Goal: Task Accomplishment & Management: Manage account settings

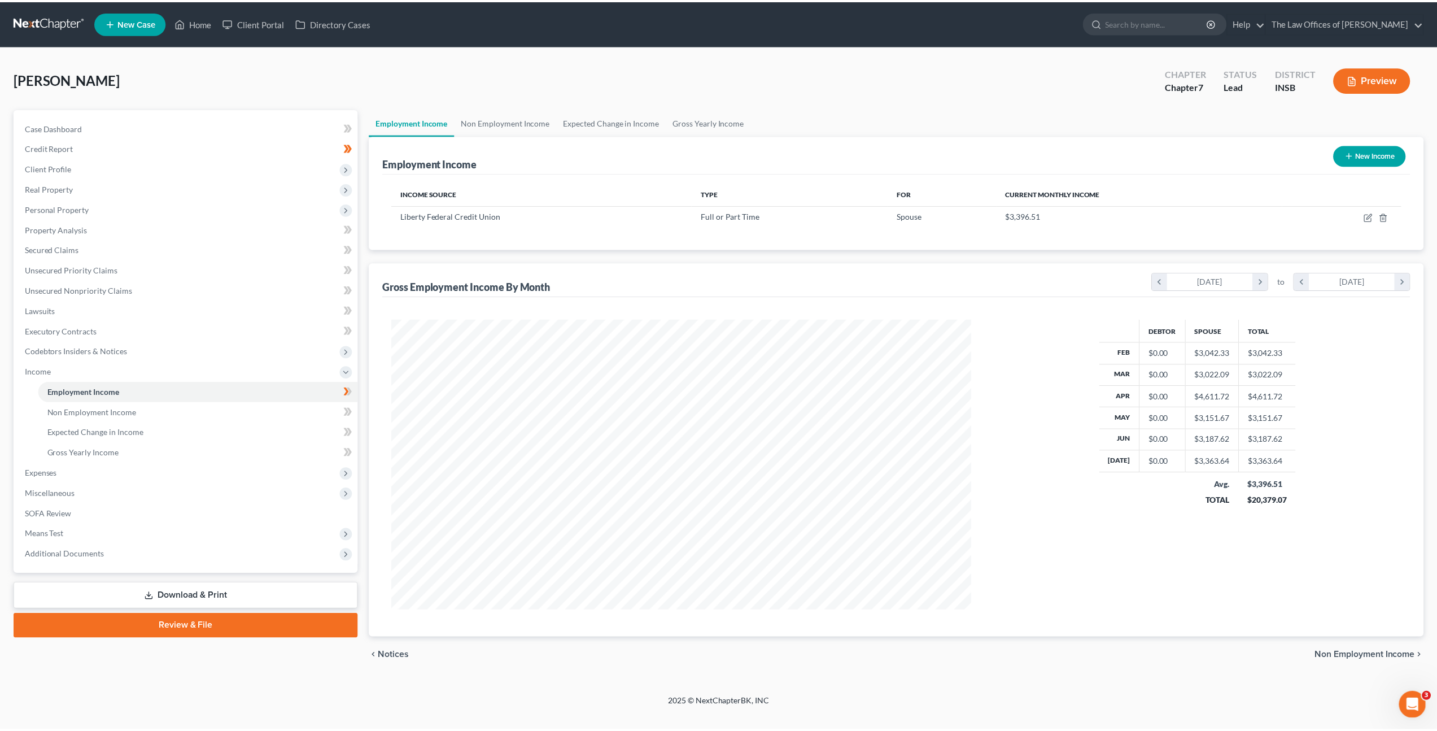
scroll to position [291, 606]
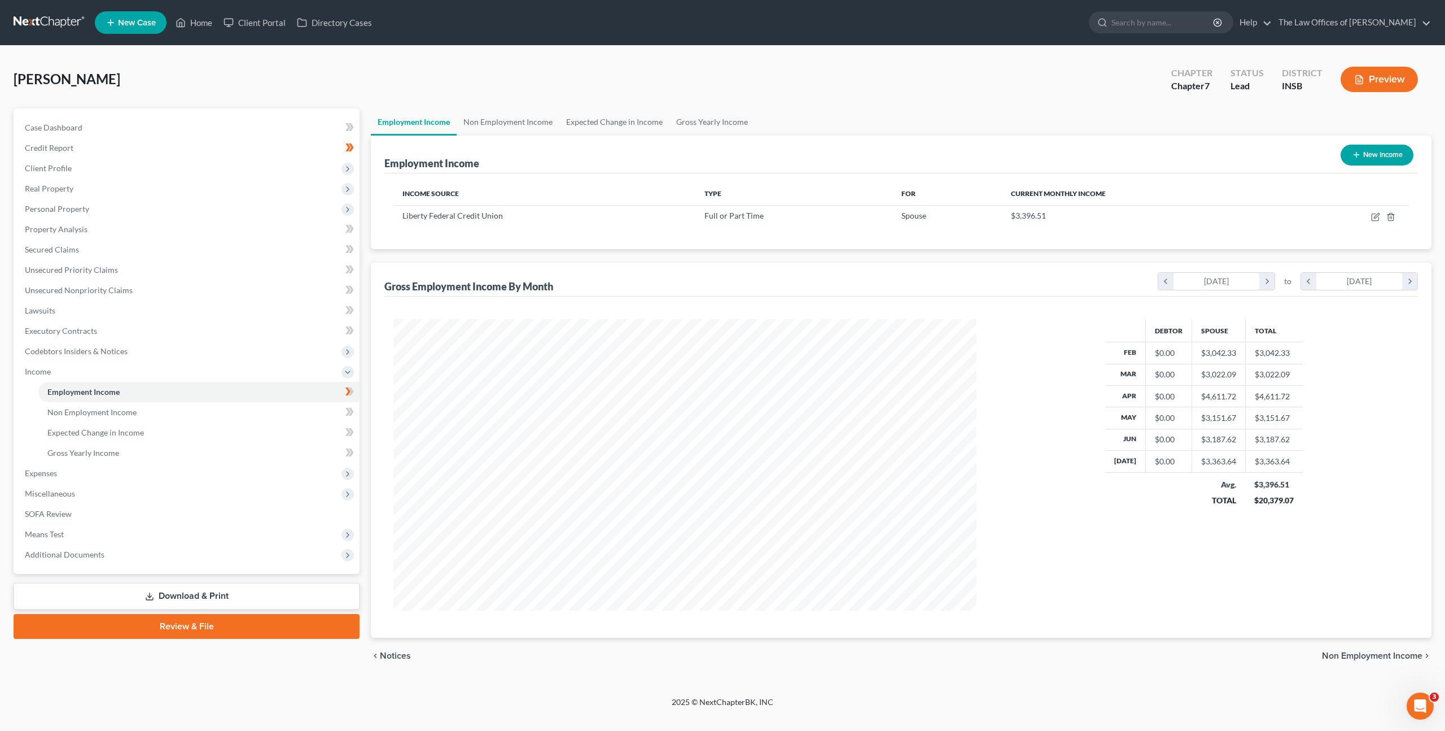
click at [685, 88] on div "Koewler, Richard Upgraded Chapter Chapter 7 Status Lead District INSB Preview" at bounding box center [723, 83] width 1418 height 49
click at [98, 270] on span "Unsecured Priority Claims" at bounding box center [71, 270] width 93 height 10
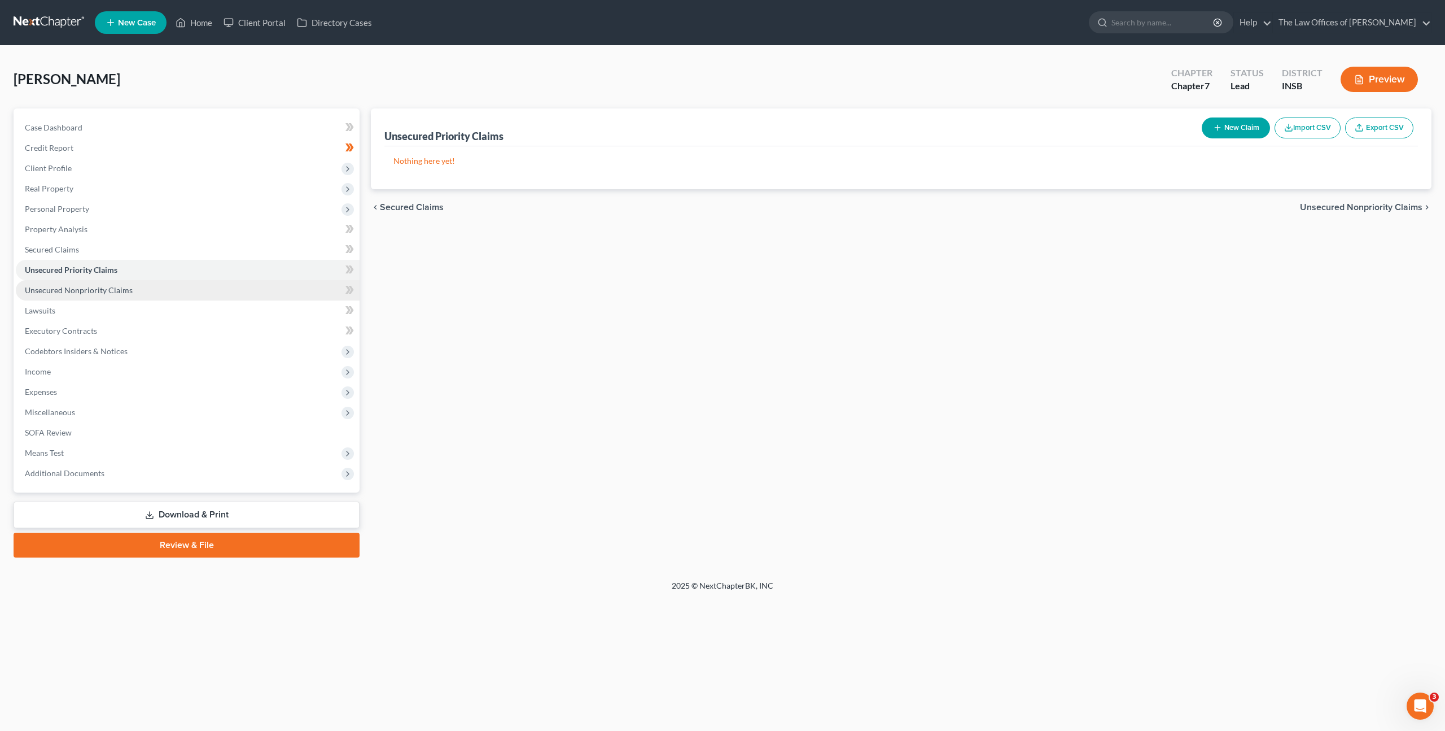
click at [120, 291] on span "Unsecured Nonpriority Claims" at bounding box center [79, 290] width 108 height 10
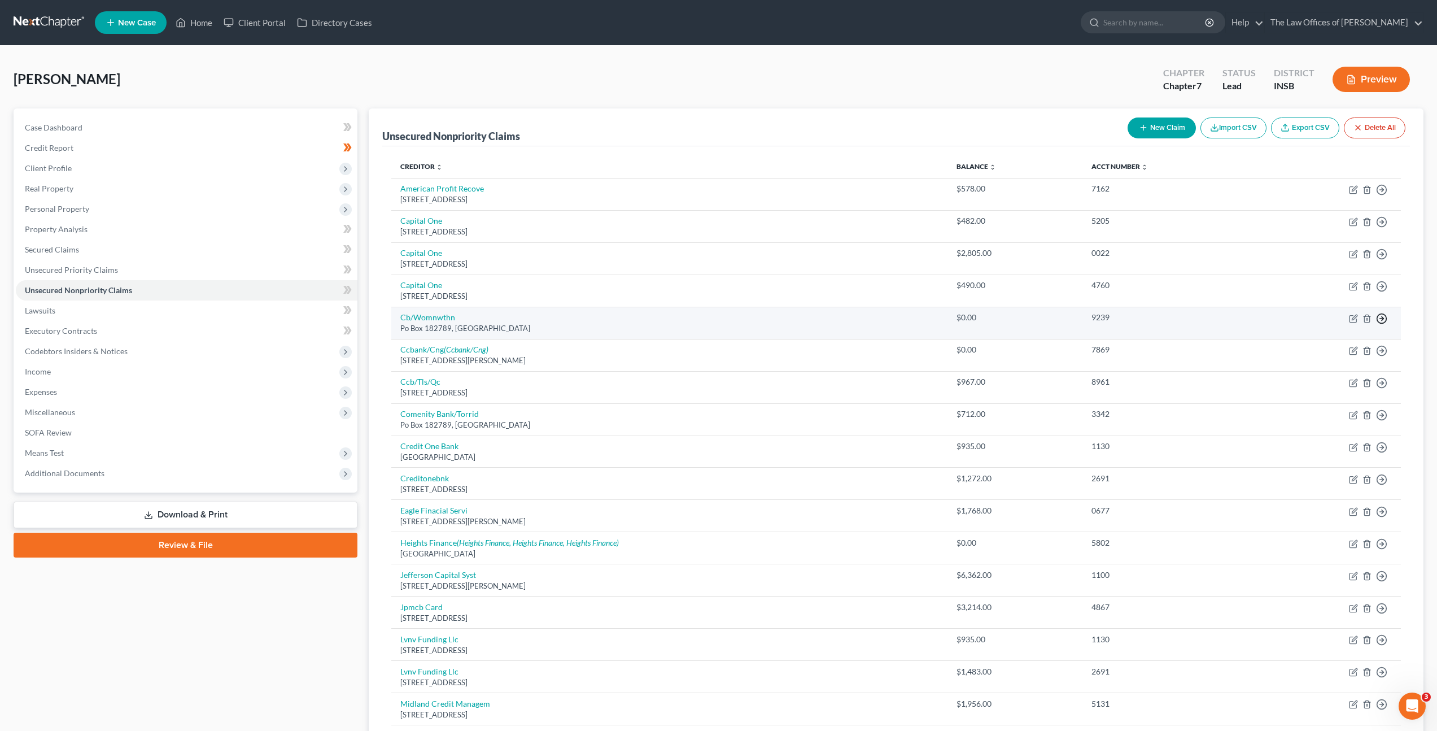
click at [1382, 192] on polyline "button" at bounding box center [1383, 190] width 2 height 4
click at [1308, 379] on link "Move to Notice Only" at bounding box center [1330, 383] width 94 height 19
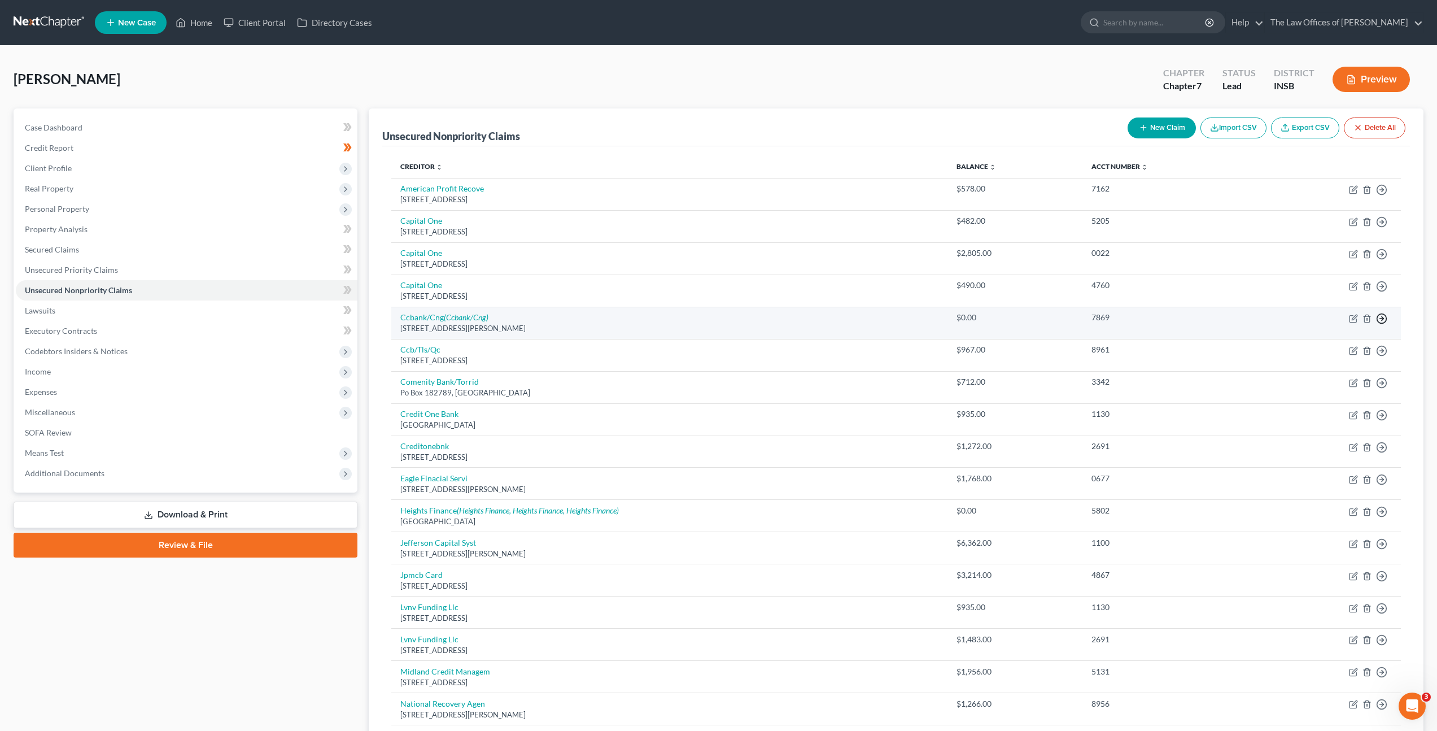
drag, startPoint x: 1379, startPoint y: 316, endPoint x: 1374, endPoint y: 319, distance: 6.6
click at [1379, 195] on icon "button" at bounding box center [1381, 189] width 11 height 11
click at [1331, 376] on link "Move to Notice Only" at bounding box center [1330, 383] width 94 height 19
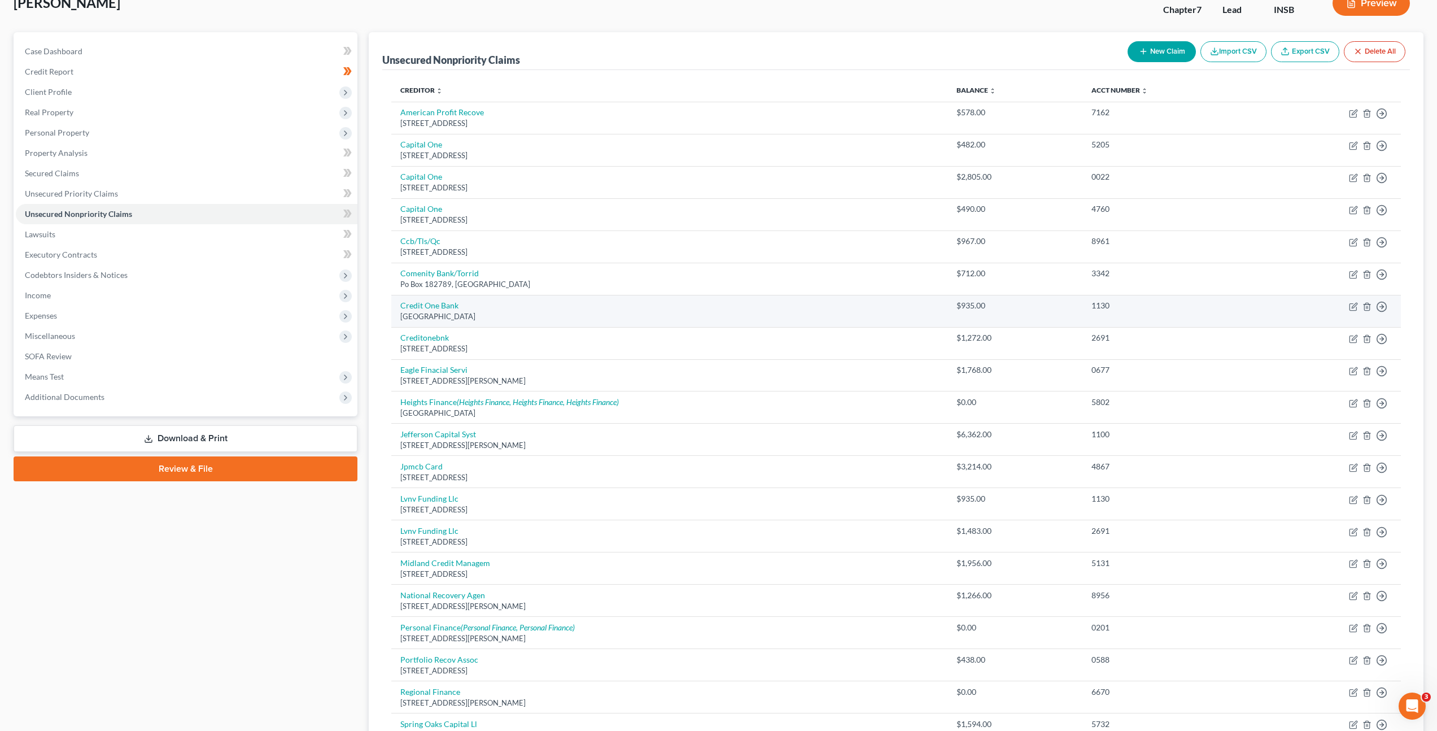
scroll to position [82, 0]
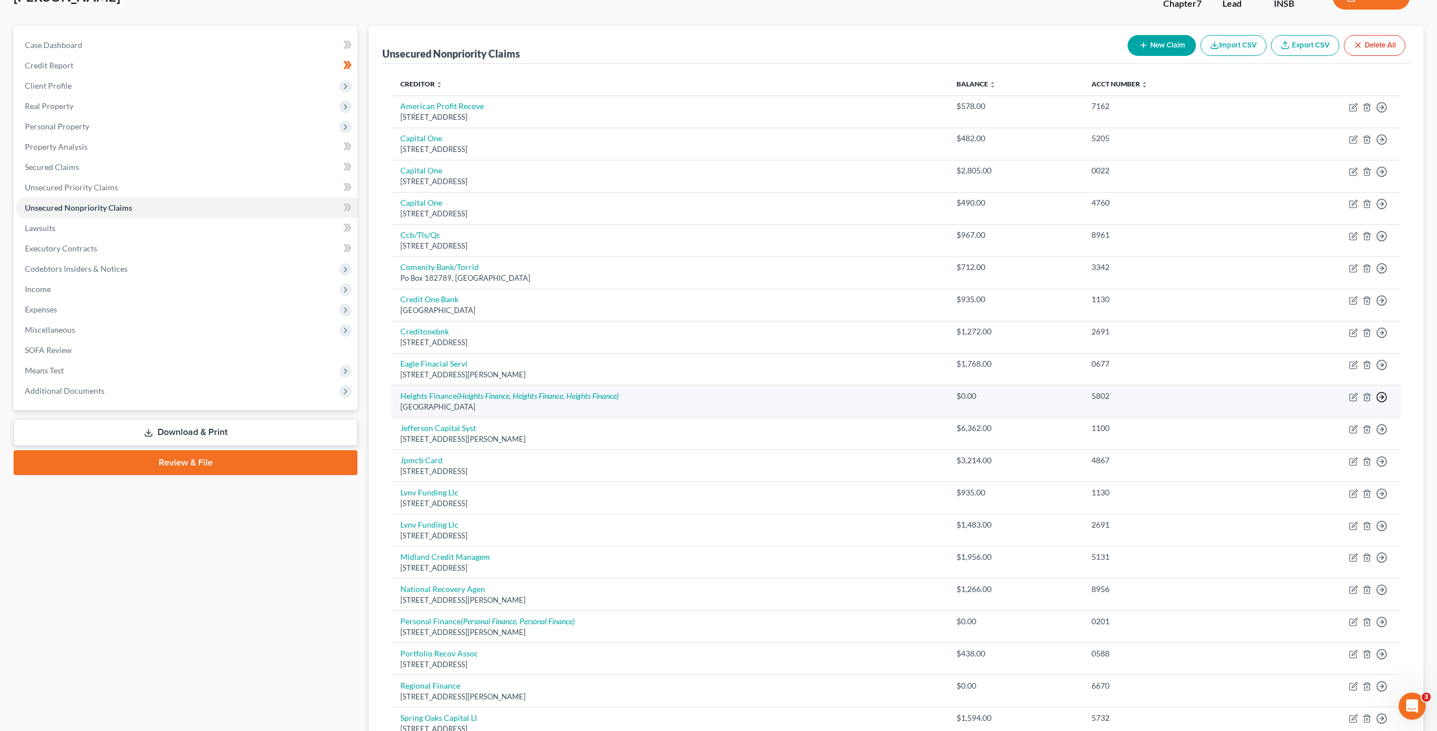
click at [1382, 110] on polyline "button" at bounding box center [1383, 108] width 2 height 4
click at [1324, 455] on link "Move to Notice Only" at bounding box center [1330, 461] width 94 height 19
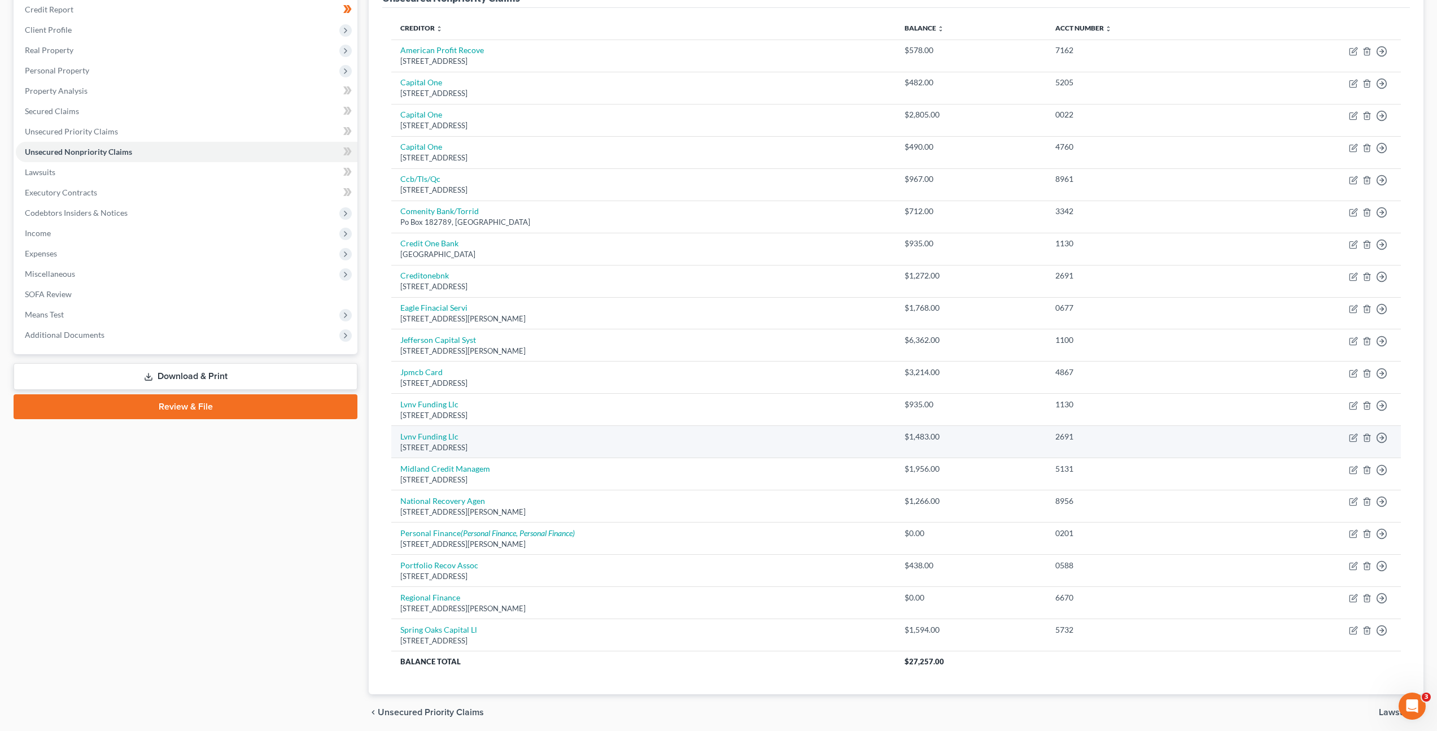
scroll to position [150, 0]
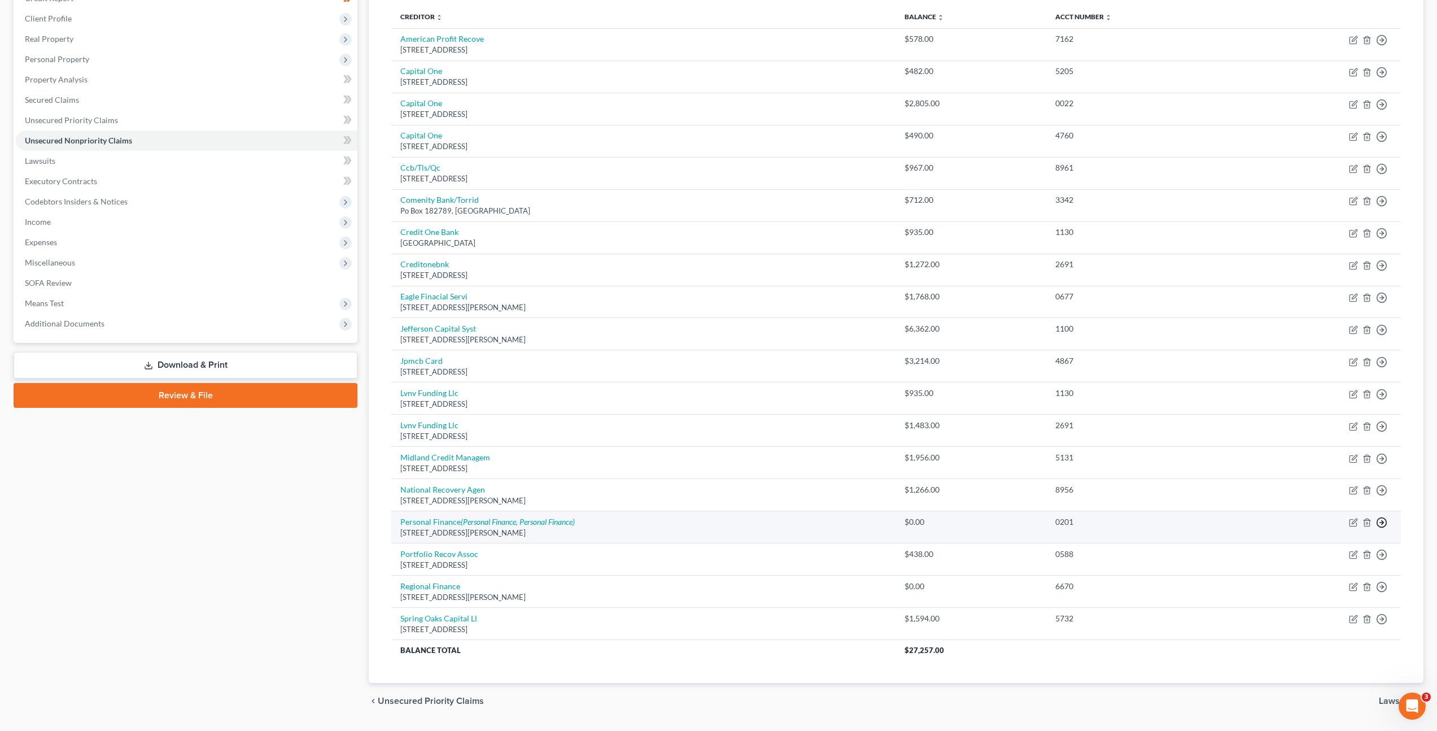
click at [1386, 45] on circle "button" at bounding box center [1382, 41] width 10 height 10
click at [1325, 589] on link "Move to Notice Only" at bounding box center [1330, 587] width 94 height 19
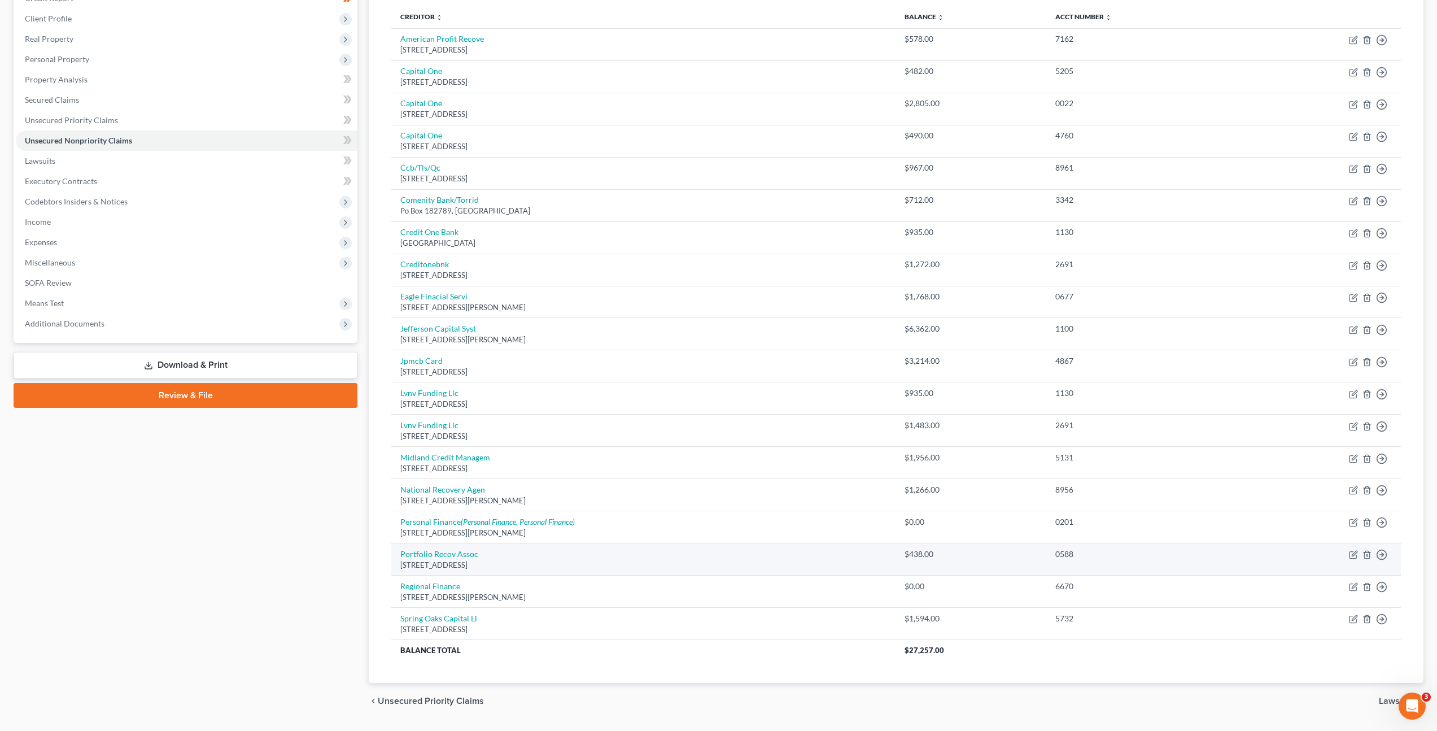
scroll to position [148, 0]
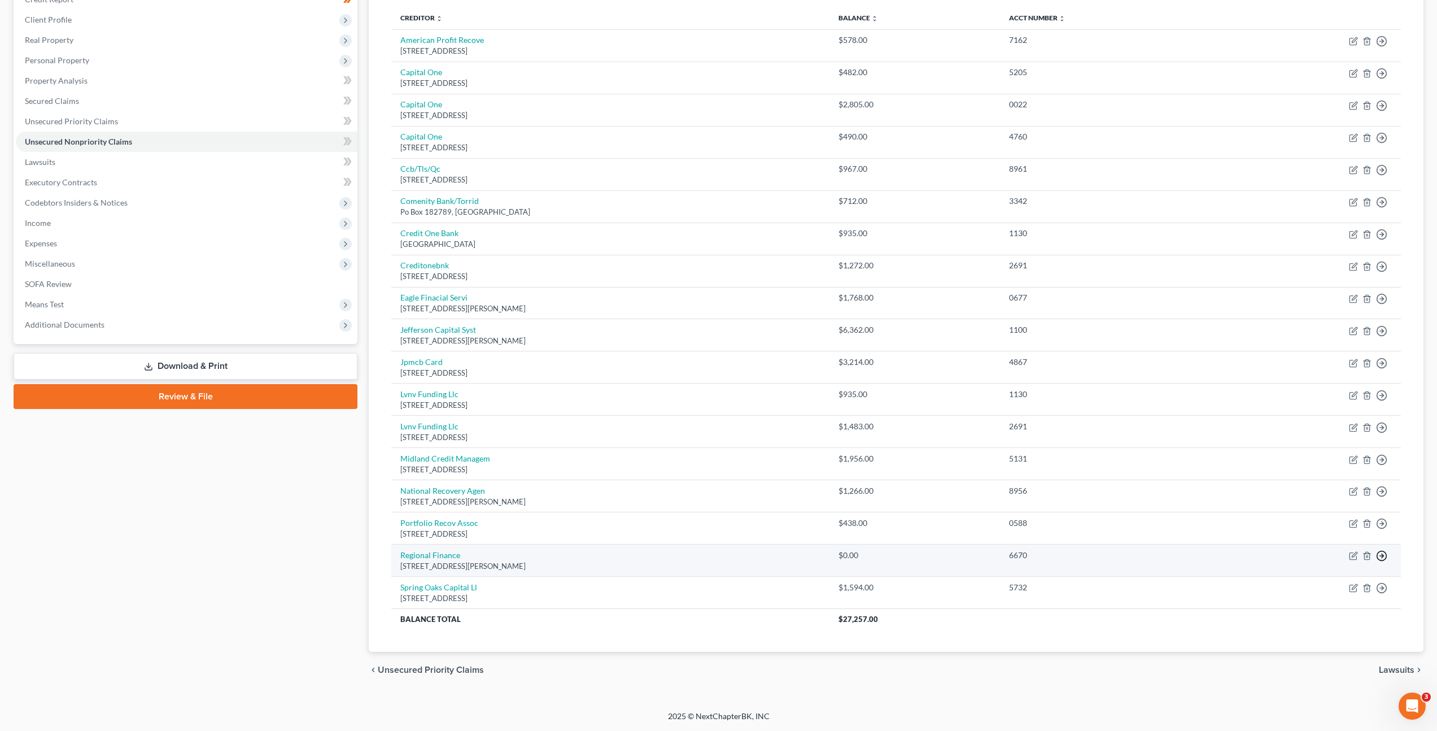
click at [1380, 47] on icon "button" at bounding box center [1381, 41] width 11 height 11
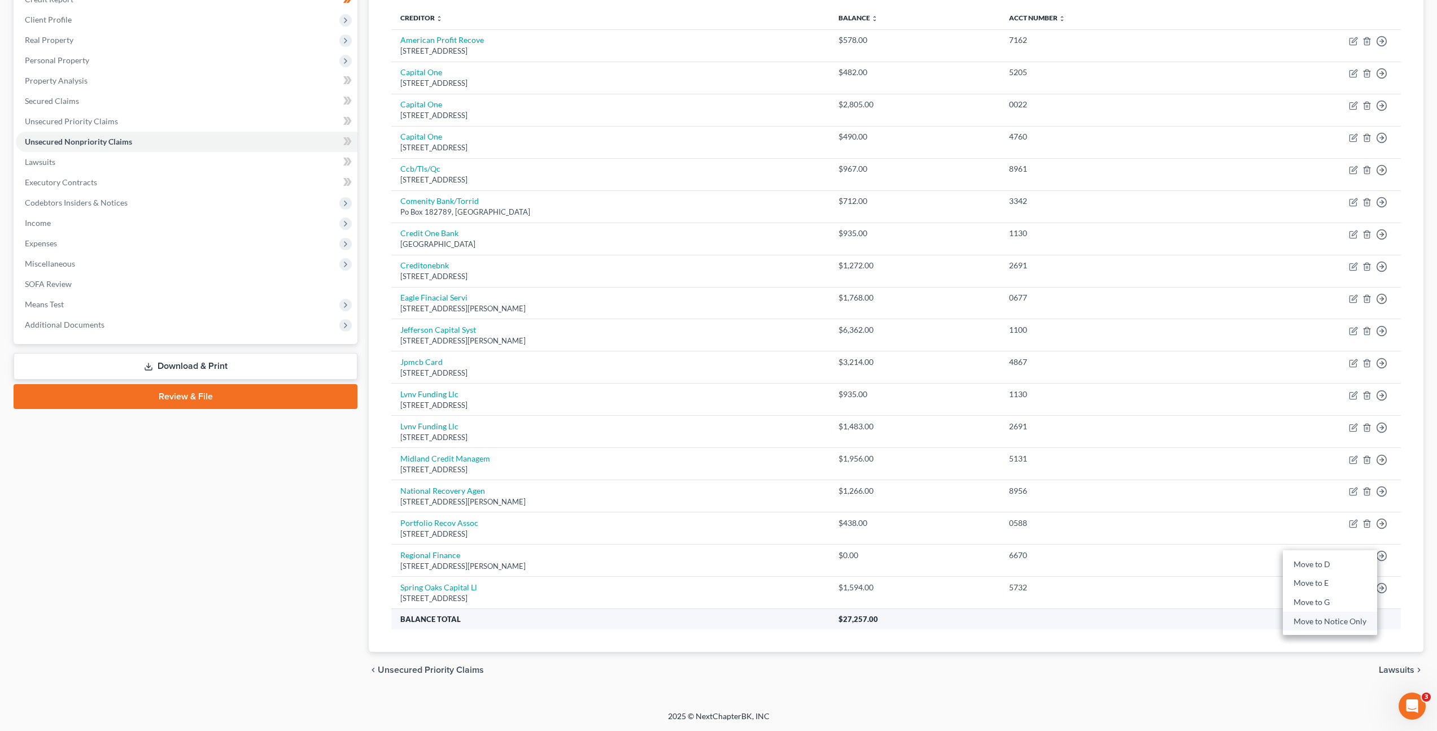
click at [1308, 619] on link "Move to Notice Only" at bounding box center [1330, 620] width 94 height 19
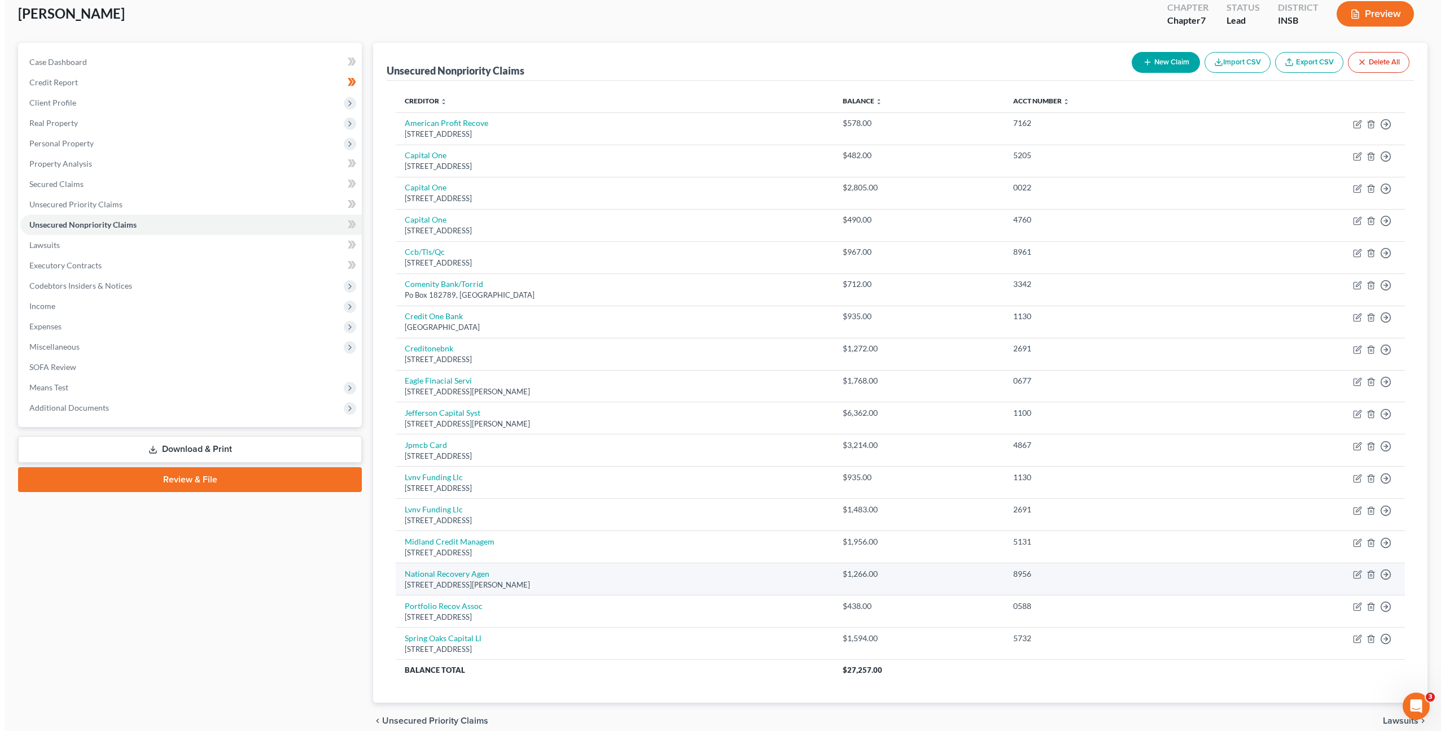
scroll to position [0, 0]
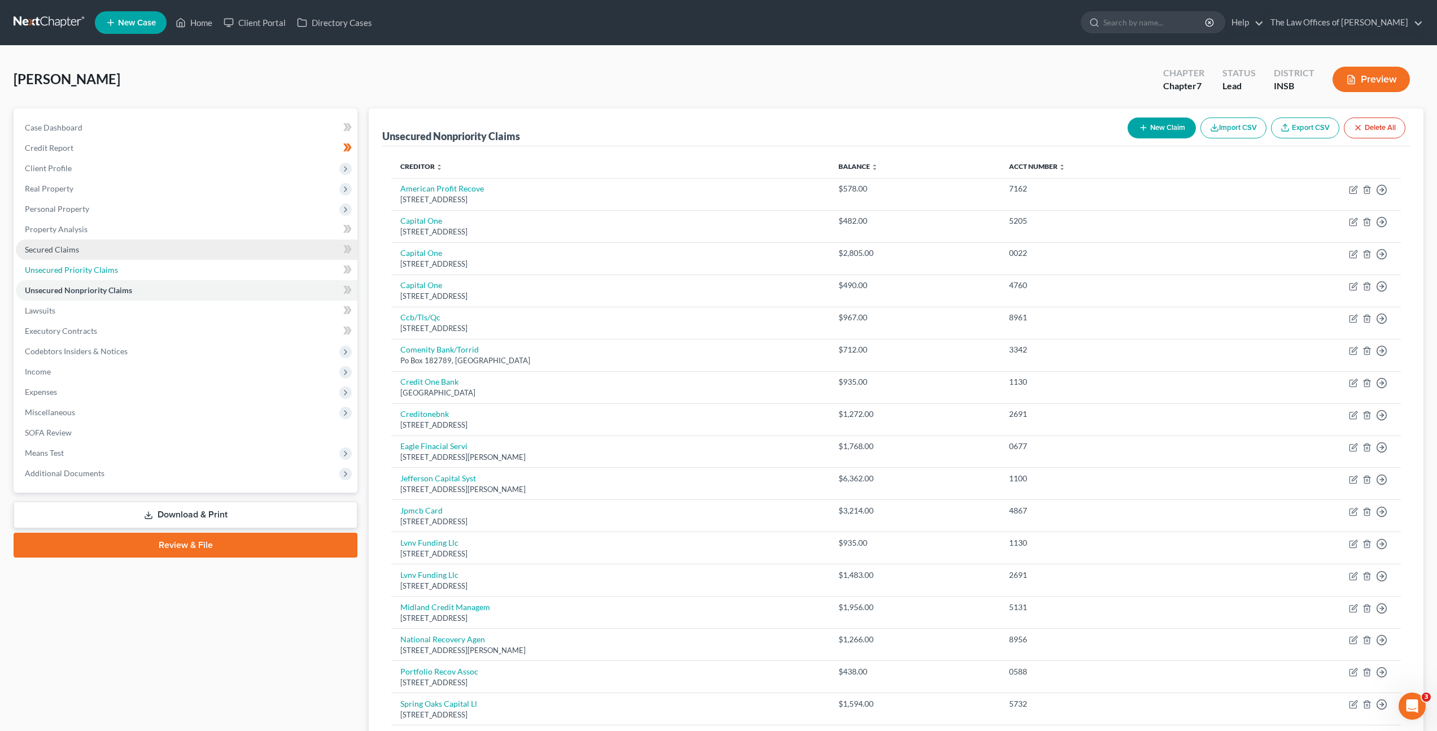
click at [299, 274] on link "Unsecured Priority Claims" at bounding box center [187, 270] width 342 height 20
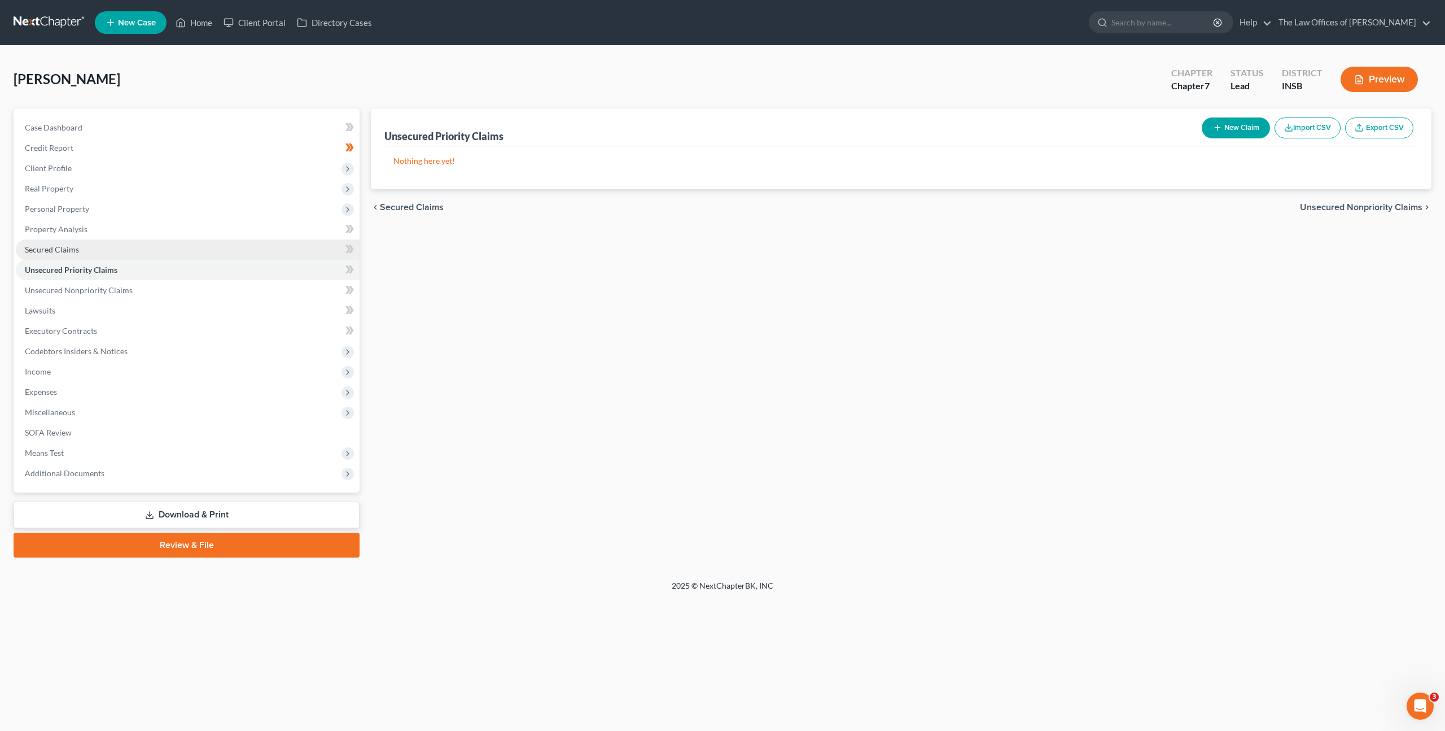
click at [272, 247] on link "Secured Claims" at bounding box center [188, 249] width 344 height 20
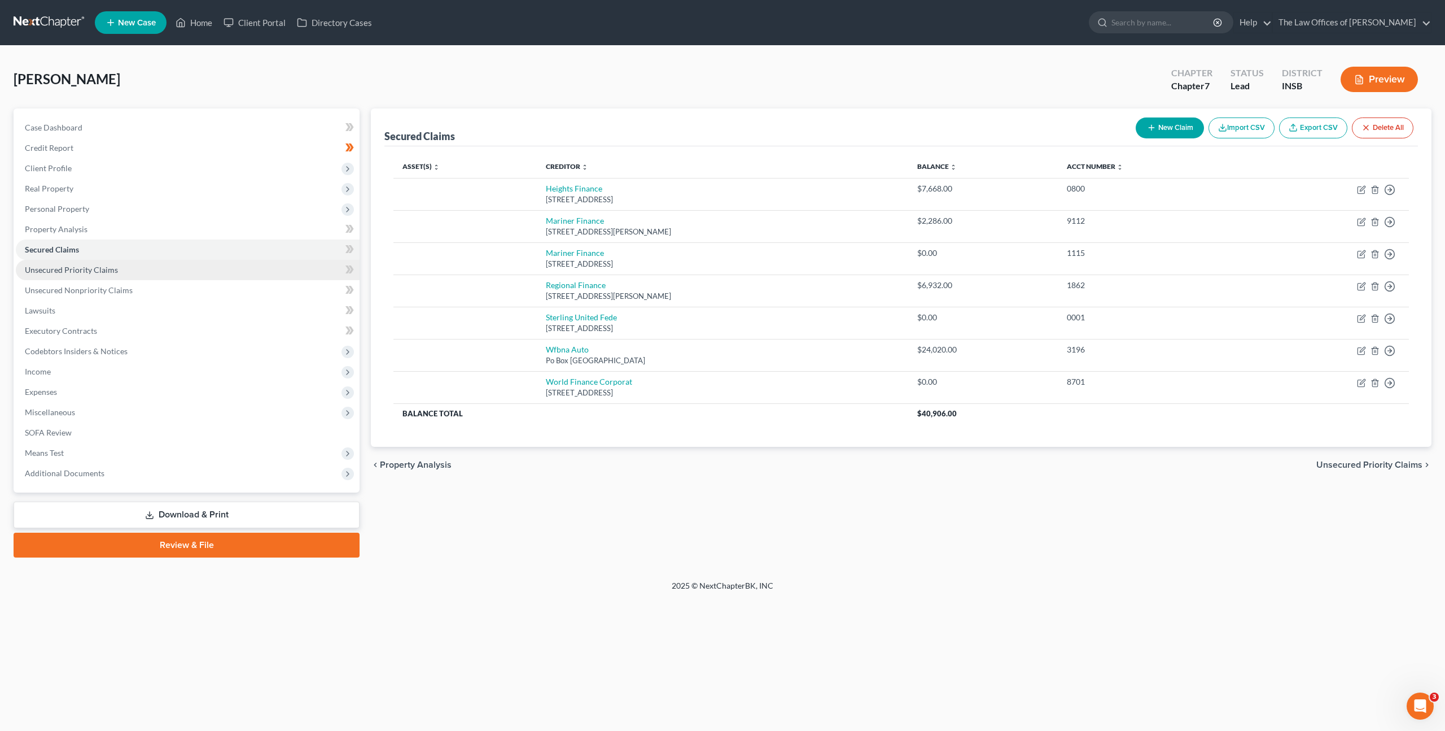
click at [282, 272] on link "Unsecured Priority Claims" at bounding box center [188, 270] width 344 height 20
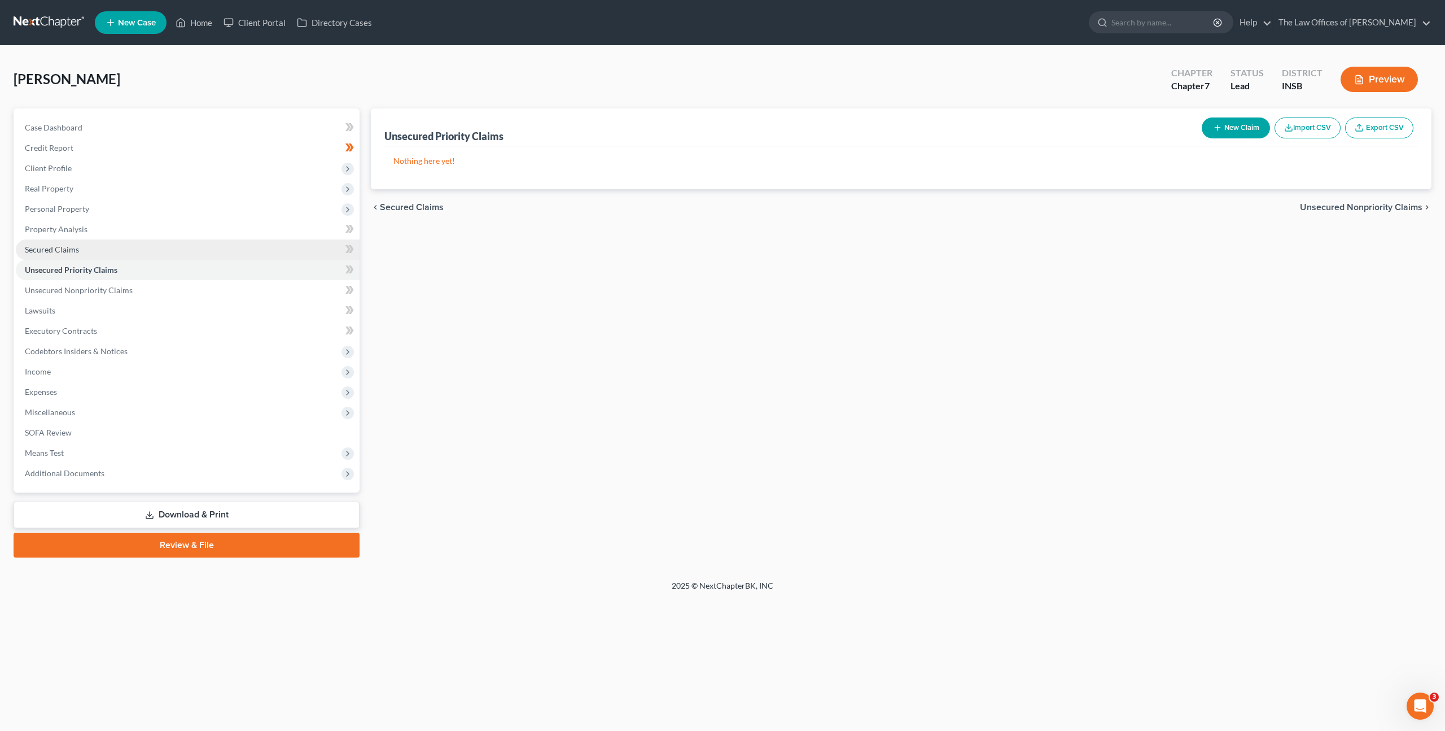
click at [264, 250] on link "Secured Claims" at bounding box center [188, 249] width 344 height 20
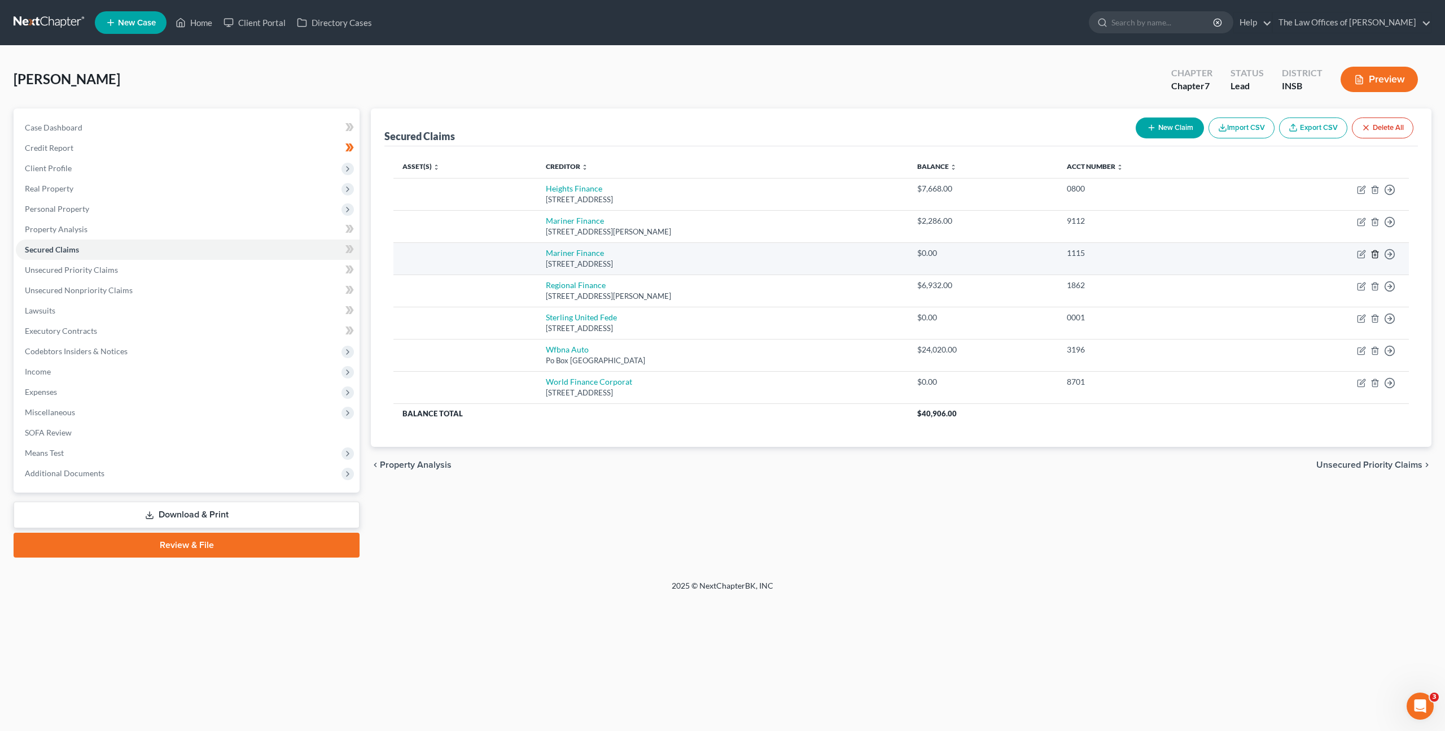
click at [1374, 251] on icon "button" at bounding box center [1375, 253] width 5 height 7
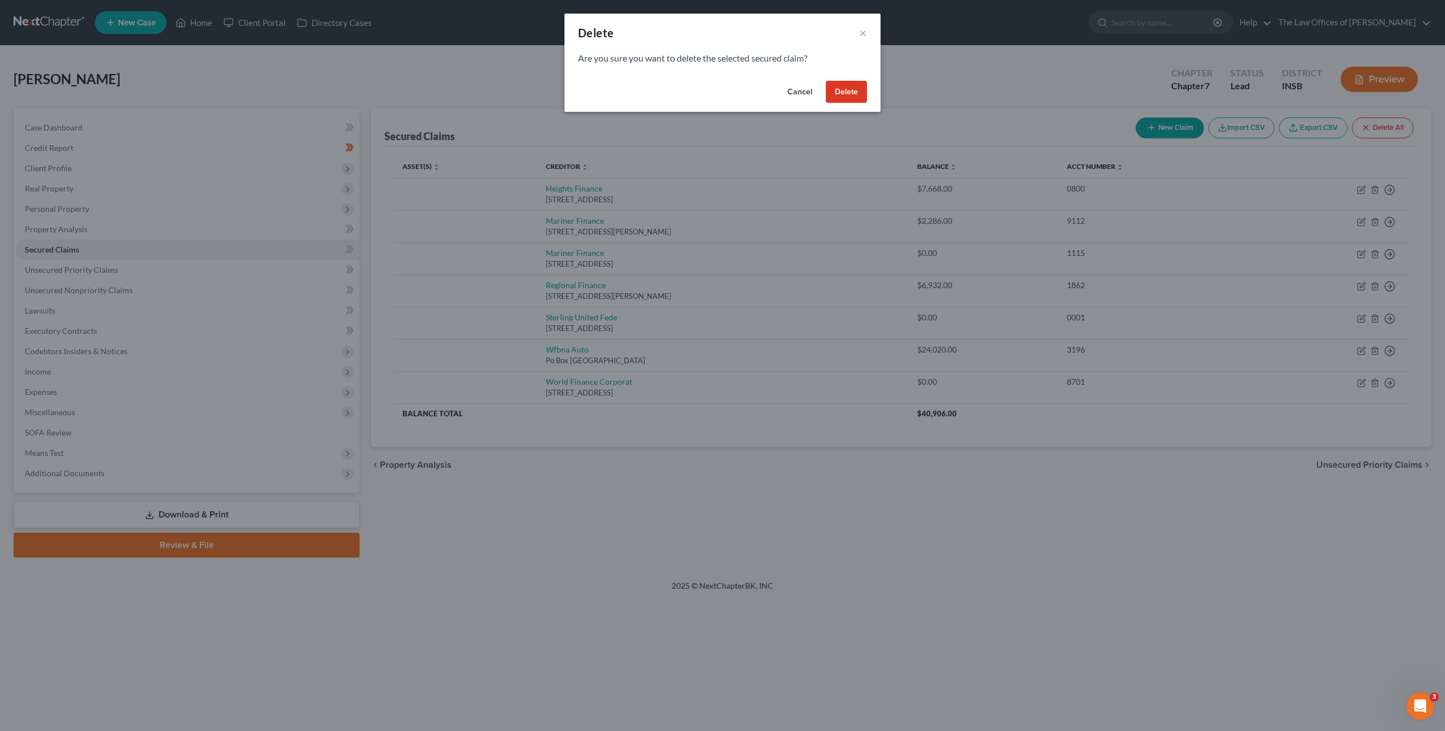
click at [852, 82] on button "Delete" at bounding box center [846, 92] width 41 height 23
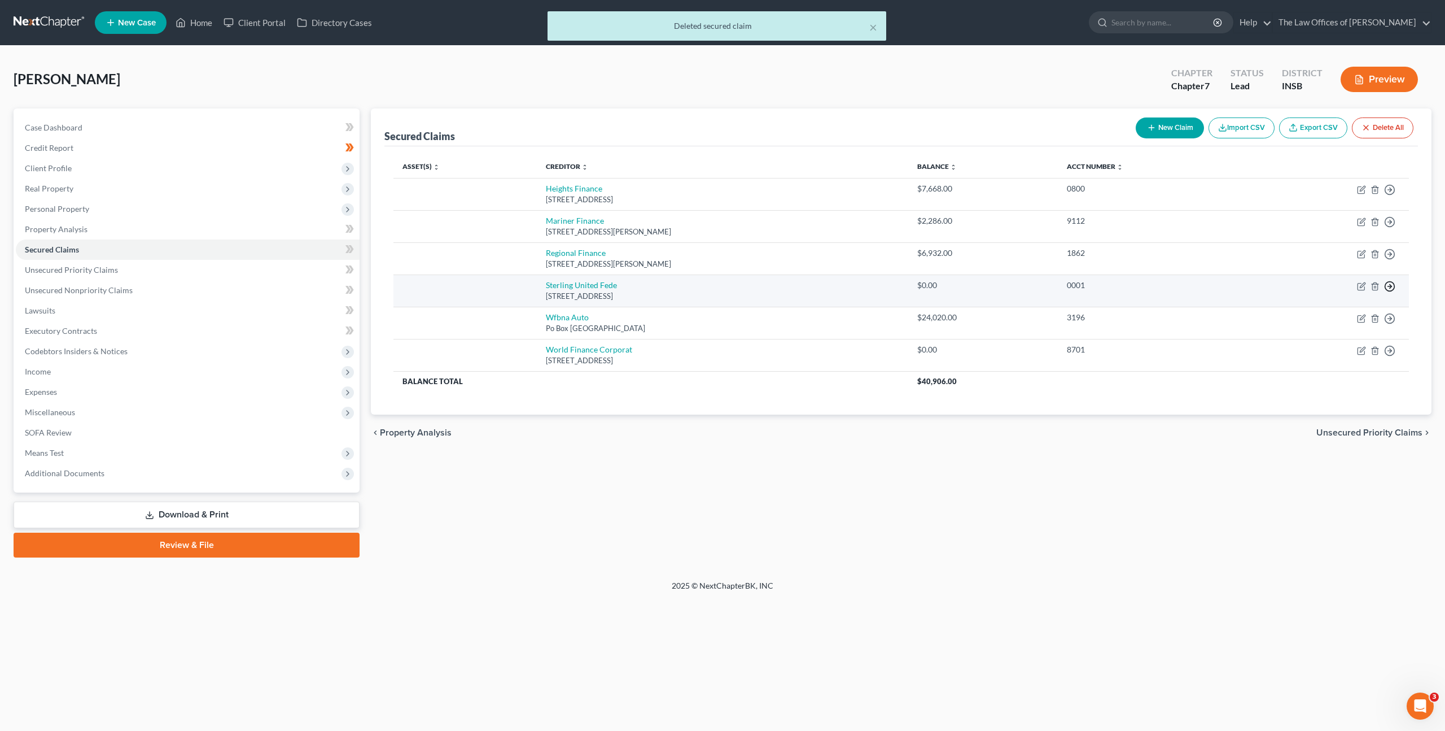
click at [1392, 195] on icon "button" at bounding box center [1389, 189] width 11 height 11
click at [1355, 345] on link "Move to Notice Only" at bounding box center [1338, 351] width 94 height 19
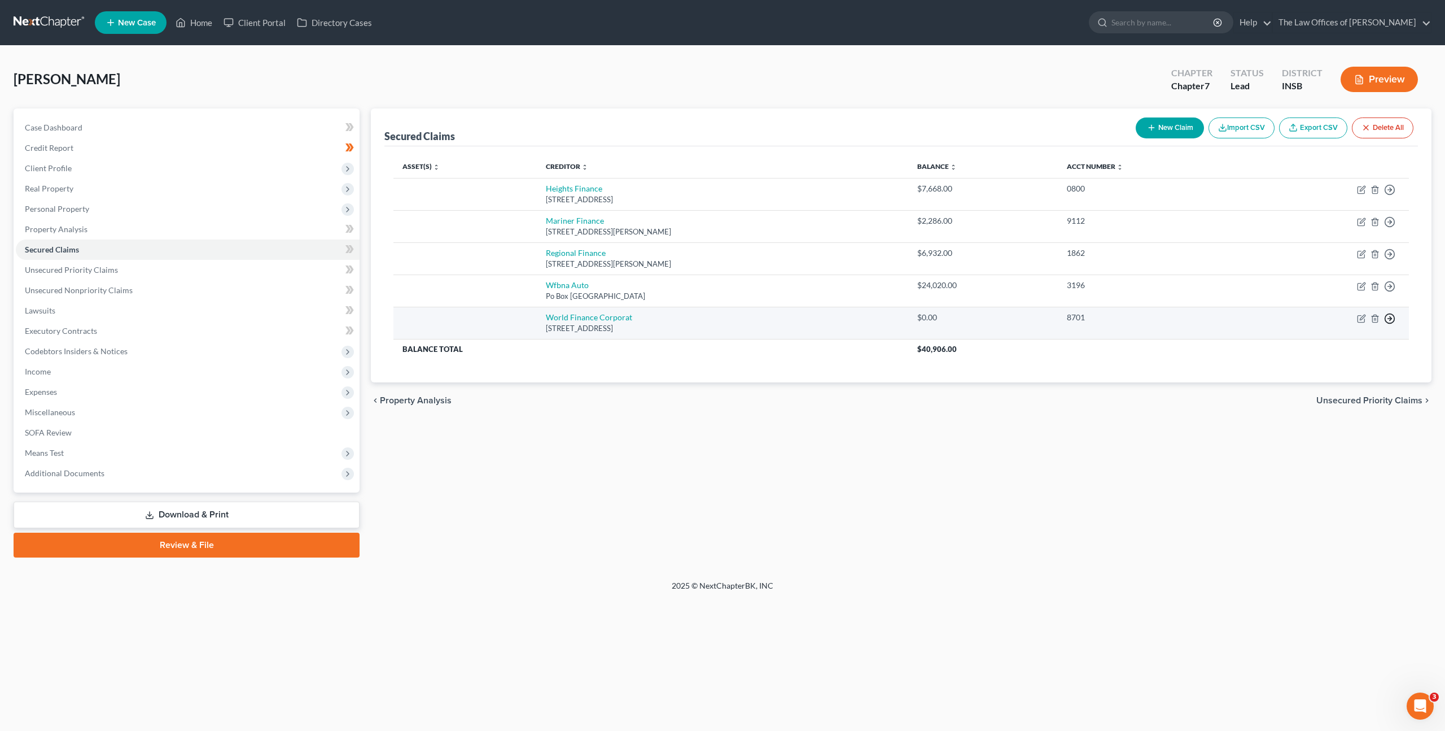
click at [1392, 195] on icon "button" at bounding box center [1389, 189] width 11 height 11
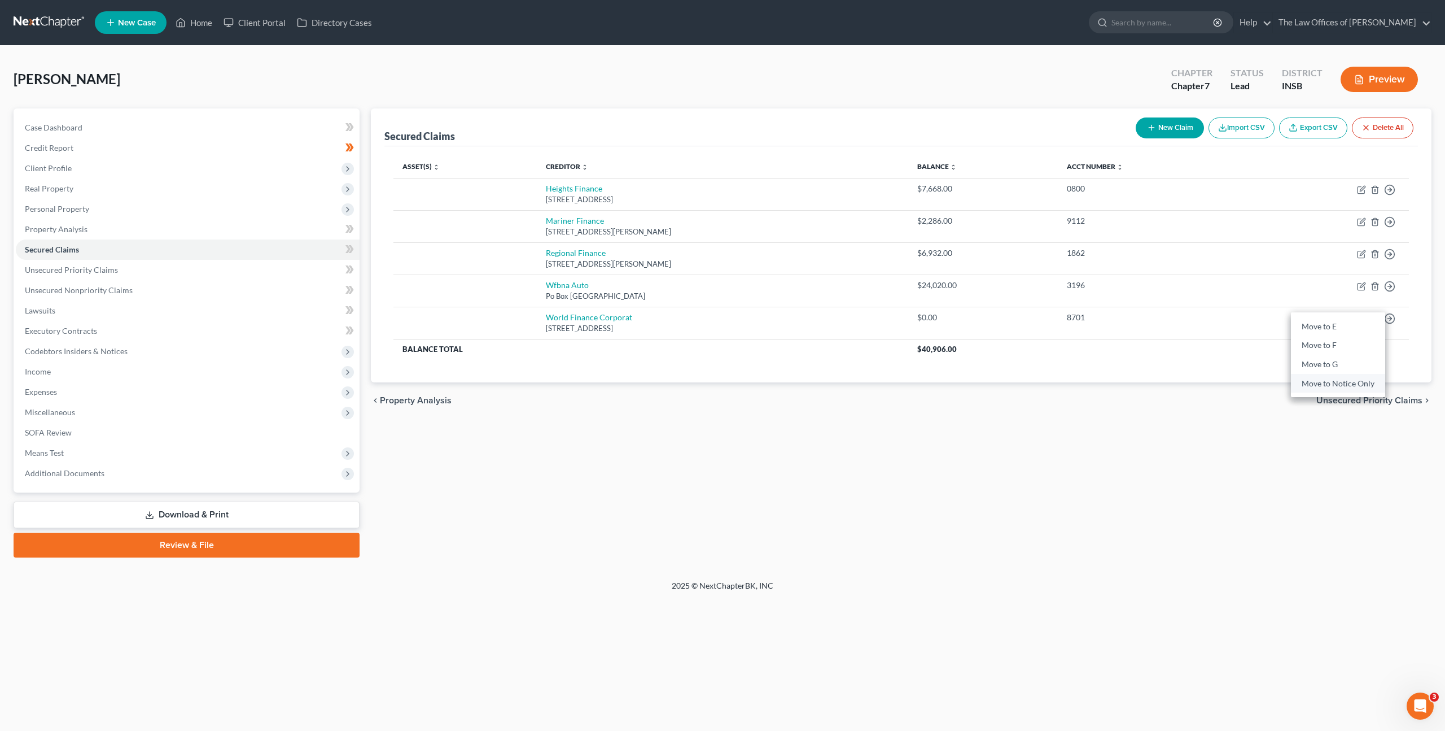
drag, startPoint x: 1300, startPoint y: 384, endPoint x: 1295, endPoint y: 383, distance: 5.7
click at [1300, 384] on link "Move to Notice Only" at bounding box center [1338, 383] width 94 height 19
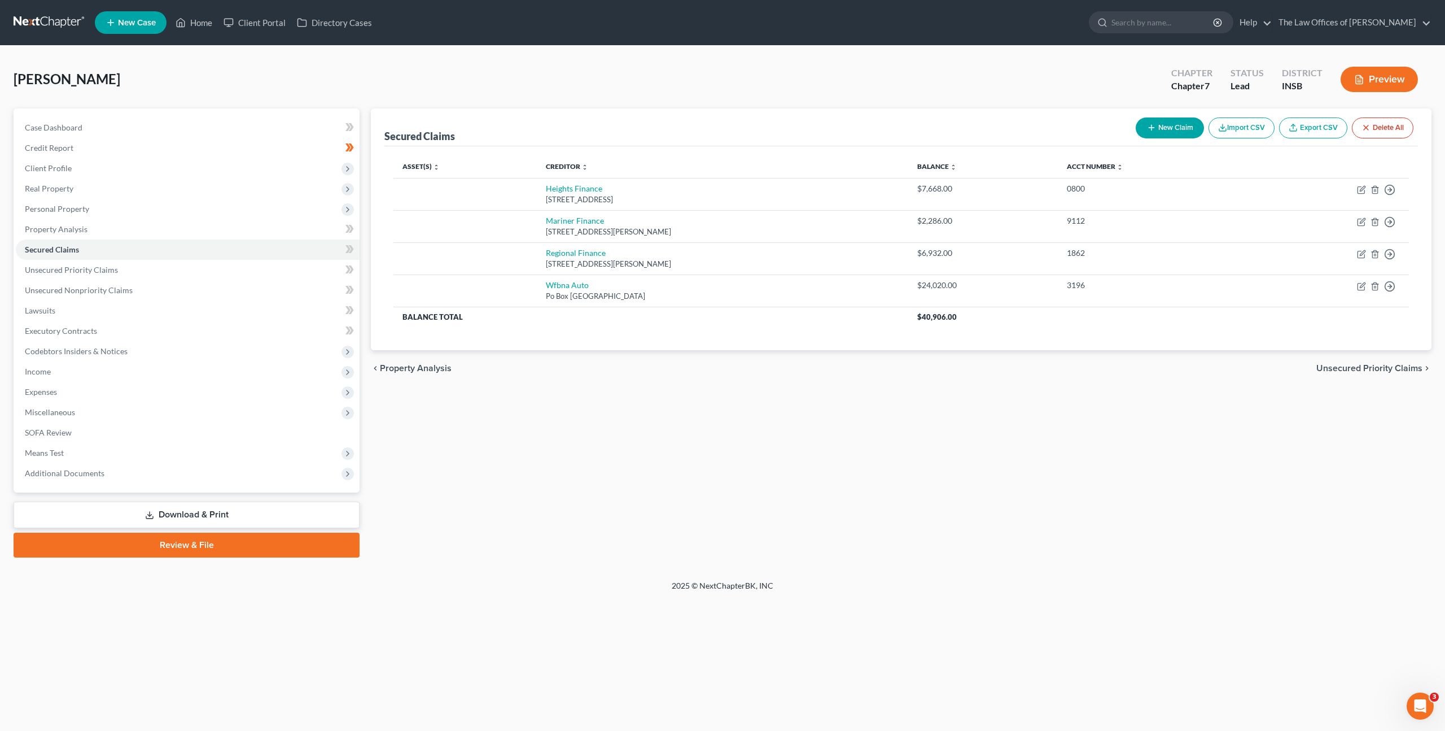
drag, startPoint x: 1068, startPoint y: 439, endPoint x: 1013, endPoint y: 434, distance: 55.0
click at [1063, 438] on div "Secured Claims New Claim Import CSV Export CSV Delete All Asset(s) expand_more …" at bounding box center [901, 332] width 1072 height 449
click at [205, 265] on link "Unsecured Priority Claims" at bounding box center [188, 270] width 344 height 20
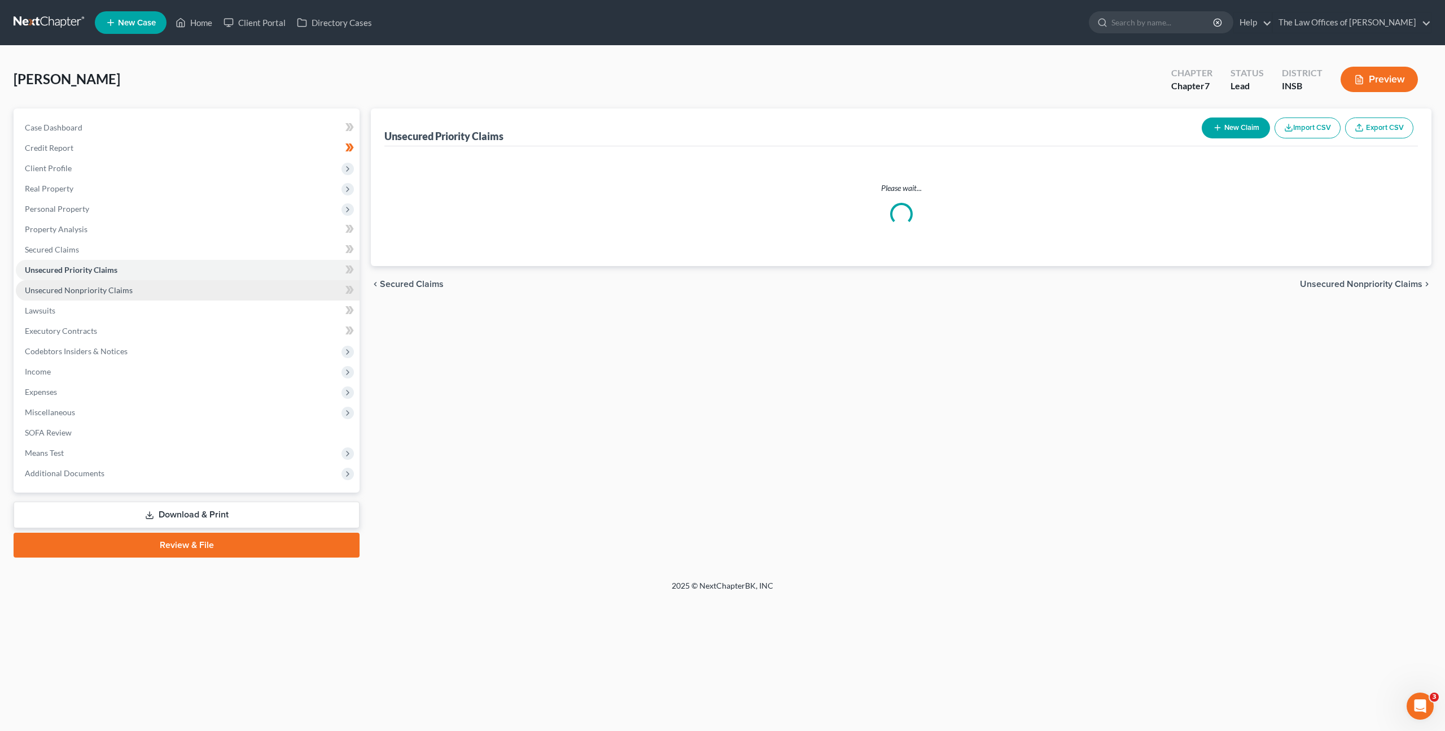
click at [208, 293] on link "Unsecured Nonpriority Claims" at bounding box center [188, 290] width 344 height 20
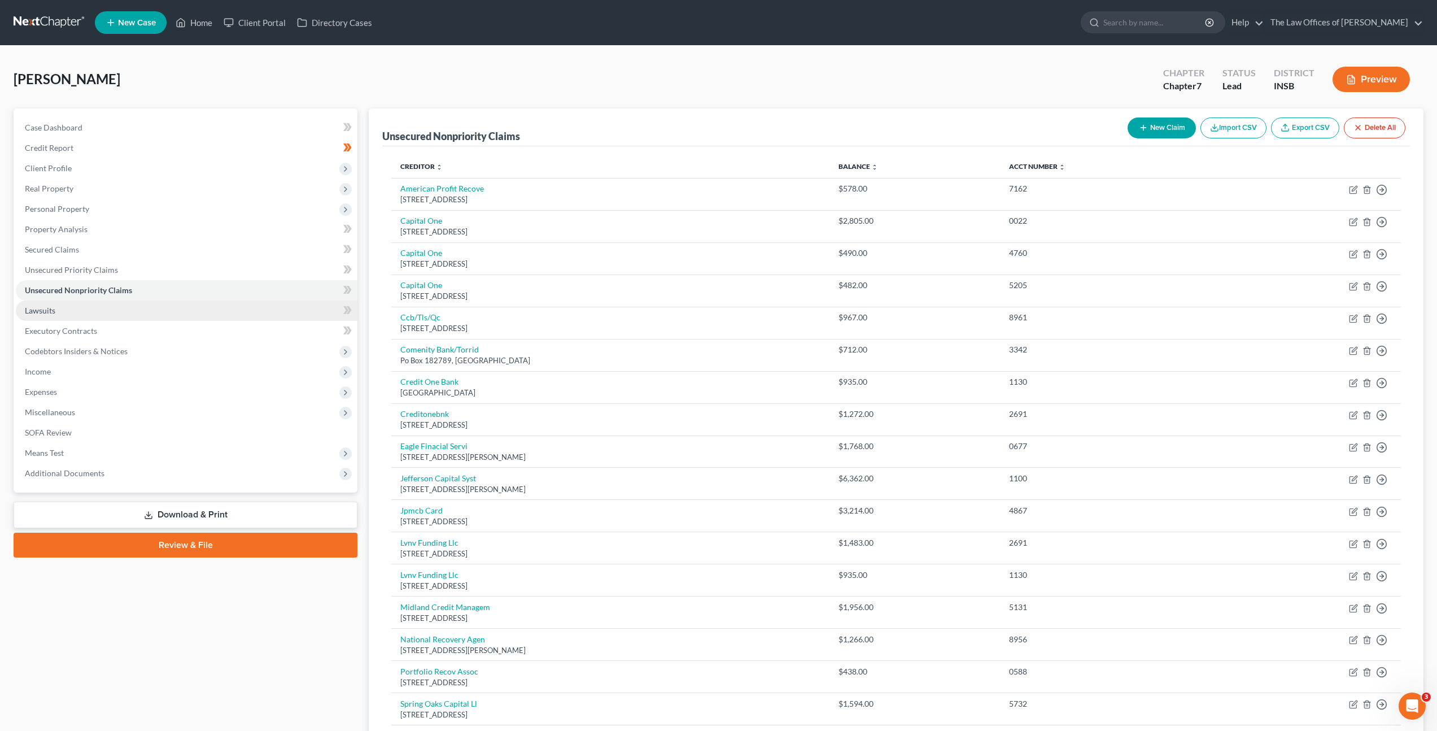
click at [199, 308] on link "Lawsuits" at bounding box center [187, 310] width 342 height 20
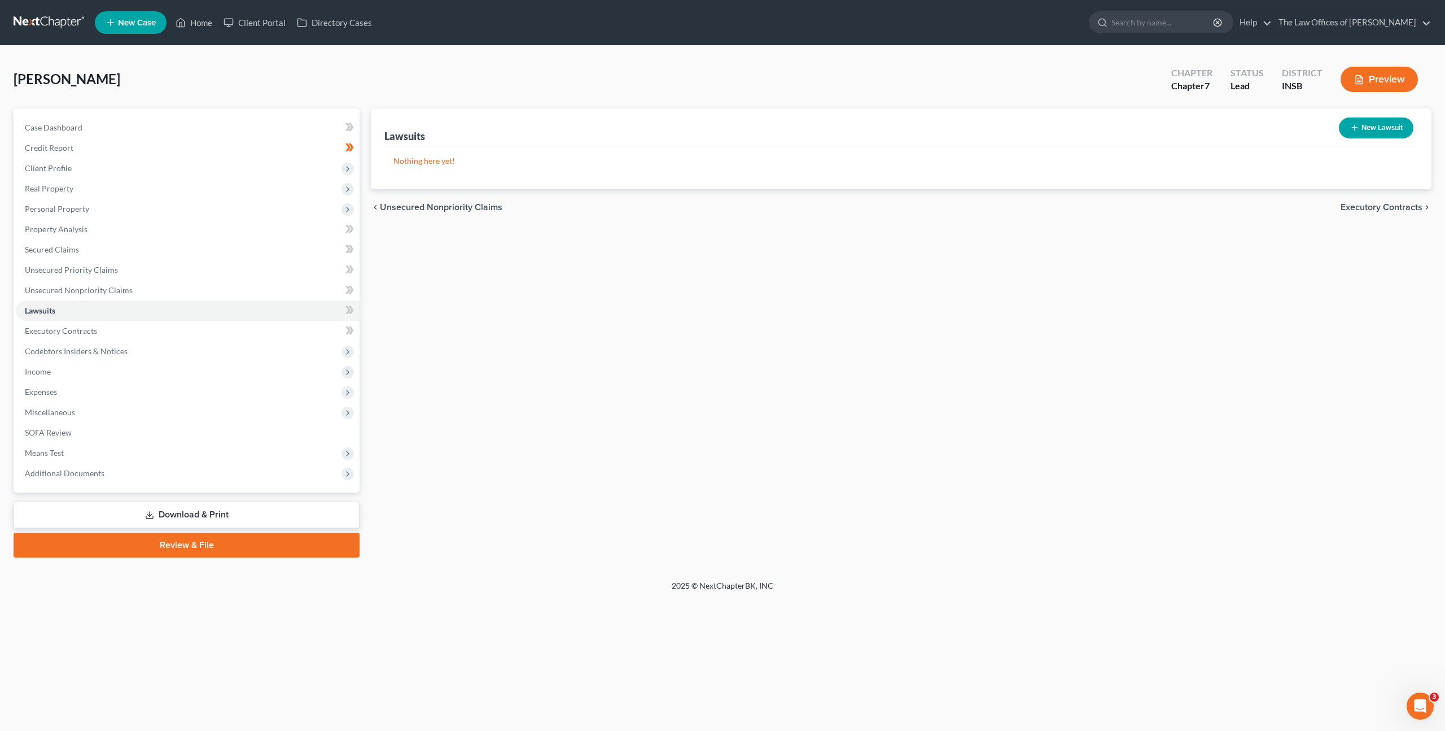
click at [1376, 123] on button "New Lawsuit" at bounding box center [1376, 127] width 75 height 21
select select "0"
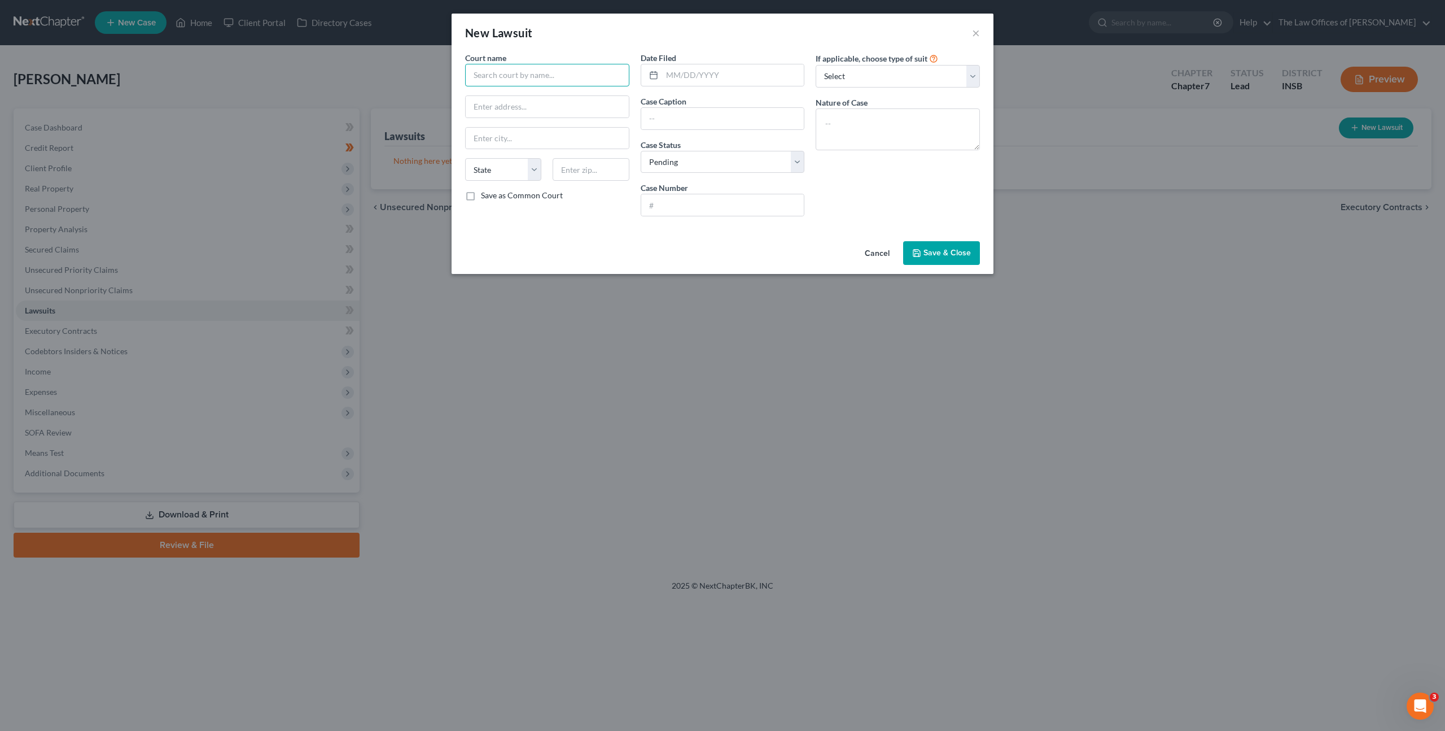
drag, startPoint x: 524, startPoint y: 76, endPoint x: 536, endPoint y: 75, distance: 11.9
click at [525, 76] on input "text" at bounding box center [547, 75] width 164 height 23
click at [541, 93] on div "Vanderburgh Superior Court" at bounding box center [532, 94] width 117 height 11
type input "Vanderburgh Superior Court"
type input "825 Sycamore St #216"
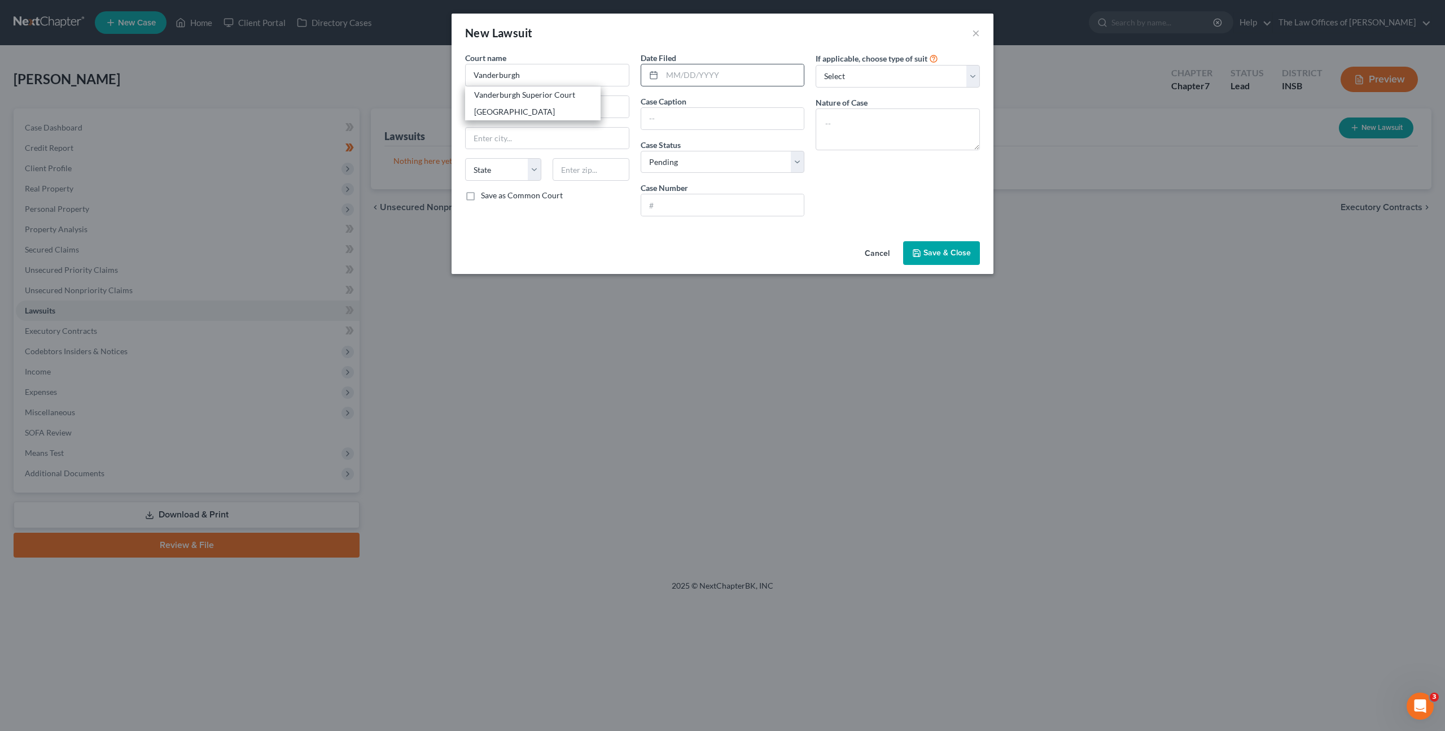
type input "Evansville"
select select "15"
type input "47708"
click at [693, 71] on input "text" at bounding box center [733, 74] width 142 height 21
type input "04/25/2024"
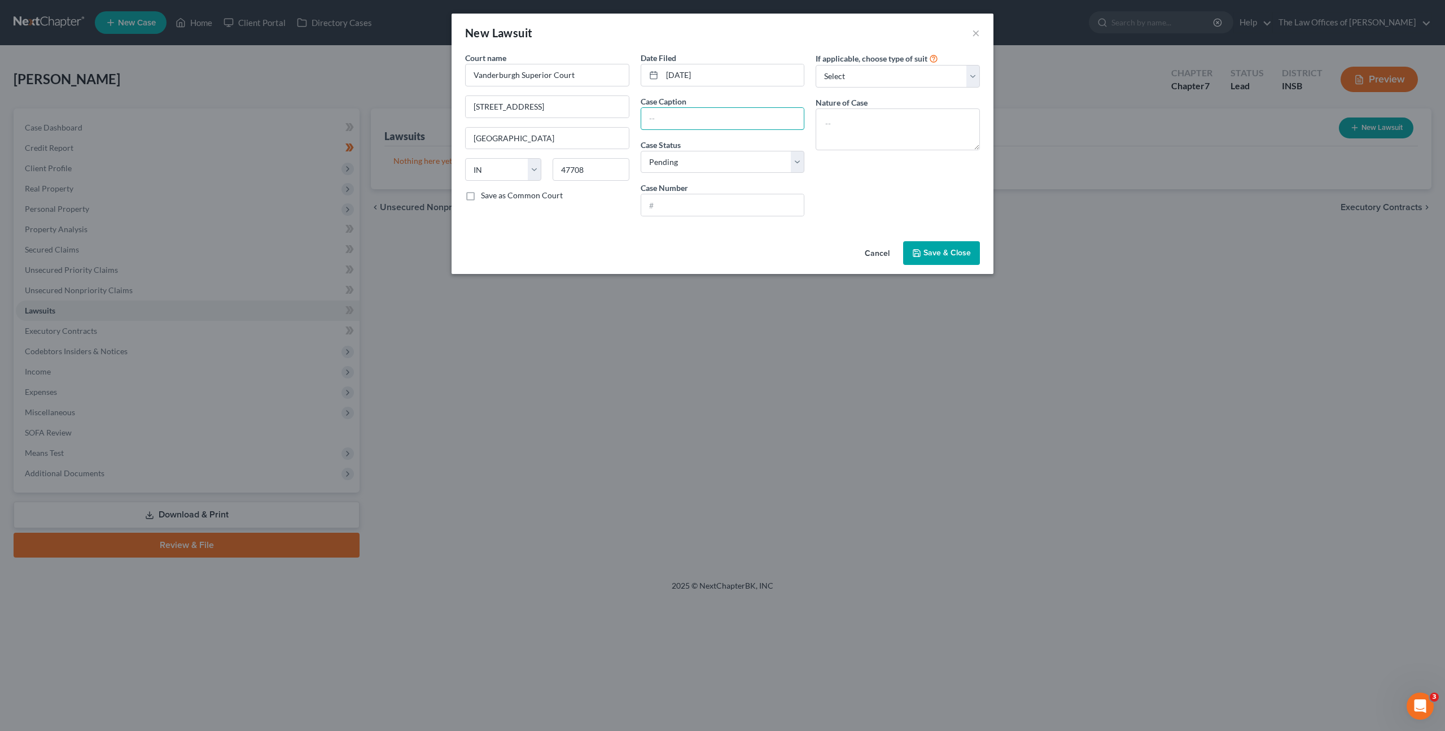
paste input "Mariner Finance LLC v. Cassandra Koewler, Richard Koewler"
type input "Mariner Finance LLC v. Cassandra Koewler, Richard Koewler"
click at [692, 203] on input "text" at bounding box center [722, 204] width 163 height 21
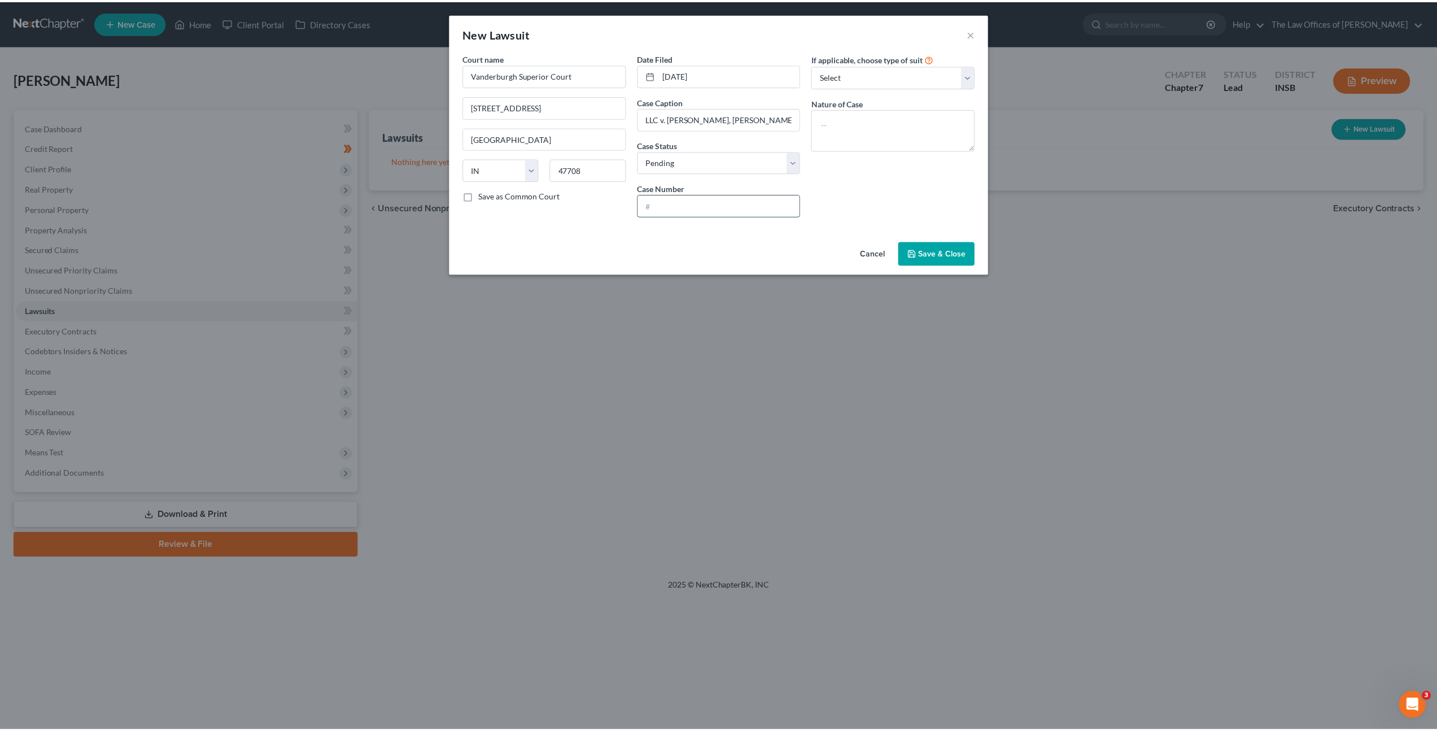
scroll to position [0, 0]
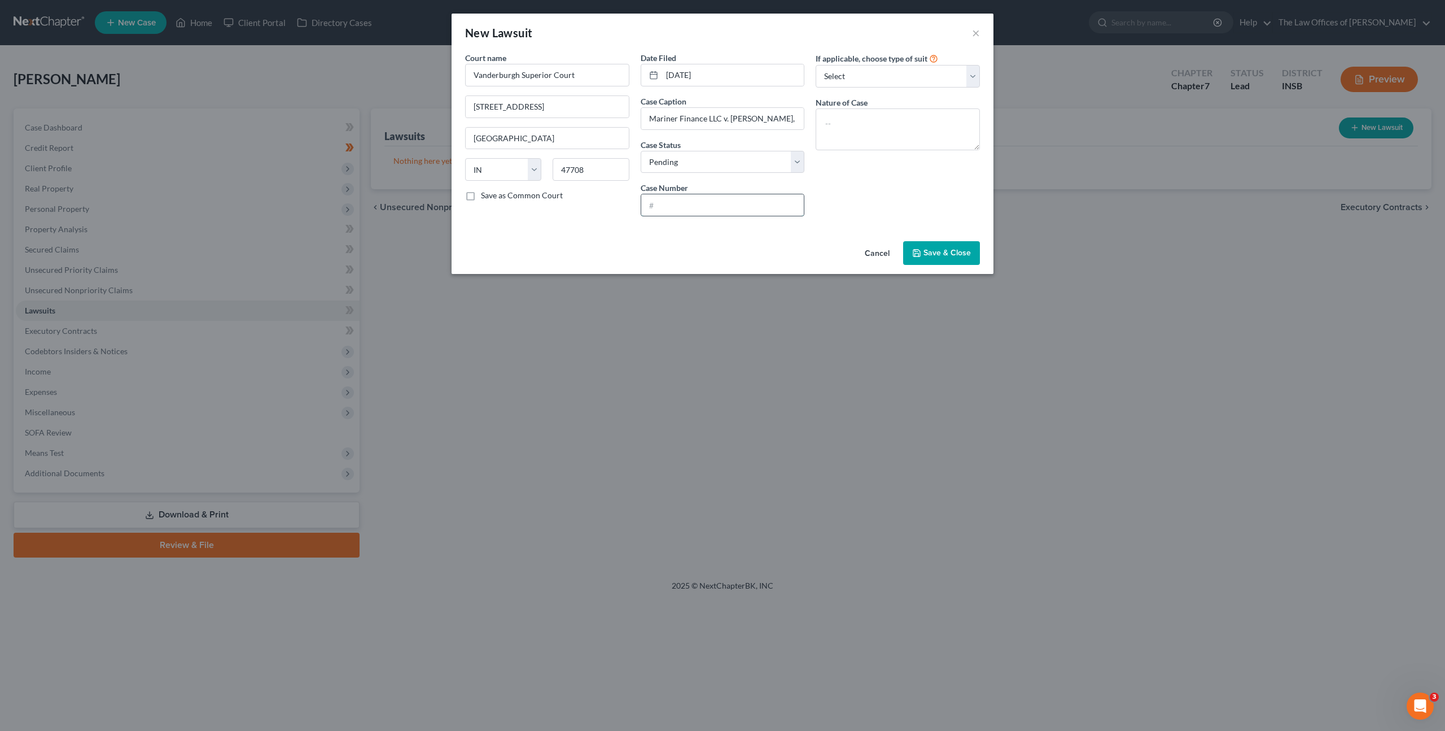
paste input "82D07-2404-CC-002495"
drag, startPoint x: 659, startPoint y: 205, endPoint x: 768, endPoint y: 194, distance: 109.0
click at [659, 205] on input "82D07-2404-CC-002495" at bounding box center [722, 204] width 163 height 21
type input "82D07-2404-CC-002495"
click at [875, 133] on textarea at bounding box center [898, 129] width 164 height 42
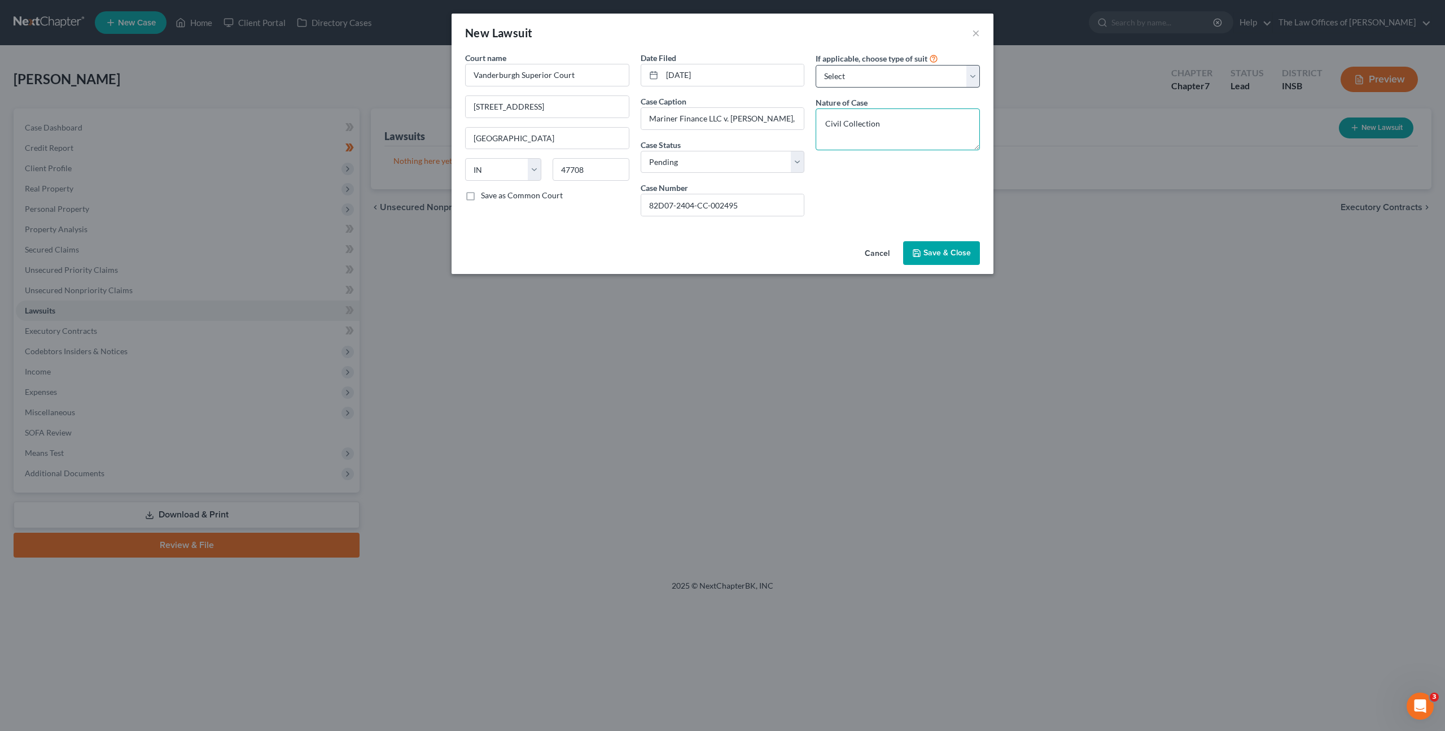
type textarea "Civil Collection"
click at [884, 77] on select "Select Repossession Garnishment Foreclosure Attached, Seized, Or Levied Other" at bounding box center [898, 76] width 164 height 23
select select "1"
click at [816, 65] on select "Select Repossession Garnishment Foreclosure Attached, Seized, Or Levied Other" at bounding box center [898, 76] width 164 height 23
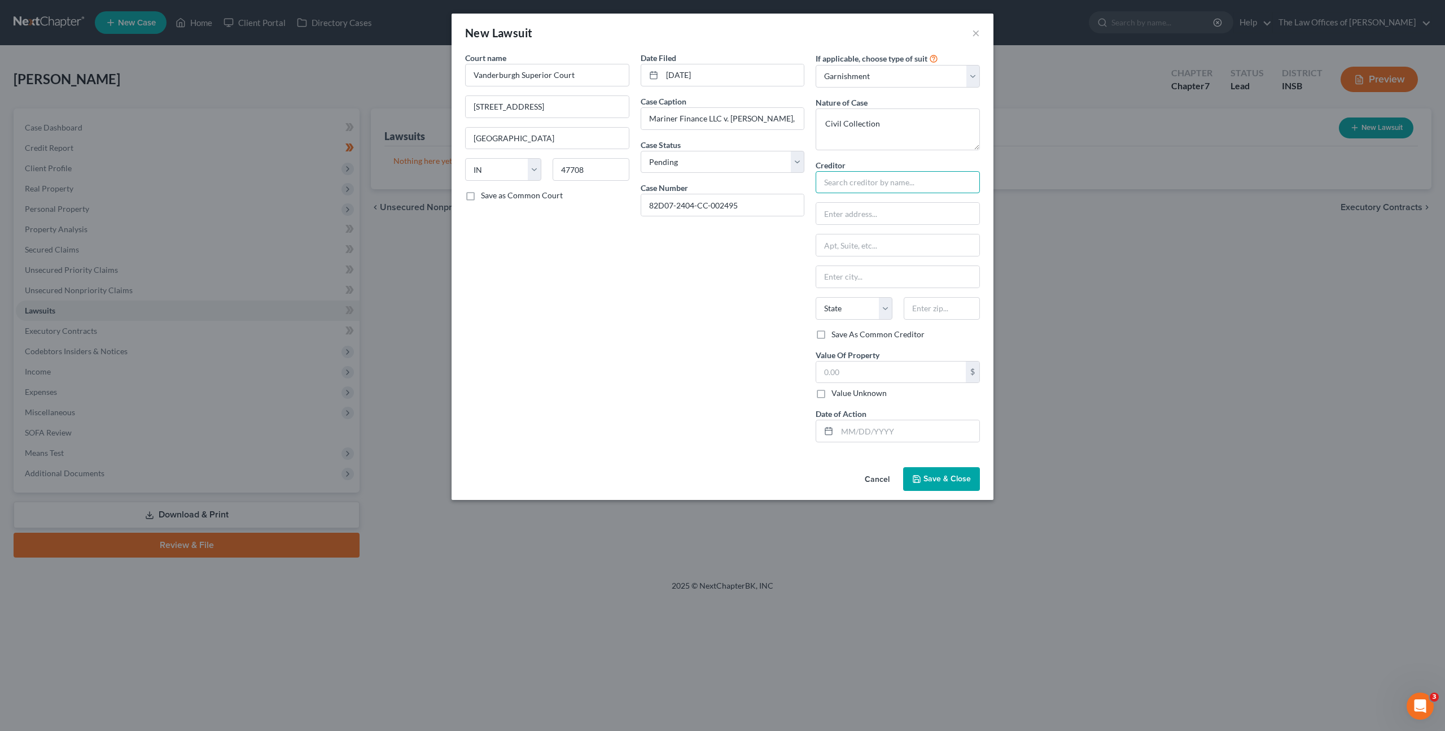
drag, startPoint x: 923, startPoint y: 177, endPoint x: 967, endPoint y: 155, distance: 49.2
click at [923, 176] on input "text" at bounding box center [898, 182] width 164 height 23
type input "Mariner Finance"
click at [864, 203] on div "Mariner Finance" at bounding box center [901, 201] width 152 height 11
type input "8211 Town Center Dr"
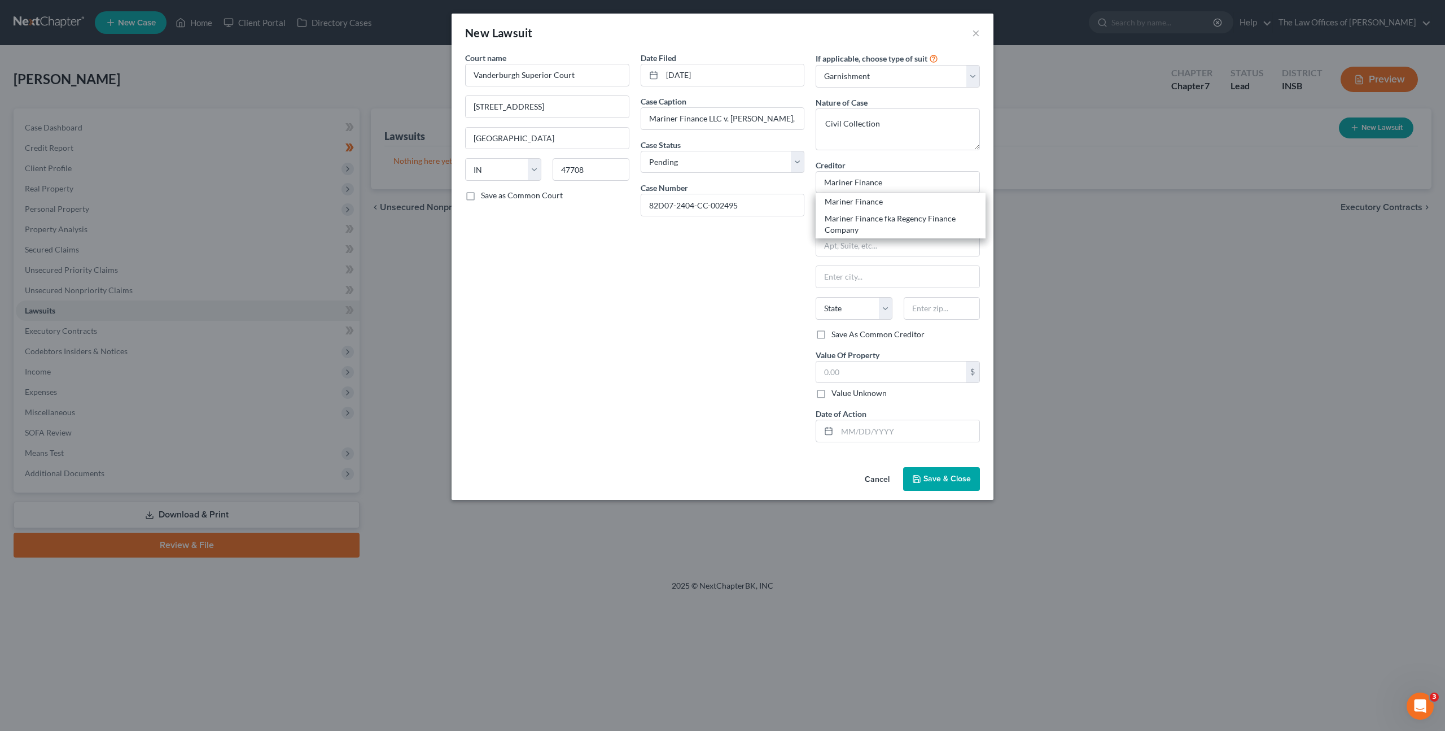
type input "Nottingham"
select select "21"
type input "21236"
click at [907, 185] on input "Mariner Finance" at bounding box center [898, 182] width 164 height 23
type input "Mariner Finance LLC"
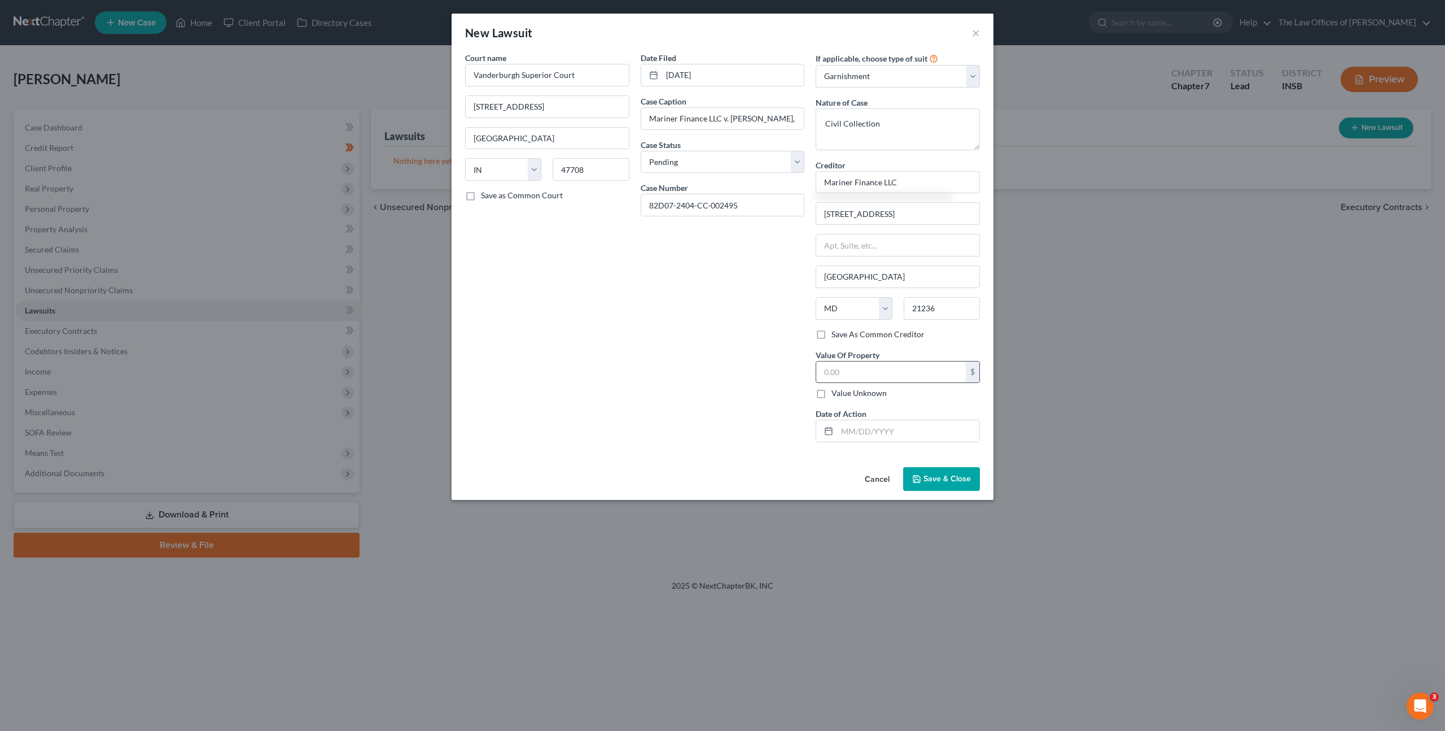
click at [854, 372] on input "text" at bounding box center [891, 371] width 150 height 21
type input "4,908.75"
drag, startPoint x: 866, startPoint y: 435, endPoint x: 748, endPoint y: 394, distance: 124.5
click at [864, 435] on input "text" at bounding box center [908, 430] width 142 height 21
click at [858, 435] on input "text" at bounding box center [908, 430] width 142 height 21
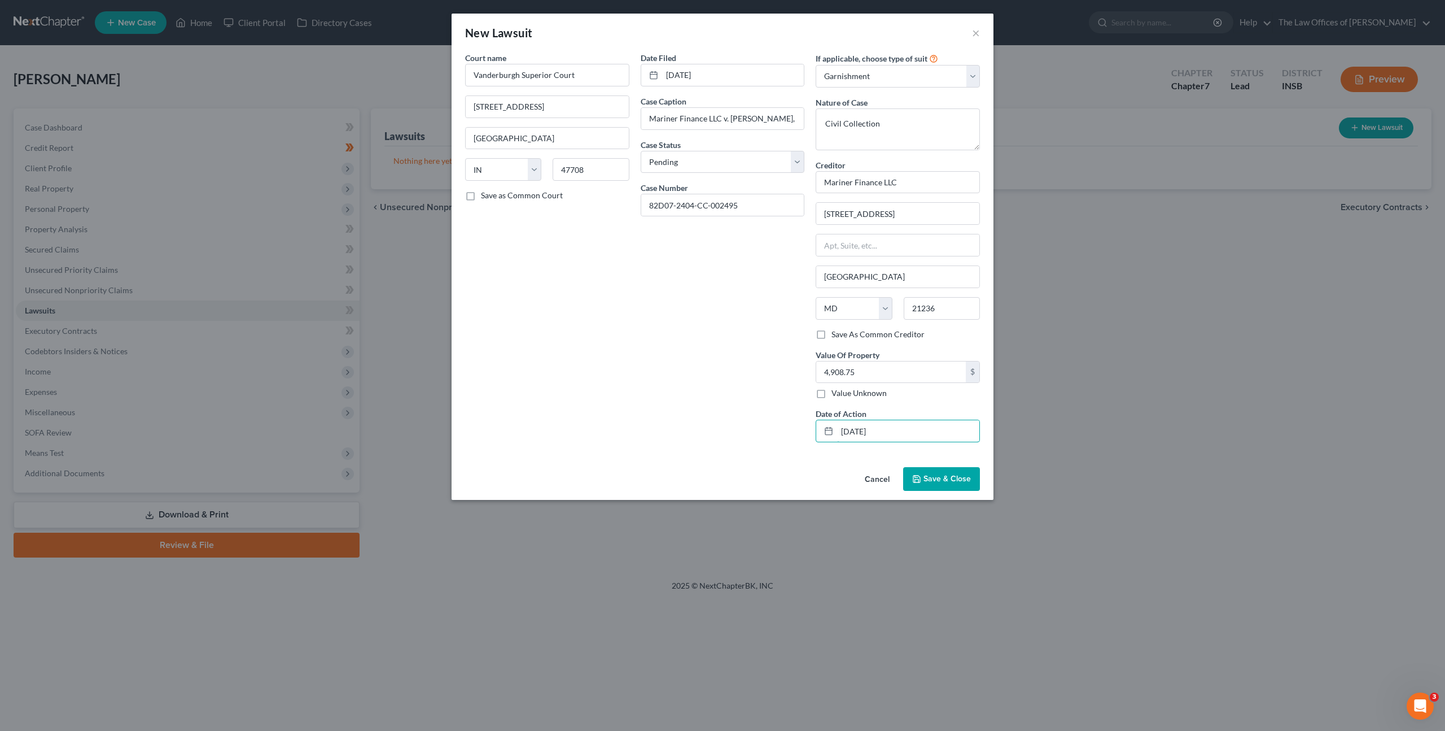
type input "08/06/2025"
click at [707, 410] on div "Date Filed 04/25/2024 Case Caption Mariner Finance LLC v. Cassandra Koewler, Ri…" at bounding box center [723, 251] width 176 height 399
click at [921, 482] on icon "button" at bounding box center [916, 478] width 9 height 9
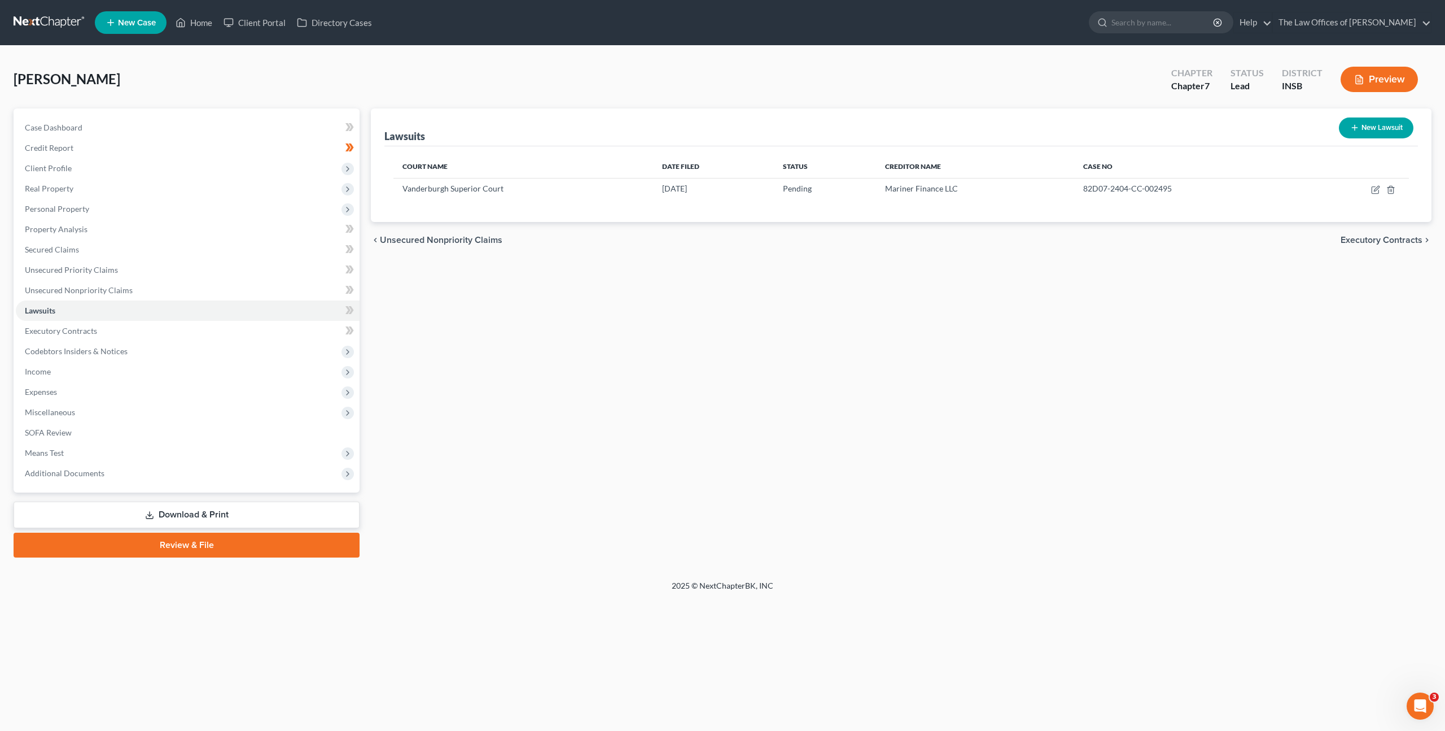
click at [815, 337] on div "Lawsuits New Lawsuit Court Name Date Filed Status Creditor Name Case No Vanderb…" at bounding box center [901, 332] width 1072 height 449
click at [354, 313] on span at bounding box center [350, 311] width 20 height 17
click at [688, 349] on div "Lawsuits New Lawsuit Court Name Date Filed Status Creditor Name Case No Vanderb…" at bounding box center [901, 332] width 1072 height 449
click at [313, 292] on link "Unsecured Nonpriority Claims" at bounding box center [188, 290] width 344 height 20
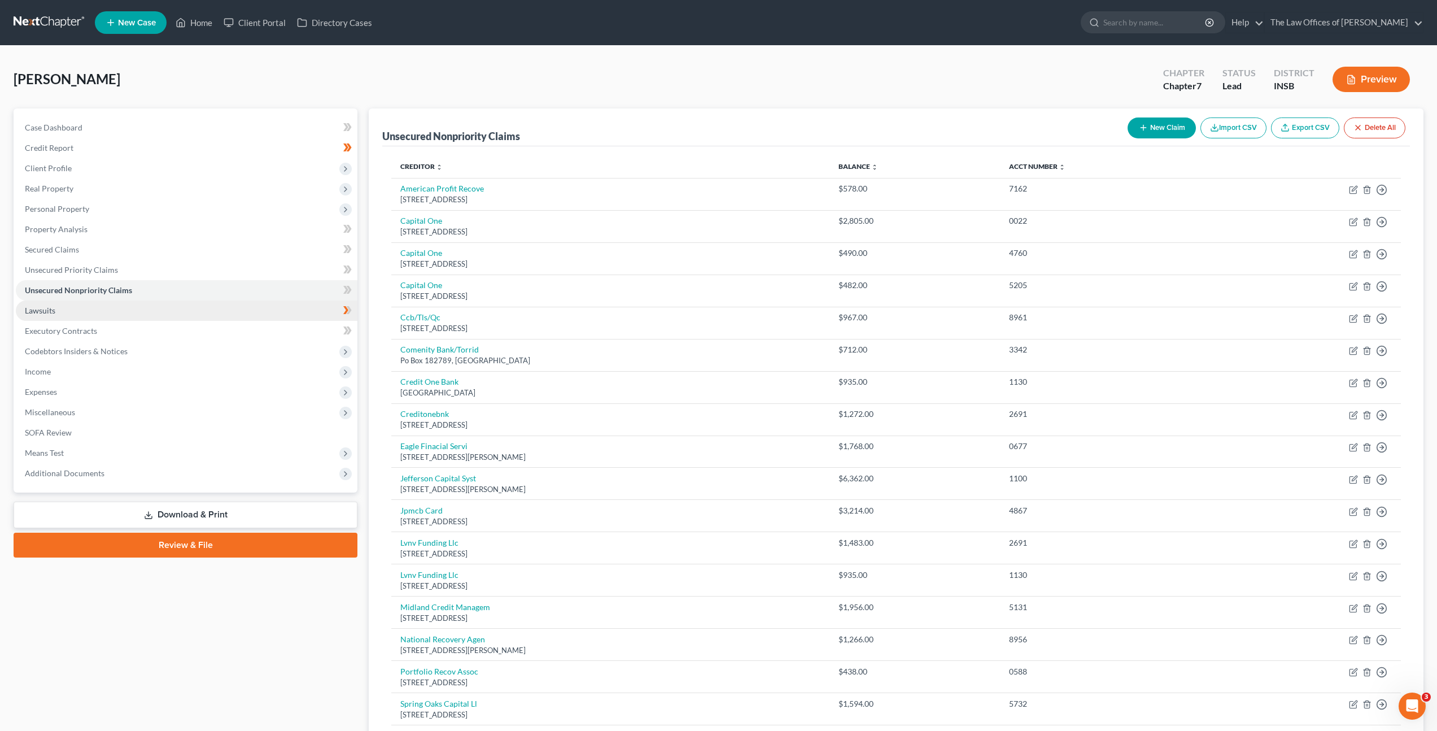
click at [233, 316] on link "Lawsuits" at bounding box center [187, 310] width 342 height 20
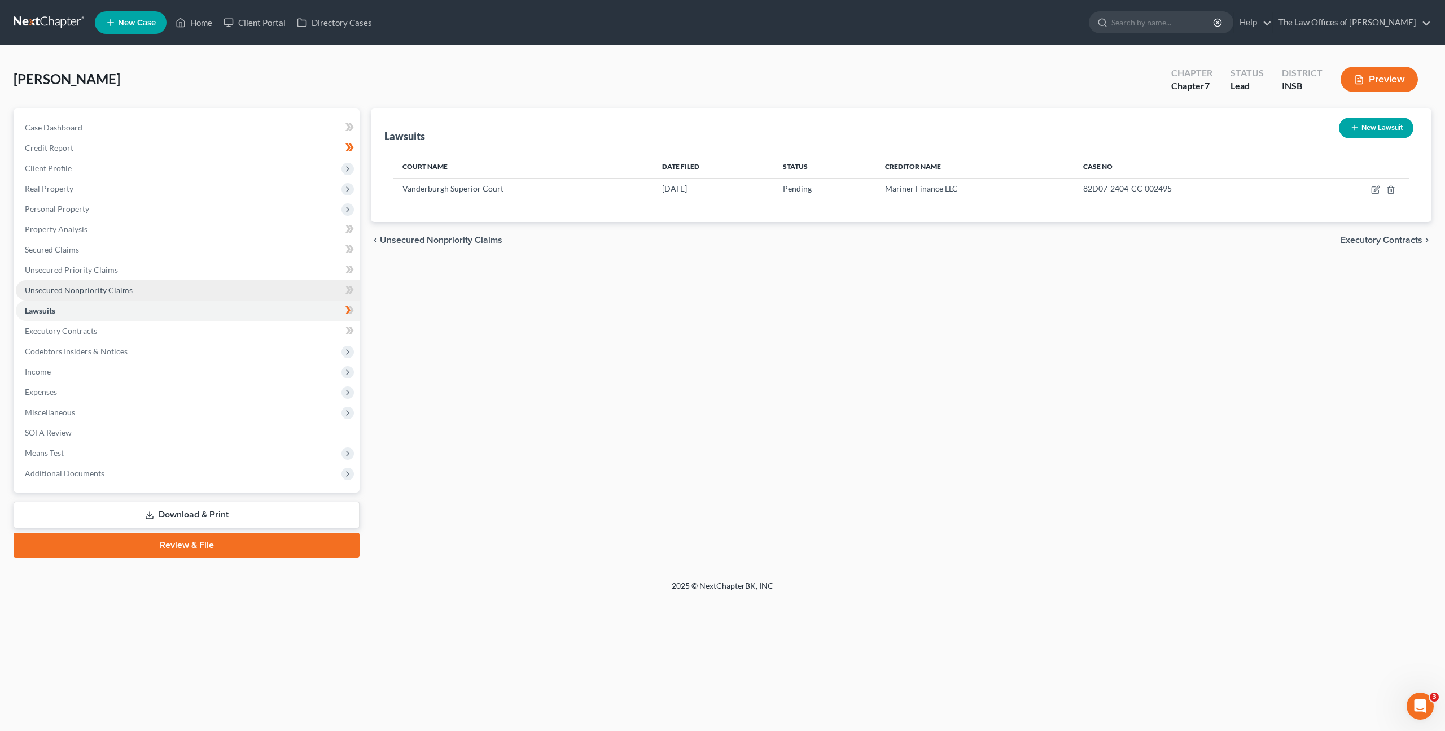
click at [120, 290] on span "Unsecured Nonpriority Claims" at bounding box center [79, 290] width 108 height 10
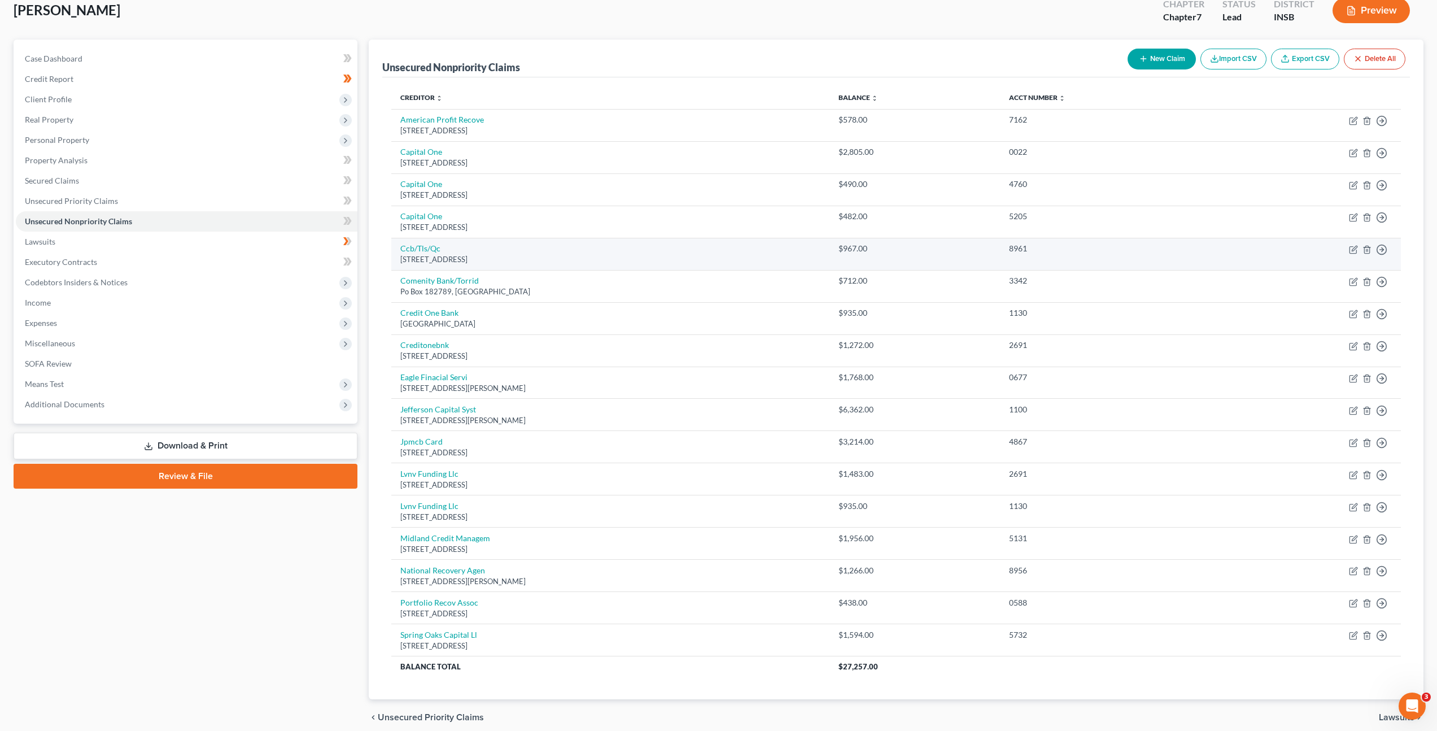
scroll to position [116, 0]
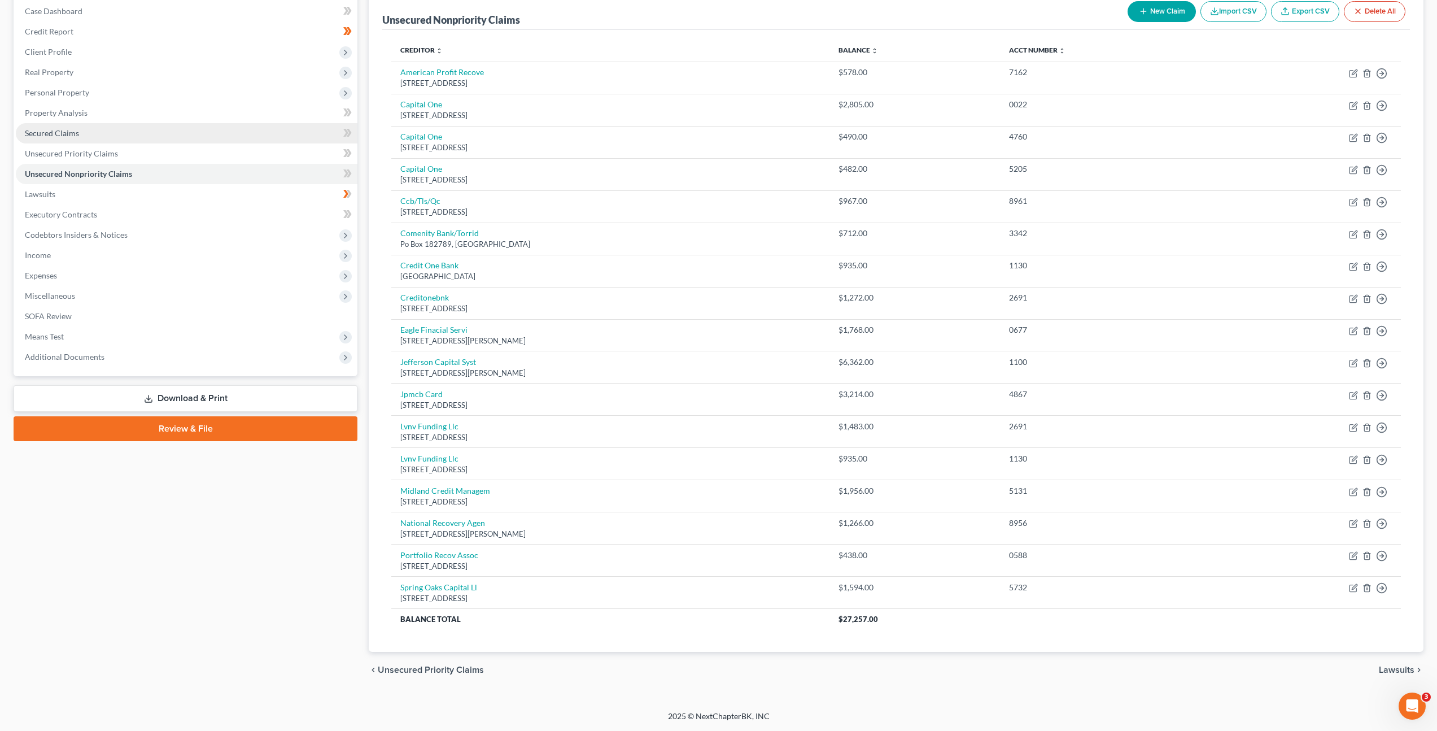
click at [157, 132] on link "Secured Claims" at bounding box center [187, 133] width 342 height 20
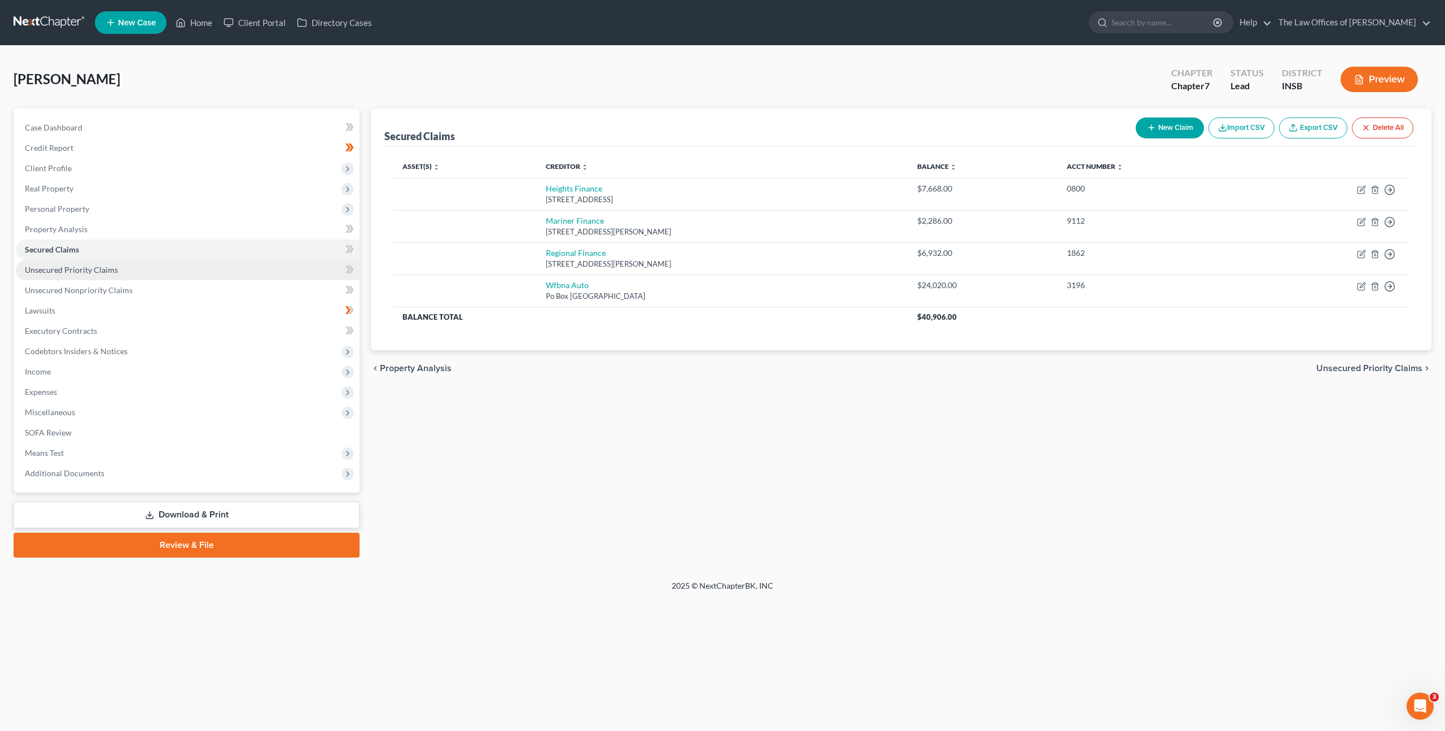
click at [142, 275] on link "Unsecured Priority Claims" at bounding box center [188, 270] width 344 height 20
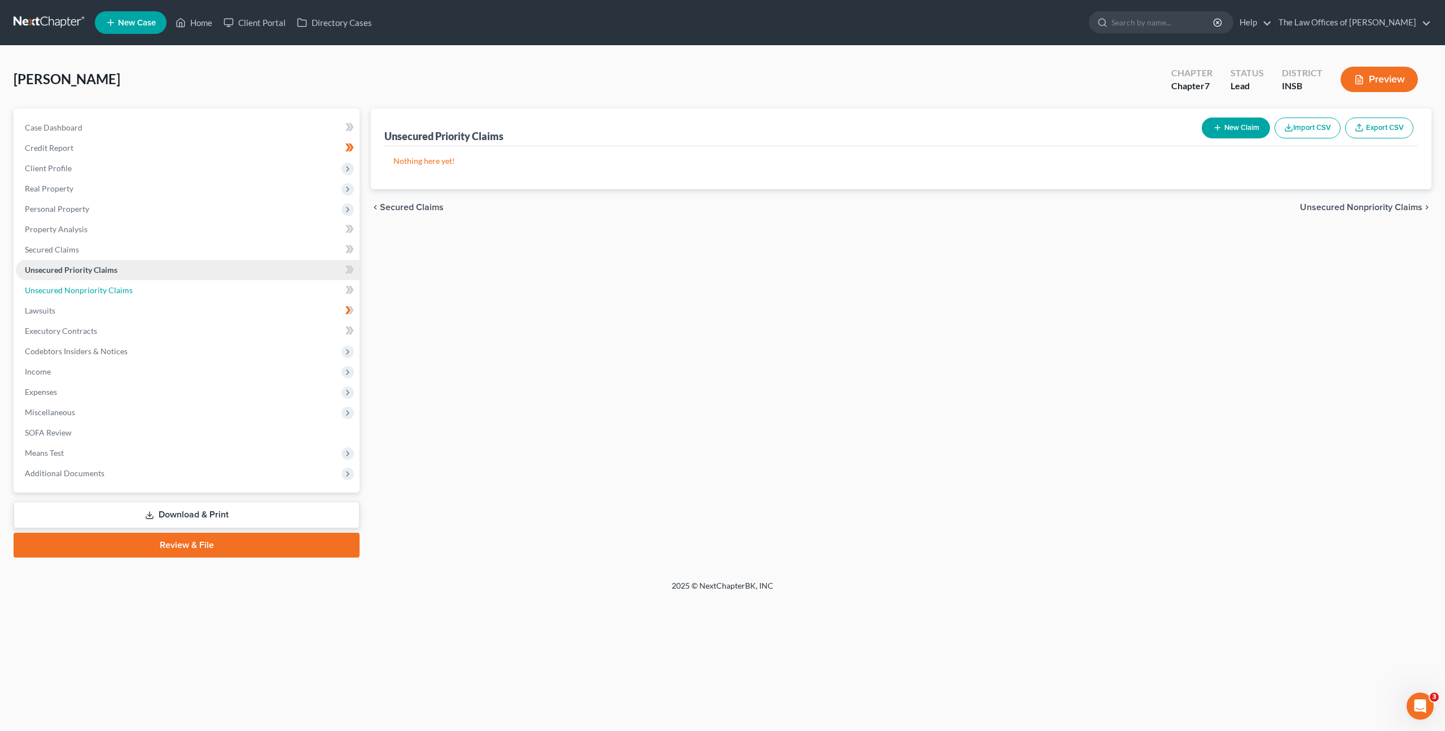
drag, startPoint x: 219, startPoint y: 283, endPoint x: 256, endPoint y: 279, distance: 37.0
click at [219, 284] on link "Unsecured Nonpriority Claims" at bounding box center [188, 290] width 344 height 20
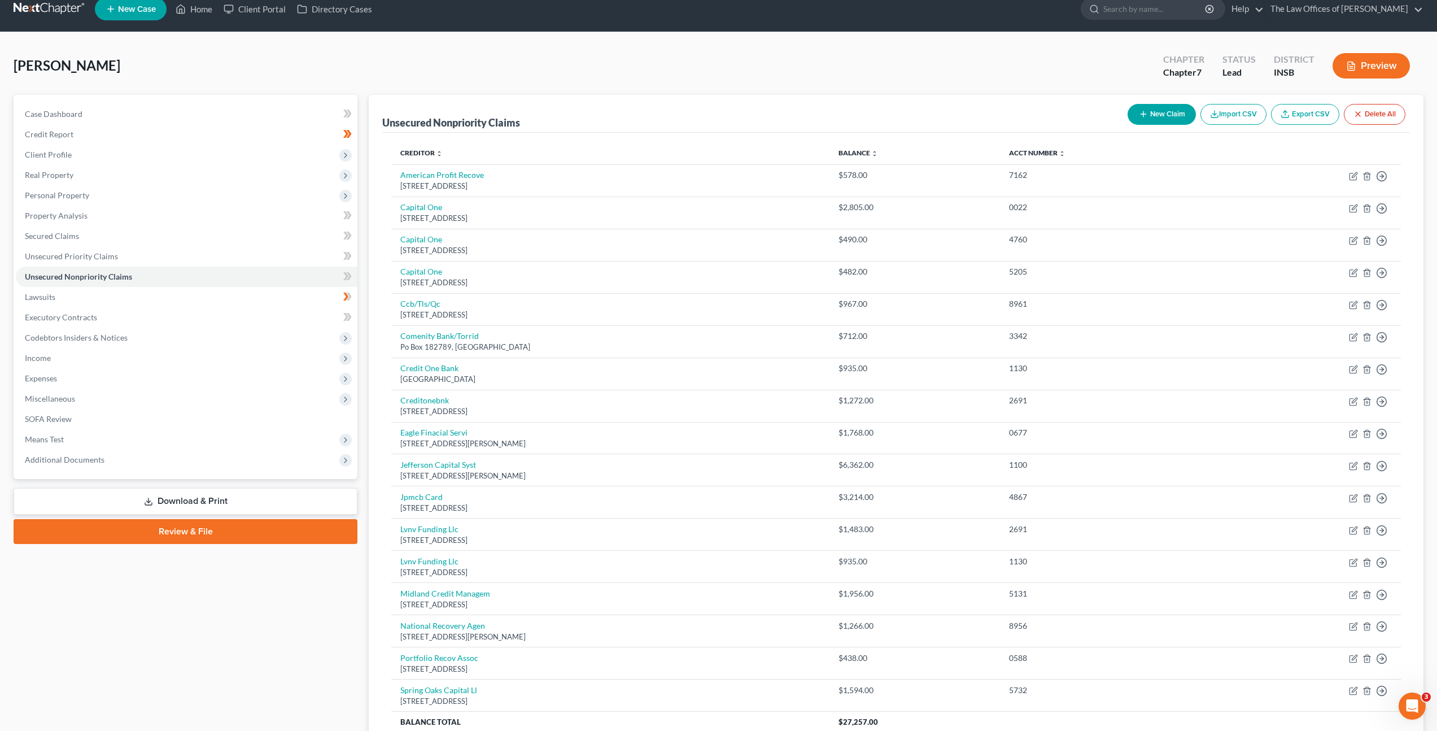
scroll to position [5, 0]
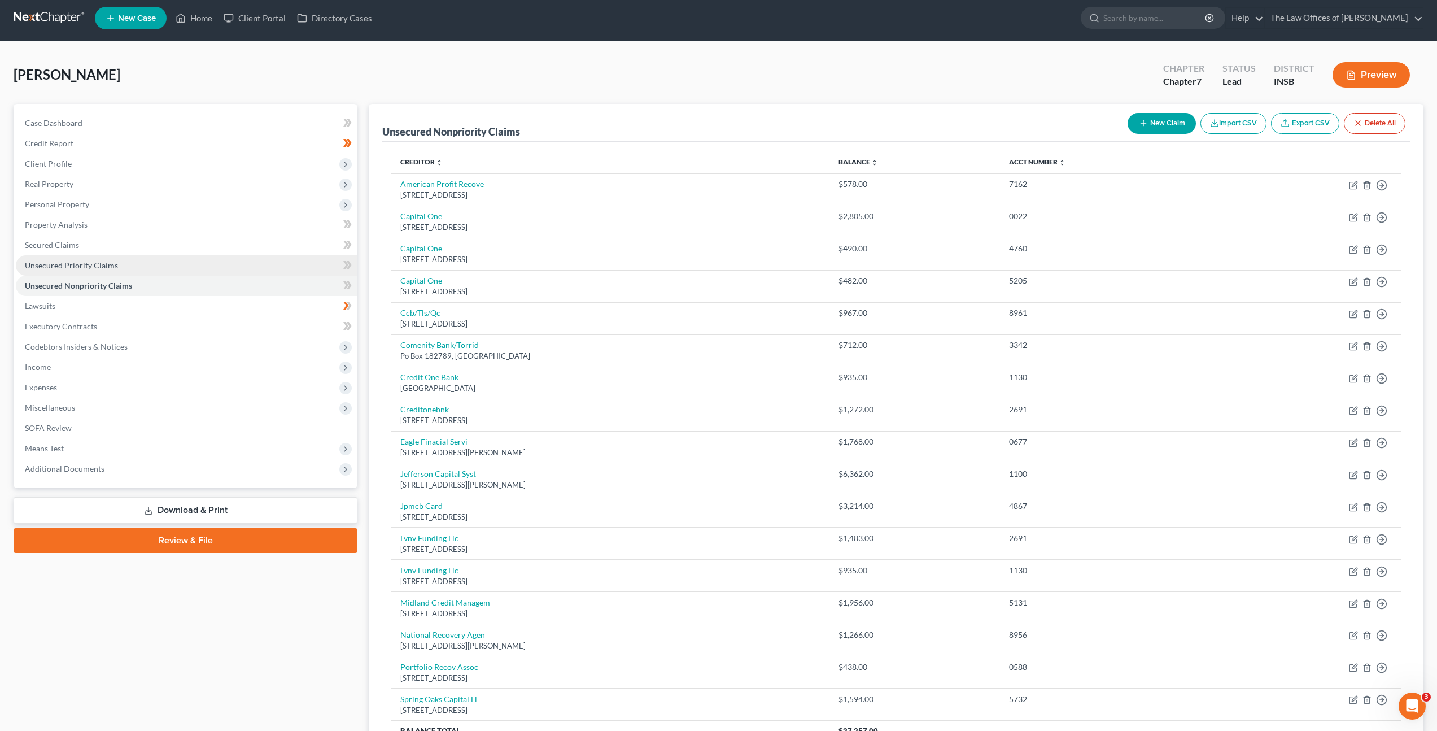
click at [159, 267] on link "Unsecured Priority Claims" at bounding box center [187, 265] width 342 height 20
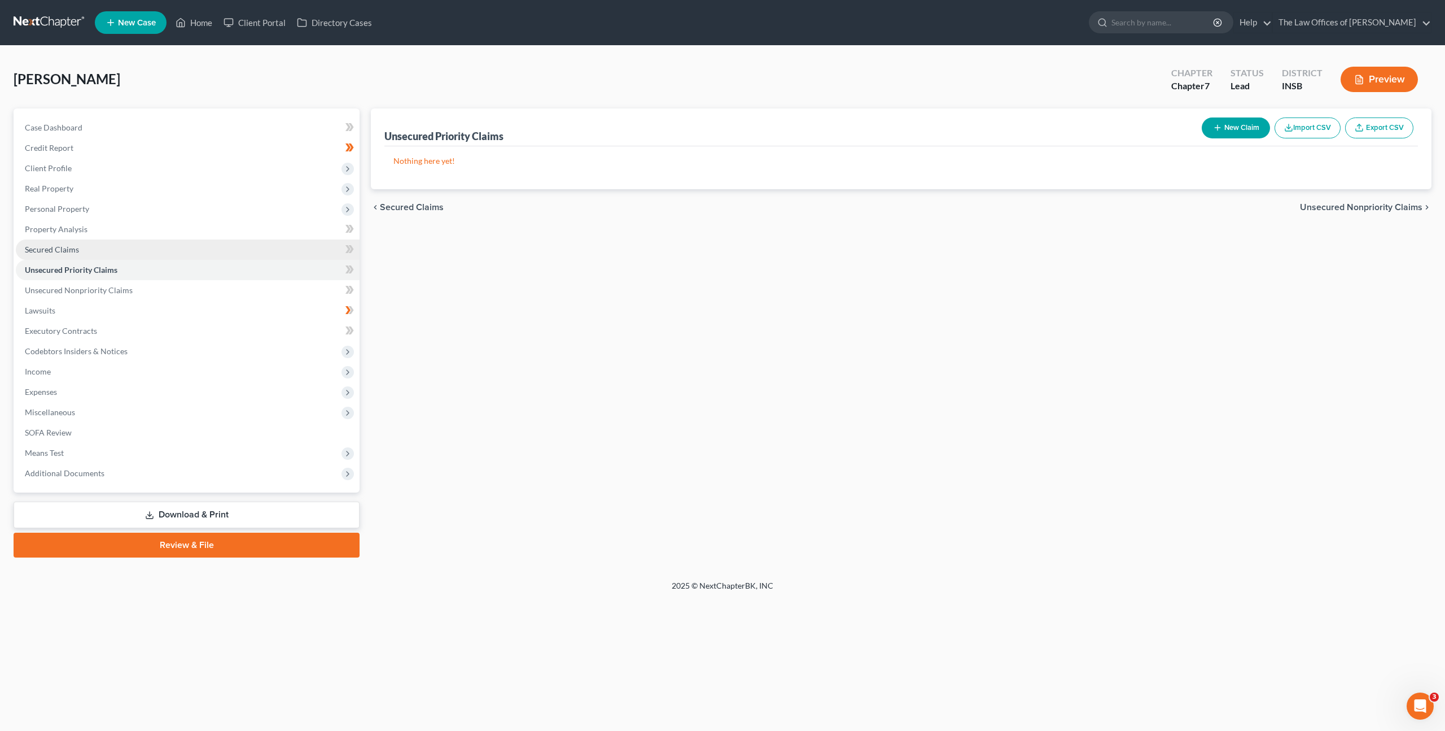
drag, startPoint x: 176, startPoint y: 252, endPoint x: 208, endPoint y: 253, distance: 32.2
click at [176, 252] on link "Secured Claims" at bounding box center [188, 249] width 344 height 20
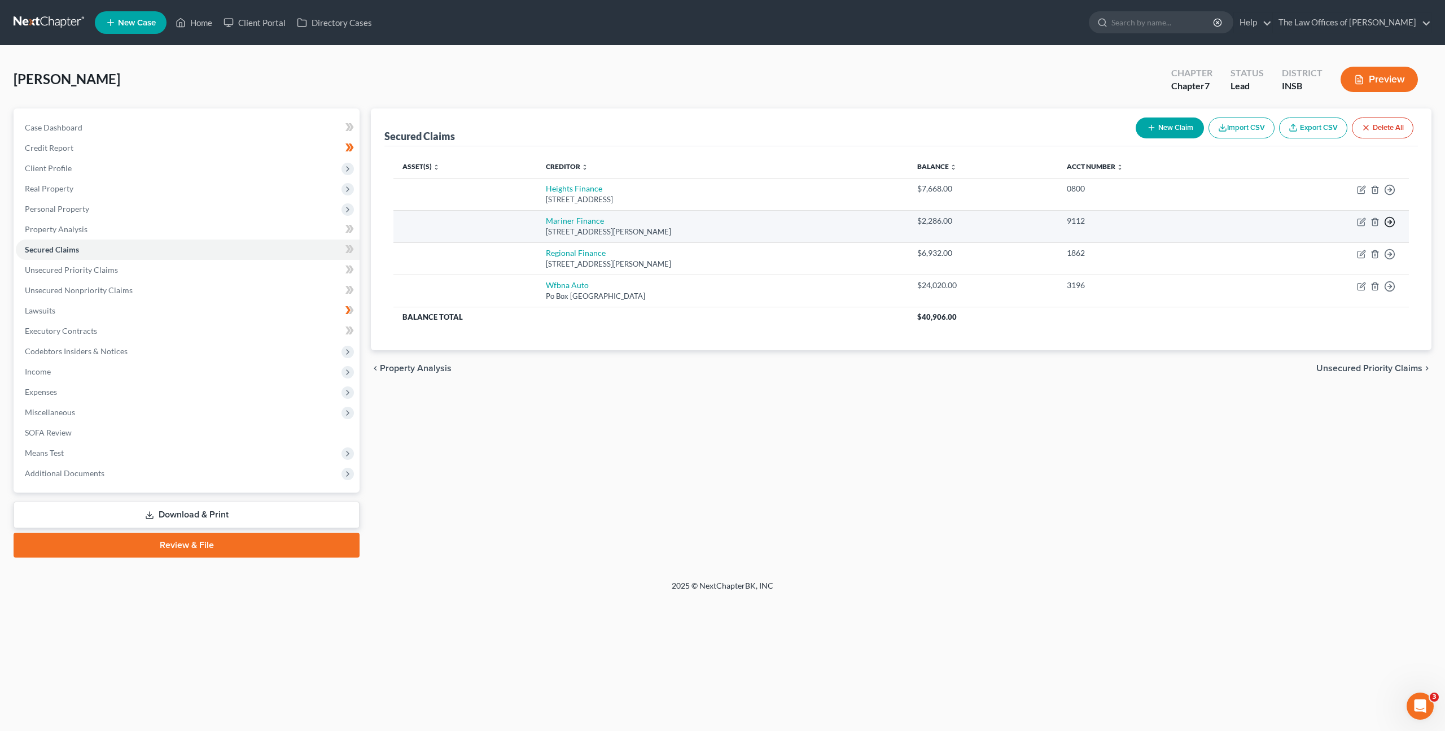
click at [1389, 195] on icon "button" at bounding box center [1389, 189] width 11 height 11
click at [1356, 253] on link "Move to F" at bounding box center [1338, 248] width 94 height 19
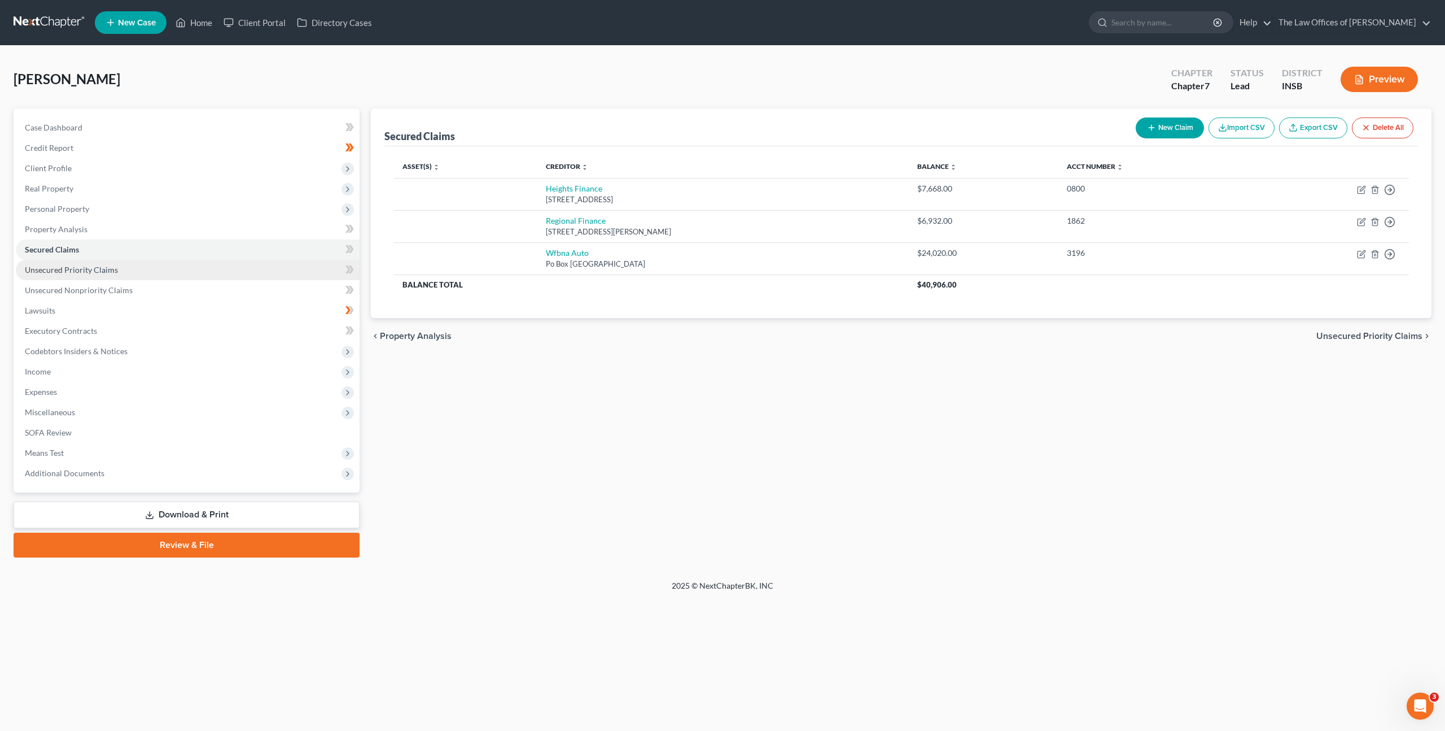
click at [150, 267] on link "Unsecured Priority Claims" at bounding box center [188, 270] width 344 height 20
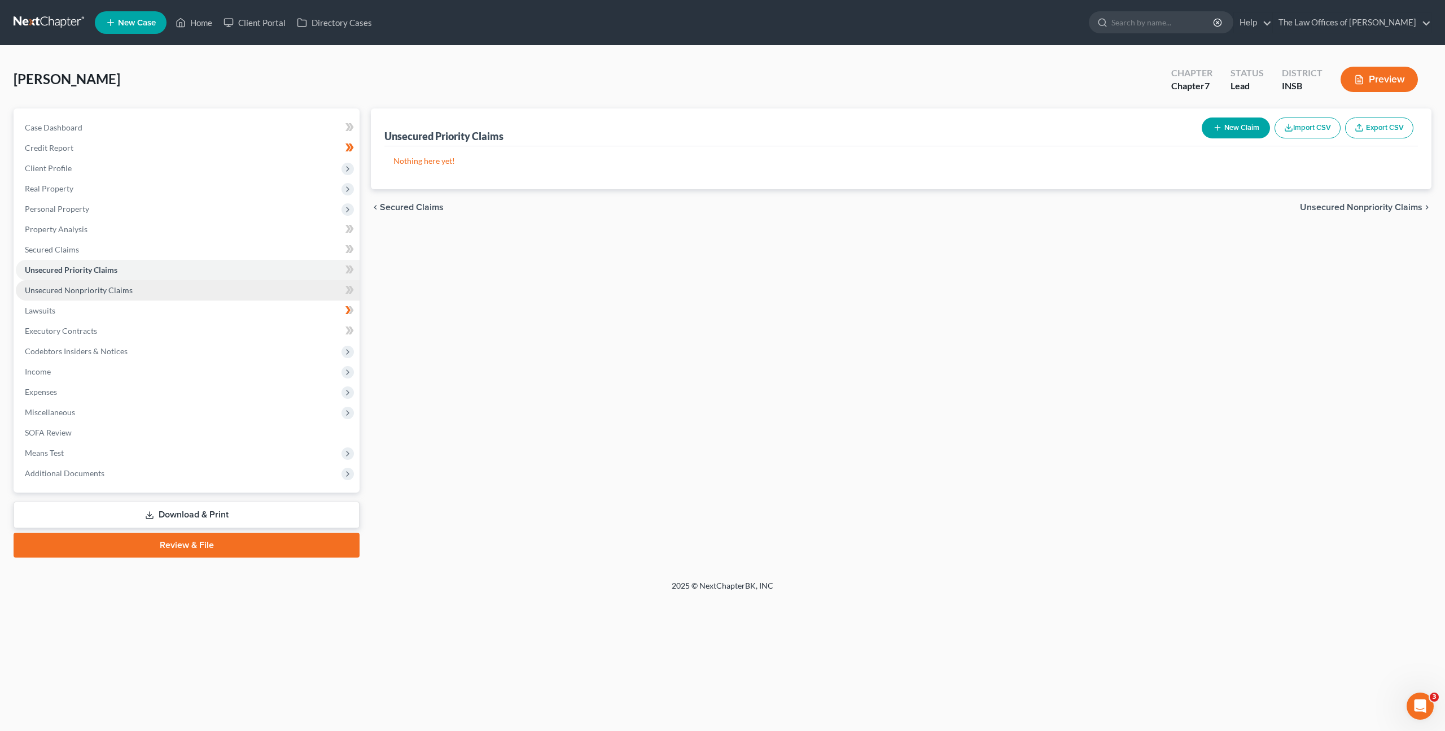
click at [237, 292] on link "Unsecured Nonpriority Claims" at bounding box center [188, 290] width 344 height 20
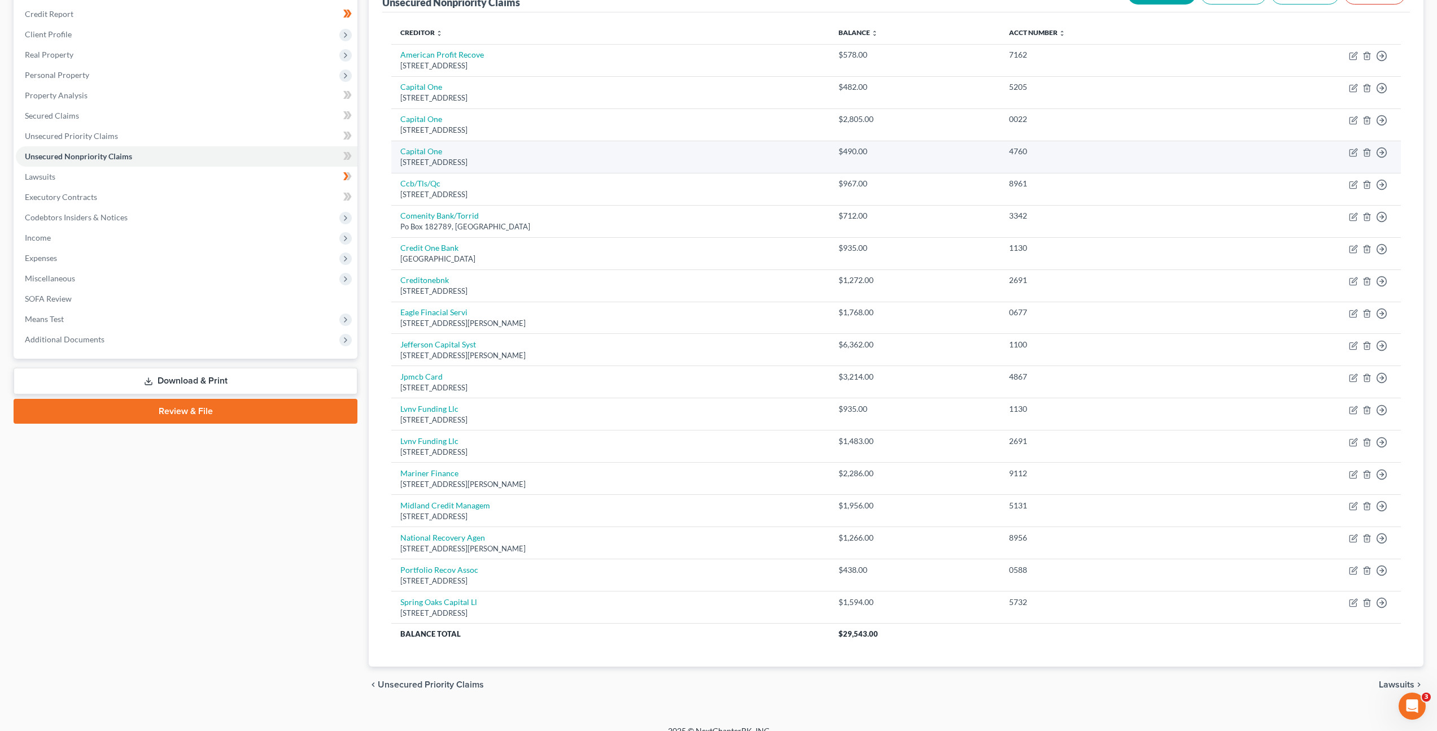
scroll to position [148, 0]
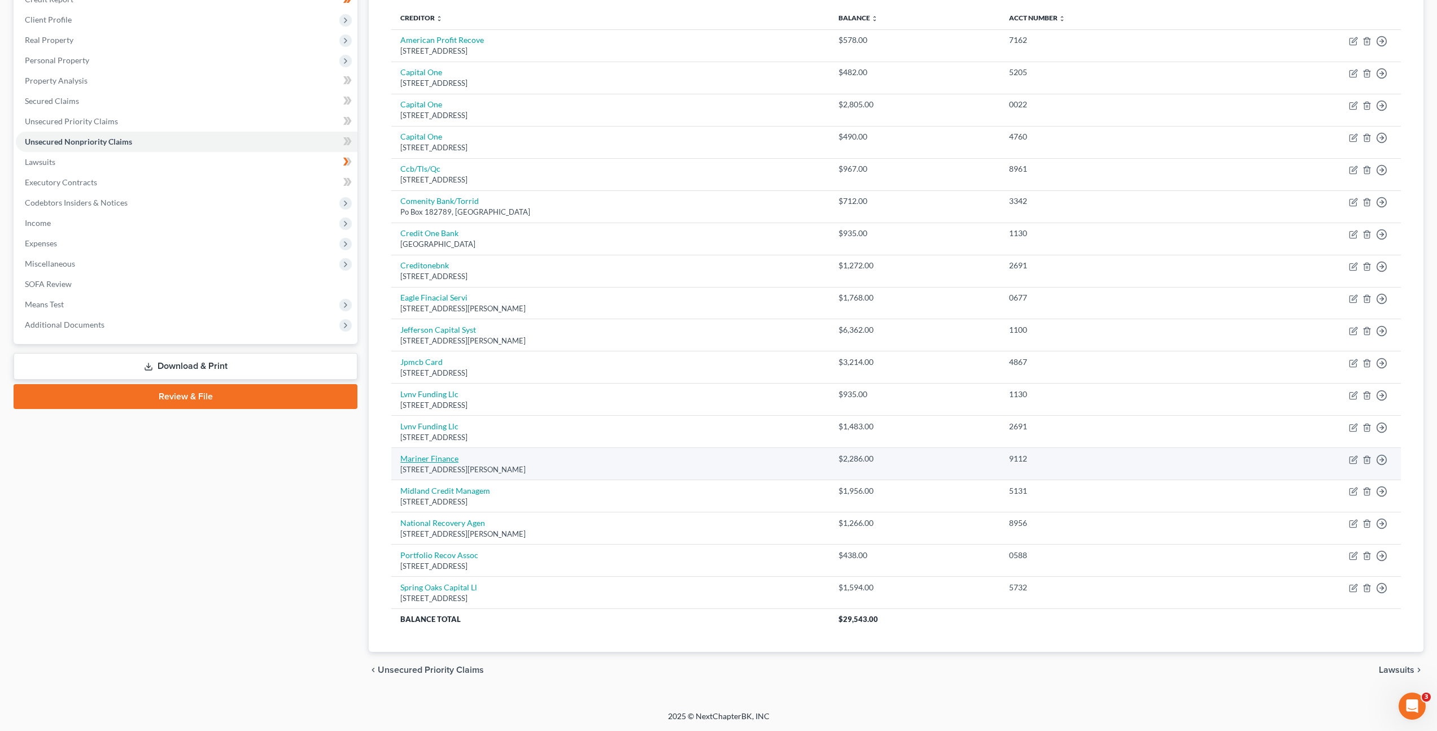
click at [442, 456] on link "Mariner Finance" at bounding box center [429, 458] width 58 height 10
select select "21"
select select "2"
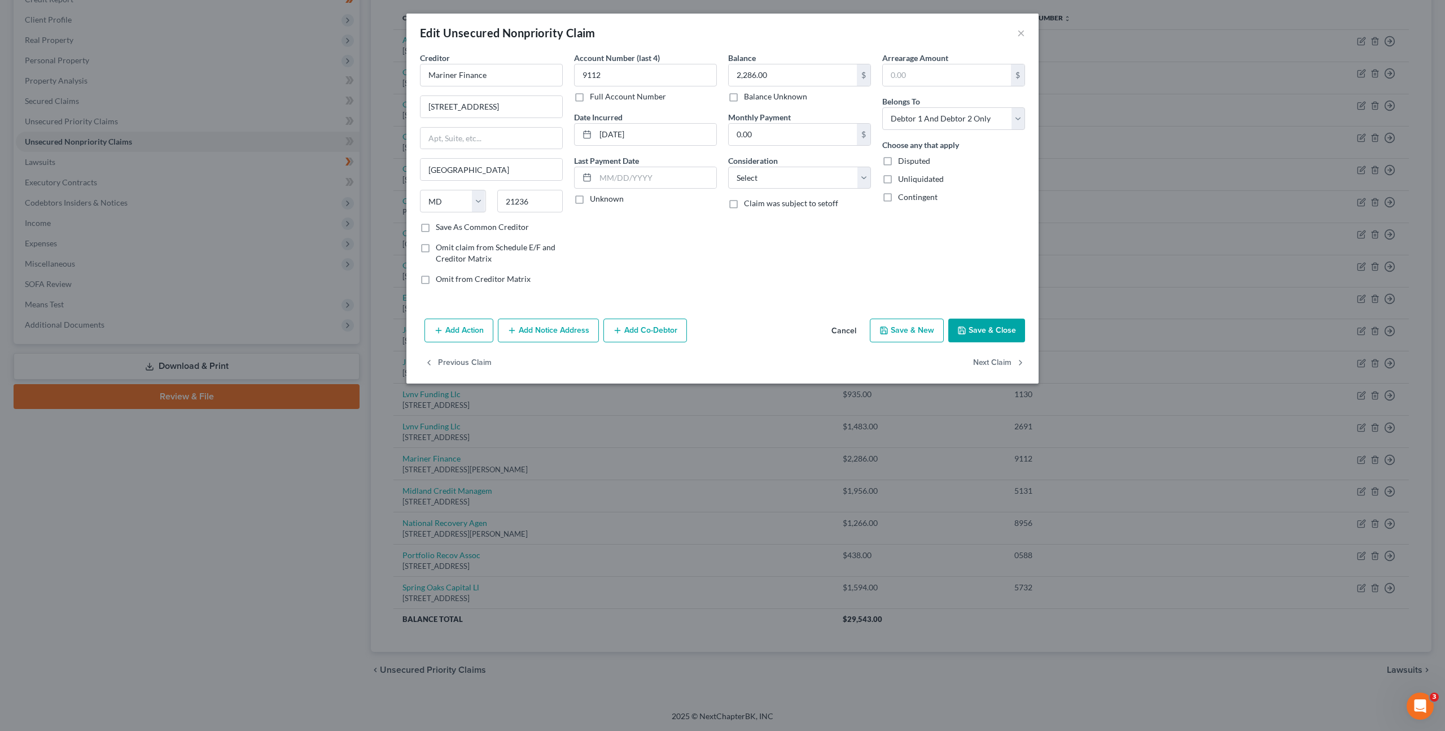
click at [590, 101] on label "Full Account Number" at bounding box center [628, 96] width 76 height 11
click at [595, 98] on input "Full Account Number" at bounding box center [598, 94] width 7 height 7
drag, startPoint x: 615, startPoint y: 82, endPoint x: 549, endPoint y: 73, distance: 66.7
click at [520, 72] on div "Creditor * Mariner Finance 8211 Town Center Dr Nottingham State AL AK AR AZ CA …" at bounding box center [722, 173] width 617 height 242
click at [848, 328] on button "Cancel" at bounding box center [844, 331] width 43 height 23
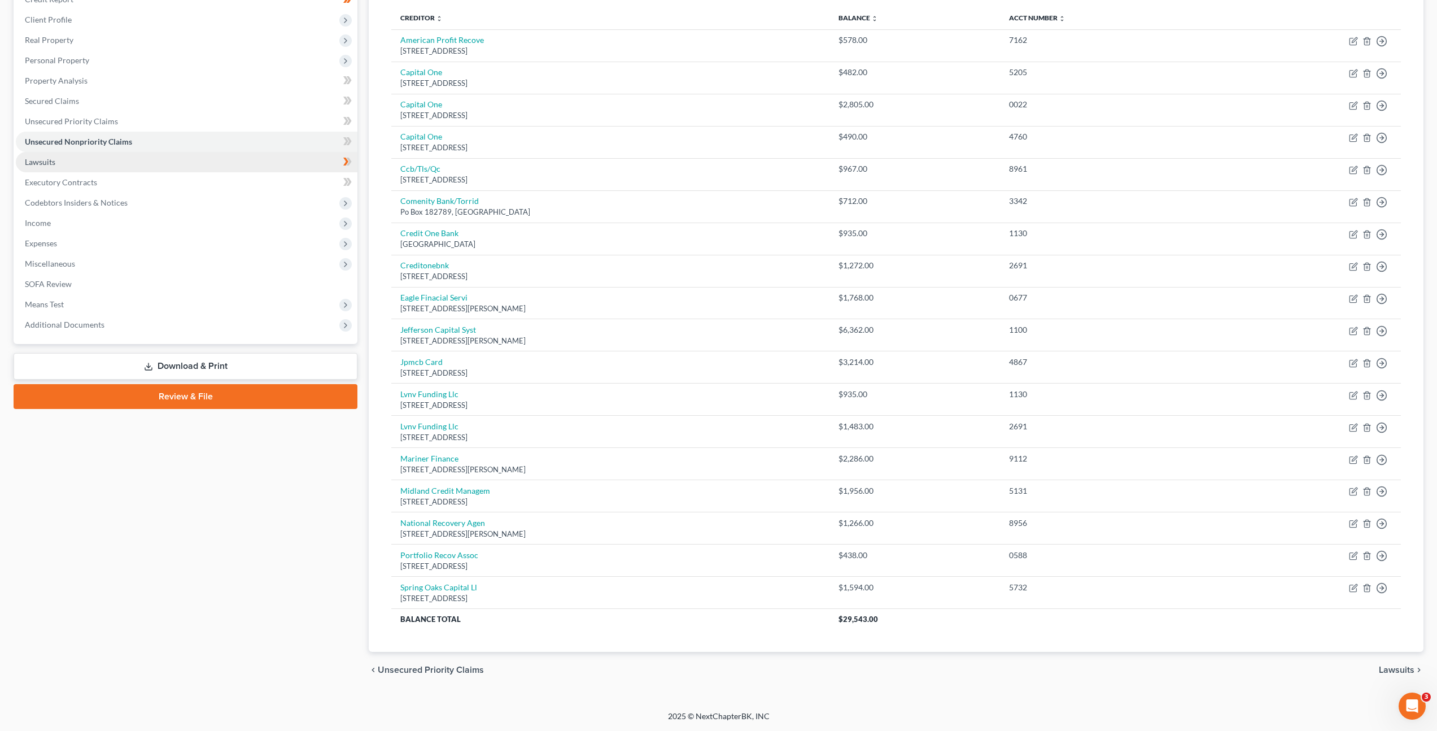
drag, startPoint x: 194, startPoint y: 166, endPoint x: 300, endPoint y: 171, distance: 105.7
click at [194, 166] on link "Lawsuits" at bounding box center [187, 162] width 342 height 20
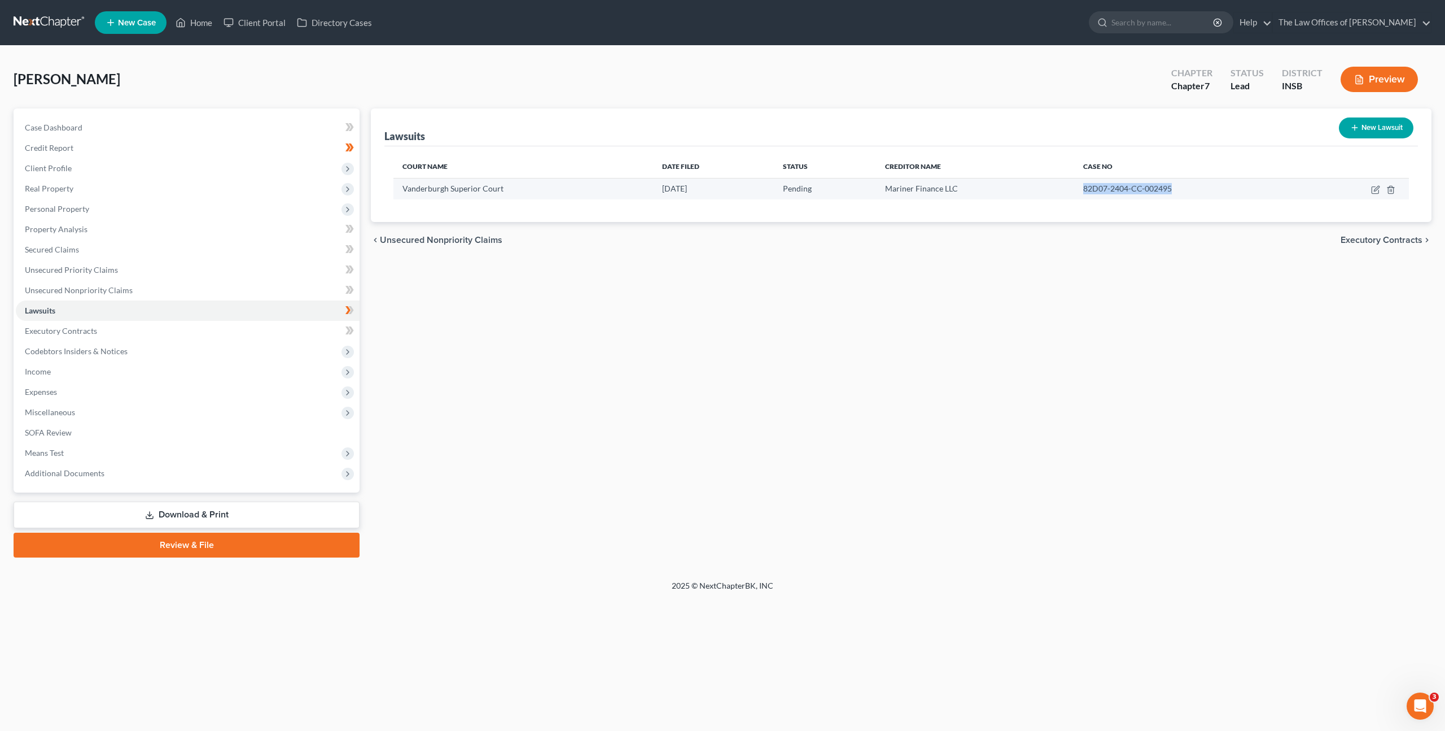
drag, startPoint x: 1158, startPoint y: 193, endPoint x: 1074, endPoint y: 190, distance: 83.6
click at [1074, 190] on tr "Vanderburgh Superior Court 04/25/2024 Pending Mariner Finance LLC 82D07-2404-CC…" at bounding box center [902, 188] width 1016 height 21
copy tr "82D07-2404-CC-002495"
click at [141, 287] on link "Unsecured Nonpriority Claims" at bounding box center [188, 290] width 344 height 20
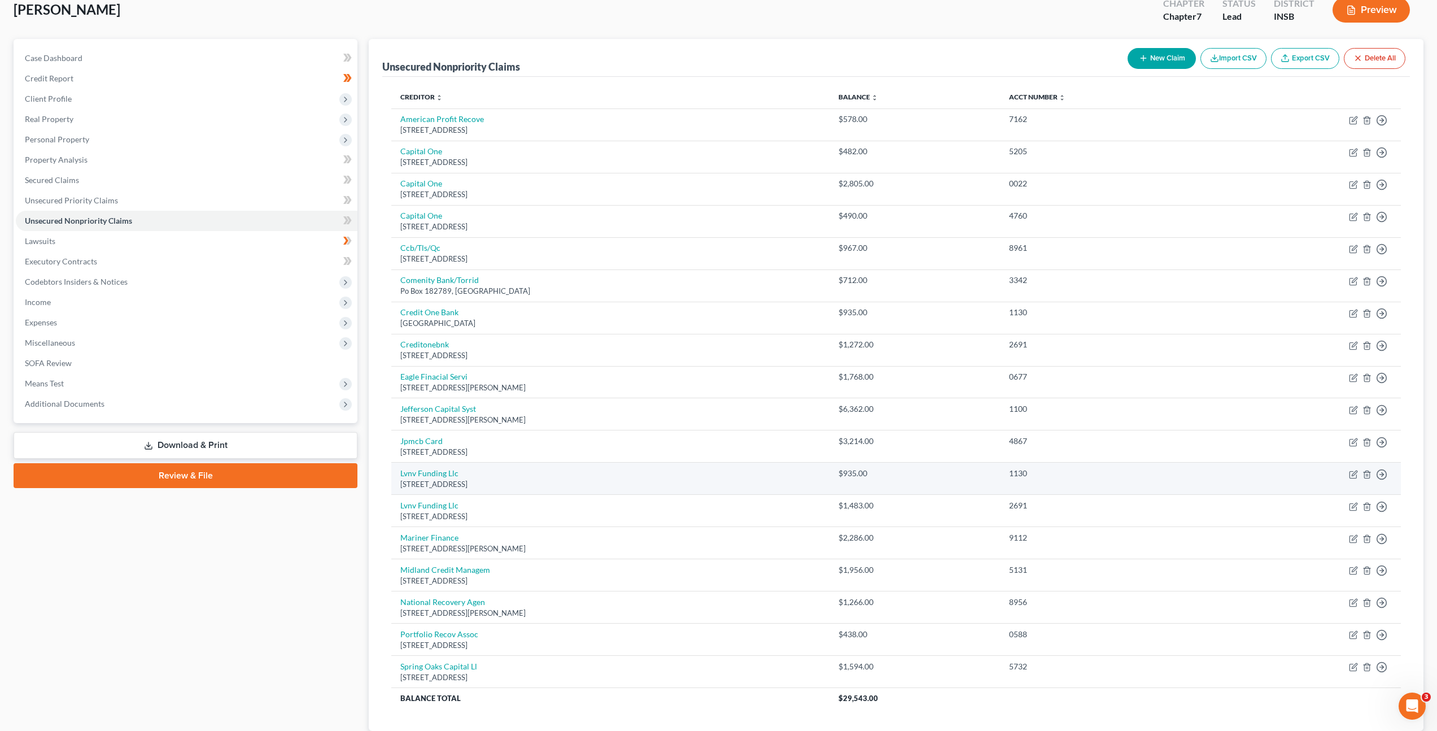
scroll to position [148, 0]
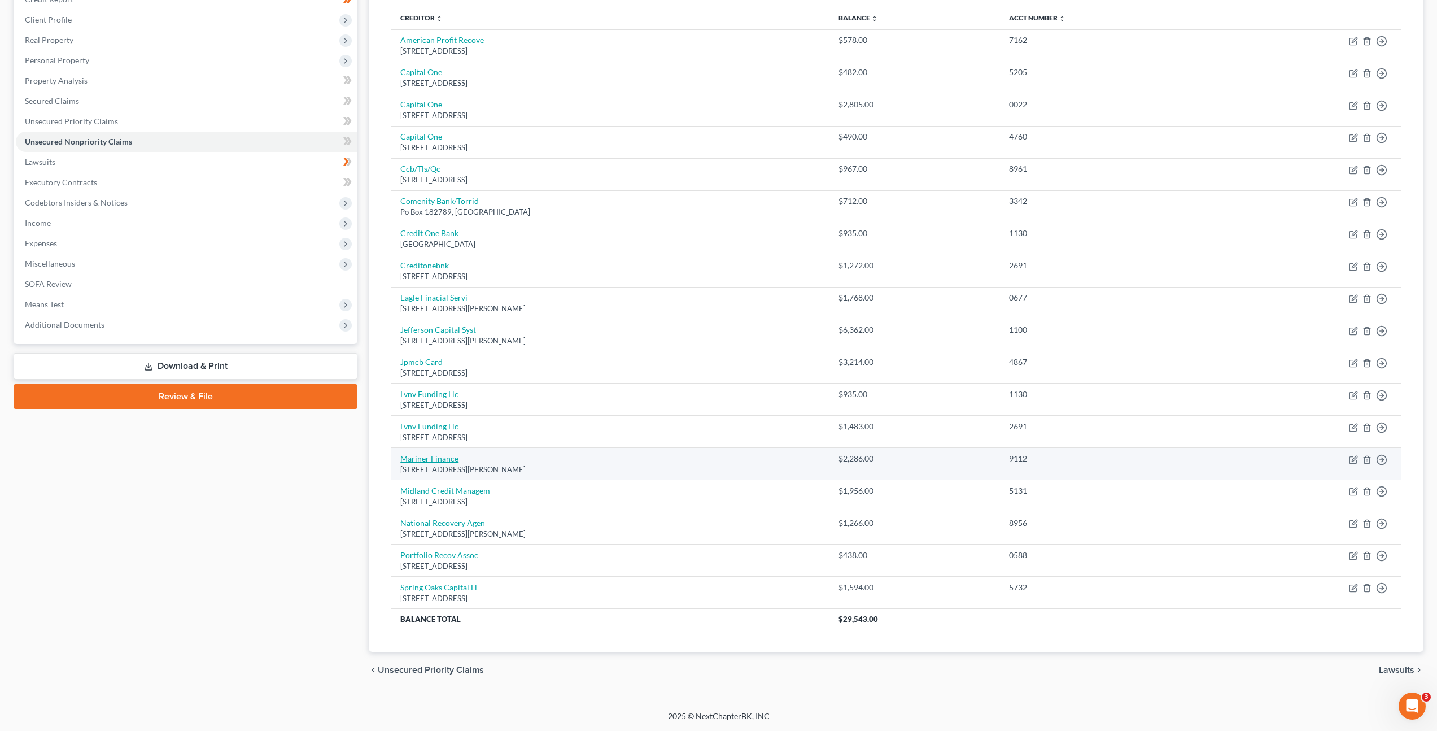
click at [446, 454] on link "Mariner Finance" at bounding box center [429, 458] width 58 height 10
select select "21"
select select "2"
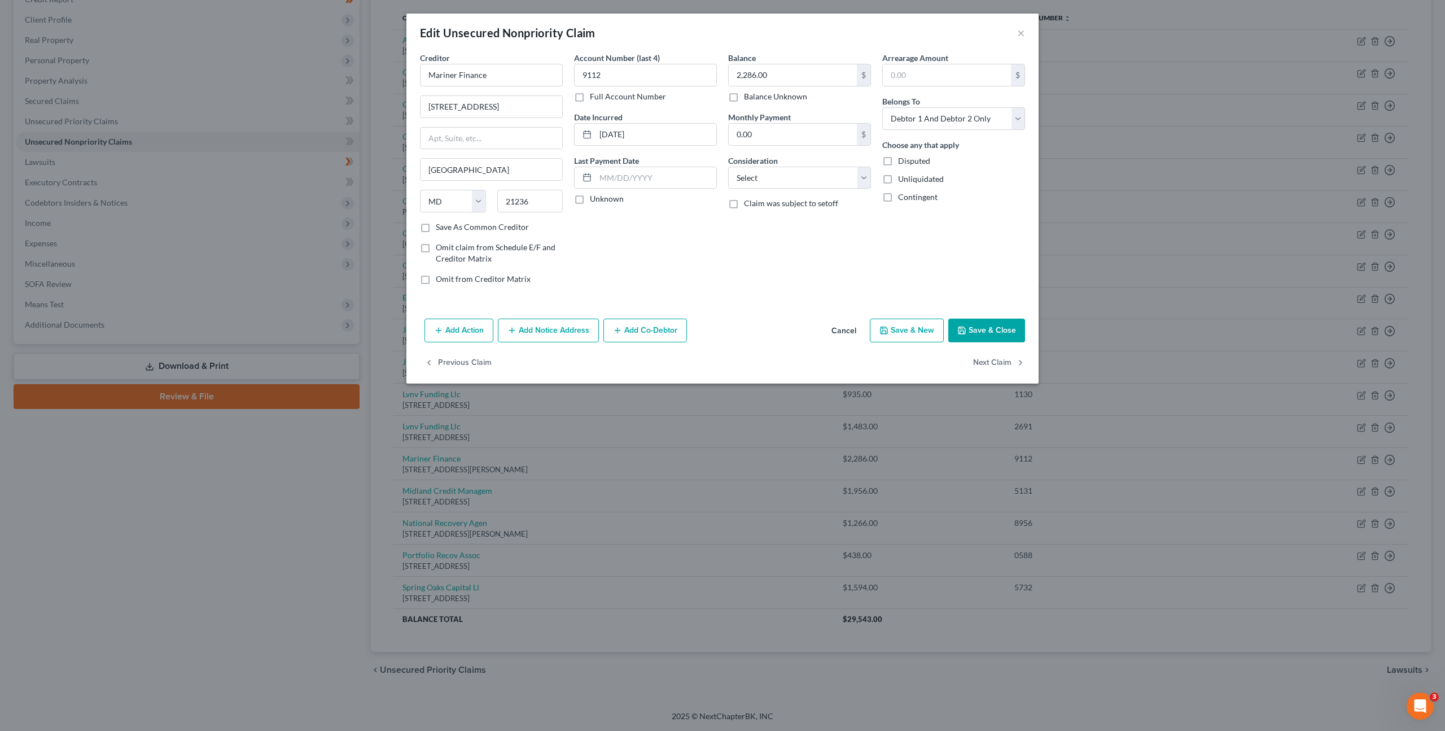
click at [570, 98] on div "Account Number (last 4) 9112 Full Account Number Date Incurred 07-11-2023 Last …" at bounding box center [646, 173] width 154 height 242
click at [590, 96] on label "Full Account Number" at bounding box center [628, 96] width 76 height 11
click at [595, 96] on input "Full Account Number" at bounding box center [598, 94] width 7 height 7
drag, startPoint x: 620, startPoint y: 72, endPoint x: 535, endPoint y: 65, distance: 85.0
click at [535, 65] on div "Creditor * Mariner Finance 8211 Town Center Dr Nottingham State AL AK AR AZ CA …" at bounding box center [722, 173] width 617 height 242
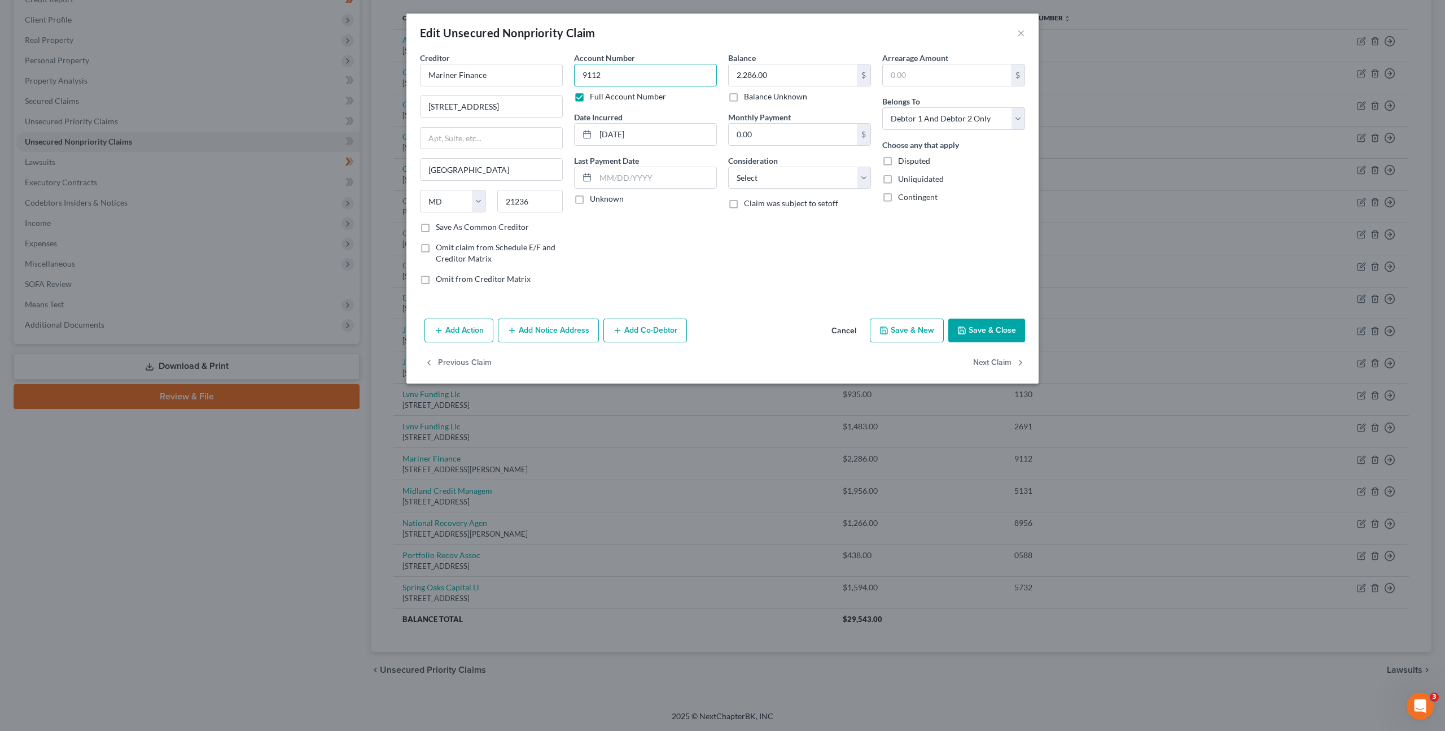
paste input "82D07-2404-CC-002495"
click at [595, 70] on input "82D07-2404-CC-002495" at bounding box center [645, 75] width 143 height 23
type input "82D07-2404-CC-002495"
click at [787, 178] on select "Select Cable / Satellite Services Collection Agency Credit Card Debt Debt Couns…" at bounding box center [799, 178] width 143 height 23
select select "1"
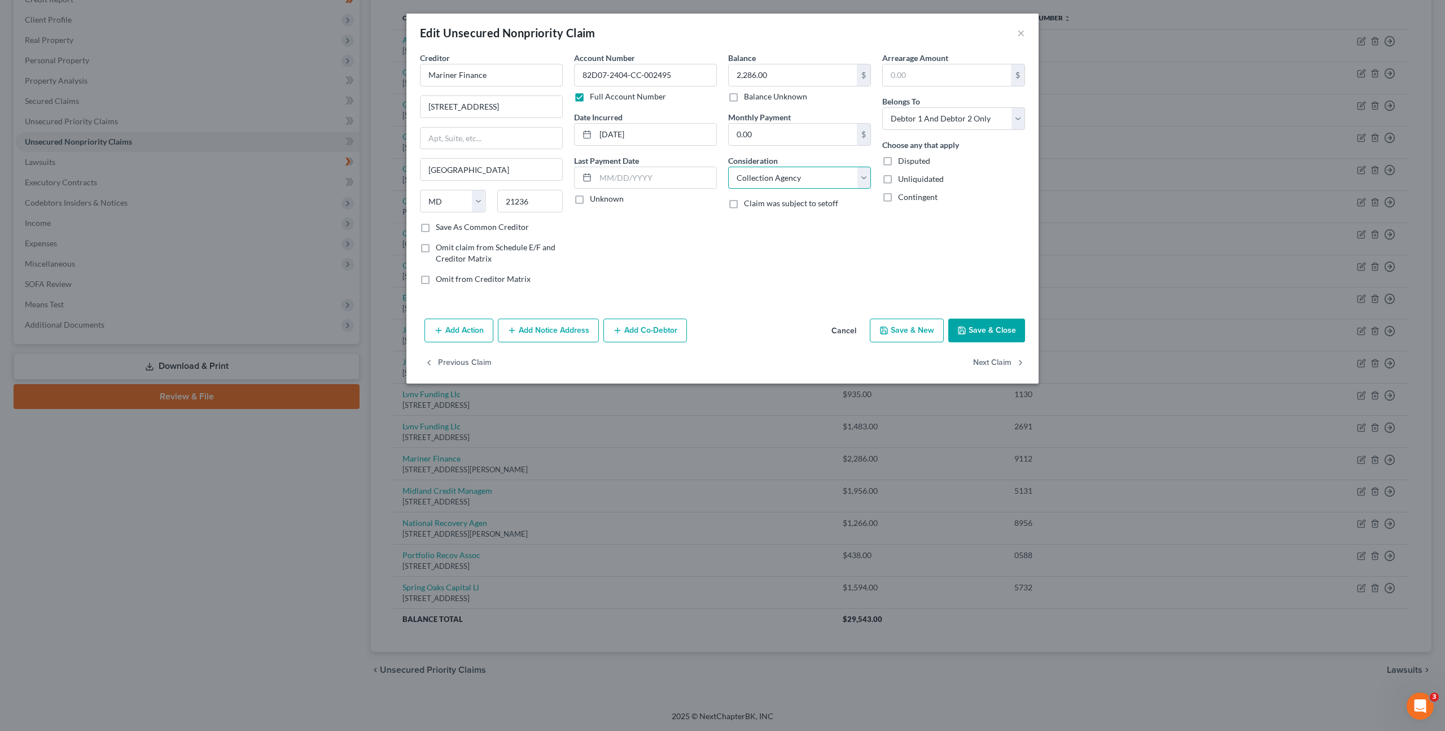
click at [728, 167] on select "Select Cable / Satellite Services Collection Agency Credit Card Debt Debt Couns…" at bounding box center [799, 178] width 143 height 23
click at [764, 245] on div "Balance 2,286.00 $ Balance Unknown Balance Undetermined 2,286.00 $ Balance Unkn…" at bounding box center [800, 173] width 154 height 242
click at [786, 176] on select "Select Cable / Satellite Services Collection Agency Credit Card Debt Debt Couns…" at bounding box center [799, 178] width 143 height 23
click at [728, 167] on select "Select Cable / Satellite Services Collection Agency Credit Card Debt Debt Couns…" at bounding box center [799, 178] width 143 height 23
click at [768, 264] on div "Balance 2,286.00 $ Balance Unknown Balance Undetermined 2,286.00 $ Balance Unkn…" at bounding box center [800, 173] width 154 height 242
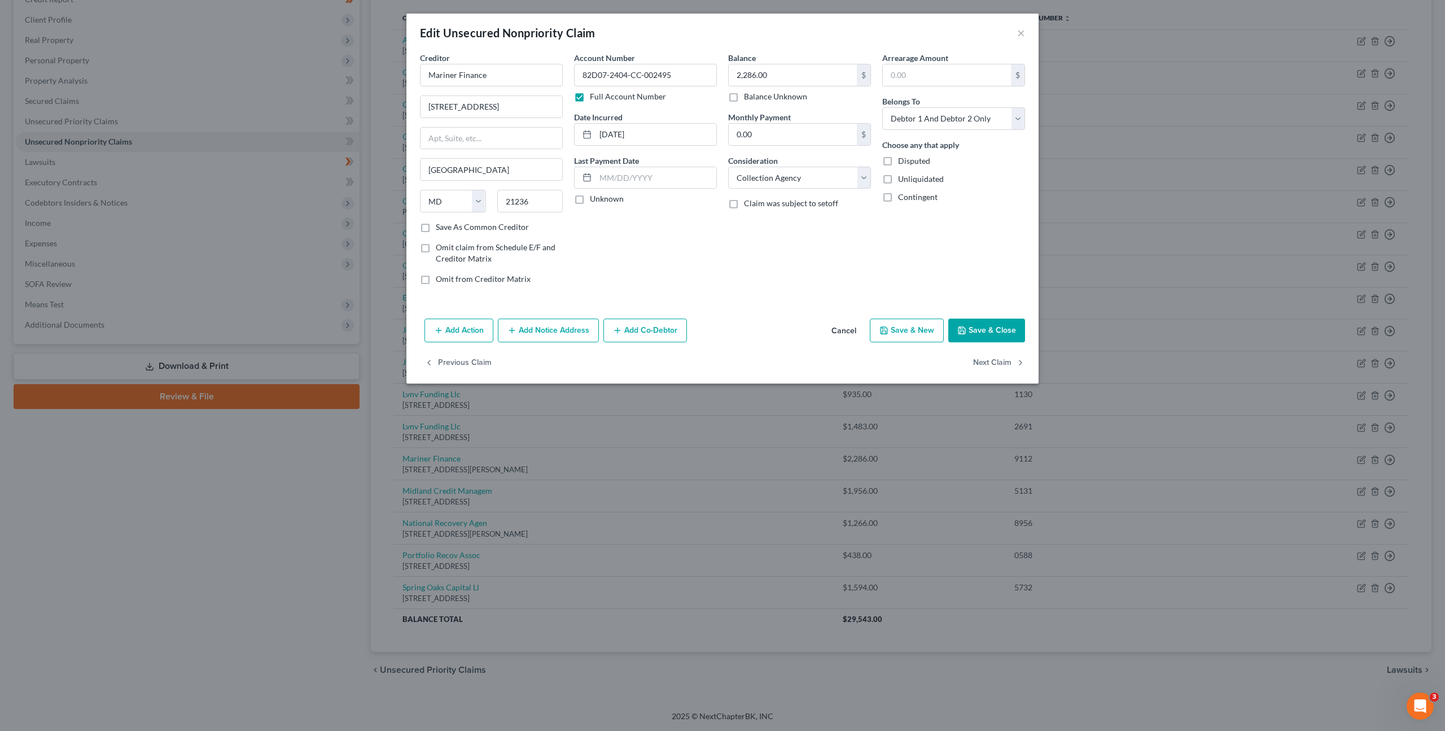
click at [1009, 333] on button "Save & Close" at bounding box center [987, 330] width 77 height 24
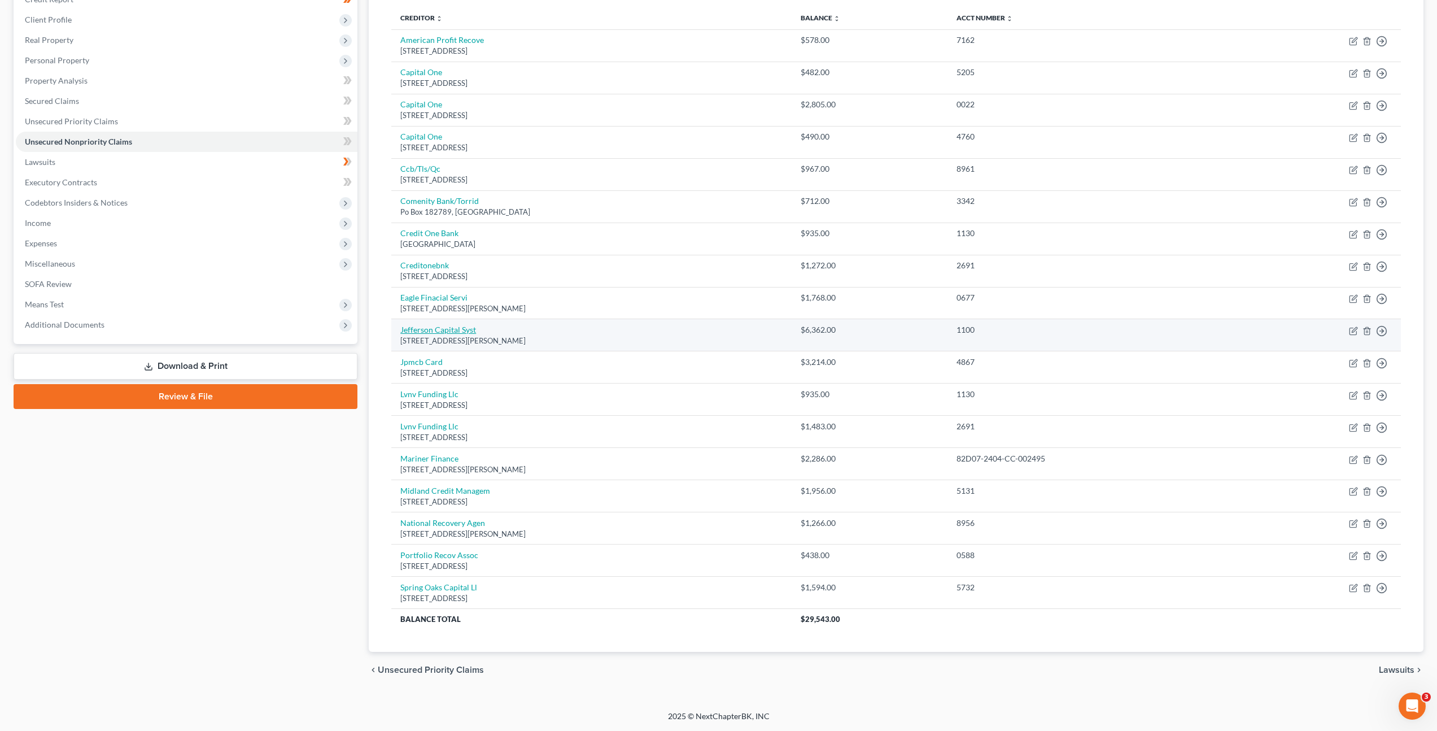
click at [427, 325] on link "Jefferson Capital Syst" at bounding box center [438, 330] width 76 height 10
select select "24"
select select "2"
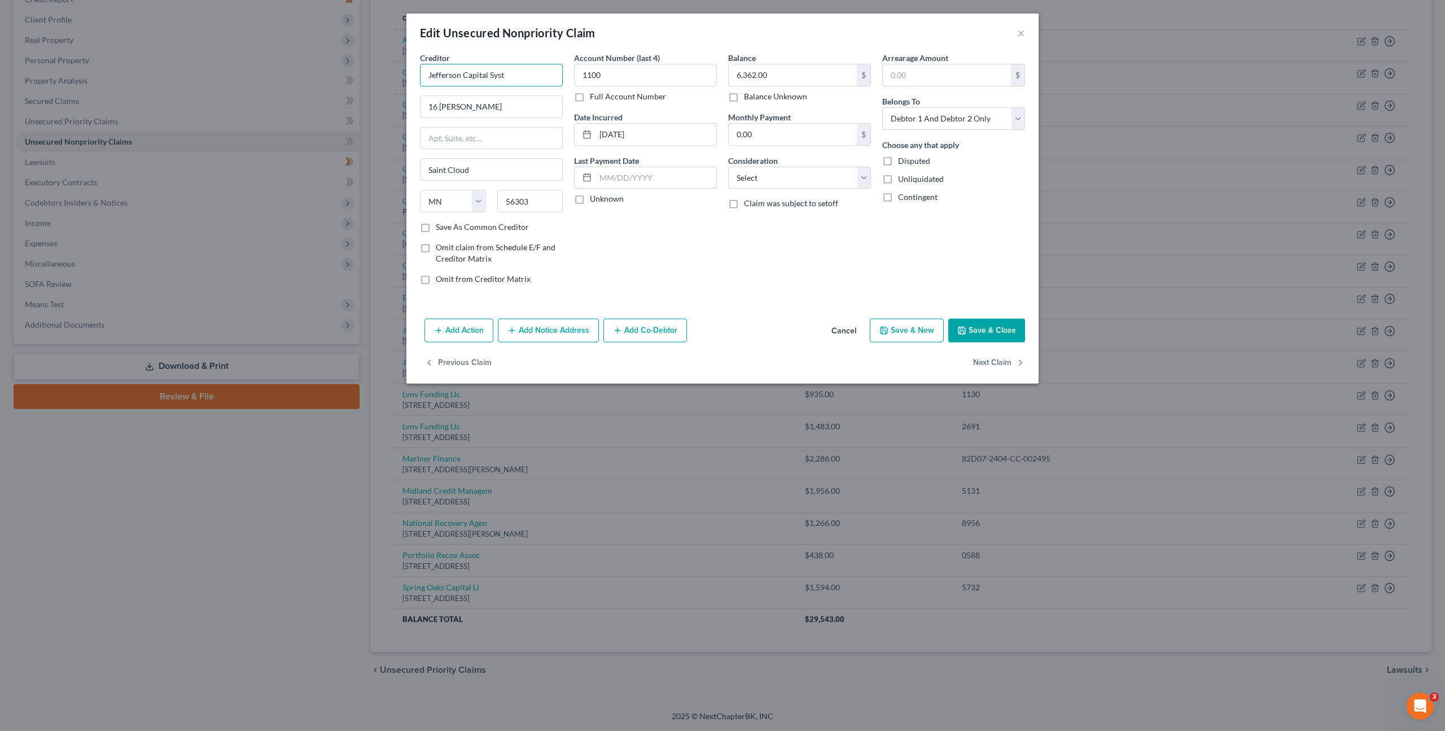
click at [526, 70] on input "Jefferson Capital Syst" at bounding box center [491, 75] width 143 height 23
type input "Jefferson Capital System"
click at [965, 330] on icon "button" at bounding box center [962, 330] width 7 height 7
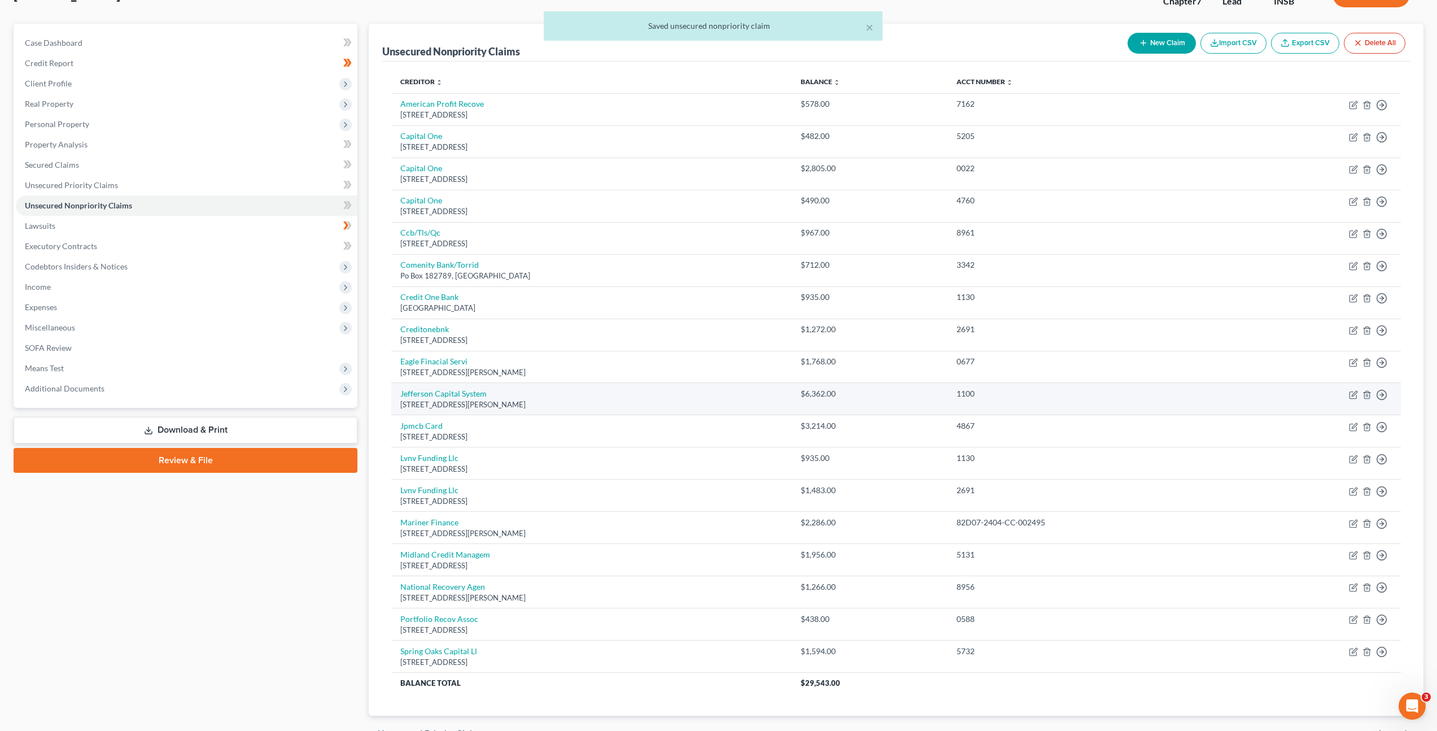
scroll to position [23, 0]
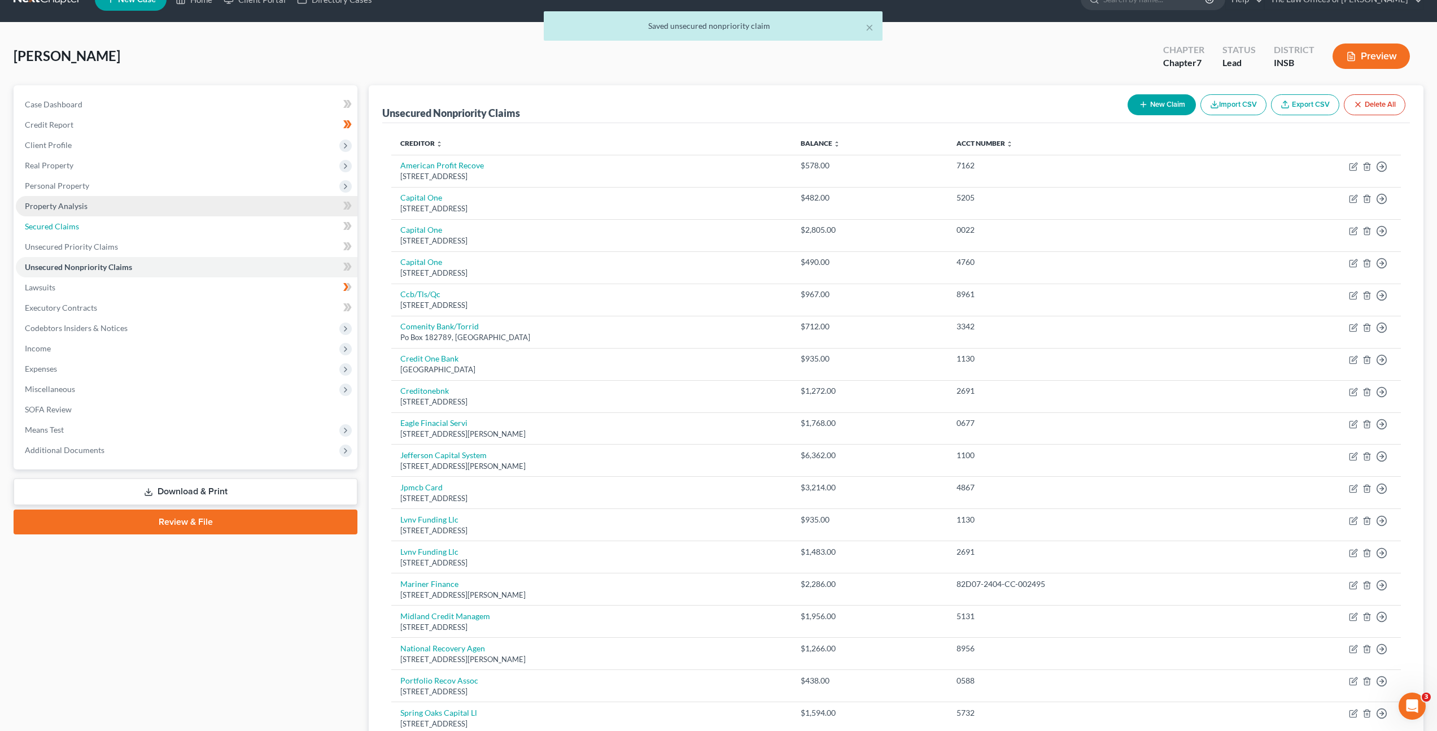
click at [145, 223] on link "Secured Claims" at bounding box center [187, 226] width 342 height 20
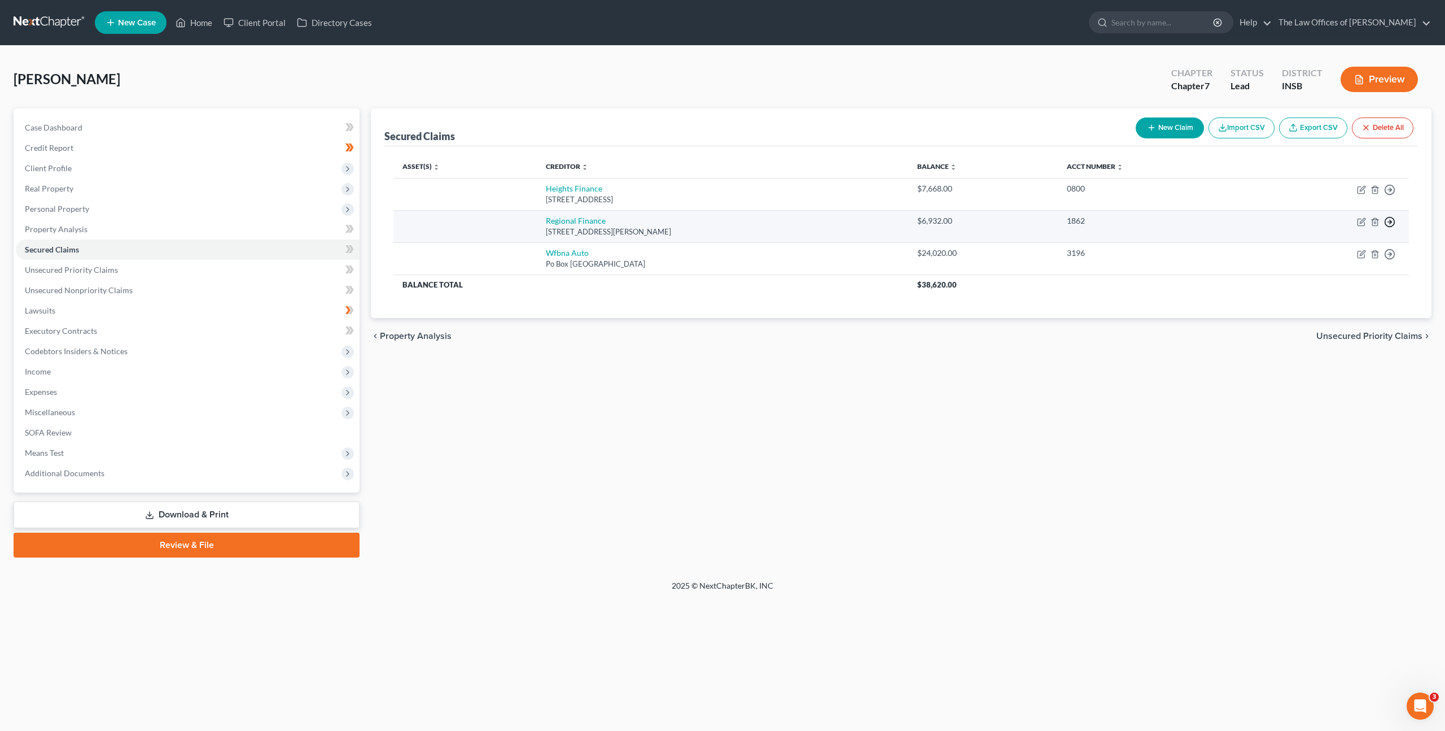
click at [1387, 195] on circle "button" at bounding box center [1391, 190] width 10 height 10
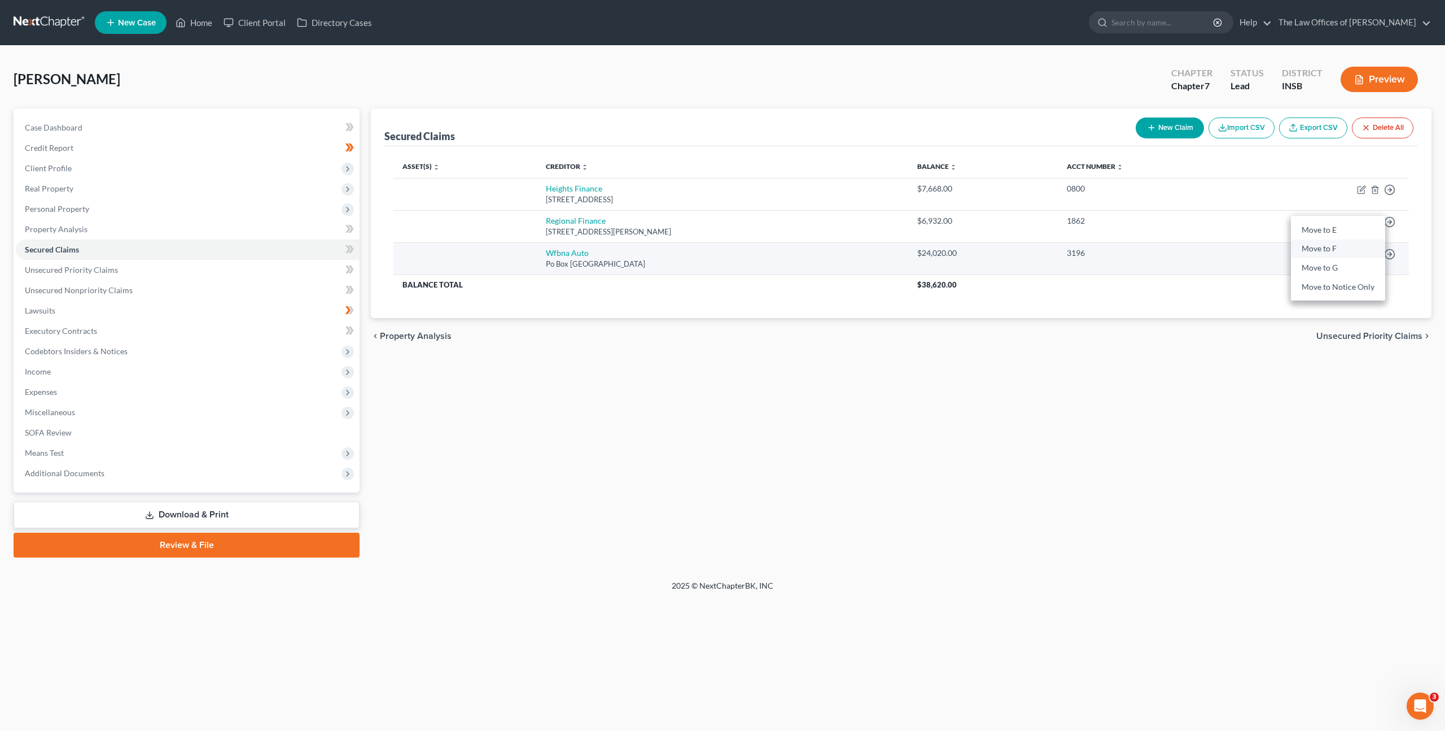
click at [1334, 253] on link "Move to F" at bounding box center [1338, 248] width 94 height 19
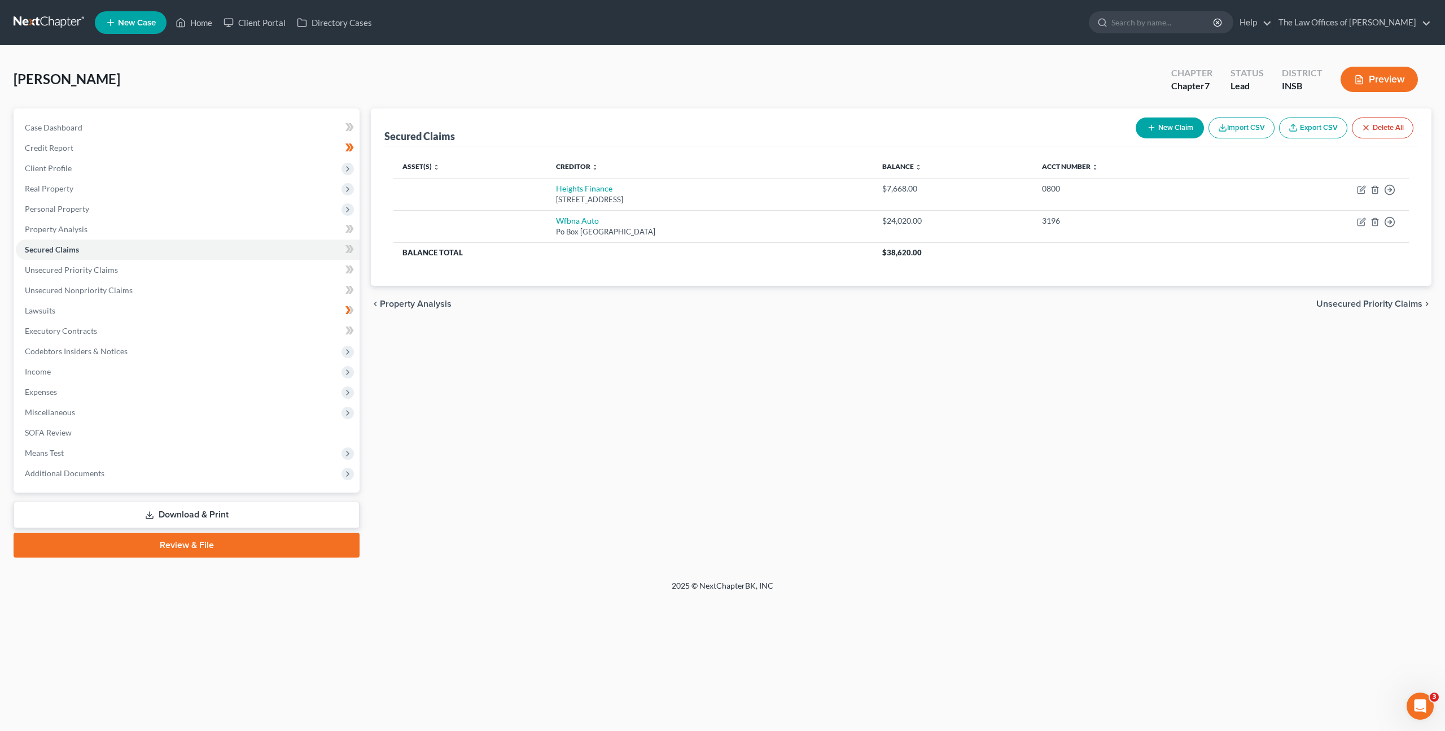
click at [814, 389] on div "Secured Claims New Claim Import CSV Export CSV Delete All Asset(s) expand_more …" at bounding box center [901, 332] width 1072 height 449
click at [248, 287] on link "Unsecured Nonpriority Claims" at bounding box center [188, 290] width 344 height 20
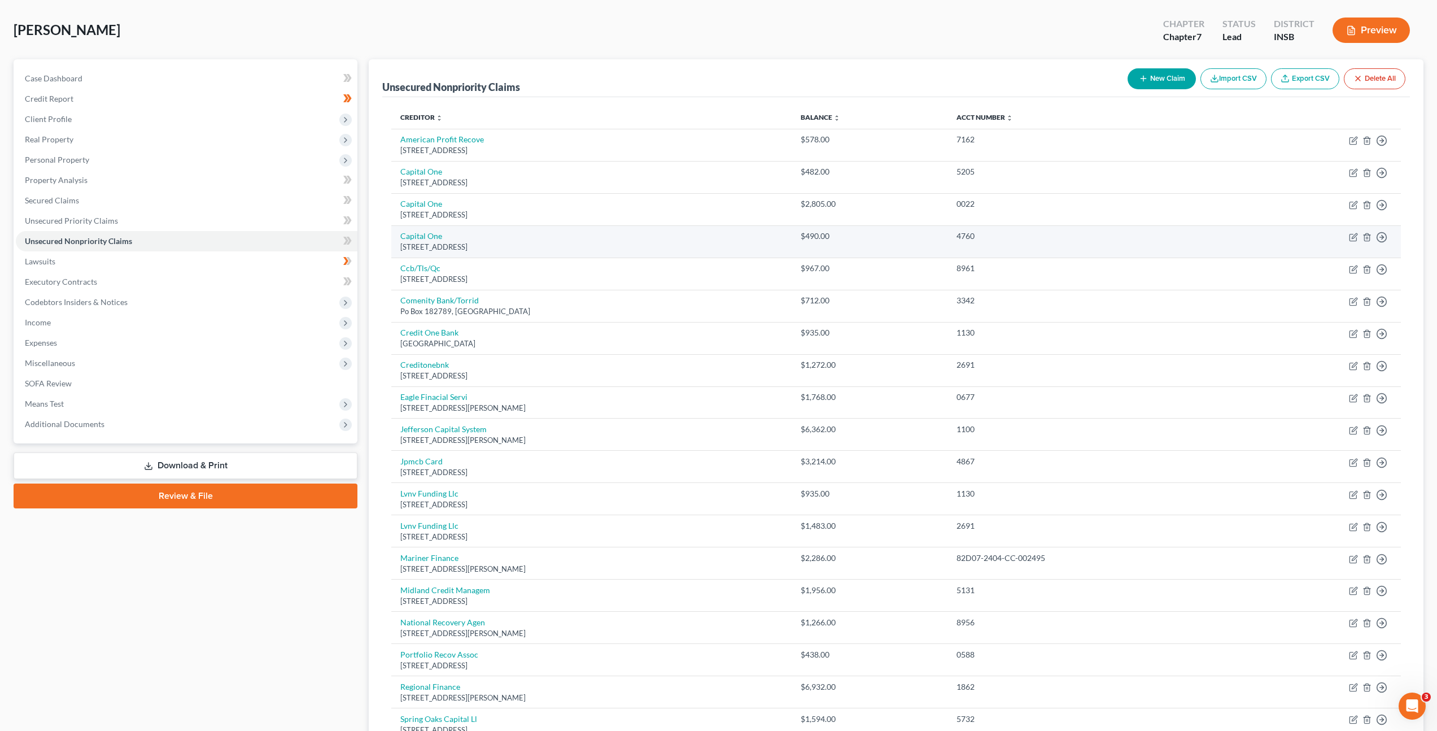
scroll to position [181, 0]
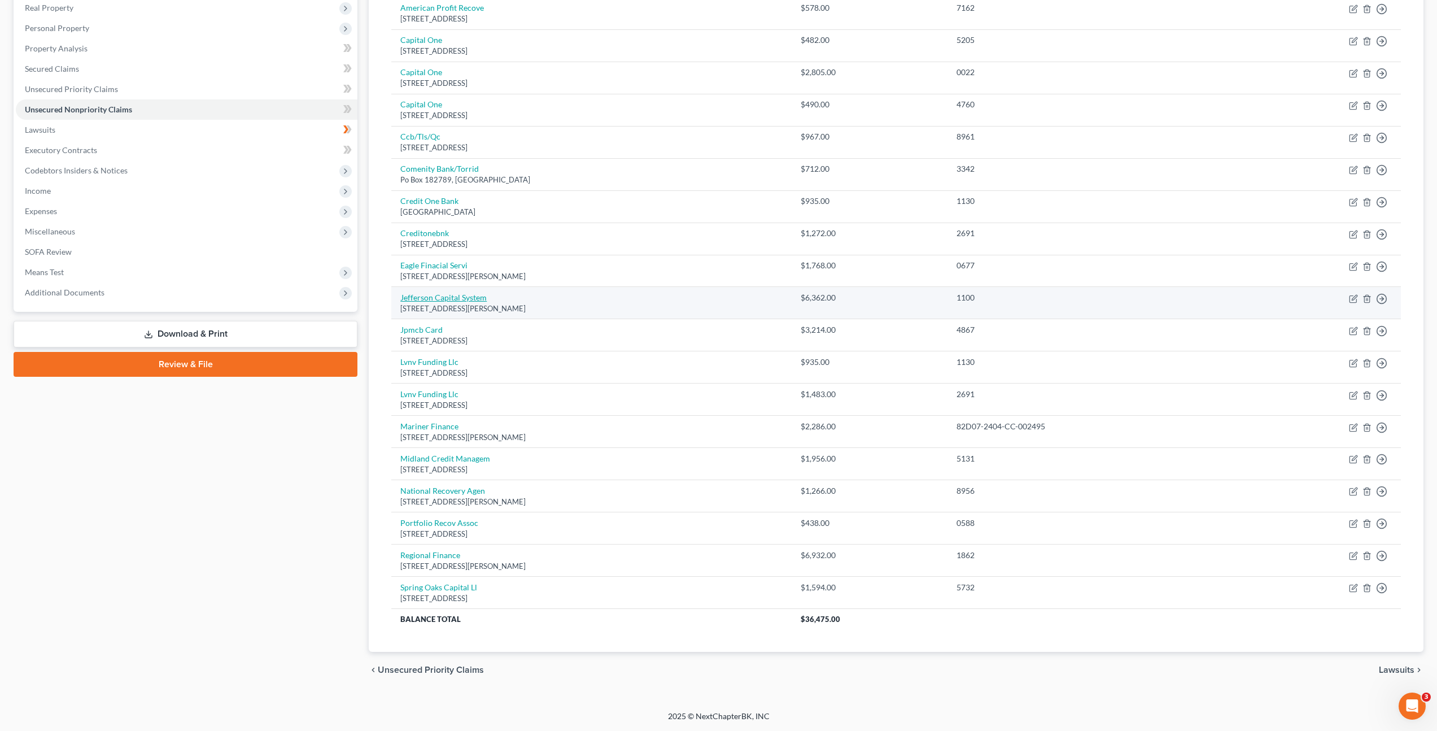
click at [471, 298] on link "Jefferson Capital System" at bounding box center [443, 297] width 86 height 10
select select "24"
select select "2"
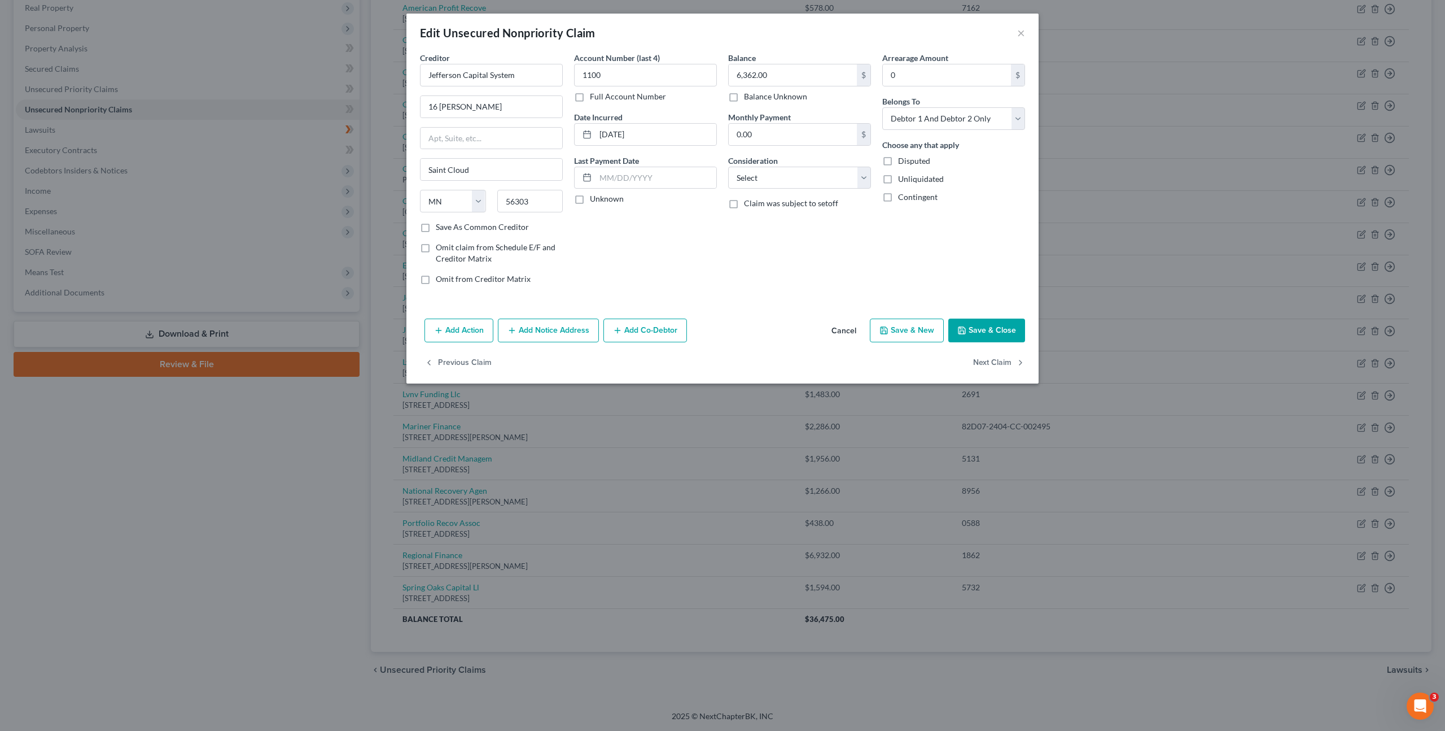
click at [846, 328] on button "Cancel" at bounding box center [844, 331] width 43 height 23
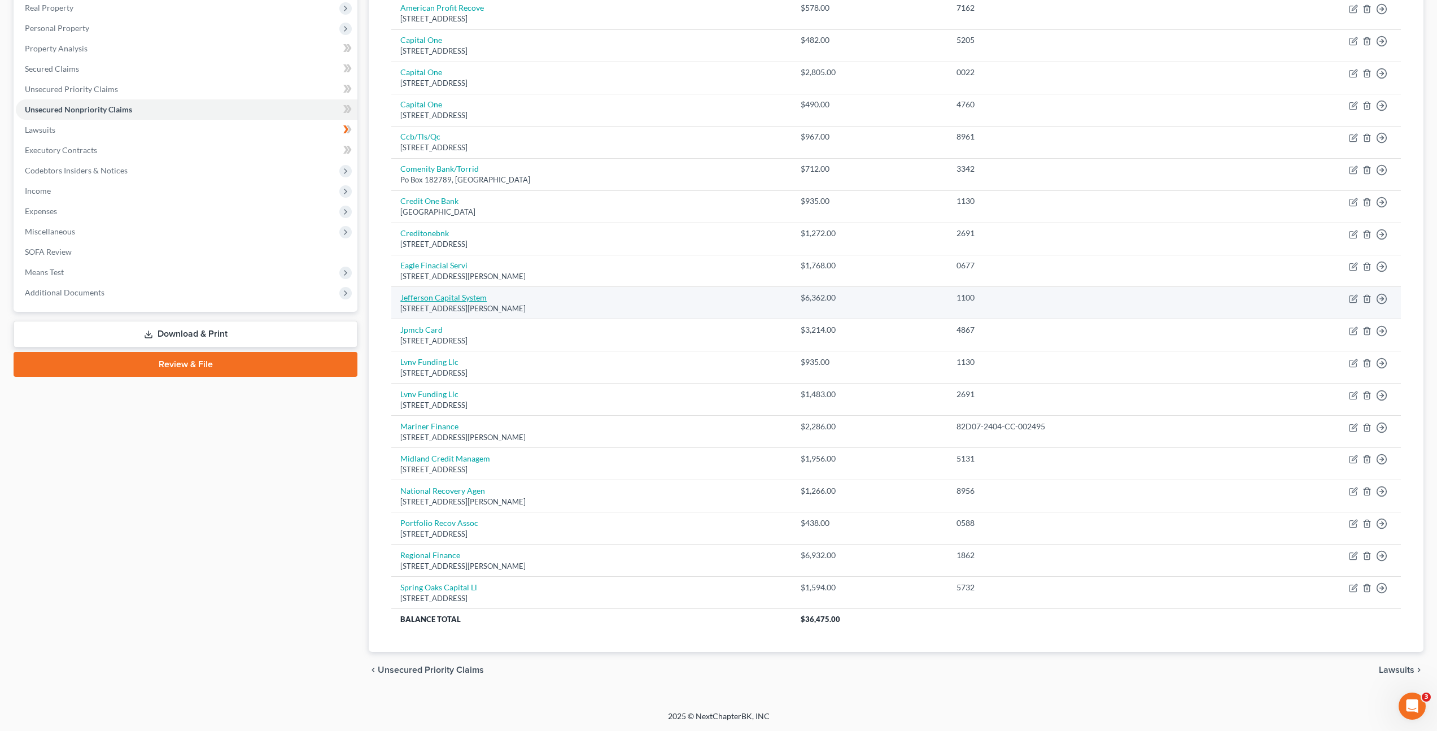
click at [471, 296] on link "Jefferson Capital System" at bounding box center [443, 297] width 86 height 10
select select "24"
select select "2"
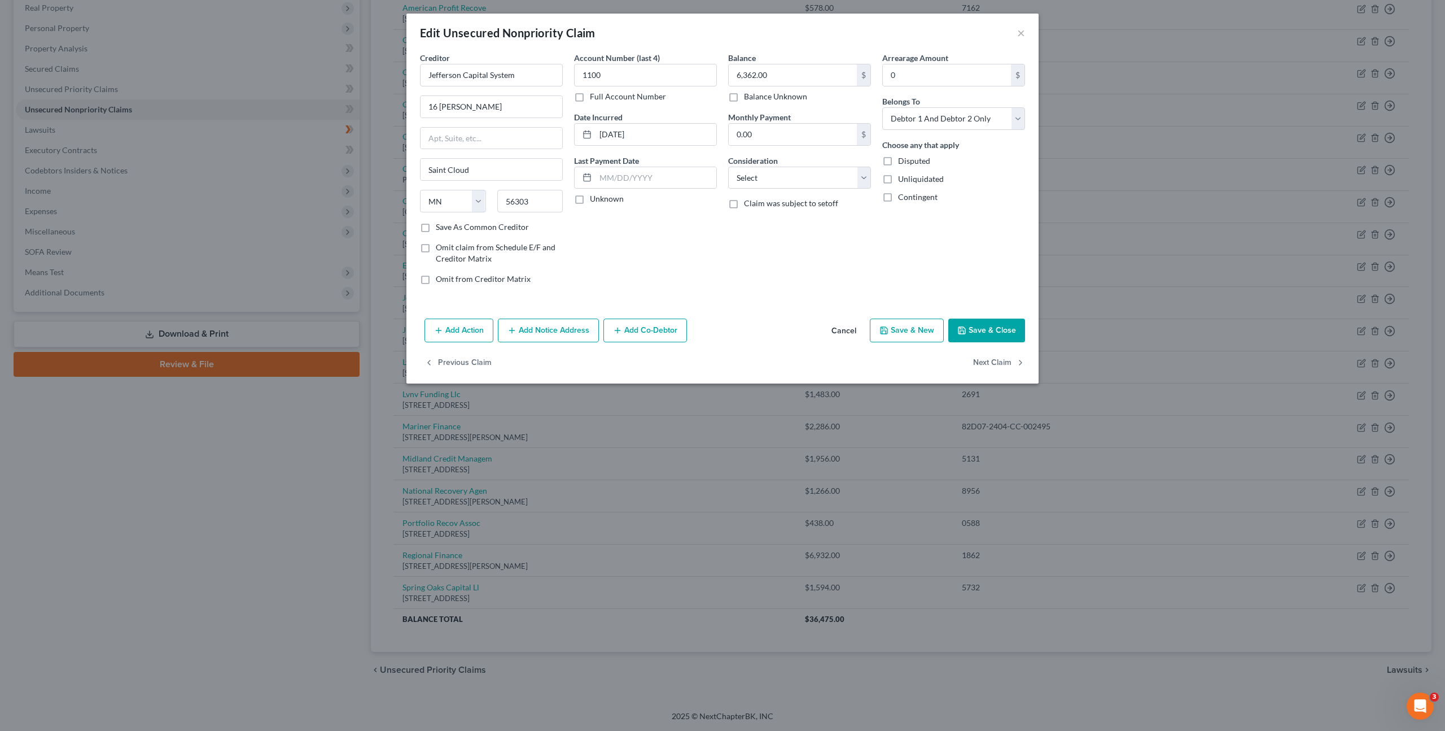
click at [550, 335] on button "Add Notice Address" at bounding box center [548, 330] width 101 height 24
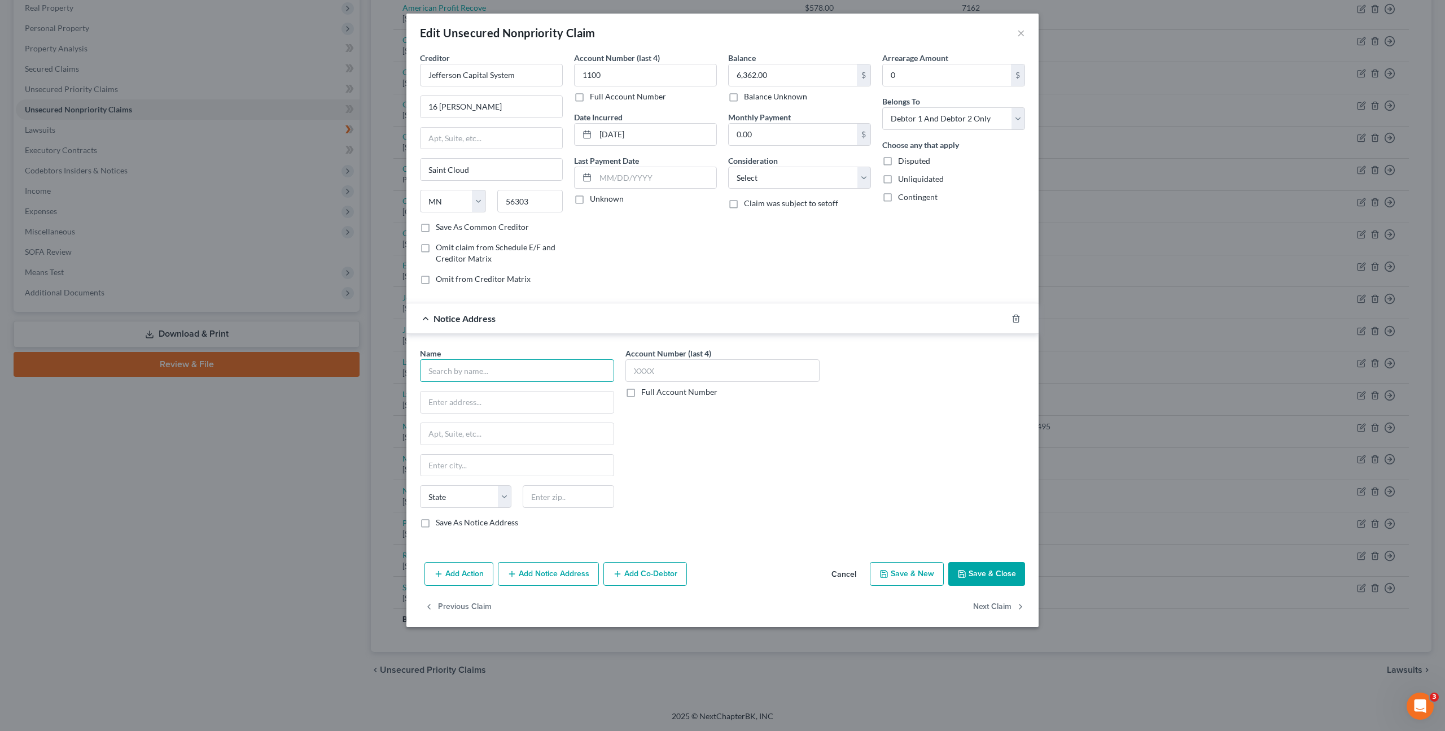
click at [518, 366] on input "text" at bounding box center [517, 370] width 194 height 23
click at [527, 398] on div "979 Batesville Rd. Ste. B, Greer, SC 29651" at bounding box center [510, 401] width 162 height 10
type input "Regional Finance/Regional Management Corp."
type input "979 Batesville Rd."
type input "Ste. B"
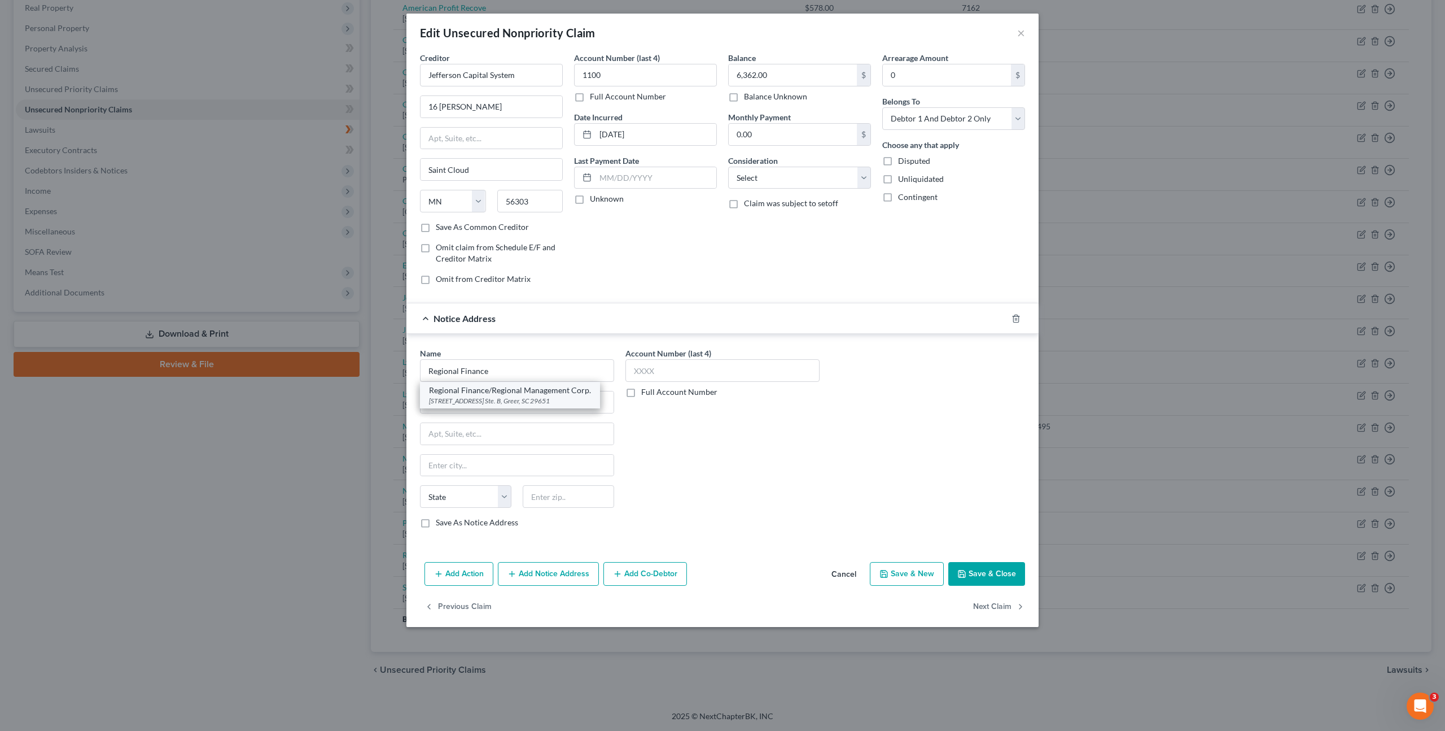
type input "Greer"
select select "42"
type input "29651"
click at [982, 565] on button "Save & Close" at bounding box center [987, 574] width 77 height 24
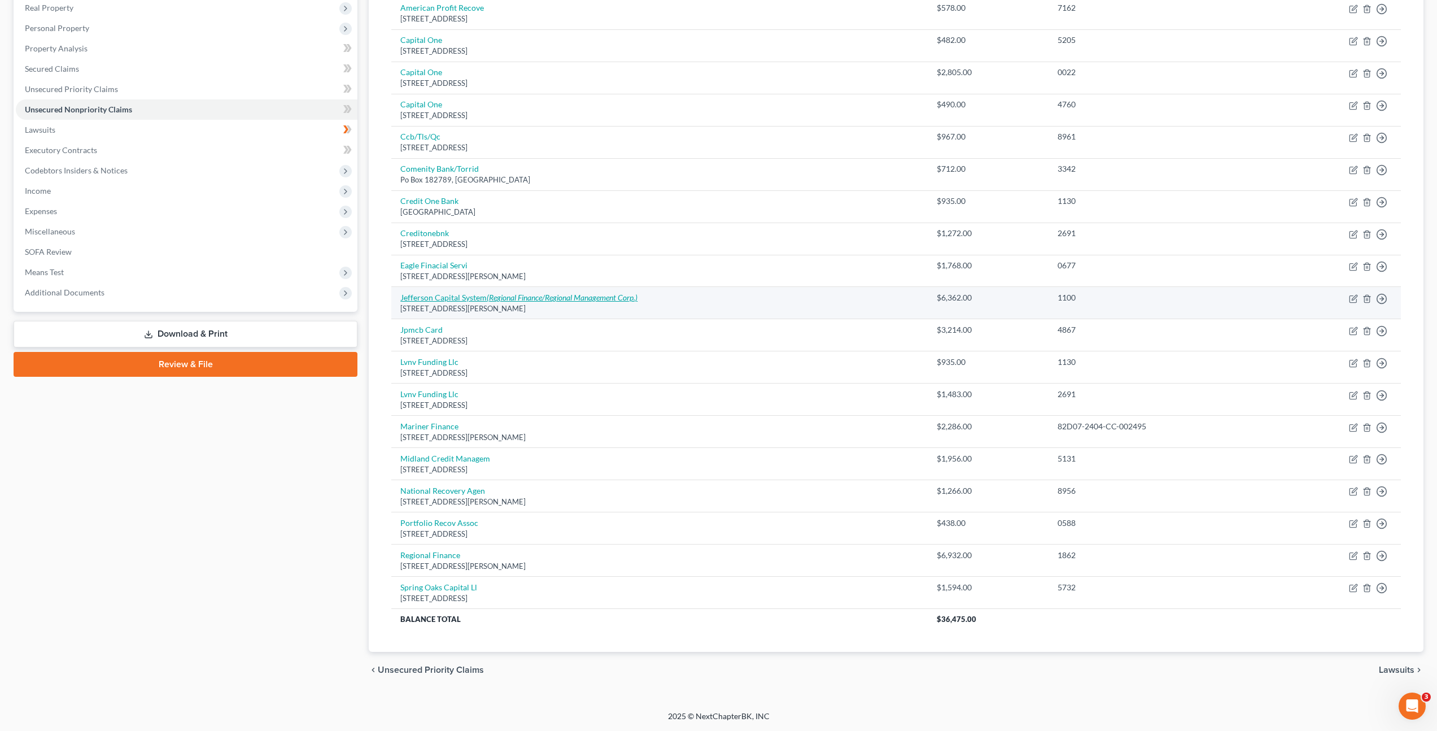
click at [574, 301] on icon "(Regional Finance/Regional Management Corp.)" at bounding box center [562, 297] width 151 height 10
select select "24"
select select "2"
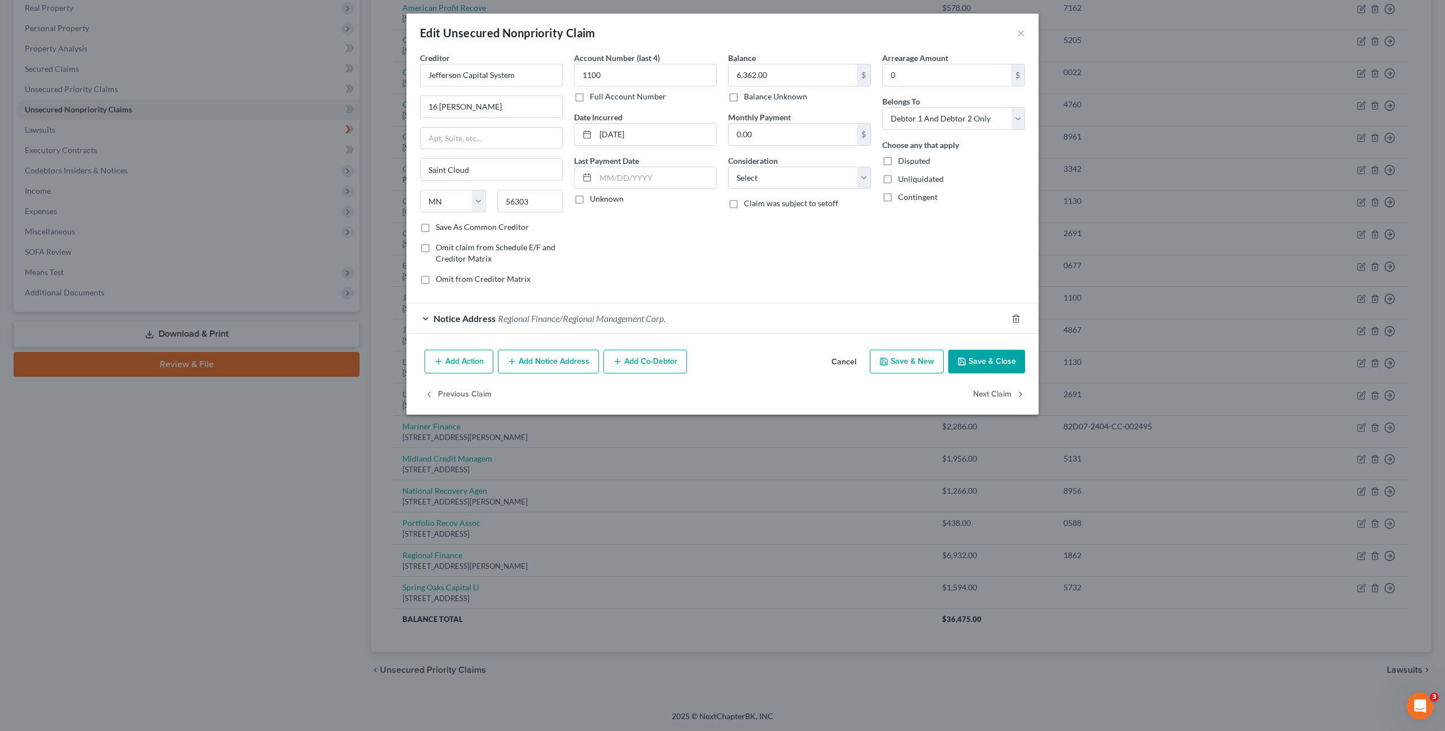
click at [590, 97] on label "Full Account Number" at bounding box center [628, 96] width 76 height 11
click at [595, 97] on input "Full Account Number" at bounding box center [598, 94] width 7 height 7
click at [614, 75] on input "1100" at bounding box center [645, 75] width 143 height 23
drag, startPoint x: 576, startPoint y: 76, endPoint x: 555, endPoint y: 76, distance: 21.5
click at [554, 75] on div "Creditor * Jefferson Capital System 16 Mcleland Rd Saint Cloud State AL AK AR A…" at bounding box center [722, 173] width 617 height 242
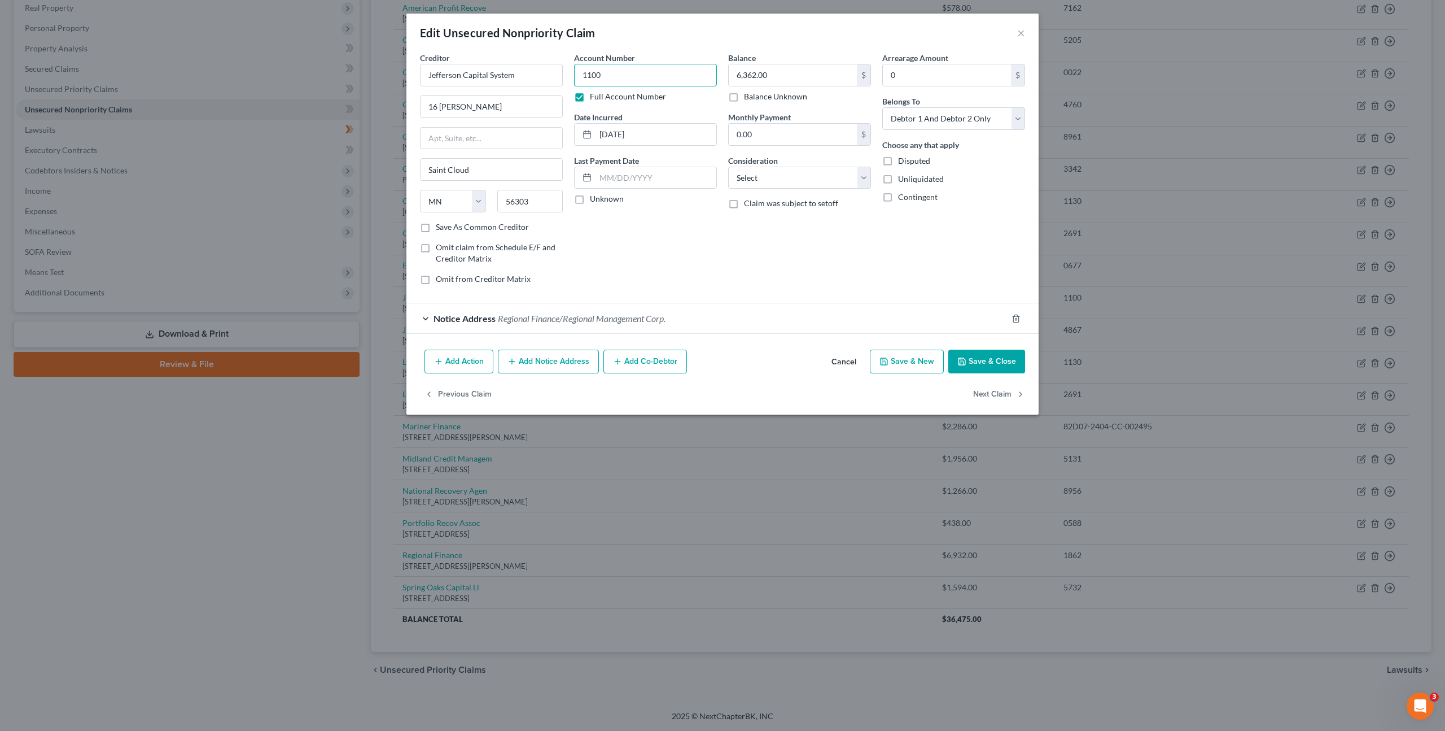
paste input "82D05-2411-CC-007041"
type input "82D05-2411-CC-007041"
drag, startPoint x: 769, startPoint y: 75, endPoint x: 828, endPoint y: 66, distance: 59.9
click at [770, 75] on input "6,362.00" at bounding box center [793, 74] width 128 height 21
click at [803, 81] on input "6,362.00" at bounding box center [793, 74] width 128 height 21
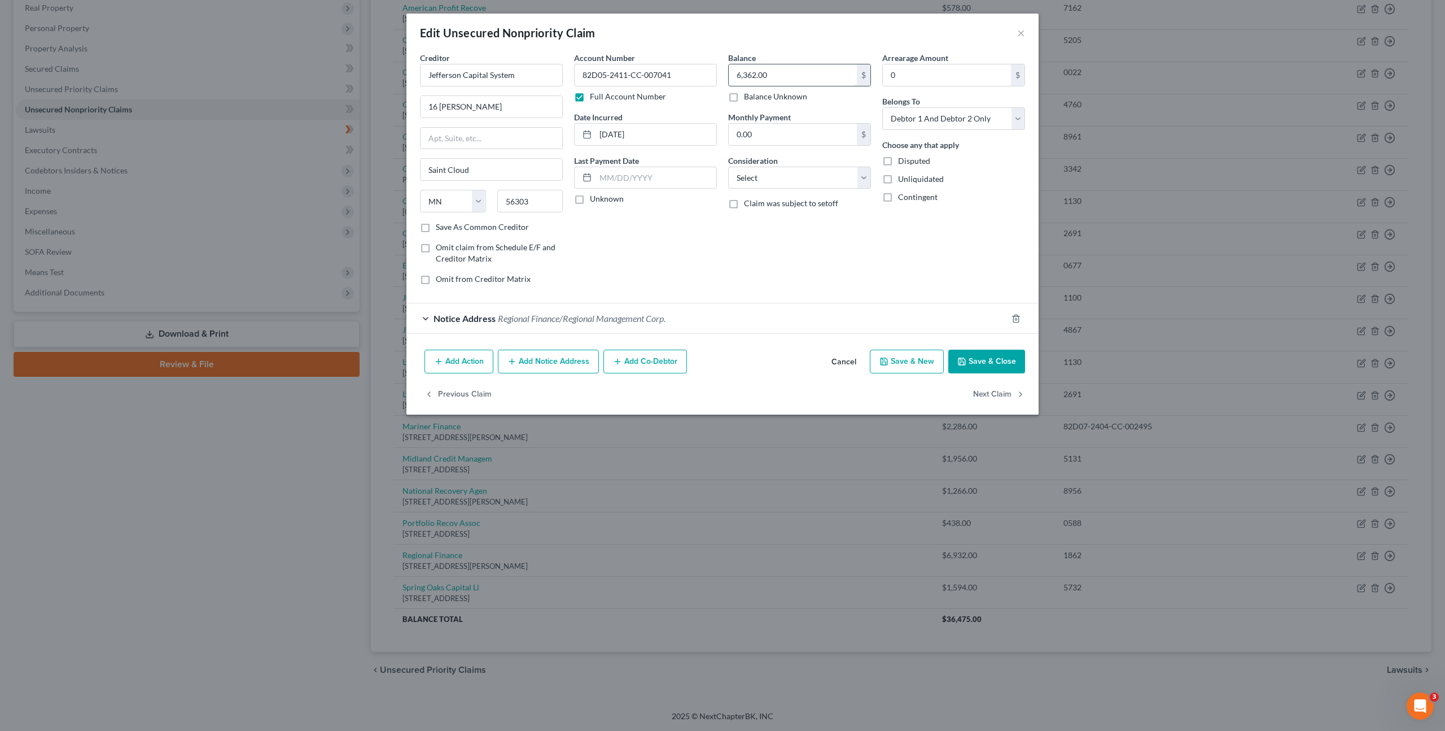
click at [684, 65] on div "Creditor * Jefferson Capital System 16 Mcleland Rd Saint Cloud State AL AK AR A…" at bounding box center [722, 173] width 617 height 242
type input "5,977.56"
click at [770, 181] on select "Select Cable / Satellite Services Collection Agency Credit Card Debt Debt Couns…" at bounding box center [799, 178] width 143 height 23
select select "1"
click at [728, 167] on select "Select Cable / Satellite Services Collection Agency Credit Card Debt Debt Couns…" at bounding box center [799, 178] width 143 height 23
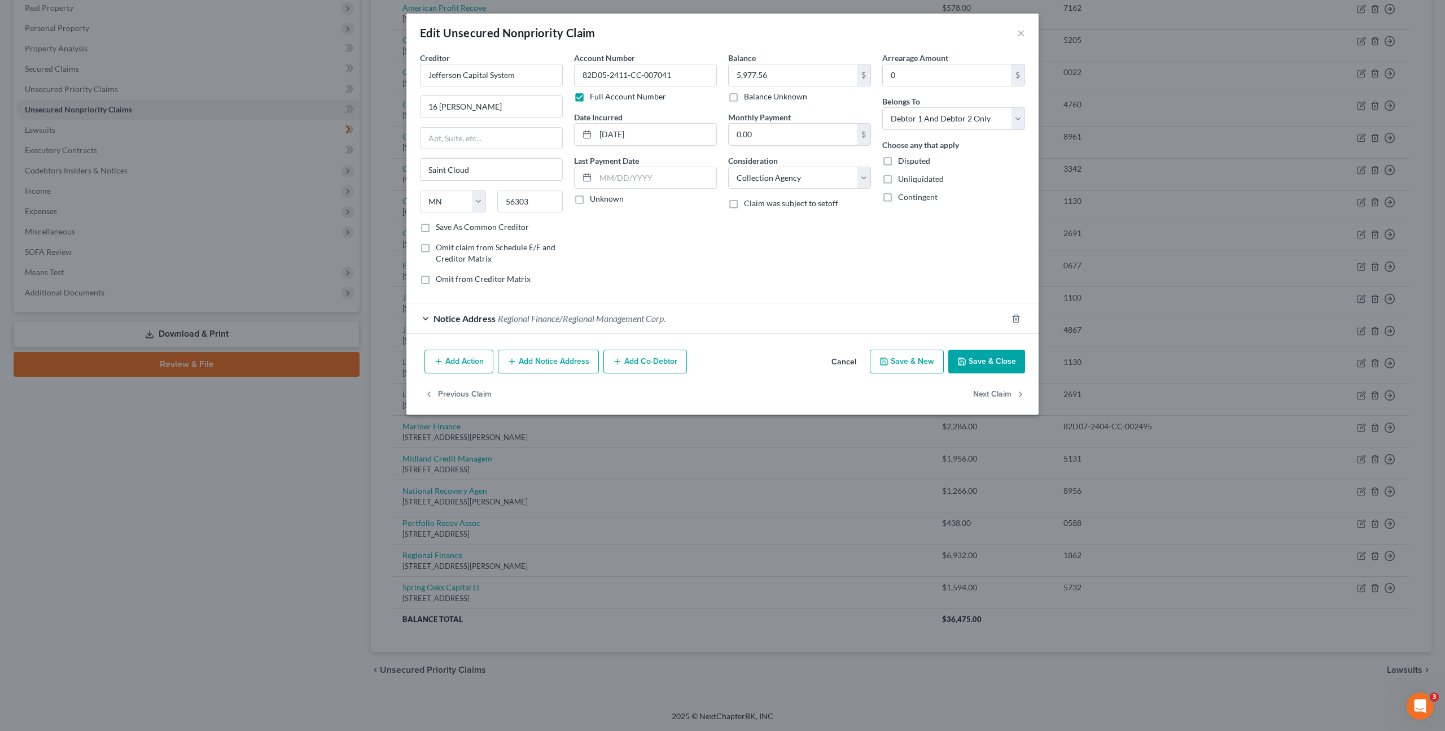
click at [646, 254] on div "Account Number 82D05-2411-CC-007041 Full Account Number Date Incurred 11-29-202…" at bounding box center [646, 173] width 154 height 242
click at [991, 362] on button "Save & Close" at bounding box center [987, 361] width 77 height 24
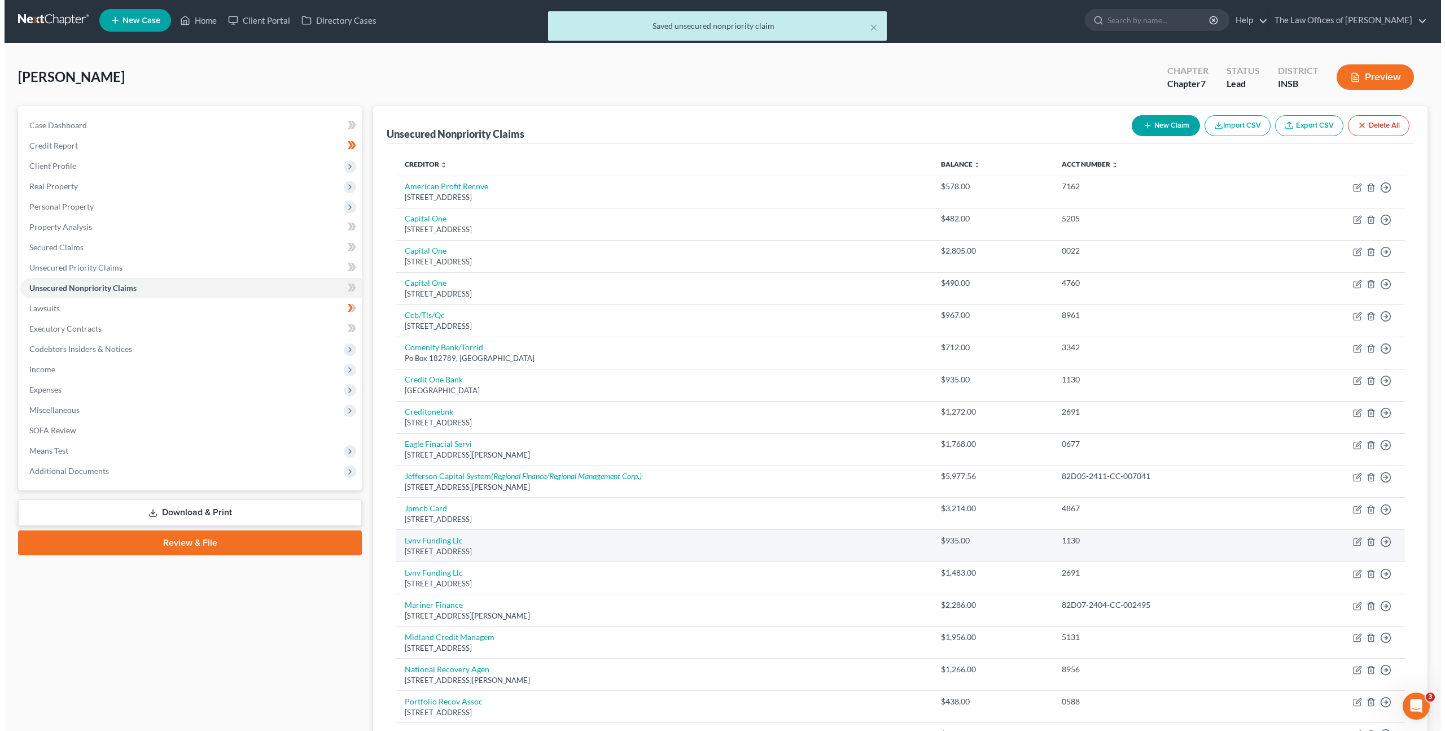
scroll to position [0, 0]
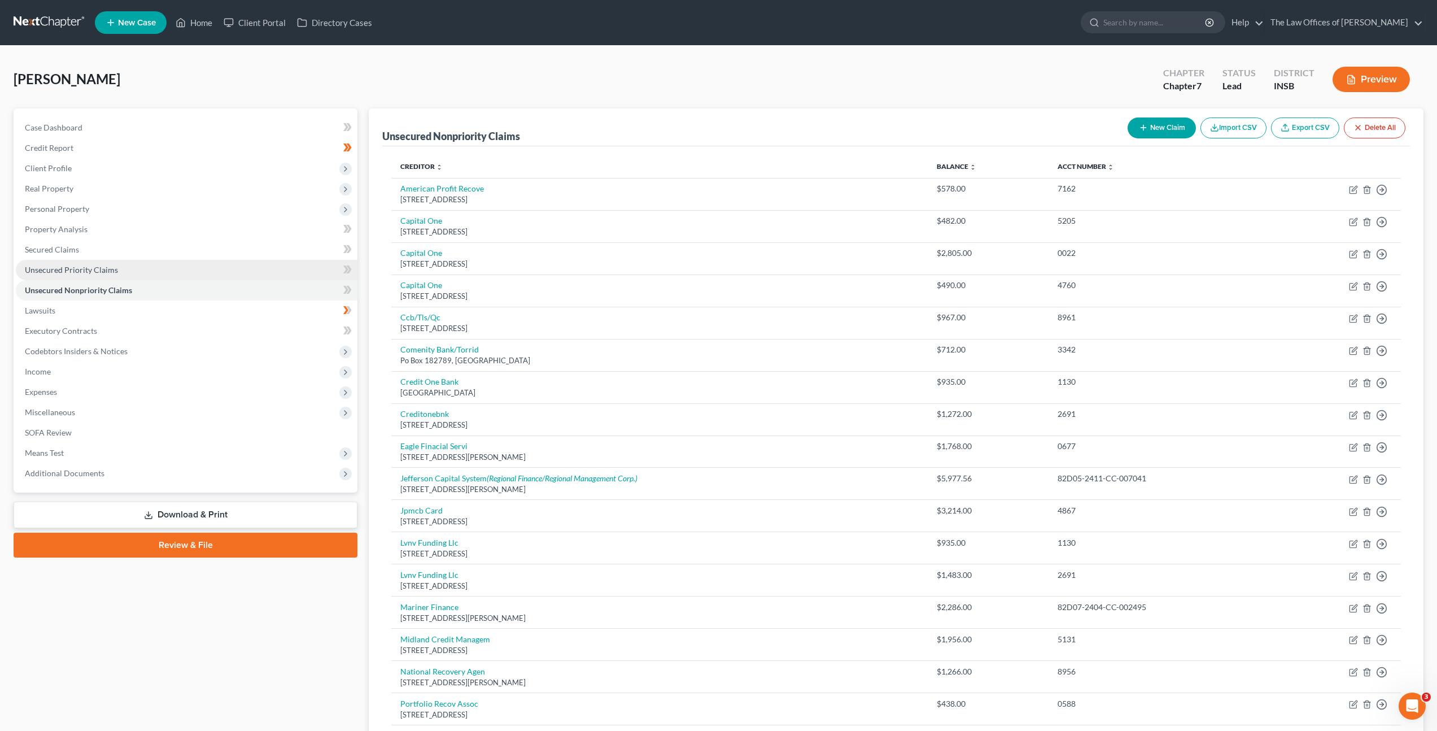
click at [194, 276] on link "Unsecured Priority Claims" at bounding box center [187, 270] width 342 height 20
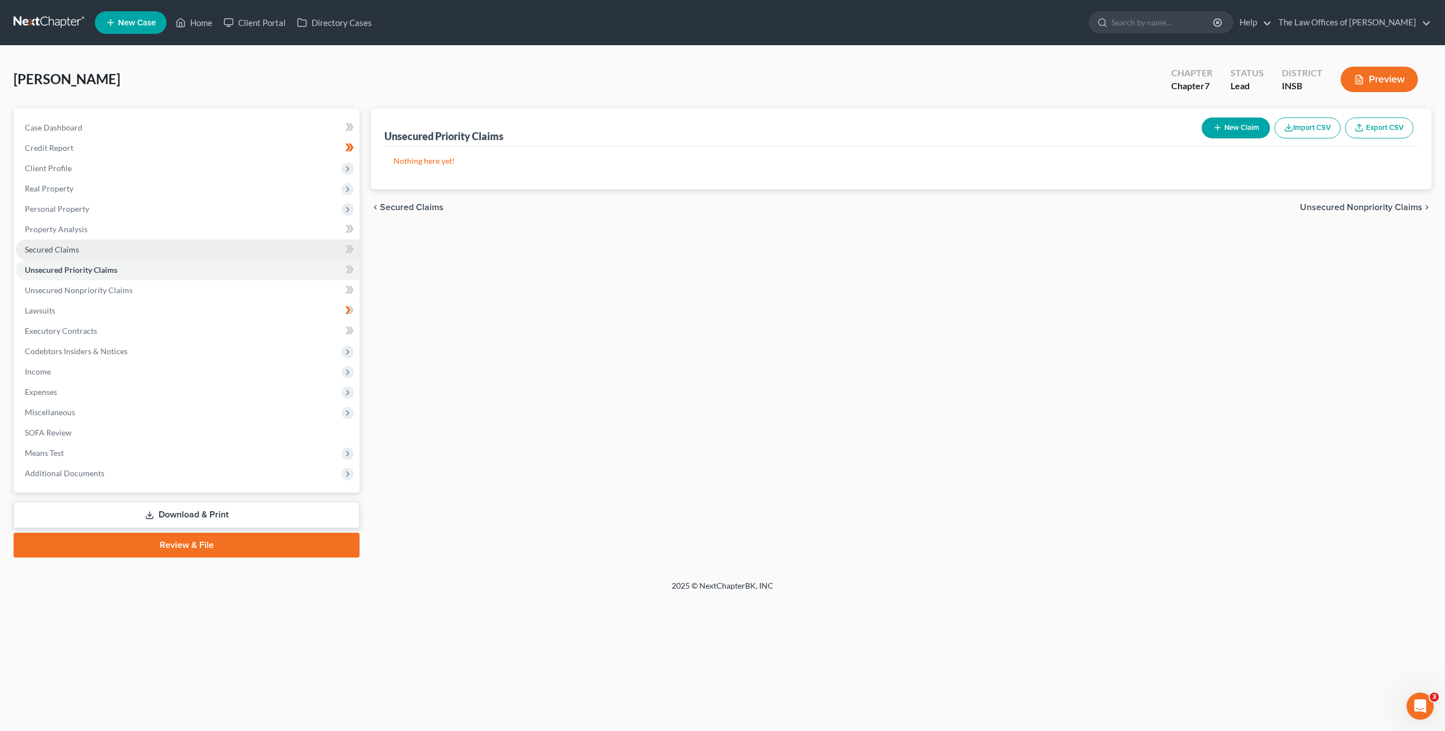
click at [235, 256] on link "Secured Claims" at bounding box center [188, 249] width 344 height 20
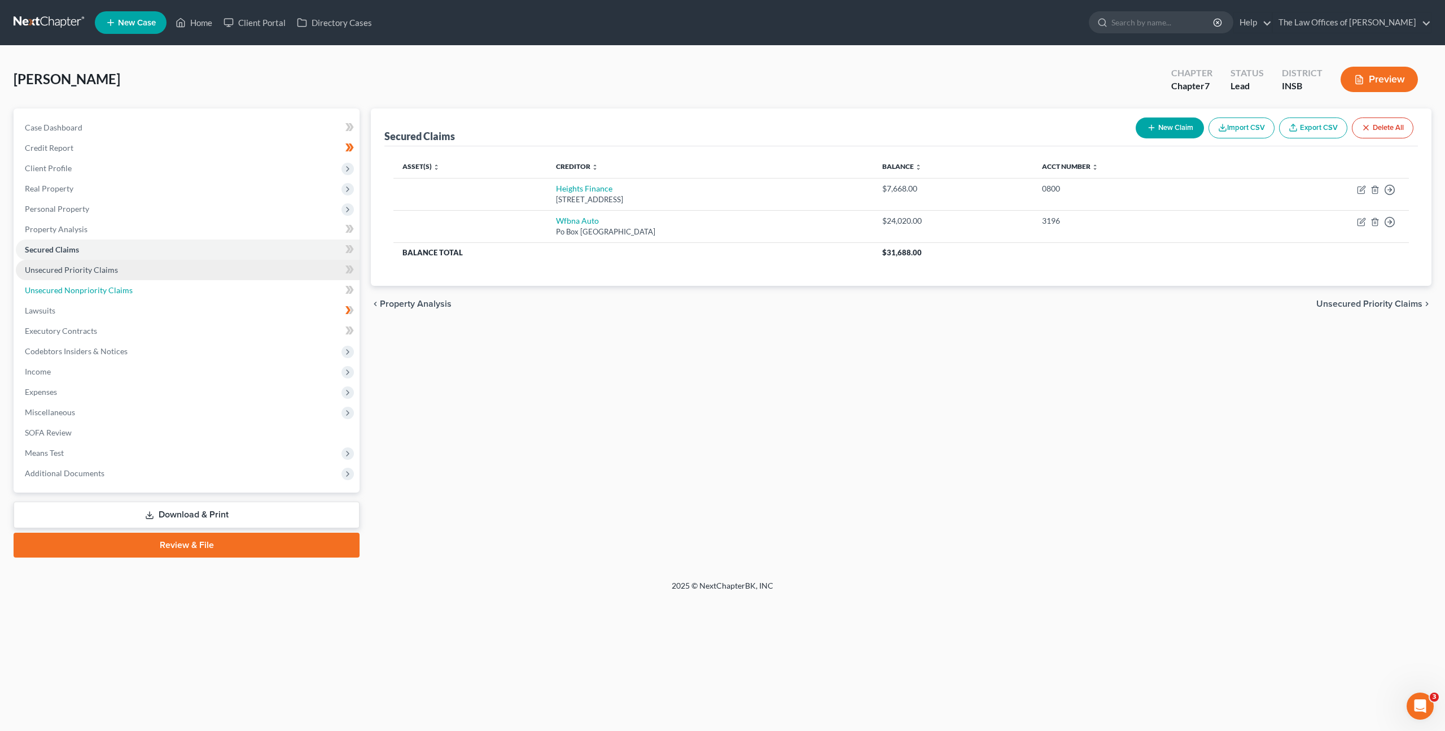
click at [106, 284] on link "Unsecured Nonpriority Claims" at bounding box center [188, 290] width 344 height 20
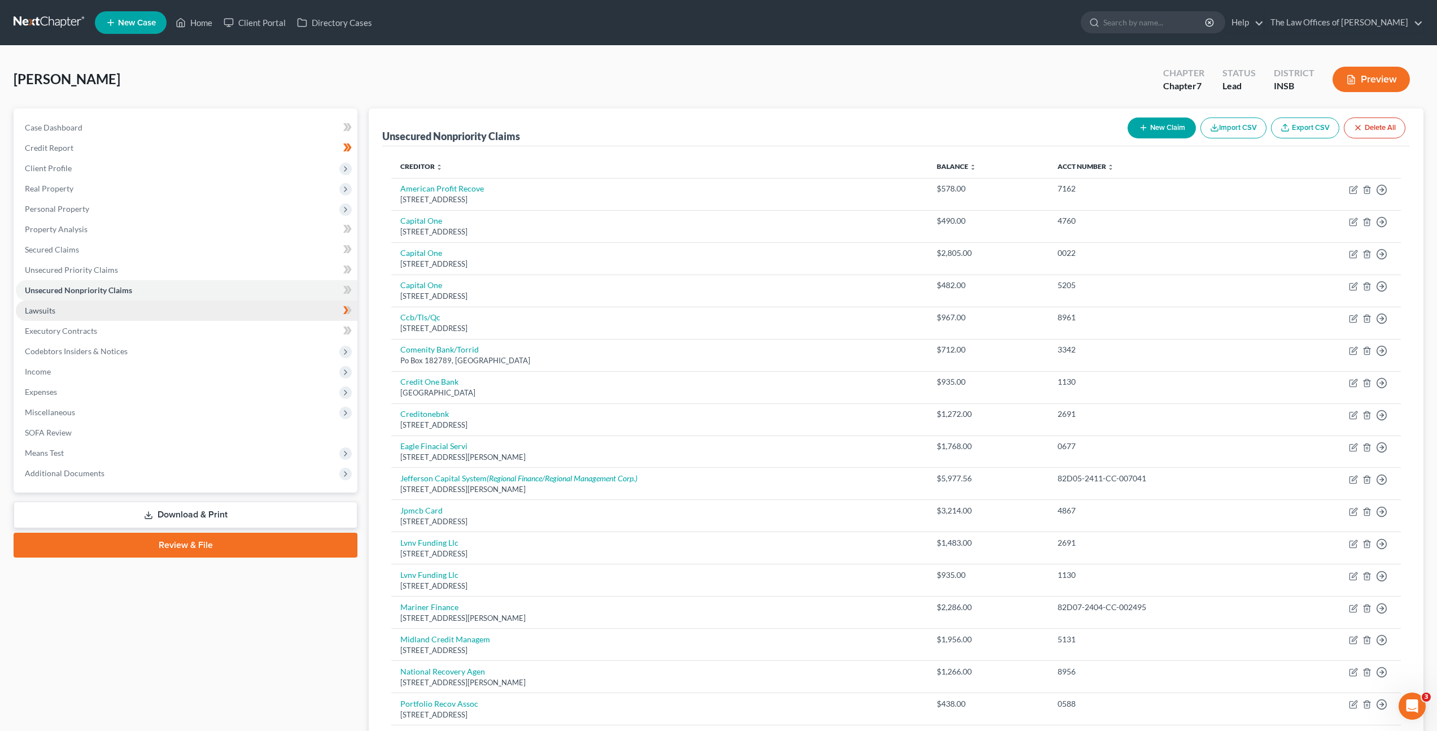
click at [143, 316] on link "Lawsuits" at bounding box center [187, 310] width 342 height 20
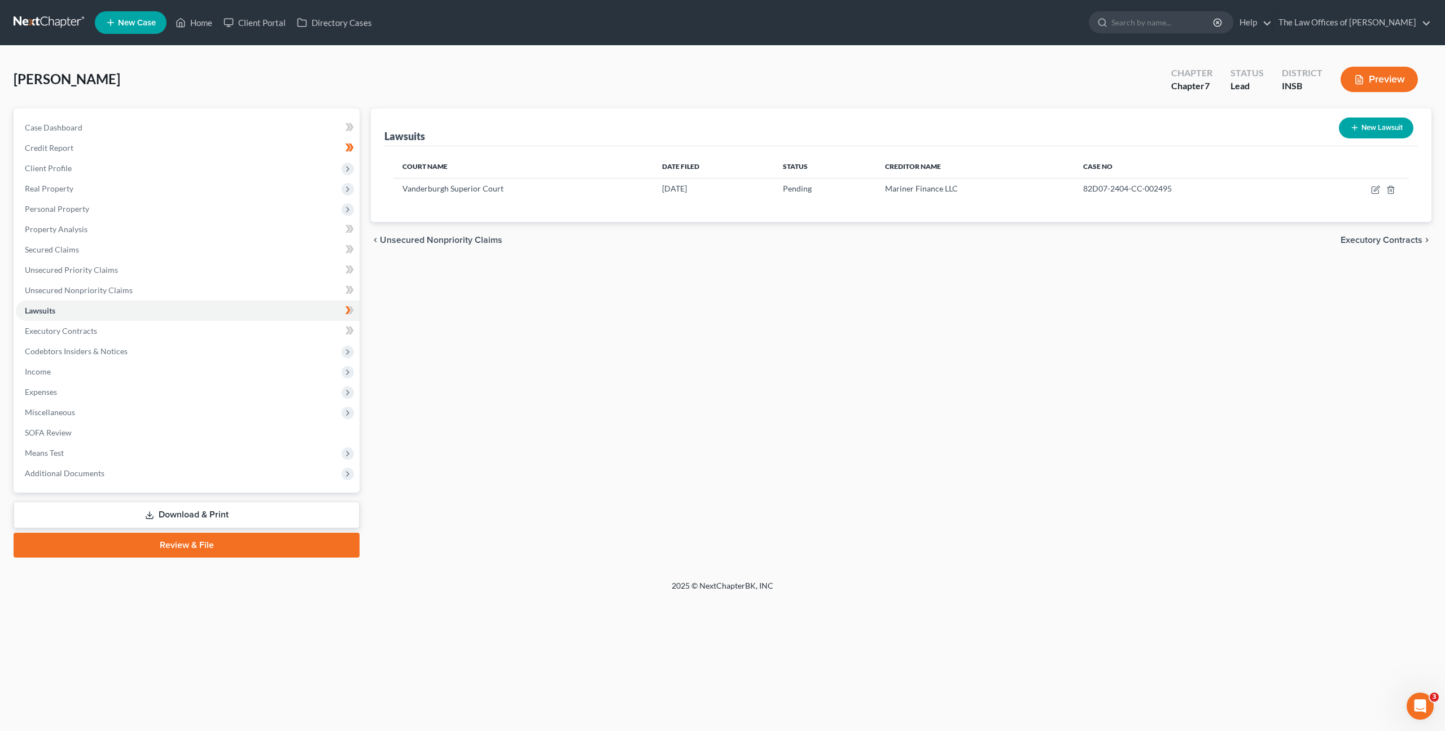
click at [837, 350] on div "Lawsuits New Lawsuit Court Name Date Filed Status Creditor Name Case No Vanderb…" at bounding box center [901, 332] width 1072 height 449
click at [1373, 124] on button "New Lawsuit" at bounding box center [1376, 127] width 75 height 21
select select "0"
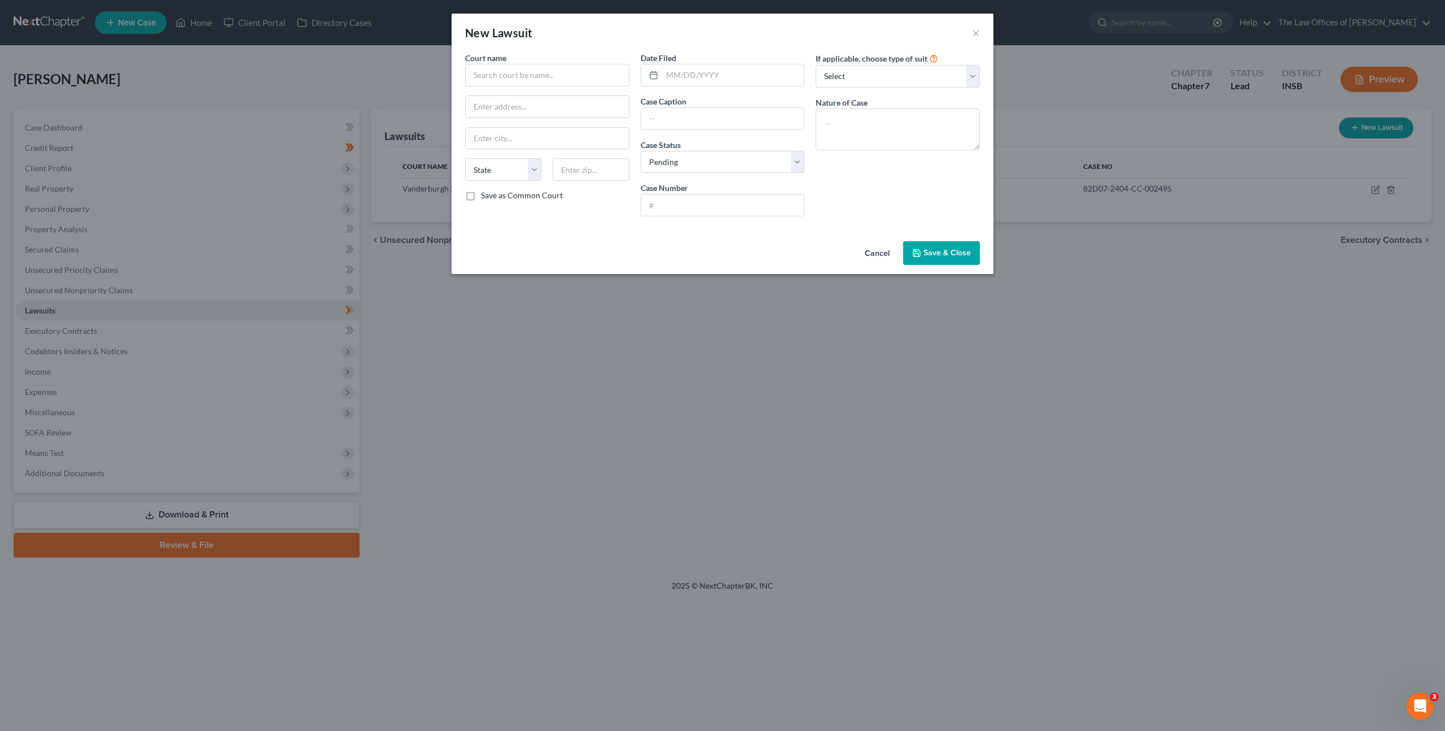
click at [531, 86] on div "Court name * State AL AK AR AZ CA CO CT DE DC FL GA GU HI ID IL IN IA KS KY LA …" at bounding box center [548, 138] width 176 height 173
drag, startPoint x: 555, startPoint y: 75, endPoint x: 583, endPoint y: 69, distance: 28.1
click at [557, 73] on input "text" at bounding box center [547, 75] width 164 height 23
type input "J"
type input "V"
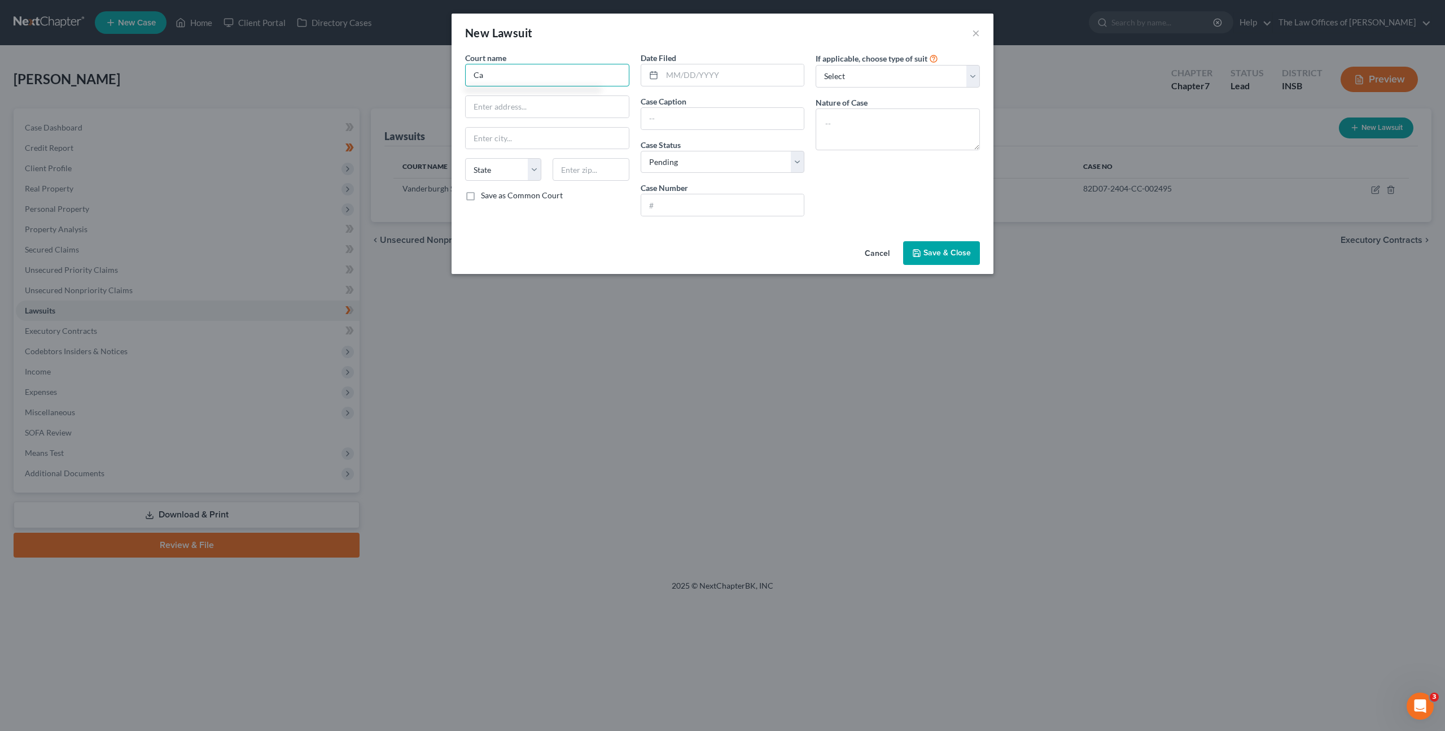
type input "C"
click at [534, 95] on div "Vanderburgh Superior Court" at bounding box center [532, 94] width 117 height 11
type input "Vanderburgh Superior Court"
type input "825 Sycamore St #216"
type input "[GEOGRAPHIC_DATA]"
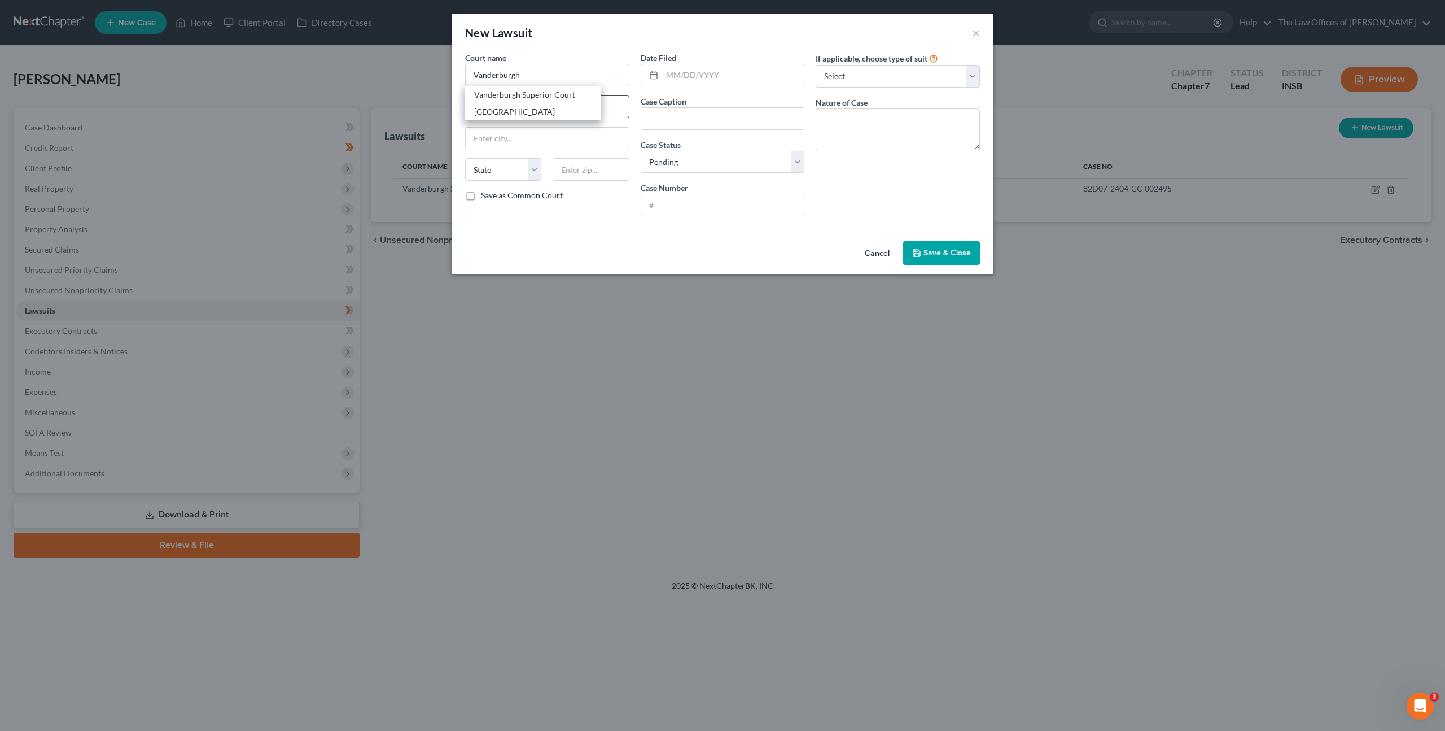
select select "15"
type input "47708"
drag, startPoint x: 671, startPoint y: 83, endPoint x: 728, endPoint y: 56, distance: 62.6
click at [672, 82] on input "text" at bounding box center [733, 74] width 142 height 21
type input "11/27/2024"
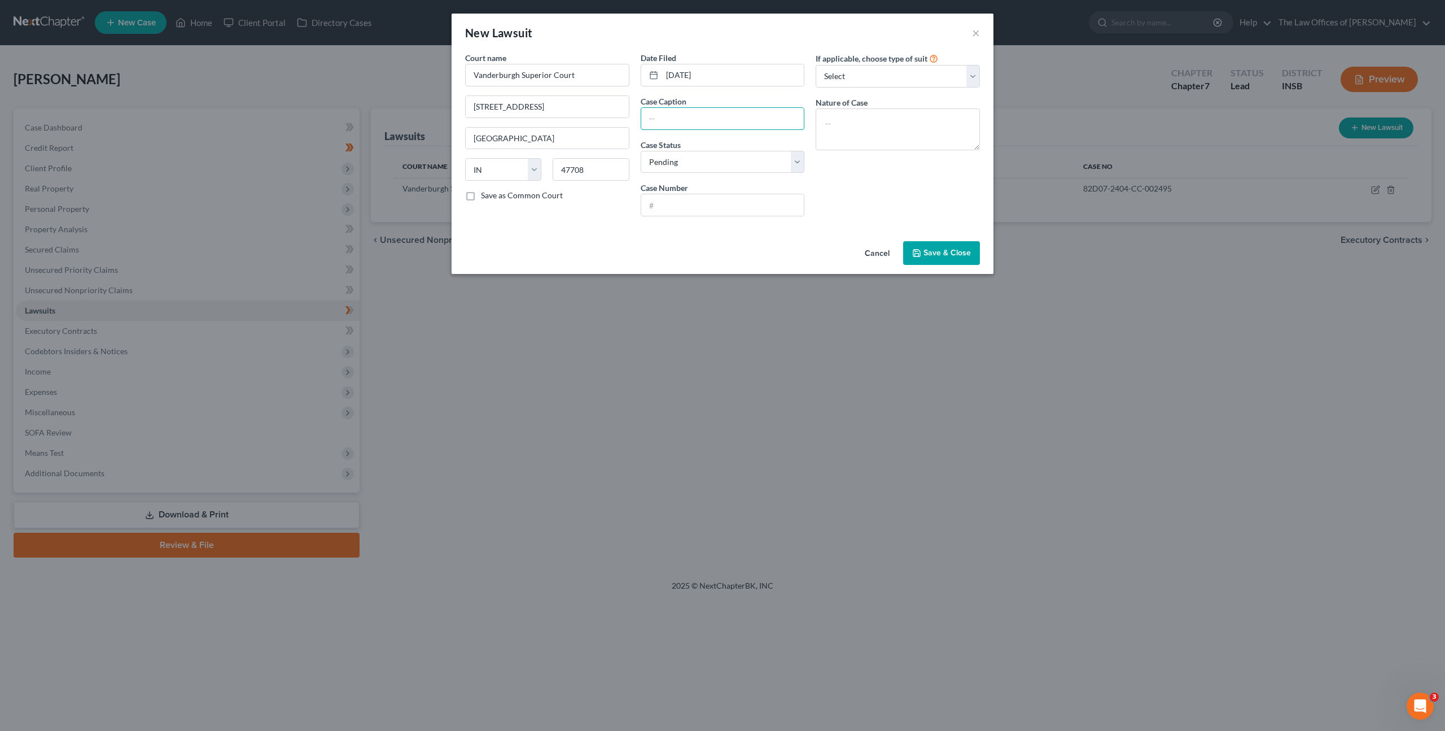
paste input "JEFFERSON CAPITAL SYSTEMS, LLC v. Cassandra Koewler, Richard Koewler"
type input "JEFFERSON CAPITAL SYSTEMS, LLC v. Cassandra Koewler, Richard Koewler"
click at [694, 194] on input "text" at bounding box center [722, 204] width 163 height 21
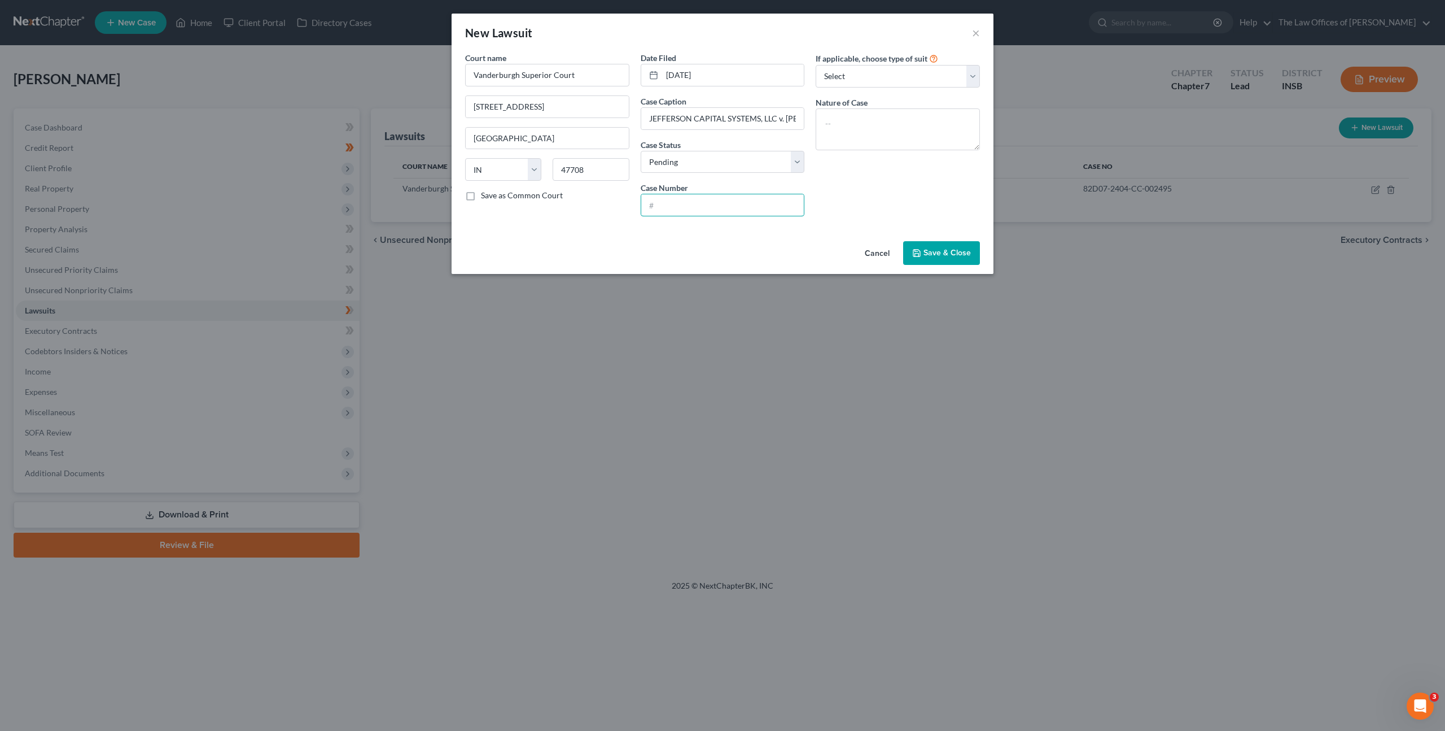
paste input "82D05-2411-CC-007041"
click at [663, 208] on input "82D05-2411-CC-007041" at bounding box center [722, 204] width 163 height 21
type input "82D05-2411-CC-007041"
click at [916, 132] on textarea at bounding box center [898, 129] width 164 height 42
type textarea "Civil Collection"
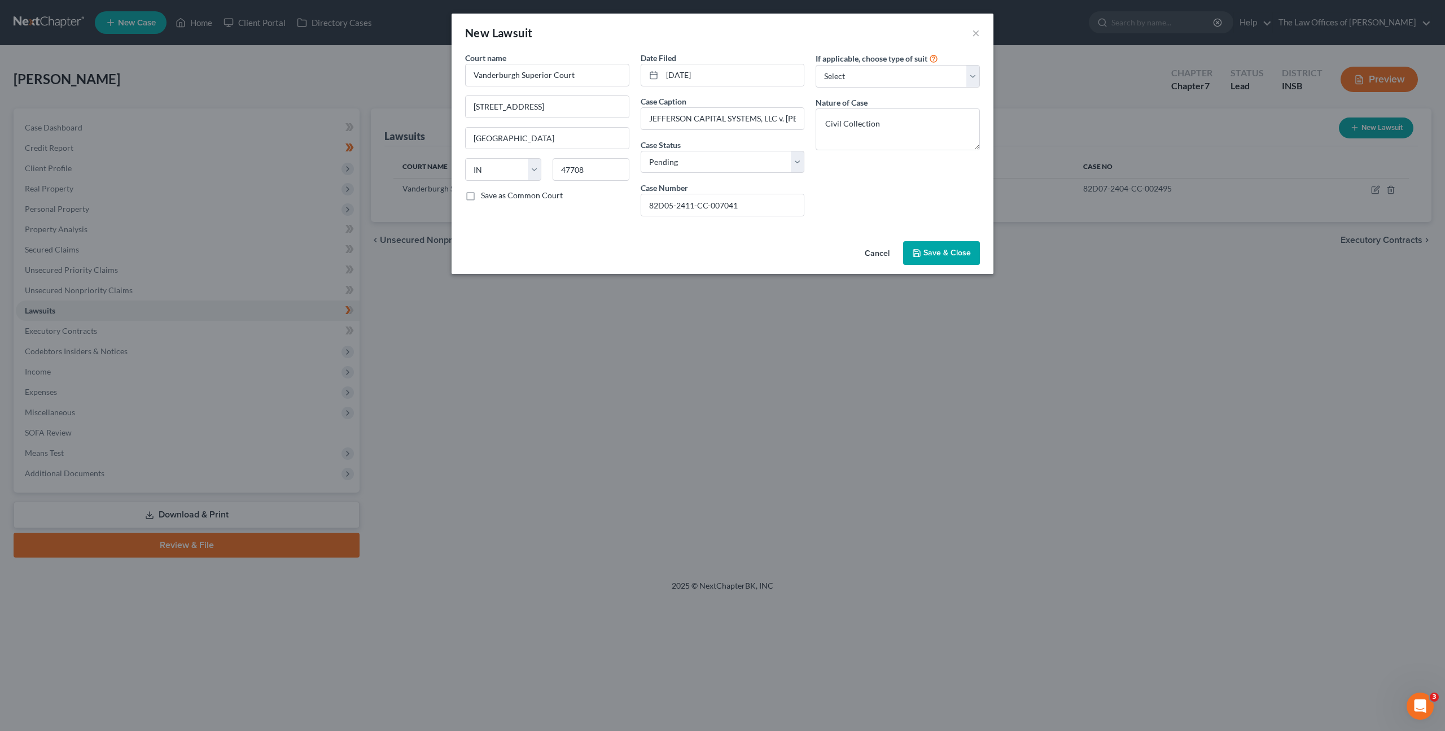
click at [945, 252] on span "Save & Close" at bounding box center [947, 253] width 47 height 10
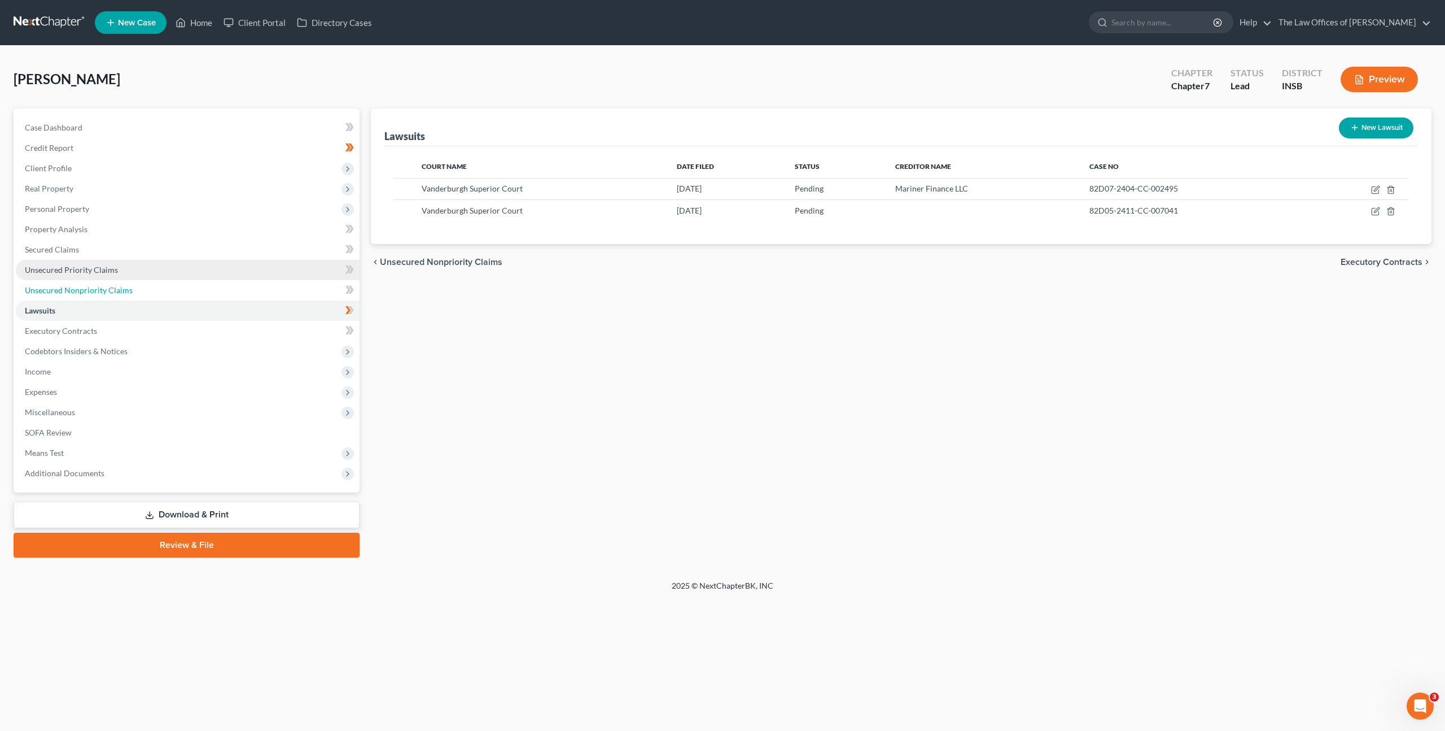
click at [170, 281] on link "Unsecured Nonpriority Claims" at bounding box center [188, 290] width 344 height 20
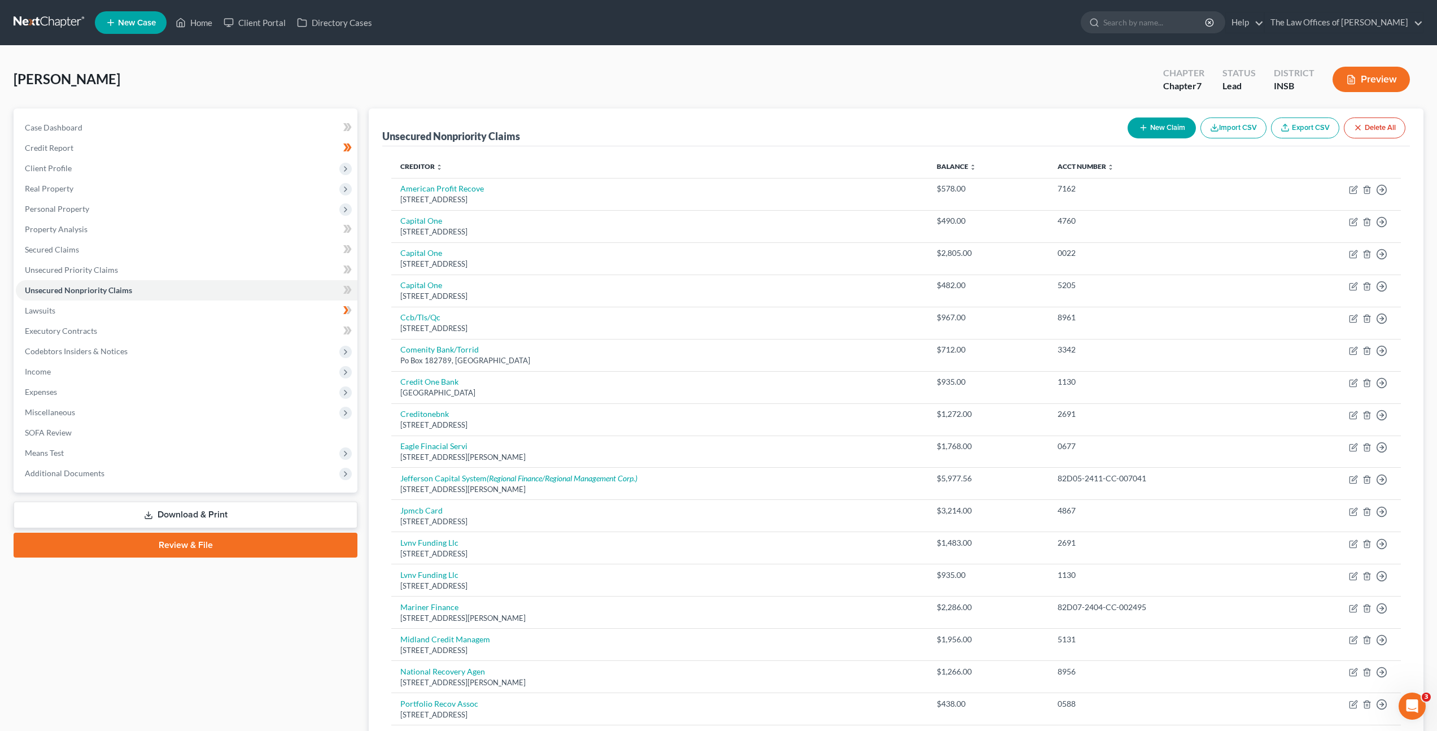
click at [1152, 131] on button "New Claim" at bounding box center [1161, 127] width 68 height 21
select select "2"
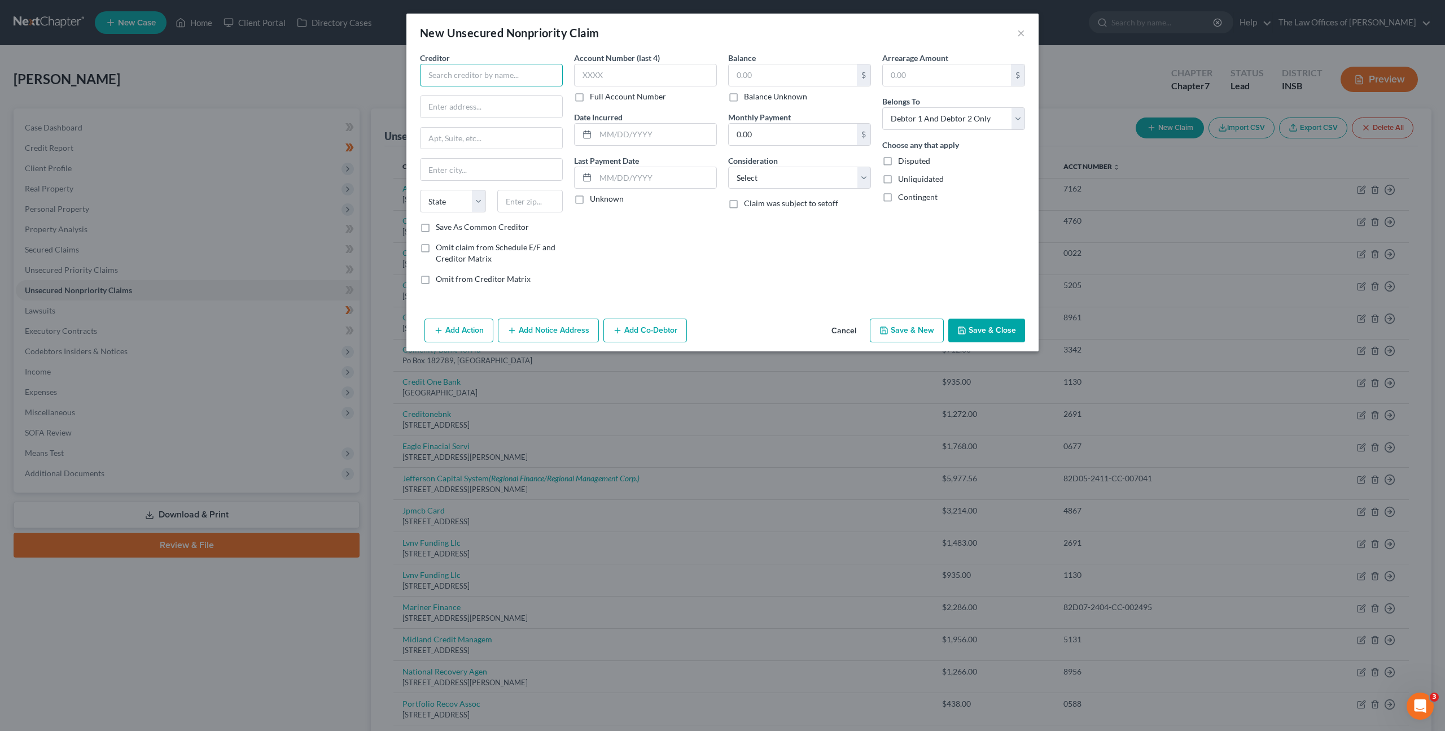
click at [478, 78] on input "text" at bounding box center [491, 75] width 143 height 23
click at [484, 138] on div "Professional & Business Collections, LLC" at bounding box center [494, 127] width 130 height 23
type input "Professional & Business Collections, LLC"
type input "501 Main St."
type input "c/o Kahn, Dees, Donovan, & Kahn, LLP"
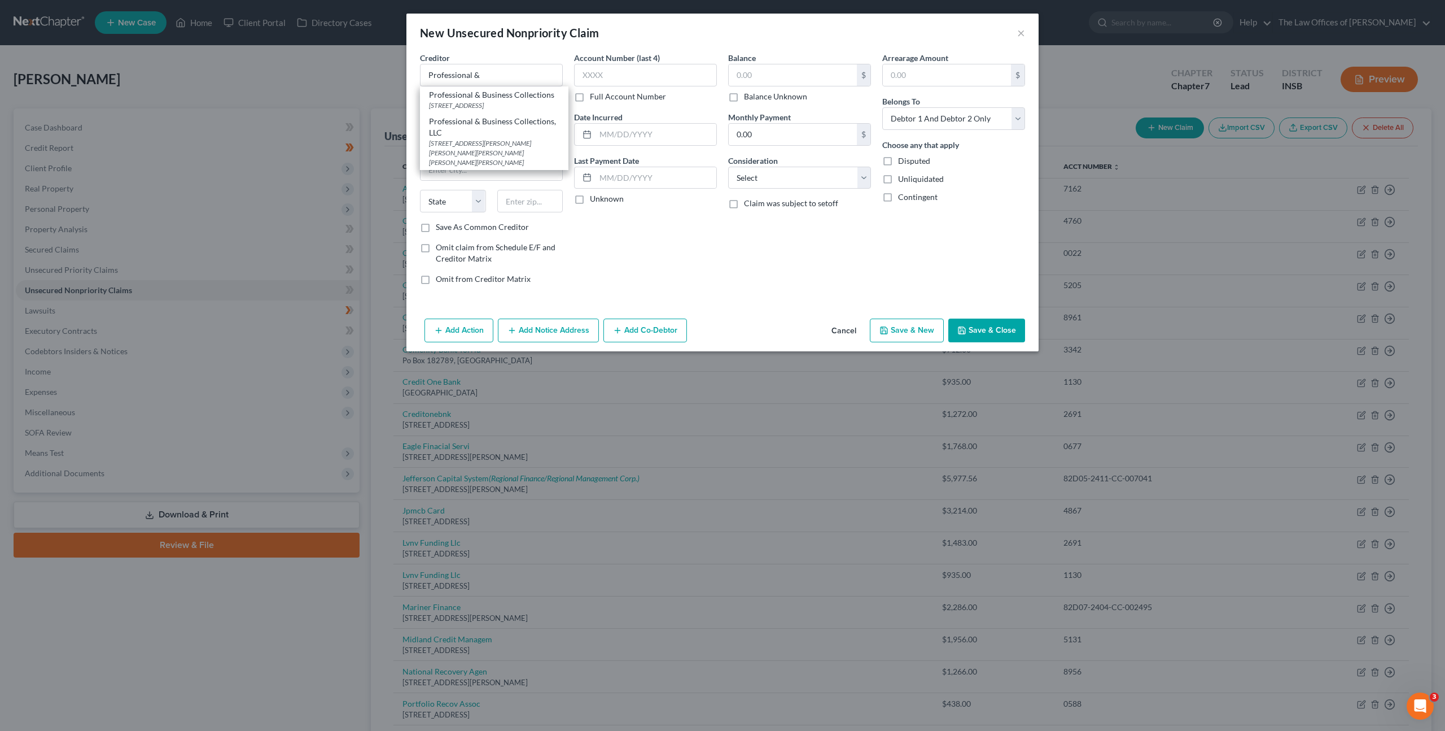
type input "[GEOGRAPHIC_DATA]"
select select "15"
type input "47708"
click at [623, 234] on div "Account Number (last 4) Full Account Number Date Incurred Last Payment Date Unk…" at bounding box center [646, 173] width 154 height 242
click at [629, 70] on input "text" at bounding box center [645, 75] width 143 height 23
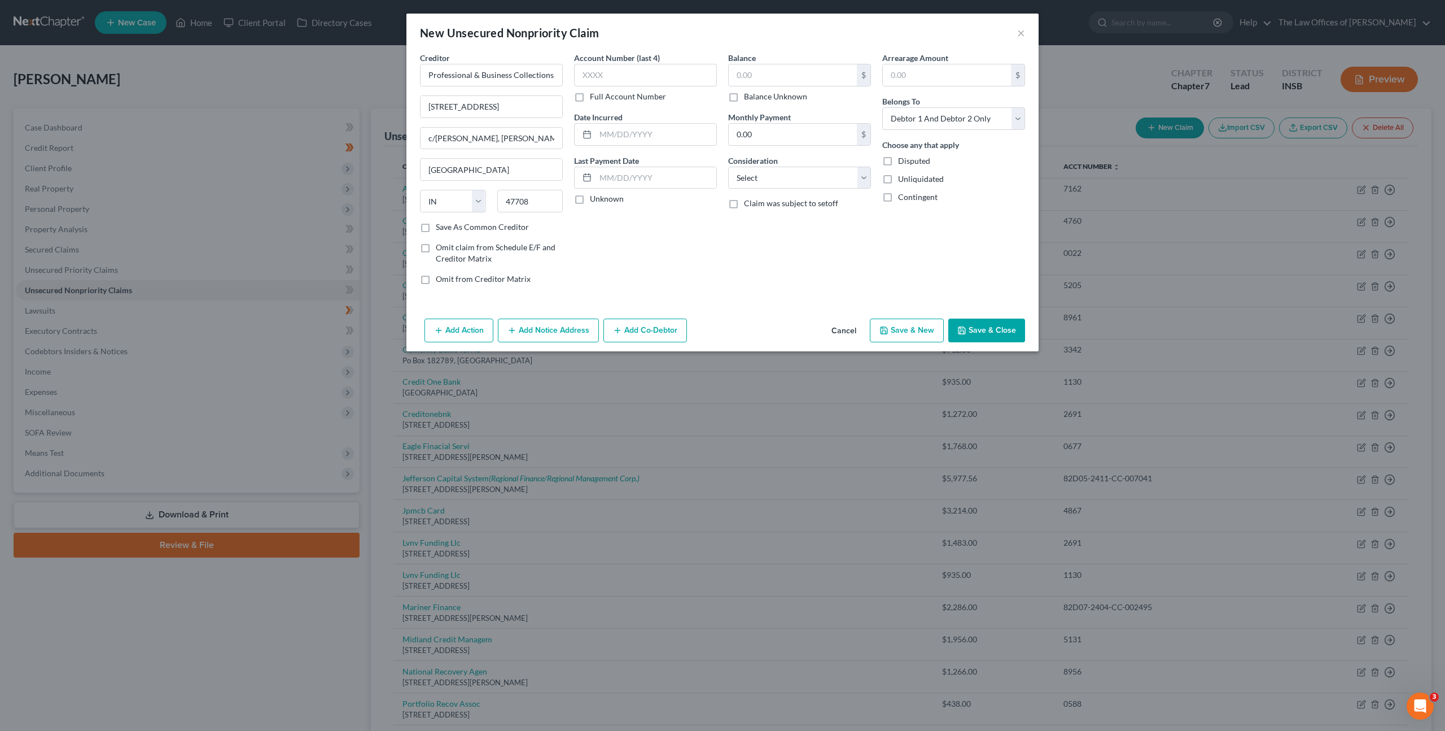
click at [590, 98] on label "Full Account Number" at bounding box center [628, 96] width 76 height 11
click at [595, 98] on input "Full Account Number" at bounding box center [598, 94] width 7 height 7
click at [607, 81] on input "text" at bounding box center [645, 75] width 143 height 23
paste input "82D06-2402-SC-001153"
click at [594, 74] on input "82D06-2402-SC-001153" at bounding box center [645, 75] width 143 height 23
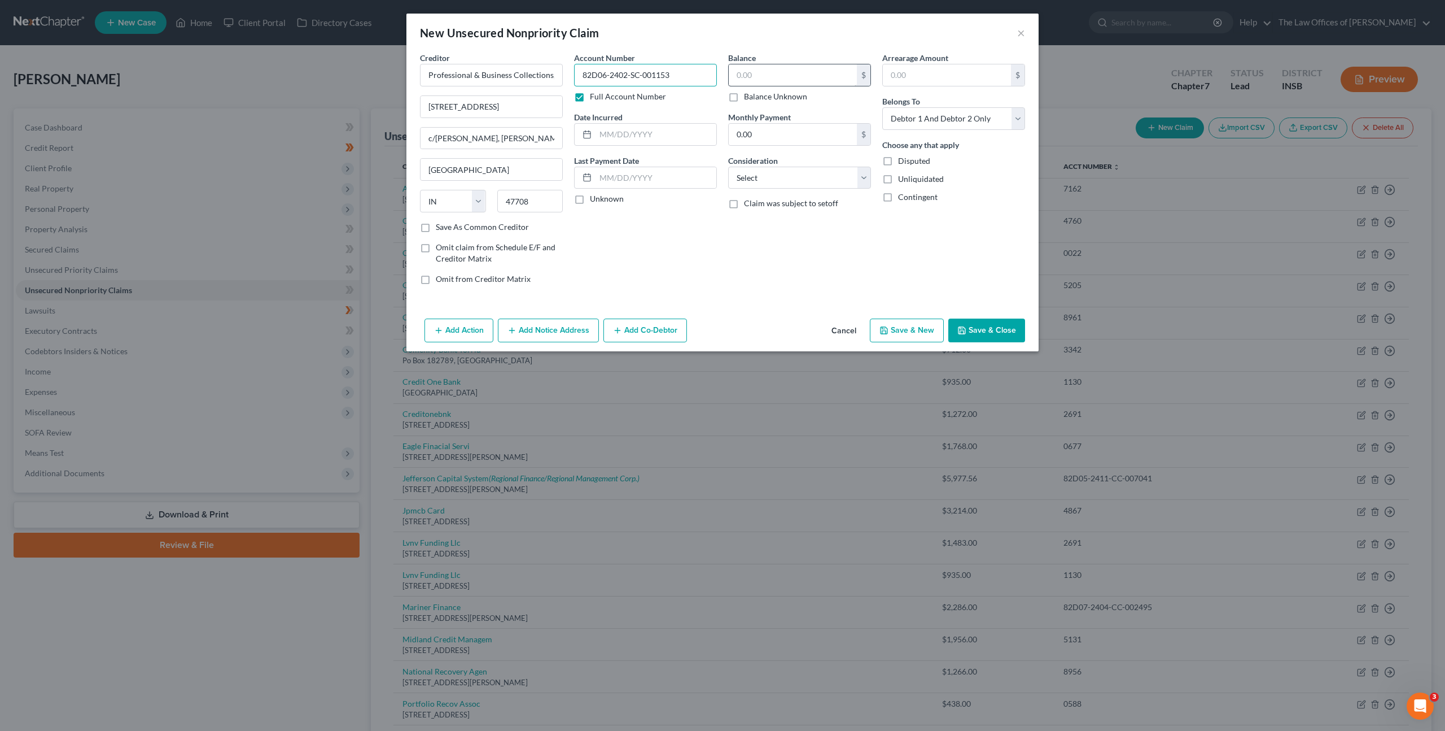
type input "82D06-2402-SC-001153"
drag, startPoint x: 784, startPoint y: 75, endPoint x: 841, endPoint y: 76, distance: 56.5
click at [784, 75] on input "text" at bounding box center [793, 74] width 128 height 21
type input "3,871.07"
click at [801, 178] on select "Select Cable / Satellite Services Collection Agency Credit Card Debt Debt Couns…" at bounding box center [799, 178] width 143 height 23
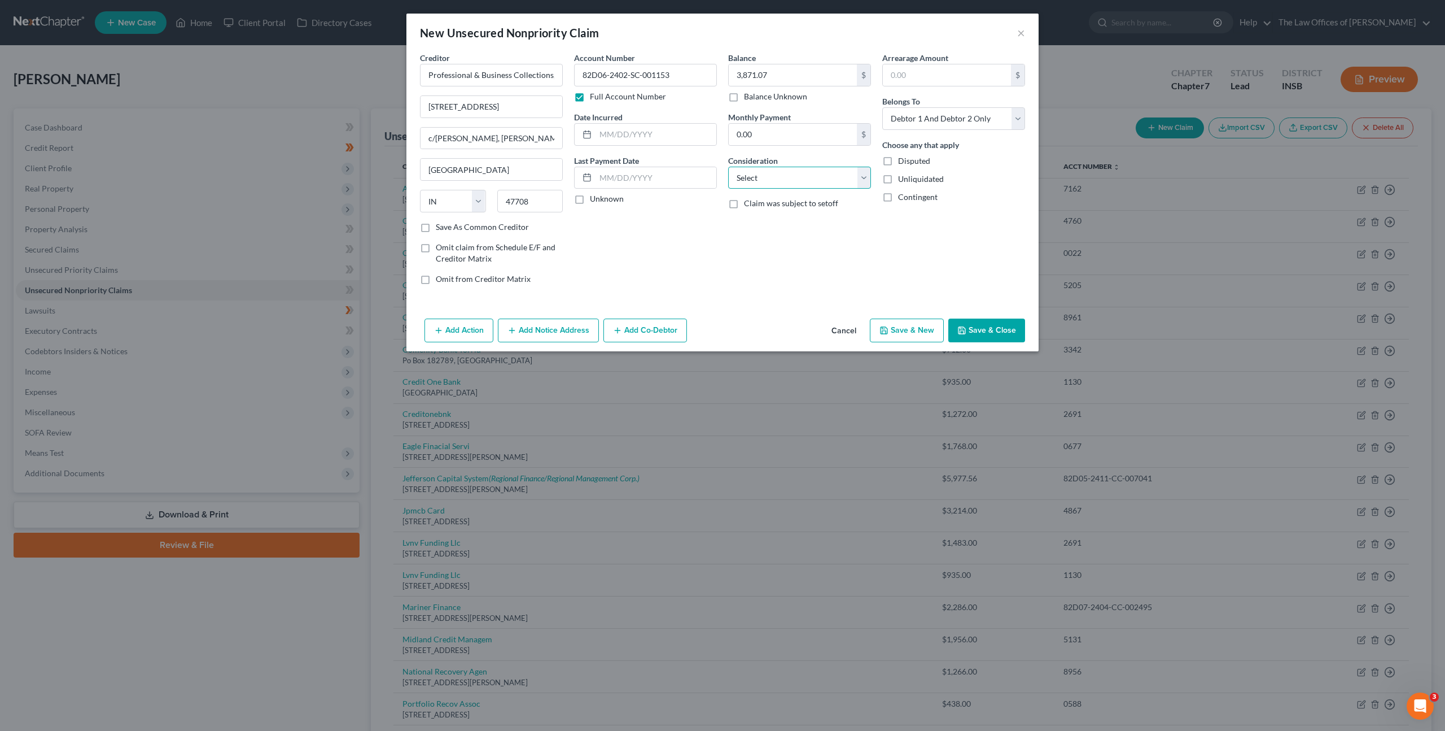
select select "1"
click at [728, 167] on select "Select Cable / Satellite Services Collection Agency Credit Card Debt Debt Couns…" at bounding box center [799, 178] width 143 height 23
click at [755, 278] on div "Balance 3,871.07 $ Balance Unknown Balance Undetermined 3,871.07 $ Balance Unkn…" at bounding box center [800, 173] width 154 height 242
click at [541, 332] on button "Add Notice Address" at bounding box center [548, 330] width 101 height 24
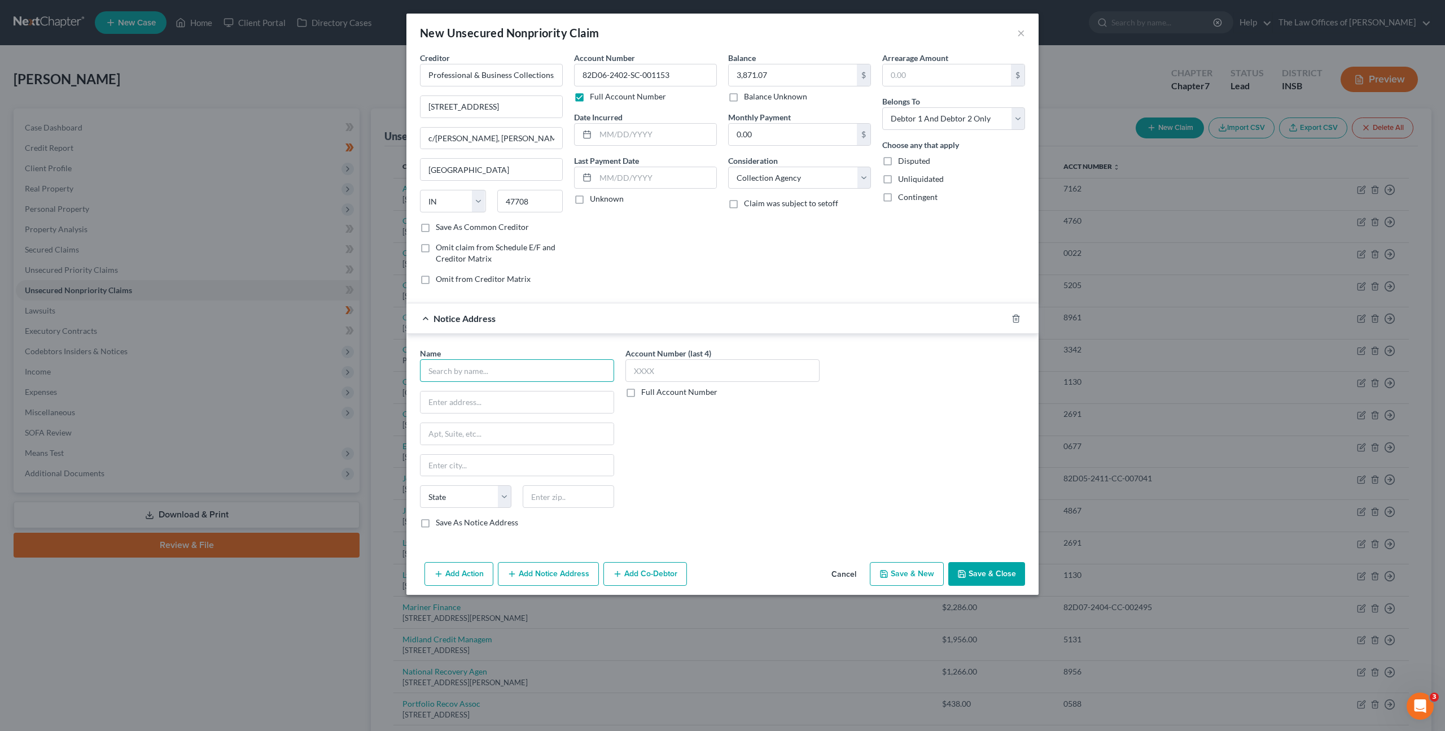
drag, startPoint x: 536, startPoint y: 370, endPoint x: 726, endPoint y: 300, distance: 201.7
click at [537, 370] on input "text" at bounding box center [517, 370] width 194 height 23
type input "D"
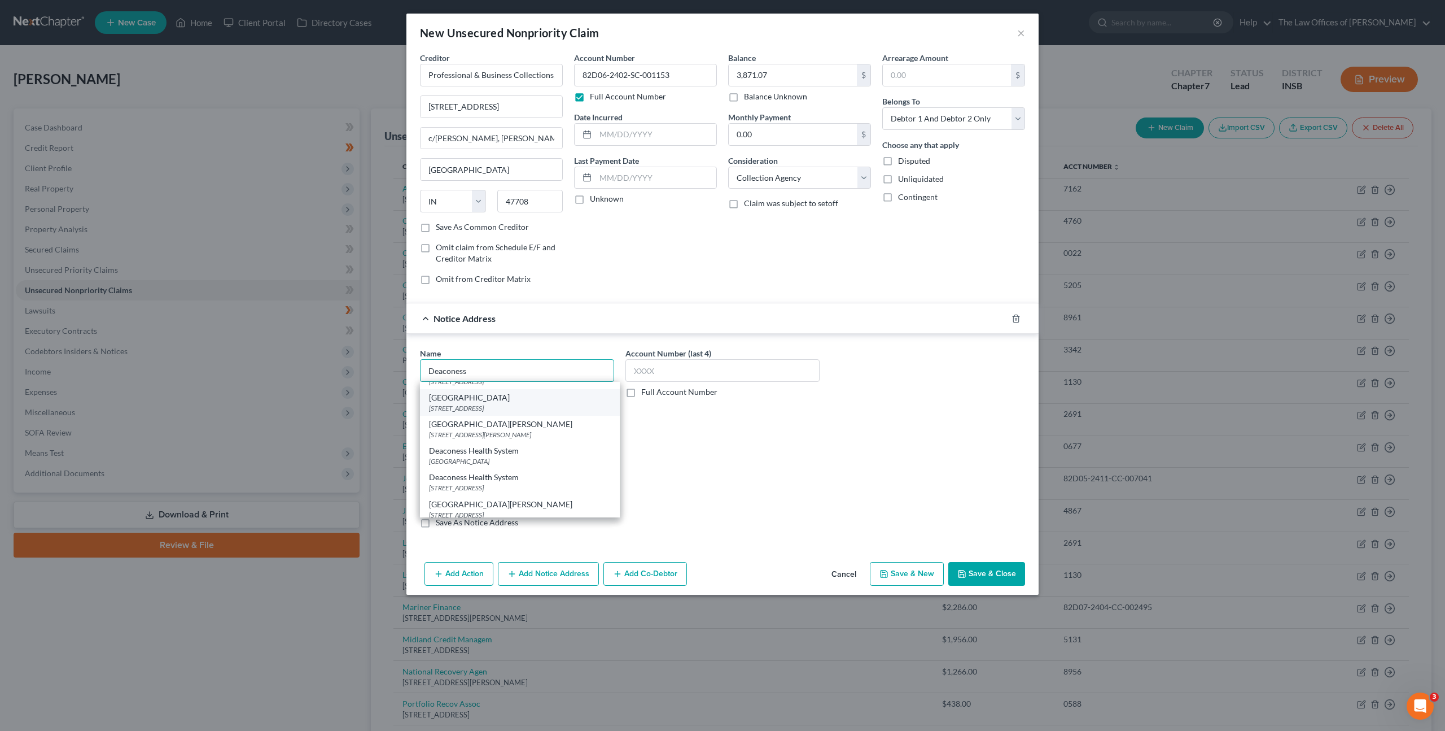
scroll to position [189, 0]
drag, startPoint x: 551, startPoint y: 465, endPoint x: 574, endPoint y: 463, distance: 23.2
click at [551, 465] on div "Deaconess Health System" at bounding box center [520, 467] width 182 height 11
type input "Deaconess Health System"
type input "PO Box 1230"
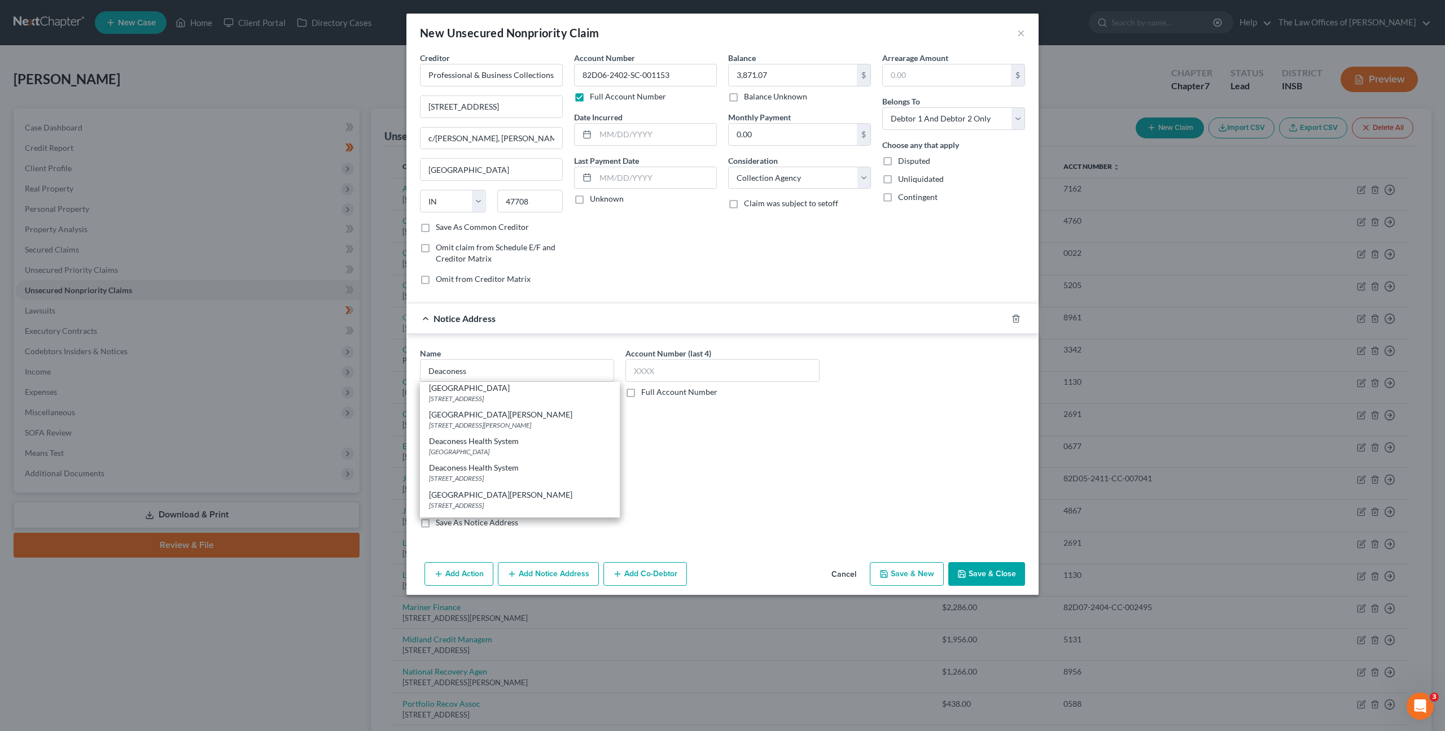
type input "[GEOGRAPHIC_DATA]"
select select "15"
type input "47706"
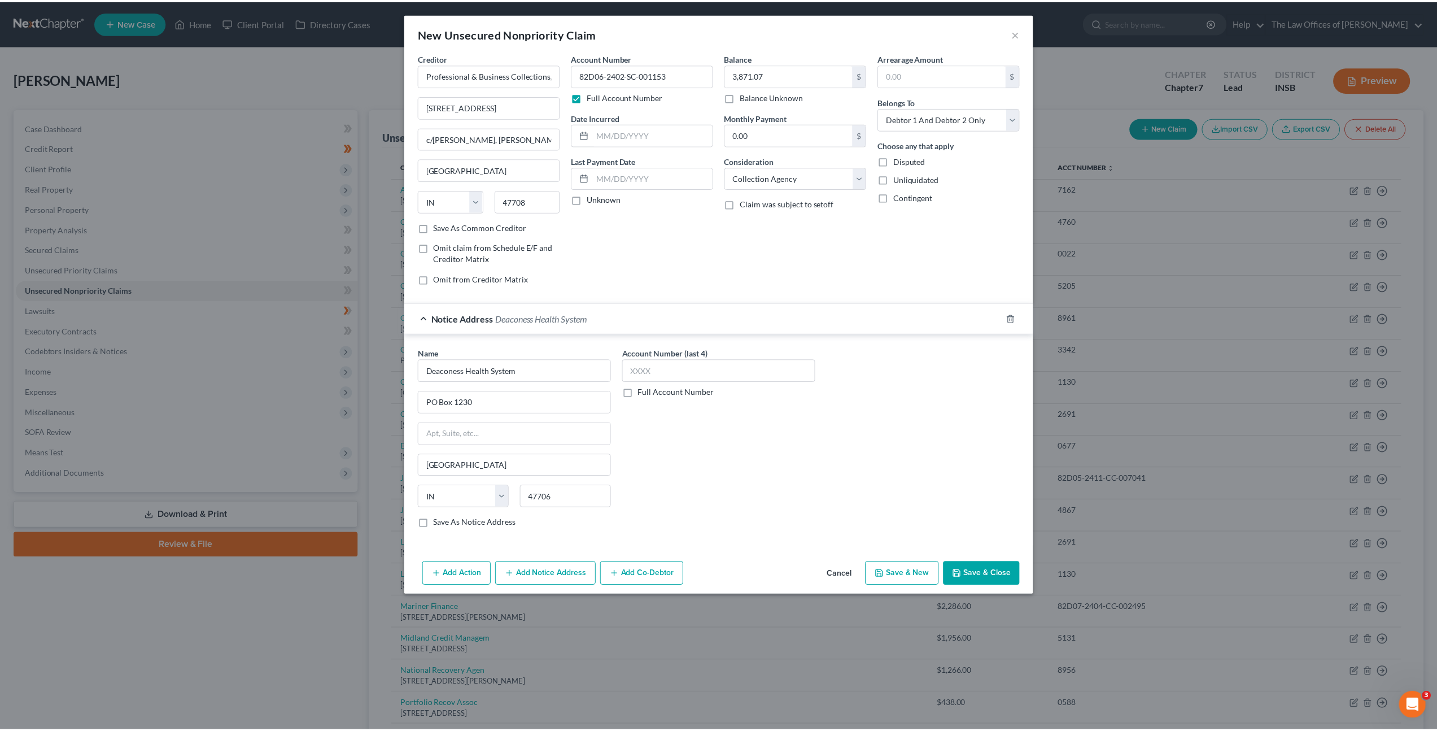
scroll to position [0, 0]
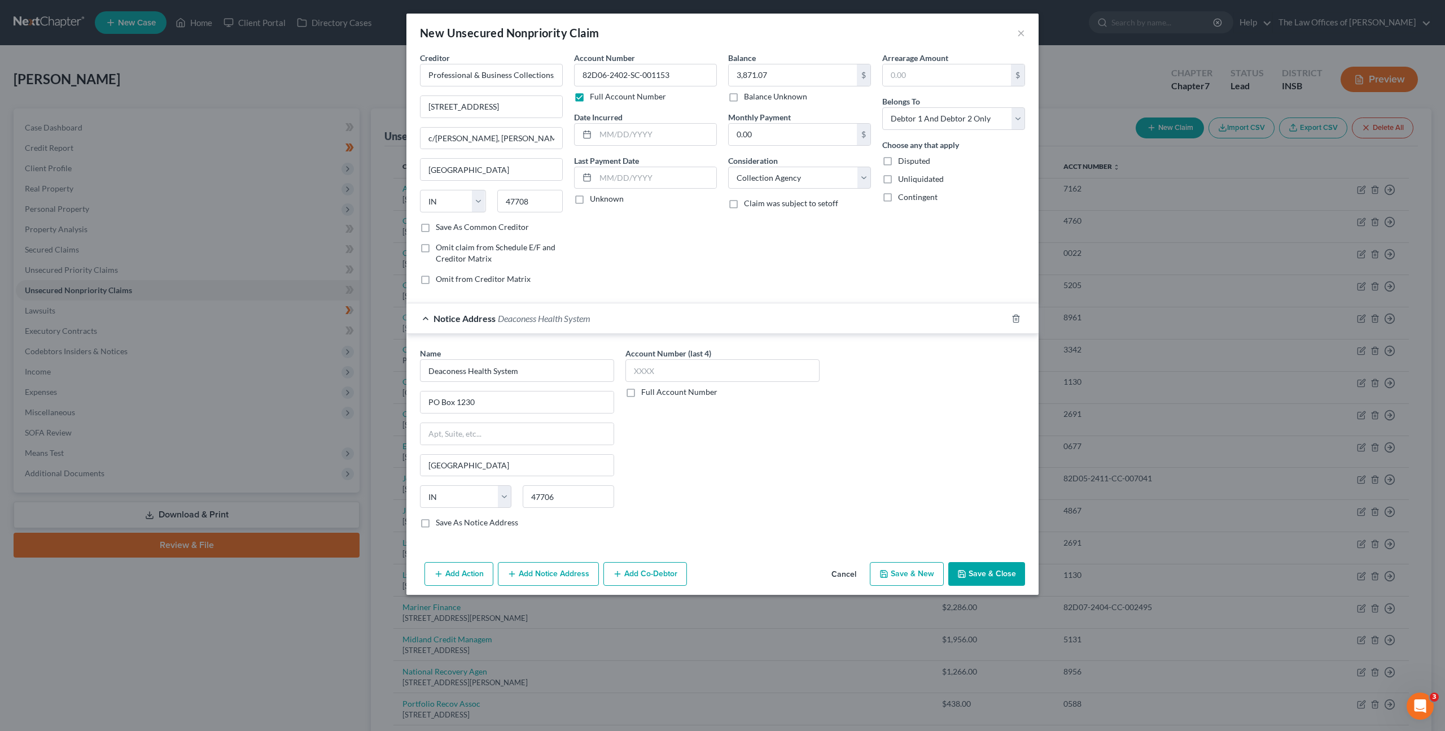
click at [777, 452] on div "Account Number (last 4) Full Account Number" at bounding box center [723, 442] width 206 height 190
click at [988, 577] on button "Save & Close" at bounding box center [987, 574] width 77 height 24
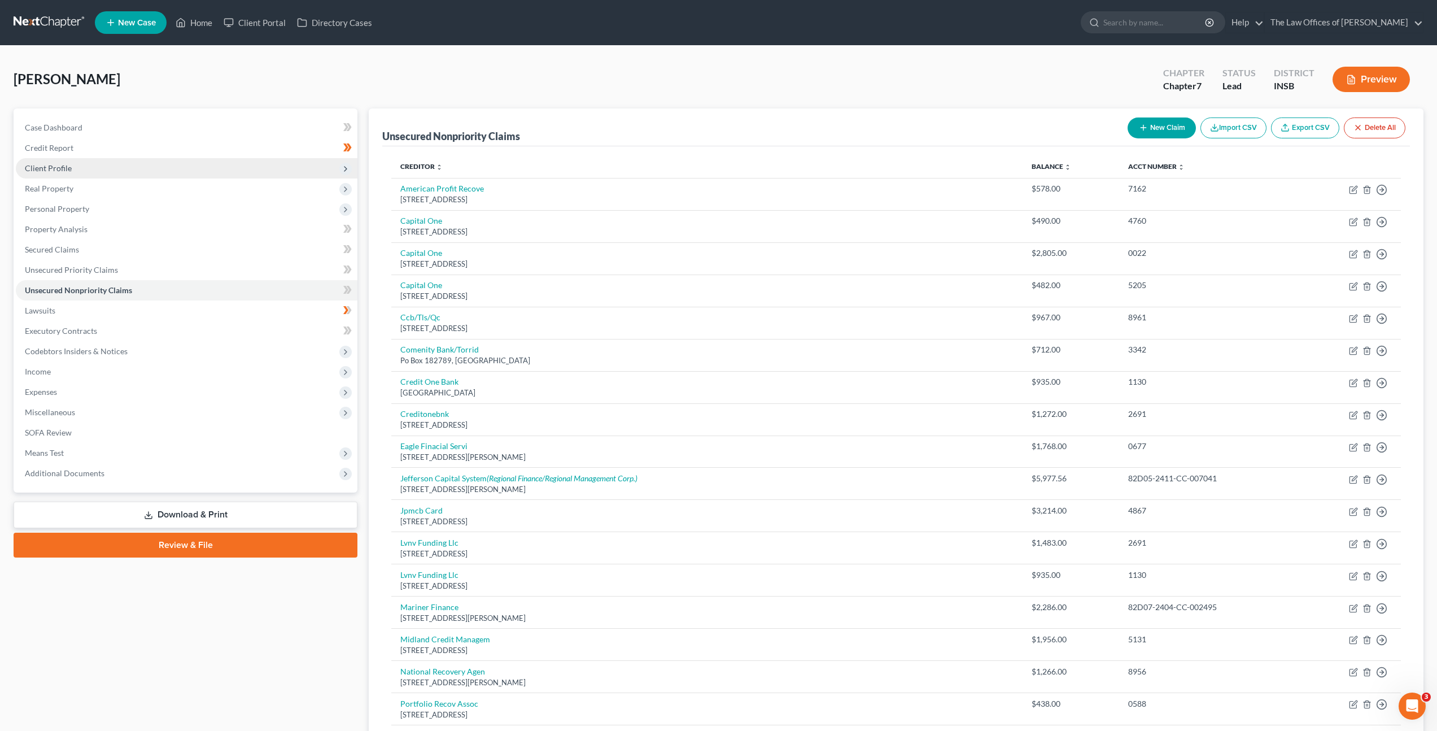
click at [190, 165] on span "Client Profile" at bounding box center [187, 168] width 342 height 20
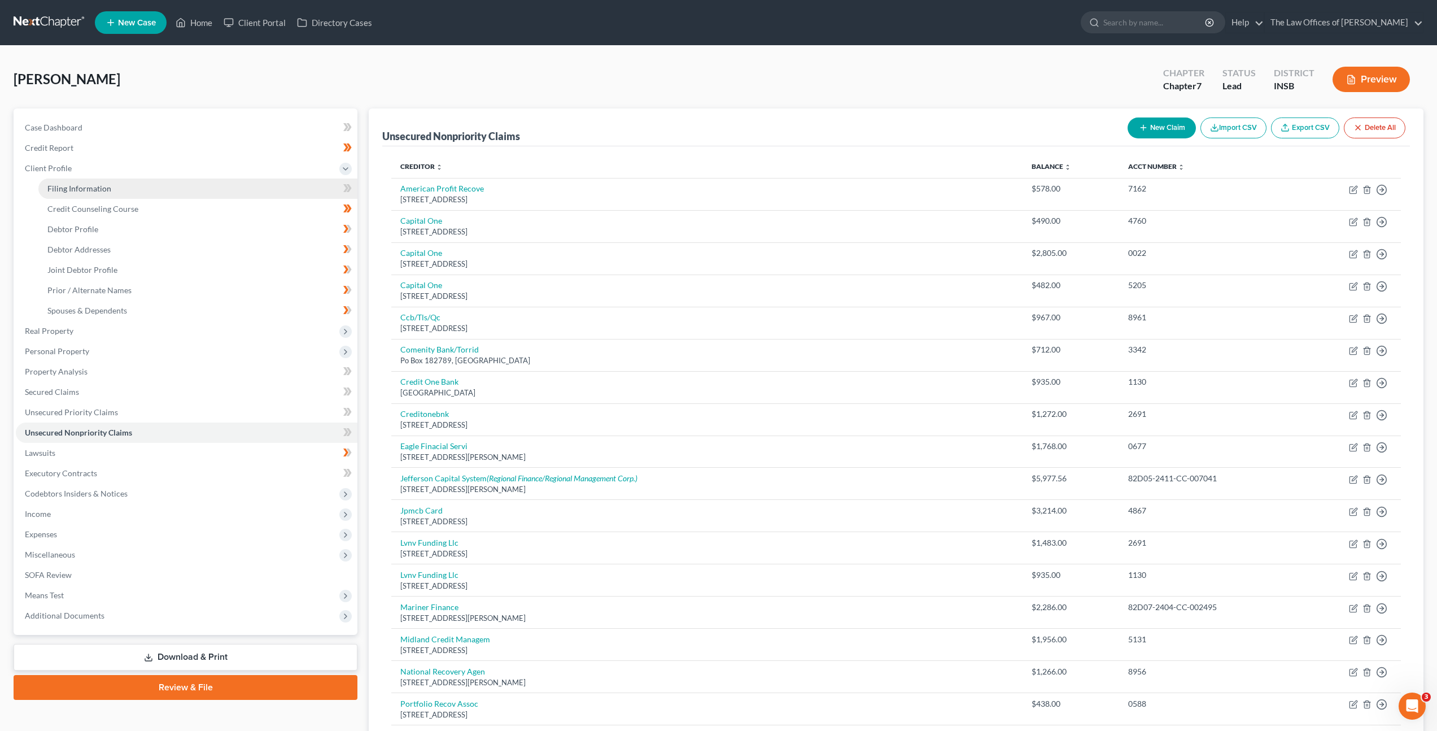
click at [175, 183] on link "Filing Information" at bounding box center [197, 188] width 319 height 20
select select "1"
select select "0"
select select "28"
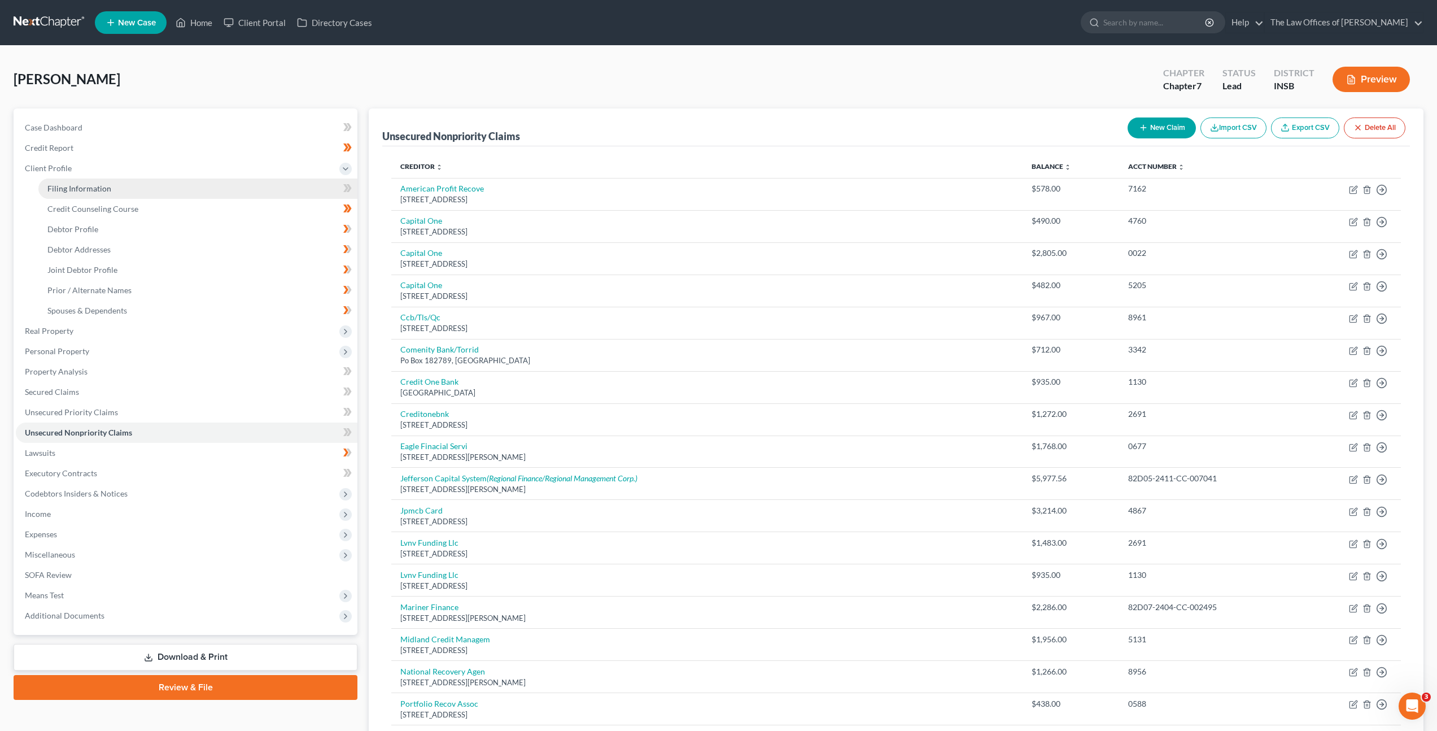
select select "0"
select select "15"
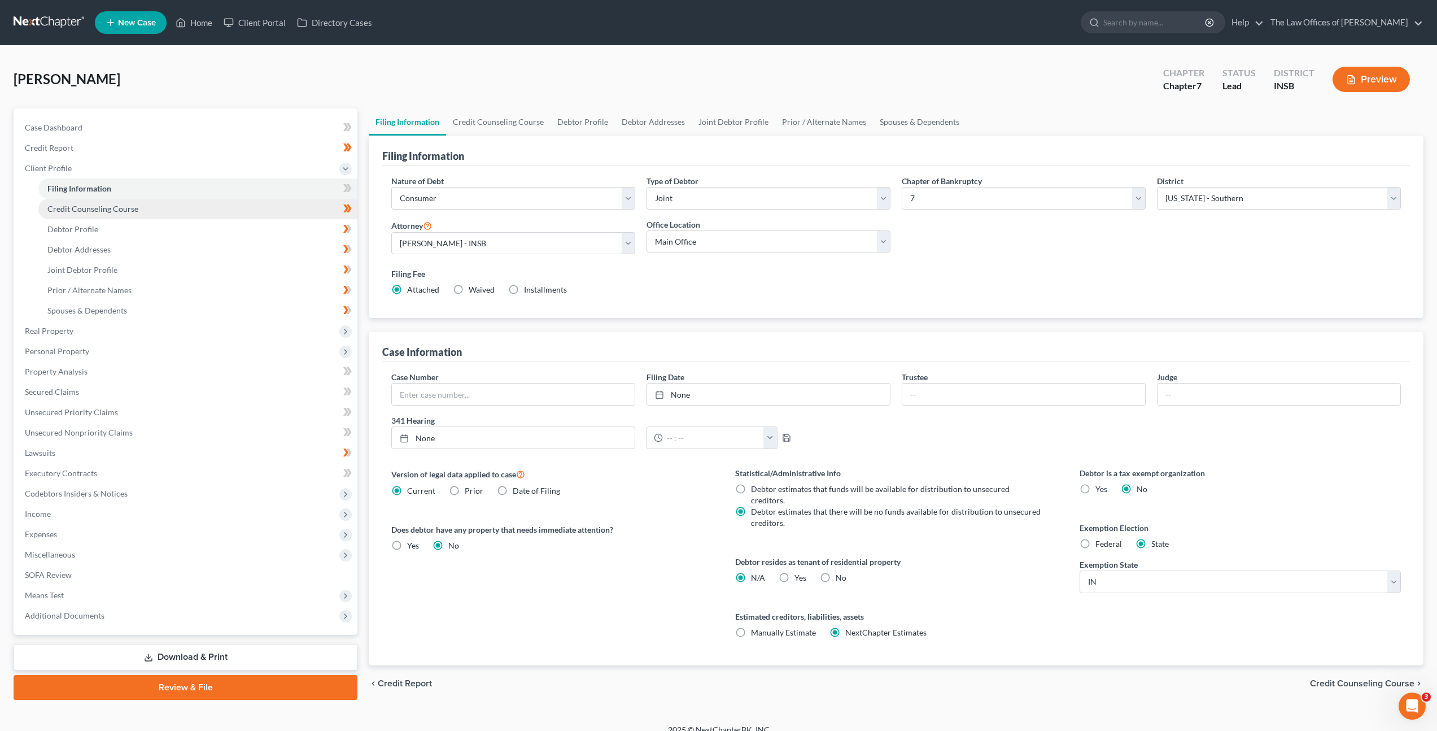
click at [176, 210] on link "Credit Counseling Course" at bounding box center [197, 209] width 319 height 20
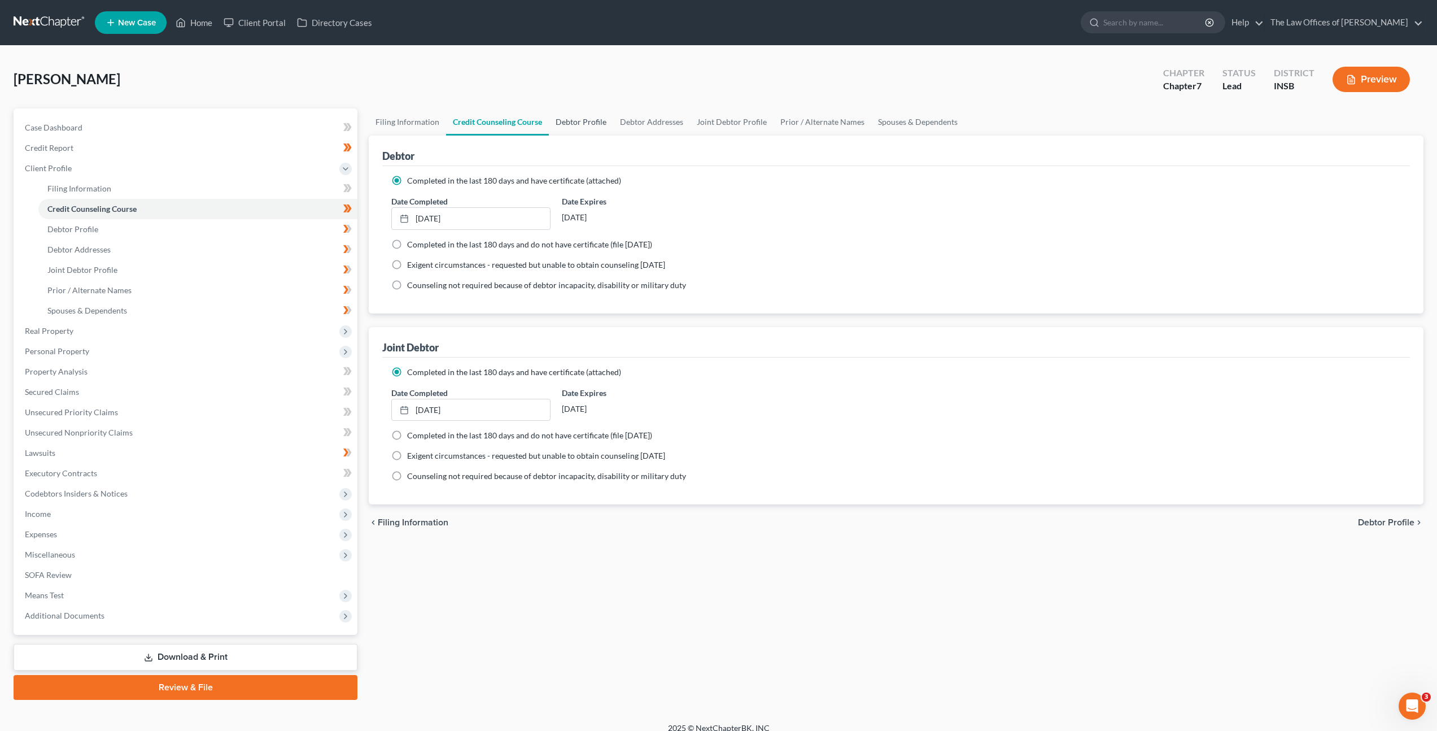
click at [576, 118] on link "Debtor Profile" at bounding box center [581, 121] width 64 height 27
select select "1"
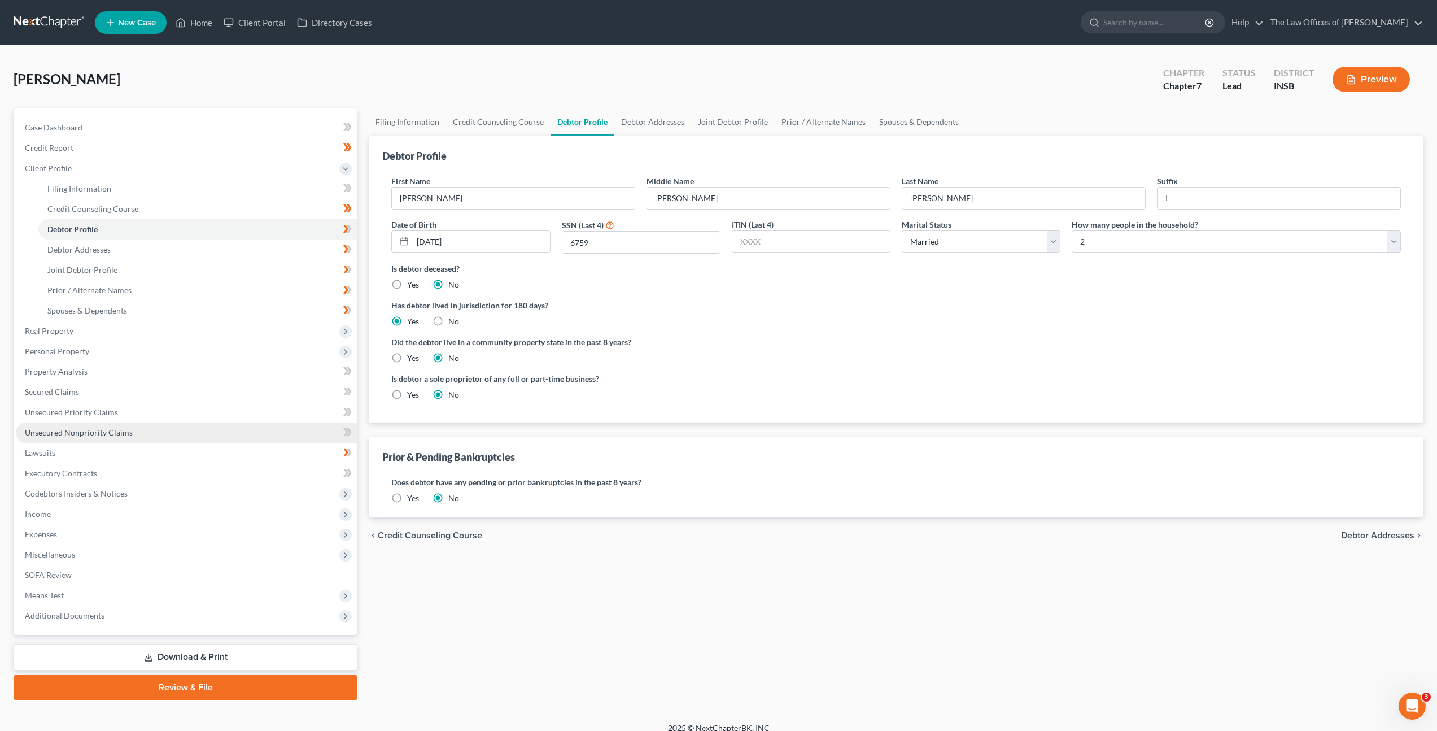
click at [94, 424] on link "Unsecured Nonpriority Claims" at bounding box center [187, 432] width 342 height 20
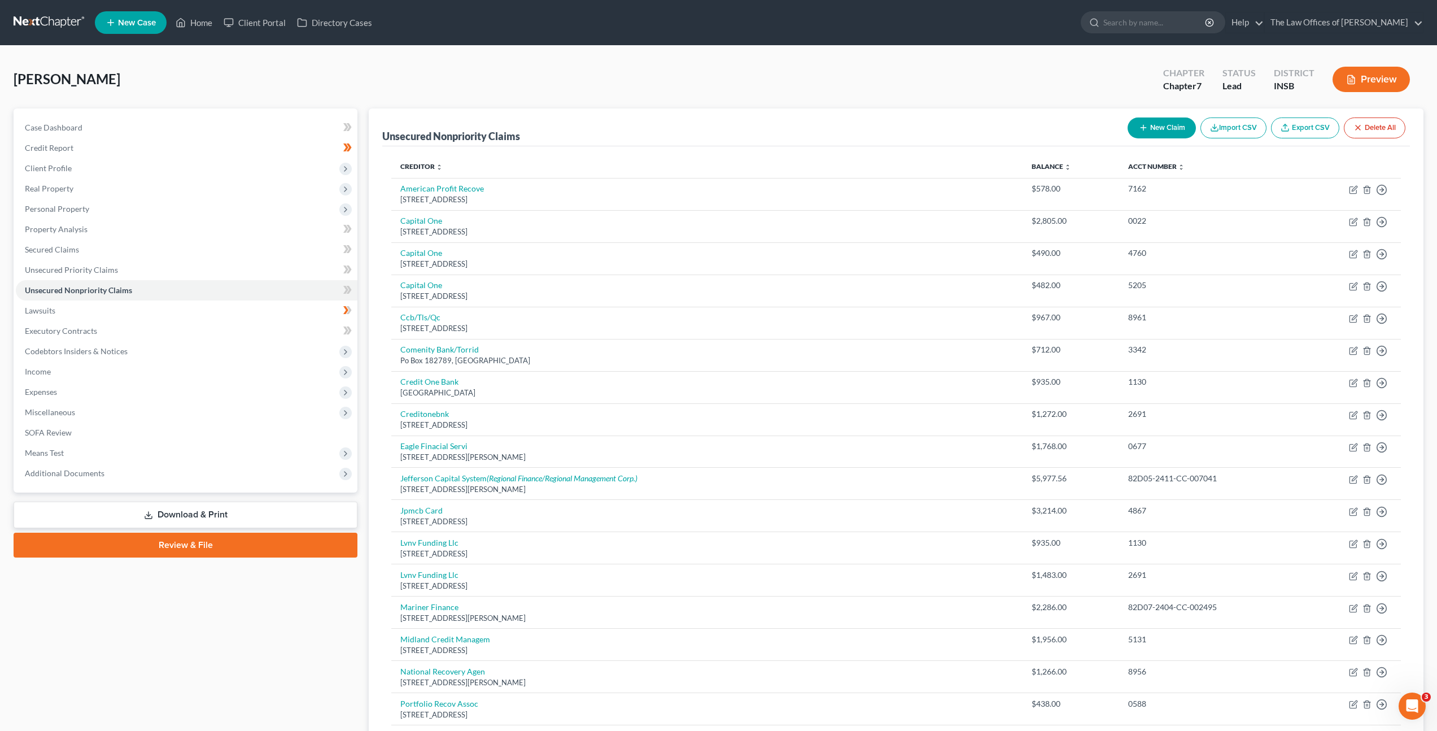
scroll to position [2, 0]
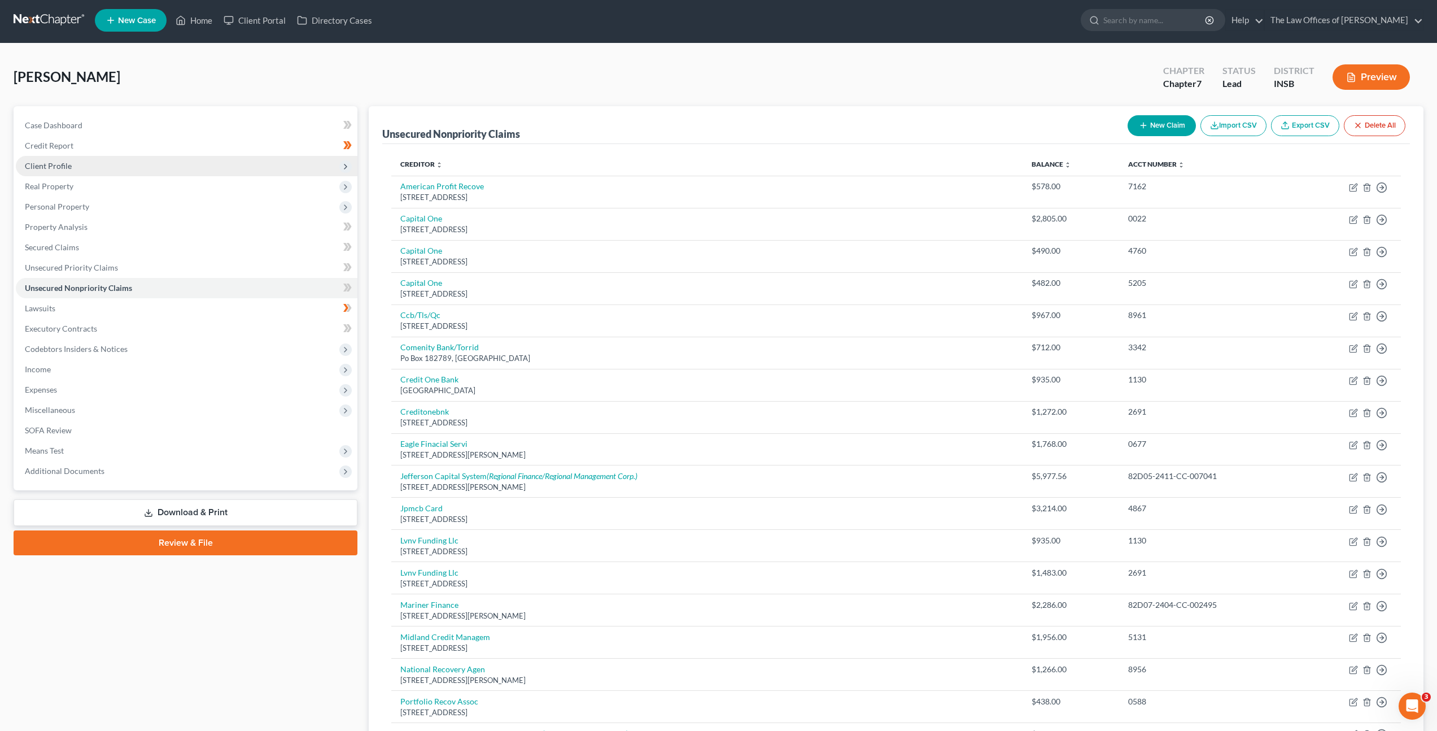
click at [254, 163] on span "Client Profile" at bounding box center [187, 166] width 342 height 20
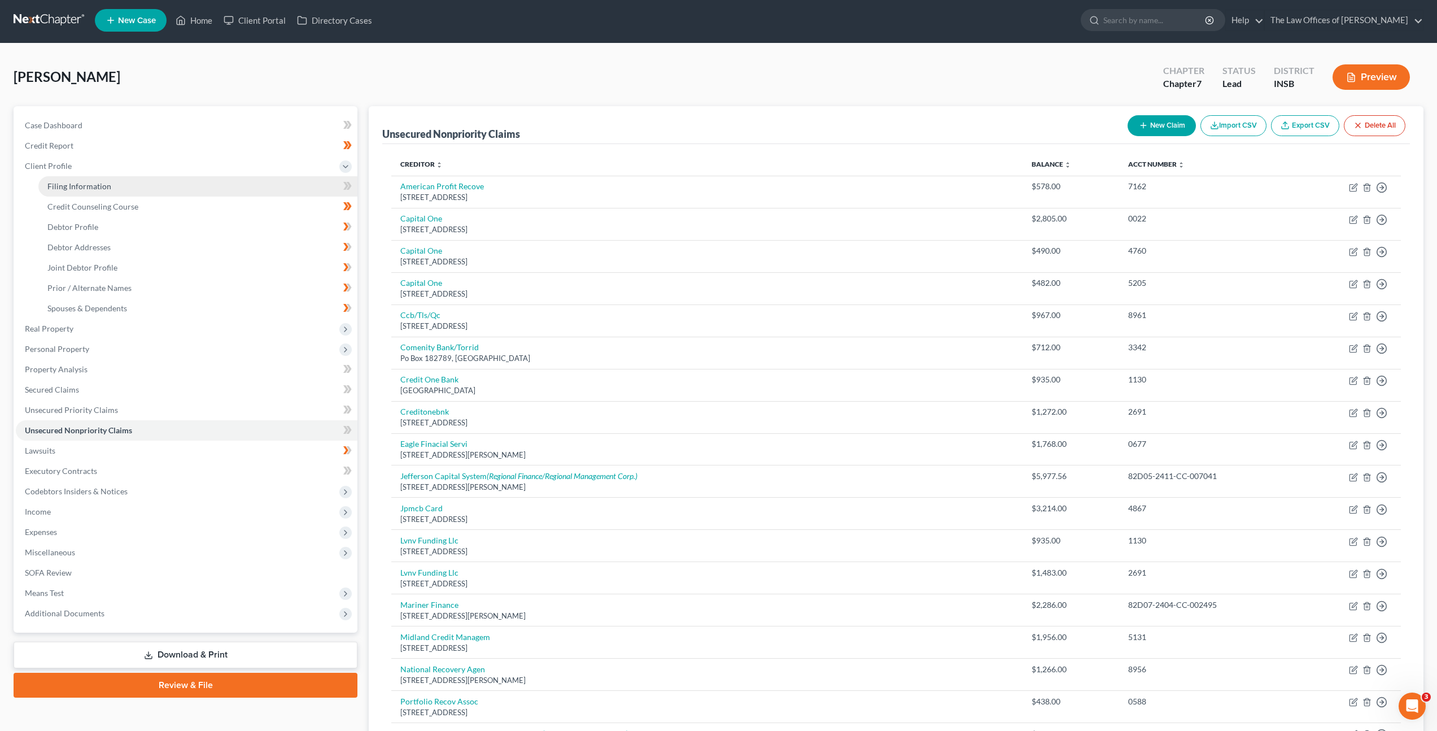
click at [249, 176] on link "Filing Information" at bounding box center [197, 186] width 319 height 20
select select "1"
select select "0"
select select "28"
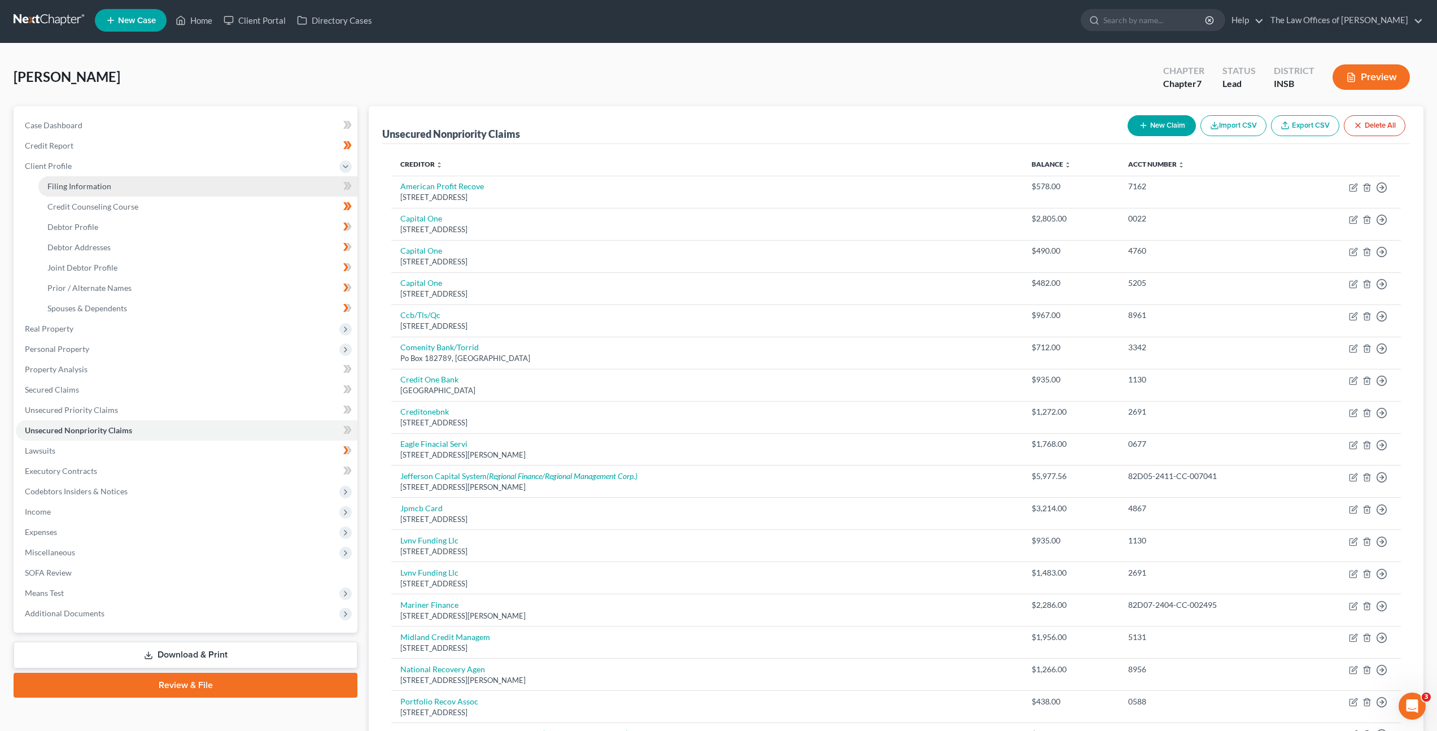
select select "0"
select select "15"
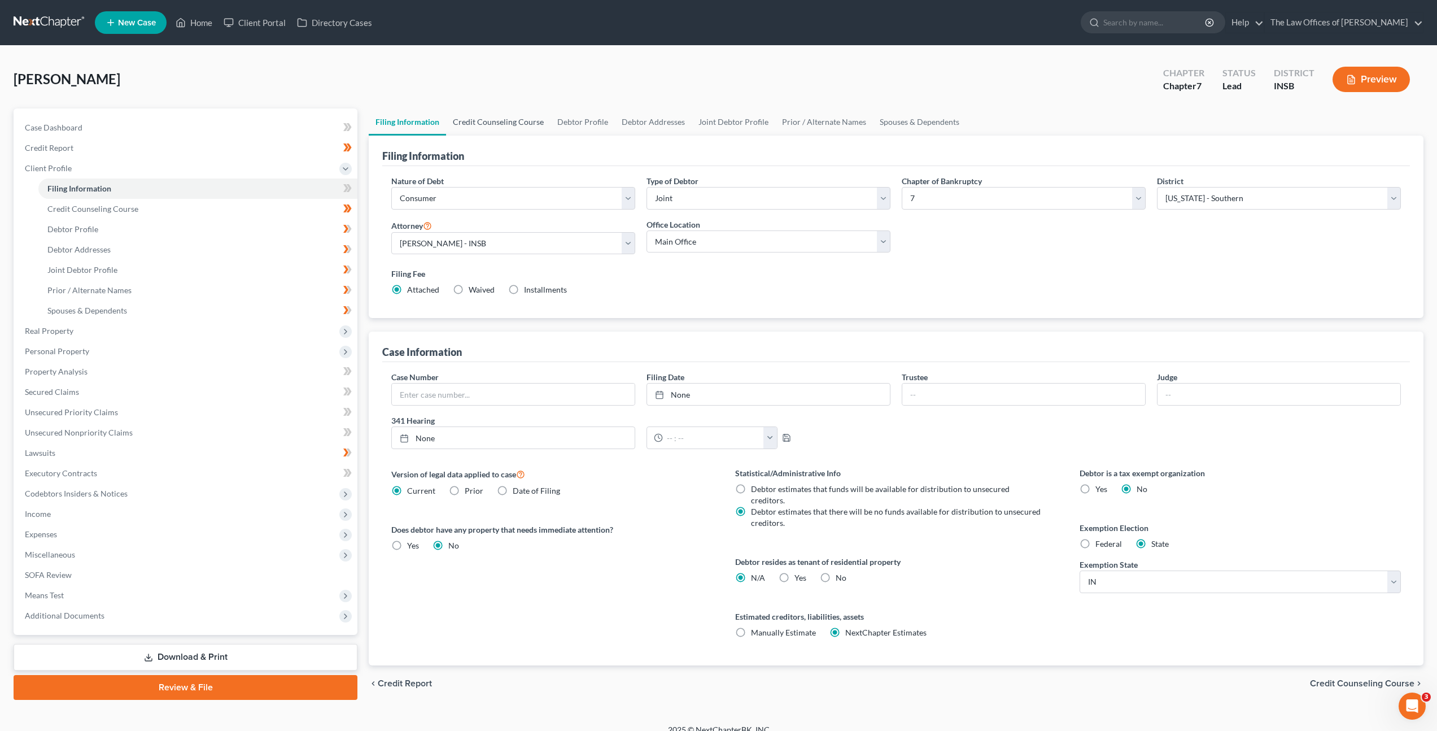
drag, startPoint x: 500, startPoint y: 124, endPoint x: 513, endPoint y: 119, distance: 13.7
click at [500, 123] on link "Credit Counseling Course" at bounding box center [498, 121] width 104 height 27
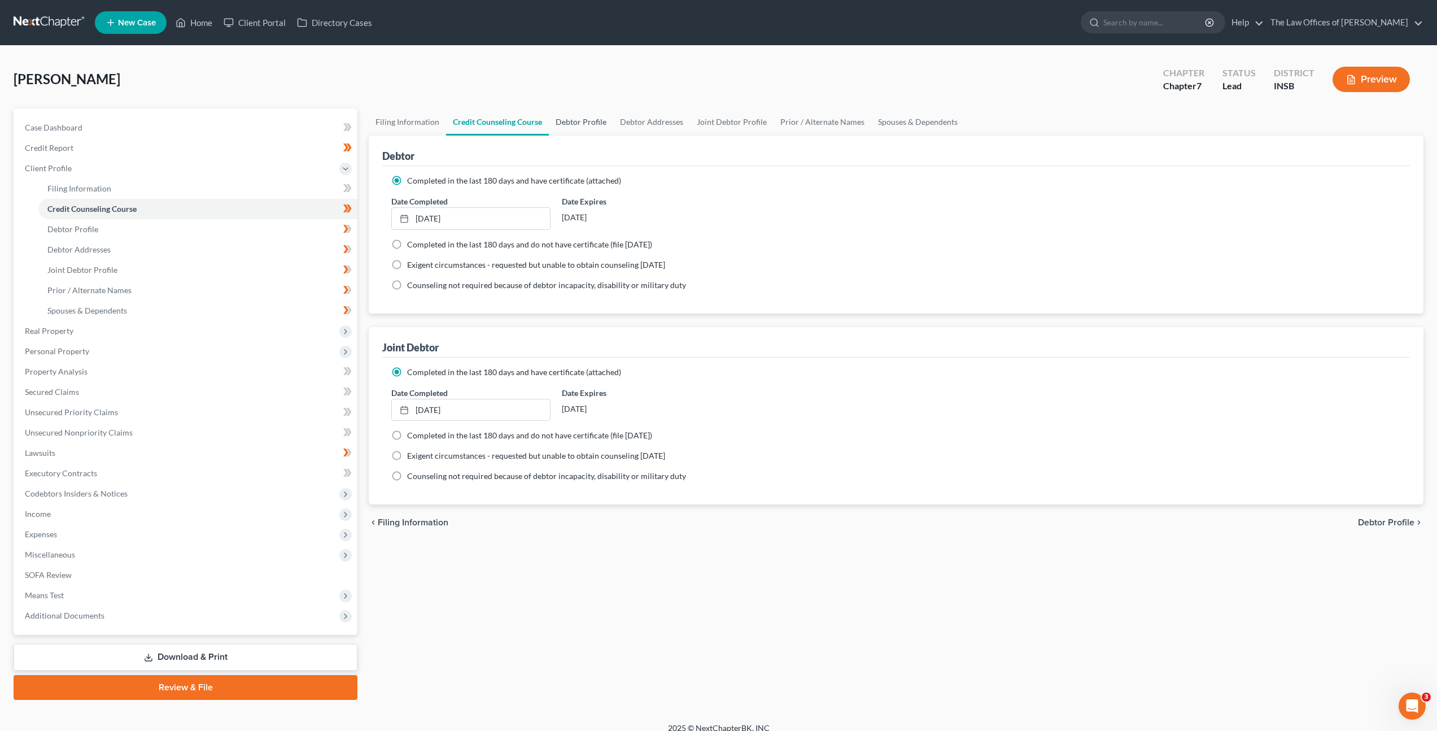
click at [560, 119] on link "Debtor Profile" at bounding box center [581, 121] width 64 height 27
select select "1"
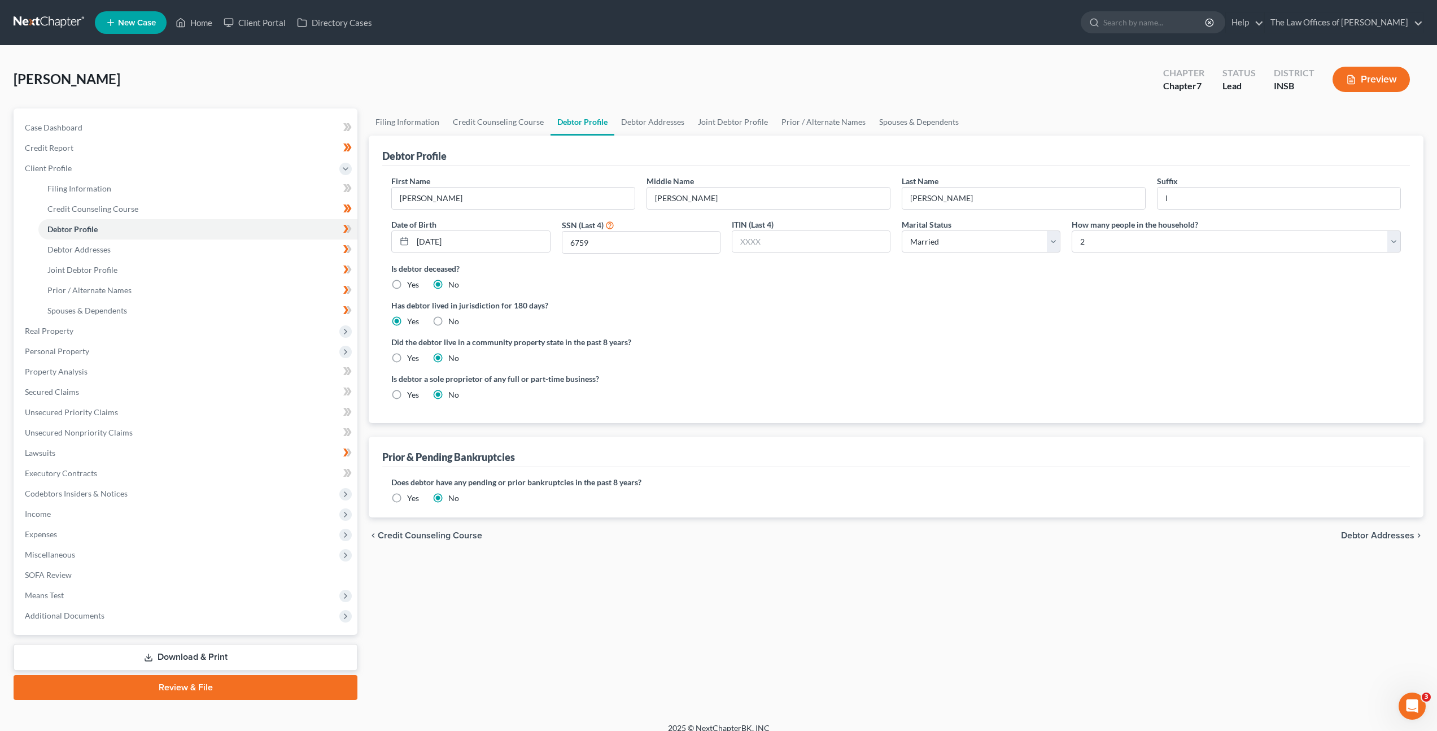
click at [865, 321] on div "Has debtor lived in jurisdiction for 180 days? Yes No Debtor must reside in jur…" at bounding box center [895, 313] width 1009 height 28
drag, startPoint x: 344, startPoint y: 229, endPoint x: 322, endPoint y: 231, distance: 22.1
click at [344, 229] on icon at bounding box center [347, 229] width 8 height 14
click at [278, 243] on link "Debtor Addresses" at bounding box center [197, 249] width 319 height 20
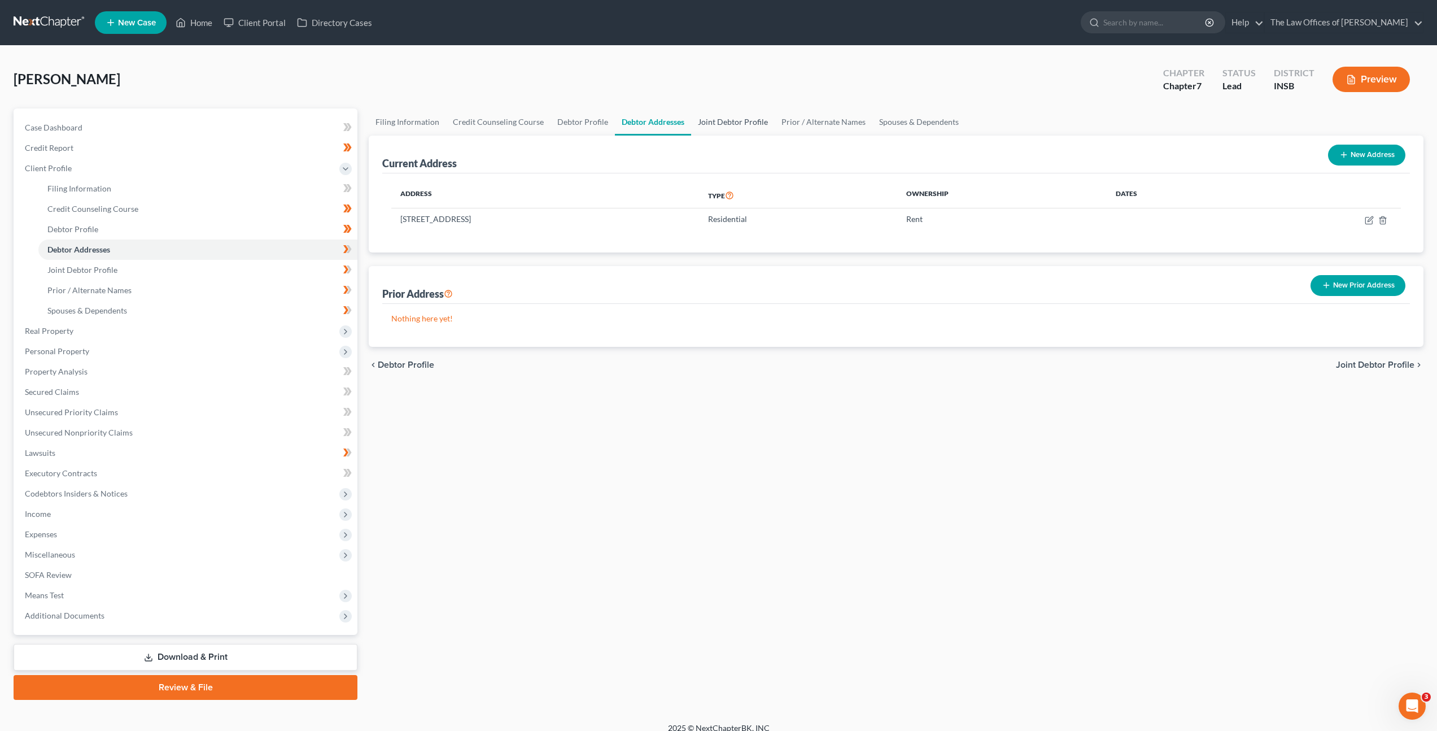
click at [707, 119] on link "Joint Debtor Profile" at bounding box center [733, 121] width 84 height 27
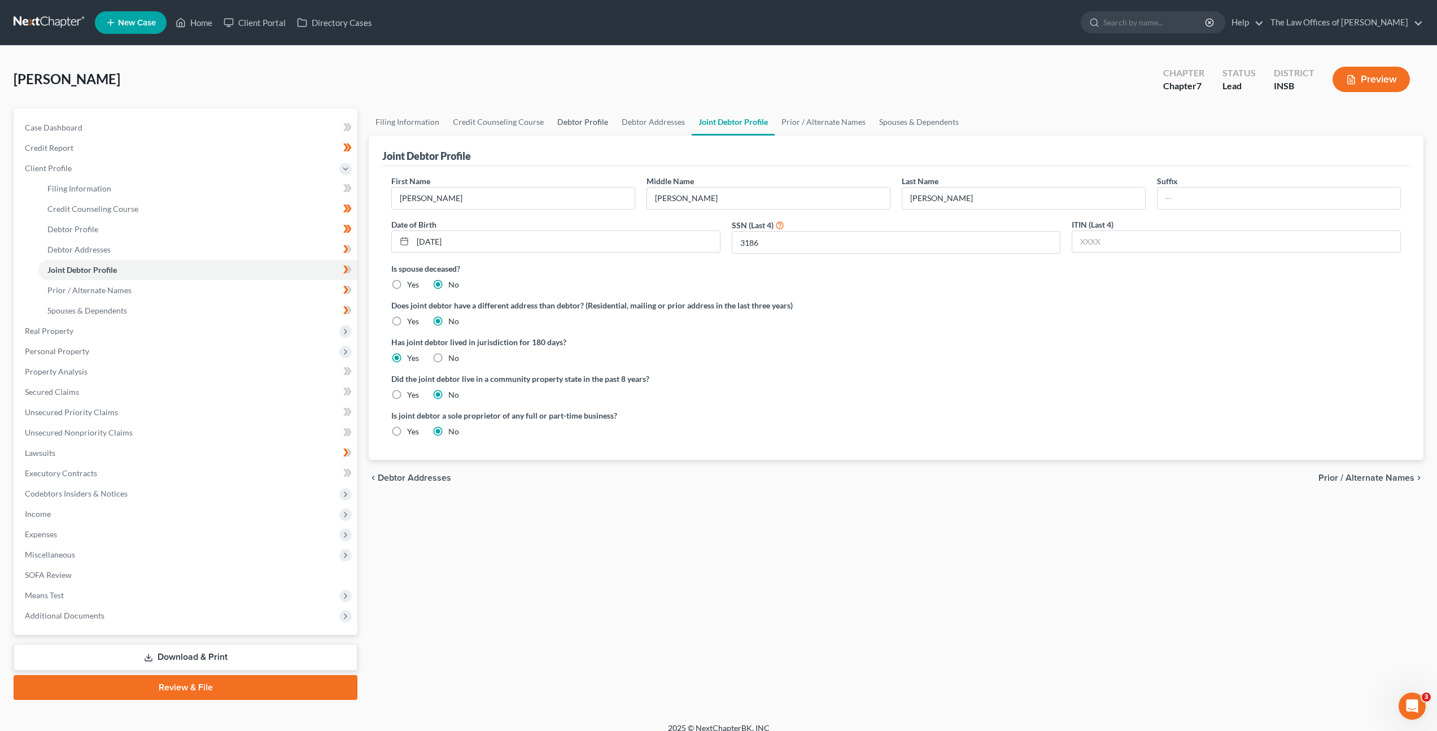
click at [593, 124] on link "Debtor Profile" at bounding box center [582, 121] width 64 height 27
select select "1"
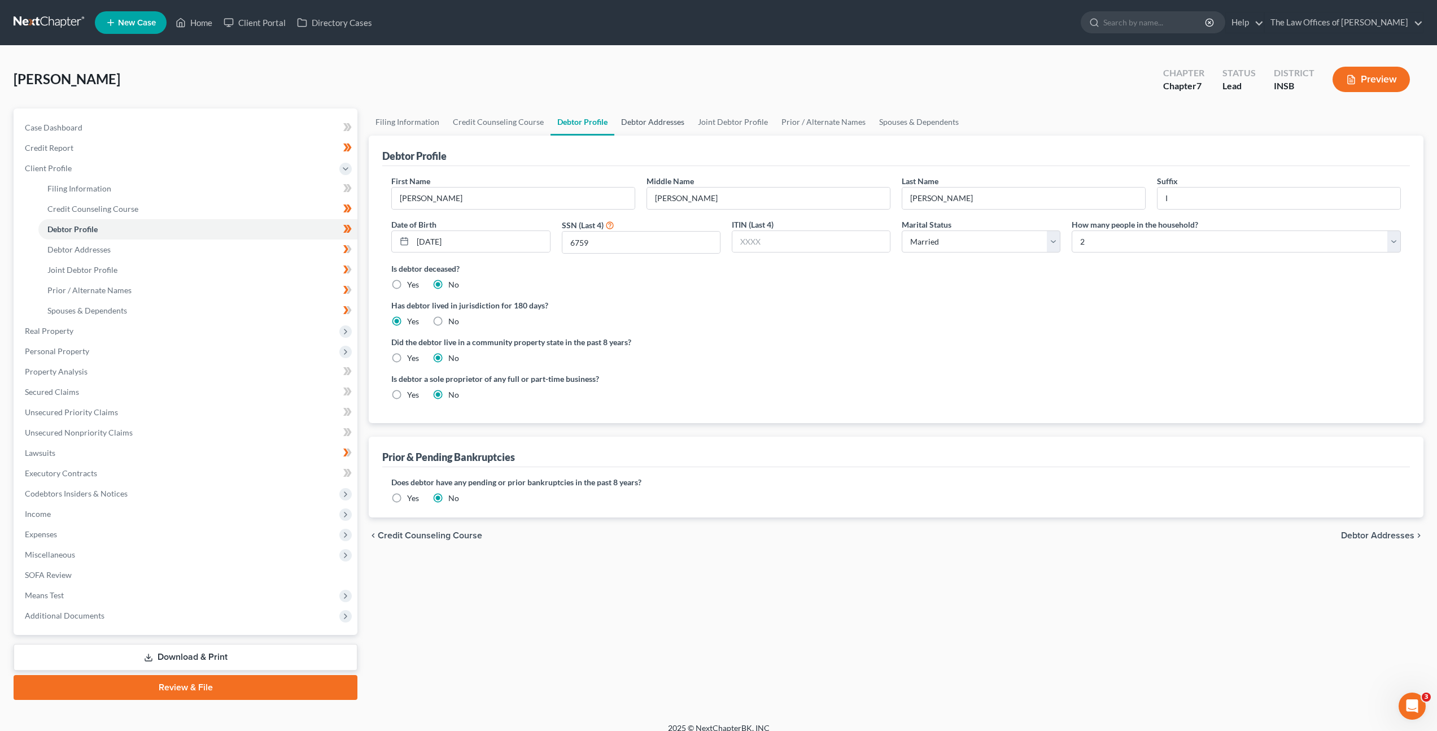
click at [646, 117] on link "Debtor Addresses" at bounding box center [652, 121] width 77 height 27
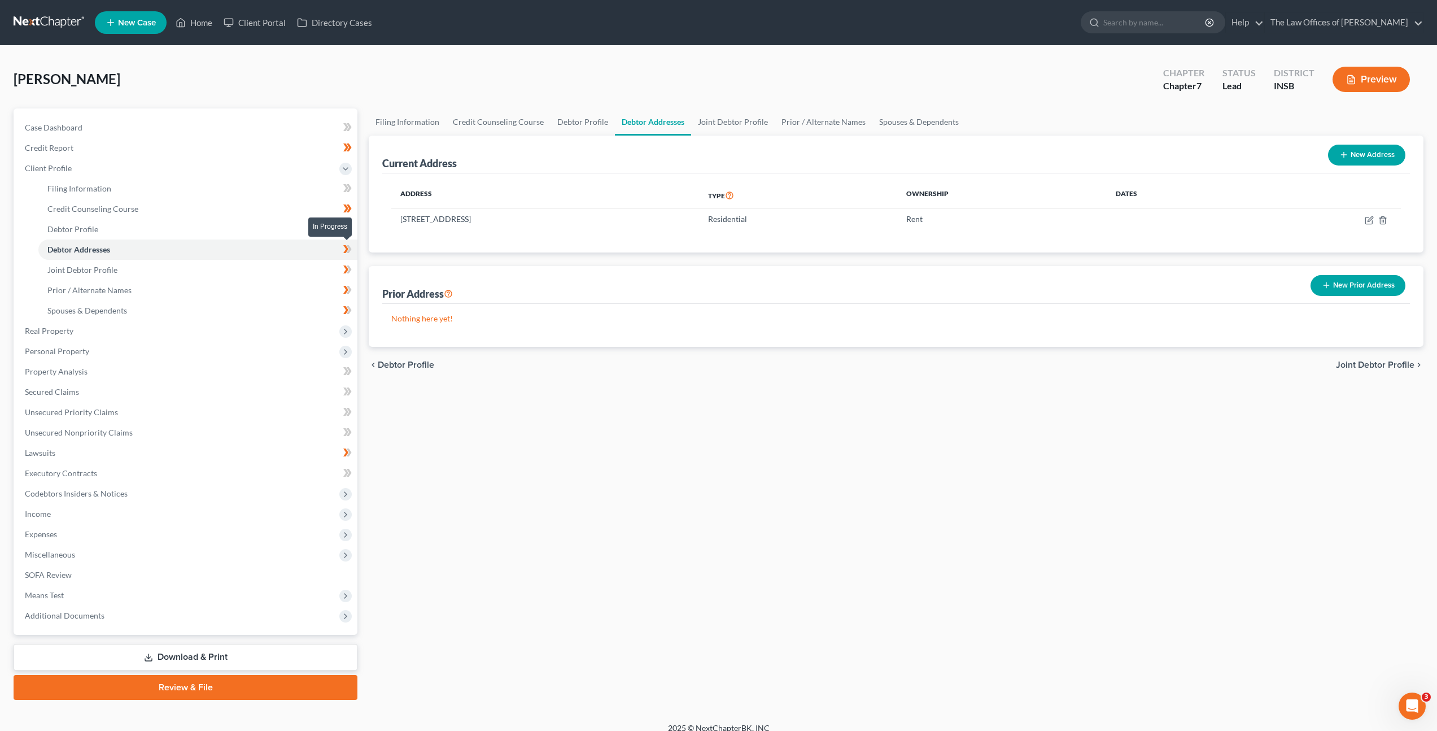
click at [344, 247] on icon at bounding box center [347, 249] width 8 height 14
drag, startPoint x: 311, startPoint y: 270, endPoint x: 340, endPoint y: 266, distance: 29.7
click at [311, 270] on link "Joint Debtor Profile" at bounding box center [197, 270] width 319 height 20
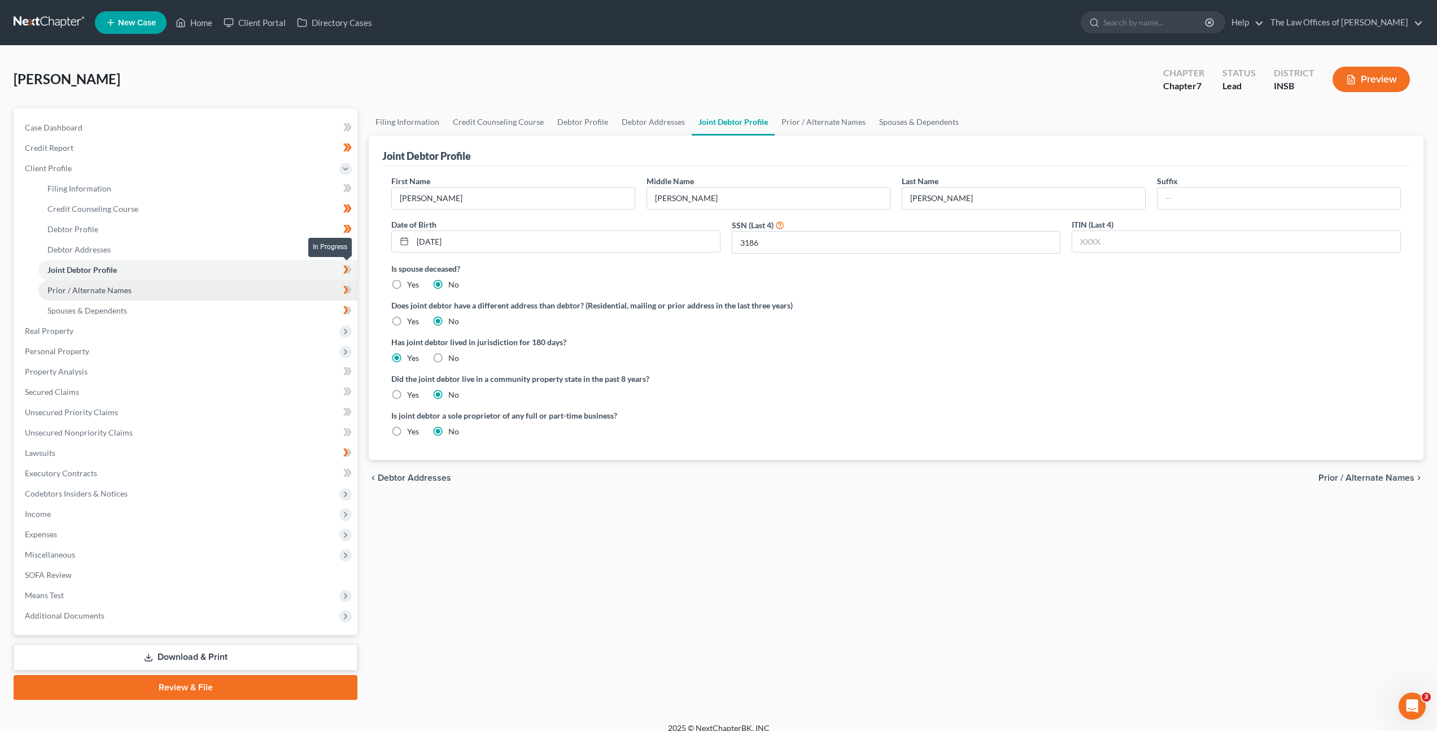
click at [347, 268] on icon at bounding box center [345, 269] width 5 height 8
drag, startPoint x: 291, startPoint y: 292, endPoint x: 326, endPoint y: 293, distance: 35.0
click at [291, 292] on link "Prior / Alternate Names" at bounding box center [197, 290] width 319 height 20
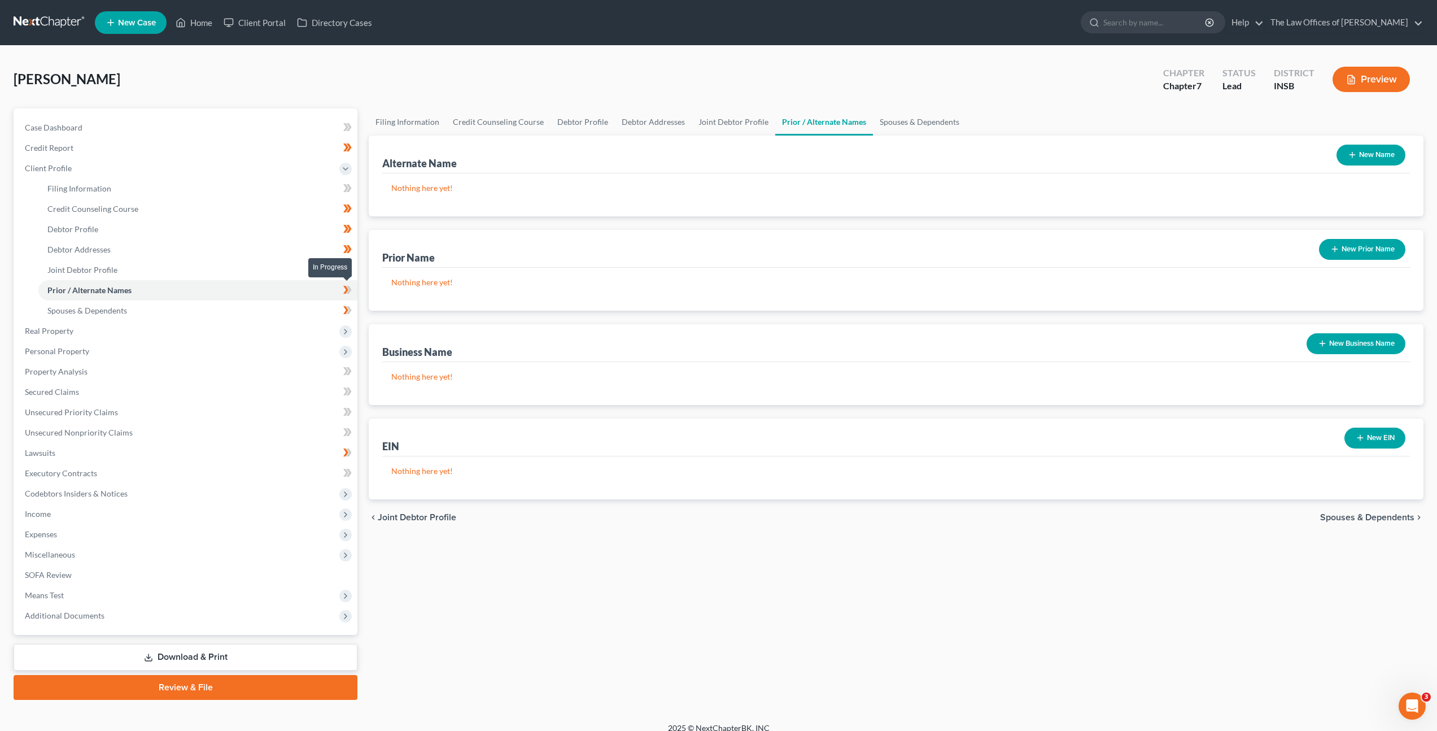
click at [347, 292] on icon at bounding box center [349, 290] width 5 height 8
click at [314, 314] on link "Spouses & Dependents" at bounding box center [197, 310] width 319 height 20
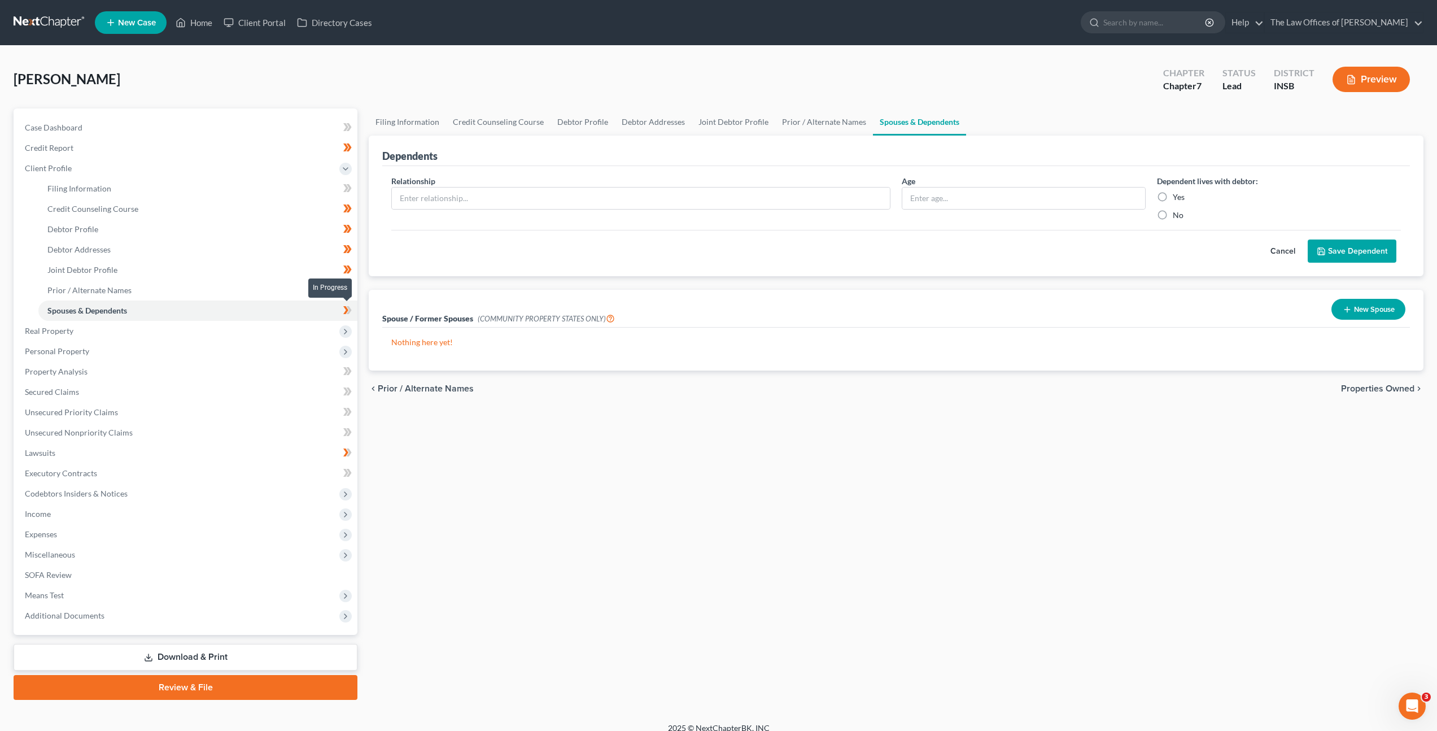
click at [347, 312] on icon at bounding box center [347, 310] width 8 height 14
click at [245, 187] on link "Filing Information" at bounding box center [197, 188] width 319 height 20
select select "1"
select select "0"
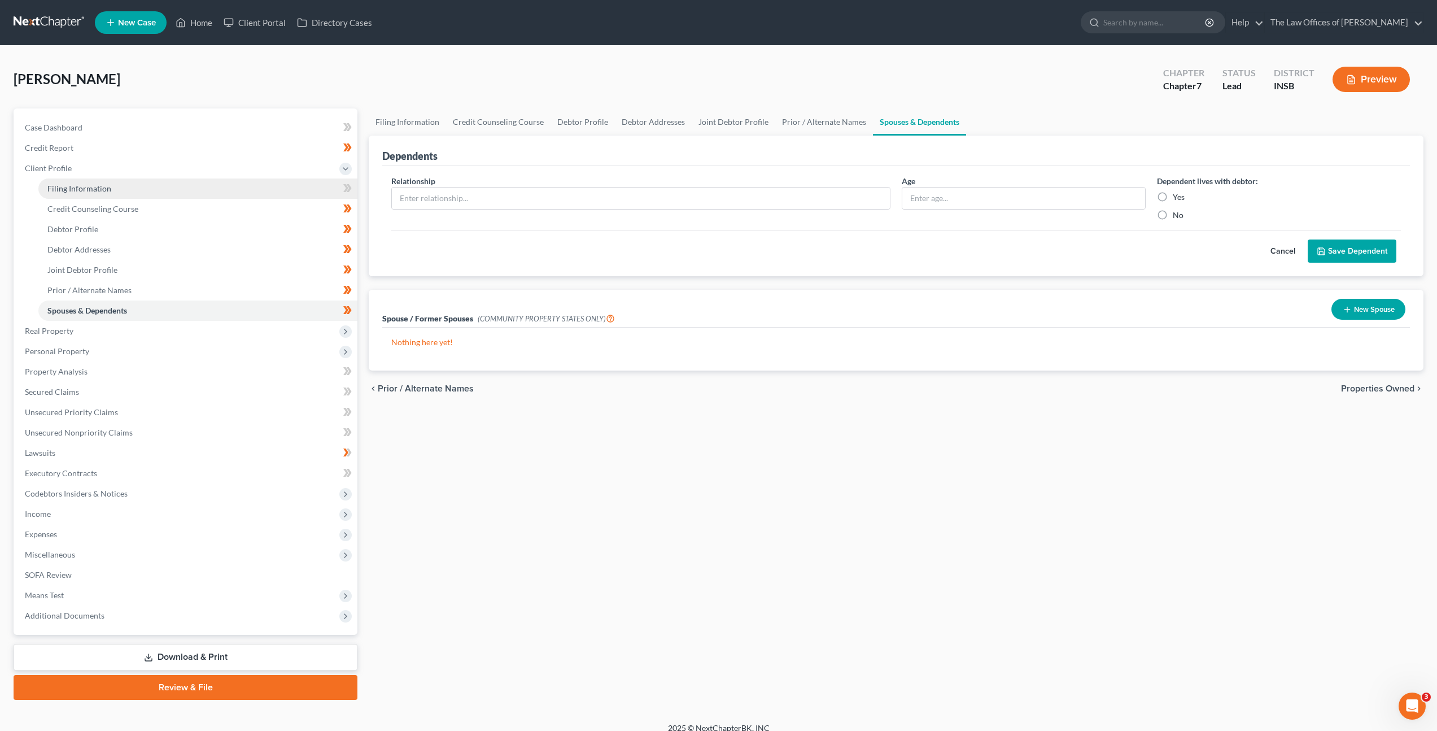
select select "28"
select select "0"
select select "15"
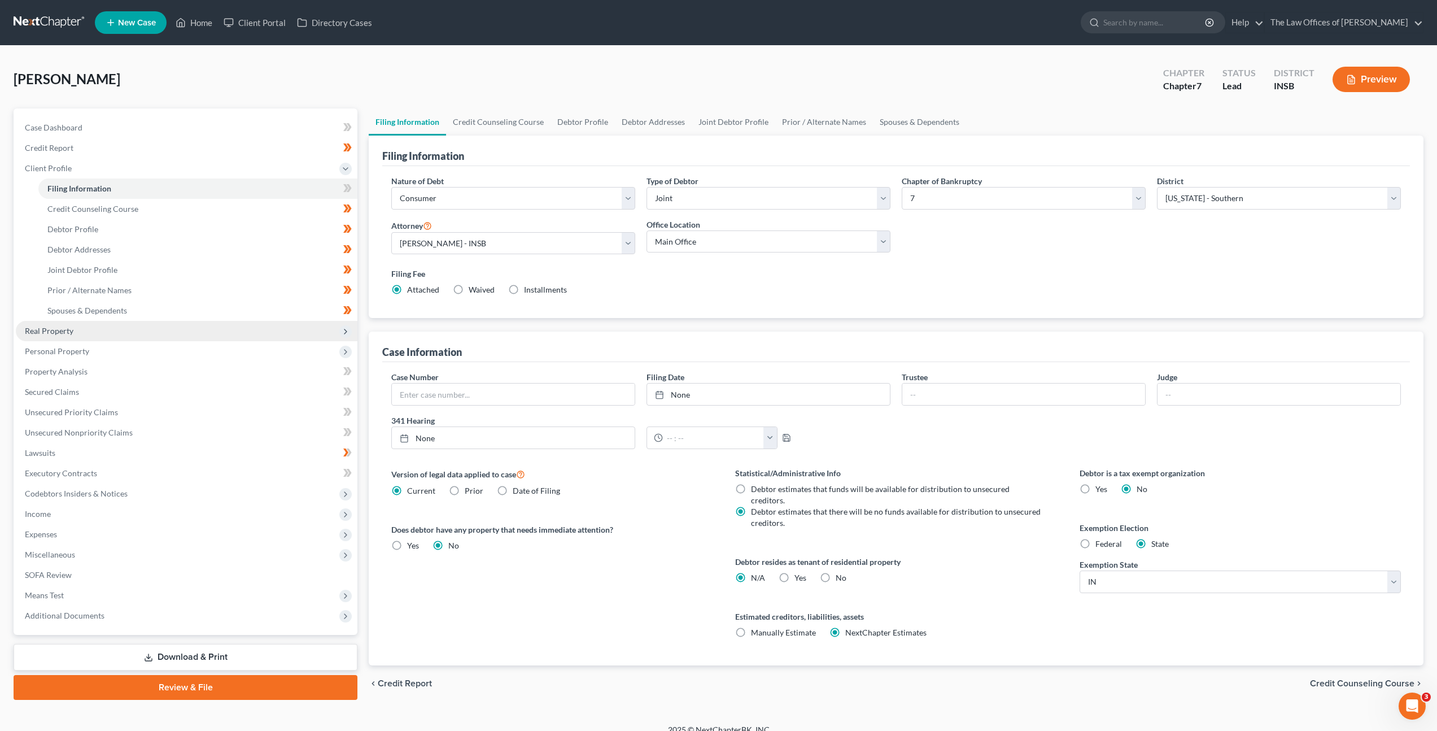
click at [239, 334] on span "Real Property" at bounding box center [187, 331] width 342 height 20
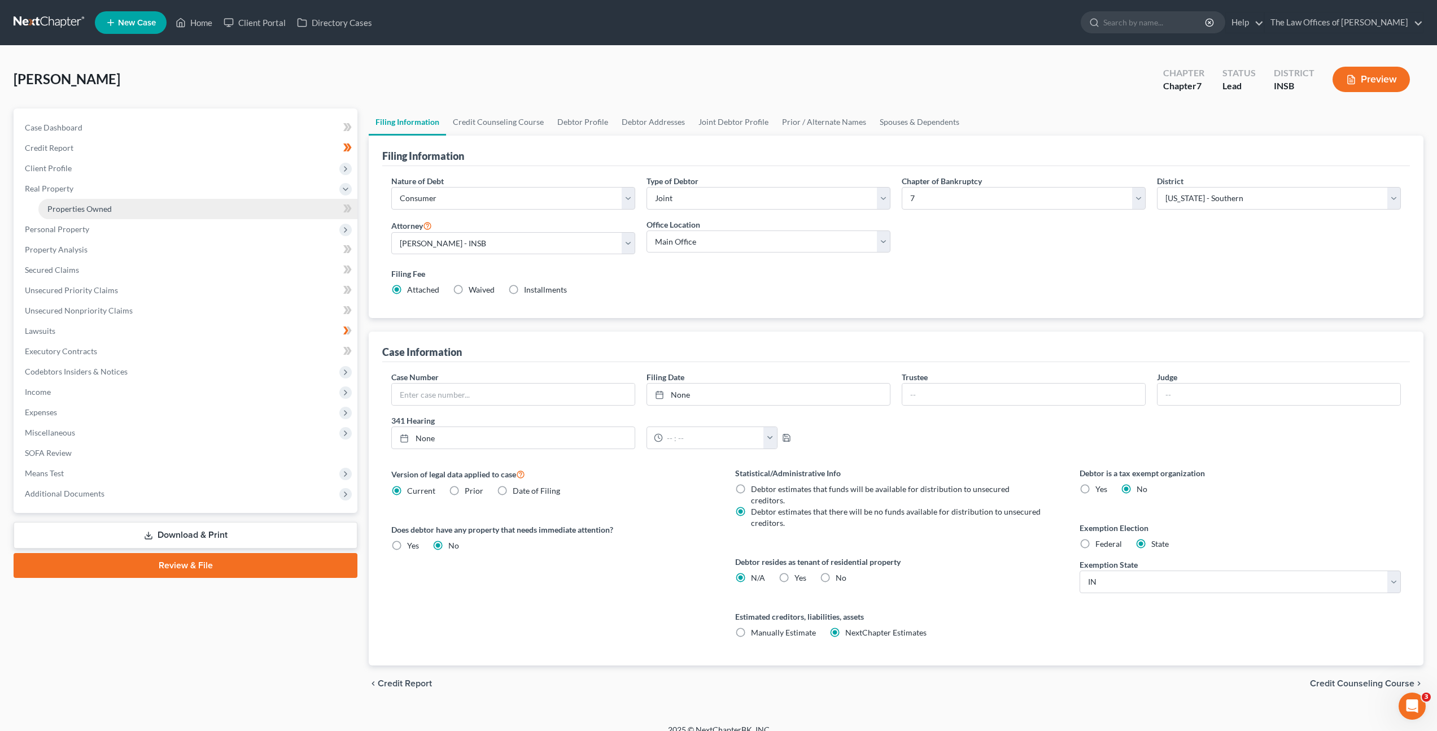
click at [198, 204] on link "Properties Owned" at bounding box center [197, 209] width 319 height 20
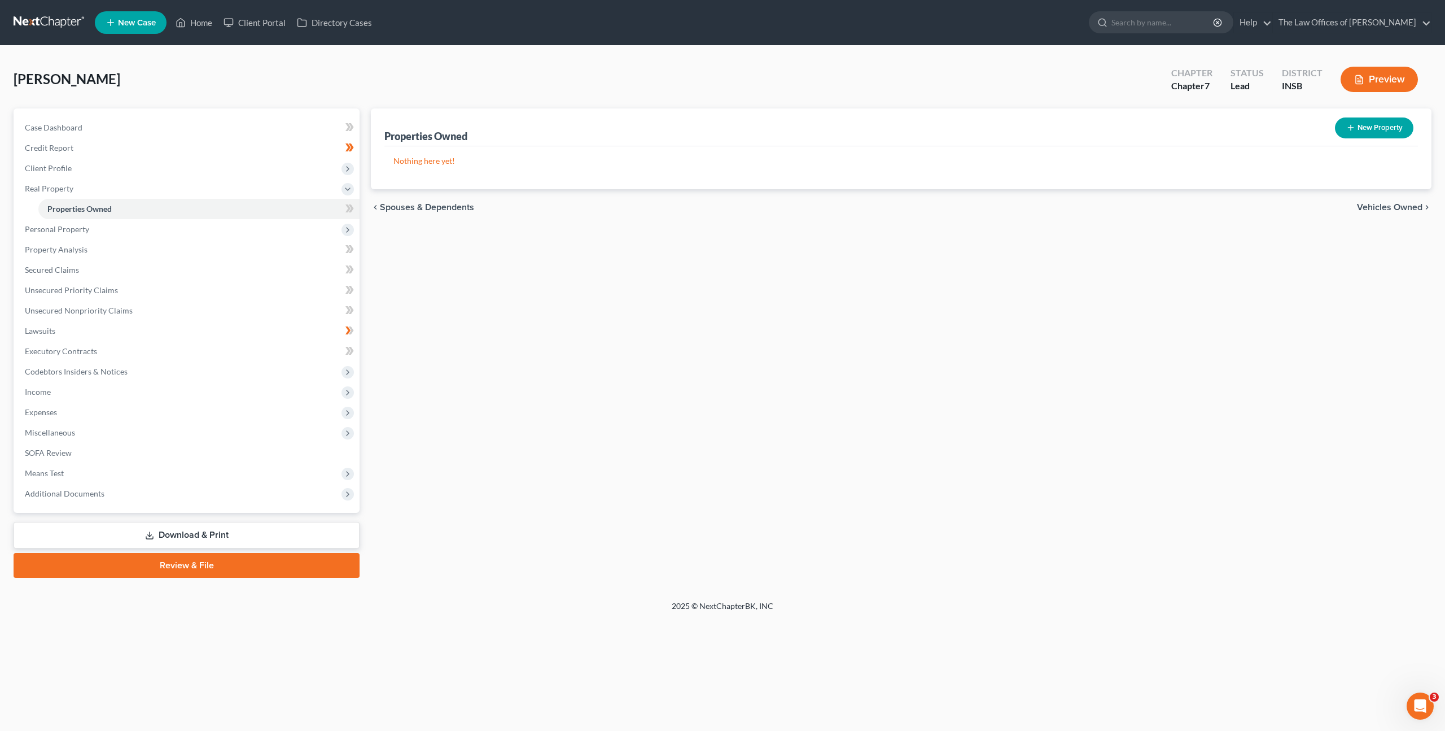
drag, startPoint x: 619, startPoint y: 324, endPoint x: 624, endPoint y: 321, distance: 6.1
click at [620, 324] on div "Properties Owned New Property Nothing here yet! Property Market Value Liens Exe…" at bounding box center [901, 342] width 1072 height 469
click at [356, 207] on span at bounding box center [350, 210] width 20 height 17
drag, startPoint x: 494, startPoint y: 287, endPoint x: 224, endPoint y: 230, distance: 275.7
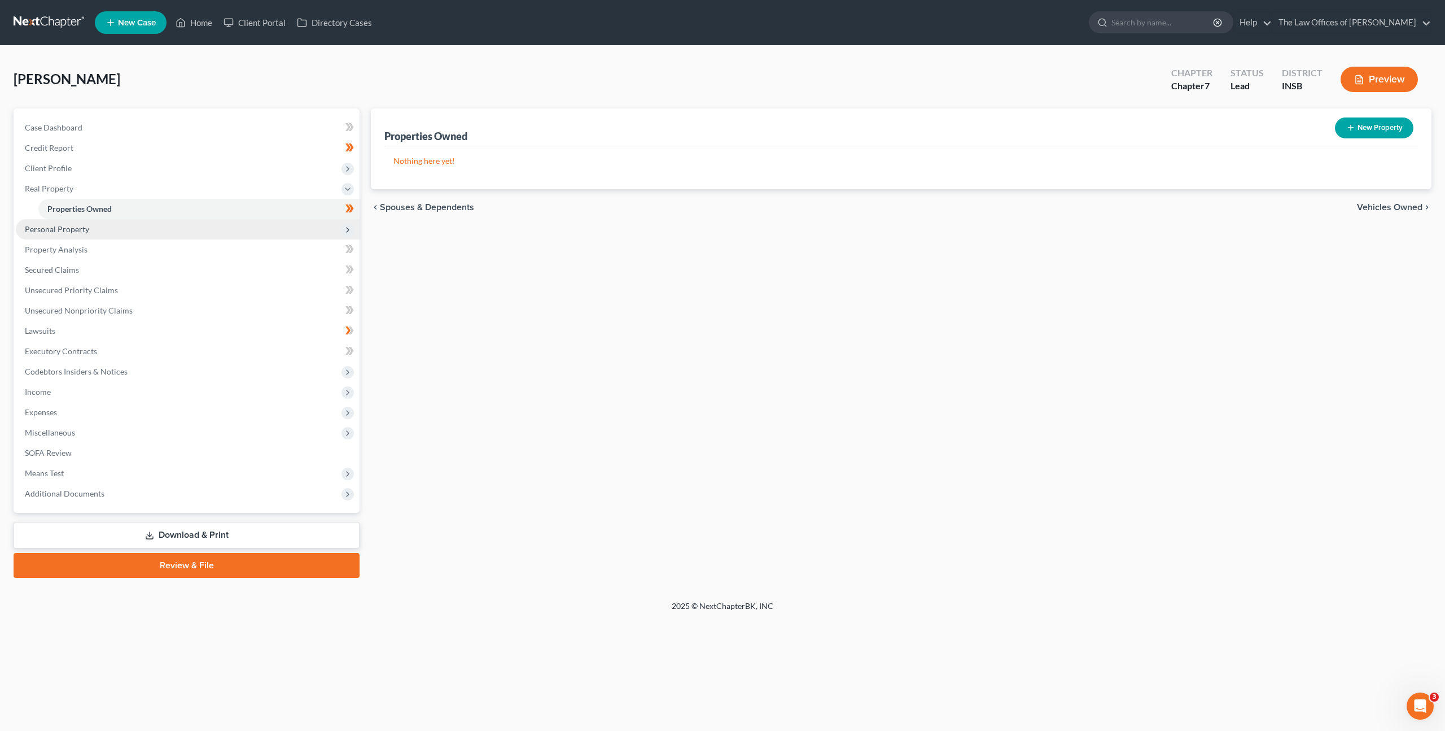
click at [491, 286] on div "Properties Owned New Property Nothing here yet! Property Market Value Liens Exe…" at bounding box center [901, 342] width 1072 height 469
click at [199, 219] on span "Personal Property" at bounding box center [188, 229] width 344 height 20
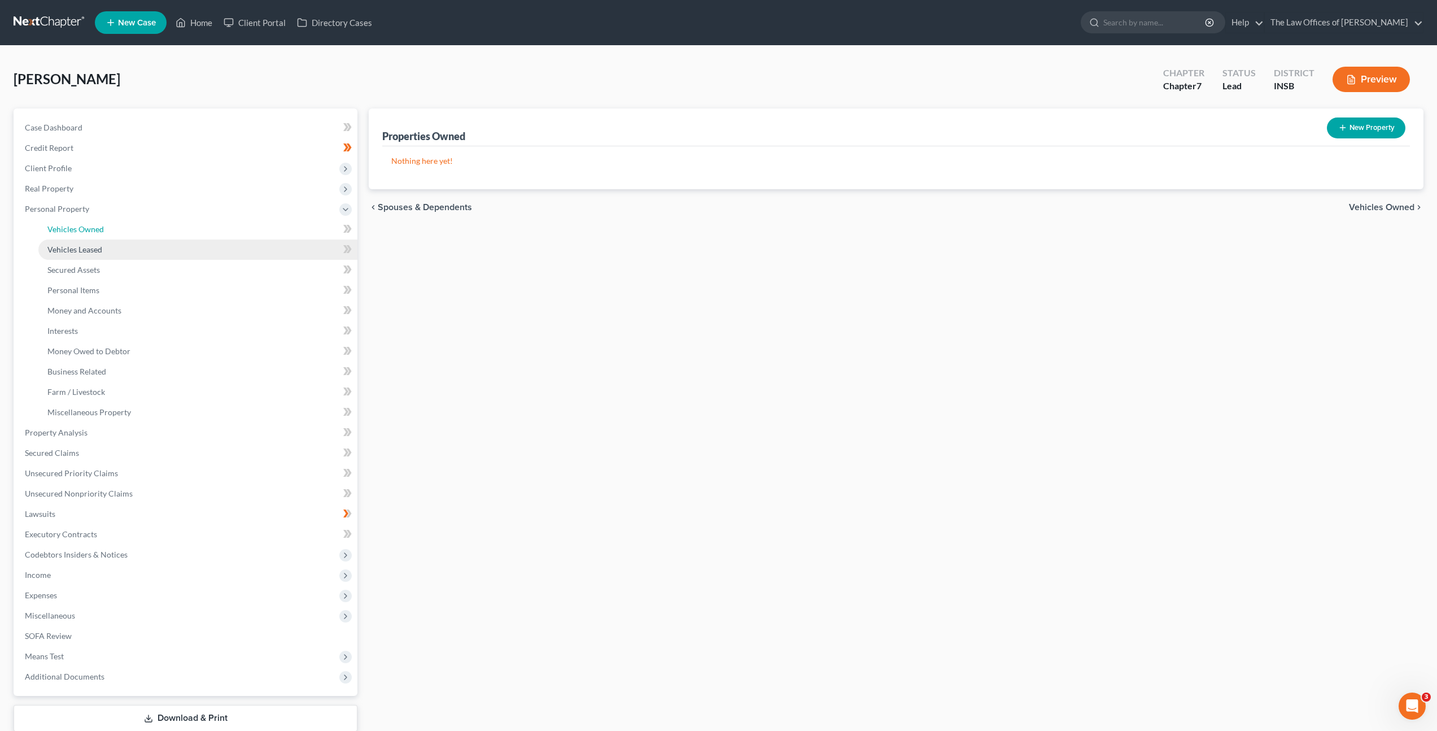
click at [202, 232] on link "Vehicles Owned" at bounding box center [197, 229] width 319 height 20
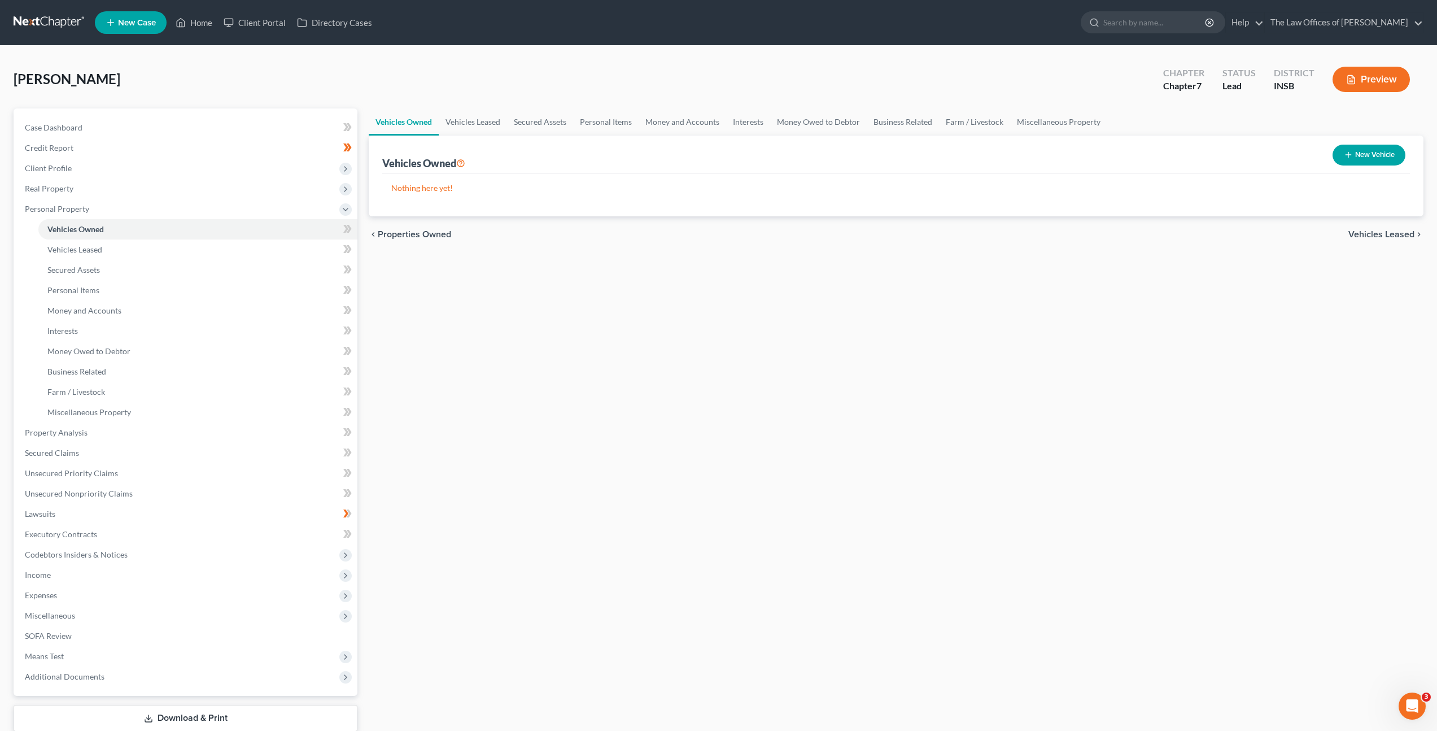
click at [1351, 156] on icon "button" at bounding box center [1348, 154] width 9 height 9
select select "0"
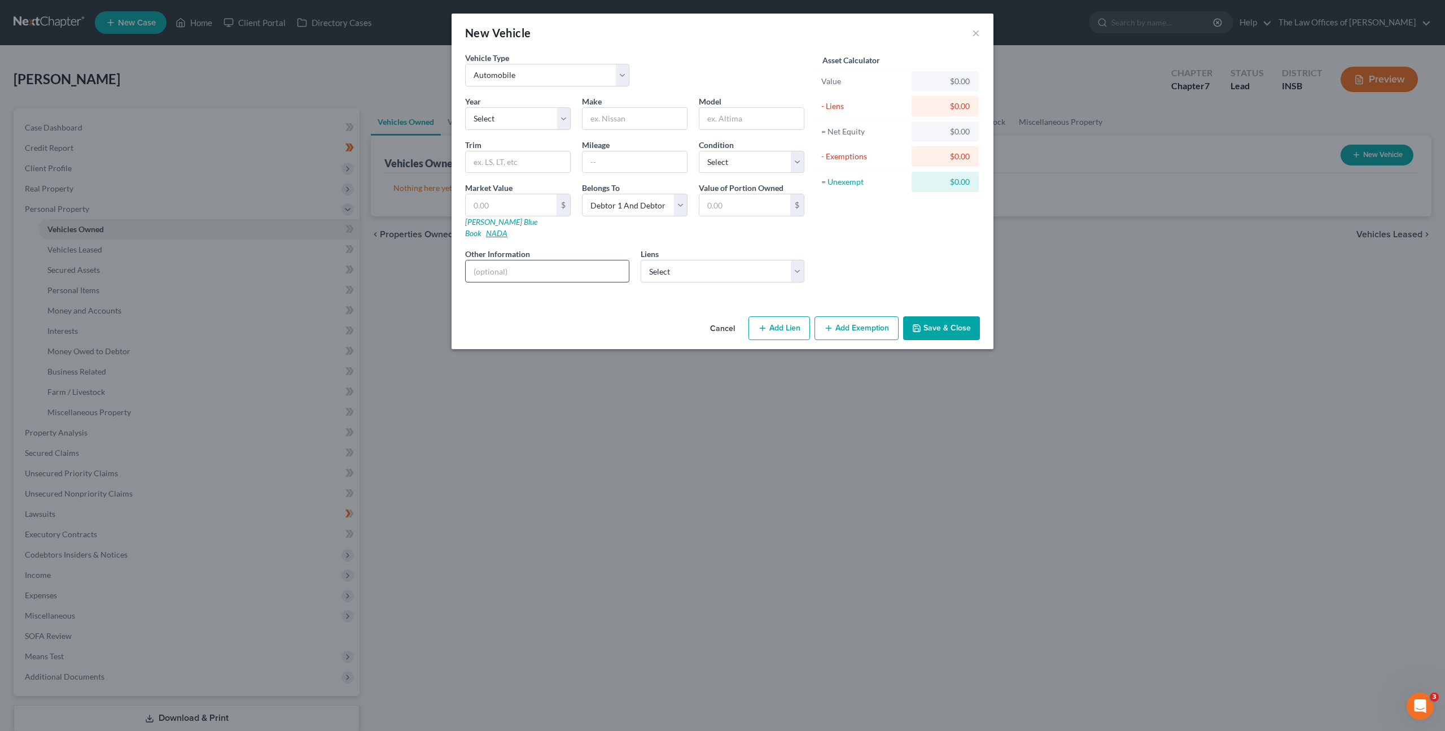
click at [508, 228] on link "NADA" at bounding box center [496, 233] width 21 height 10
click at [526, 117] on select "Select 2026 2025 2024 2023 2022 2021 2020 2019 2018 2017 2016 2015 2014 2013 20…" at bounding box center [518, 118] width 106 height 23
click at [656, 204] on select "Select Debtor 1 Only Debtor 2 Only Debtor 1 And Debtor 2 Only At Least One Of T…" at bounding box center [635, 205] width 106 height 23
click at [602, 202] on select "Select Debtor 1 Only Debtor 2 Only Debtor 1 And Debtor 2 Only At Least One Of T…" at bounding box center [635, 205] width 106 height 23
select select "3"
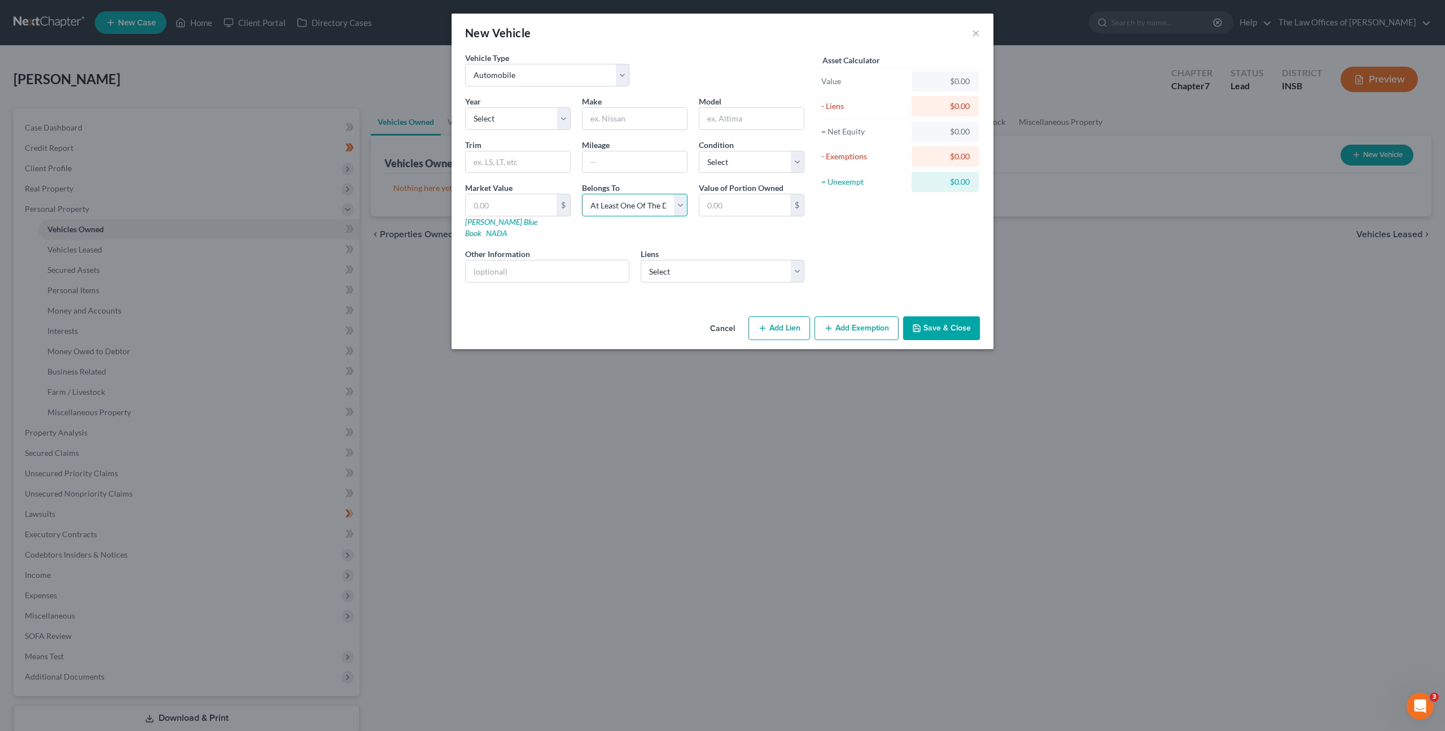
click at [582, 194] on select "Select Debtor 1 Only Debtor 2 Only Debtor 1 And Debtor 2 Only At Least One Of T…" at bounding box center [635, 205] width 106 height 23
click at [518, 116] on select "Select 2026 2025 2024 2023 2022 2021 2020 2019 2018 2017 2016 2015 2014 2013 20…" at bounding box center [518, 118] width 106 height 23
select select "71"
click at [465, 107] on select "Select 2026 2025 2024 2023 2022 2021 2020 2019 2018 2017 2016 2015 2014 2013 20…" at bounding box center [518, 118] width 106 height 23
click at [599, 312] on div "Cancel Add Lien Add Lease Add Exemption Save & Close" at bounding box center [723, 330] width 542 height 37
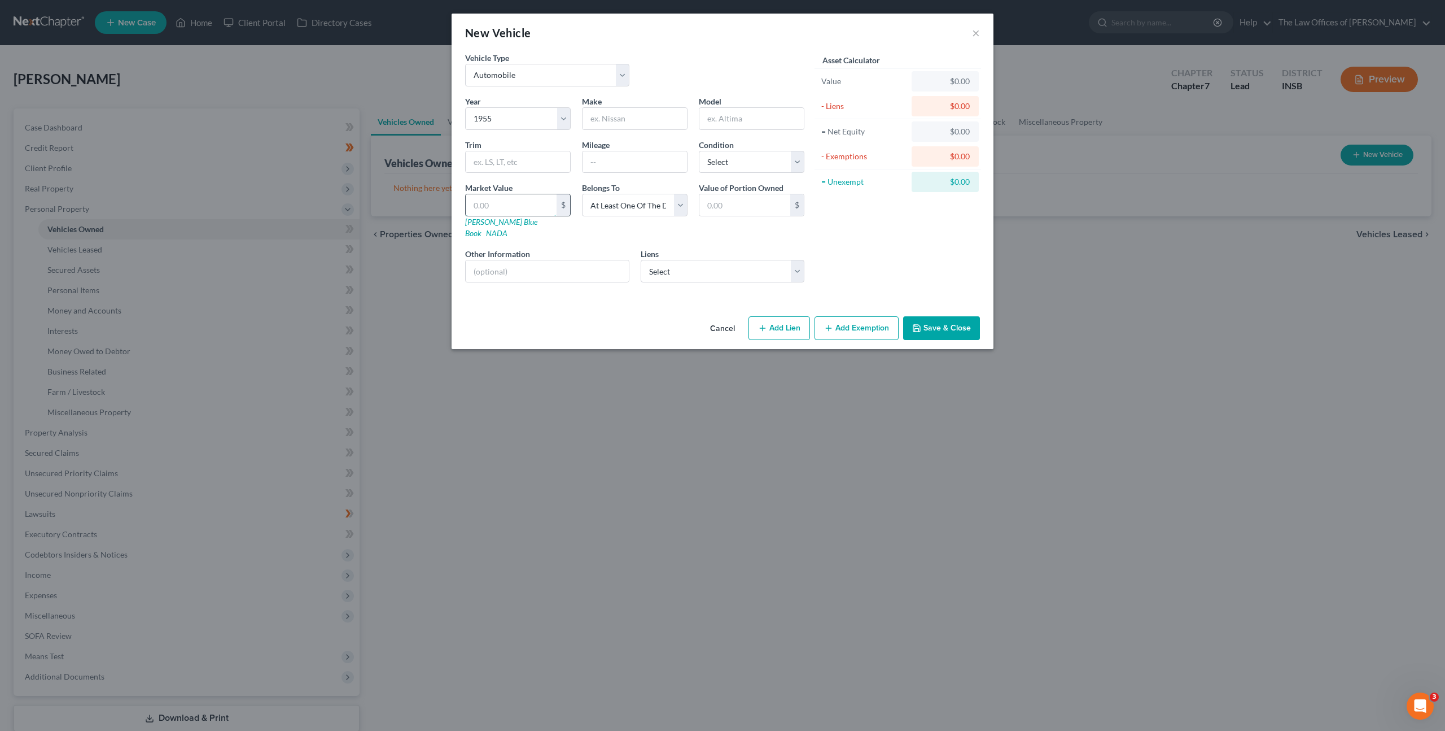
click at [523, 203] on input "text" at bounding box center [511, 204] width 91 height 21
click at [493, 205] on input "text" at bounding box center [511, 204] width 91 height 21
type input "9"
type input "9.00"
type input "90"
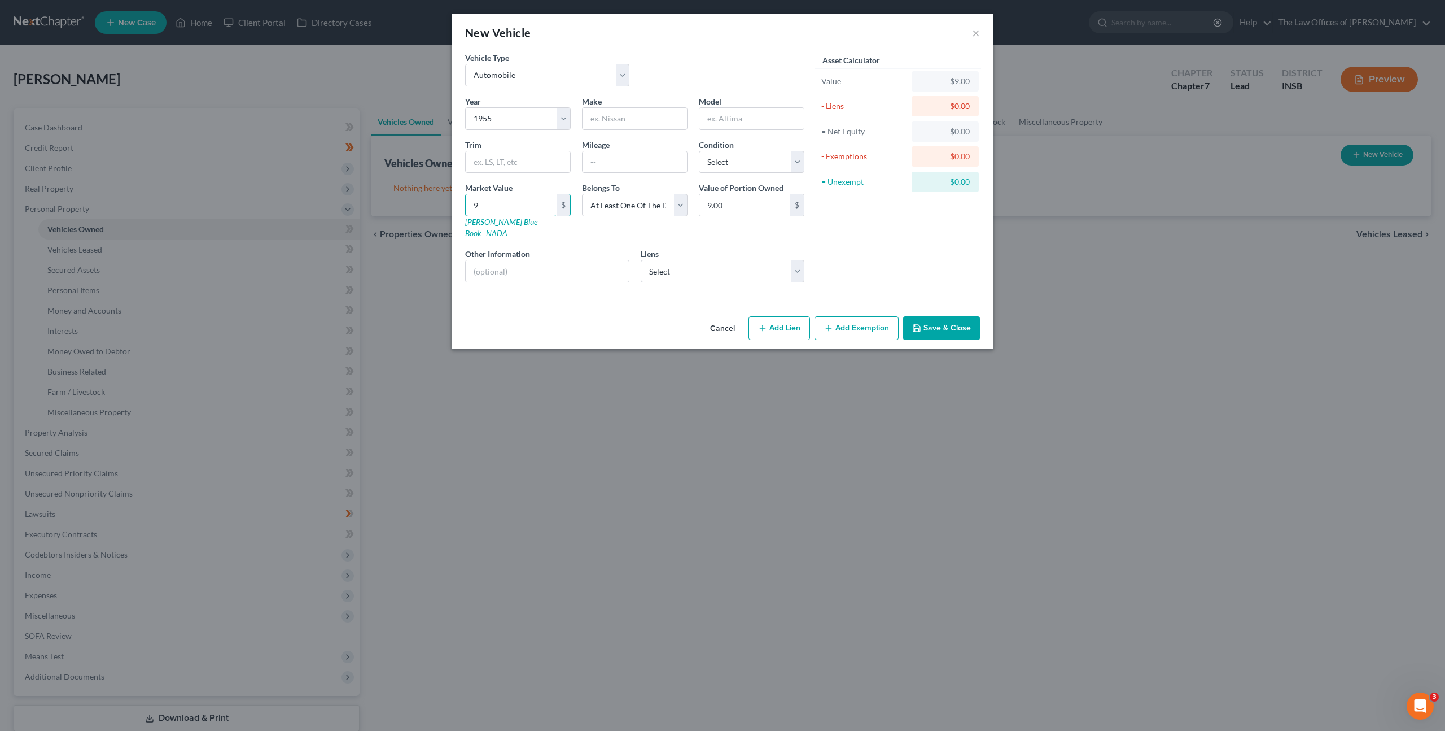
type input "90.00"
type input "900"
type input "900.00"
type input "90"
type input "90.00"
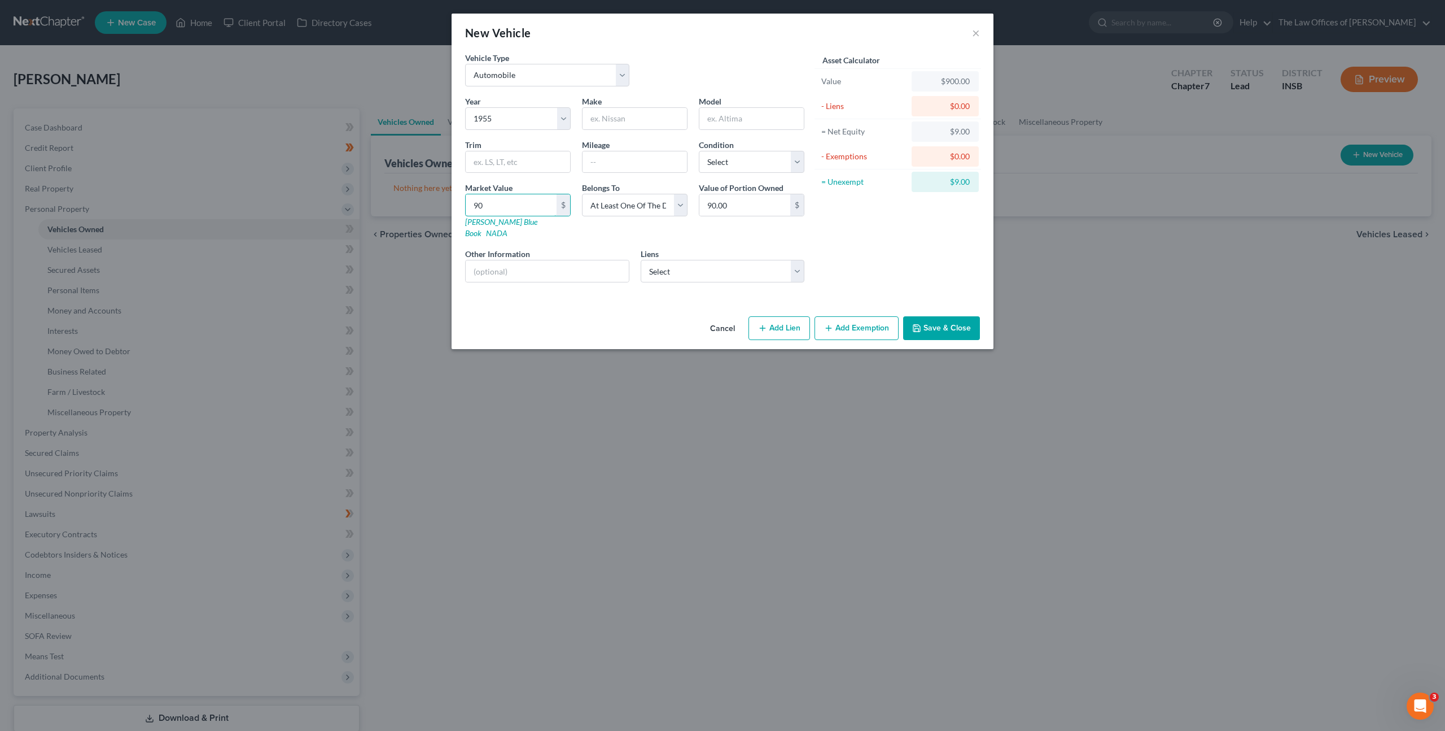
type input "9"
type input "9.00"
type input "1"
type input "1.00"
type input "10"
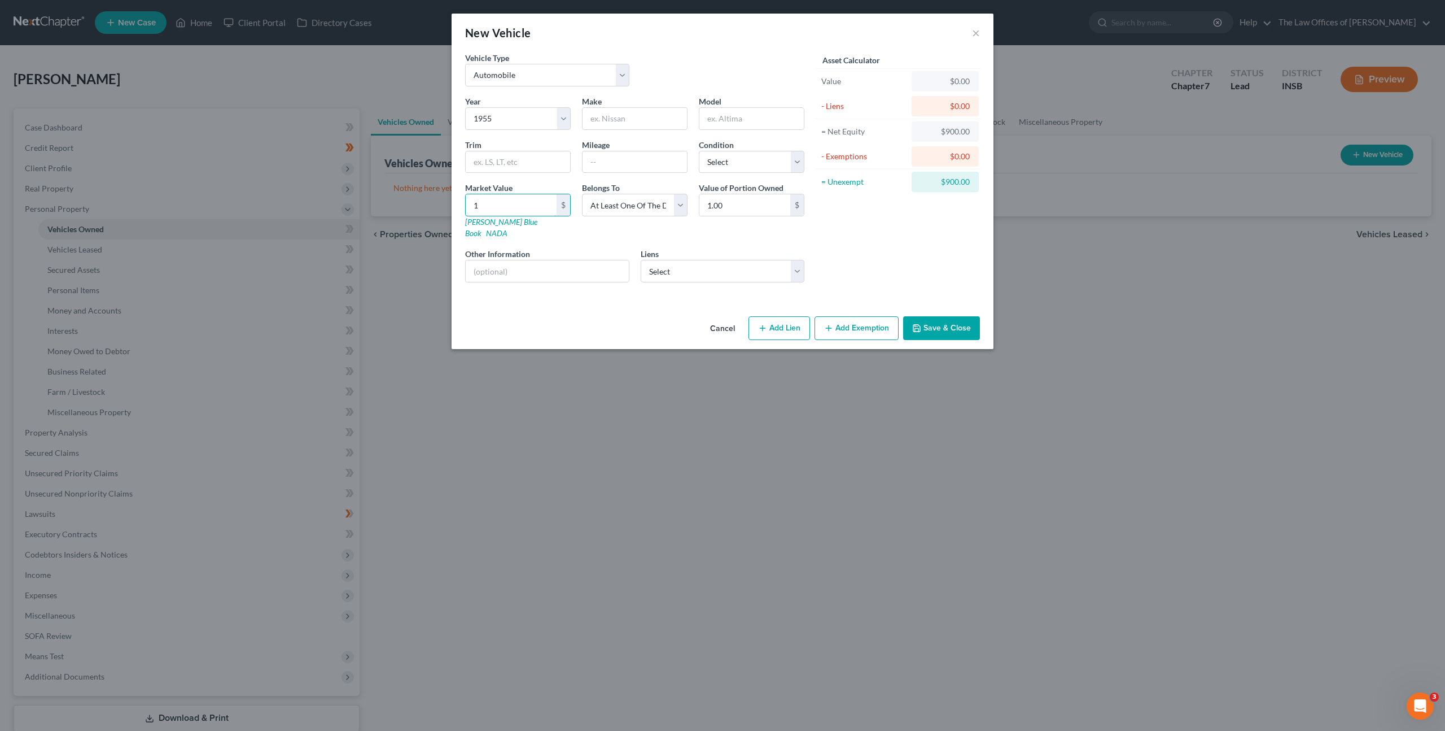
type input "10.00"
type input "100"
type input "100.00"
type input "100"
drag, startPoint x: 630, startPoint y: 113, endPoint x: 792, endPoint y: 116, distance: 162.6
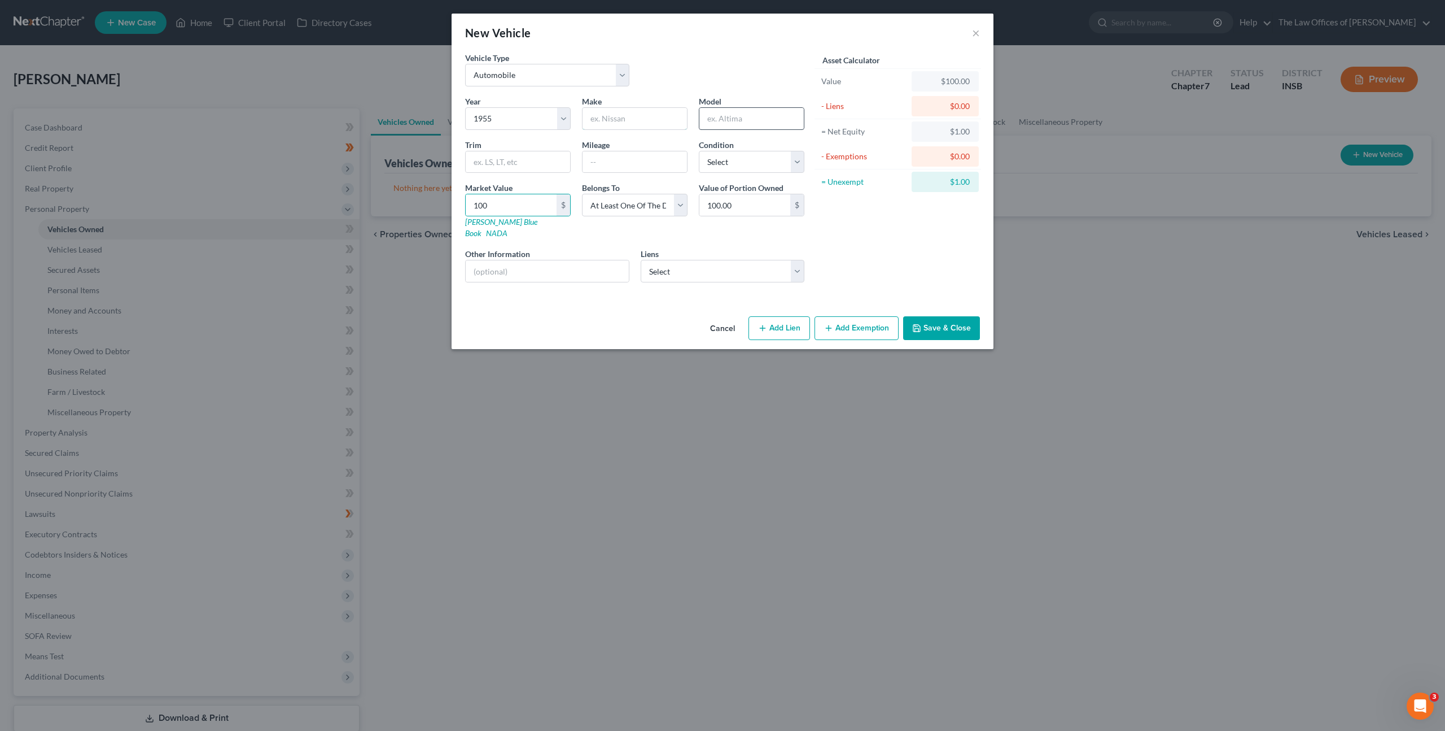
click at [632, 113] on input "text" at bounding box center [635, 118] width 104 height 21
type input "V"
type input "Chevrolet"
drag, startPoint x: 652, startPoint y: 148, endPoint x: 676, endPoint y: 112, distance: 43.2
click at [651, 149] on div "Mileage" at bounding box center [634, 156] width 117 height 34
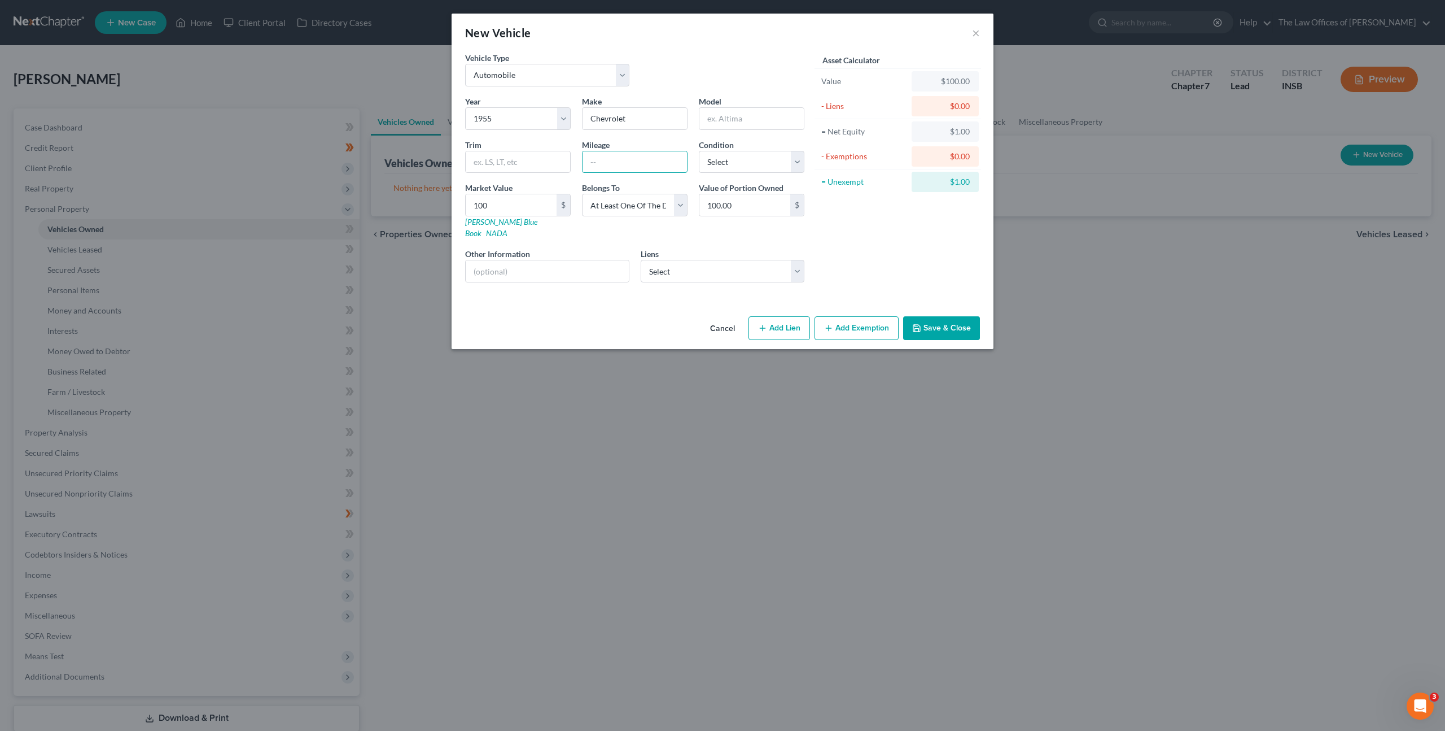
drag, startPoint x: 632, startPoint y: 164, endPoint x: 726, endPoint y: 106, distance: 109.8
click at [633, 164] on input "text" at bounding box center [635, 161] width 104 height 21
type input "150,000"
click at [710, 109] on input "text" at bounding box center [752, 118] width 104 height 21
type input "C"
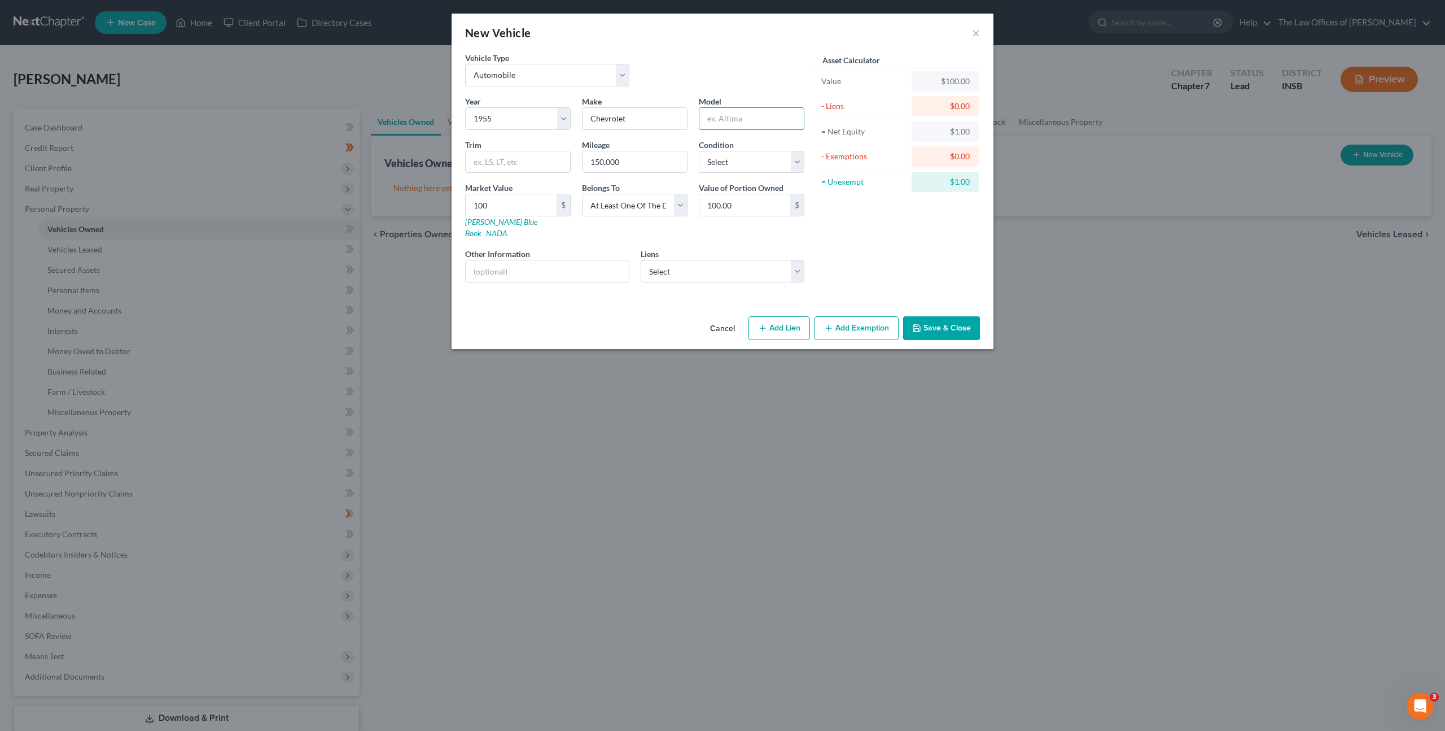
drag, startPoint x: 723, startPoint y: 121, endPoint x: 741, endPoint y: 78, distance: 46.3
click at [724, 117] on input "text" at bounding box center [752, 118] width 104 height 21
type input "6400"
drag, startPoint x: 891, startPoint y: 242, endPoint x: 896, endPoint y: 237, distance: 7.2
click at [891, 242] on div "Asset Calculator Value $100.00 - Liens $0.00 = Net Equity $1.00 - Exemptions $0…" at bounding box center [898, 171] width 176 height 239
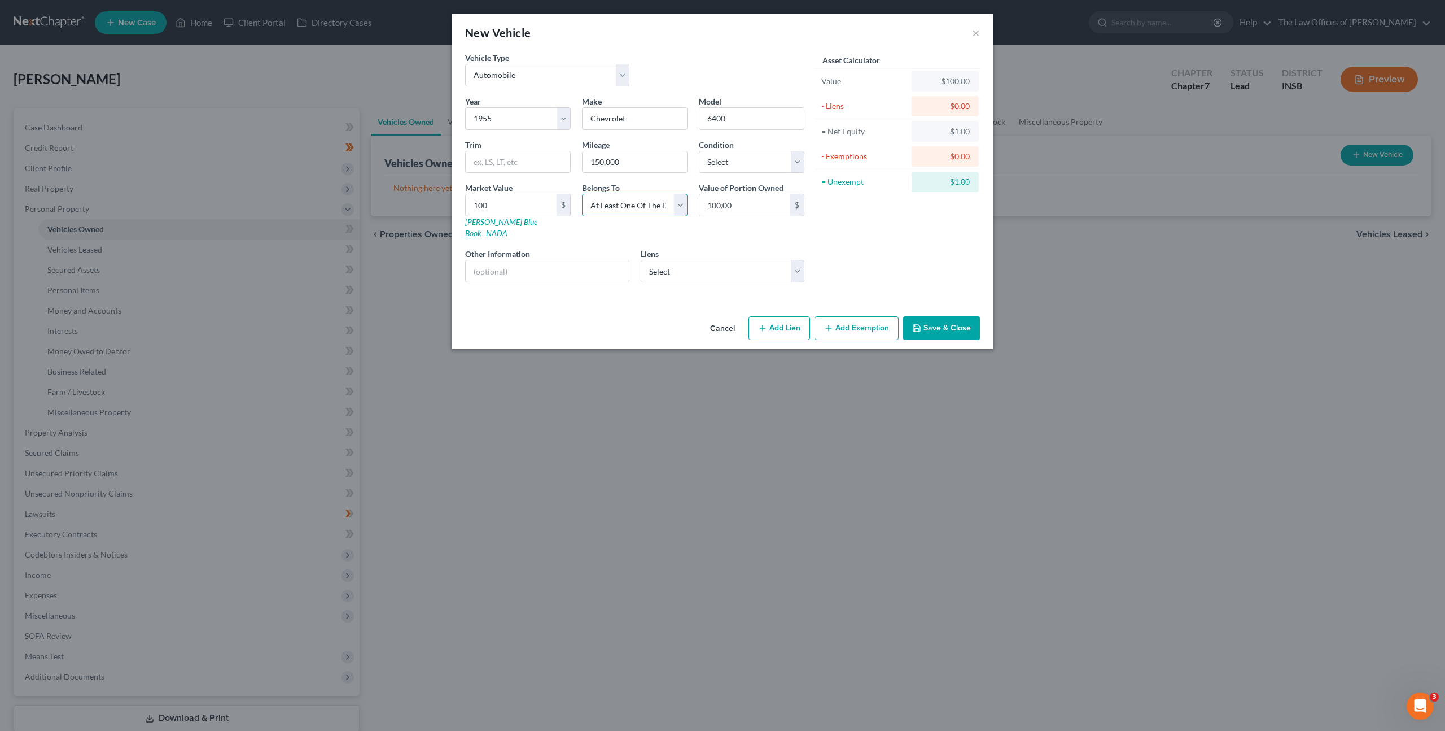
click at [666, 202] on select "Select Debtor 1 Only Debtor 2 Only Debtor 1 And Debtor 2 Only At Least One Of T…" at bounding box center [635, 205] width 106 height 23
click at [757, 263] on select "Select Wfbna Auto - $24,020.00 Heights Finance - $7,668.00" at bounding box center [723, 271] width 164 height 23
click at [939, 316] on button "Save & Close" at bounding box center [941, 328] width 77 height 24
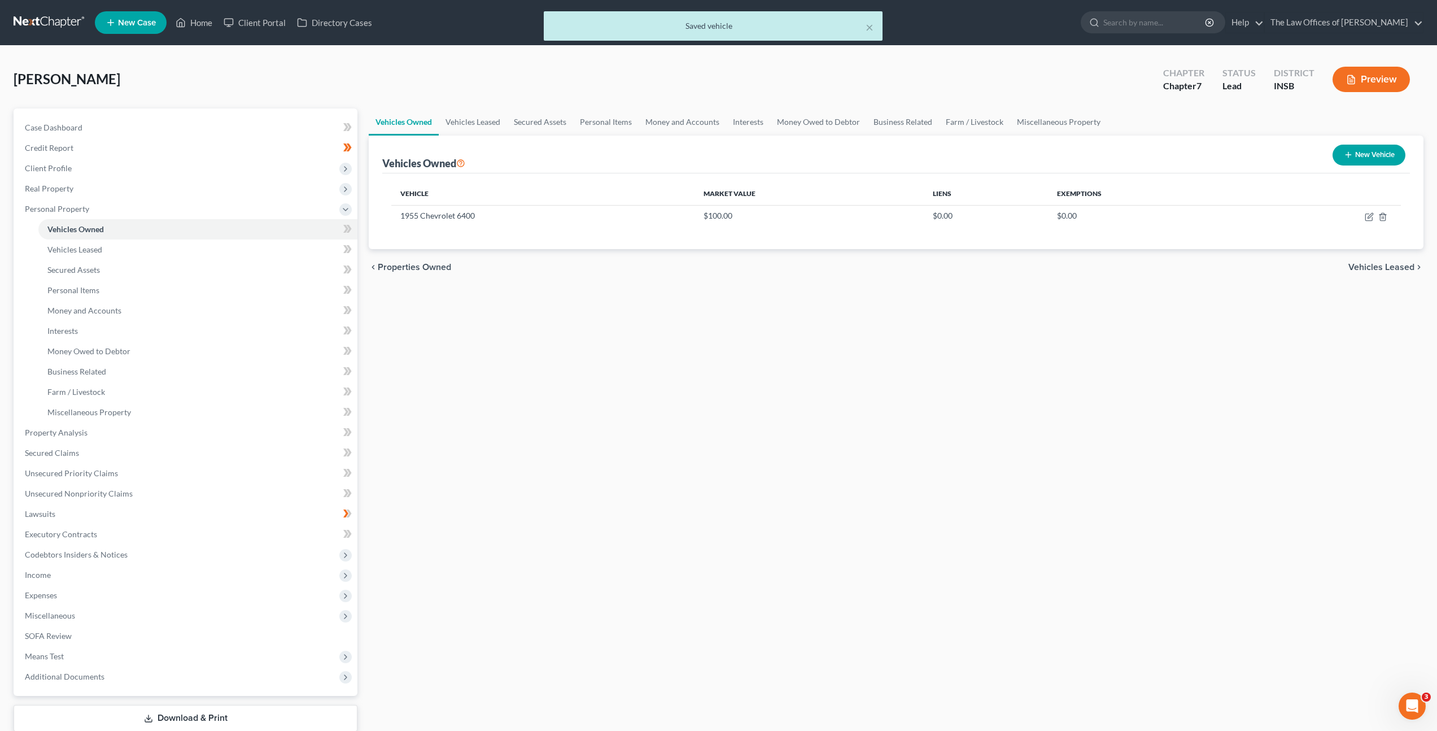
click at [657, 352] on div "Vehicles Owned Vehicles Leased Secured Assets Personal Items Money and Accounts…" at bounding box center [896, 434] width 1066 height 652
click at [1346, 156] on icon "button" at bounding box center [1348, 154] width 9 height 9
select select "0"
select select "2"
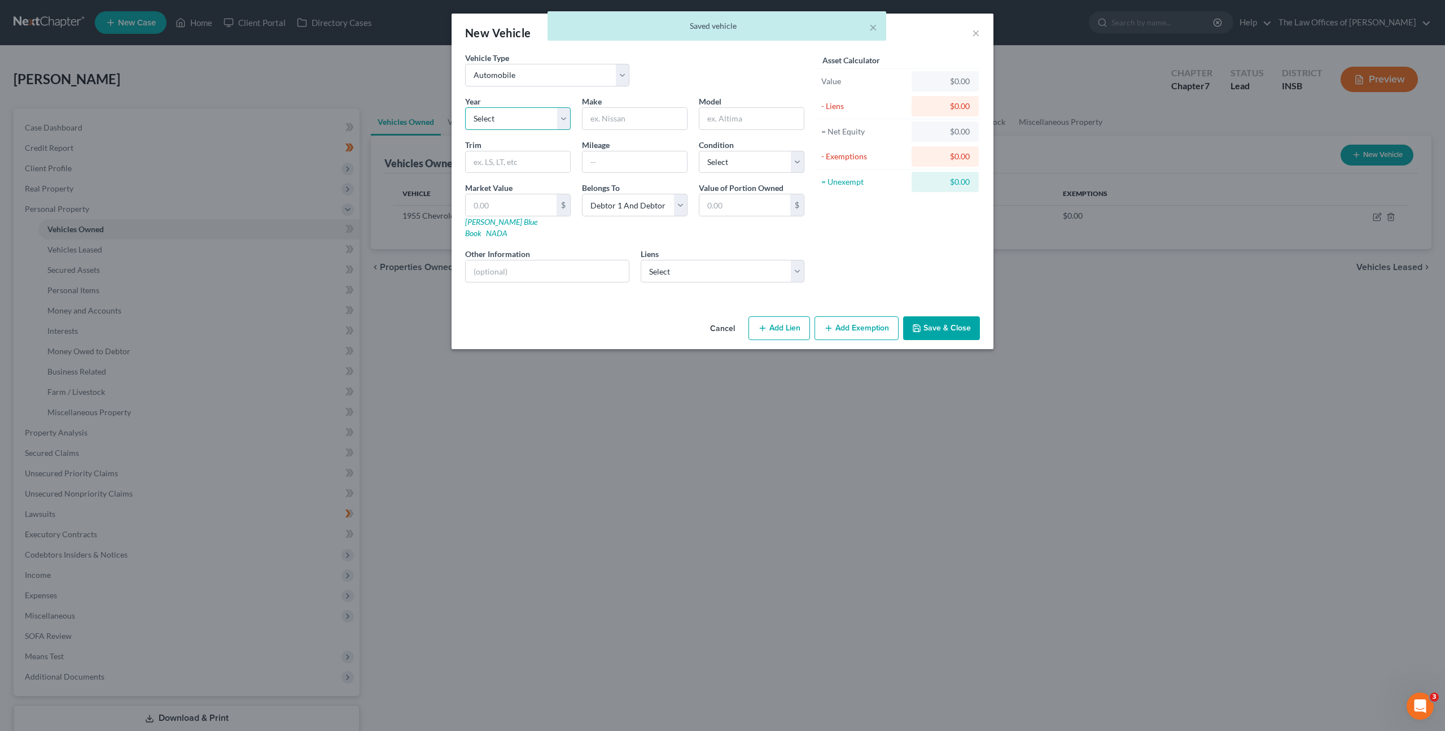
click at [496, 111] on select "Select 2026 2025 2024 2023 2022 2021 2020 2019 2018 2017 2016 2015 2014 2013 20…" at bounding box center [518, 118] width 106 height 23
click at [545, 119] on select "Select 2026 2025 2024 2023 2022 2021 2020 2019 2018 2017 2016 2015 2014 2013 20…" at bounding box center [518, 118] width 106 height 23
select select "29"
click at [465, 107] on select "Select 2026 2025 2024 2023 2022 2021 2020 2019 2018 2017 2016 2015 2014 2013 20…" at bounding box center [518, 118] width 106 height 23
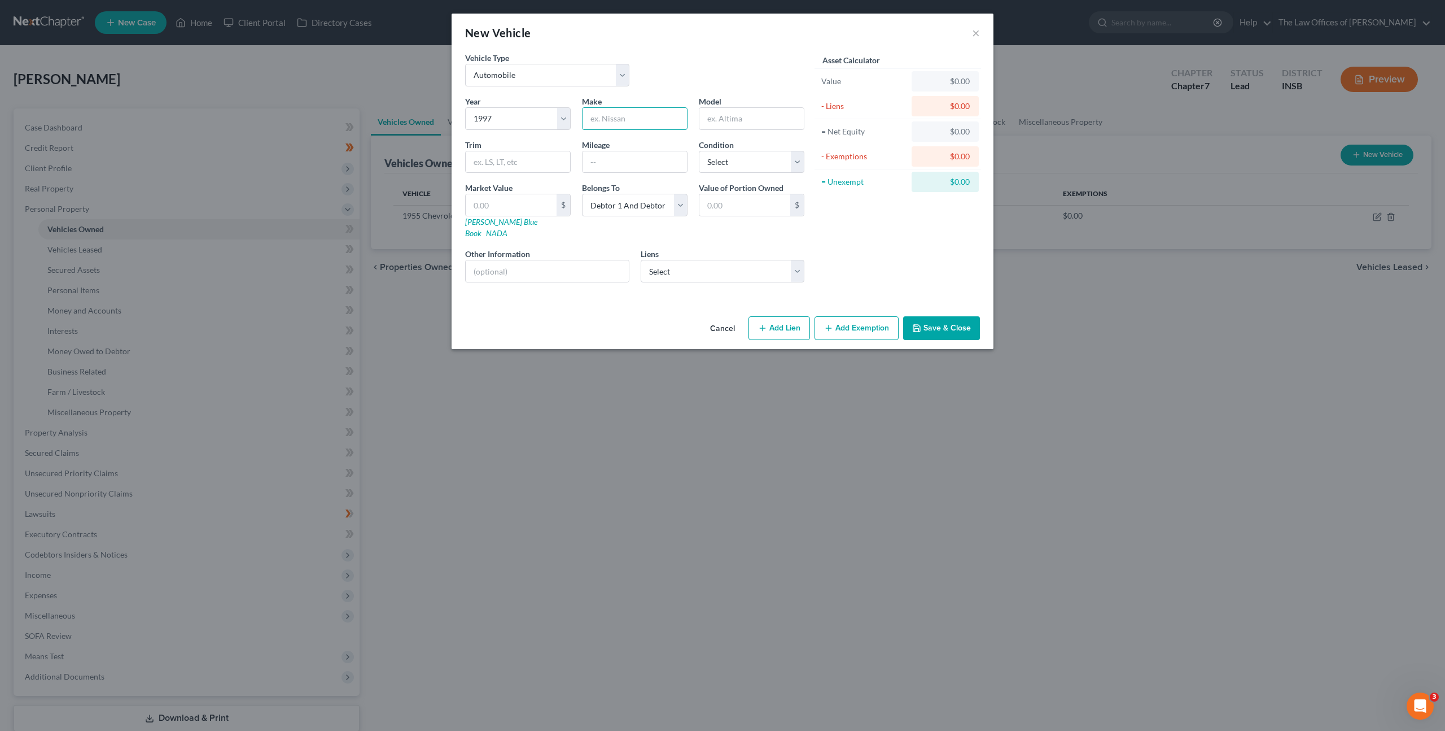
drag, startPoint x: 643, startPoint y: 121, endPoint x: 755, endPoint y: 104, distance: 113.1
click at [643, 122] on input "text" at bounding box center [635, 118] width 104 height 21
type input "Chverolet"
type input "S10"
click at [727, 159] on select "Select Excellent Very Good Good Fair Poor" at bounding box center [752, 162] width 106 height 23
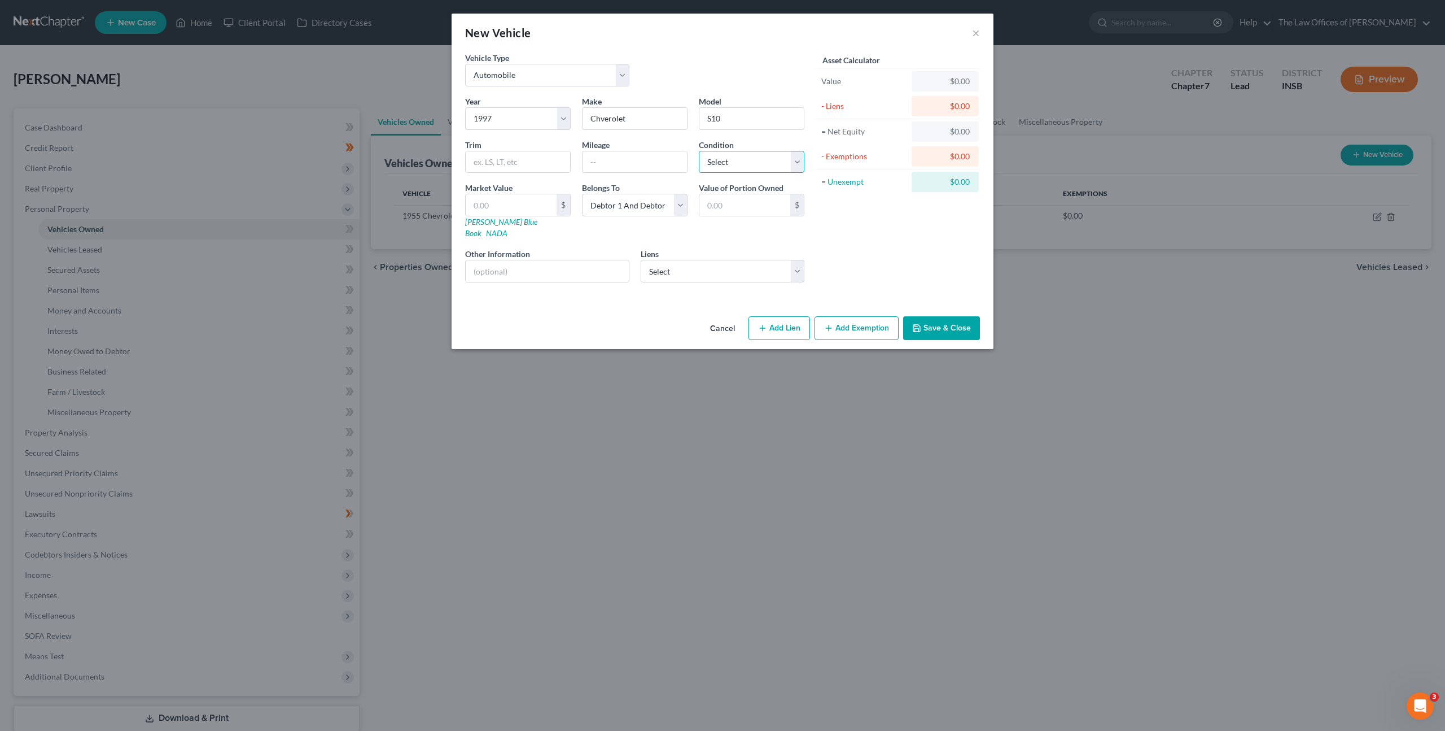
select select "3"
click at [699, 151] on select "Select Excellent Very Good Good Fair Poor" at bounding box center [752, 162] width 106 height 23
click at [646, 164] on input "text" at bounding box center [635, 161] width 104 height 21
click at [653, 163] on input "text" at bounding box center [635, 161] width 104 height 21
click at [611, 165] on input "text" at bounding box center [635, 161] width 104 height 21
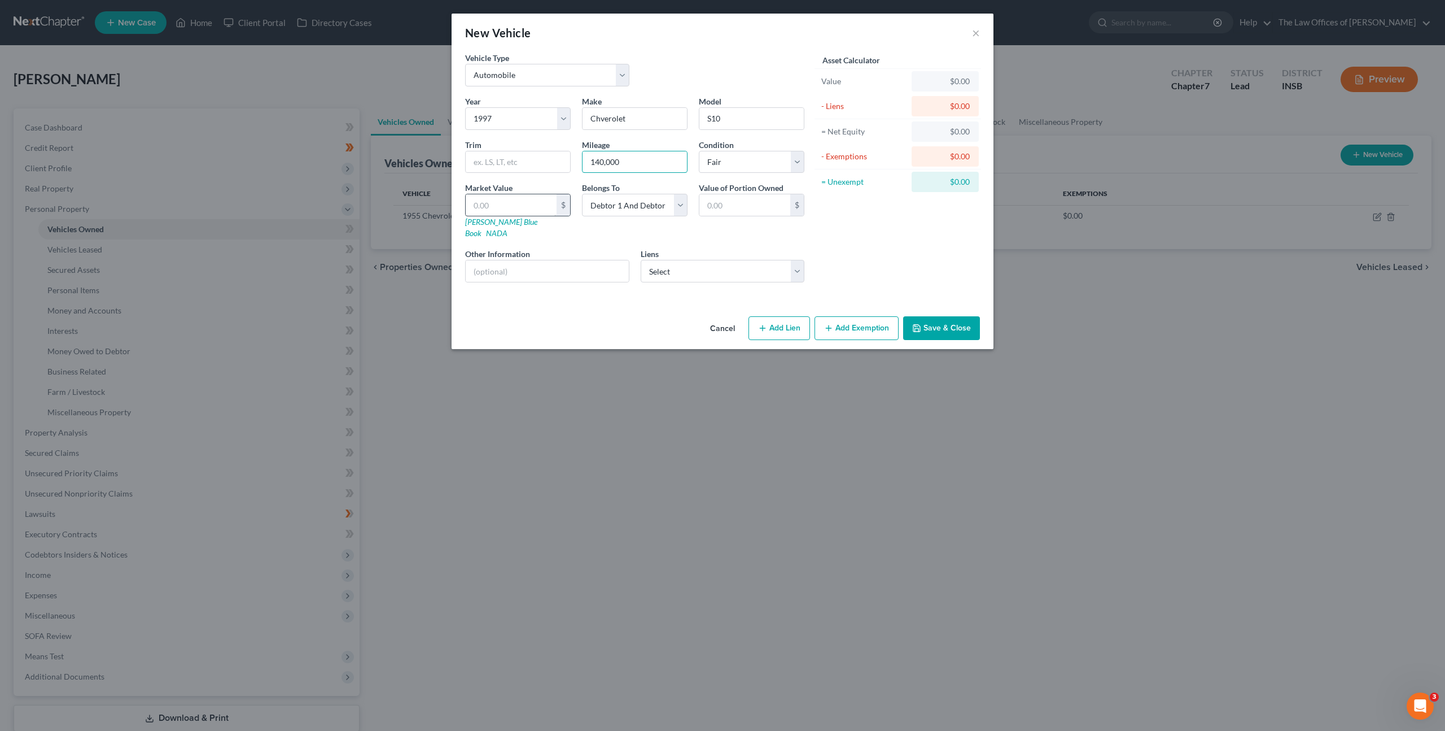
type input "140,000"
click at [547, 209] on input "text" at bounding box center [511, 204] width 91 height 21
type input "1"
type input "1.00"
type input "12"
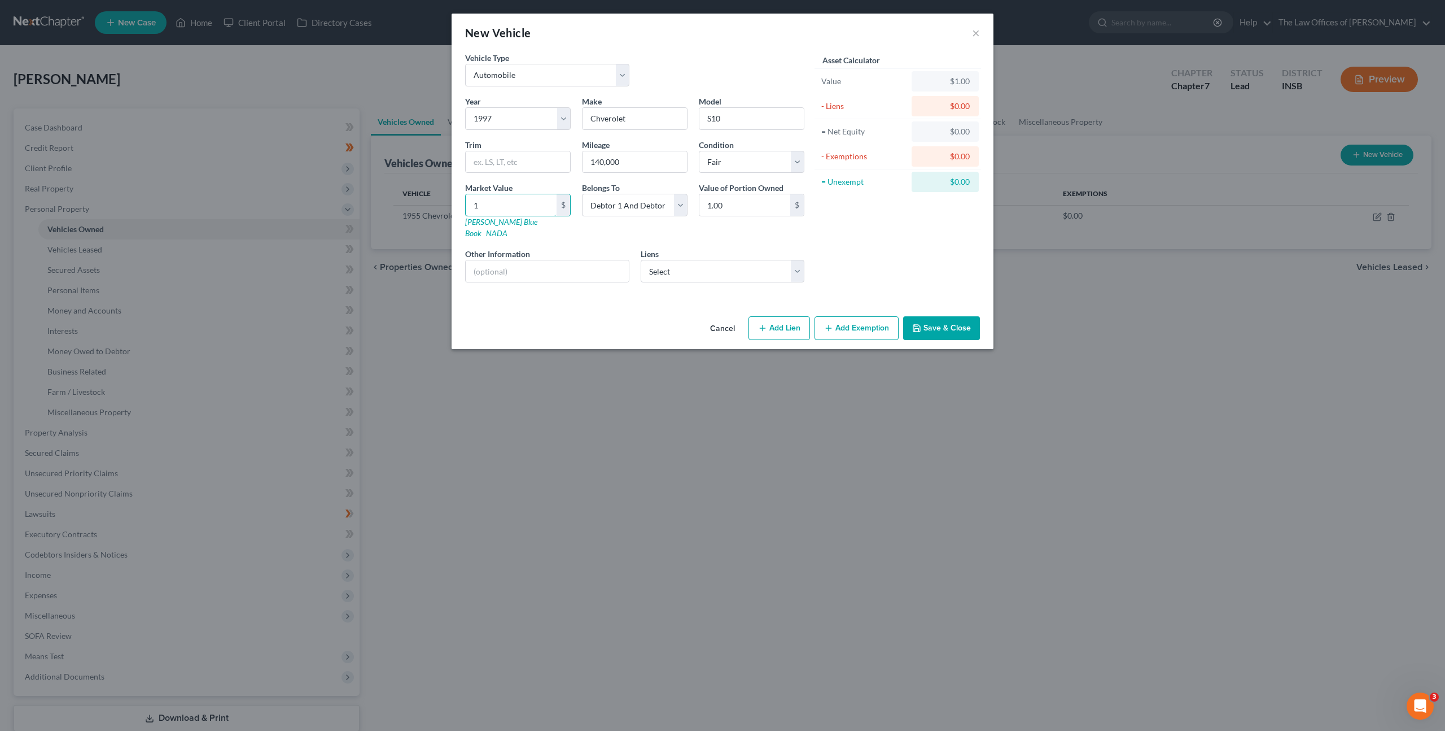
type input "12.00"
type input "120"
type input "120.00"
type input "1200"
type input "1,200.00"
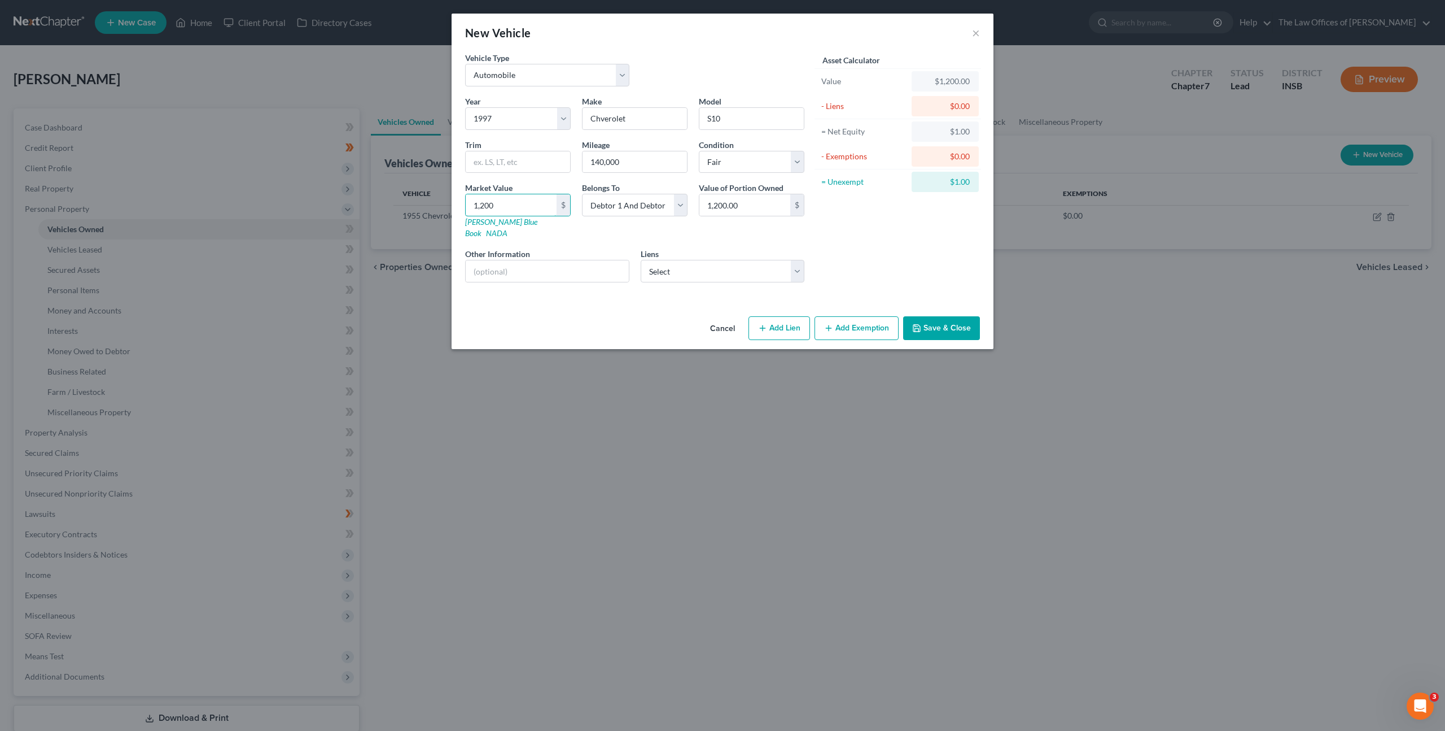
type input "1,200"
click at [946, 316] on button "Save & Close" at bounding box center [941, 328] width 77 height 24
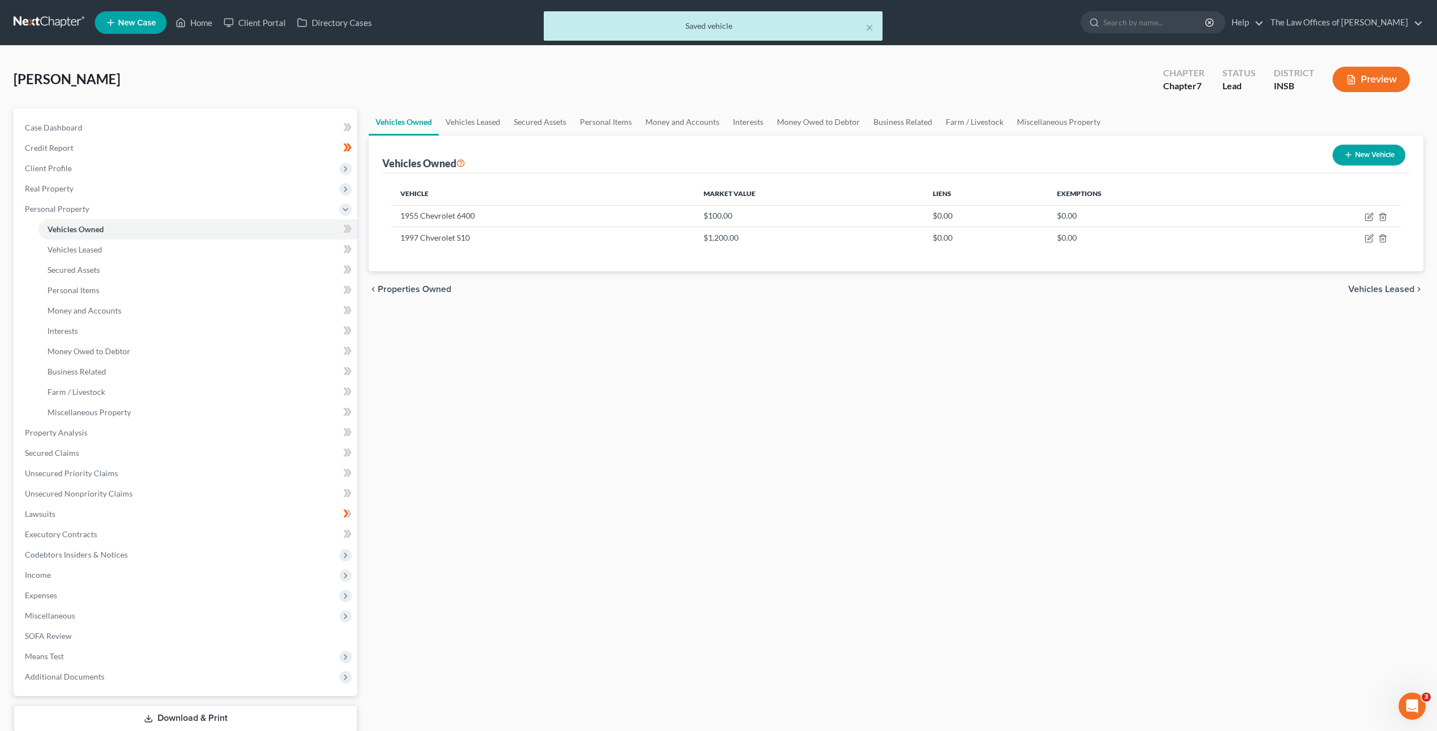
drag, startPoint x: 672, startPoint y: 416, endPoint x: 701, endPoint y: 400, distance: 32.8
click at [672, 414] on div "Vehicles Owned Vehicles Leased Secured Assets Personal Items Money and Accounts…" at bounding box center [896, 434] width 1066 height 652
click at [1352, 159] on button "New Vehicle" at bounding box center [1368, 155] width 73 height 21
select select "0"
select select "2"
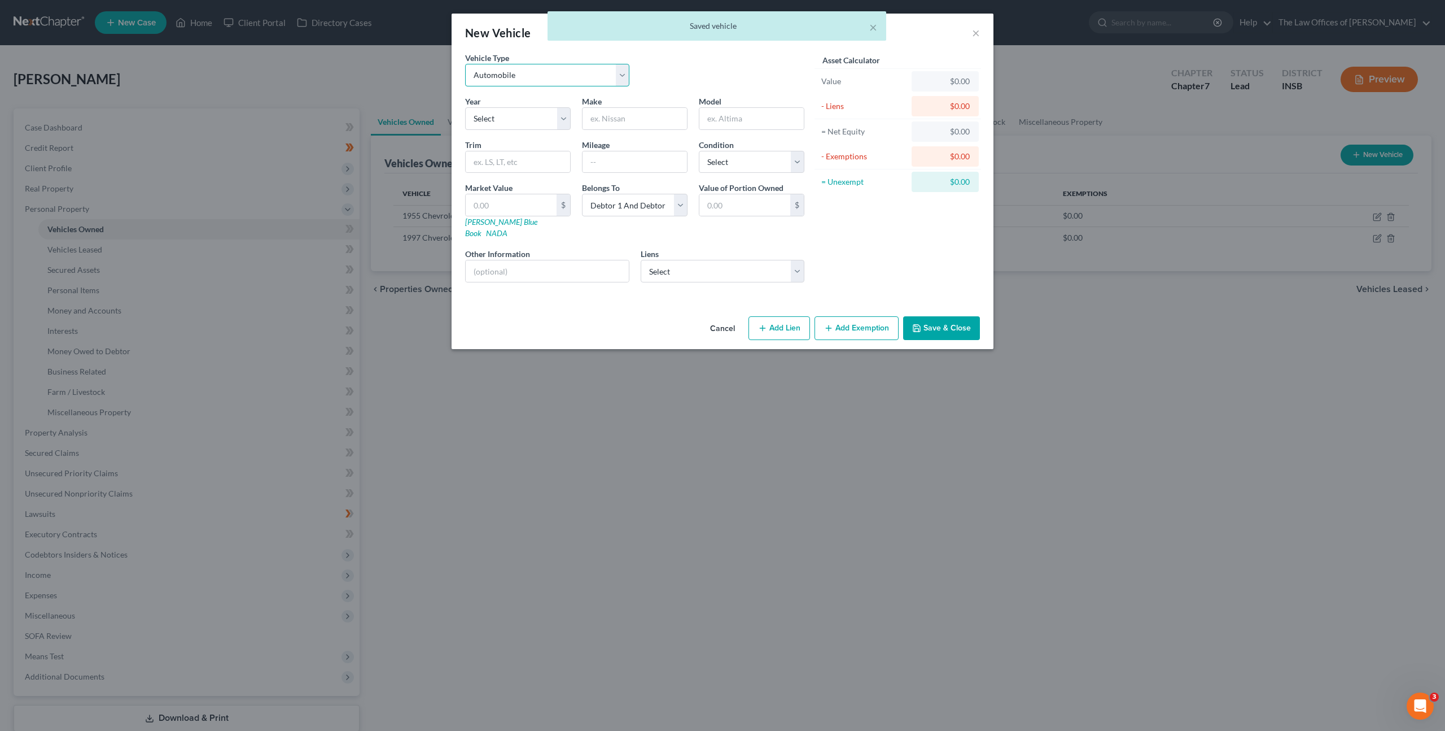
click at [551, 80] on select "Select Automobile Truck Trailer Watercraft Aircraft Motor Home Atv Other Vehicle" at bounding box center [547, 75] width 164 height 23
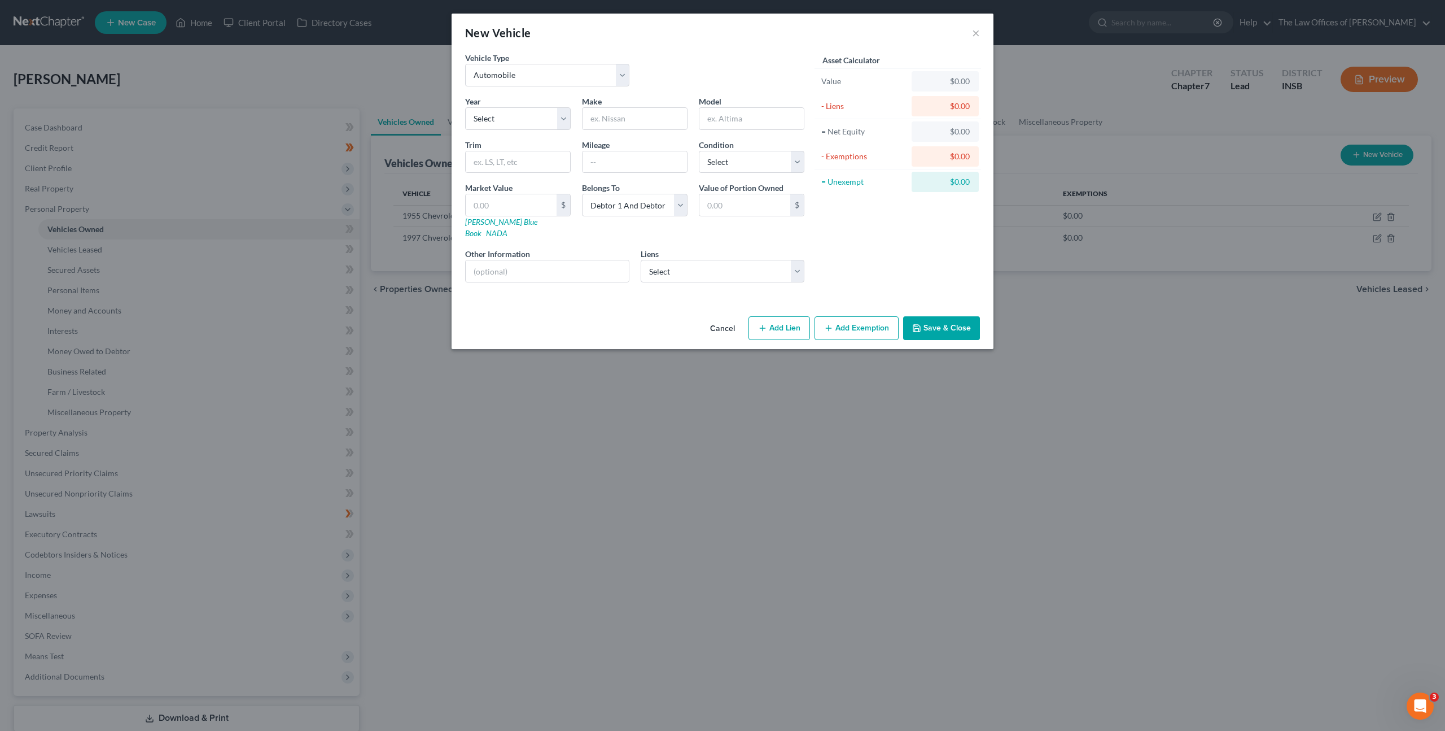
click at [876, 235] on div "Asset Calculator Value $0.00 - Liens $0.00 = Net Equity $0.00 - Exemptions $0.0…" at bounding box center [898, 171] width 176 height 239
click at [526, 116] on select "Select 2026 2025 2024 2023 2022 2021 2020 2019 2018 2017 2016 2015 2014 2013 20…" at bounding box center [518, 118] width 106 height 23
select select "7"
click at [465, 107] on select "Select 2026 2025 2024 2023 2022 2021 2020 2019 2018 2017 2016 2015 2014 2013 20…" at bounding box center [518, 118] width 106 height 23
click at [623, 112] on input "text" at bounding box center [635, 118] width 104 height 21
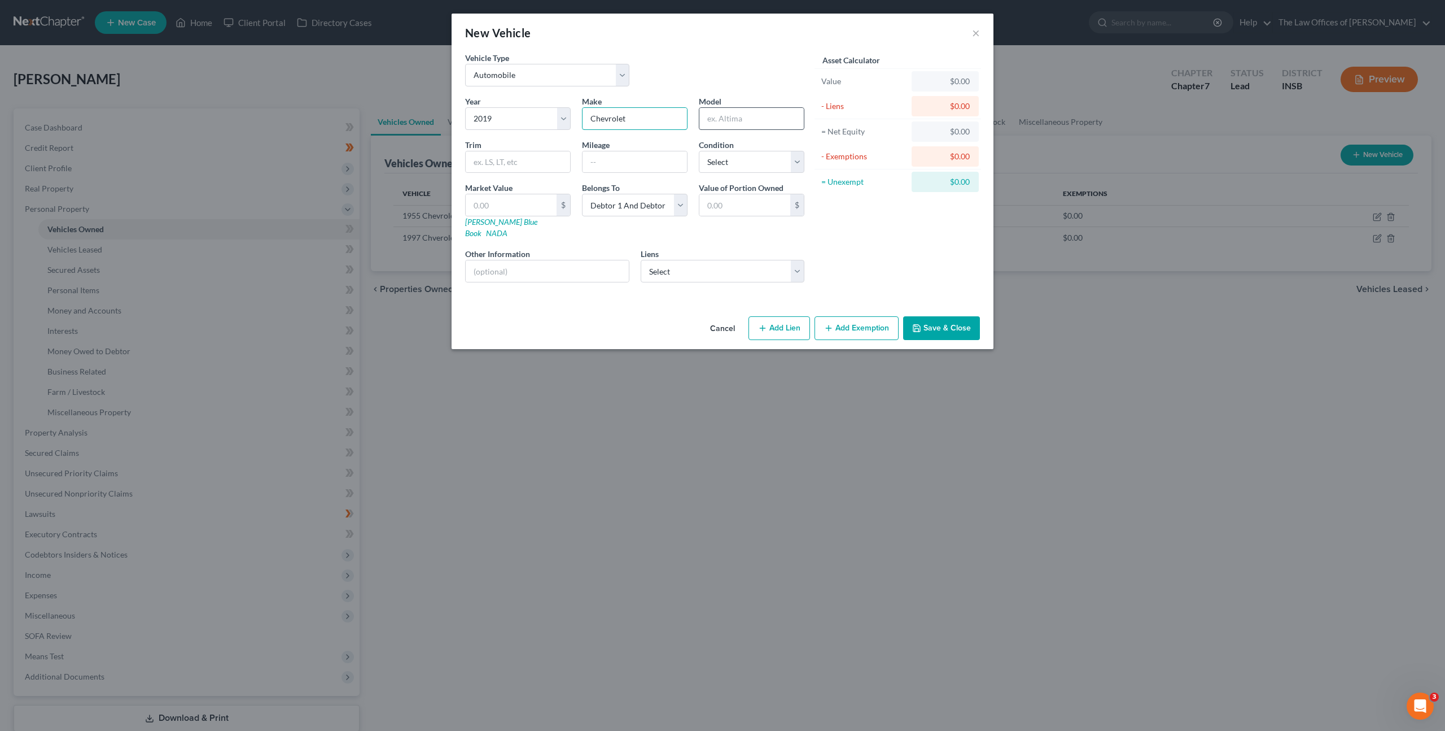
type input "Chevrolet"
type input "Equinox"
click at [600, 155] on input "text" at bounding box center [635, 161] width 104 height 21
click at [601, 162] on input "text" at bounding box center [635, 161] width 104 height 21
type input "90,000"
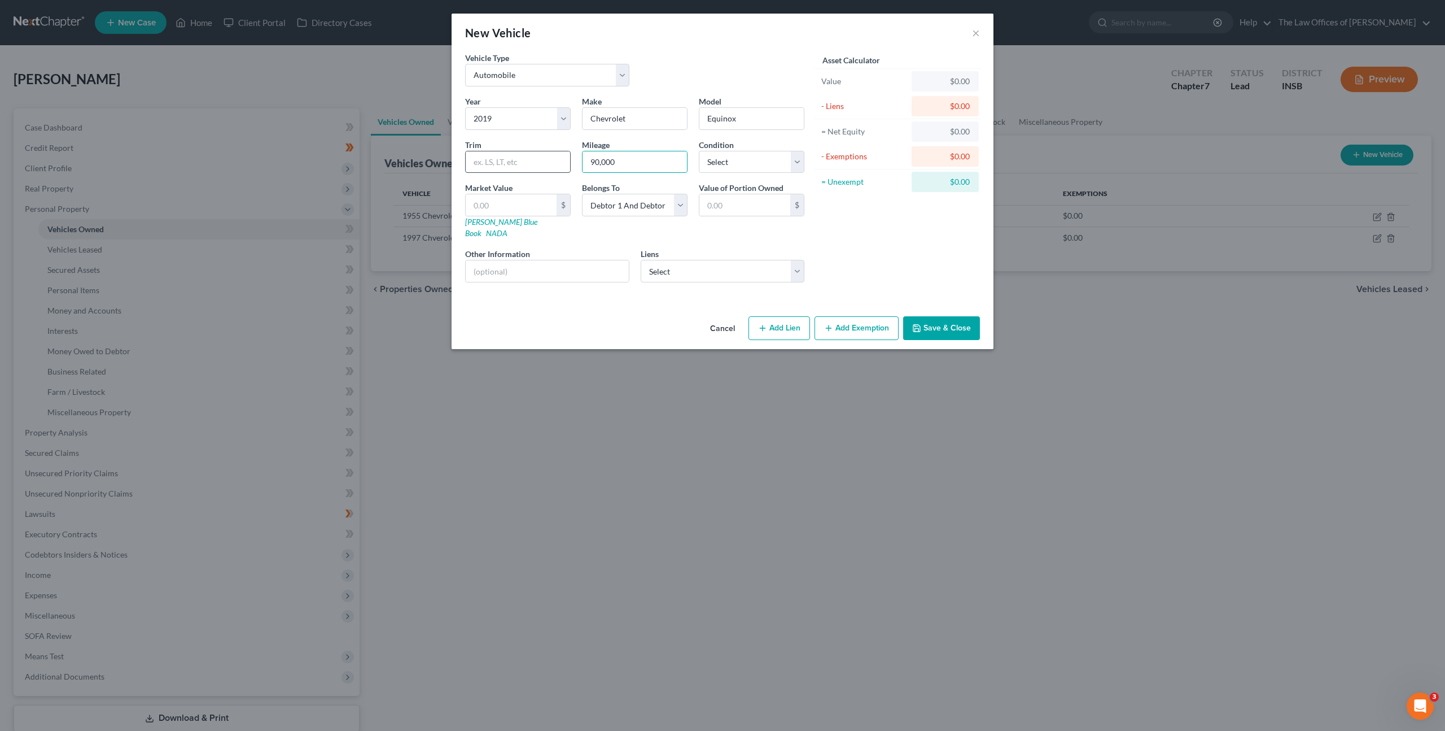
drag, startPoint x: 480, startPoint y: 160, endPoint x: 538, endPoint y: 159, distance: 58.2
click at [480, 160] on input "text" at bounding box center [518, 161] width 104 height 21
type input "LT Turbo 1.5"
click at [705, 263] on select "Select Wfbna Auto - $24,020.00 Heights Finance - $7,668.00" at bounding box center [723, 271] width 164 height 23
select select "0"
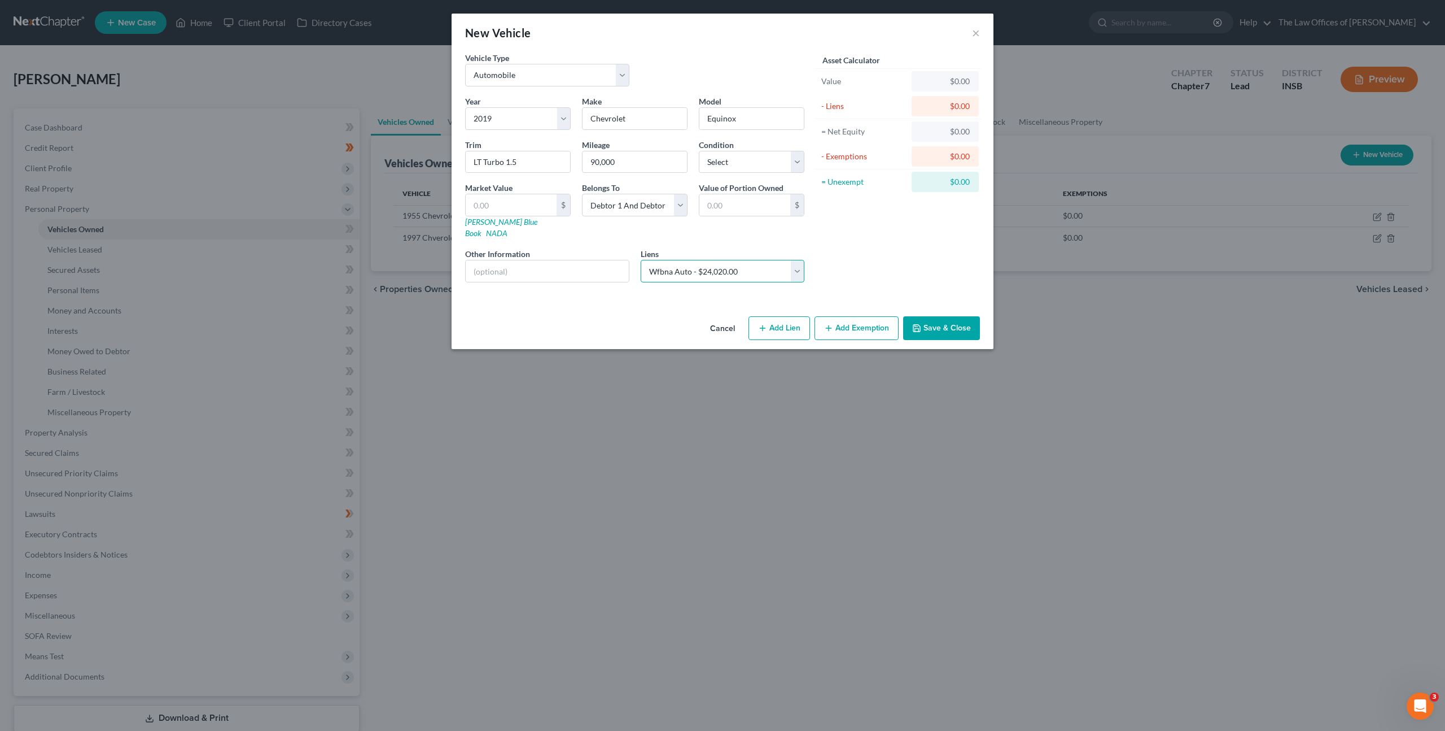
click at [641, 260] on select "Select Wfbna Auto - $24,020.00 Heights Finance - $7,668.00" at bounding box center [723, 271] width 164 height 23
select select
select select "28"
select select "2"
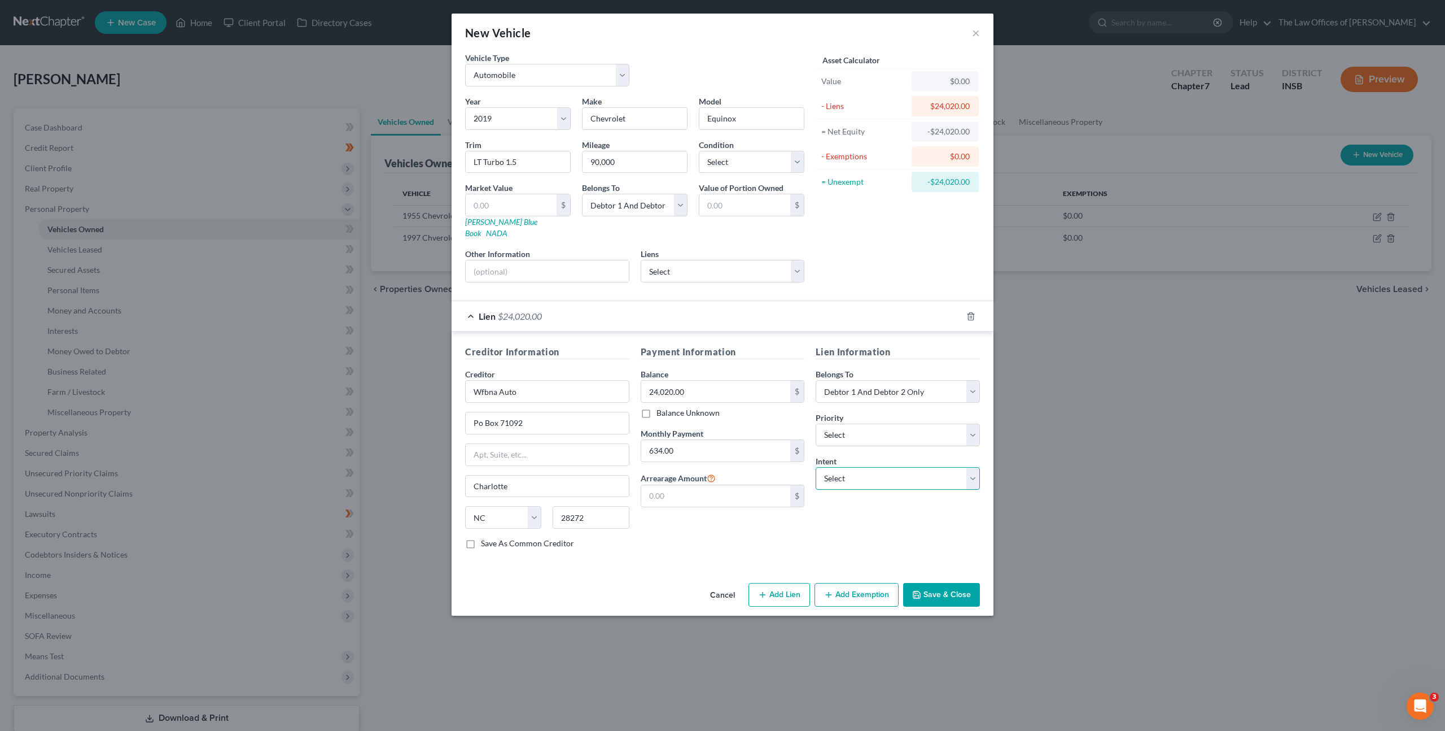
click at [866, 467] on select "Select Surrender Redeem Reaffirm Avoid Other" at bounding box center [898, 478] width 164 height 23
click at [841, 467] on select "Select Surrender Redeem Reaffirm Avoid Other" at bounding box center [898, 478] width 164 height 23
select select "2"
click at [816, 467] on select "Select Surrender Redeem Reaffirm Avoid Other" at bounding box center [898, 478] width 164 height 23
click at [810, 516] on div "Lien Information Belongs To * Select Debtor 1 Only Debtor 2 Only Debtor 1 And D…" at bounding box center [898, 451] width 176 height 213
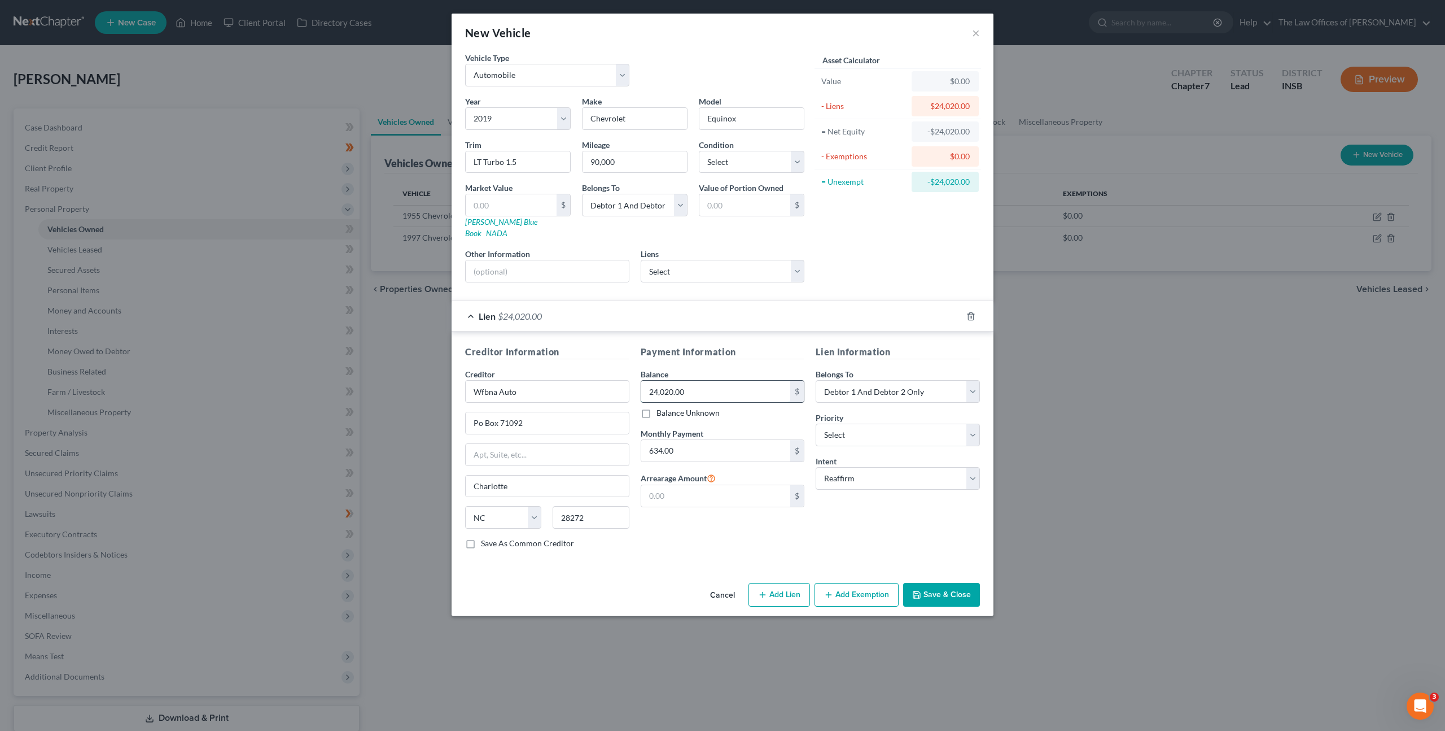
click at [705, 381] on input "24,020.00" at bounding box center [716, 391] width 150 height 21
click at [496, 206] on input "text" at bounding box center [511, 204] width 91 height 21
type input "1"
type input "1.00"
type input "11"
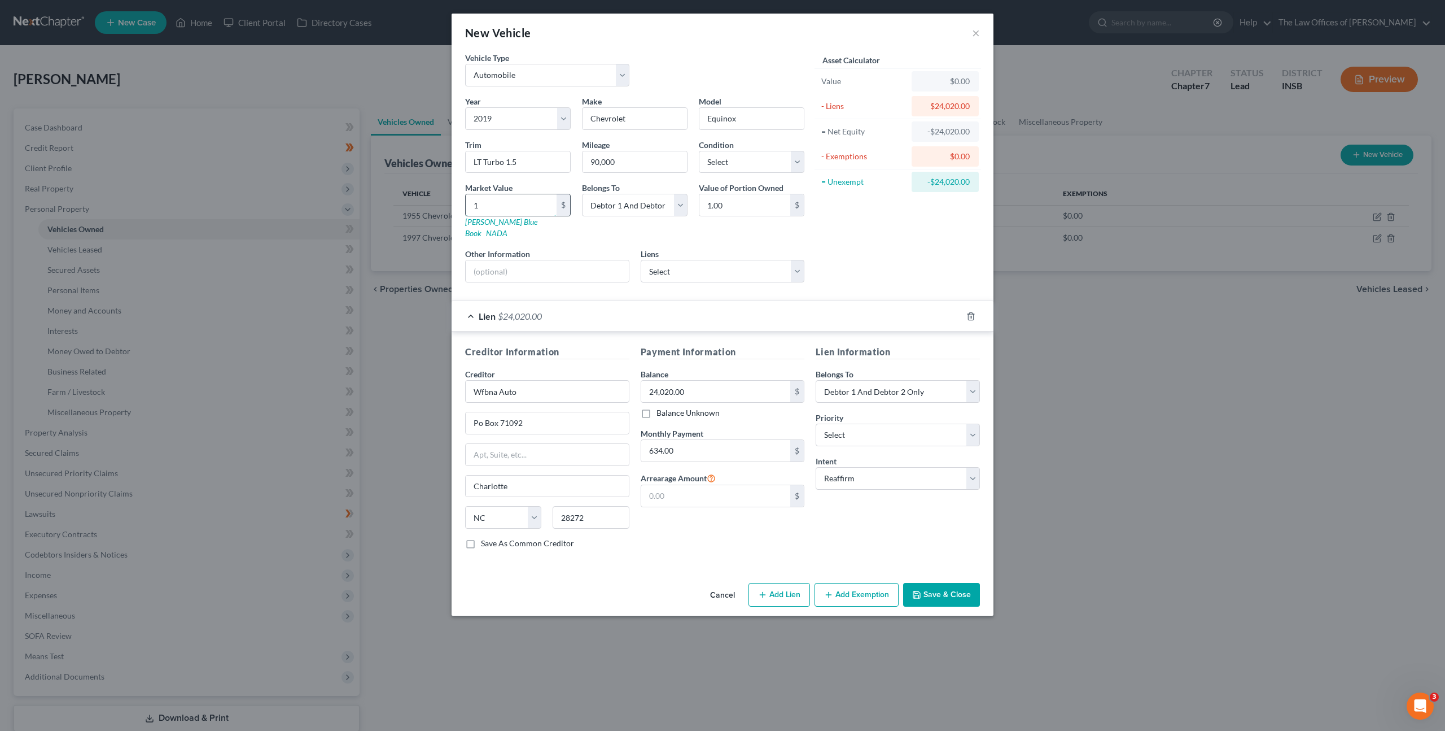
type input "11.00"
type input "110"
type input "110.00"
type input "1100"
type input "1,100.00"
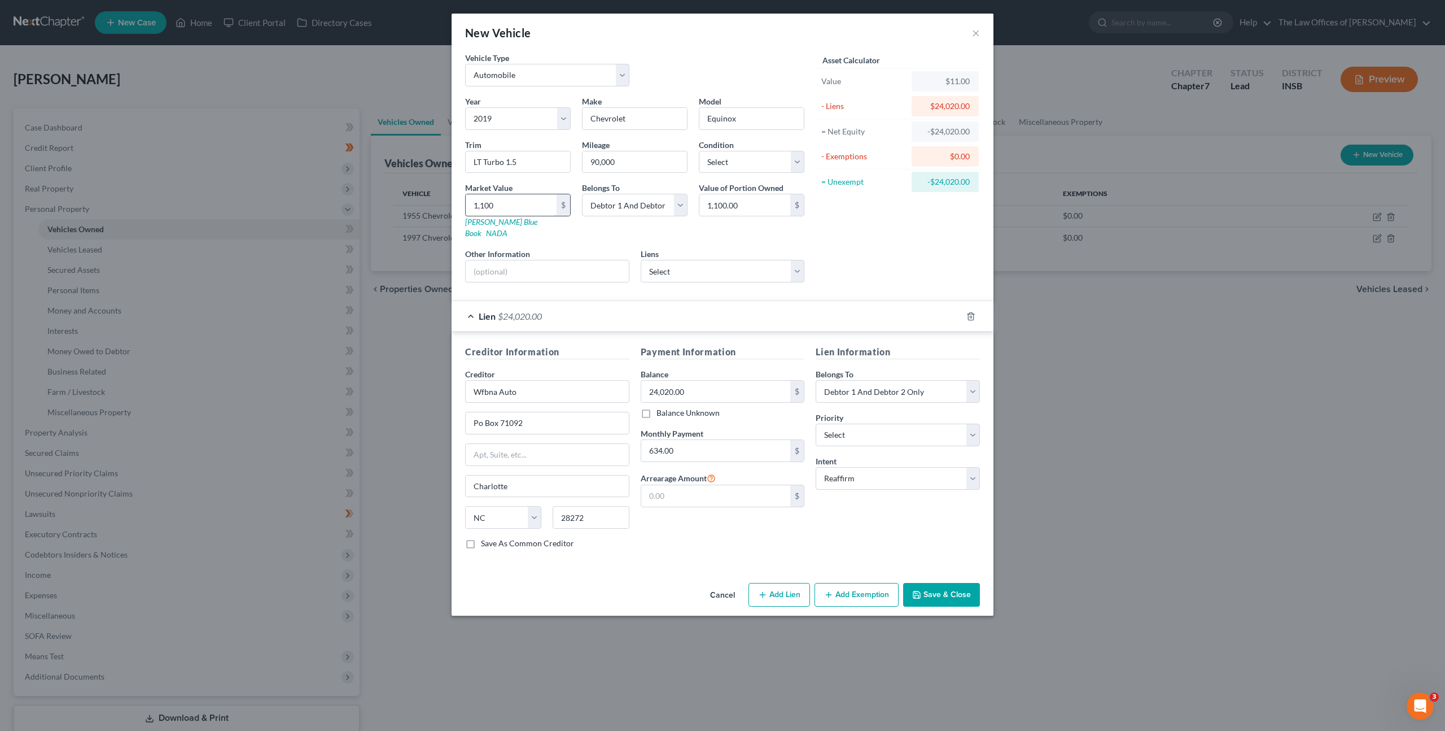
type input "1,1000"
type input "11,000.00"
type input "11,000"
click at [860, 216] on div "Asset Calculator Value $11,000.00 - Liens $24,020.00 = Net Equity -$24,009.00 -…" at bounding box center [898, 171] width 176 height 239
click at [726, 160] on select "Select Excellent Very Good Good Fair Poor" at bounding box center [752, 162] width 106 height 23
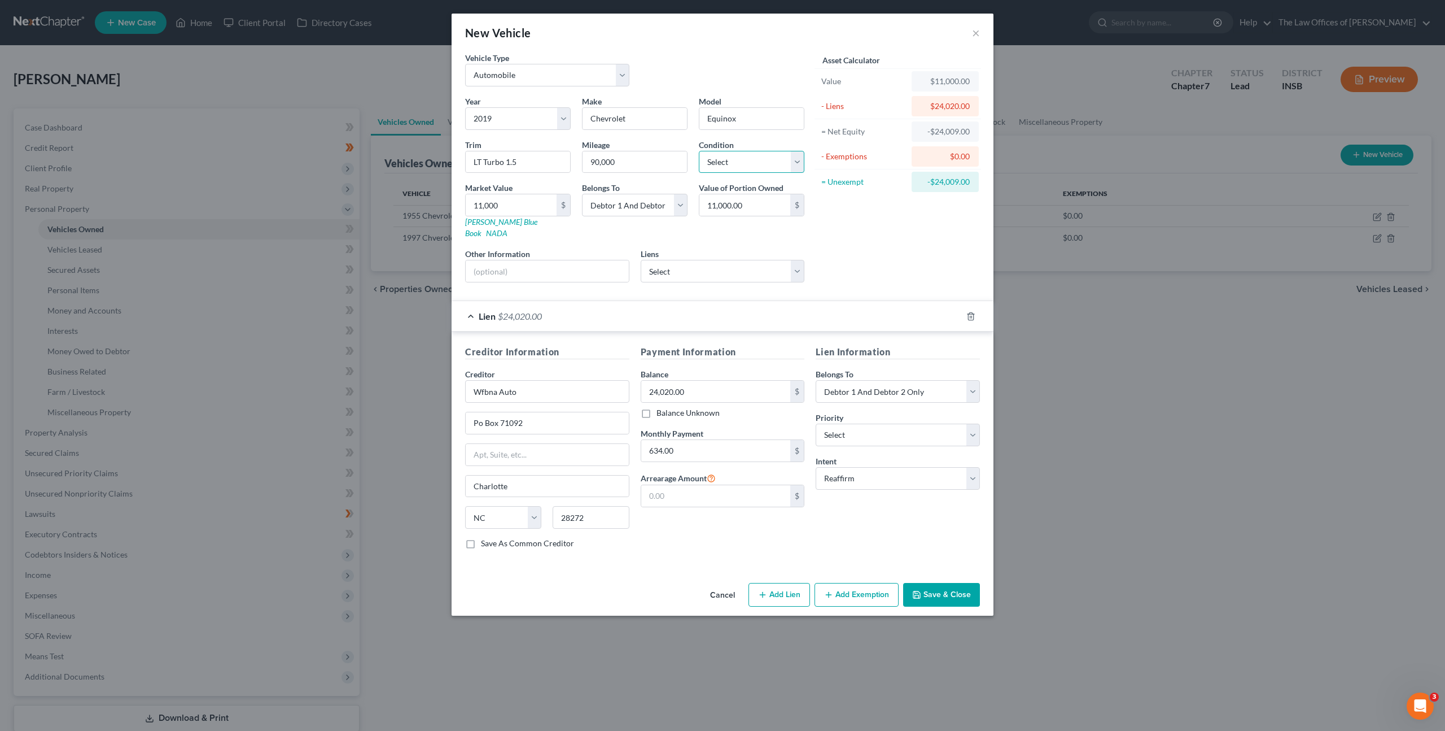
select select "1"
click at [699, 151] on select "Select Excellent Very Good Good Fair Poor" at bounding box center [752, 162] width 106 height 23
click at [871, 224] on div "Asset Calculator Value $11,000.00 - Liens $24,020.00 = Net Equity -$24,009.00 -…" at bounding box center [898, 171] width 176 height 239
click at [945, 583] on button "Save & Close" at bounding box center [941, 595] width 77 height 24
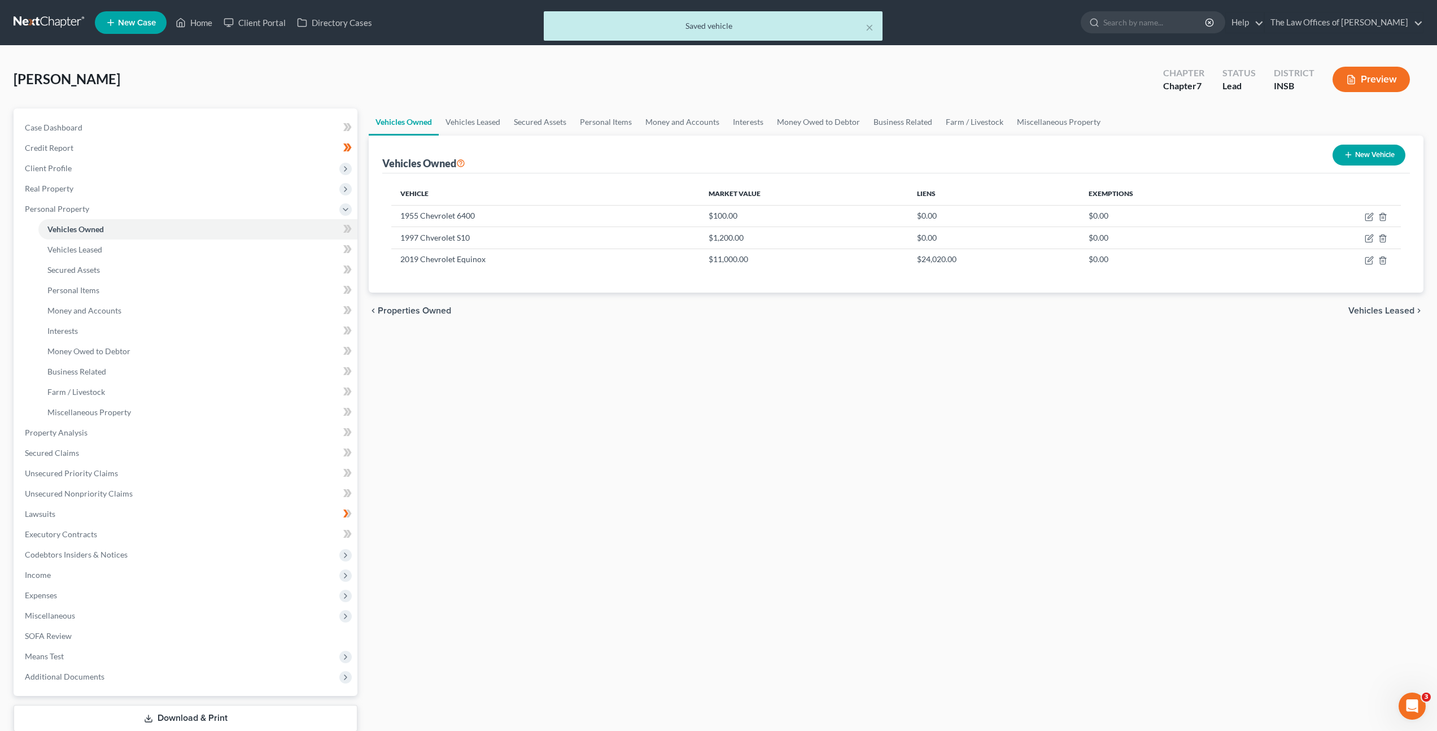
drag, startPoint x: 600, startPoint y: 399, endPoint x: 641, endPoint y: 374, distance: 47.8
click at [600, 398] on div "Vehicles Owned Vehicles Leased Secured Assets Personal Items Money and Accounts…" at bounding box center [896, 434] width 1066 height 652
drag, startPoint x: 1371, startPoint y: 239, endPoint x: 1363, endPoint y: 241, distance: 8.6
click at [1371, 239] on icon "button" at bounding box center [1369, 238] width 9 height 9
select select "0"
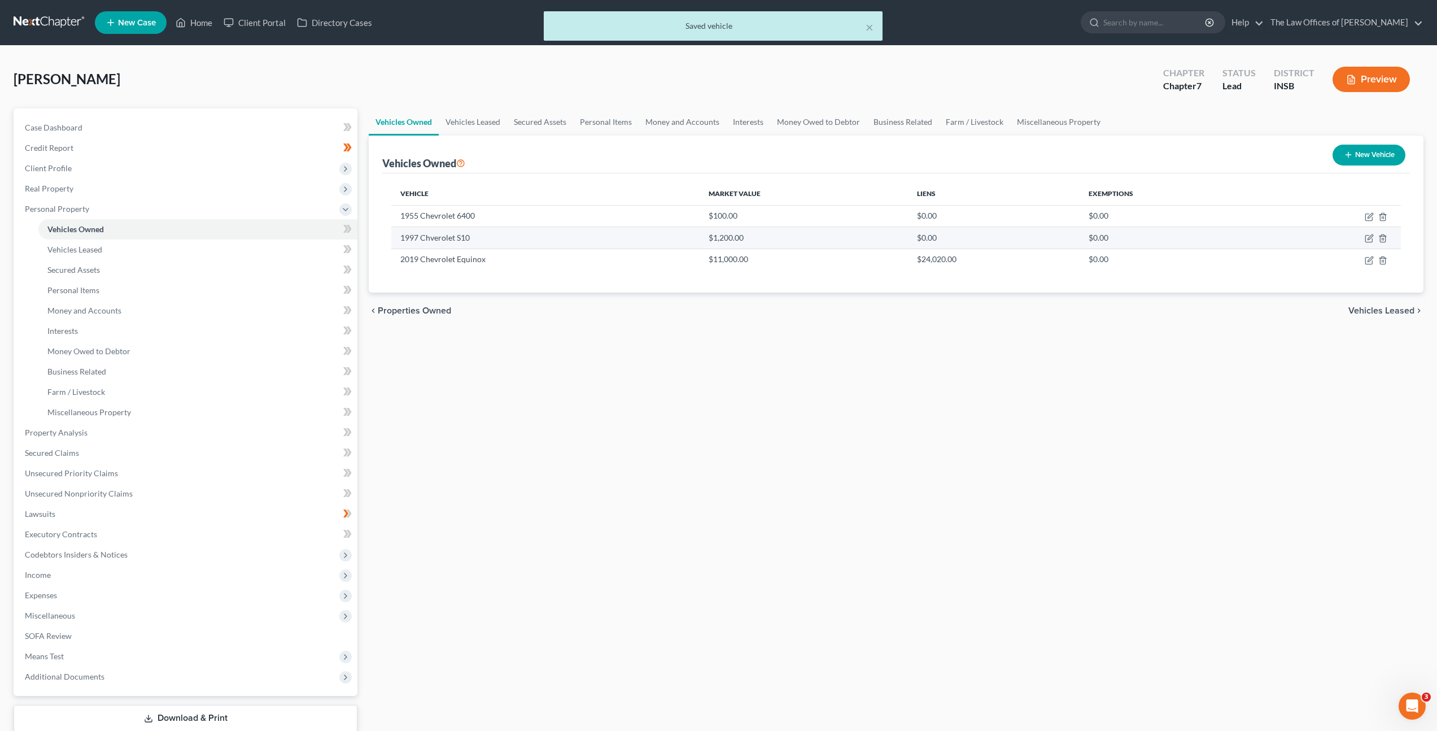
select select "29"
select select "3"
select select "2"
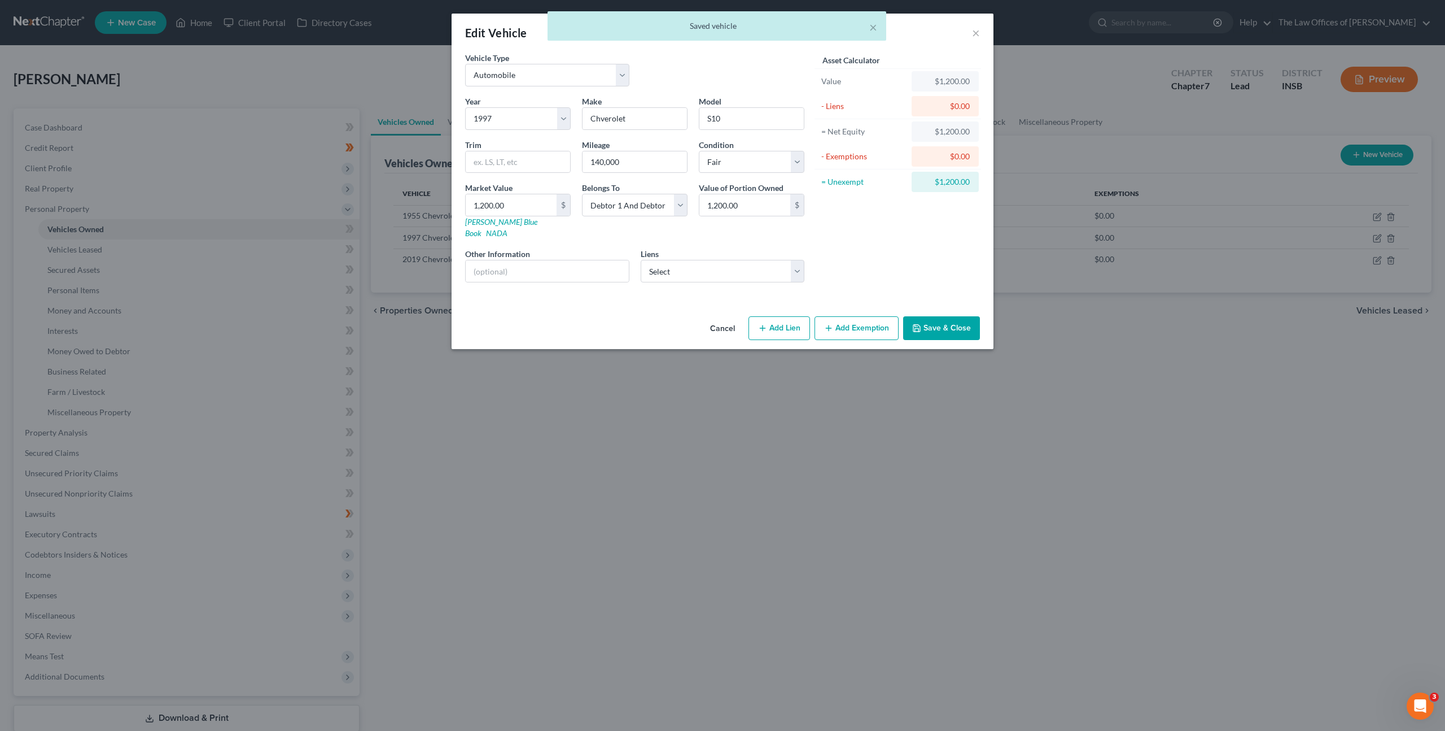
click at [731, 320] on button "Cancel" at bounding box center [722, 328] width 43 height 23
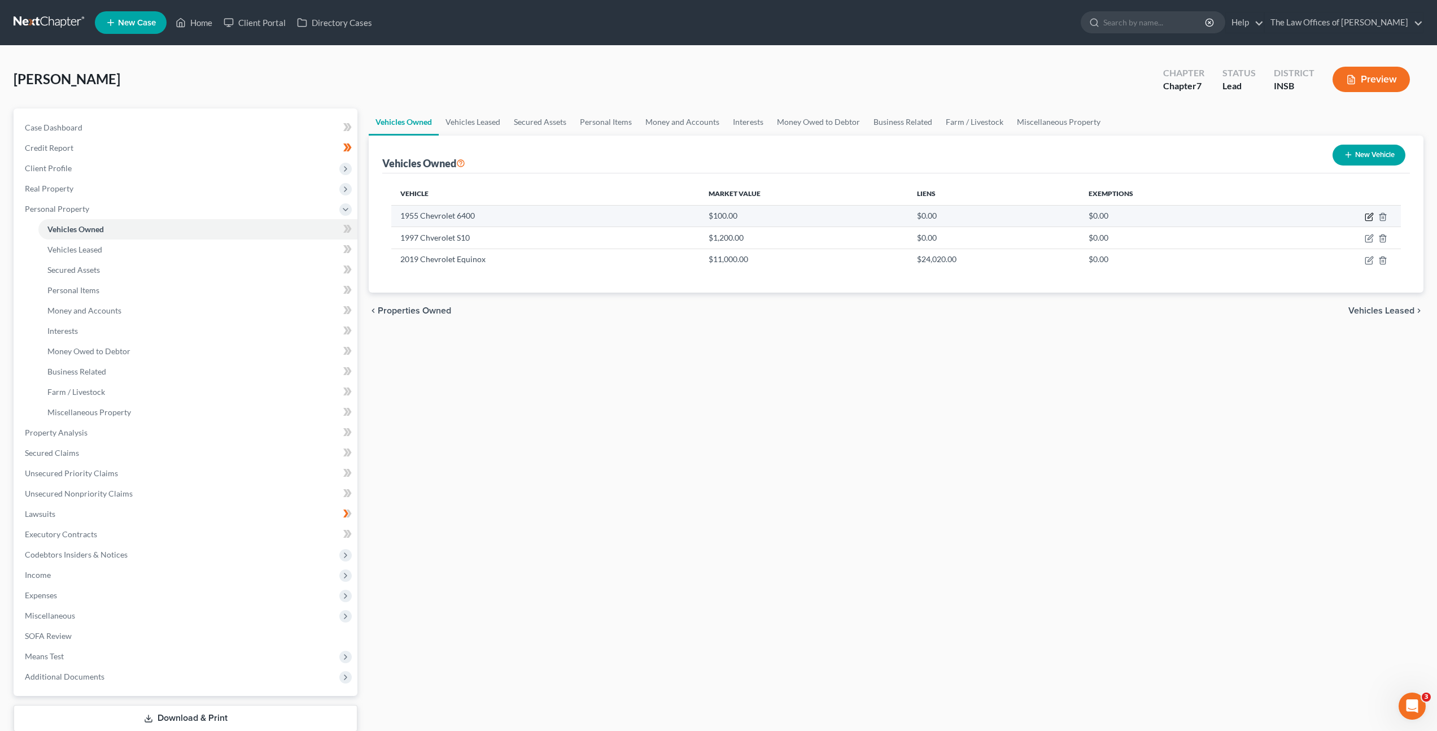
click at [1367, 215] on icon "button" at bounding box center [1369, 216] width 9 height 9
select select "0"
select select "71"
select select "3"
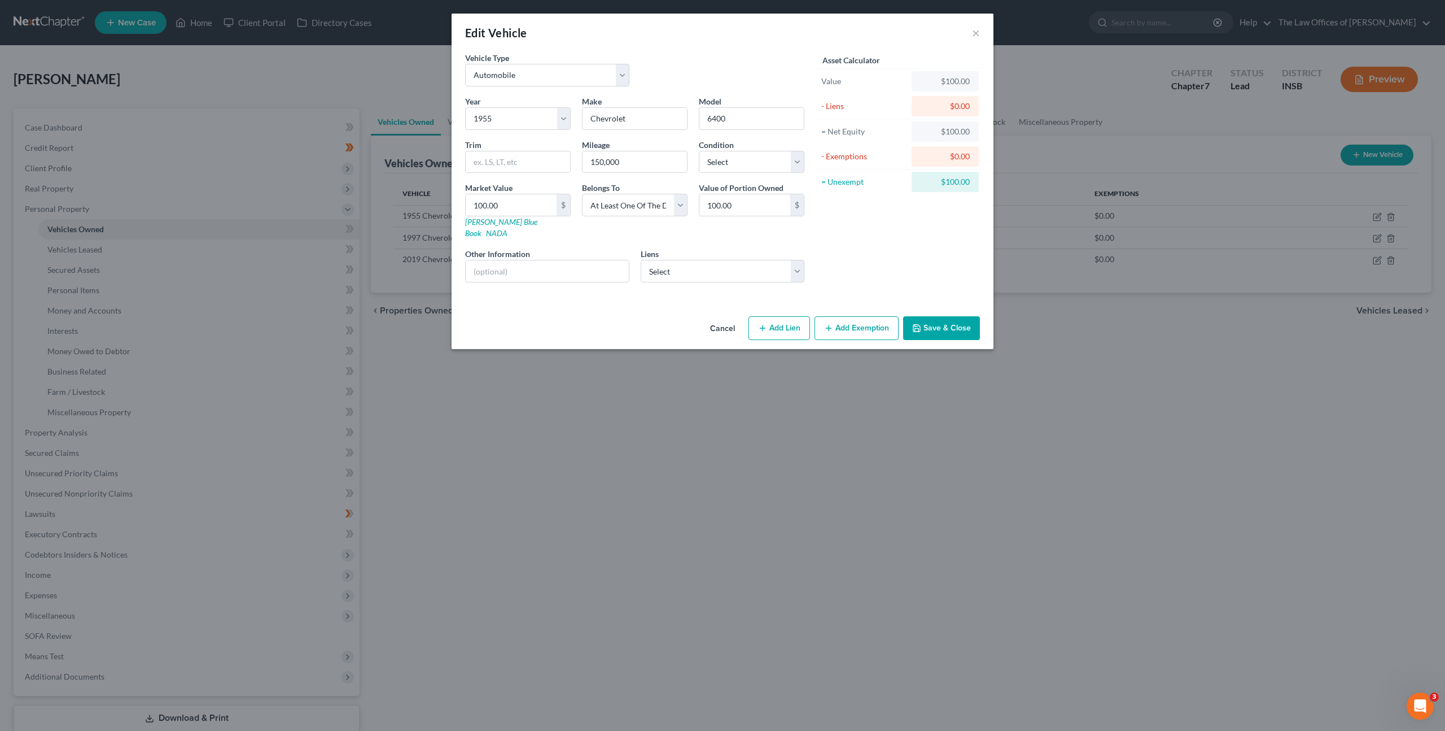
click at [721, 317] on button "Cancel" at bounding box center [722, 328] width 43 height 23
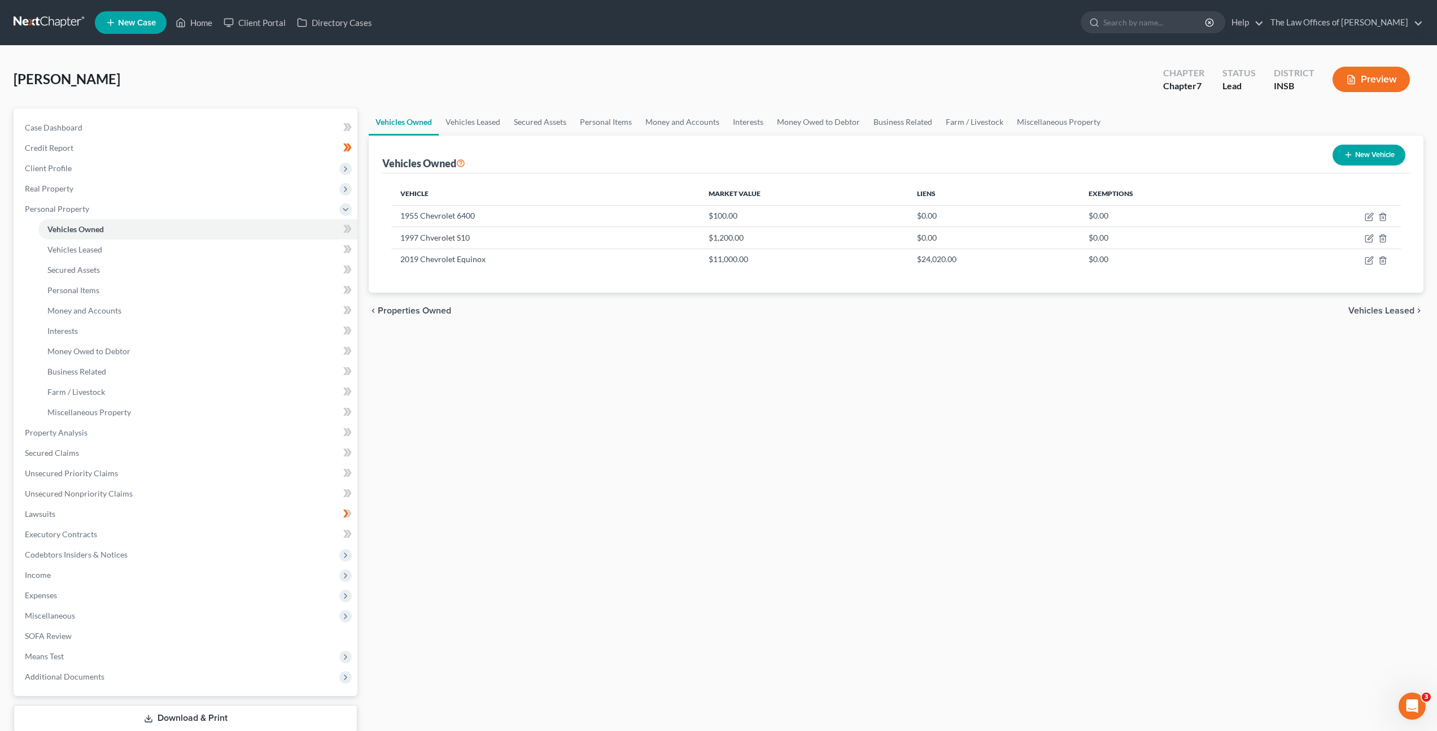
click at [714, 404] on div "Vehicles Owned Vehicles Leased Secured Assets Personal Items Money and Accounts…" at bounding box center [896, 434] width 1066 height 652
drag, startPoint x: 611, startPoint y: 390, endPoint x: 539, endPoint y: 373, distance: 73.8
click at [611, 390] on div "Vehicles Owned Vehicles Leased Secured Assets Personal Items Money and Accounts…" at bounding box center [896, 434] width 1066 height 652
click at [355, 226] on span at bounding box center [348, 230] width 20 height 17
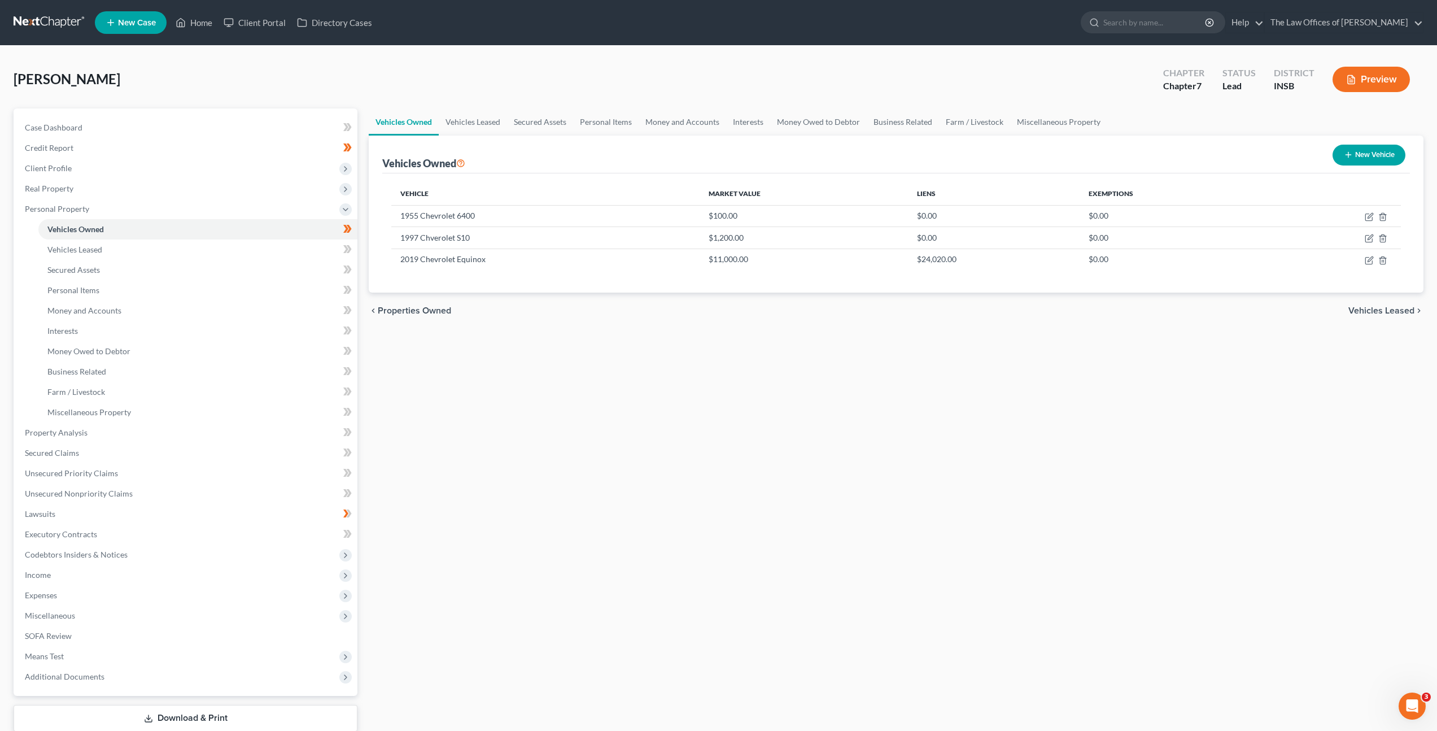
drag, startPoint x: 493, startPoint y: 379, endPoint x: 493, endPoint y: 372, distance: 6.8
click at [493, 379] on div "Vehicles Owned Vehicles Leased Secured Assets Personal Items Money and Accounts…" at bounding box center [896, 434] width 1066 height 652
click at [259, 250] on link "Vehicles Leased" at bounding box center [197, 249] width 319 height 20
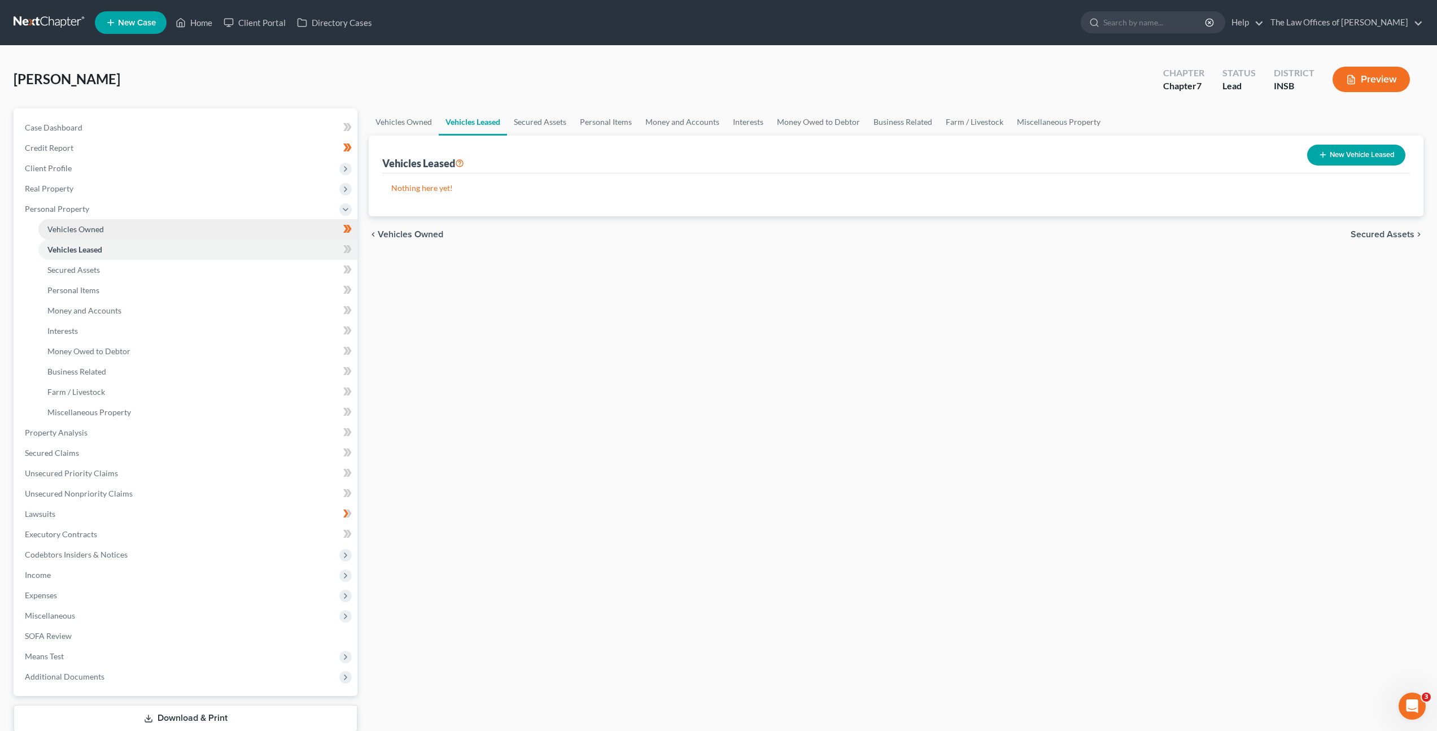
click at [255, 236] on link "Vehicles Owned" at bounding box center [197, 229] width 319 height 20
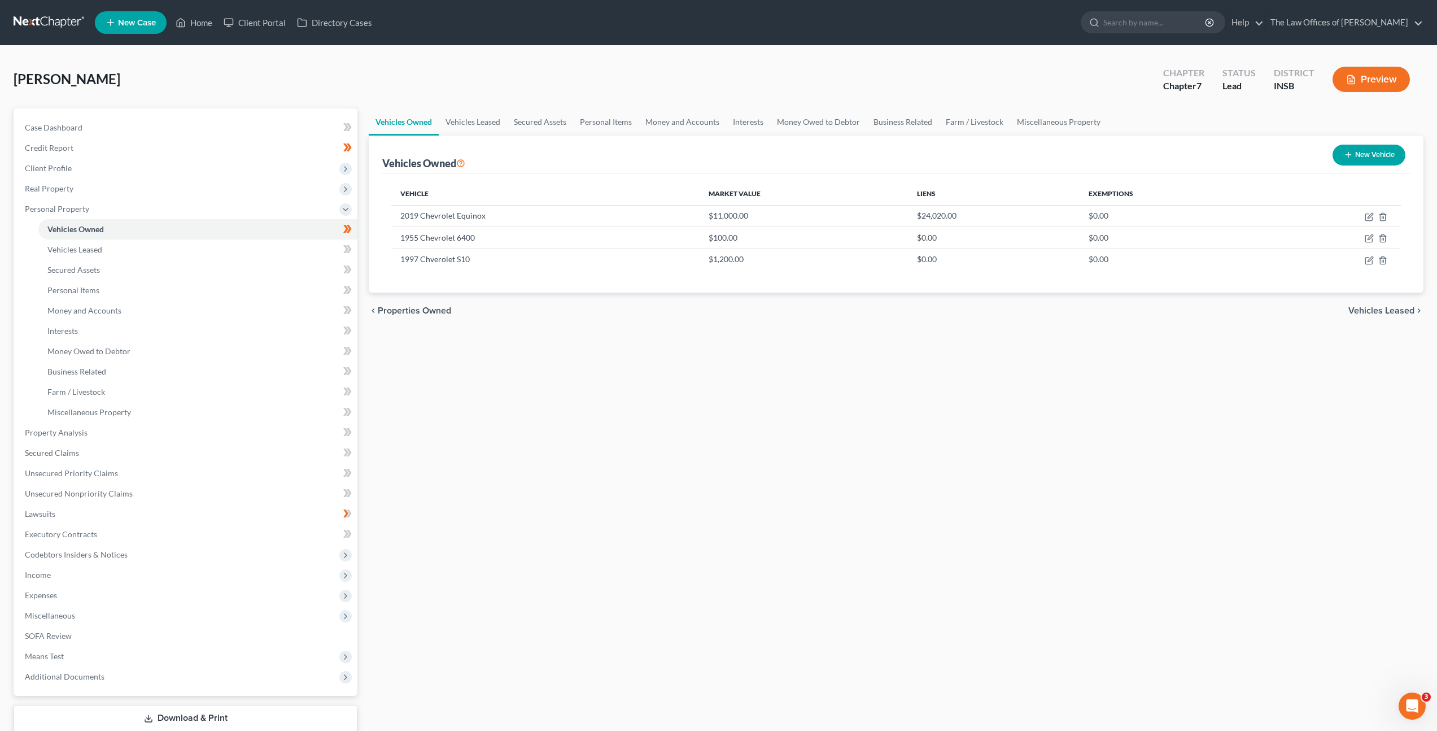
drag, startPoint x: 604, startPoint y: 344, endPoint x: 644, endPoint y: 343, distance: 39.5
click at [605, 344] on div "Vehicles Owned Vehicles Leased Secured Assets Personal Items Money and Accounts…" at bounding box center [896, 434] width 1066 height 652
click at [1344, 155] on icon "button" at bounding box center [1348, 154] width 9 height 9
select select "0"
select select "2"
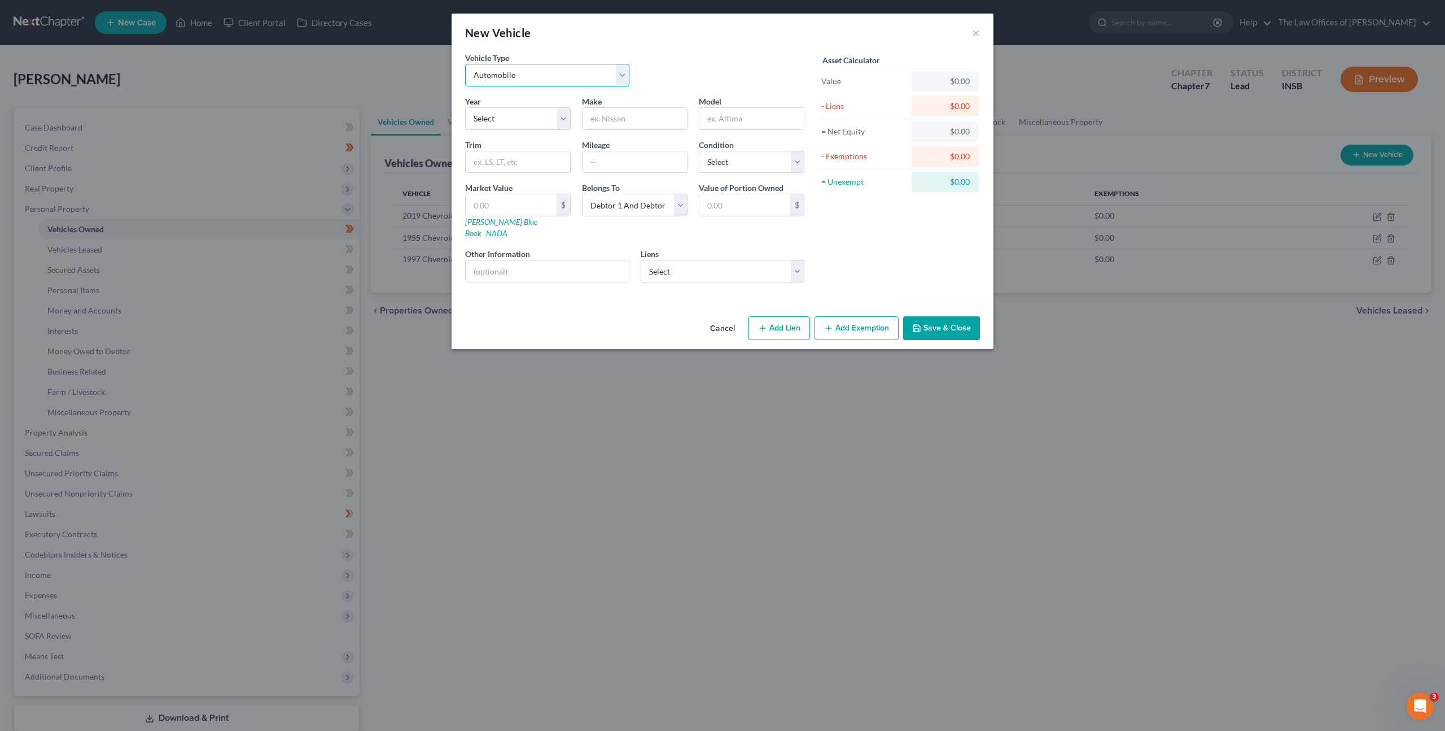
click at [544, 74] on select "Select Automobile Truck Trailer Watercraft Aircraft Motor Home Atv Other Vehicle" at bounding box center [547, 75] width 164 height 23
click at [728, 317] on button "Cancel" at bounding box center [722, 328] width 43 height 23
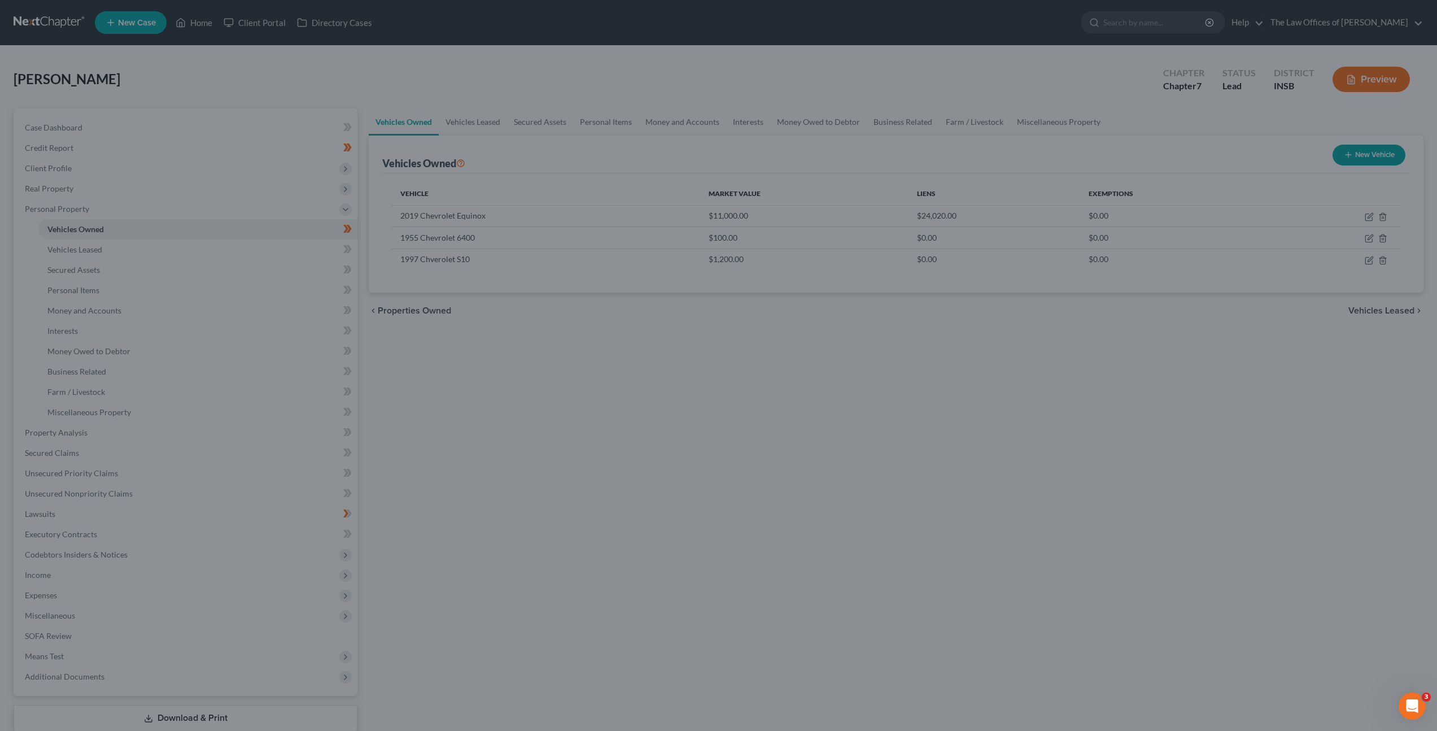
drag, startPoint x: 548, startPoint y: 405, endPoint x: 541, endPoint y: 405, distance: 6.2
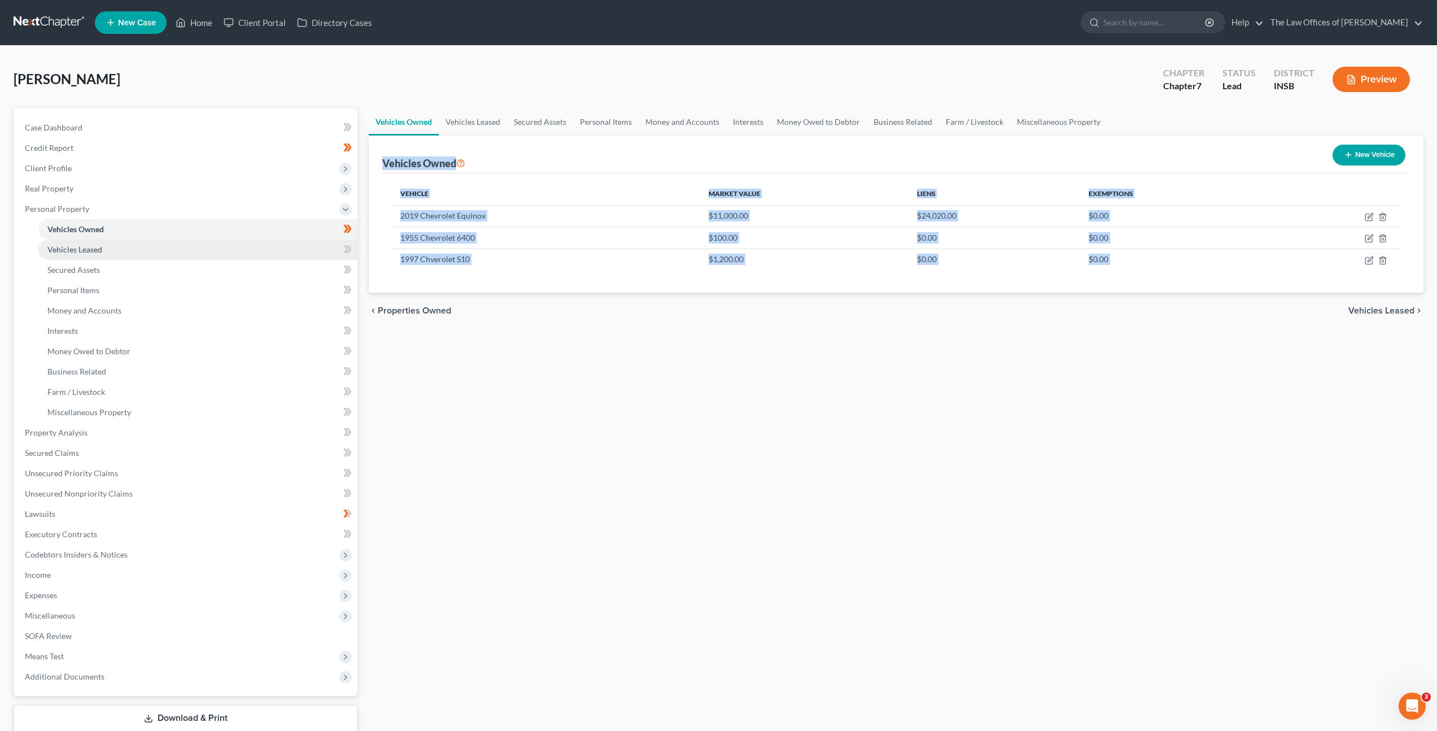
click at [218, 242] on link "Vehicles Leased" at bounding box center [197, 249] width 319 height 20
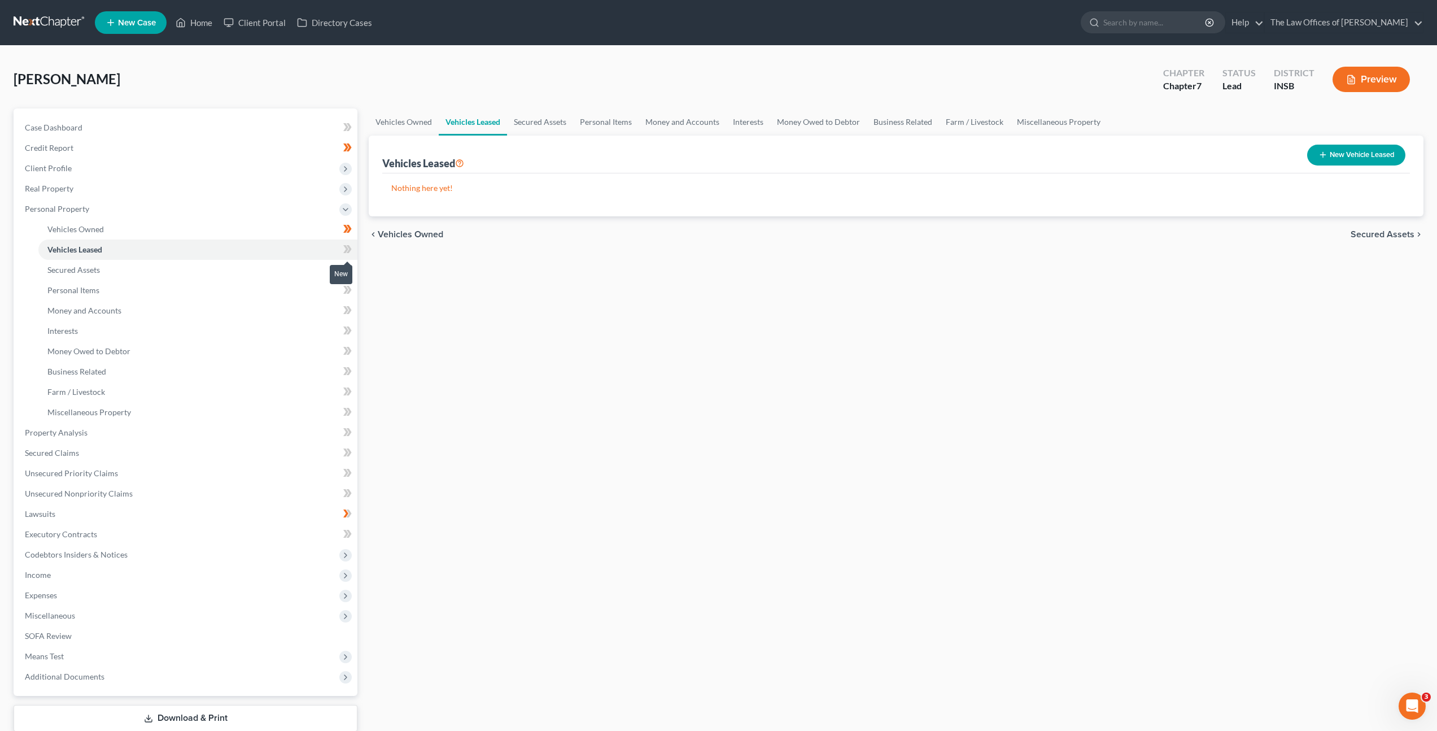
click at [354, 249] on span at bounding box center [348, 250] width 20 height 17
click at [247, 263] on link "Secured Assets" at bounding box center [197, 270] width 319 height 20
click at [346, 271] on icon at bounding box center [345, 269] width 5 height 8
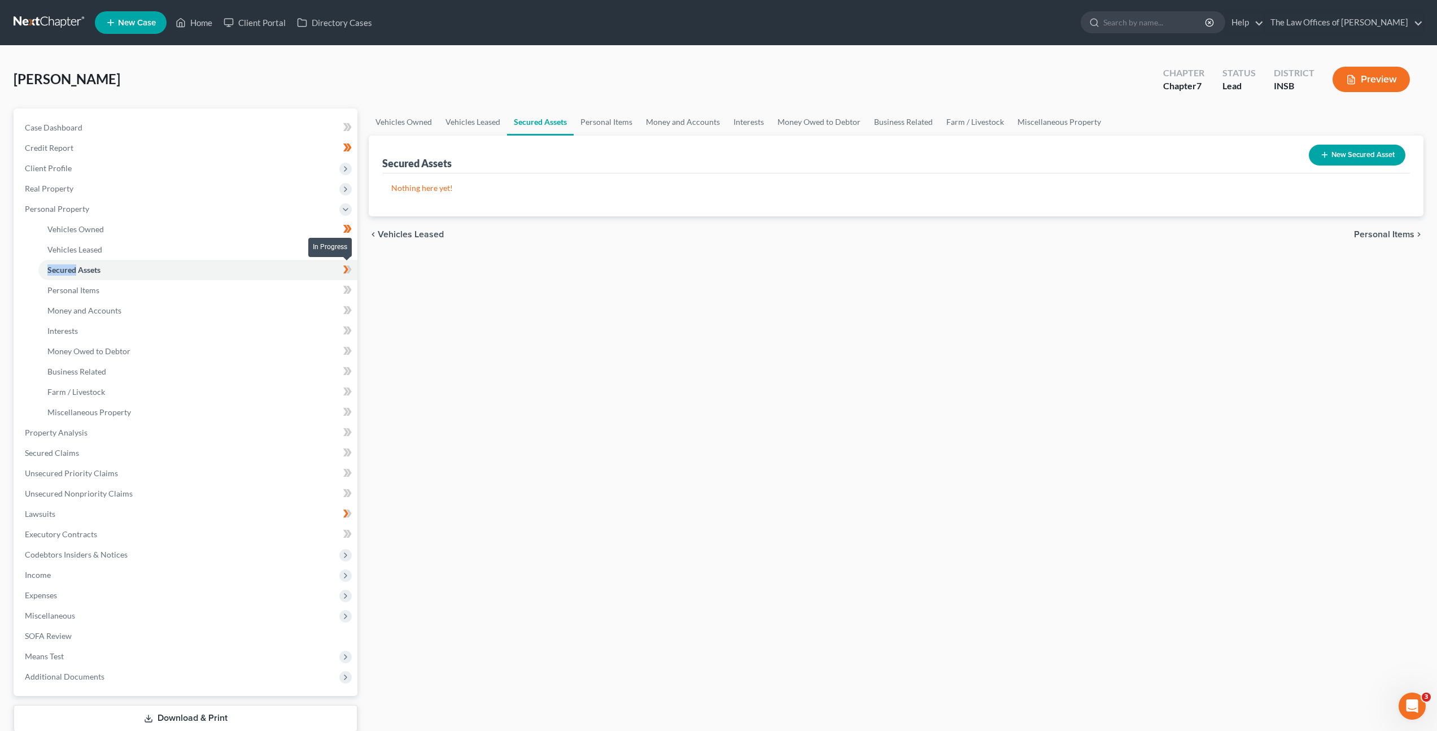
click at [346, 271] on icon at bounding box center [345, 269] width 5 height 8
click at [218, 299] on link "Personal Items" at bounding box center [197, 290] width 319 height 20
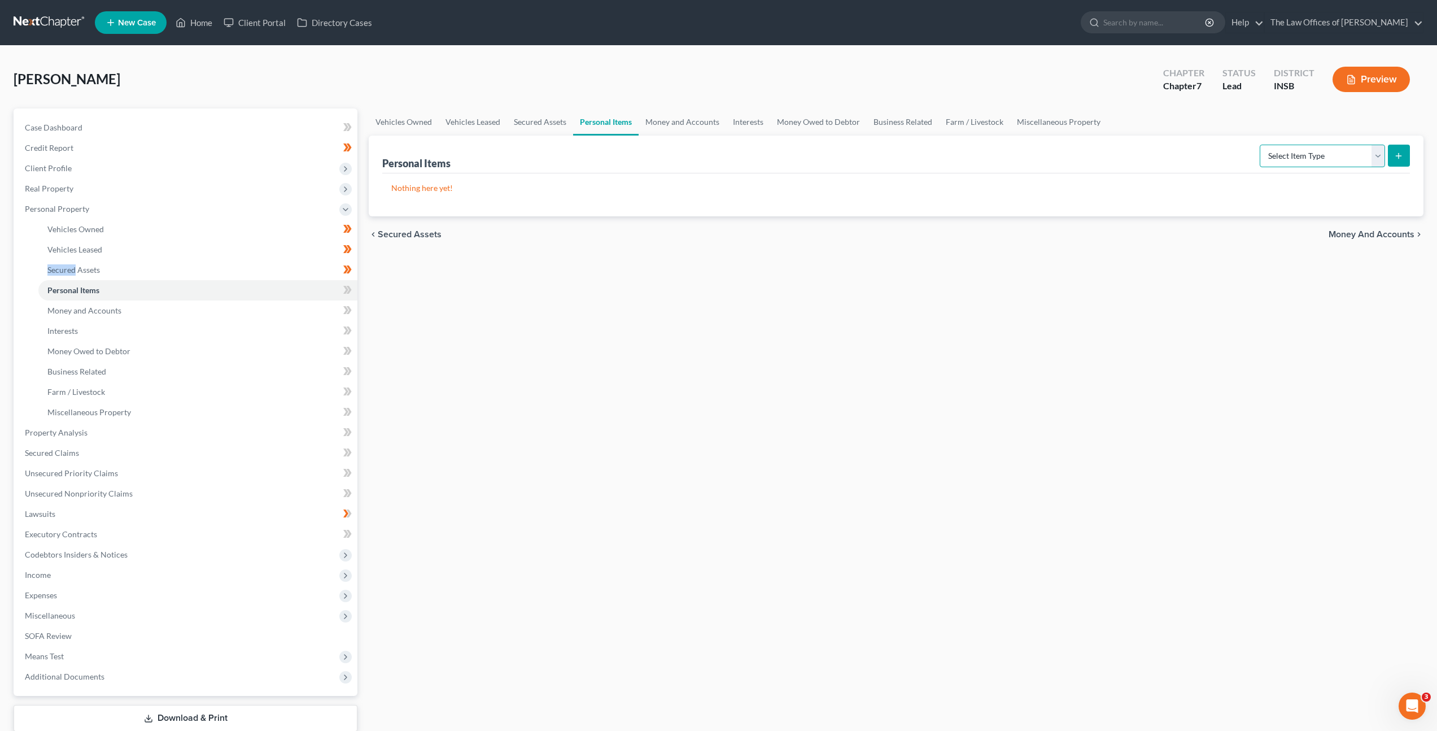
click at [1304, 157] on select "Select Item Type Clothing Collectibles Of Value Electronics Firearms Household …" at bounding box center [1322, 156] width 125 height 23
select select "clothing"
click at [1261, 145] on select "Select Item Type Clothing Collectibles Of Value Electronics Firearms Household …" at bounding box center [1322, 156] width 125 height 23
drag, startPoint x: 1065, startPoint y: 281, endPoint x: 1264, endPoint y: 228, distance: 205.7
click at [1065, 281] on div "Vehicles Owned Vehicles Leased Secured Assets Personal Items Money and Accounts…" at bounding box center [896, 434] width 1066 height 652
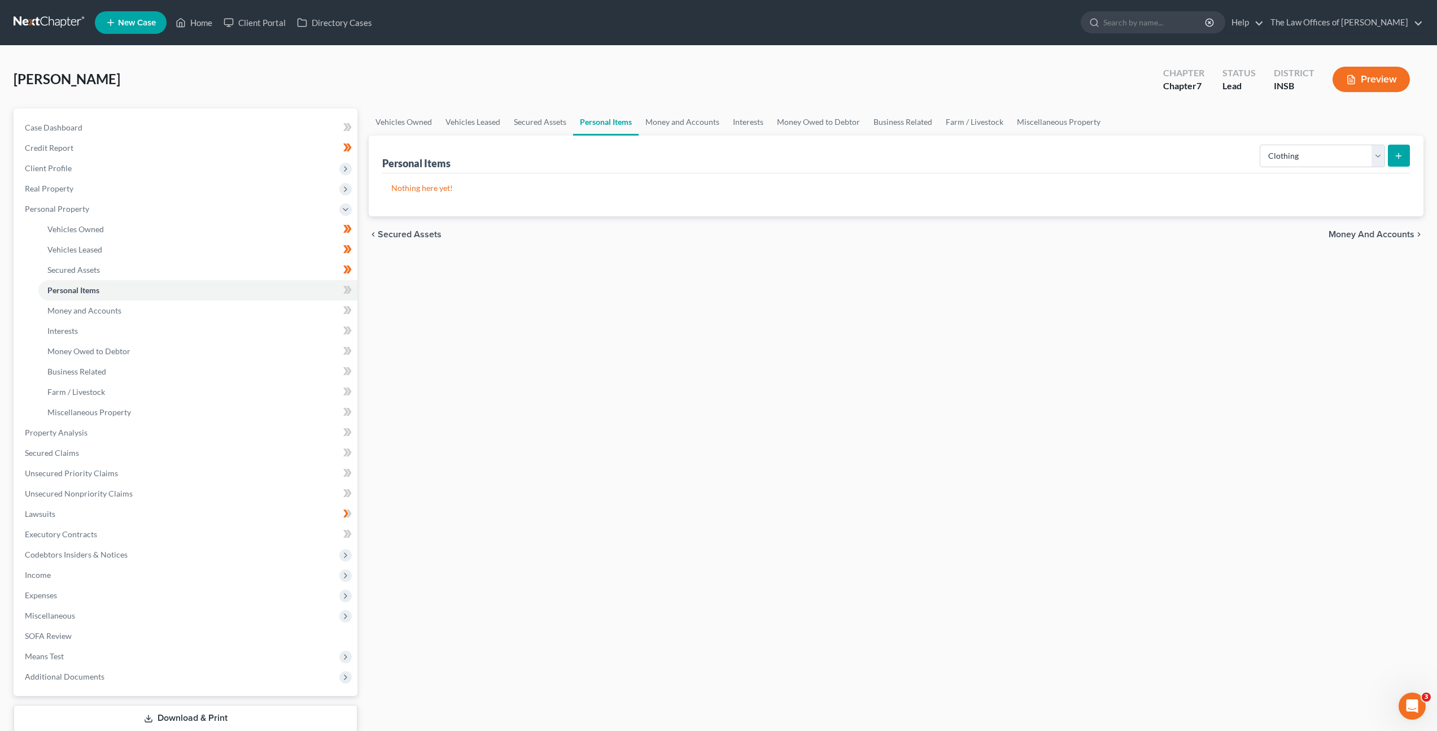
click at [1406, 162] on button "submit" at bounding box center [1399, 156] width 22 height 22
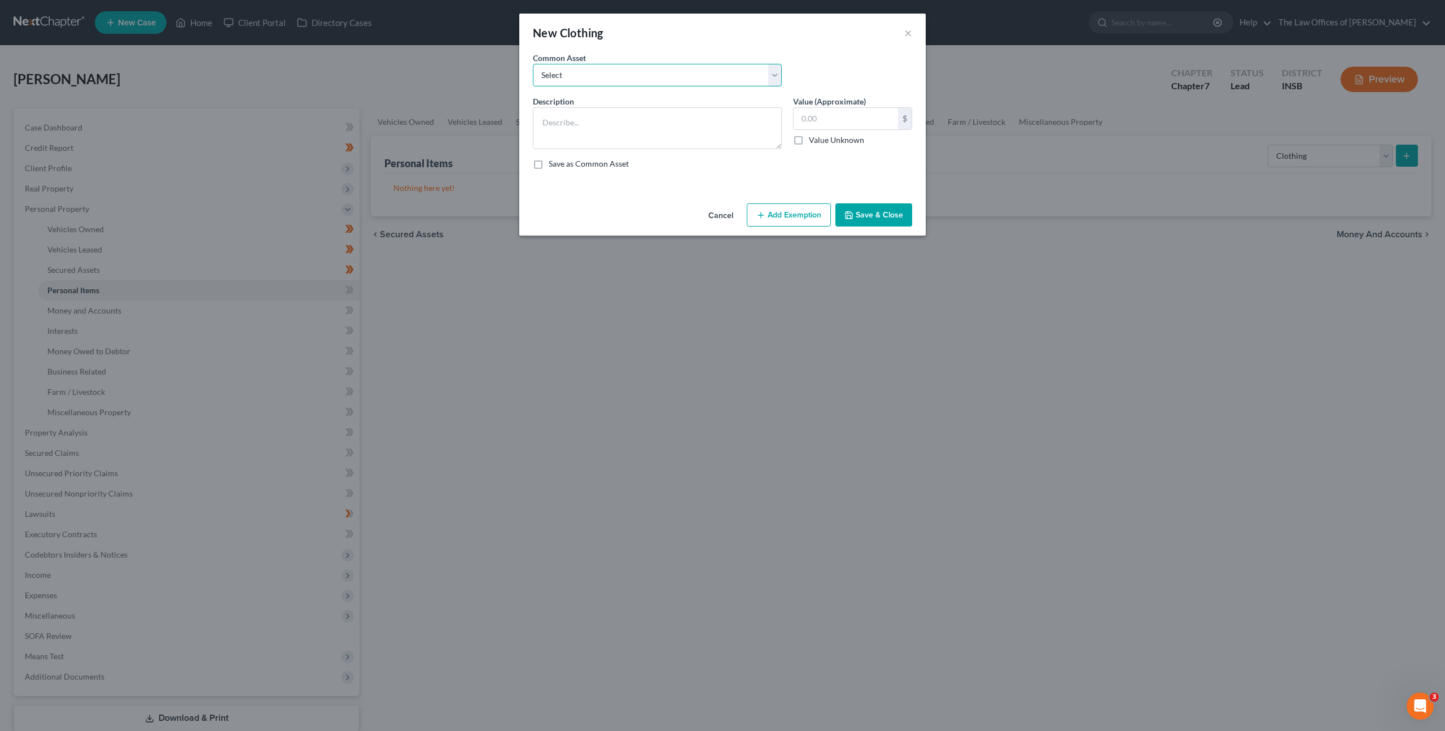
click at [671, 69] on select "Select Debtor's Clothing Joint Debtor's Clothing" at bounding box center [657, 75] width 249 height 23
select select "0"
click at [533, 64] on select "Select Debtor's Clothing Joint Debtor's Clothing" at bounding box center [657, 75] width 249 height 23
type textarea "Debtor's Clothing"
type input "50.00"
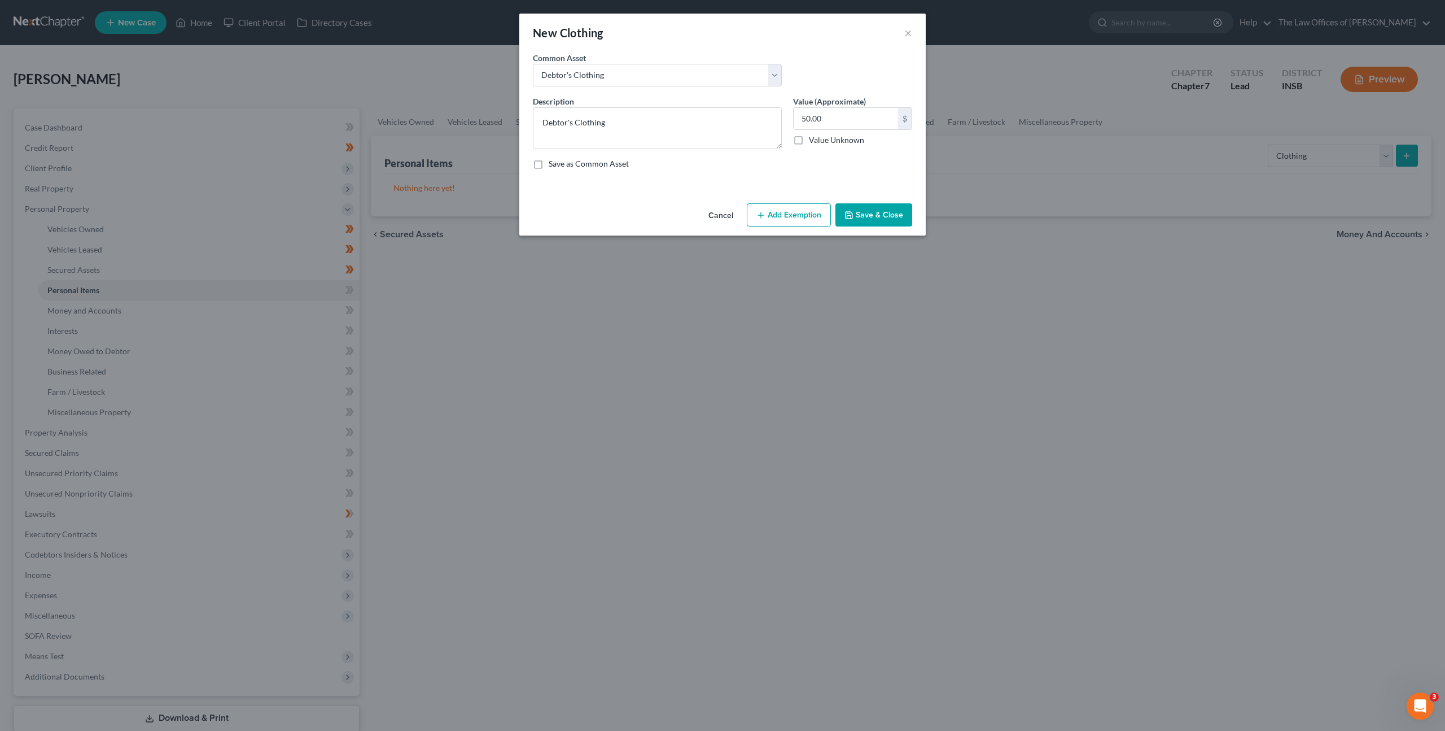
click at [773, 215] on button "Add Exemption" at bounding box center [789, 215] width 84 height 24
select select "2"
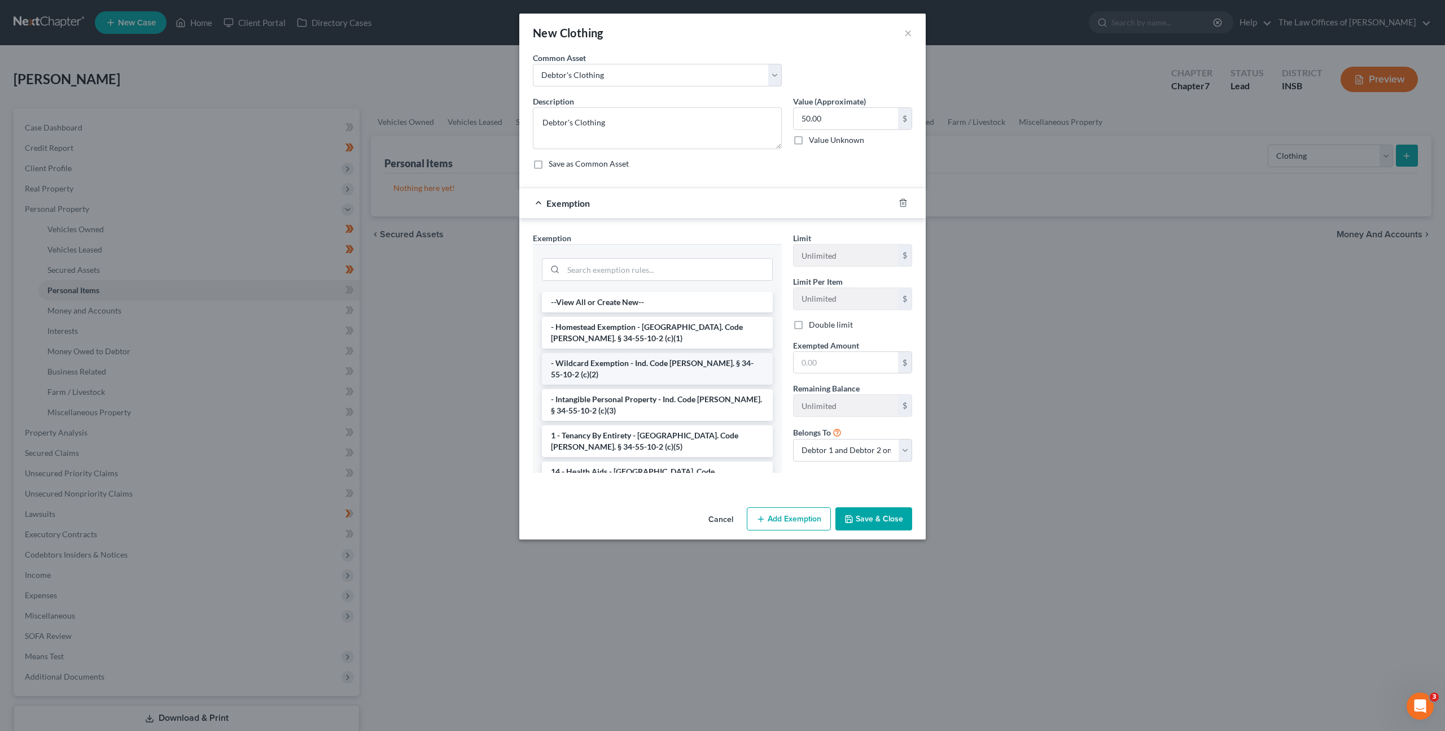
click at [642, 365] on li "- Wildcard Exemption - Ind. Code Ann. § 34-55-10-2 (c)(2)" at bounding box center [657, 369] width 231 height 32
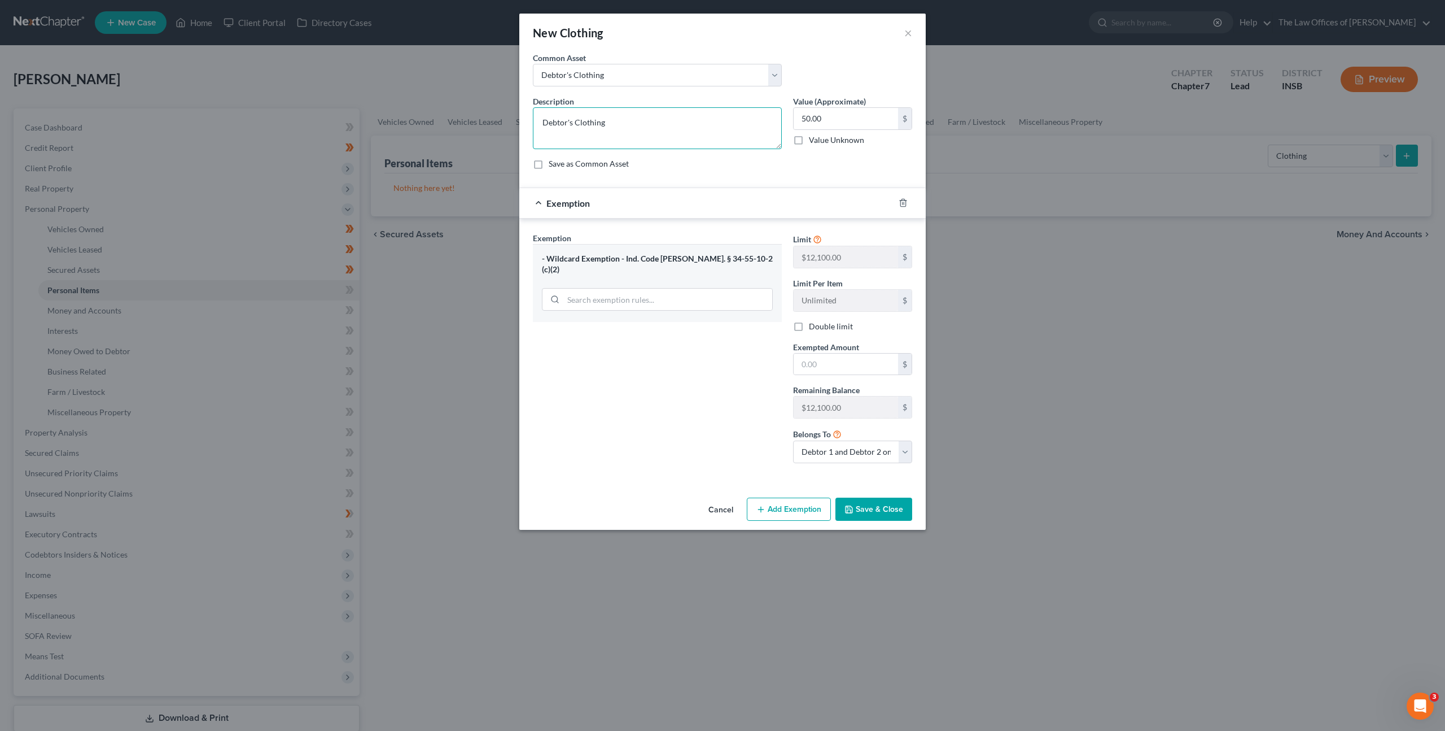
click at [713, 142] on textarea "Debtor's Clothing" at bounding box center [657, 128] width 249 height 42
click at [858, 115] on input "50.00" at bounding box center [846, 118] width 104 height 21
type input "100"
click at [816, 352] on div "Exempted Amount * $" at bounding box center [853, 358] width 130 height 34
click at [816, 354] on input "text" at bounding box center [846, 363] width 104 height 21
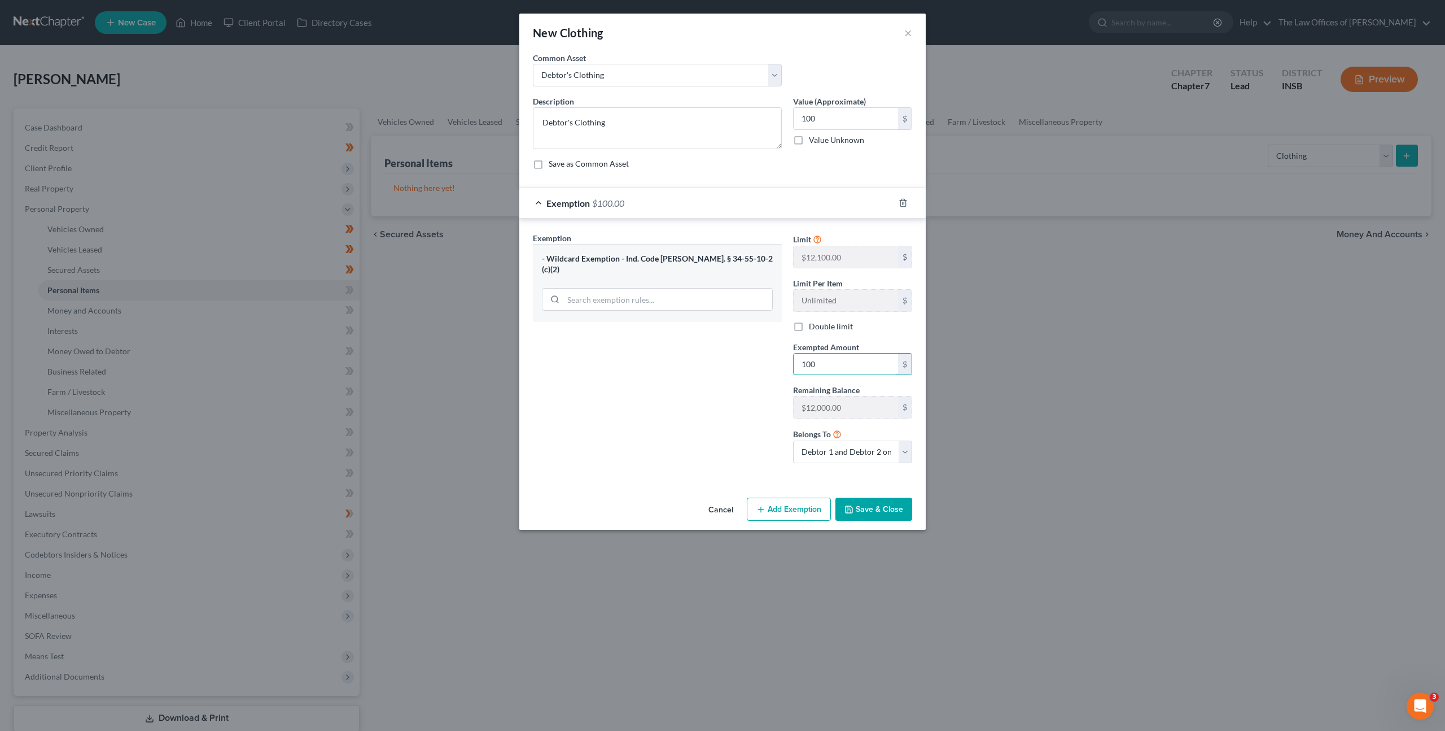
type input "100"
drag, startPoint x: 860, startPoint y: 500, endPoint x: 1056, endPoint y: 421, distance: 211.8
click at [860, 500] on button "Save & Close" at bounding box center [874, 509] width 77 height 24
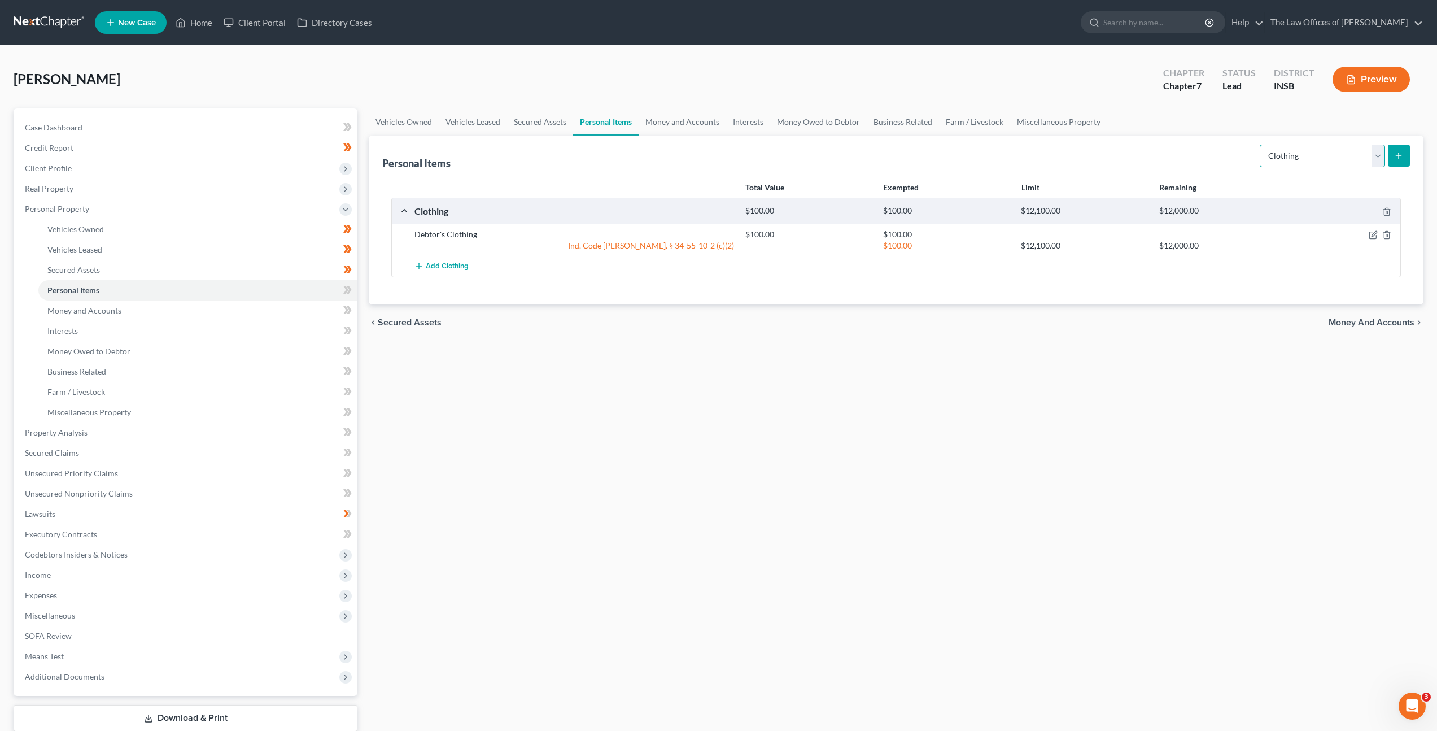
click at [1322, 156] on select "Select Item Type Clothing Collectibles Of Value Electronics Firearms Household …" at bounding box center [1322, 156] width 125 height 23
click at [1399, 159] on icon "submit" at bounding box center [1398, 155] width 9 height 9
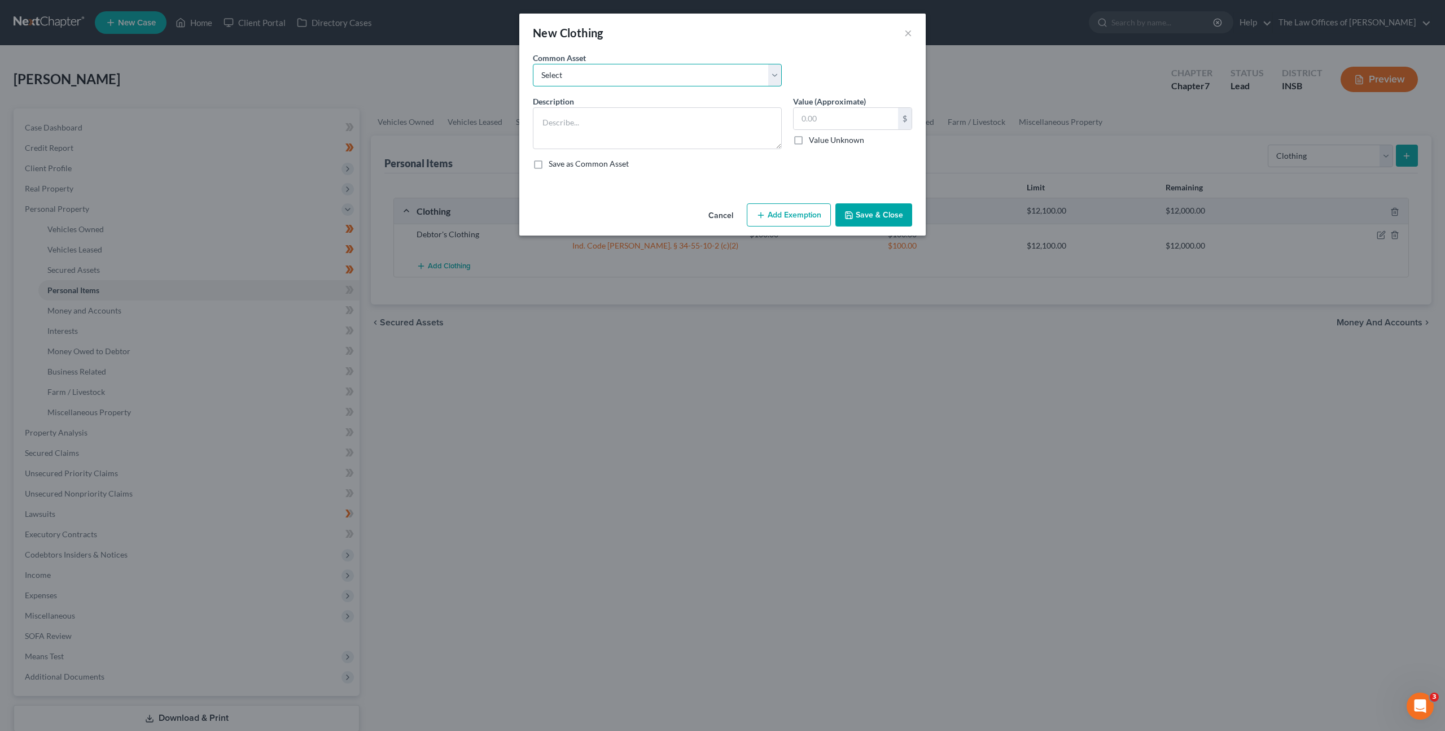
click at [666, 77] on select "Select Debtor's Clothing Joint Debtor's Clothing" at bounding box center [657, 75] width 249 height 23
select select "1"
click at [533, 64] on select "Select Debtor's Clothing Joint Debtor's Clothing" at bounding box center [657, 75] width 249 height 23
type textarea "Joint Debtor's Clothing"
click at [841, 123] on input "75.00" at bounding box center [846, 118] width 104 height 21
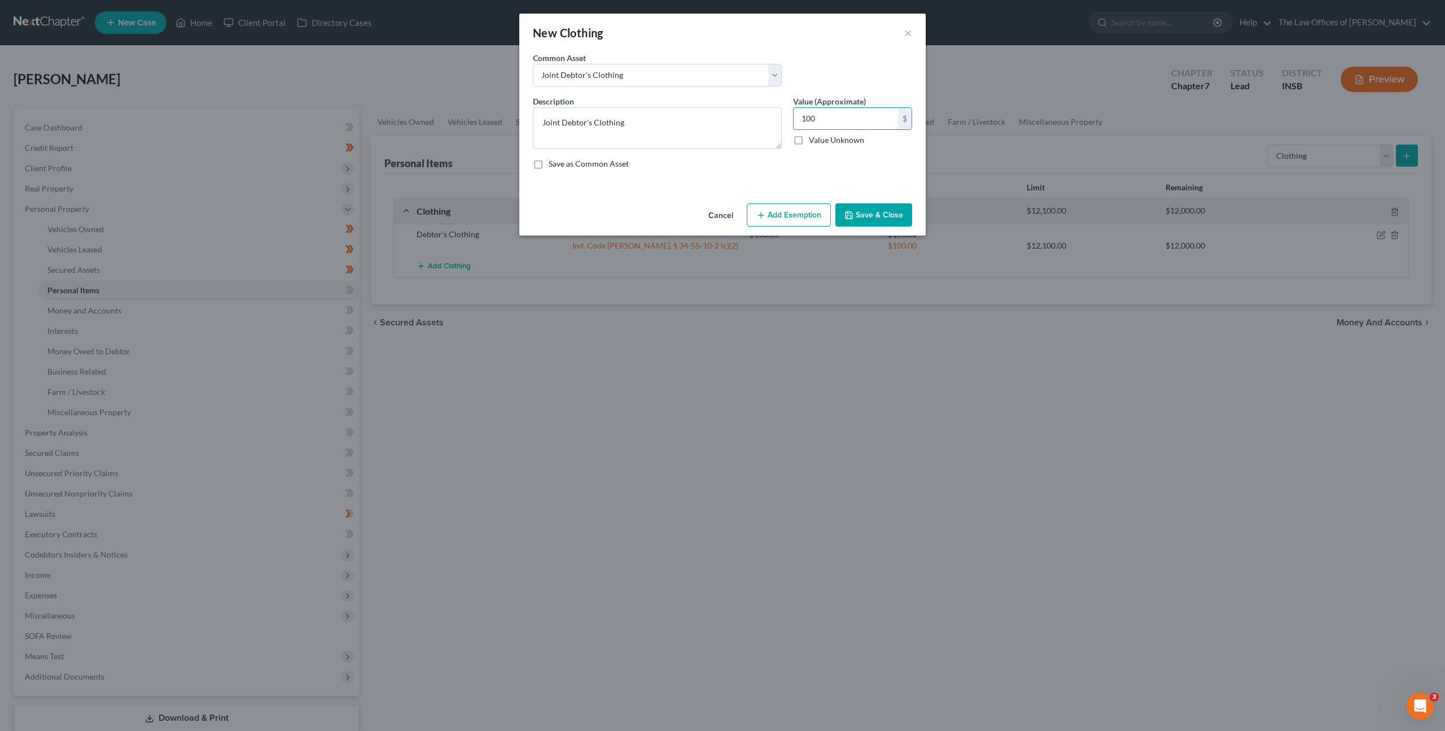
type input "100"
click at [799, 217] on button "Add Exemption" at bounding box center [789, 215] width 84 height 24
select select "2"
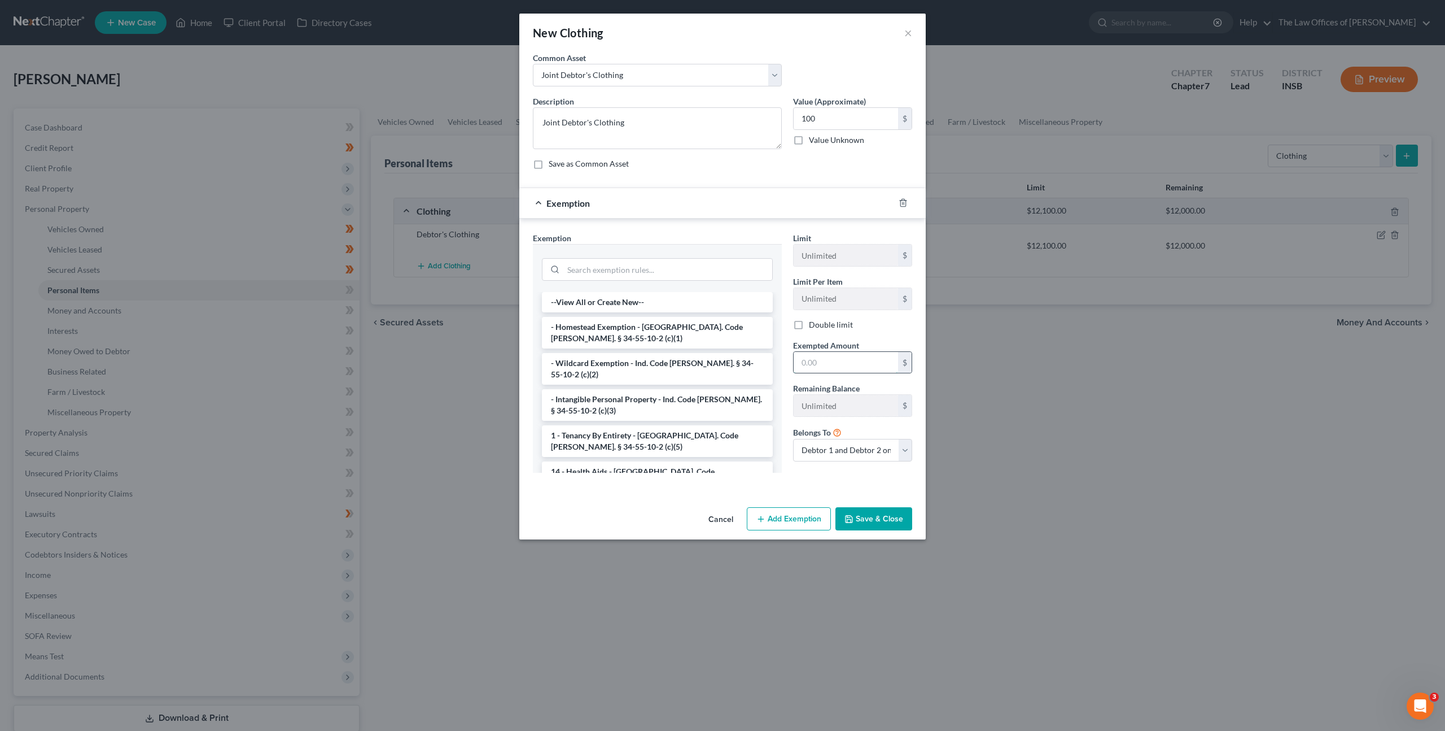
drag, startPoint x: 830, startPoint y: 360, endPoint x: 899, endPoint y: 364, distance: 69.5
click at [831, 360] on input "text" at bounding box center [846, 362] width 104 height 21
type input "100"
click at [688, 356] on li "- Wildcard Exemption - Ind. Code Ann. § 34-55-10-2 (c)(2)" at bounding box center [657, 369] width 231 height 32
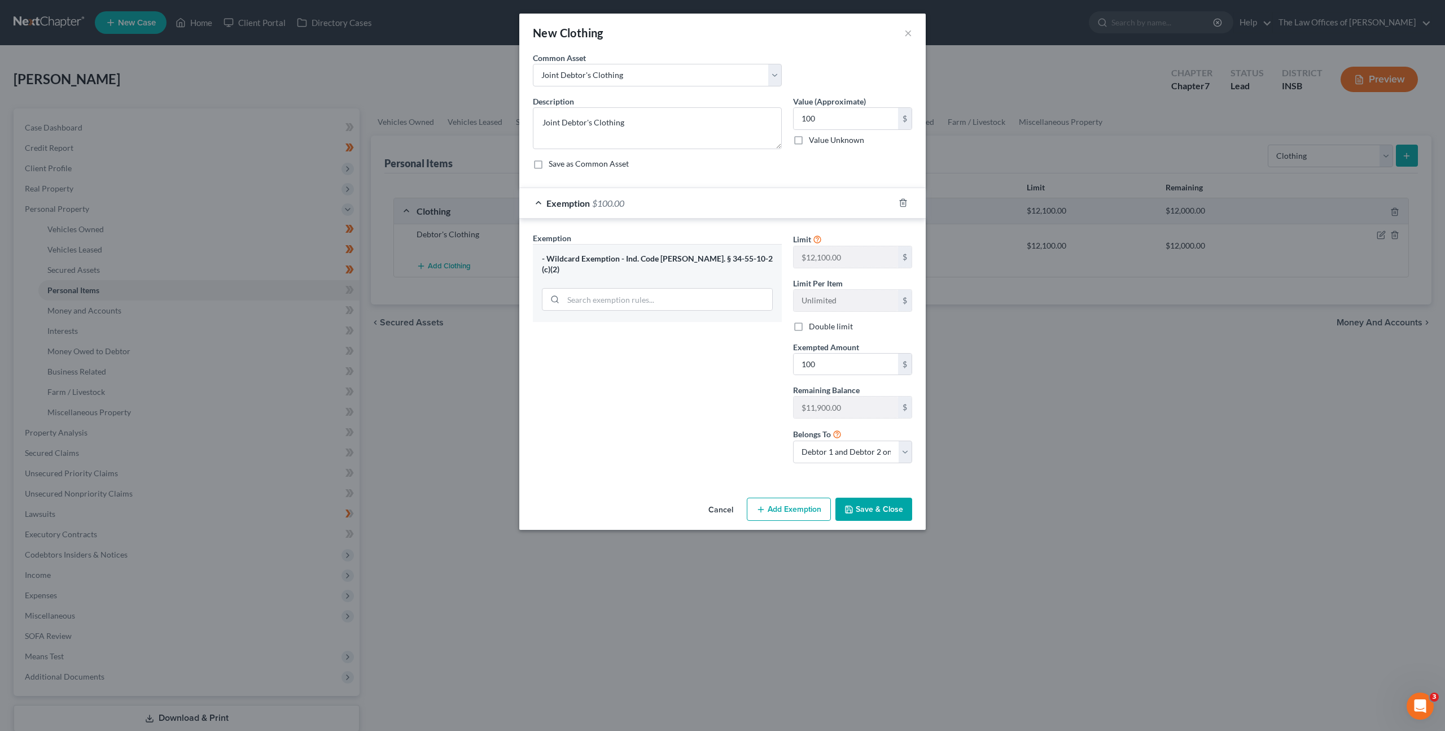
drag, startPoint x: 868, startPoint y: 509, endPoint x: 1081, endPoint y: 378, distance: 249.9
click at [868, 509] on button "Save & Close" at bounding box center [874, 509] width 77 height 24
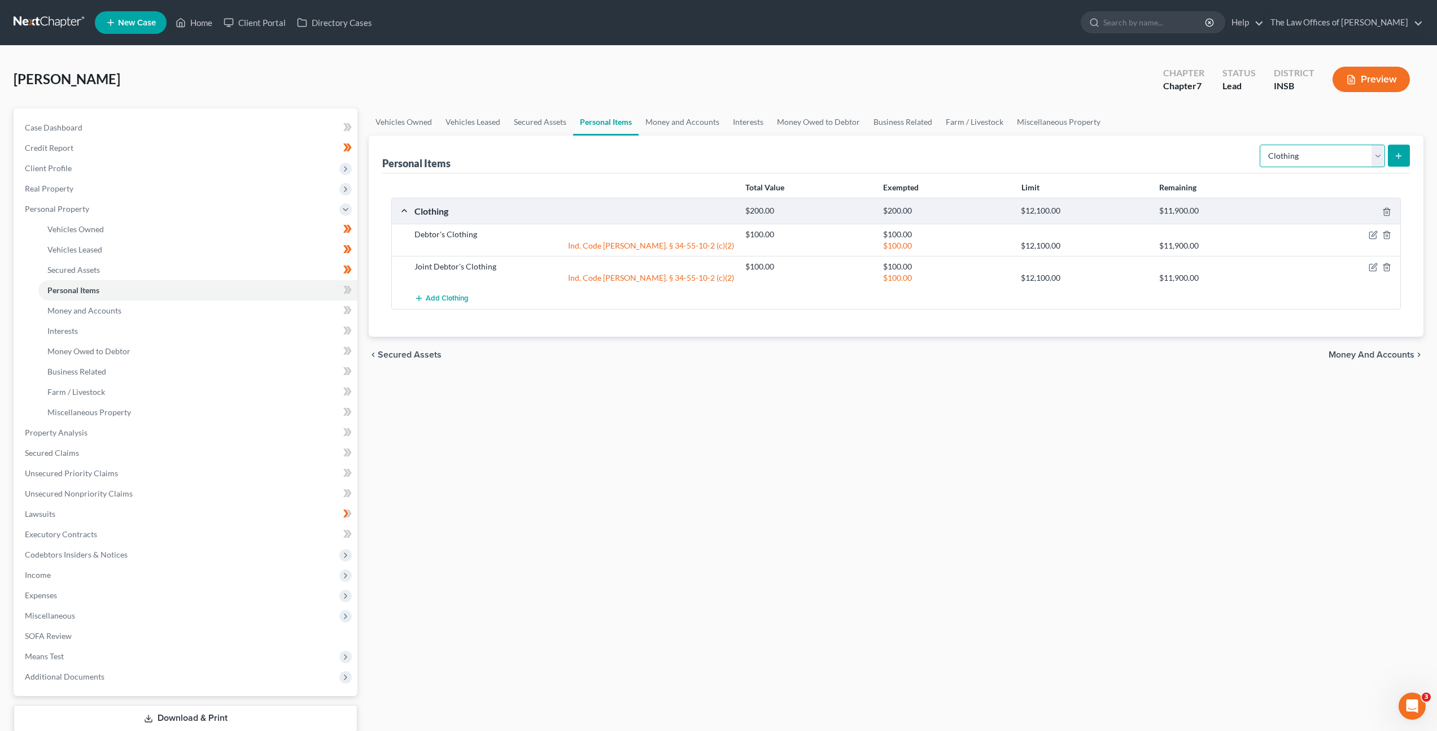
click at [1286, 154] on select "Select Item Type Clothing Collectibles Of Value Electronics Firearms Household …" at bounding box center [1322, 156] width 125 height 23
click at [1261, 145] on select "Select Item Type Clothing Collectibles Of Value Electronics Firearms Household …" at bounding box center [1322, 156] width 125 height 23
click at [1391, 155] on button "submit" at bounding box center [1399, 156] width 22 height 22
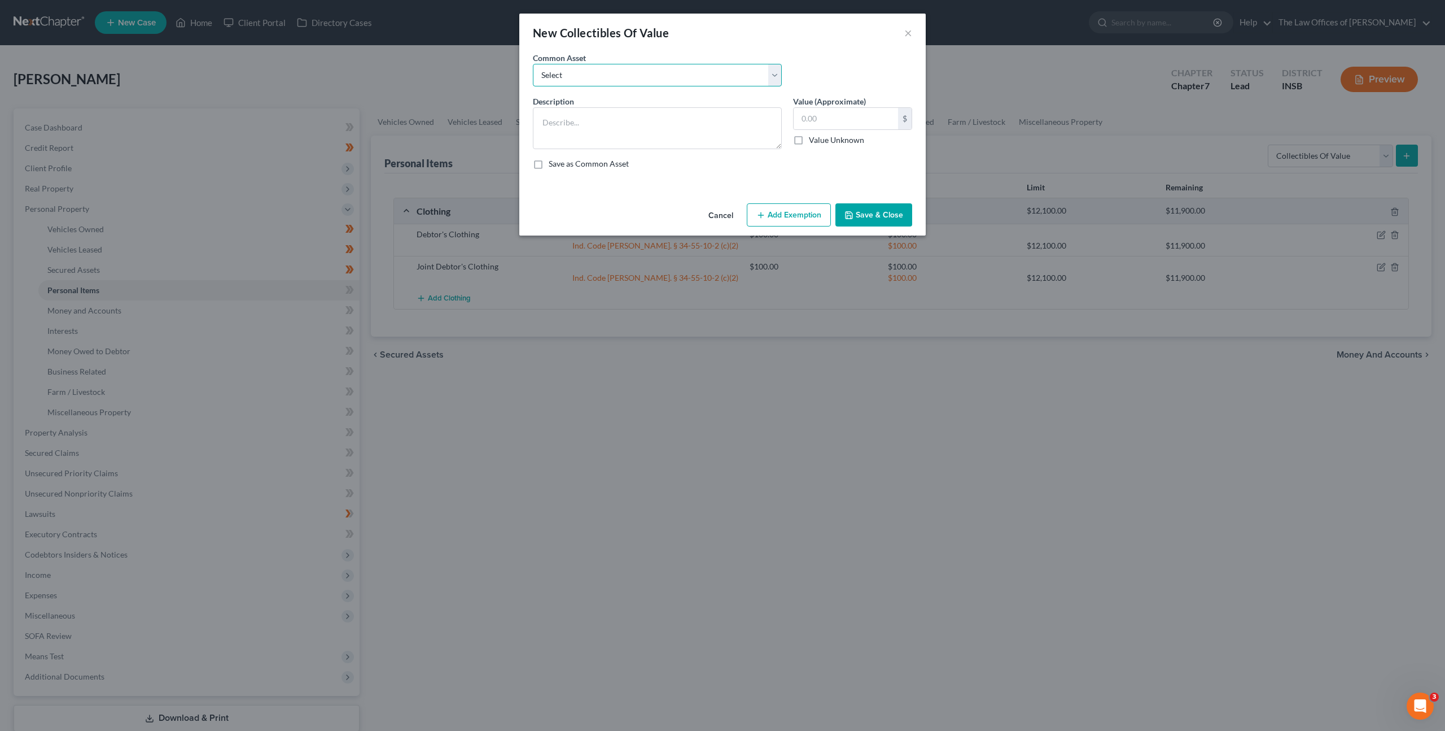
click at [596, 81] on select "Select Family Pictures Family Pictures, Miscellaneous Short Glass" at bounding box center [657, 75] width 249 height 23
drag, startPoint x: 718, startPoint y: 216, endPoint x: 921, endPoint y: 206, distance: 203.5
click at [718, 216] on button "Cancel" at bounding box center [721, 215] width 43 height 23
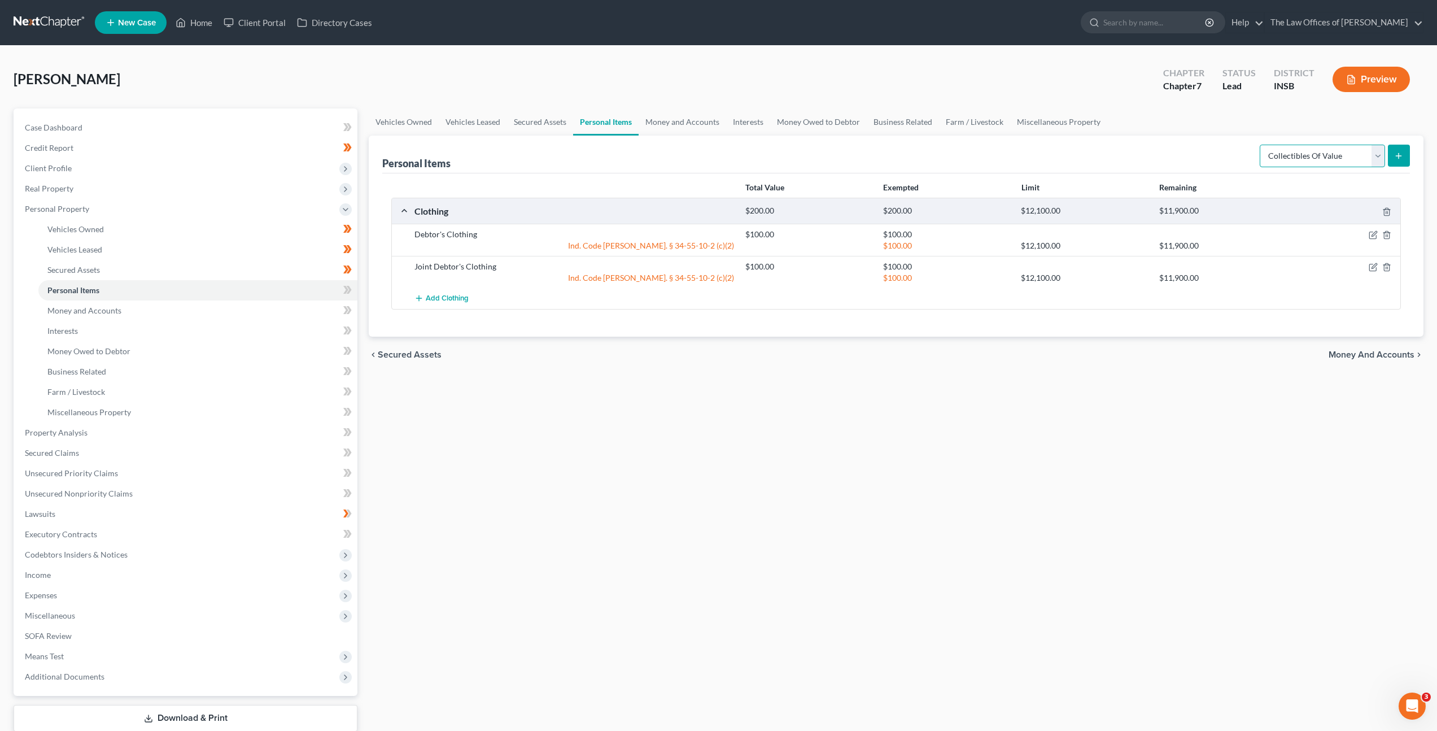
click at [1332, 164] on select "Select Item Type Clothing Collectibles Of Value Electronics Firearms Household …" at bounding box center [1322, 156] width 125 height 23
select select "electronics"
click at [1261, 145] on select "Select Item Type Clothing Collectibles Of Value Electronics Firearms Household …" at bounding box center [1322, 156] width 125 height 23
click at [1392, 149] on button "submit" at bounding box center [1399, 156] width 22 height 22
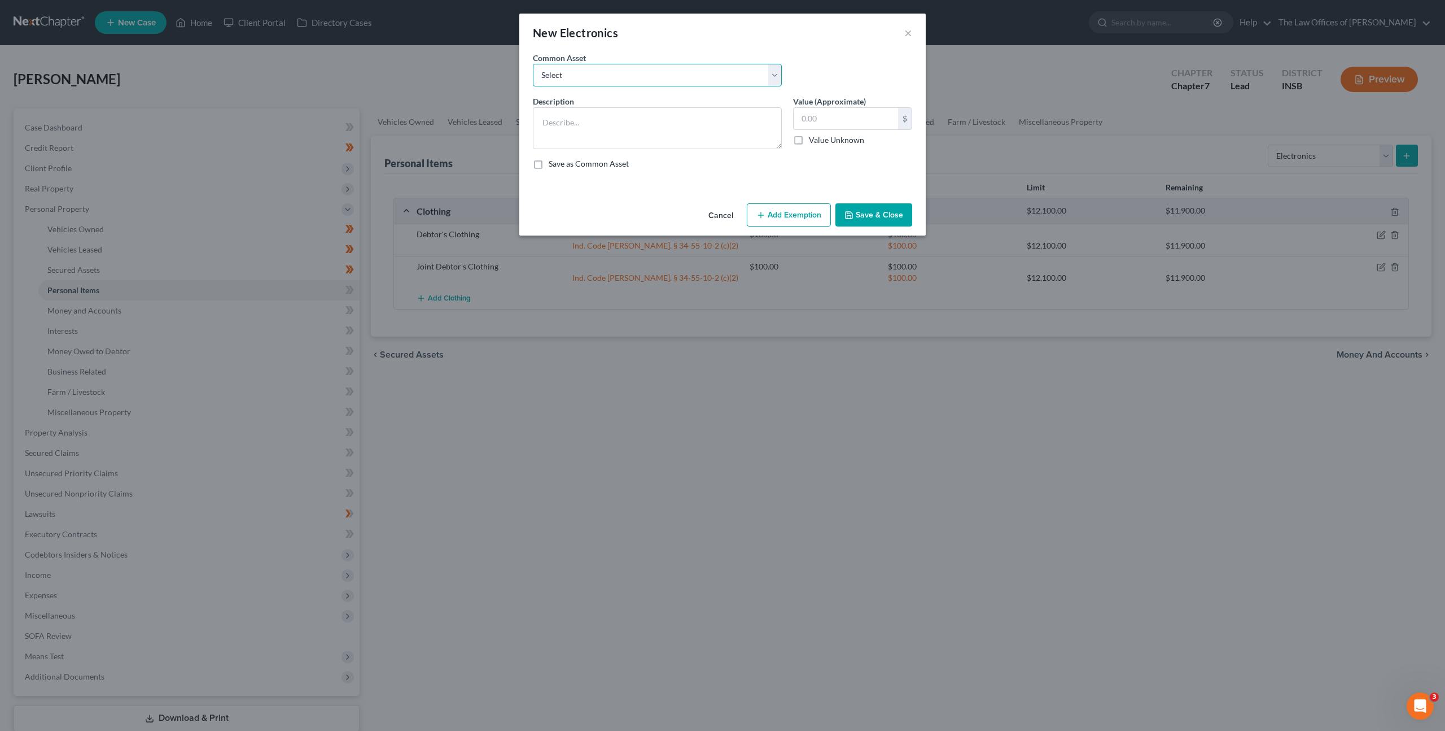
click at [650, 77] on select "Select Cell Phone (1), Television (2), Desktop Computer (1)" at bounding box center [657, 75] width 249 height 23
select select "0"
click at [533, 64] on select "Select Cell Phone (1), Television (2), Desktop Computer (1)" at bounding box center [657, 75] width 249 height 23
type textarea "Cell Phone (1), Television (2), Desktop Computer (1)"
click at [768, 215] on button "Add Exemption" at bounding box center [789, 215] width 84 height 24
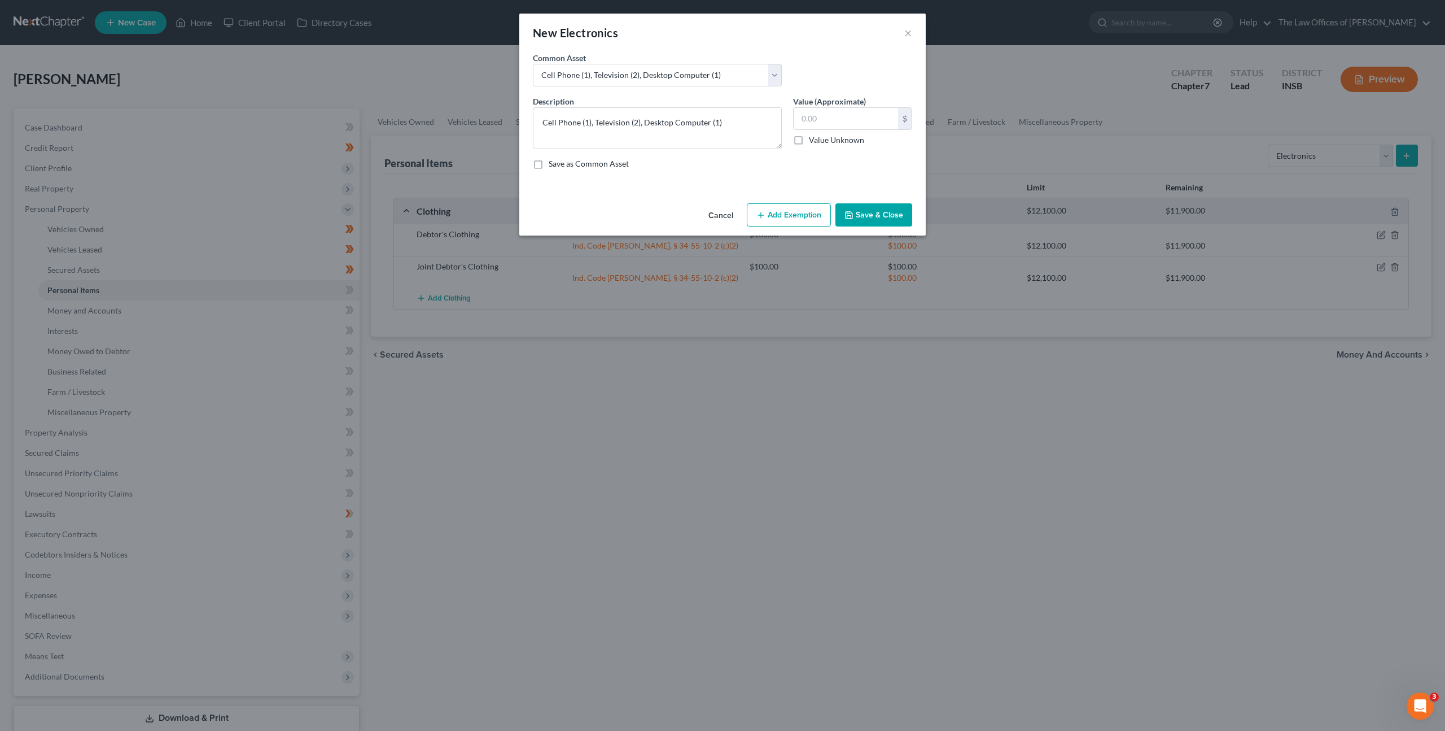
select select "2"
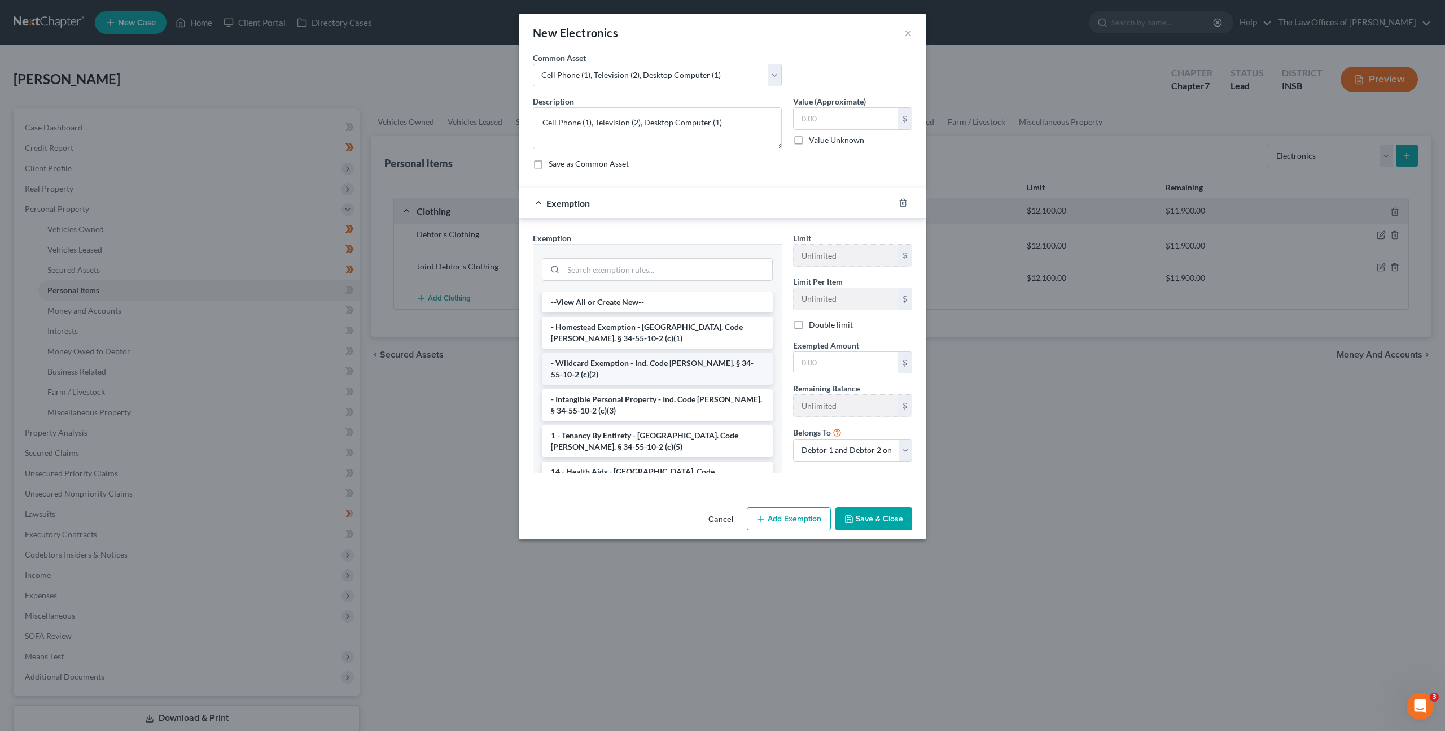
click at [614, 357] on li "- Wildcard Exemption - Ind. Code Ann. § 34-55-10-2 (c)(2)" at bounding box center [657, 369] width 231 height 32
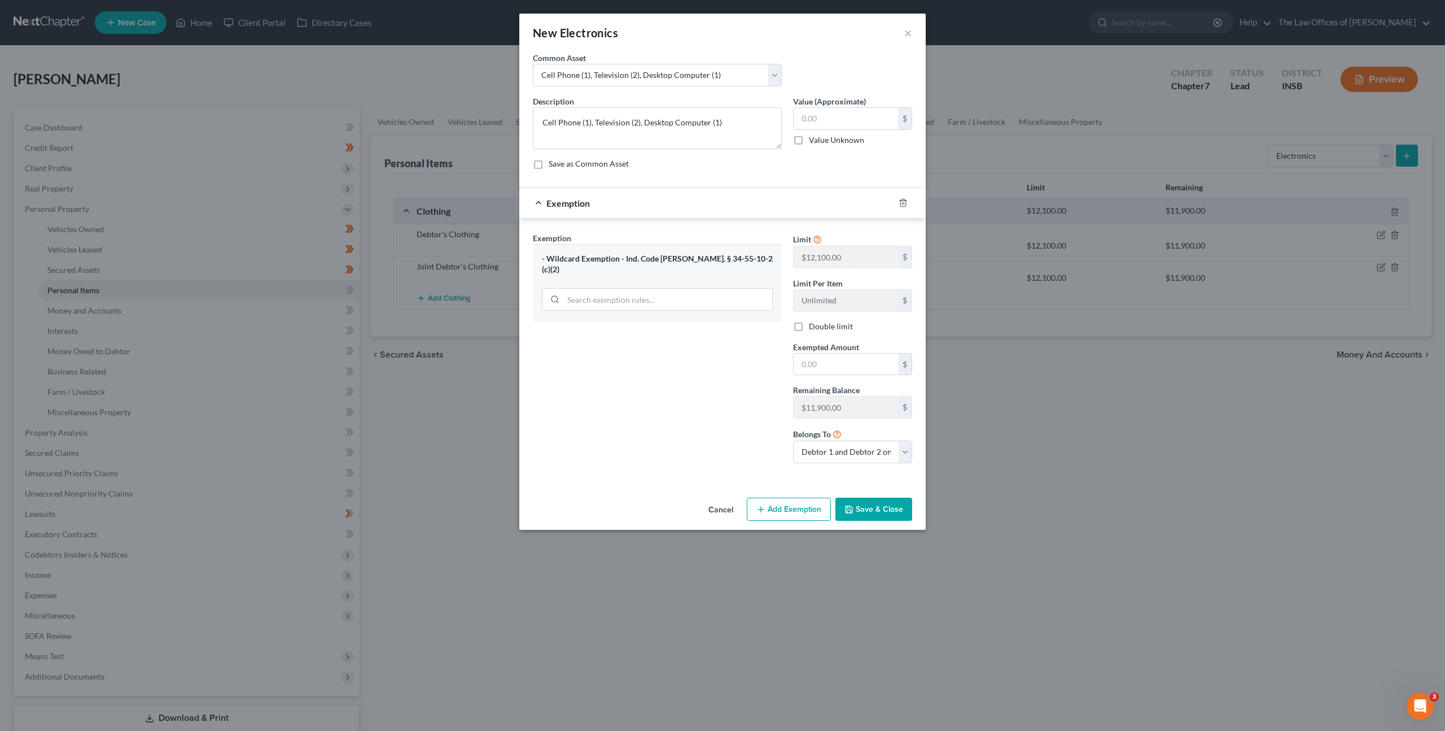
click at [718, 168] on div "Save as Common Asset" at bounding box center [722, 163] width 379 height 11
click at [589, 119] on textarea "Cell Phone (1), Television (2), Desktop Computer (1)" at bounding box center [657, 128] width 249 height 42
click at [720, 124] on textarea "Cell Phone (2), Television (2), Desktop Computer (1)" at bounding box center [657, 128] width 249 height 42
drag, startPoint x: 726, startPoint y: 122, endPoint x: 641, endPoint y: 118, distance: 84.2
click at [641, 118] on textarea "Cell Phone (2), Television (2), Desktop Computer (1)" at bounding box center [657, 128] width 249 height 42
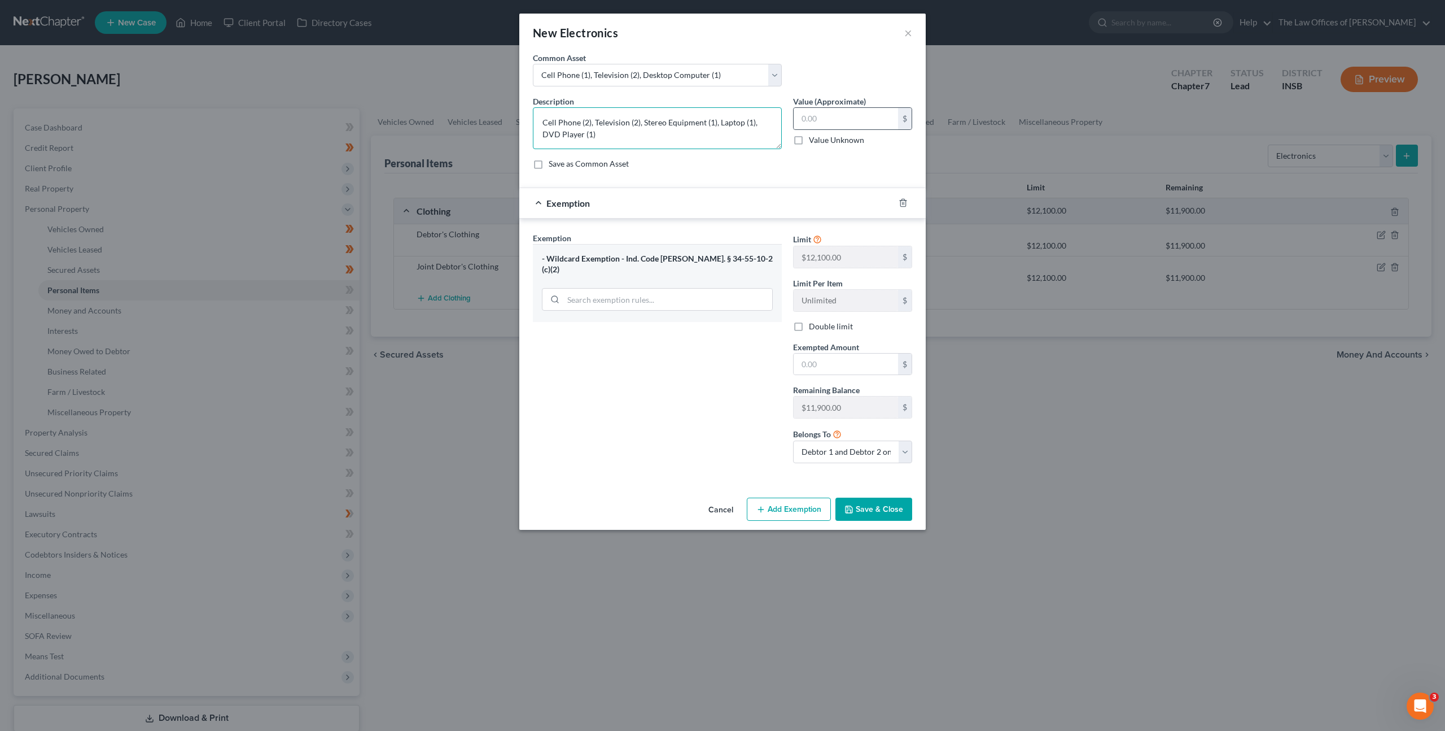
type textarea "Cell Phone (2), Television (2), Stereo Equipment (1), Laptop (1), DVD Player (1)"
click at [834, 129] on div "$" at bounding box center [852, 118] width 119 height 23
click at [833, 114] on input "text" at bounding box center [846, 118] width 104 height 21
click at [827, 363] on input "text" at bounding box center [846, 363] width 104 height 21
click at [827, 121] on input "700" at bounding box center [846, 118] width 104 height 21
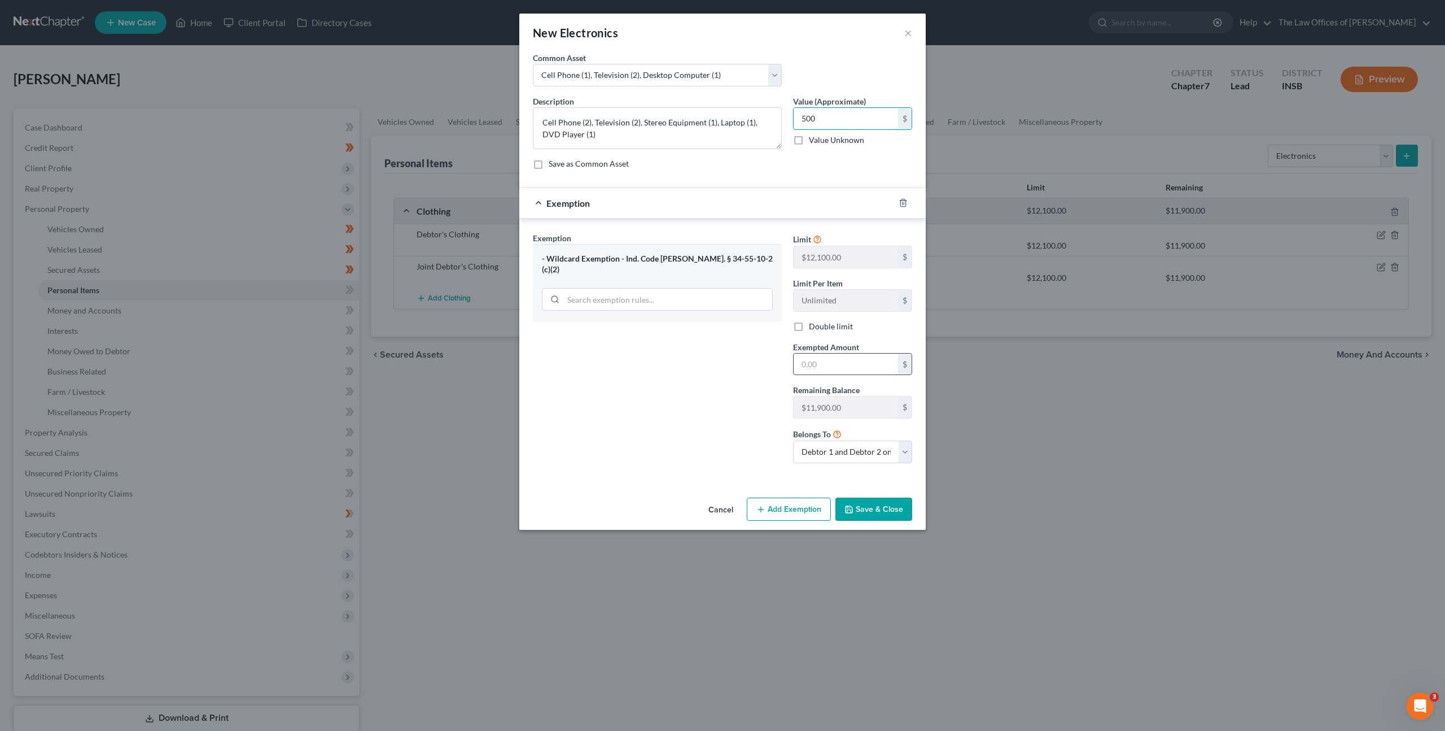
type input "500"
click at [814, 366] on input "text" at bounding box center [846, 363] width 104 height 21
type input "500"
click at [752, 346] on div "Exemption Set must be selected for CA. Exemption * - Wildcard Exemption - Ind. …" at bounding box center [657, 352] width 260 height 240
click at [882, 510] on button "Save & Close" at bounding box center [874, 509] width 77 height 24
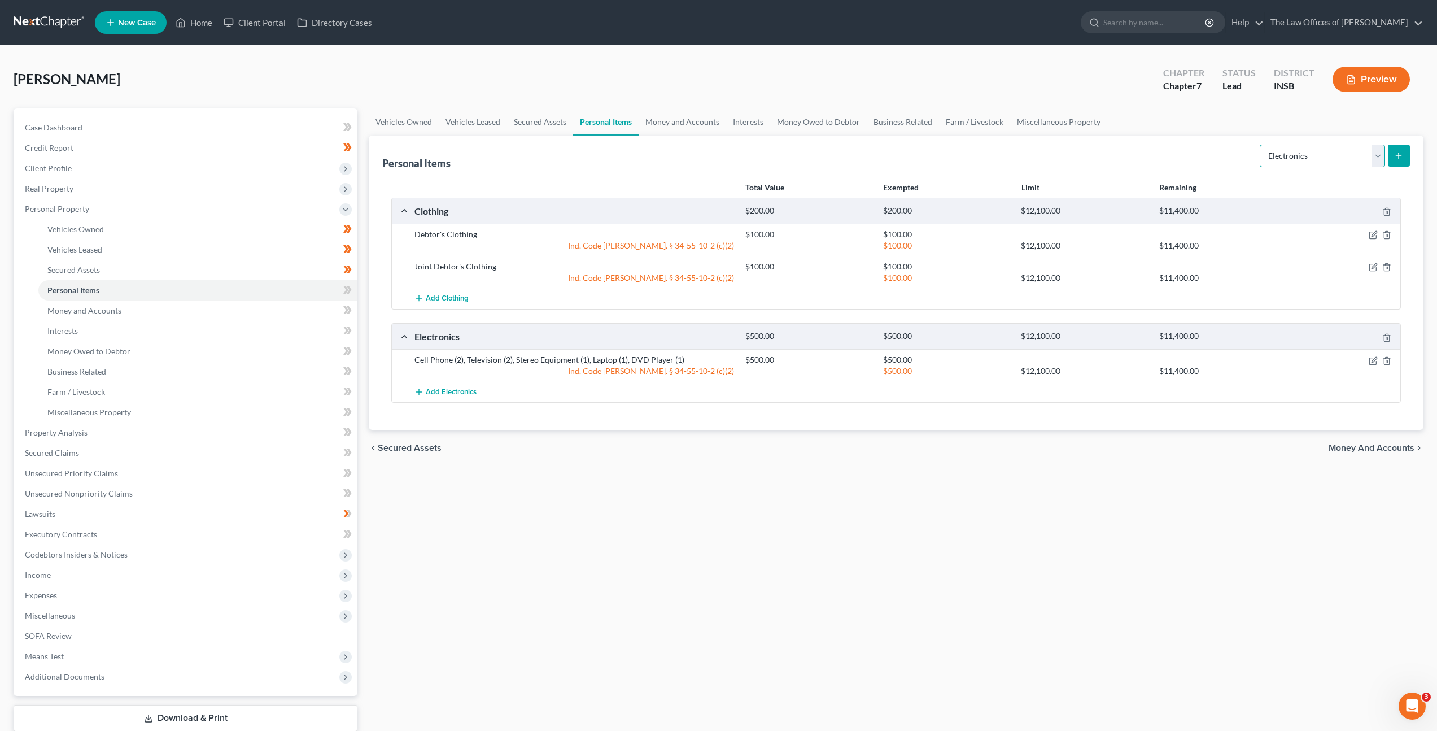
click at [1273, 161] on select "Select Item Type Clothing Collectibles Of Value Electronics Firearms Household …" at bounding box center [1322, 156] width 125 height 23
click at [1268, 148] on select "Select Item Type Clothing Collectibles Of Value Electronics Firearms Household …" at bounding box center [1322, 156] width 125 height 23
select select "firearms"
click at [1261, 145] on select "Select Item Type Clothing Collectibles Of Value Electronics Firearms Household …" at bounding box center [1322, 156] width 125 height 23
click at [1195, 151] on div "Personal Items Select Item Type Clothing Collectibles Of Value Electronics Fire…" at bounding box center [896, 155] width 1028 height 38
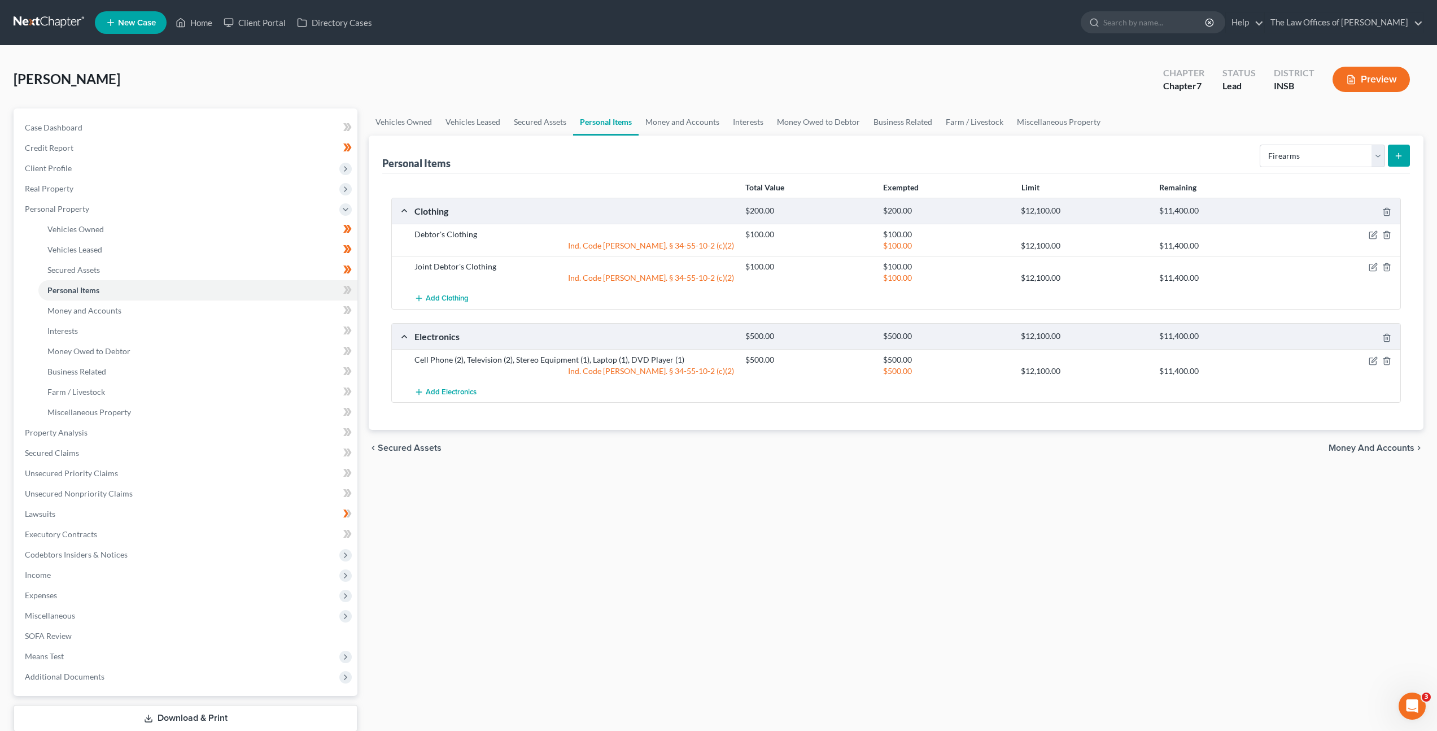
click at [1406, 159] on button "submit" at bounding box center [1399, 156] width 22 height 22
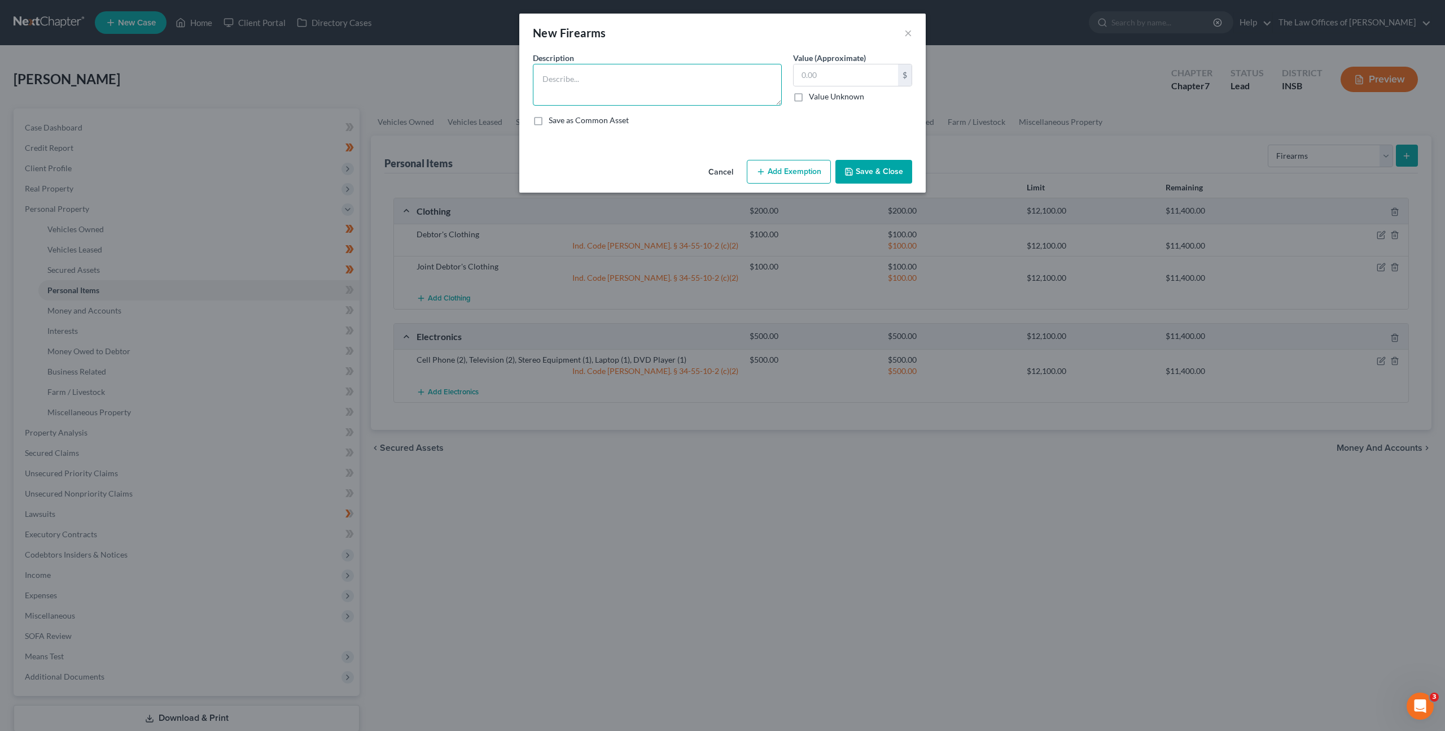
click at [636, 77] on textarea at bounding box center [657, 85] width 249 height 42
type textarea "Pistol (1)"
click at [862, 73] on input "text" at bounding box center [846, 74] width 104 height 21
click at [762, 172] on line "button" at bounding box center [760, 172] width 5 height 0
select select "2"
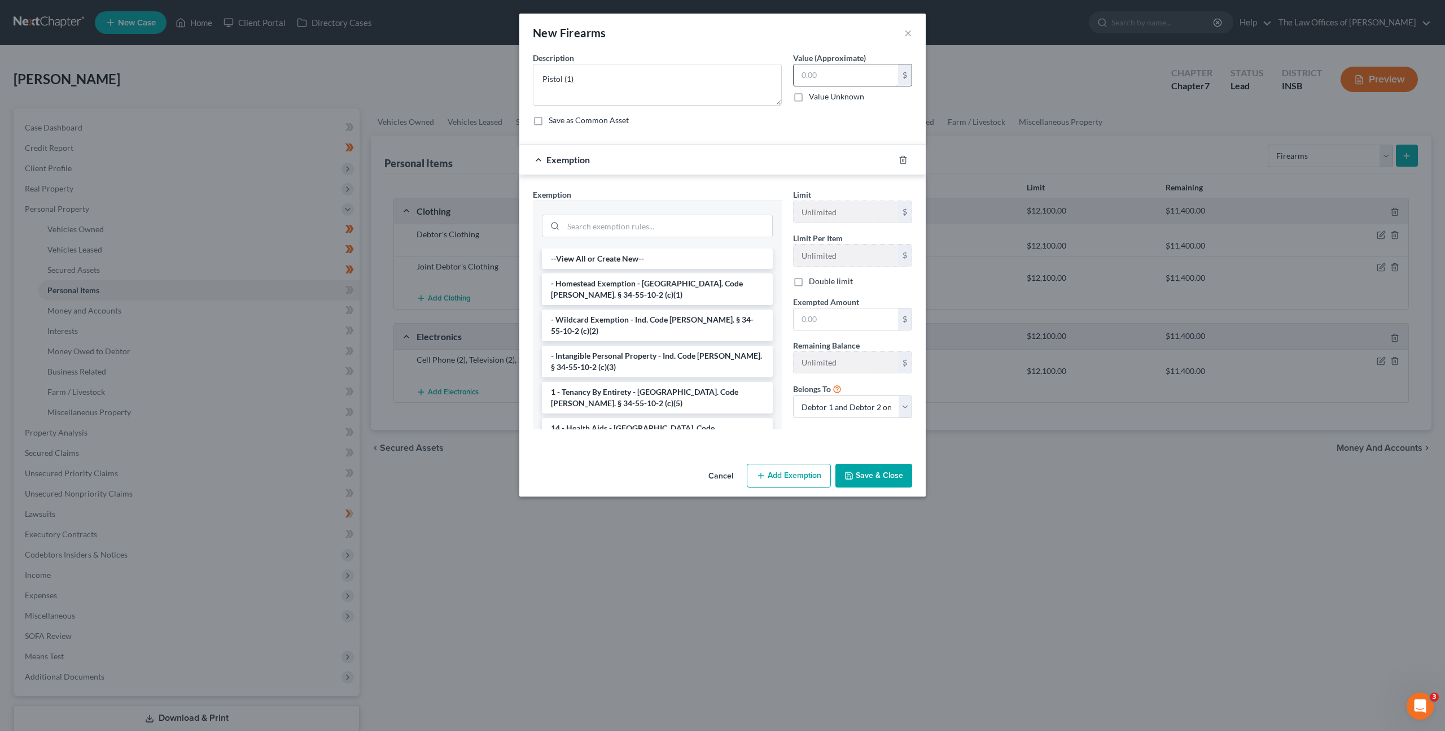
click at [831, 75] on input "text" at bounding box center [846, 74] width 104 height 21
type input "200"
click at [649, 321] on li "- Wildcard Exemption - Ind. Code Ann. § 34-55-10-2 (c)(2)" at bounding box center [657, 325] width 231 height 32
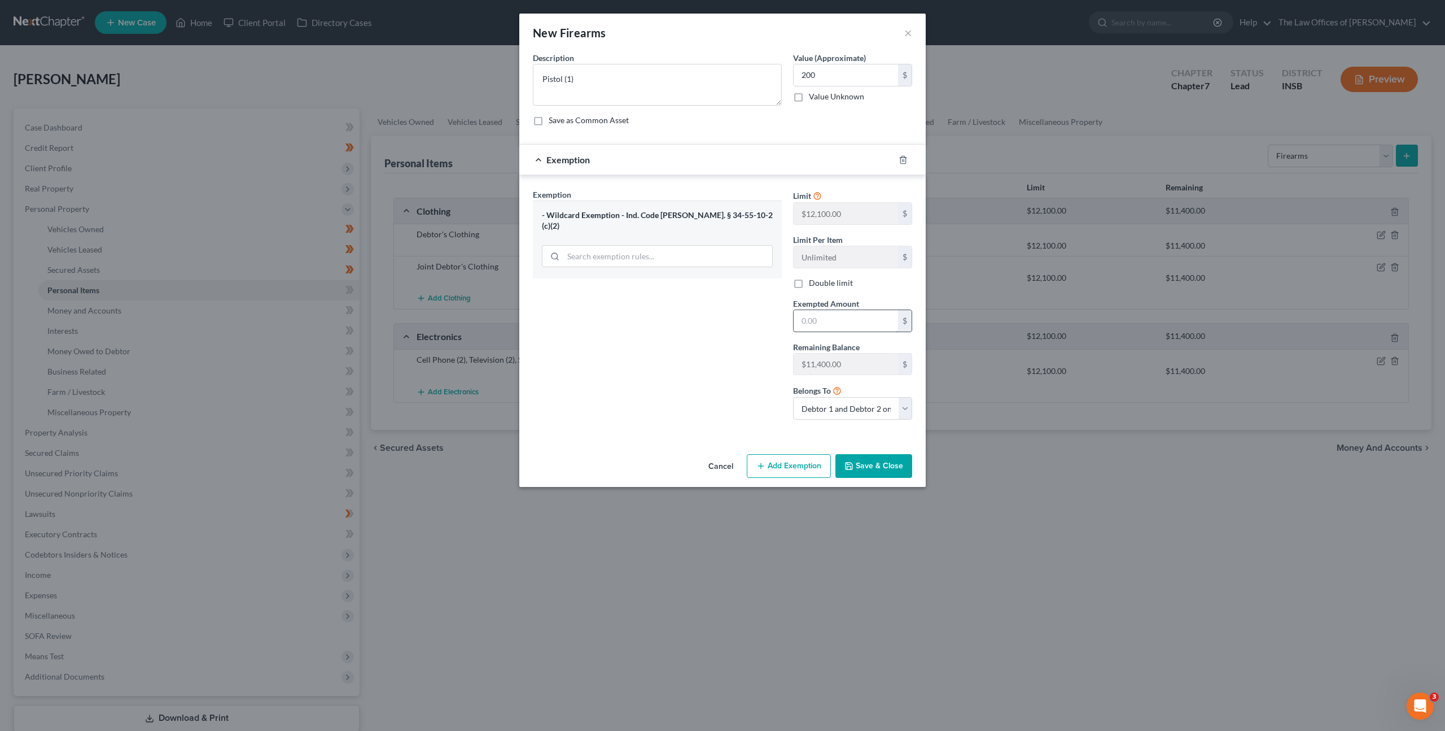
click at [828, 331] on div "Limit $12,100.00 $ Limit Per Item Unlimited $ Double limit Exempted Amount * $ …" at bounding box center [853, 309] width 130 height 240
drag, startPoint x: 830, startPoint y: 325, endPoint x: 831, endPoint y: 311, distance: 14.1
click at [830, 324] on input "text" at bounding box center [846, 320] width 104 height 21
type input "200"
click at [851, 466] on polyline "button" at bounding box center [849, 467] width 4 height 3
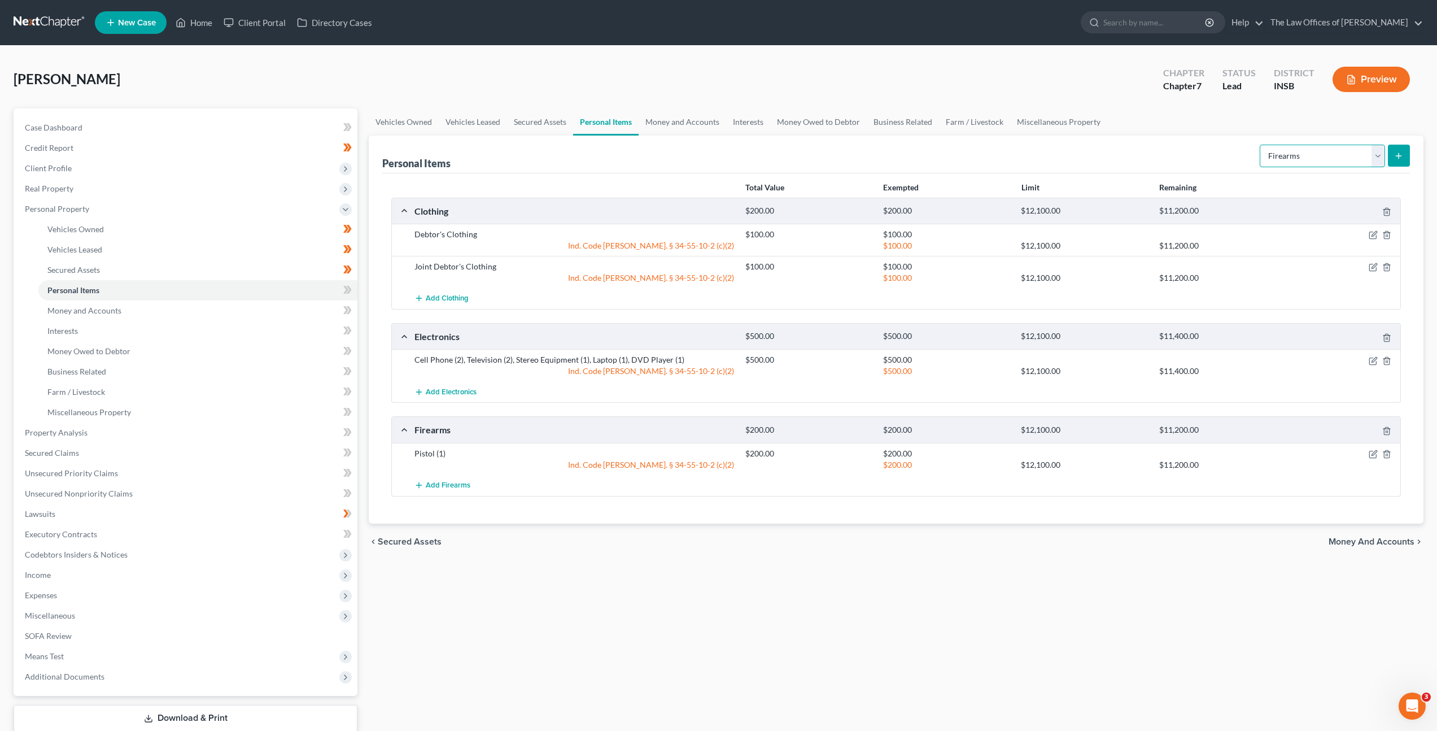
click at [1288, 147] on select "Select Item Type Clothing Collectibles Of Value Electronics Firearms Household …" at bounding box center [1322, 156] width 125 height 23
select select "jewelry"
click at [1261, 145] on select "Select Item Type Clothing Collectibles Of Value Electronics Firearms Household …" at bounding box center [1322, 156] width 125 height 23
click at [1410, 156] on div "Personal Items Select Item Type Clothing Collectibles Of Value Electronics Fire…" at bounding box center [896, 330] width 1055 height 388
click at [1401, 157] on icon "submit" at bounding box center [1398, 155] width 9 height 9
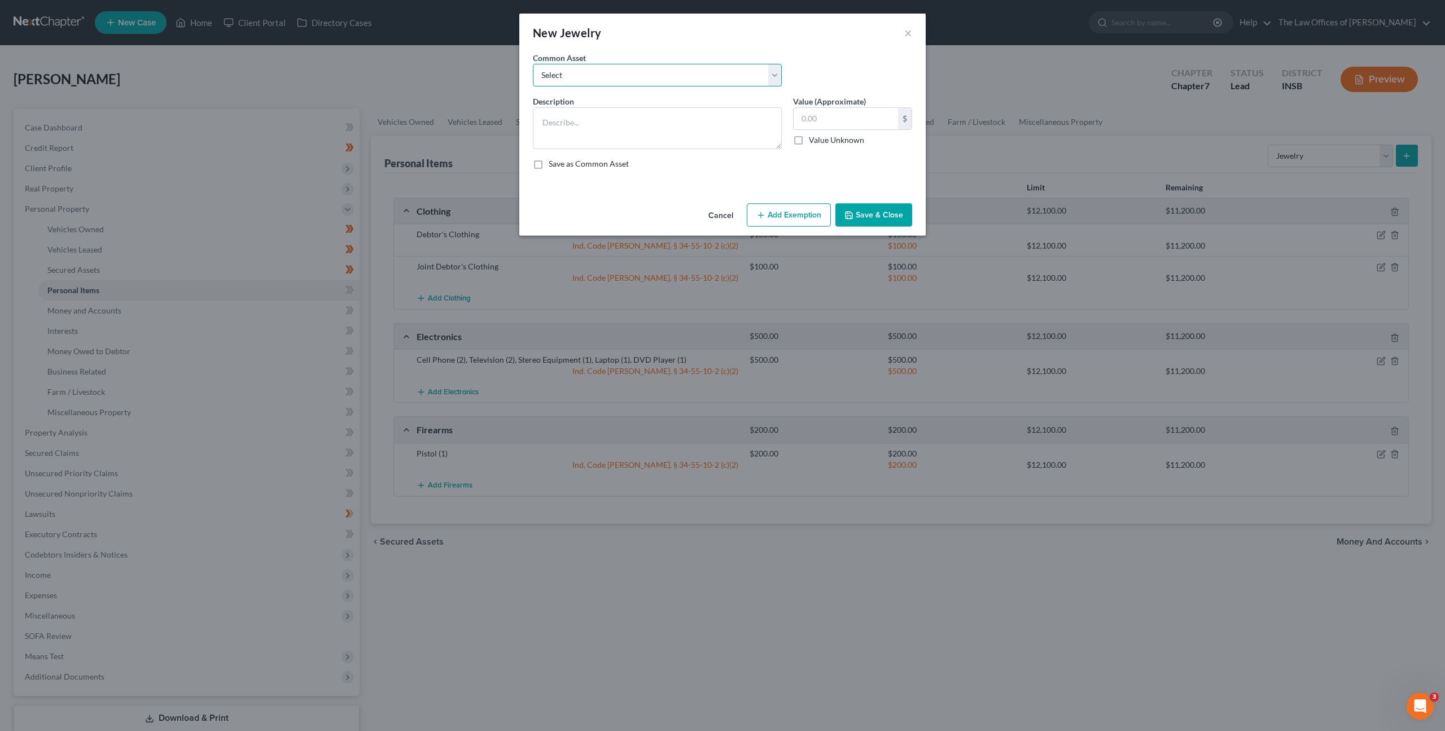
click at [614, 81] on select "Select Costume Jewelry White Gold Necklace with Diamonds (7), White Gold Bracel…" at bounding box center [657, 75] width 249 height 23
click at [657, 126] on textarea at bounding box center [657, 128] width 249 height 42
type textarea "Wedding Bands"
click at [715, 220] on button "Cancel" at bounding box center [721, 215] width 43 height 23
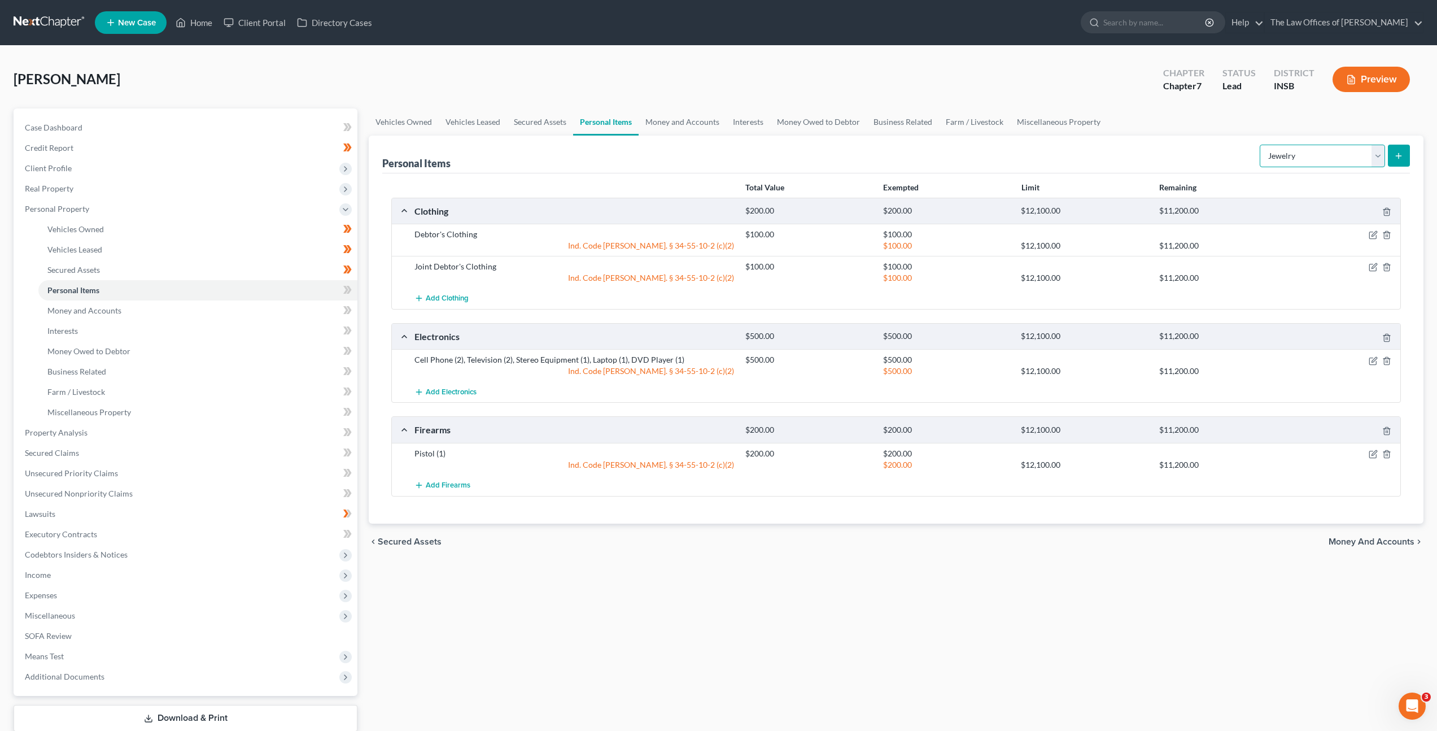
click at [1313, 151] on select "Select Item Type Clothing Collectibles Of Value Electronics Firearms Household …" at bounding box center [1322, 156] width 125 height 23
select select "pets"
click at [1261, 145] on select "Select Item Type Clothing Collectibles Of Value Electronics Firearms Household …" at bounding box center [1322, 156] width 125 height 23
click at [1398, 159] on icon "submit" at bounding box center [1398, 155] width 9 height 9
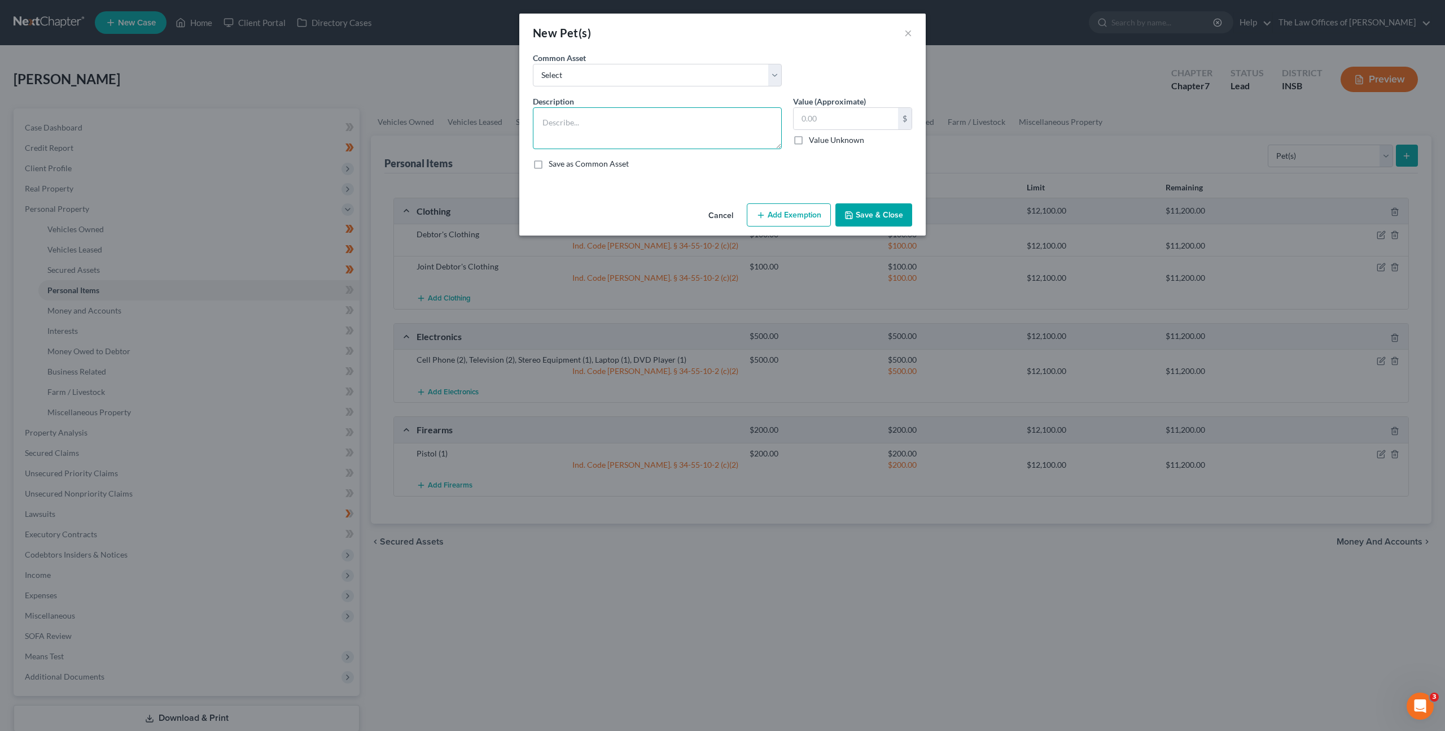
click at [673, 121] on textarea at bounding box center [657, 128] width 249 height 42
click at [890, 216] on button "Save & Close" at bounding box center [874, 215] width 77 height 24
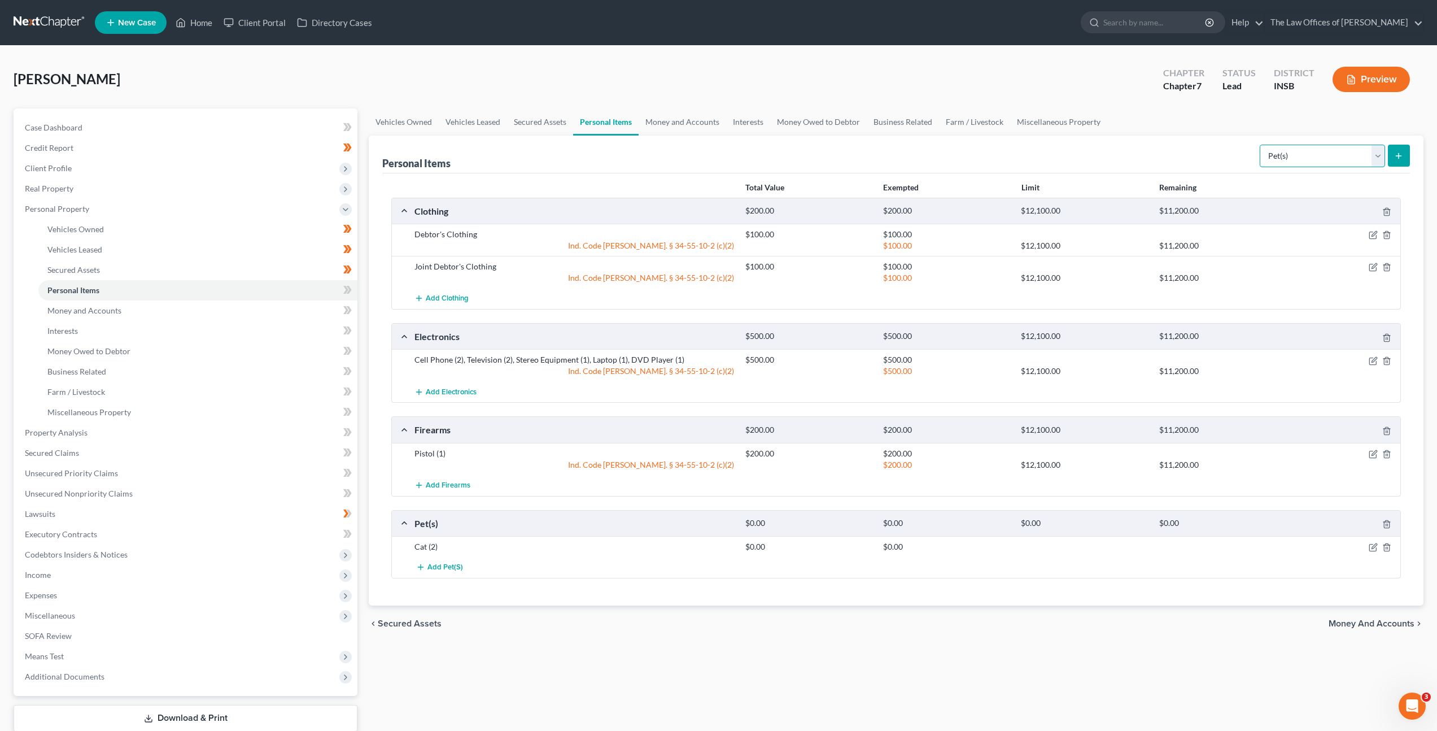
click at [1293, 159] on select "Select Item Type Clothing Collectibles Of Value Electronics Firearms Household …" at bounding box center [1322, 156] width 125 height 23
click at [1261, 145] on select "Select Item Type Clothing Collectibles Of Value Electronics Firearms Household …" at bounding box center [1322, 156] width 125 height 23
click at [1392, 152] on button "submit" at bounding box center [1399, 156] width 22 height 22
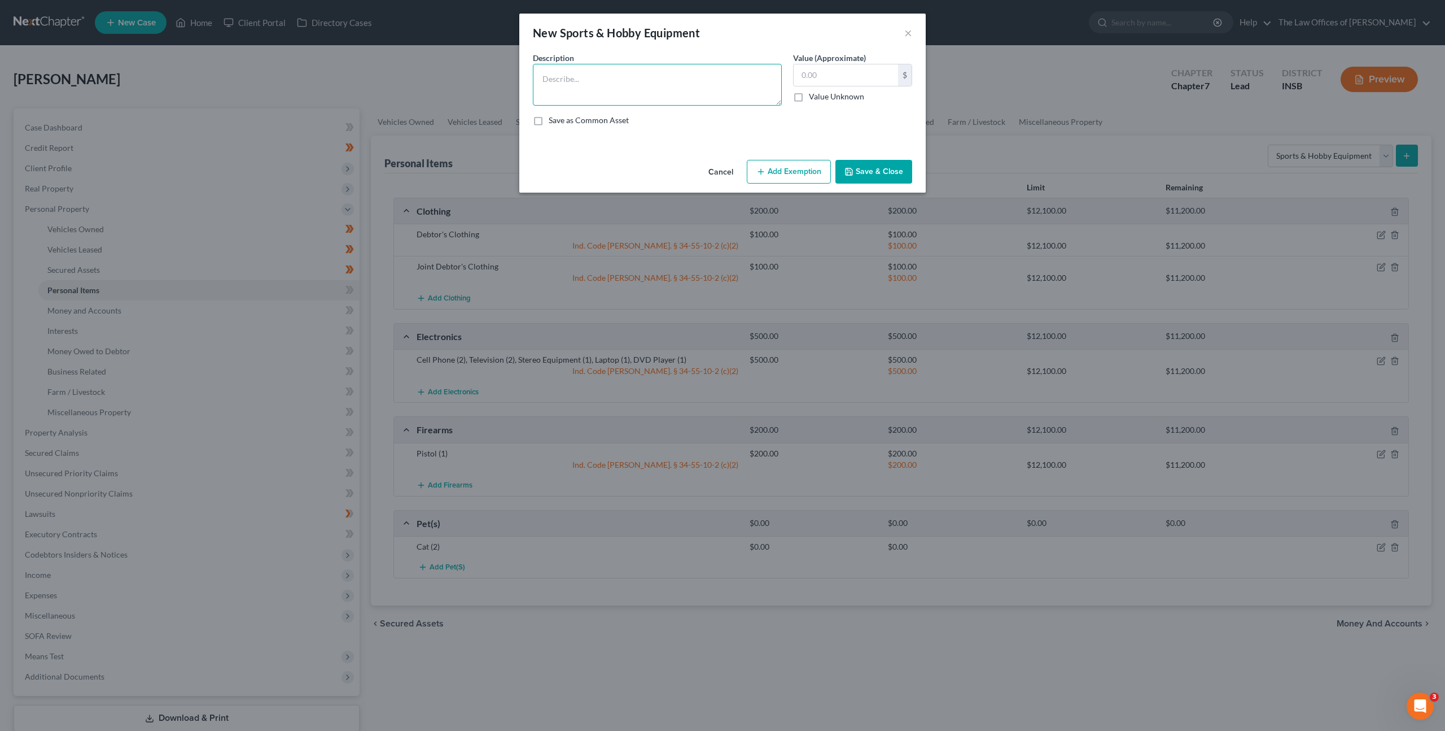
click at [739, 88] on textarea at bounding box center [657, 85] width 249 height 42
click at [717, 161] on button "Cancel" at bounding box center [721, 172] width 43 height 23
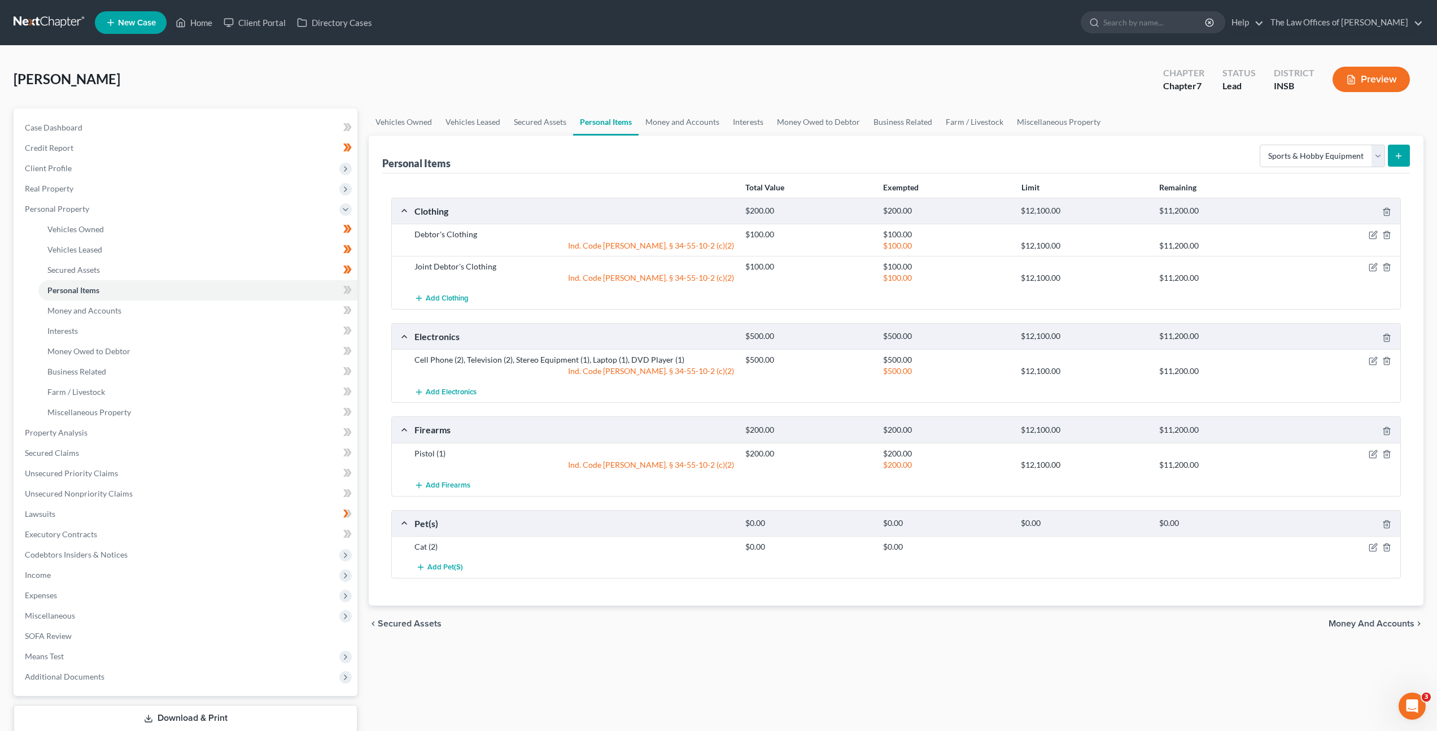
click at [1322, 143] on div "Select Item Type Clothing Collectibles Of Value Electronics Firearms Household …" at bounding box center [1332, 155] width 155 height 30
click at [1321, 156] on select "Select Item Type Clothing Collectibles Of Value Electronics Firearms Household …" at bounding box center [1322, 156] width 125 height 23
click at [1261, 145] on select "Select Item Type Clothing Collectibles Of Value Electronics Firearms Household …" at bounding box center [1322, 156] width 125 height 23
click at [1404, 160] on button "submit" at bounding box center [1399, 156] width 22 height 22
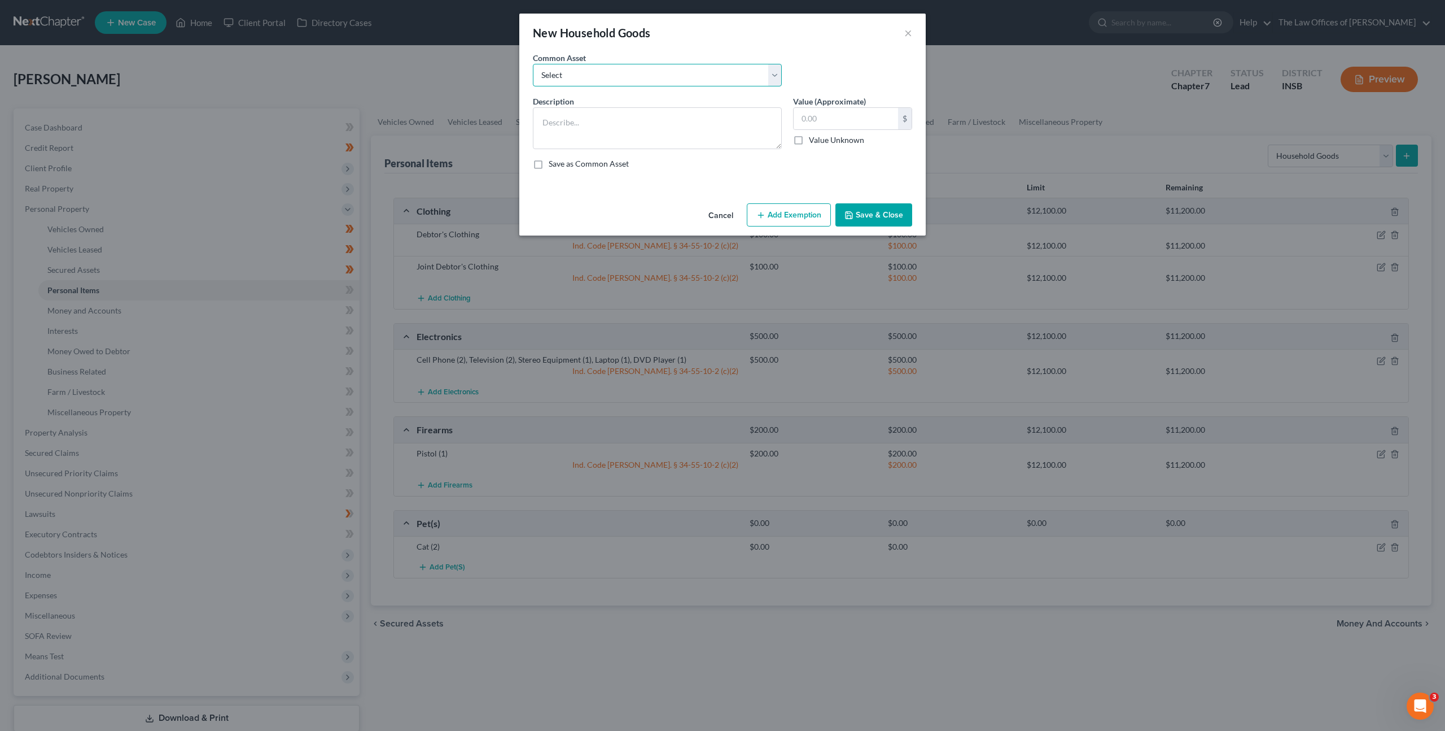
click at [661, 78] on select "Select Living Room Suite, Dining Room Suite, Bedroom Suite, Washer, Dryer, Refr…" at bounding box center [657, 75] width 249 height 23
click at [533, 64] on select "Select Living Room Suite, Dining Room Suite, Bedroom Suite, Washer, Dryer, Refr…" at bounding box center [657, 75] width 249 height 23
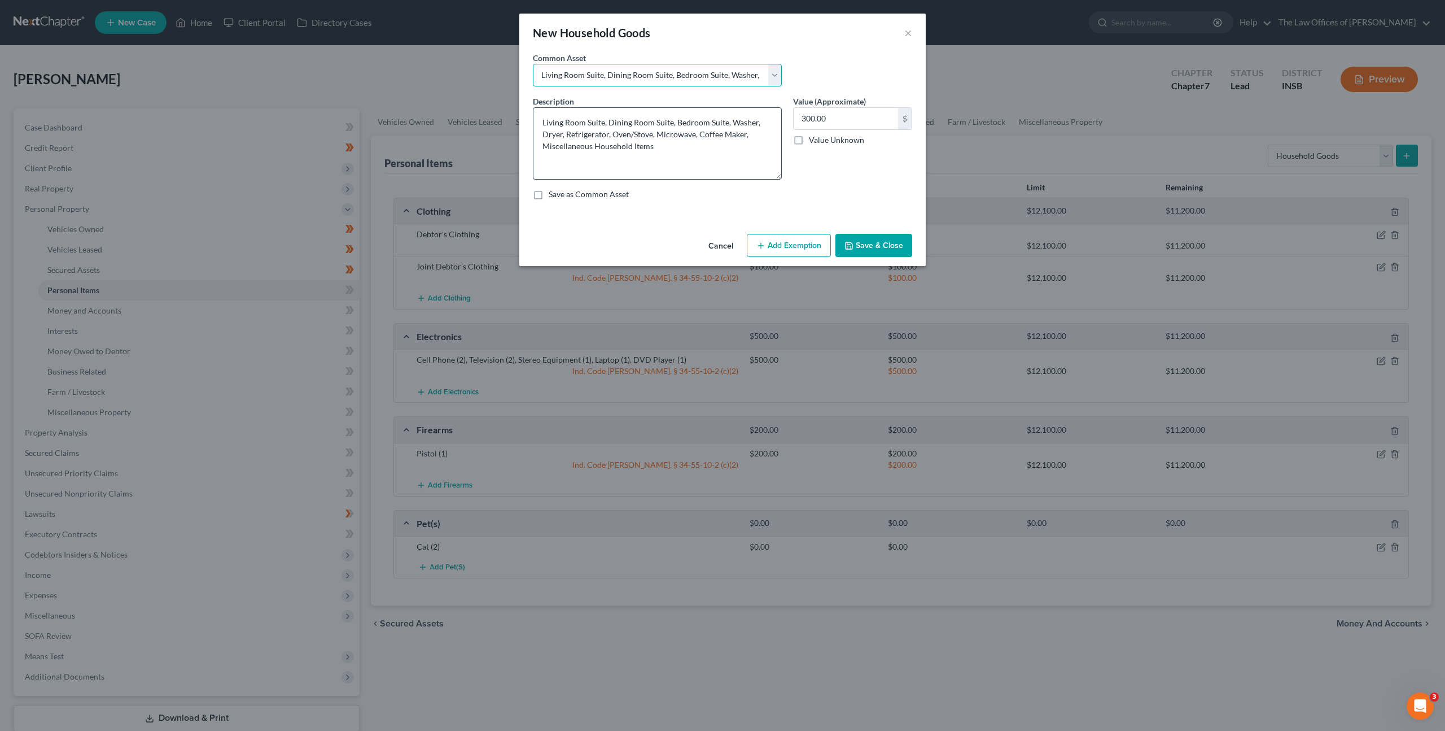
drag, startPoint x: 773, startPoint y: 153, endPoint x: 771, endPoint y: 175, distance: 22.1
click at [777, 177] on textarea "Living Room Suite, Dining Room Suite, Bedroom Suite, Washer, Dryer, Refrigerato…" at bounding box center [657, 143] width 249 height 72
drag, startPoint x: 656, startPoint y: 132, endPoint x: 567, endPoint y: 135, distance: 88.7
click at [567, 135] on textarea "Living Room Suite, Dining Room Suite, Bedroom Suite, Washer, Dryer, Refrigerato…" at bounding box center [657, 143] width 249 height 72
click at [657, 134] on textarea "Living Room Suite, Dining Room Suite, Bedroom Suite, Washer, Dryer, Microwave, …" at bounding box center [657, 143] width 249 height 72
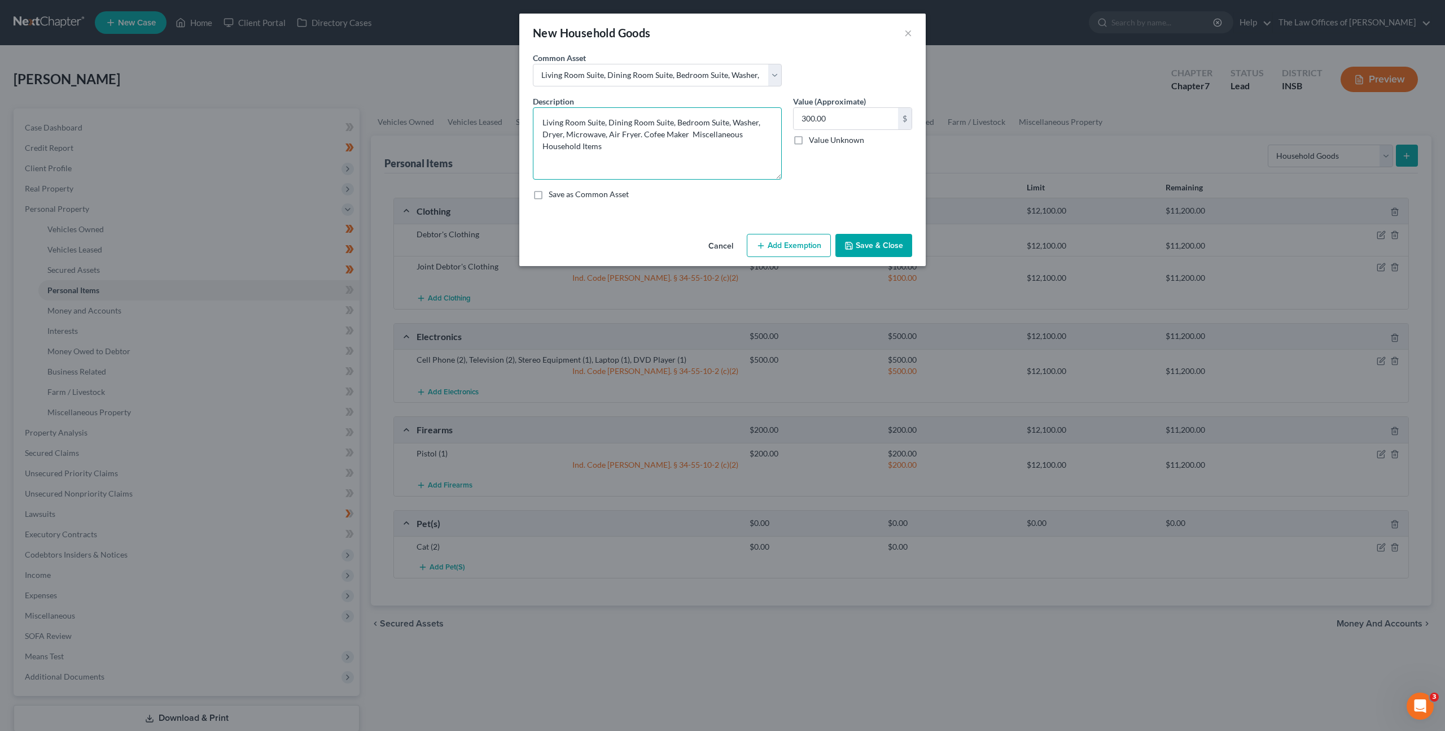
click at [650, 133] on textarea "Living Room Suite, Dining Room Suite, Bedroom Suite, Washer, Dryer, Microwave, …" at bounding box center [657, 143] width 249 height 72
click at [847, 113] on input "300.00" at bounding box center [846, 118] width 104 height 21
click at [771, 236] on button "Add Exemption" at bounding box center [789, 246] width 84 height 24
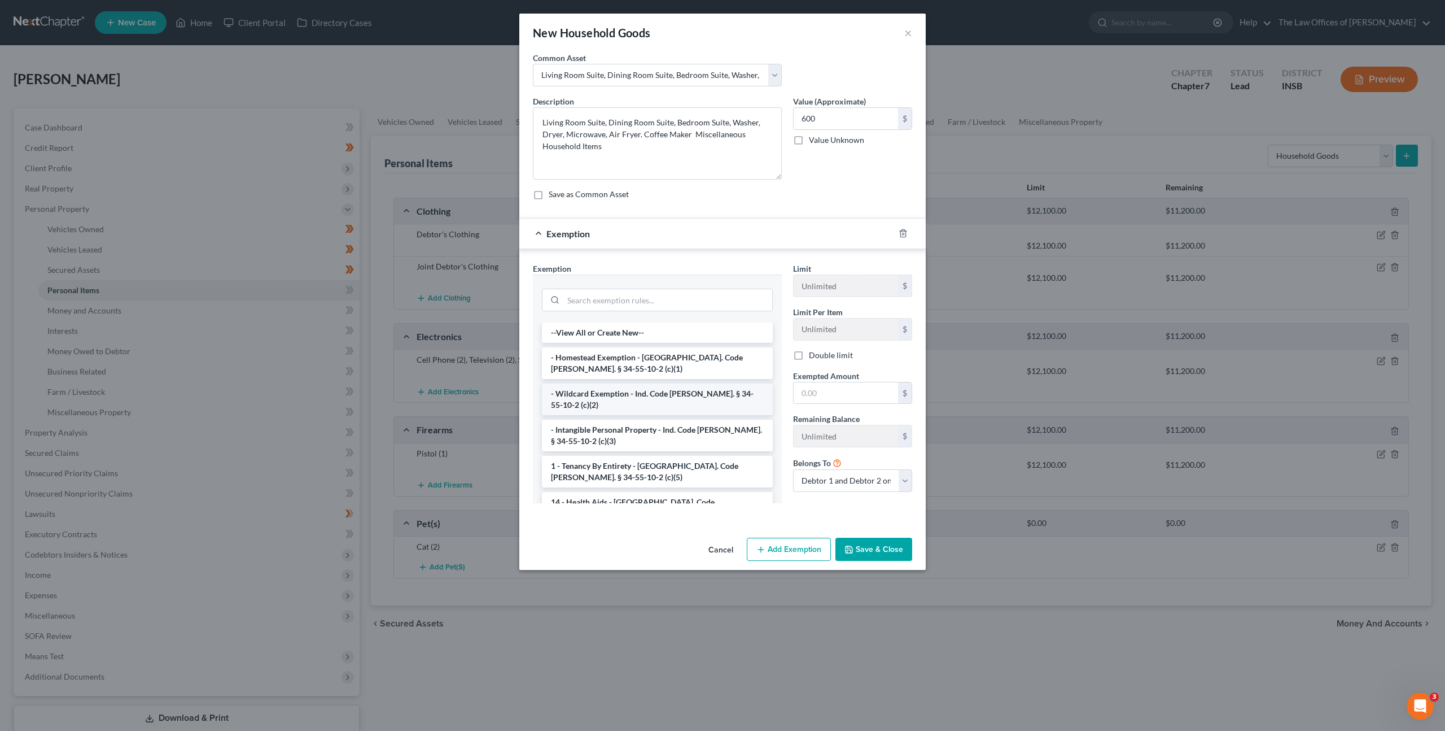
click at [629, 397] on li "- Wildcard Exemption - Ind. Code Ann. § 34-55-10-2 (c)(2)" at bounding box center [657, 399] width 231 height 32
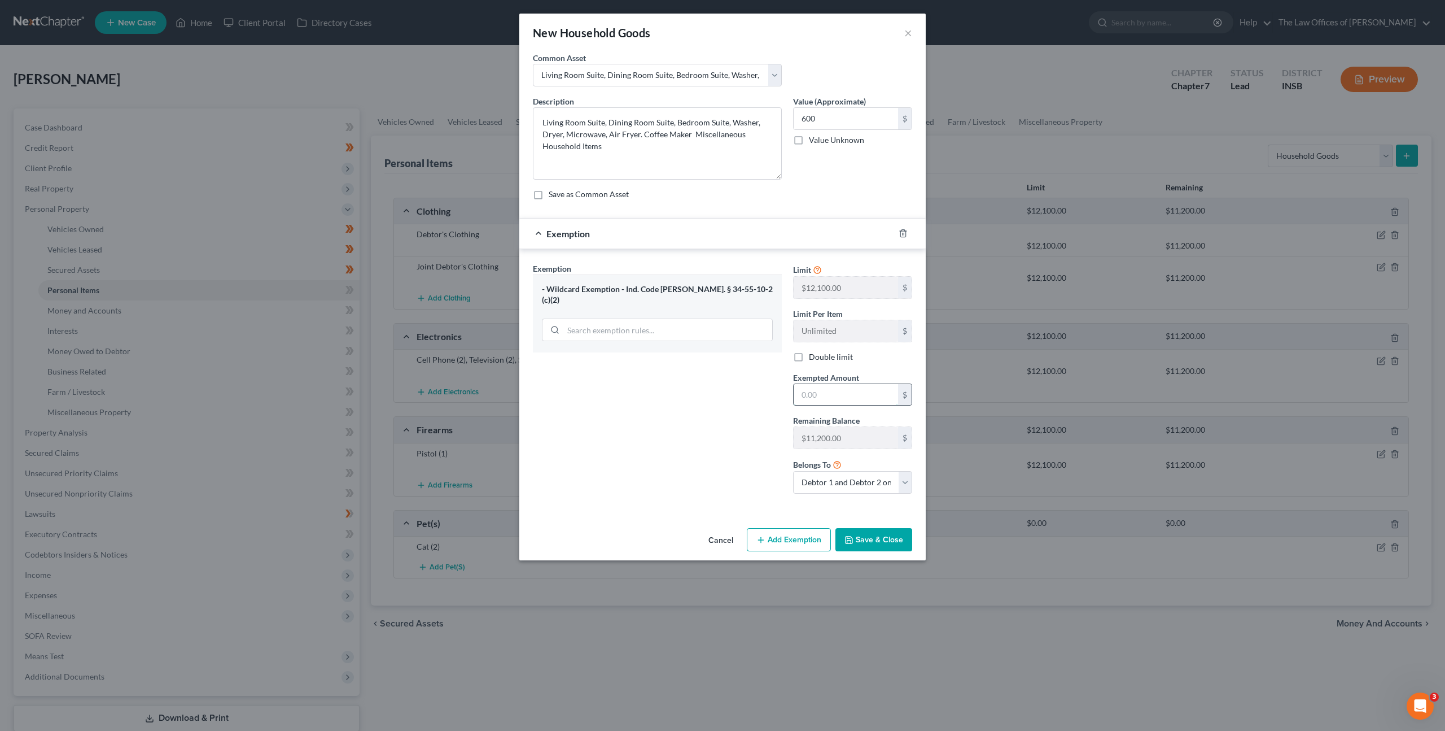
drag, startPoint x: 820, startPoint y: 391, endPoint x: 873, endPoint y: 385, distance: 53.4
click at [821, 391] on input "text" at bounding box center [846, 394] width 104 height 21
drag, startPoint x: 876, startPoint y: 539, endPoint x: 937, endPoint y: 448, distance: 109.1
click at [876, 539] on button "Save & Close" at bounding box center [874, 540] width 77 height 24
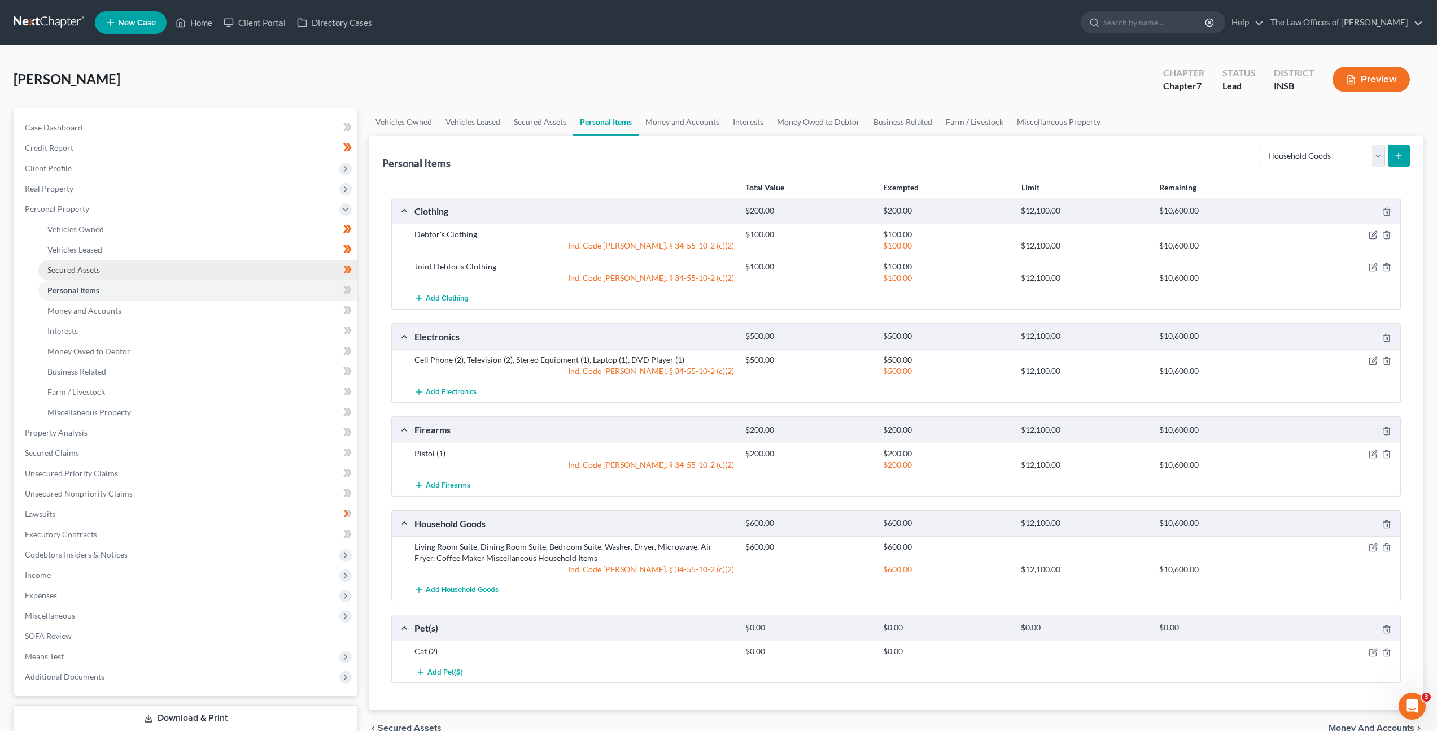
click at [242, 272] on link "Secured Assets" at bounding box center [197, 270] width 319 height 20
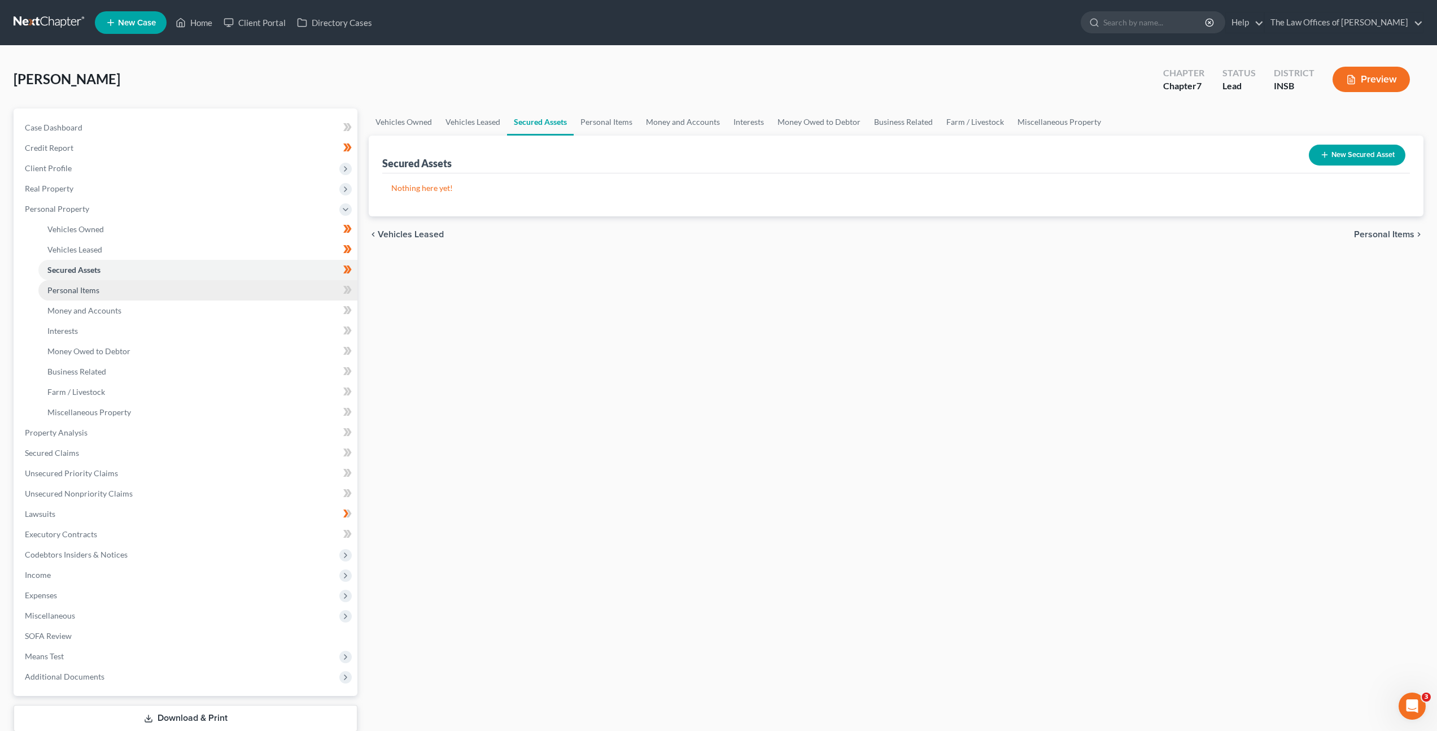
click at [233, 281] on link "Personal Items" at bounding box center [197, 290] width 319 height 20
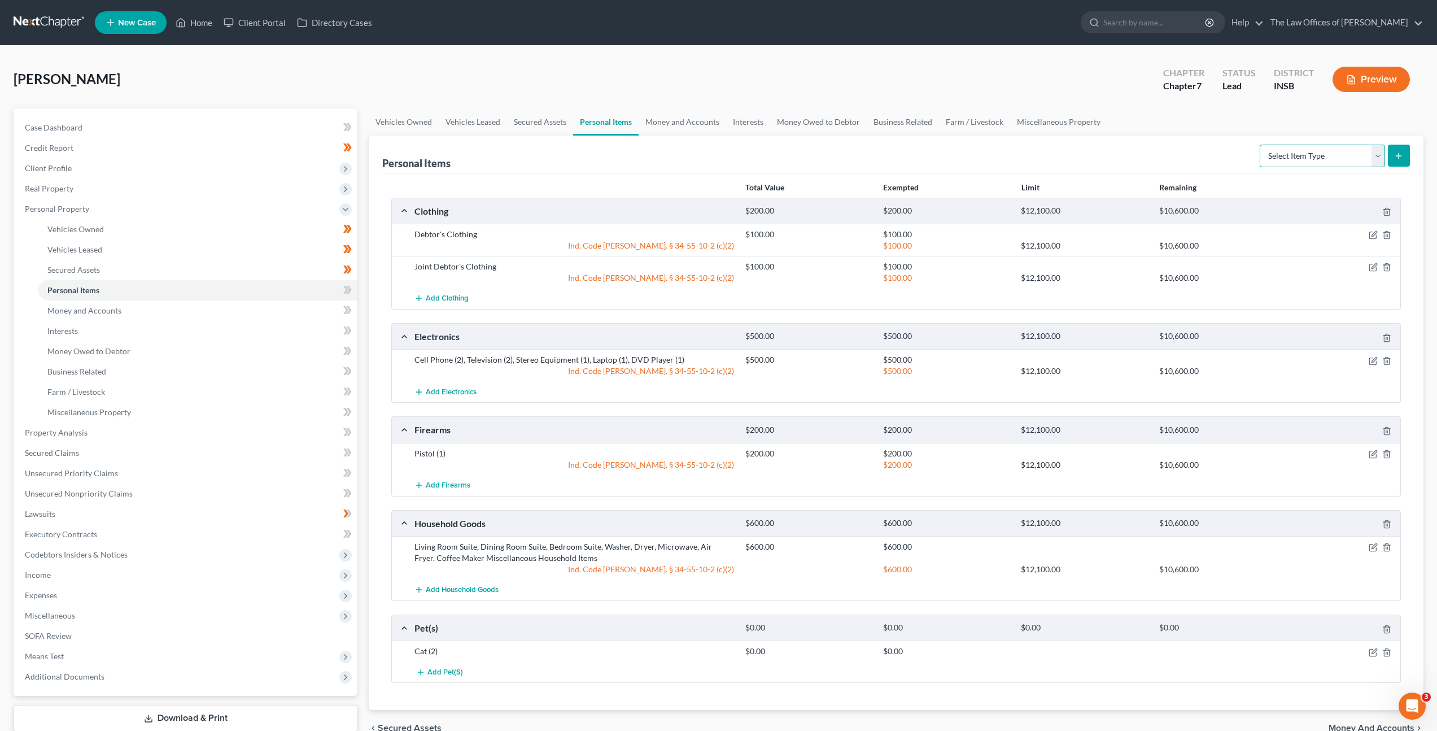
click at [1326, 154] on select "Select Item Type Clothing Collectibles Of Value Electronics Firearms Household …" at bounding box center [1322, 156] width 125 height 23
click at [1261, 145] on select "Select Item Type Clothing Collectibles Of Value Electronics Firearms Household …" at bounding box center [1322, 156] width 125 height 23
click at [1391, 156] on button "submit" at bounding box center [1399, 156] width 22 height 22
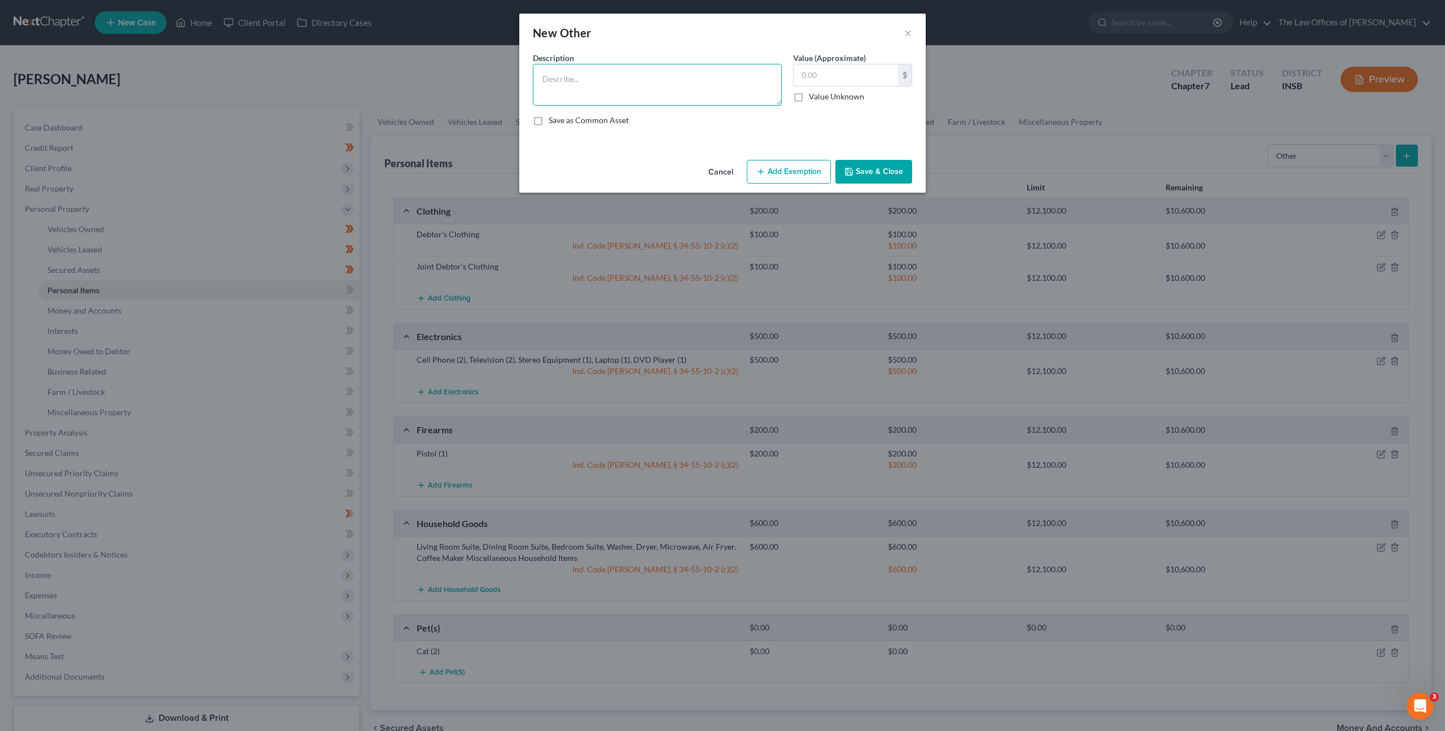
drag, startPoint x: 681, startPoint y: 96, endPoint x: 776, endPoint y: 106, distance: 94.8
click at [683, 95] on textarea at bounding box center [657, 85] width 249 height 42
click at [832, 75] on input "text" at bounding box center [846, 74] width 104 height 21
click at [793, 173] on button "Add Exemption" at bounding box center [789, 172] width 84 height 24
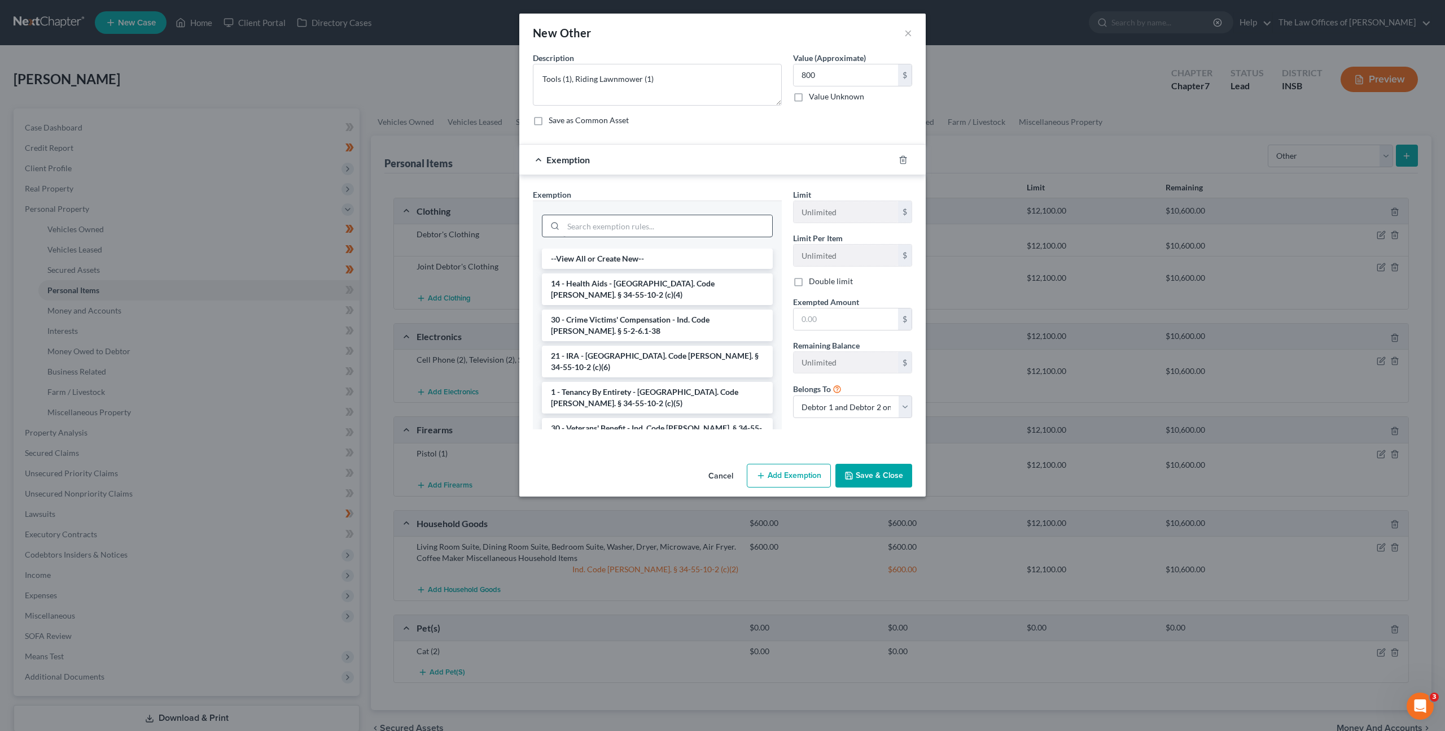
drag, startPoint x: 674, startPoint y: 213, endPoint x: 695, endPoint y: 219, distance: 21.8
click at [674, 213] on div at bounding box center [657, 224] width 231 height 29
click at [693, 222] on input "search" at bounding box center [667, 225] width 209 height 21
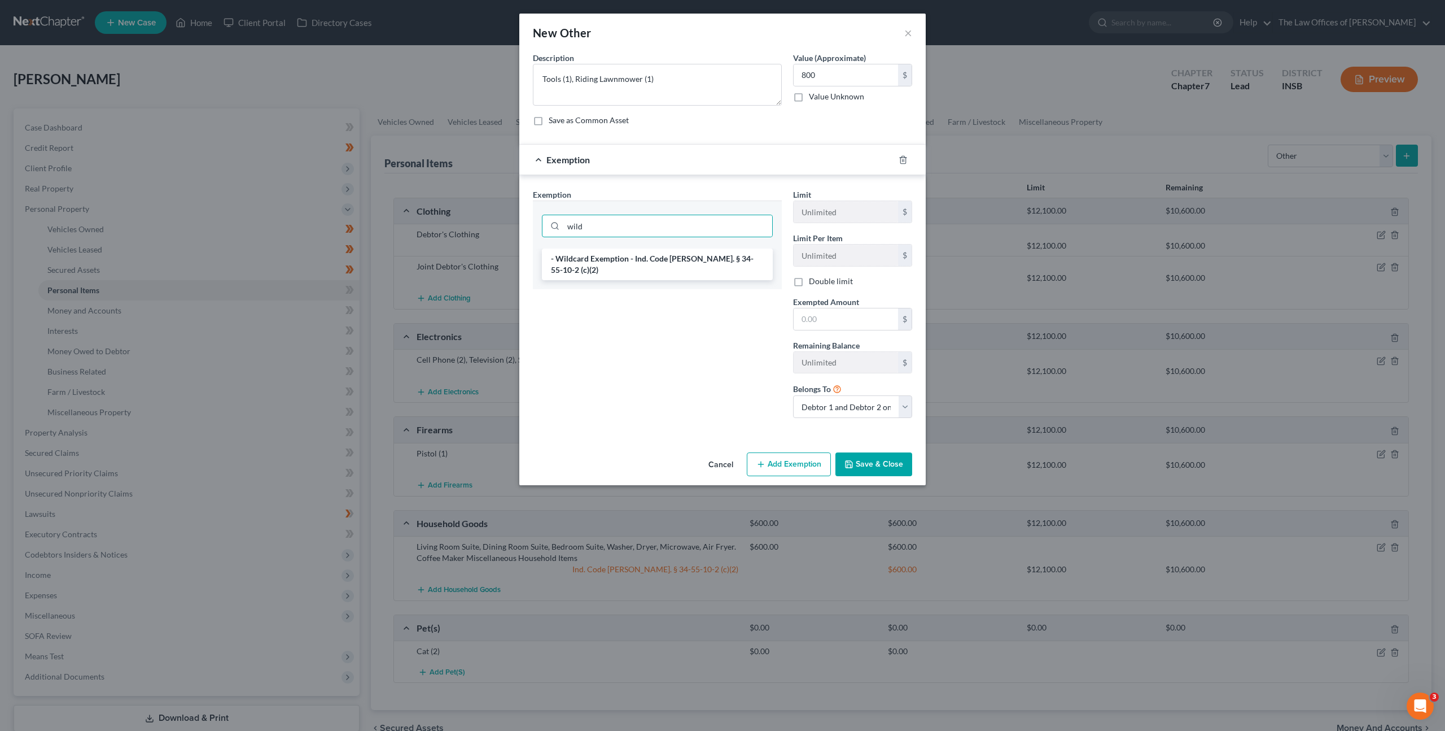
click at [612, 253] on li "- Wildcard Exemption - Ind. Code Ann. § 34-55-10-2 (c)(2)" at bounding box center [657, 264] width 231 height 32
drag, startPoint x: 823, startPoint y: 312, endPoint x: 780, endPoint y: 307, distance: 43.7
click at [823, 312] on input "text" at bounding box center [846, 320] width 104 height 21
click at [729, 322] on div "Exemption Set must be selected for CA. Exemption * - Wildcard Exemption - Ind. …" at bounding box center [657, 309] width 260 height 240
click at [902, 462] on button "Save & Close" at bounding box center [874, 466] width 77 height 24
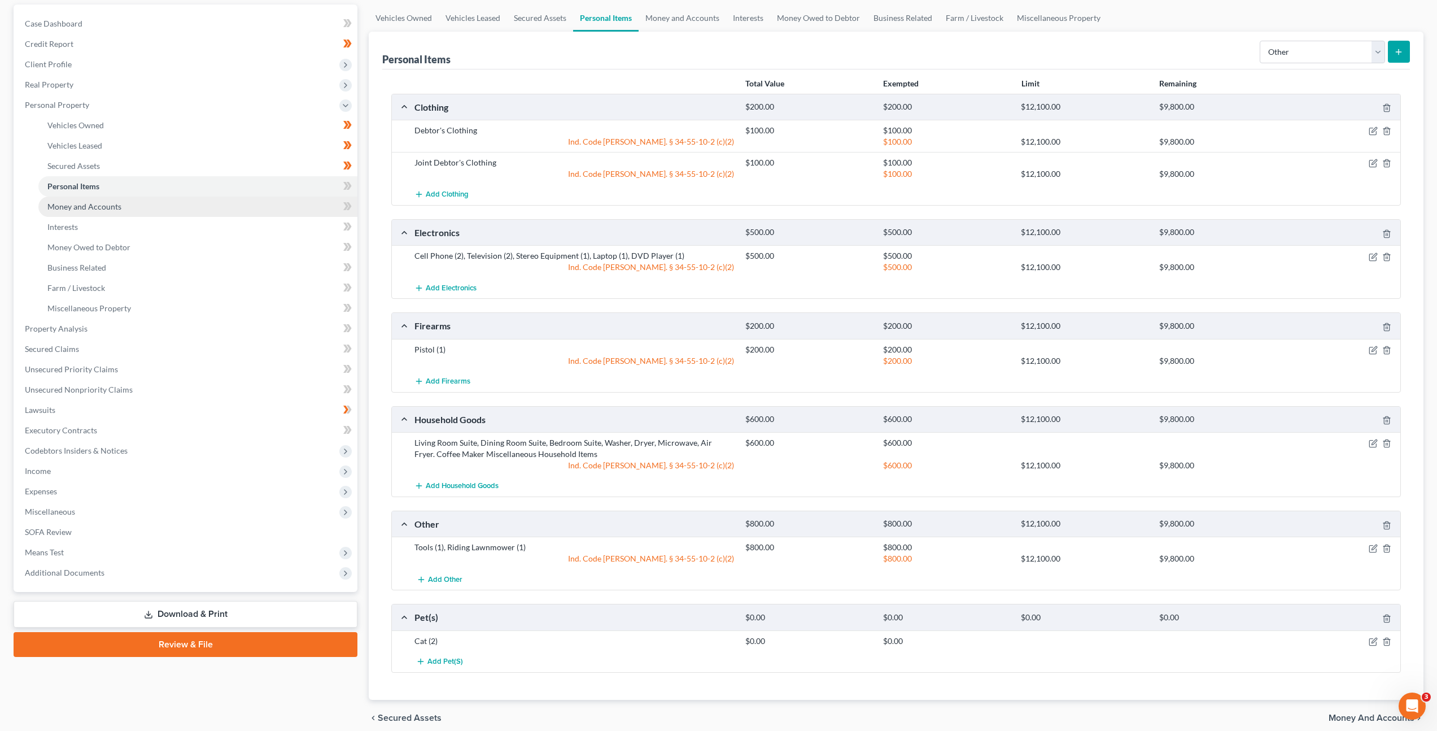
scroll to position [94, 0]
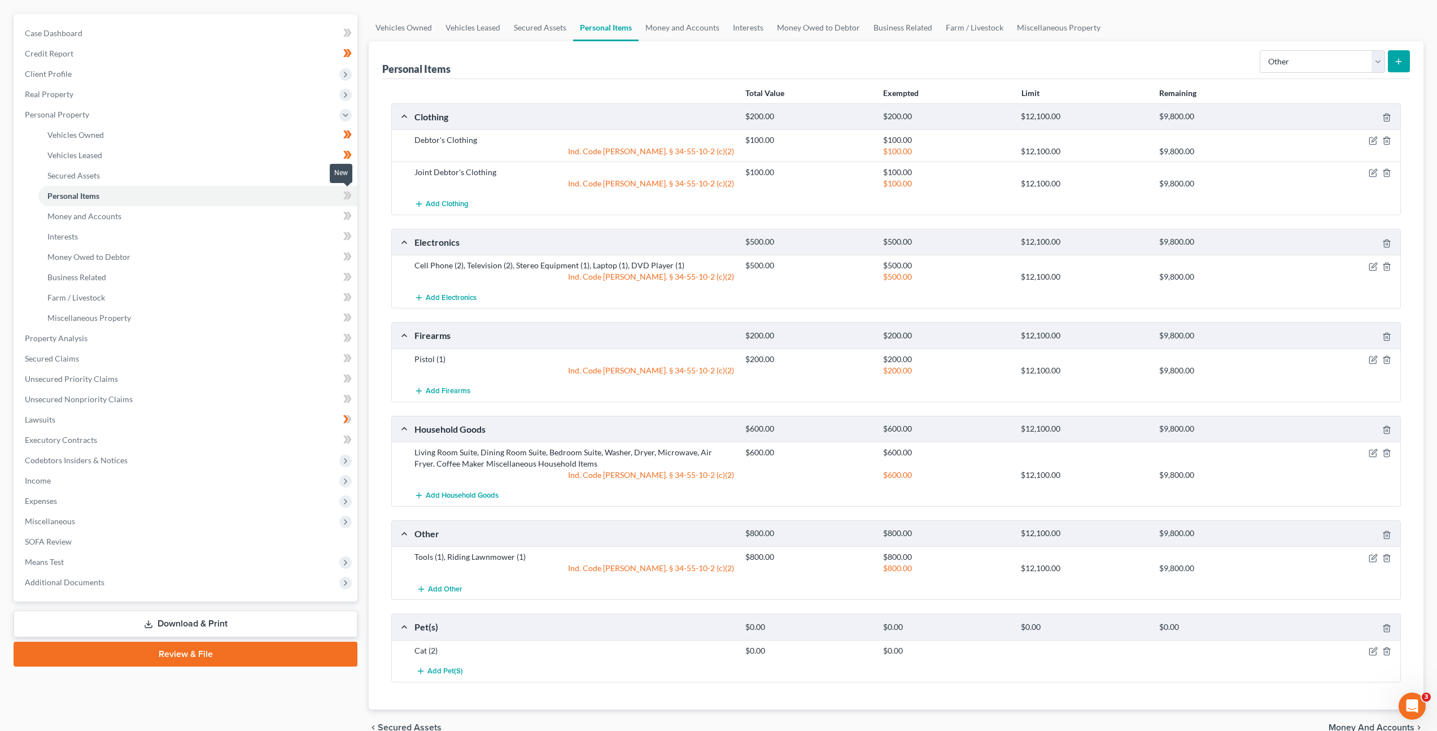
click at [349, 195] on icon at bounding box center [349, 195] width 5 height 8
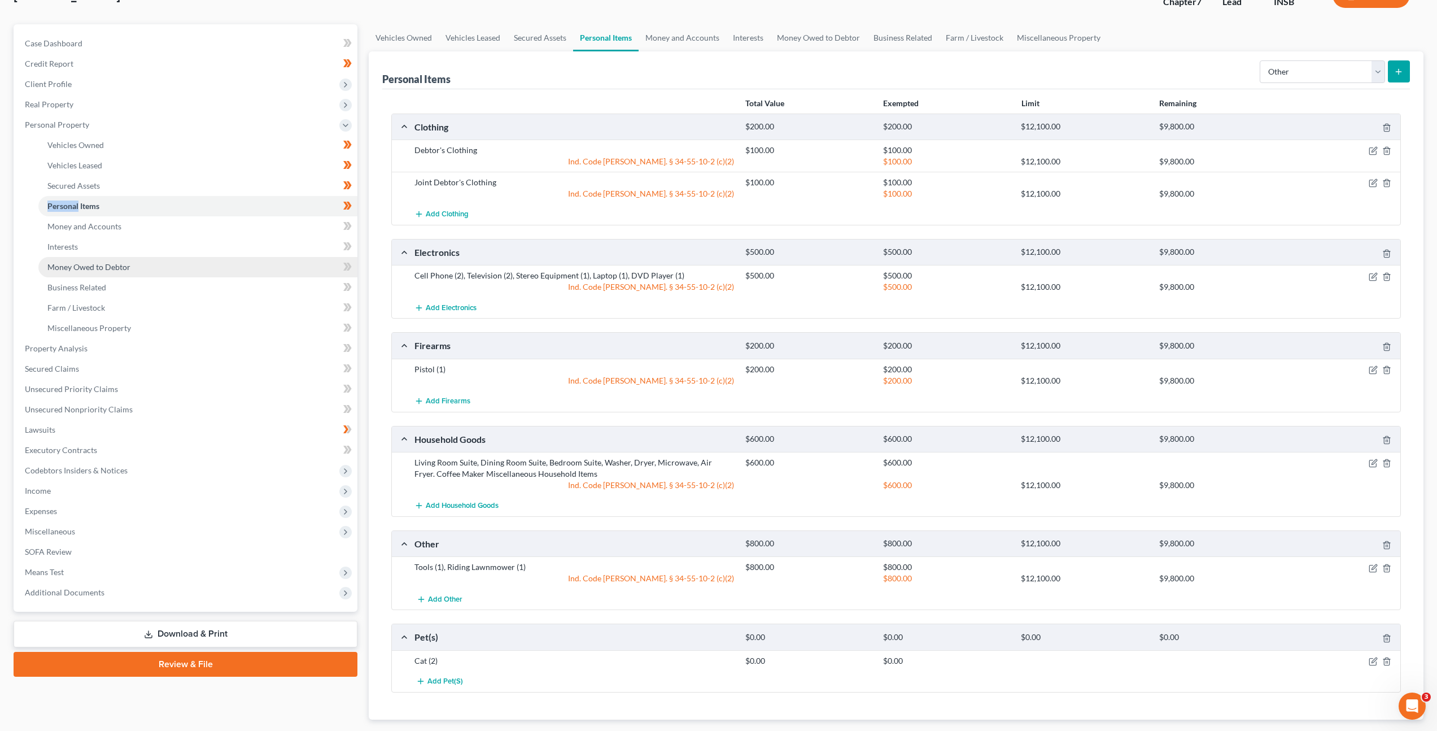
scroll to position [75, 0]
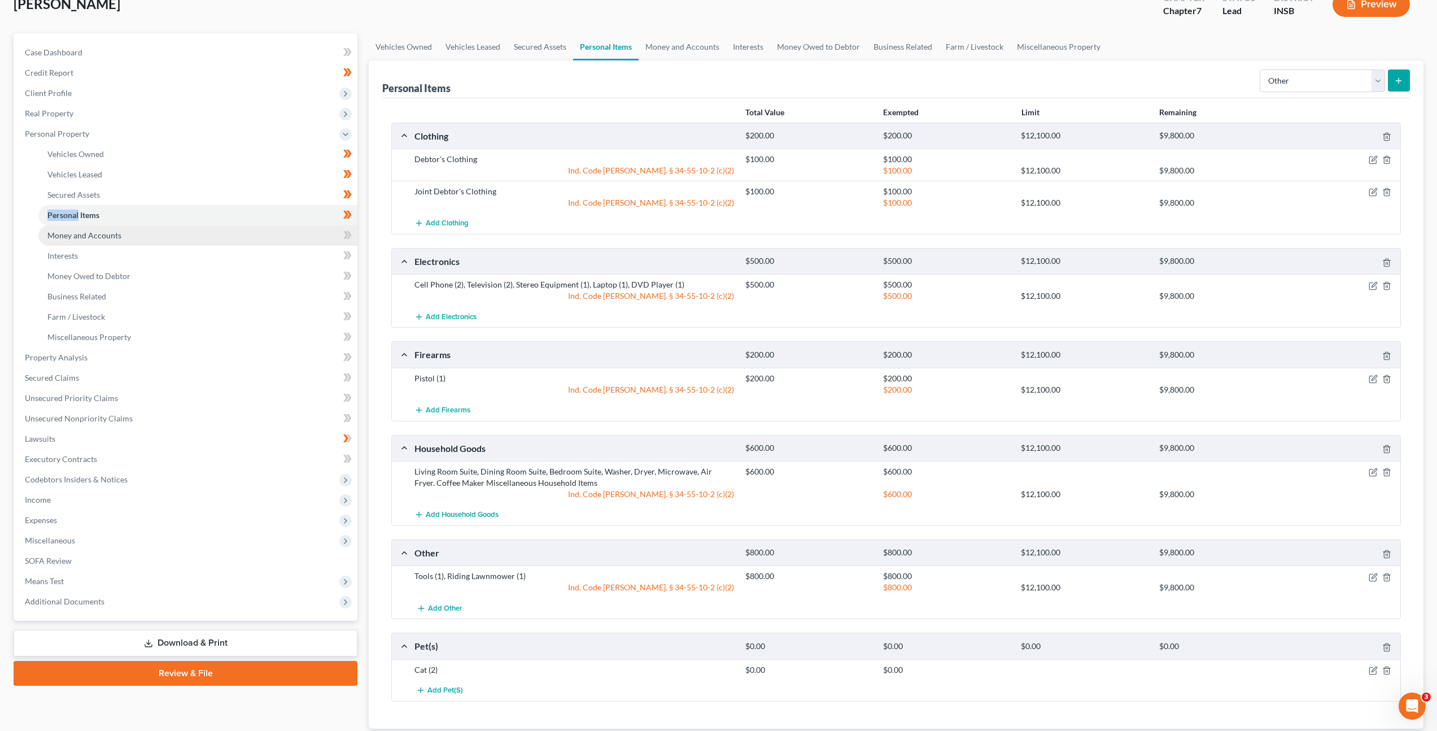
click at [139, 233] on link "Money and Accounts" at bounding box center [197, 235] width 319 height 20
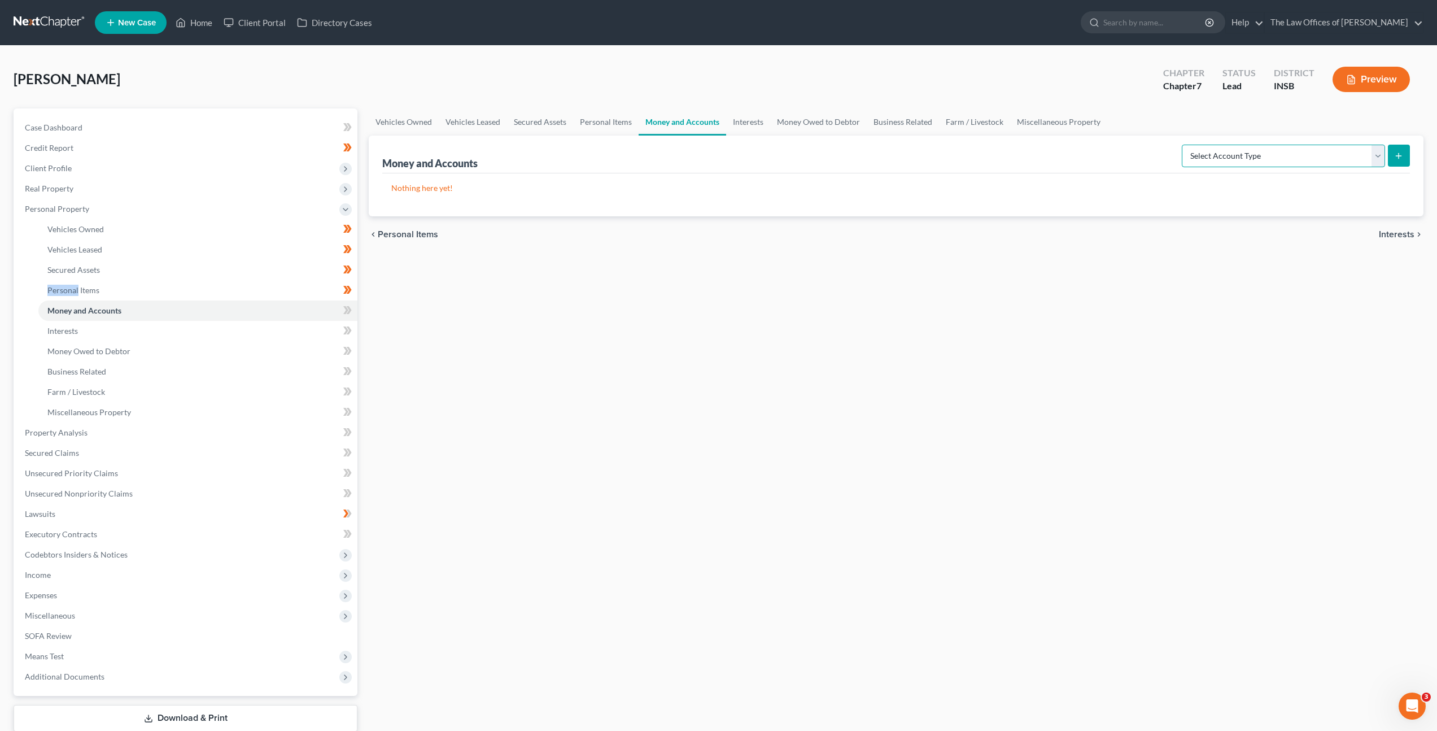
click at [1219, 156] on select "Select Account Type Brokerage Cash on Hand Certificates of Deposit Checking Acc…" at bounding box center [1283, 156] width 203 height 23
click at [1184, 145] on select "Select Account Type Brokerage Cash on Hand Certificates of Deposit Checking Acc…" at bounding box center [1283, 156] width 203 height 23
click at [1393, 153] on button "submit" at bounding box center [1399, 156] width 22 height 22
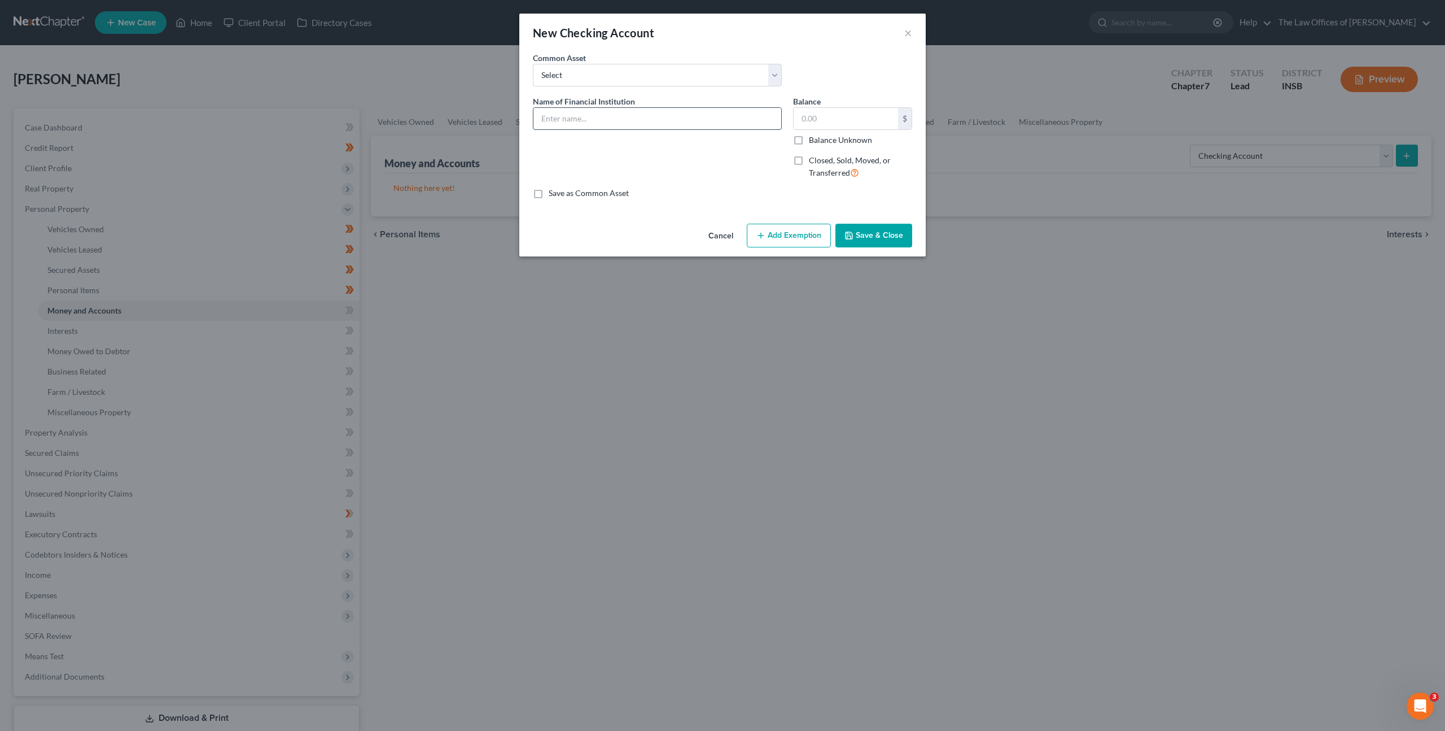
click at [697, 116] on input "text" at bounding box center [658, 118] width 248 height 21
click at [725, 238] on button "Cancel" at bounding box center [721, 236] width 43 height 23
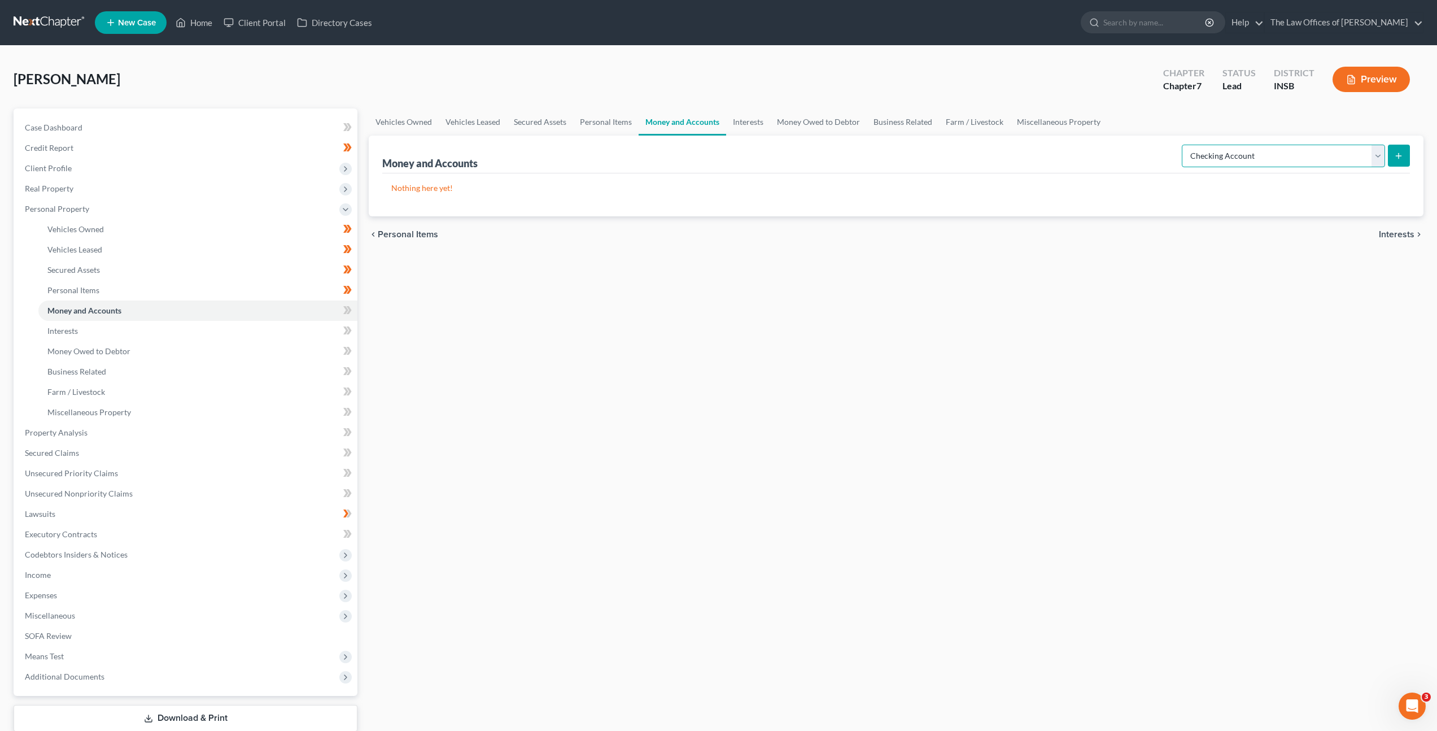
click at [1212, 159] on select "Select Account Type Brokerage Cash on Hand Certificates of Deposit Checking Acc…" at bounding box center [1283, 156] width 203 height 23
click at [1184, 145] on select "Select Account Type Brokerage Cash on Hand Certificates of Deposit Checking Acc…" at bounding box center [1283, 156] width 203 height 23
click at [1400, 156] on icon "submit" at bounding box center [1398, 155] width 9 height 9
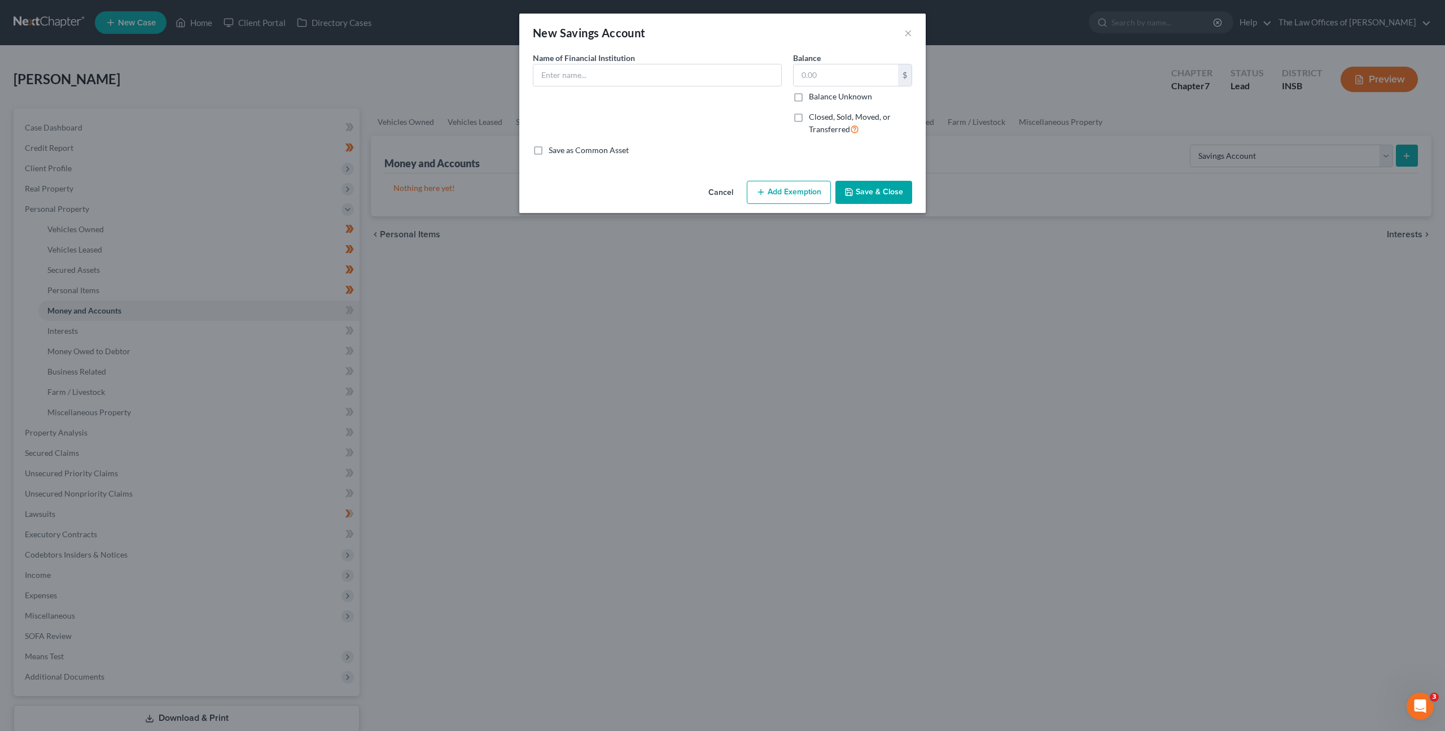
click at [641, 60] on div "Name of Financial Institution *" at bounding box center [657, 69] width 249 height 34
drag, startPoint x: 636, startPoint y: 69, endPoint x: 692, endPoint y: 74, distance: 56.6
click at [650, 71] on input "text" at bounding box center [658, 74] width 248 height 21
click at [869, 194] on button "Save & Close" at bounding box center [874, 193] width 77 height 24
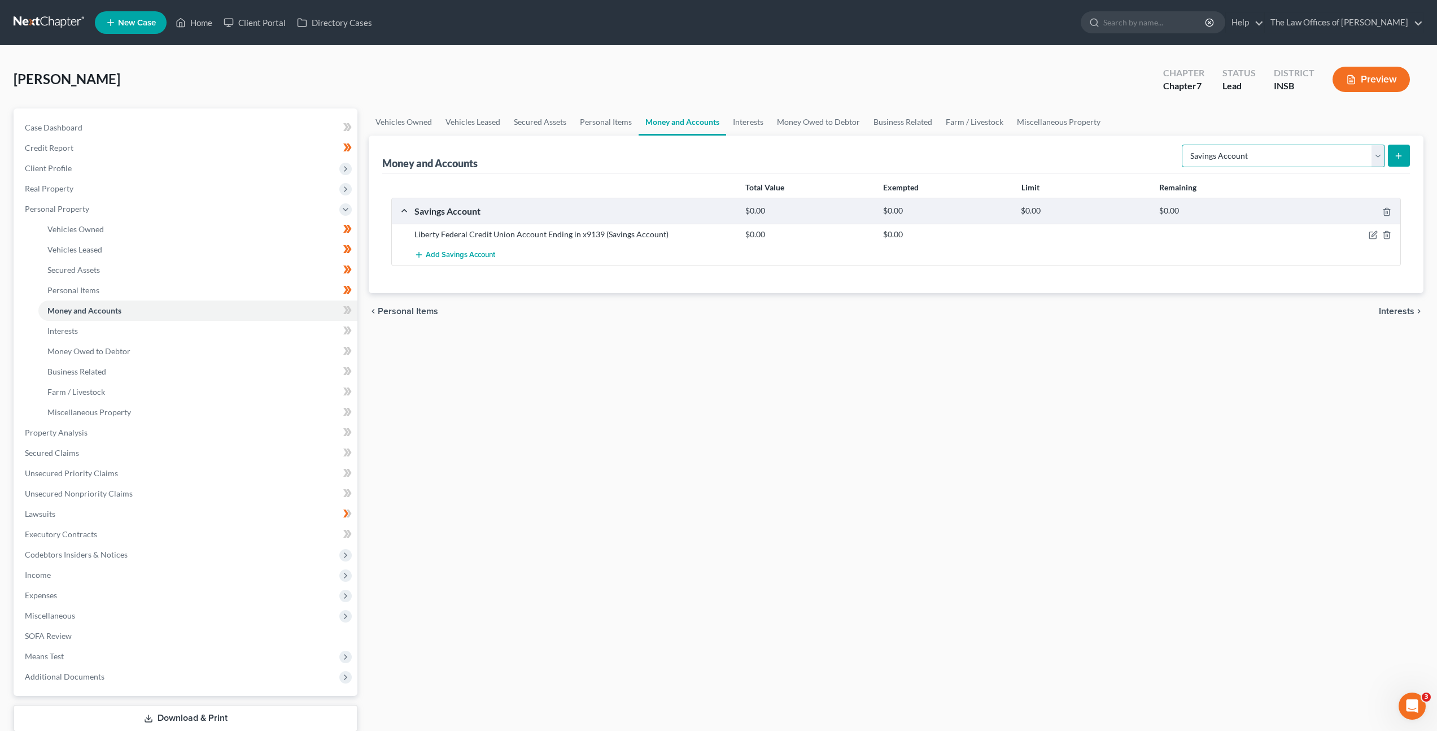
click at [1238, 152] on select "Select Account Type Brokerage Cash on Hand Certificates of Deposit Checking Acc…" at bounding box center [1283, 156] width 203 height 23
click at [468, 249] on button "Add Savings Account" at bounding box center [454, 254] width 81 height 21
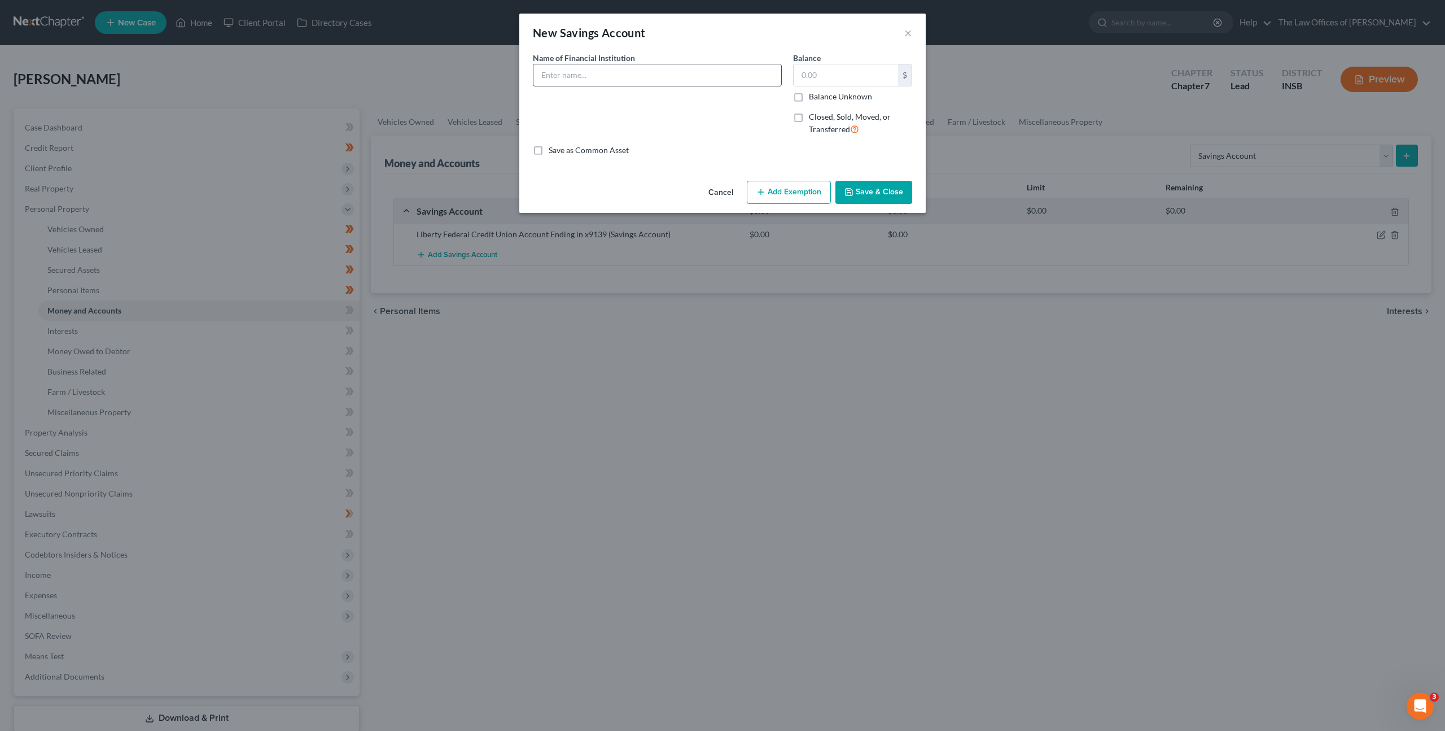
click at [618, 64] on input "text" at bounding box center [658, 74] width 248 height 21
click at [856, 190] on button "Save & Close" at bounding box center [874, 193] width 77 height 24
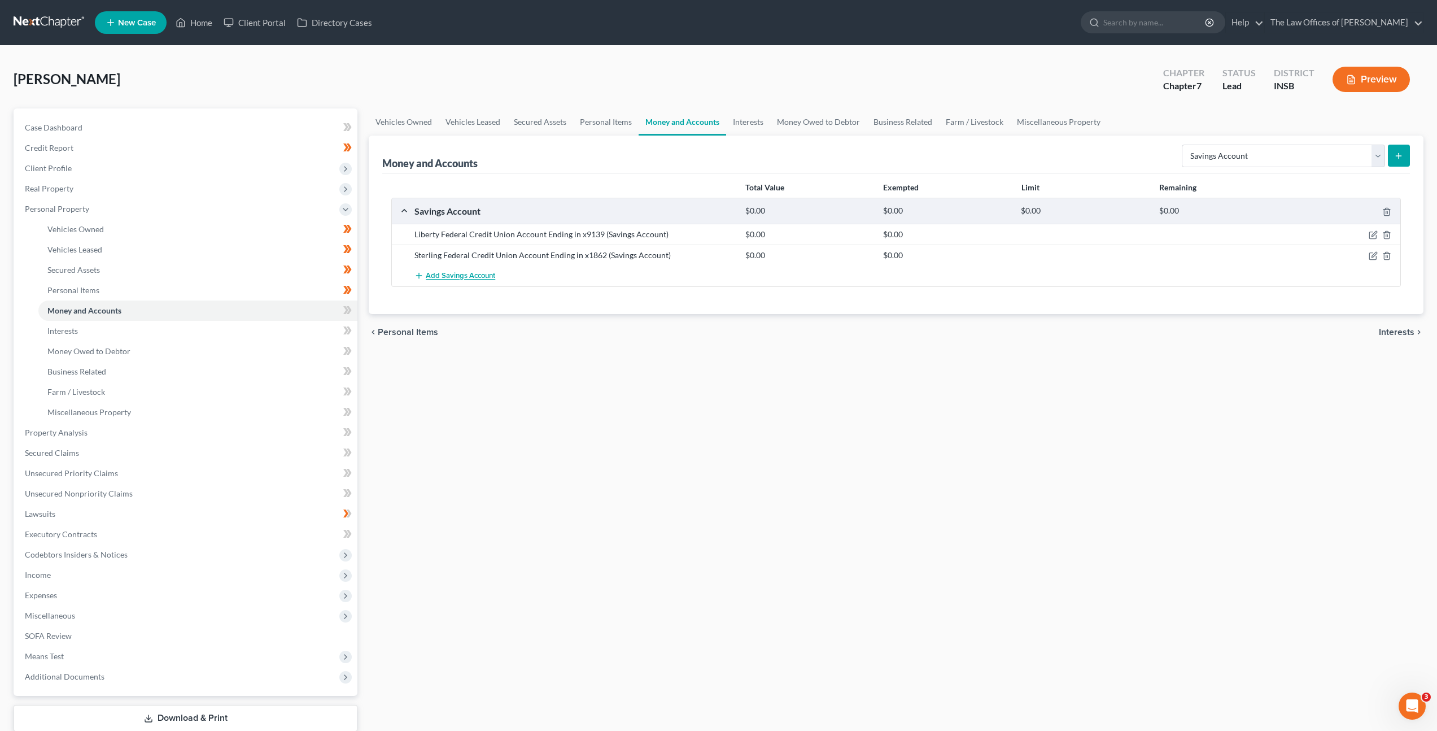
click at [473, 280] on span "Add Savings Account" at bounding box center [460, 276] width 69 height 9
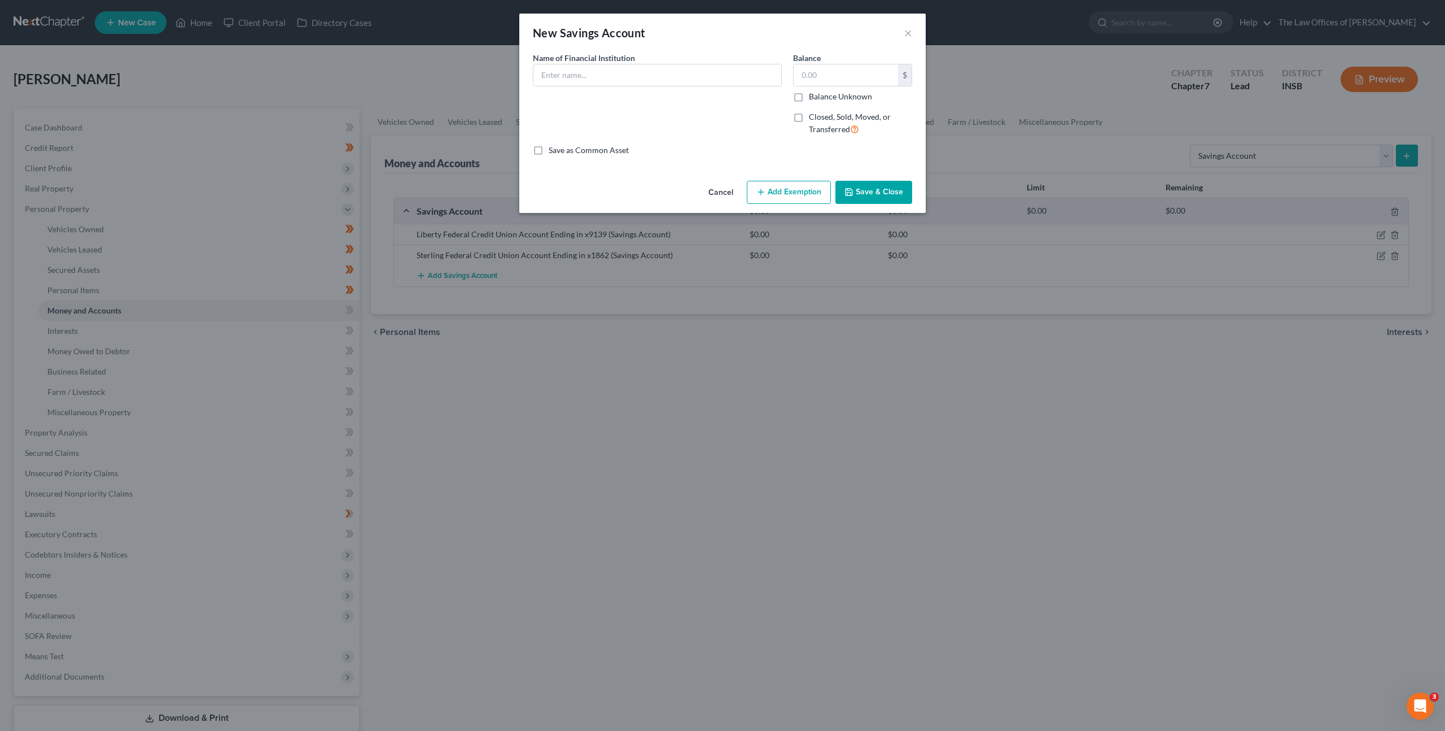
click at [721, 197] on button "Cancel" at bounding box center [721, 193] width 43 height 23
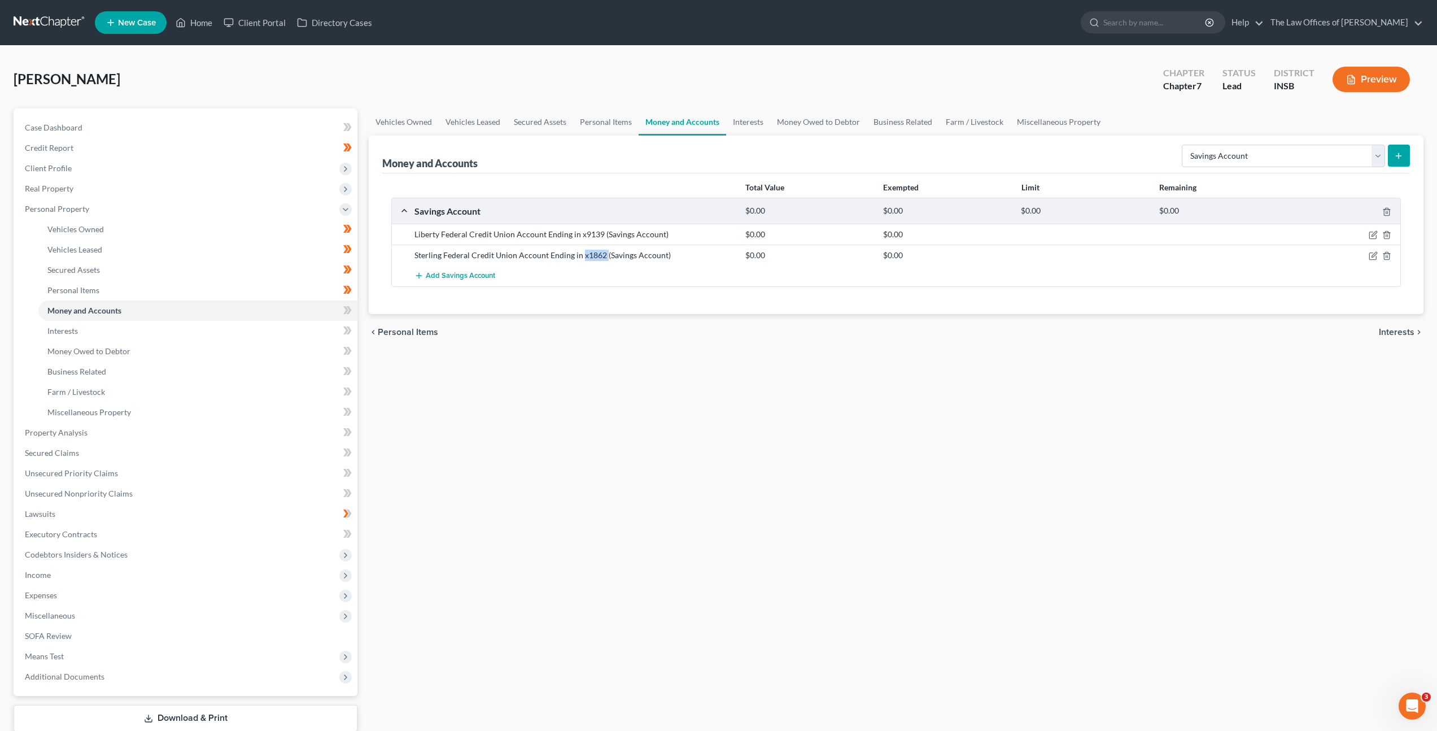
drag, startPoint x: 604, startPoint y: 254, endPoint x: 580, endPoint y: 255, distance: 23.2
click at [580, 255] on div "Sterling Federal Credit Union Account Ending in x1862 (Savings Account)" at bounding box center [574, 255] width 331 height 11
copy div "x1862"
click at [651, 373] on div "Vehicles Owned Vehicles Leased Secured Assets Personal Items Money and Accounts…" at bounding box center [896, 434] width 1066 height 652
click at [1212, 162] on select "Select Account Type Brokerage Cash on Hand Certificates of Deposit Checking Acc…" at bounding box center [1283, 156] width 203 height 23
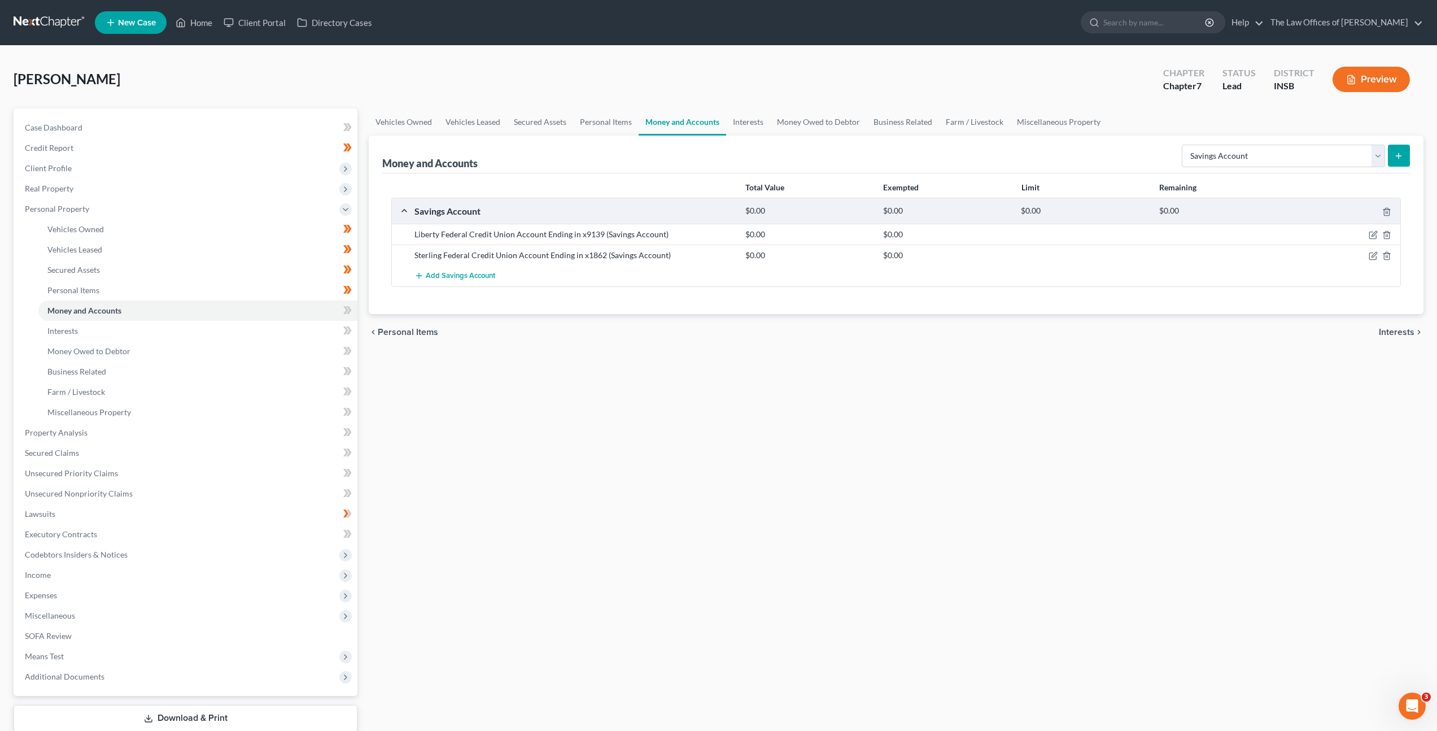
click at [989, 403] on div "Vehicles Owned Vehicles Leased Secured Assets Personal Items Money and Accounts…" at bounding box center [896, 434] width 1066 height 652
click at [1228, 156] on select "Select Account Type Brokerage Cash on Hand Certificates of Deposit Checking Acc…" at bounding box center [1283, 156] width 203 height 23
click at [1184, 145] on select "Select Account Type Brokerage Cash on Hand Certificates of Deposit Checking Acc…" at bounding box center [1283, 156] width 203 height 23
click at [1389, 148] on button "submit" at bounding box center [1399, 156] width 22 height 22
click at [1401, 160] on button "submit" at bounding box center [1399, 156] width 22 height 22
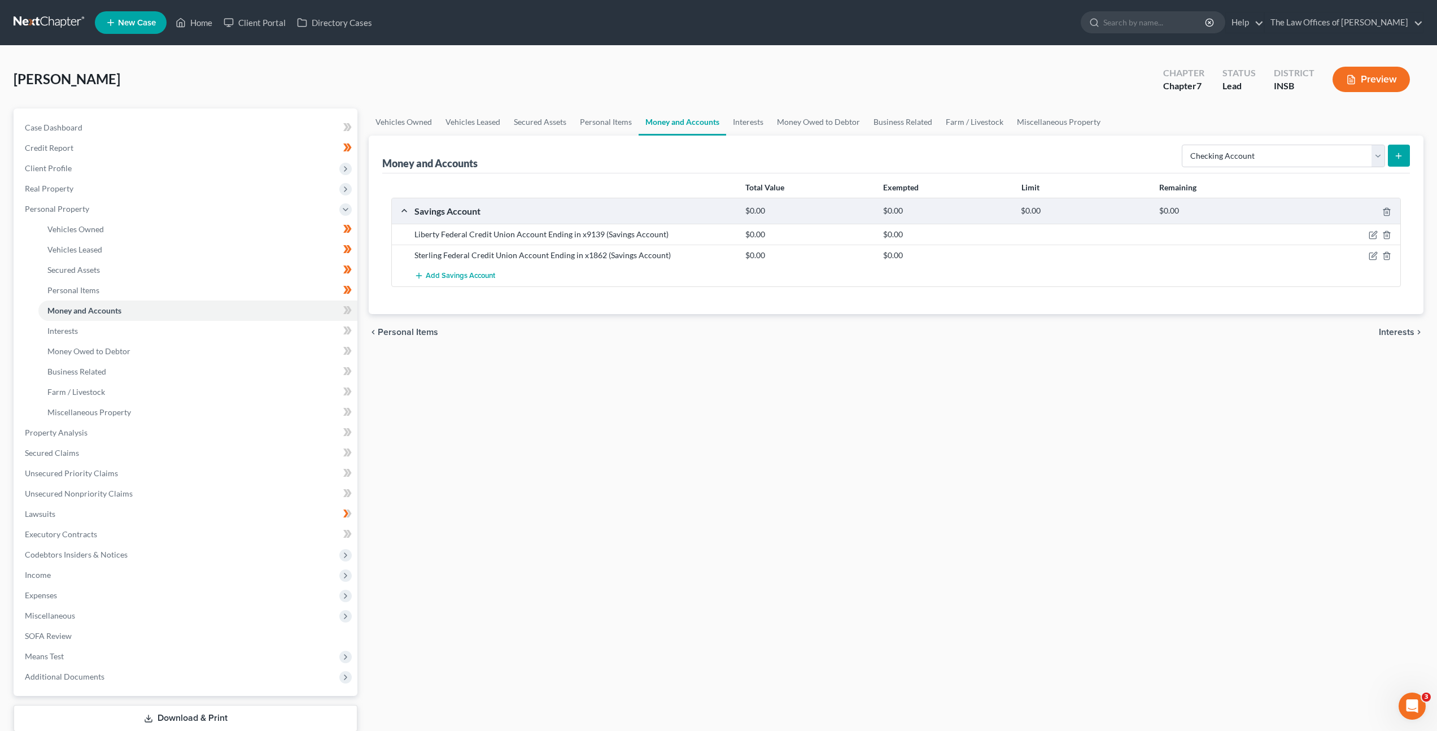
click at [603, 261] on div "Sterling Federal Credit Union Account Ending in x1862 (Savings Account) $0.00 $…" at bounding box center [896, 254] width 1008 height 21
drag, startPoint x: 604, startPoint y: 255, endPoint x: 388, endPoint y: 246, distance: 216.4
click at [388, 246] on div "Total Value Exempted Limit Remaining Savings Account $0.00 $0.00 $0.00 $0.00 Li…" at bounding box center [896, 243] width 1028 height 141
copy div "Sterling Federal Credit Union Account Ending in x1862"
click at [1284, 156] on select "Select Account Type Brokerage Cash on Hand Certificates of Deposit Checking Acc…" at bounding box center [1283, 156] width 203 height 23
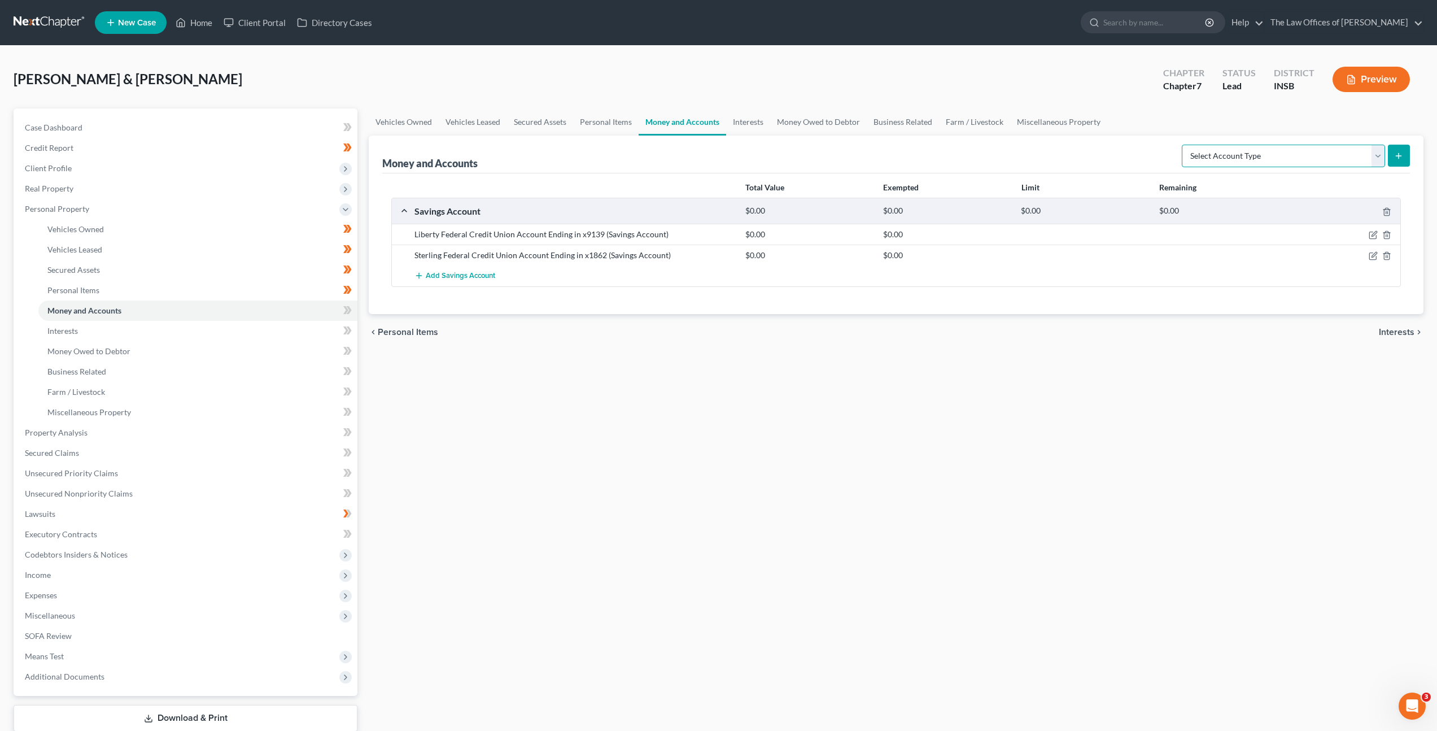
select select "checking"
click at [1184, 145] on select "Select Account Type Brokerage Cash on Hand Certificates of Deposit Checking Acc…" at bounding box center [1283, 156] width 203 height 23
click at [1397, 160] on button "submit" at bounding box center [1399, 156] width 22 height 22
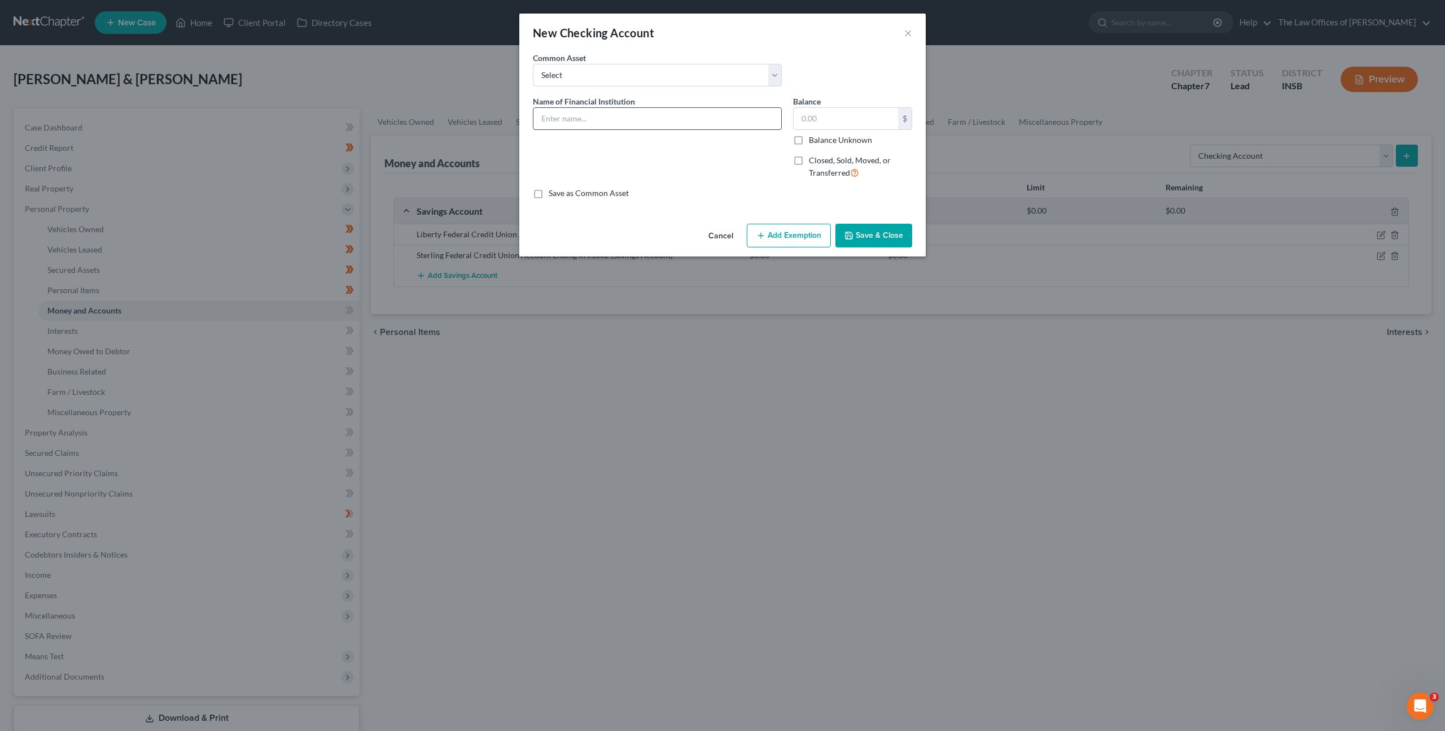
click at [607, 111] on input "text" at bounding box center [658, 118] width 248 height 21
paste input "Sterling Federal Credit Union Account Ending in x1862"
type input "Sterling Federal Credit Union Account Ending in x1862"
click at [880, 241] on button "Save & Close" at bounding box center [874, 236] width 77 height 24
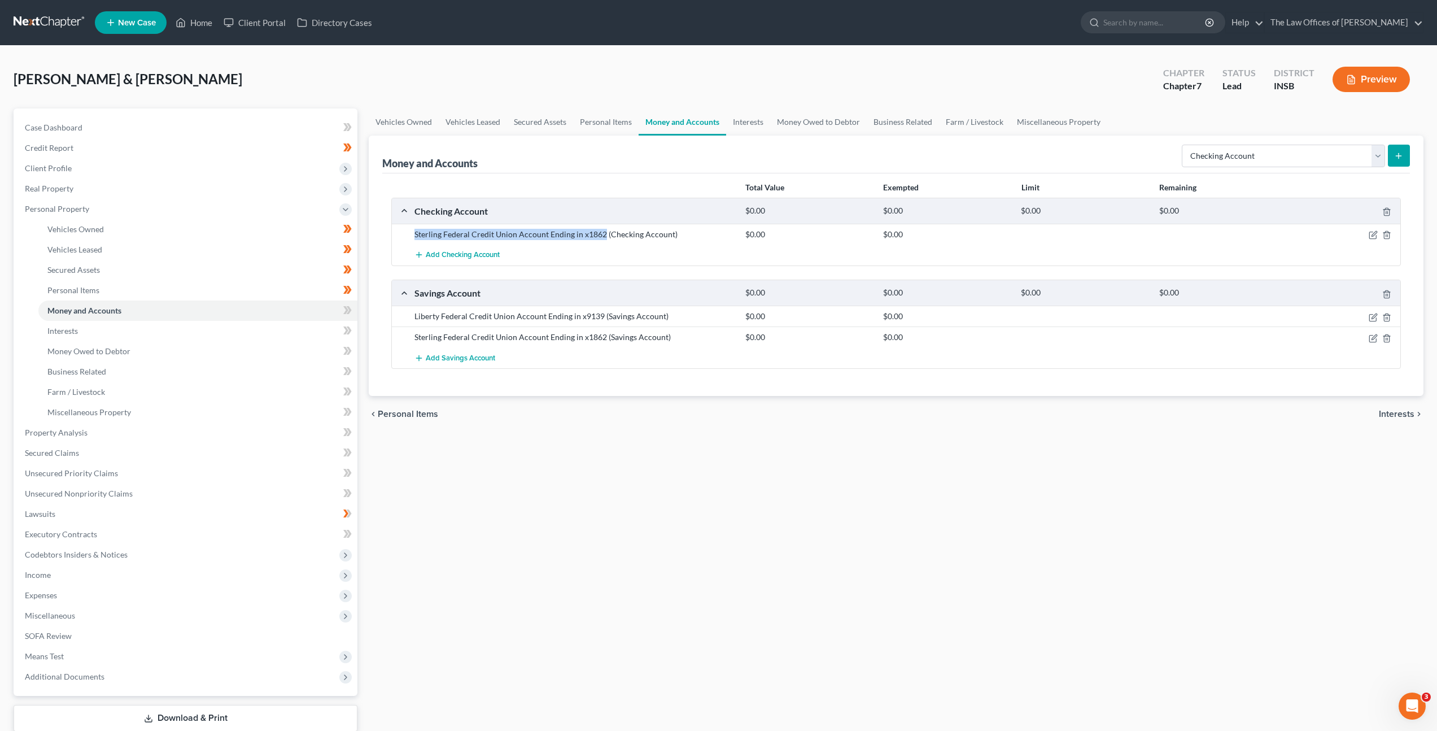
drag, startPoint x: 601, startPoint y: 231, endPoint x: 442, endPoint y: 224, distance: 159.9
click at [442, 224] on div "Sterling Federal Credit Union Account Ending in x1862 (Checking Account) $0.00 …" at bounding box center [896, 234] width 1008 height 21
copy div "Sterling Federal Credit Union Account Ending in x1862"
click at [458, 252] on span "Add Checking Account" at bounding box center [463, 255] width 74 height 9
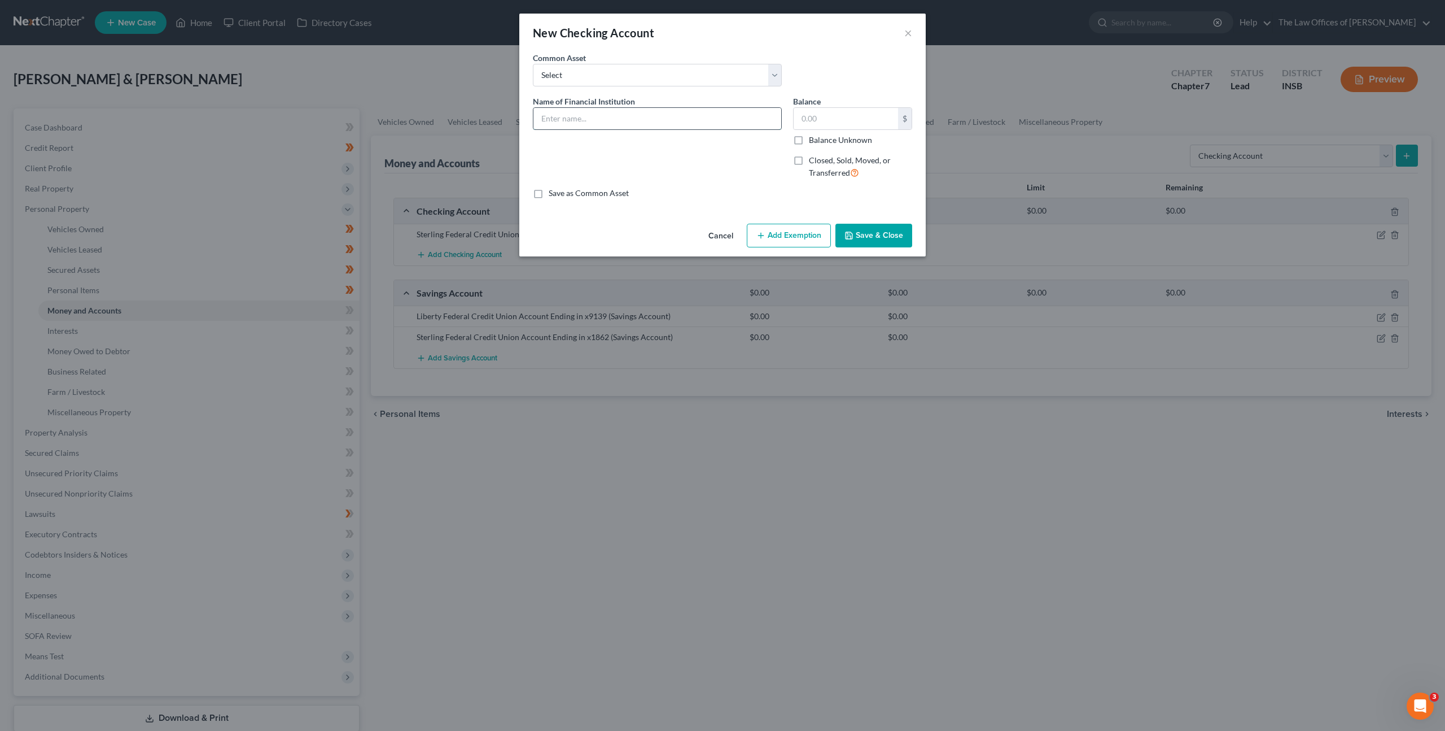
click at [558, 112] on input "text" at bounding box center [658, 118] width 248 height 21
paste input "Sterling Federal Credit Union Account Ending in x1862"
type input "Sterling Federal Credit Union Account Ending in x3720"
click at [875, 244] on button "Save & Close" at bounding box center [874, 236] width 77 height 24
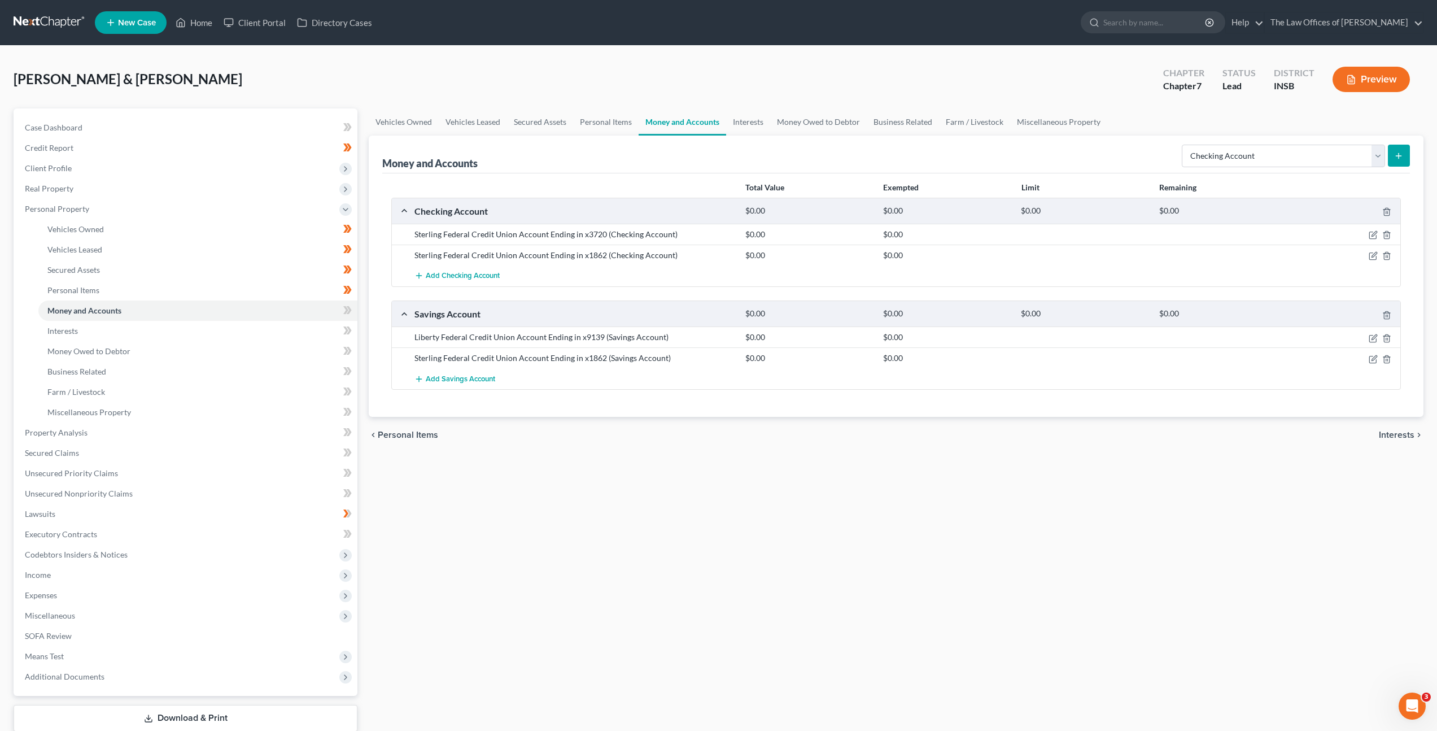
click at [766, 444] on div "chevron_left Personal Items Interests chevron_right" at bounding box center [896, 435] width 1055 height 36
click at [1385, 356] on icon "button" at bounding box center [1386, 358] width 5 height 7
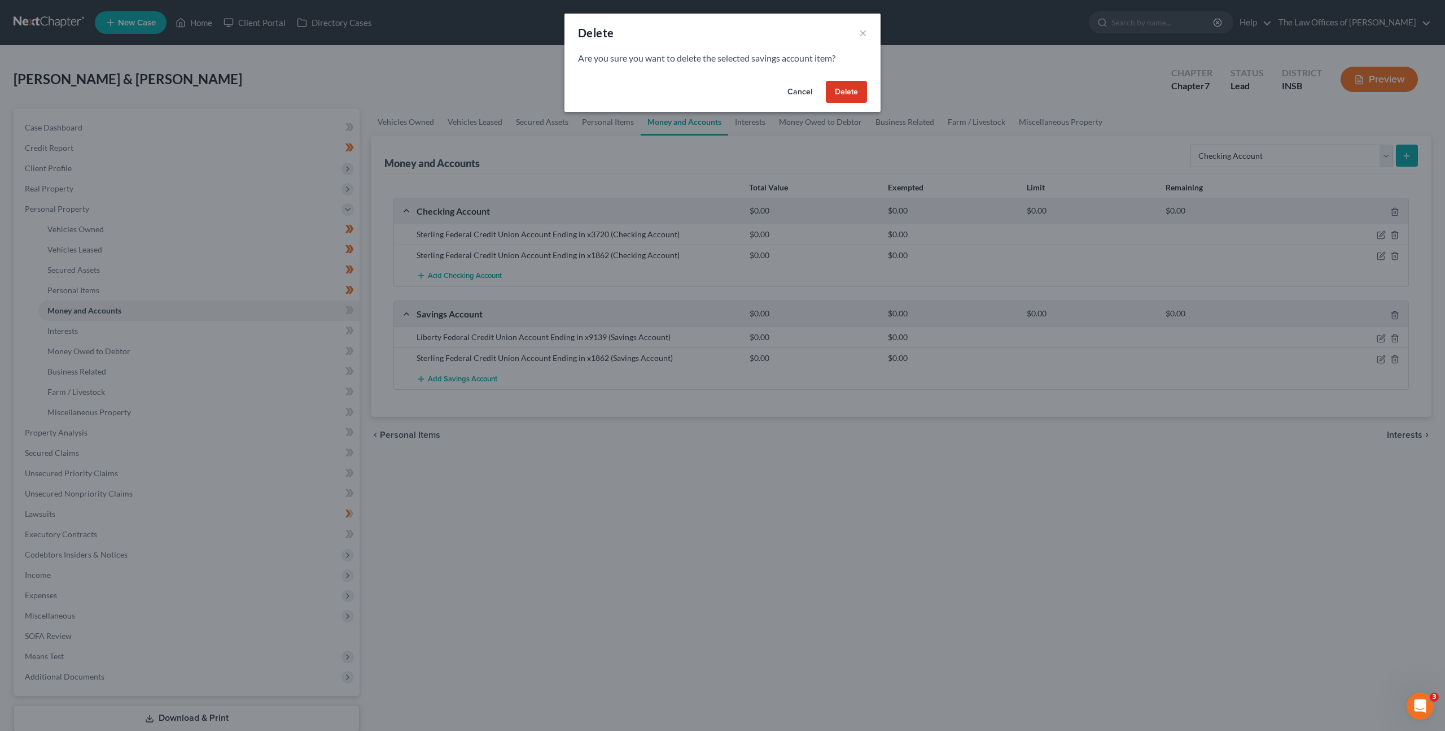
click at [832, 84] on button "Delete" at bounding box center [846, 92] width 41 height 23
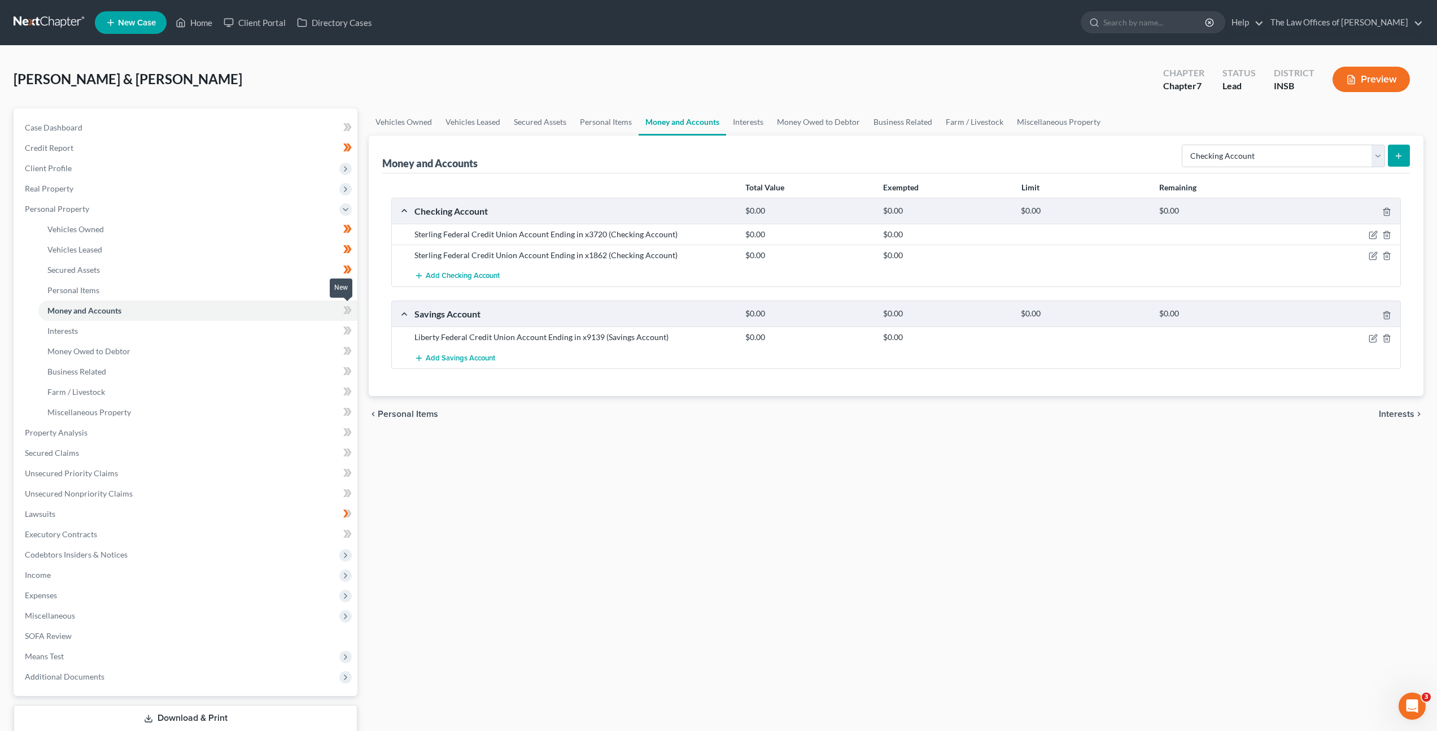
click at [348, 309] on icon at bounding box center [347, 310] width 8 height 14
click at [311, 335] on link "Interests" at bounding box center [197, 331] width 319 height 20
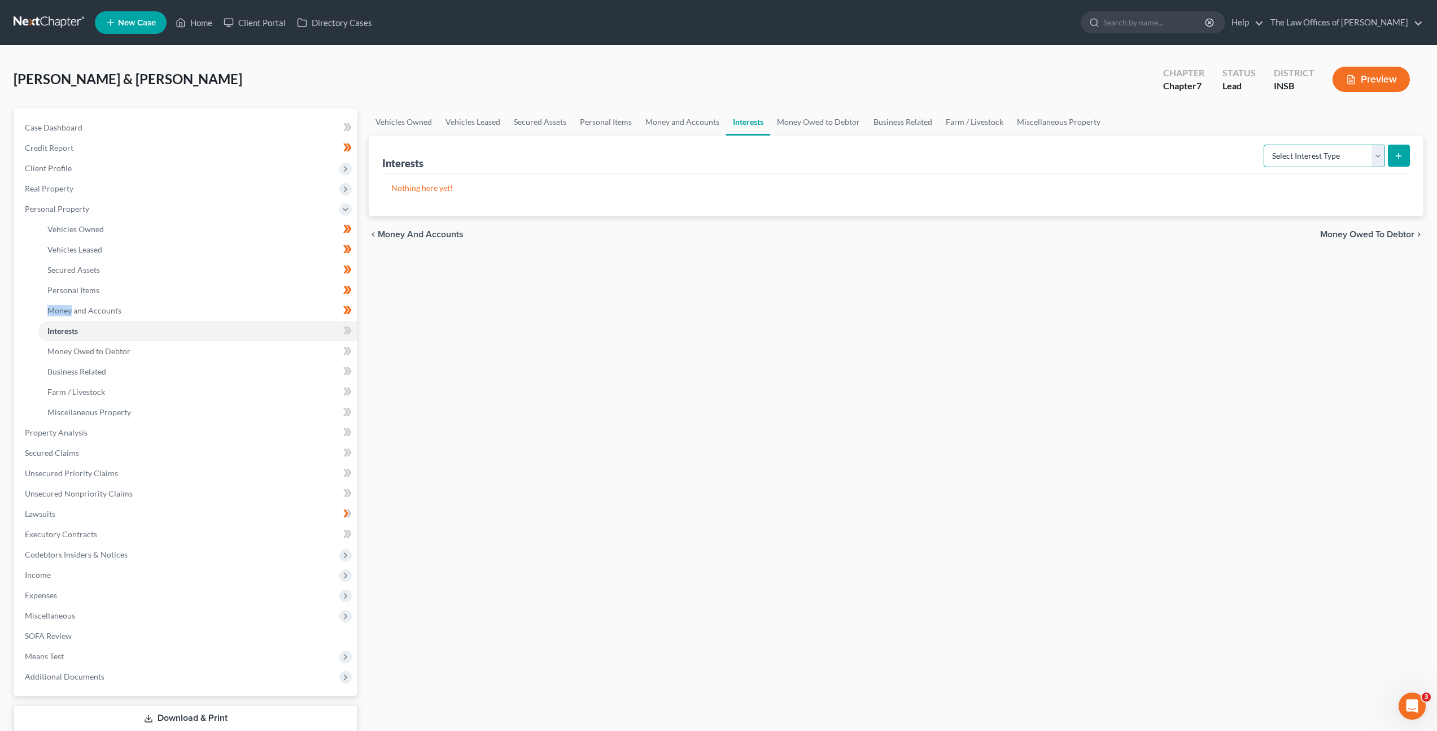
click at [1280, 151] on select "Select Interest Type 401K Annuity Bond Education IRA Government Bond Government…" at bounding box center [1324, 156] width 121 height 23
click at [1330, 171] on div "Interests Select Interest Type 401K Annuity Bond Education IRA Government Bond …" at bounding box center [896, 155] width 1028 height 38
click at [1330, 167] on form "Select Interest Type 401K Annuity Bond Education IRA Government Bond Government…" at bounding box center [1337, 156] width 146 height 23
click at [1340, 153] on select "Select Interest Type 401K Annuity Bond Education IRA Government Bond Government…" at bounding box center [1324, 156] width 121 height 23
click at [1265, 145] on select "Select Interest Type 401K Annuity Bond Education IRA Government Bond Government…" at bounding box center [1324, 156] width 121 height 23
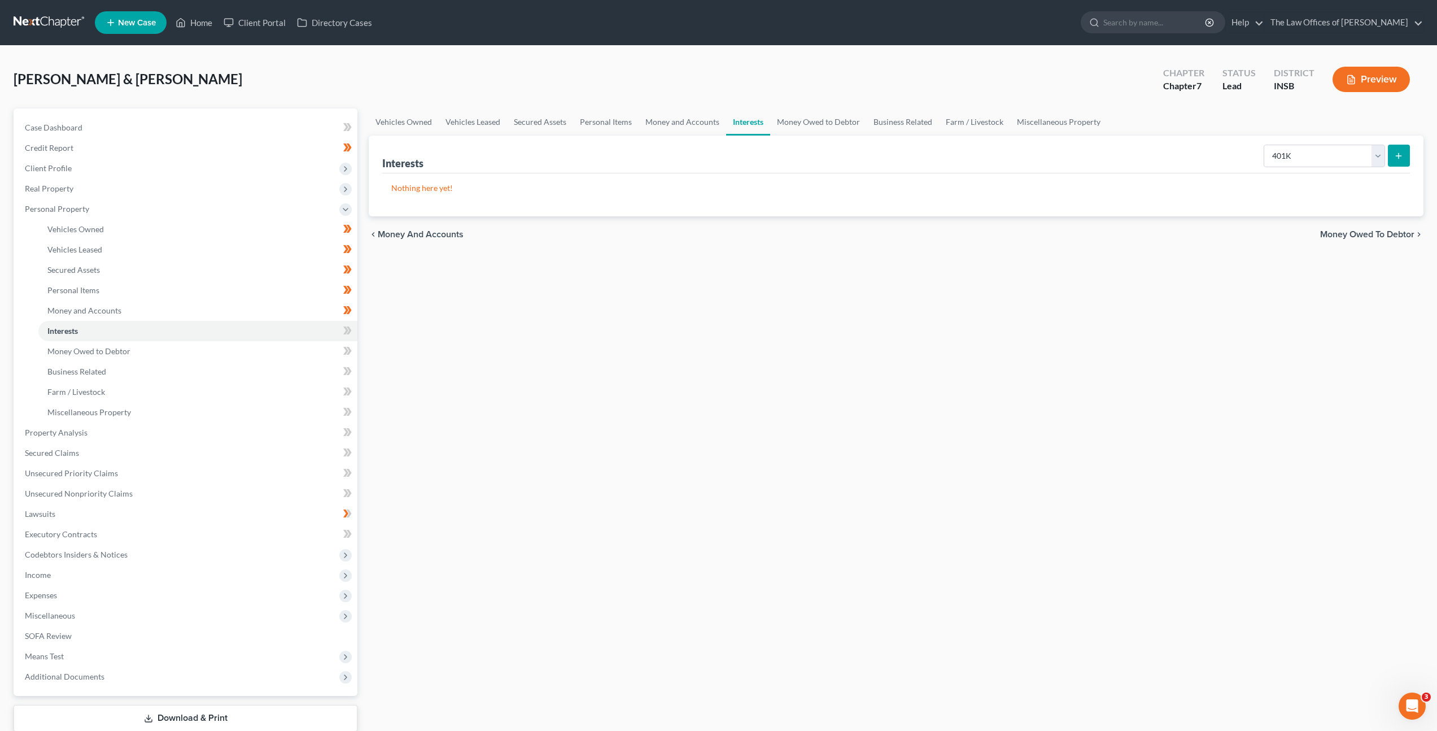
click at [1209, 270] on div "Vehicles Owned Vehicles Leased Secured Assets Personal Items Money and Accounts…" at bounding box center [896, 434] width 1066 height 652
click at [1401, 154] on icon "submit" at bounding box center [1398, 155] width 9 height 9
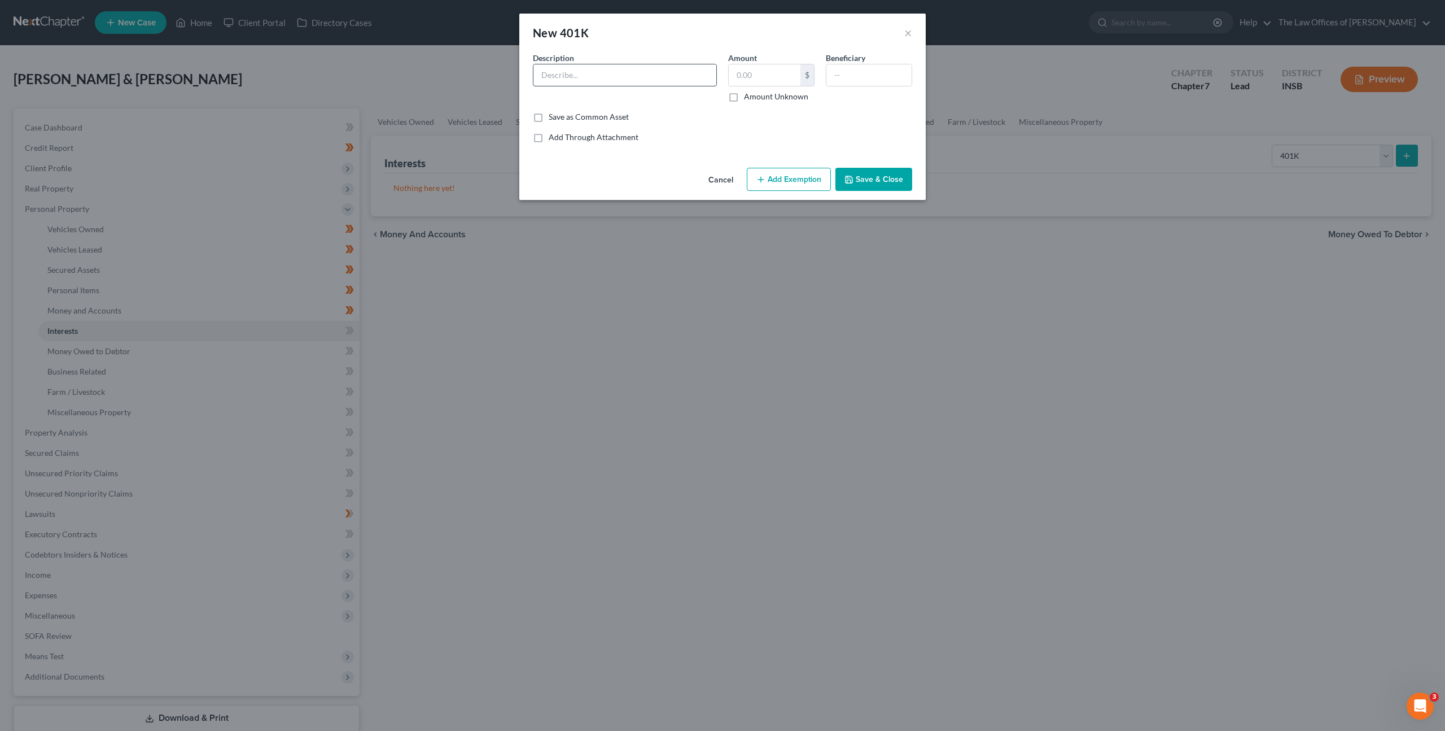
click at [628, 82] on input "text" at bounding box center [625, 74] width 183 height 21
click at [714, 181] on button "Cancel" at bounding box center [721, 180] width 43 height 23
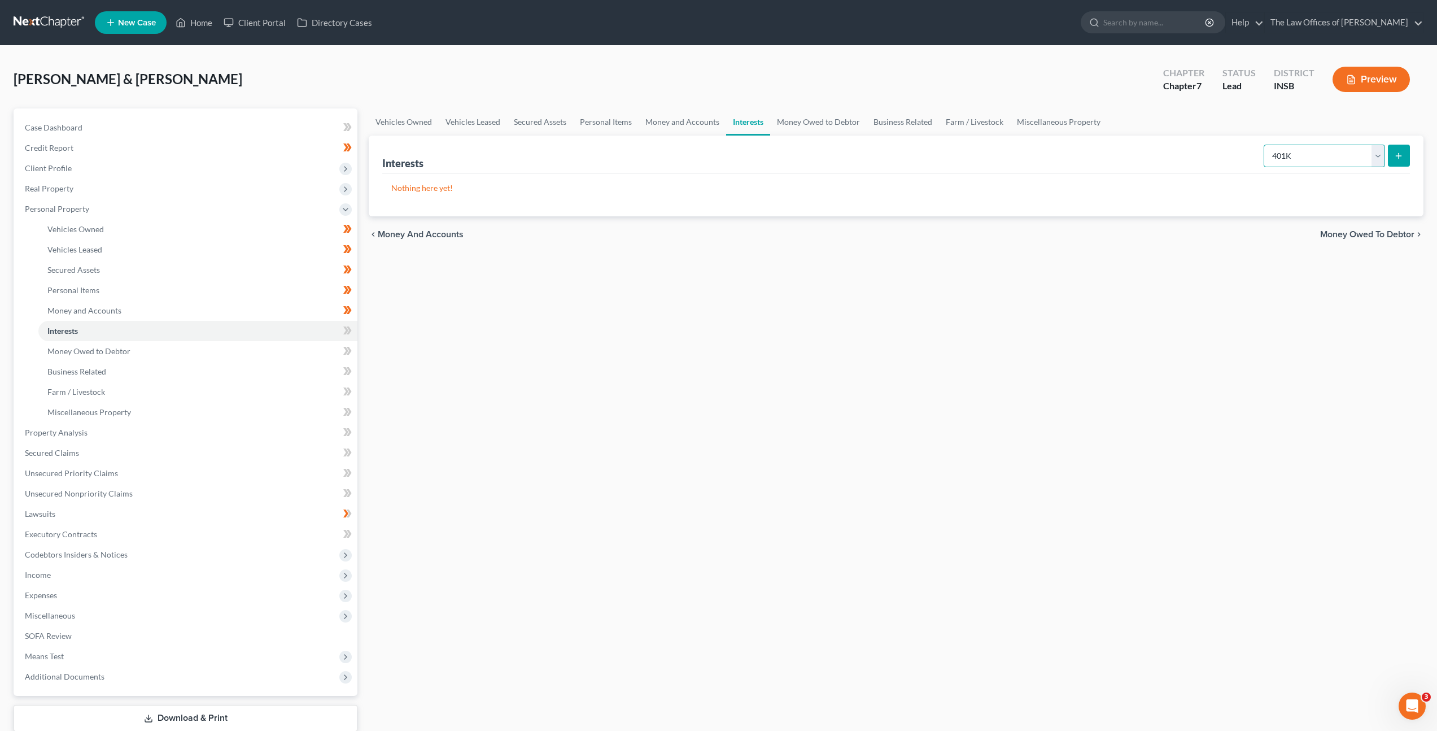
click at [1335, 146] on select "Select Interest Type 401K Annuity Bond Education IRA Government Bond Government…" at bounding box center [1324, 156] width 121 height 23
click at [1322, 157] on select "Select Interest Type 401K Annuity Bond Education IRA Government Bond Government…" at bounding box center [1324, 156] width 121 height 23
select select "term_life_insurance"
click at [1265, 145] on select "Select Interest Type 401K Annuity Bond Education IRA Government Bond Government…" at bounding box center [1324, 156] width 121 height 23
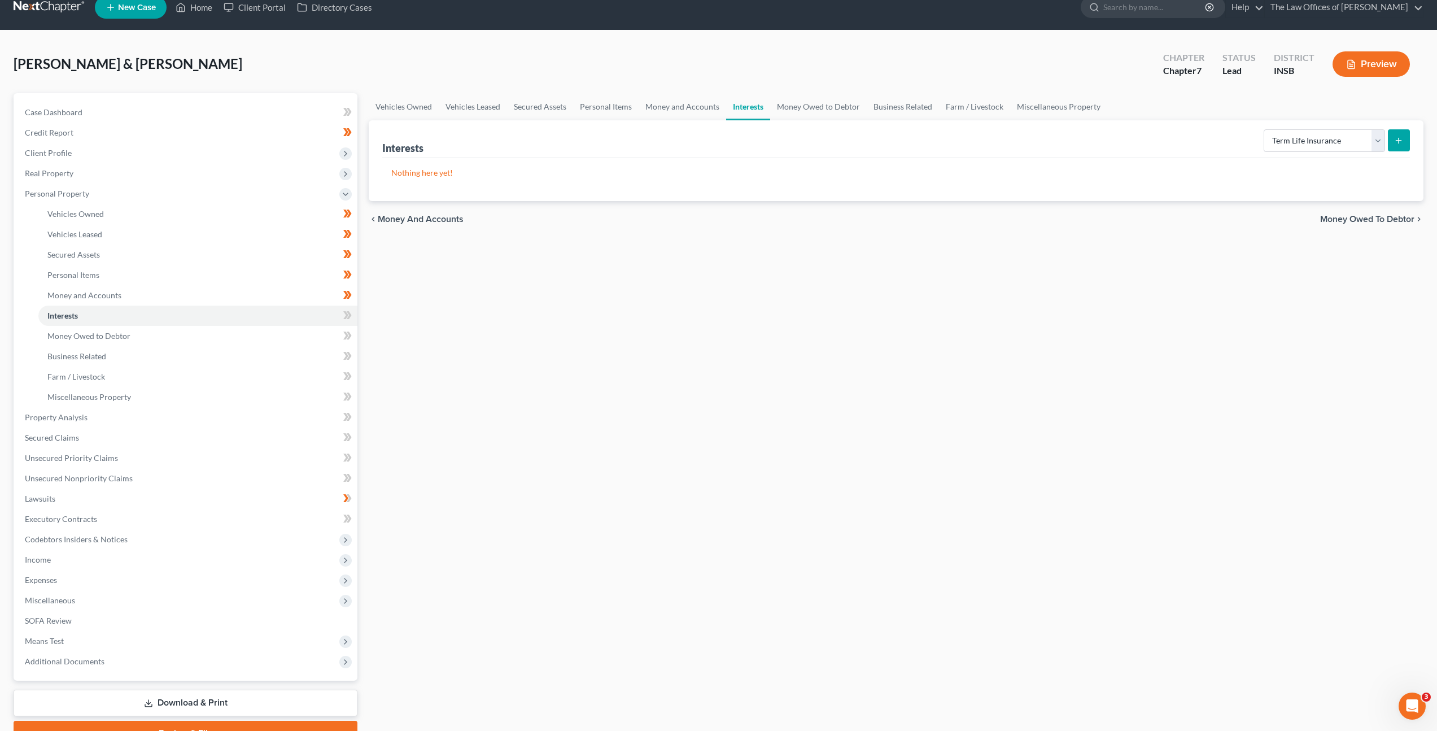
click at [1399, 142] on icon "submit" at bounding box center [1398, 140] width 9 height 9
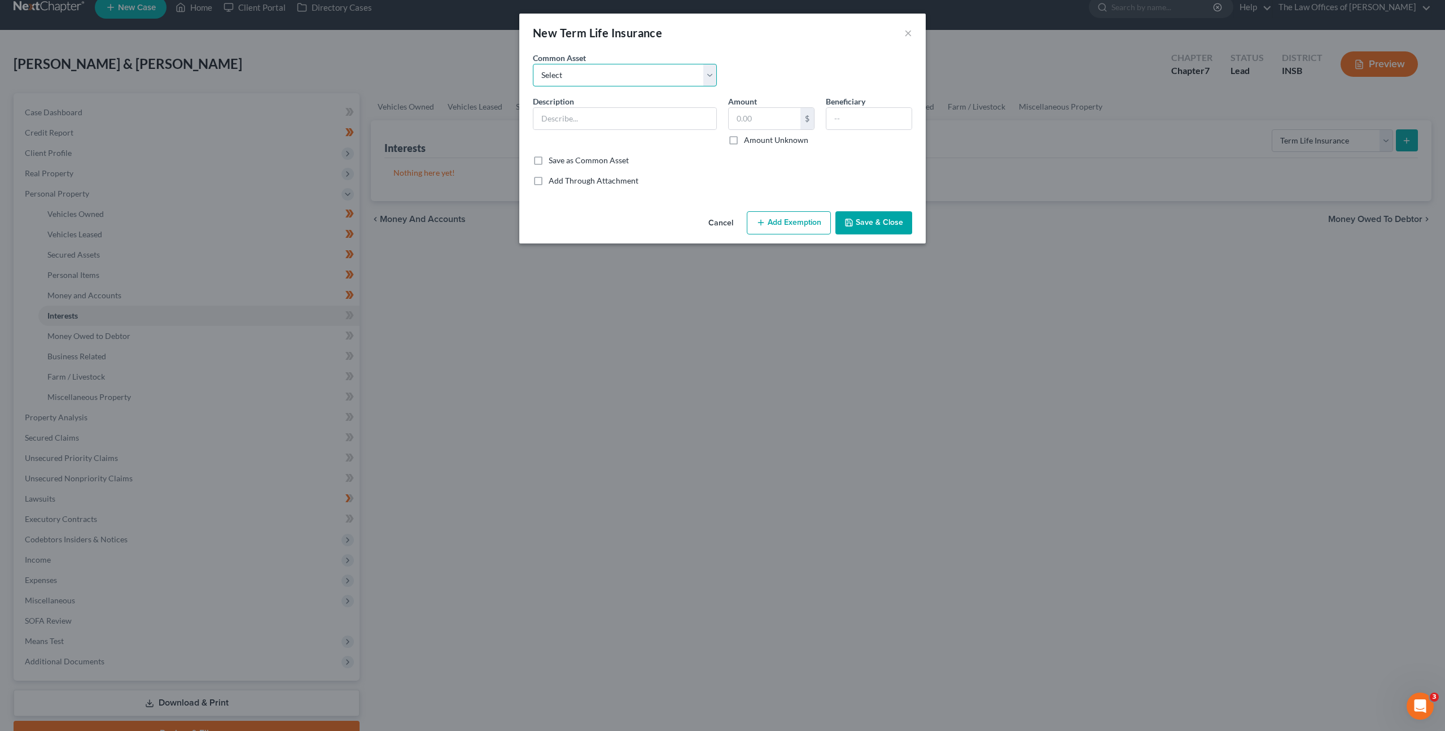
click at [635, 80] on select "Select $250,000.00 Term Life Insurance Policy Through State Farm" at bounding box center [625, 75] width 184 height 23
select select "0"
click at [533, 64] on select "Select $250,000.00 Term Life Insurance Policy Through State Farm" at bounding box center [625, 75] width 184 height 23
click at [553, 121] on input "$250,000.00 Term Life Insurance Policy Through State Farm" at bounding box center [625, 118] width 183 height 21
click at [657, 112] on input "$150,000.00 Term Life Insurance Policy Through State Farm" at bounding box center [625, 118] width 183 height 21
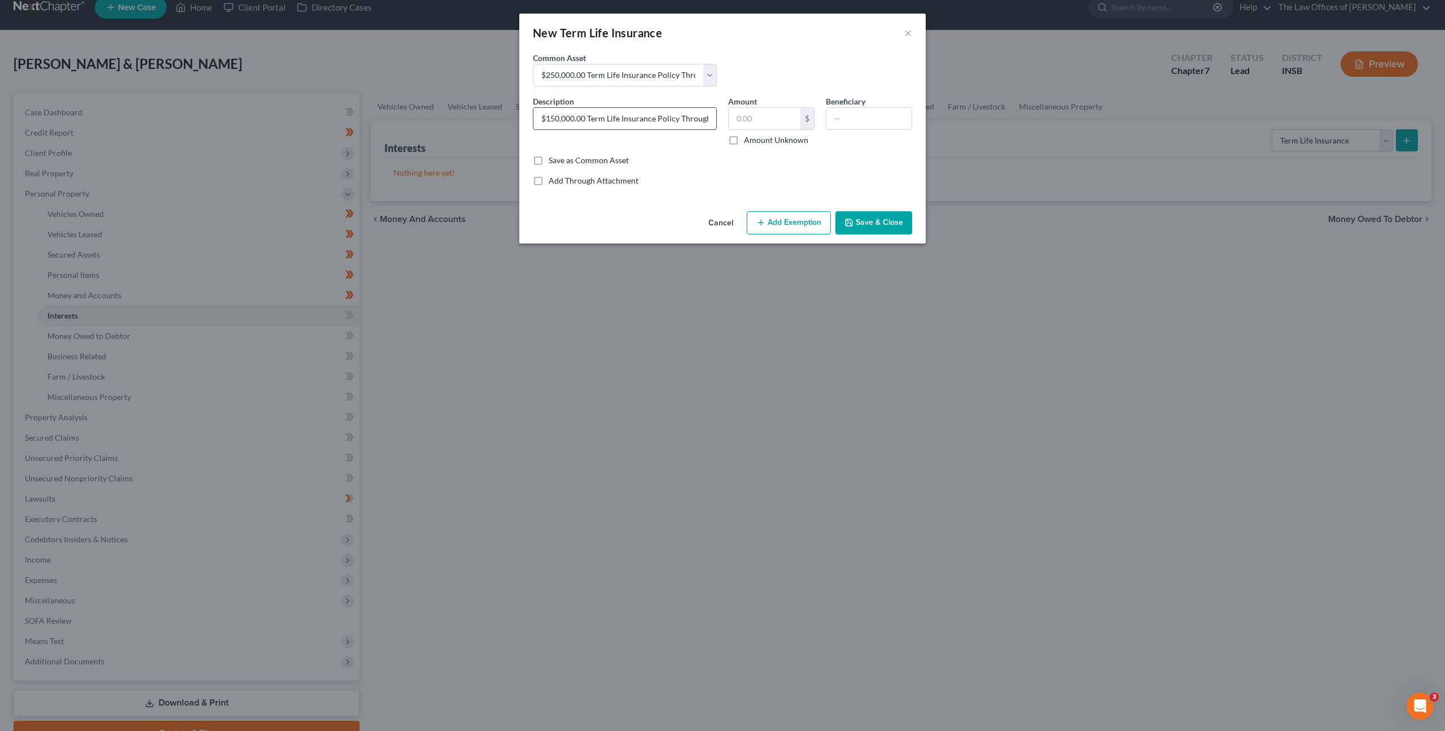
scroll to position [0, 40]
drag, startPoint x: 692, startPoint y: 120, endPoint x: 713, endPoint y: 115, distance: 21.0
click at [713, 115] on input "$150,000.00 Term Life Insurance Policy Through State Farm" at bounding box center [625, 118] width 183 height 21
click at [691, 120] on input "$150,000.00 Term Life Insurance Policy Through State Farm" at bounding box center [625, 118] width 183 height 21
type input "$150,000.00 Term Life Insurance Policy Through State Farm"
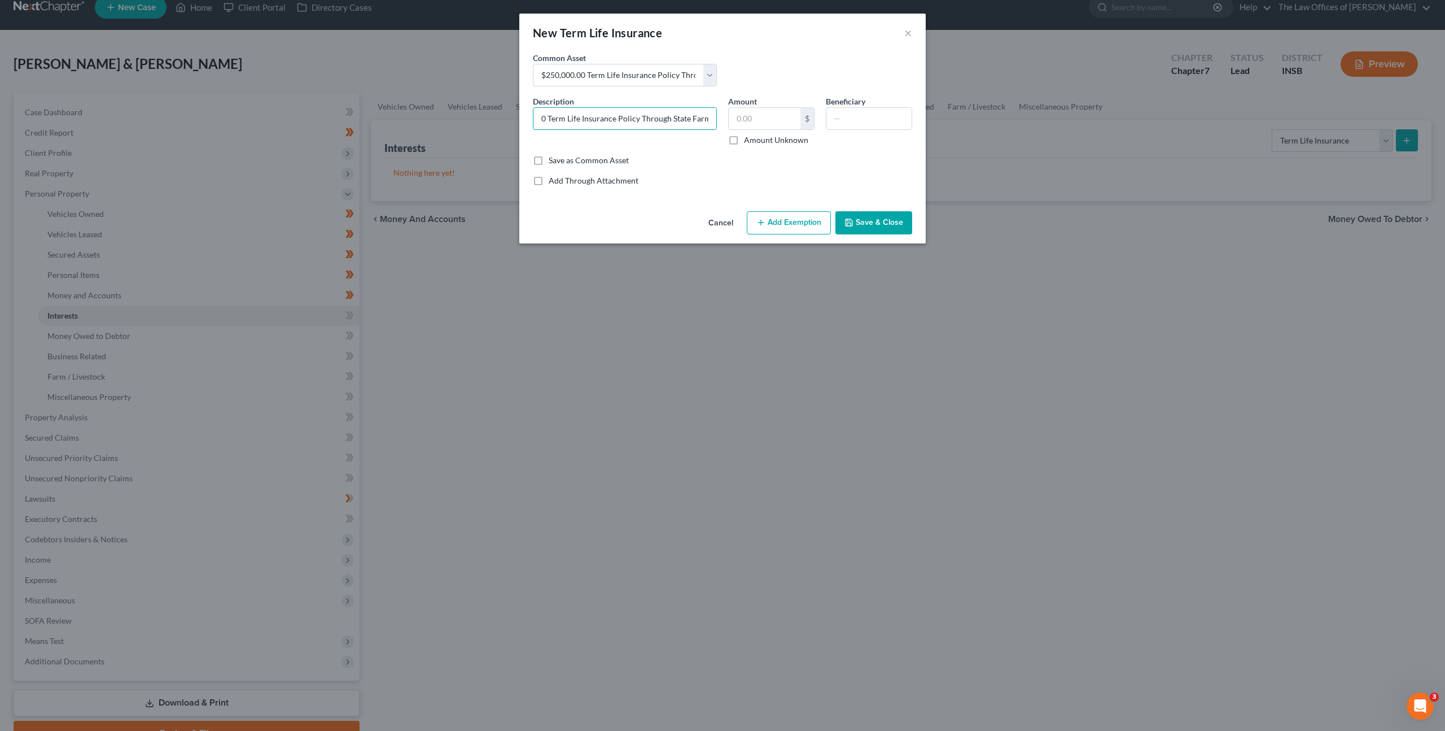
drag, startPoint x: 713, startPoint y: 229, endPoint x: 719, endPoint y: 227, distance: 7.1
click at [713, 229] on button "Cancel" at bounding box center [721, 223] width 43 height 23
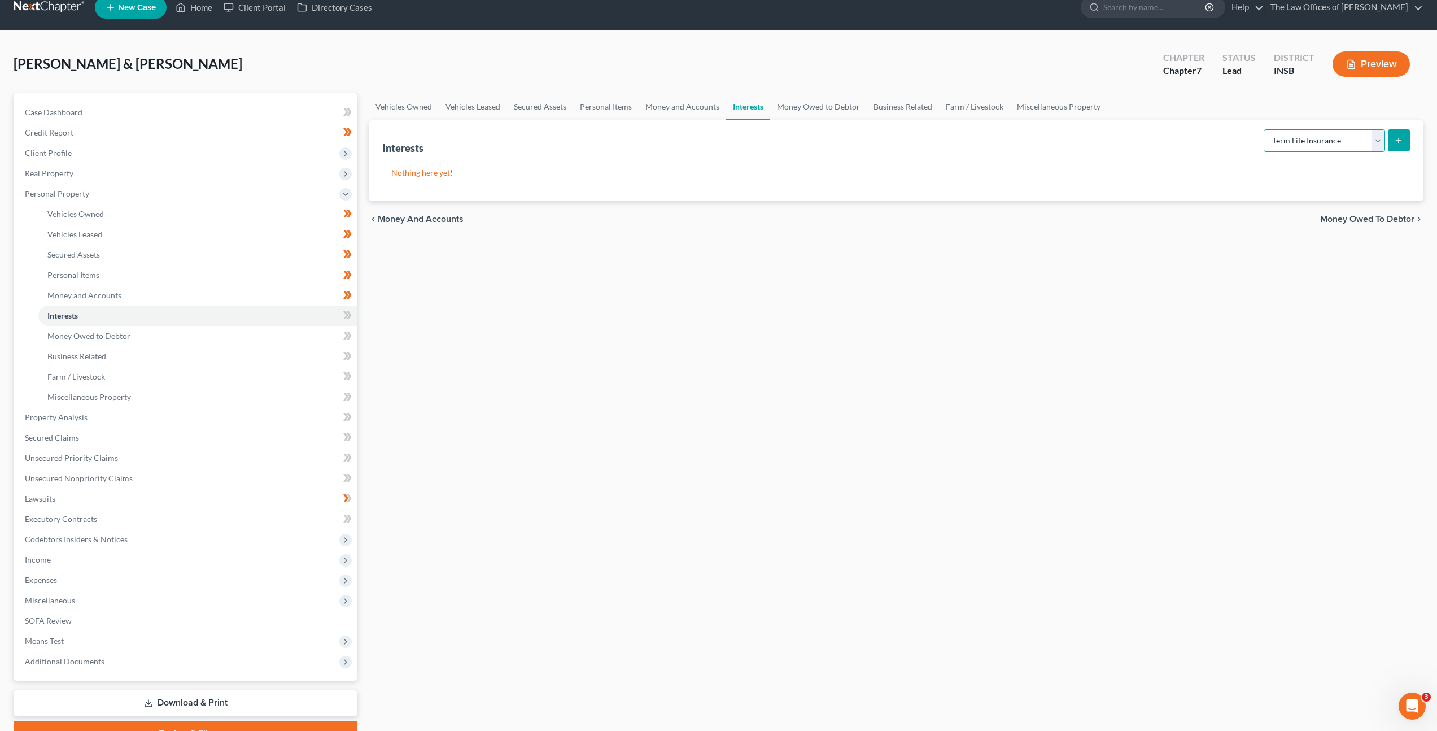
click at [1278, 138] on select "Select Interest Type 401K Annuity Bond Education IRA Government Bond Government…" at bounding box center [1324, 140] width 121 height 23
select select "whole_life_insurance"
click at [1265, 129] on select "Select Interest Type 401K Annuity Bond Education IRA Government Bond Government…" at bounding box center [1324, 140] width 121 height 23
click at [1401, 139] on icon "submit" at bounding box center [1398, 140] width 9 height 9
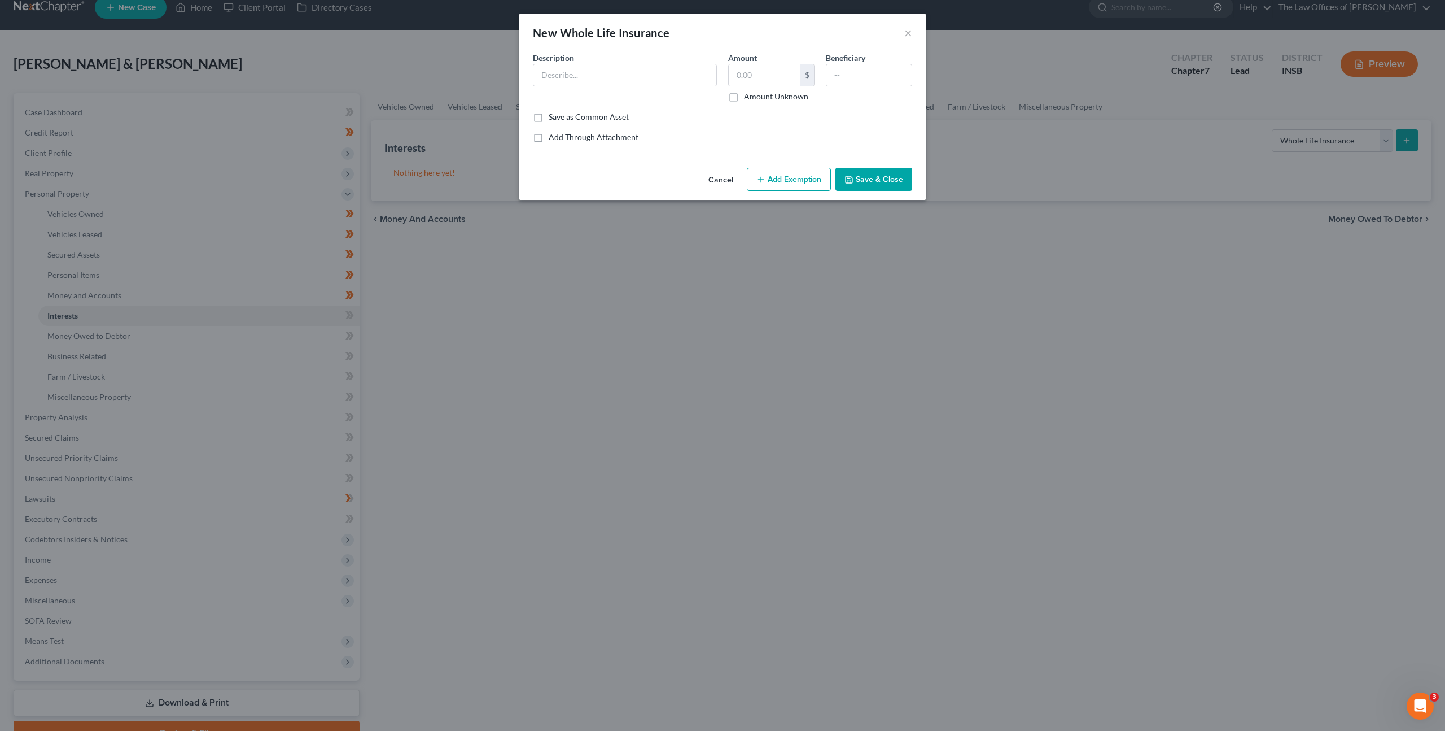
click at [608, 86] on div "Description *" at bounding box center [624, 77] width 195 height 50
click at [609, 78] on input "text" at bounding box center [625, 74] width 183 height 21
type input "$15,000 Term Life Insurance Through American Family Life"
click at [855, 174] on button "Save & Close" at bounding box center [874, 180] width 77 height 24
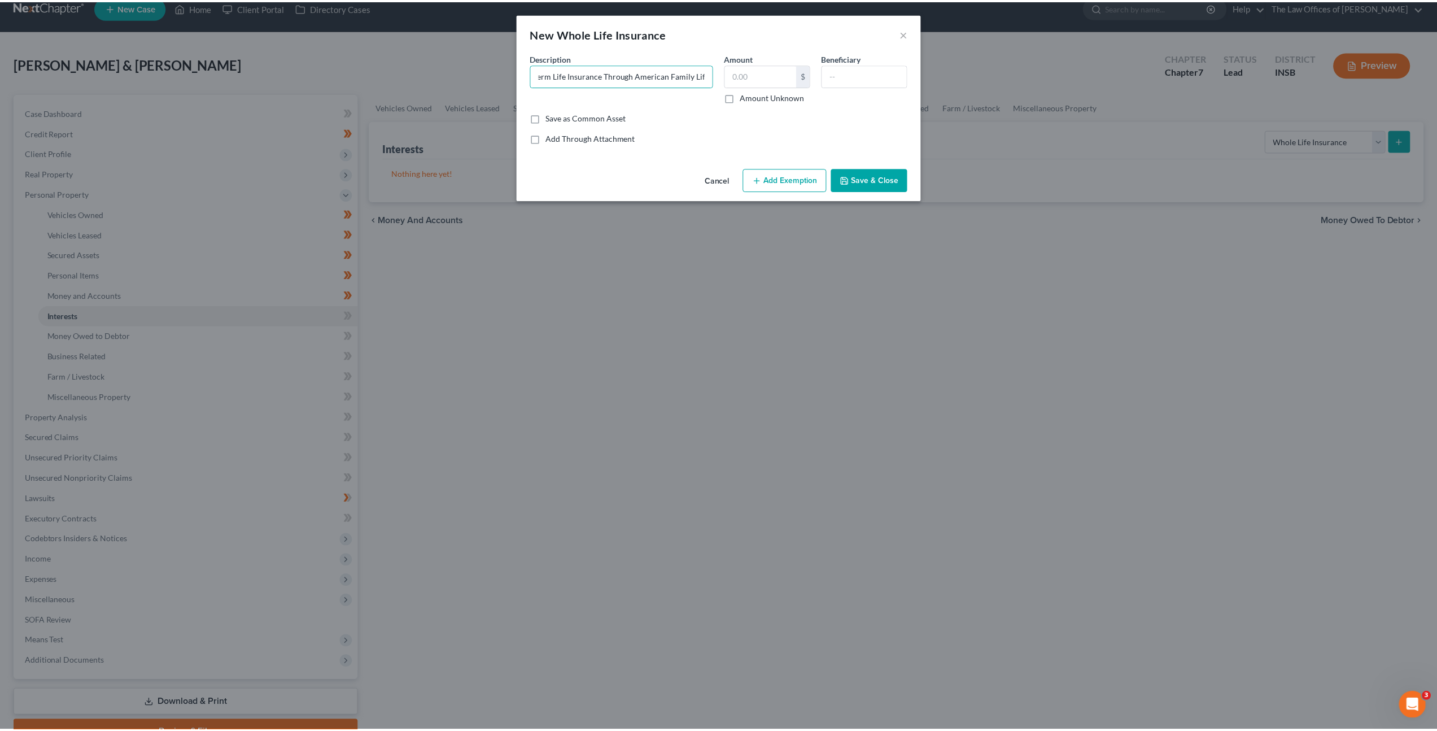
scroll to position [0, 0]
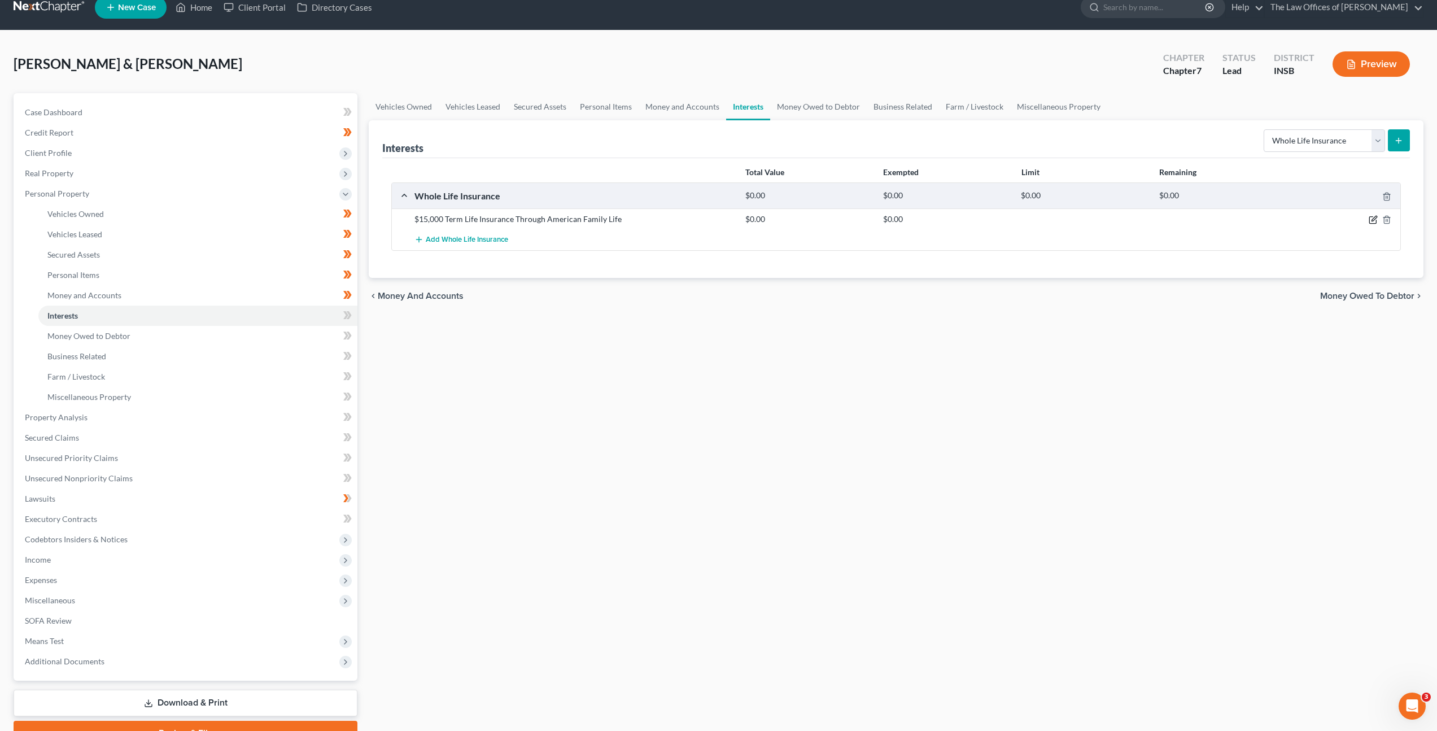
click at [1370, 217] on icon "button" at bounding box center [1372, 220] width 7 height 7
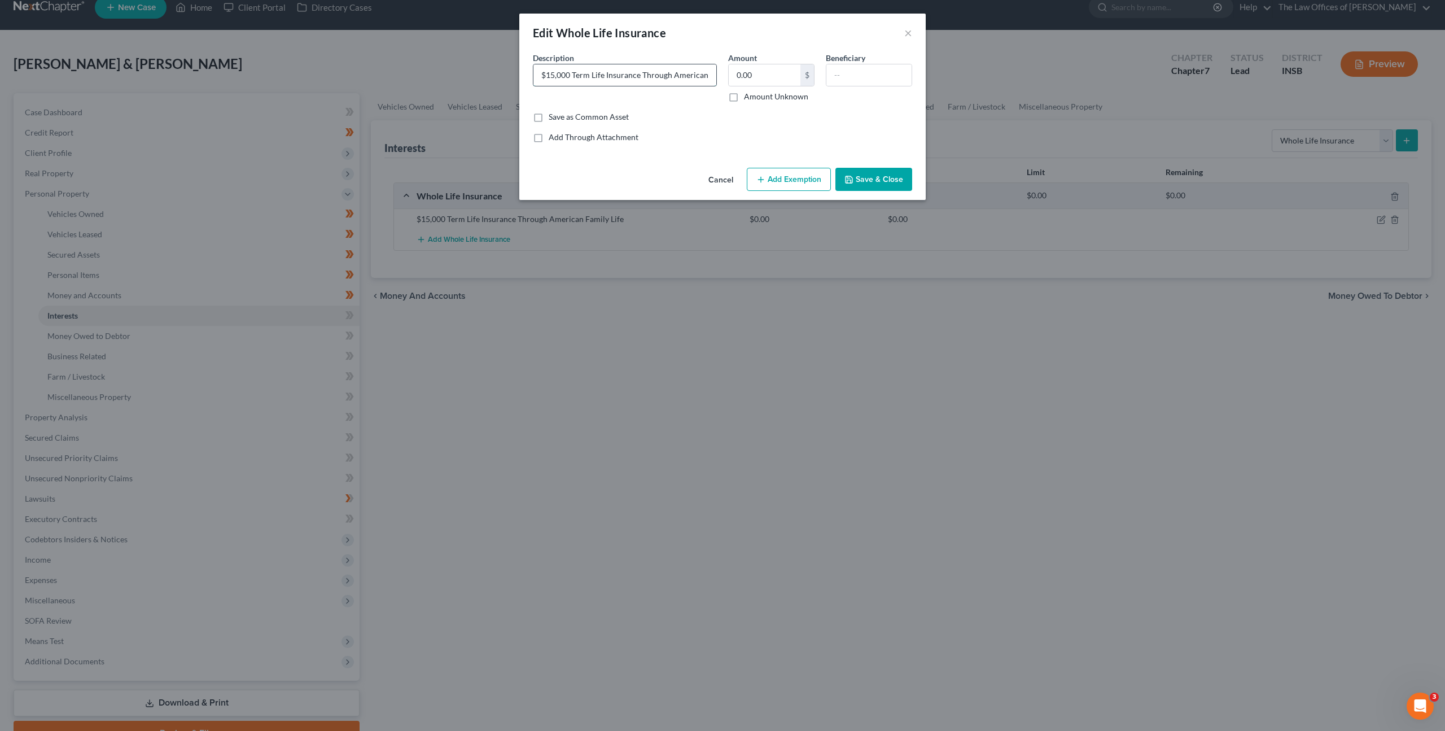
click at [591, 71] on input "$15,000 Term Life Insurance Through American Family Life" at bounding box center [625, 74] width 183 height 21
type input "$15,000 Whole Life Insurance Through American Family Life"
click at [867, 187] on button "Save & Close" at bounding box center [874, 180] width 77 height 24
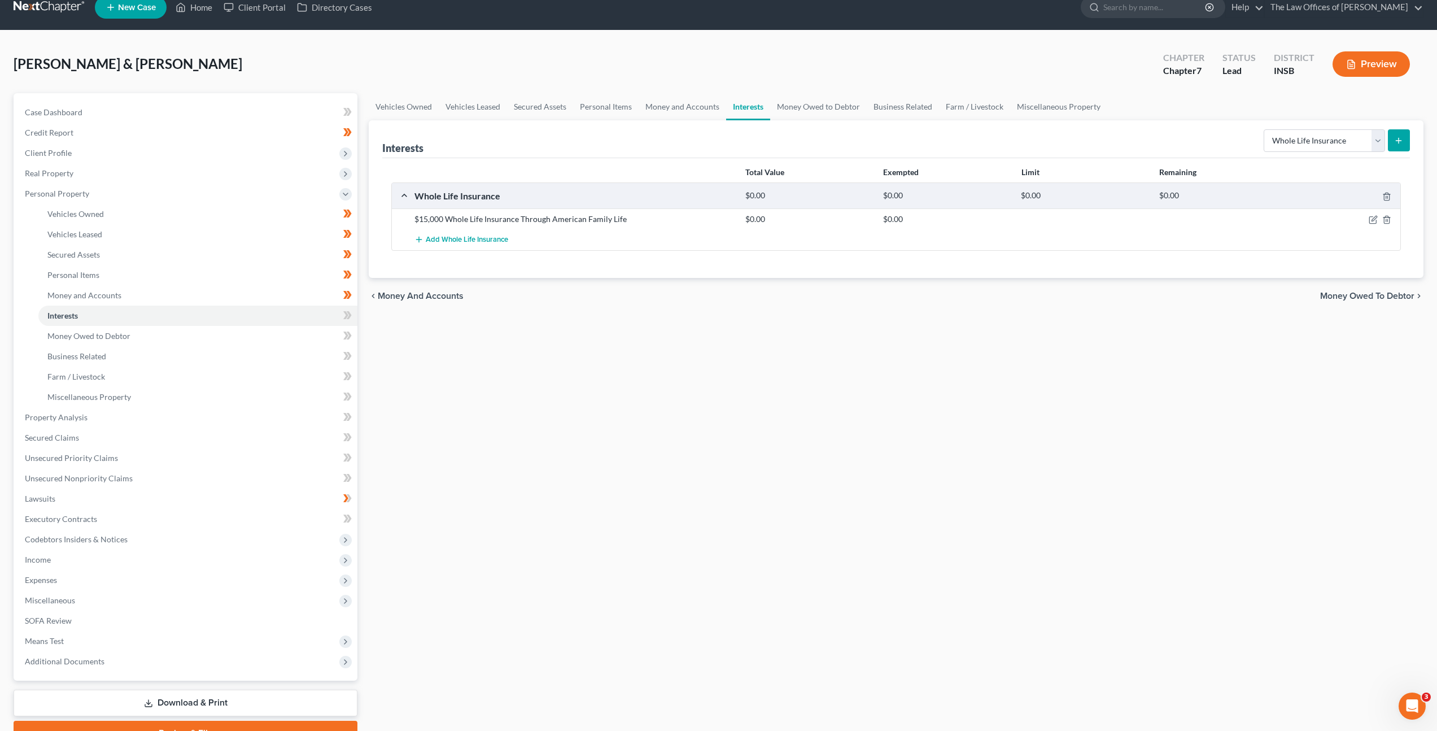
click at [531, 309] on div "chevron_left Money and Accounts Money Owed to Debtor chevron_right" at bounding box center [896, 296] width 1055 height 36
click at [264, 346] on link "Business Related" at bounding box center [197, 356] width 319 height 20
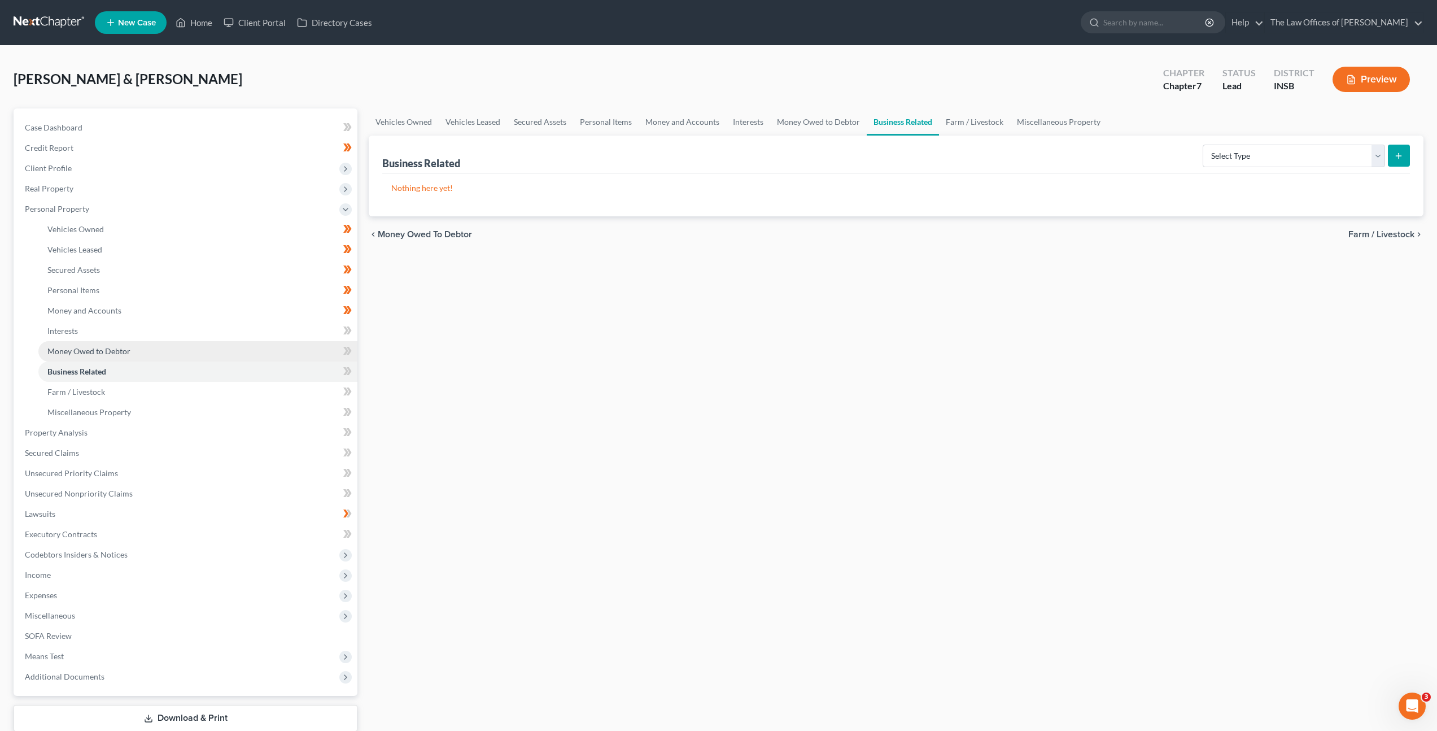
click at [242, 351] on link "Money Owed to Debtor" at bounding box center [197, 351] width 319 height 20
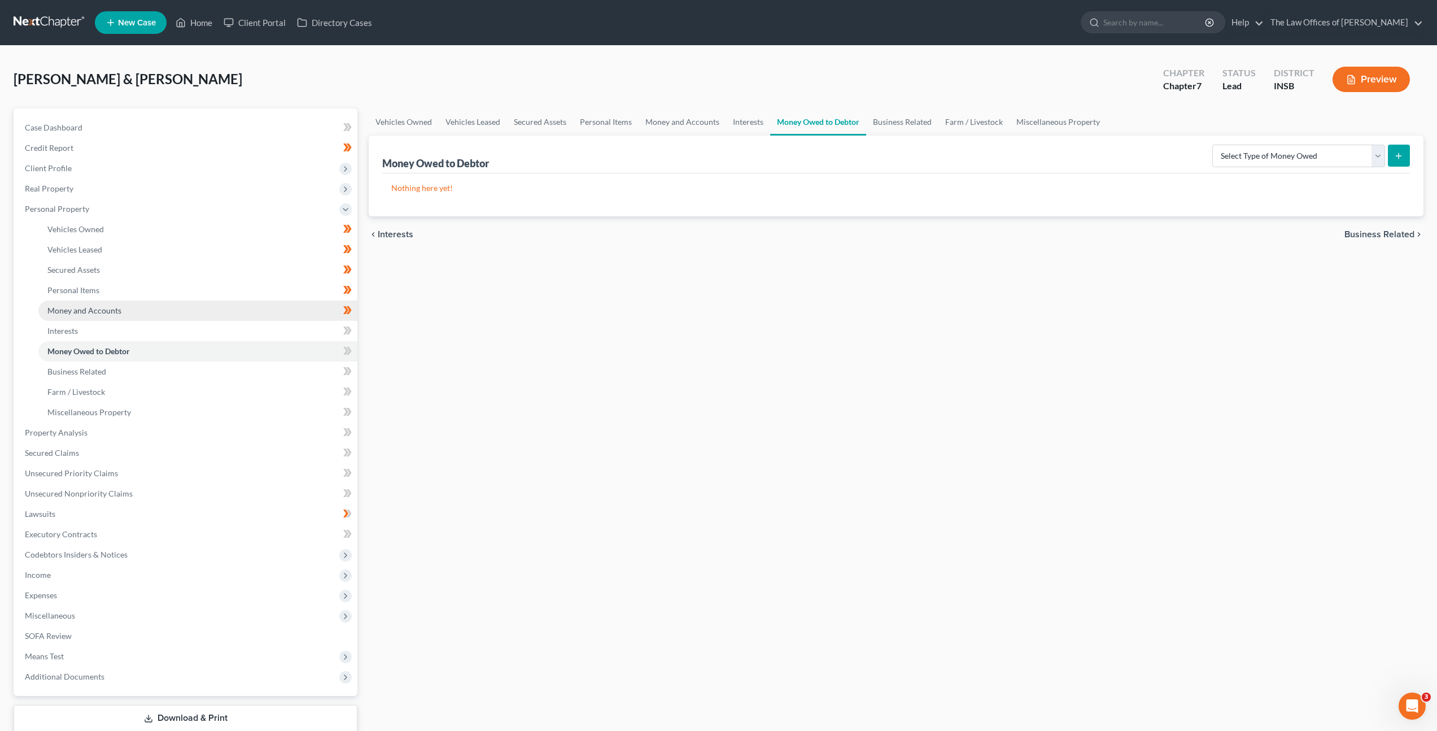
click at [196, 318] on link "Money and Accounts" at bounding box center [197, 310] width 319 height 20
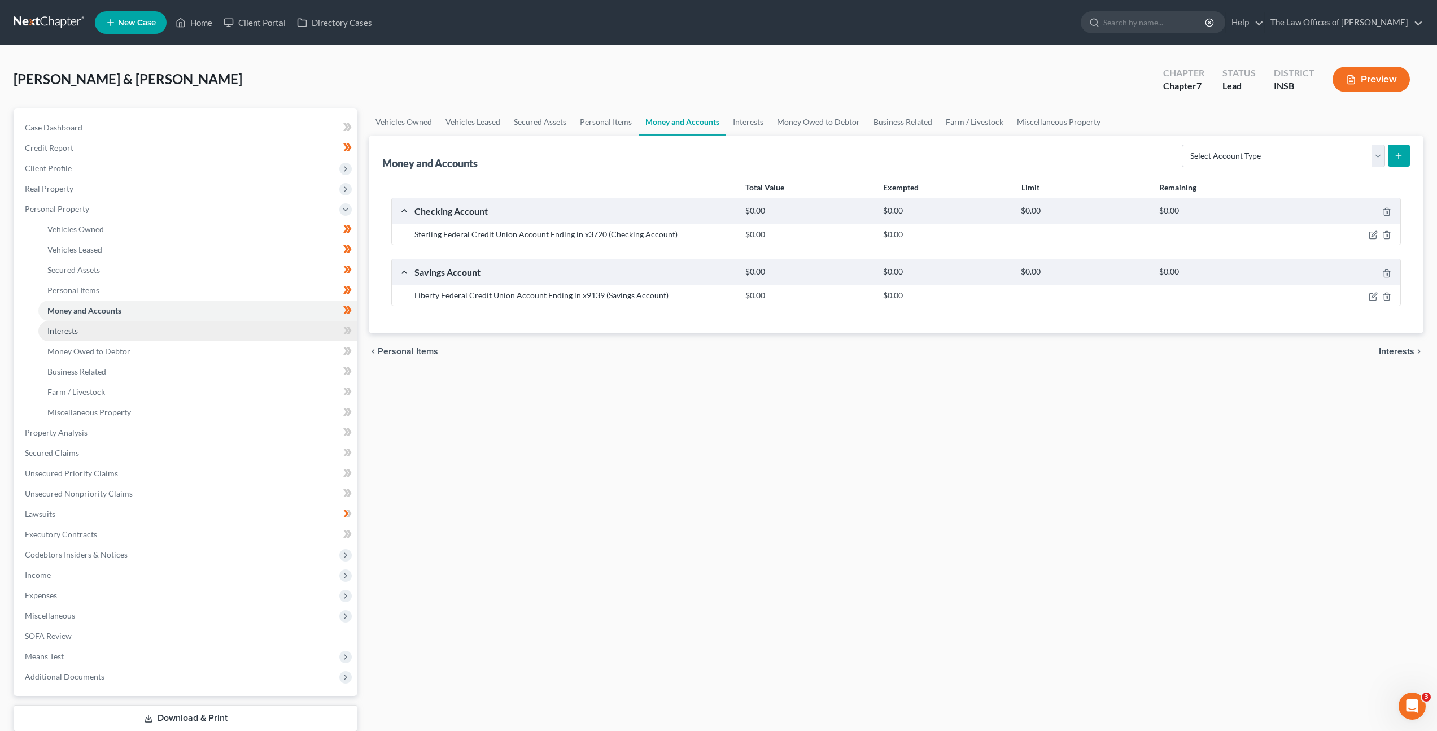
click at [191, 325] on link "Interests" at bounding box center [197, 331] width 319 height 20
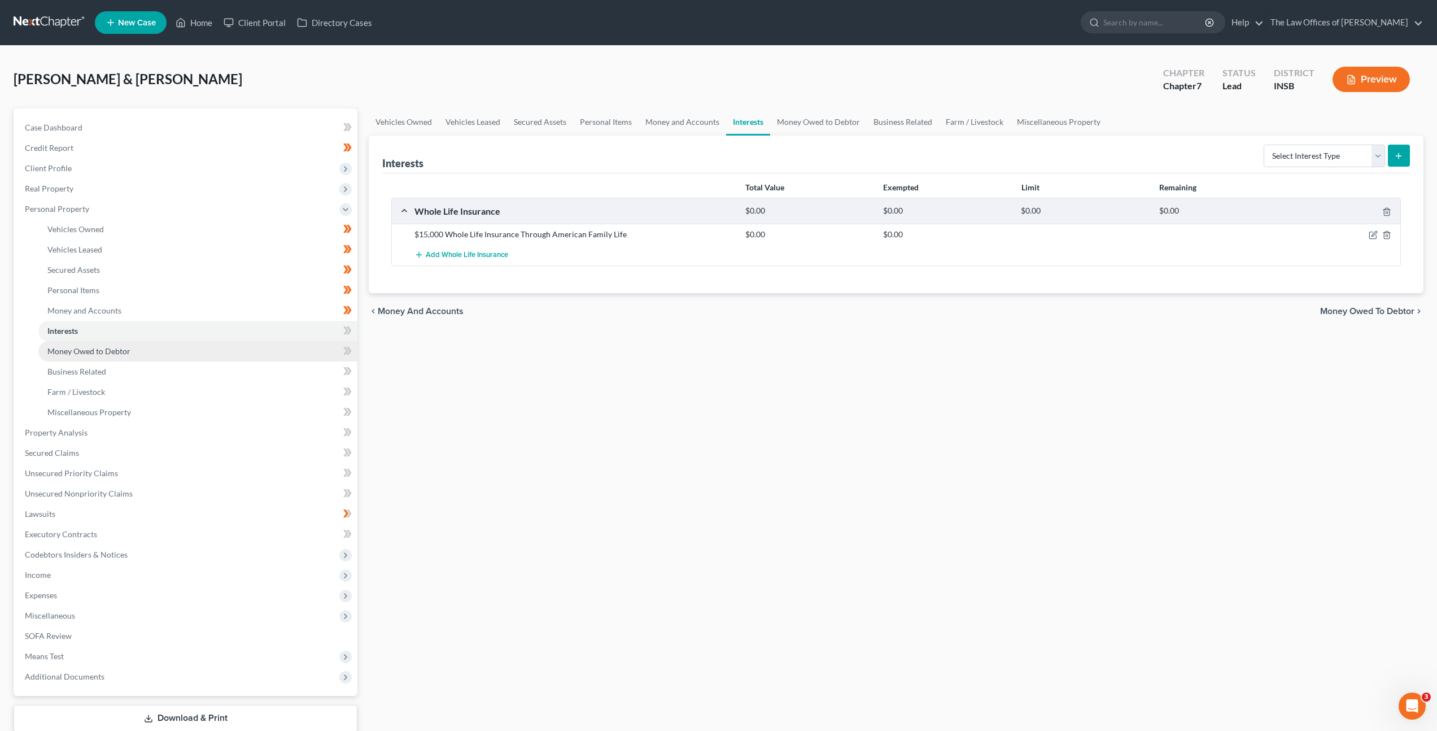
click at [311, 343] on link "Money Owed to Debtor" at bounding box center [197, 351] width 319 height 20
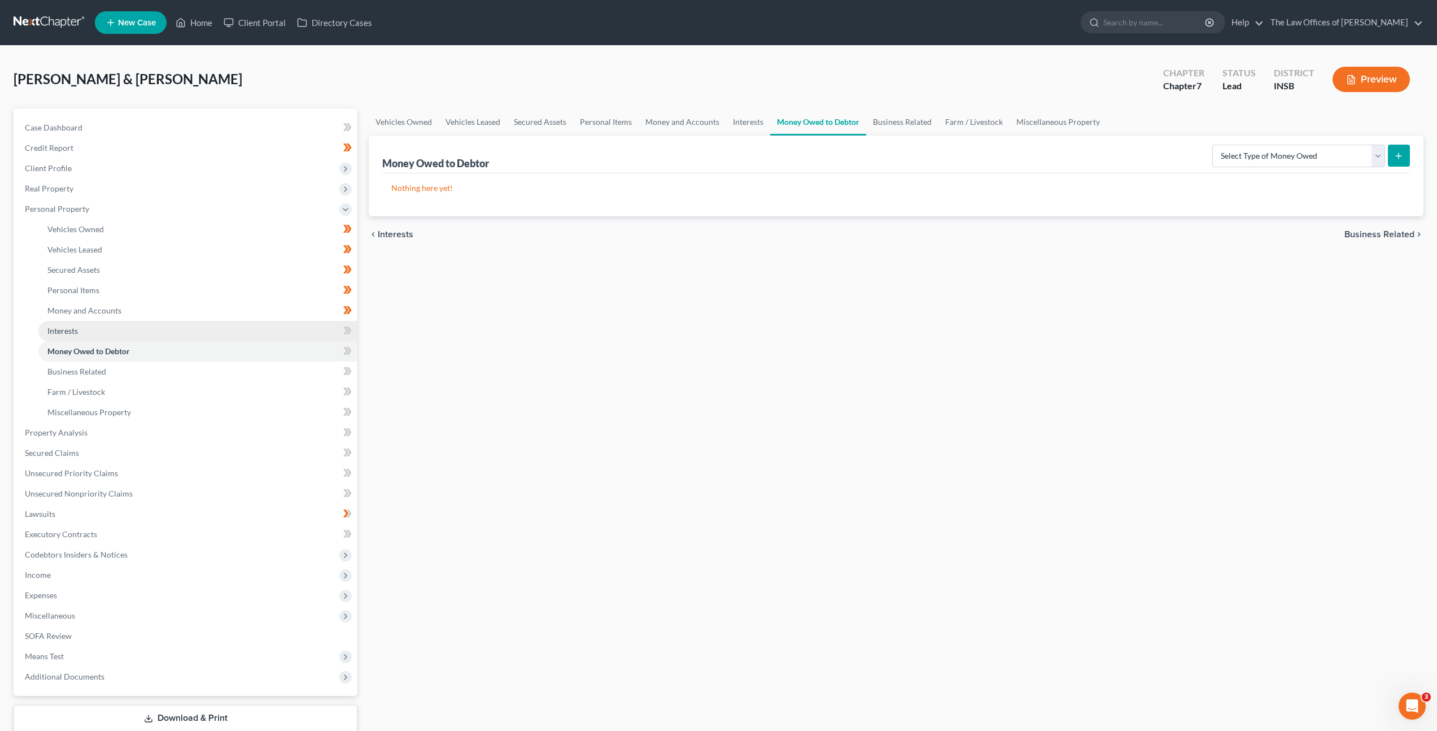
click at [320, 334] on link "Interests" at bounding box center [197, 331] width 319 height 20
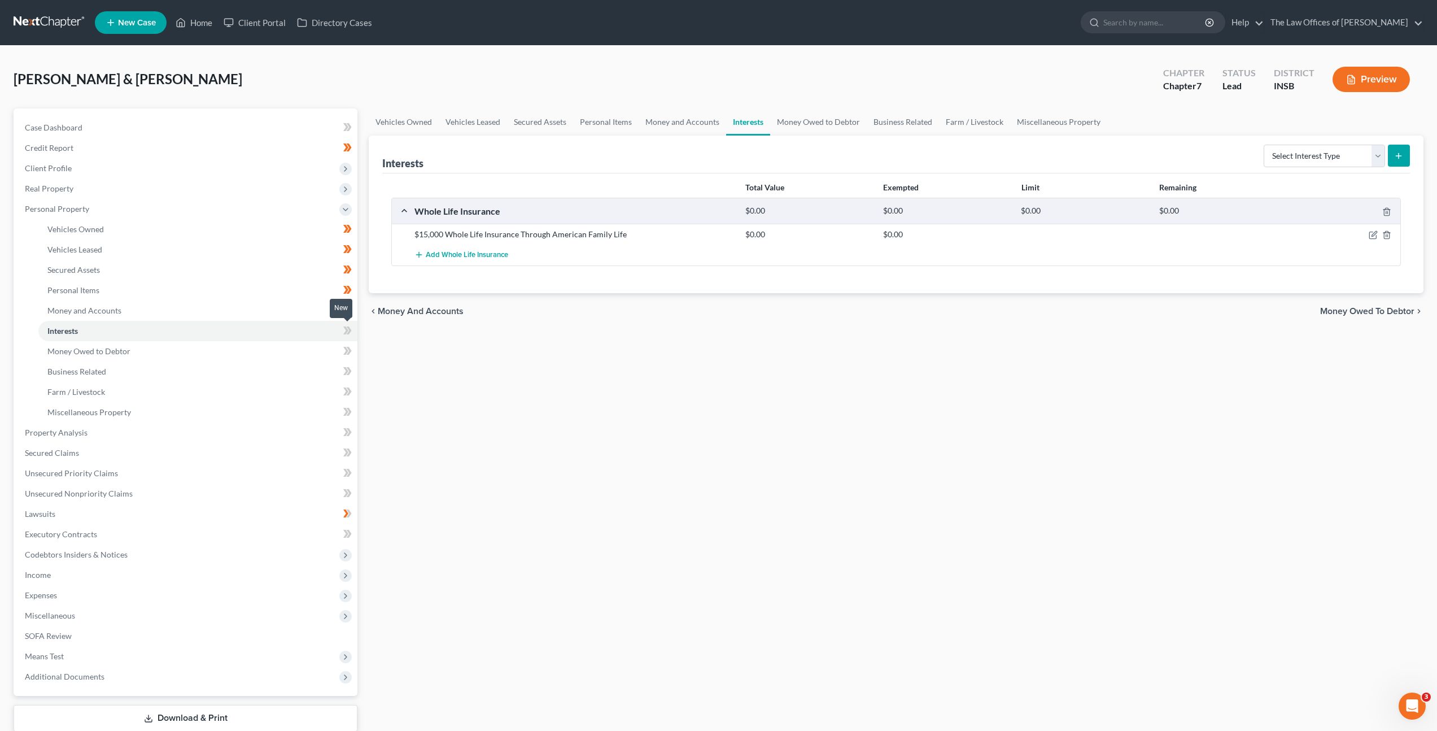
click at [350, 331] on icon at bounding box center [349, 330] width 5 height 8
click at [627, 382] on div "Vehicles Owned Vehicles Leased Secured Assets Personal Items Money and Accounts…" at bounding box center [896, 434] width 1066 height 652
click at [319, 352] on link "Money Owed to Debtor" at bounding box center [197, 351] width 319 height 20
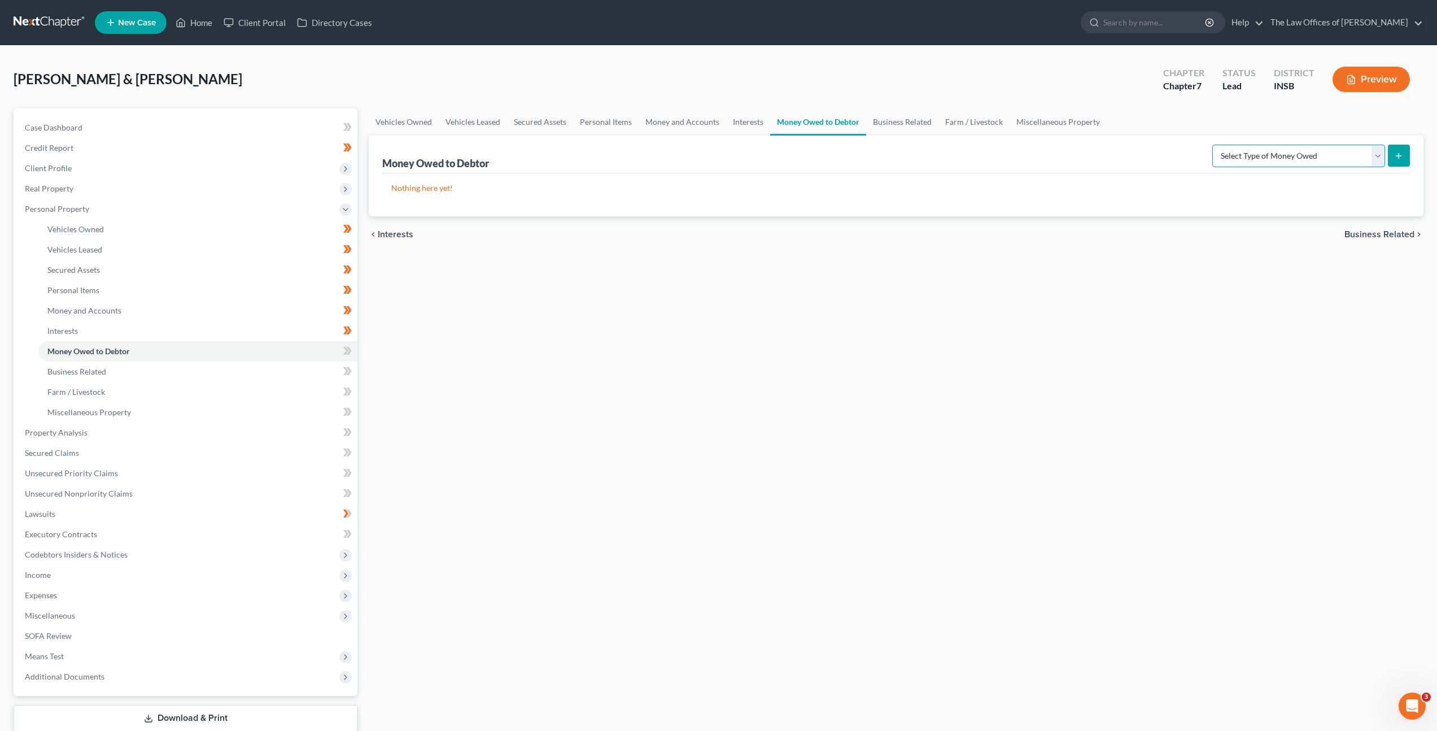
click at [1282, 164] on select "Select Type of Money Owed Accounts Receivable Alimony Child Support Claims Agai…" at bounding box center [1298, 156] width 173 height 23
click at [345, 347] on icon at bounding box center [345, 351] width 5 height 8
click at [318, 375] on link "Business Related" at bounding box center [197, 371] width 319 height 20
click at [1297, 148] on select "Select Type Customer Lists Franchises Inventory Licenses Machinery Office Equip…" at bounding box center [1294, 156] width 182 height 23
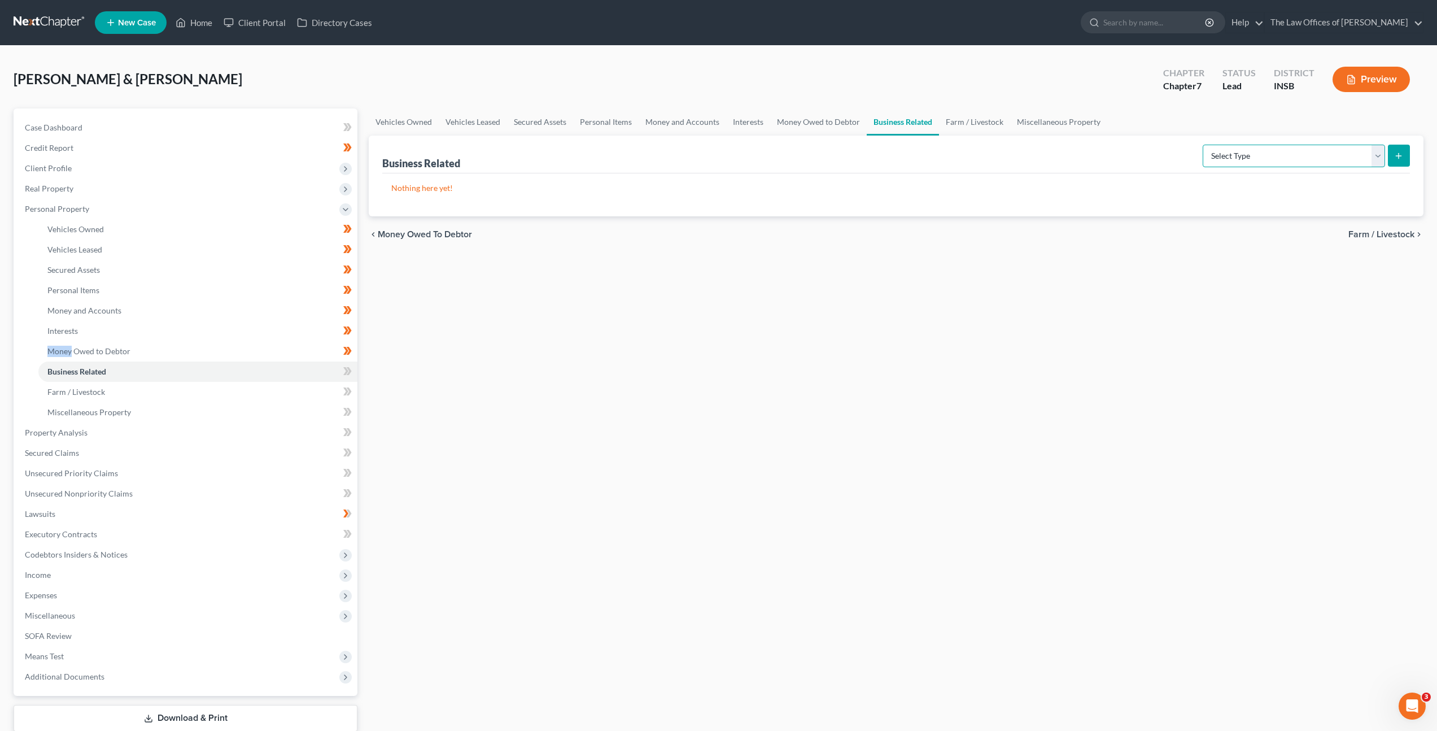
click at [1253, 149] on select "Select Type Customer Lists Franchises Inventory Licenses Machinery Office Equip…" at bounding box center [1294, 156] width 182 height 23
click at [347, 369] on icon at bounding box center [345, 371] width 5 height 8
click at [496, 349] on div "Vehicles Owned Vehicles Leased Secured Assets Personal Items Money and Accounts…" at bounding box center [896, 434] width 1066 height 652
click at [320, 388] on link "Farm / Livestock" at bounding box center [197, 392] width 319 height 20
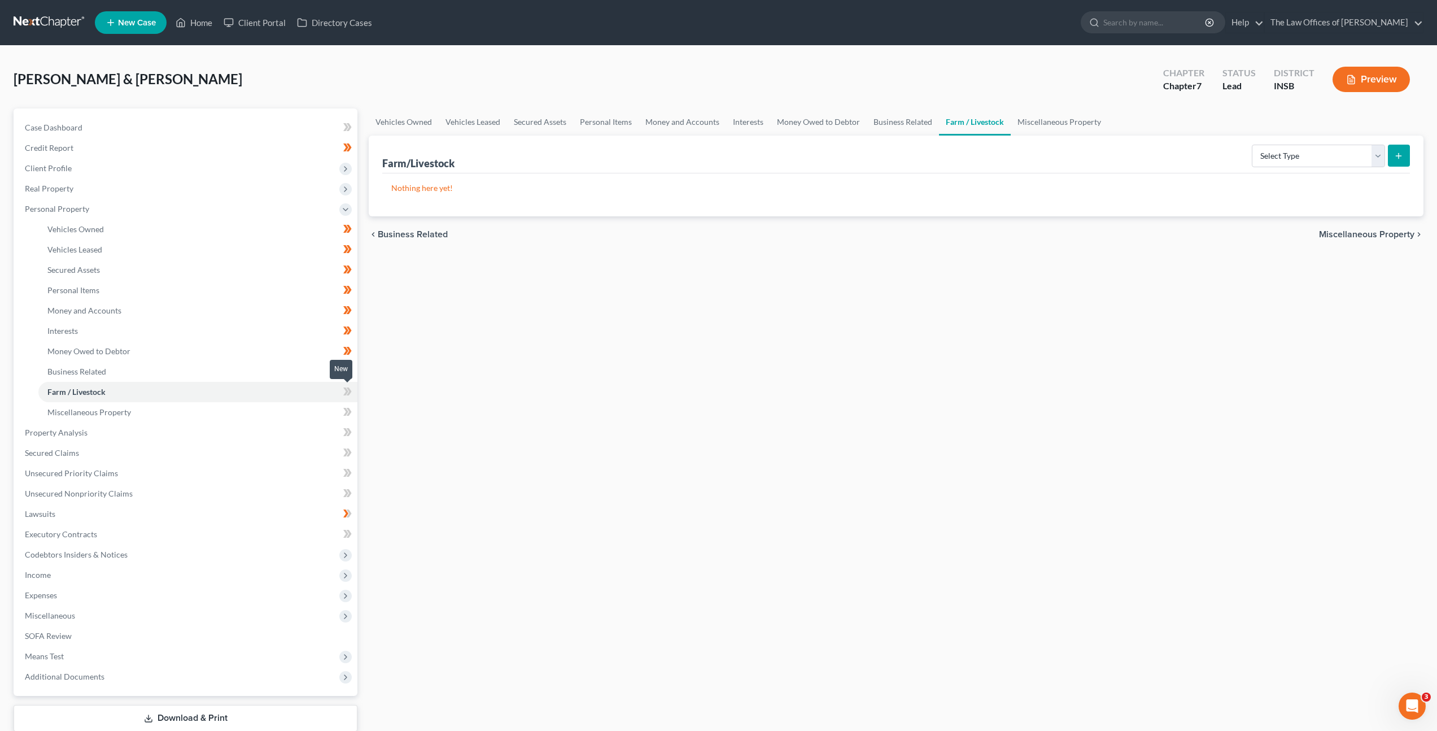
click at [347, 392] on icon at bounding box center [345, 391] width 5 height 8
click at [549, 375] on div "Vehicles Owned Vehicles Leased Secured Assets Personal Items Money and Accounts…" at bounding box center [896, 434] width 1066 height 652
click at [339, 406] on span at bounding box center [348, 413] width 20 height 17
drag, startPoint x: 252, startPoint y: 409, endPoint x: 270, endPoint y: 409, distance: 18.1
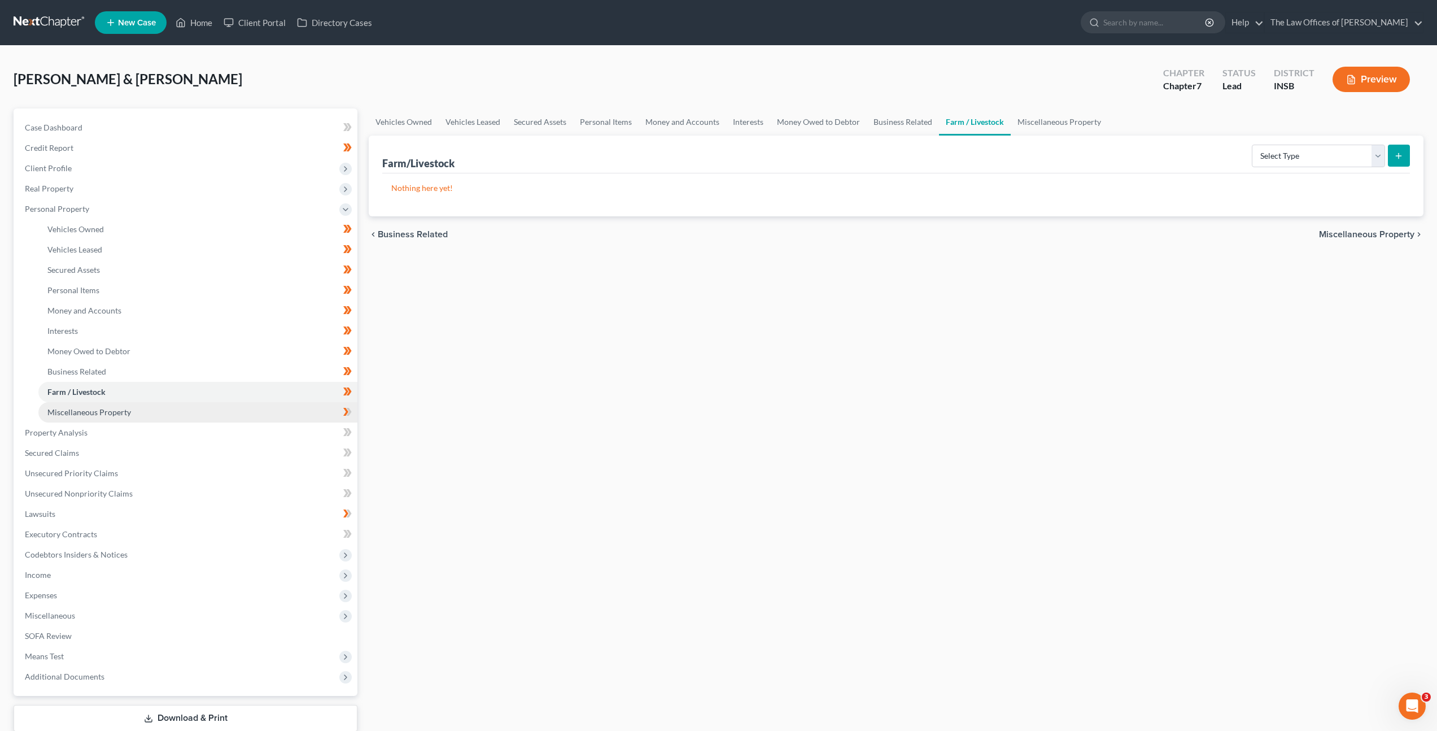
click at [252, 409] on link "Miscellaneous Property" at bounding box center [197, 412] width 319 height 20
click at [1271, 155] on select "Select Property Type Assigned for Creditor Benefit [DATE] Holding for Another N…" at bounding box center [1305, 156] width 159 height 23
click at [1263, 150] on select "Select Property Type Assigned for Creditor Benefit Within 1 Year Holding for An…" at bounding box center [1305, 156] width 159 height 23
drag, startPoint x: 343, startPoint y: 412, endPoint x: 359, endPoint y: 407, distance: 15.9
click at [344, 412] on icon at bounding box center [347, 412] width 8 height 14
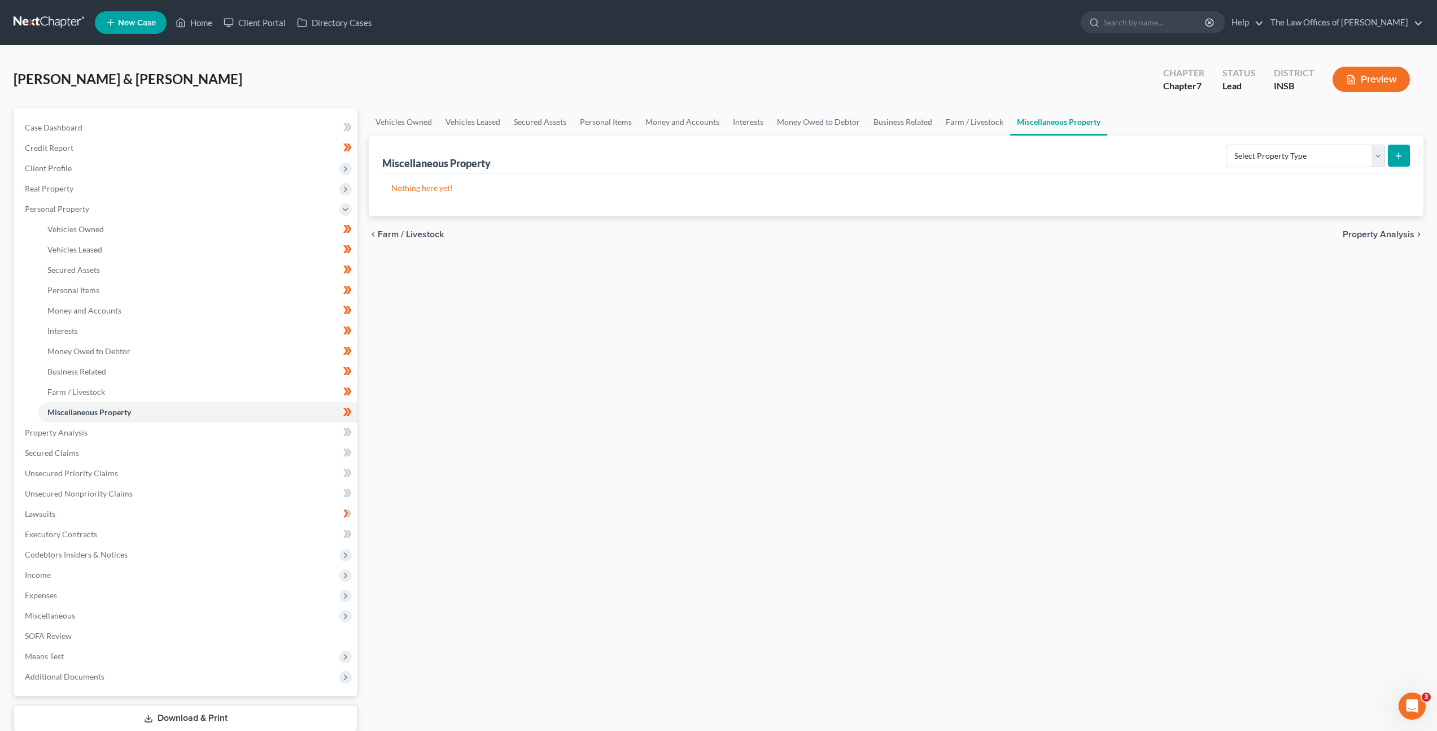
click at [806, 320] on div "Vehicles Owned Vehicles Leased Secured Assets Personal Items Money and Accounts…" at bounding box center [896, 434] width 1066 height 652
click at [269, 461] on link "Secured Claims" at bounding box center [187, 453] width 342 height 20
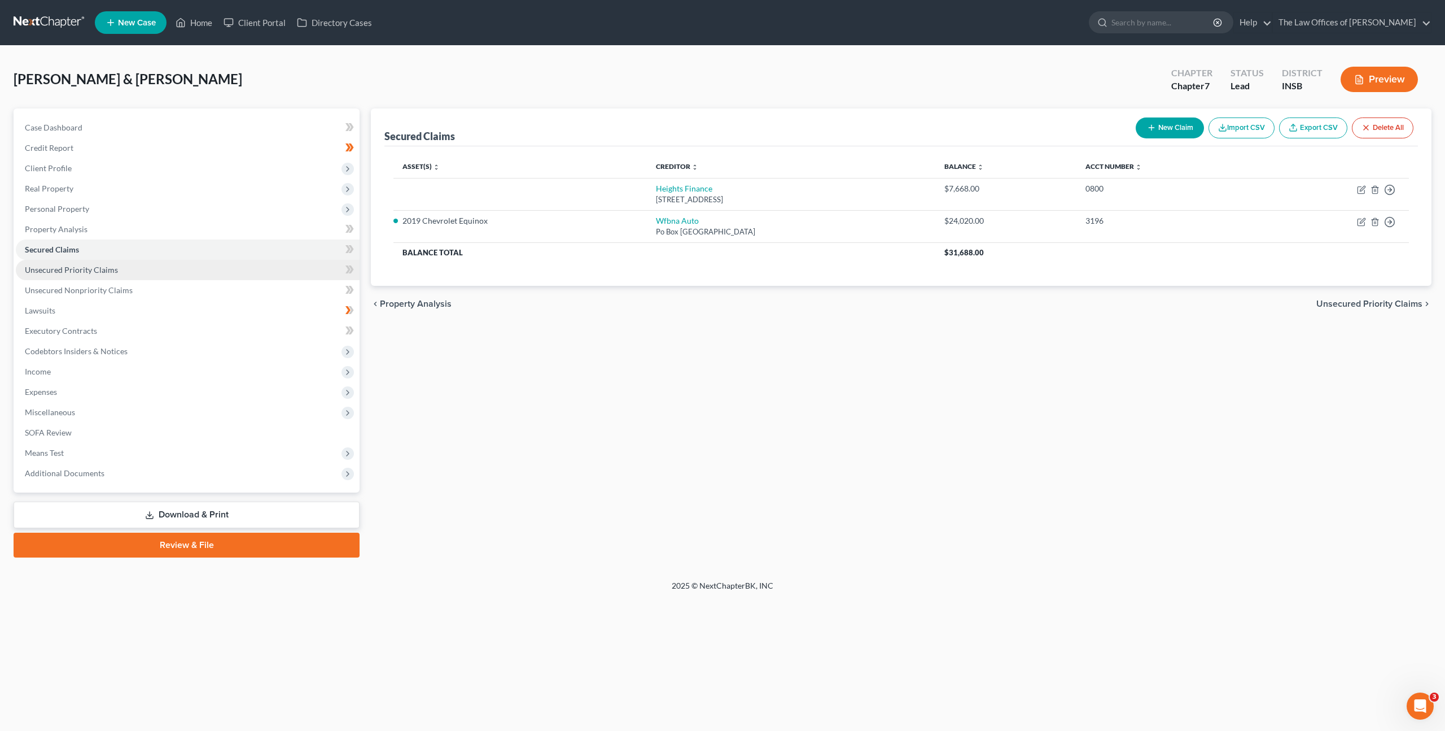
click at [296, 270] on link "Unsecured Priority Claims" at bounding box center [188, 270] width 344 height 20
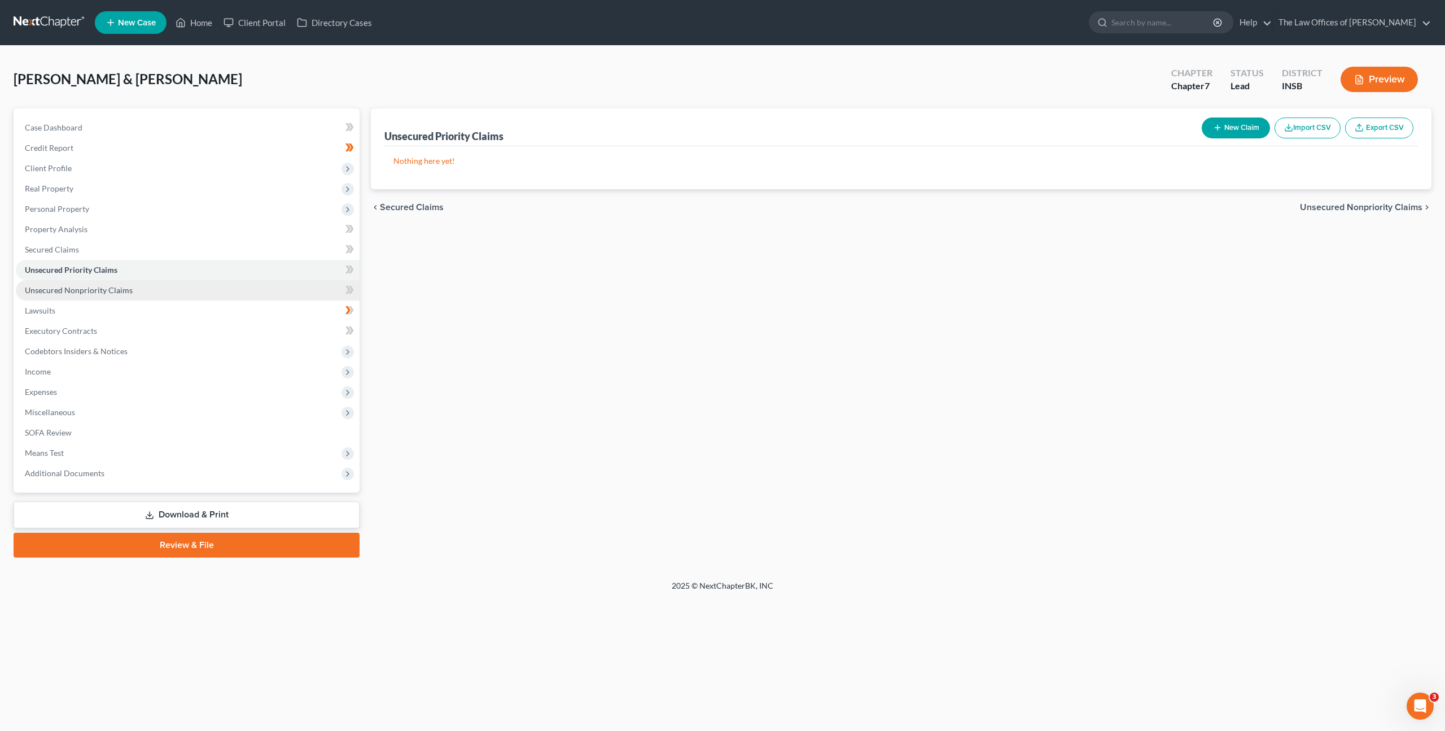
click at [294, 297] on link "Unsecured Nonpriority Claims" at bounding box center [188, 290] width 344 height 20
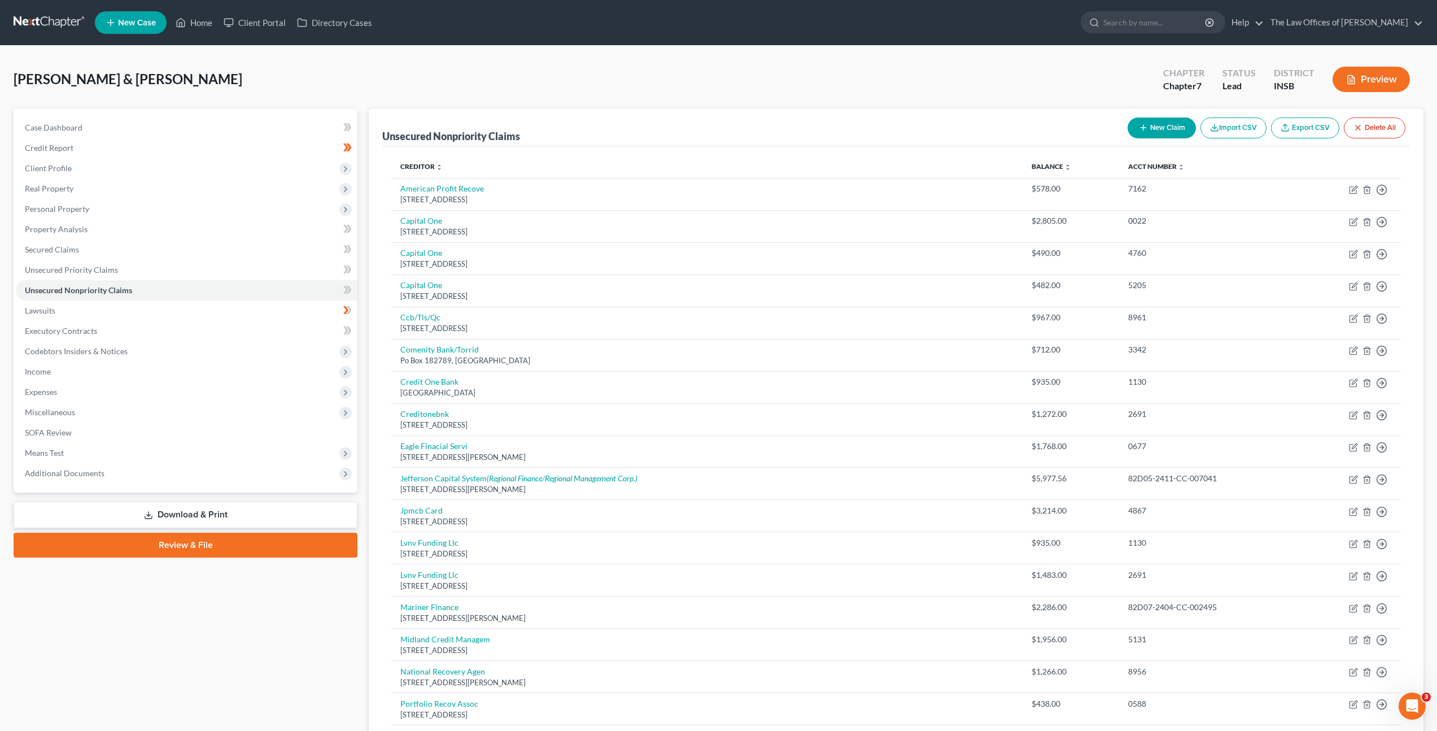
scroll to position [2, 0]
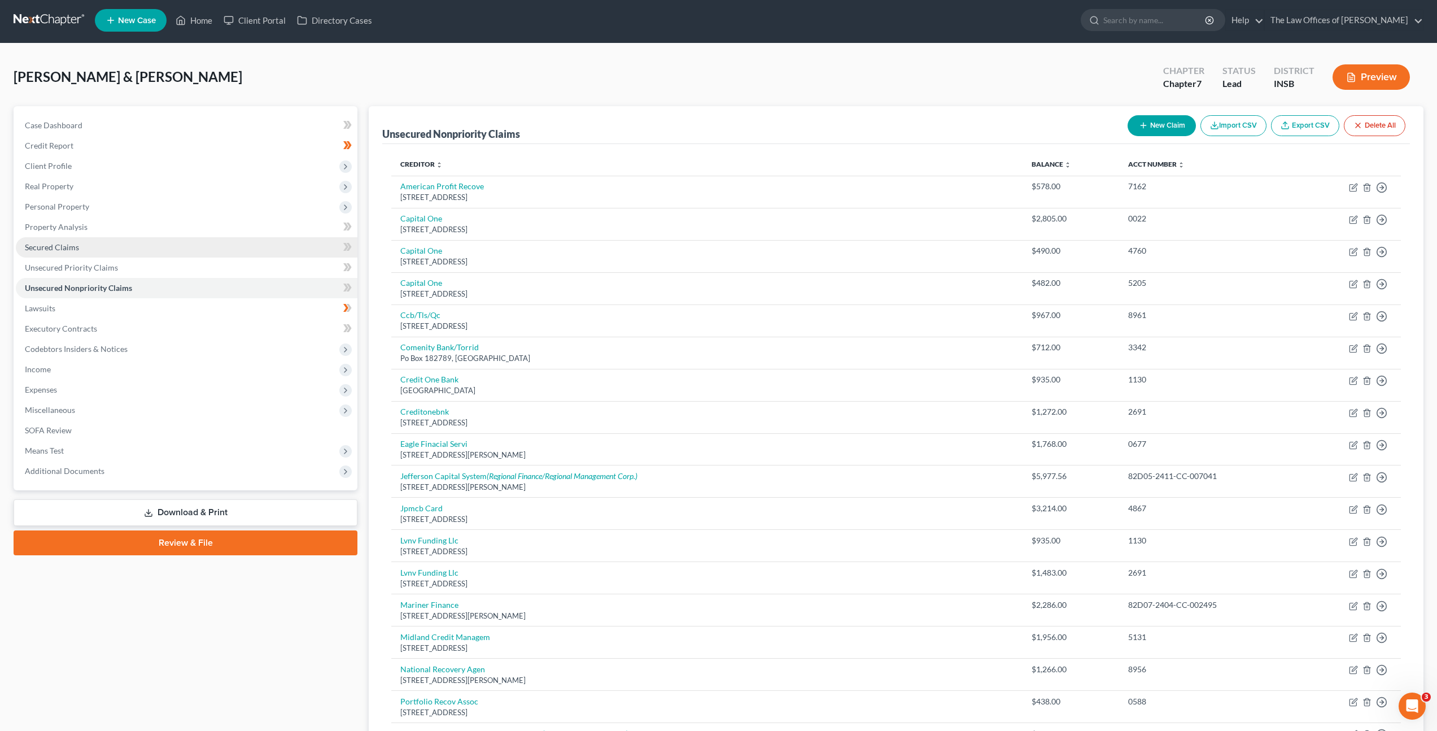
click at [95, 248] on link "Secured Claims" at bounding box center [187, 247] width 342 height 20
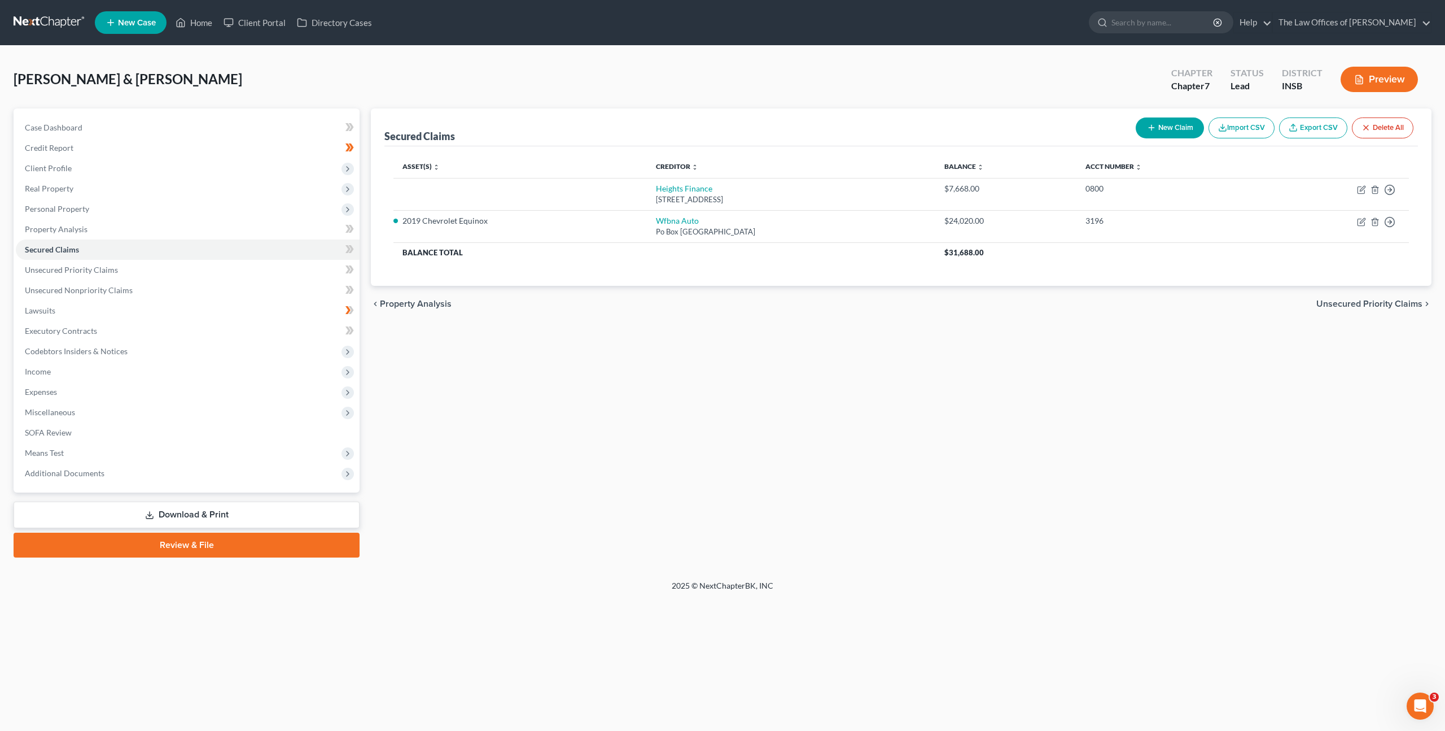
drag, startPoint x: 662, startPoint y: 324, endPoint x: 668, endPoint y: 304, distance: 21.1
click at [662, 324] on div "Secured Claims New Claim Import CSV Export CSV Delete All Asset(s) expand_more …" at bounding box center [901, 332] width 1072 height 449
click at [656, 222] on link "Wfbna Auto" at bounding box center [677, 221] width 43 height 10
select select "28"
select select "2"
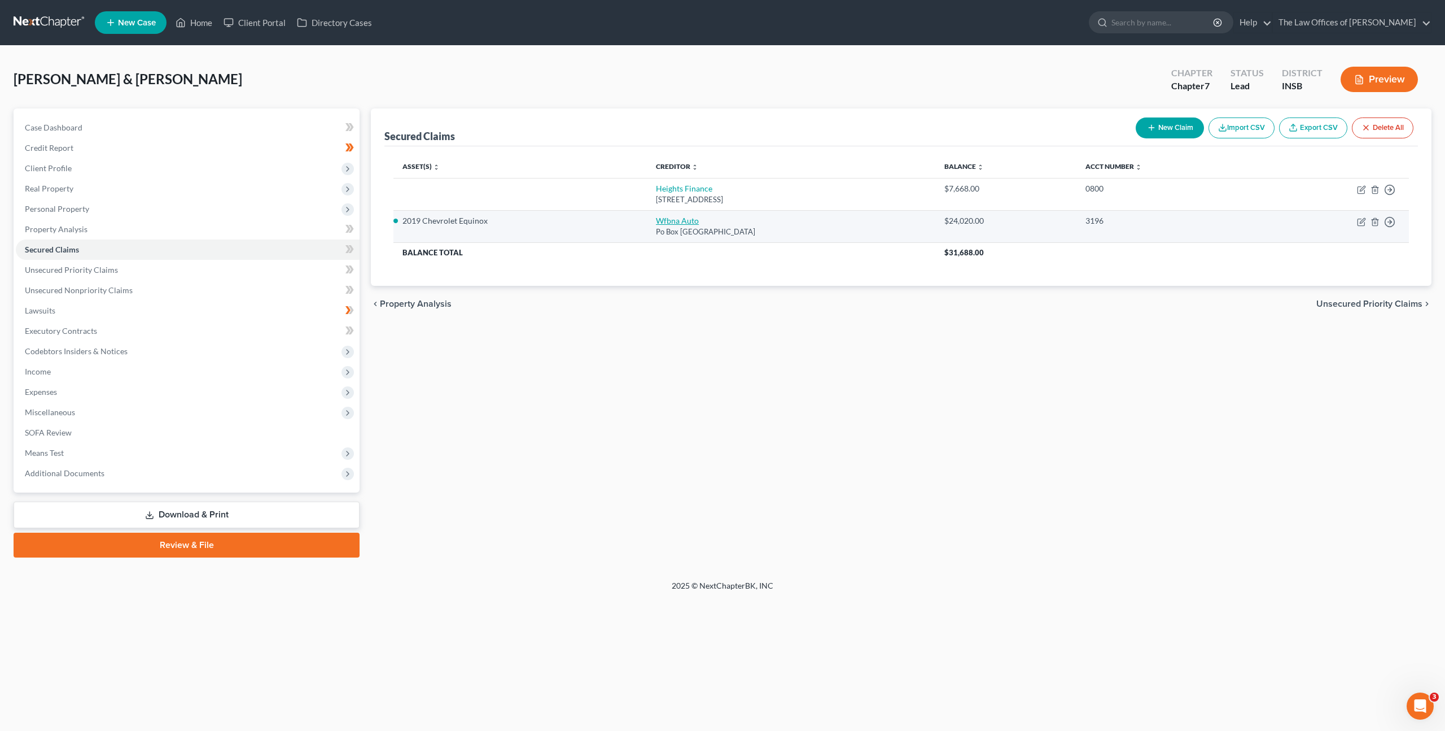
select select "2"
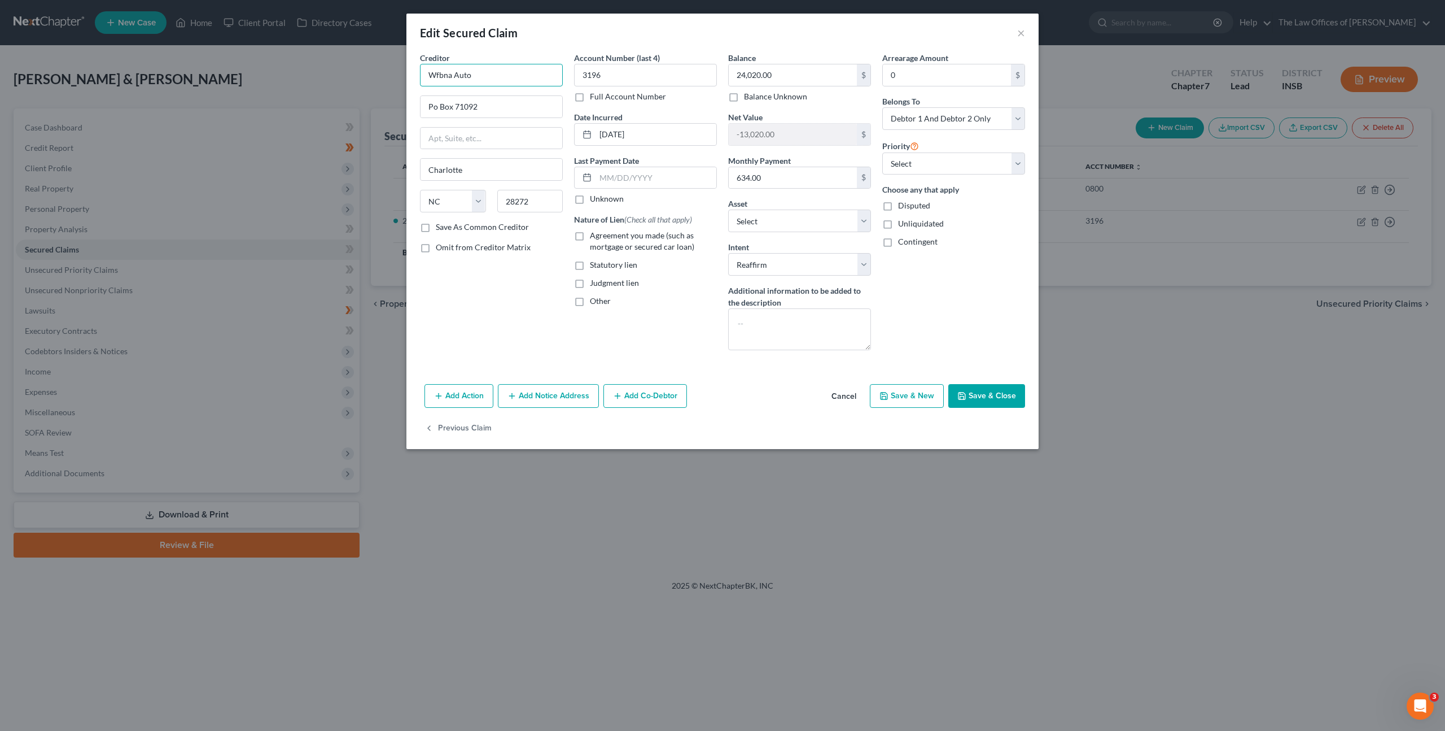
click at [439, 71] on input "Wfbna Auto" at bounding box center [491, 75] width 143 height 23
type input "Wells Fargo Bank Auto"
click at [994, 406] on button "Save & Close" at bounding box center [987, 396] width 77 height 24
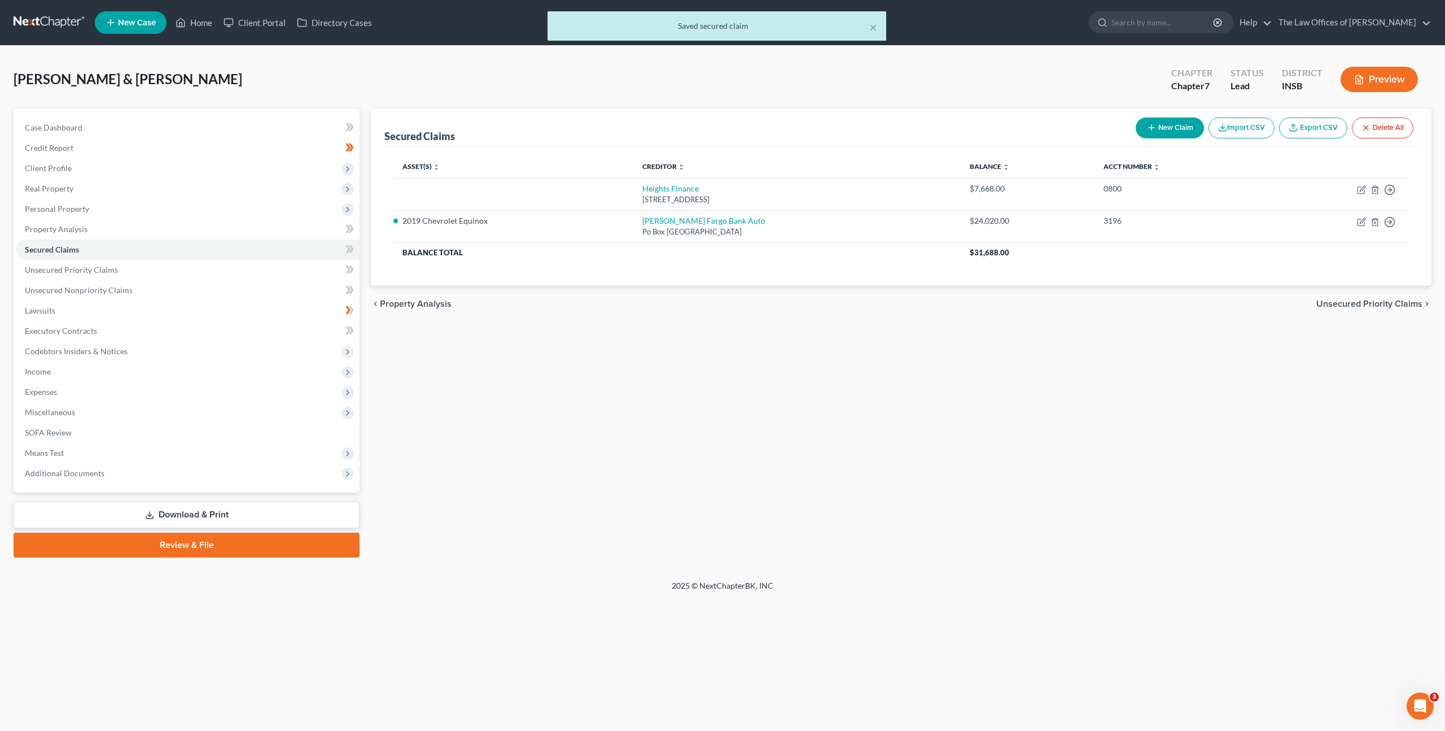
click at [801, 405] on div "Secured Claims New Claim Import CSV Export CSV Delete All Asset(s) expand_more …" at bounding box center [901, 332] width 1072 height 449
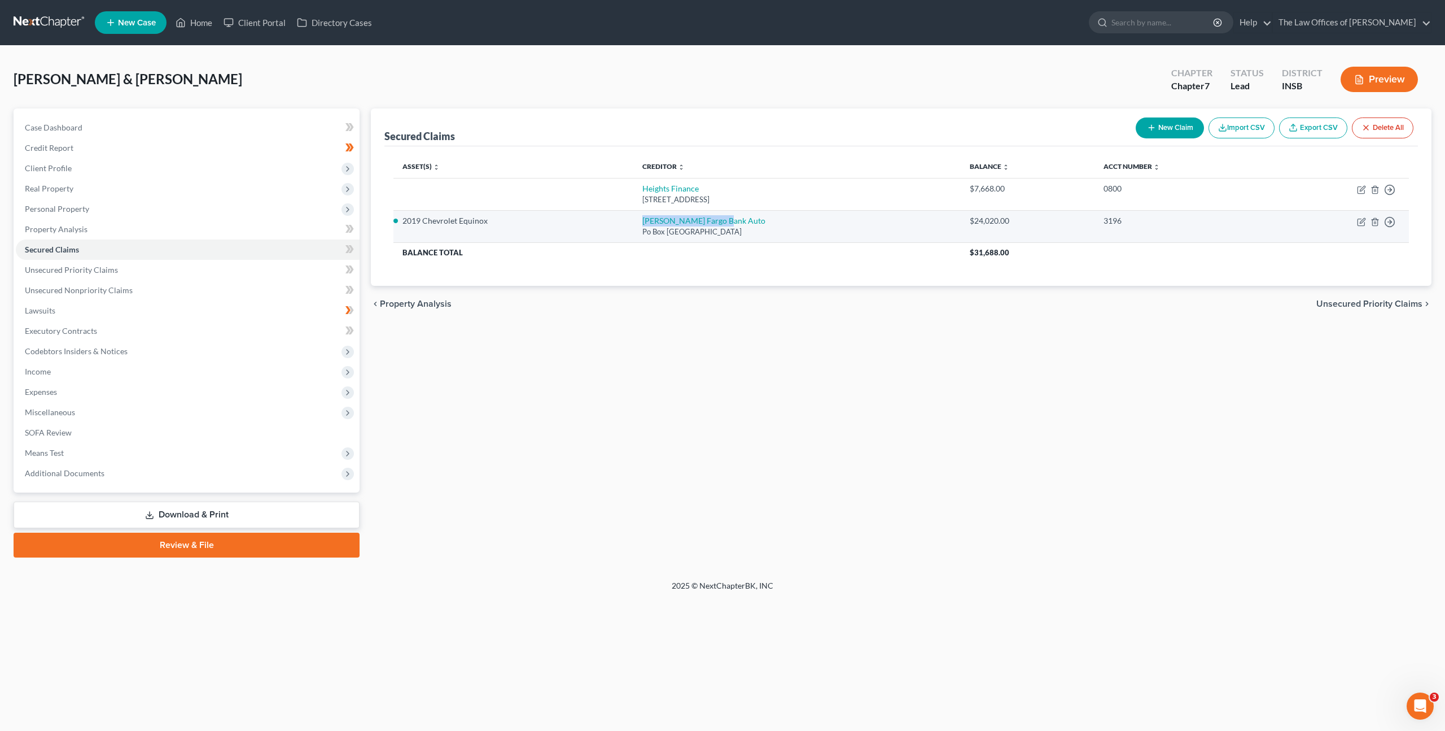
drag, startPoint x: 628, startPoint y: 220, endPoint x: 780, endPoint y: 220, distance: 151.3
click at [780, 220] on tr "2019 Chevrolet Equinox Wells Fargo Bank Auto Po Box 71092, Charlotte, NC 28272 …" at bounding box center [902, 226] width 1016 height 32
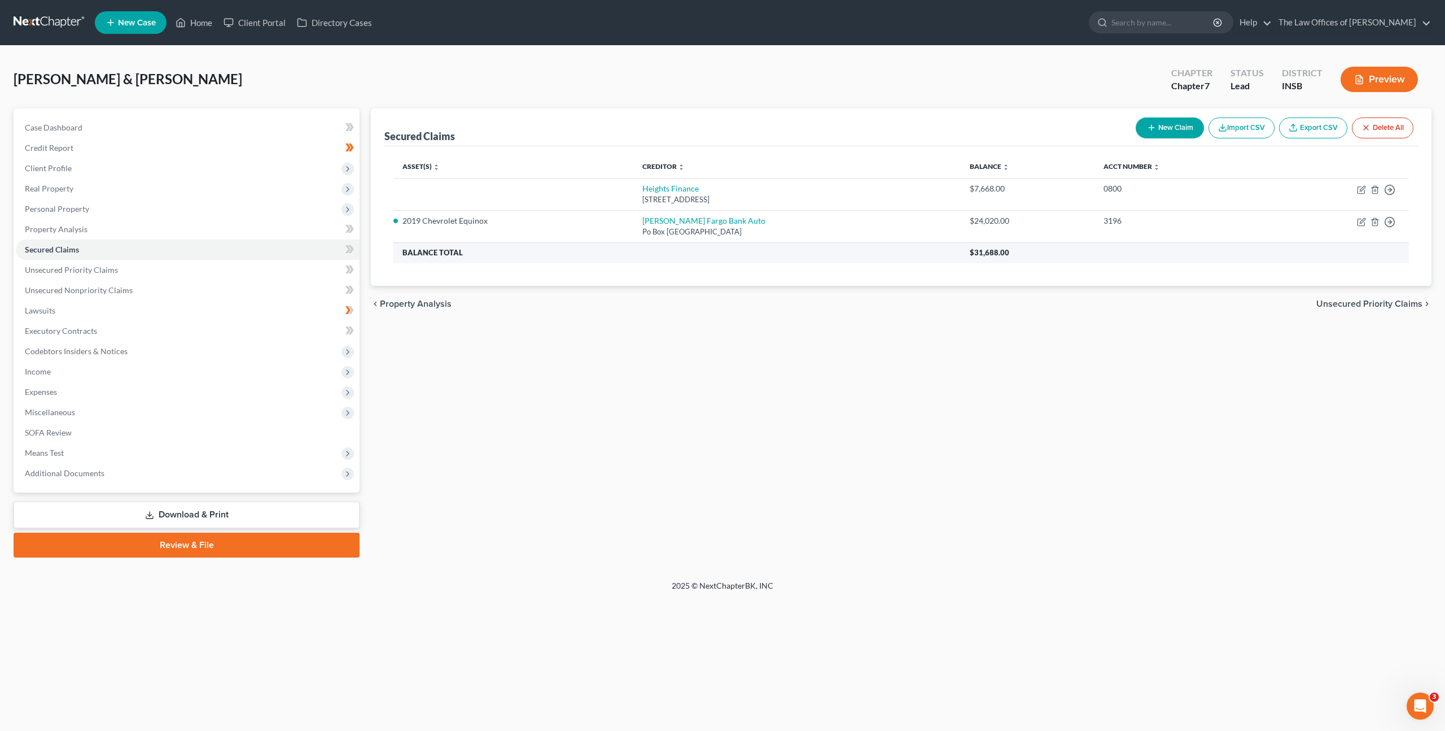
click at [800, 257] on th "Balance Total" at bounding box center [677, 252] width 567 height 20
click at [479, 220] on li "2019 Chevrolet Equinox" at bounding box center [514, 220] width 222 height 11
click at [942, 380] on div "Secured Claims New Claim Import CSV Export CSV Delete All Asset(s) expand_more …" at bounding box center [901, 332] width 1072 height 449
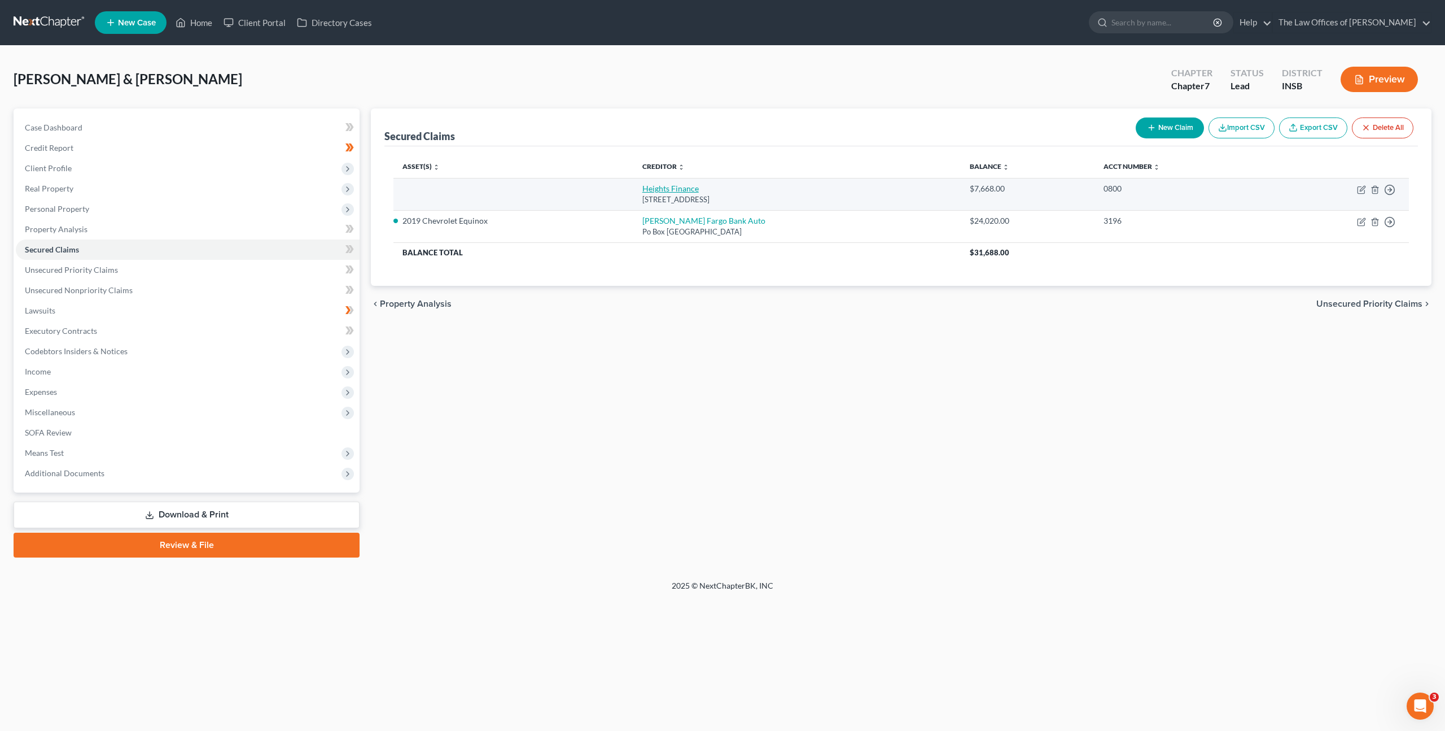
click at [656, 189] on link "Heights Finance" at bounding box center [671, 188] width 56 height 10
select select "42"
select select "1"
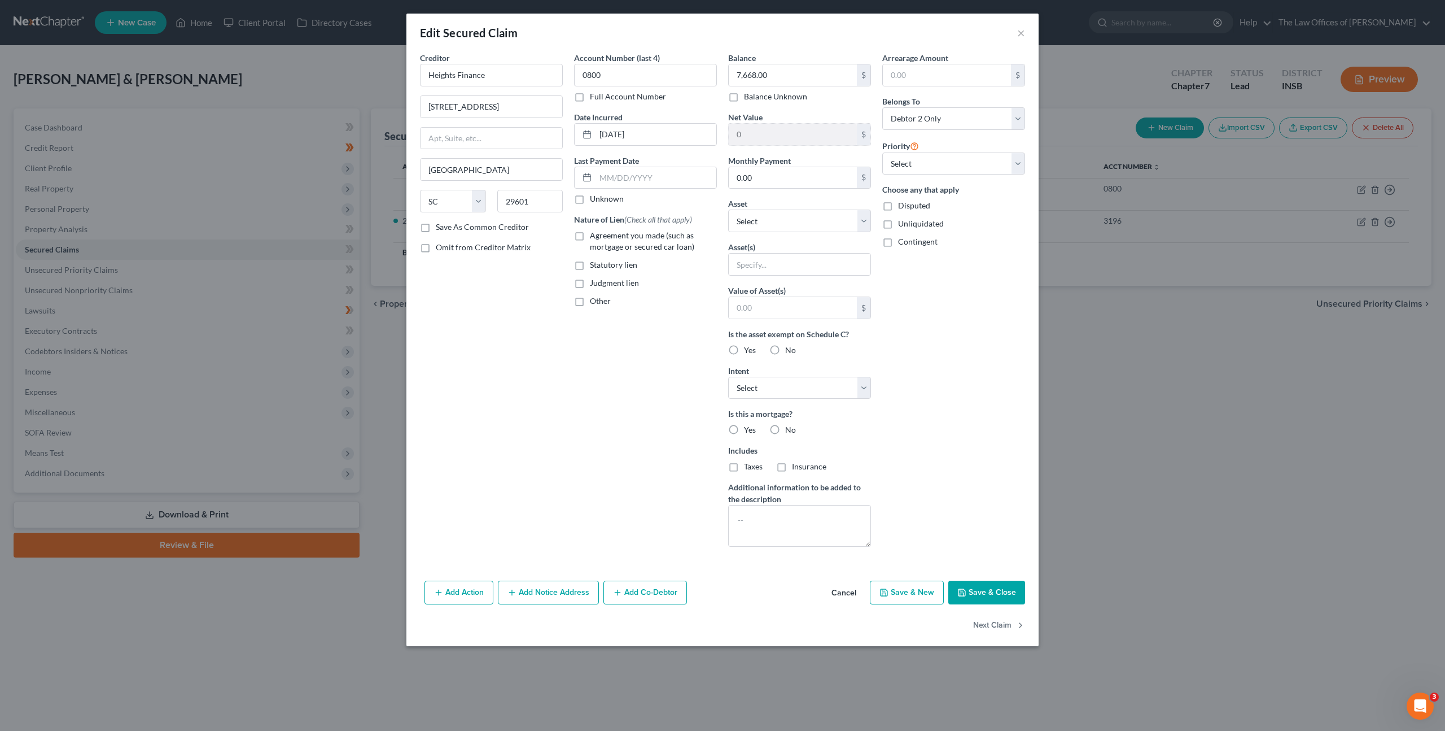
click at [836, 589] on button "Cancel" at bounding box center [844, 593] width 43 height 23
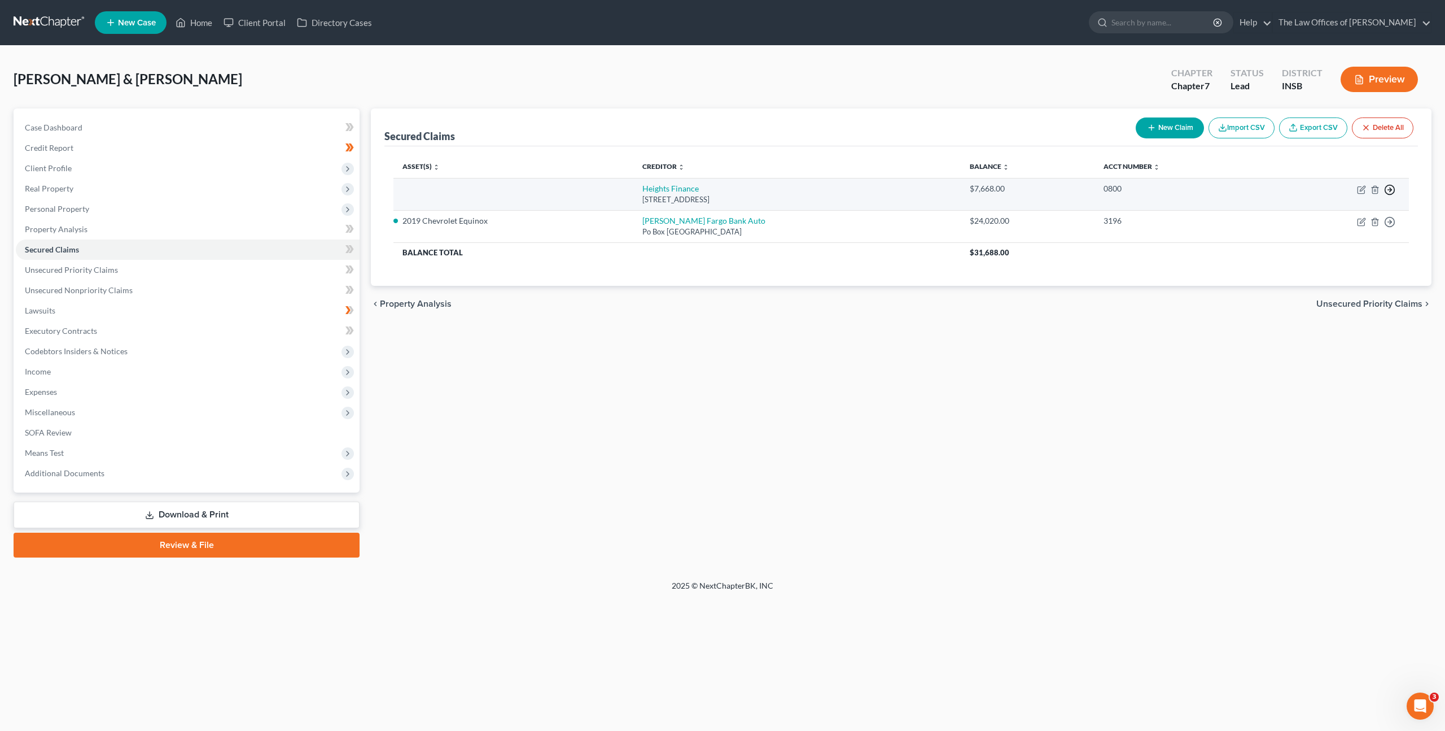
click at [1394, 193] on icon "button" at bounding box center [1389, 189] width 11 height 11
click at [1363, 213] on link "Move to F" at bounding box center [1338, 216] width 94 height 19
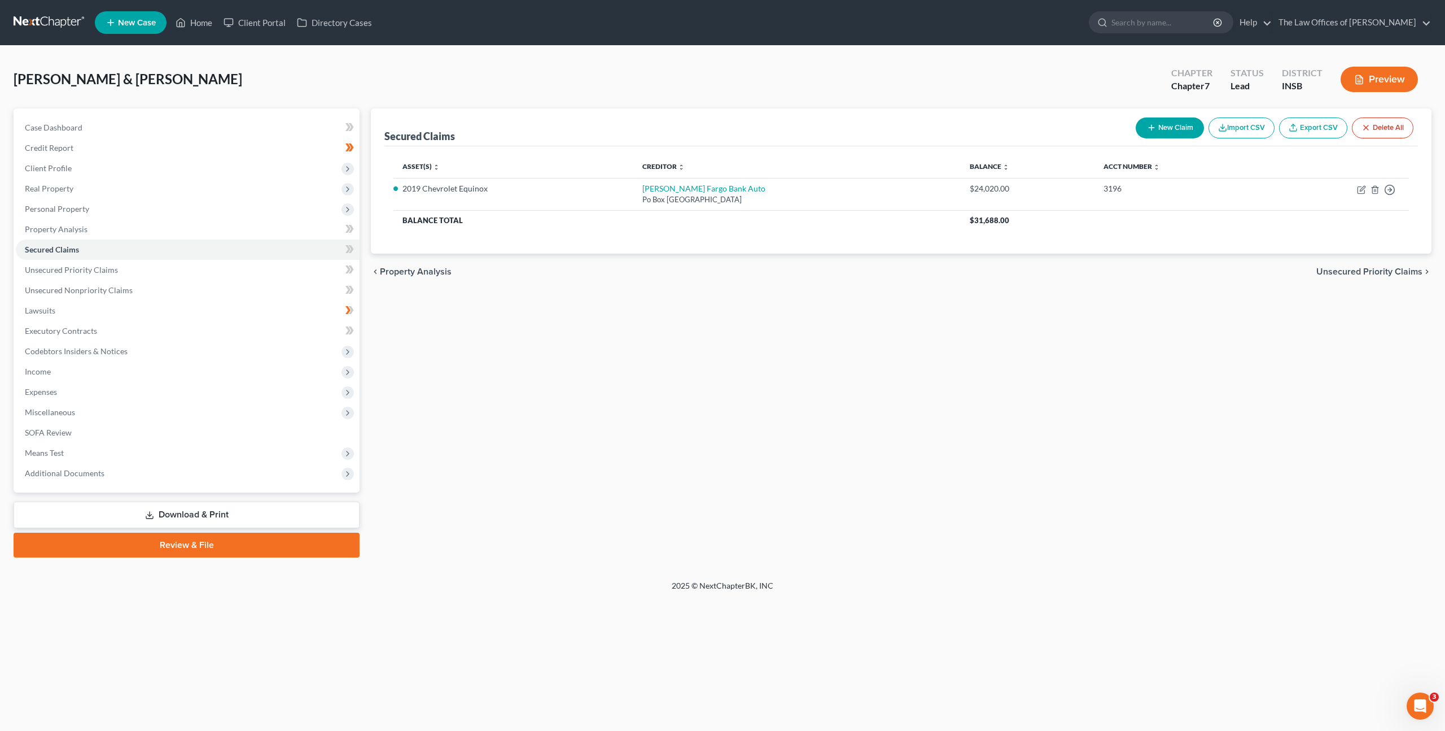
click at [965, 370] on div "Secured Claims New Claim Import CSV Export CSV Delete All Asset(s) expand_more …" at bounding box center [901, 332] width 1072 height 449
click at [185, 256] on link "Secured Claims" at bounding box center [188, 249] width 344 height 20
click at [186, 266] on link "Unsecured Priority Claims" at bounding box center [188, 270] width 344 height 20
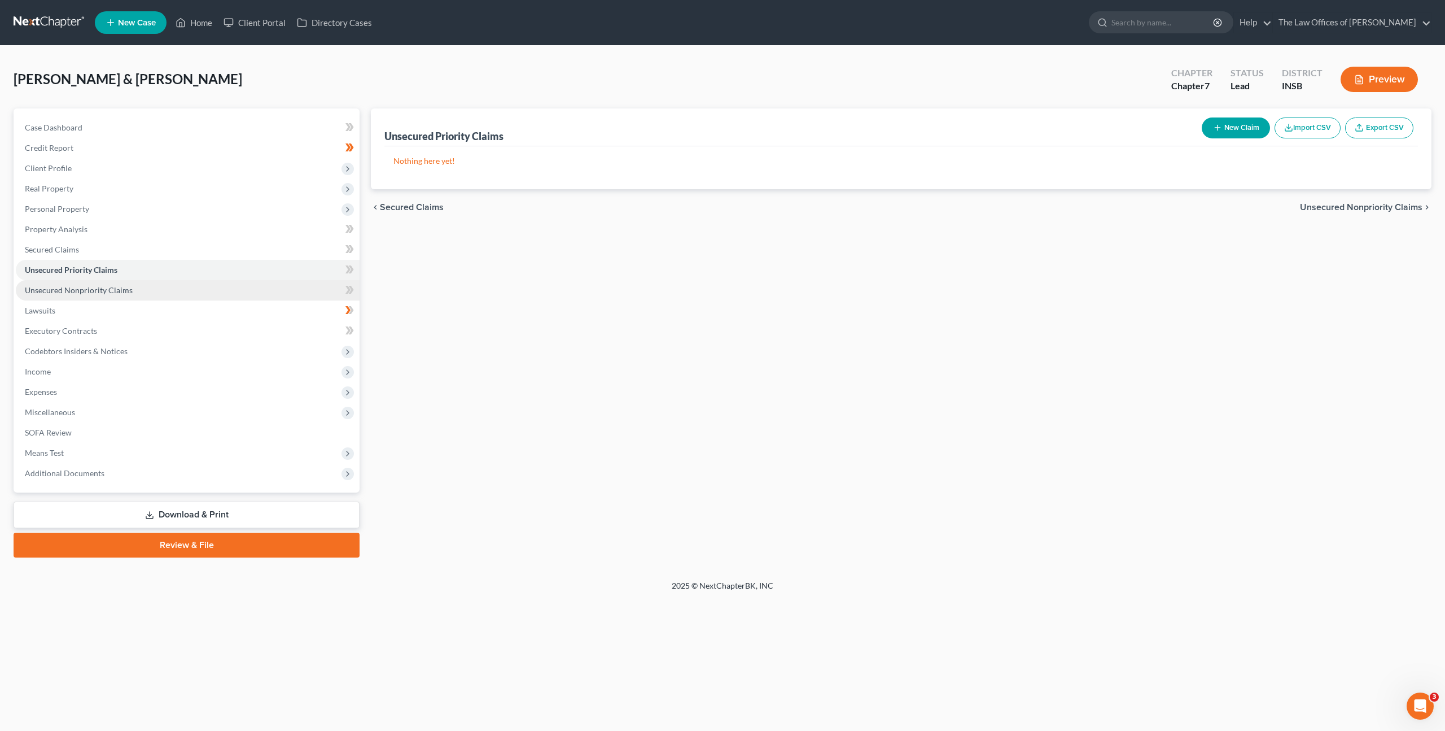
click at [186, 285] on link "Unsecured Nonpriority Claims" at bounding box center [188, 290] width 344 height 20
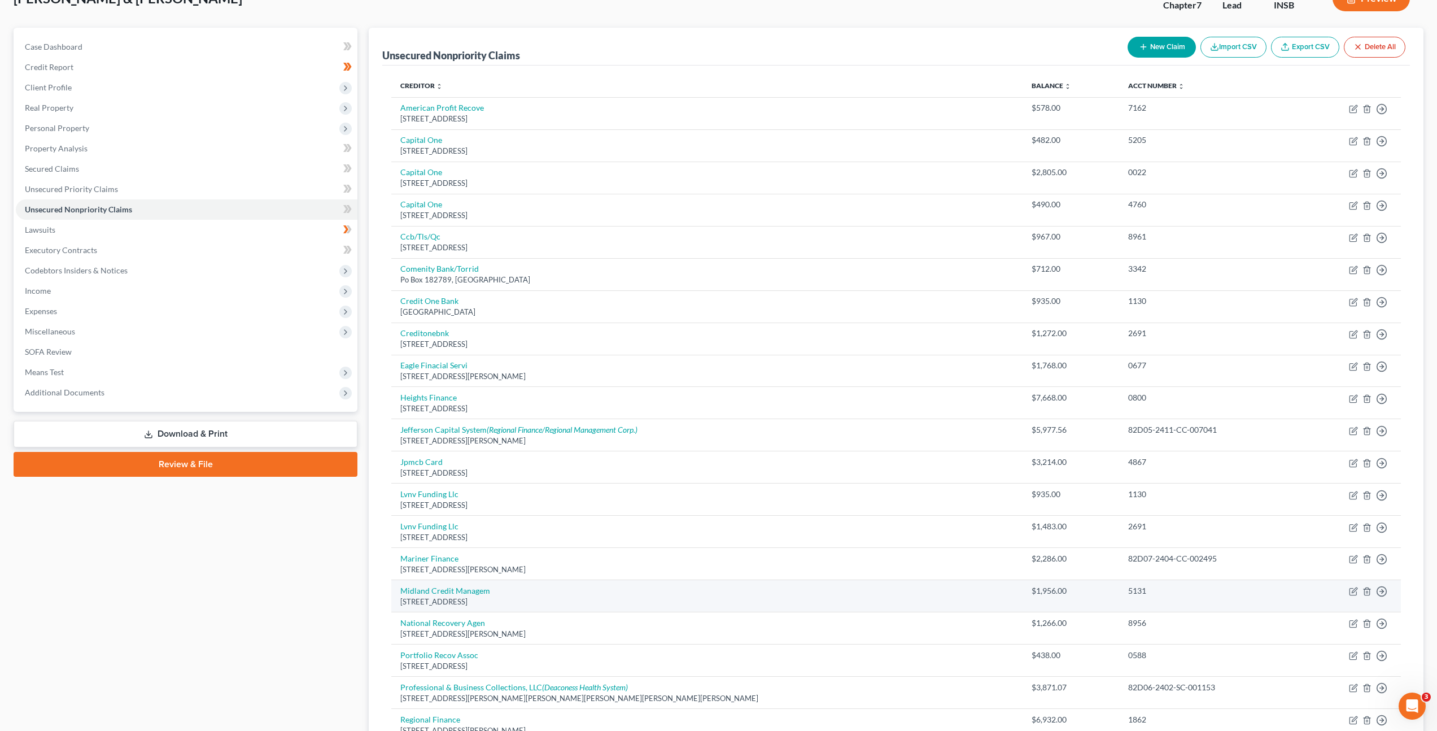
scroll to position [60, 0]
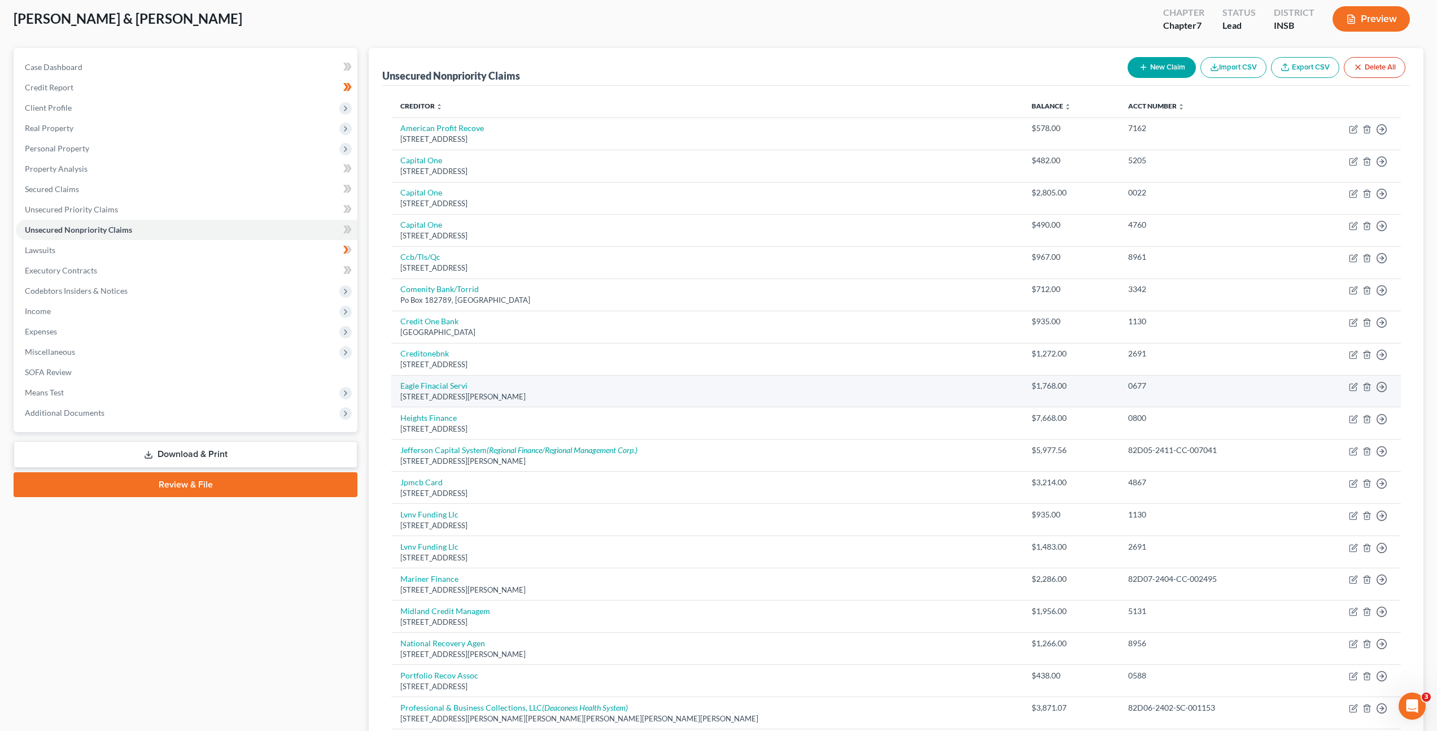
click at [439, 390] on td "Eagle Finacial Servi 7793 Dixie Highway Suite B, Florence, KY 41042" at bounding box center [706, 391] width 631 height 32
click at [443, 384] on link "Eagle Finacial Servi" at bounding box center [433, 386] width 67 height 10
select select "18"
select select "1"
select select "2"
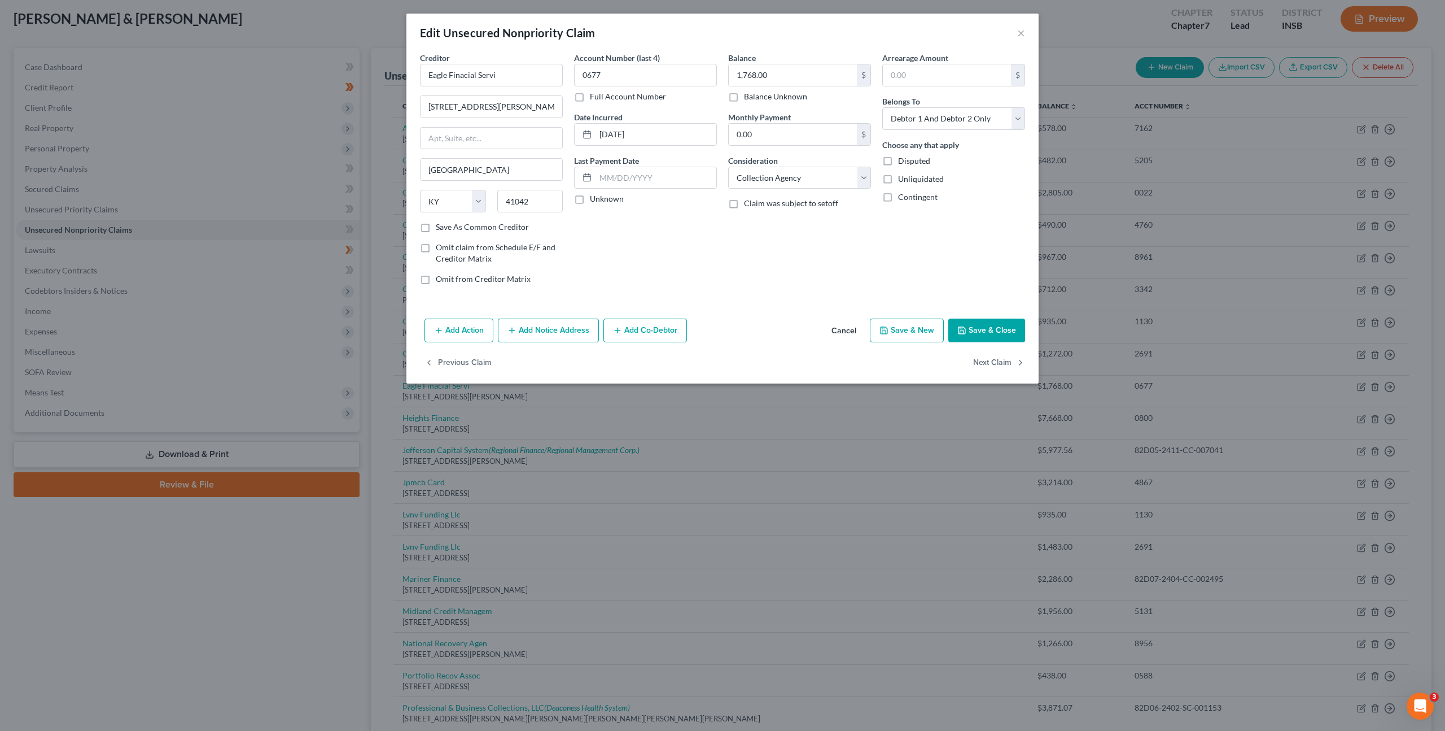
click at [518, 86] on div "Creditor * Eagle Finacial Servi 7793 Dixie Highway Suite B Florence State AL AK…" at bounding box center [491, 136] width 143 height 169
click at [518, 76] on input "Eagle Finacial Servi" at bounding box center [491, 75] width 143 height 23
click at [465, 77] on input "Eagle Finacial Services" at bounding box center [491, 75] width 143 height 23
type input "Eagle Finacial Services"
drag, startPoint x: 640, startPoint y: 277, endPoint x: 793, endPoint y: 286, distance: 153.3
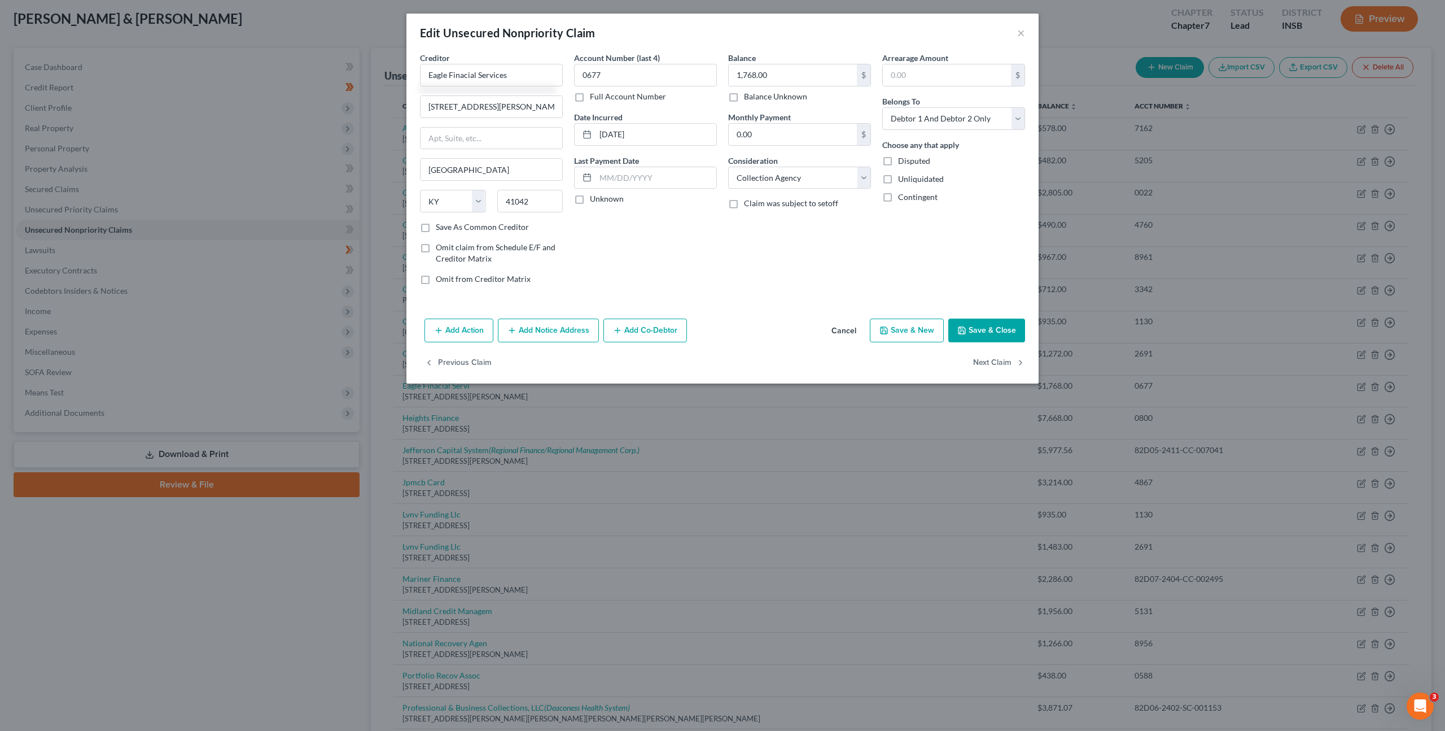
click at [640, 277] on div "Account Number (last 4) 0677 Full Account Number Date Incurred 07-21-2023 Last …" at bounding box center [646, 173] width 154 height 242
drag, startPoint x: 980, startPoint y: 323, endPoint x: 976, endPoint y: 307, distance: 16.8
click at [980, 323] on button "Save & Close" at bounding box center [987, 330] width 77 height 24
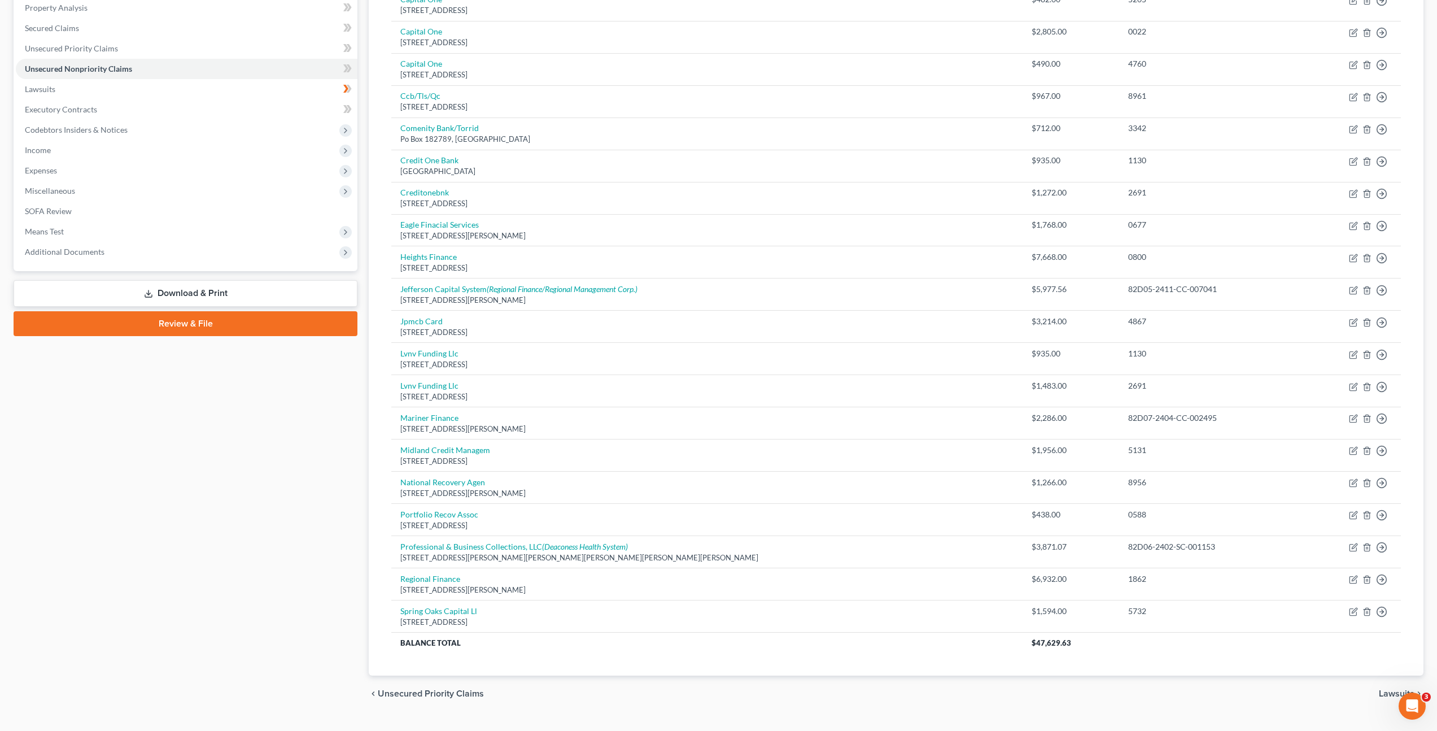
scroll to position [214, 0]
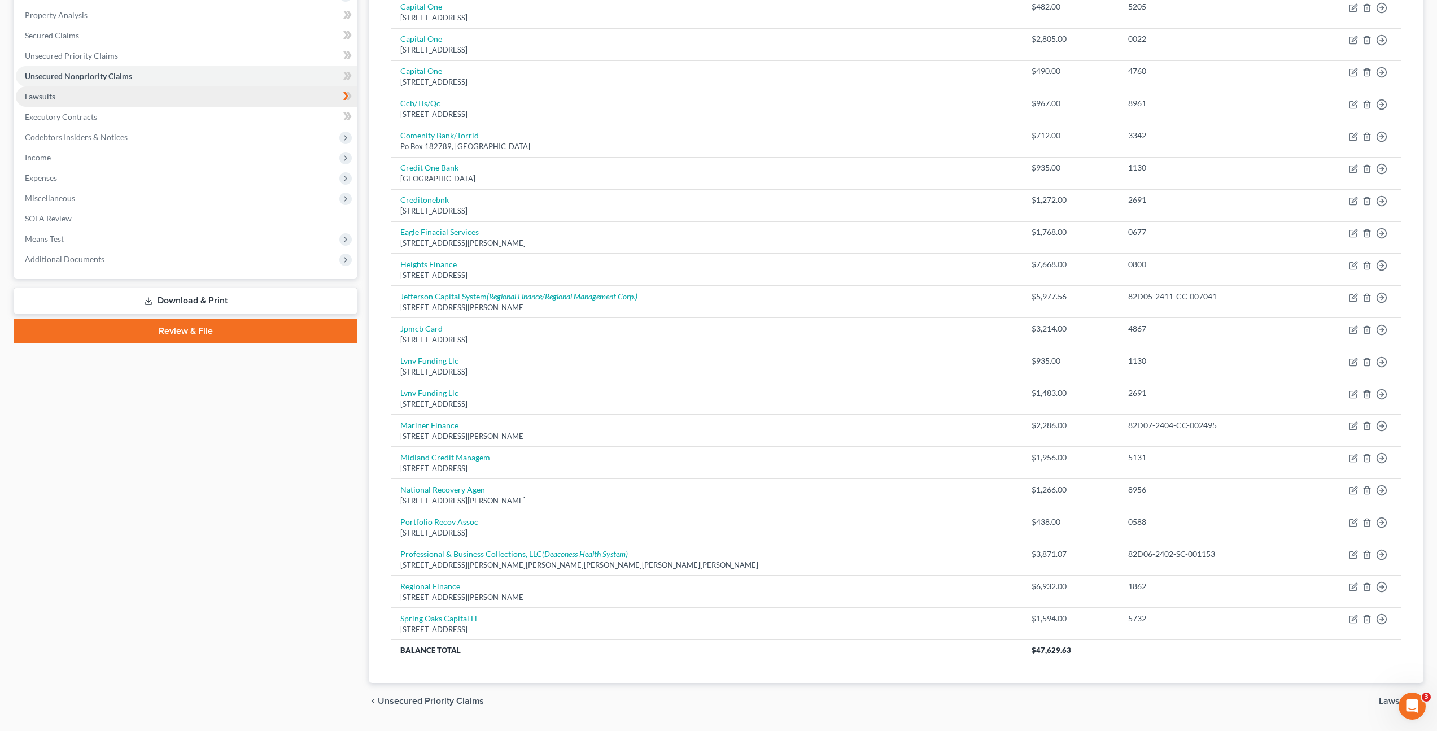
click at [159, 97] on link "Lawsuits" at bounding box center [187, 96] width 342 height 20
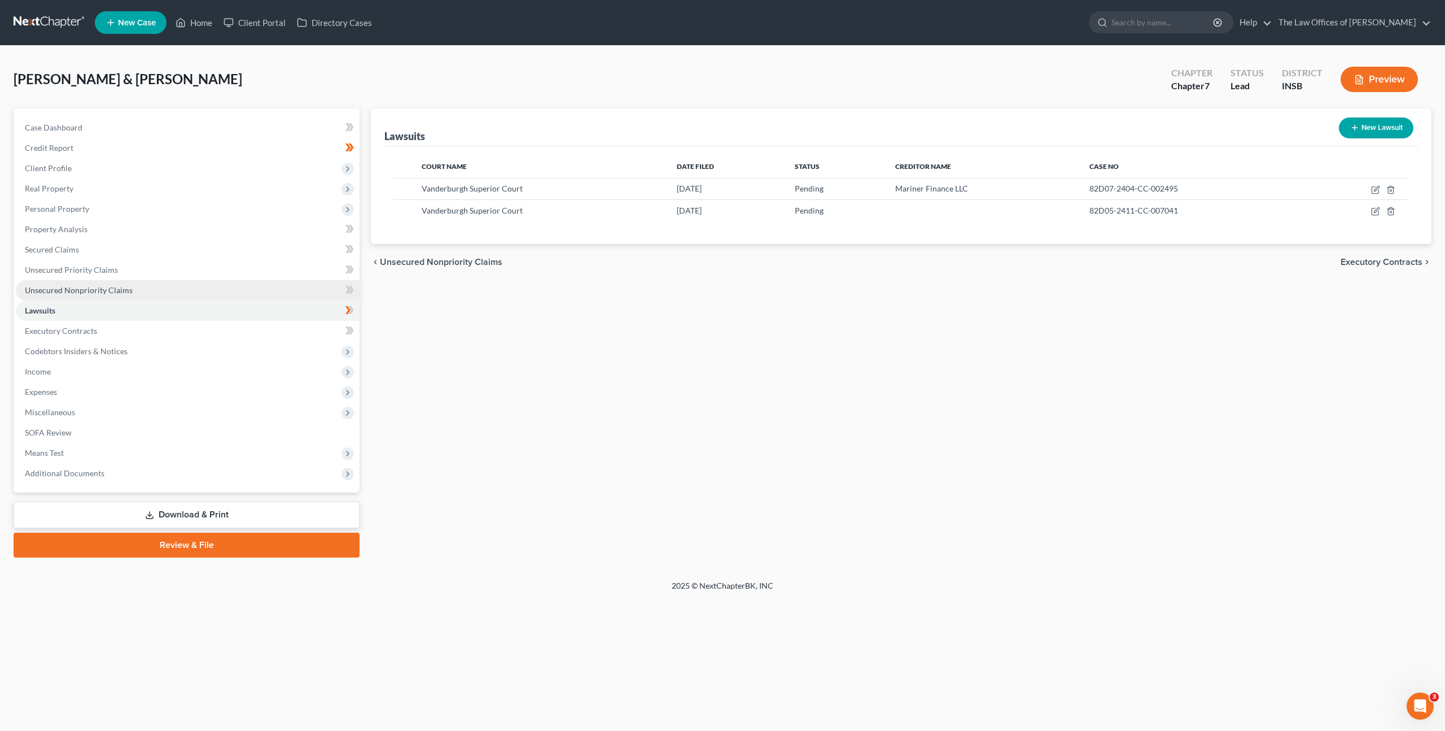
click at [240, 286] on link "Unsecured Nonpriority Claims" at bounding box center [188, 290] width 344 height 20
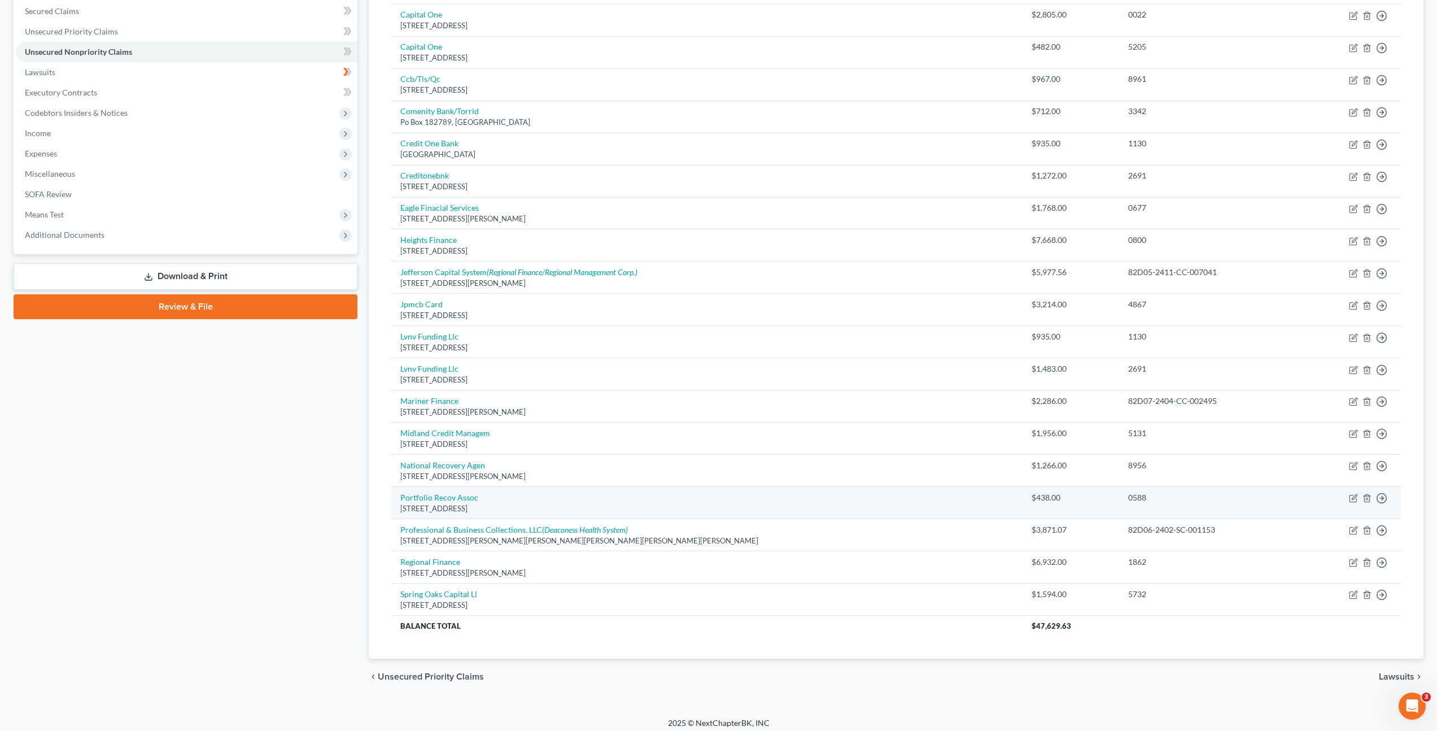
scroll to position [245, 0]
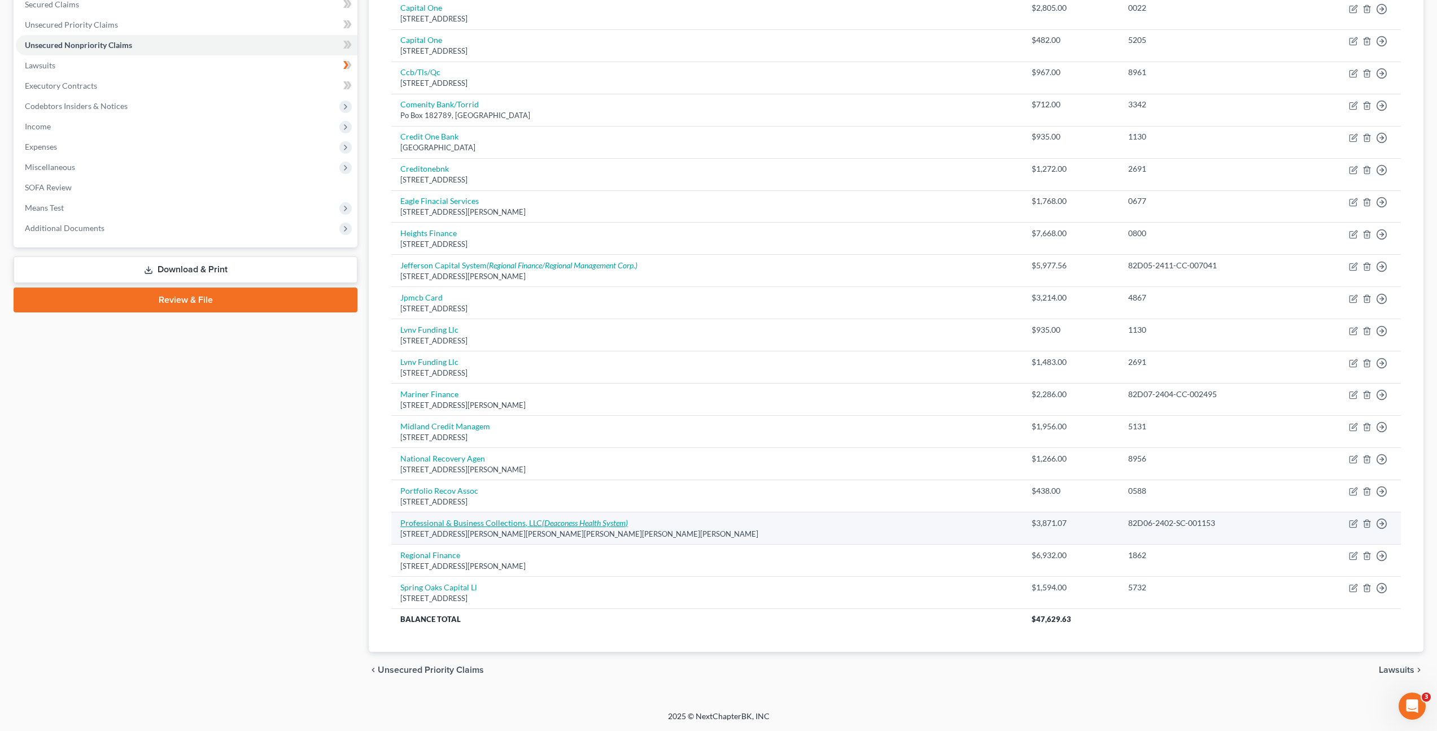
click at [478, 523] on link "Professional & Business Collections, LLC (Deaconess Health System)" at bounding box center [514, 523] width 228 height 10
select select "15"
select select "1"
select select "2"
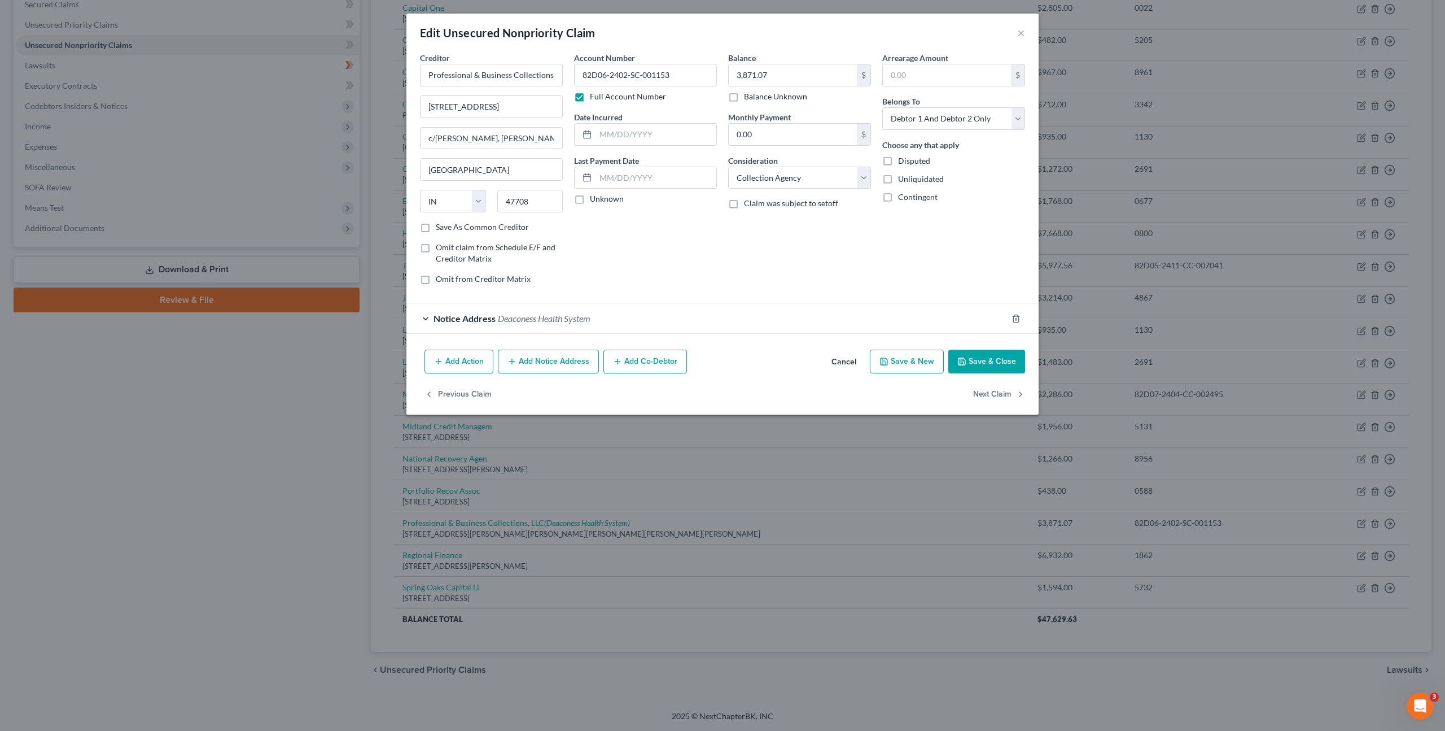
click at [846, 365] on button "Cancel" at bounding box center [844, 362] width 43 height 23
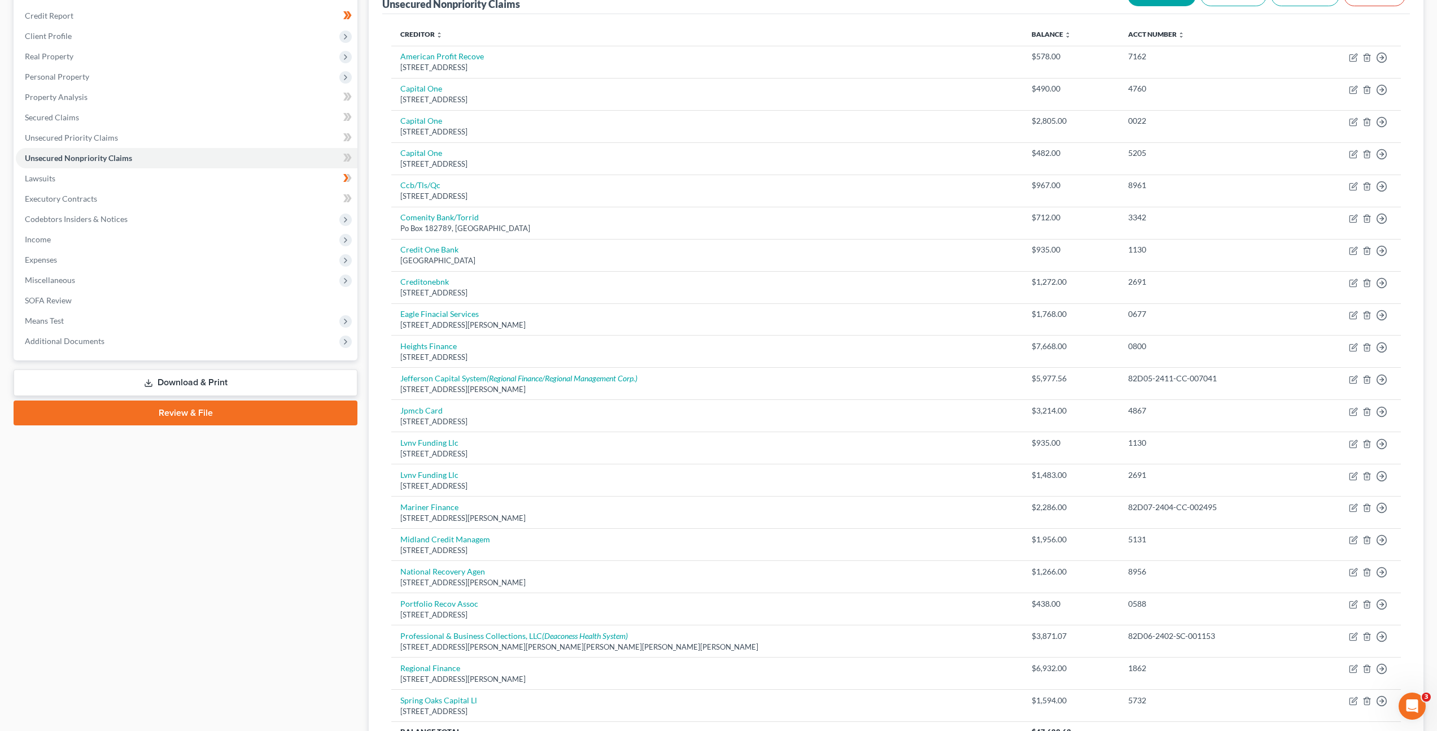
scroll to position [130, 0]
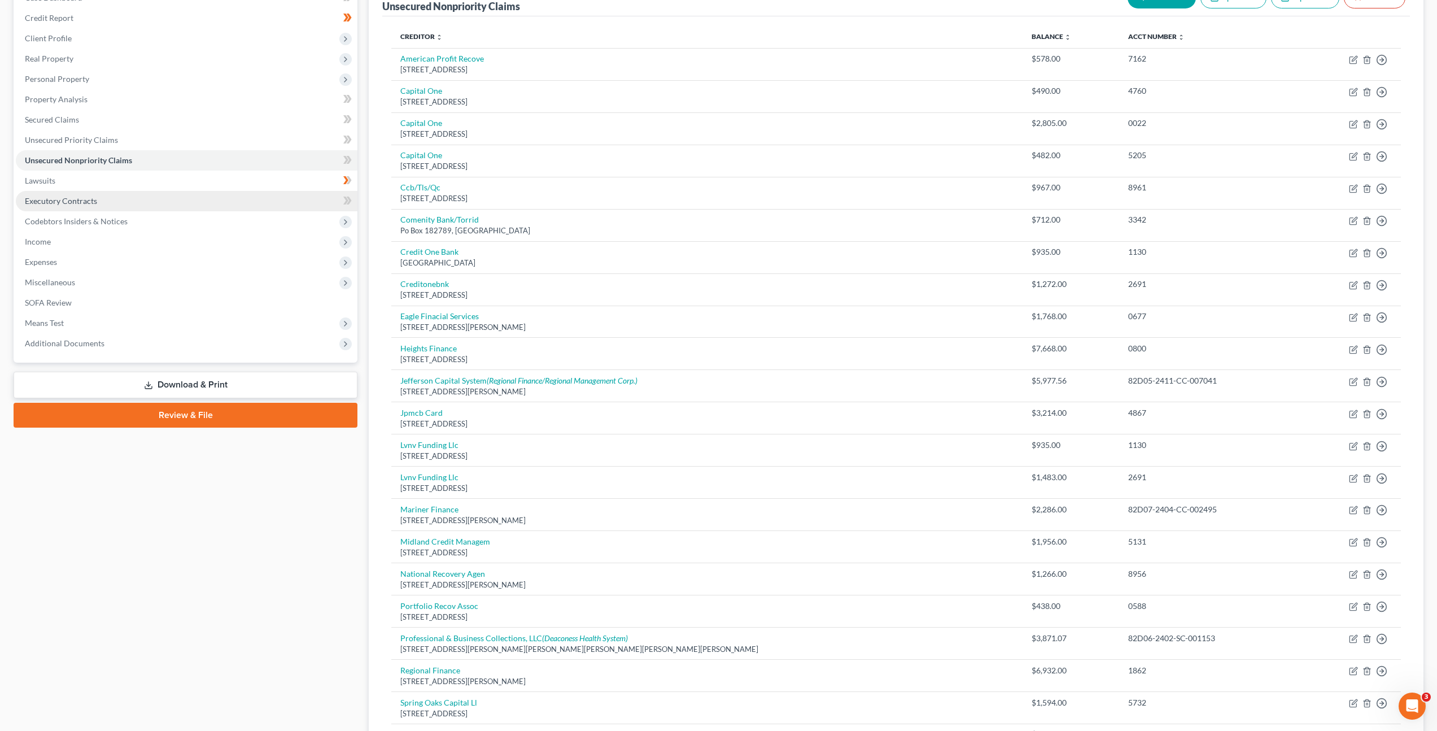
click at [225, 202] on link "Executory Contracts" at bounding box center [187, 201] width 342 height 20
click at [225, 202] on ul "Case Dashboard Payments Invoices Payments Payments Credit Report Client Profile" at bounding box center [187, 171] width 342 height 366
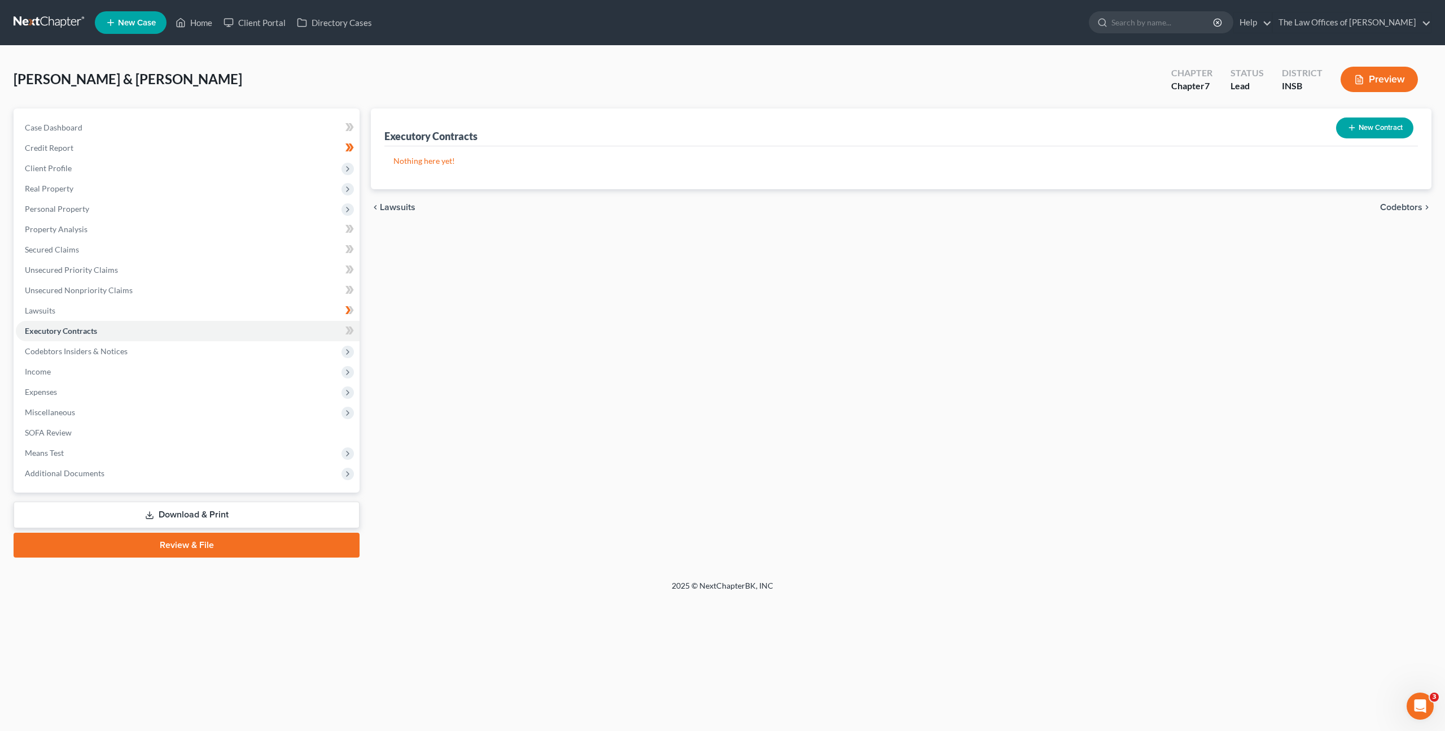
click at [745, 259] on div "Executory Contracts New Contract Nothing here yet! chevron_left Lawsuits Codebt…" at bounding box center [901, 332] width 1072 height 449
click at [1349, 130] on icon "button" at bounding box center [1352, 127] width 9 height 9
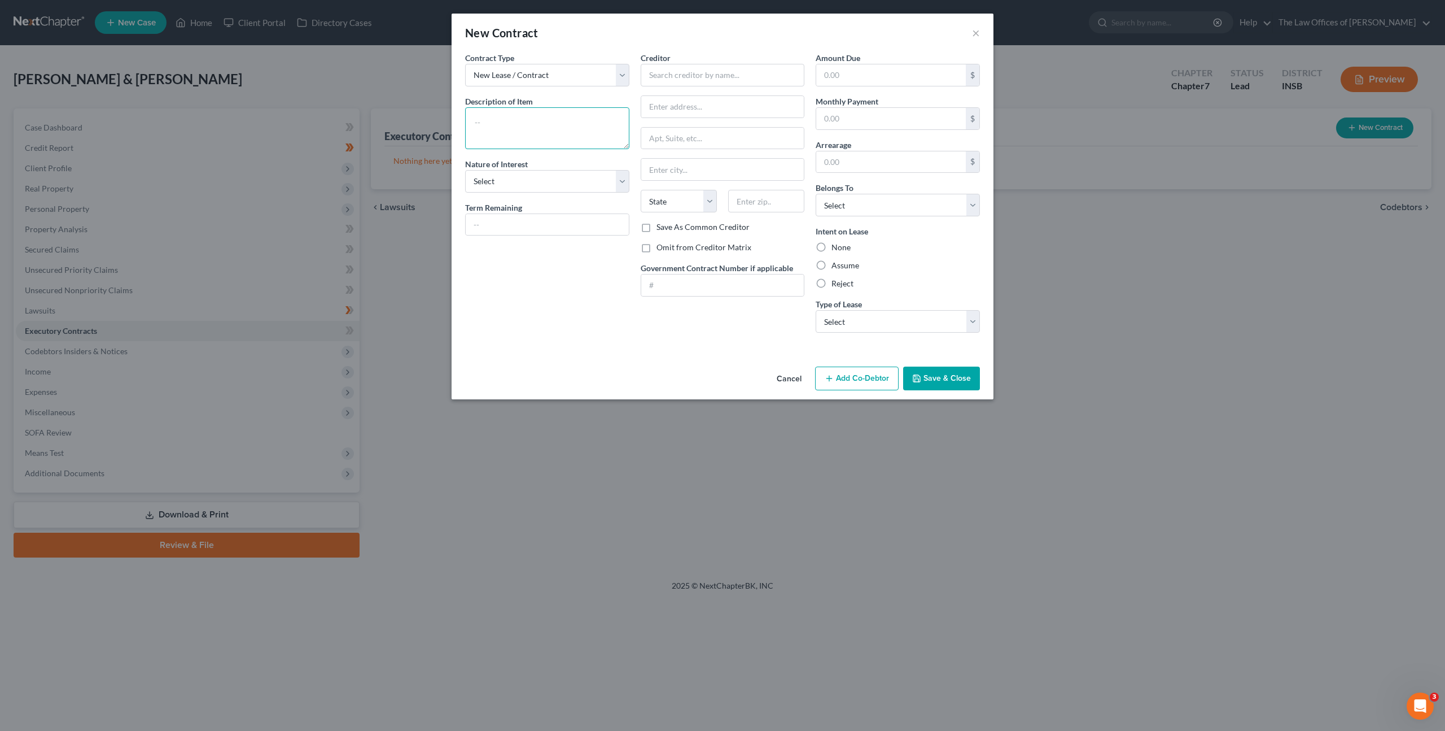
click at [509, 123] on textarea at bounding box center [547, 128] width 164 height 42
type textarea "Residential Lease:"
click at [693, 77] on input "text" at bounding box center [723, 75] width 164 height 23
click at [699, 75] on input "Janice Wagner" at bounding box center [723, 75] width 164 height 23
type input "Janice Wagner"
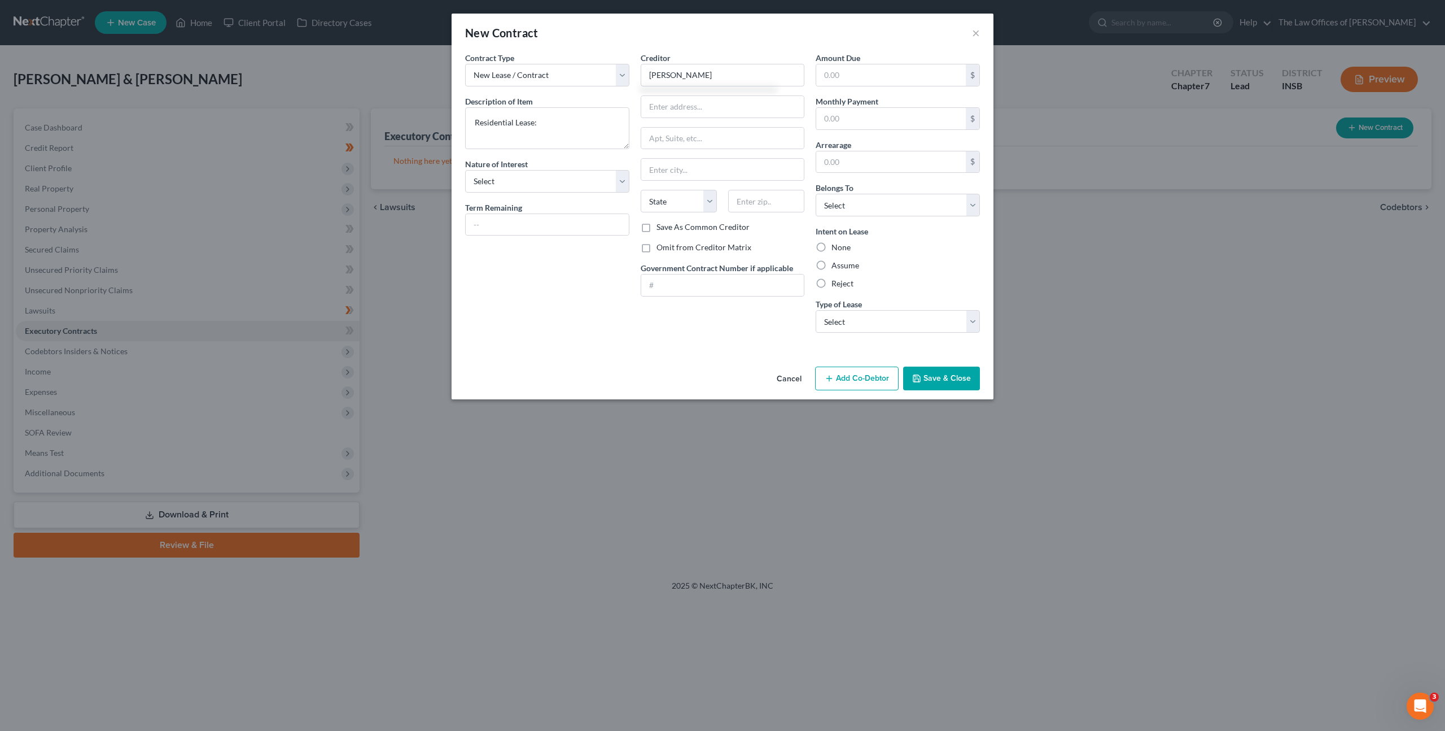
click at [688, 93] on div "Creditor * Janice Wagner State AL AK AR AZ CA CO CT DE DC FL GA GU HI ID IL IN …" at bounding box center [723, 136] width 164 height 169
click at [689, 103] on input "text" at bounding box center [722, 106] width 163 height 21
click at [555, 124] on textarea "Residential Lease:" at bounding box center [547, 128] width 164 height 42
type textarea "Residential Lease: $650"
click at [563, 171] on select "Select Purchaser Agent Lessor Lessee" at bounding box center [547, 181] width 164 height 23
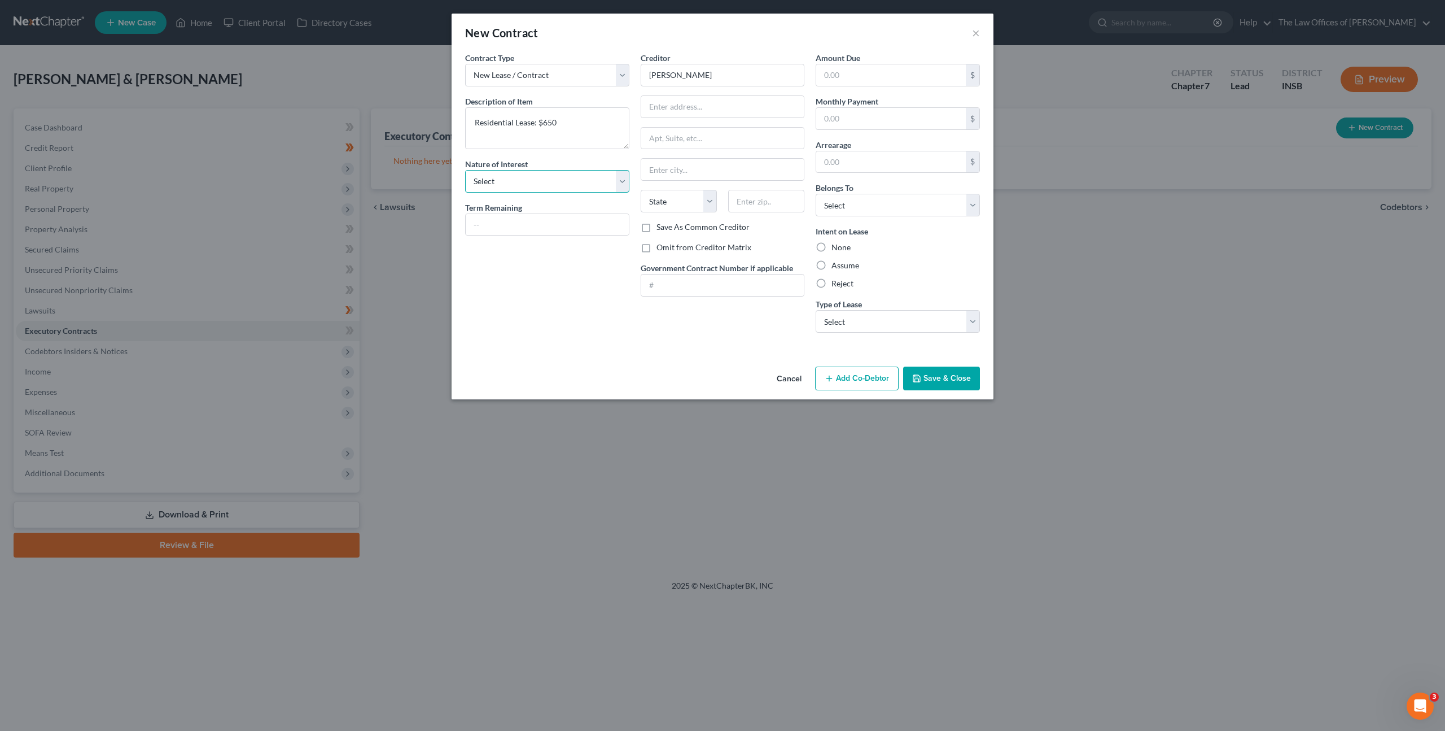
select select "3"
click at [465, 170] on select "Select Purchaser Agent Lessor Lessee" at bounding box center [547, 181] width 164 height 23
drag, startPoint x: 559, startPoint y: 313, endPoint x: 601, endPoint y: 291, distance: 48.0
click at [559, 313] on div "Contract Type New Lease / Contract New Timeshare Description of non-residential…" at bounding box center [548, 197] width 176 height 290
click at [657, 248] on label "Omit from Creditor Matrix" at bounding box center [704, 247] width 95 height 11
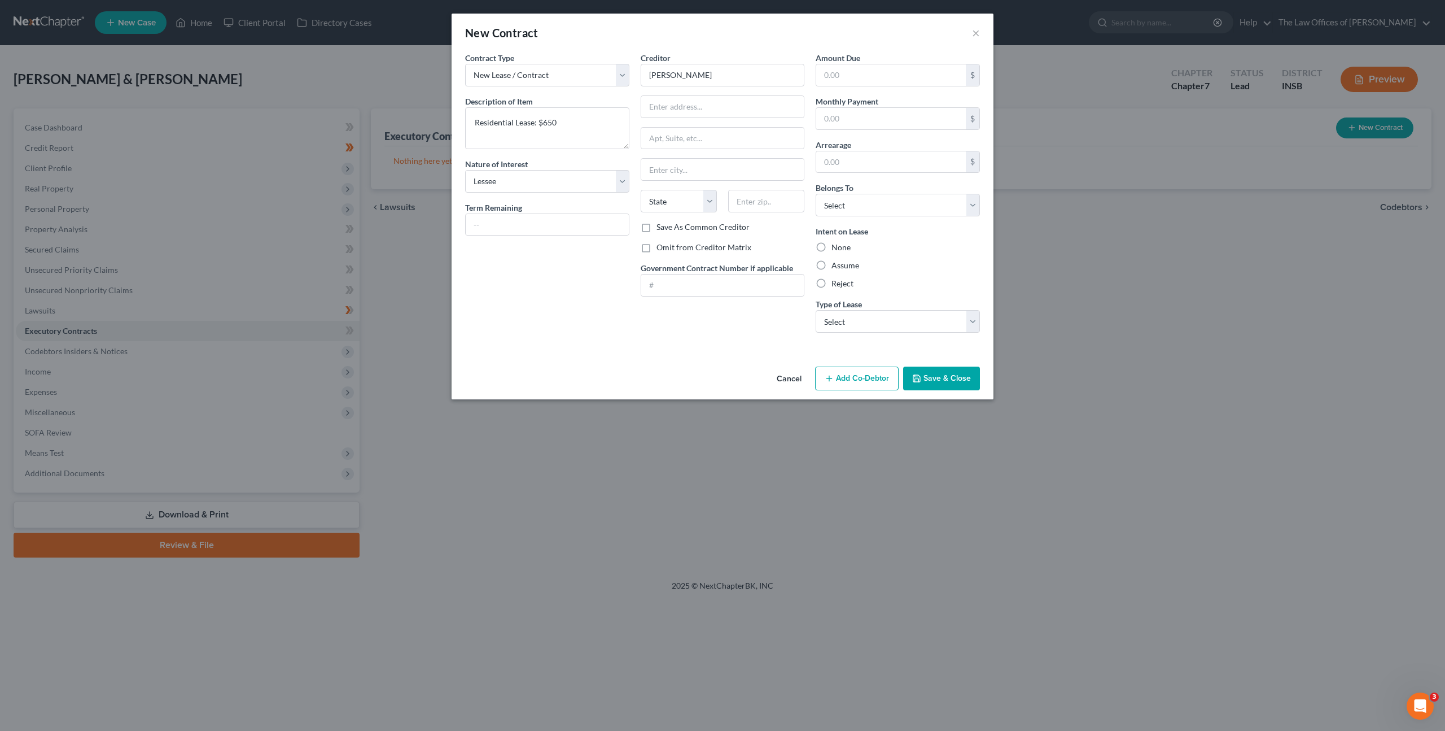
click at [661, 248] on input "Omit from Creditor Matrix" at bounding box center [664, 245] width 7 height 7
checkbox input "true"
click at [832, 264] on label "Assume" at bounding box center [846, 265] width 28 height 11
click at [836, 264] on input "Assume" at bounding box center [839, 263] width 7 height 7
radio input "true"
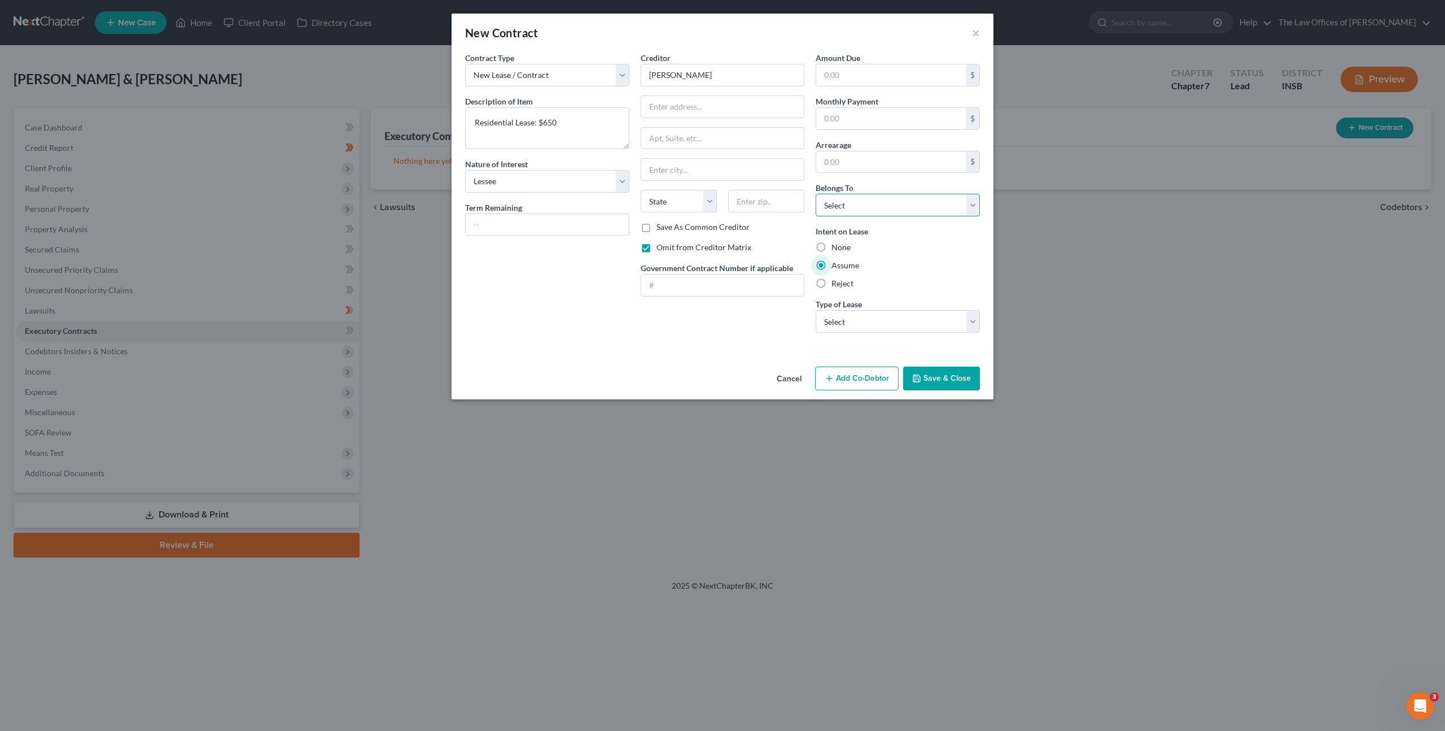
click at [829, 206] on select "Select Debtor 1 Only Debtor 2 Only Debtor 1 And Debtor 2 Only At Least One Of T…" at bounding box center [898, 205] width 164 height 23
select select "2"
click at [816, 194] on select "Select Debtor 1 Only Debtor 2 Only Debtor 1 And Debtor 2 Only At Least One Of T…" at bounding box center [898, 205] width 164 height 23
click at [896, 87] on div "Amount Due $ Monthly Payment $ Arrearage $ Belongs To * Select Debtor 1 Only De…" at bounding box center [898, 197] width 176 height 290
click at [893, 80] on input "text" at bounding box center [891, 74] width 150 height 21
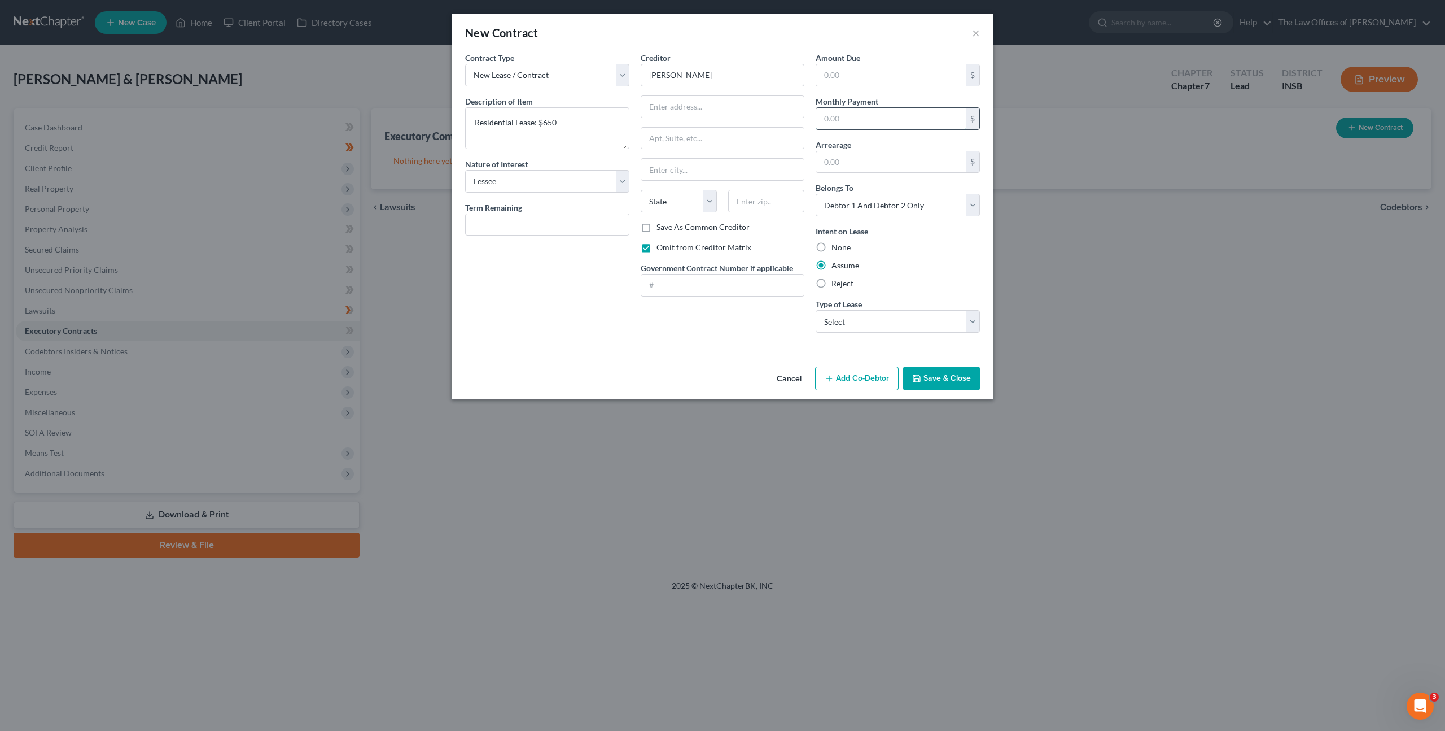
click at [903, 125] on input "text" at bounding box center [891, 118] width 150 height 21
type input "650"
click at [860, 304] on span "Type of Lease" at bounding box center [839, 304] width 46 height 10
click at [864, 310] on div "Type of Lease * Select Real Estate Car Other" at bounding box center [898, 315] width 164 height 34
click at [866, 314] on select "Select Real Estate Car Other" at bounding box center [898, 321] width 164 height 23
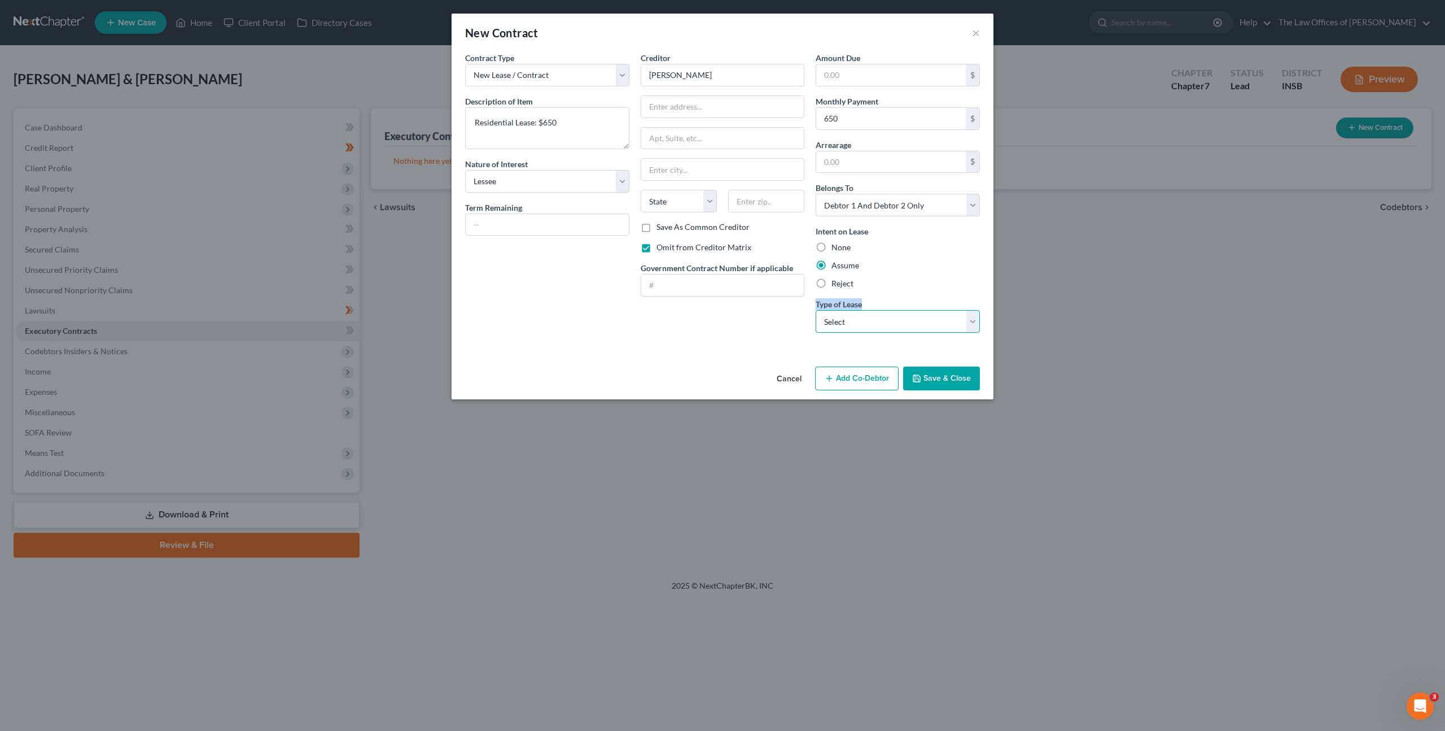
select select "0"
click at [816, 310] on select "Select Real Estate Car Other" at bounding box center [898, 321] width 164 height 23
click at [711, 344] on div "Contract Type New Lease / Contract New Timeshare Description of non-residential…" at bounding box center [723, 207] width 542 height 310
click at [941, 375] on button "Save & Close" at bounding box center [941, 378] width 77 height 24
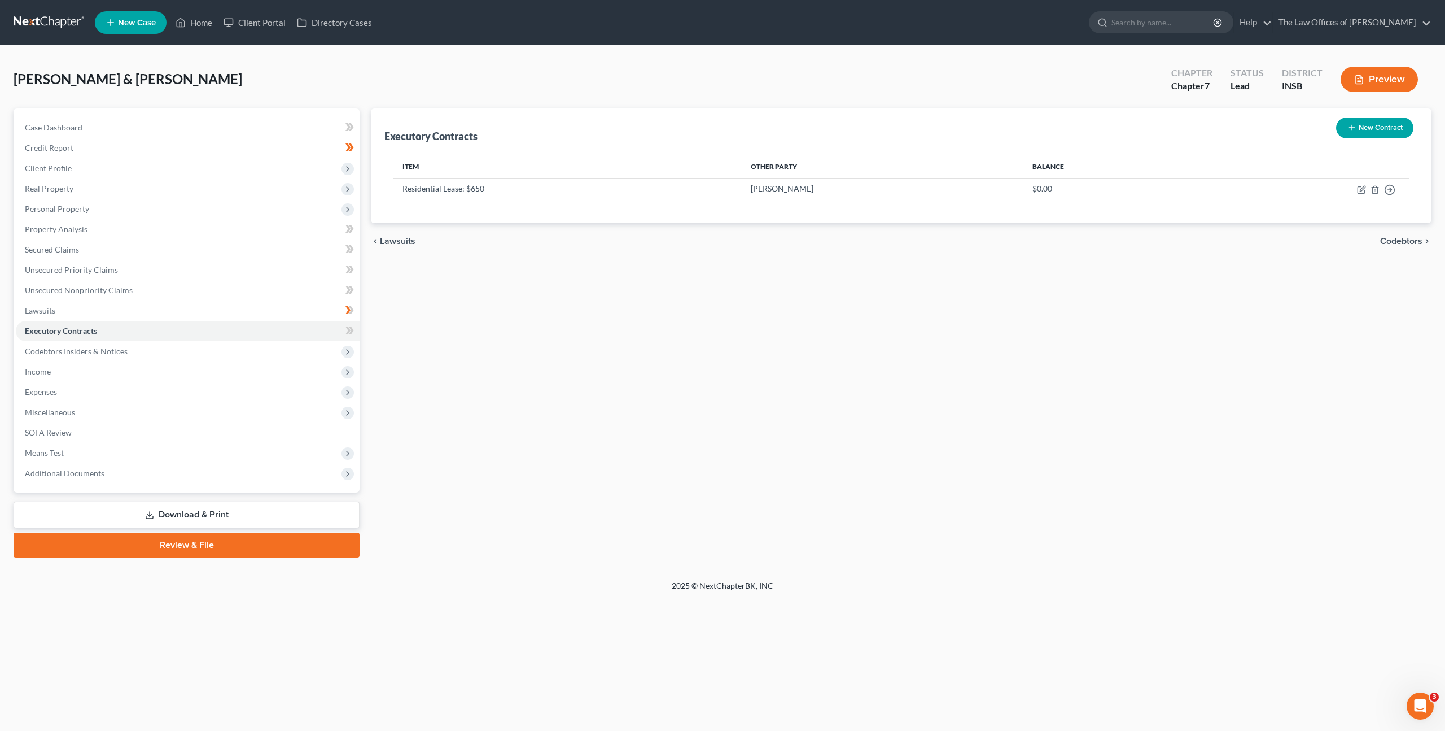
drag, startPoint x: 881, startPoint y: 340, endPoint x: 875, endPoint y: 338, distance: 6.6
click at [875, 338] on div "Executory Contracts New Contract Item Other Party Balance Residential Lease: $6…" at bounding box center [901, 332] width 1072 height 449
click at [351, 326] on icon at bounding box center [351, 330] width 5 height 8
click at [251, 352] on span "Codebtors Insiders & Notices" at bounding box center [188, 351] width 344 height 20
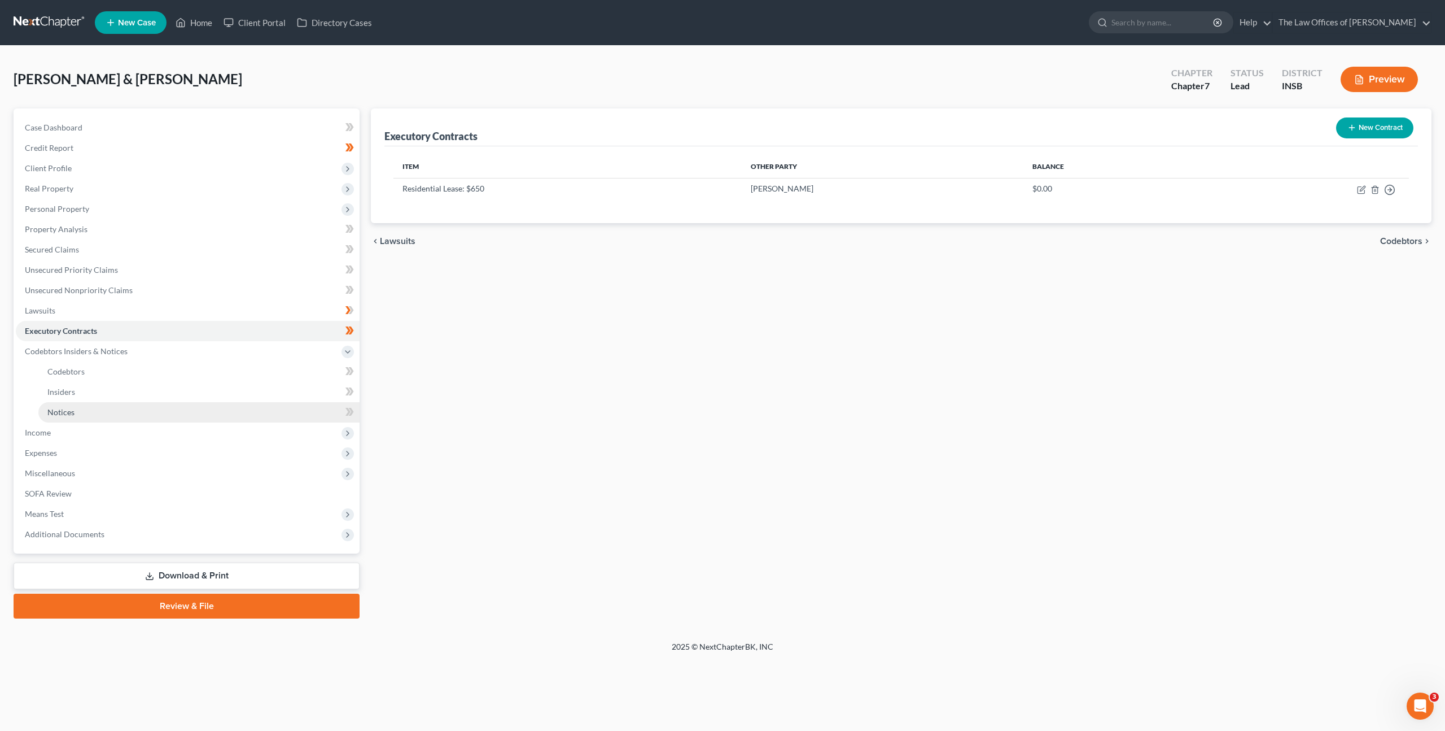
click at [190, 406] on link "Notices" at bounding box center [198, 412] width 321 height 20
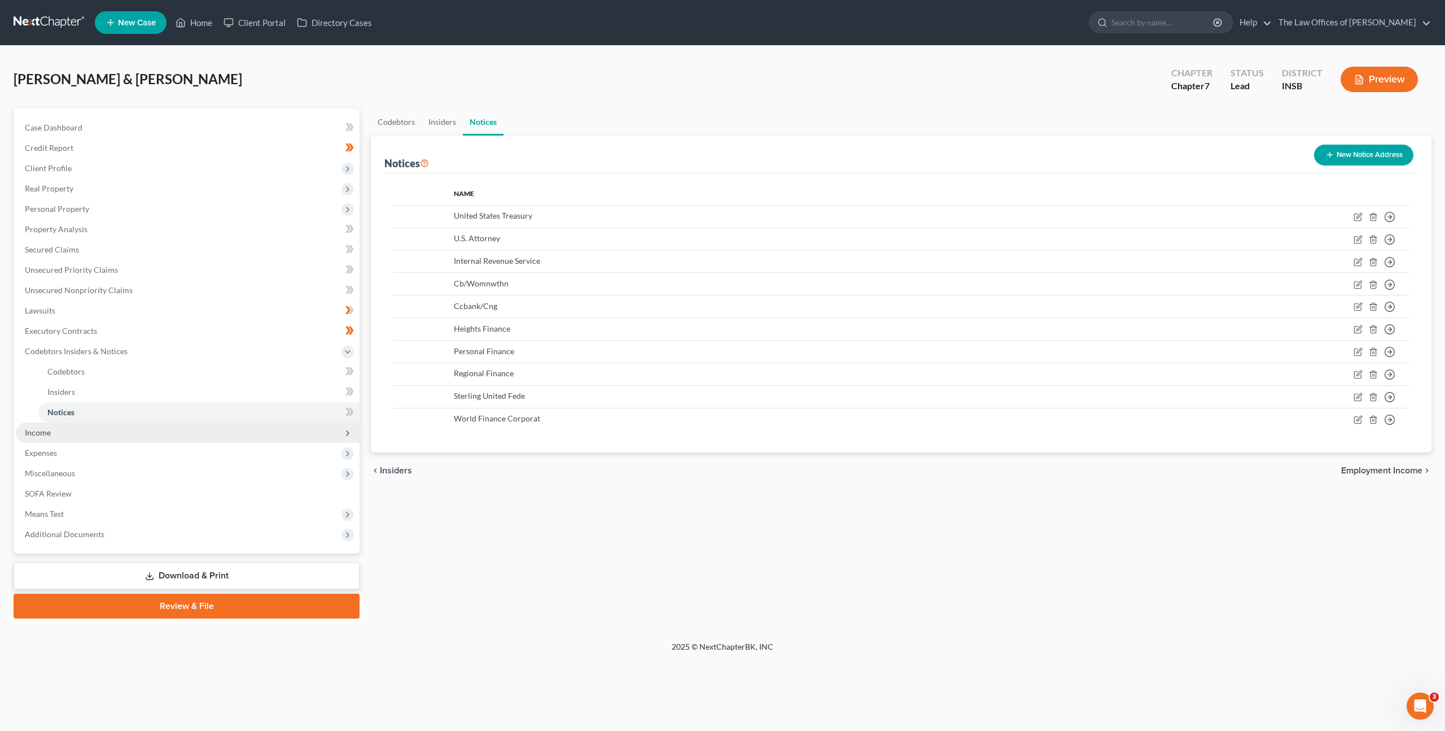
click at [174, 428] on span "Income" at bounding box center [188, 432] width 344 height 20
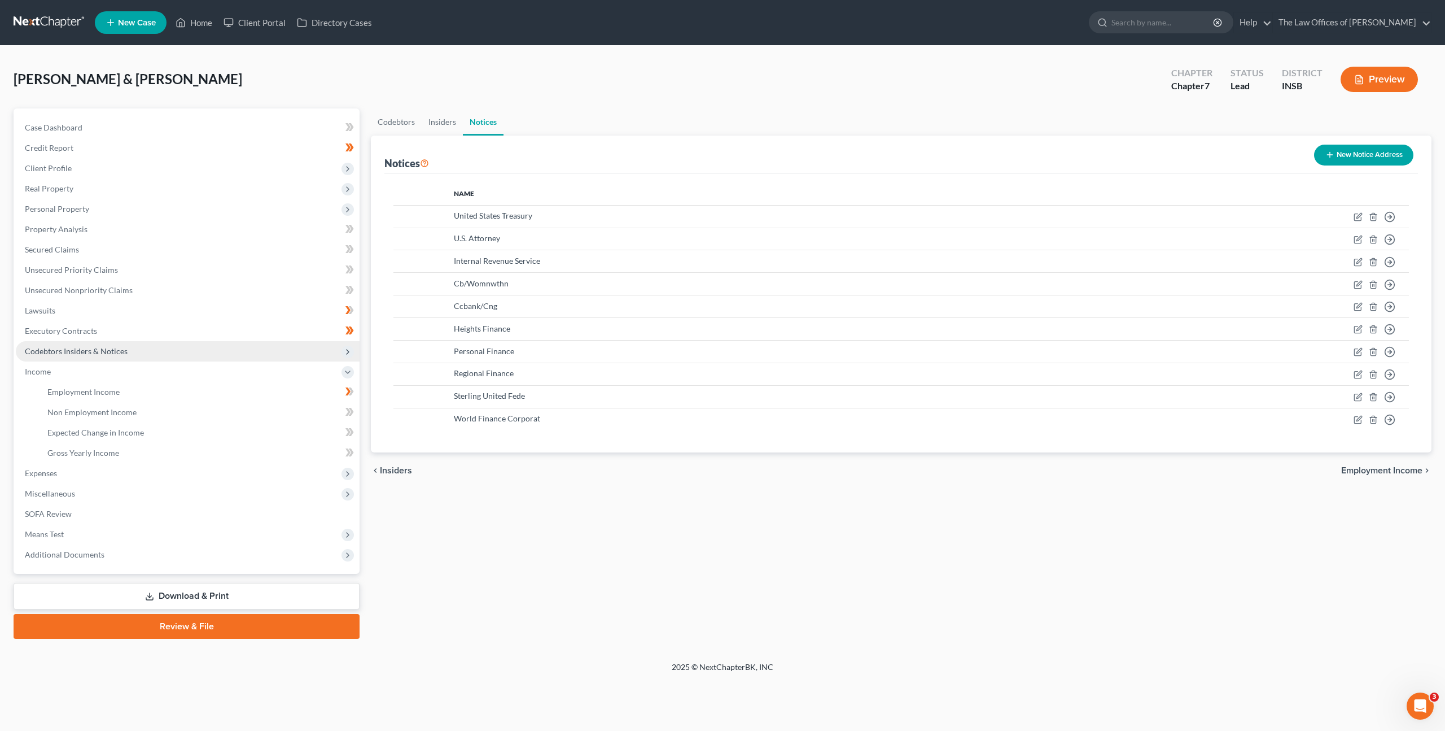
click at [170, 343] on span "Codebtors Insiders & Notices" at bounding box center [188, 351] width 344 height 20
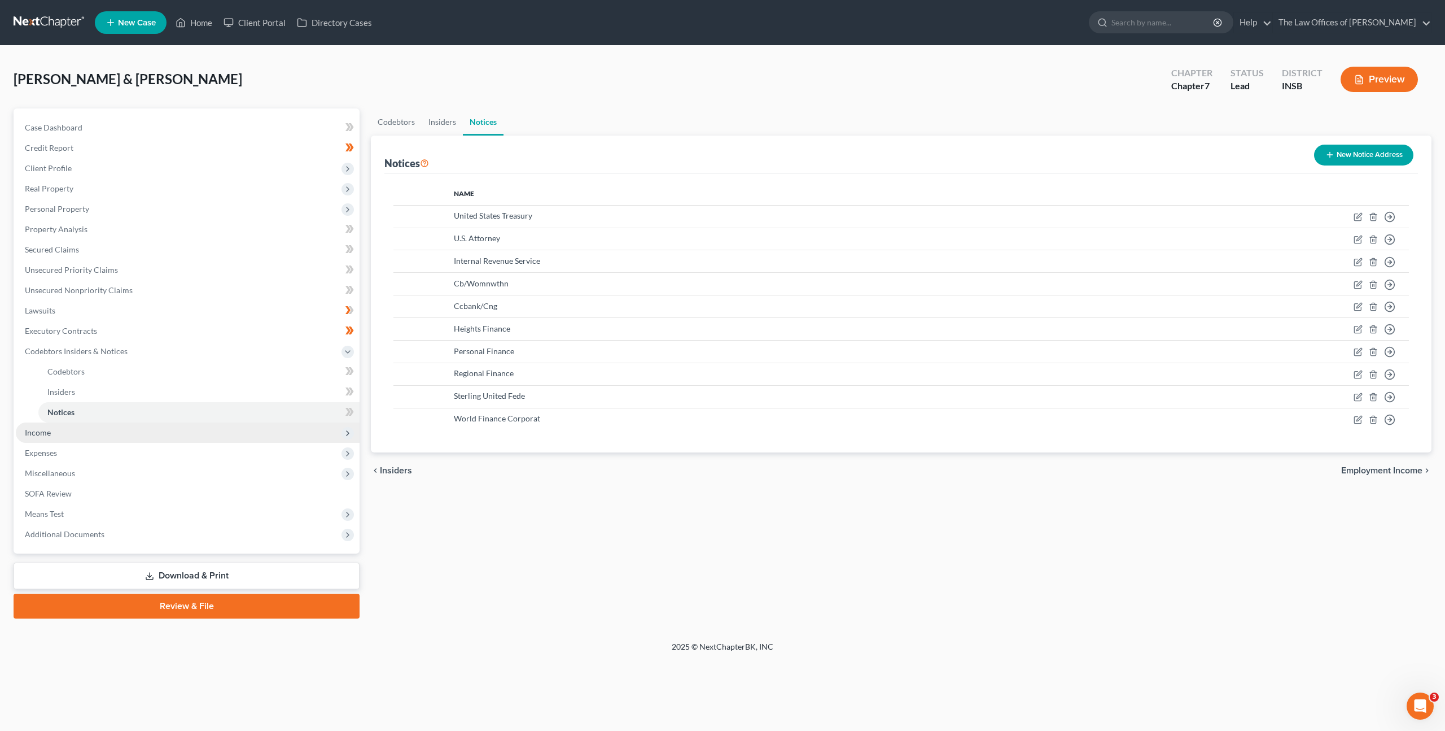
click at [124, 426] on span "Income" at bounding box center [188, 432] width 344 height 20
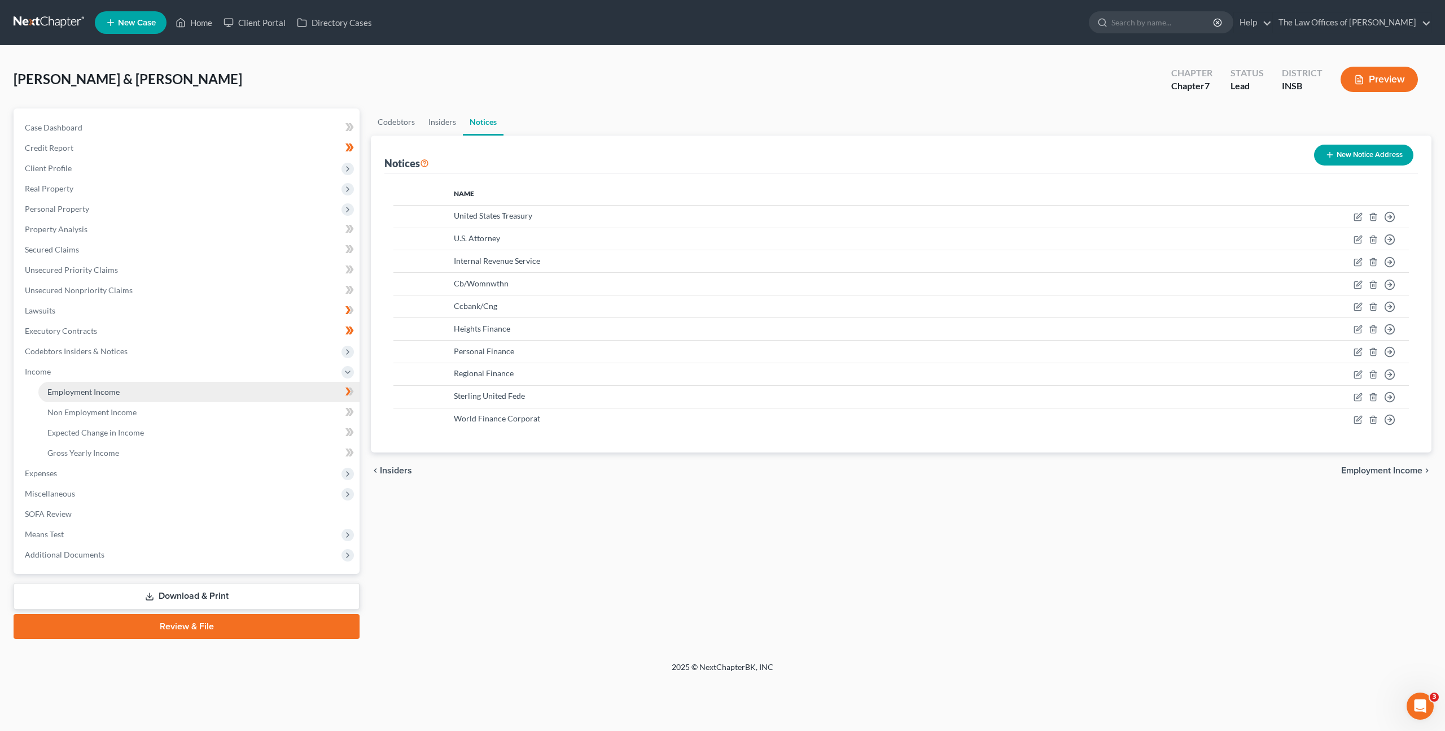
click at [139, 400] on link "Employment Income" at bounding box center [198, 392] width 321 height 20
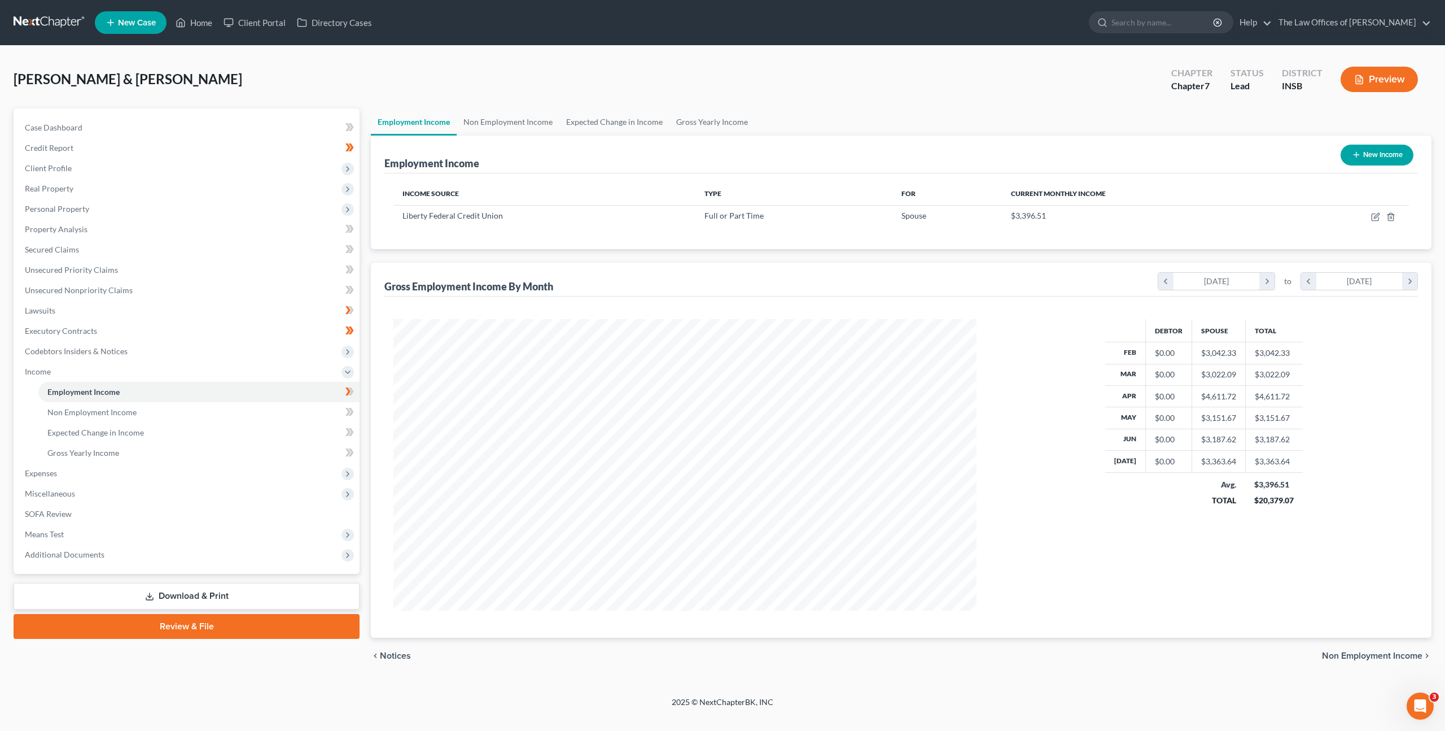
scroll to position [291, 606]
click at [1375, 217] on icon "button" at bounding box center [1375, 216] width 9 height 9
select select "0"
select select "15"
select select "2"
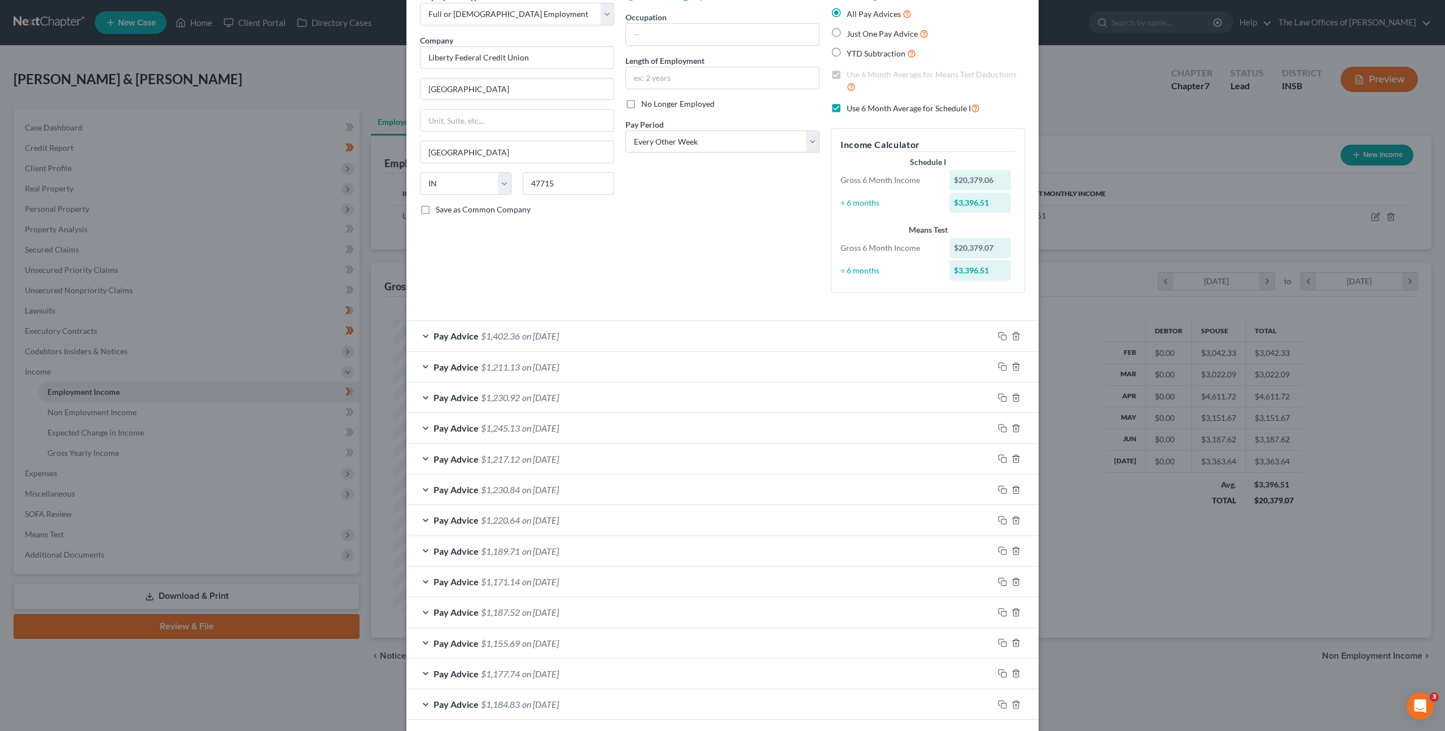
scroll to position [0, 0]
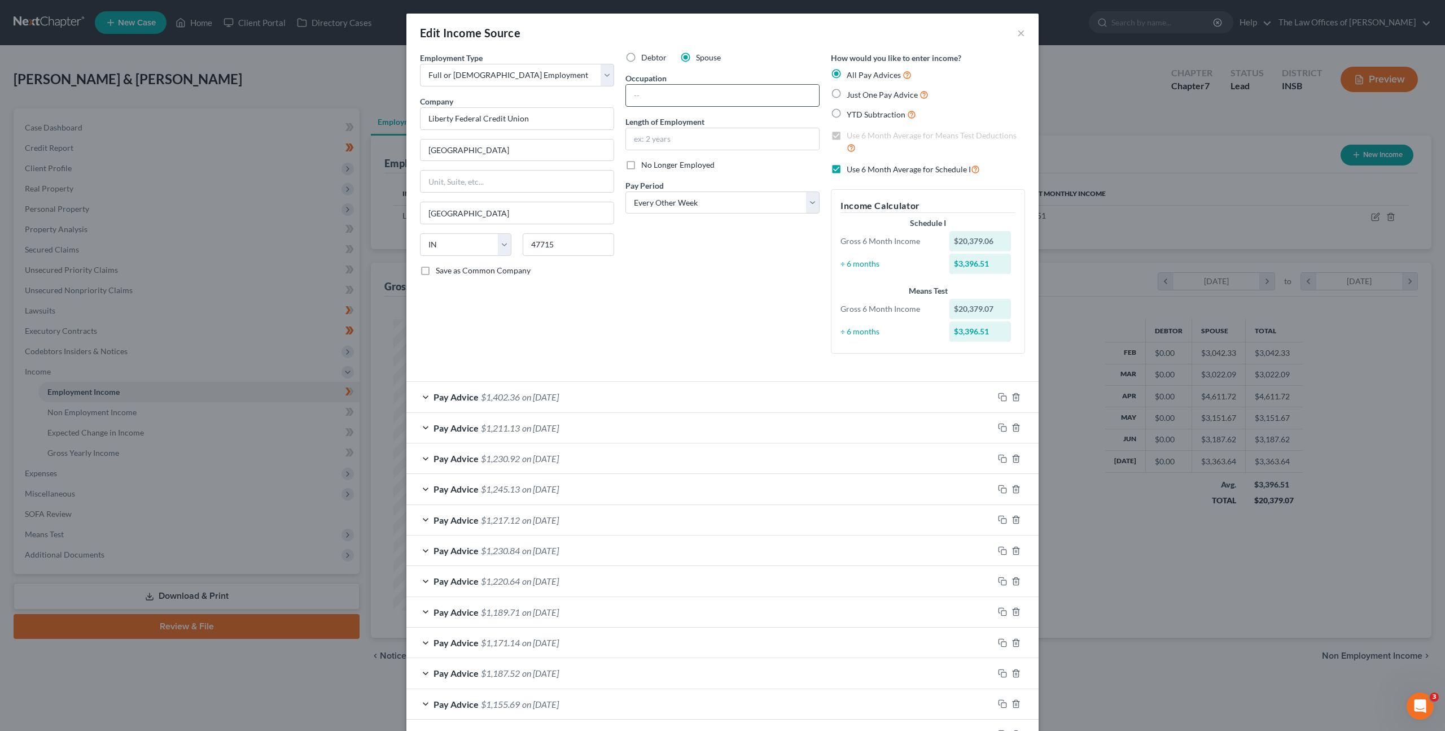
click at [678, 99] on input "text" at bounding box center [722, 95] width 193 height 21
type input "Contact Center Representative"
type input "3 years"
click at [645, 320] on div "Debtor Spouse Occupation Contact Center Representative Length of Employment 3 y…" at bounding box center [723, 207] width 206 height 311
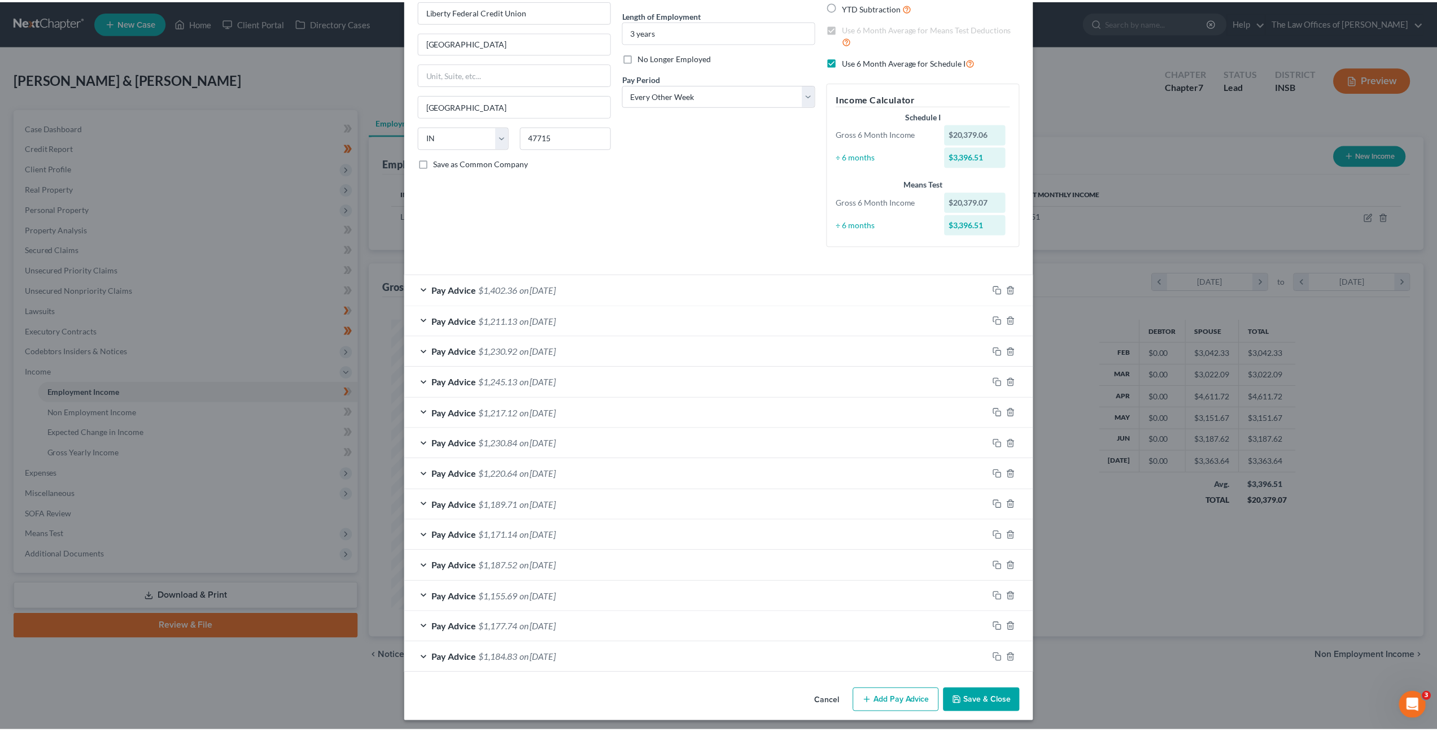
scroll to position [112, 0]
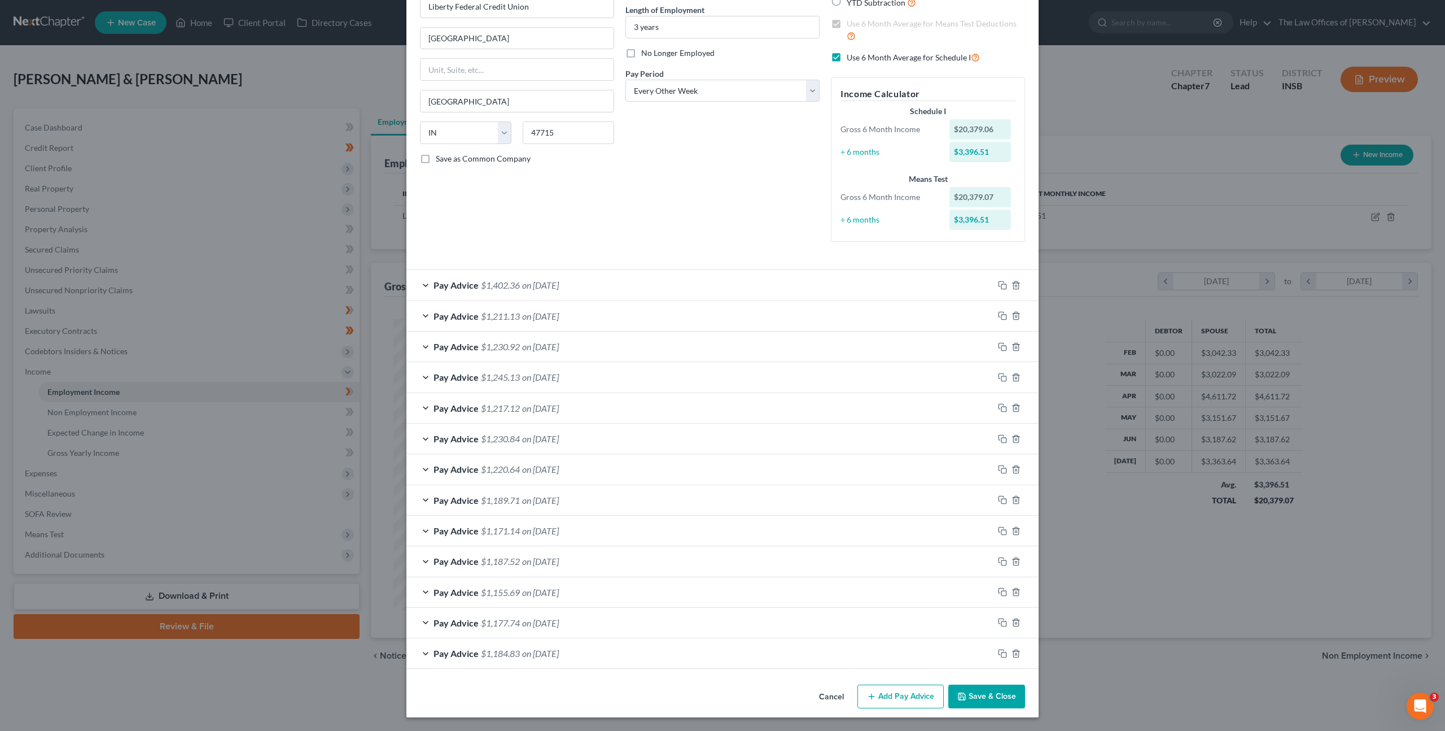
drag, startPoint x: 977, startPoint y: 693, endPoint x: 980, endPoint y: 685, distance: 8.2
click at [977, 693] on button "Save & Close" at bounding box center [987, 696] width 77 height 24
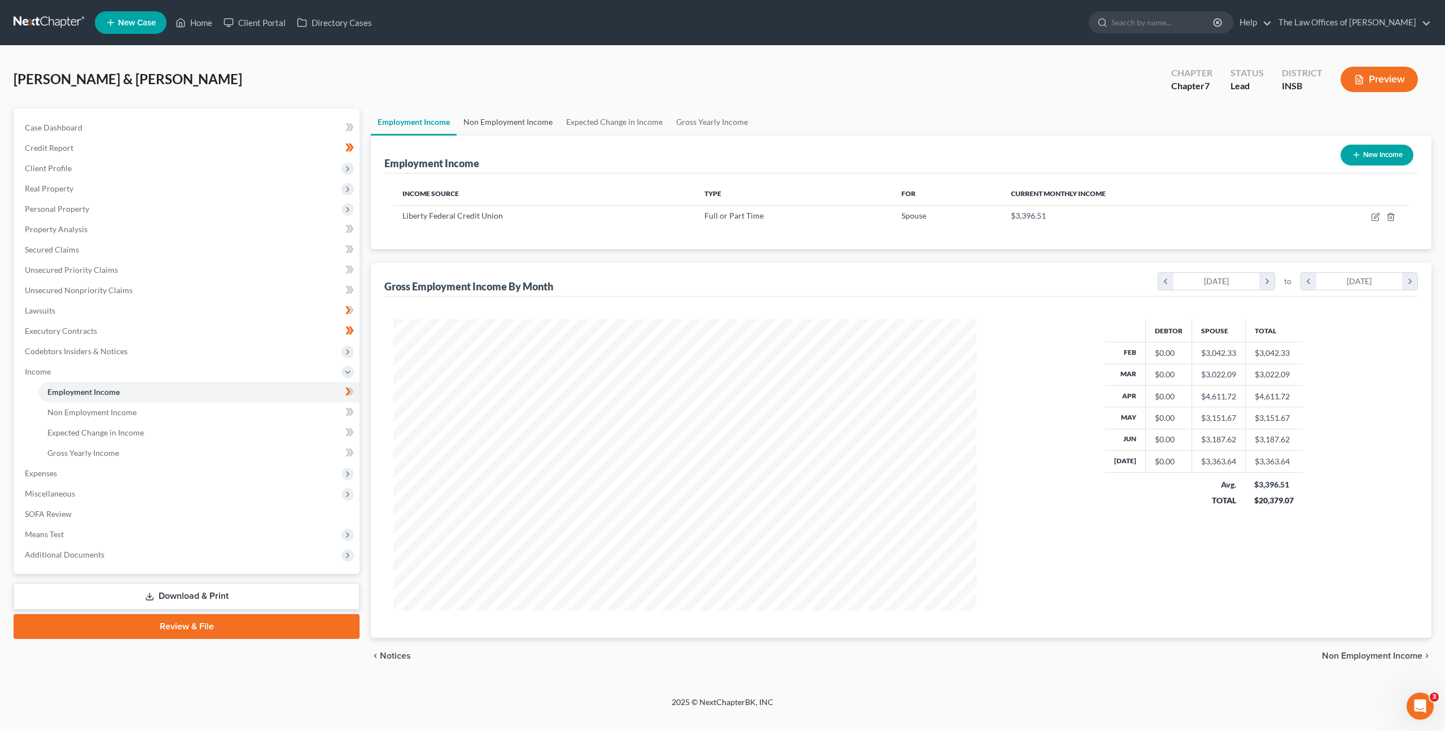
click at [521, 125] on link "Non Employment Income" at bounding box center [508, 121] width 103 height 27
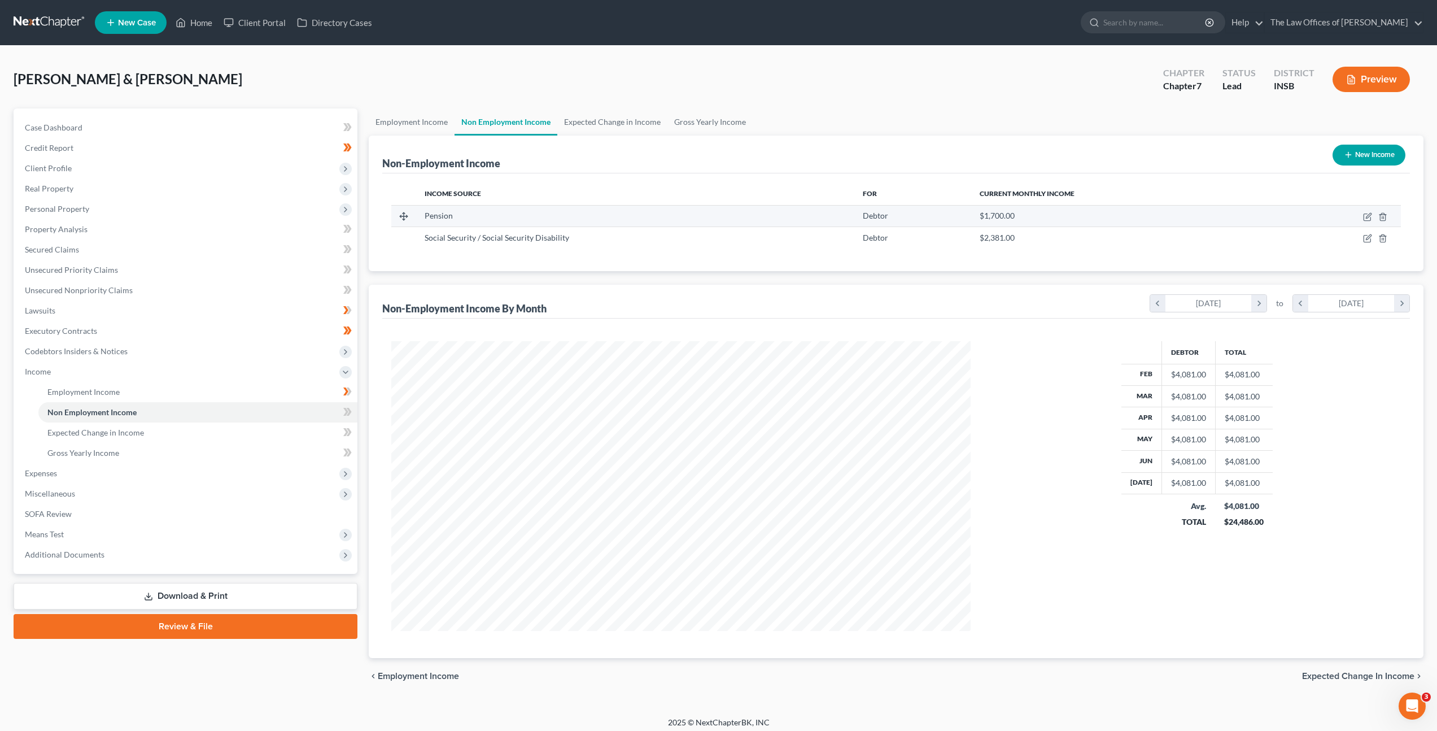
scroll to position [290, 602]
click at [681, 121] on link "Gross Yearly Income" at bounding box center [709, 121] width 85 height 27
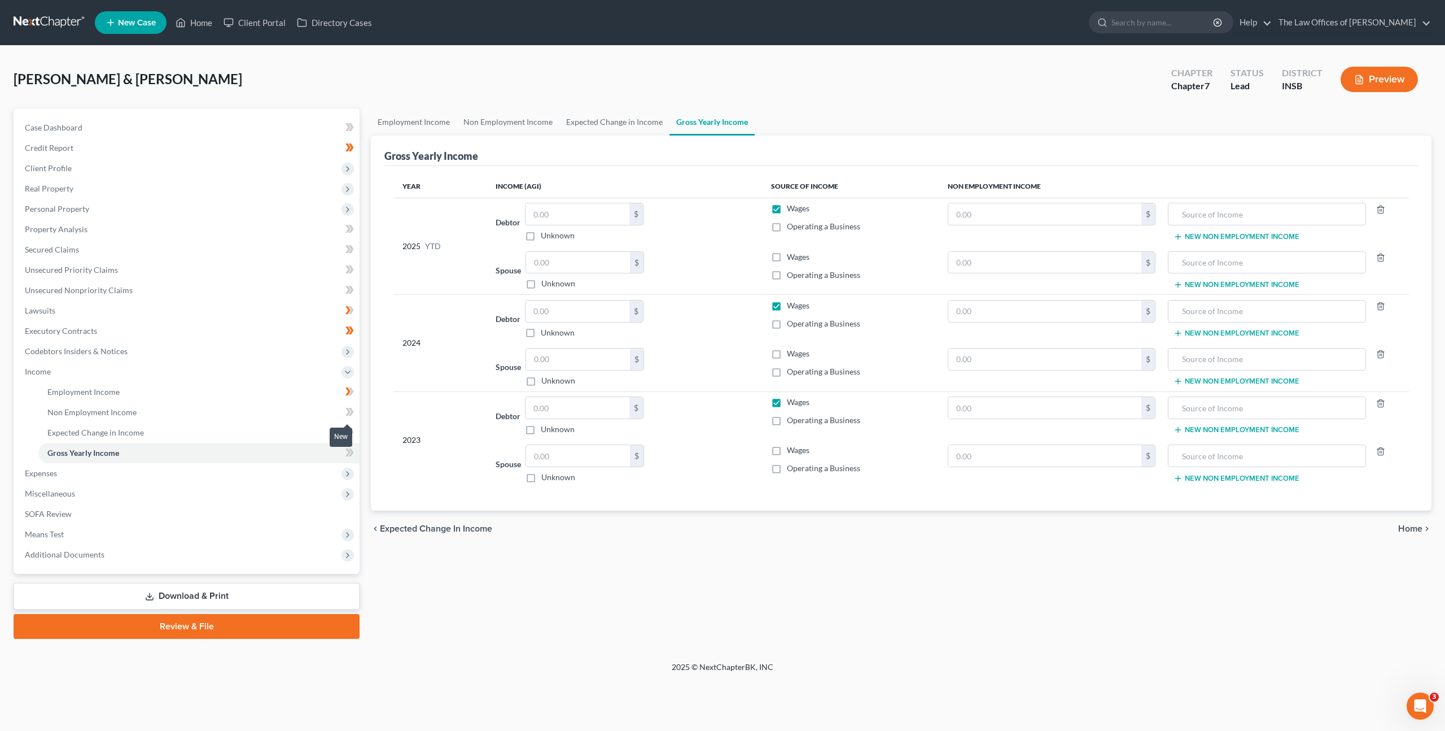
click at [352, 413] on icon at bounding box center [351, 412] width 5 height 8
click at [314, 470] on span "Expenses" at bounding box center [188, 473] width 344 height 20
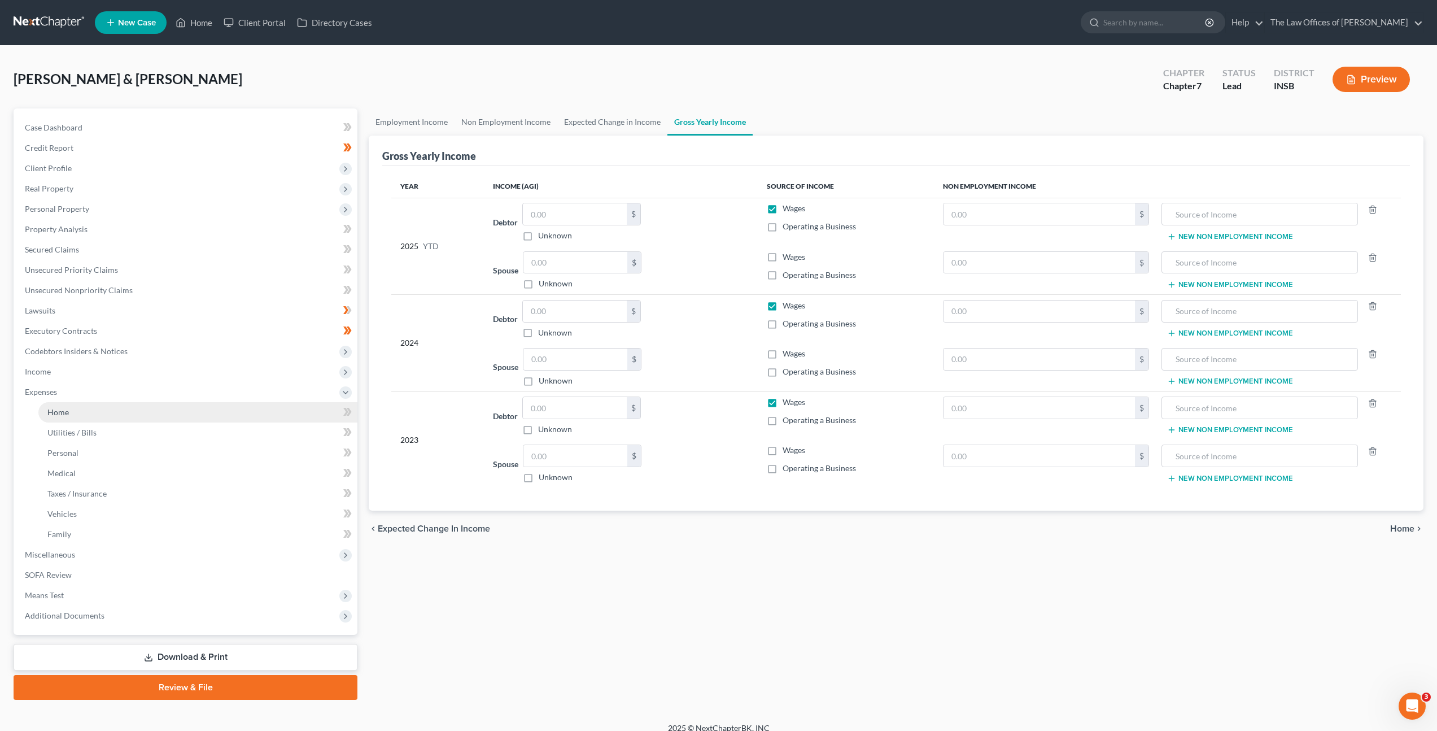
click at [272, 418] on link "Home" at bounding box center [197, 412] width 319 height 20
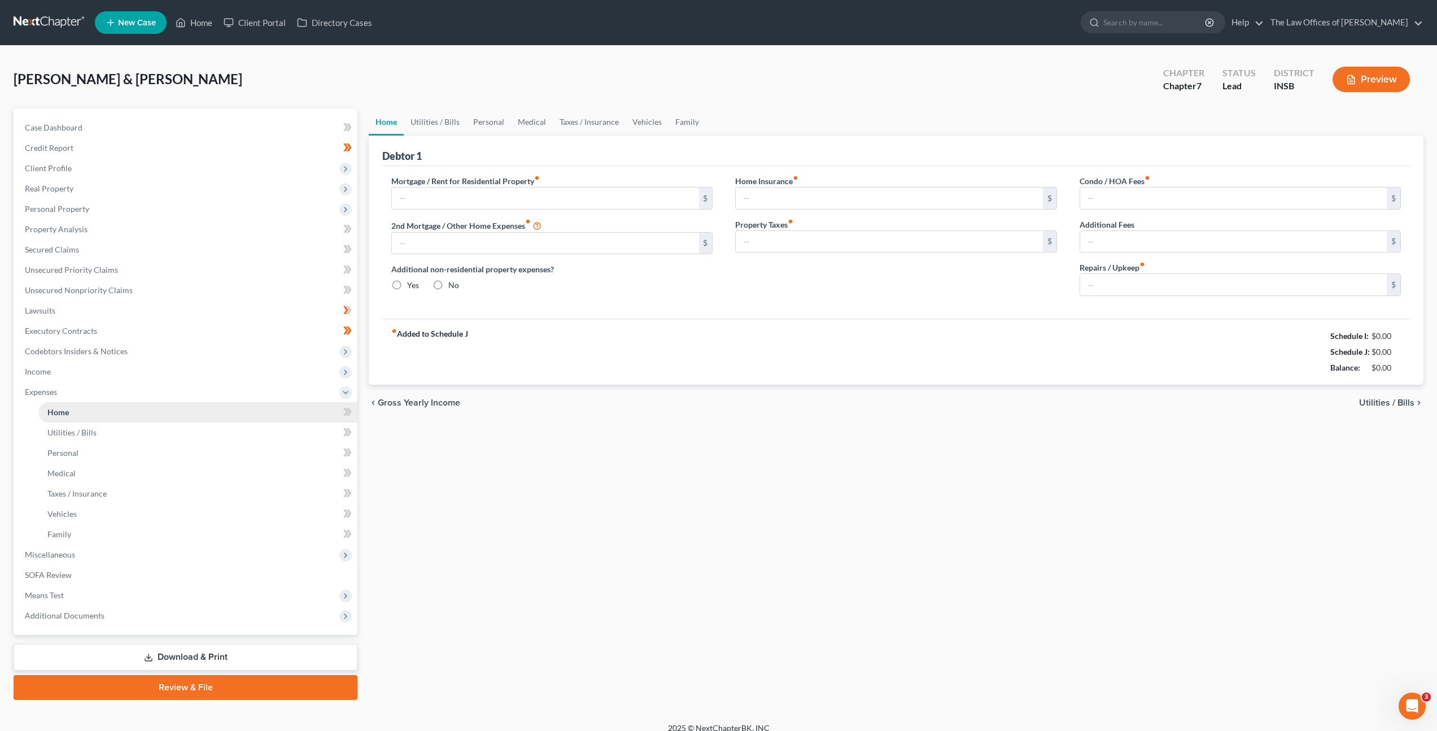
type input "0.00"
radio input "true"
type input "0.00"
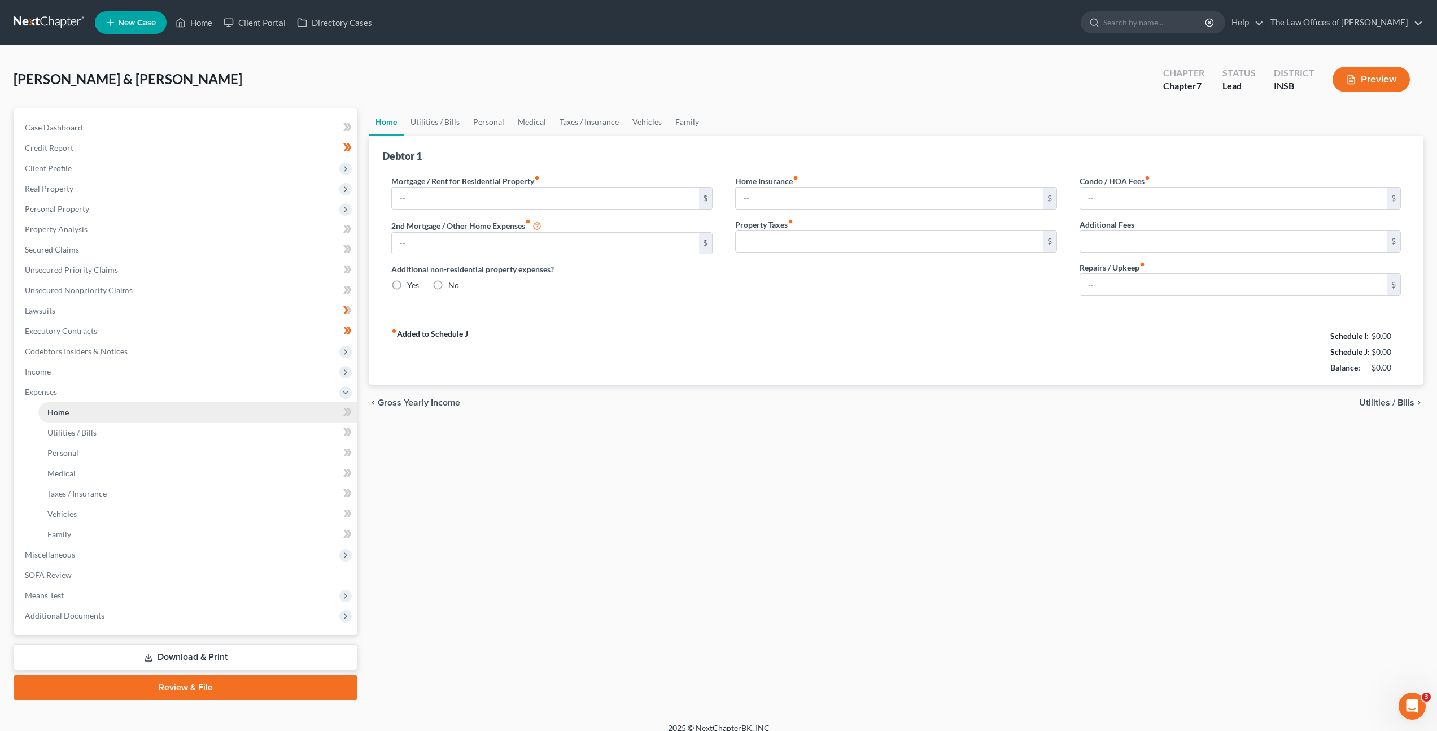
type input "0.00"
drag, startPoint x: 446, startPoint y: 206, endPoint x: 522, endPoint y: 199, distance: 75.9
click at [446, 206] on input "text" at bounding box center [545, 197] width 307 height 21
type input "650"
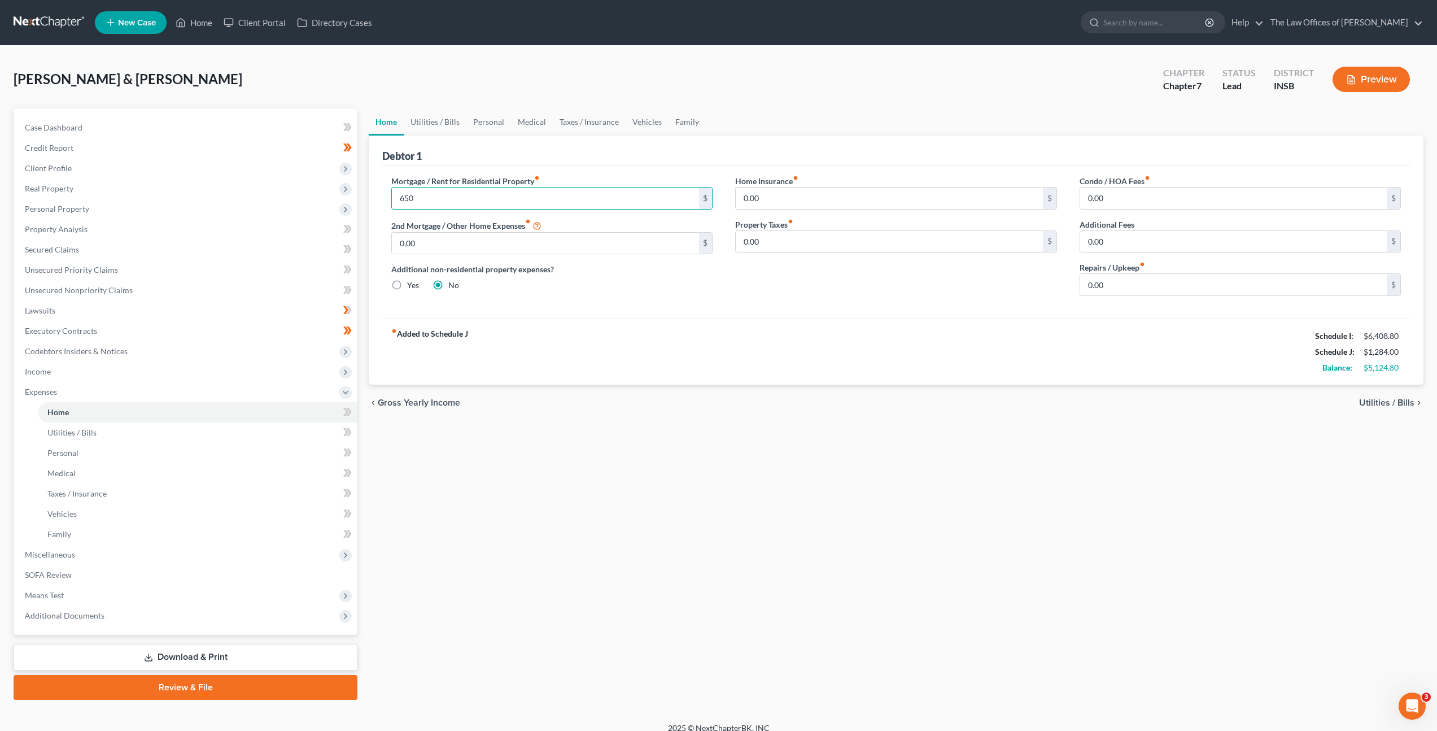
click at [652, 333] on div "fiber_manual_record Added to Schedule J Schedule I: $6,408.80 Schedule J: $1,28…" at bounding box center [896, 351] width 1028 height 66
click at [785, 208] on div "0.00 $" at bounding box center [895, 198] width 321 height 23
click at [787, 201] on input "0.00" at bounding box center [889, 197] width 307 height 21
drag, startPoint x: 740, startPoint y: 193, endPoint x: 734, endPoint y: 193, distance: 6.2
click at [735, 193] on div "0.00 $" at bounding box center [895, 198] width 321 height 23
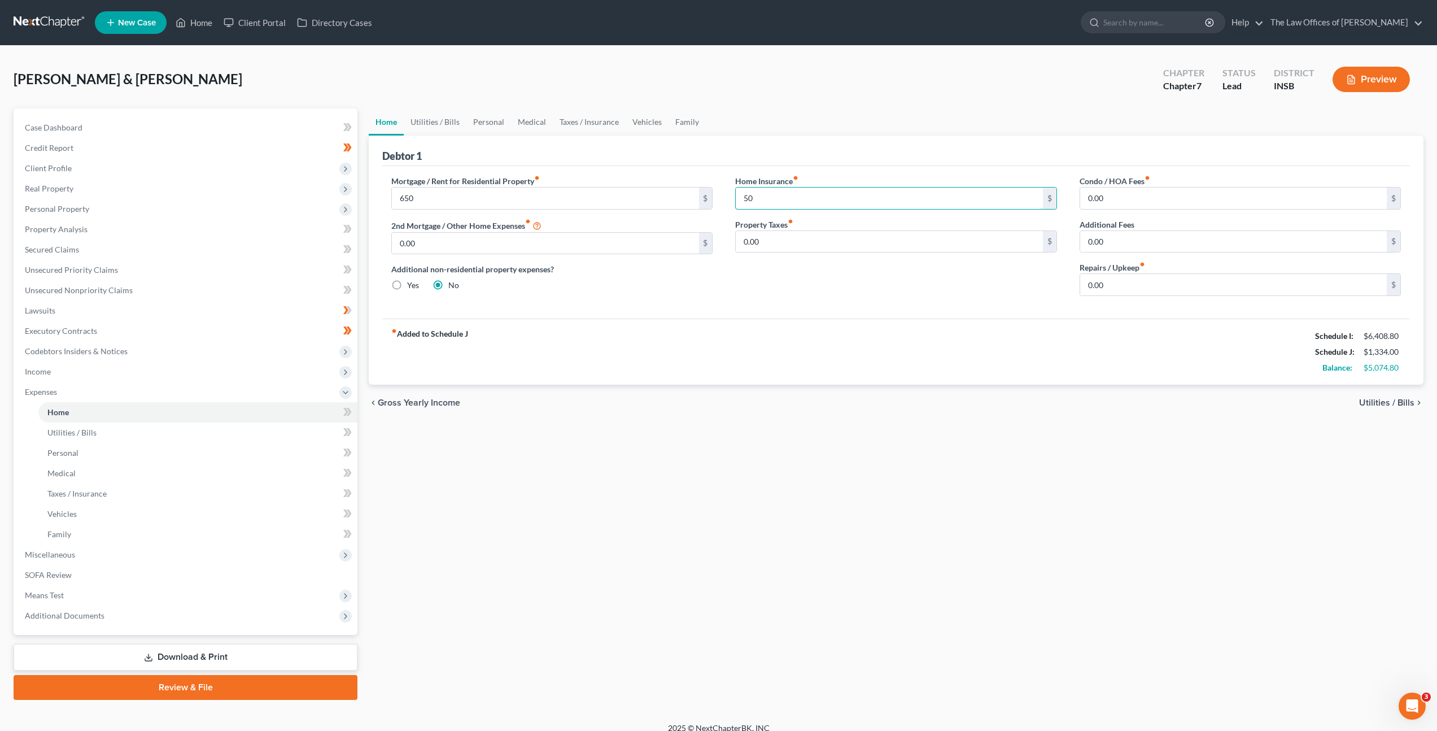
type input "50"
click at [840, 308] on div "Mortgage / Rent for Residential Property fiber_manual_record 650 $ 2nd Mortgage…" at bounding box center [896, 242] width 1028 height 152
drag, startPoint x: 1142, startPoint y: 292, endPoint x: 1157, endPoint y: 291, distance: 15.3
click at [1142, 292] on input "0.00" at bounding box center [1233, 284] width 307 height 21
type input "15"
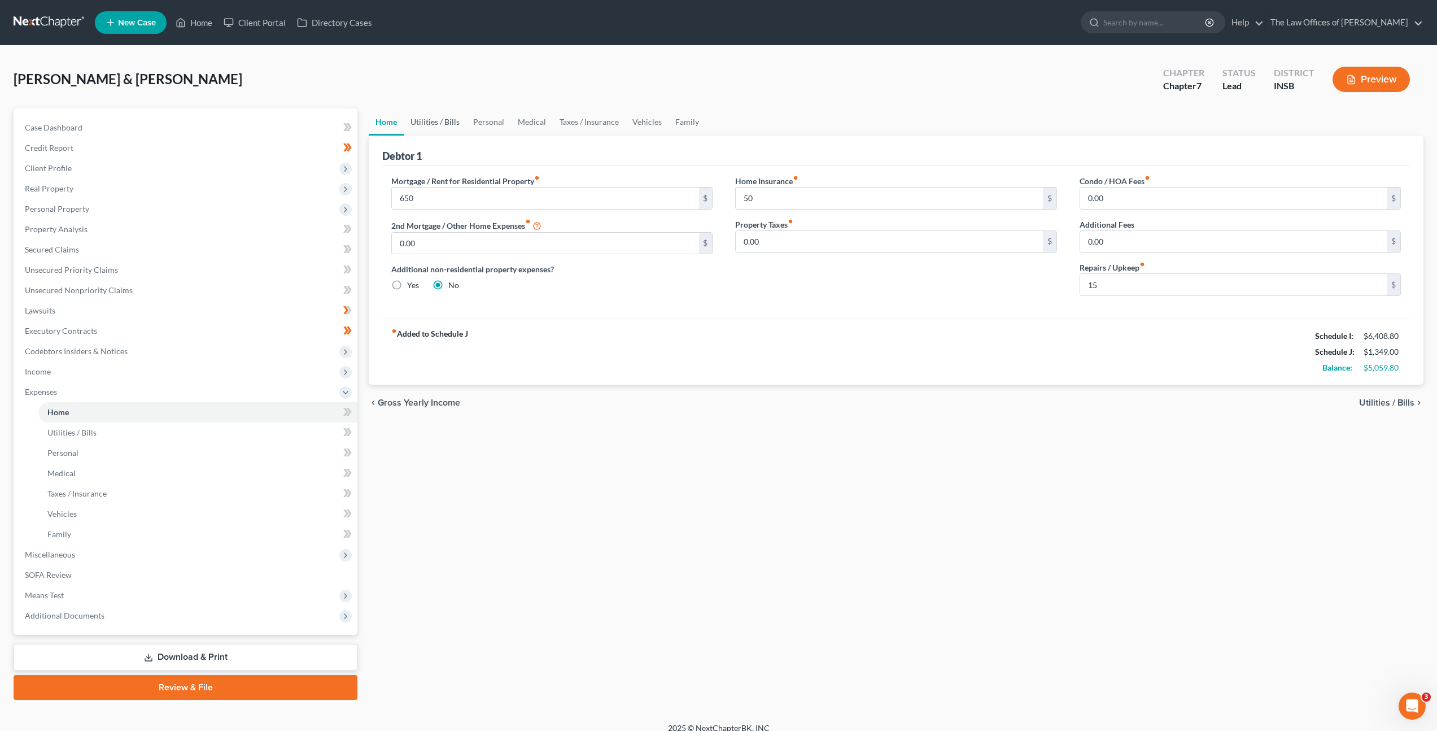
click at [444, 129] on link "Utilities / Bills" at bounding box center [435, 121] width 63 height 27
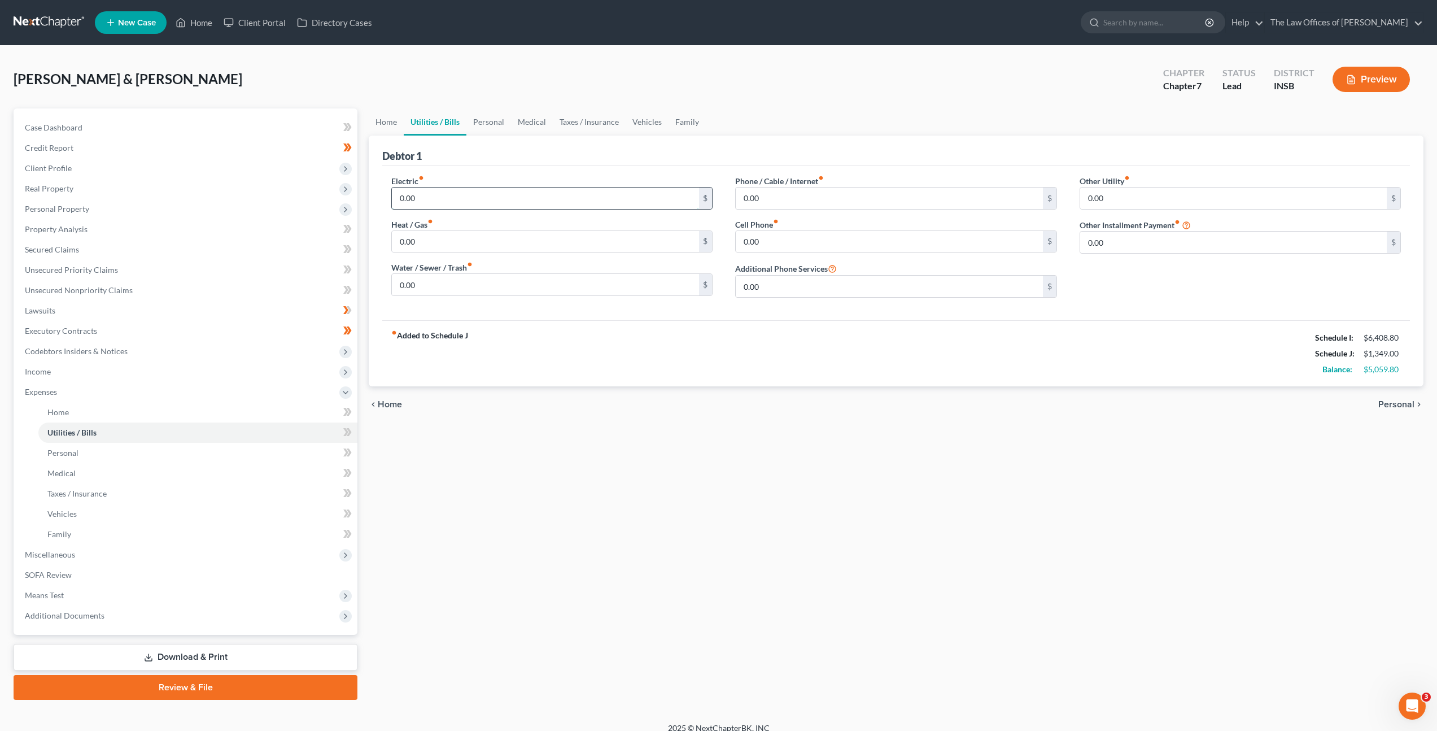
click at [456, 199] on input "0.00" at bounding box center [545, 197] width 307 height 21
type input "250"
click at [612, 242] on input "0.00" at bounding box center [545, 241] width 307 height 21
click at [528, 277] on input "0.00" at bounding box center [545, 284] width 307 height 21
click at [528, 283] on input "0.00" at bounding box center [545, 284] width 307 height 21
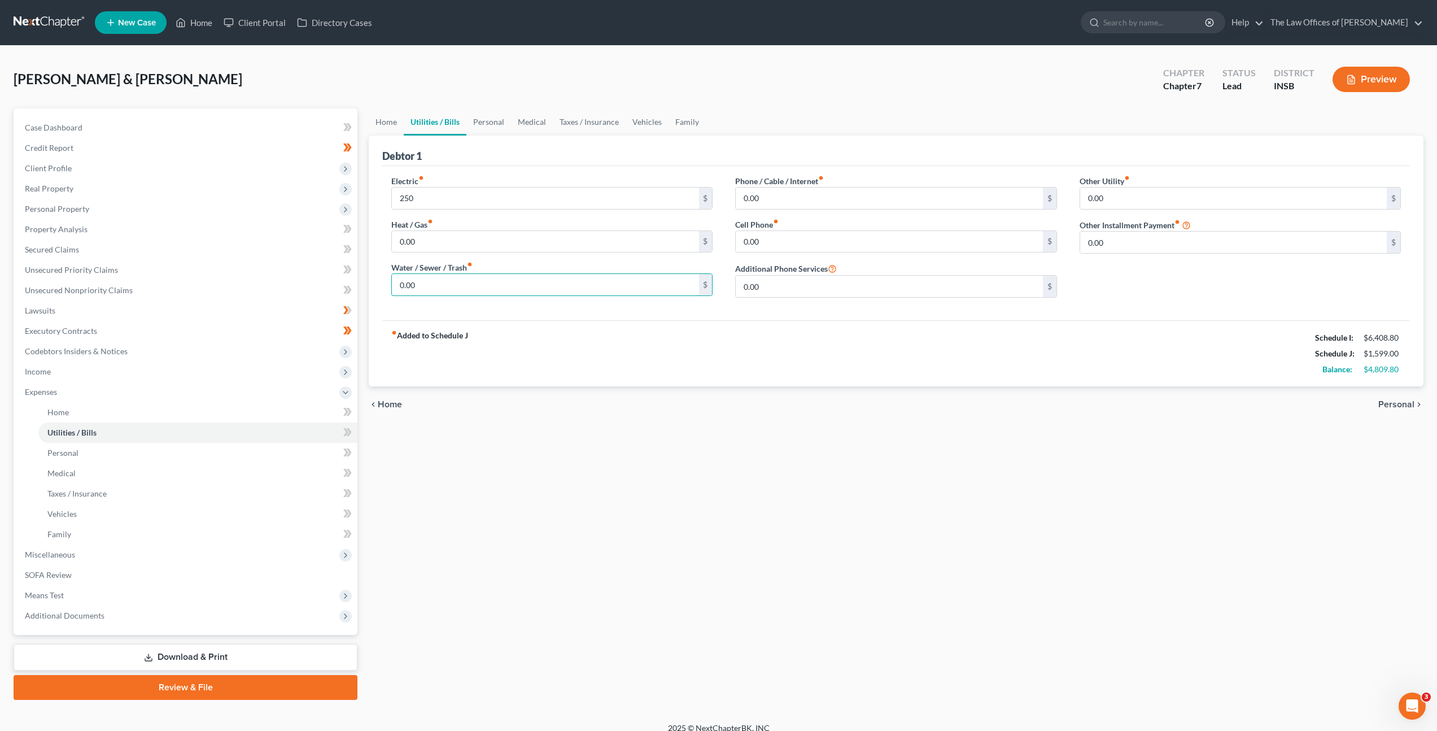
drag, startPoint x: 472, startPoint y: 280, endPoint x: 401, endPoint y: 272, distance: 71.6
click at [401, 272] on div "Water / Sewer / Trash fiber_manual_record 0.00 $" at bounding box center [551, 278] width 321 height 34
click at [560, 184] on div "Electric fiber_manual_record 250 $" at bounding box center [551, 192] width 321 height 34
click at [503, 290] on input "0.00" at bounding box center [545, 284] width 307 height 21
click at [427, 283] on input "0.00" at bounding box center [545, 284] width 307 height 21
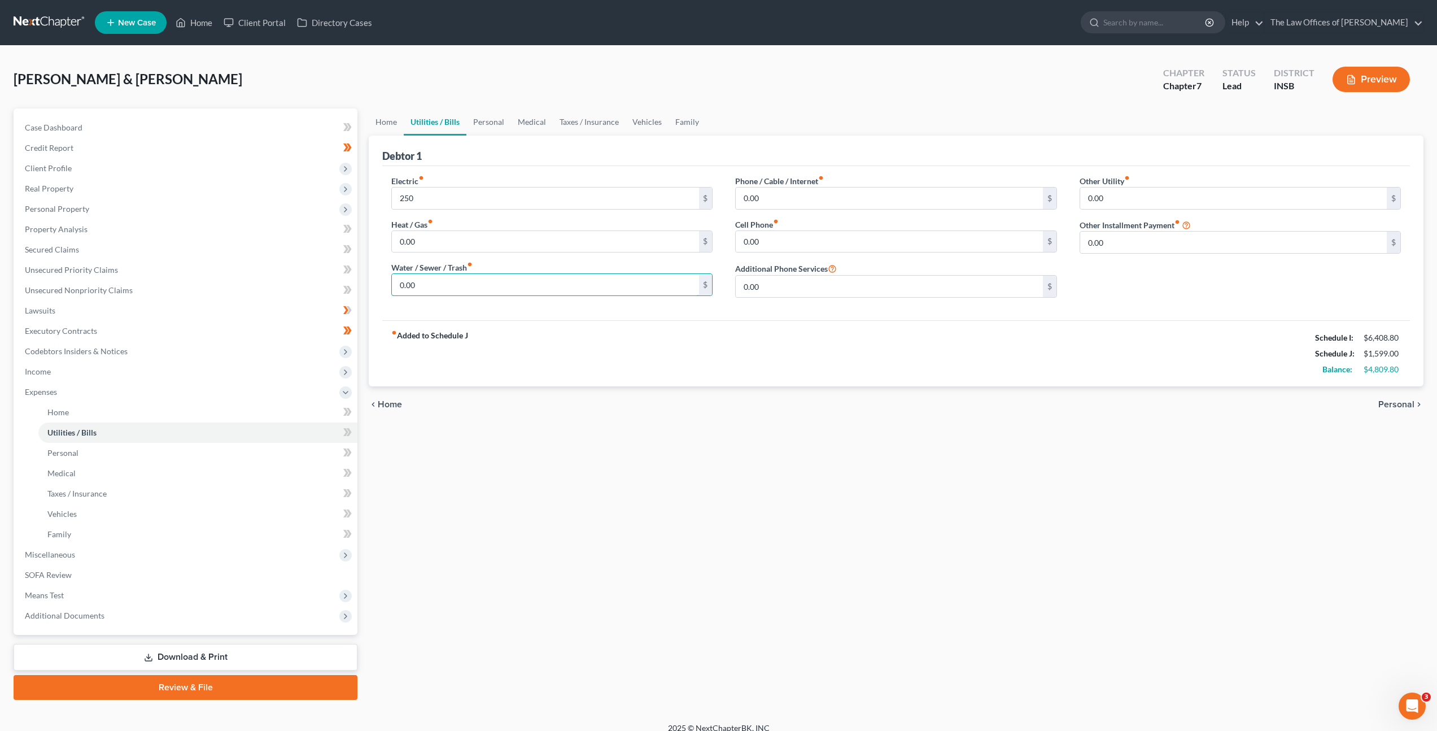
drag, startPoint x: 370, startPoint y: 277, endPoint x: 346, endPoint y: 274, distance: 24.4
click at [339, 272] on div "Petition Navigation Case Dashboard Payments Invoices Payments Payments Credit R…" at bounding box center [718, 403] width 1421 height 591
type input "75"
click at [628, 327] on div "fiber_manual_record Added to Schedule J Schedule I: $6,408.80 Schedule J: $1,67…" at bounding box center [896, 353] width 1028 height 66
click at [790, 200] on input "0.00" at bounding box center [889, 197] width 307 height 21
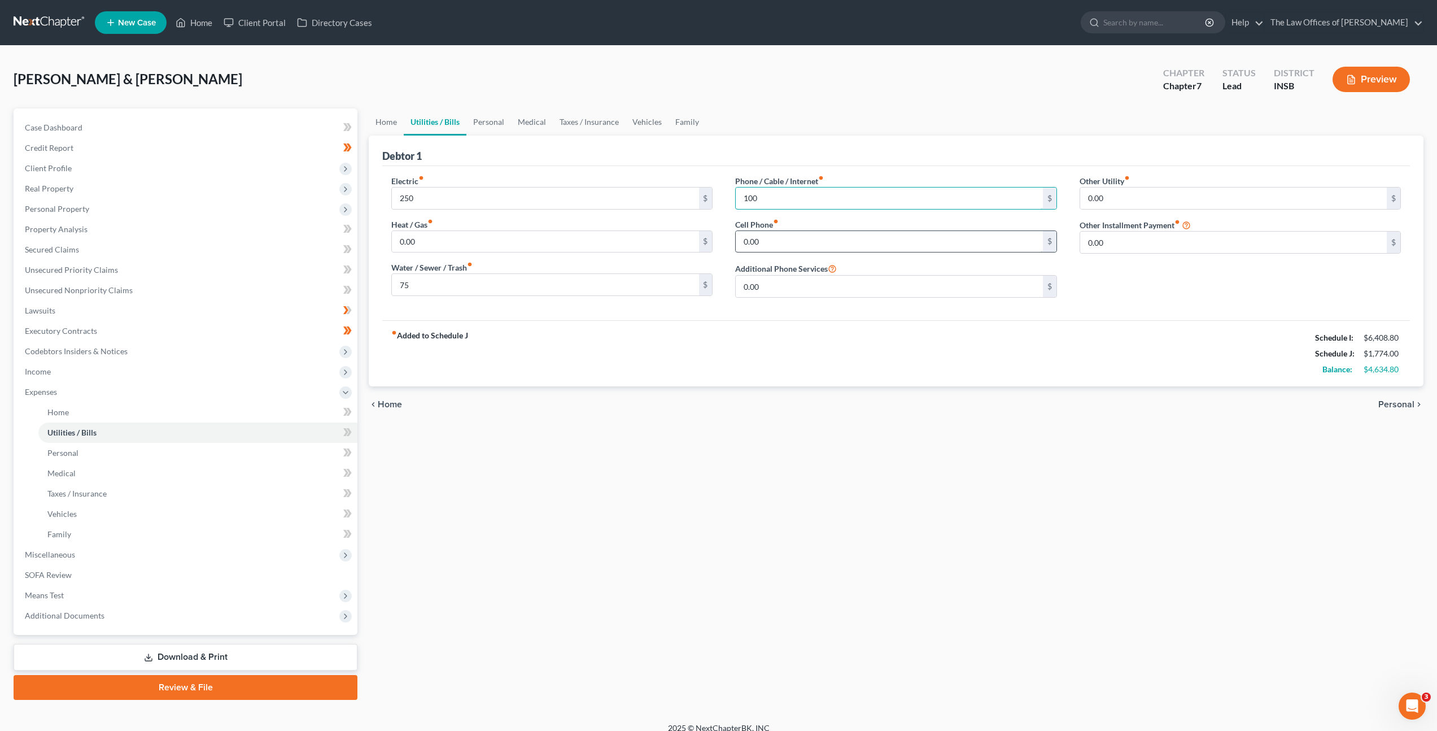
type input "100"
click at [790, 248] on input "0.00" at bounding box center [889, 241] width 307 height 21
type input "150"
click at [670, 311] on div "Electric fiber_manual_record 250 $ Heat / Gas fiber_manual_record 0.00 $ Water …" at bounding box center [896, 243] width 1028 height 154
click at [498, 119] on link "Personal" at bounding box center [488, 121] width 45 height 27
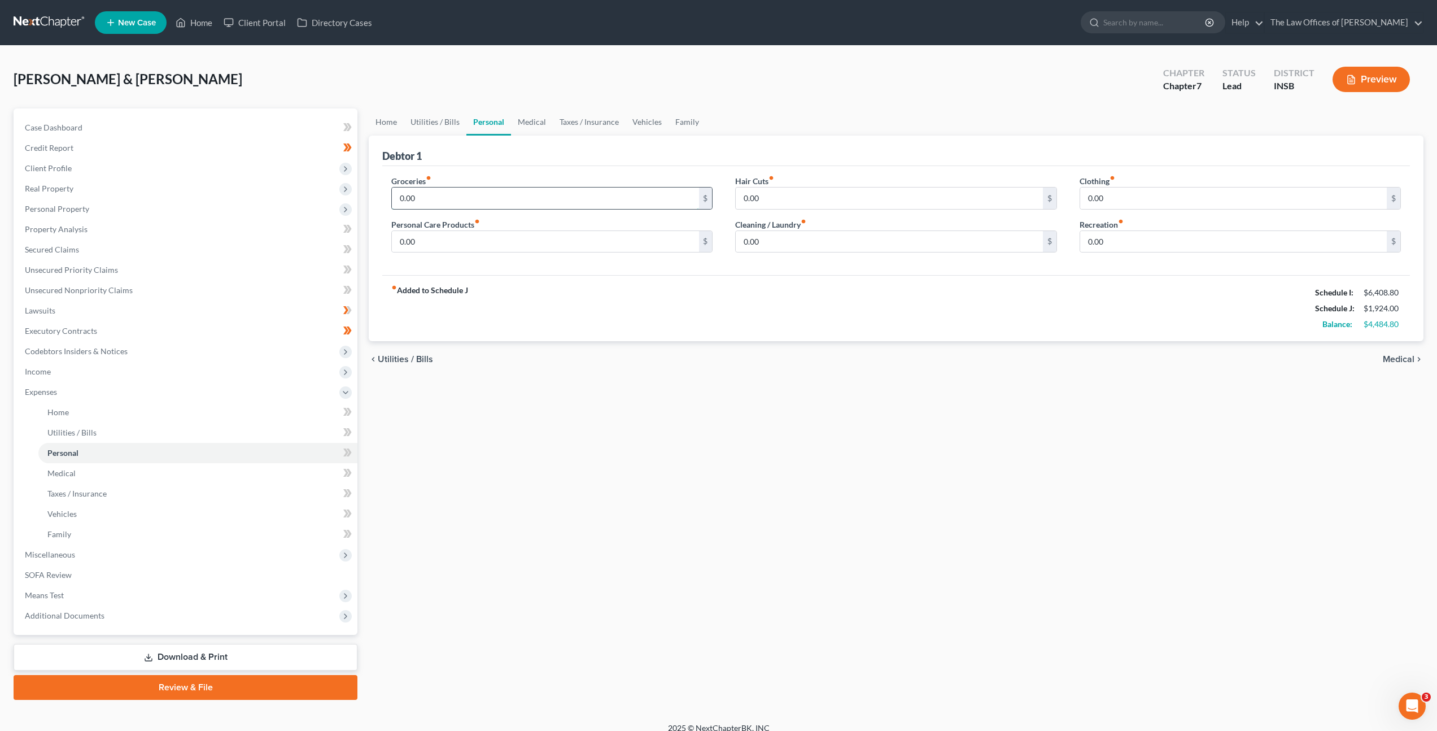
click at [478, 201] on input "0.00" at bounding box center [545, 197] width 307 height 21
click at [527, 196] on input "0.00" at bounding box center [545, 197] width 307 height 21
click at [488, 199] on input "600" at bounding box center [545, 197] width 307 height 21
type input "600"
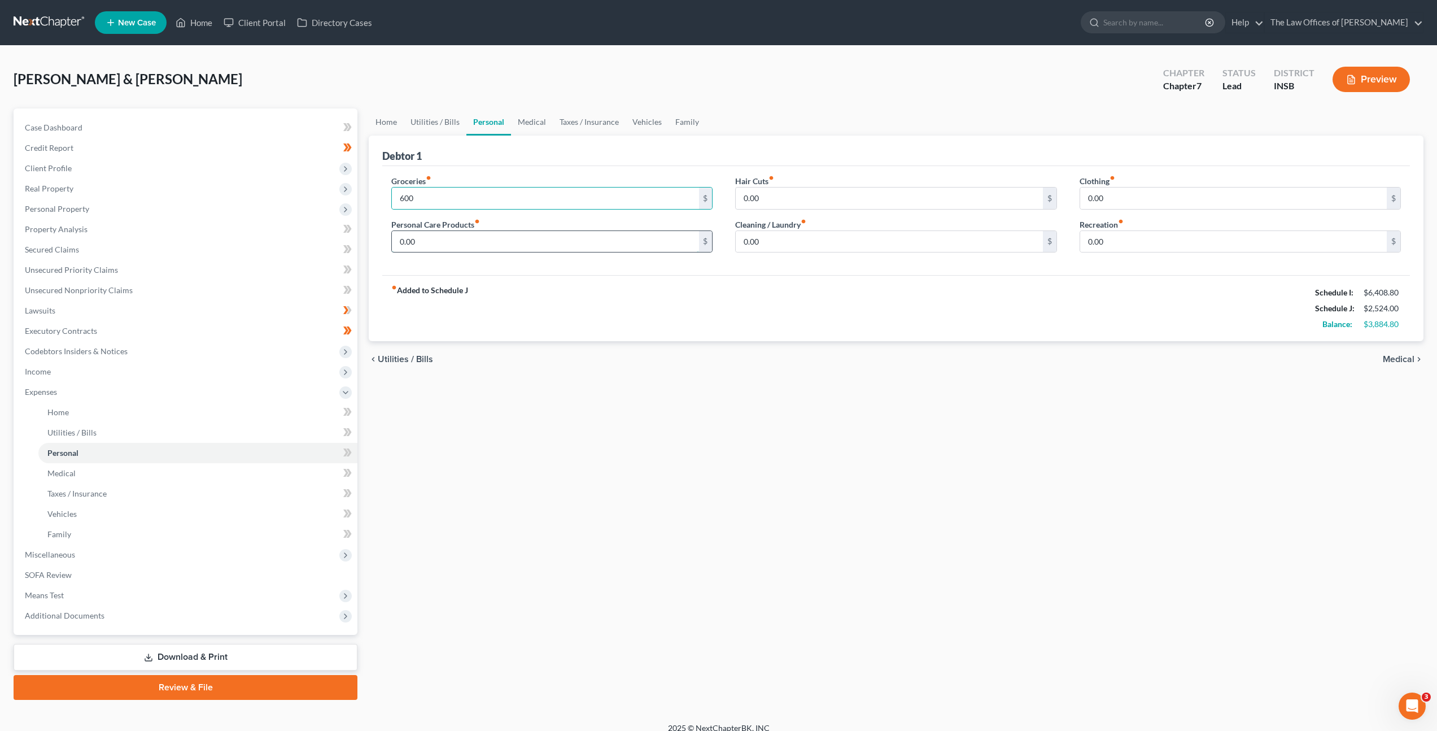
click at [467, 237] on input "0.00" at bounding box center [545, 241] width 307 height 21
type input "100"
click at [753, 251] on input "0.00" at bounding box center [889, 241] width 307 height 21
type input "100"
drag, startPoint x: 767, startPoint y: 204, endPoint x: 955, endPoint y: 212, distance: 188.2
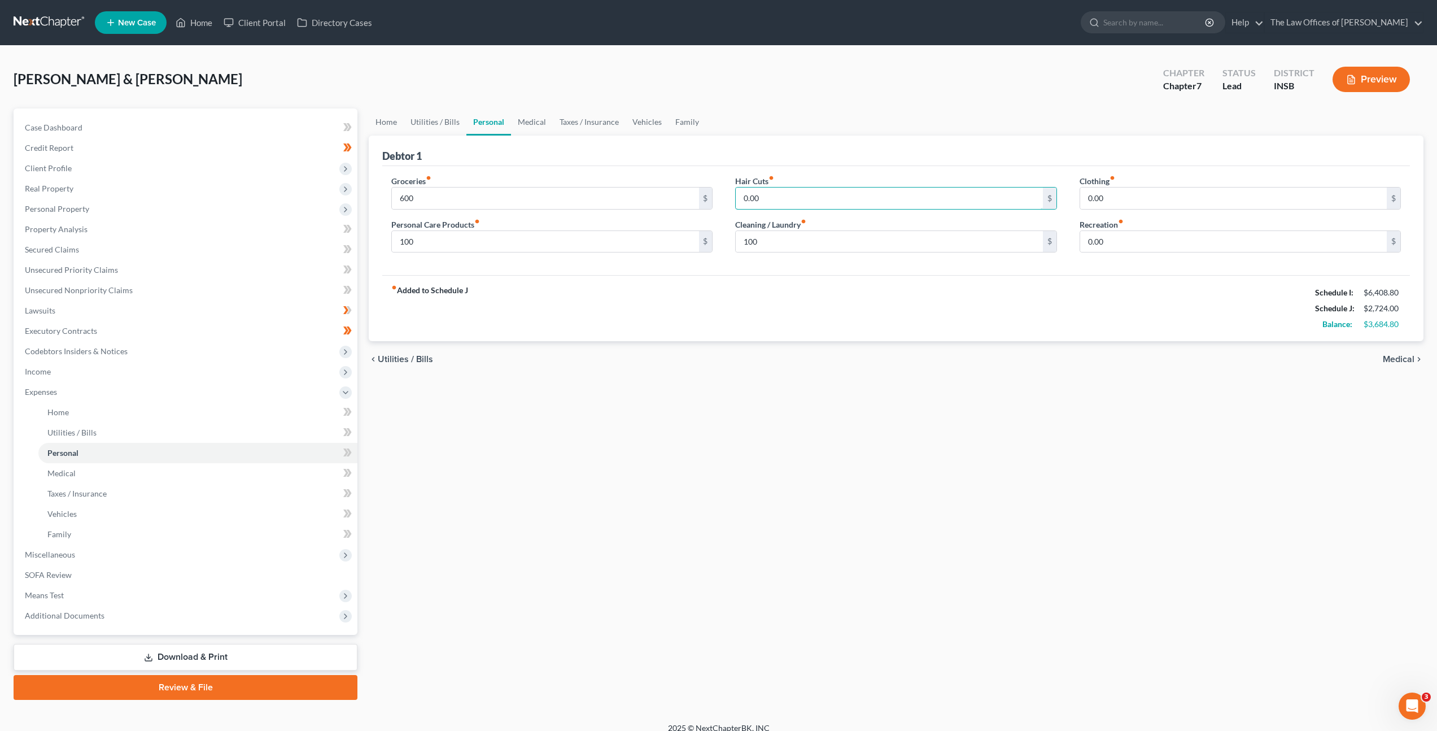
click at [767, 204] on input "0.00" at bounding box center [889, 197] width 307 height 21
type input "30"
click at [444, 195] on input "600" at bounding box center [545, 197] width 307 height 21
type input "650"
drag, startPoint x: 874, startPoint y: 282, endPoint x: 925, endPoint y: 275, distance: 51.3
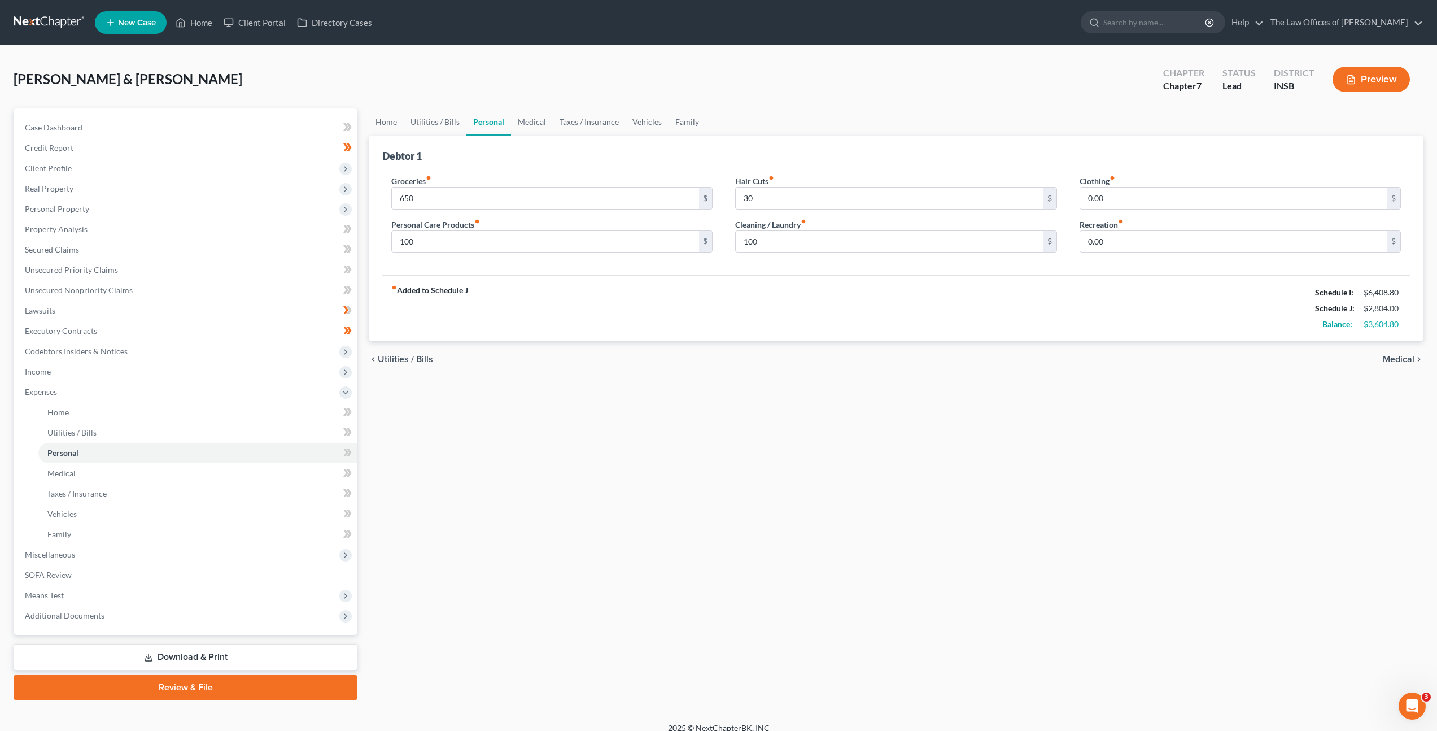
click at [874, 282] on div "fiber_manual_record Added to Schedule J Schedule I: $6,408.80 Schedule J: $2,80…" at bounding box center [896, 308] width 1028 height 66
click at [1115, 240] on input "0.00" at bounding box center [1233, 241] width 307 height 21
click at [1126, 186] on div "Clothing fiber_manual_record 0.00 $" at bounding box center [1240, 192] width 321 height 34
click at [1124, 191] on input "0.00" at bounding box center [1233, 197] width 307 height 21
type input "10"
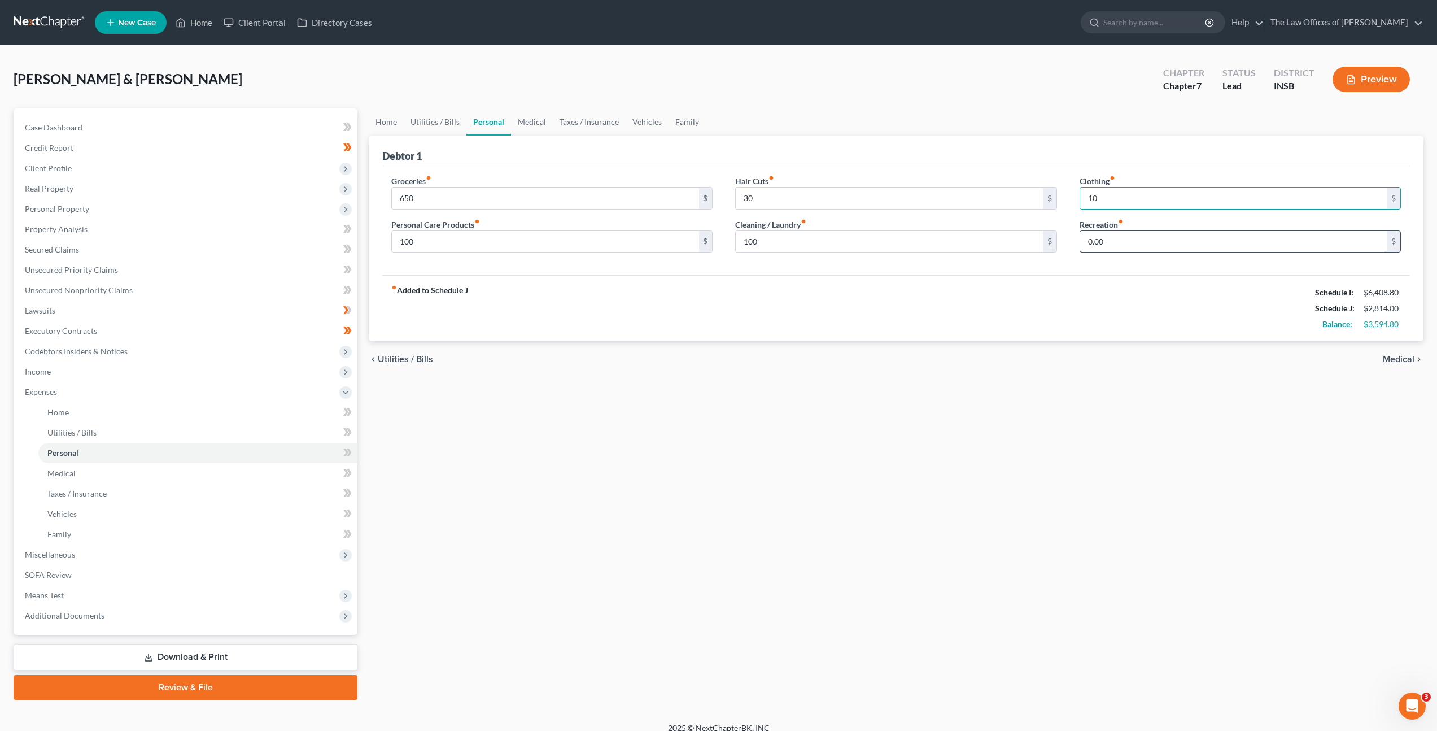
click at [1116, 234] on input "0.00" at bounding box center [1233, 241] width 307 height 21
drag, startPoint x: 1112, startPoint y: 238, endPoint x: 1026, endPoint y: 233, distance: 85.4
click at [1011, 238] on div "Groceries fiber_manual_record 650 $ Personal Care Products fiber_manual_record …" at bounding box center [896, 218] width 1032 height 87
type input "100"
click at [523, 124] on link "Medical" at bounding box center [532, 121] width 42 height 27
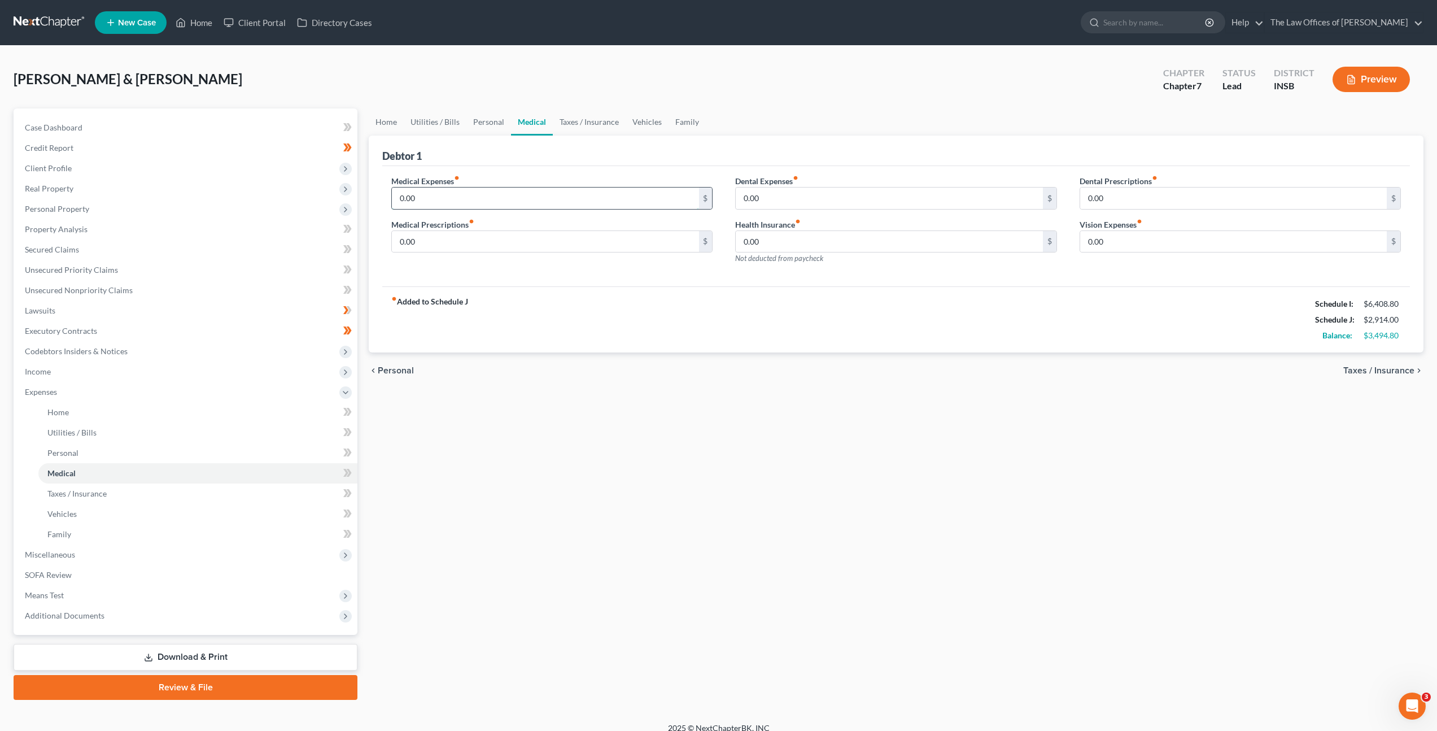
click at [466, 206] on input "0.00" at bounding box center [545, 197] width 307 height 21
click at [604, 163] on div "Debtor 1" at bounding box center [896, 151] width 1028 height 30
click at [473, 198] on input "0.00" at bounding box center [545, 197] width 307 height 21
click at [582, 121] on link "Taxes / Insurance" at bounding box center [589, 121] width 73 height 27
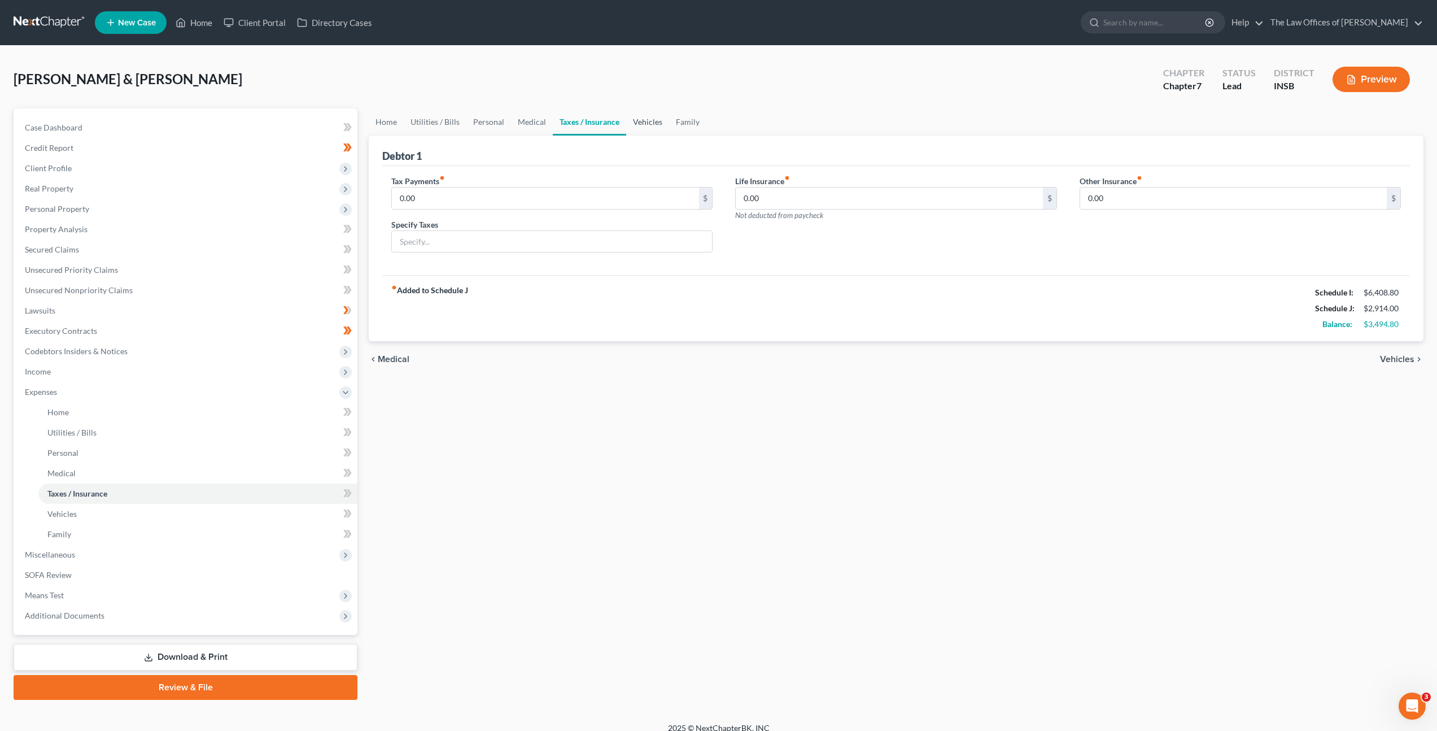
click at [626, 117] on link "Vehicles" at bounding box center [647, 121] width 43 height 27
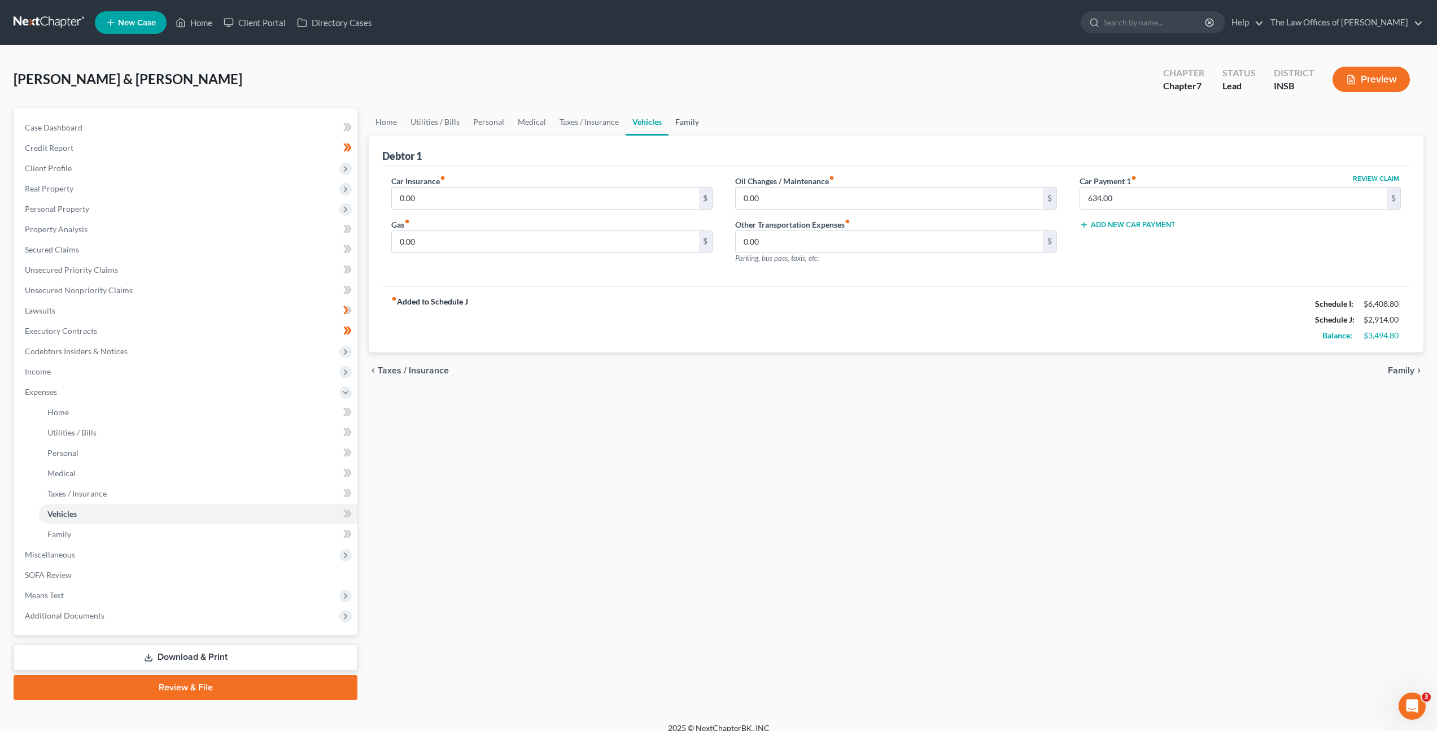
click at [672, 116] on link "Family" at bounding box center [686, 121] width 37 height 27
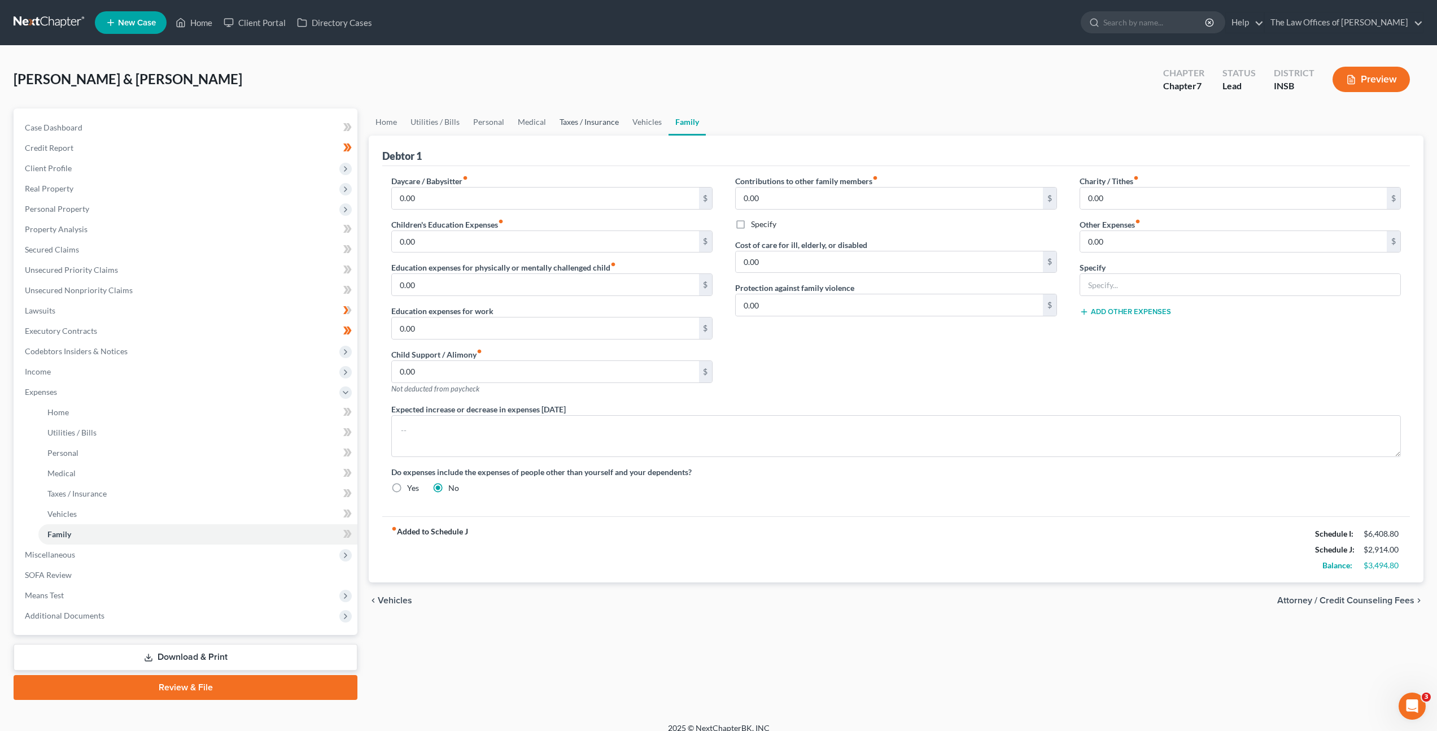
click at [560, 127] on link "Taxes / Insurance" at bounding box center [589, 121] width 73 height 27
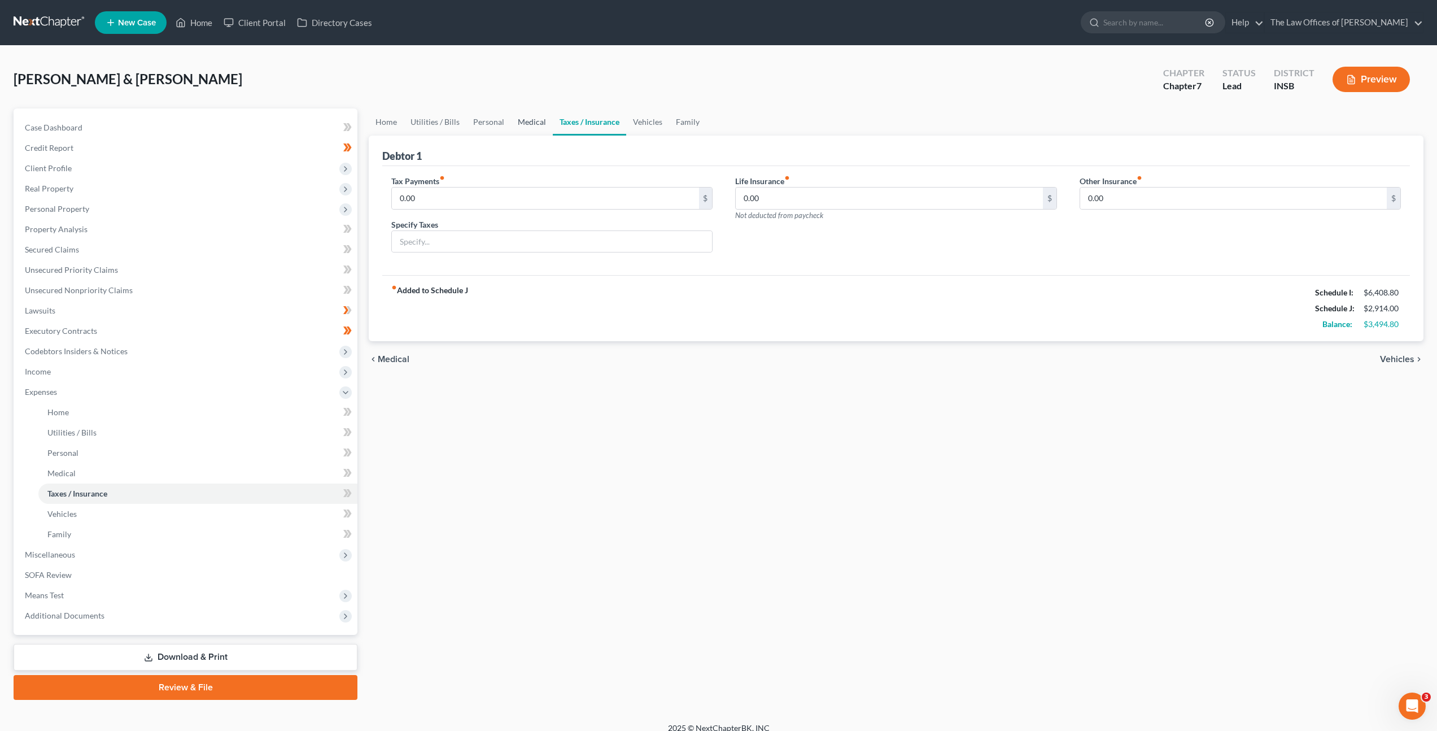
click at [530, 124] on link "Medical" at bounding box center [532, 121] width 42 height 27
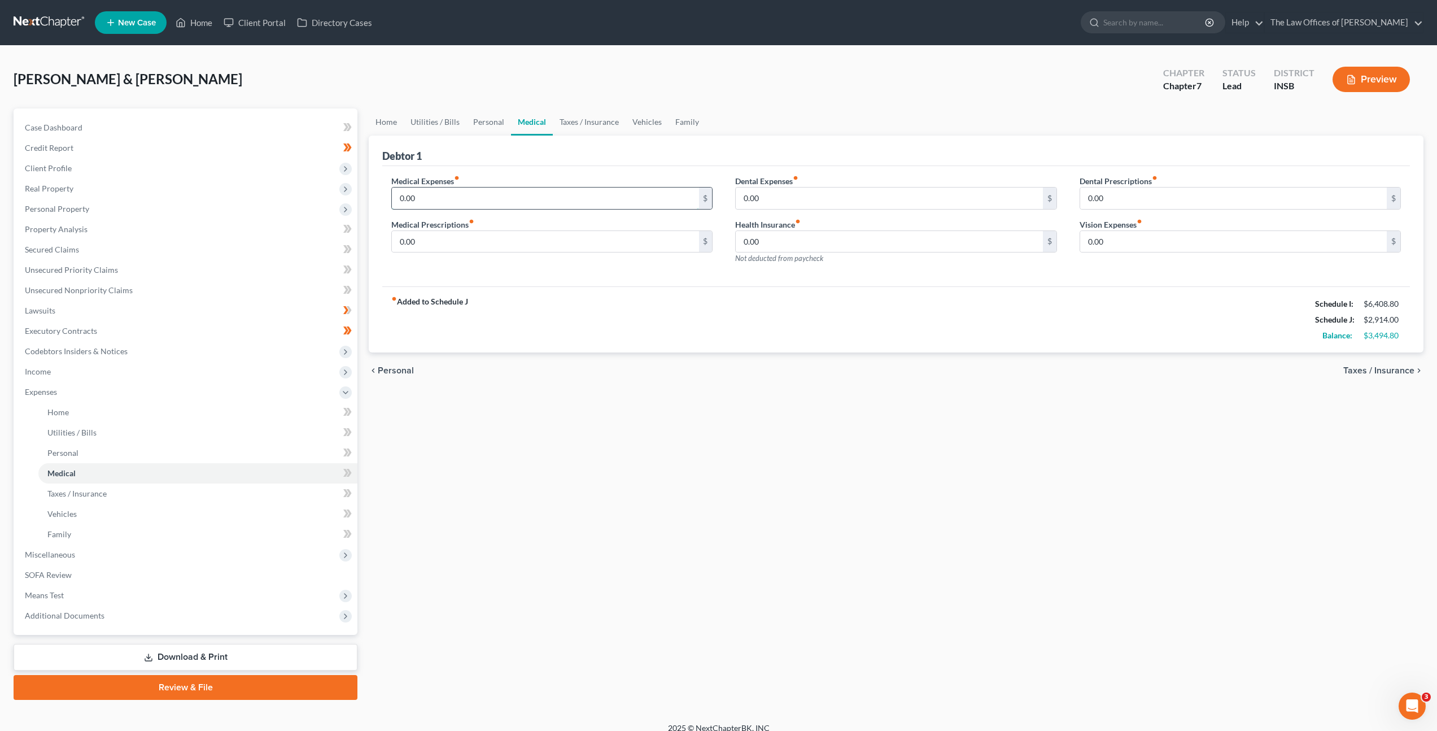
click at [487, 201] on input "0.00" at bounding box center [545, 197] width 307 height 21
click at [515, 196] on input "0.00" at bounding box center [545, 197] width 307 height 21
drag, startPoint x: 496, startPoint y: 199, endPoint x: 378, endPoint y: 178, distance: 119.8
click at [377, 181] on div "Debtor 1 Medical Expenses fiber_manual_record 0.00 $ Medical Prescriptions fibe…" at bounding box center [896, 244] width 1055 height 217
type input "0"
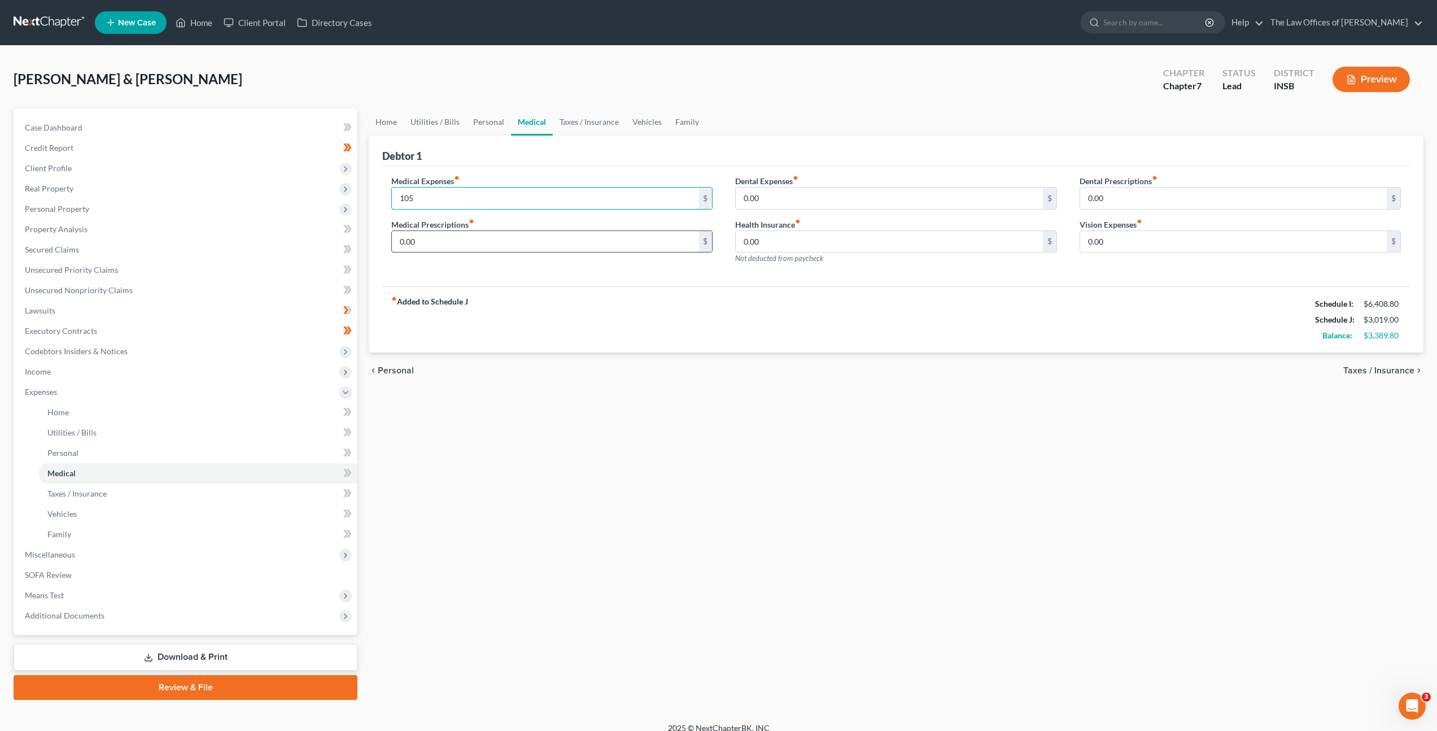
type input "105"
click at [428, 238] on input "0.00" at bounding box center [545, 241] width 307 height 21
drag, startPoint x: 772, startPoint y: 192, endPoint x: 794, endPoint y: 160, distance: 39.3
click at [772, 193] on input "0.00" at bounding box center [889, 197] width 307 height 21
type input "20"
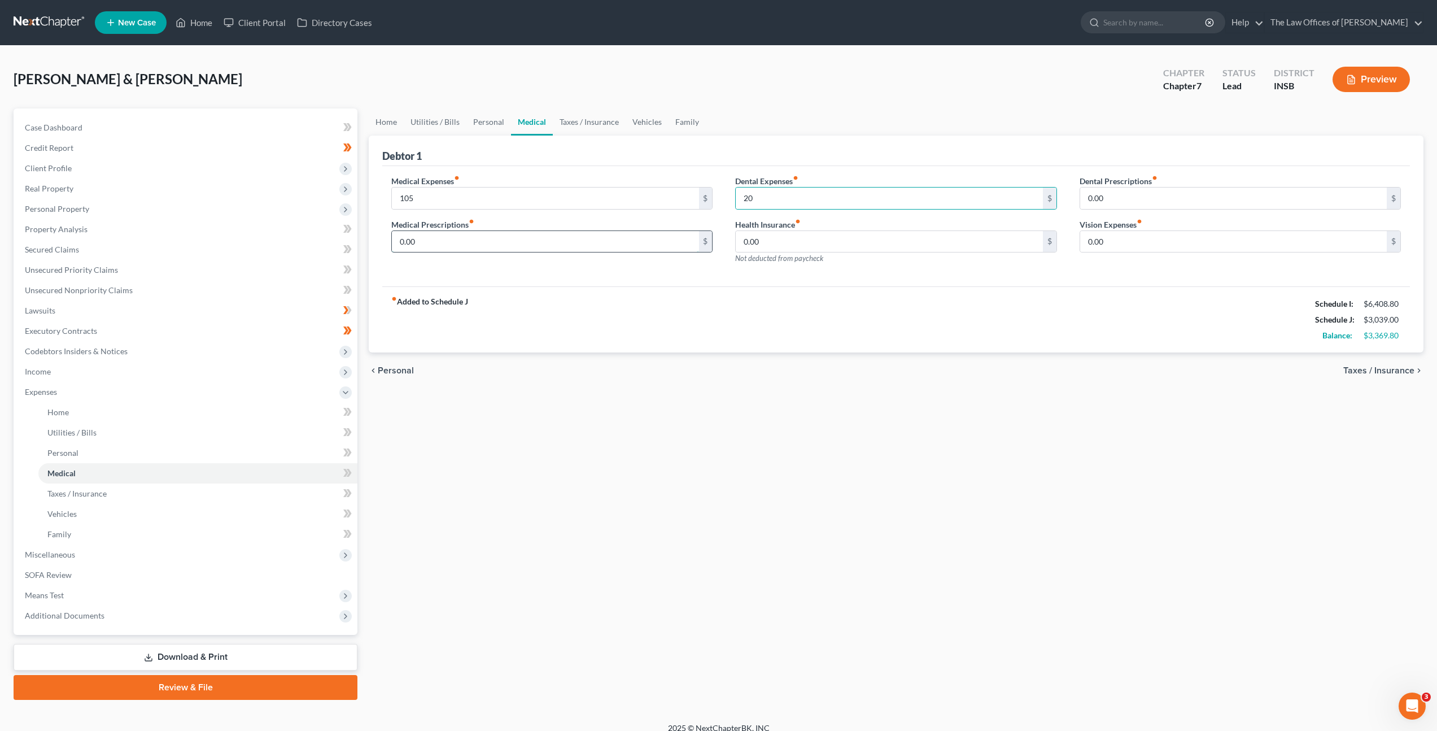
click at [464, 251] on input "0.00" at bounding box center [545, 241] width 307 height 21
type input "85"
click at [526, 270] on div "Medical Expenses fiber_manual_record 105 $ Medical Prescriptions fiber_manual_r…" at bounding box center [552, 224] width 344 height 98
click at [1133, 244] on input "0.00" at bounding box center [1233, 241] width 307 height 21
click at [589, 127] on link "Taxes / Insurance" at bounding box center [589, 121] width 73 height 27
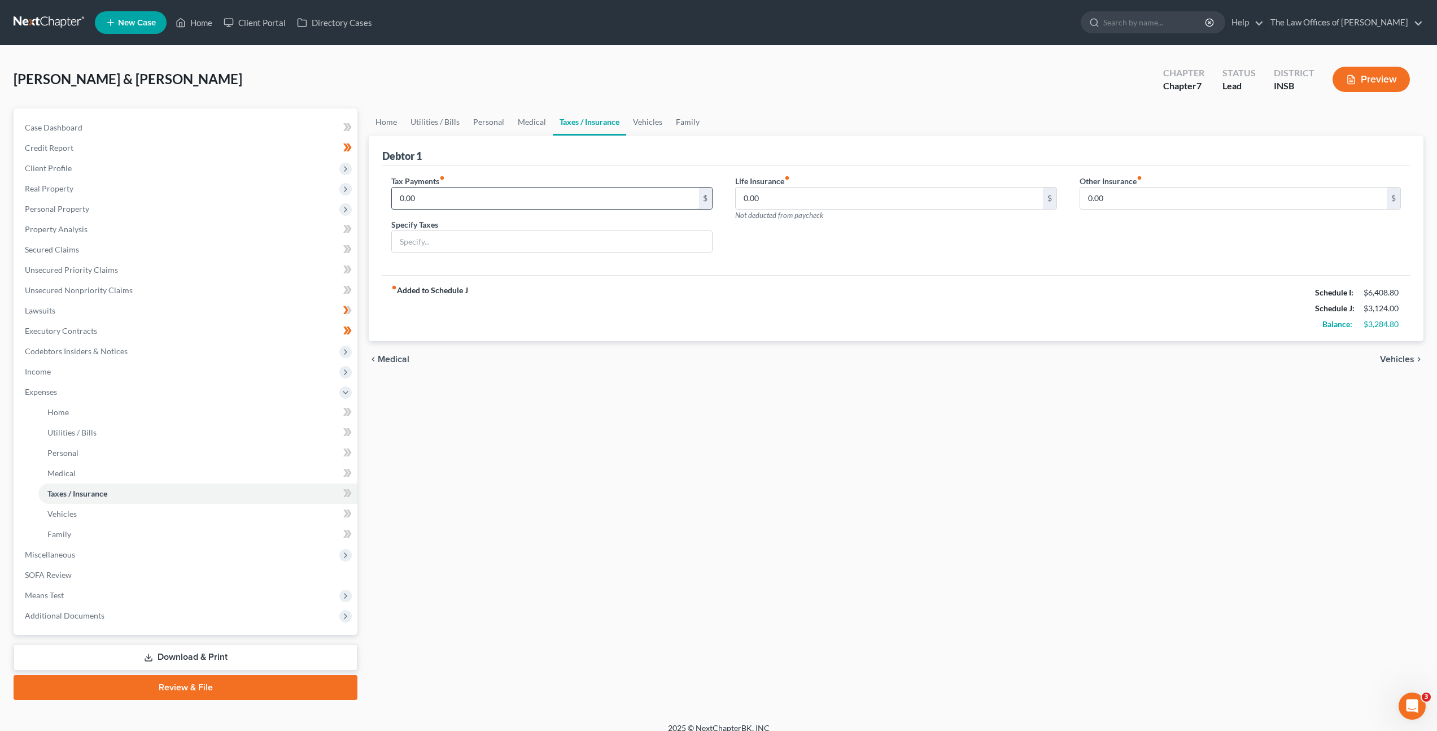
click at [482, 191] on input "0.00" at bounding box center [545, 197] width 307 height 21
click at [488, 204] on input "0.00" at bounding box center [545, 197] width 307 height 21
drag, startPoint x: 385, startPoint y: 189, endPoint x: 364, endPoint y: 186, distance: 21.1
click at [364, 186] on div "Home Utilities / Bills Personal Medical Taxes / Insurance Vehicles Family Debto…" at bounding box center [896, 403] width 1066 height 591
type input "67.25"
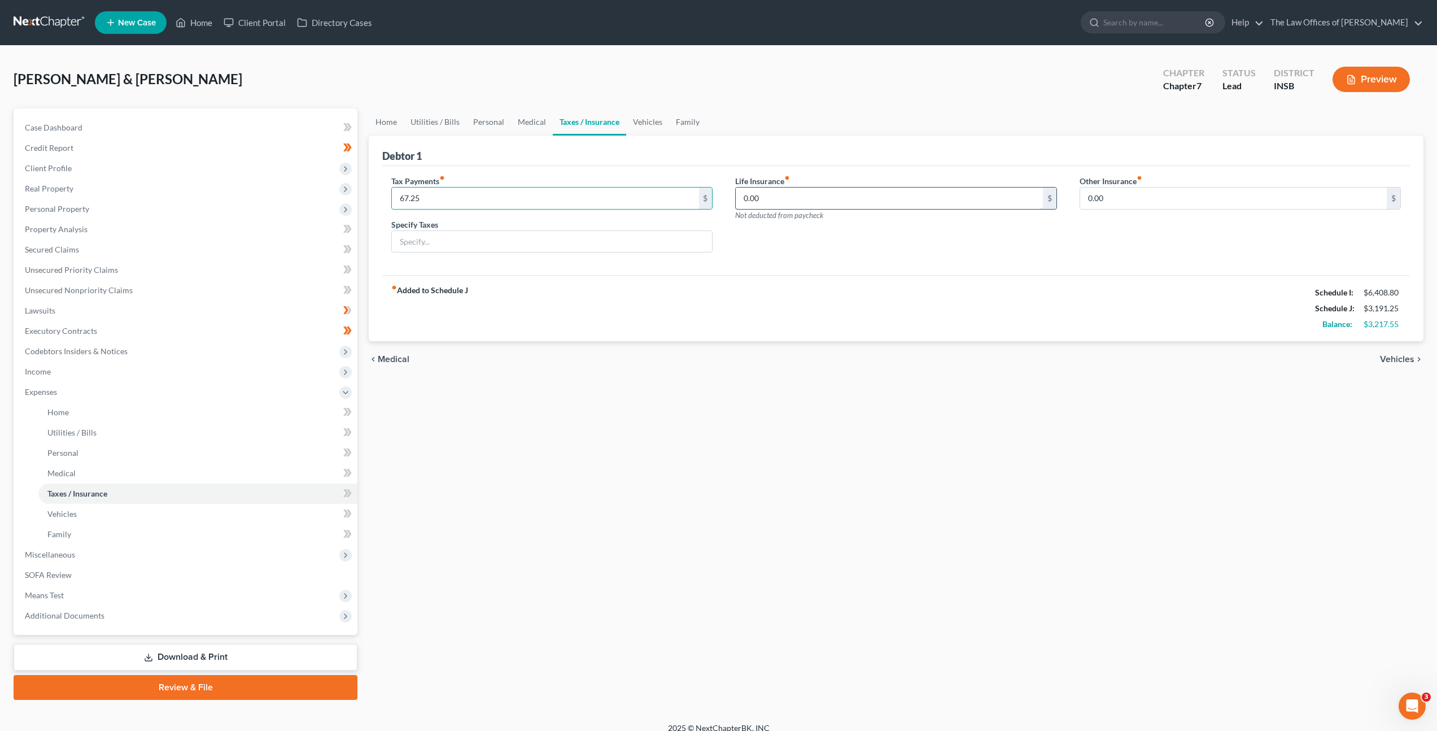
click at [859, 201] on input "0.00" at bounding box center [889, 197] width 307 height 21
click at [832, 201] on input "0.00" at bounding box center [889, 197] width 307 height 21
drag, startPoint x: 797, startPoint y: 196, endPoint x: 613, endPoint y: 182, distance: 184.6
click at [615, 181] on div "Tax Payments fiber_manual_record 67.25 $ Specify Taxes Life Insurance fiber_man…" at bounding box center [896, 218] width 1032 height 87
type input "45"
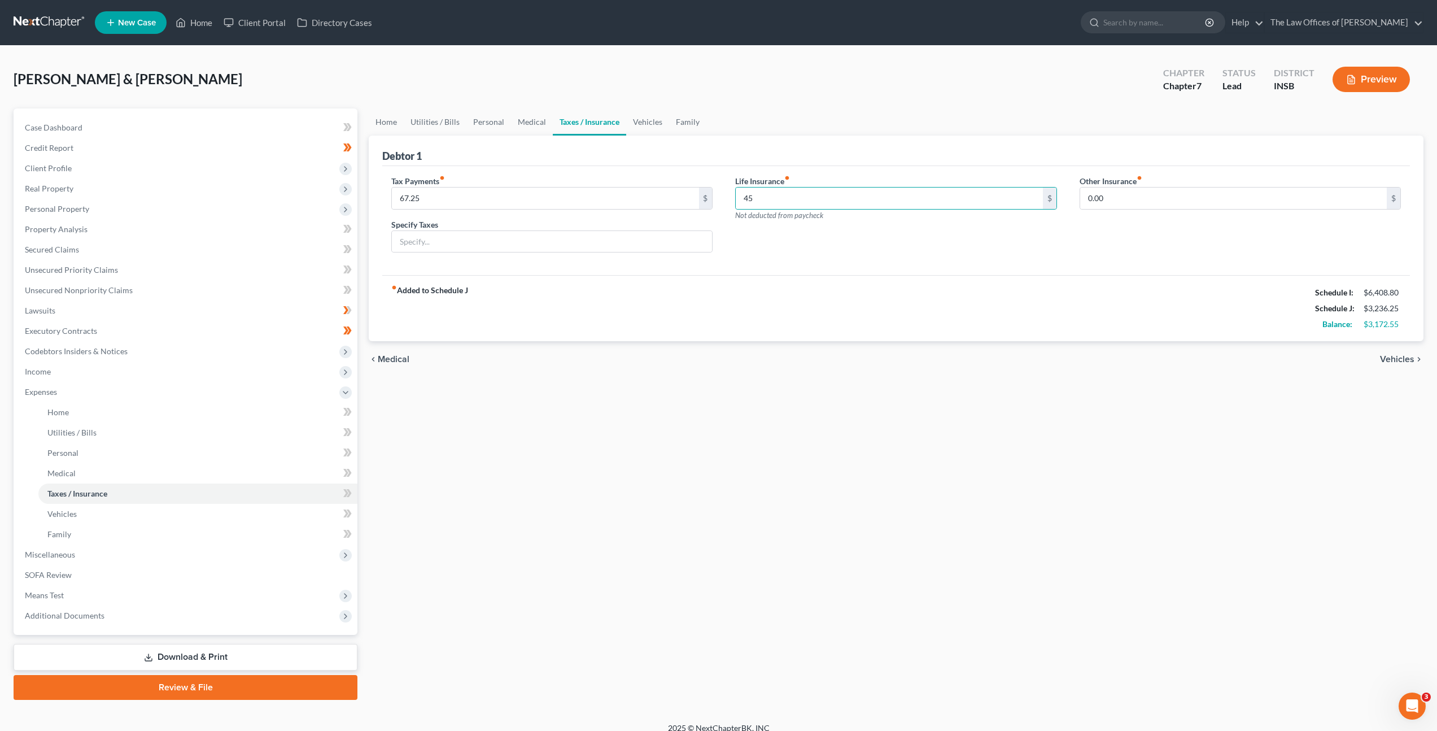
click at [1090, 264] on div "Tax Payments fiber_manual_record 67.25 $ Specify Taxes Life Insurance fiber_man…" at bounding box center [896, 221] width 1028 height 110
click at [643, 119] on link "Vehicles" at bounding box center [647, 121] width 43 height 27
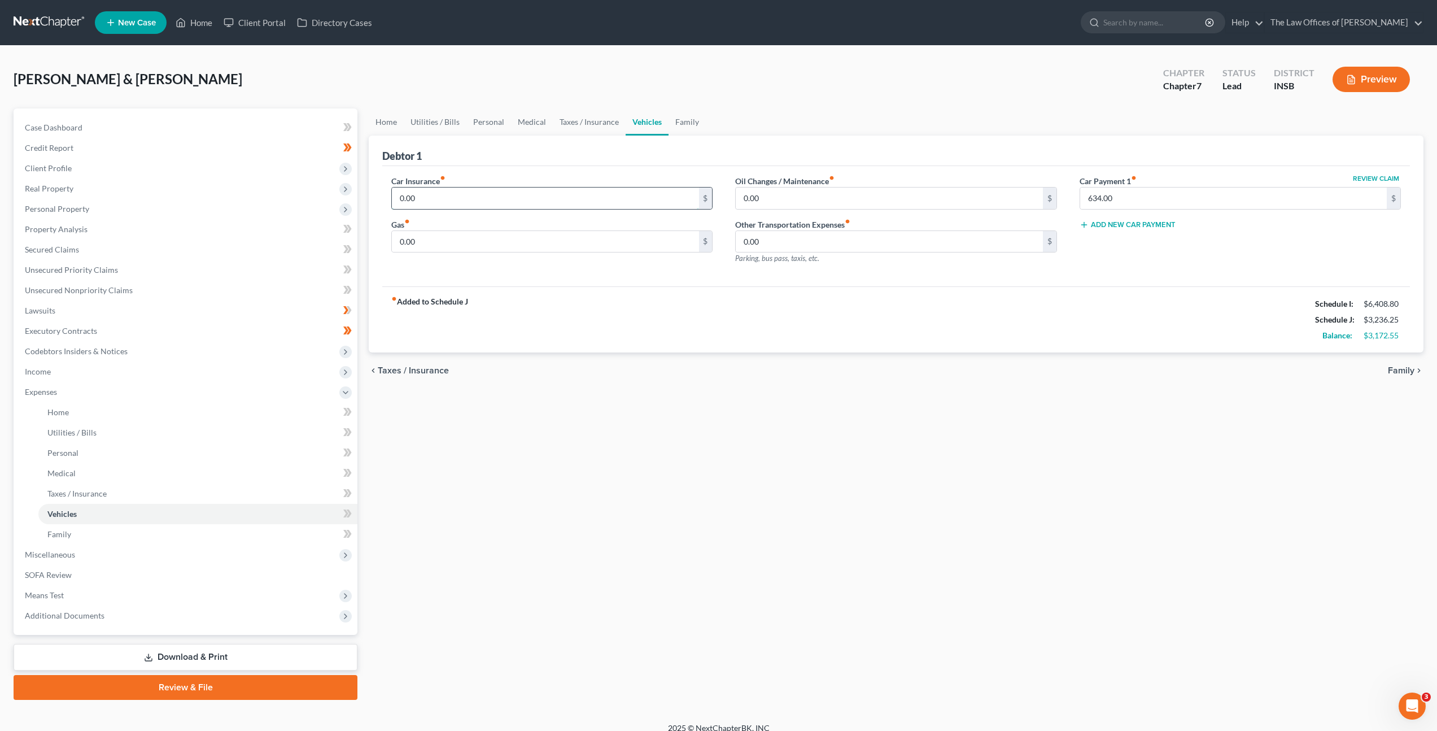
click at [593, 206] on input "0.00" at bounding box center [545, 197] width 307 height 21
click at [514, 246] on input "0.00" at bounding box center [545, 241] width 307 height 21
click at [427, 182] on label "Car Insurance fiber_manual_record" at bounding box center [418, 181] width 54 height 12
click at [430, 212] on div "Car Insurance fiber_manual_record 150 $ Gas fiber_manual_record 0.00 $" at bounding box center [552, 224] width 344 height 98
click at [419, 200] on input "150" at bounding box center [545, 197] width 307 height 21
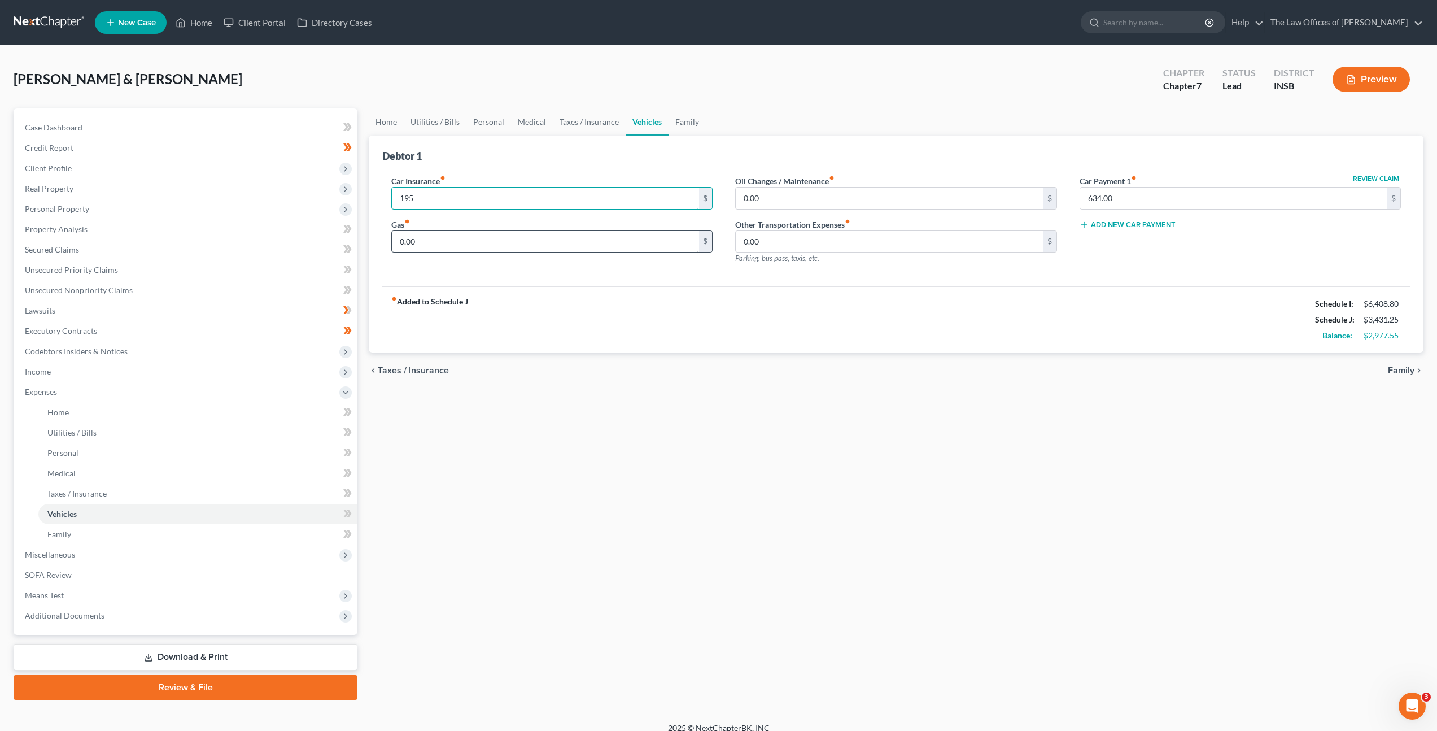
type input "195"
click at [417, 241] on input "0.00" at bounding box center [545, 241] width 307 height 21
type input "200"
click at [787, 193] on input "0.00" at bounding box center [889, 197] width 307 height 21
type input "15"
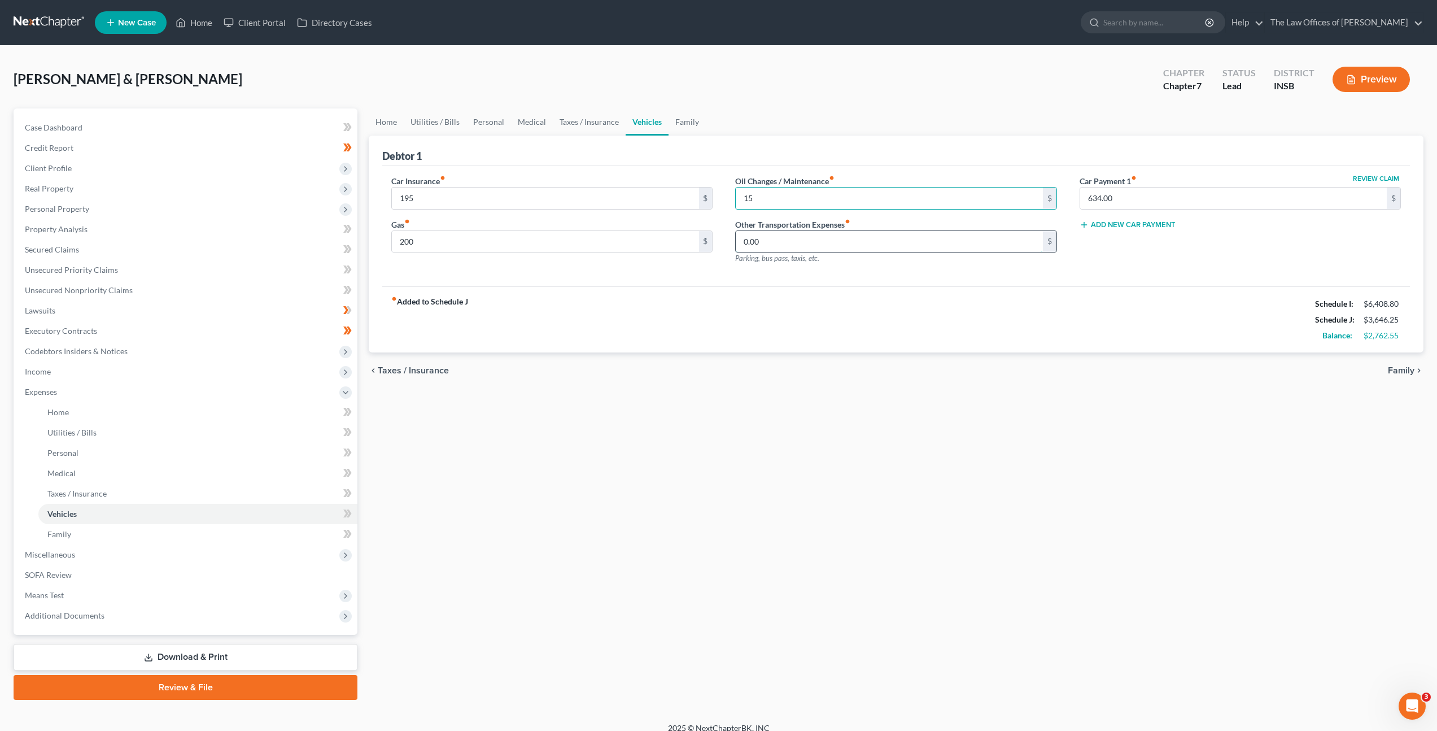
click at [758, 245] on input "0.00" at bounding box center [889, 241] width 307 height 21
click at [679, 123] on link "Family" at bounding box center [686, 121] width 37 height 27
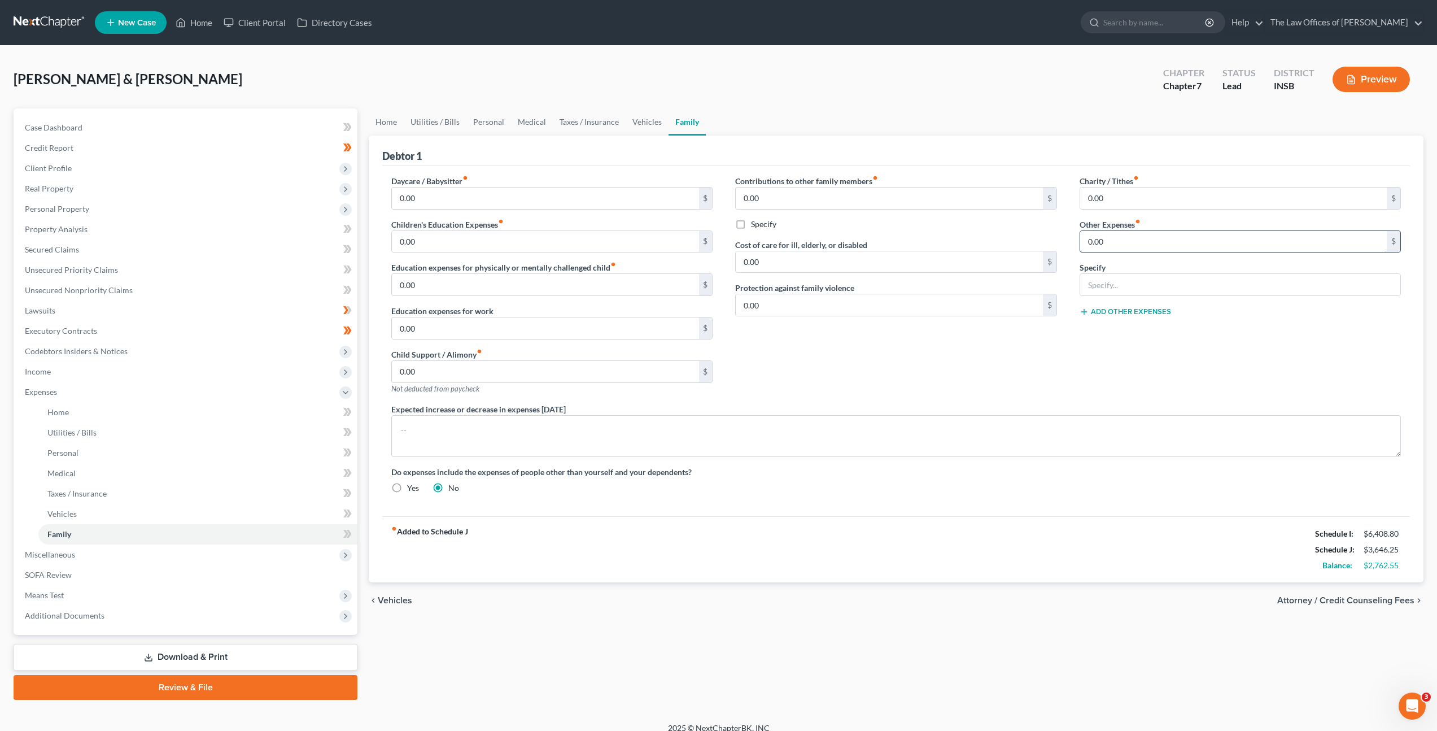
click at [1116, 243] on input "0.00" at bounding box center [1233, 241] width 307 height 21
drag, startPoint x: 1176, startPoint y: 292, endPoint x: 1192, endPoint y: 290, distance: 16.6
click at [1176, 292] on input "text" at bounding box center [1240, 284] width 320 height 21
type input "Pet Expenses"
click at [1173, 243] on input "0.00" at bounding box center [1233, 241] width 307 height 21
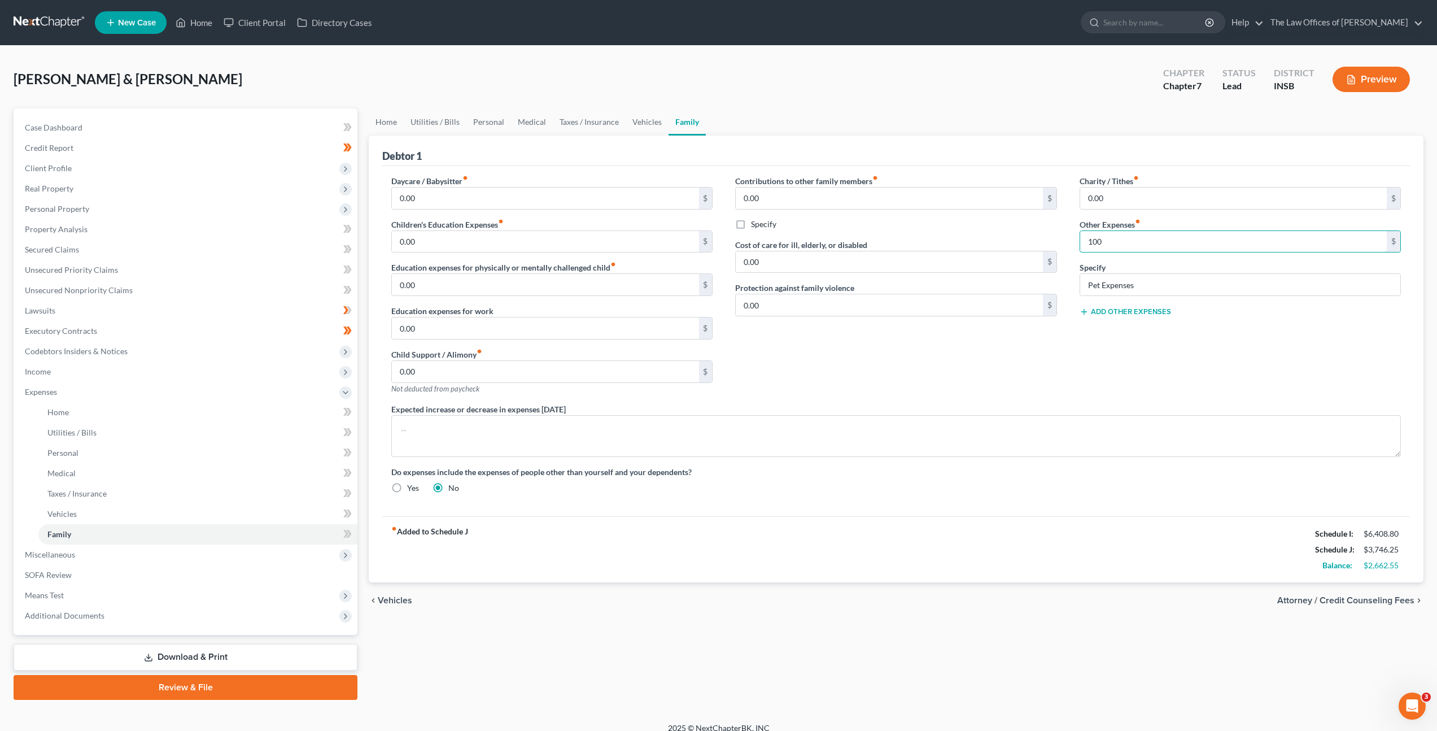
type input "100"
click at [1047, 365] on div "Contributions to other family members fiber_manual_record 0.00 $ Specify Cost o…" at bounding box center [896, 289] width 344 height 228
click at [348, 414] on icon at bounding box center [349, 412] width 5 height 8
click at [351, 431] on icon at bounding box center [347, 432] width 8 height 14
click at [348, 452] on icon at bounding box center [347, 452] width 8 height 14
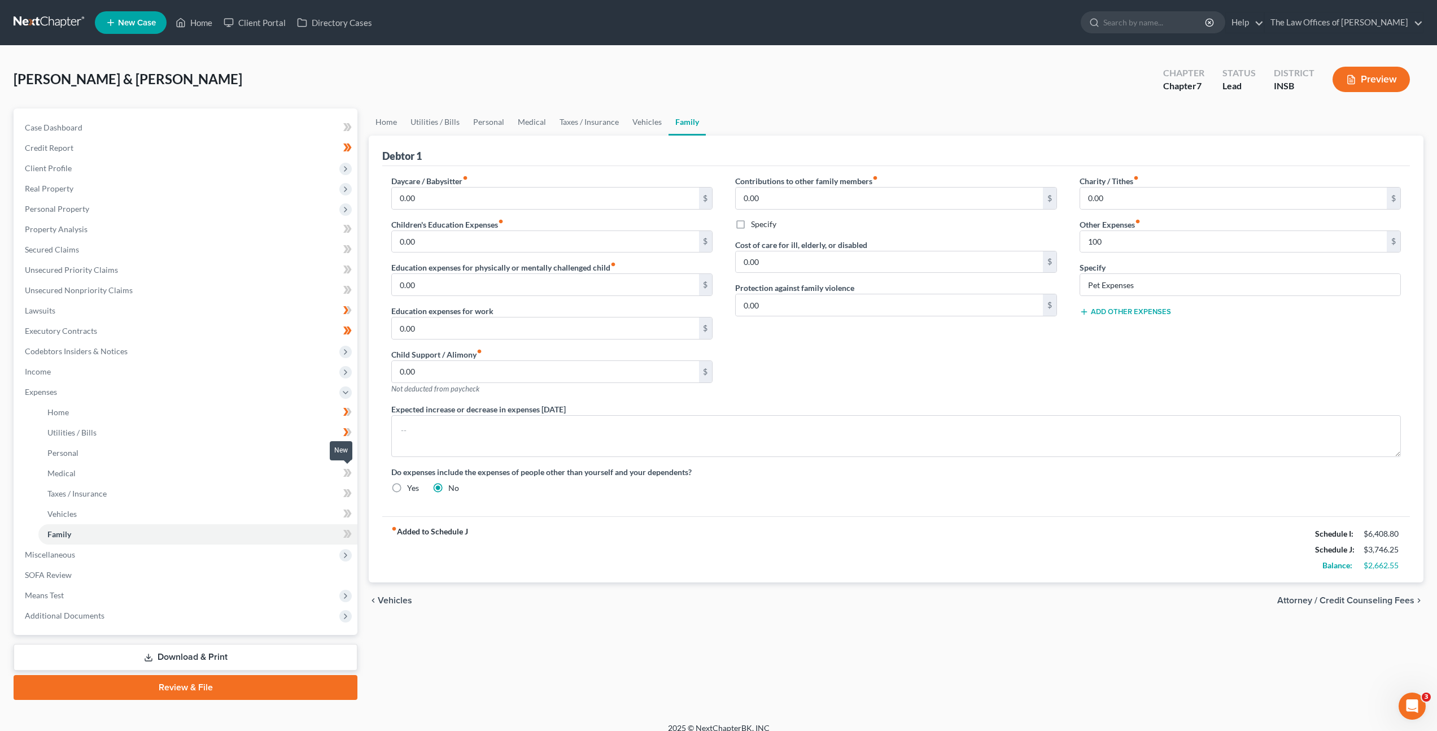
click at [349, 476] on icon at bounding box center [347, 473] width 8 height 14
drag, startPoint x: 349, startPoint y: 488, endPoint x: 346, endPoint y: 509, distance: 21.2
click at [349, 488] on icon at bounding box center [347, 493] width 8 height 14
click at [344, 512] on icon at bounding box center [347, 513] width 8 height 14
drag, startPoint x: 345, startPoint y: 535, endPoint x: 399, endPoint y: 525, distance: 54.6
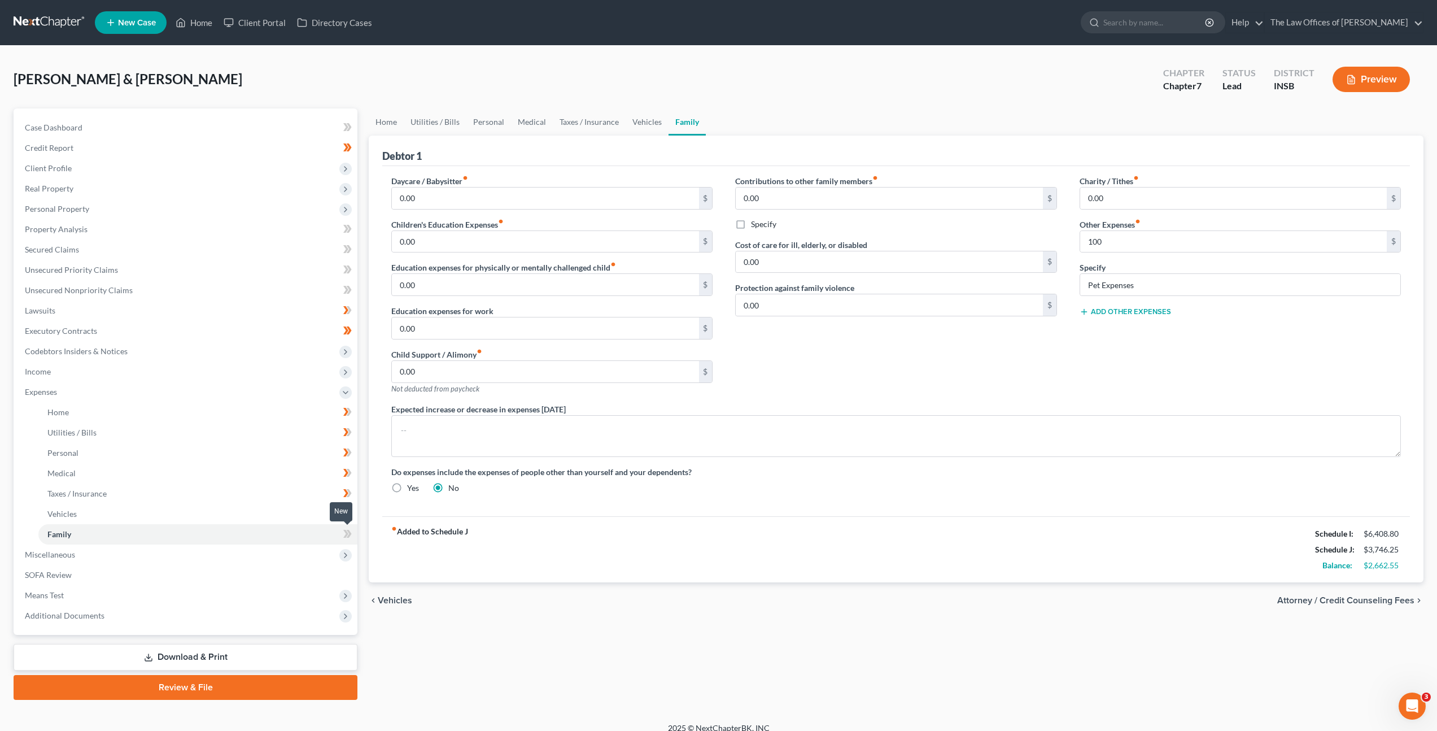
click at [345, 535] on icon at bounding box center [345, 534] width 5 height 8
click at [1105, 309] on button "Add Other Expenses" at bounding box center [1125, 311] width 91 height 9
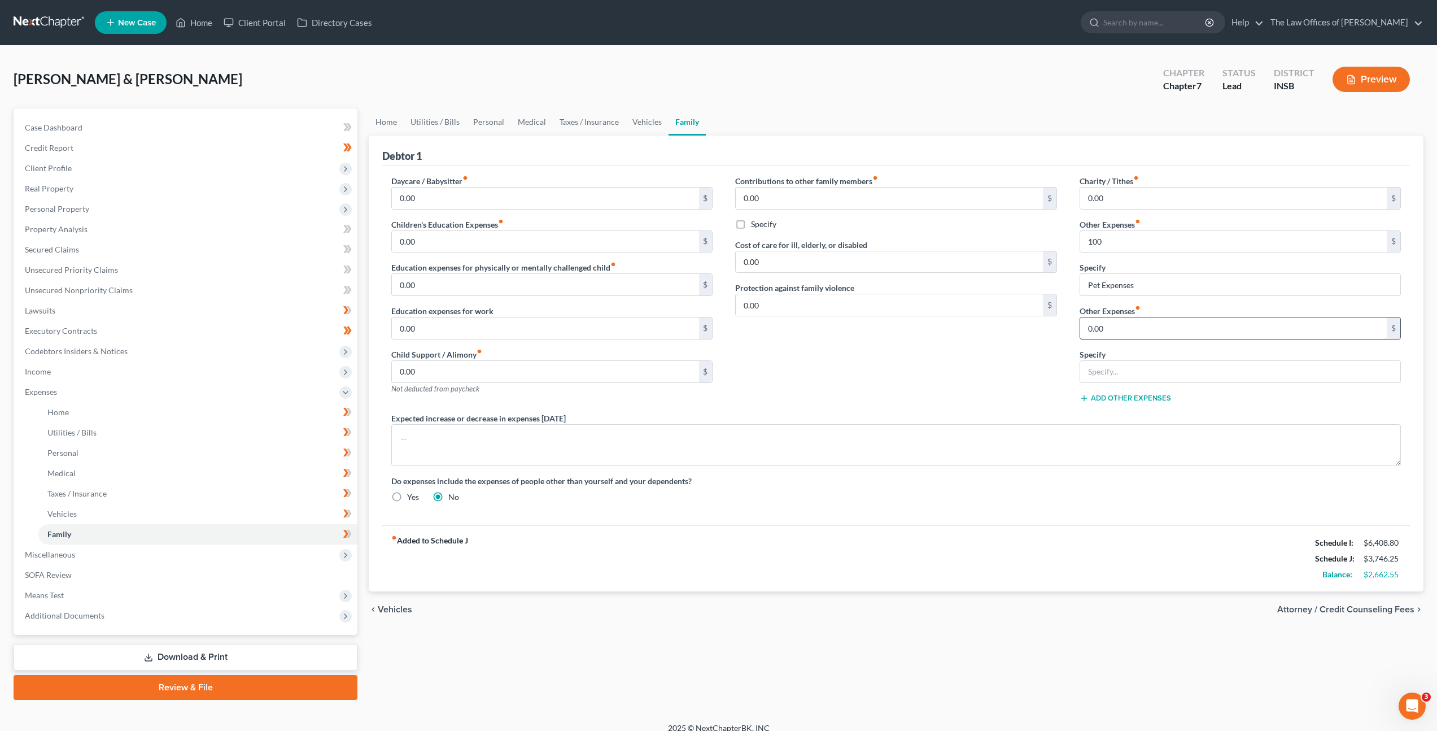
click at [1099, 330] on input "0.00" at bounding box center [1233, 327] width 307 height 21
click at [1109, 366] on input "text" at bounding box center [1240, 371] width 320 height 21
type input "Cemetery Plot"
click at [1121, 331] on input "0.00" at bounding box center [1233, 327] width 307 height 21
type input "120"
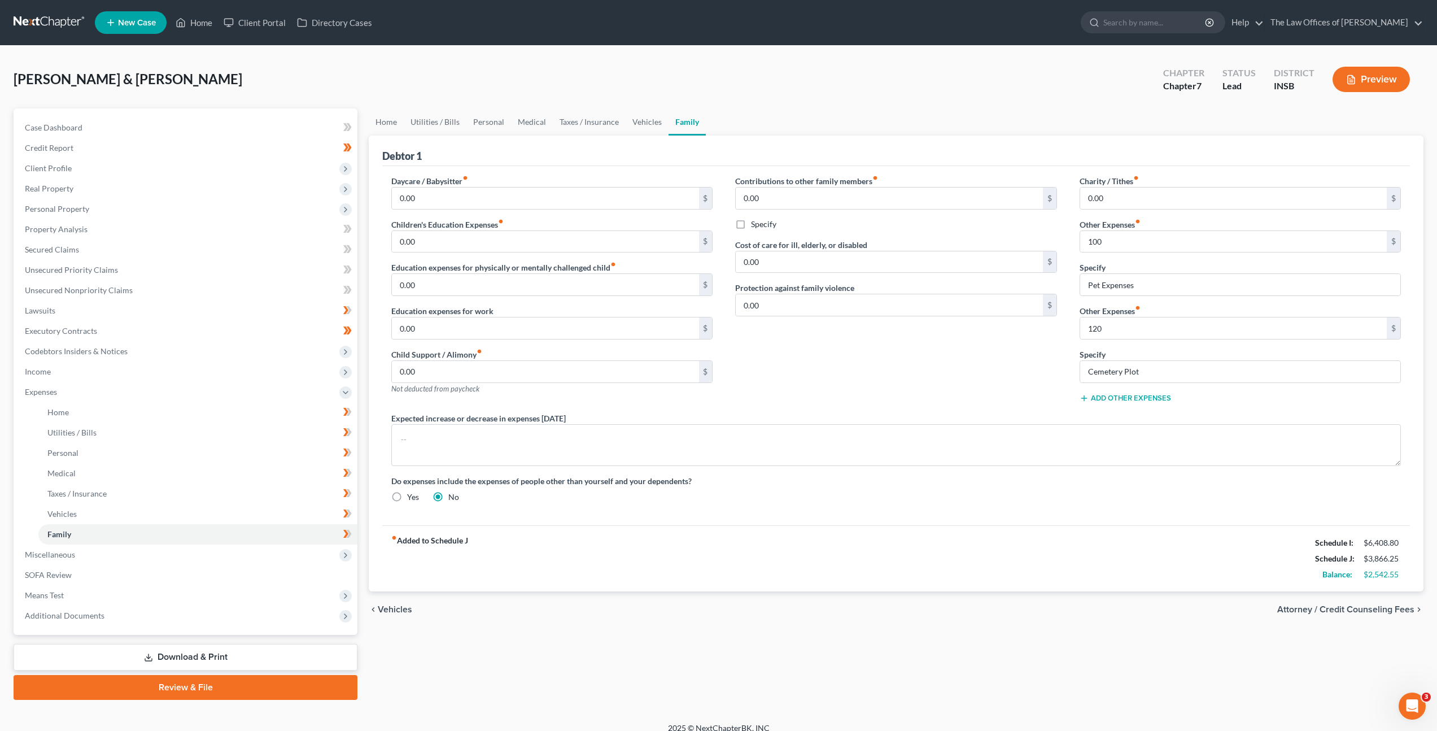
click at [955, 362] on div "Contributions to other family members fiber_manual_record 0.00 $ Specify Cost o…" at bounding box center [896, 293] width 344 height 237
click at [285, 569] on link "SOFA Review" at bounding box center [187, 575] width 342 height 20
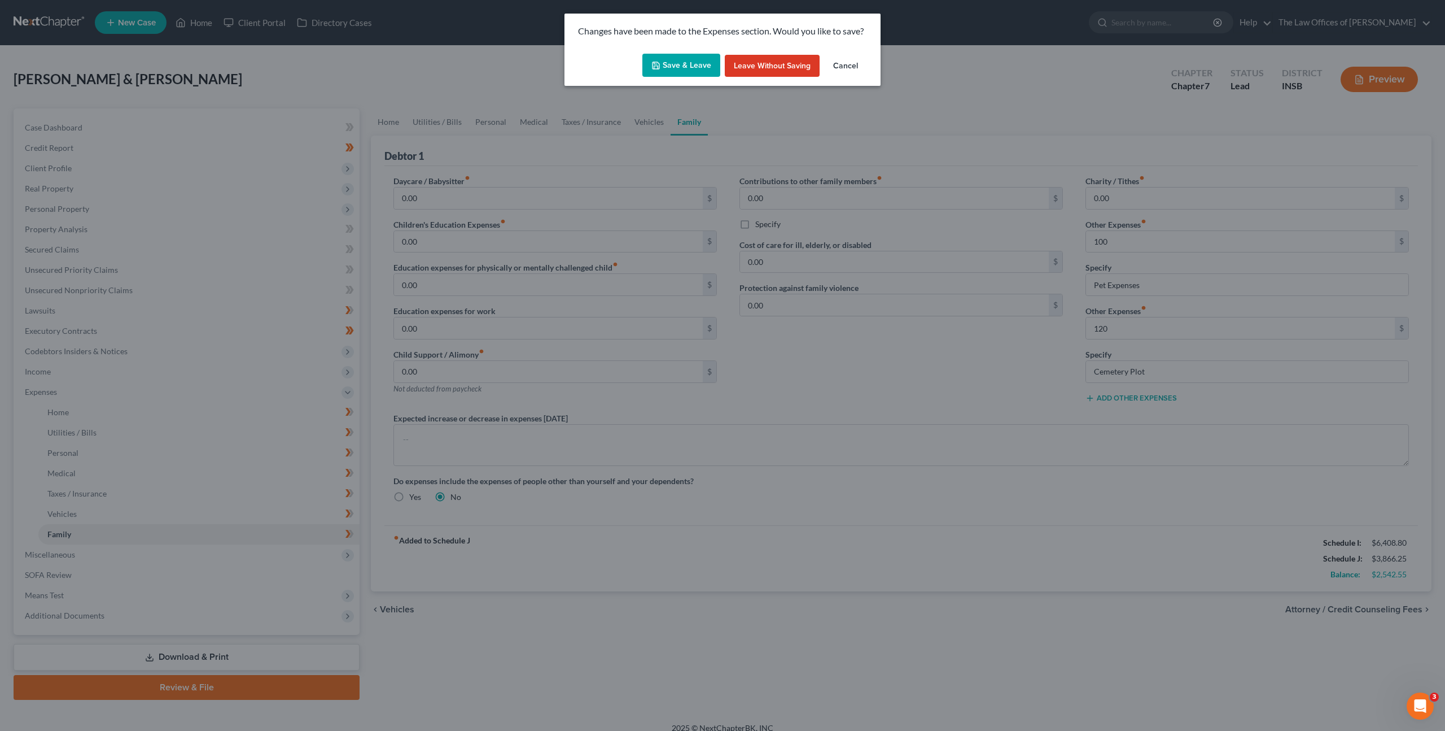
click at [659, 68] on icon "button" at bounding box center [656, 65] width 7 height 7
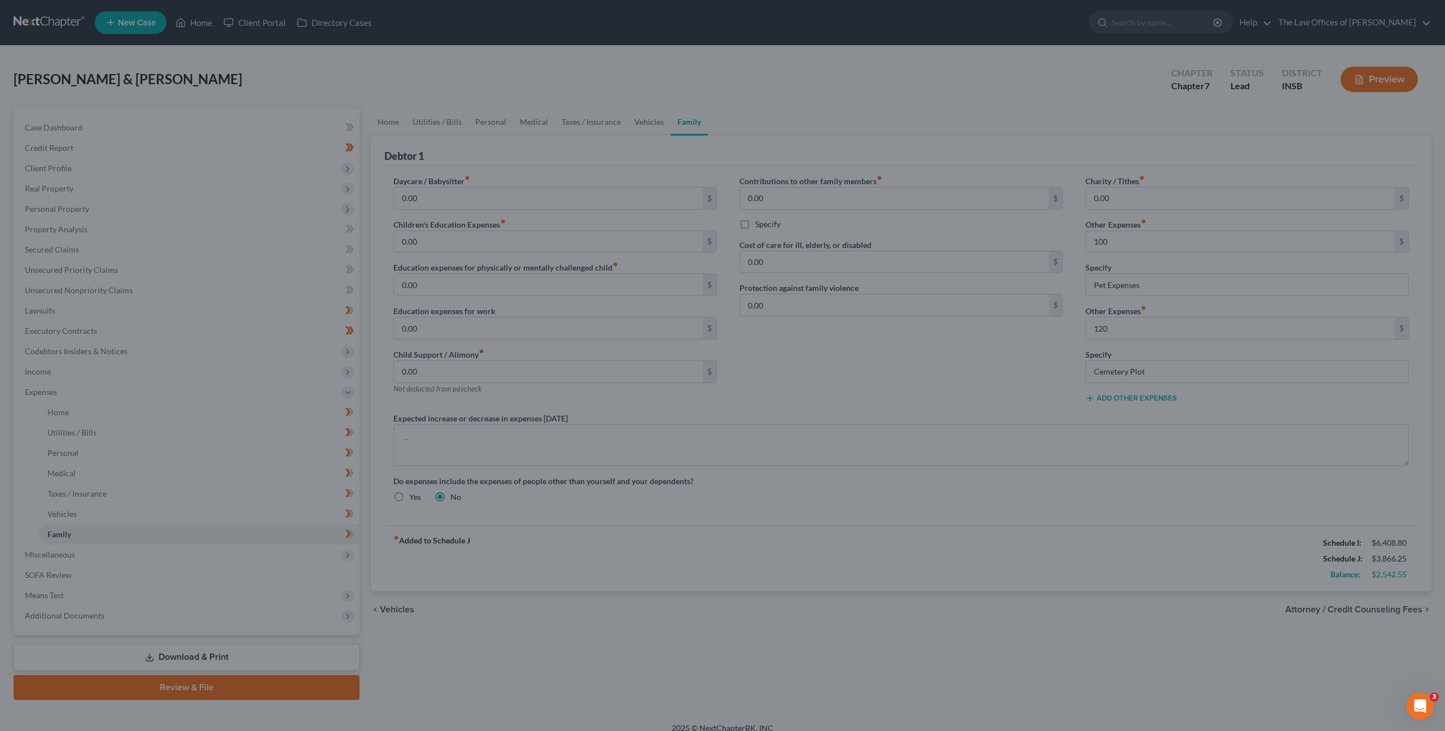
type input "100.00"
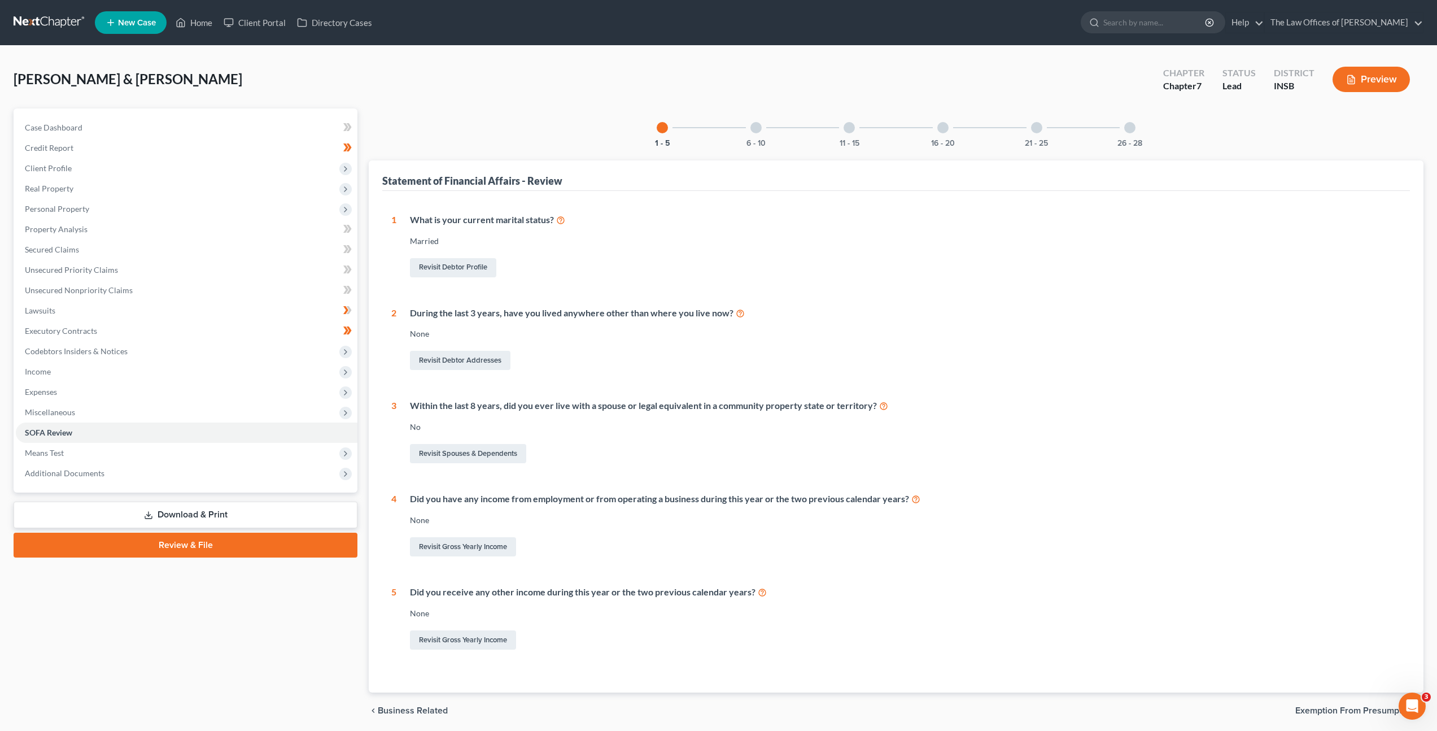
click at [762, 120] on div "6 - 10" at bounding box center [756, 127] width 38 height 38
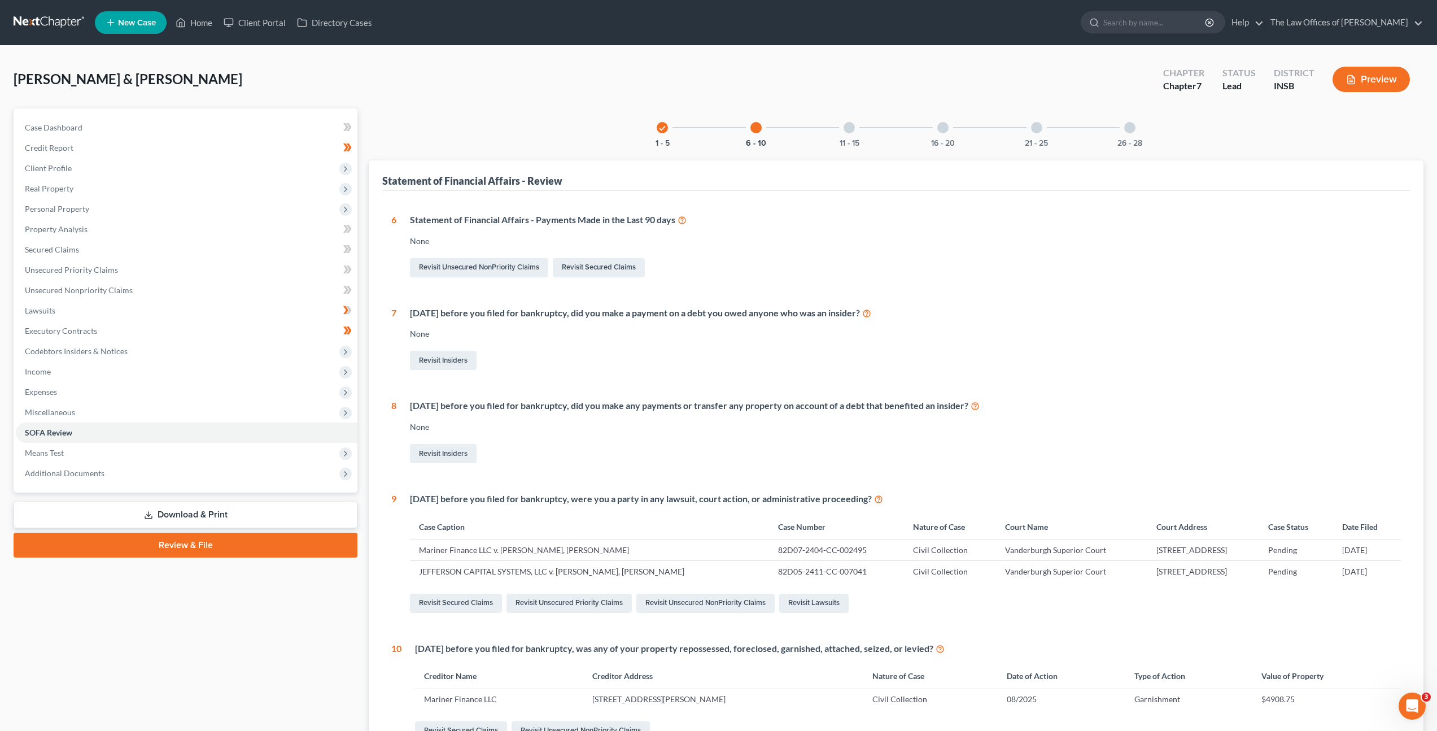
click at [849, 124] on div at bounding box center [849, 127] width 11 height 11
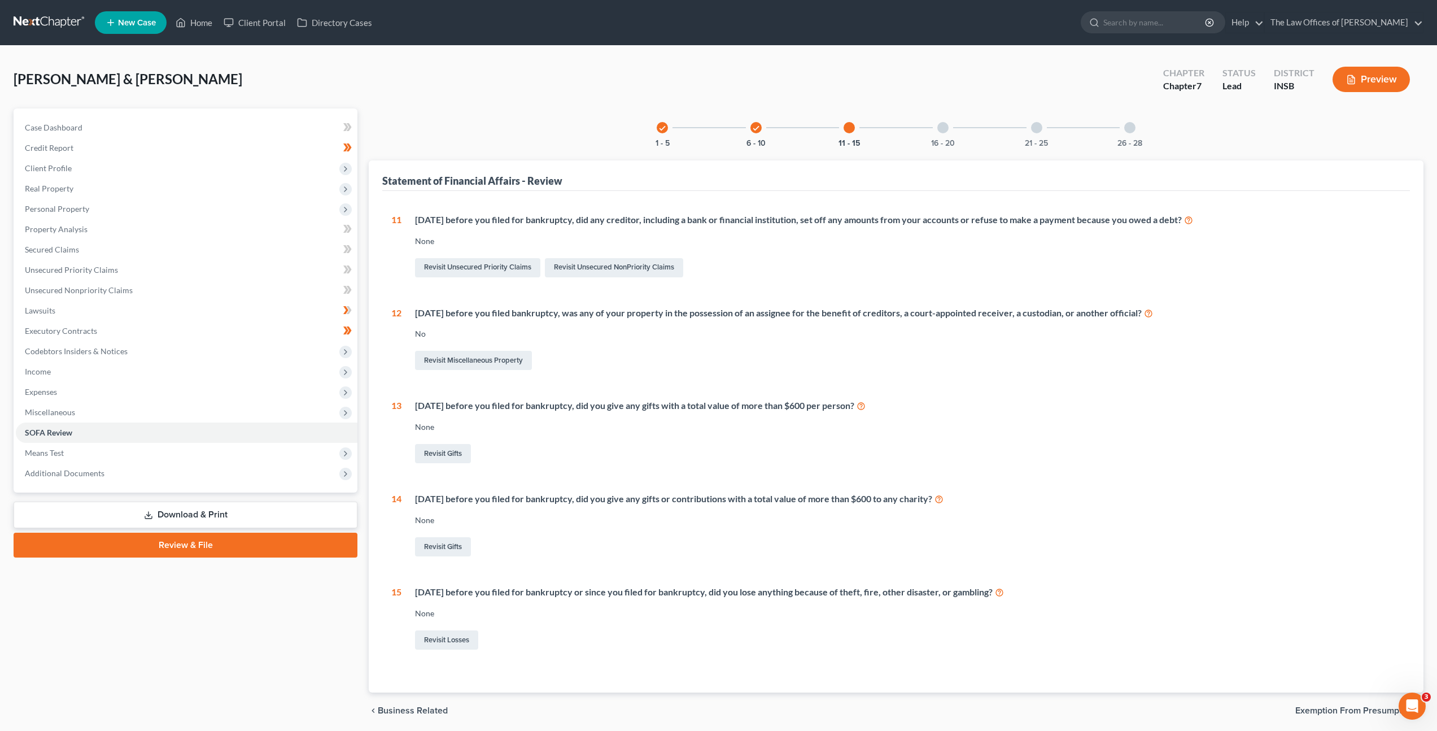
click at [753, 128] on icon "check" at bounding box center [756, 128] width 8 height 8
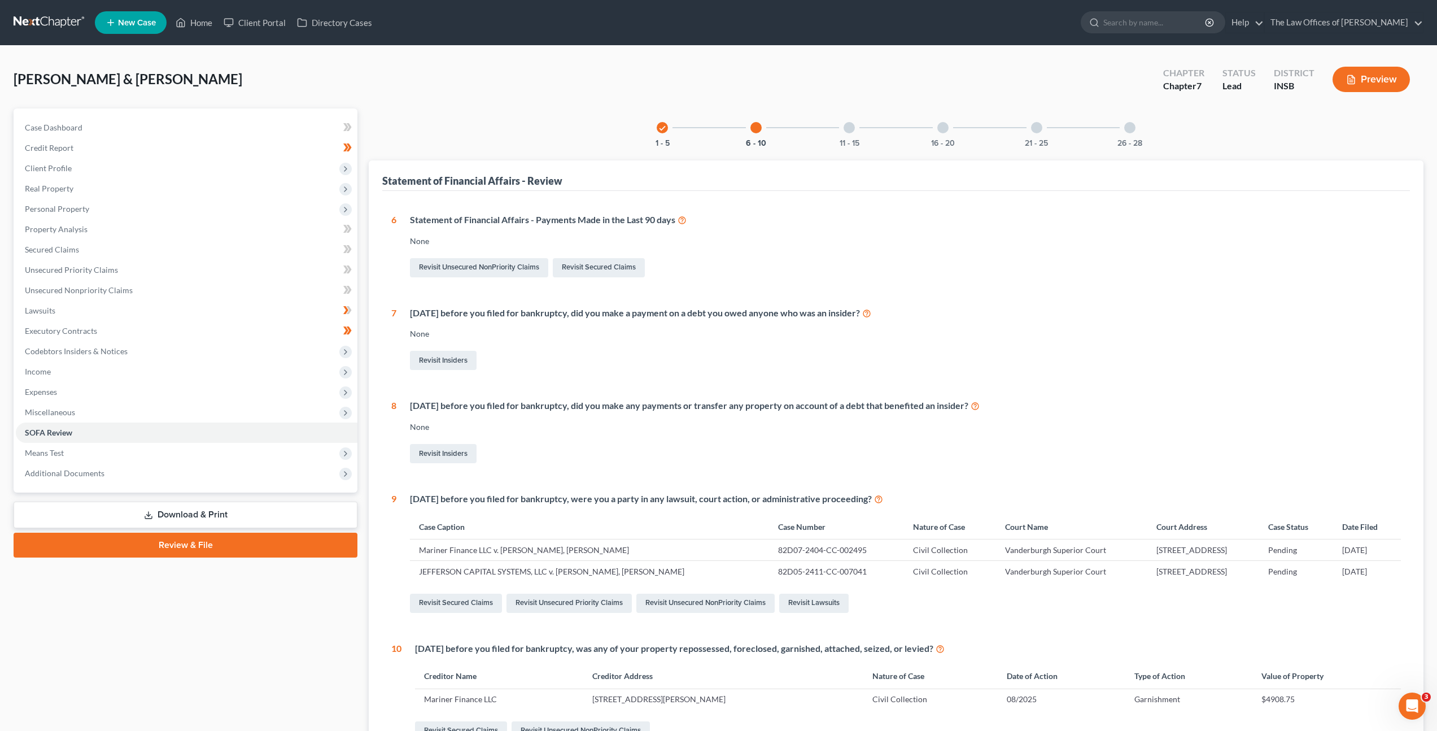
click at [849, 128] on div at bounding box center [849, 127] width 11 height 11
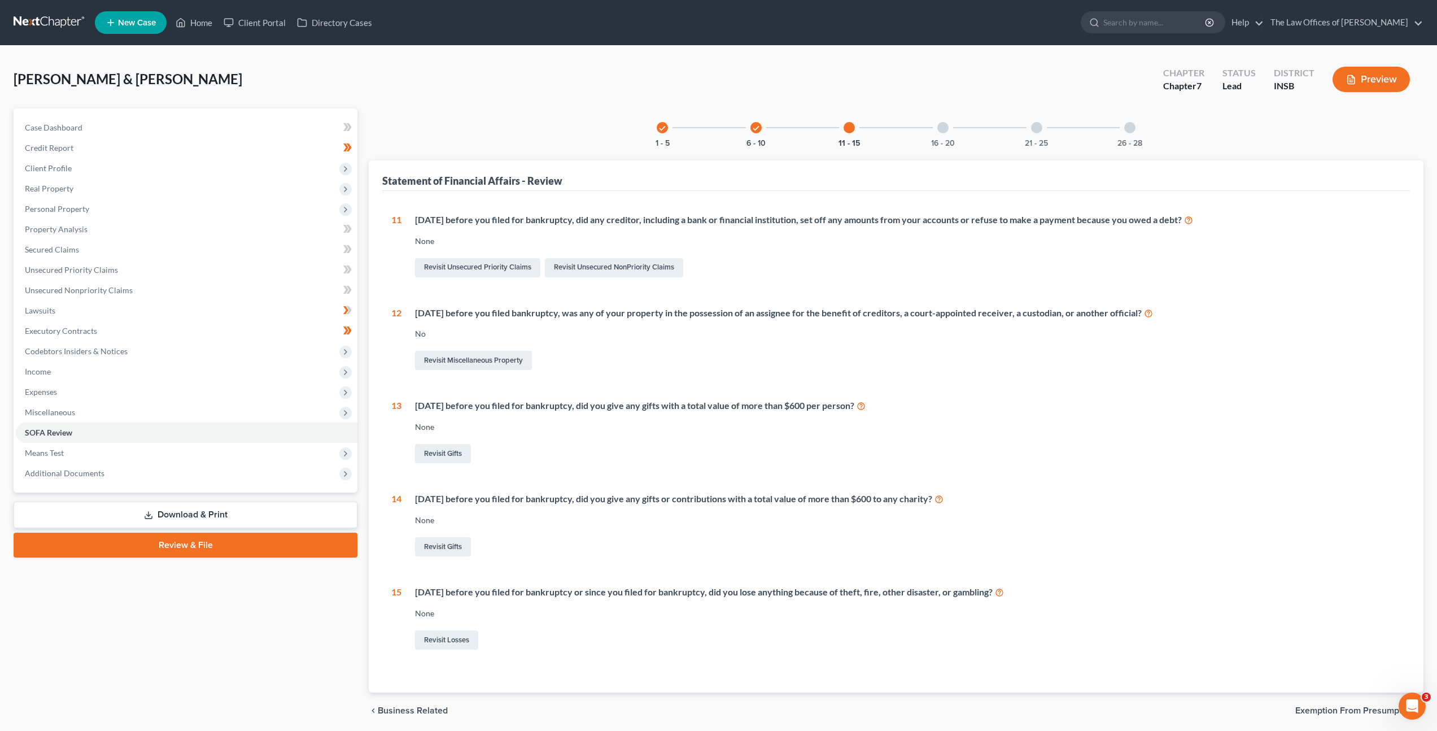
click at [759, 129] on icon "check" at bounding box center [756, 128] width 8 height 8
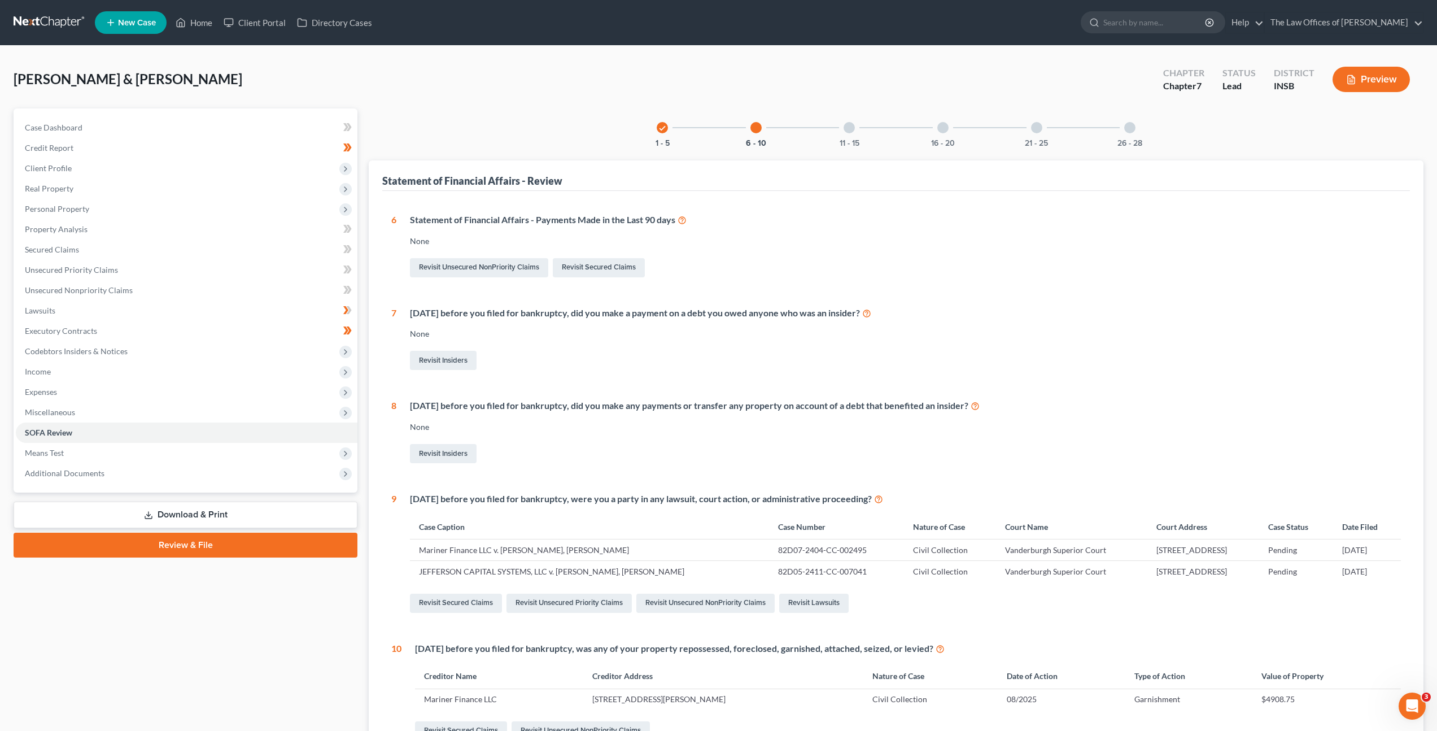
click at [842, 123] on div "11 - 15" at bounding box center [849, 127] width 38 height 38
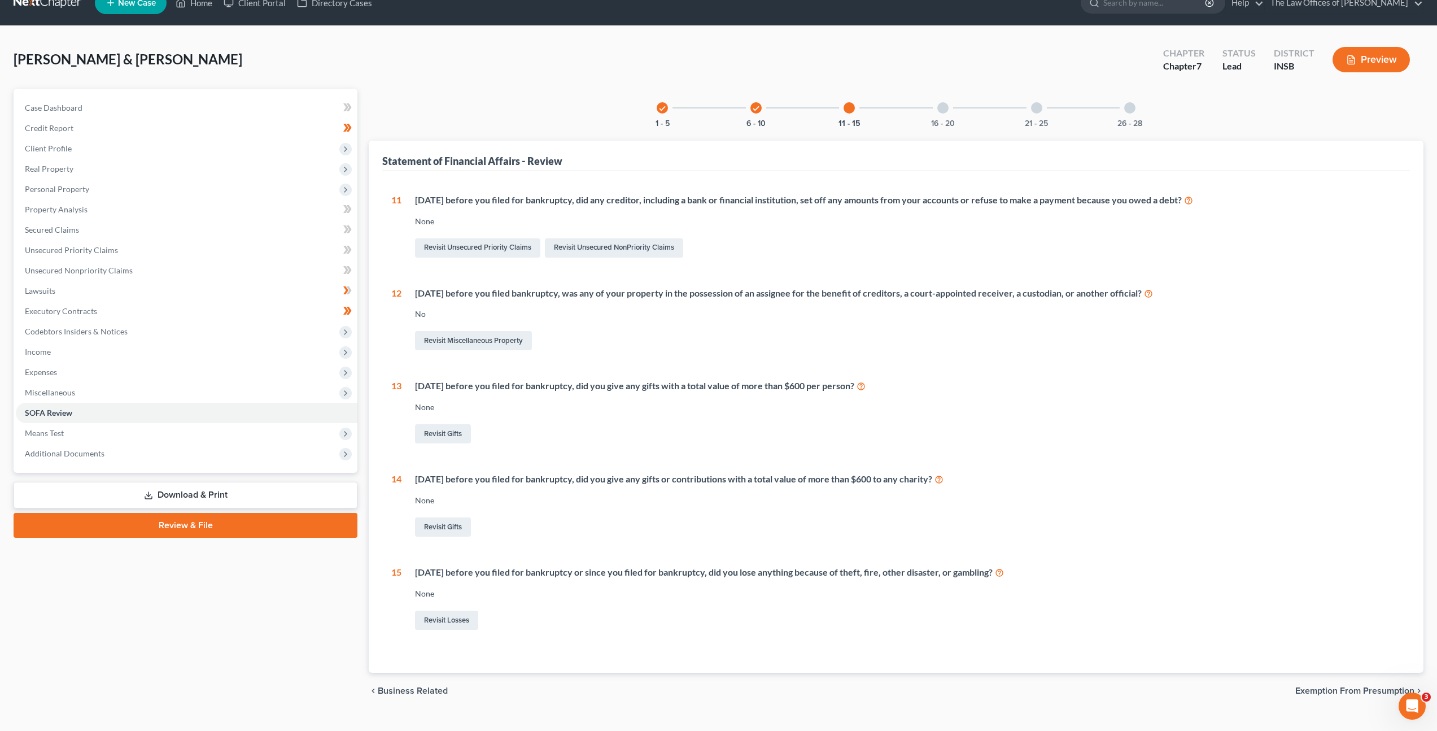
scroll to position [21, 0]
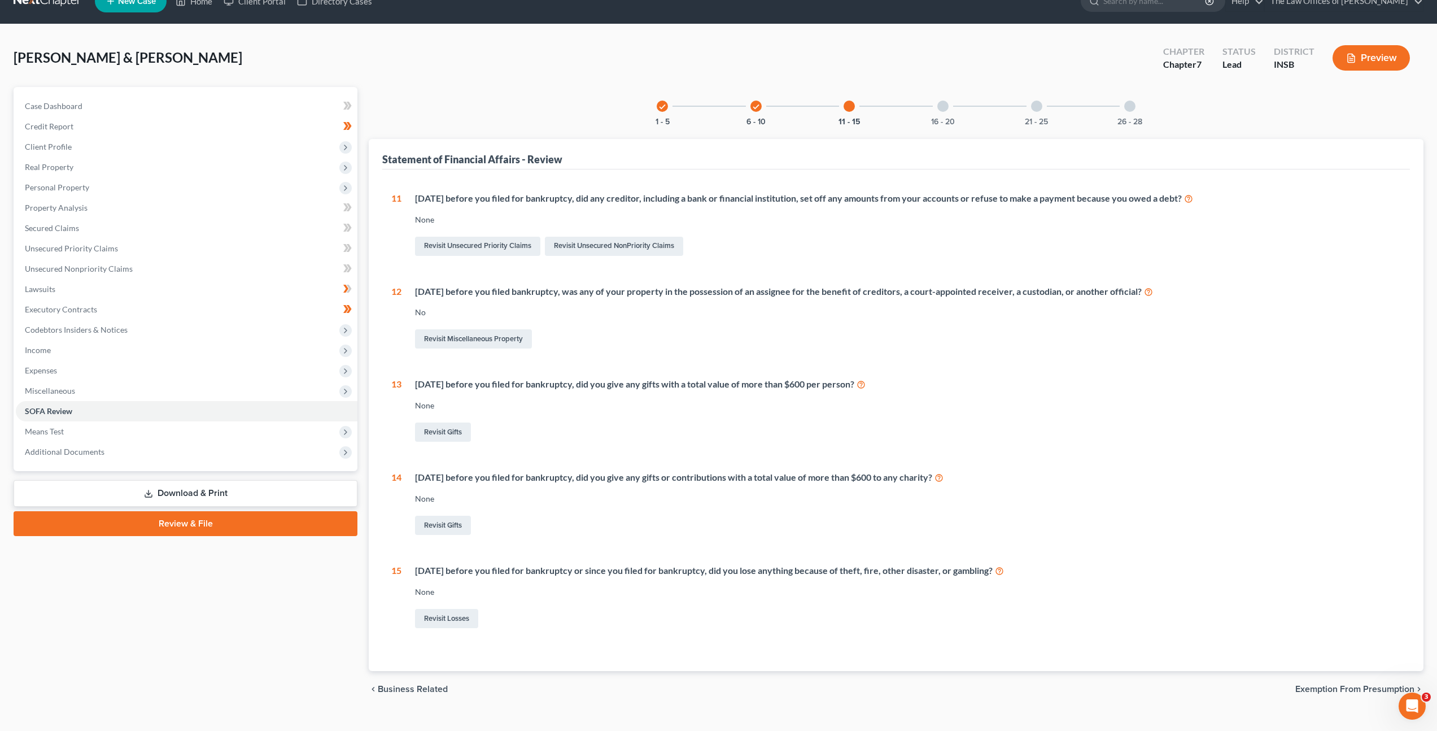
click at [948, 104] on div at bounding box center [942, 105] width 11 height 11
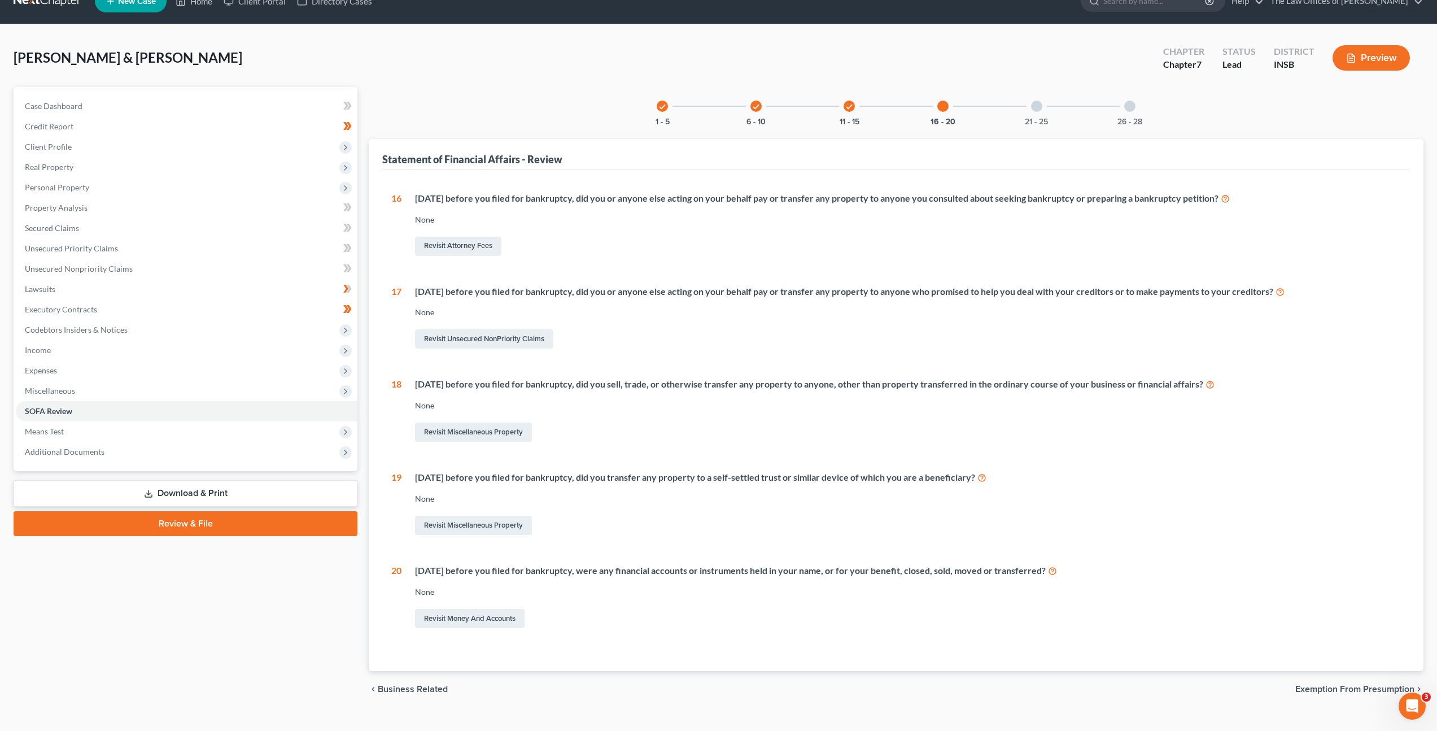
click at [1041, 107] on div at bounding box center [1036, 105] width 11 height 11
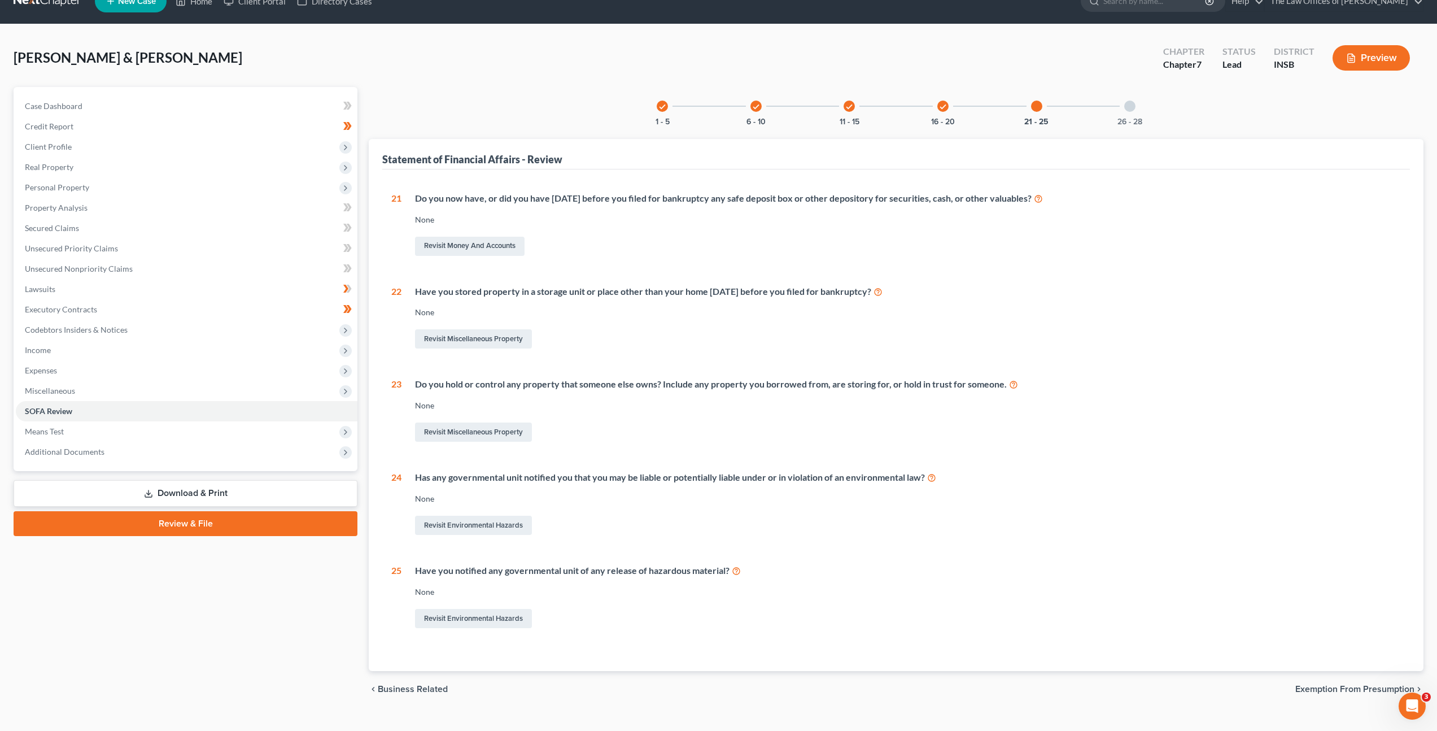
click at [1134, 112] on div "26 - 28" at bounding box center [1130, 106] width 38 height 38
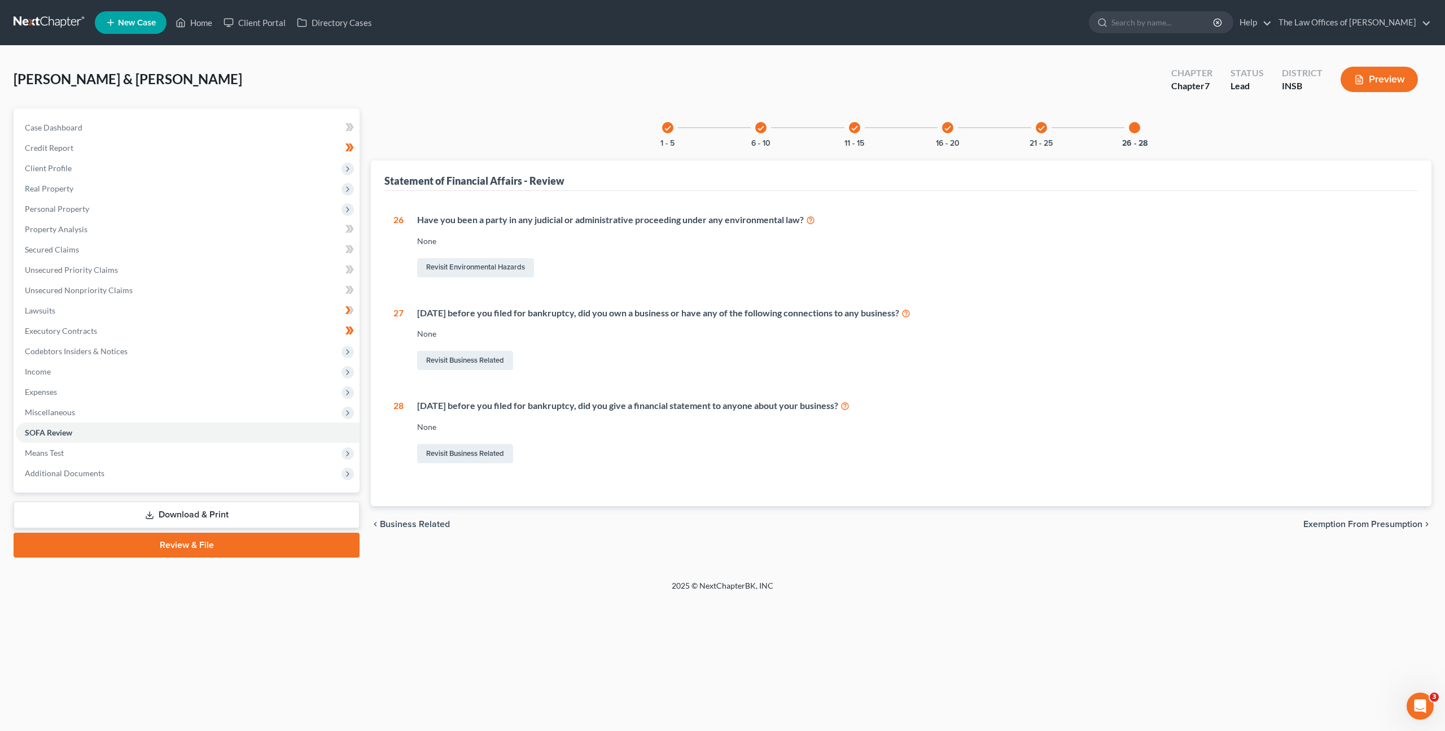
click at [662, 128] on div "check" at bounding box center [667, 127] width 11 height 11
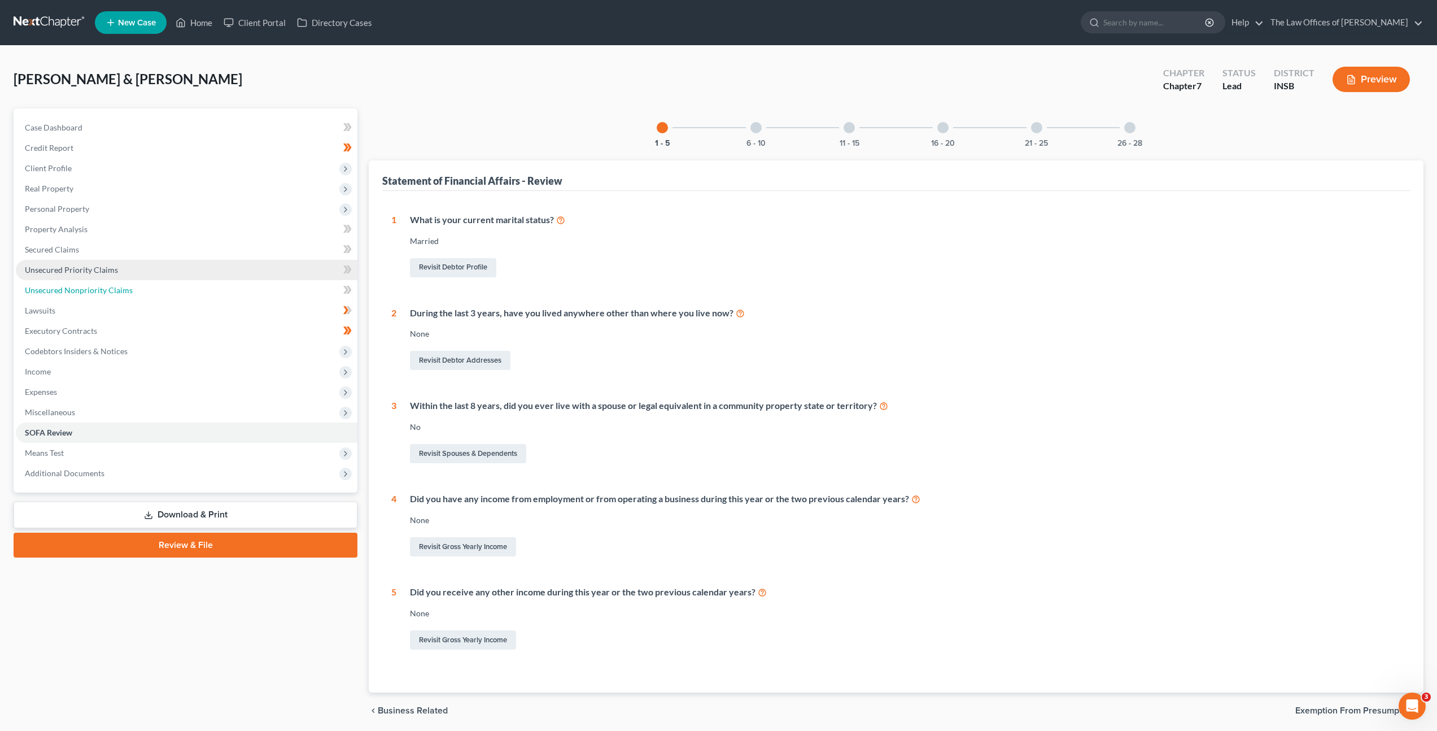
drag, startPoint x: 139, startPoint y: 285, endPoint x: 158, endPoint y: 269, distance: 24.8
click at [139, 285] on link "Unsecured Nonpriority Claims" at bounding box center [187, 290] width 342 height 20
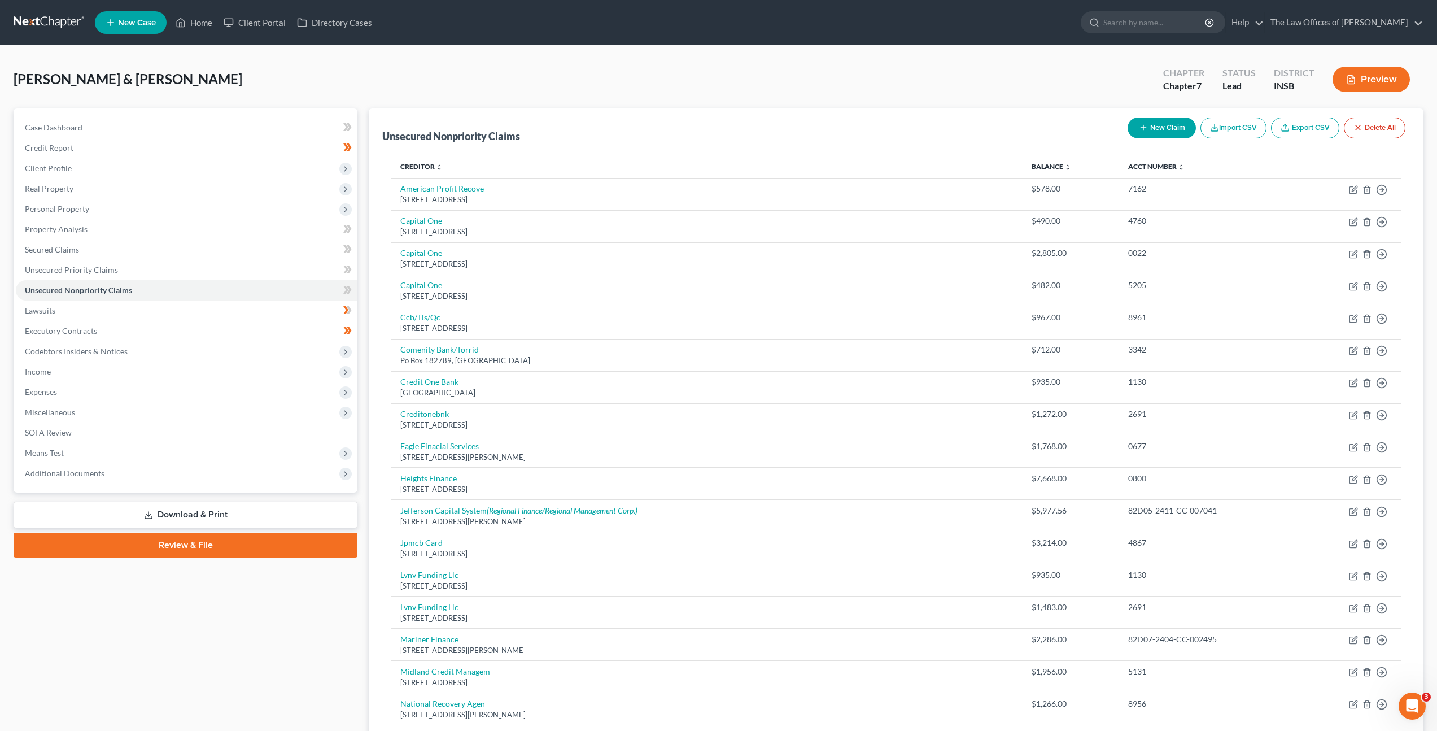
click at [1142, 129] on icon "button" at bounding box center [1143, 127] width 9 height 9
select select "2"
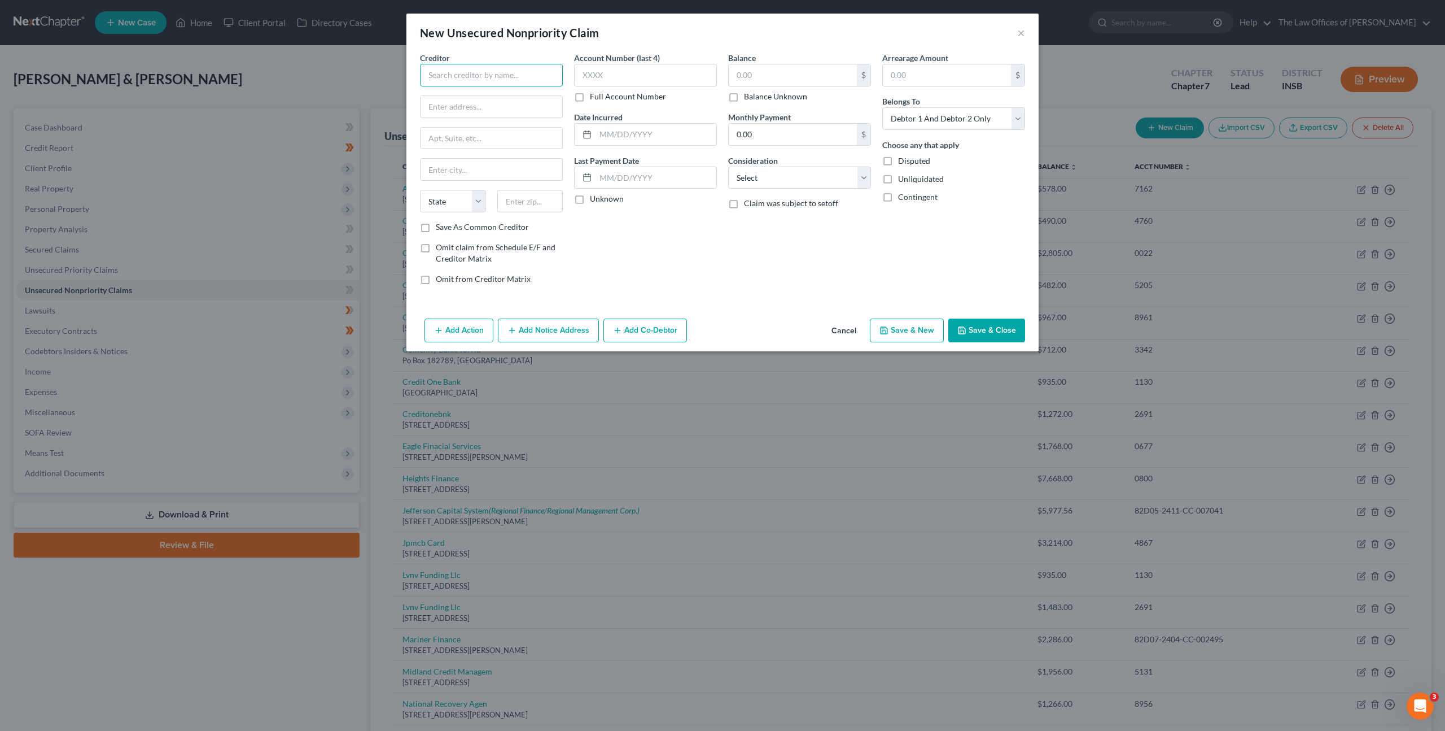
click at [485, 70] on input "text" at bounding box center [491, 75] width 143 height 23
type input "BrightLending"
drag, startPoint x: 671, startPoint y: 70, endPoint x: 898, endPoint y: 85, distance: 226.9
click at [672, 69] on input "text" at bounding box center [645, 75] width 143 height 23
type input "2703"
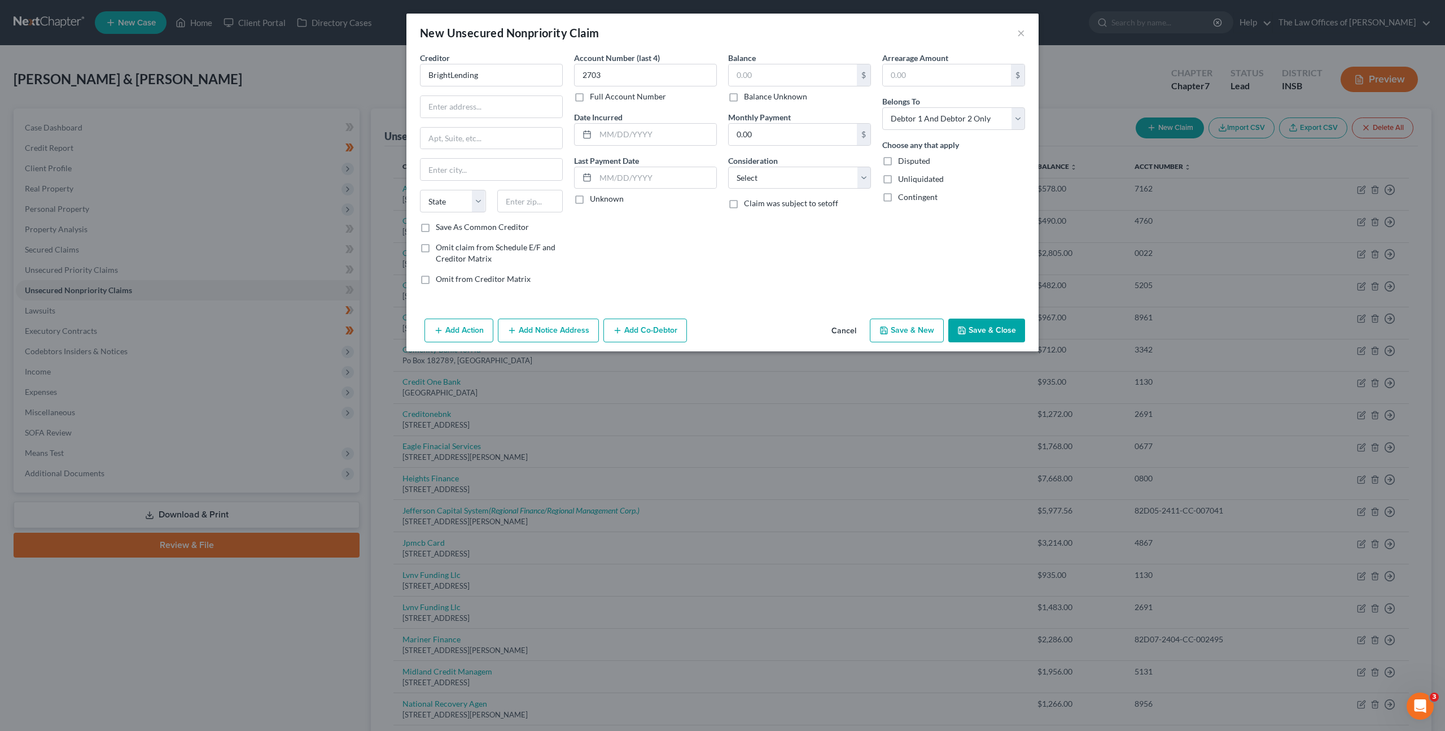
click at [860, 321] on button "Cancel" at bounding box center [844, 331] width 43 height 23
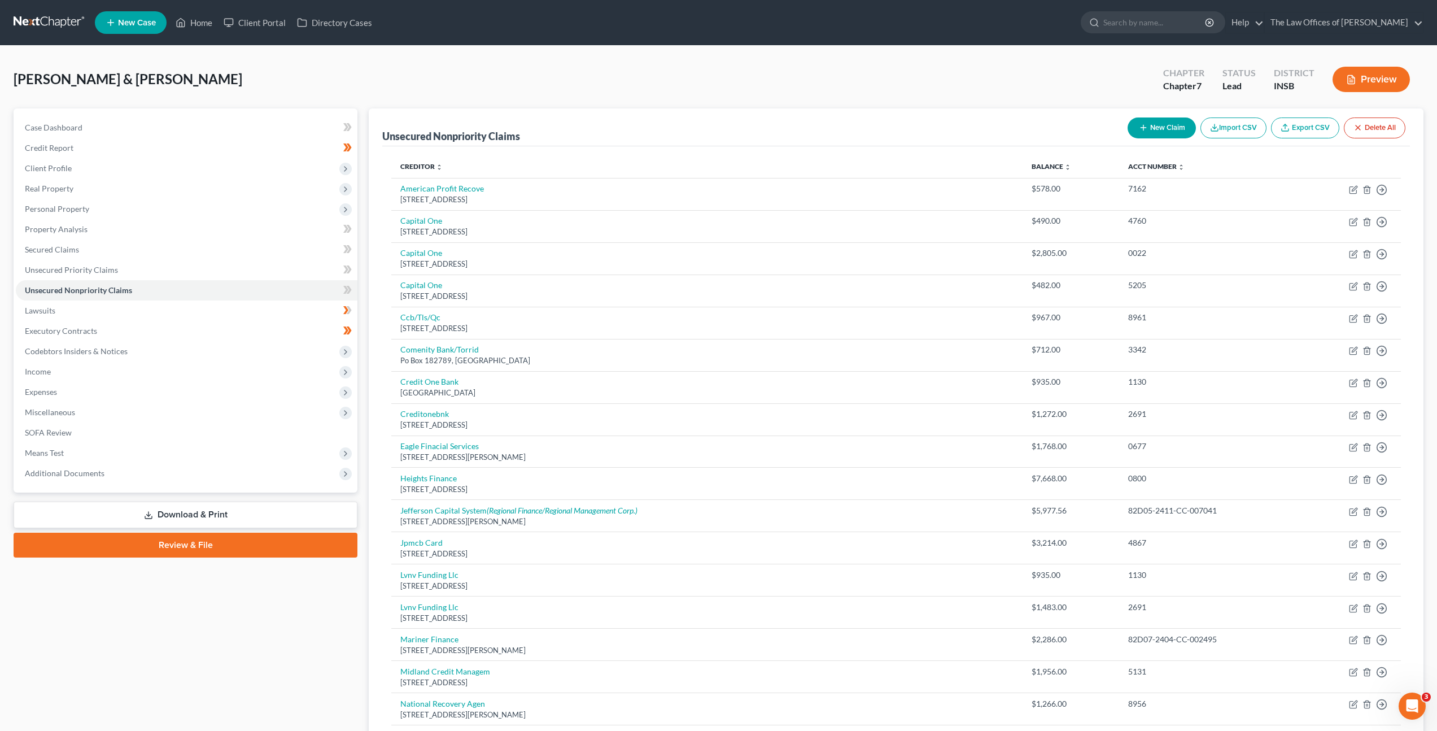
click at [33, 26] on link at bounding box center [50, 22] width 72 height 20
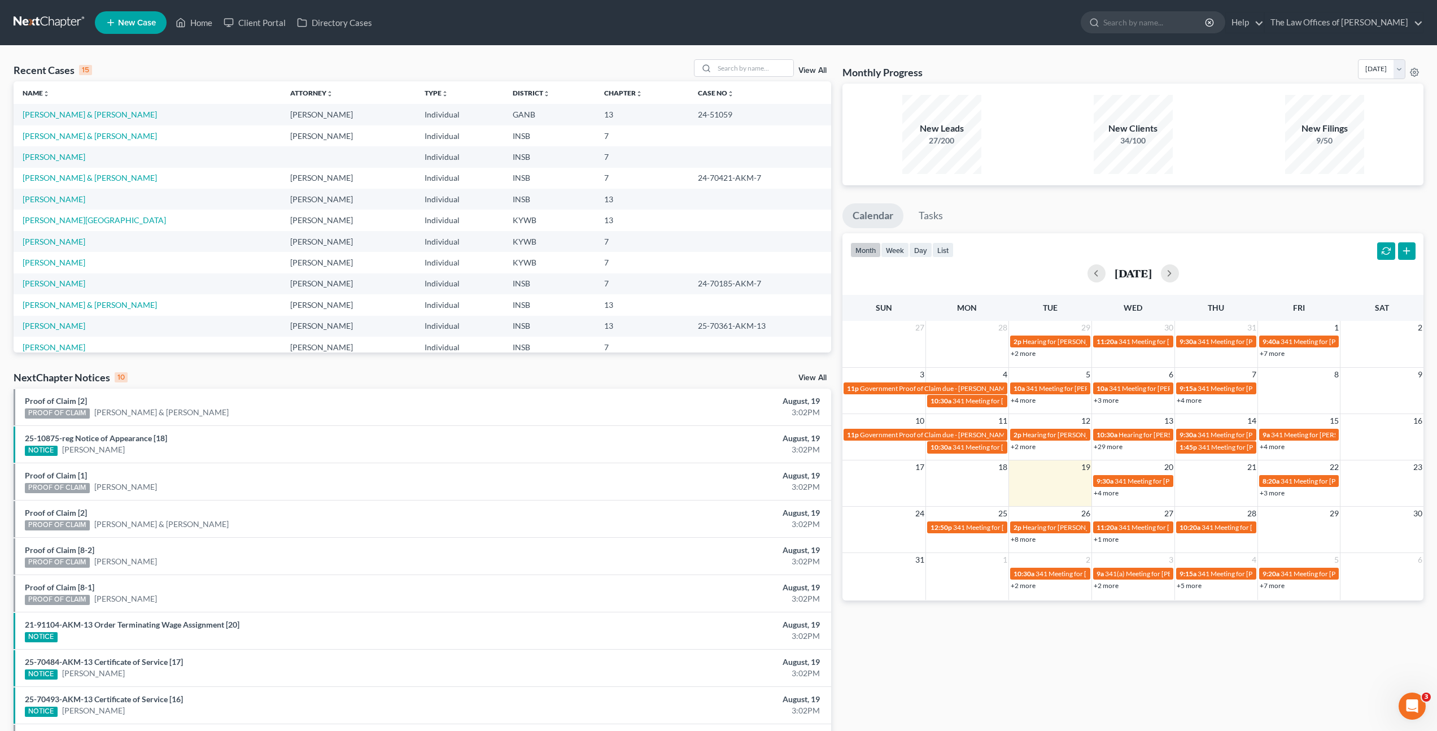
click at [79, 141] on td "[PERSON_NAME] & [PERSON_NAME]" at bounding box center [148, 135] width 268 height 21
click at [81, 139] on link "[PERSON_NAME] & [PERSON_NAME]" at bounding box center [90, 136] width 134 height 10
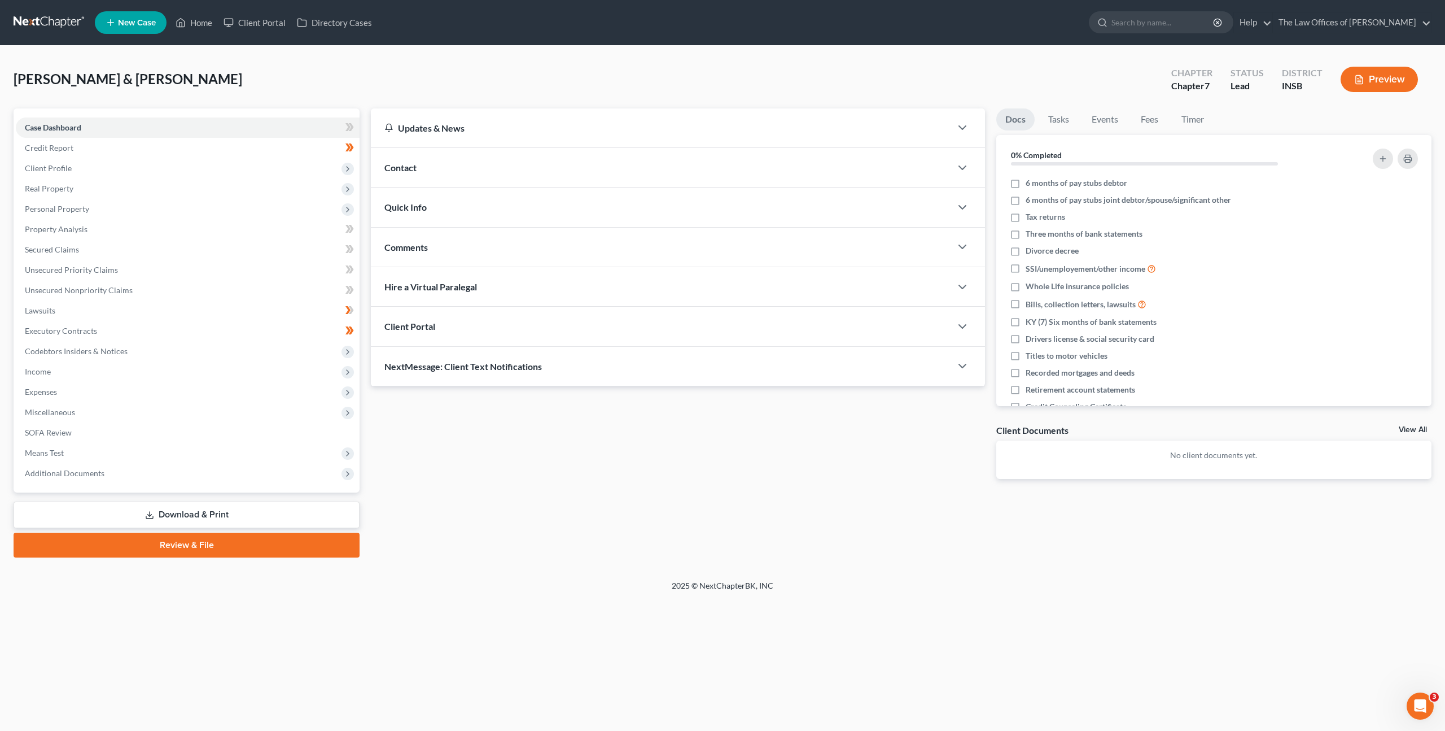
click at [207, 505] on link "Download & Print" at bounding box center [187, 514] width 346 height 27
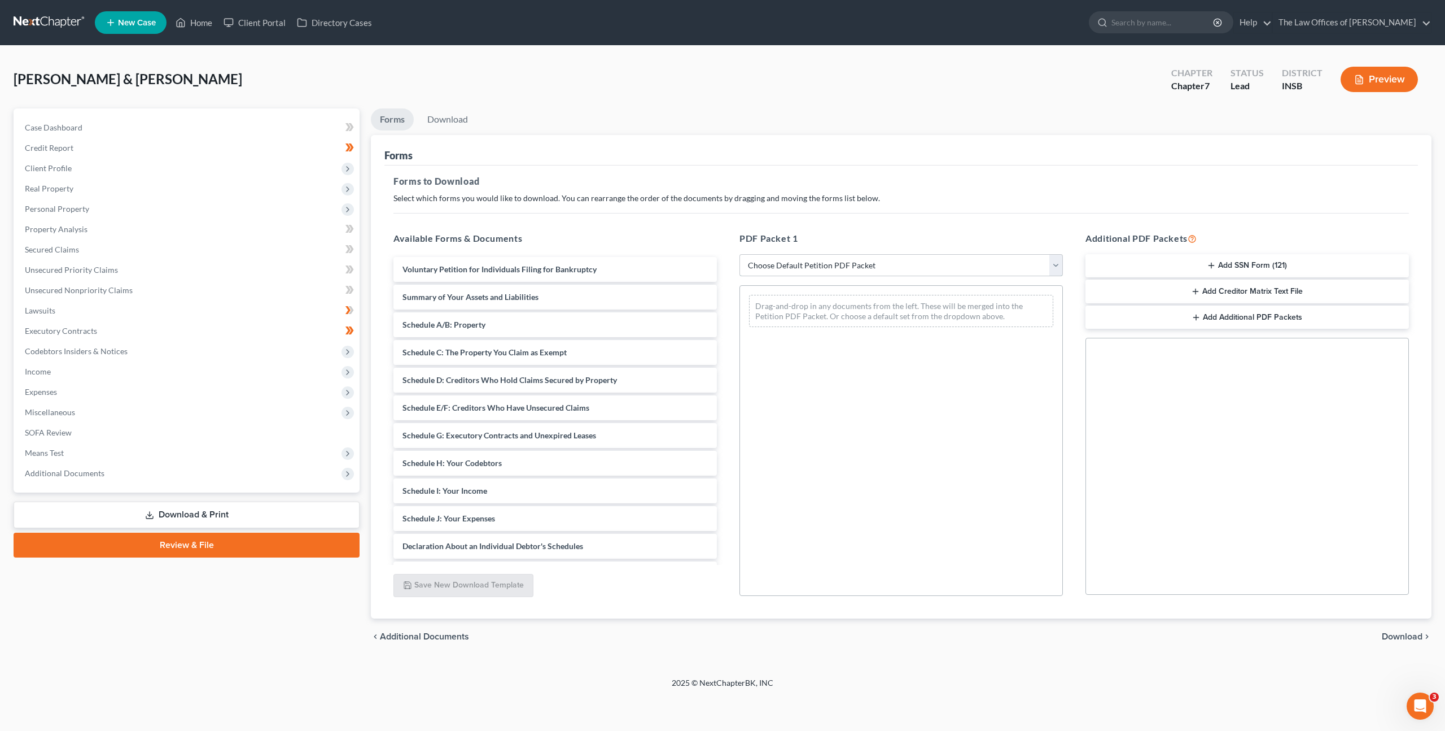
click at [824, 269] on select "Choose Default Petition PDF Packet Complete Bankruptcy Petition (all forms and …" at bounding box center [902, 265] width 324 height 23
select select "3"
click at [740, 254] on select "Choose Default Petition PDF Packet Complete Bankruptcy Petition (all forms and …" at bounding box center [902, 265] width 324 height 23
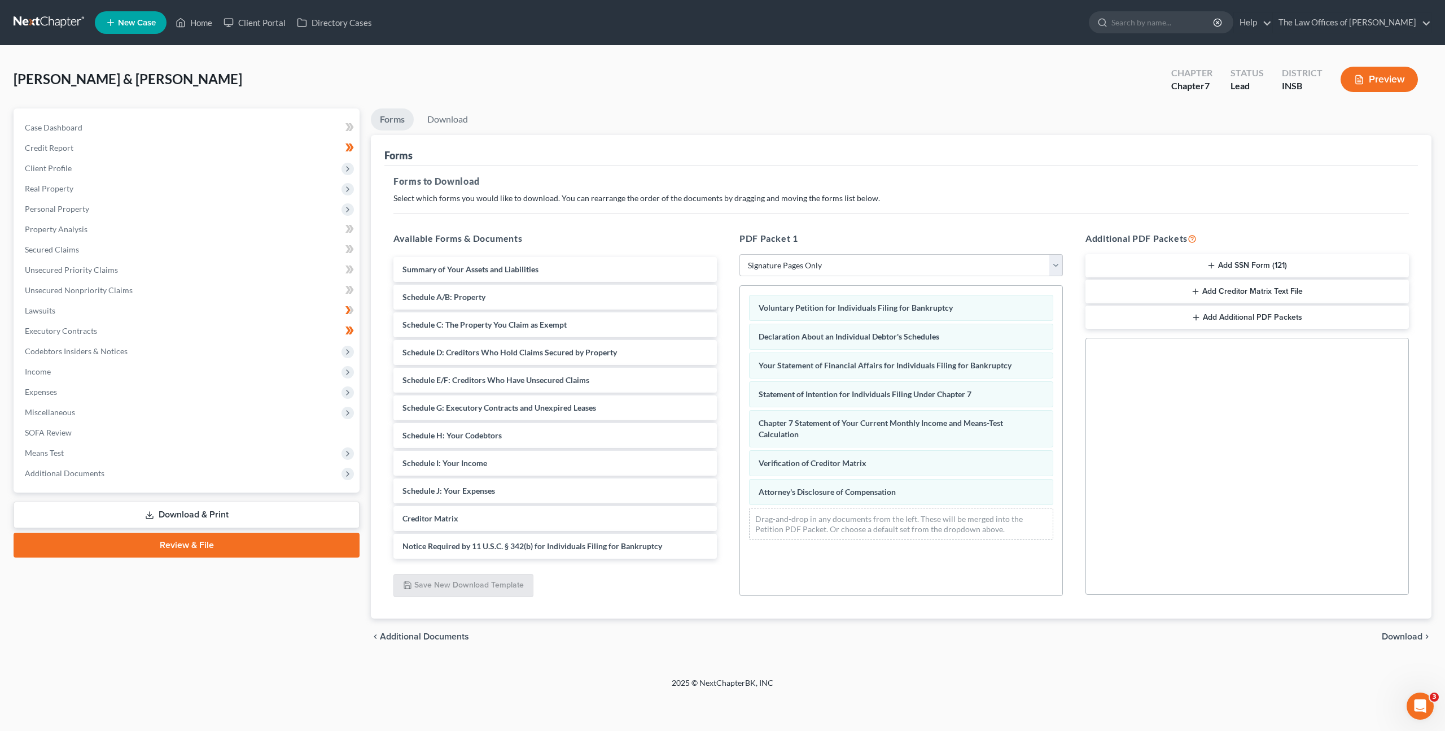
click at [1279, 273] on button "Add SSN Form (121)" at bounding box center [1248, 266] width 324 height 24
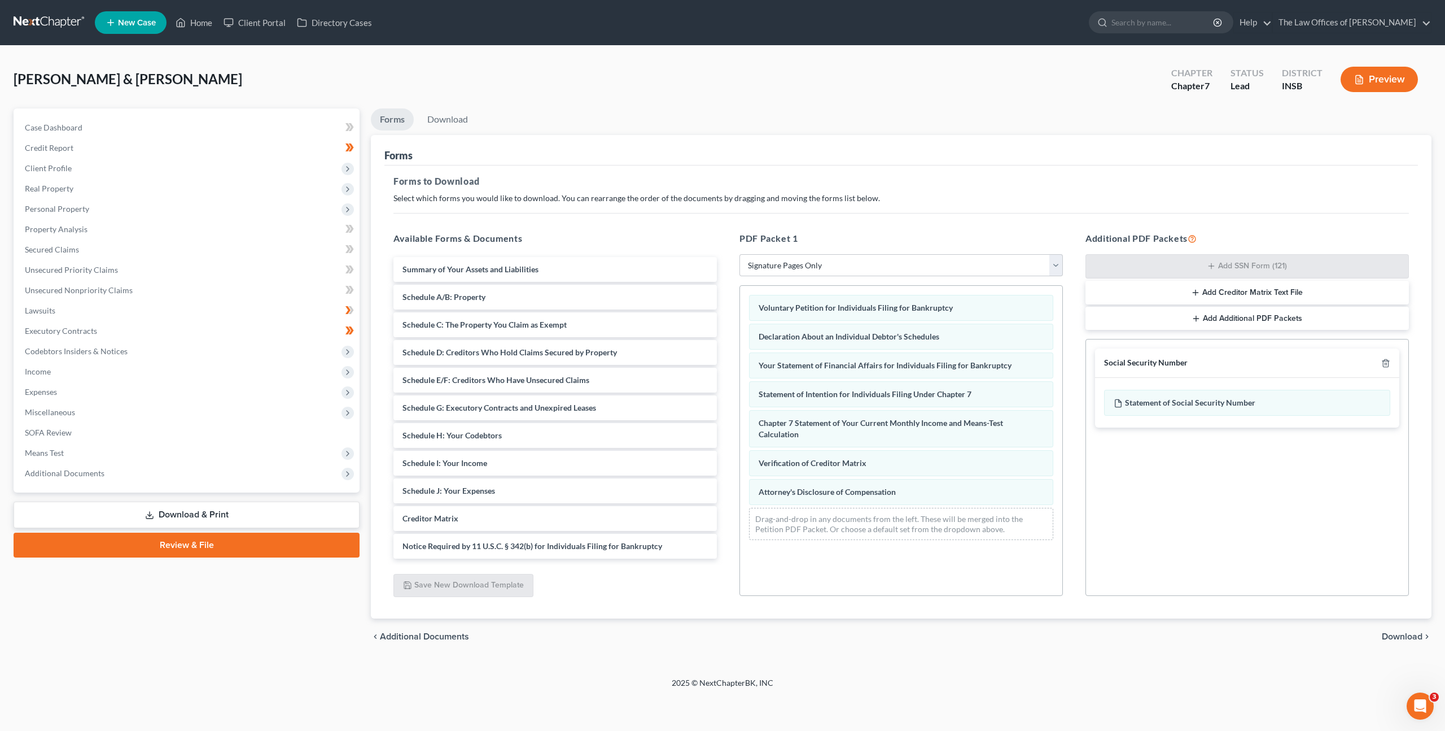
drag, startPoint x: 1393, startPoint y: 636, endPoint x: 1117, endPoint y: 481, distance: 316.0
click at [1393, 636] on span "Download" at bounding box center [1402, 636] width 41 height 9
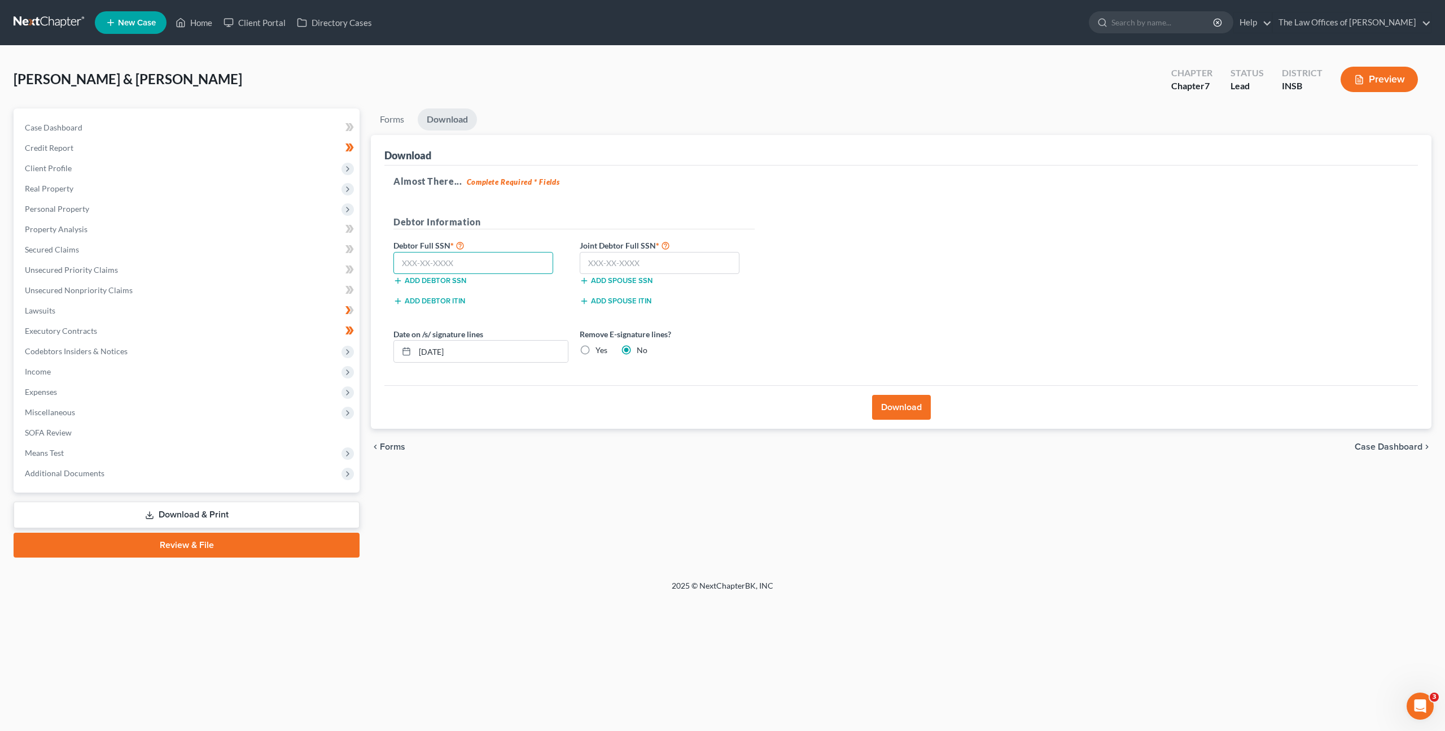
click at [486, 261] on input "text" at bounding box center [474, 263] width 160 height 23
paste input "304-84-6759"
type input "304-84-6759"
click at [619, 259] on input "text" at bounding box center [660, 263] width 160 height 23
click at [650, 265] on input "text" at bounding box center [660, 263] width 160 height 23
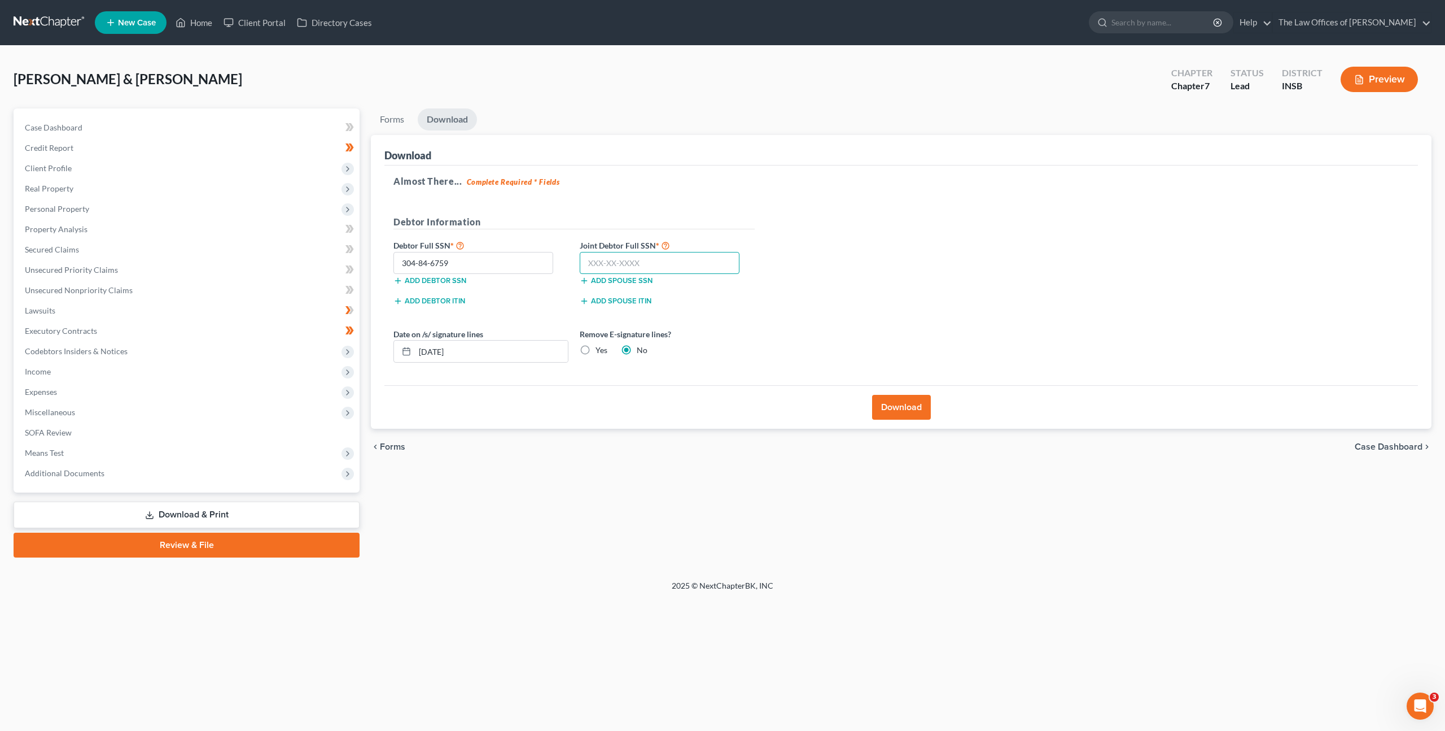
paste input "303-90-3186"
type input "303-90-3186"
click at [842, 333] on div "Almost There... Complete Required * Fields Debtor Information Debtor Full SSN *…" at bounding box center [901, 275] width 1034 height 220
click at [596, 354] on label "Yes" at bounding box center [602, 349] width 12 height 11
click at [600, 352] on input "Yes" at bounding box center [603, 347] width 7 height 7
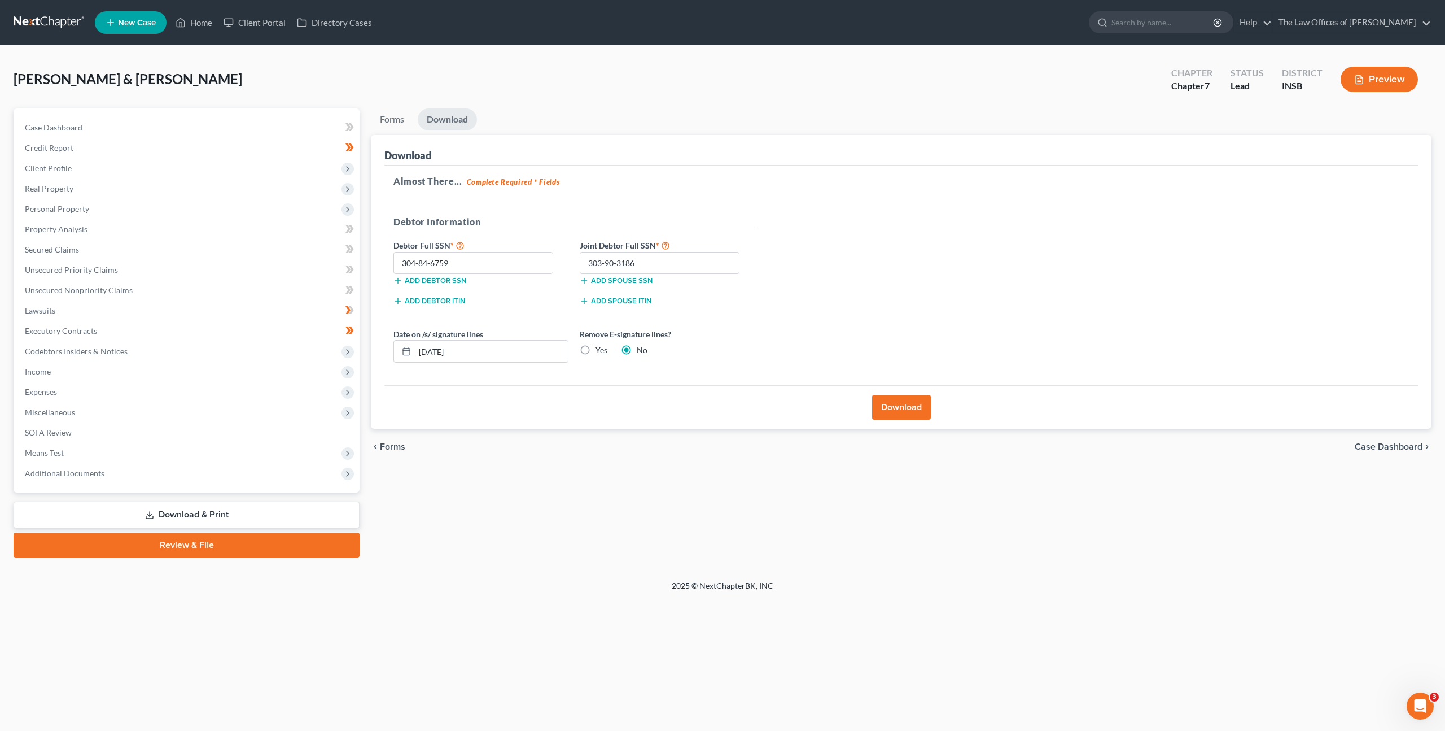
radio input "true"
radio input "false"
click at [863, 374] on div "Almost There... Complete Required * Fields Debtor Information Debtor Full SSN *…" at bounding box center [901, 275] width 1034 height 220
drag, startPoint x: 906, startPoint y: 405, endPoint x: 980, endPoint y: 319, distance: 113.3
click at [907, 404] on button "Download" at bounding box center [901, 407] width 59 height 25
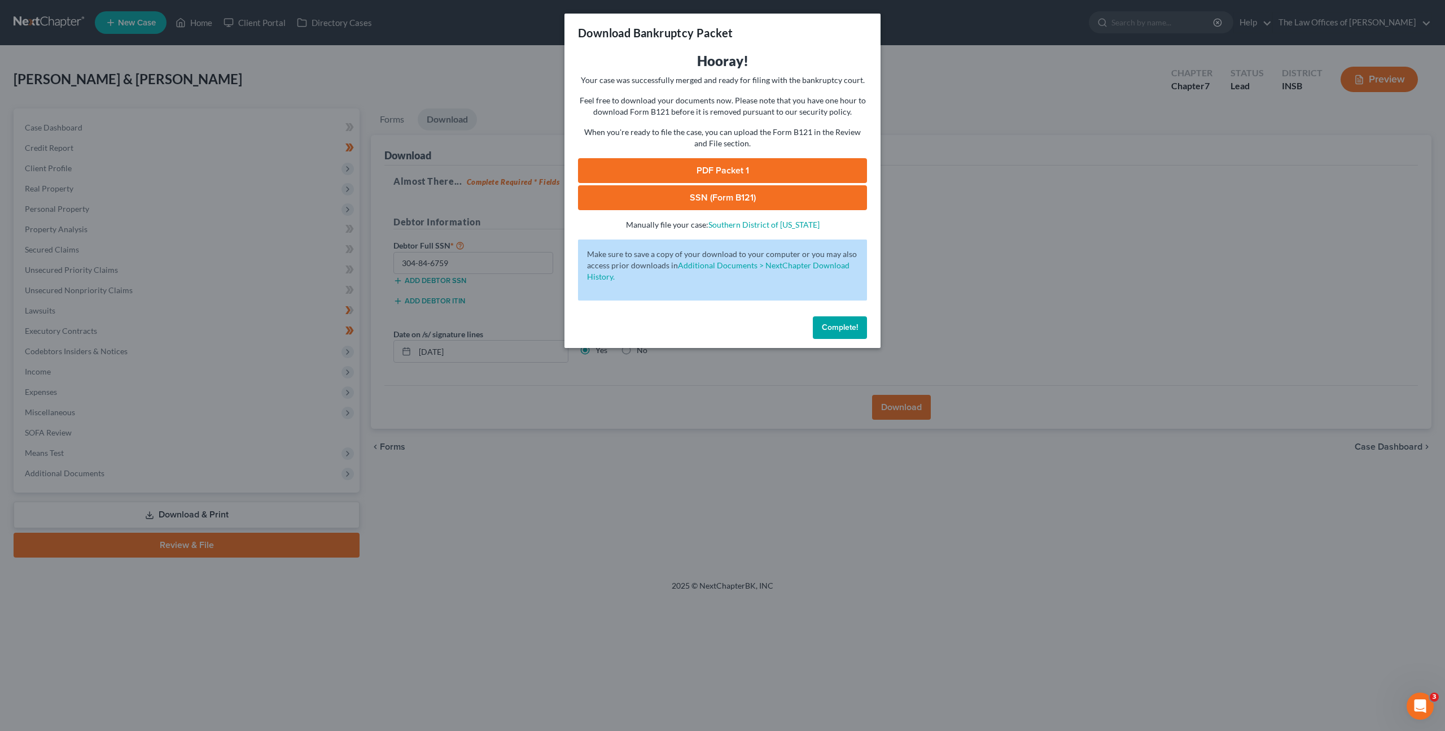
click at [648, 171] on link "PDF Packet 1" at bounding box center [722, 170] width 289 height 25
click at [725, 195] on link "SSN (Form B121)" at bounding box center [722, 197] width 289 height 25
click at [826, 321] on button "Complete!" at bounding box center [840, 327] width 54 height 23
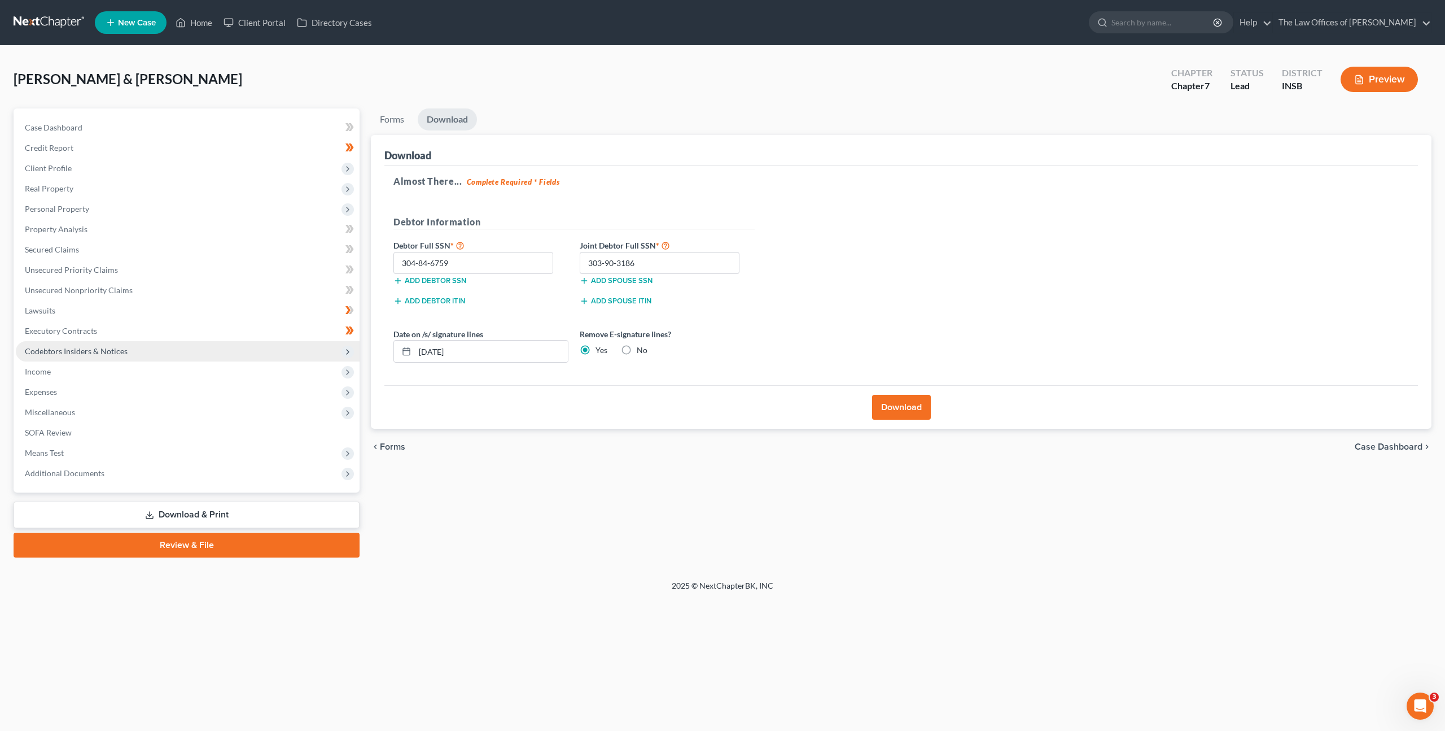
click at [171, 356] on span "Codebtors Insiders & Notices" at bounding box center [188, 351] width 344 height 20
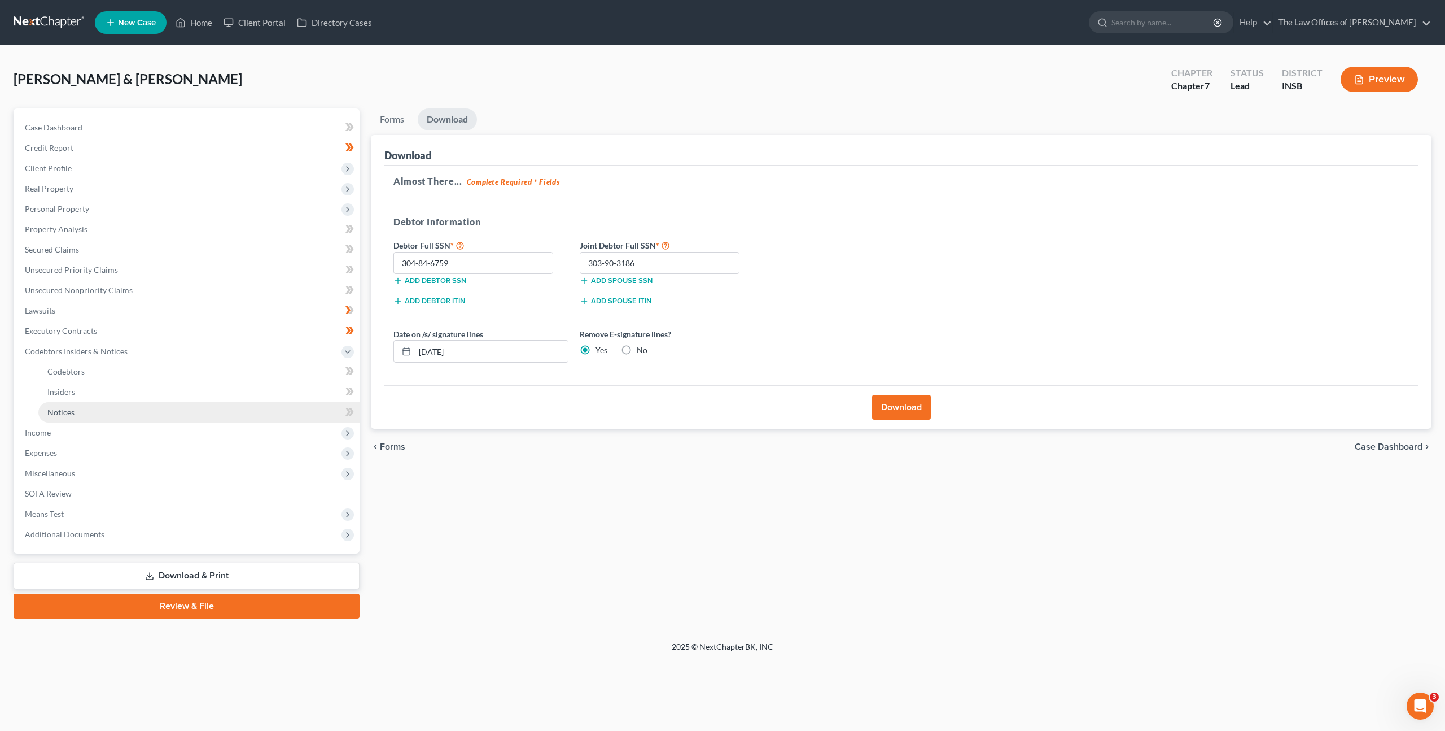
click at [139, 404] on link "Notices" at bounding box center [198, 412] width 321 height 20
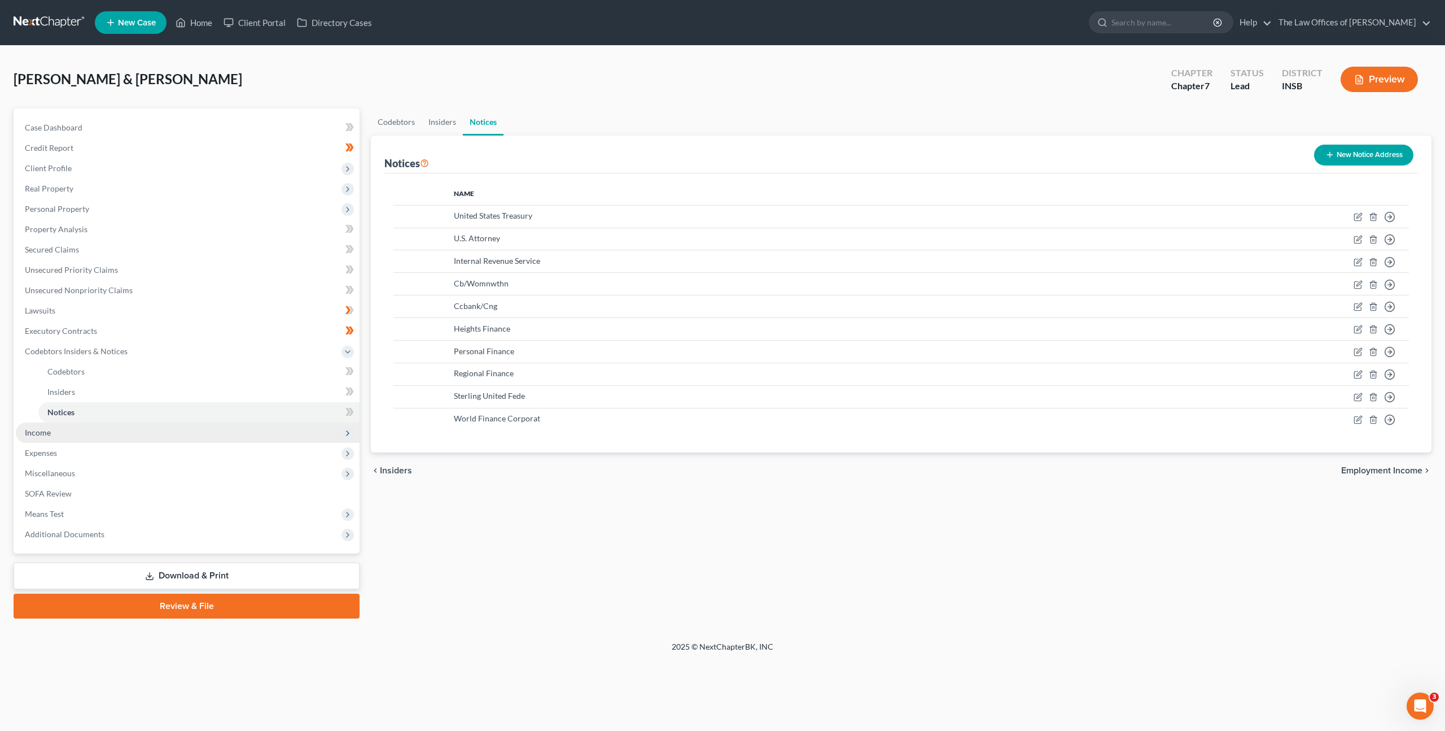
click at [143, 430] on span "Income" at bounding box center [188, 432] width 344 height 20
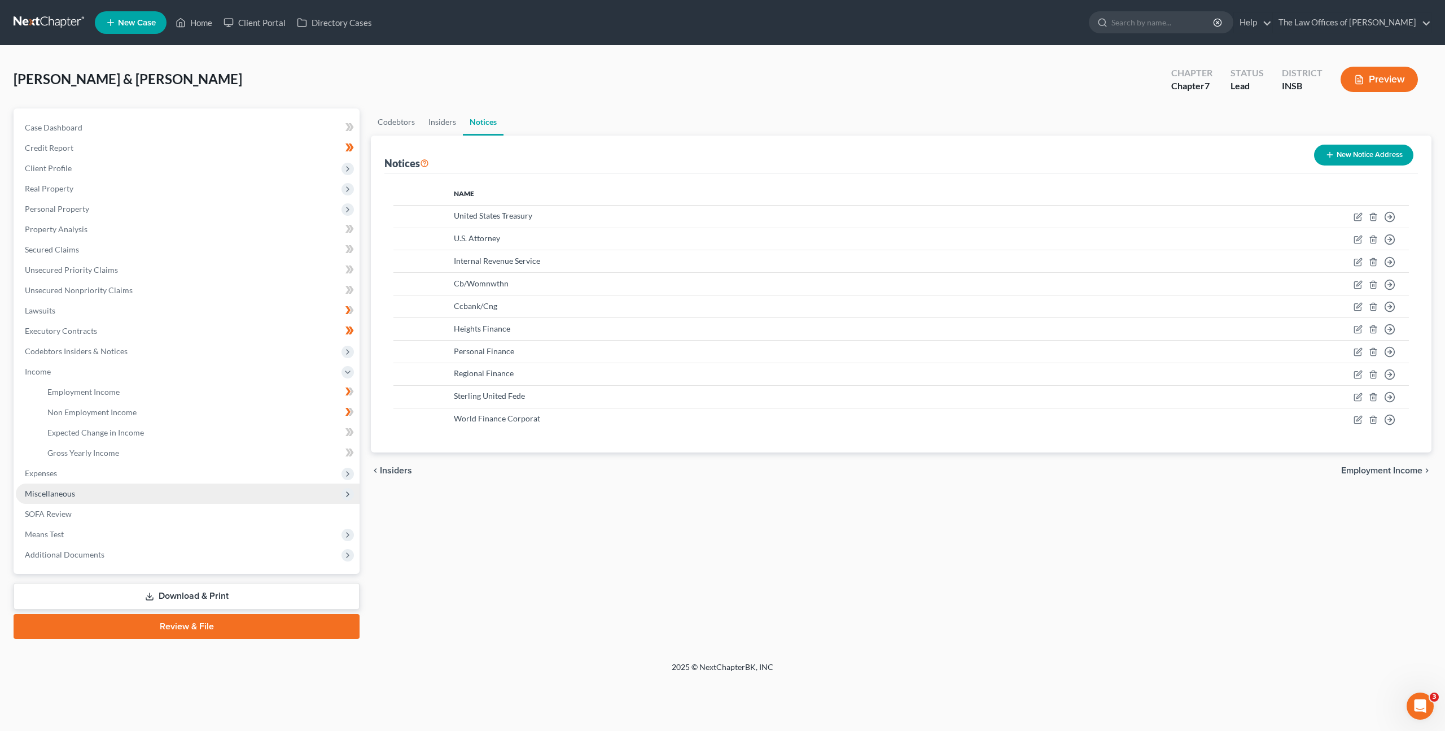
click at [104, 488] on span "Miscellaneous" at bounding box center [188, 493] width 344 height 20
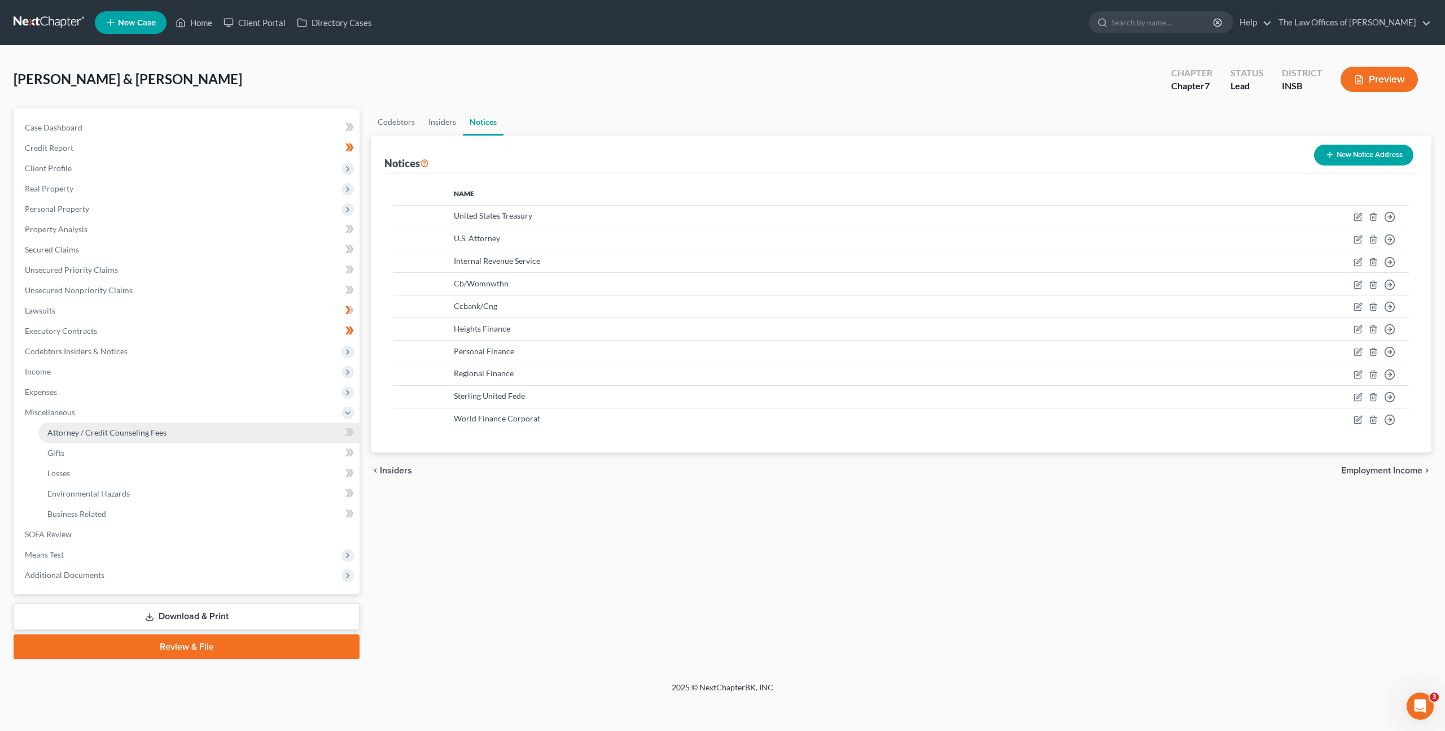
click at [155, 435] on span "Attorney / Credit Counseling Fees" at bounding box center [106, 432] width 119 height 10
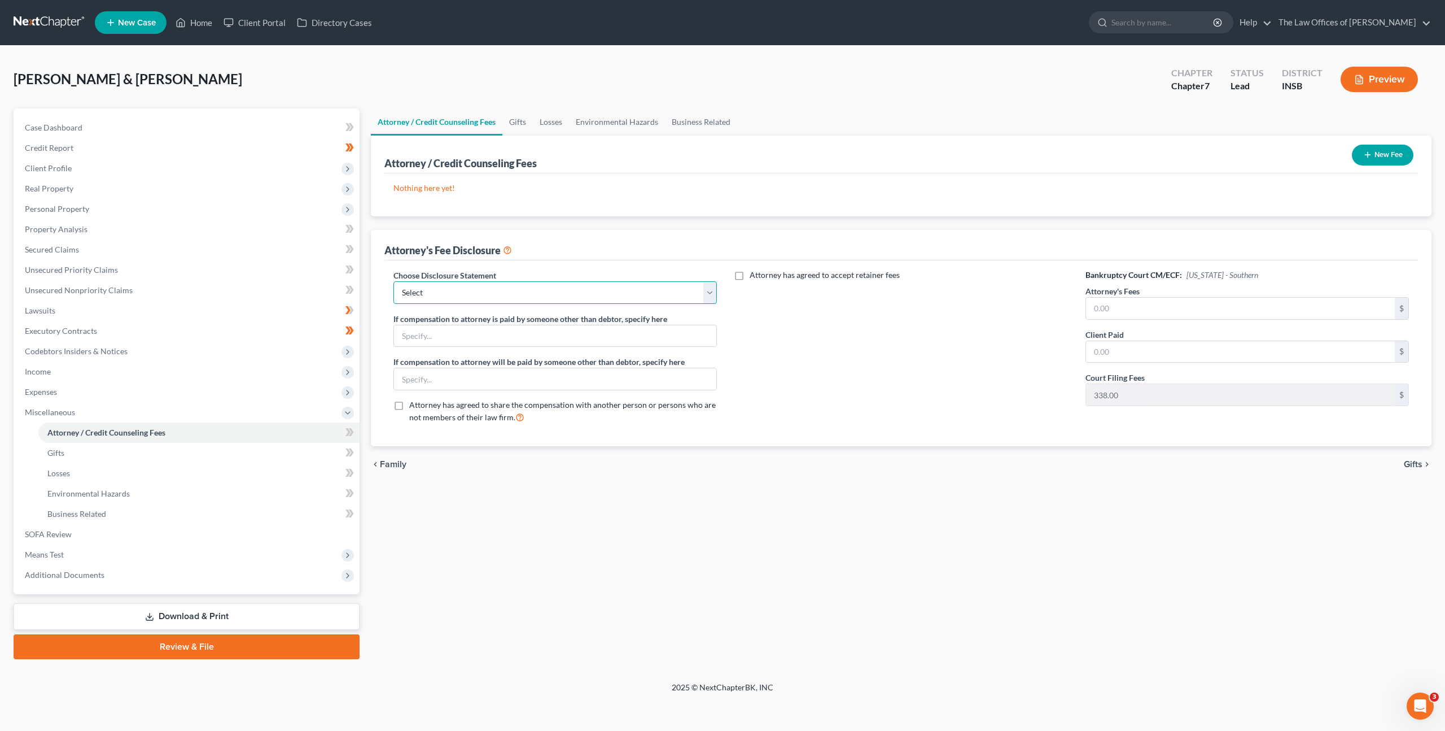
click at [566, 285] on select "Select KYWB - Ch. 13 - $313.00+ paid prior to filing KYWB - Ch 7 - Paid in Full…" at bounding box center [556, 292] width 324 height 23
select select "17"
click at [394, 281] on select "Select KYWB - Ch. 13 - $313.00+ paid prior to filing KYWB - Ch 7 - Paid in Full…" at bounding box center [556, 292] width 324 height 23
click at [1388, 148] on button "New Fee" at bounding box center [1383, 155] width 62 height 21
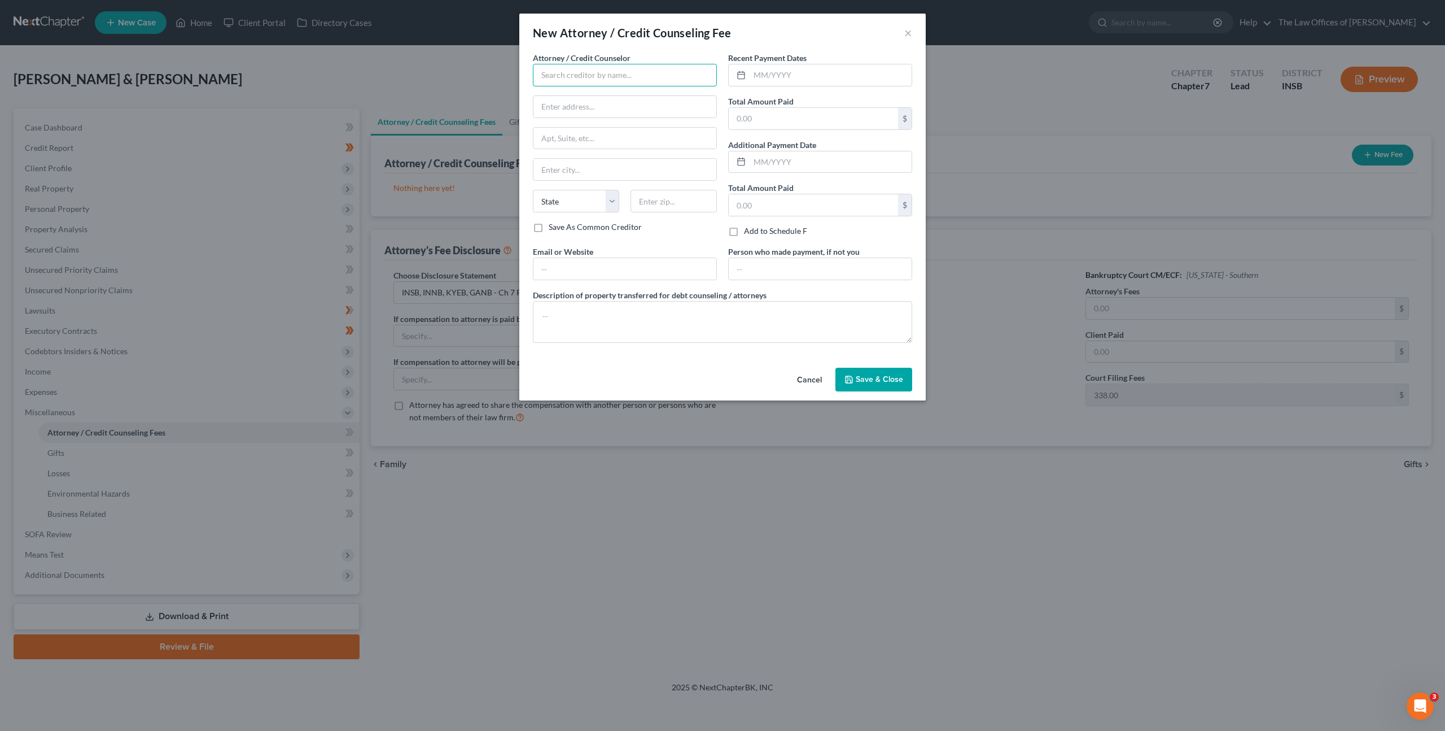
click at [650, 81] on input "text" at bounding box center [625, 75] width 184 height 23
click at [631, 106] on div "The Law Offices of Dax J. Miller, LLC" at bounding box center [614, 111] width 145 height 11
type input "The Law Offices of Dax J. Miller, LLC"
type input "201 NW 4th St"
type input "Suite 111"
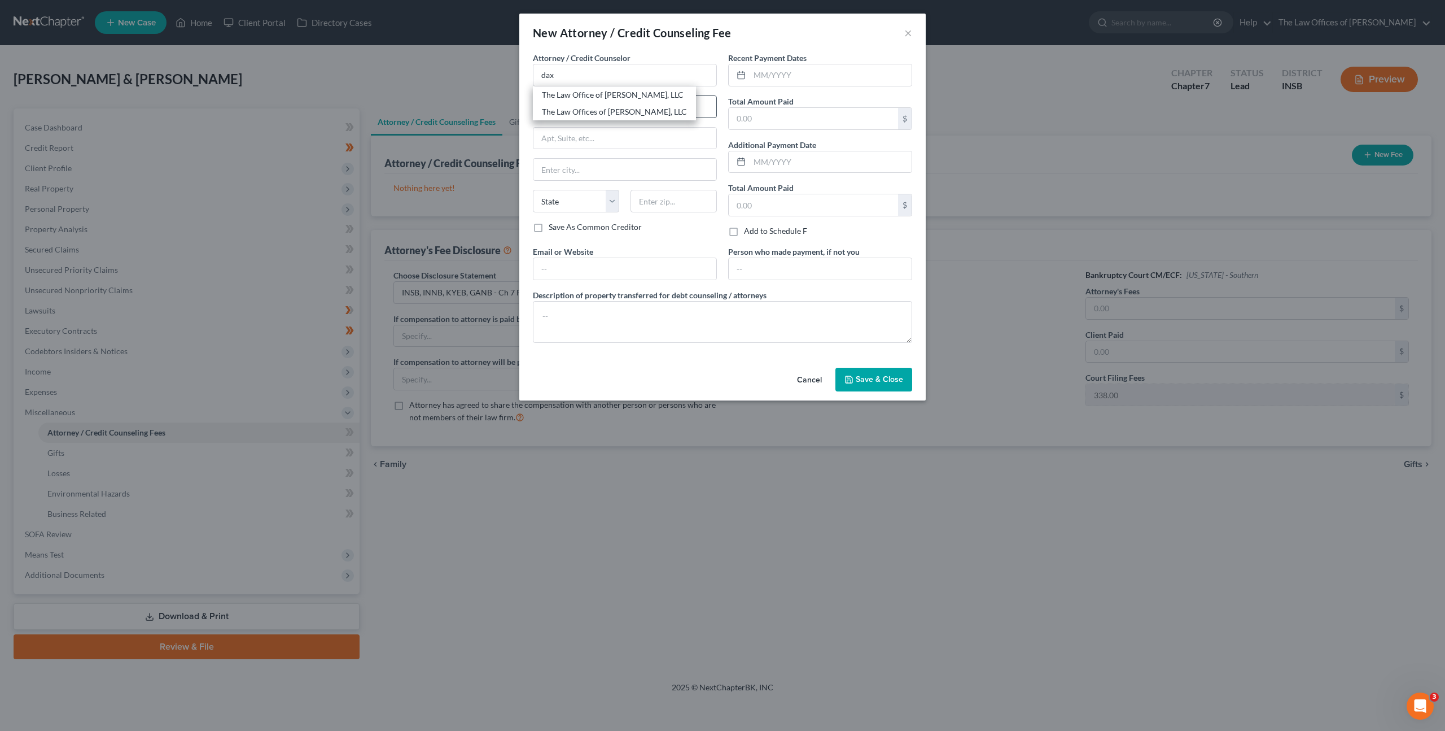
type input "Evansville"
select select "15"
type input "47708"
click at [764, 80] on input "text" at bounding box center [831, 74] width 162 height 21
type input "08/11/2025"
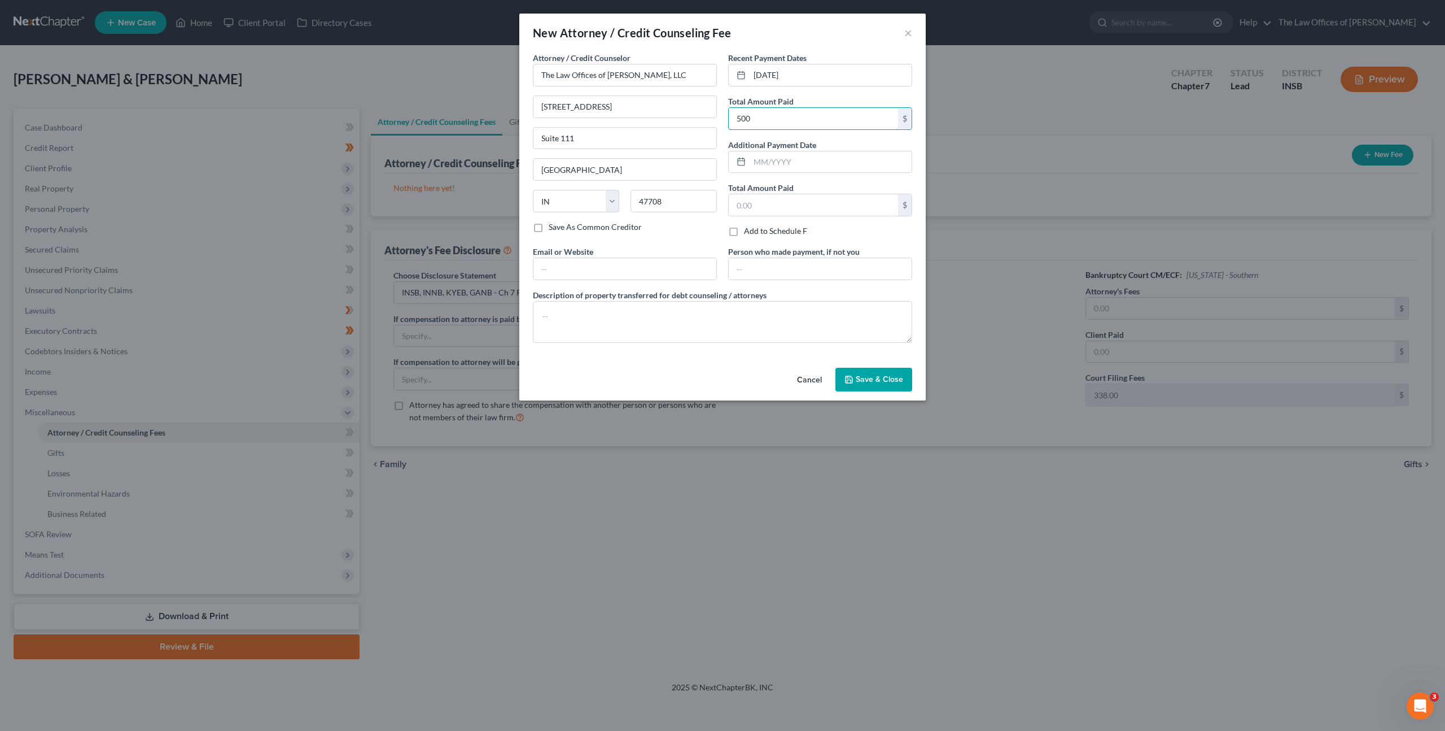
type input "500"
click at [630, 254] on div "Email or Website" at bounding box center [624, 263] width 195 height 34
drag, startPoint x: 654, startPoint y: 264, endPoint x: 684, endPoint y: 266, distance: 29.4
click at [658, 264] on input "text" at bounding box center [625, 268] width 183 height 21
type input "dax@daxjmiller.com"
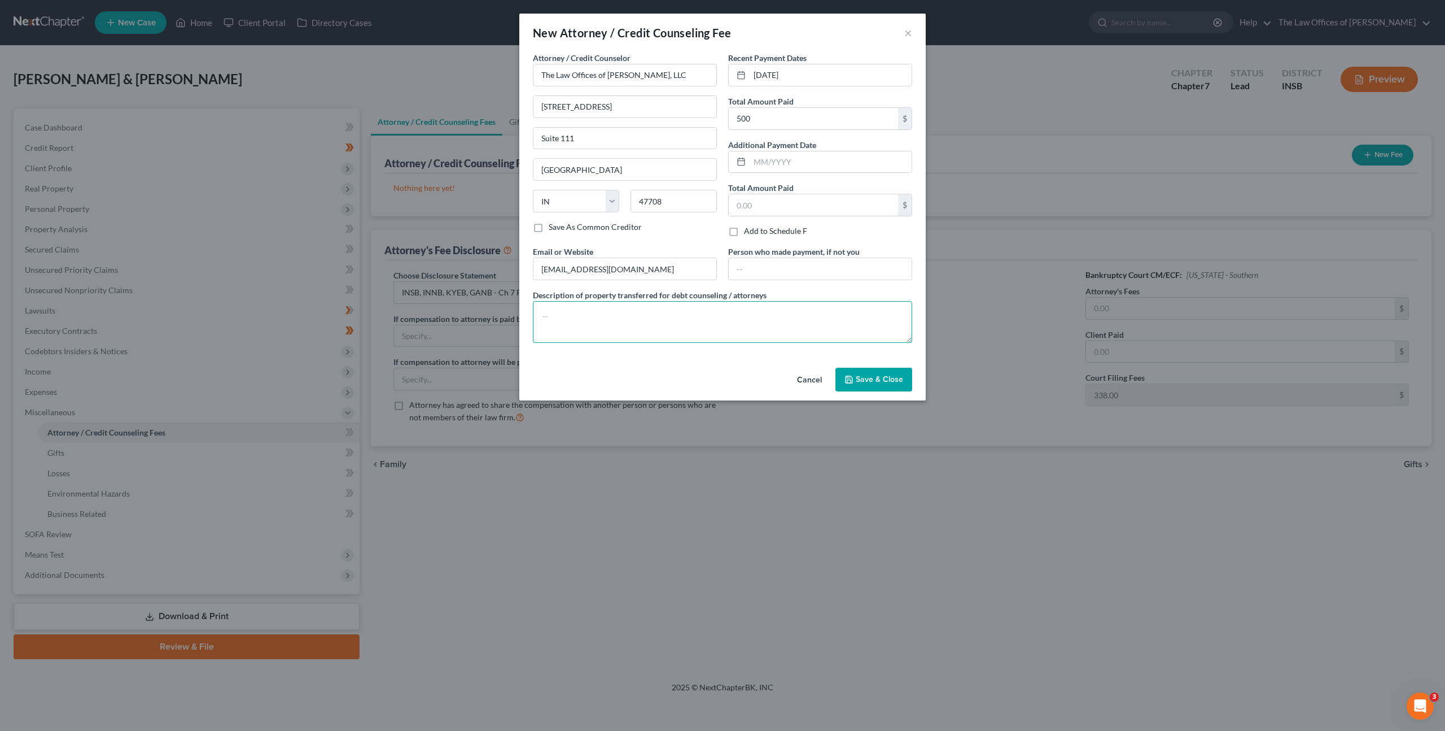
paste textarea "$499.00 - Court Filing Fee $338.00, Credit Reports $63.25, Credit Counseling $1…"
click at [560, 316] on textarea "$499.00 - Court Filing Fee $338.00, Credit Reports $63.25, Credit Counseling $1…" at bounding box center [722, 322] width 379 height 42
type textarea "$500.00 - Court Filing Fee $338.00, Credit Reports $63.25, Credit Counseling $1…"
click at [889, 382] on span "Save & Close" at bounding box center [879, 379] width 47 height 10
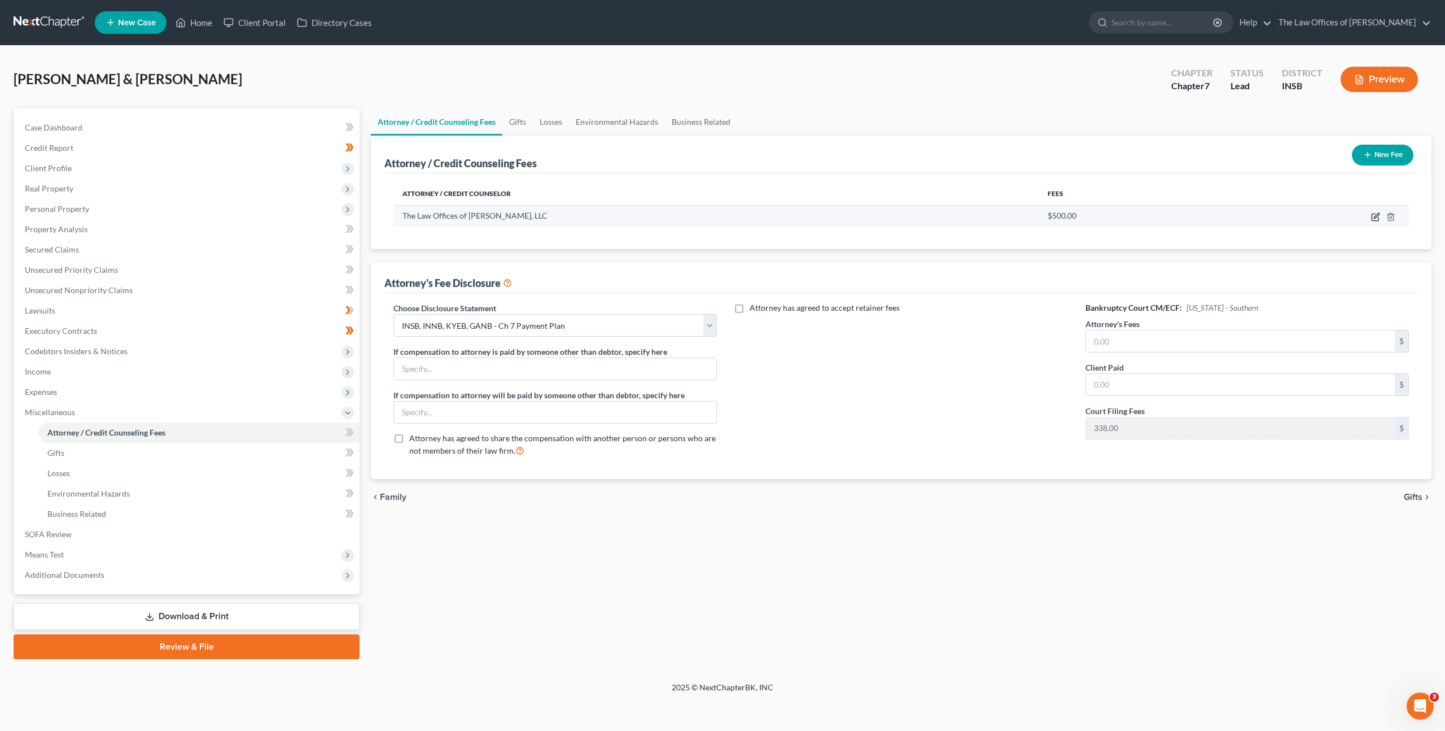
click at [1378, 212] on icon "button" at bounding box center [1375, 216] width 9 height 9
select select "15"
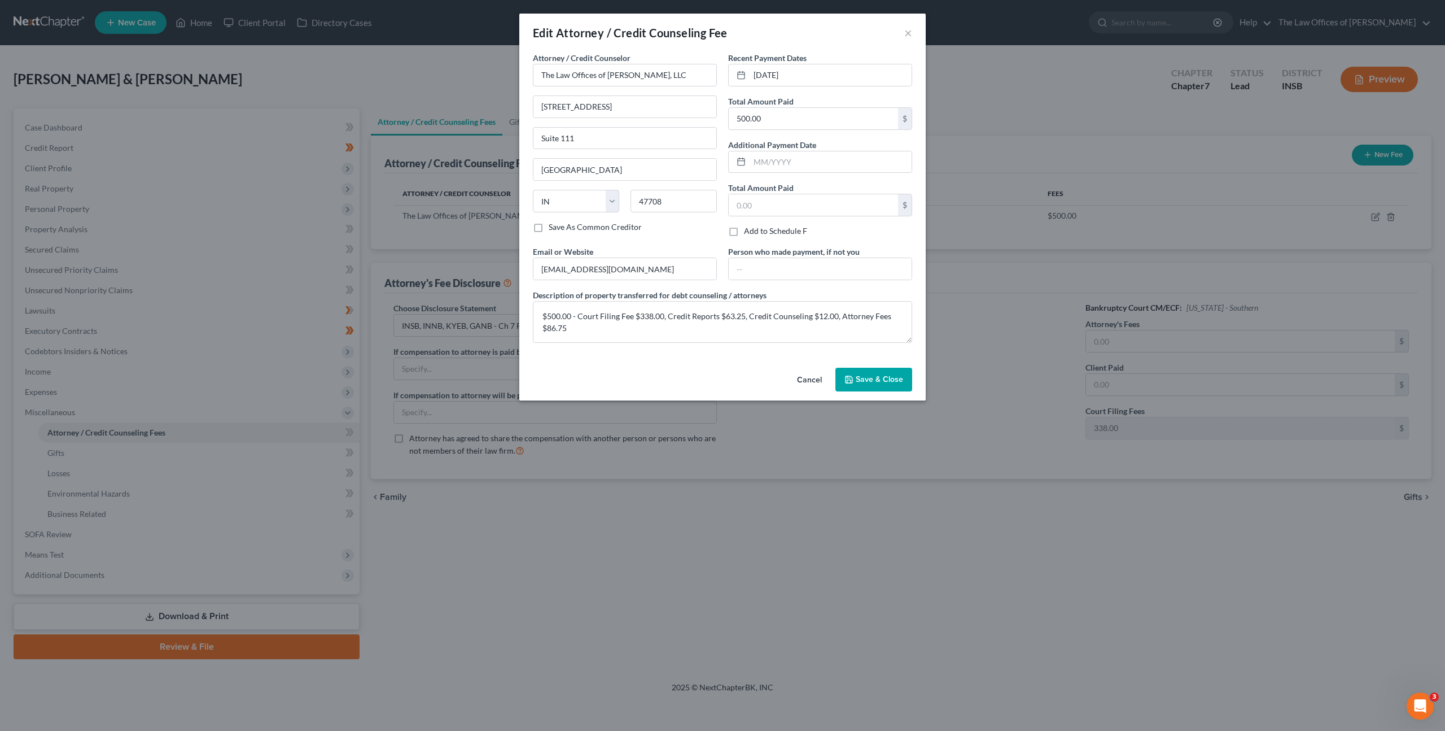
click at [911, 375] on button "Save & Close" at bounding box center [874, 380] width 77 height 24
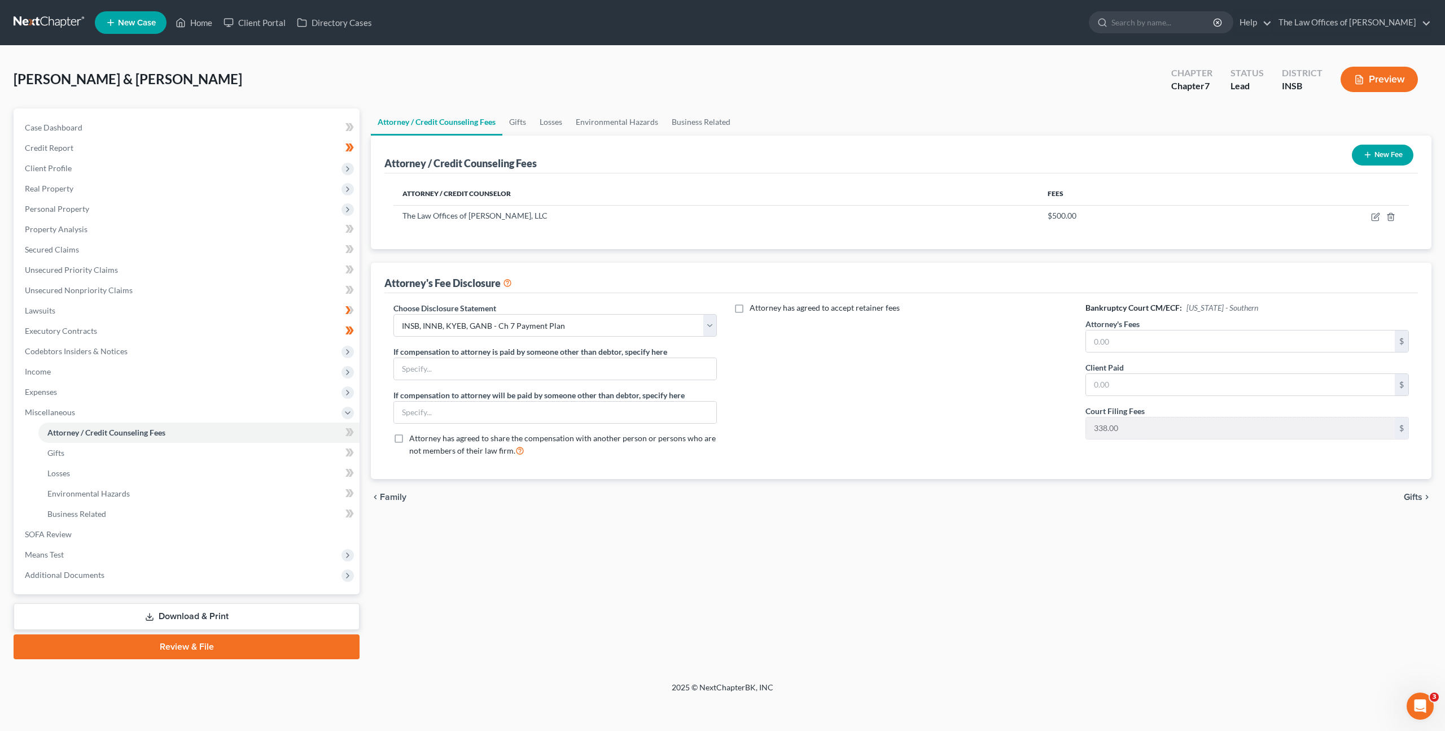
click at [1187, 323] on div "Attorney's Fees $" at bounding box center [1248, 335] width 324 height 34
click at [1167, 335] on input "text" at bounding box center [1240, 340] width 309 height 21
paste input "1836.75"
type input "1,836.75"
drag, startPoint x: 1126, startPoint y: 389, endPoint x: 1126, endPoint y: 378, distance: 10.7
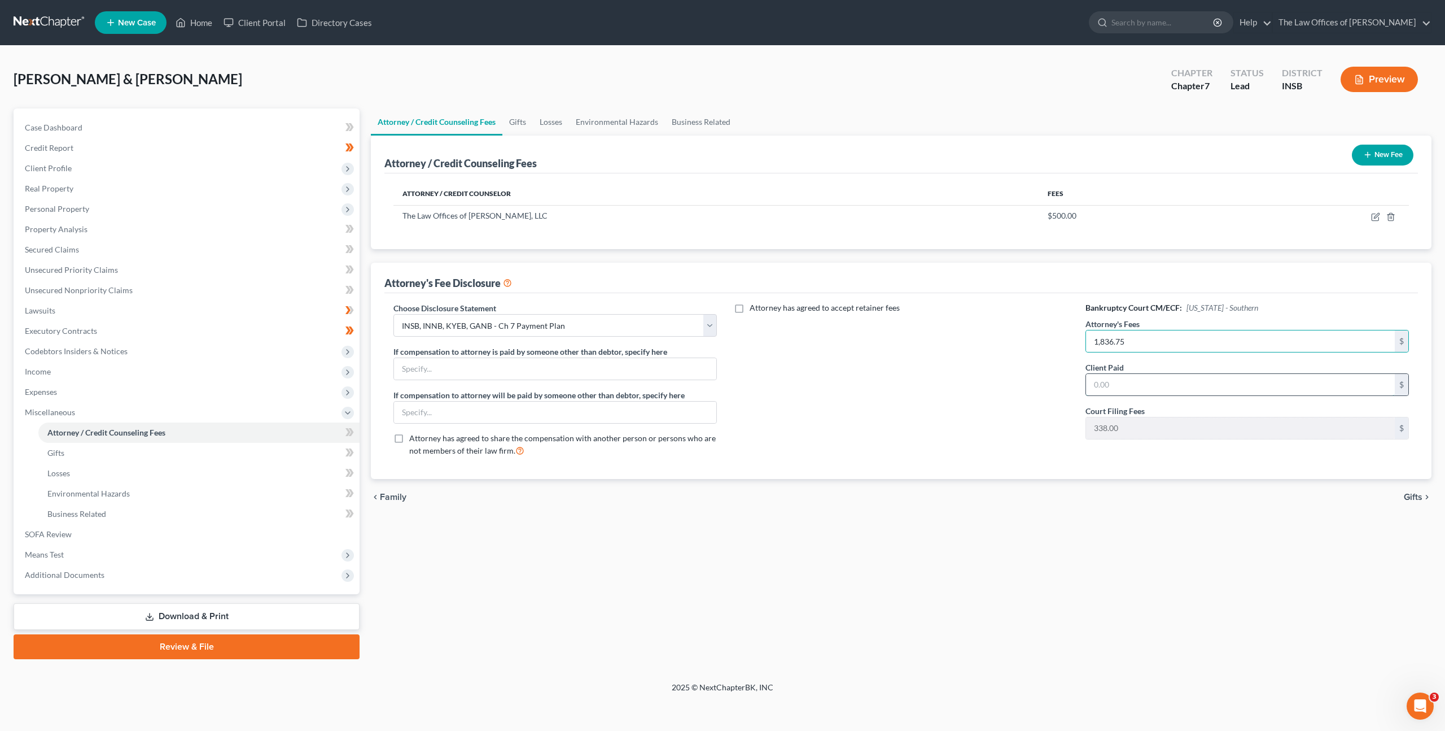
click at [1126, 388] on input "text" at bounding box center [1240, 384] width 309 height 21
click at [1376, 215] on icon "button" at bounding box center [1376, 215] width 5 height 5
select select "15"
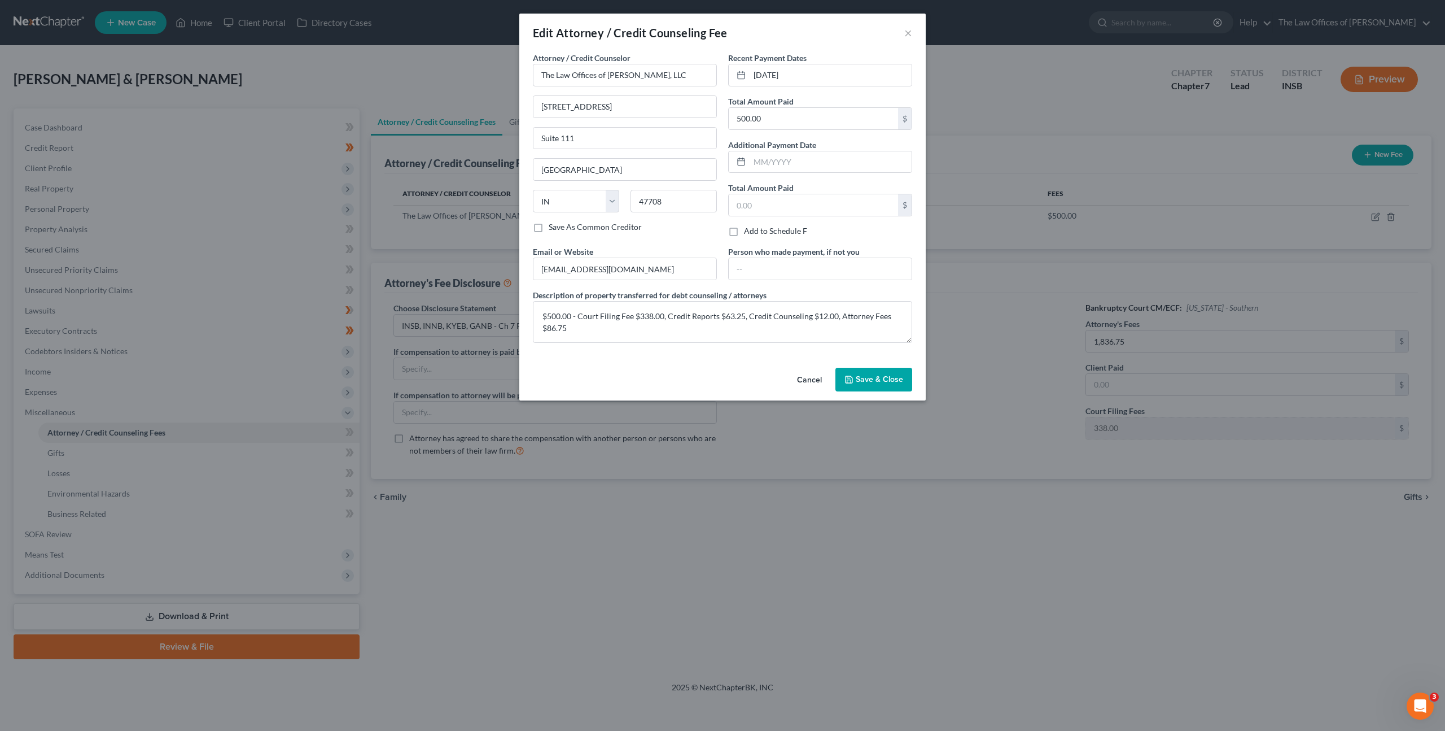
drag, startPoint x: 808, startPoint y: 374, endPoint x: 868, endPoint y: 374, distance: 59.8
click at [808, 374] on button "Cancel" at bounding box center [809, 380] width 43 height 23
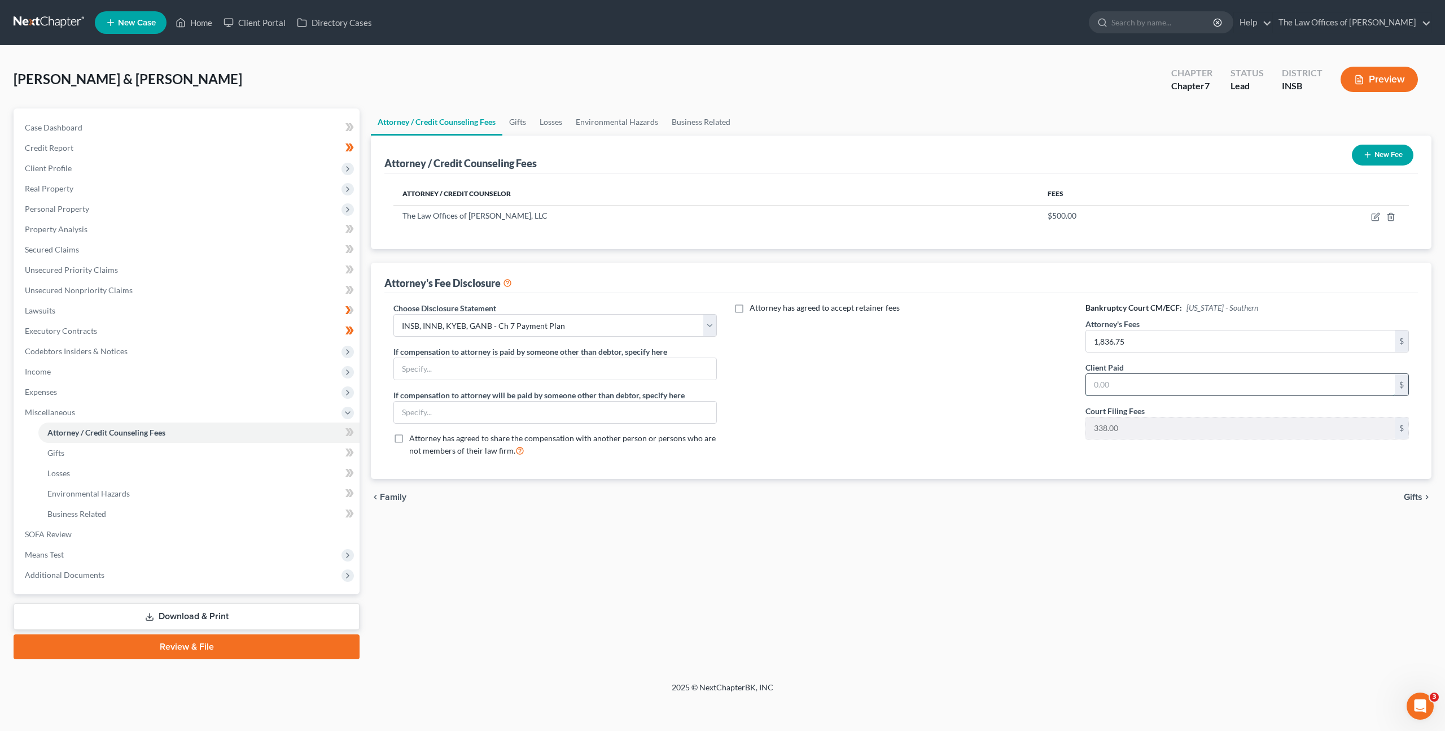
click at [1113, 380] on input "text" at bounding box center [1240, 384] width 309 height 21
type input "86.75"
click at [856, 434] on div "Attorney has agreed to accept retainer fees" at bounding box center [901, 383] width 346 height 163
click at [356, 432] on span at bounding box center [350, 433] width 20 height 17
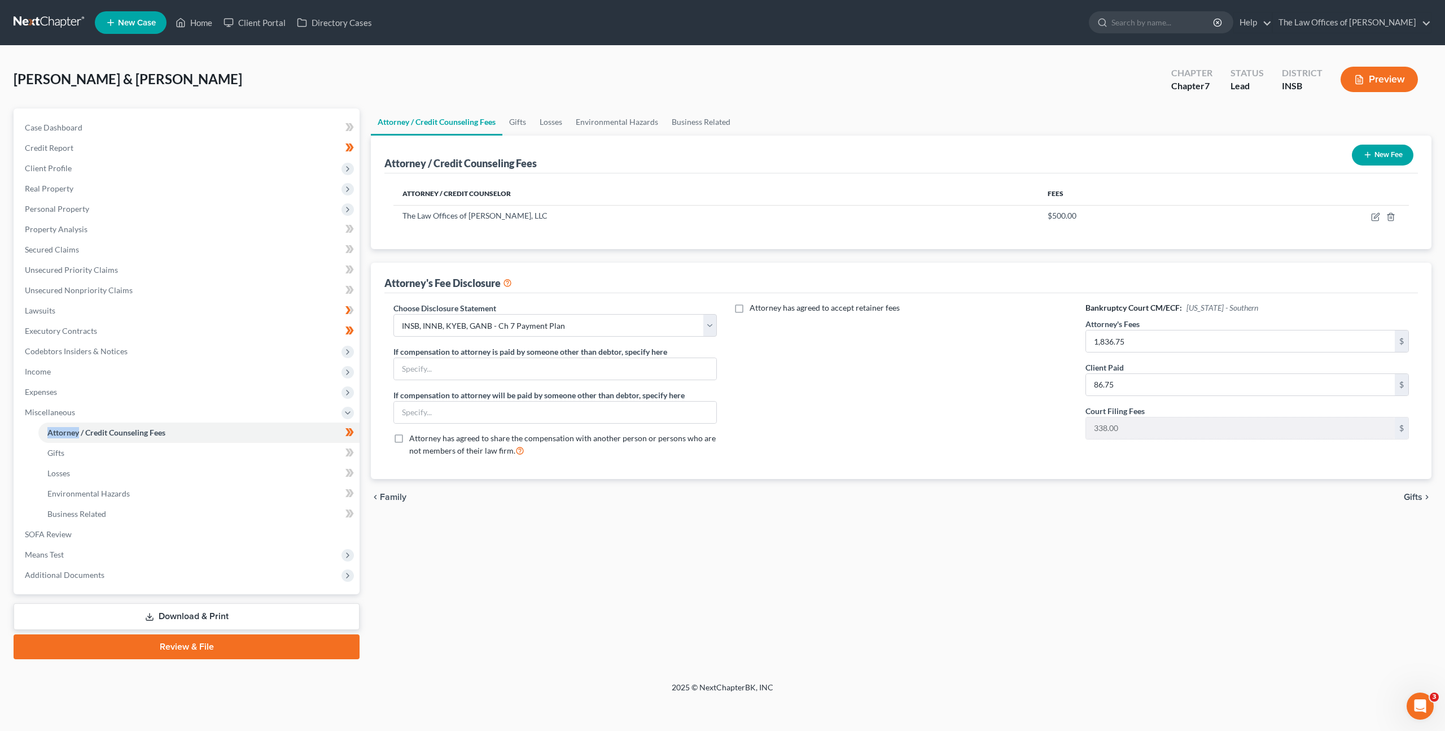
click at [264, 608] on link "Download & Print" at bounding box center [187, 616] width 346 height 27
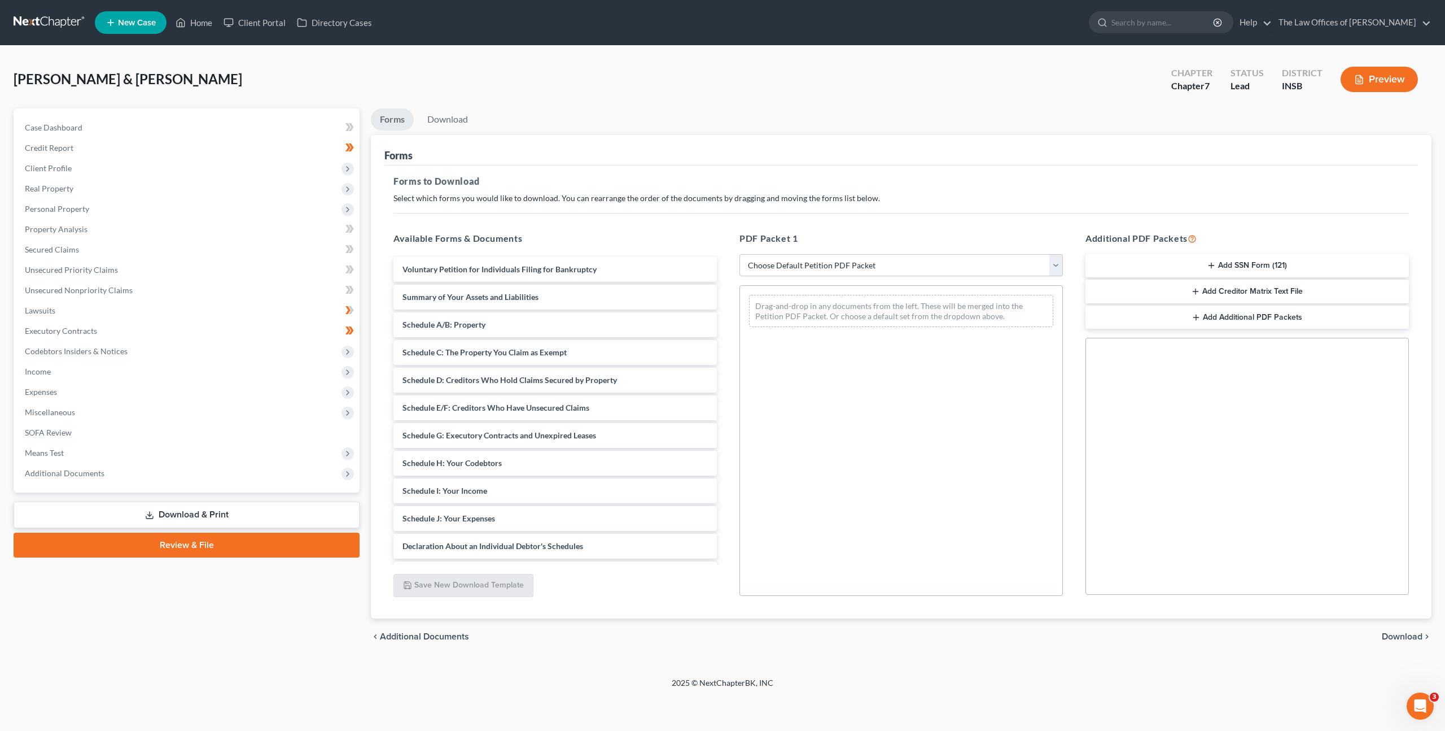
click at [832, 278] on div "PDF Packet 1 Choose Default Petition PDF Packet Complete Bankruptcy Petition (a…" at bounding box center [901, 413] width 346 height 383
click at [841, 269] on select "Choose Default Petition PDF Packet Complete Bankruptcy Petition (all forms and …" at bounding box center [902, 265] width 324 height 23
select select "3"
click at [740, 254] on select "Choose Default Petition PDF Packet Complete Bankruptcy Petition (all forms and …" at bounding box center [902, 265] width 324 height 23
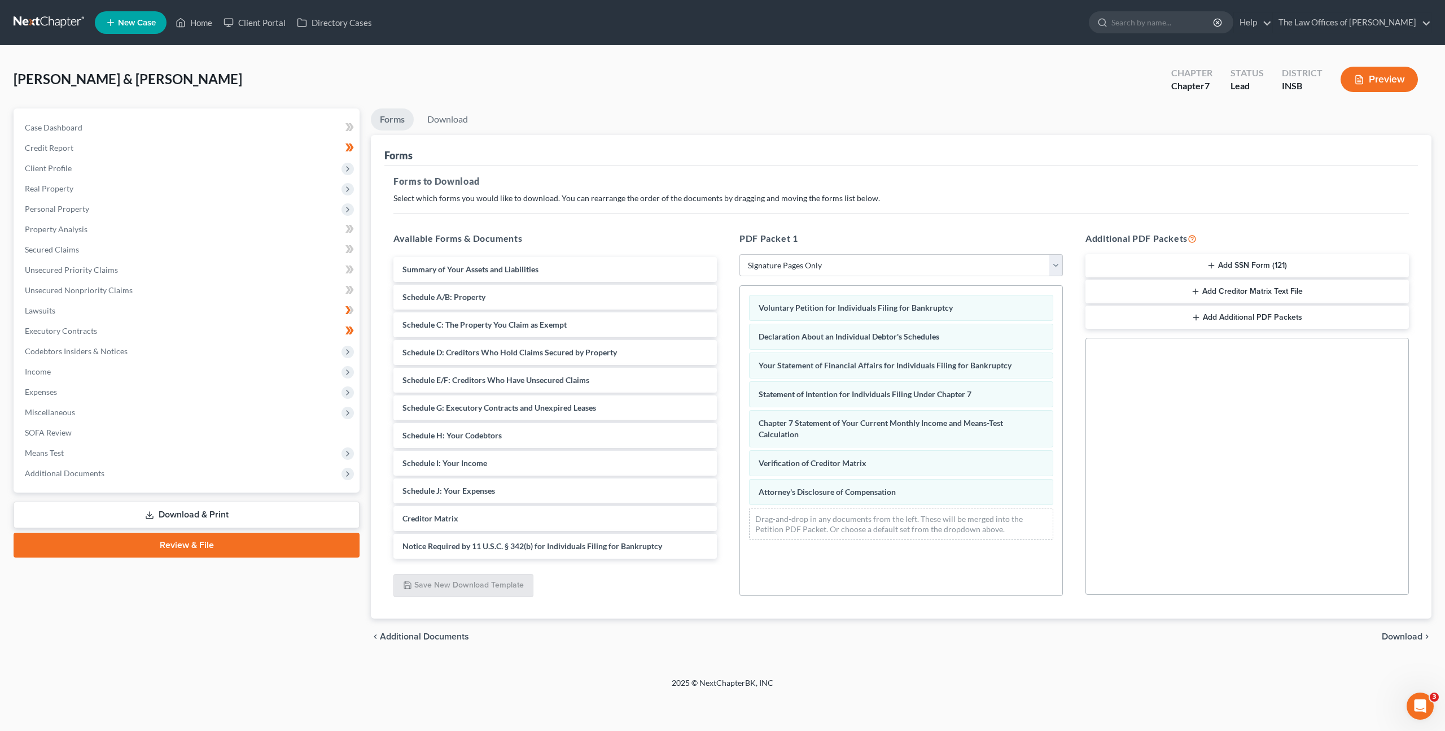
click at [1183, 261] on button "Add SSN Form (121)" at bounding box center [1248, 266] width 324 height 24
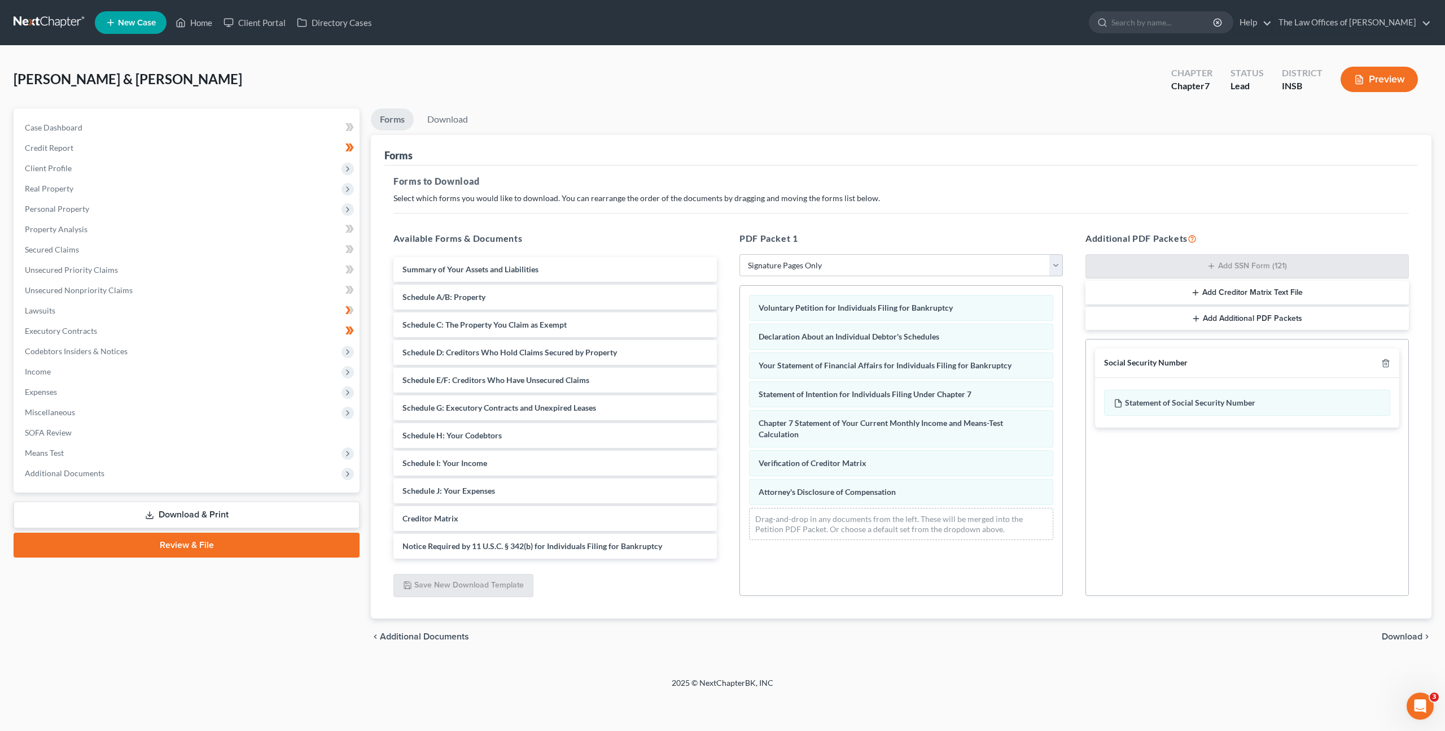
click at [1394, 636] on span "Download" at bounding box center [1402, 636] width 41 height 9
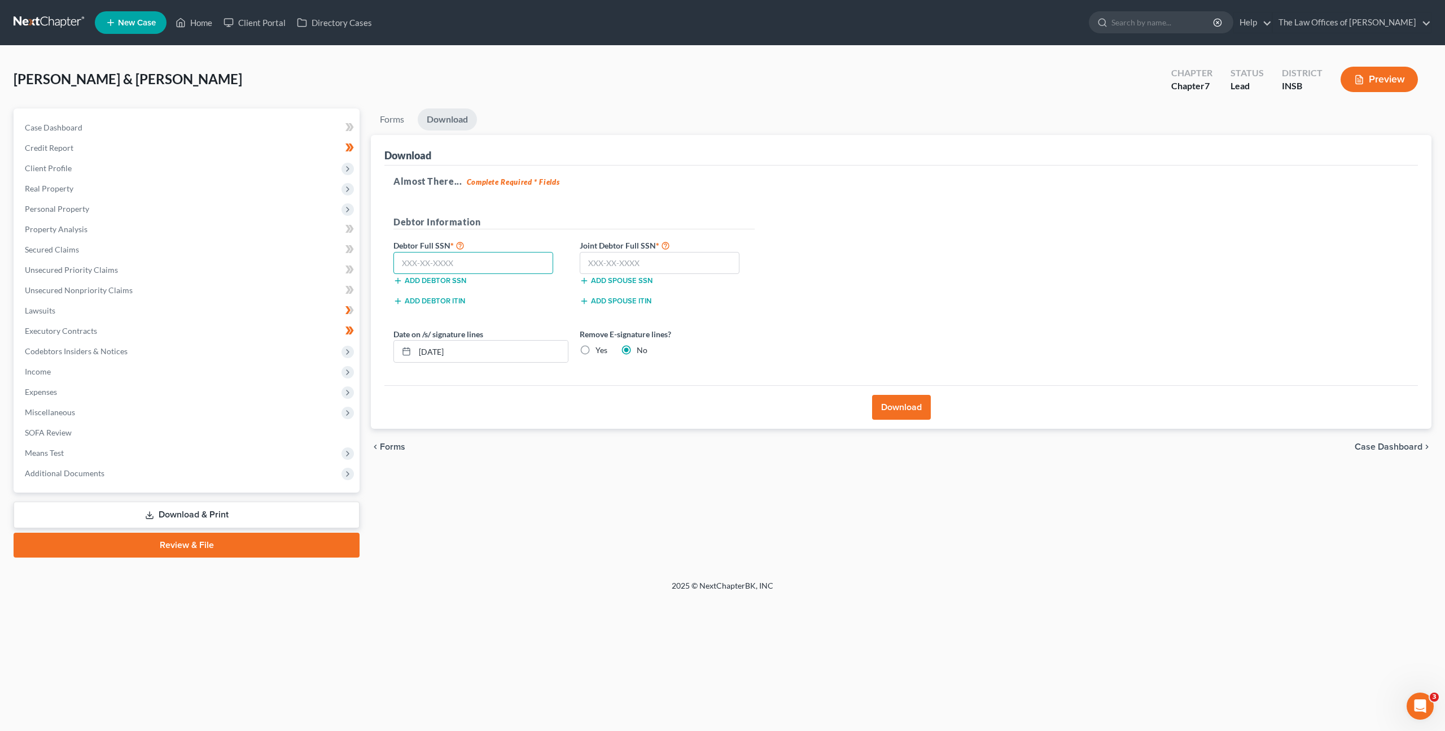
click at [496, 260] on input "text" at bounding box center [474, 263] width 160 height 23
paste input "304-84-6759"
type input "304-84-6759"
click at [631, 250] on label "Joint Debtor Full SSN *" at bounding box center [667, 245] width 186 height 14
click at [668, 261] on input "text" at bounding box center [660, 263] width 160 height 23
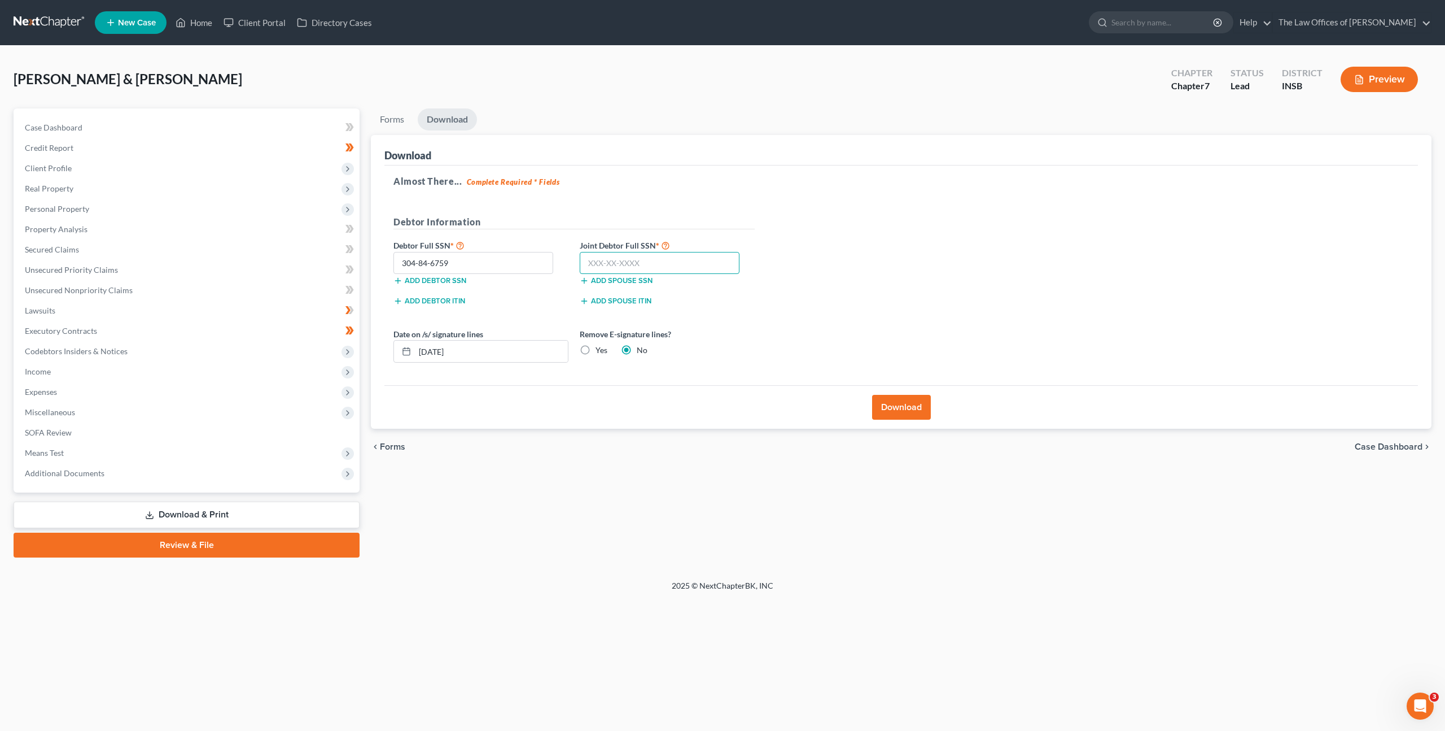
drag, startPoint x: 692, startPoint y: 259, endPoint x: 761, endPoint y: 251, distance: 69.3
click at [692, 259] on input "text" at bounding box center [660, 263] width 160 height 23
paste input "303-90-3186"
type input "303-90-3186"
drag, startPoint x: 838, startPoint y: 247, endPoint x: 840, endPoint y: 282, distance: 34.5
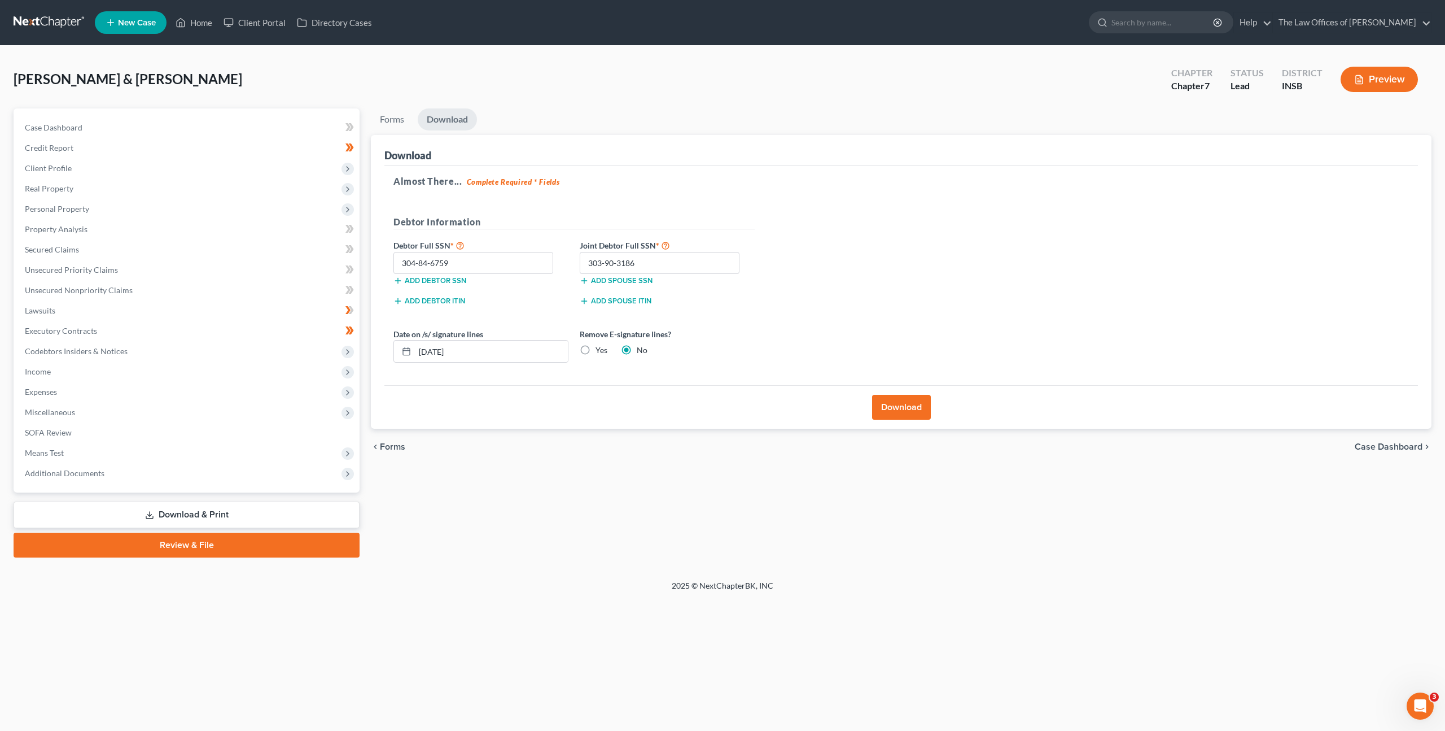
click at [838, 247] on div "Almost There... Complete Required * Fields Debtor Information Debtor Full SSN *…" at bounding box center [901, 275] width 1034 height 220
click at [601, 347] on label "Yes" at bounding box center [602, 349] width 12 height 11
click at [601, 347] on input "Yes" at bounding box center [603, 347] width 7 height 7
radio input "true"
radio input "false"
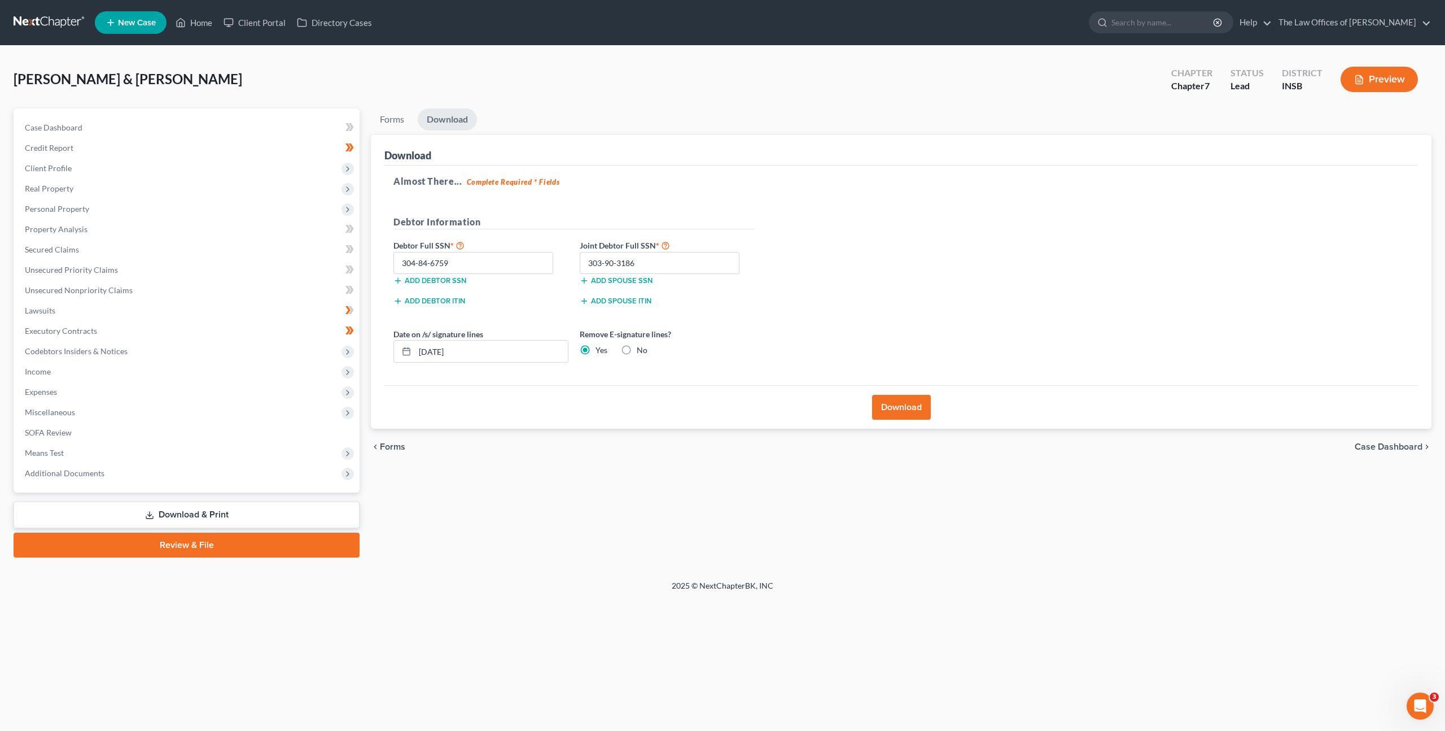
click at [896, 401] on button "Download" at bounding box center [901, 407] width 59 height 25
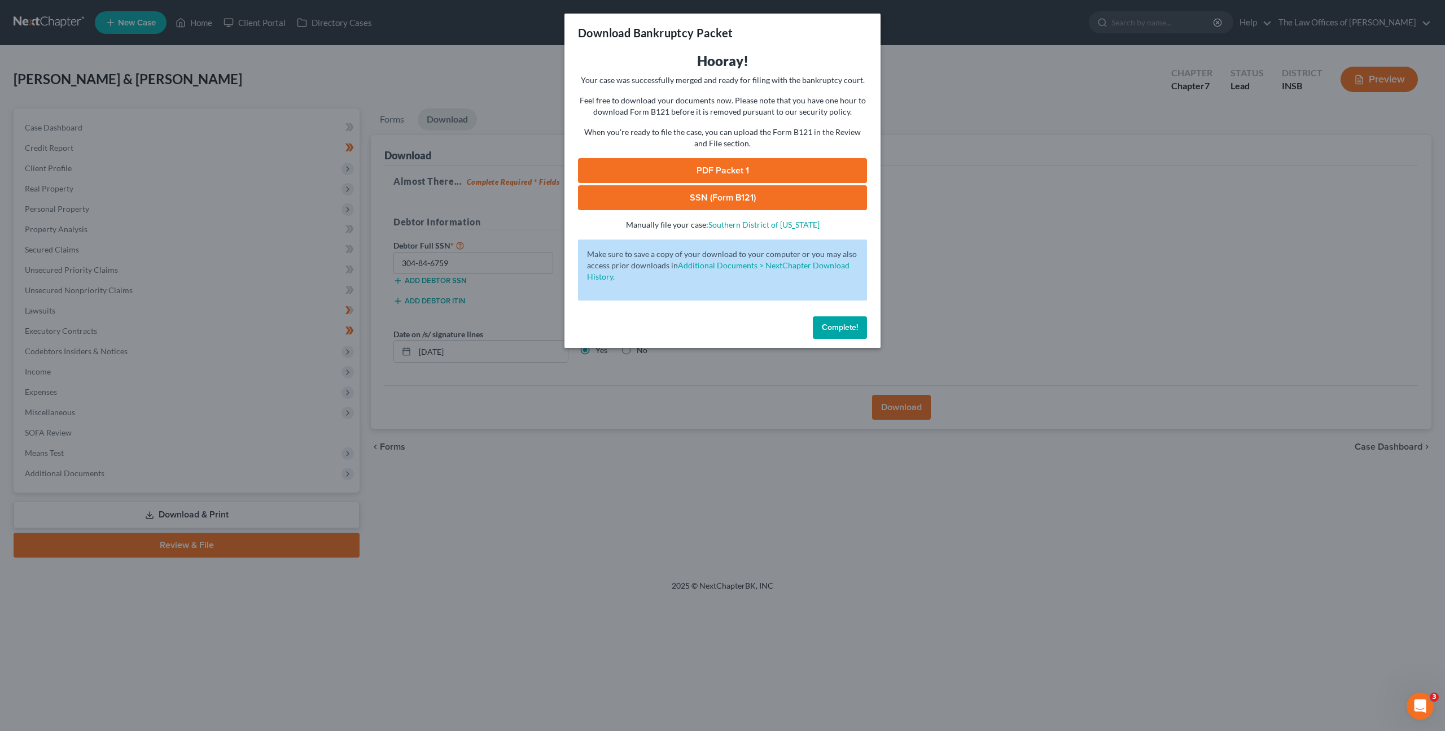
click at [742, 177] on link "PDF Packet 1" at bounding box center [722, 170] width 289 height 25
click at [691, 187] on link "SSN (Form B121)" at bounding box center [722, 197] width 289 height 25
click at [846, 324] on span "Complete!" at bounding box center [840, 327] width 36 height 10
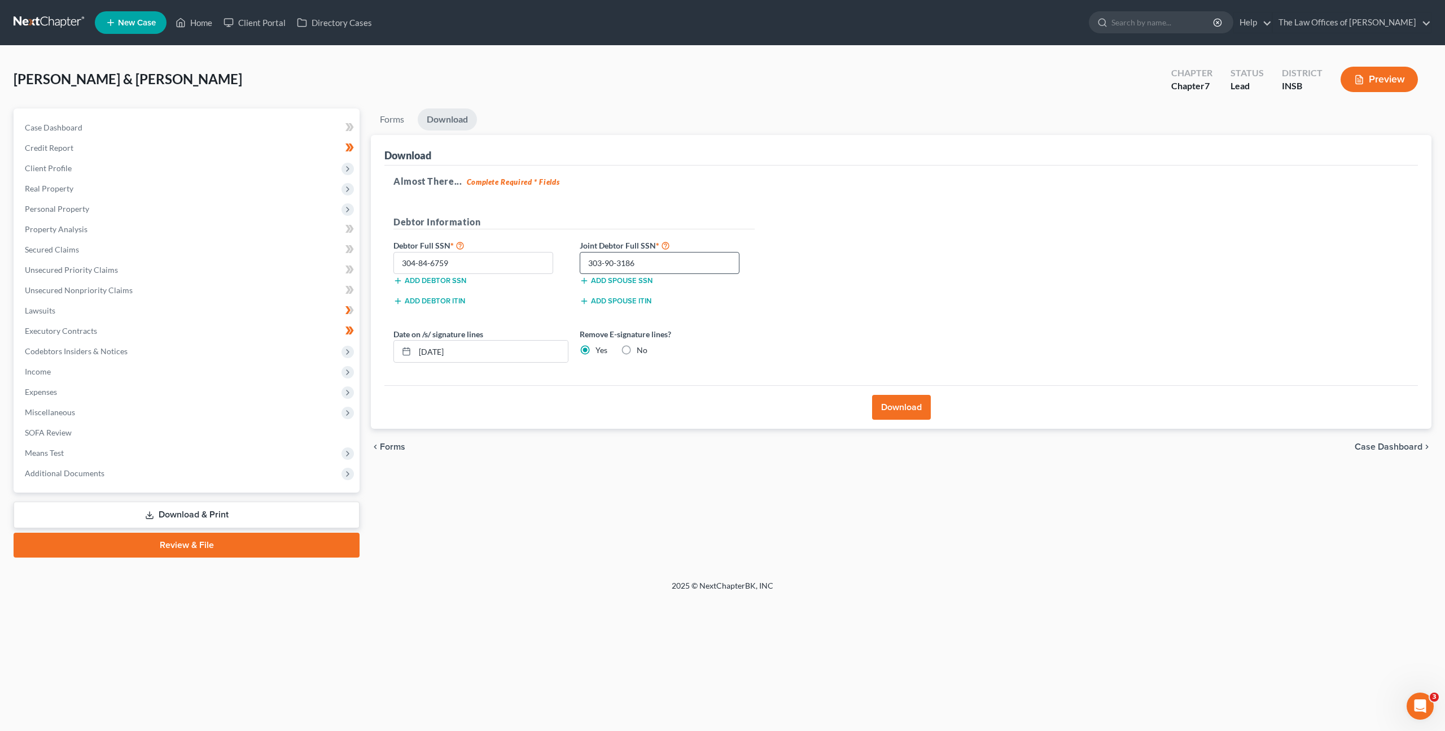
drag, startPoint x: 982, startPoint y: 301, endPoint x: 730, endPoint y: 254, distance: 256.2
click at [23, 20] on link at bounding box center [50, 22] width 72 height 20
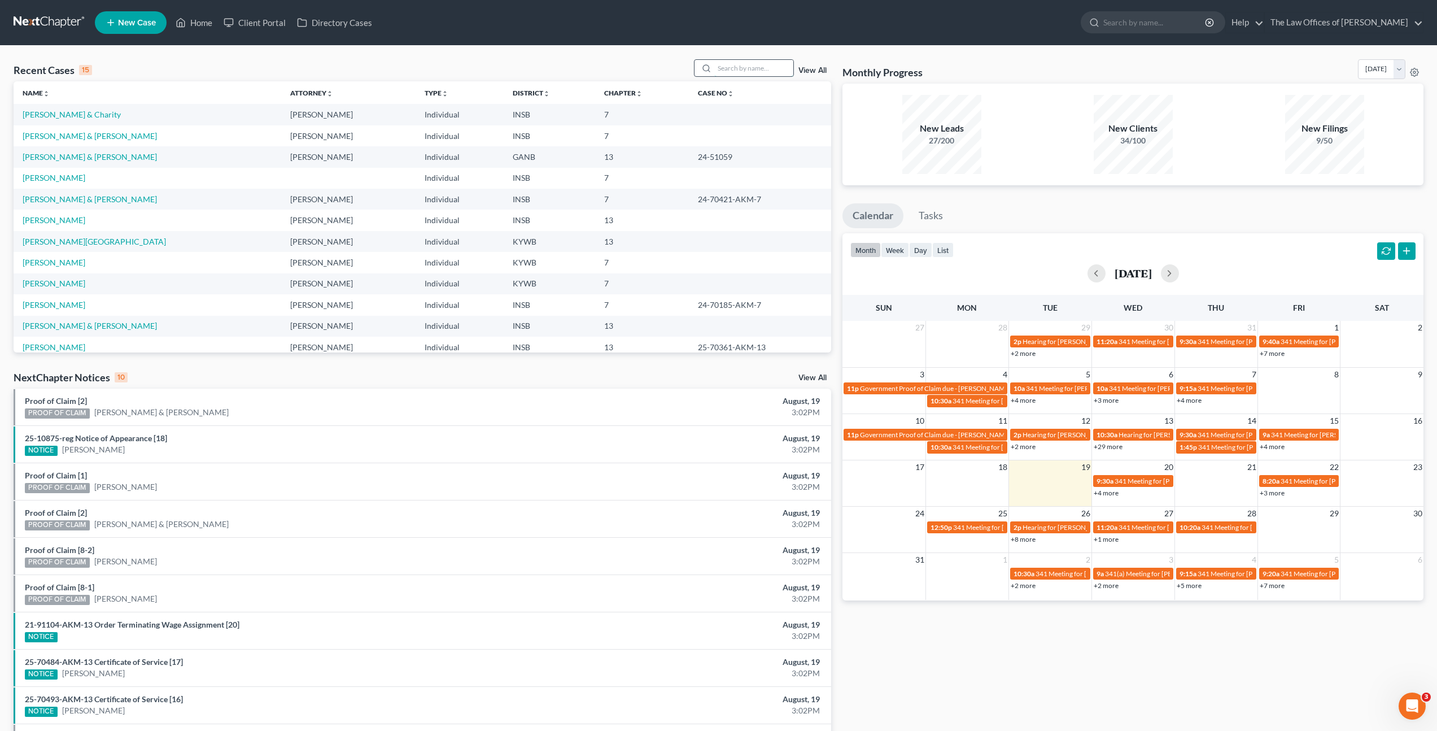
click at [743, 60] on input "search" at bounding box center [753, 68] width 79 height 16
type input "[PERSON_NAME]"
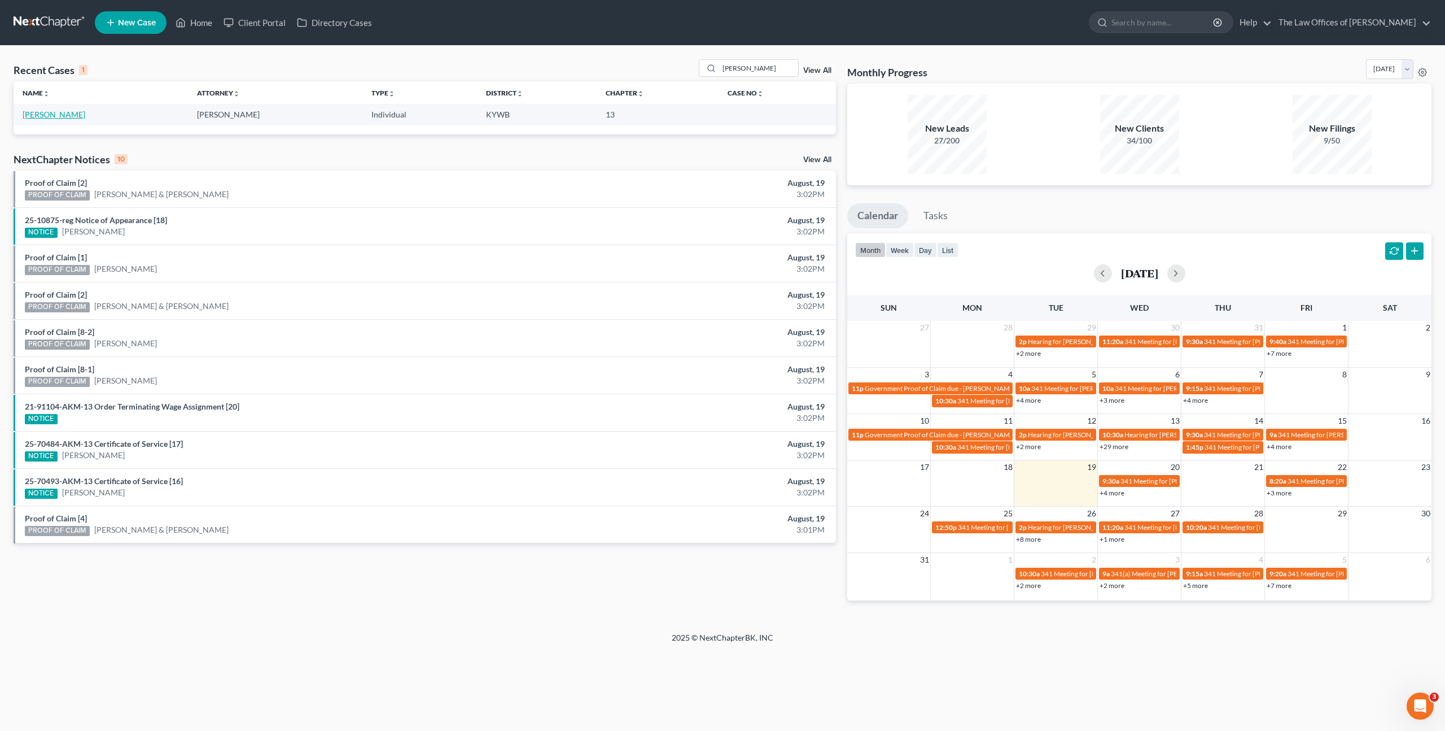
click at [59, 119] on link "[PERSON_NAME]" at bounding box center [54, 115] width 63 height 10
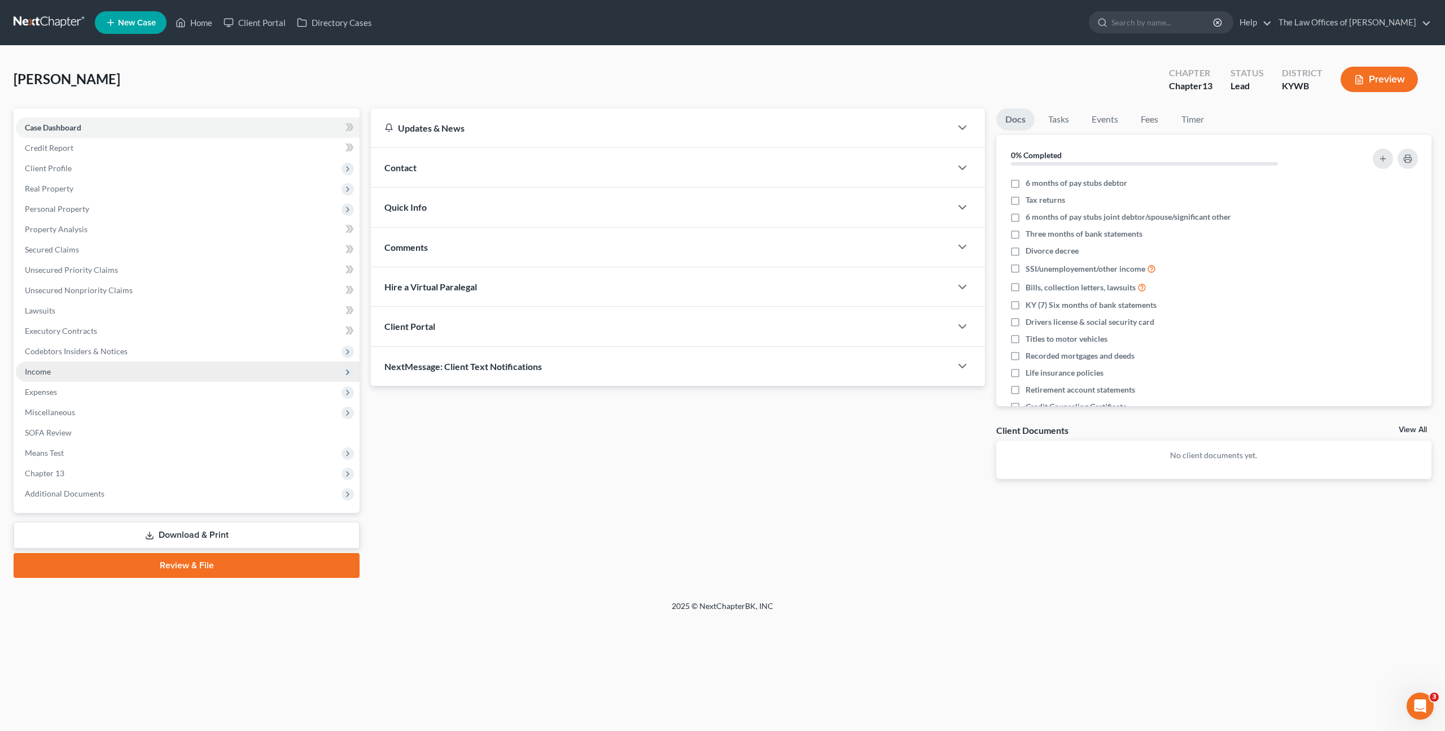
click at [164, 377] on span "Income" at bounding box center [188, 371] width 344 height 20
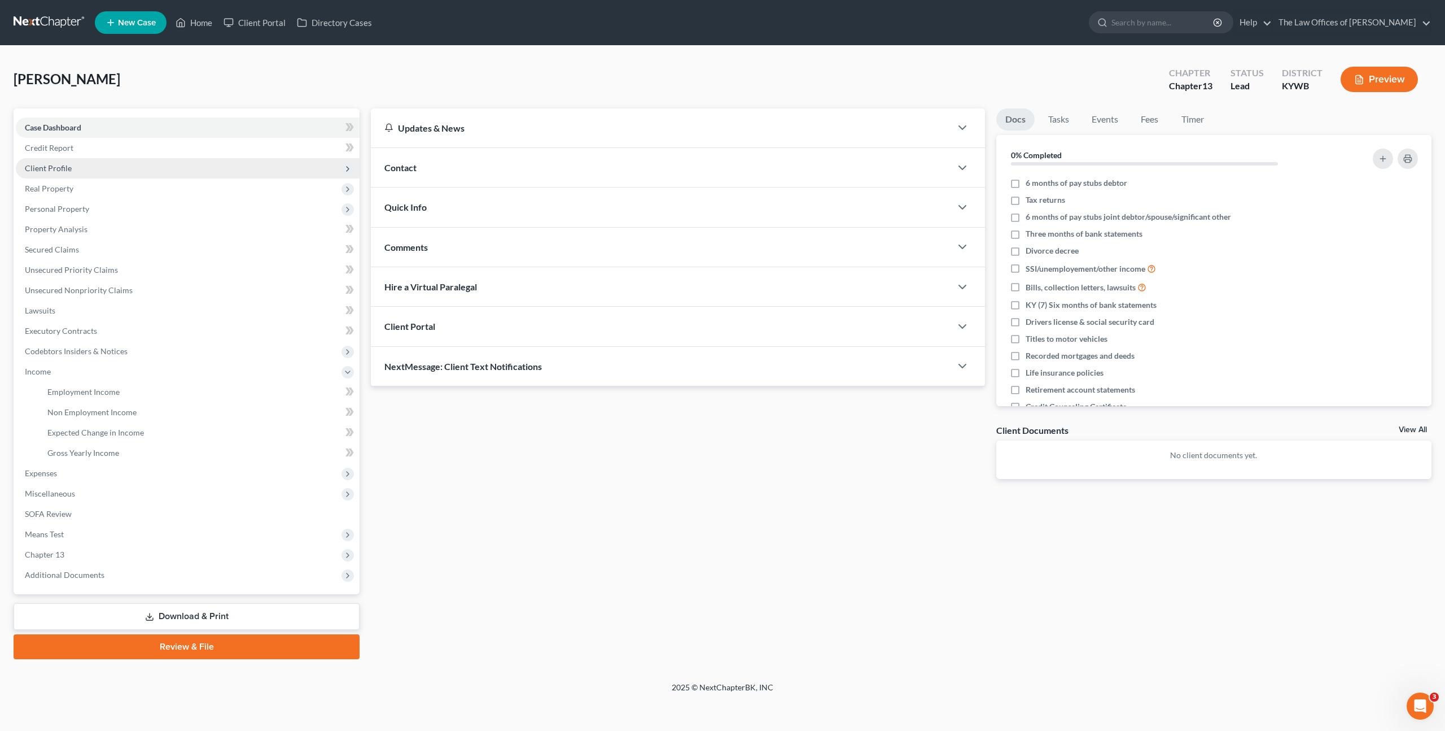
click at [188, 165] on span "Client Profile" at bounding box center [188, 168] width 344 height 20
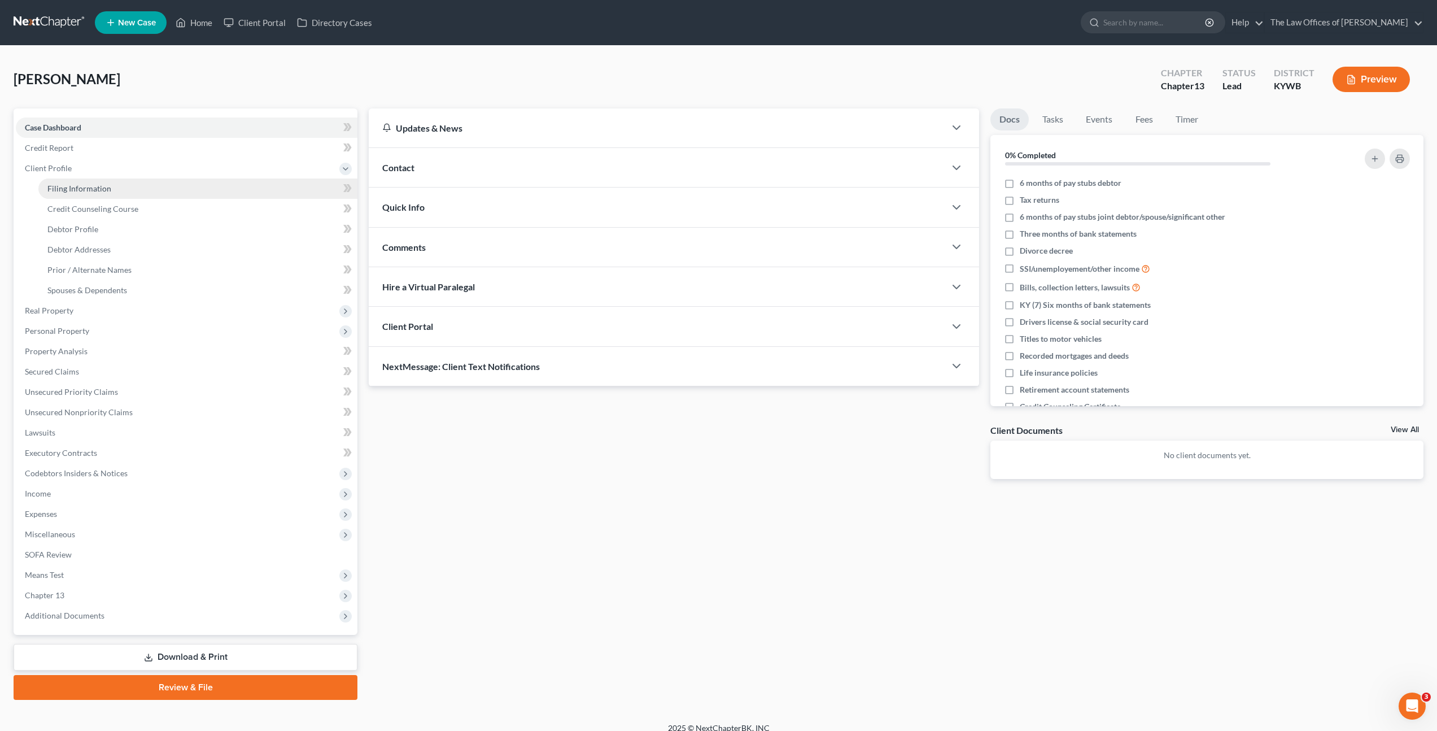
click at [181, 188] on link "Filing Information" at bounding box center [197, 188] width 319 height 20
select select "1"
select select "0"
select select "3"
select select "18"
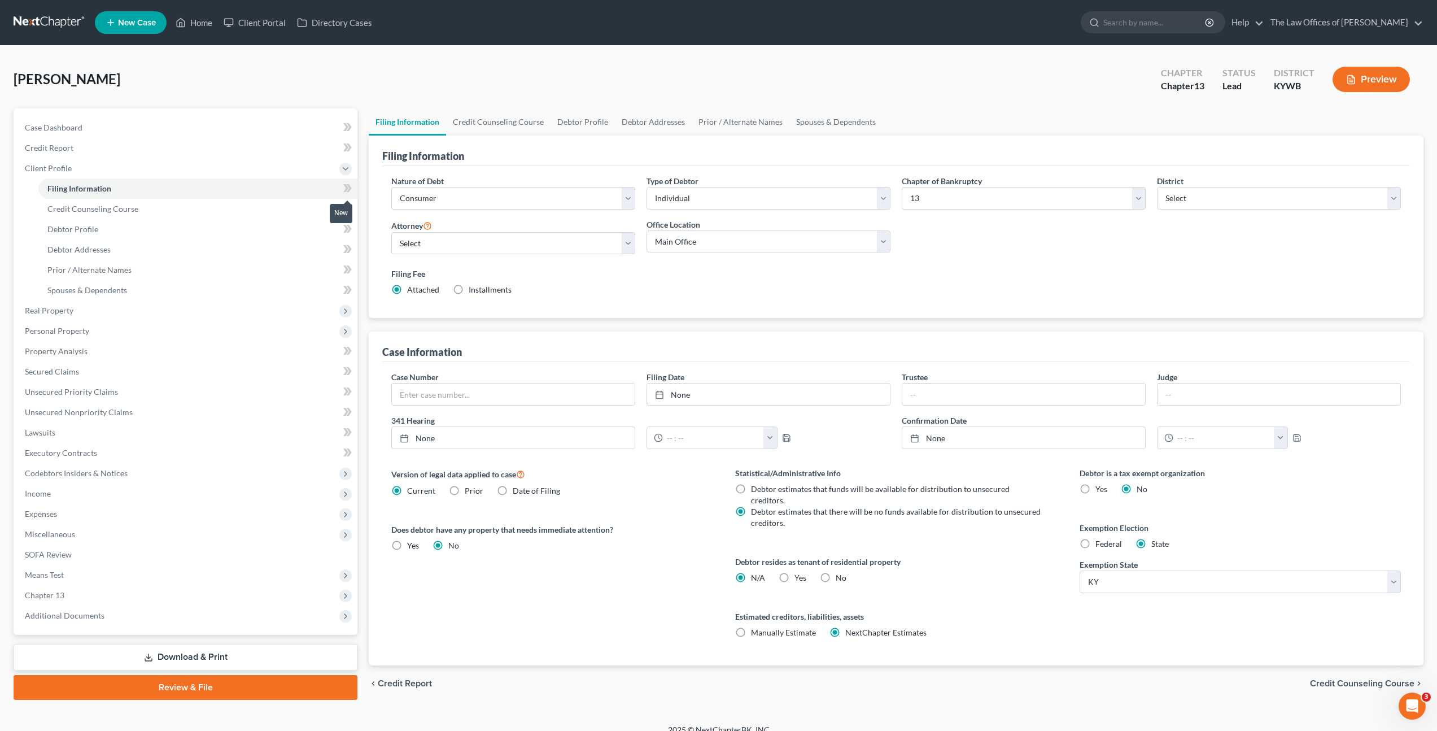
click at [338, 187] on span at bounding box center [348, 189] width 20 height 17
drag, startPoint x: 298, startPoint y: 207, endPoint x: 340, endPoint y: 207, distance: 41.8
click at [298, 207] on link "Credit Counseling Course" at bounding box center [197, 209] width 319 height 20
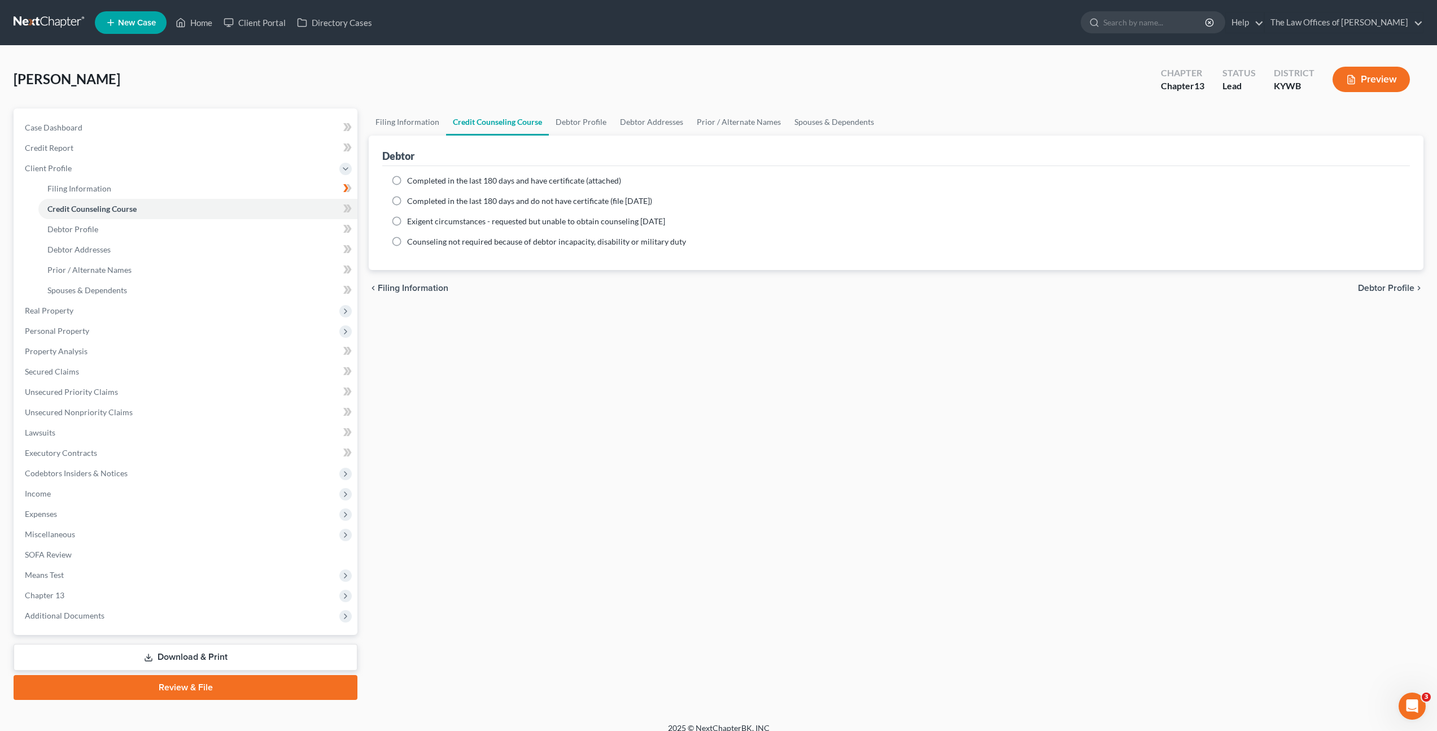
click at [495, 176] on span "Completed in the last 180 days and have certificate (attached)" at bounding box center [514, 181] width 214 height 10
click at [419, 176] on input "Completed in the last 180 days and have certificate (attached)" at bounding box center [415, 178] width 7 height 7
radio input "true"
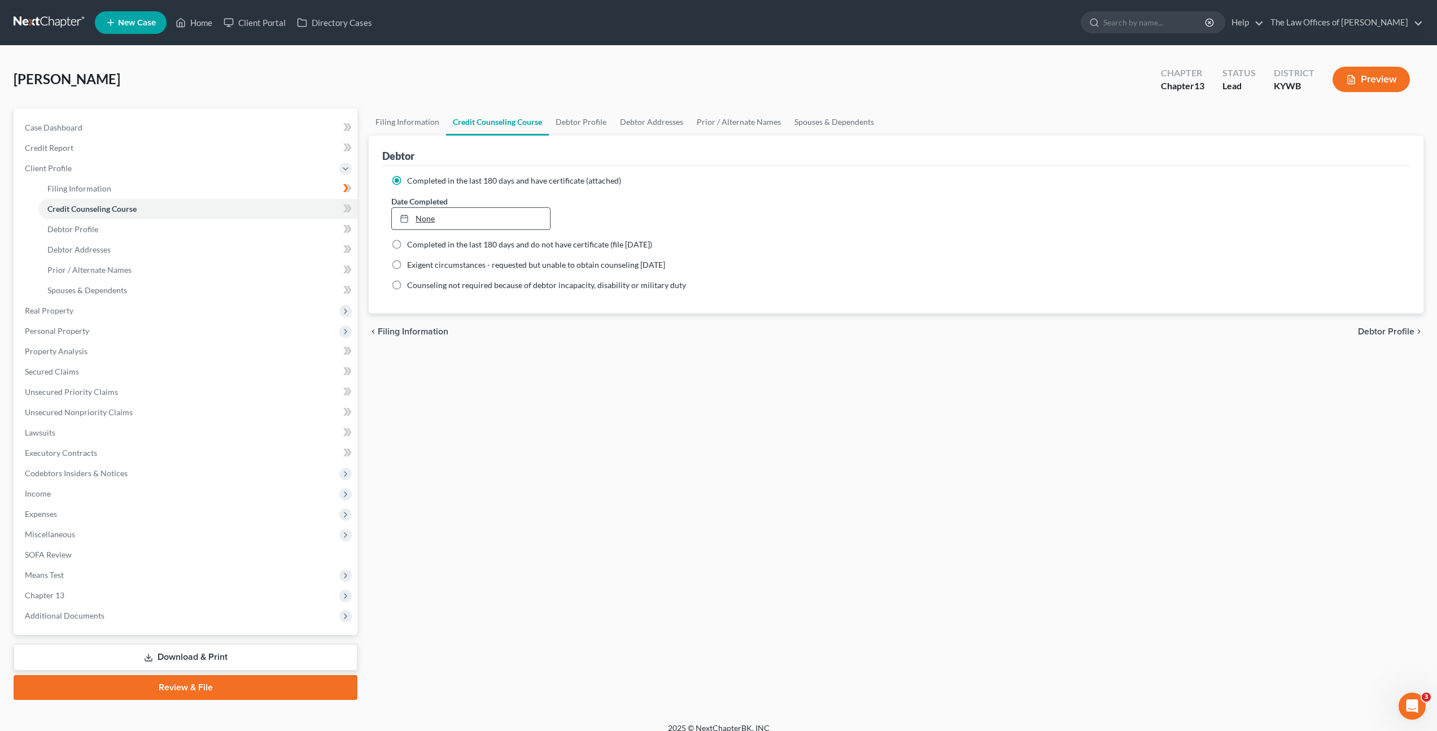
type input "[DATE]"
click at [506, 219] on link "None" at bounding box center [471, 218] width 158 height 21
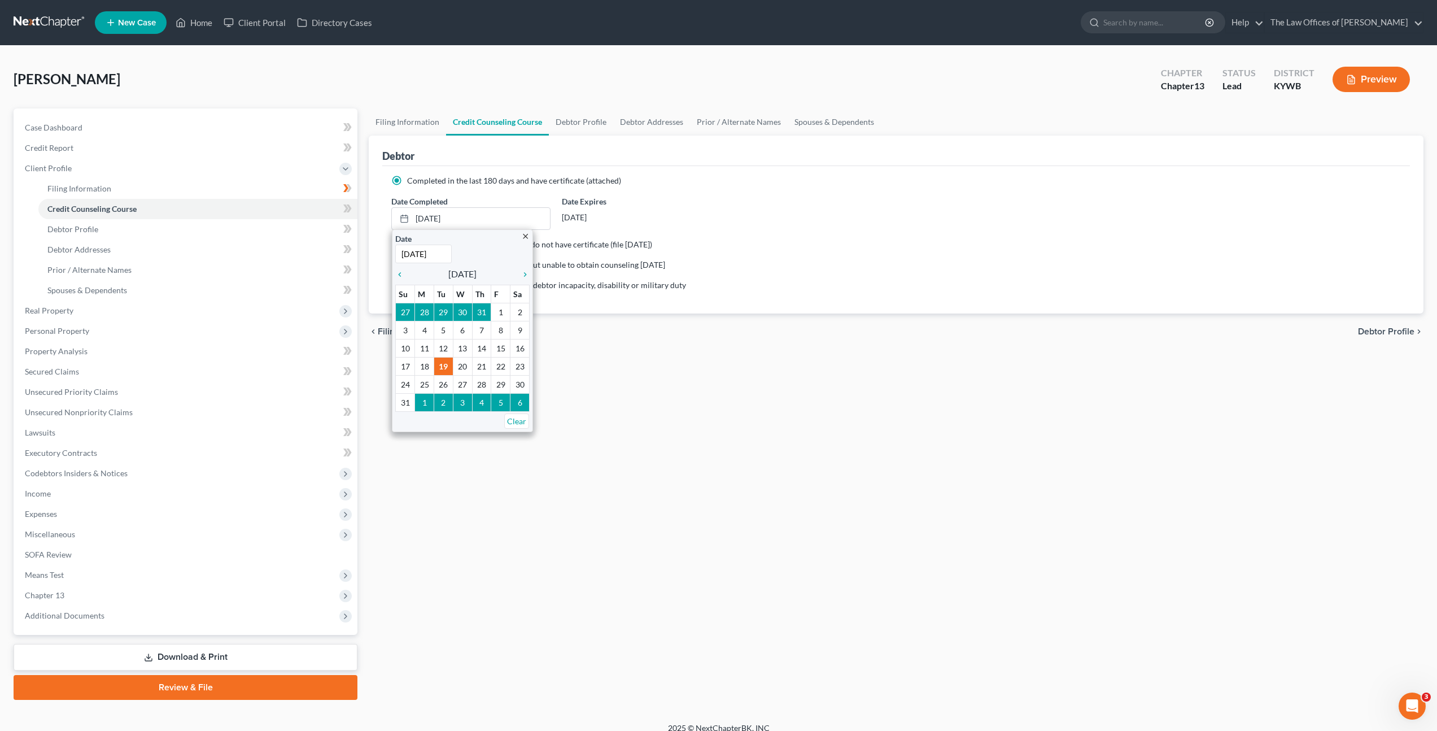
drag, startPoint x: 430, startPoint y: 365, endPoint x: 445, endPoint y: 365, distance: 15.2
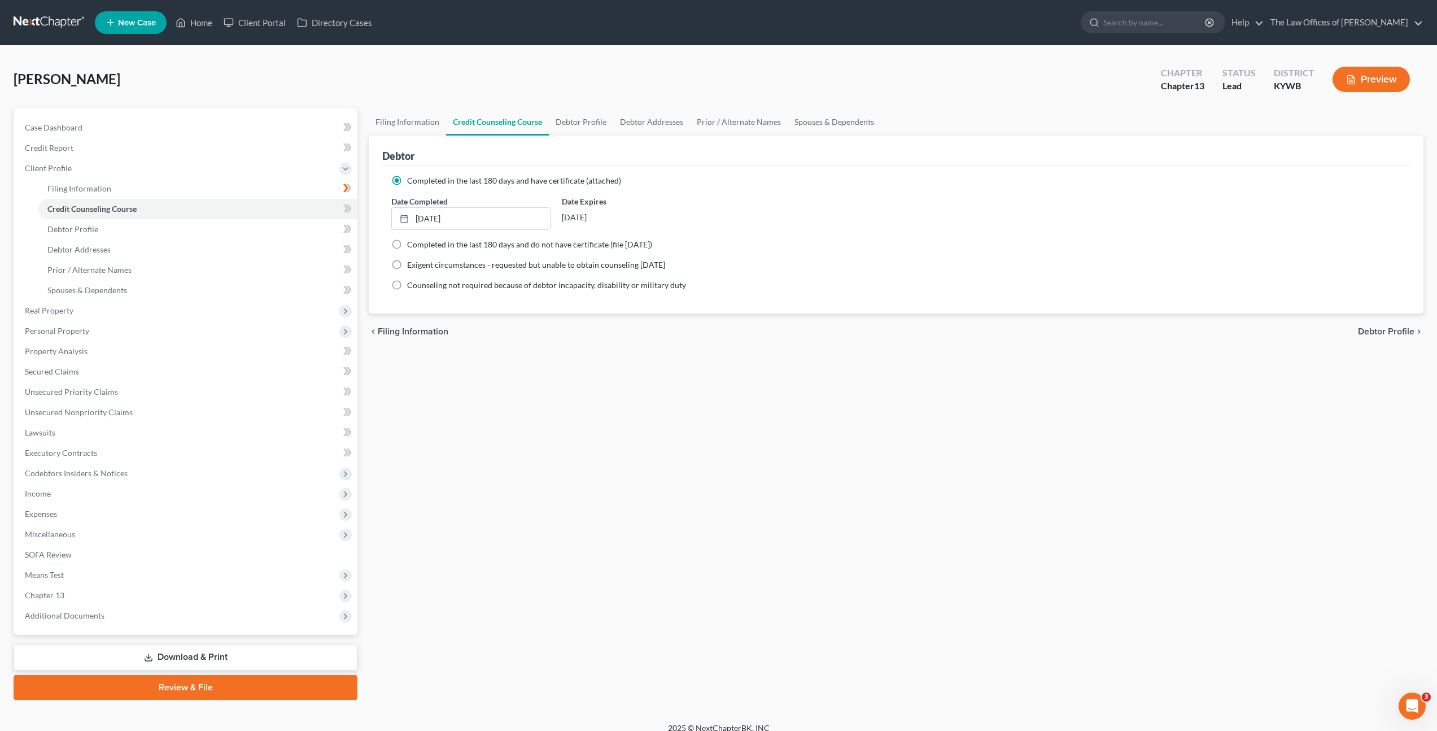
drag, startPoint x: 613, startPoint y: 387, endPoint x: 480, endPoint y: 310, distance: 153.1
click at [611, 387] on div "Filing Information Credit Counseling Course Debtor Profile Debtor Addresses Pri…" at bounding box center [896, 403] width 1066 height 591
click at [351, 213] on icon at bounding box center [347, 209] width 8 height 14
click at [312, 227] on link "Debtor Profile" at bounding box center [197, 229] width 319 height 20
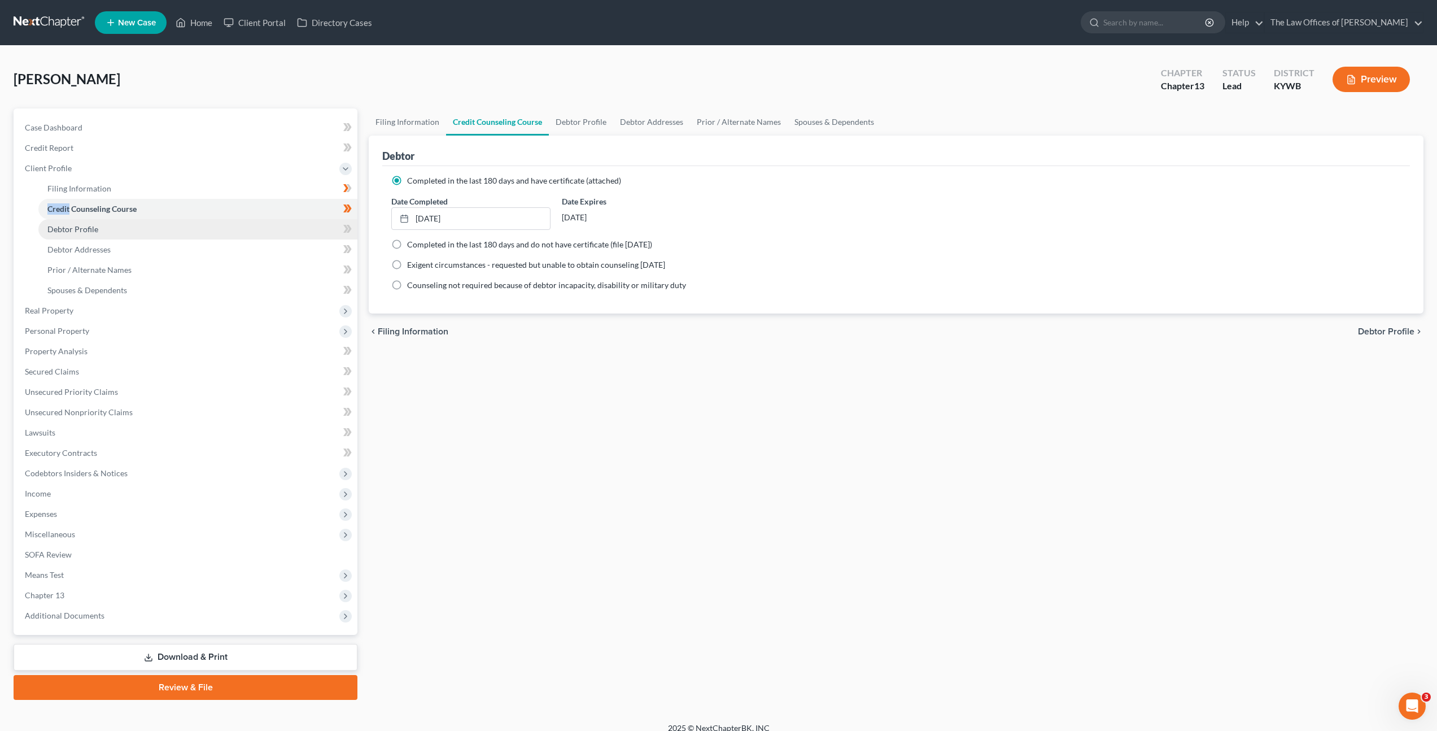
select select "0"
select select "2"
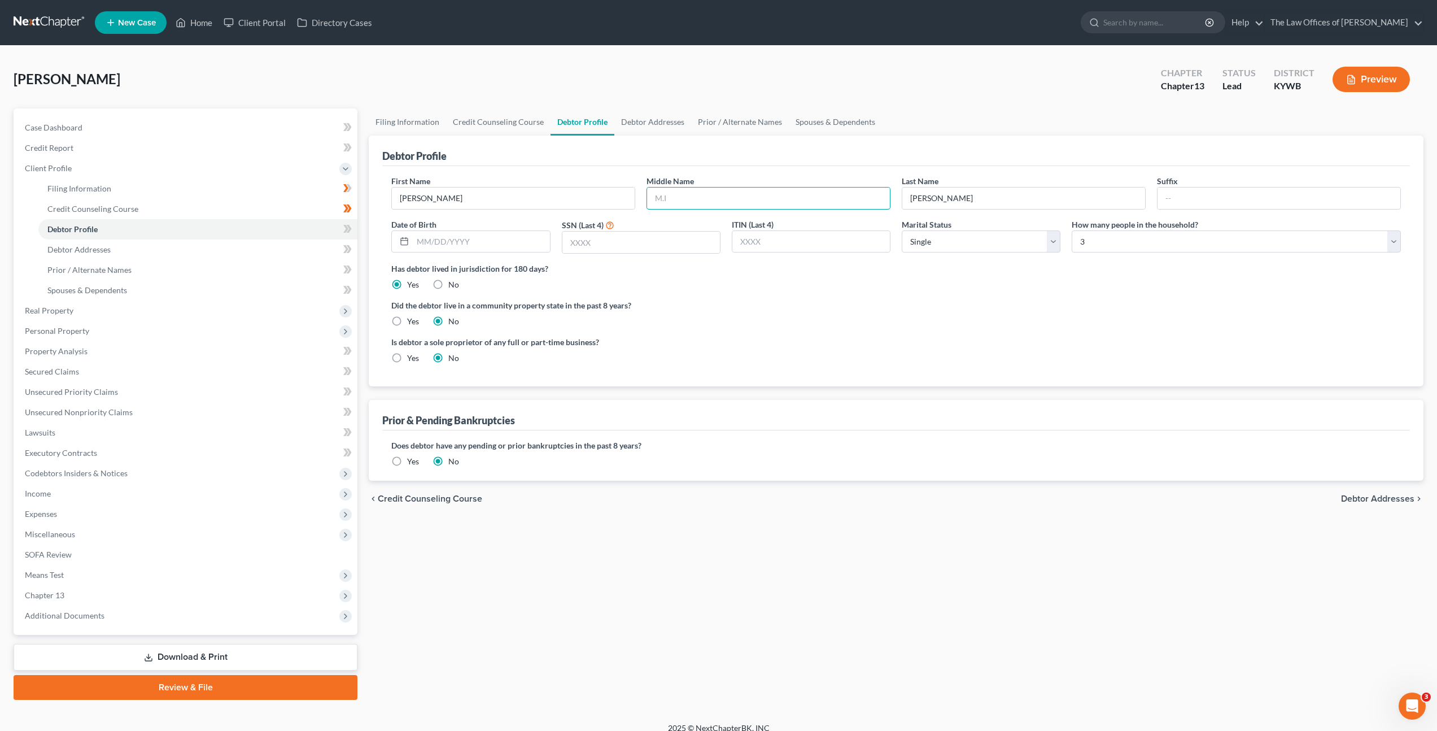
drag, startPoint x: 717, startPoint y: 195, endPoint x: 1039, endPoint y: 210, distance: 322.7
click at [720, 194] on input "text" at bounding box center [768, 197] width 243 height 21
type input "[PERSON_NAME]"
type input "[DATE]"
type input "4823"
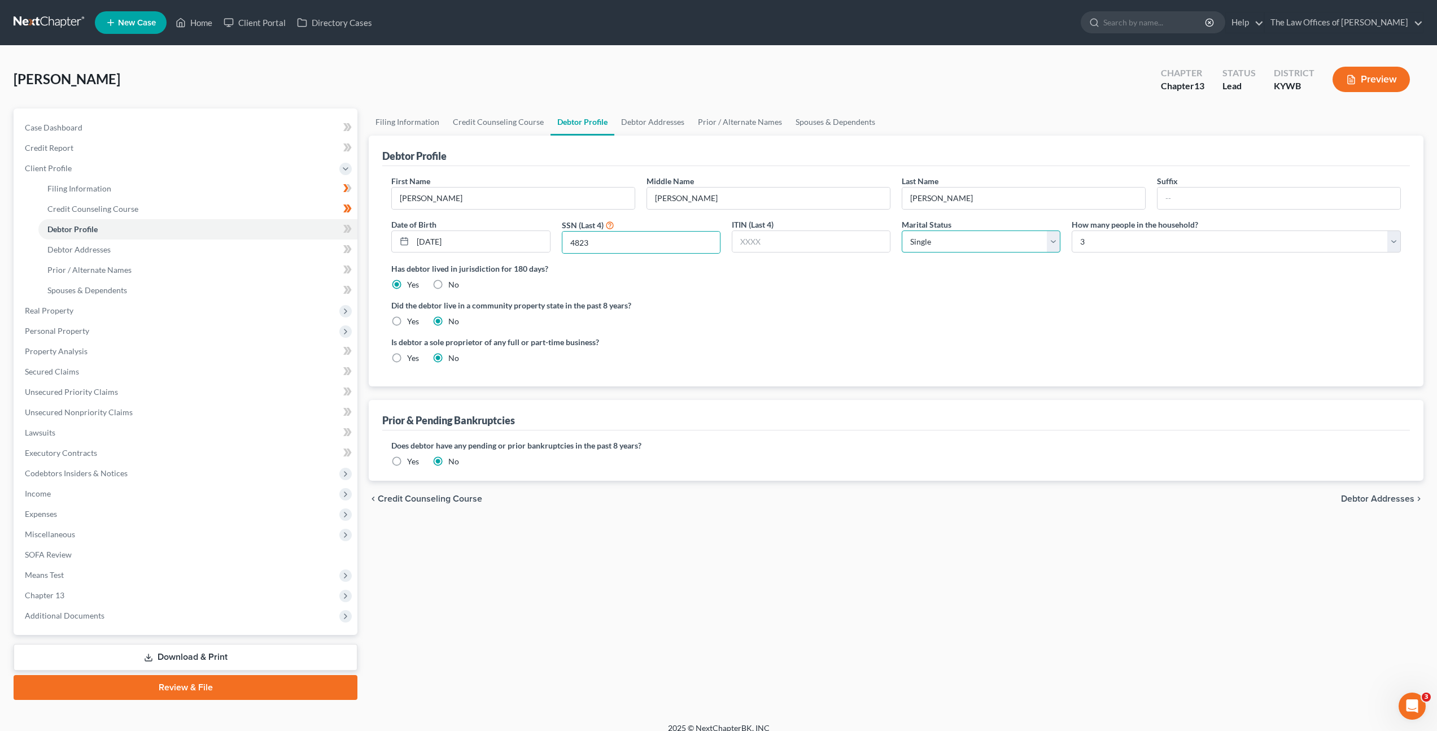
click at [974, 245] on select "Select Single Married Separated Divorced Widowed" at bounding box center [981, 241] width 159 height 23
select select "3"
click at [902, 230] on select "Select Single Married Separated Divorced Widowed" at bounding box center [981, 241] width 159 height 23
click at [1130, 248] on select "Select 1 2 3 4 5 6 7 8 9 10 11 12 13 14 15 16 17 18 19 20" at bounding box center [1236, 241] width 329 height 23
click at [624, 124] on link "Debtor Addresses" at bounding box center [652, 121] width 77 height 27
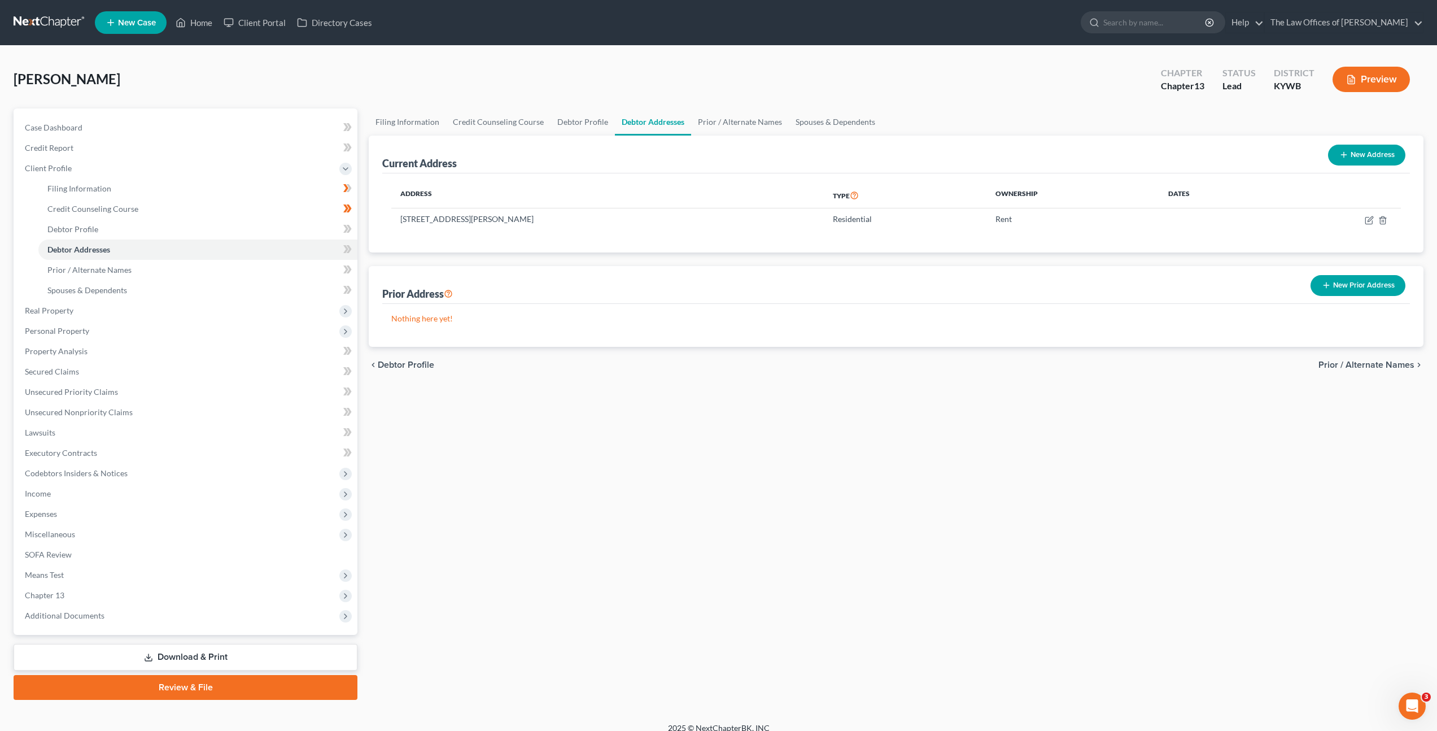
click at [671, 191] on th "Address" at bounding box center [607, 195] width 432 height 26
click at [714, 111] on link "Prior / Alternate Names" at bounding box center [740, 121] width 98 height 27
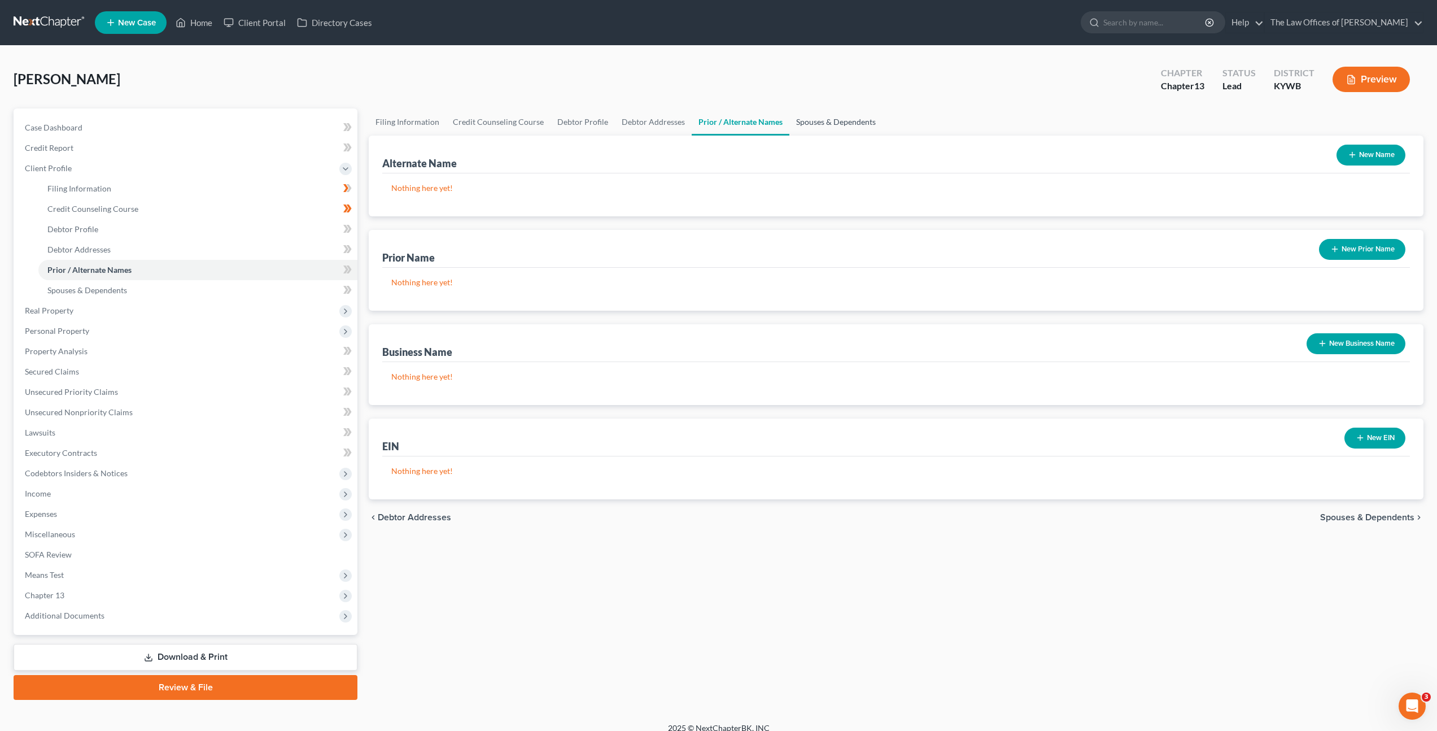
click at [806, 117] on link "Spouses & Dependents" at bounding box center [835, 121] width 93 height 27
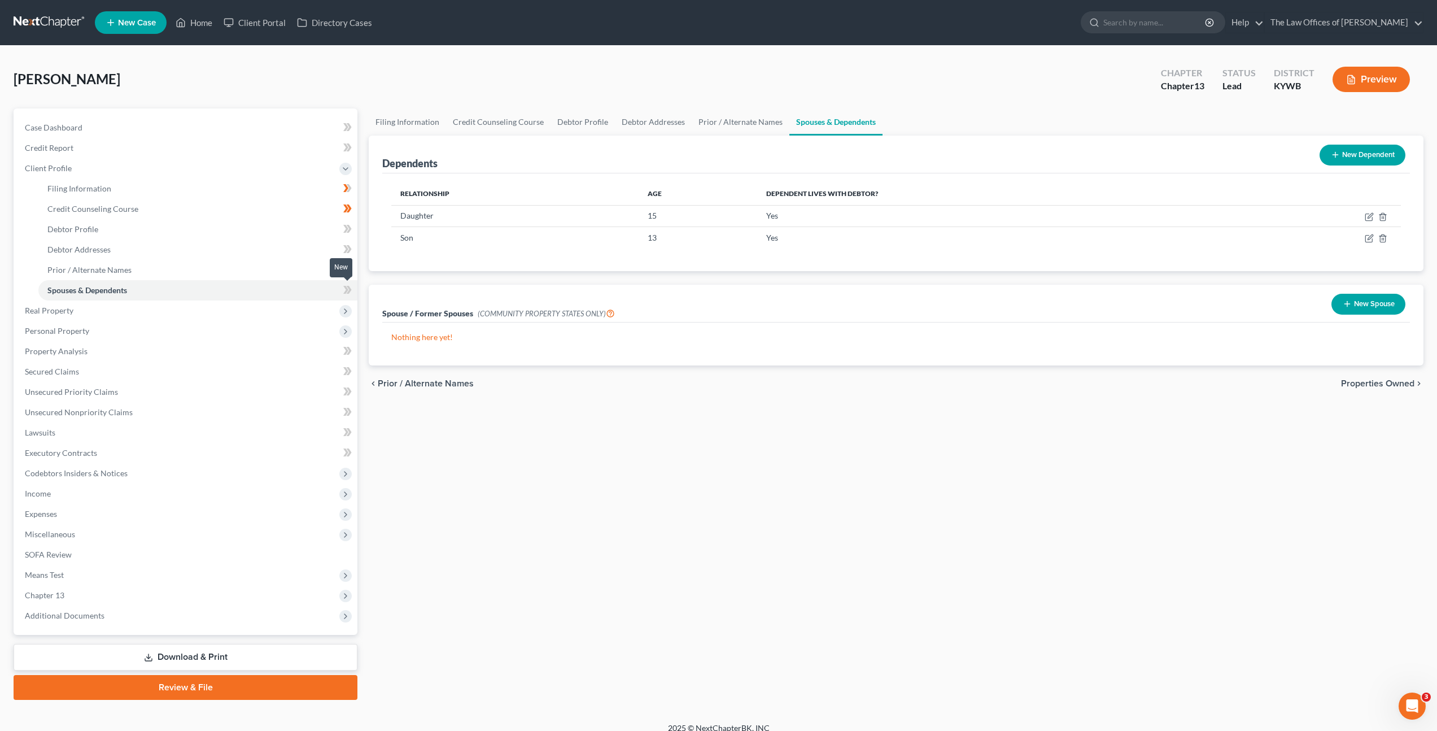
click at [341, 291] on span at bounding box center [348, 291] width 20 height 17
click at [346, 273] on icon at bounding box center [347, 270] width 8 height 14
click at [346, 252] on icon at bounding box center [345, 249] width 5 height 8
click at [345, 231] on icon at bounding box center [345, 229] width 5 height 8
click at [262, 223] on link "Debtor Profile" at bounding box center [197, 229] width 319 height 20
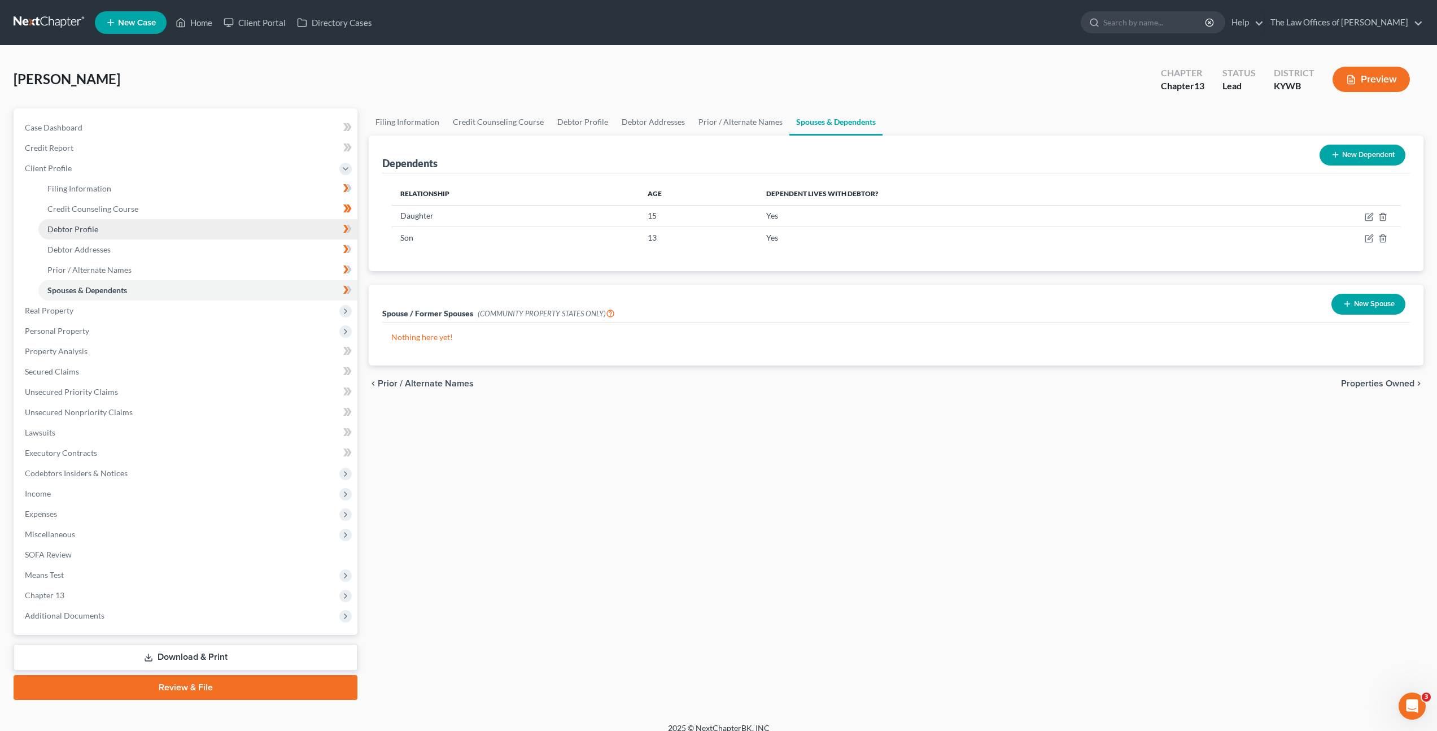
select select "3"
select select "2"
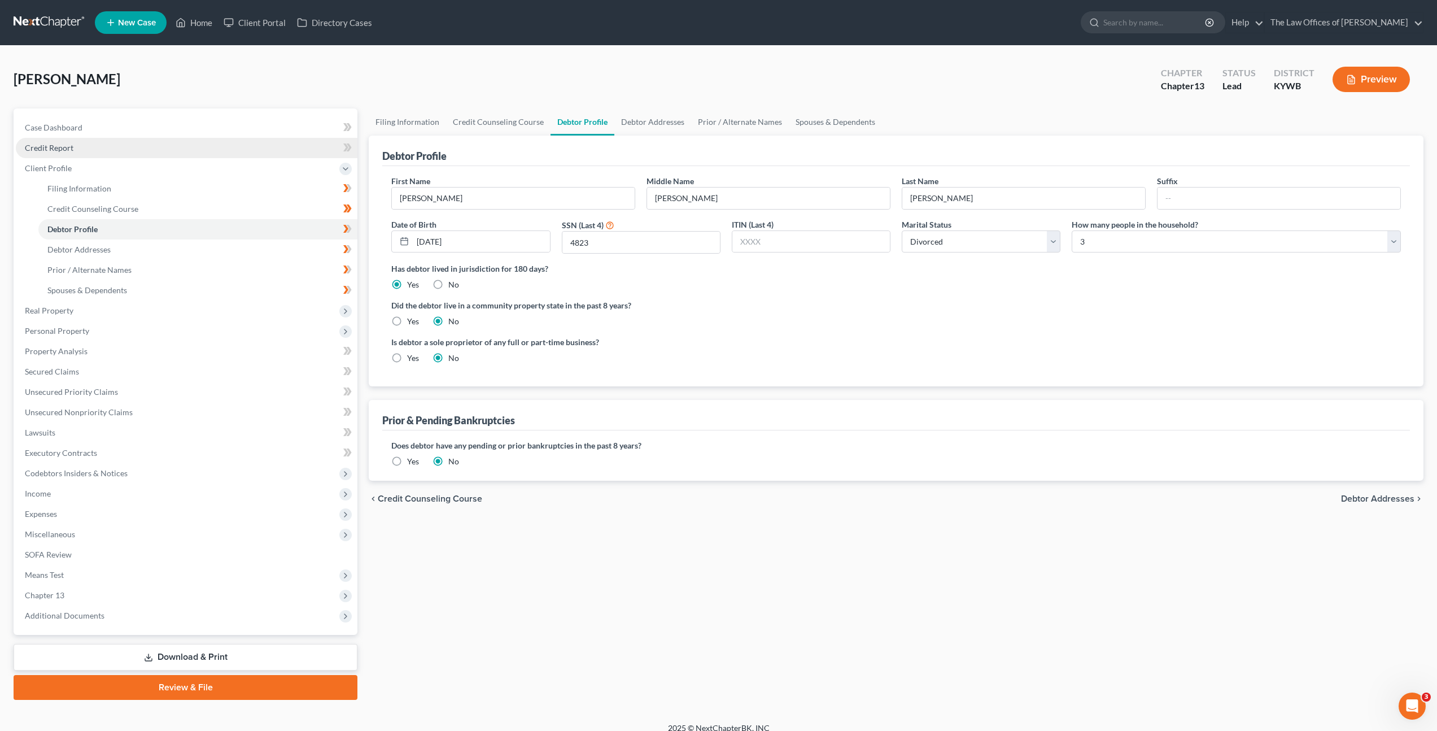
click at [55, 145] on span "Credit Report" at bounding box center [49, 148] width 49 height 10
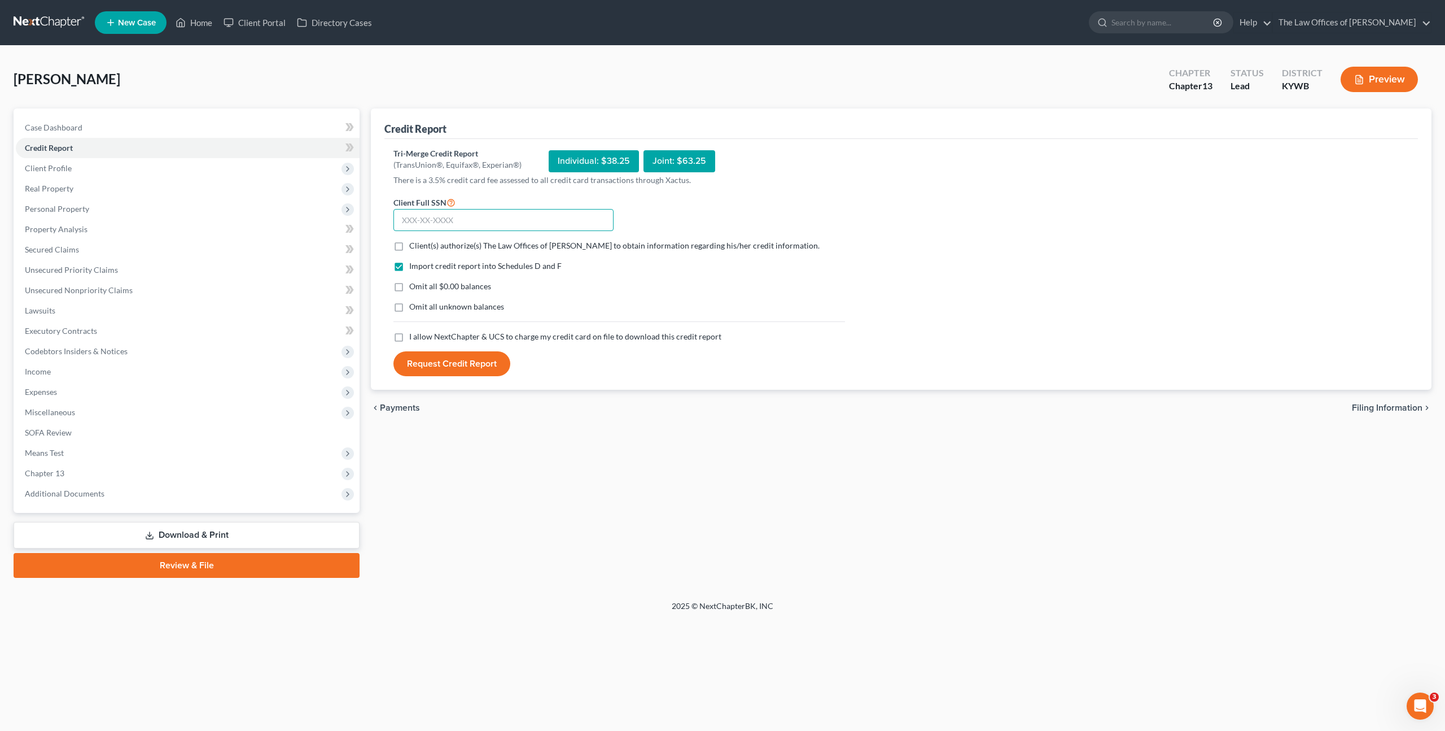
click at [483, 212] on input "text" at bounding box center [504, 220] width 220 height 23
paste input "403-29-4823"
type input "403-29-4823"
click at [409, 242] on label "Client(s) authorize(s) The Law Offices of [PERSON_NAME] to obtain information r…" at bounding box center [614, 245] width 410 height 11
click at [414, 242] on input "Client(s) authorize(s) The Law Offices of [PERSON_NAME] to obtain information r…" at bounding box center [417, 243] width 7 height 7
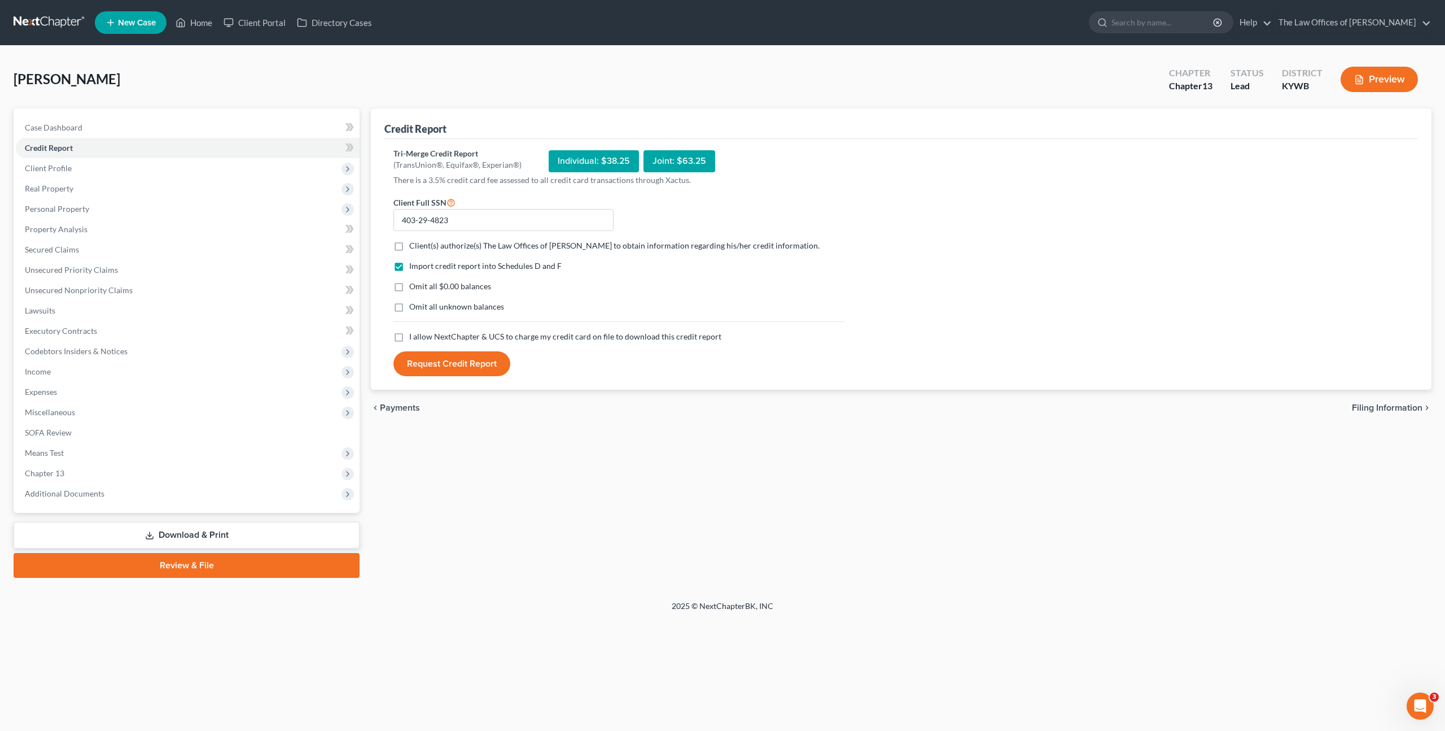
checkbox input "true"
drag, startPoint x: 395, startPoint y: 338, endPoint x: 409, endPoint y: 353, distance: 20.4
click at [409, 338] on label "I allow NextChapter & UCS to charge my credit card on file to download this cre…" at bounding box center [565, 336] width 312 height 11
click at [414, 338] on input "I allow NextChapter & UCS to charge my credit card on file to download this cre…" at bounding box center [417, 334] width 7 height 7
checkbox input "true"
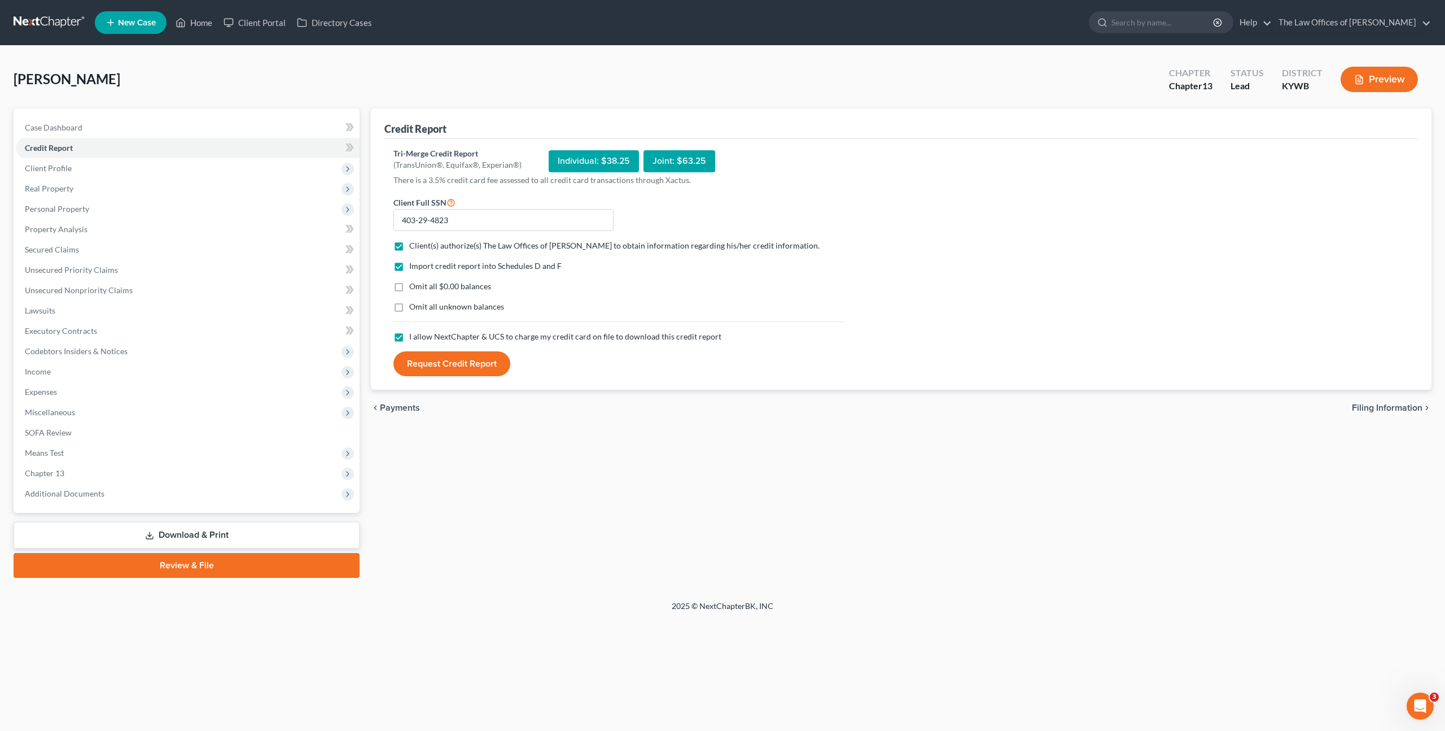
drag, startPoint x: 436, startPoint y: 365, endPoint x: 445, endPoint y: 357, distance: 11.6
click at [436, 365] on button "Request Credit Report" at bounding box center [452, 363] width 117 height 25
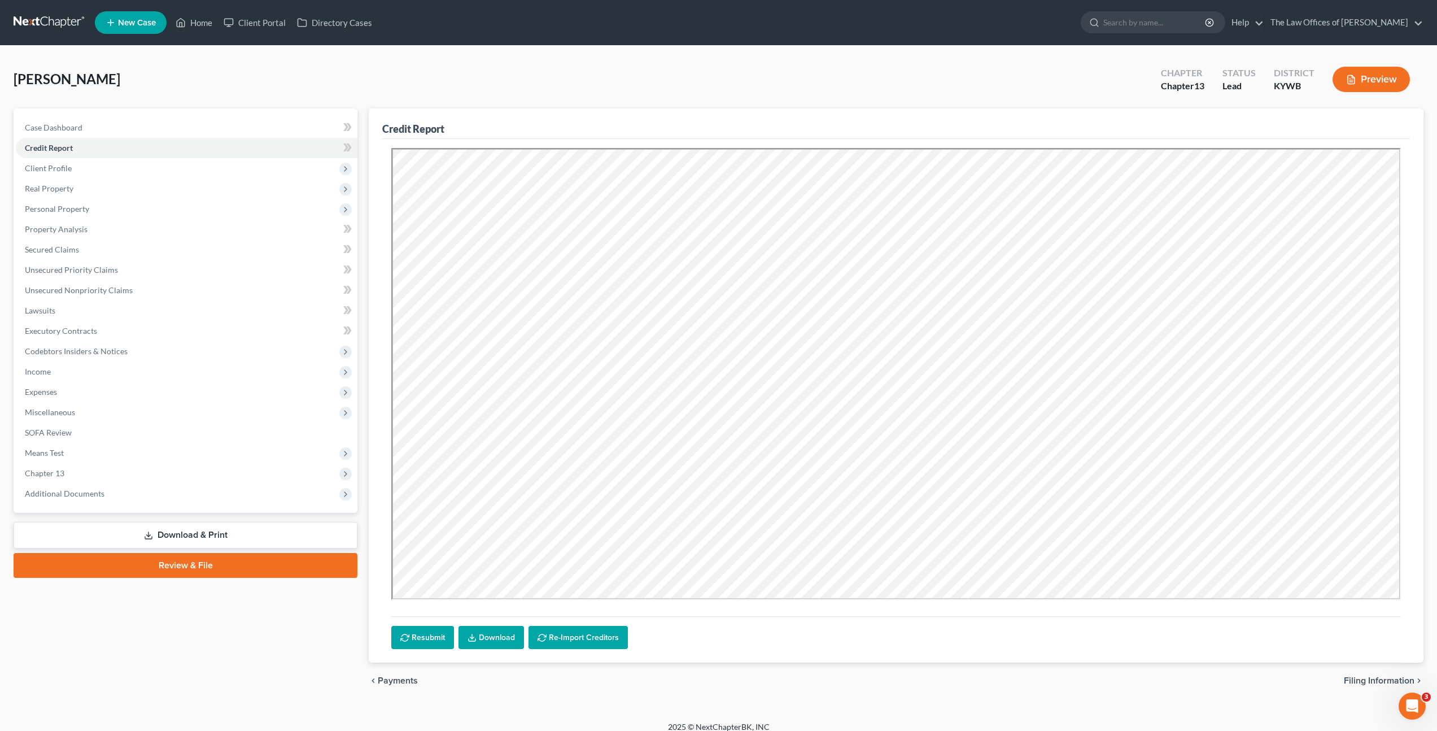
click at [489, 636] on link "Download" at bounding box center [490, 638] width 65 height 24
click at [189, 180] on span "Real Property" at bounding box center [187, 188] width 342 height 20
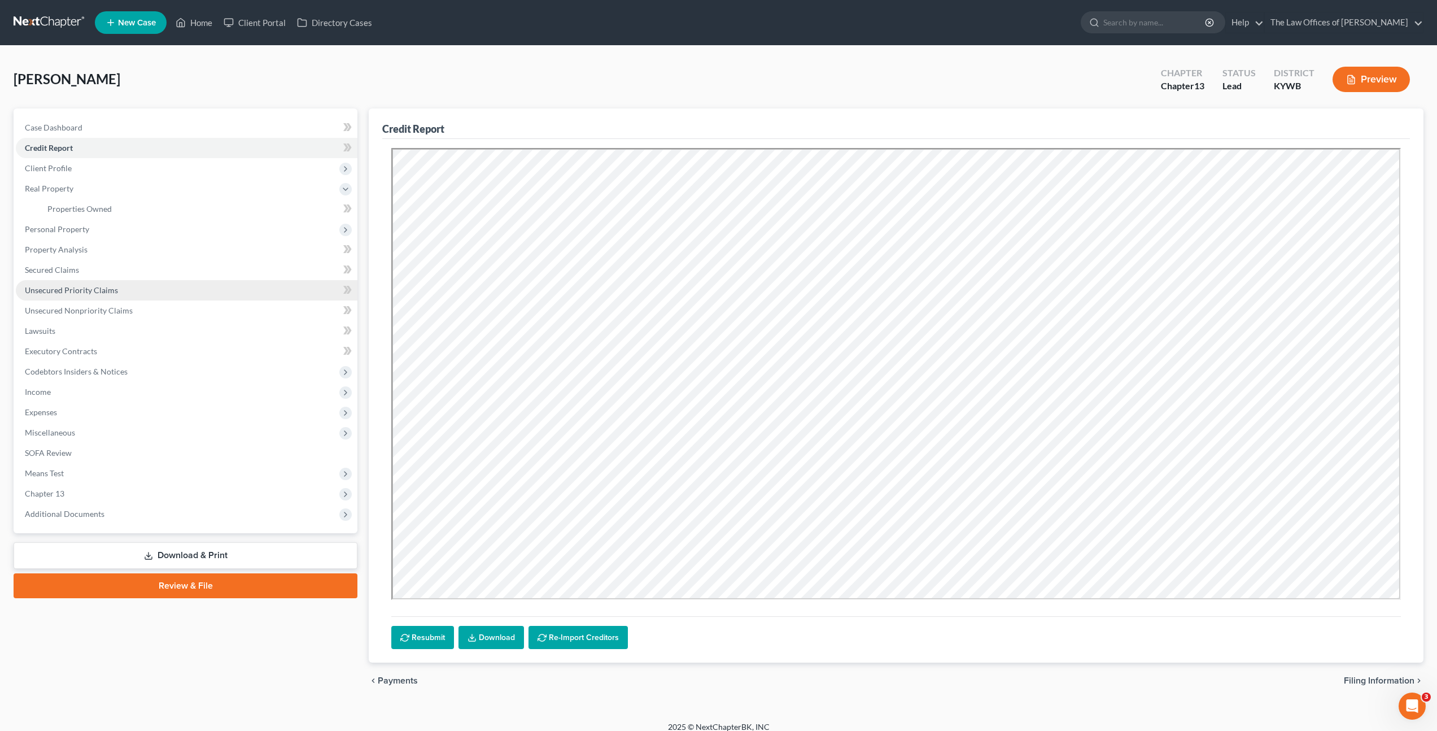
click at [168, 296] on link "Unsecured Priority Claims" at bounding box center [187, 290] width 342 height 20
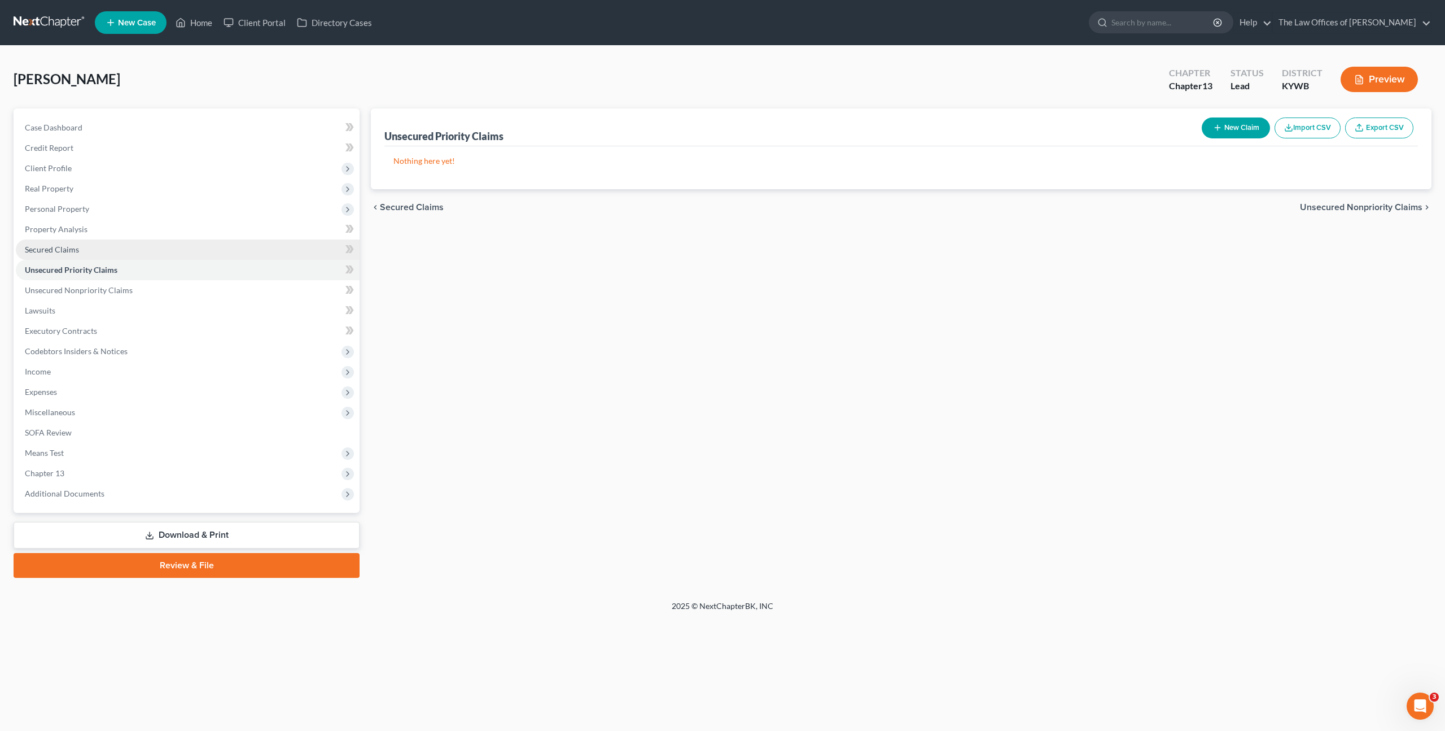
click at [172, 272] on link "Unsecured Priority Claims" at bounding box center [188, 270] width 344 height 20
click at [184, 250] on link "Secured Claims" at bounding box center [188, 249] width 344 height 20
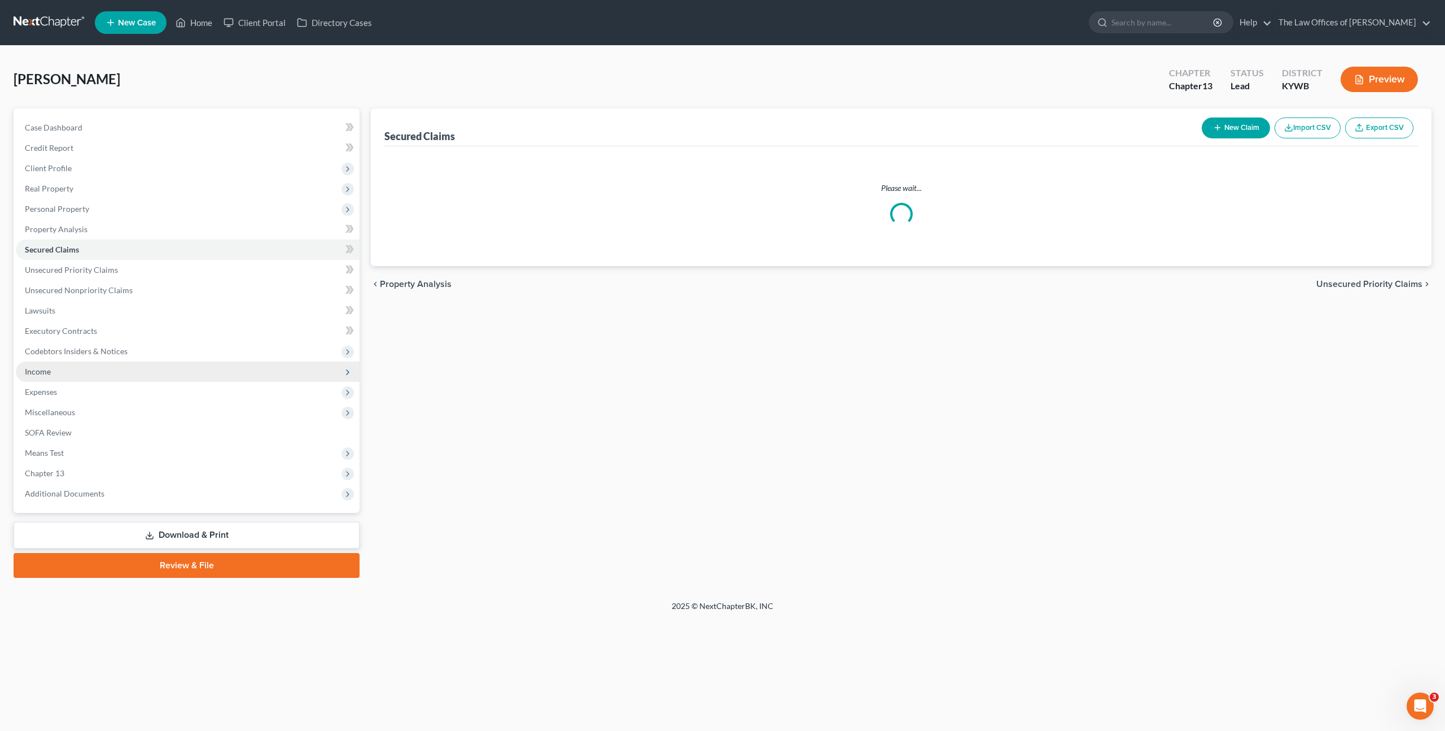
click at [137, 373] on span "Income" at bounding box center [188, 371] width 344 height 20
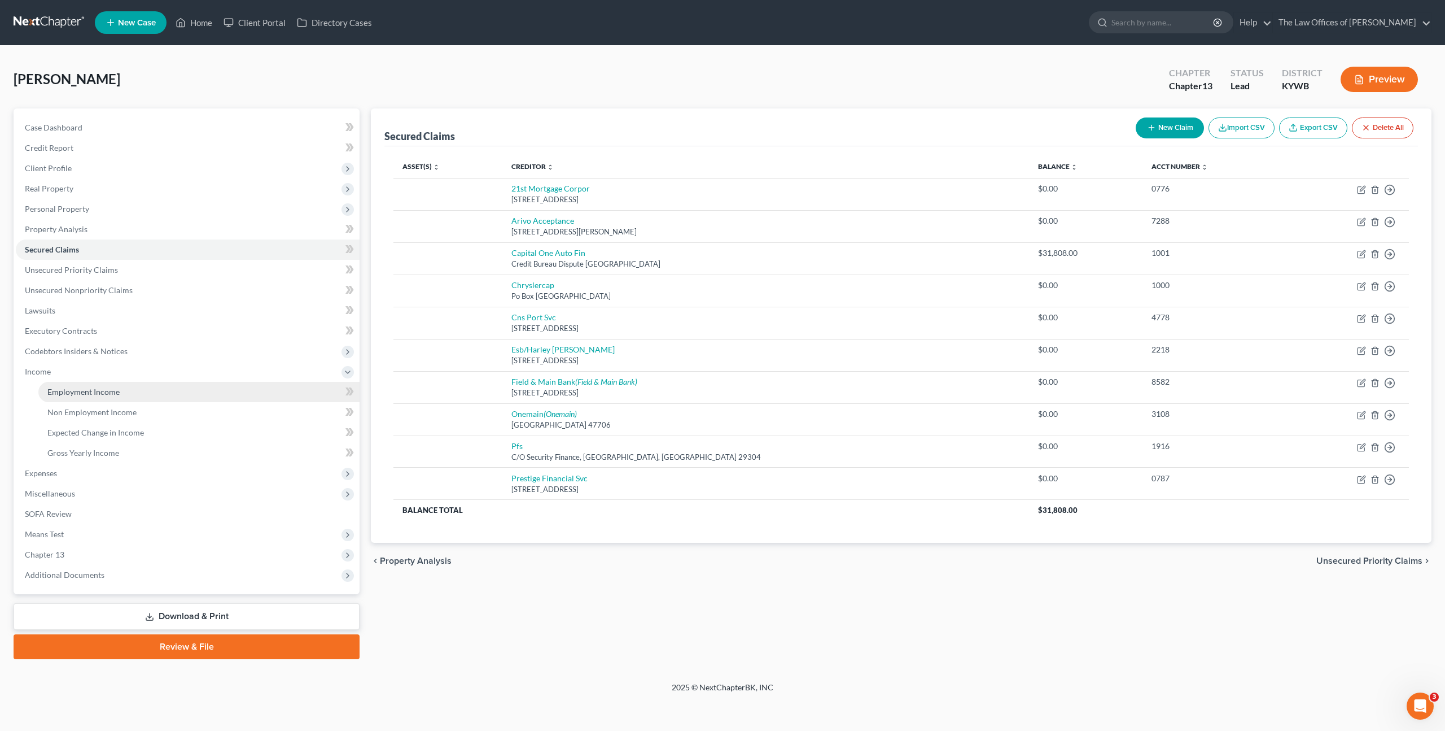
click at [134, 394] on link "Employment Income" at bounding box center [198, 392] width 321 height 20
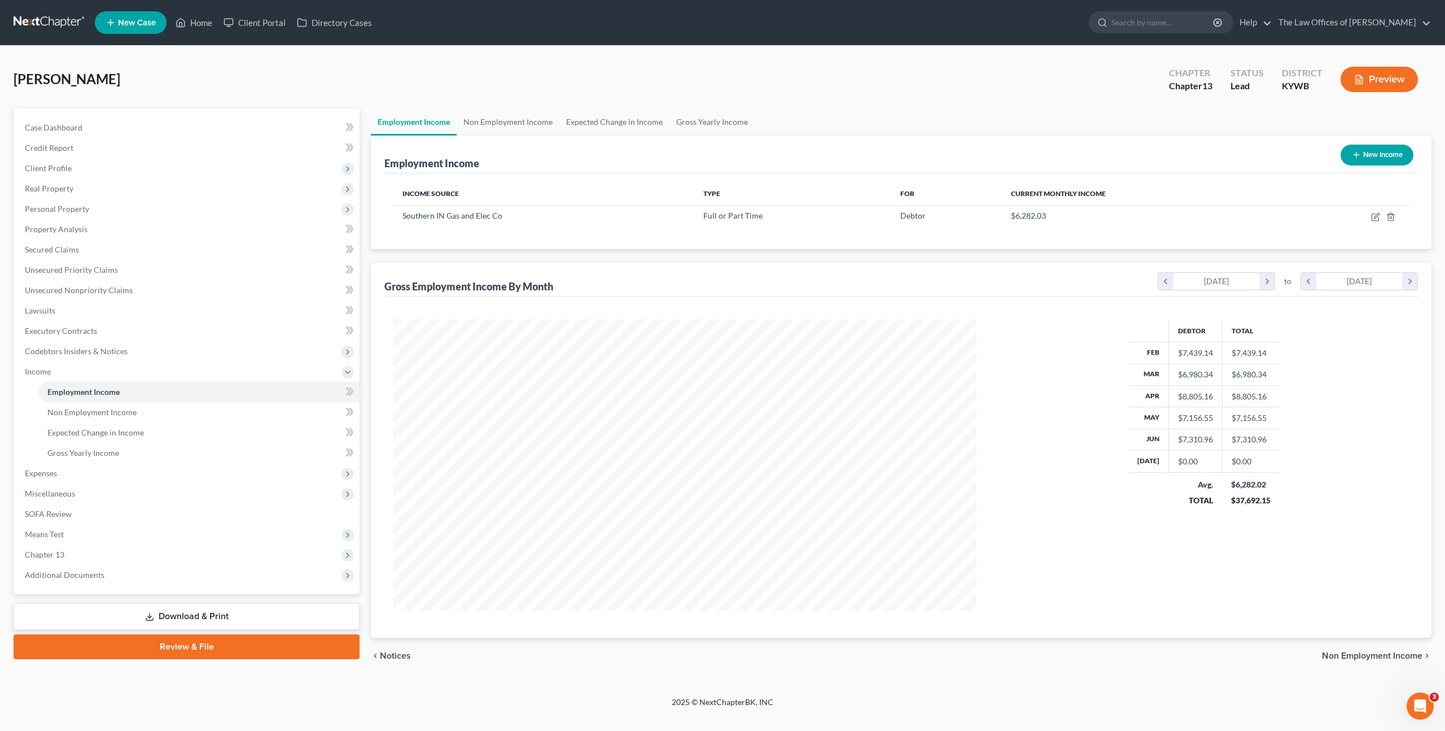
scroll to position [291, 606]
click at [1378, 218] on icon "button" at bounding box center [1375, 216] width 9 height 9
select select "0"
select select "2"
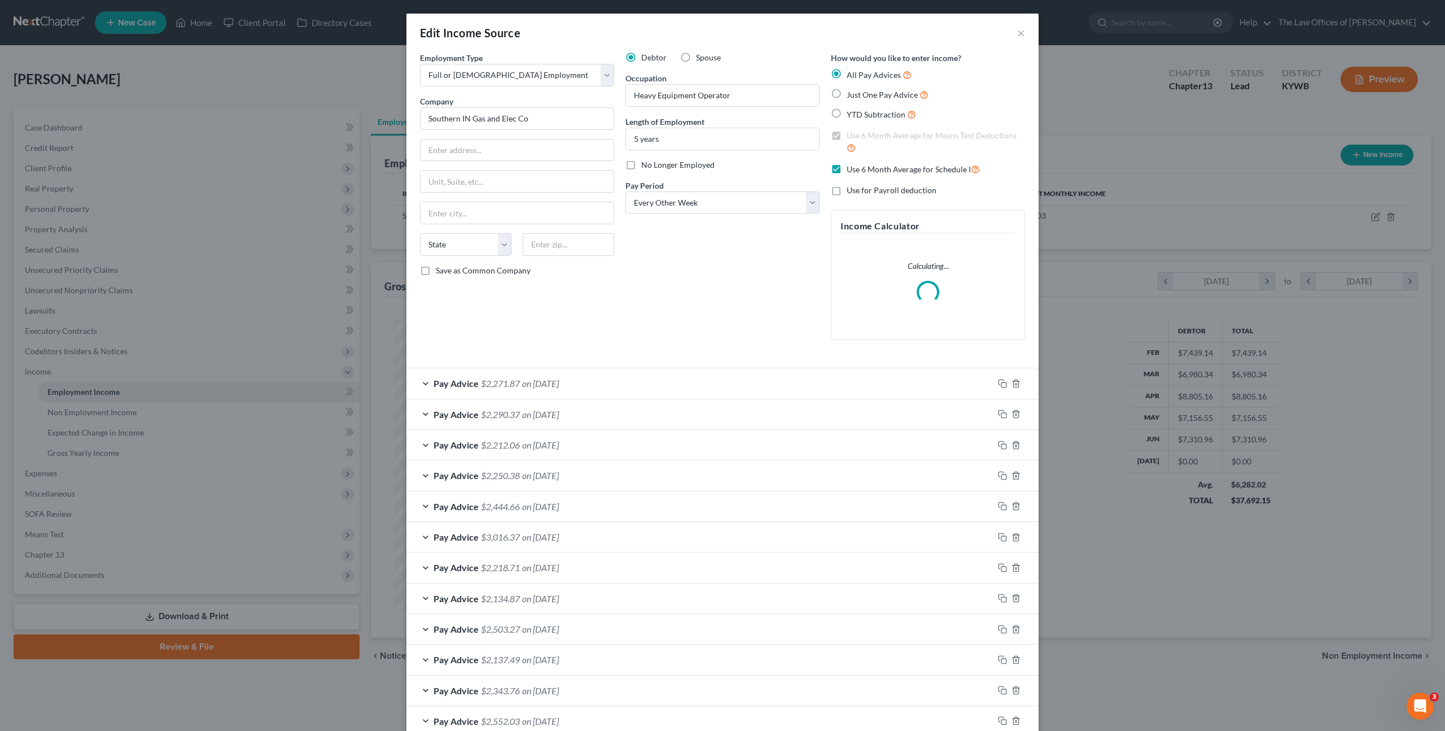
scroll to position [98, 0]
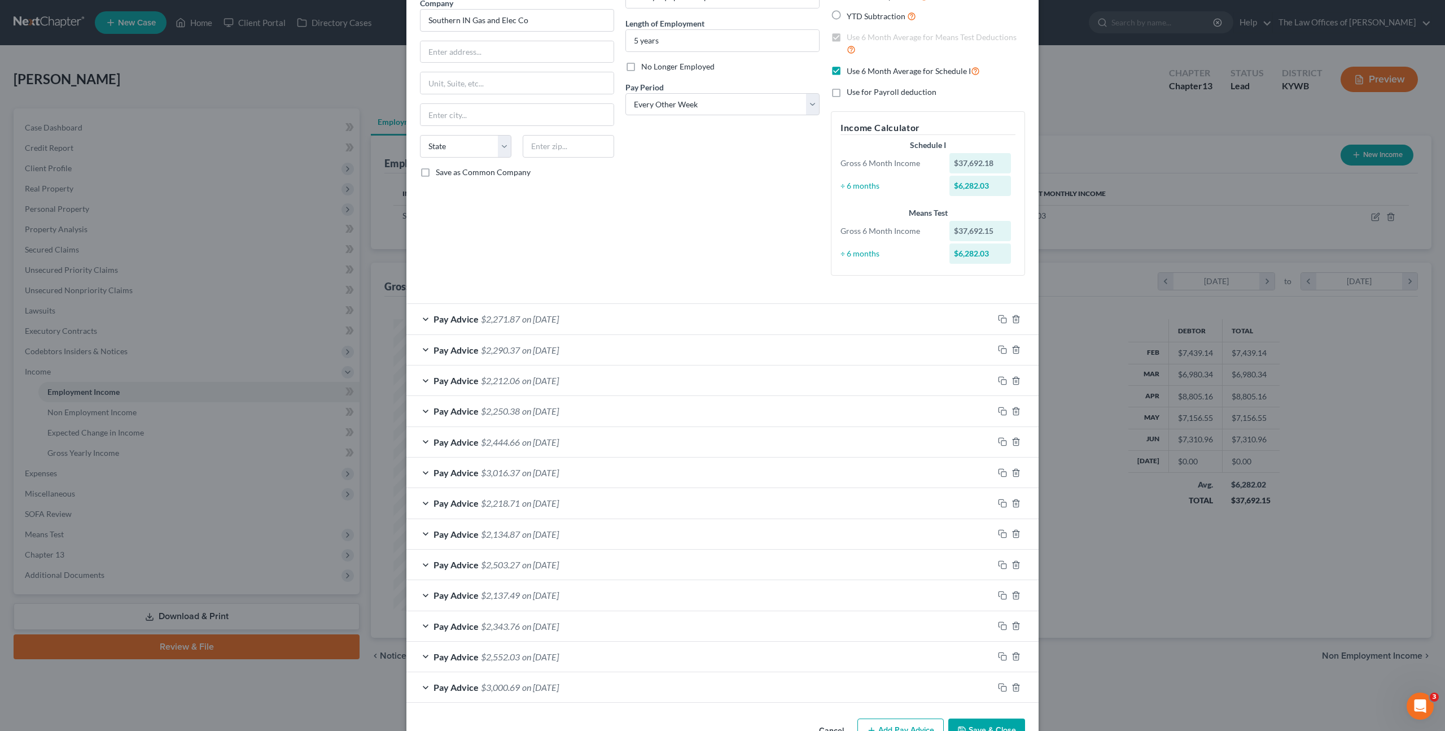
click at [740, 313] on div "Pay Advice $2,271.87 on [DATE]" at bounding box center [700, 319] width 587 height 30
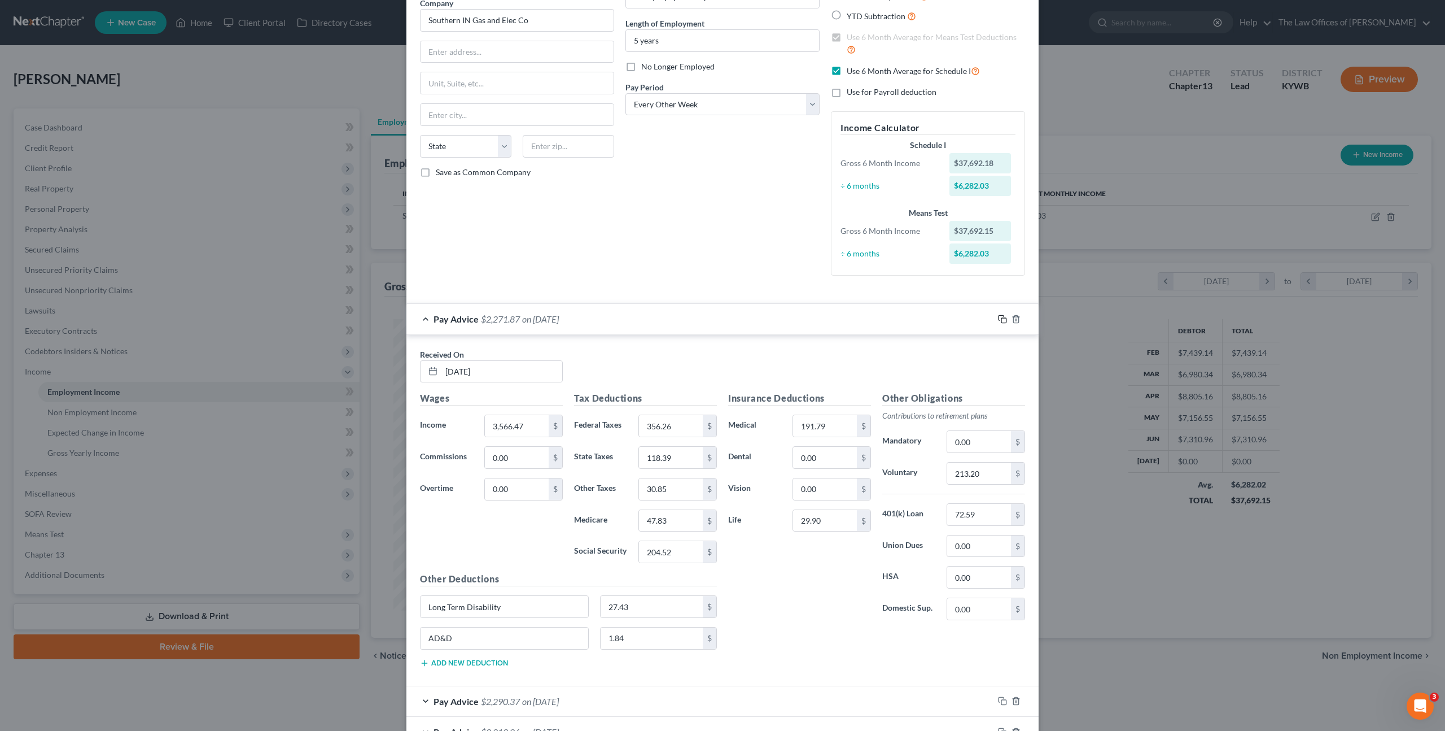
click at [998, 320] on icon "button" at bounding box center [1002, 318] width 9 height 9
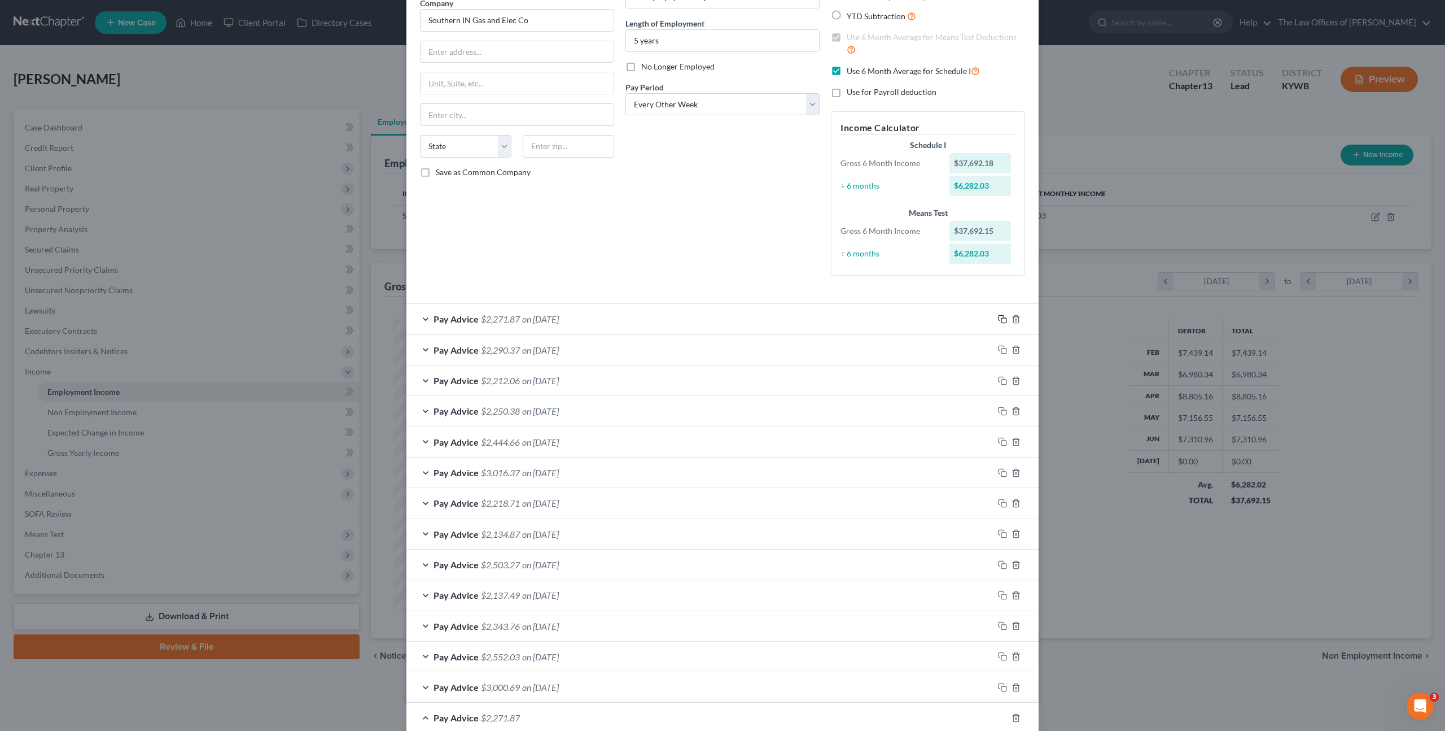
scroll to position [514, 0]
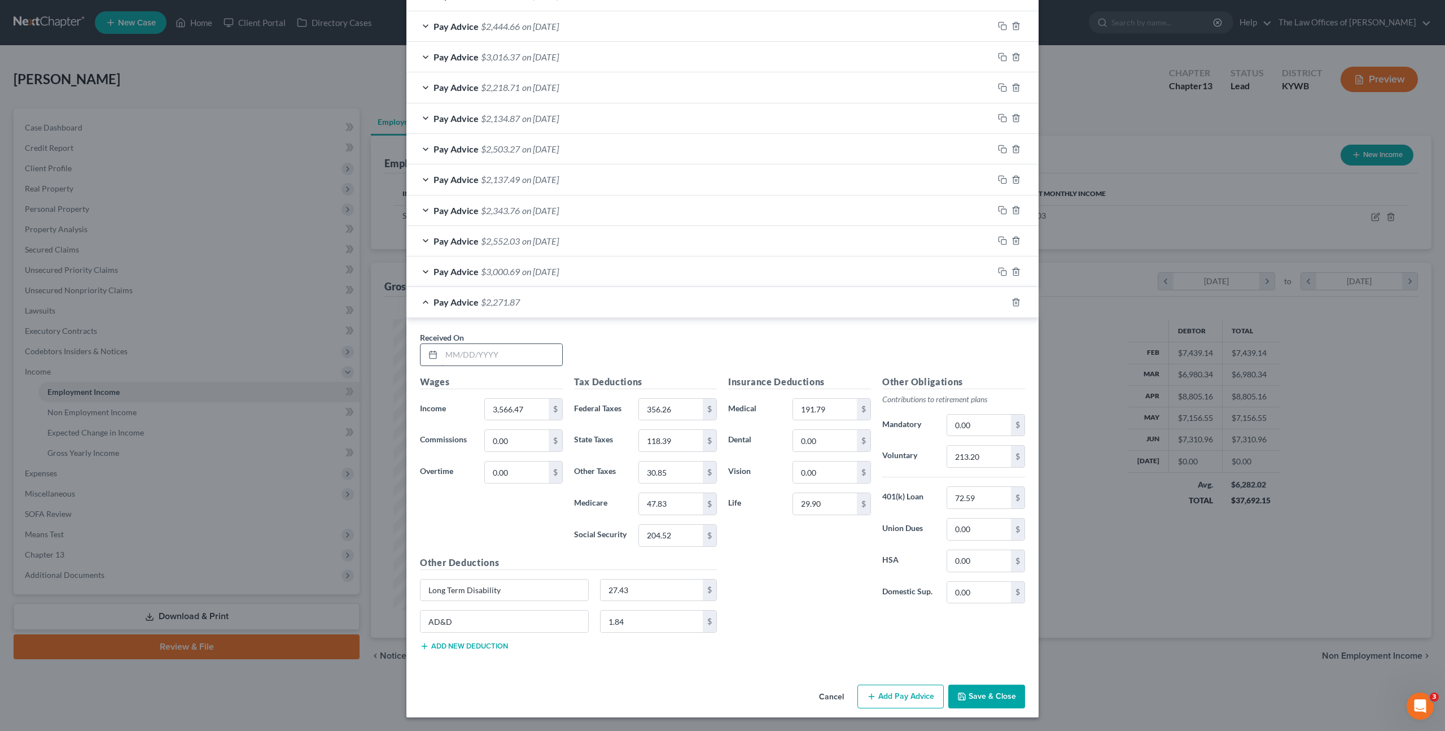
click at [466, 345] on input "text" at bounding box center [502, 354] width 121 height 21
type input "[DATE]"
click at [531, 410] on input "3,566.47" at bounding box center [517, 409] width 64 height 21
click at [685, 351] on div "Received On * [DATE]" at bounding box center [722, 352] width 617 height 43
drag, startPoint x: 517, startPoint y: 413, endPoint x: 526, endPoint y: 410, distance: 10.2
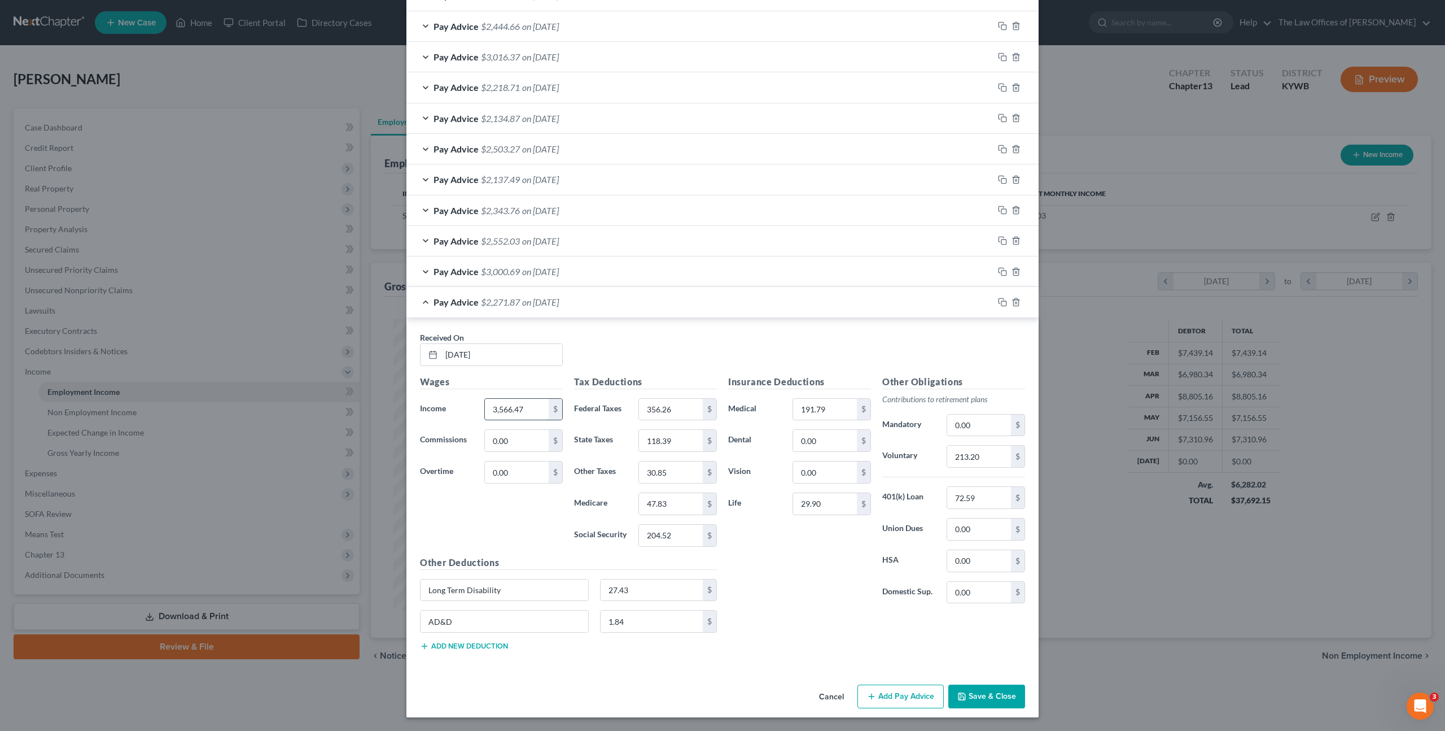
click at [517, 413] on input "3,566.47" at bounding box center [517, 409] width 64 height 21
type input "3,551.07"
type input "375.73"
type input "121.93"
type input "31.74"
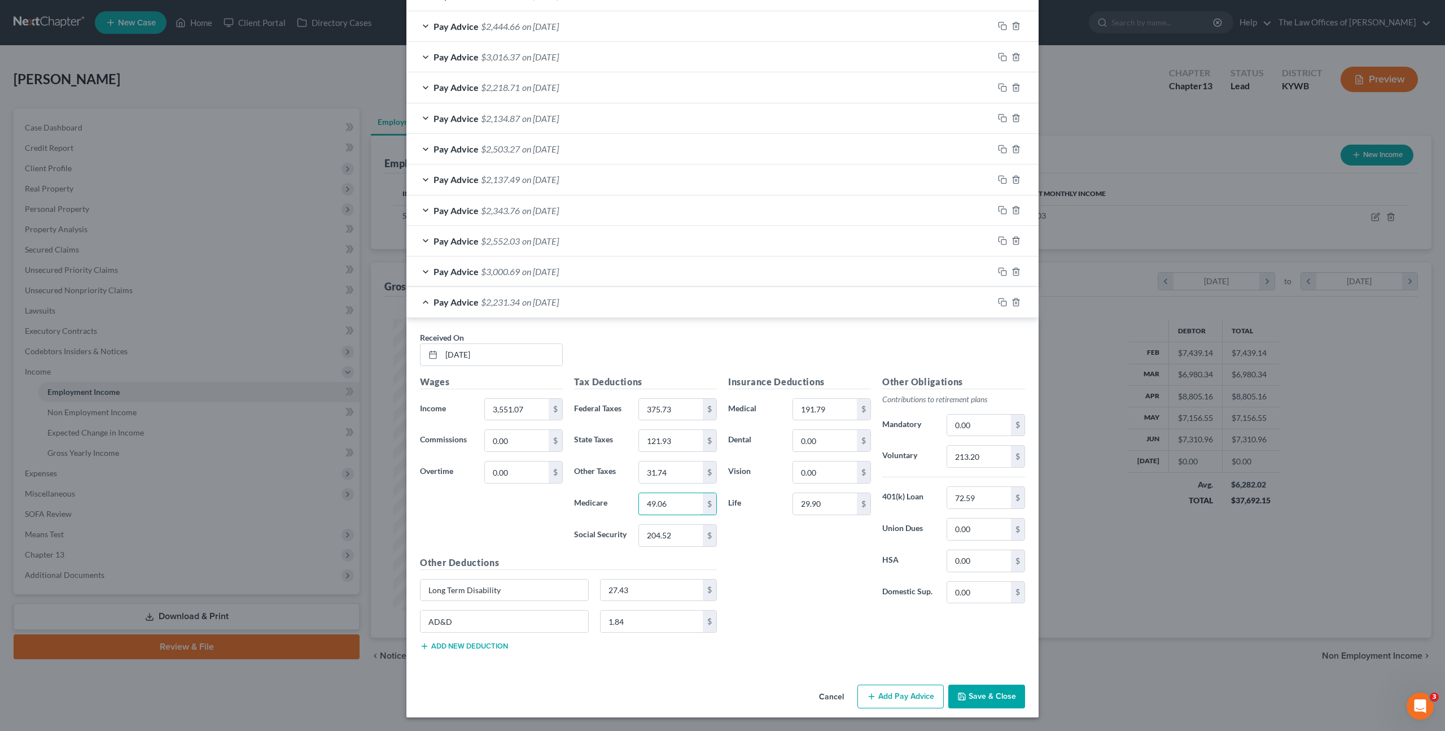
type input "49.06"
type input "209.76"
drag, startPoint x: 984, startPoint y: 458, endPoint x: 901, endPoint y: 451, distance: 83.3
click at [902, 451] on div "Voluntary 213.20 $" at bounding box center [954, 456] width 154 height 23
drag, startPoint x: 984, startPoint y: 456, endPoint x: 949, endPoint y: 456, distance: 35.0
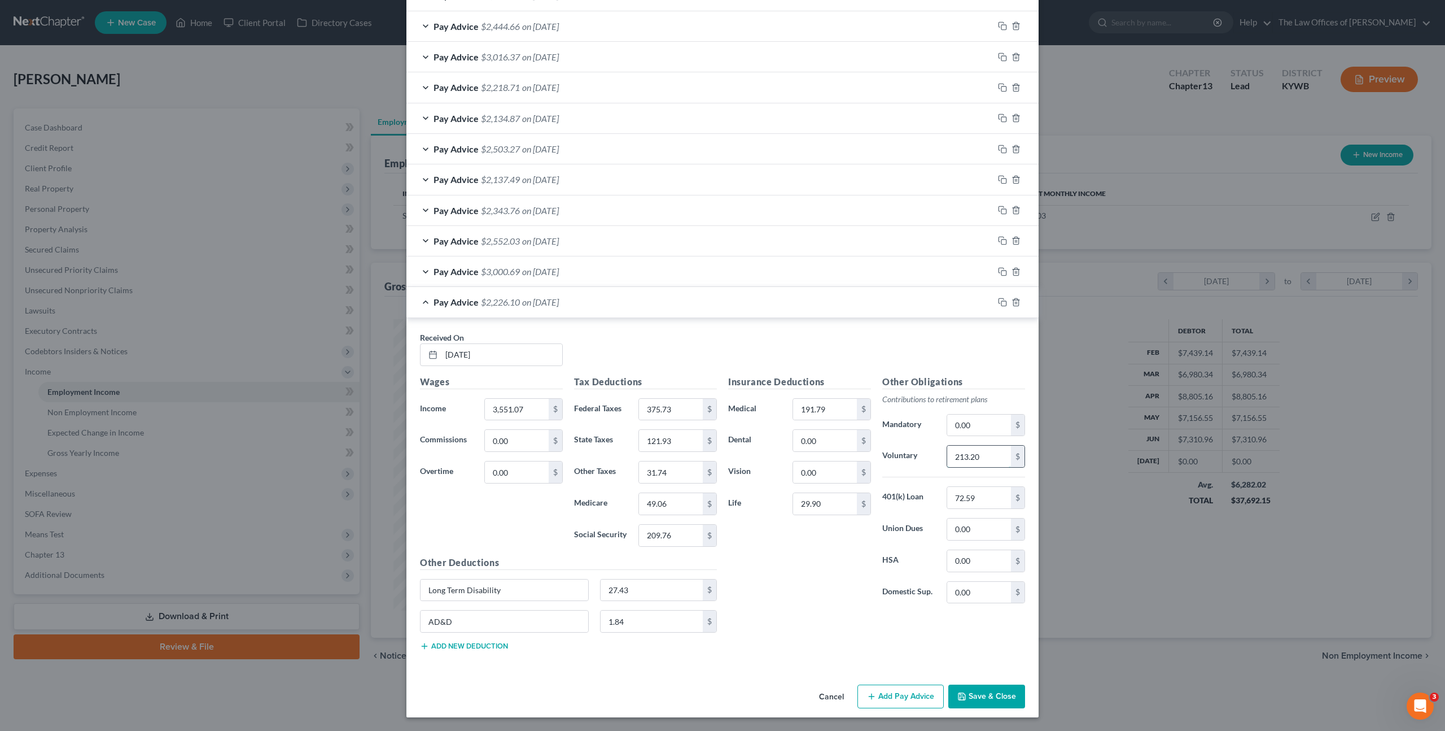
click at [952, 454] on input "213.20" at bounding box center [979, 455] width 64 height 21
type input "209.28"
click at [812, 578] on div "Insurance Deductions Medical 191.79 $ Dental 0.00 $ Vision 0.00 $ Life 29.90 $" at bounding box center [800, 494] width 154 height 238
click at [1000, 303] on icon "button" at bounding box center [1002, 302] width 9 height 9
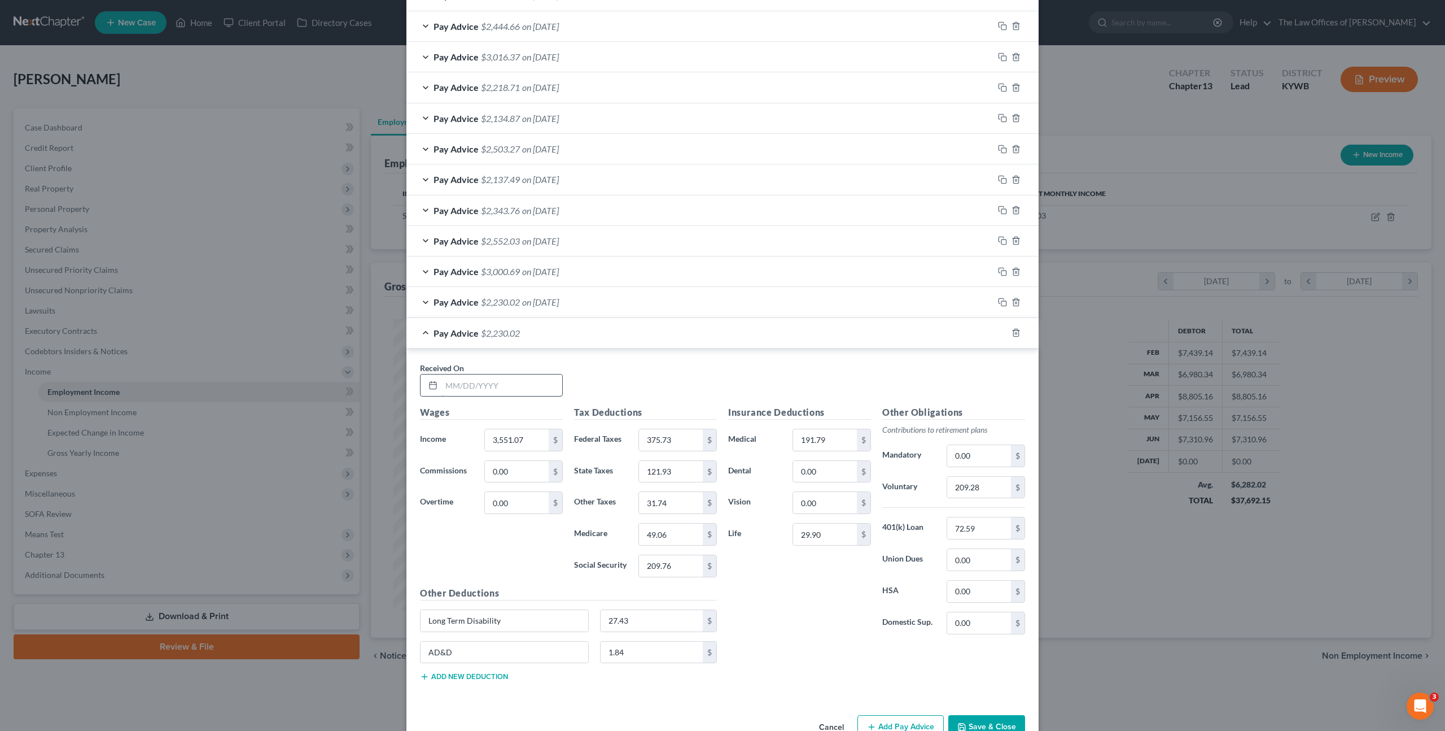
click at [469, 388] on input "text" at bounding box center [502, 384] width 121 height 21
type input "07/18/2025"
type input "4,678.37"
type input "608.86"
type input "164.31"
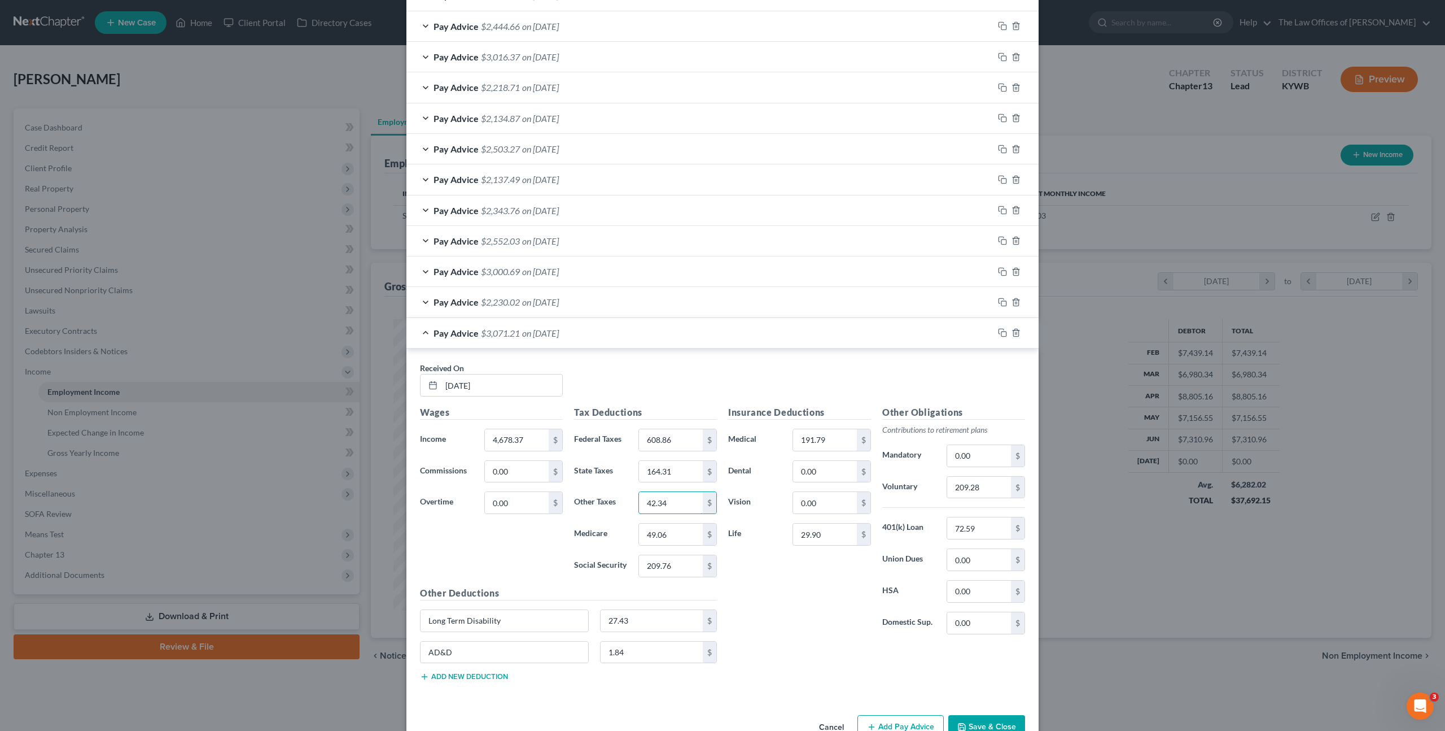
type input "42.34"
type input "65.40"
type input "279.65"
click at [980, 496] on input "209.28" at bounding box center [979, 487] width 64 height 21
type input "276.92"
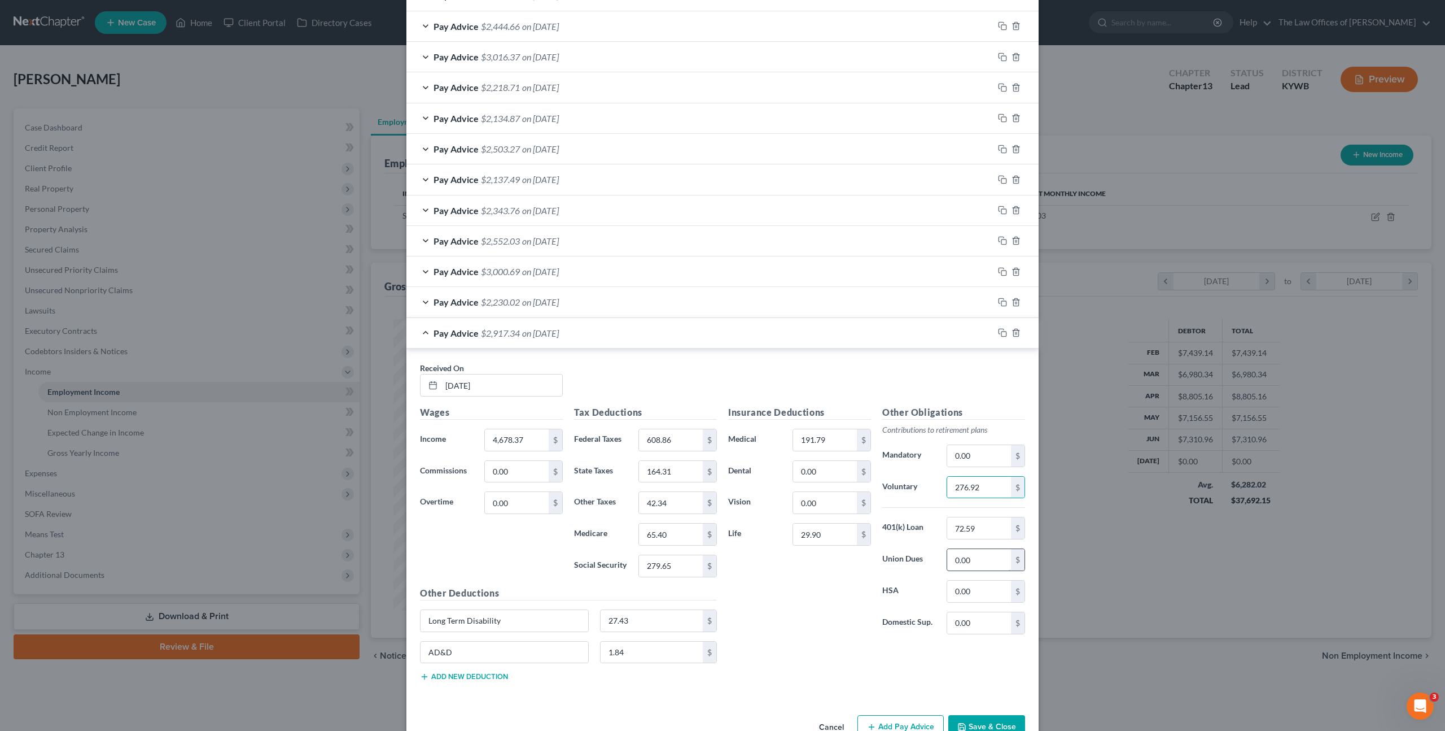
click at [962, 556] on input "0.00" at bounding box center [979, 559] width 64 height 21
click at [954, 557] on input "1,160.57" at bounding box center [979, 559] width 64 height 21
type input "140.57"
drag, startPoint x: 802, startPoint y: 596, endPoint x: 813, endPoint y: 596, distance: 10.7
click at [802, 596] on div "Insurance Deductions Medical 191.79 $ Dental 0.00 $ Vision 0.00 $ Life 29.90 $" at bounding box center [800, 524] width 154 height 238
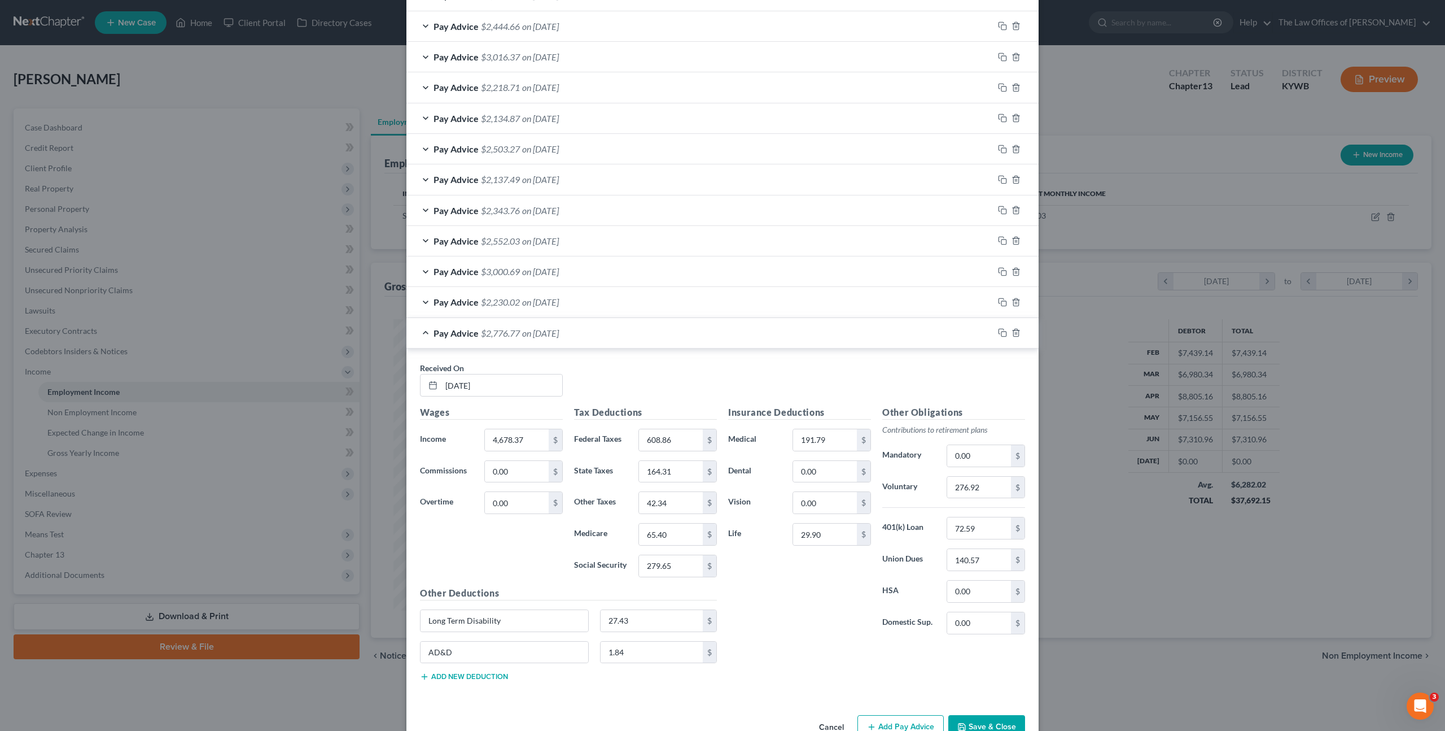
click at [821, 591] on div "Insurance Deductions Medical 191.79 $ Dental 0.00 $ Vision 0.00 $ Life 29.90 $" at bounding box center [800, 524] width 154 height 238
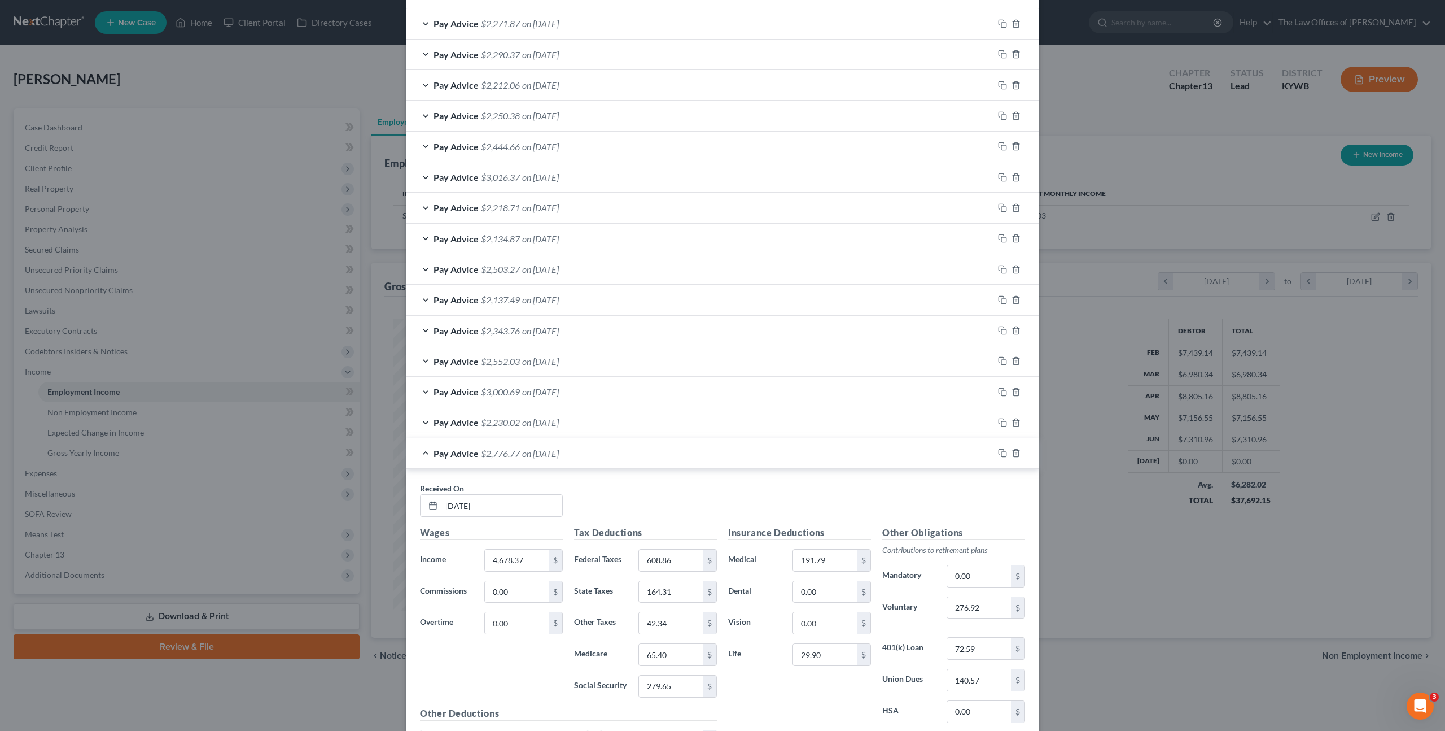
scroll to position [544, 0]
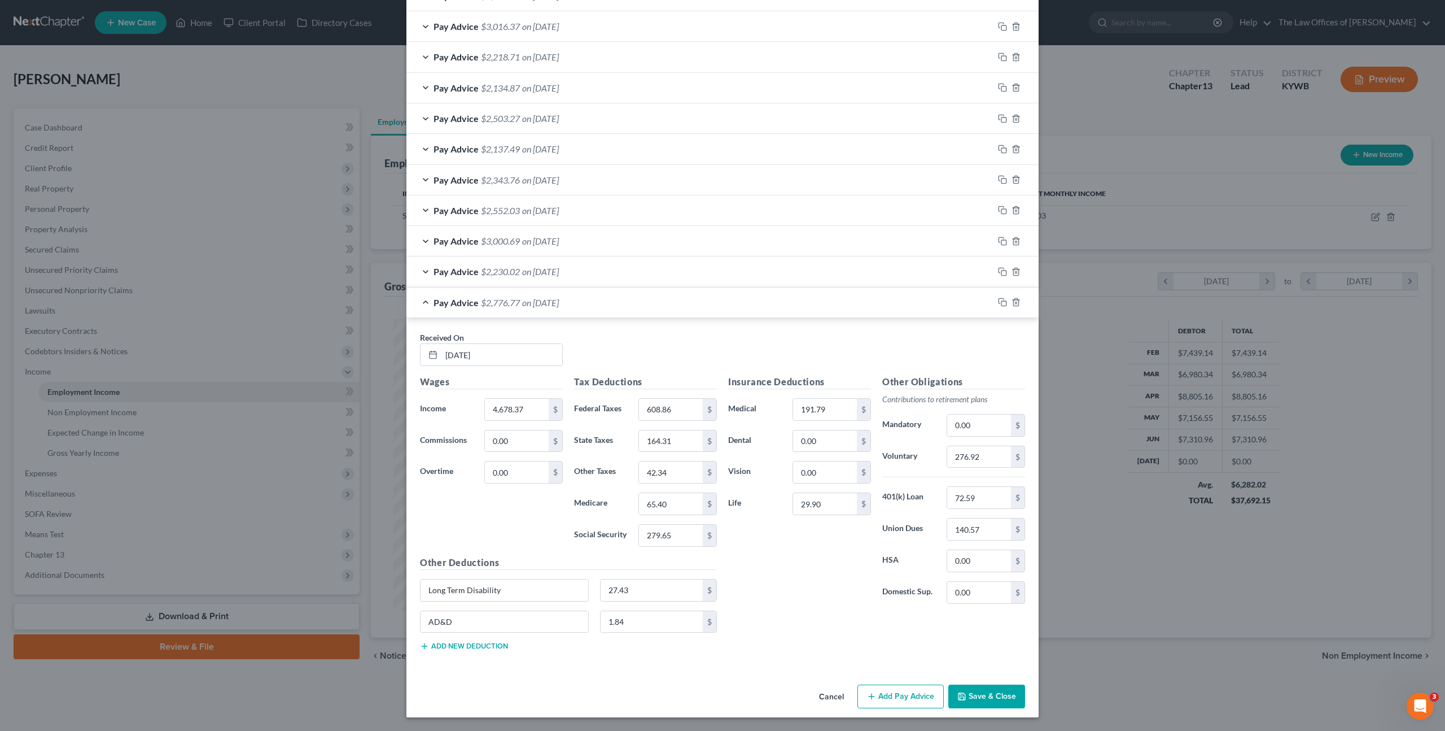
click at [980, 691] on button "Save & Close" at bounding box center [987, 696] width 77 height 24
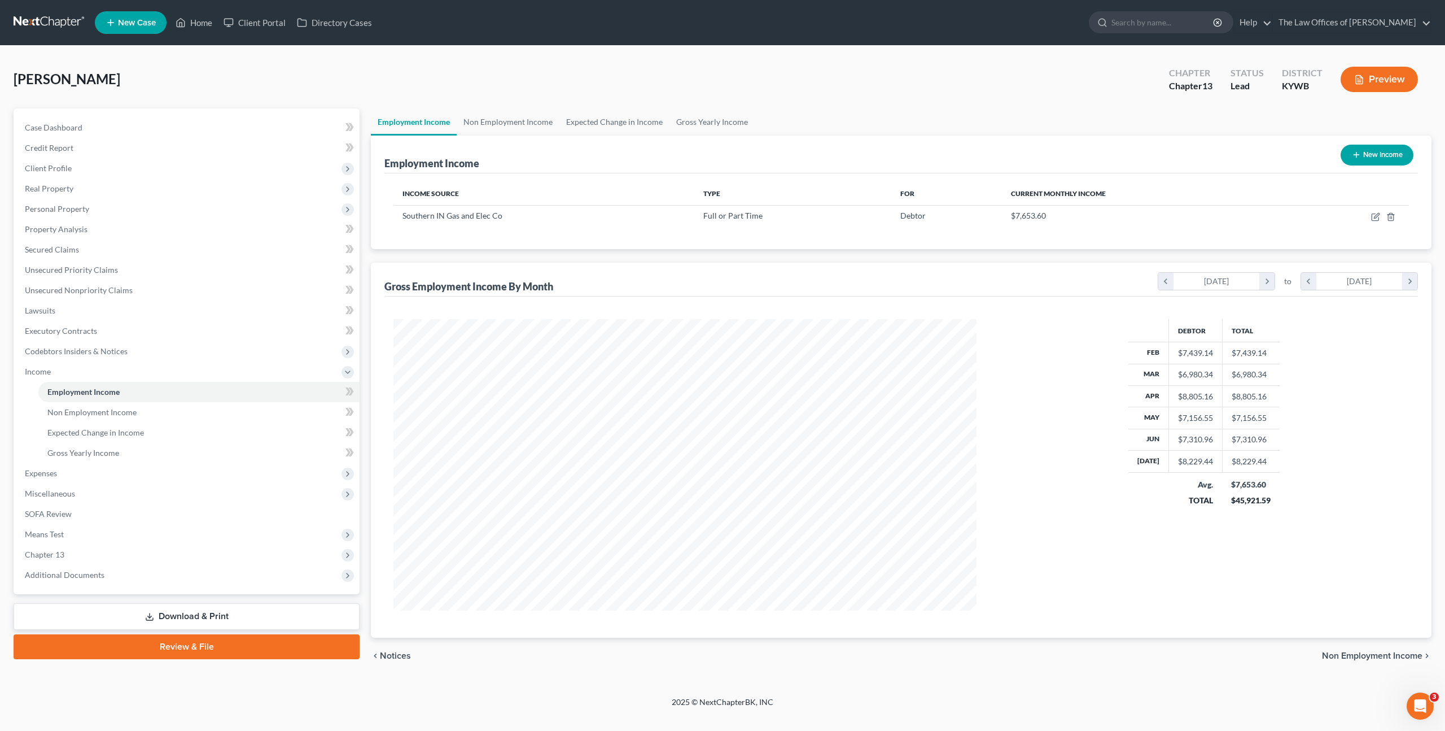
click at [1009, 407] on div "Debtor Total Feb $7,439.14 $7,439.14 Mar $6,980.34 $6,980.34 Apr $8,805.16 $8,8…" at bounding box center [1204, 464] width 432 height 291
click at [347, 390] on icon at bounding box center [348, 391] width 5 height 8
click at [342, 391] on span at bounding box center [350, 392] width 20 height 17
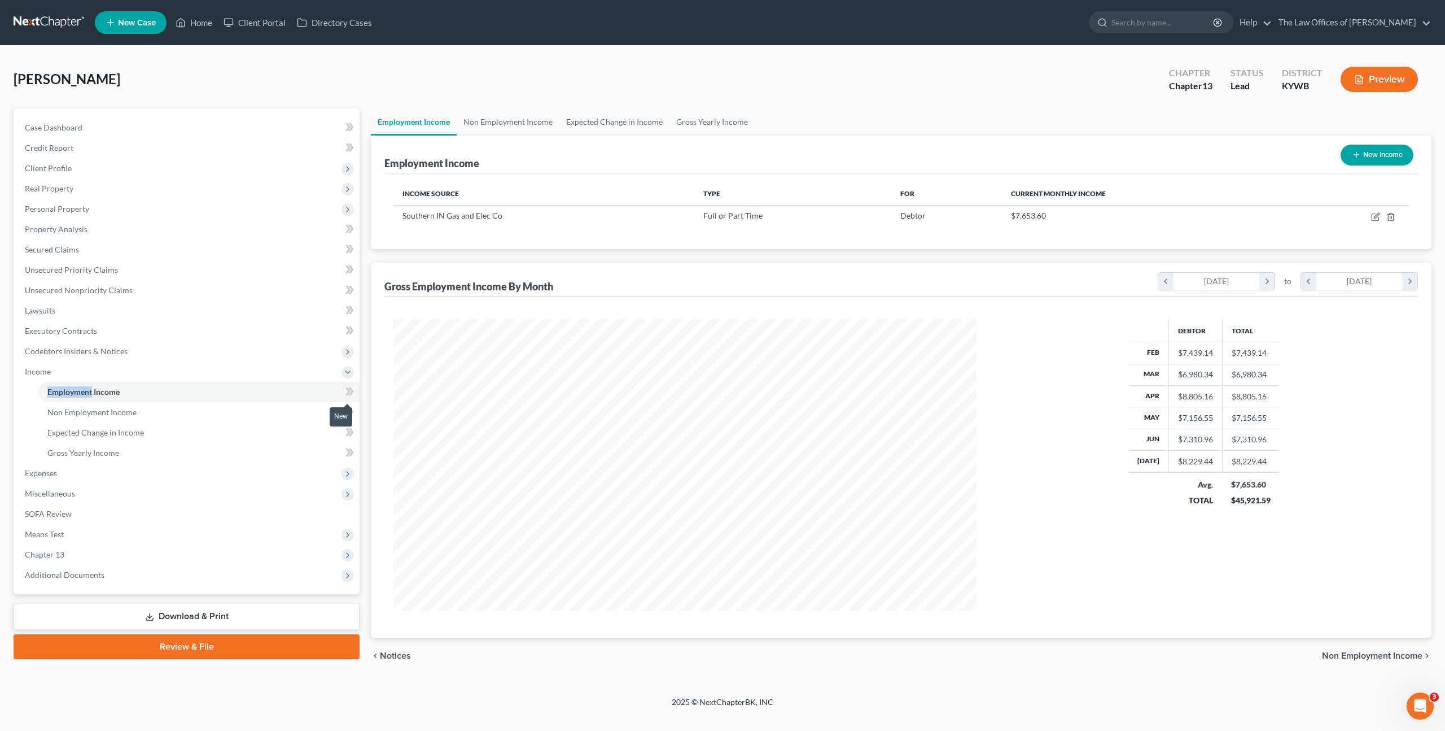
click at [342, 391] on span at bounding box center [350, 392] width 20 height 17
click at [1049, 77] on div "Lovell, Christopher Upgraded Chapter Chapter 13 Status Lead District KYWB Previ…" at bounding box center [723, 83] width 1418 height 49
click at [241, 301] on link "Lawsuits" at bounding box center [188, 310] width 344 height 20
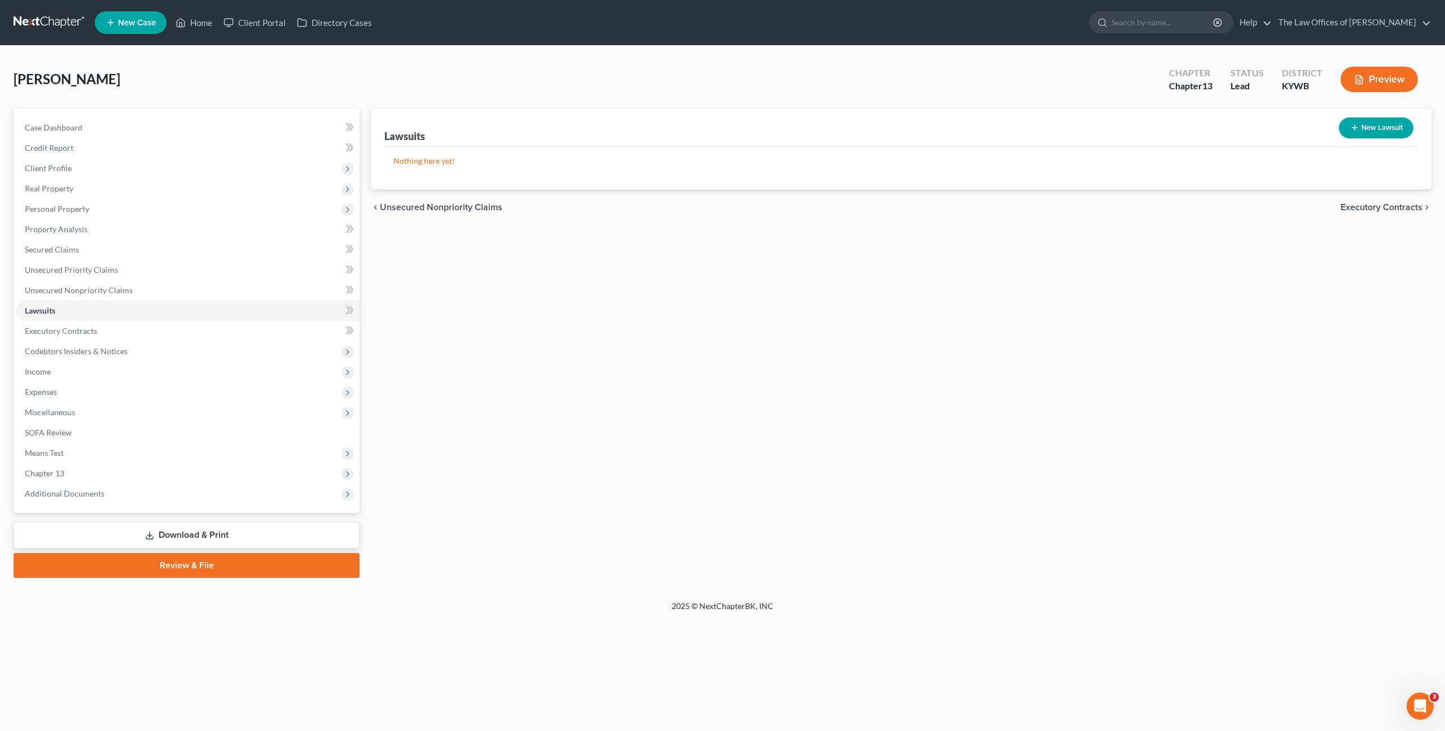
click at [571, 312] on div "Lawsuits New Lawsuit Nothing here yet! Court Name Date Filed Status Creditor Na…" at bounding box center [901, 342] width 1072 height 469
click at [650, 373] on div "Lawsuits New Lawsuit Nothing here yet! Court Name Date Filed Status Creditor Na…" at bounding box center [901, 342] width 1072 height 469
click at [231, 301] on link "Lawsuits" at bounding box center [188, 310] width 344 height 20
click at [248, 285] on link "Unsecured Nonpriority Claims" at bounding box center [188, 290] width 344 height 20
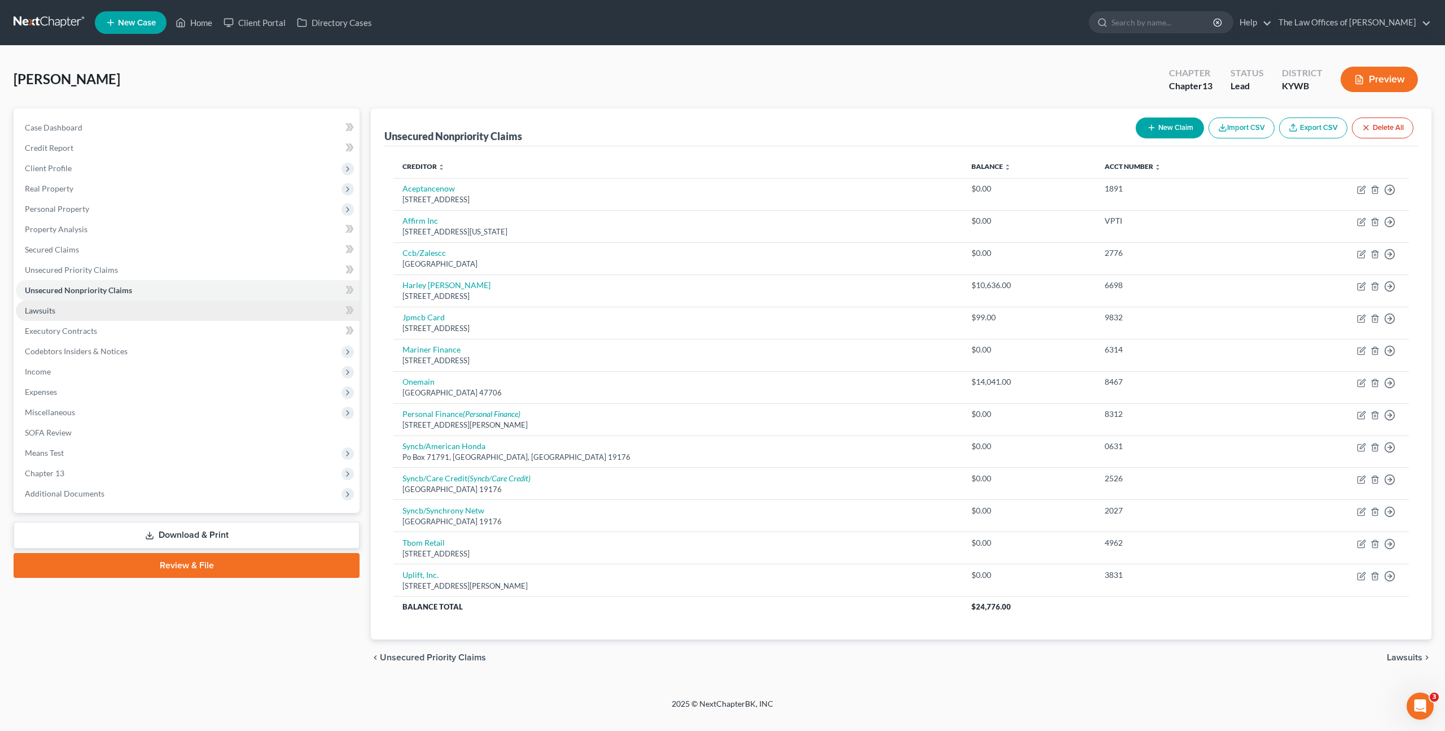
click at [252, 306] on link "Lawsuits" at bounding box center [188, 310] width 344 height 20
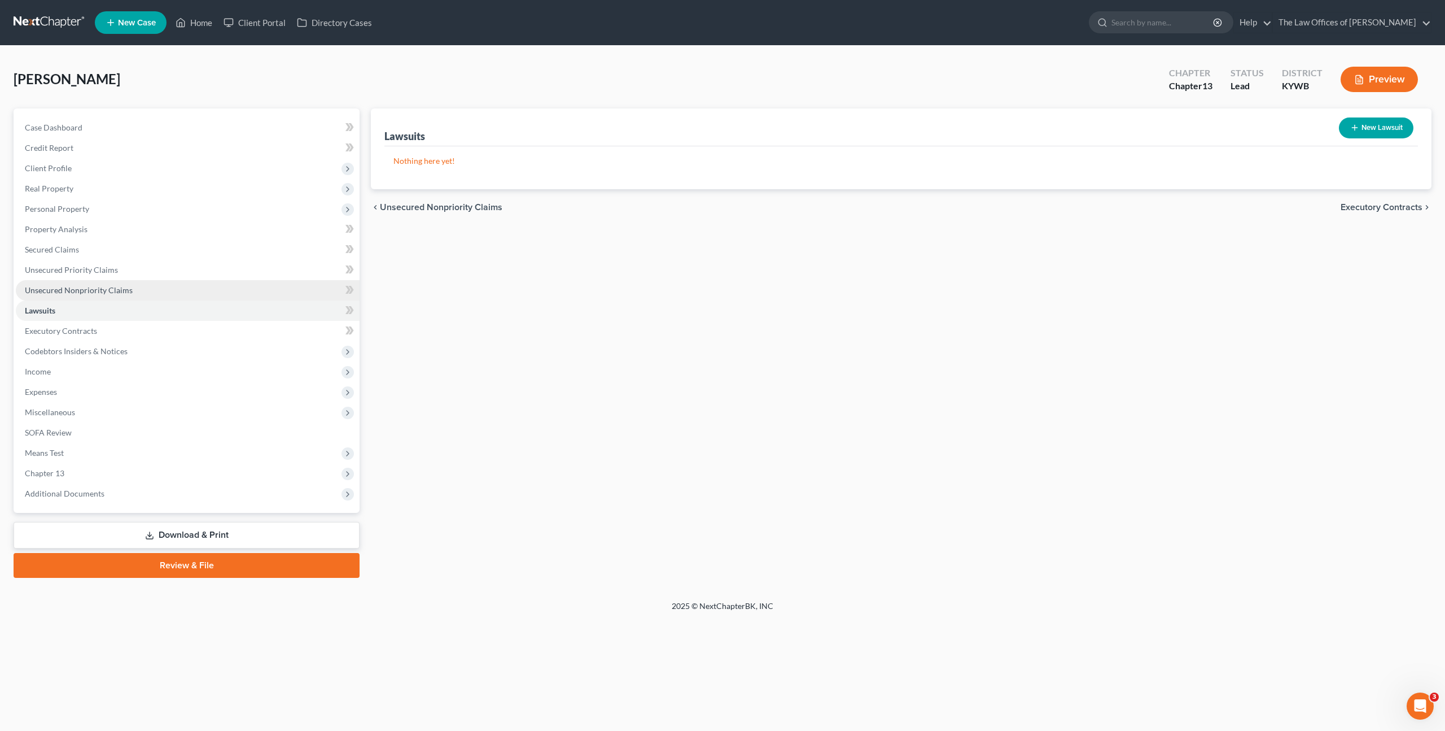
click at [152, 286] on link "Unsecured Nonpriority Claims" at bounding box center [188, 290] width 344 height 20
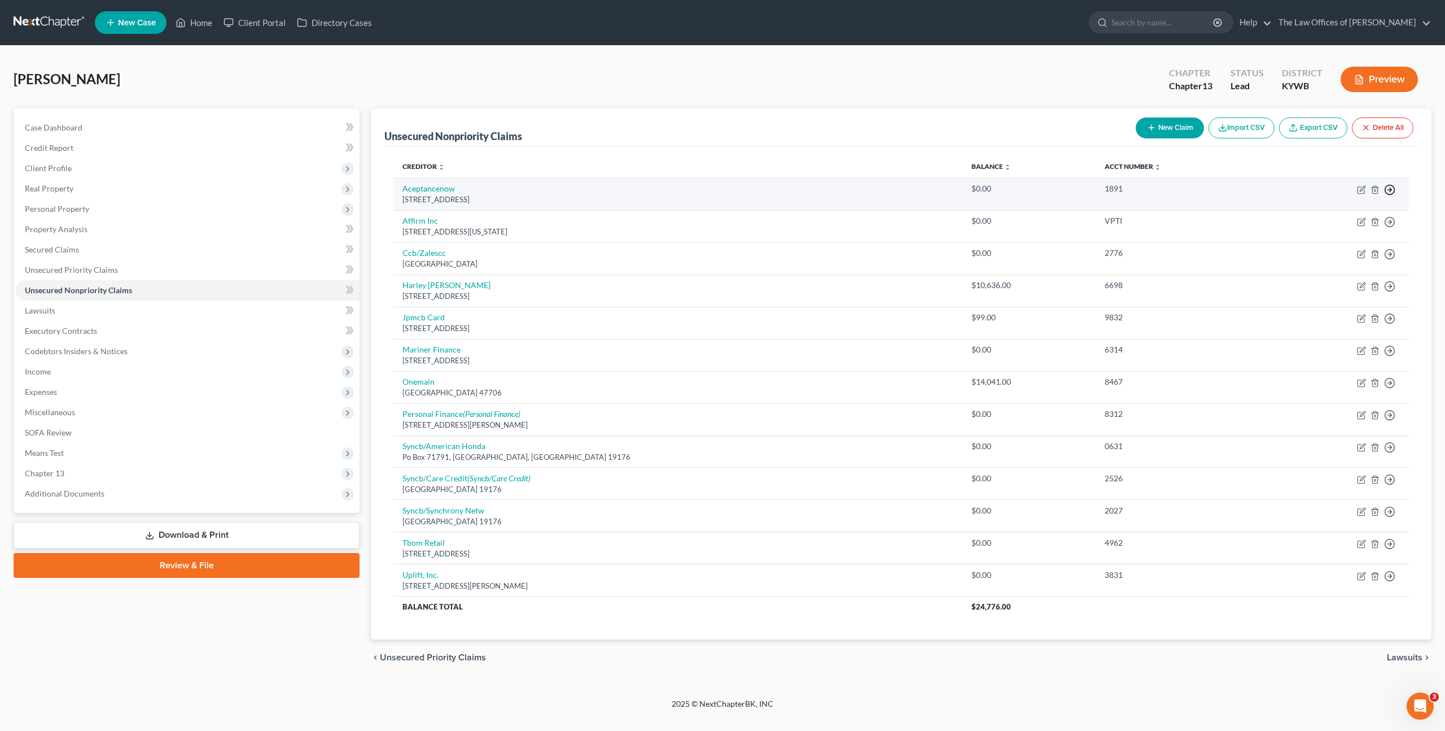
click at [1388, 187] on icon "button" at bounding box center [1389, 189] width 11 height 11
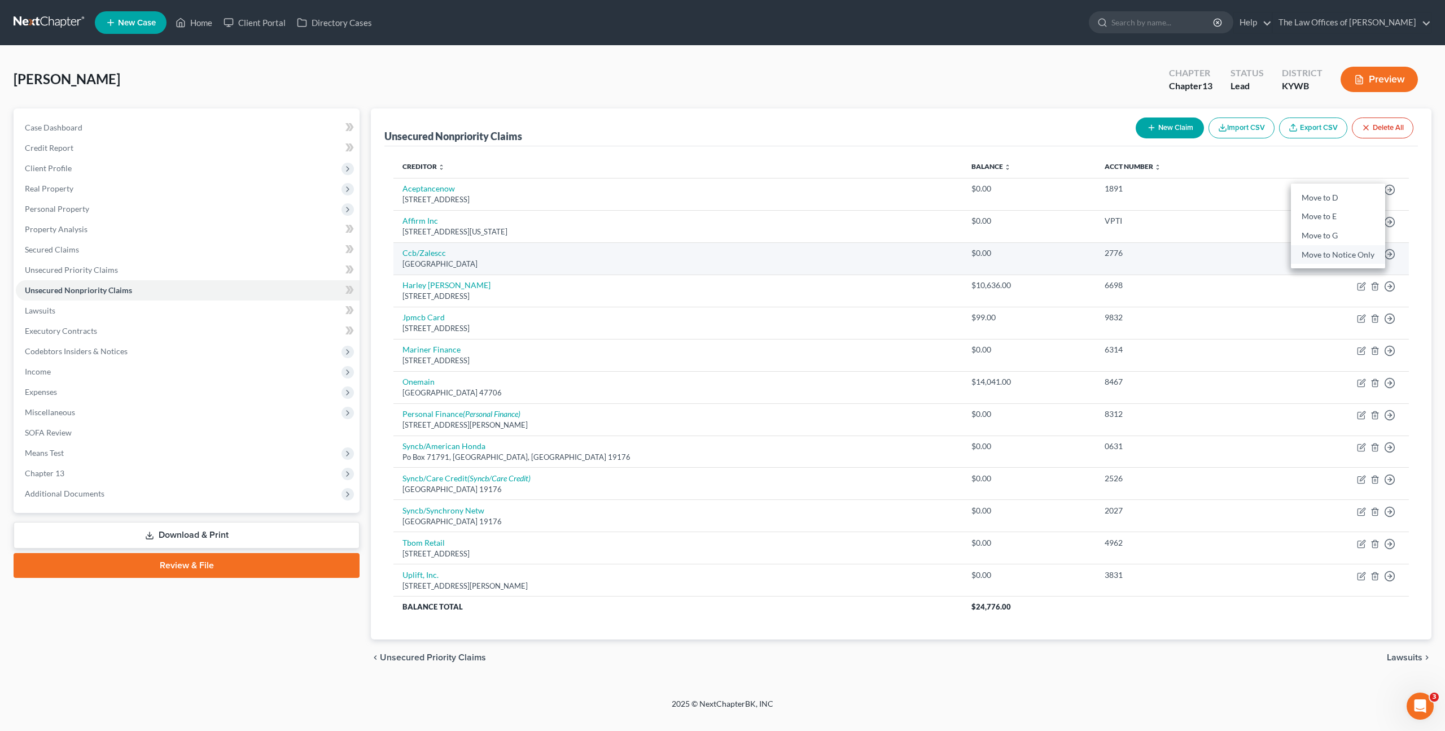
drag, startPoint x: 1328, startPoint y: 255, endPoint x: 1326, endPoint y: 244, distance: 10.4
click at [1328, 255] on link "Move to Notice Only" at bounding box center [1338, 254] width 94 height 19
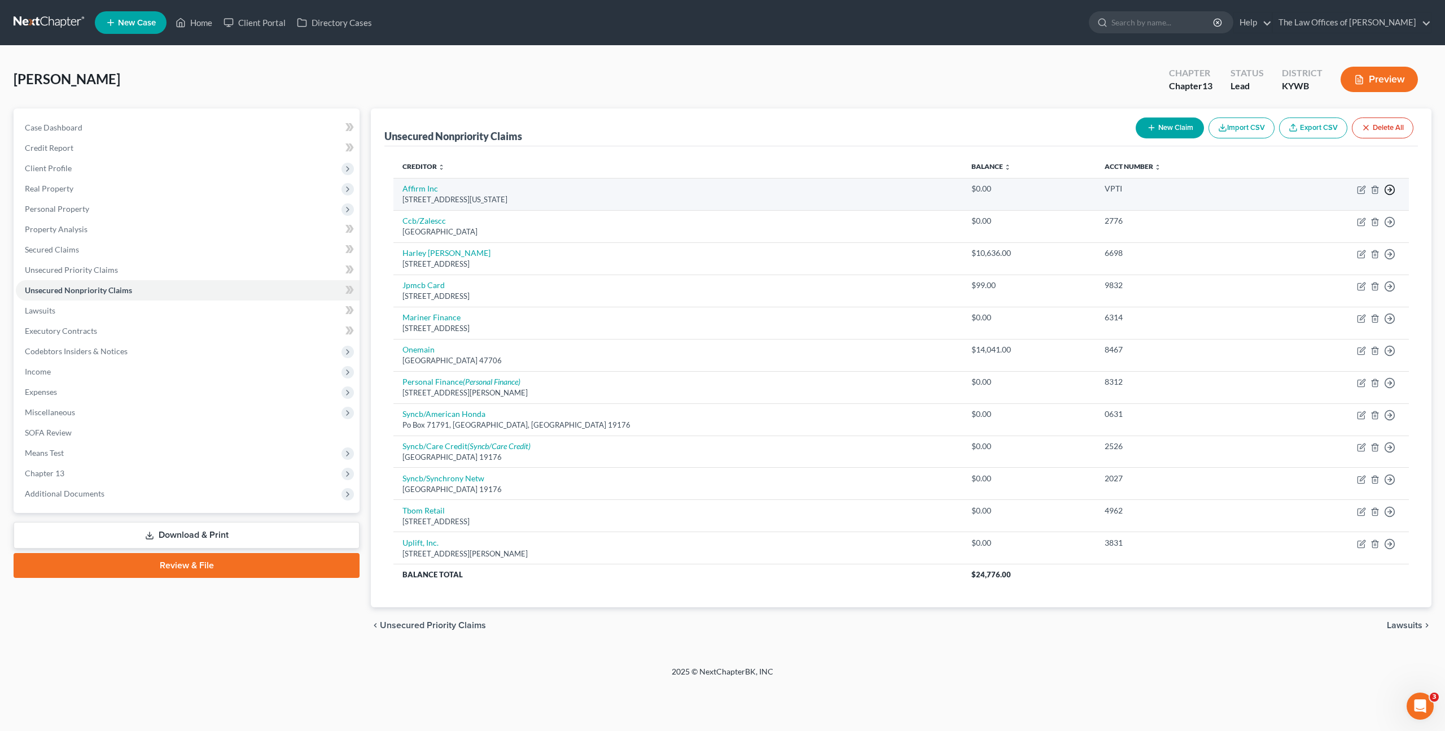
click at [1390, 187] on icon "button" at bounding box center [1389, 189] width 11 height 11
click at [1344, 256] on link "Move to Notice Only" at bounding box center [1338, 254] width 94 height 19
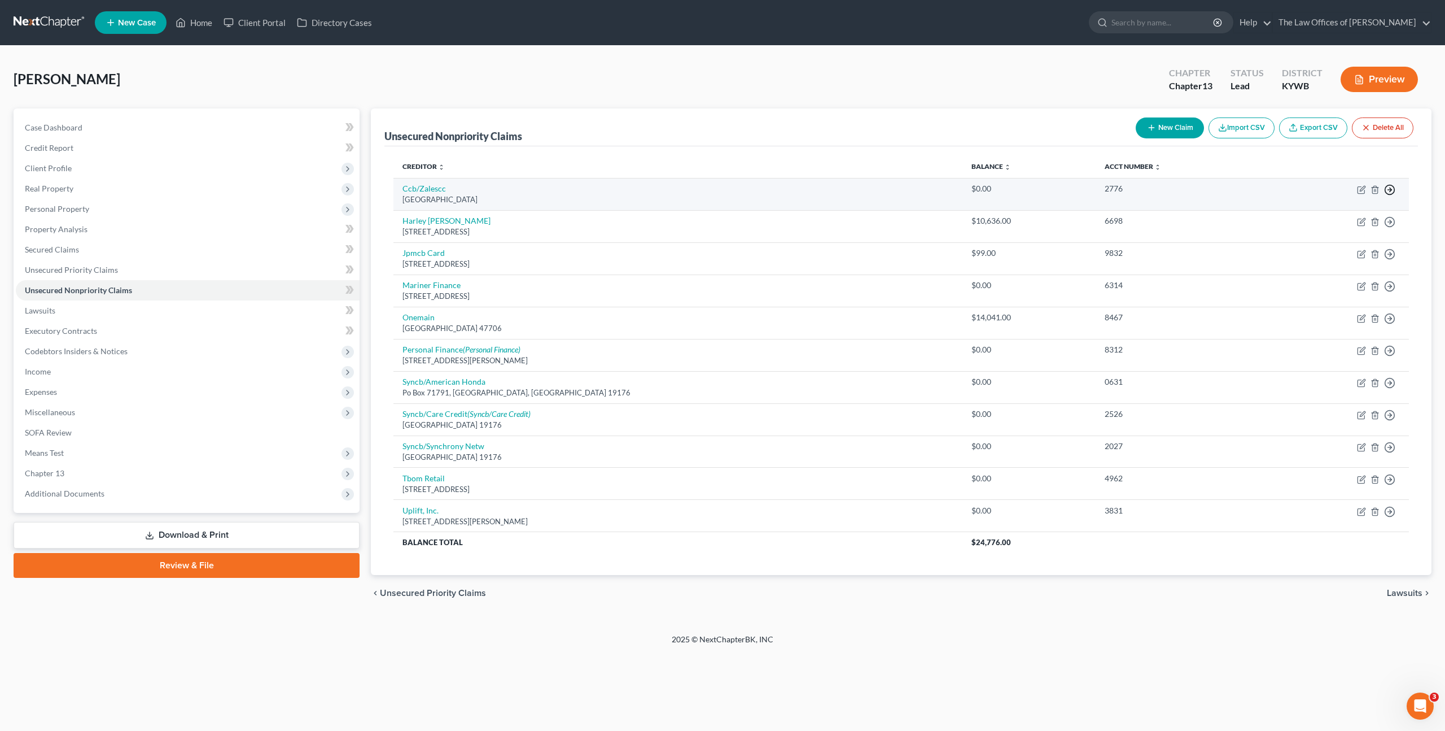
click at [1391, 193] on icon "button" at bounding box center [1389, 189] width 11 height 11
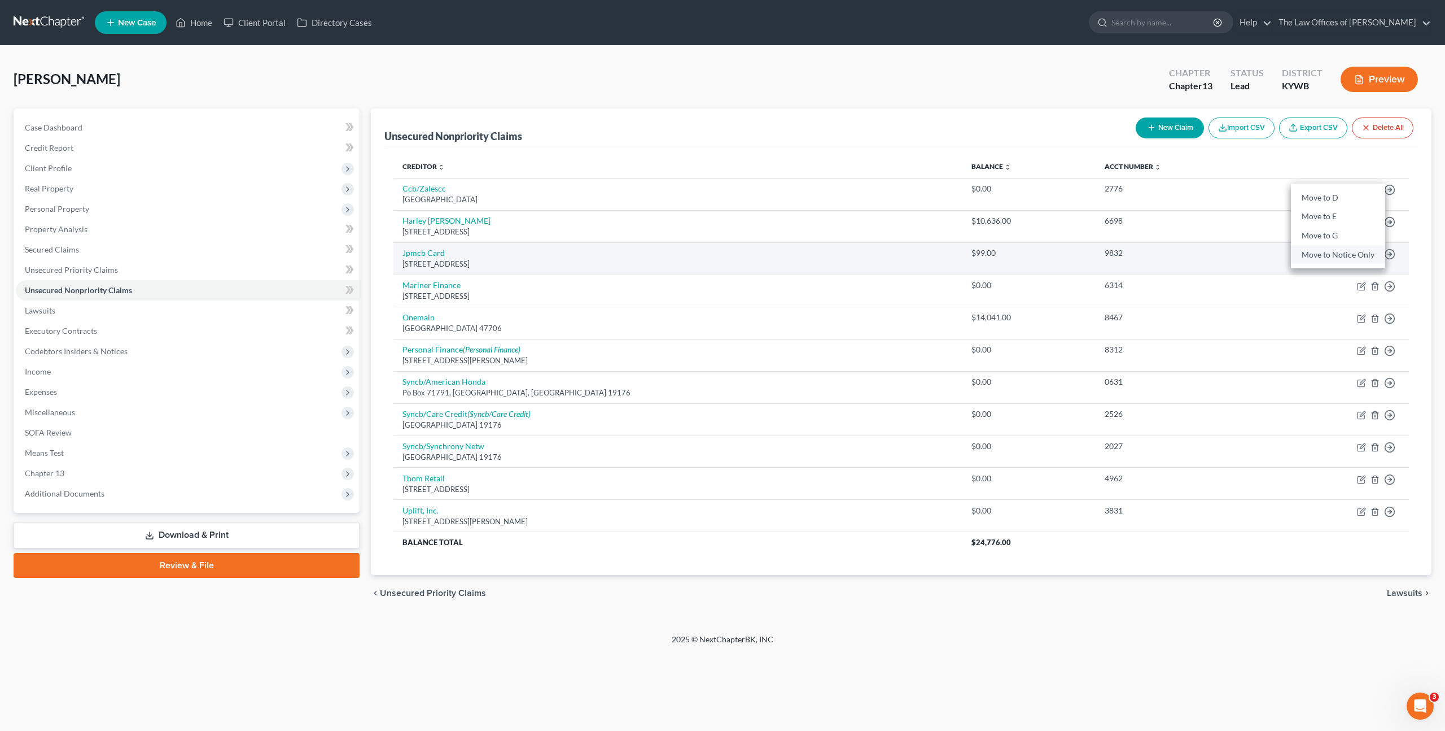
click at [1351, 258] on link "Move to Notice Only" at bounding box center [1338, 254] width 94 height 19
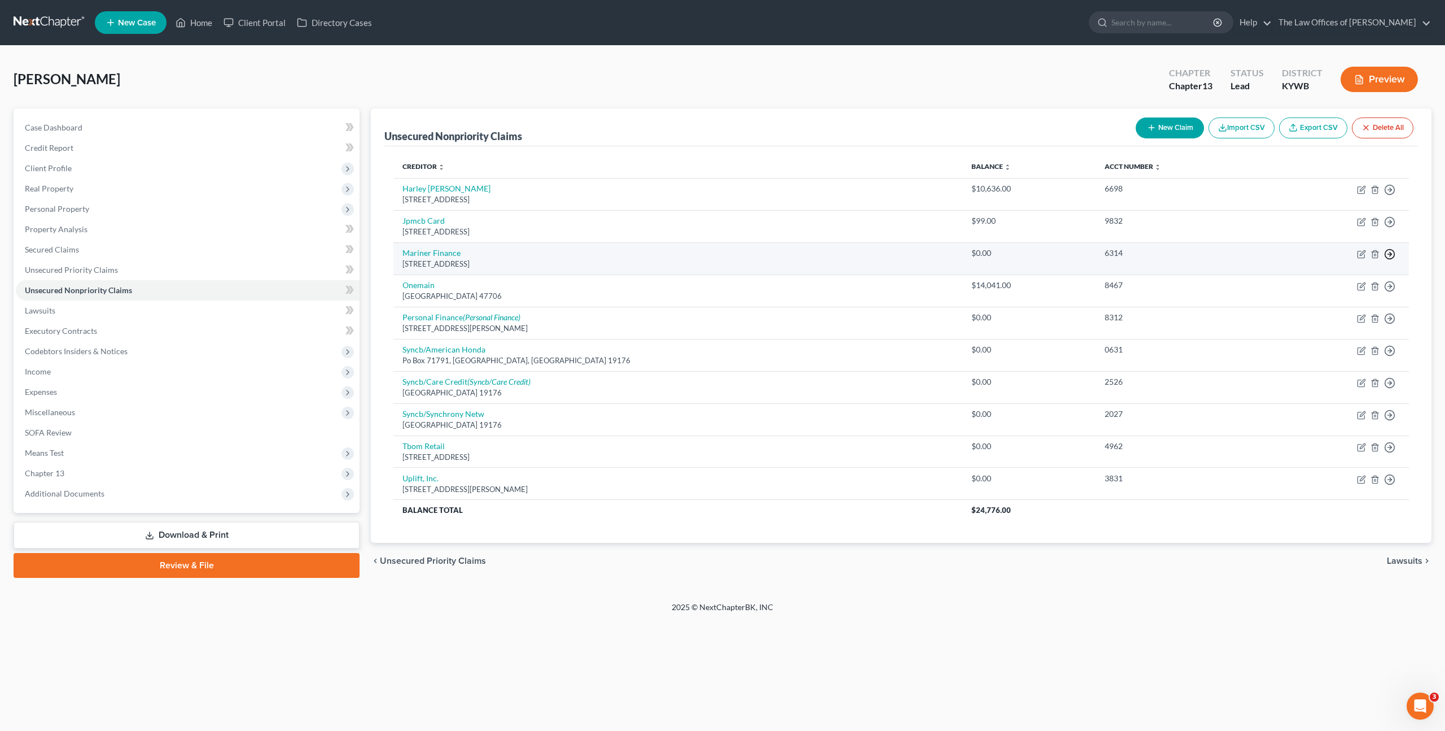
click at [1388, 195] on icon "button" at bounding box center [1389, 189] width 11 height 11
click at [1316, 321] on link "Move to Notice Only" at bounding box center [1338, 318] width 94 height 19
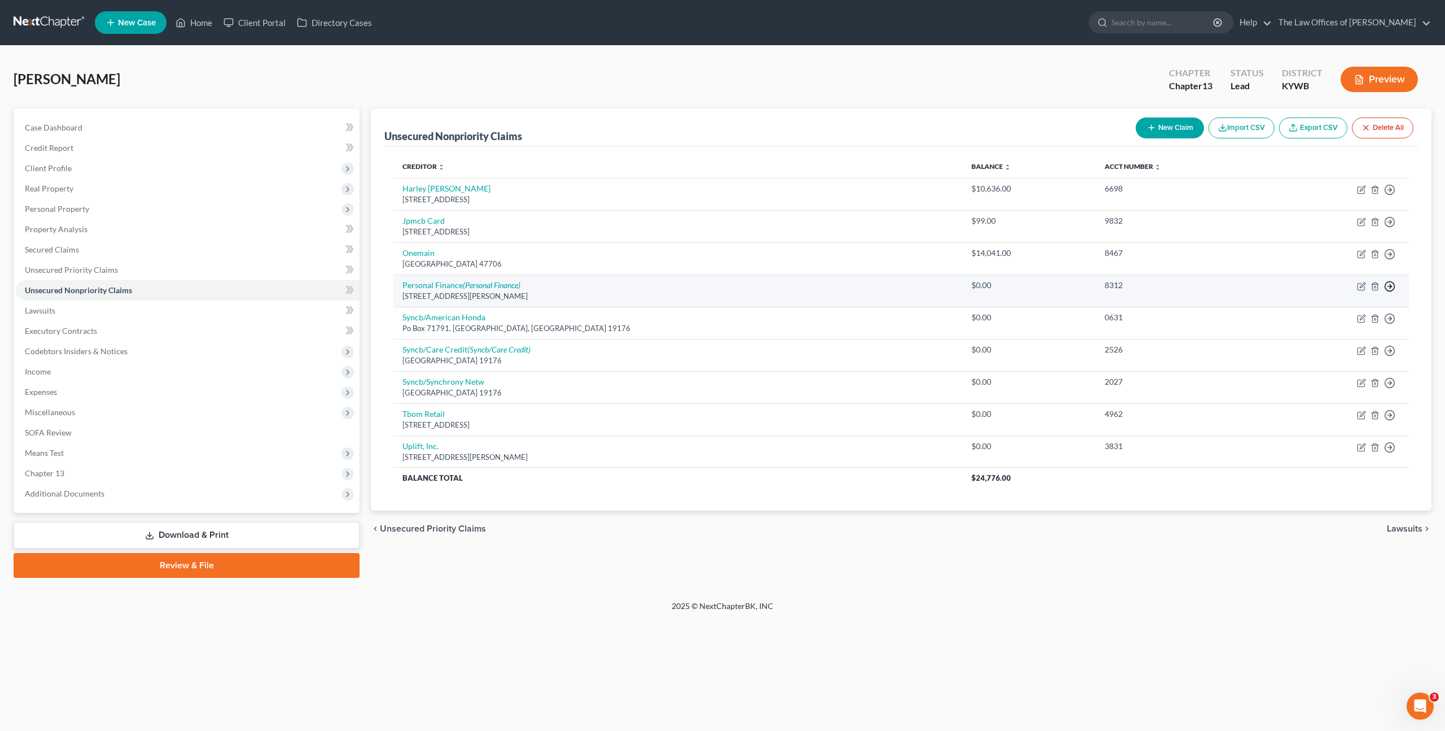
click at [1386, 195] on icon "button" at bounding box center [1389, 189] width 11 height 11
click at [1330, 349] on link "Move to Notice Only" at bounding box center [1338, 351] width 94 height 19
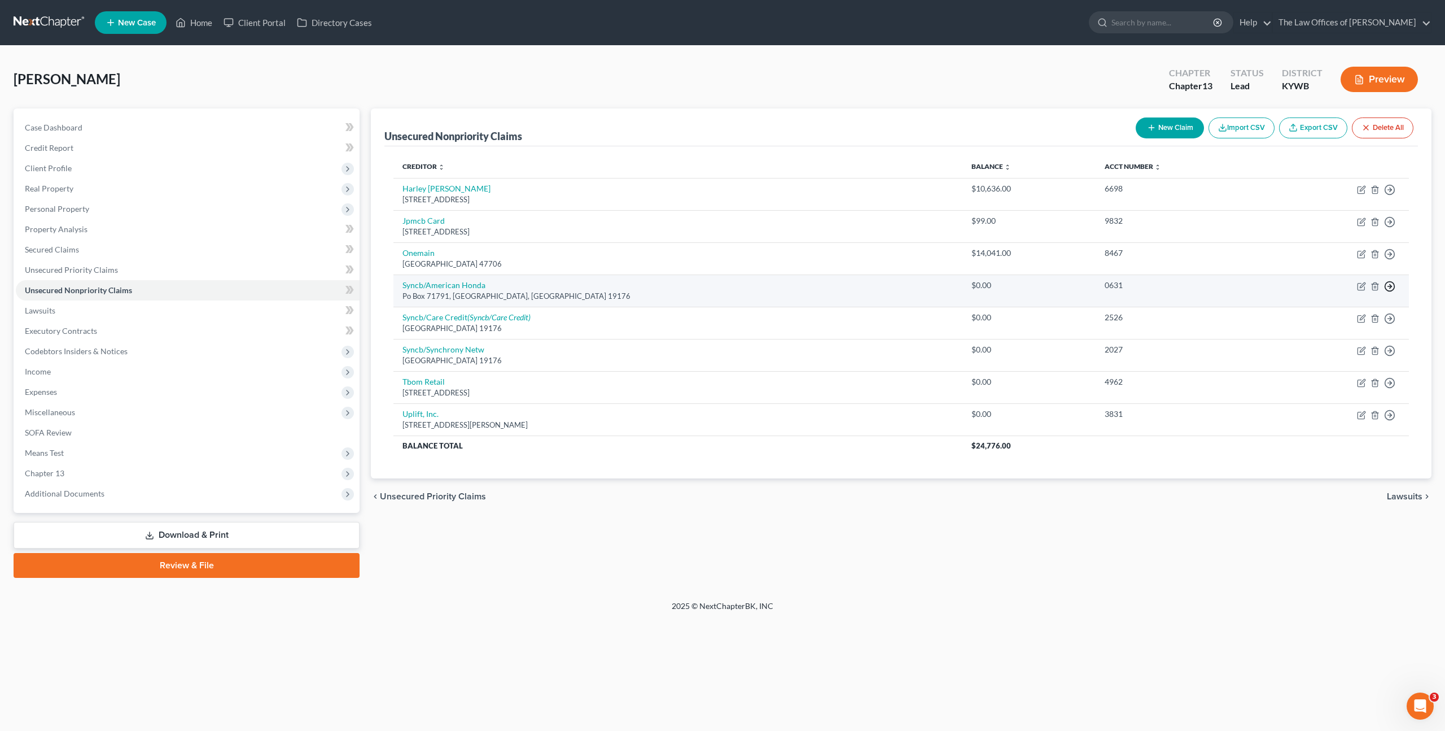
click at [1391, 192] on polyline "button" at bounding box center [1391, 190] width 2 height 4
click at [1338, 350] on link "Move to Notice Only" at bounding box center [1338, 351] width 94 height 19
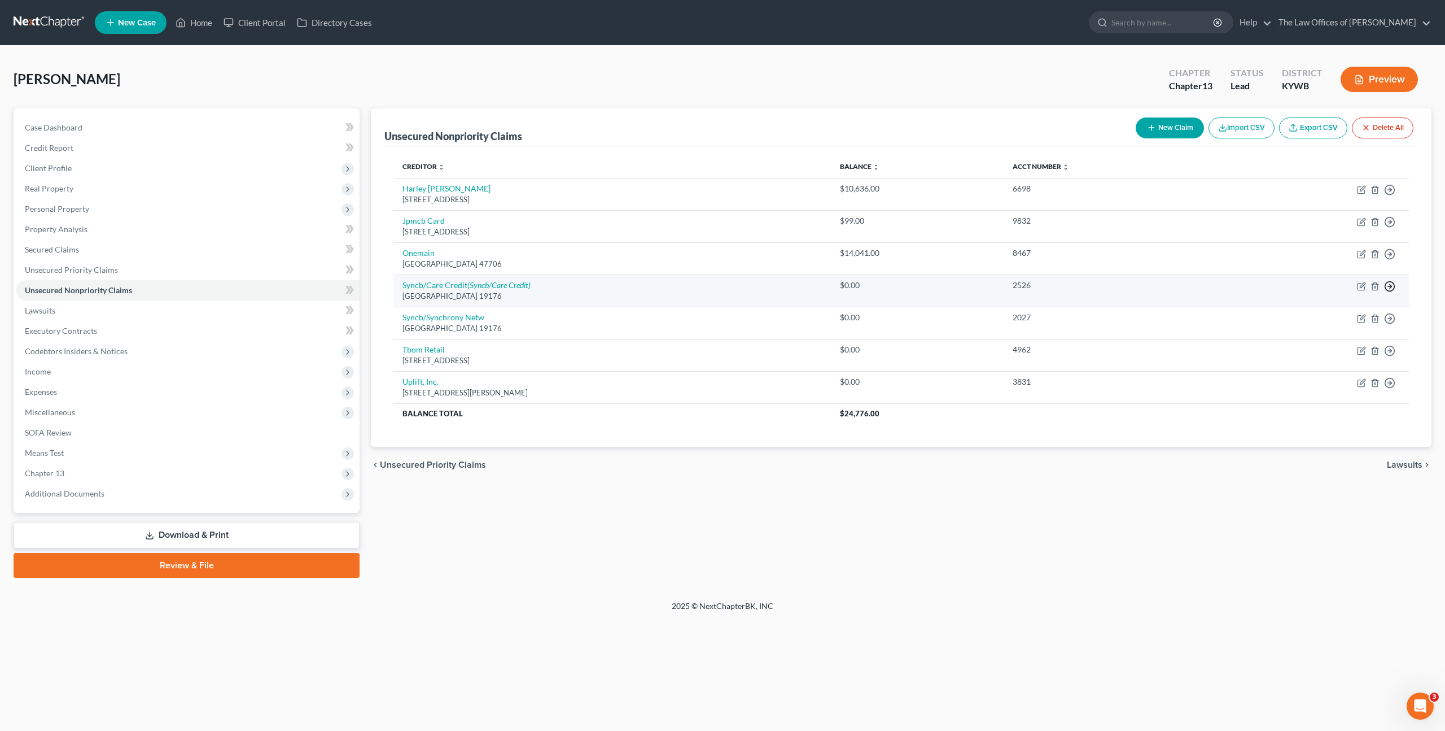
click at [1389, 195] on icon "button" at bounding box center [1389, 189] width 11 height 11
click at [1349, 347] on link "Move to Notice Only" at bounding box center [1338, 351] width 94 height 19
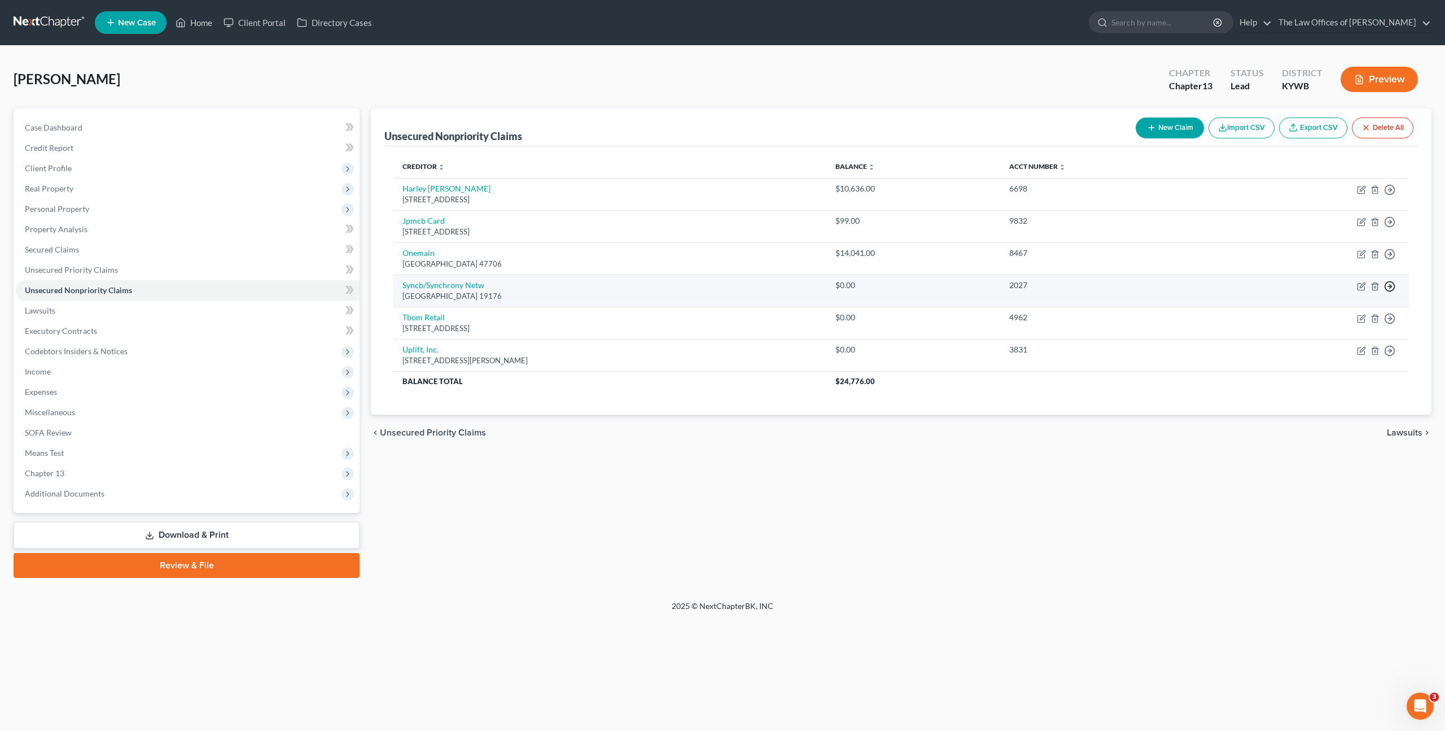
click at [1391, 192] on polyline "button" at bounding box center [1391, 190] width 2 height 4
click at [1332, 355] on link "Move to Notice Only" at bounding box center [1338, 351] width 94 height 19
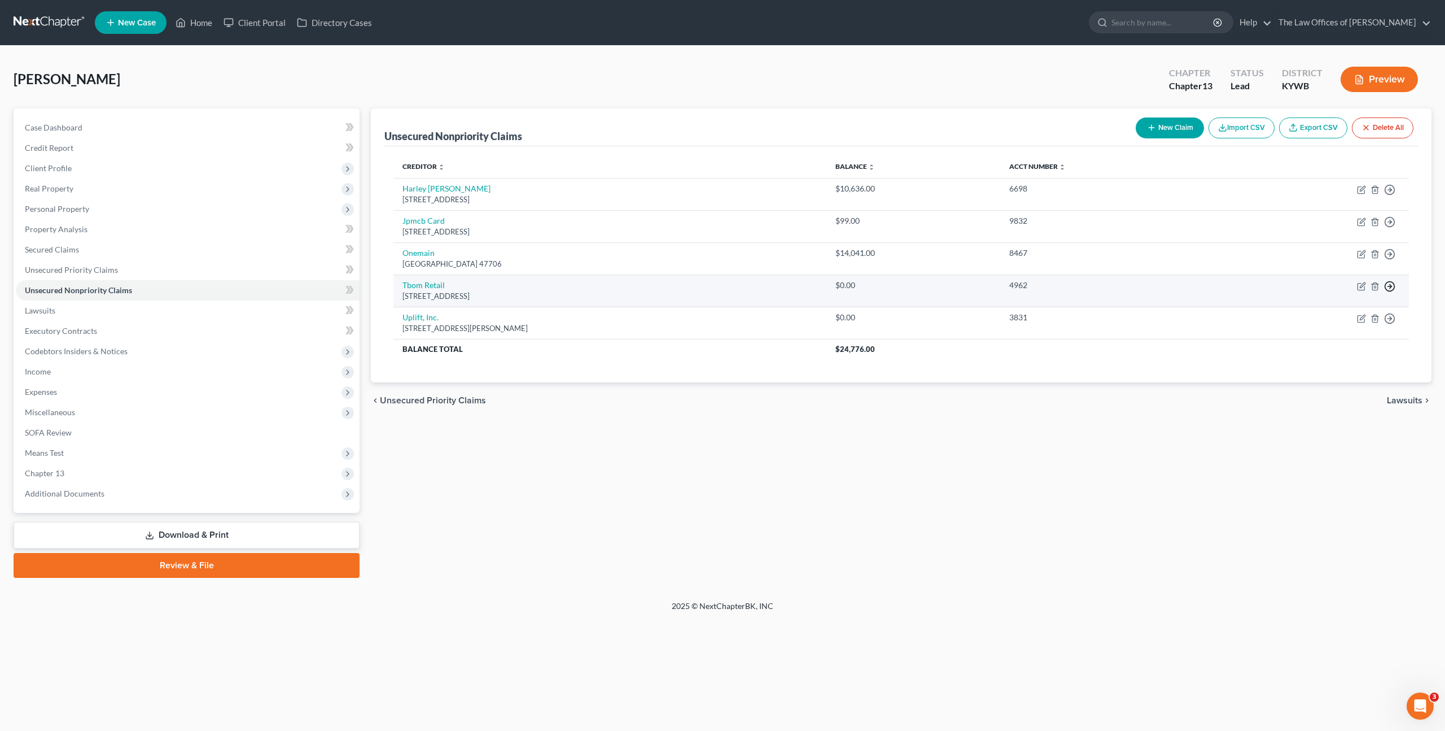
click at [1391, 195] on circle "button" at bounding box center [1391, 190] width 10 height 10
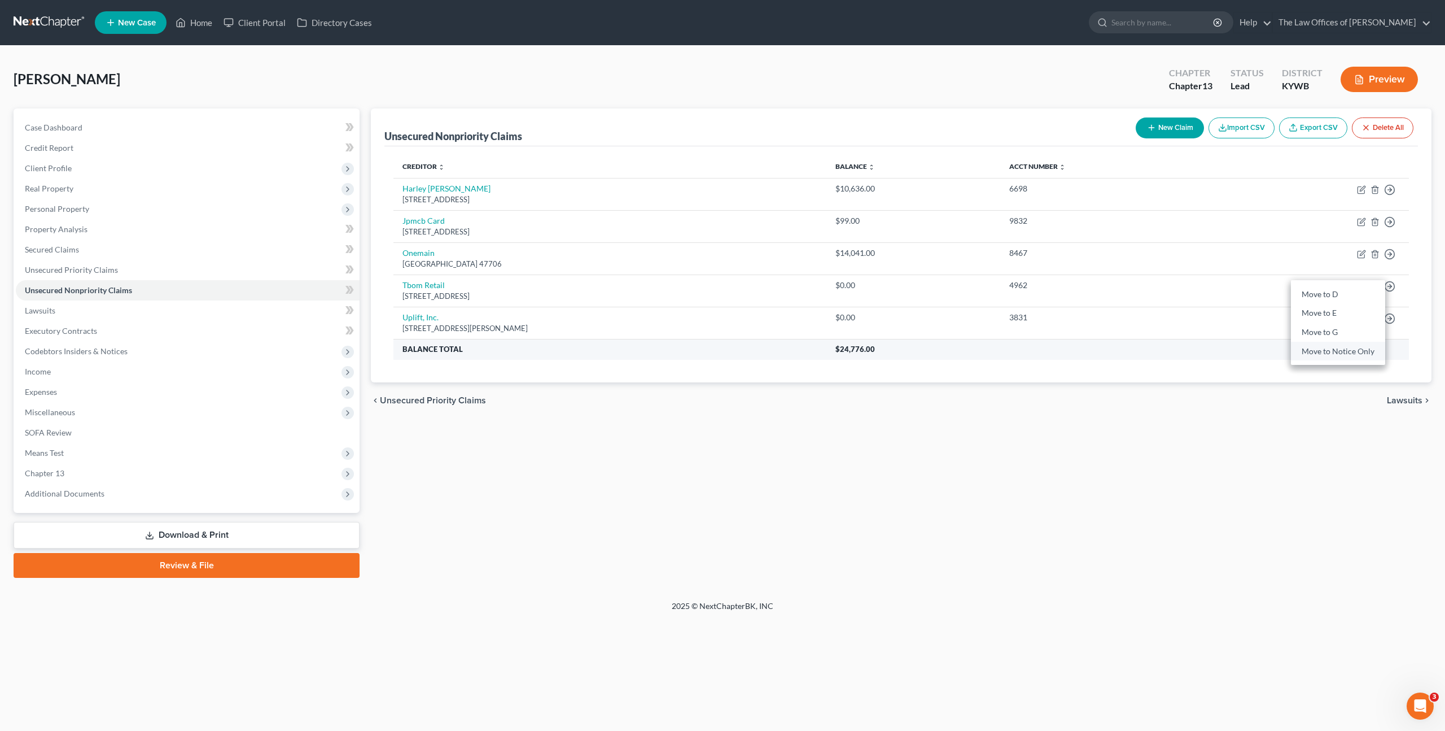
drag, startPoint x: 1340, startPoint y: 354, endPoint x: 1353, endPoint y: 342, distance: 17.6
click at [1340, 354] on link "Move to Notice Only" at bounding box center [1338, 351] width 94 height 19
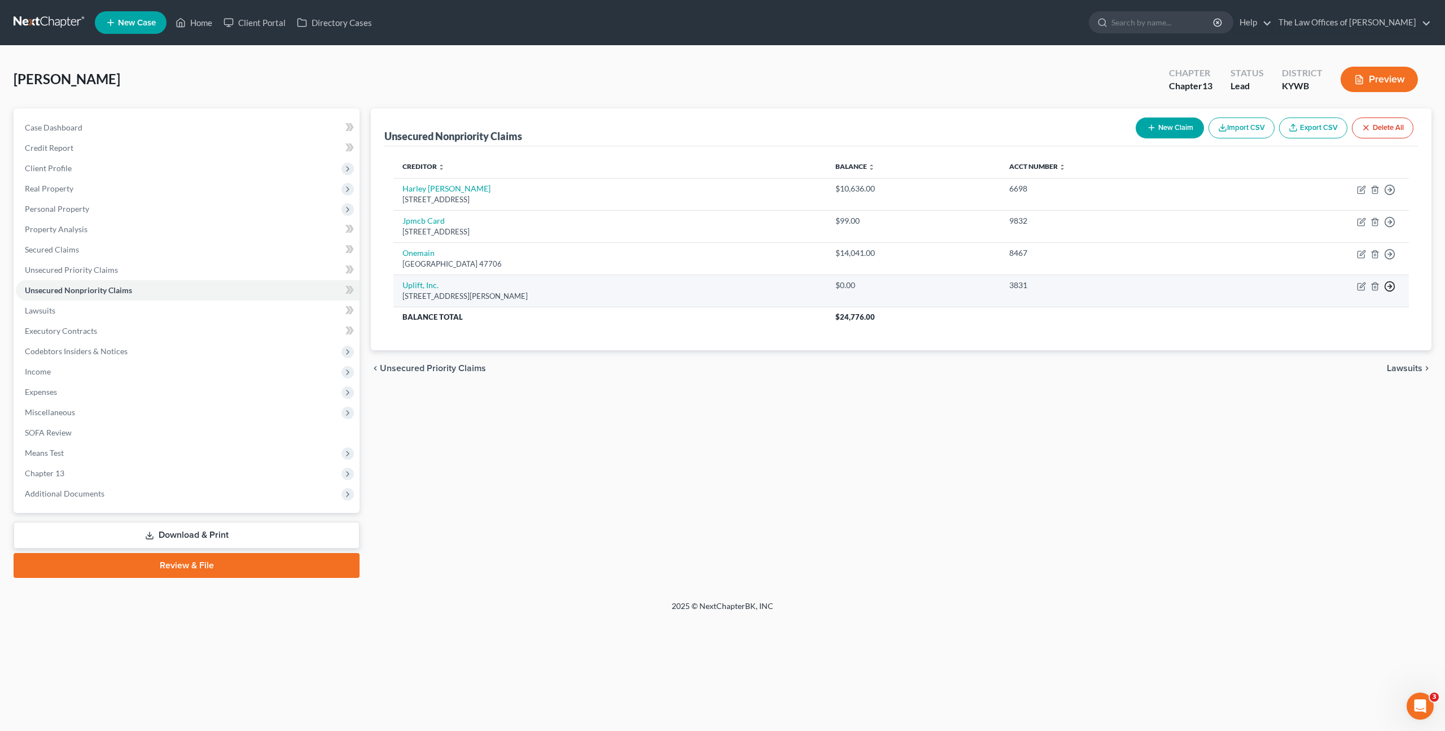
click at [1391, 195] on icon "button" at bounding box center [1389, 189] width 11 height 11
click at [1346, 356] on link "Move to Notice Only" at bounding box center [1338, 351] width 94 height 19
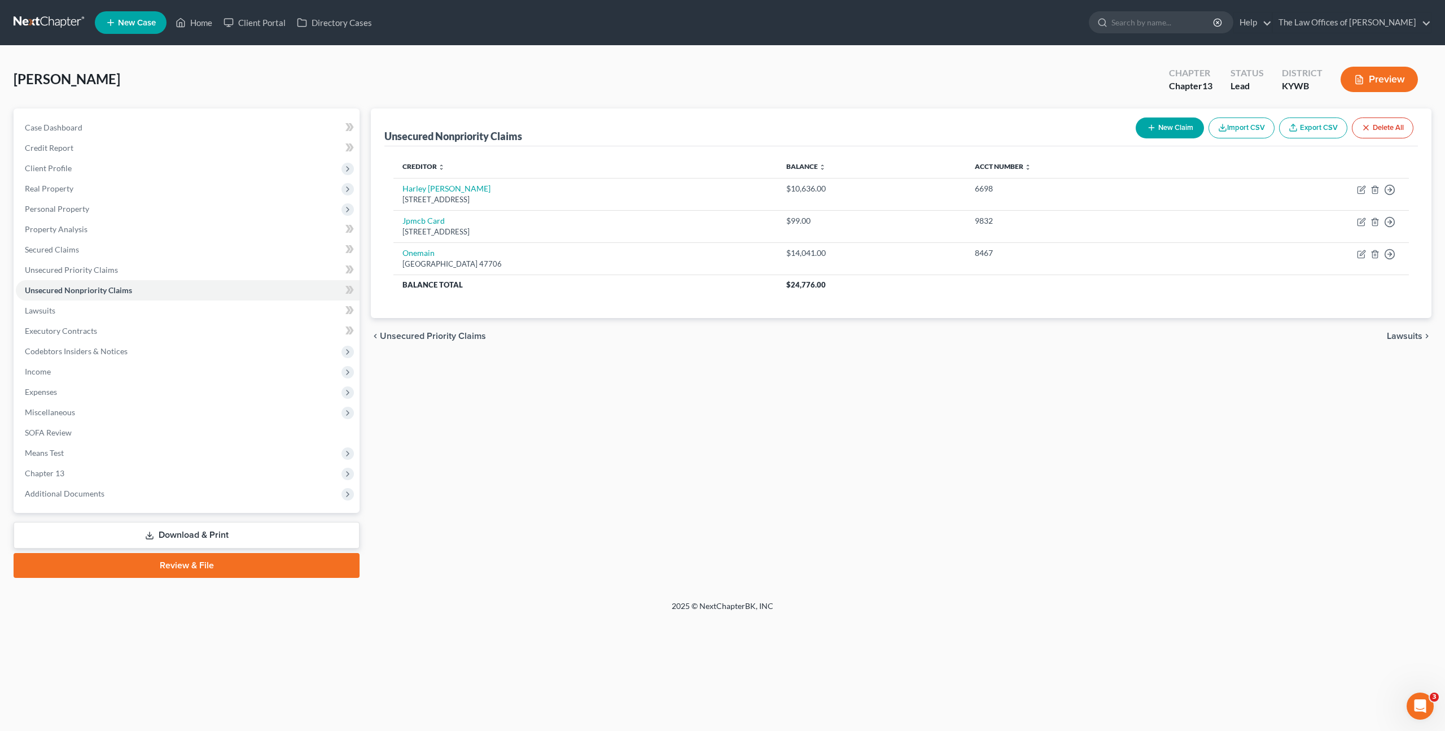
click at [1240, 459] on div "Unsecured Nonpriority Claims New Claim Import CSV Export CSV Delete All Credito…" at bounding box center [901, 342] width 1072 height 469
click at [137, 166] on span "Client Profile" at bounding box center [188, 168] width 344 height 20
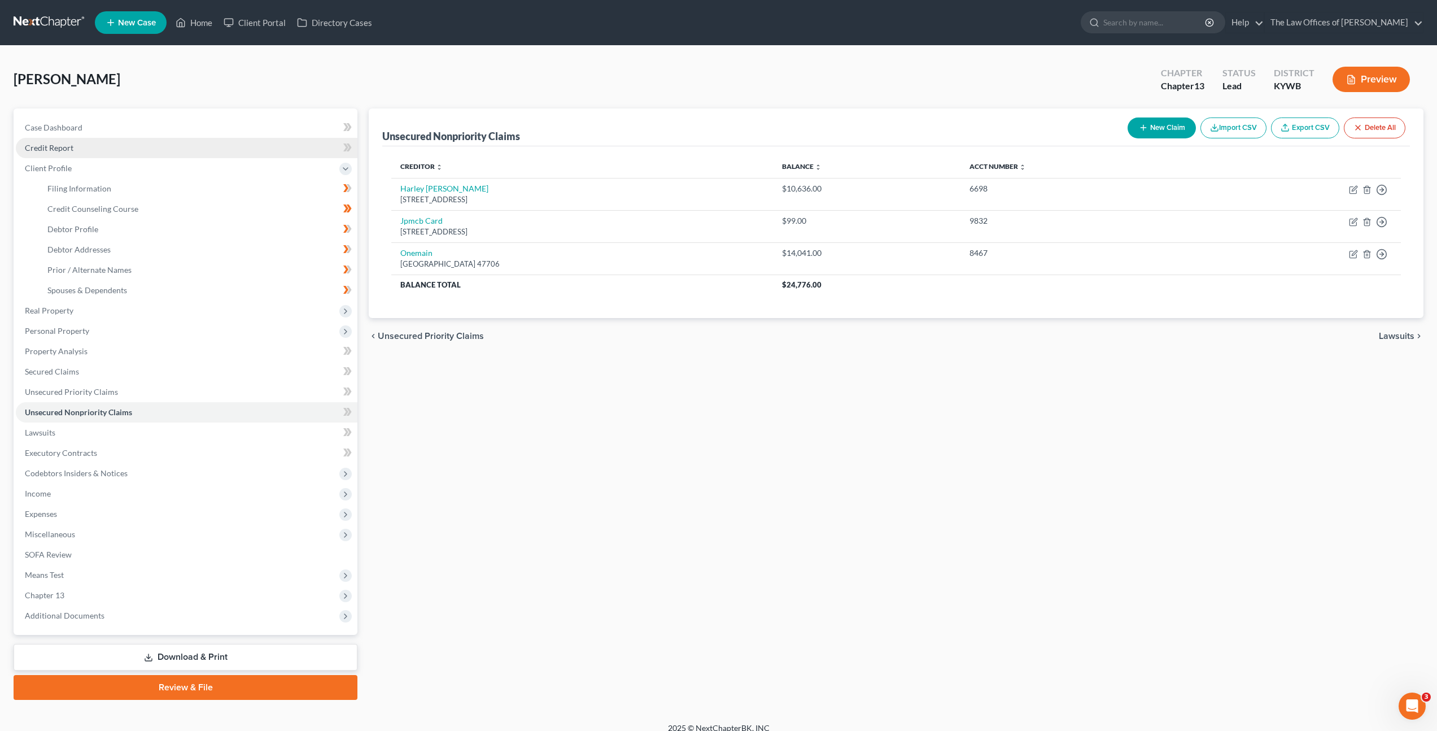
click at [138, 149] on link "Credit Report" at bounding box center [187, 148] width 342 height 20
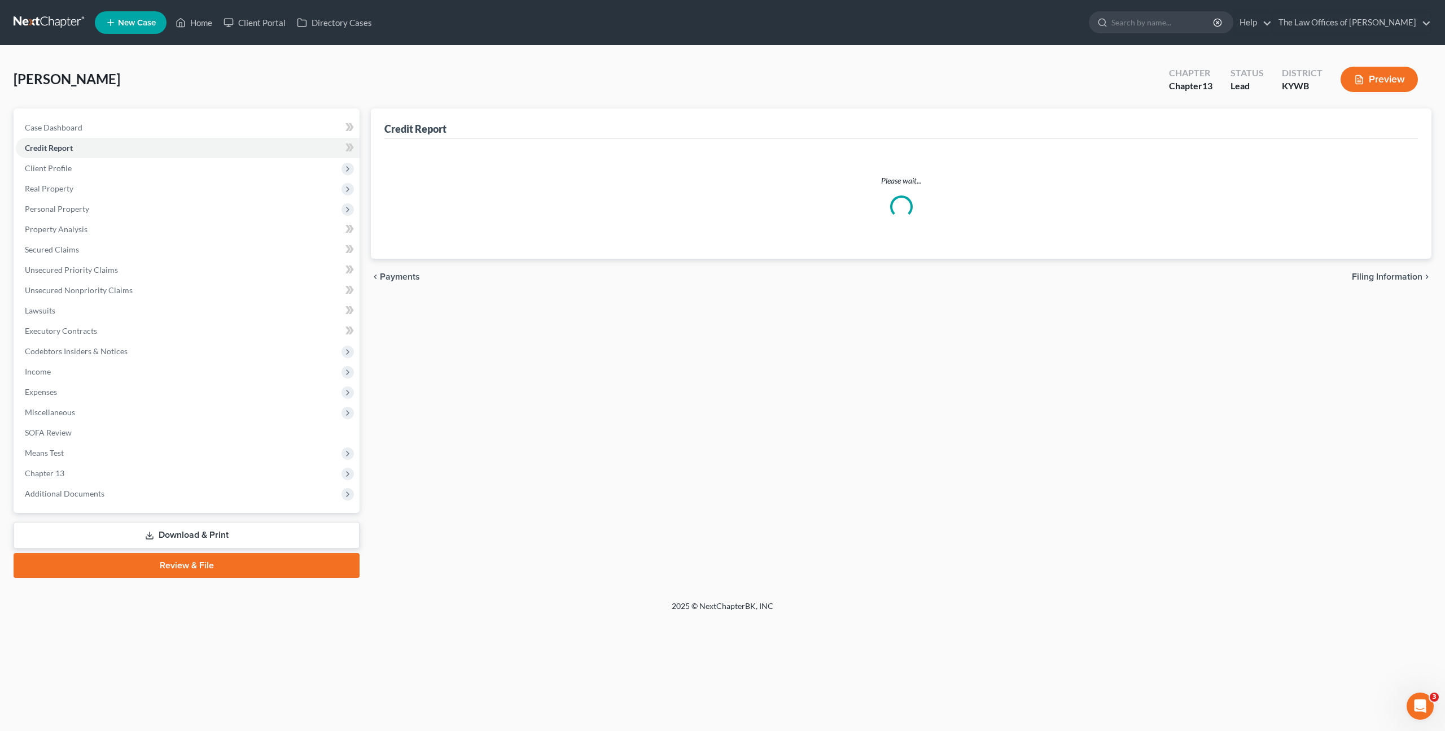
click at [126, 186] on ul "Case Dashboard Payments Invoices Payments Payments Credit Report Client Profile" at bounding box center [188, 310] width 344 height 386
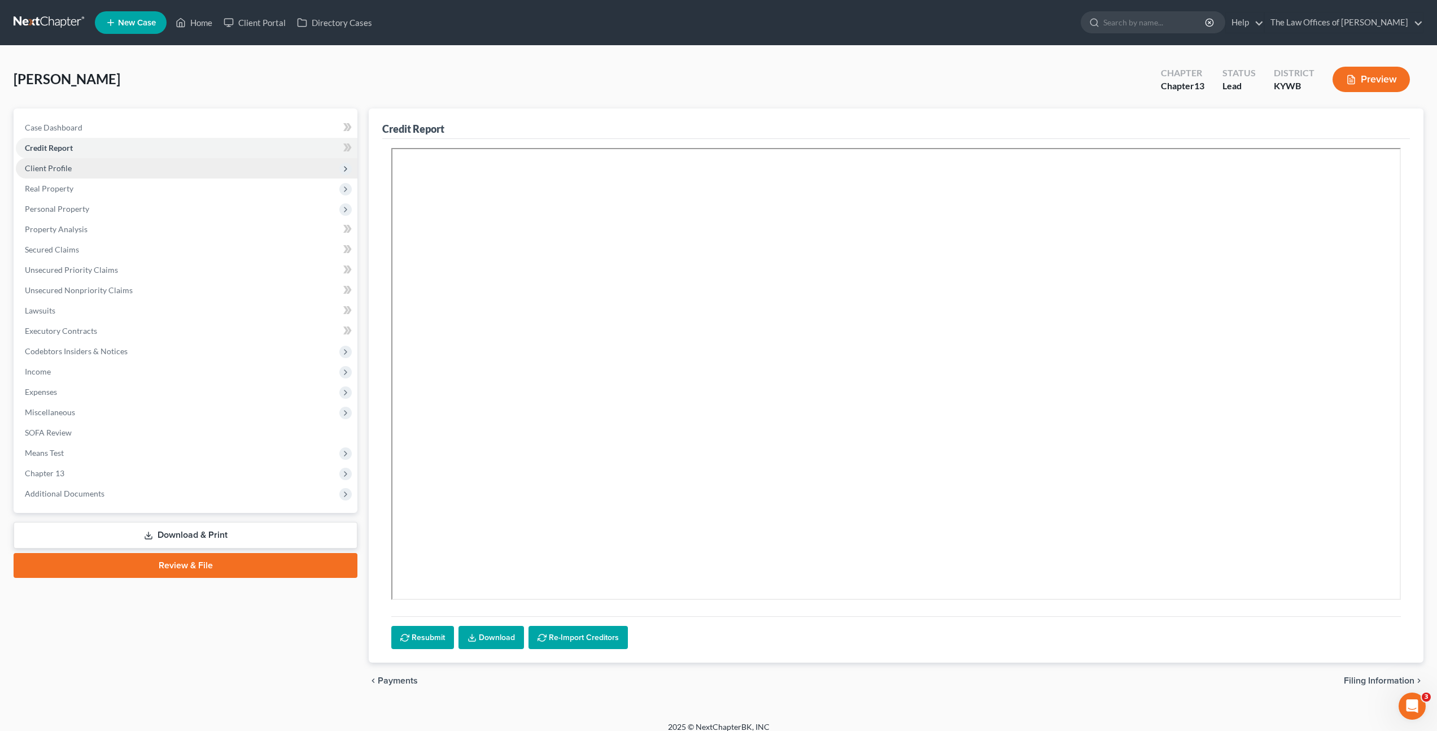
click at [130, 173] on span "Client Profile" at bounding box center [187, 168] width 342 height 20
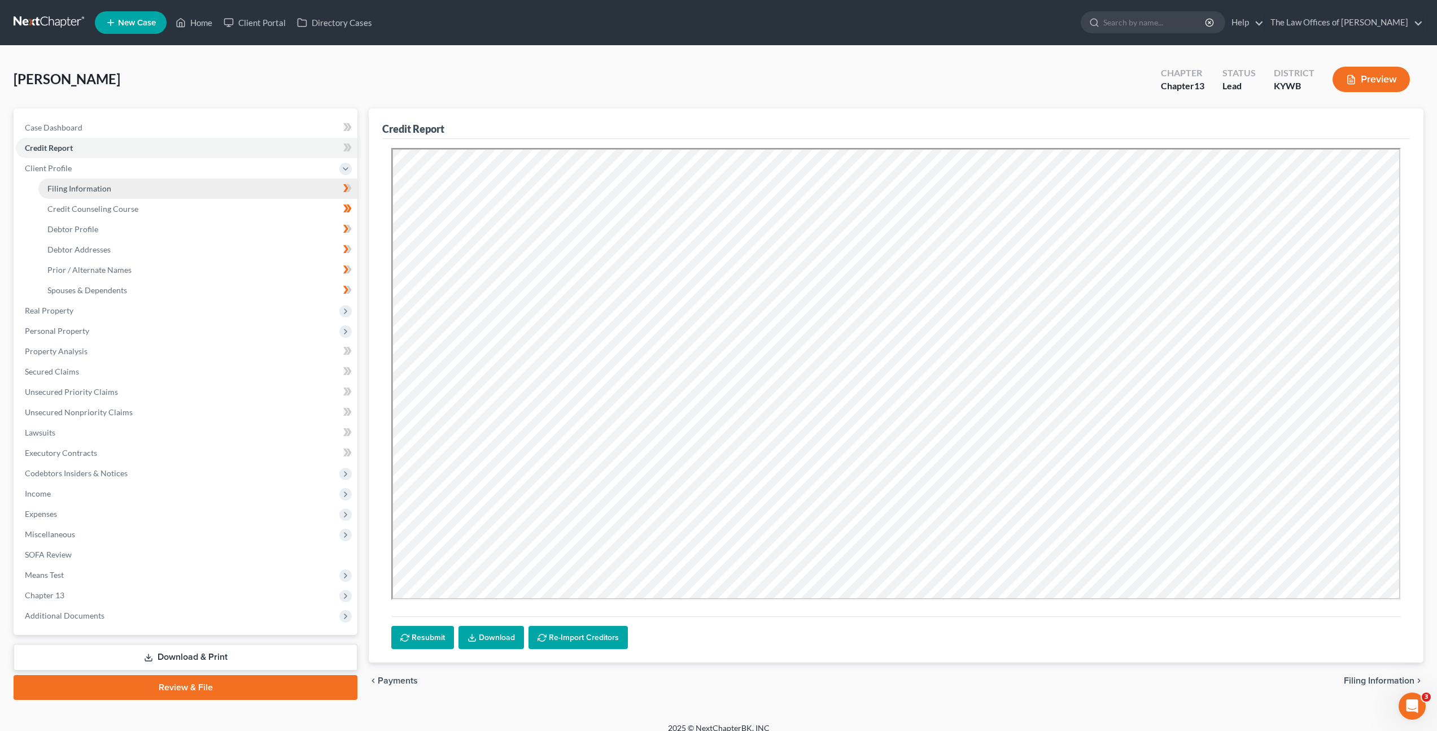
click at [129, 186] on link "Filing Information" at bounding box center [197, 188] width 319 height 20
select select "1"
select select "0"
select select "3"
select select "33"
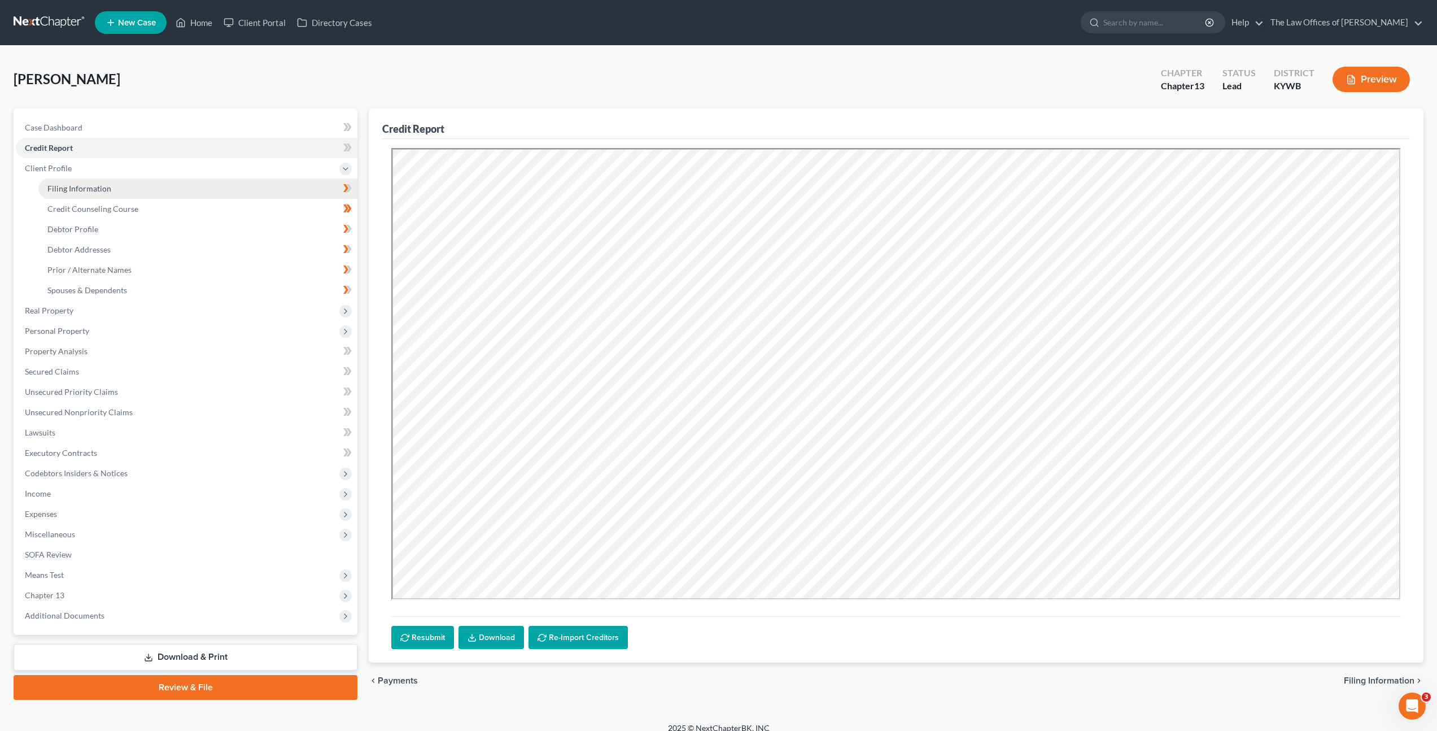
select select "5"
select select "18"
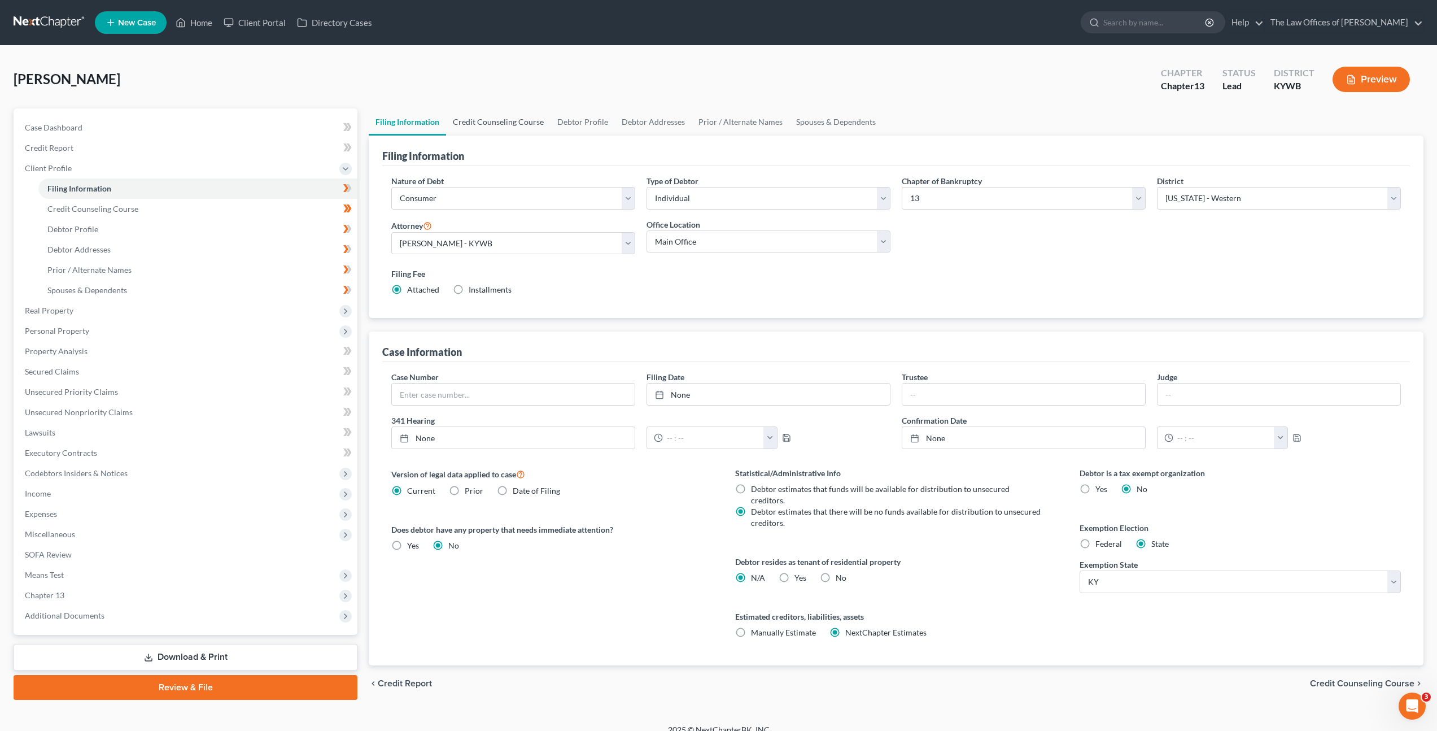
click at [510, 117] on link "Credit Counseling Course" at bounding box center [498, 121] width 104 height 27
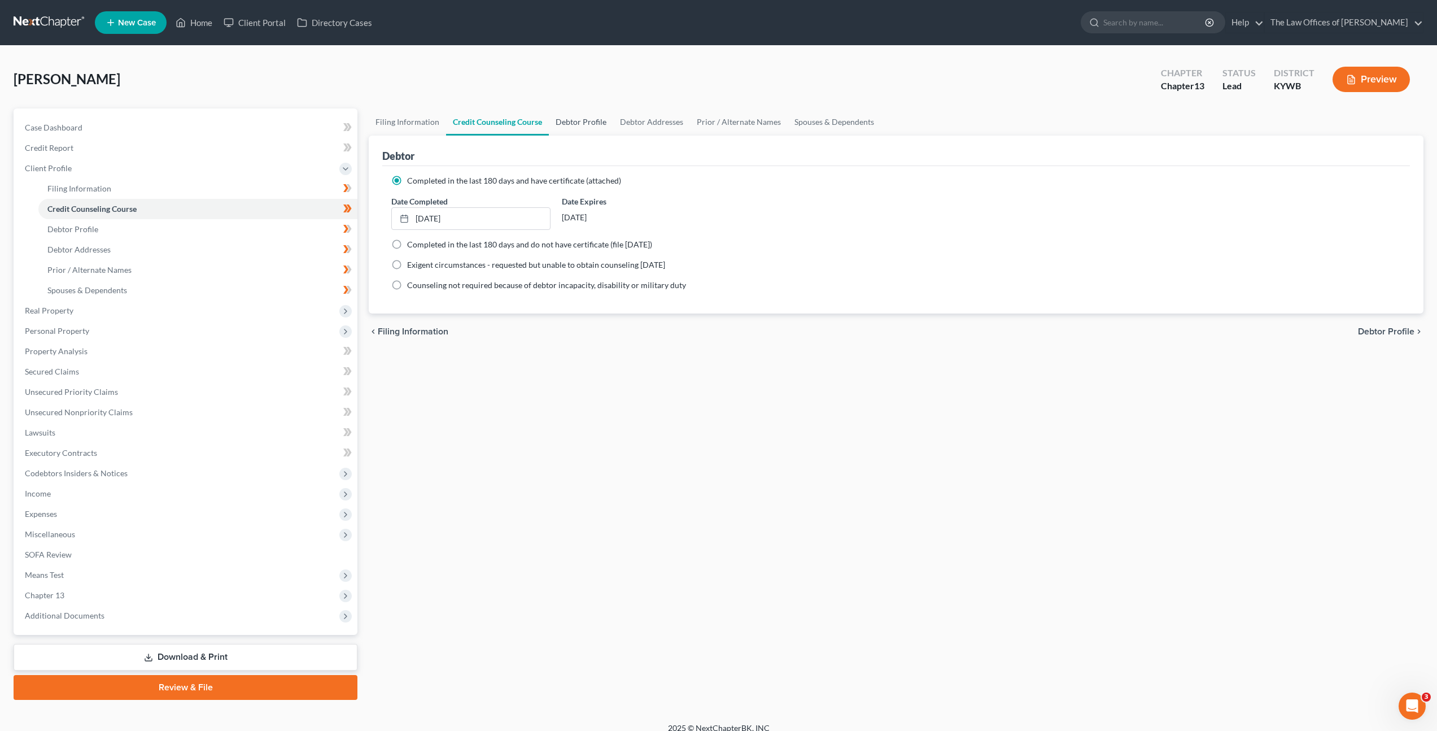
click at [587, 119] on link "Debtor Profile" at bounding box center [581, 121] width 64 height 27
select select "3"
select select "2"
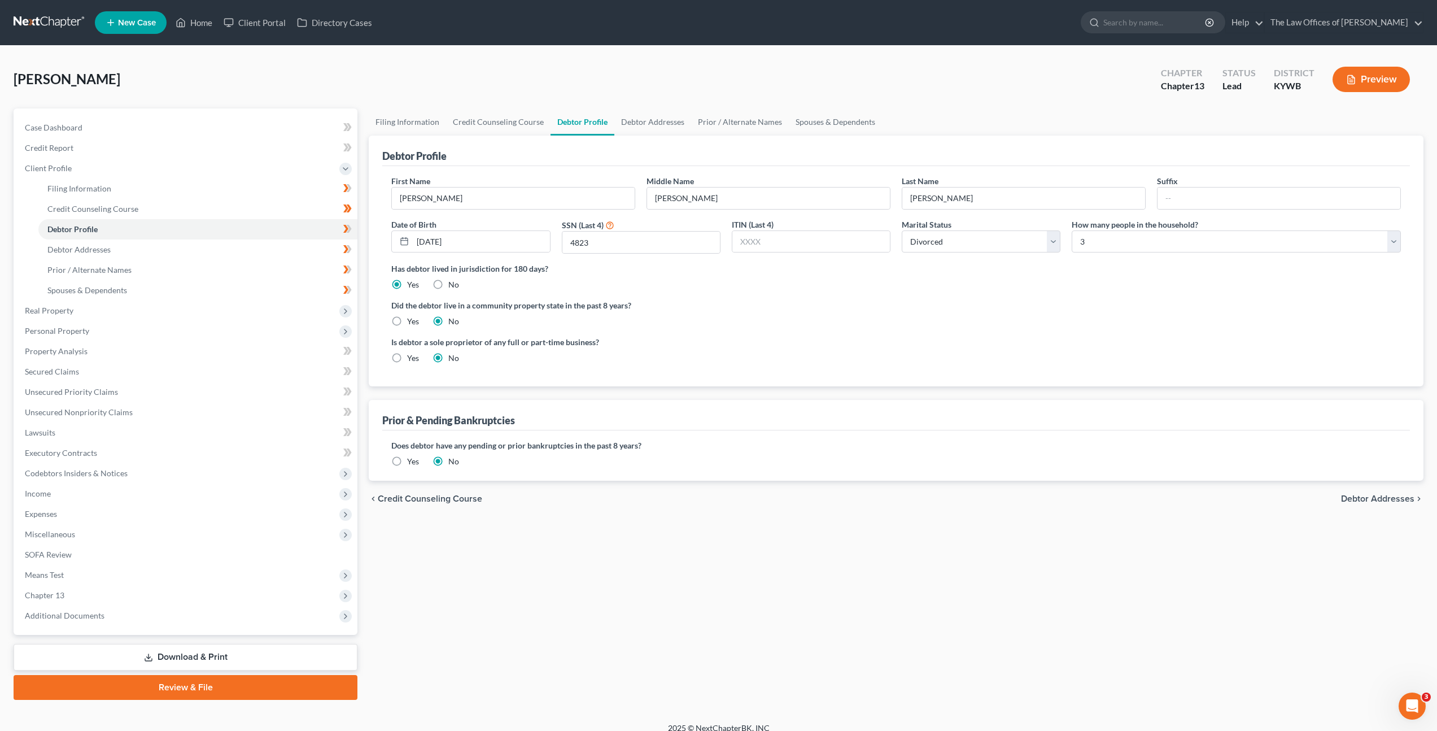
click at [716, 307] on label "Did the debtor live in a community property state in the past 8 years?" at bounding box center [895, 305] width 1009 height 12
click at [214, 514] on span "Expenses" at bounding box center [187, 514] width 342 height 20
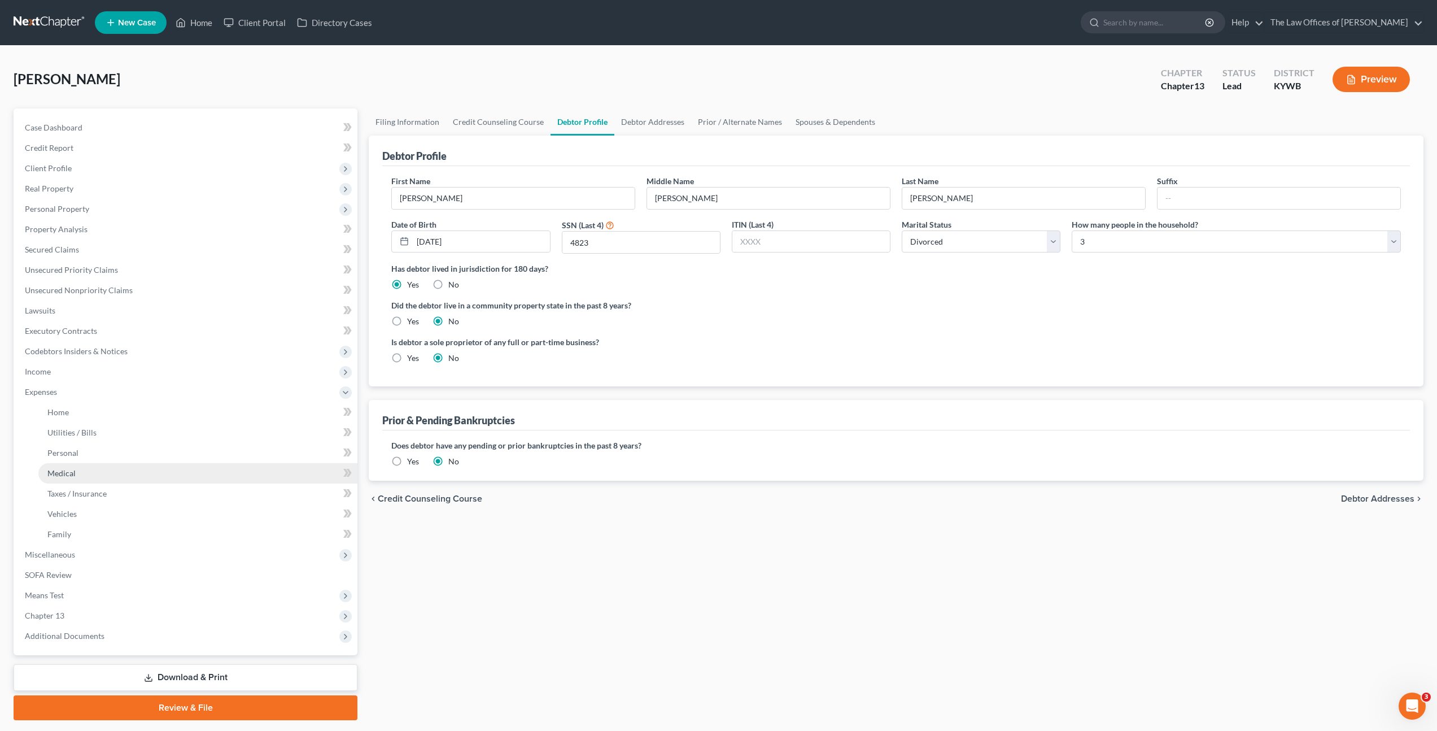
click at [199, 468] on link "Medical" at bounding box center [197, 473] width 319 height 20
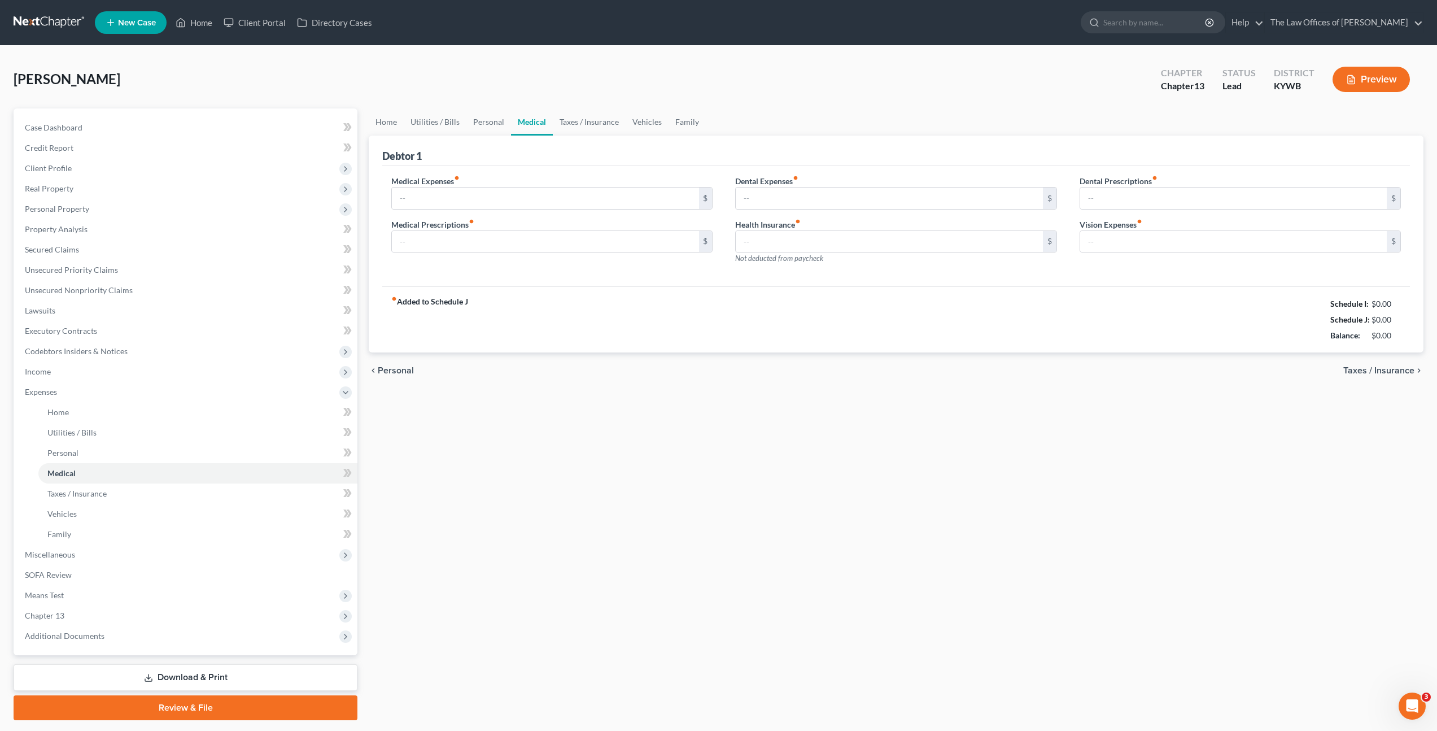
type input "62.00"
type input "0.00"
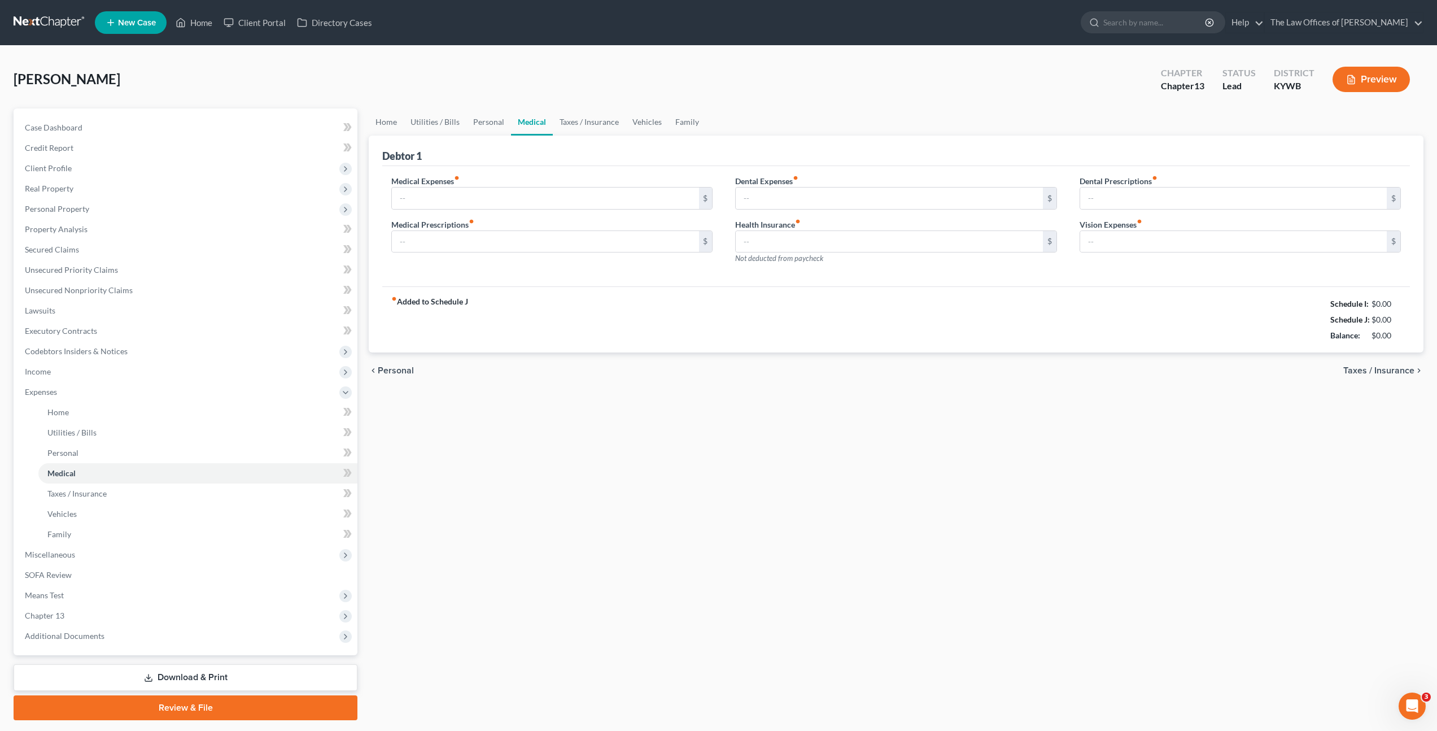
type input "45.00"
click at [626, 120] on link "Vehicles" at bounding box center [647, 121] width 43 height 27
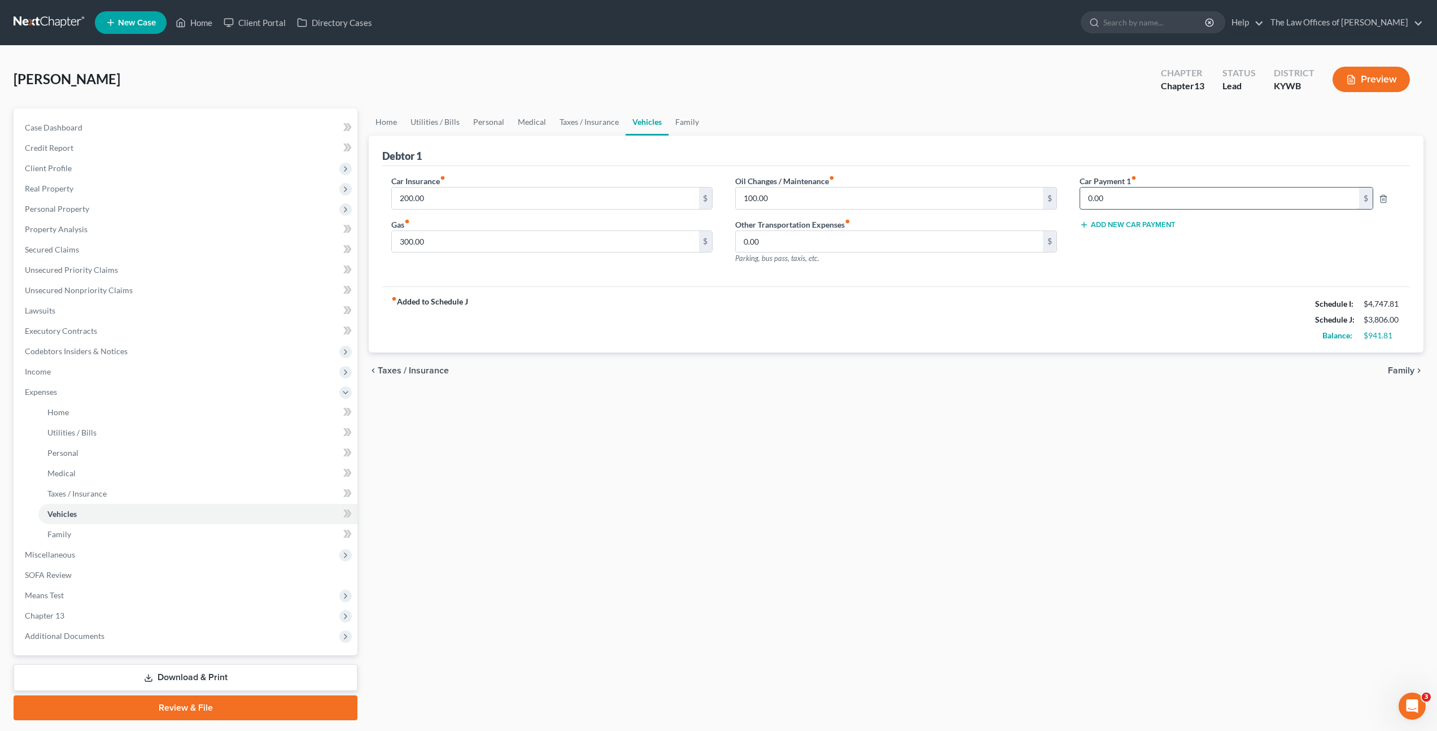
click at [1104, 196] on input "0.00" at bounding box center [1219, 197] width 279 height 21
click at [235, 615] on span "Chapter 13" at bounding box center [187, 615] width 342 height 20
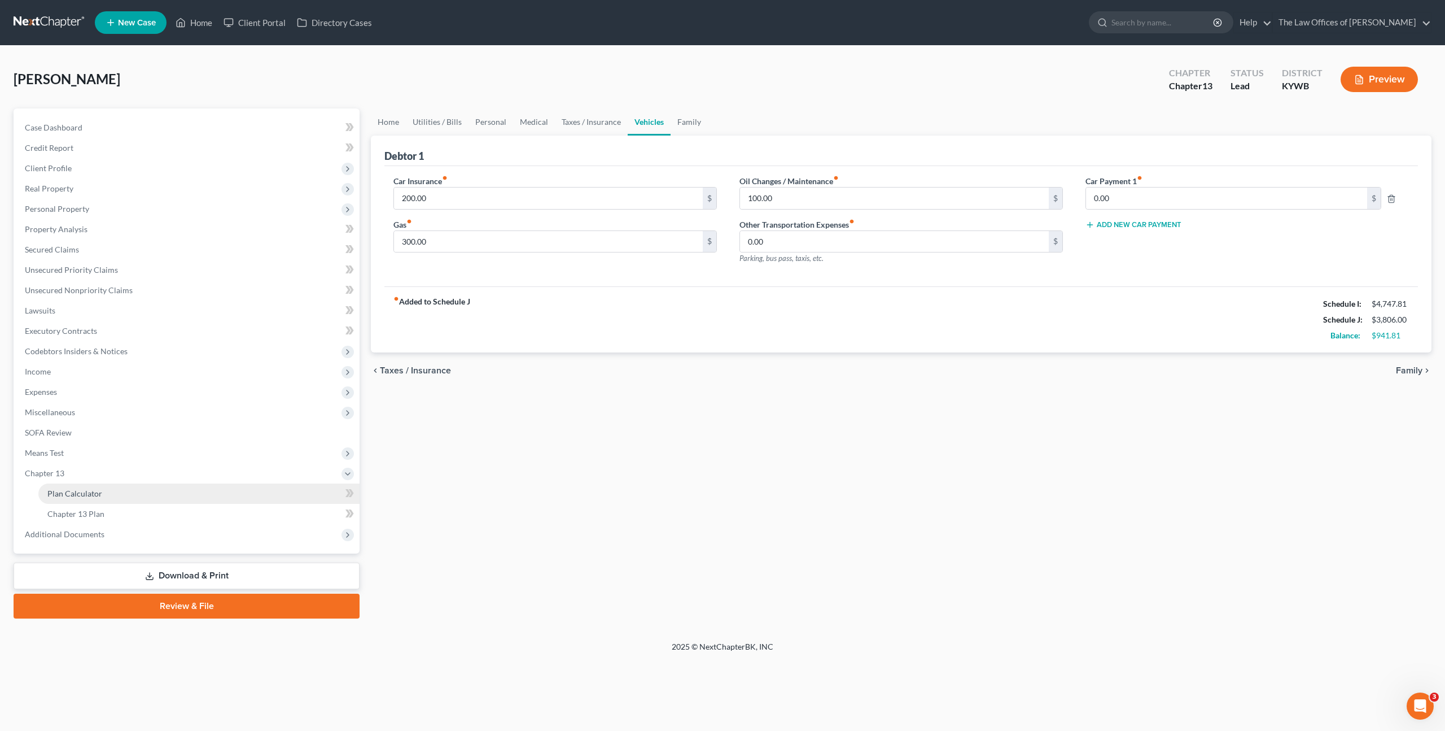
click at [248, 493] on link "Plan Calculator" at bounding box center [198, 493] width 321 height 20
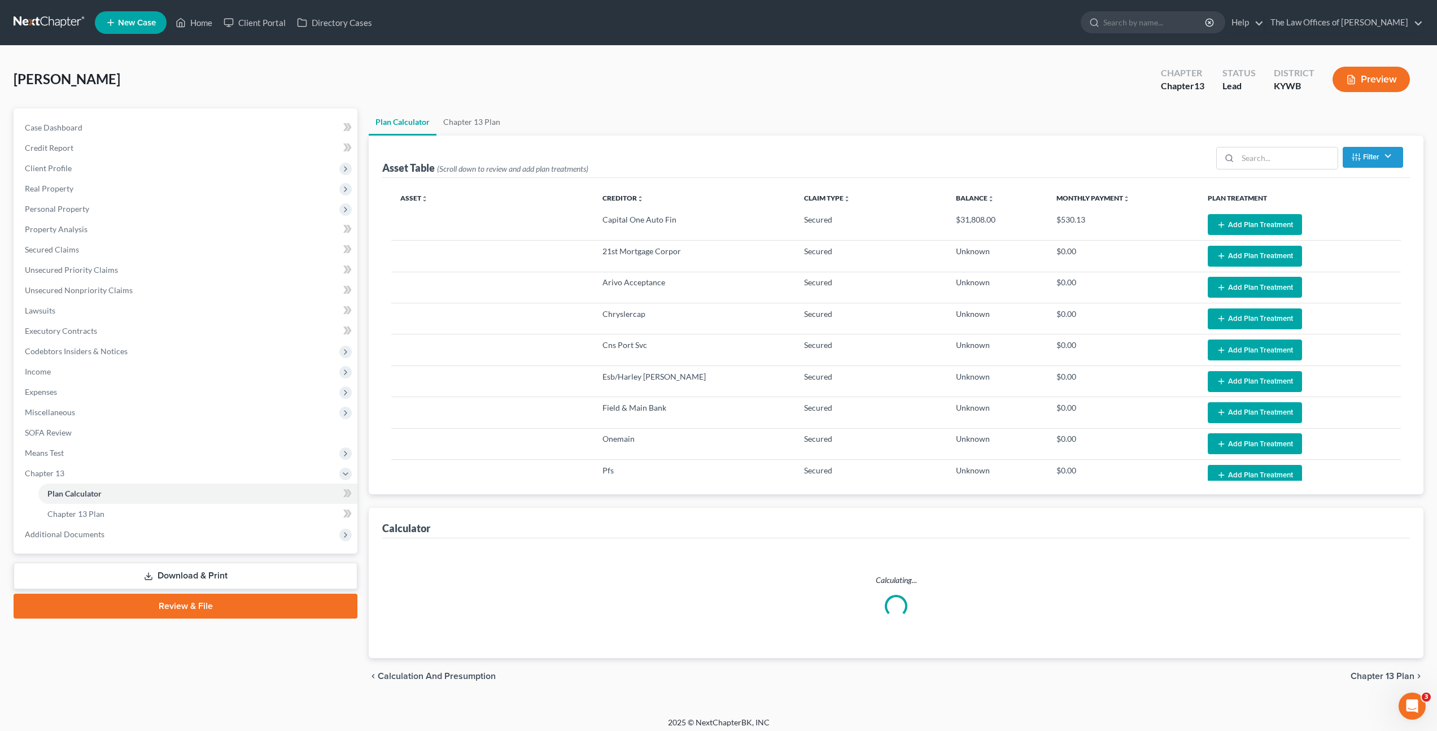
select select "59"
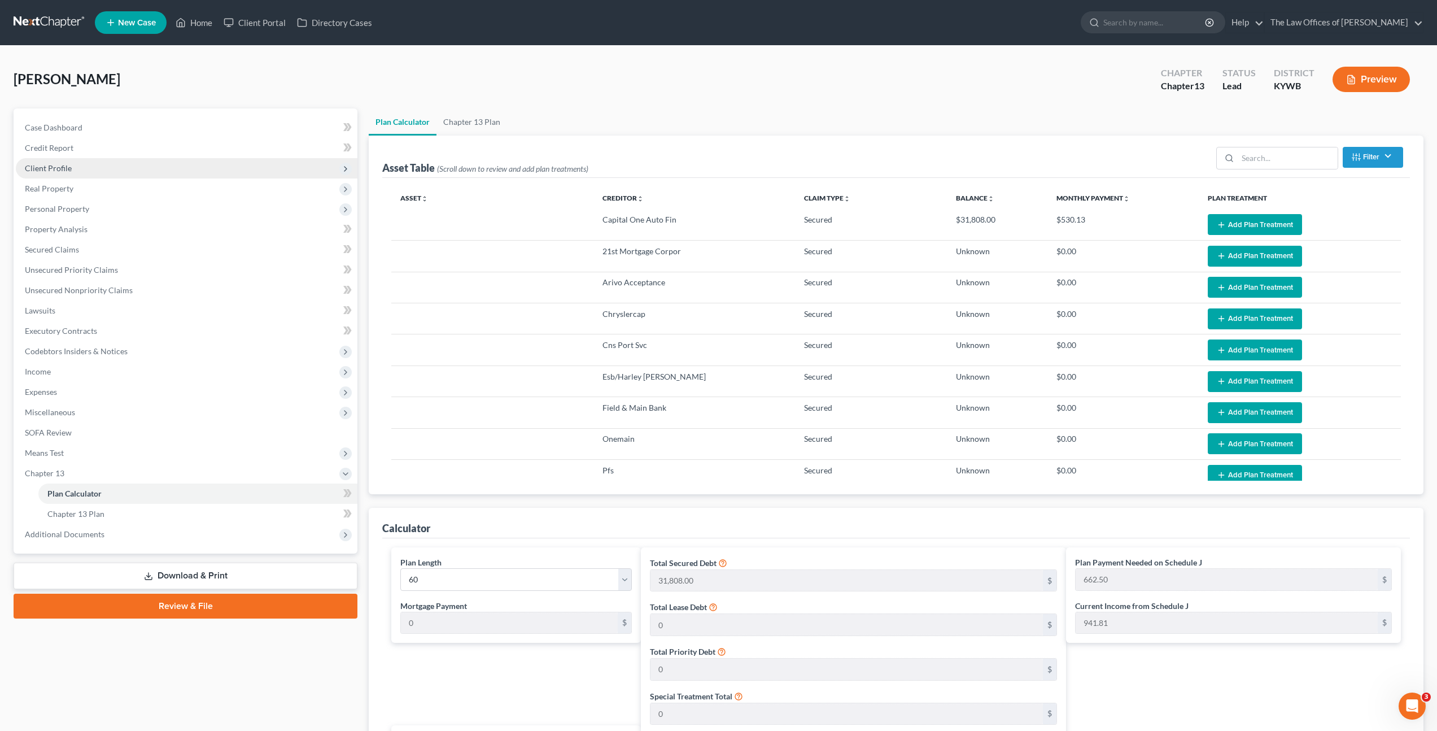
click at [177, 172] on span "Client Profile" at bounding box center [187, 168] width 342 height 20
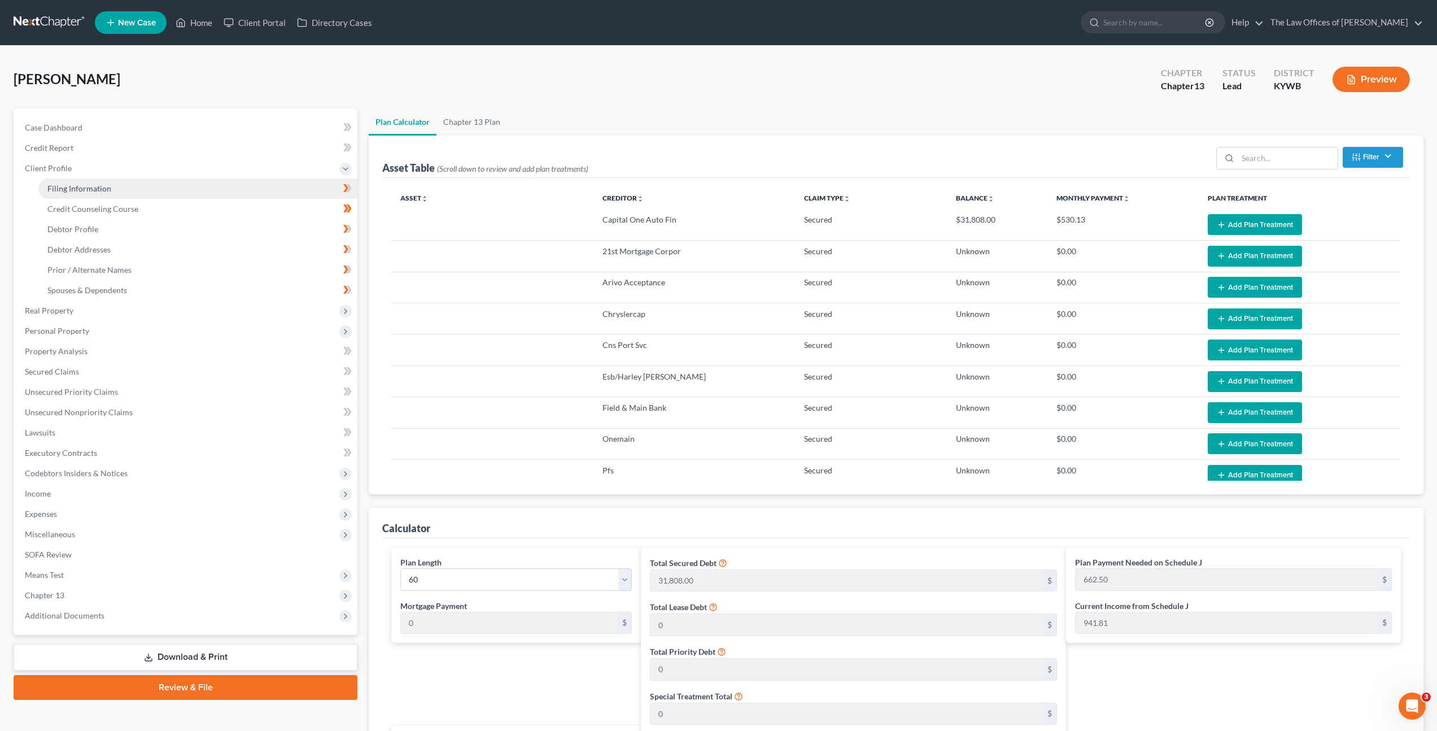
click at [172, 190] on link "Filing Information" at bounding box center [197, 188] width 319 height 20
select select "1"
select select "0"
select select "3"
select select "33"
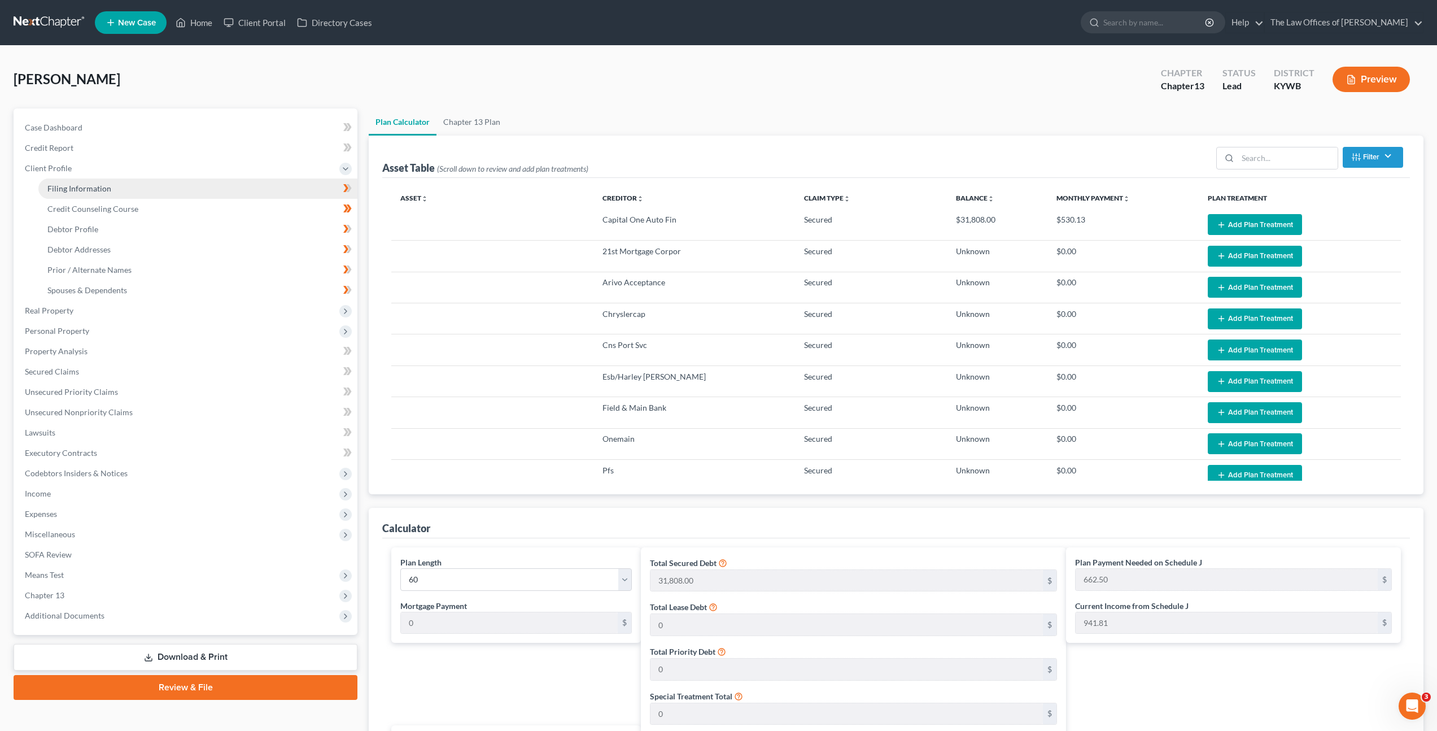
select select "5"
select select "18"
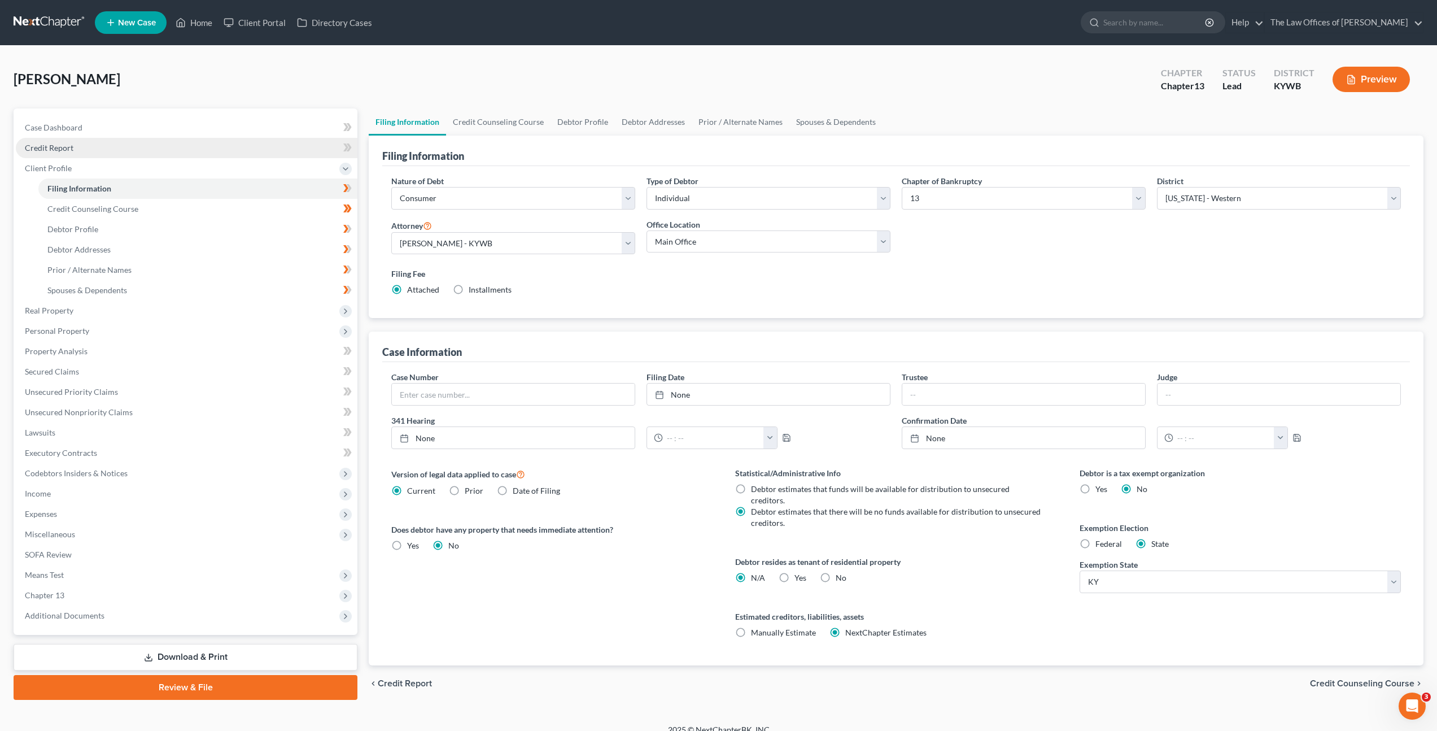
click at [182, 147] on link "Credit Report" at bounding box center [187, 148] width 342 height 20
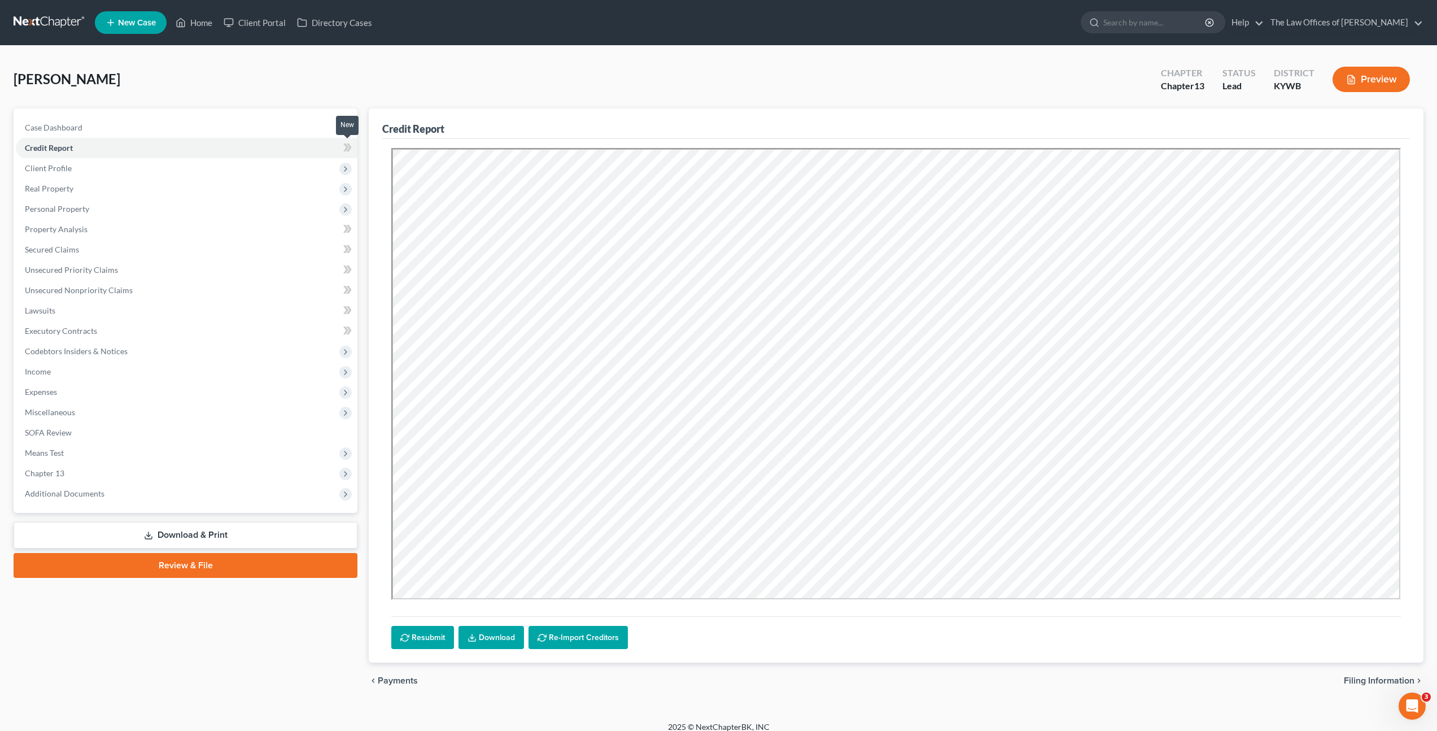
click at [342, 148] on span at bounding box center [348, 149] width 20 height 17
click at [259, 164] on span "Client Profile" at bounding box center [187, 168] width 342 height 20
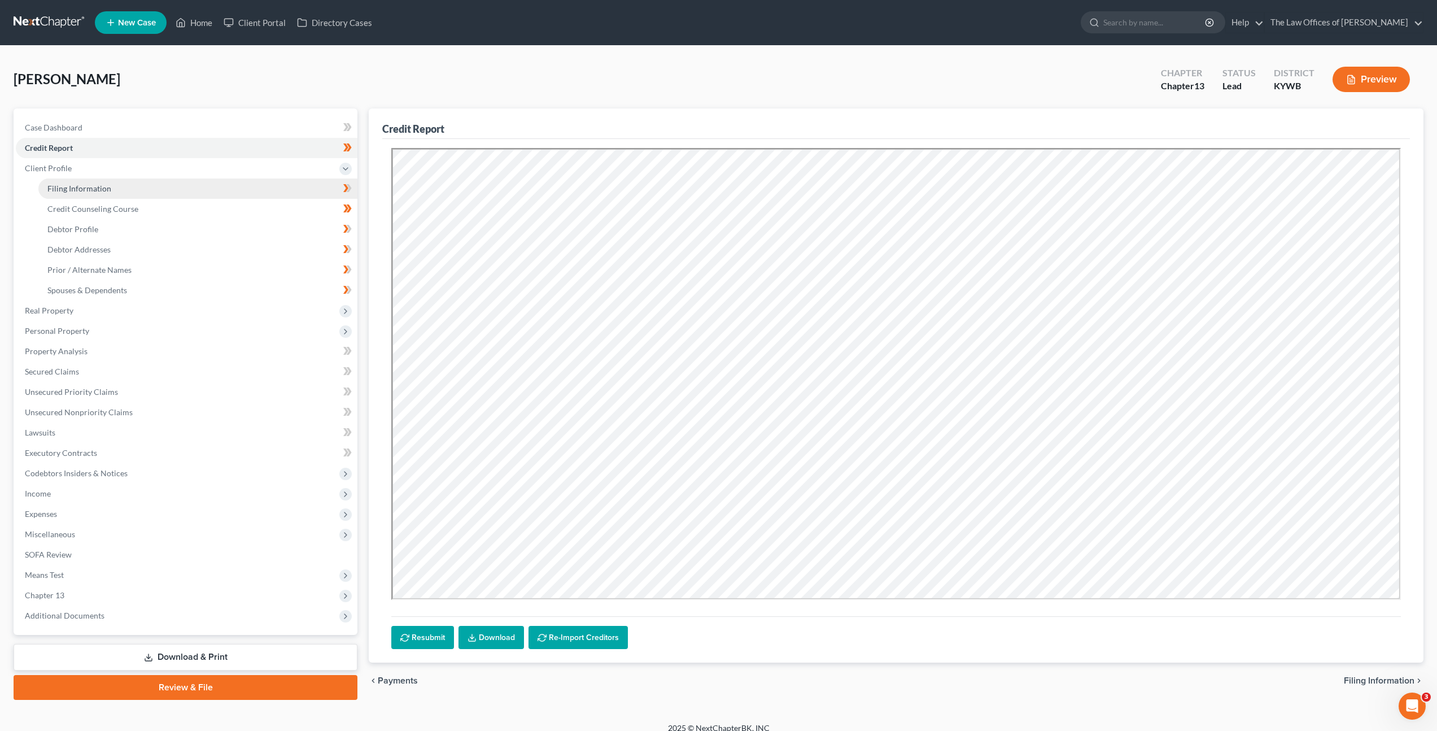
click at [233, 195] on link "Filing Information" at bounding box center [197, 188] width 319 height 20
select select "1"
select select "0"
select select "3"
select select "33"
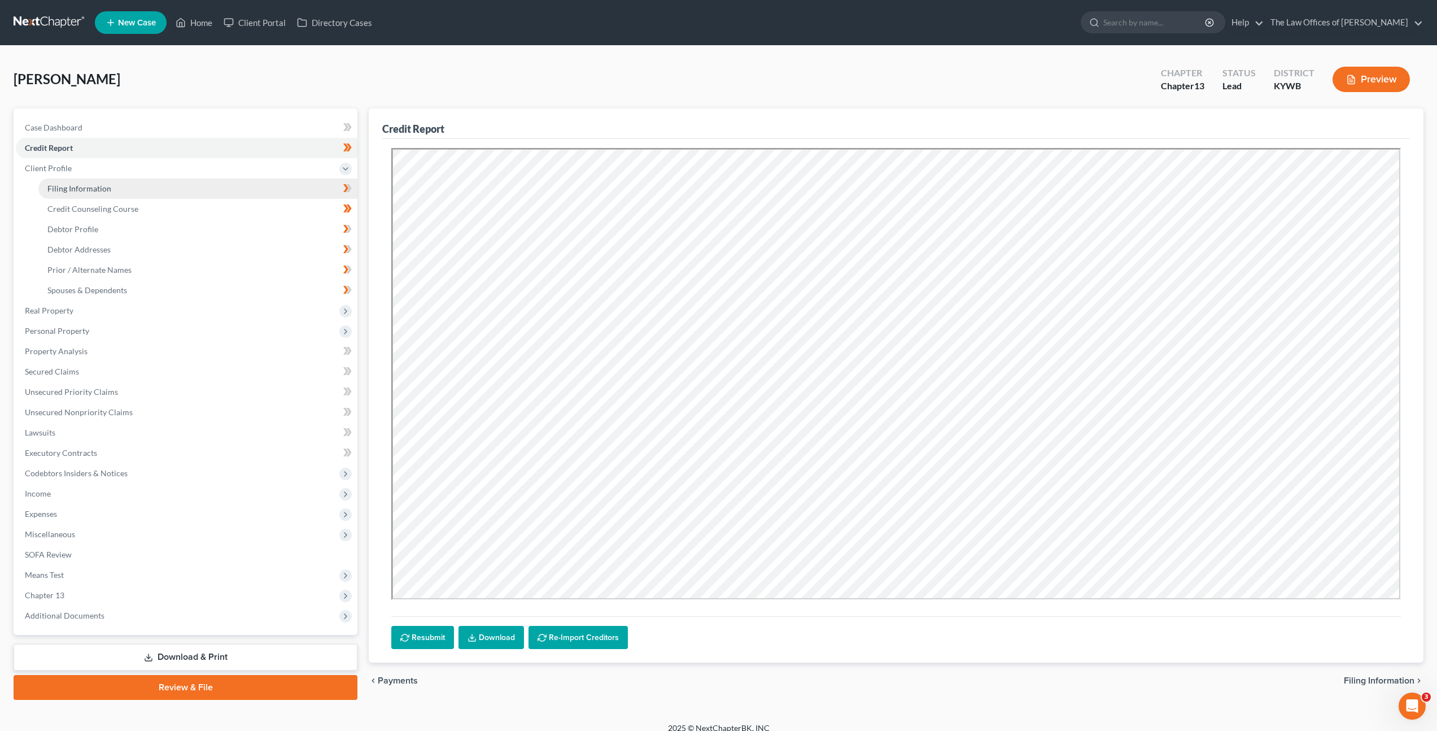
select select "5"
select select "18"
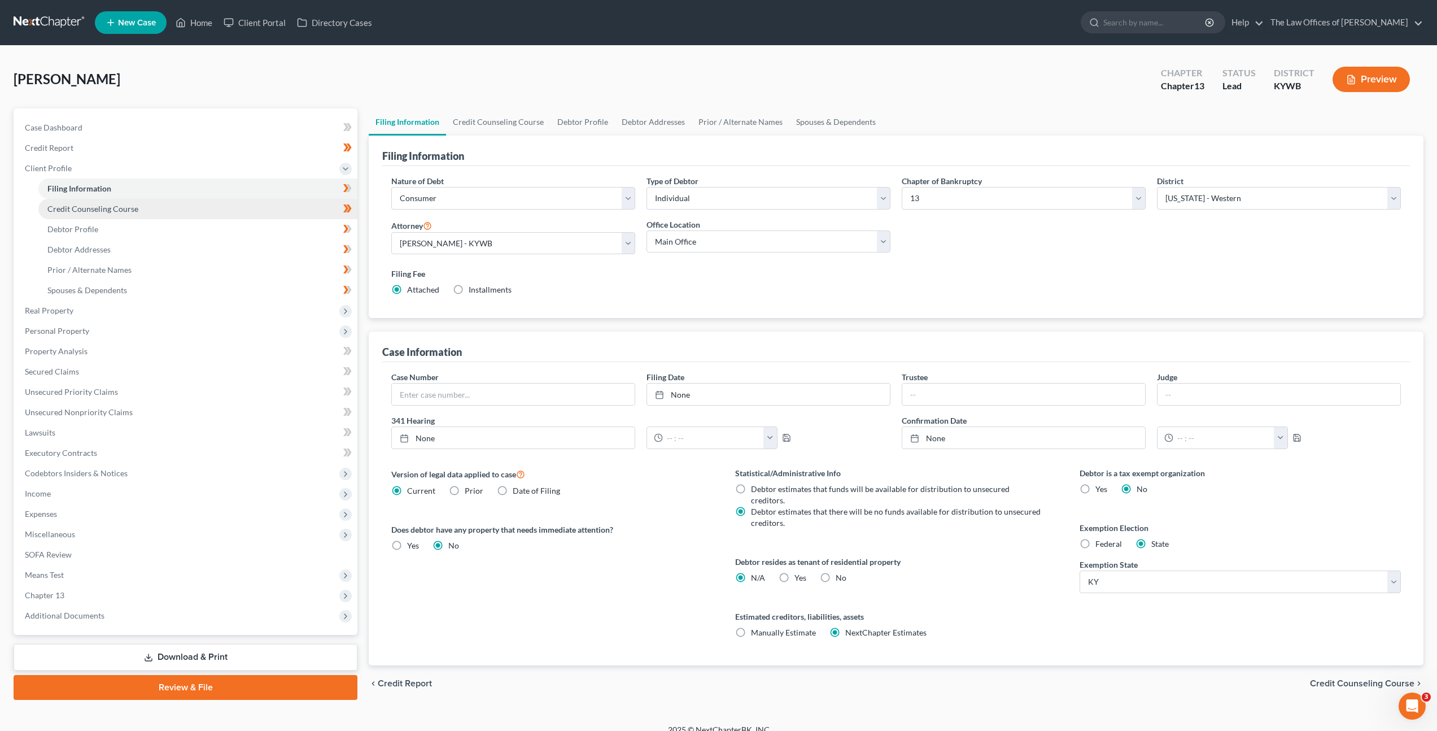
click at [234, 213] on link "Credit Counseling Course" at bounding box center [197, 209] width 319 height 20
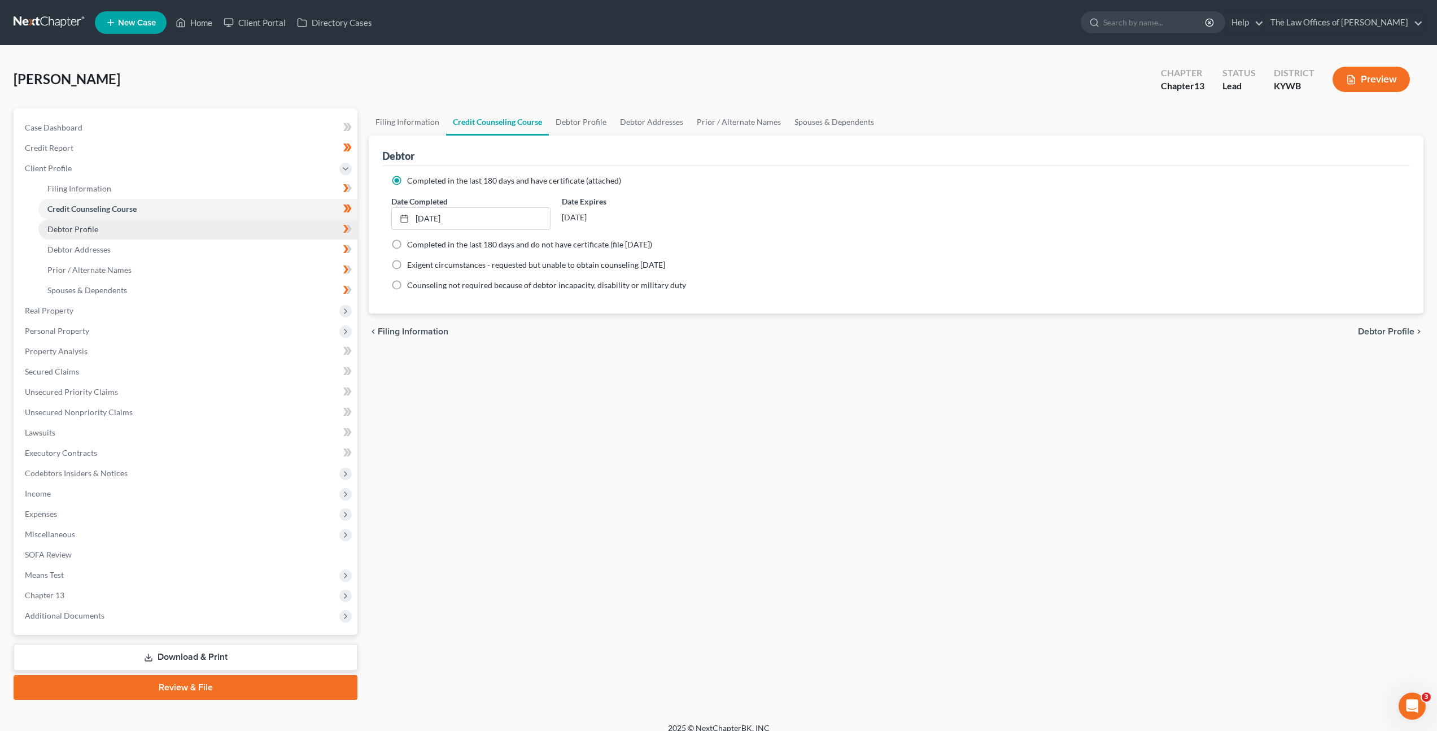
click at [233, 225] on link "Debtor Profile" at bounding box center [197, 229] width 319 height 20
select select "3"
select select "2"
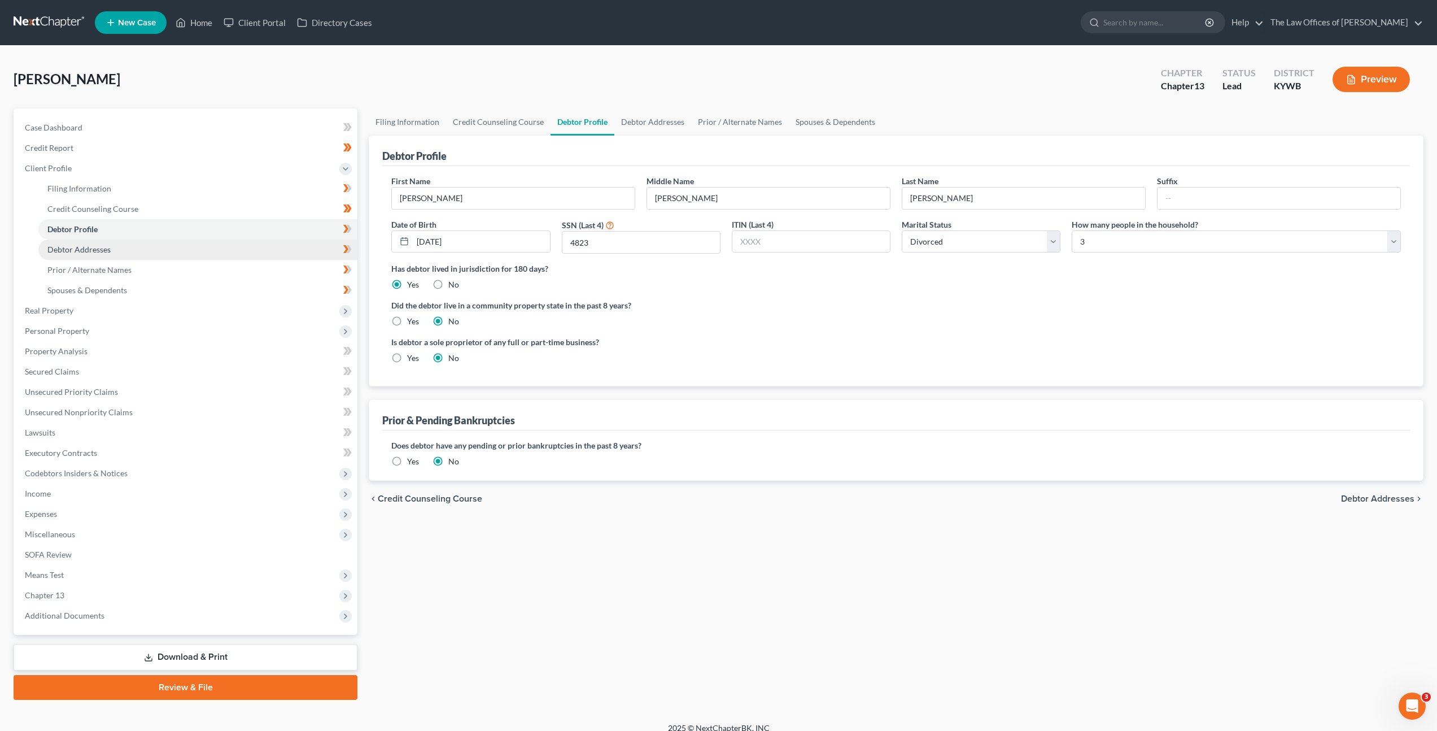
click at [227, 251] on link "Debtor Addresses" at bounding box center [197, 249] width 319 height 20
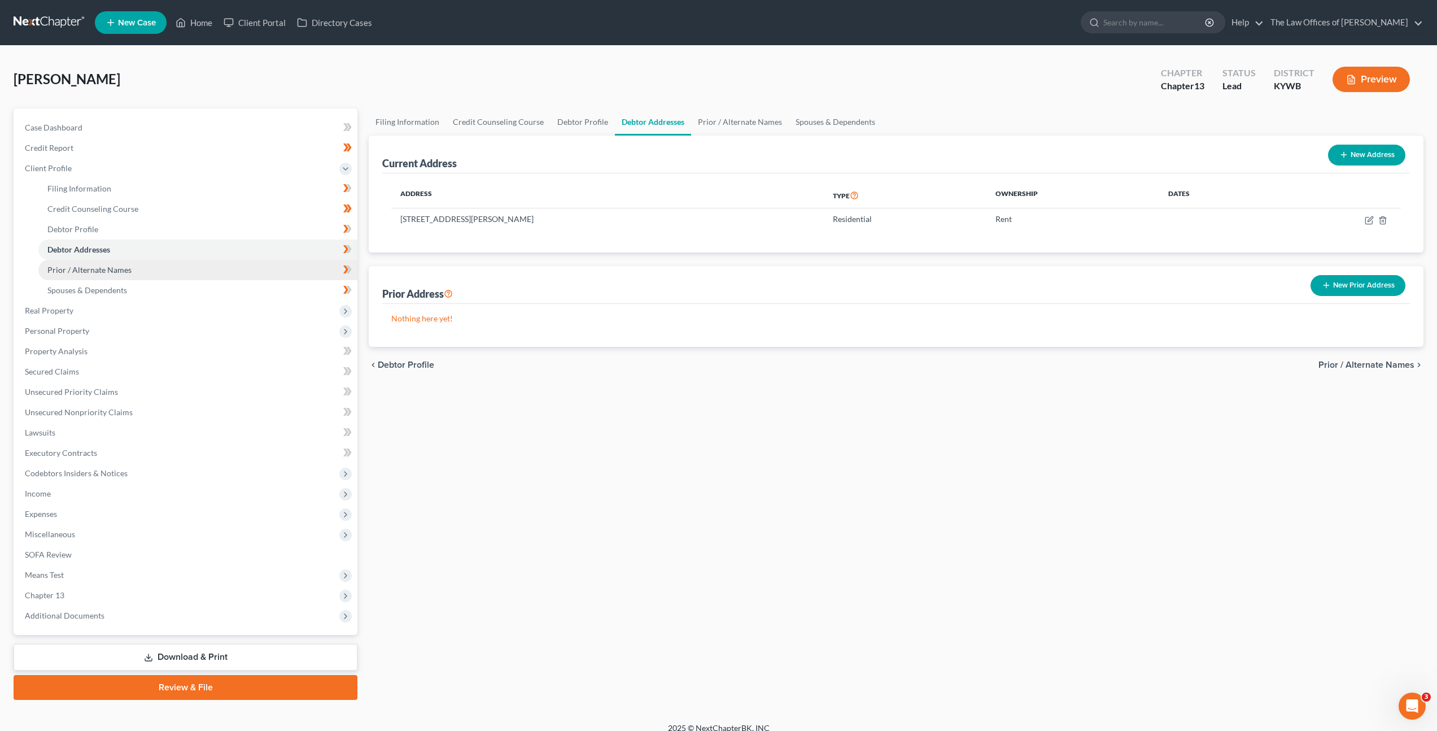
click at [224, 260] on link "Prior / Alternate Names" at bounding box center [197, 270] width 319 height 20
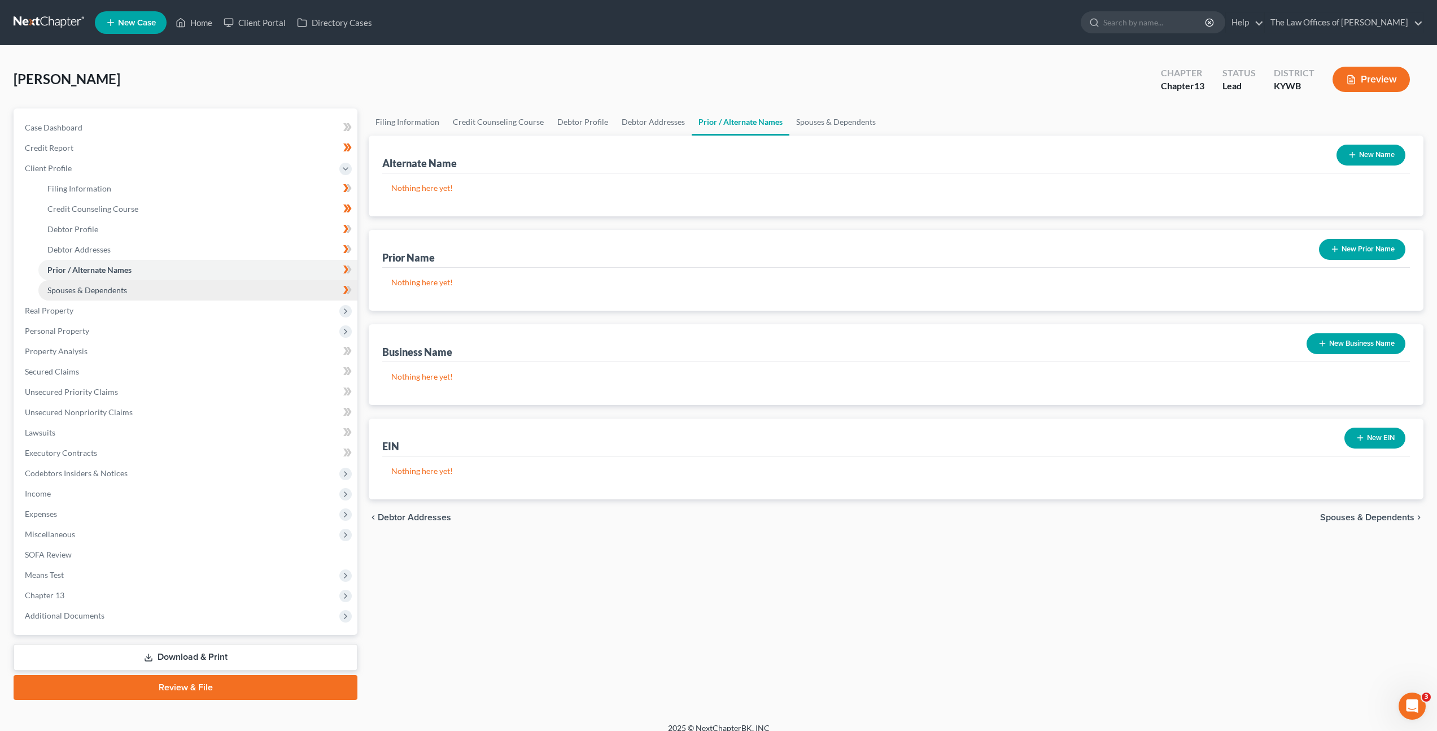
click at [222, 281] on link "Spouses & Dependents" at bounding box center [197, 290] width 319 height 20
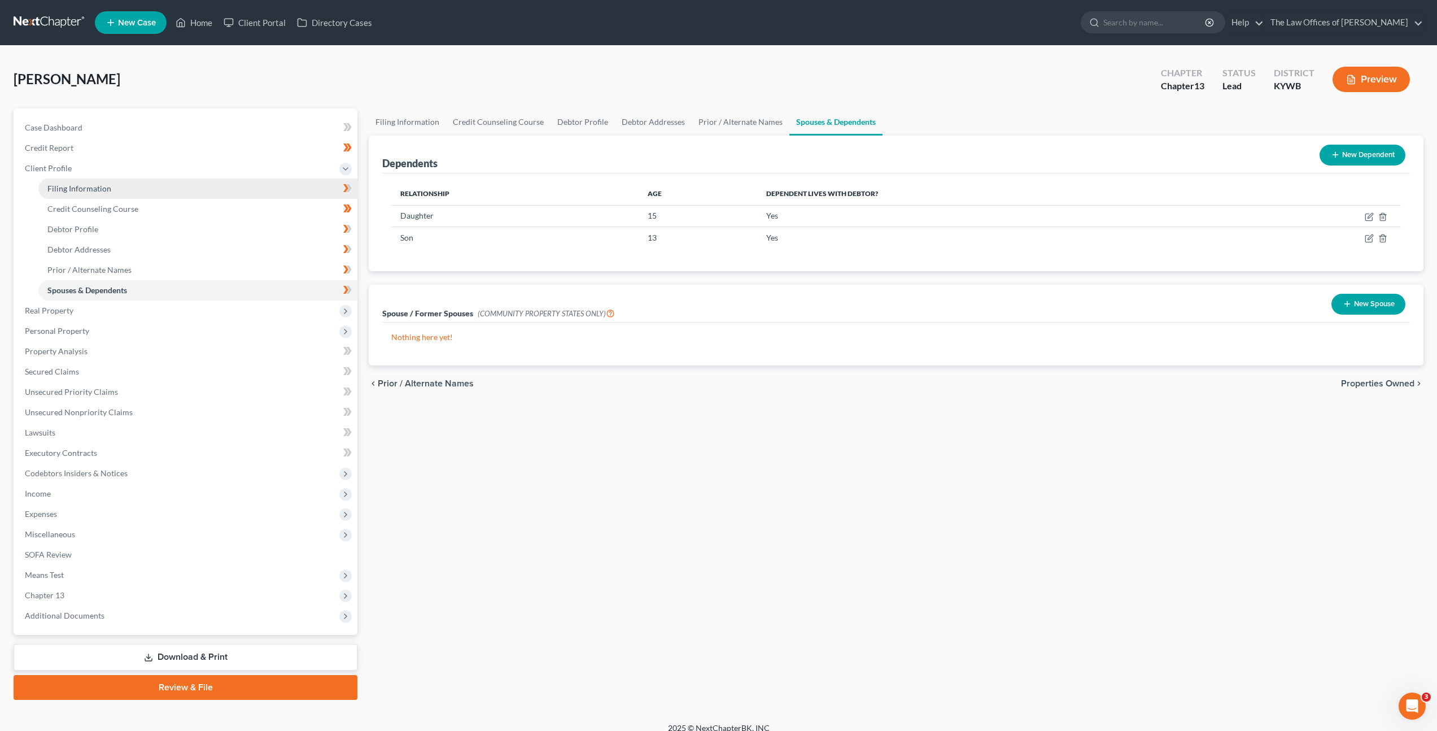
click at [237, 196] on link "Filing Information" at bounding box center [197, 188] width 319 height 20
select select "1"
select select "0"
select select "3"
select select "33"
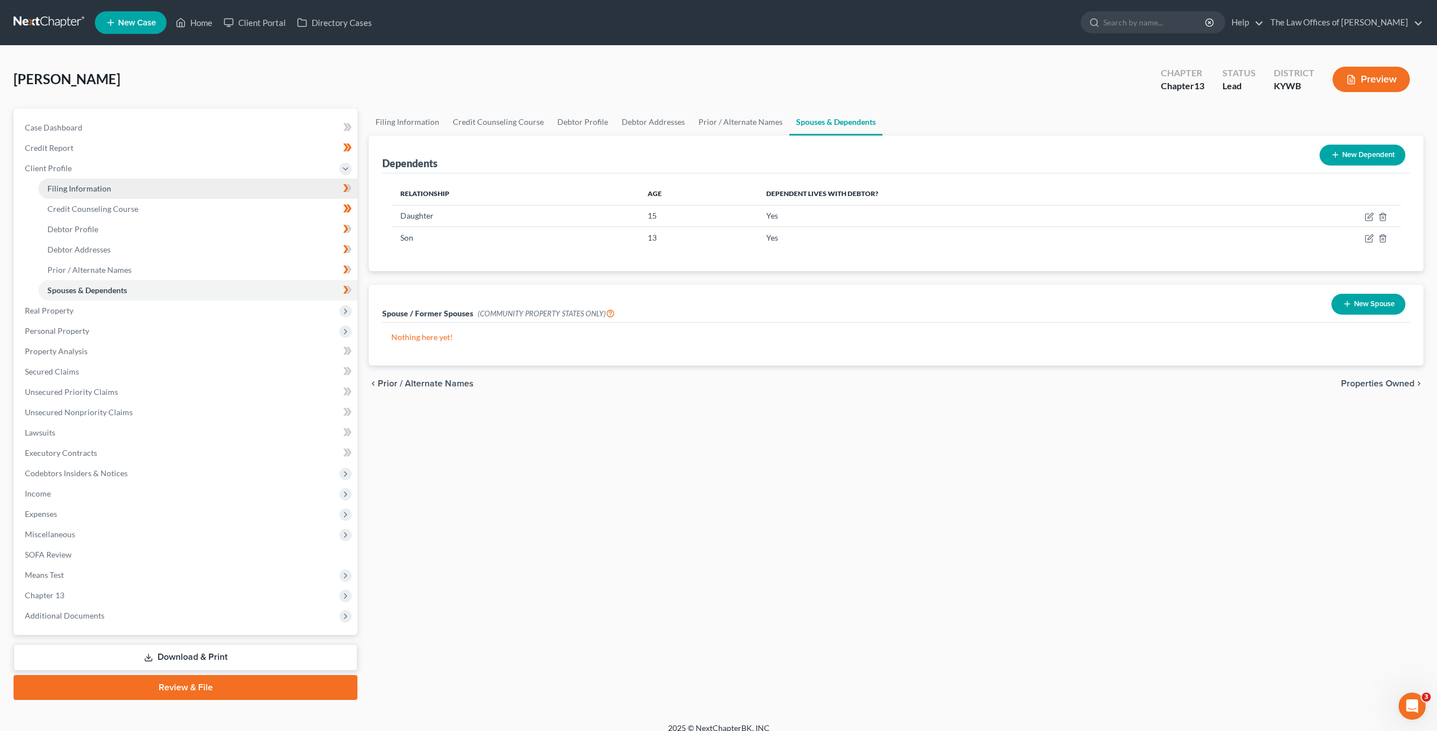
select select "5"
select select "18"
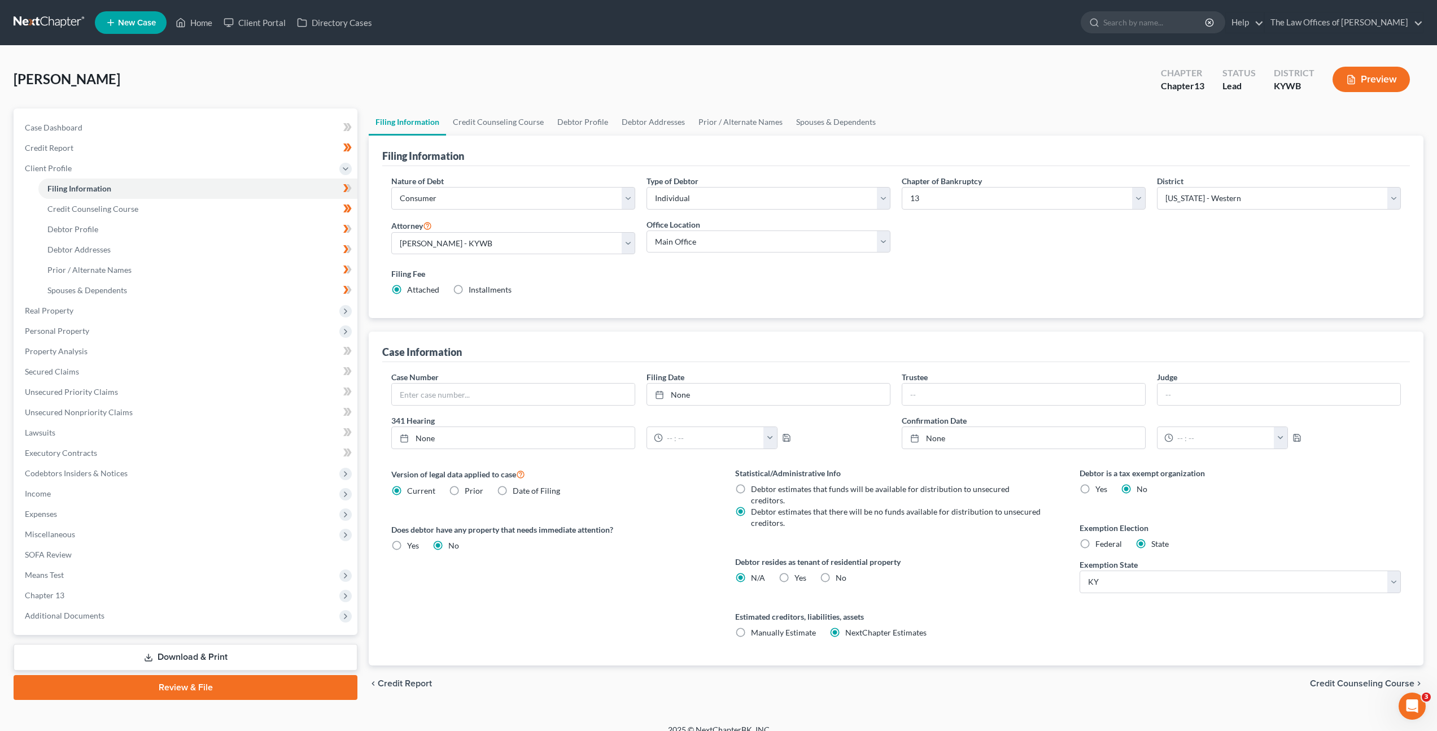
drag, startPoint x: 712, startPoint y: 282, endPoint x: 724, endPoint y: 281, distance: 12.5
click at [713, 282] on div "Filing Fee Attached Installments Installments" at bounding box center [895, 282] width 1009 height 28
click at [478, 126] on link "Credit Counseling Course" at bounding box center [498, 121] width 104 height 27
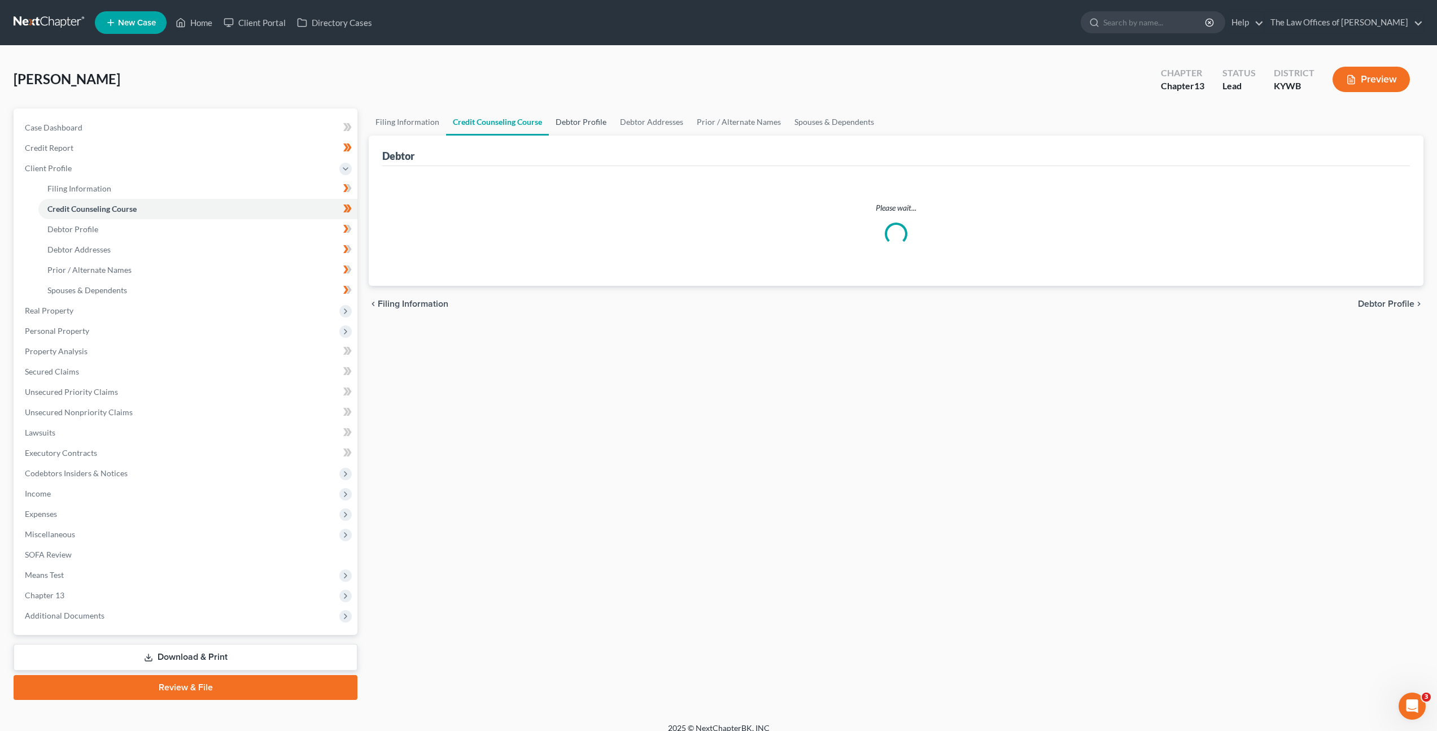
click at [582, 126] on link "Debtor Profile" at bounding box center [581, 121] width 64 height 27
select select "3"
select select "2"
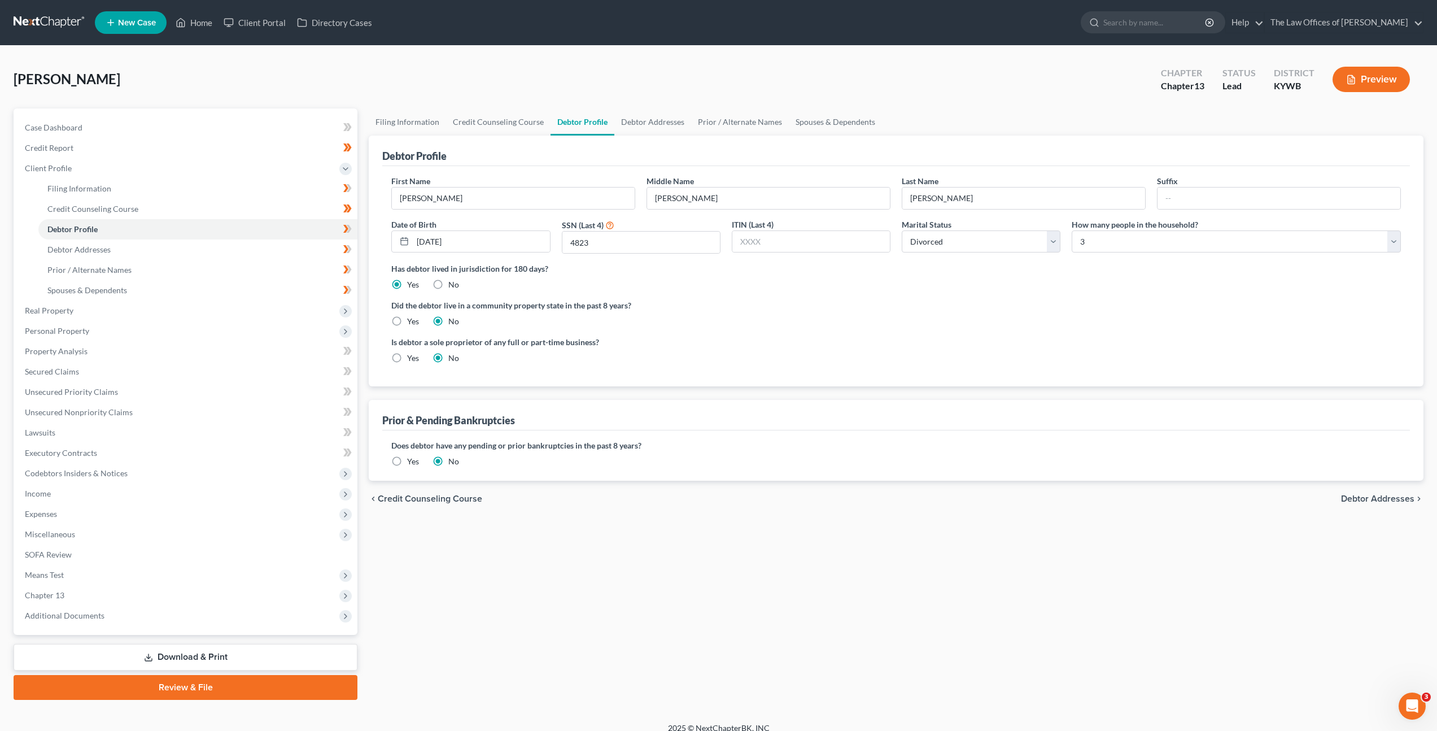
click at [1090, 295] on ng-include "First Name Christopher Middle Name Glenn Last Name Lovell Suffix Date of Birth …" at bounding box center [895, 274] width 1009 height 198
click at [1121, 320] on div "Did the debtor live in a community property state in the past 8 years? Yes No" at bounding box center [895, 313] width 1009 height 28
click at [974, 246] on select "Select Single Married Separated Divorced Widowed" at bounding box center [981, 241] width 159 height 23
click at [902, 230] on select "Select Single Married Separated Divorced Widowed" at bounding box center [981, 241] width 159 height 23
click at [991, 318] on div "Did the debtor live in a community property state in the past 8 years? Yes No" at bounding box center [895, 313] width 1009 height 28
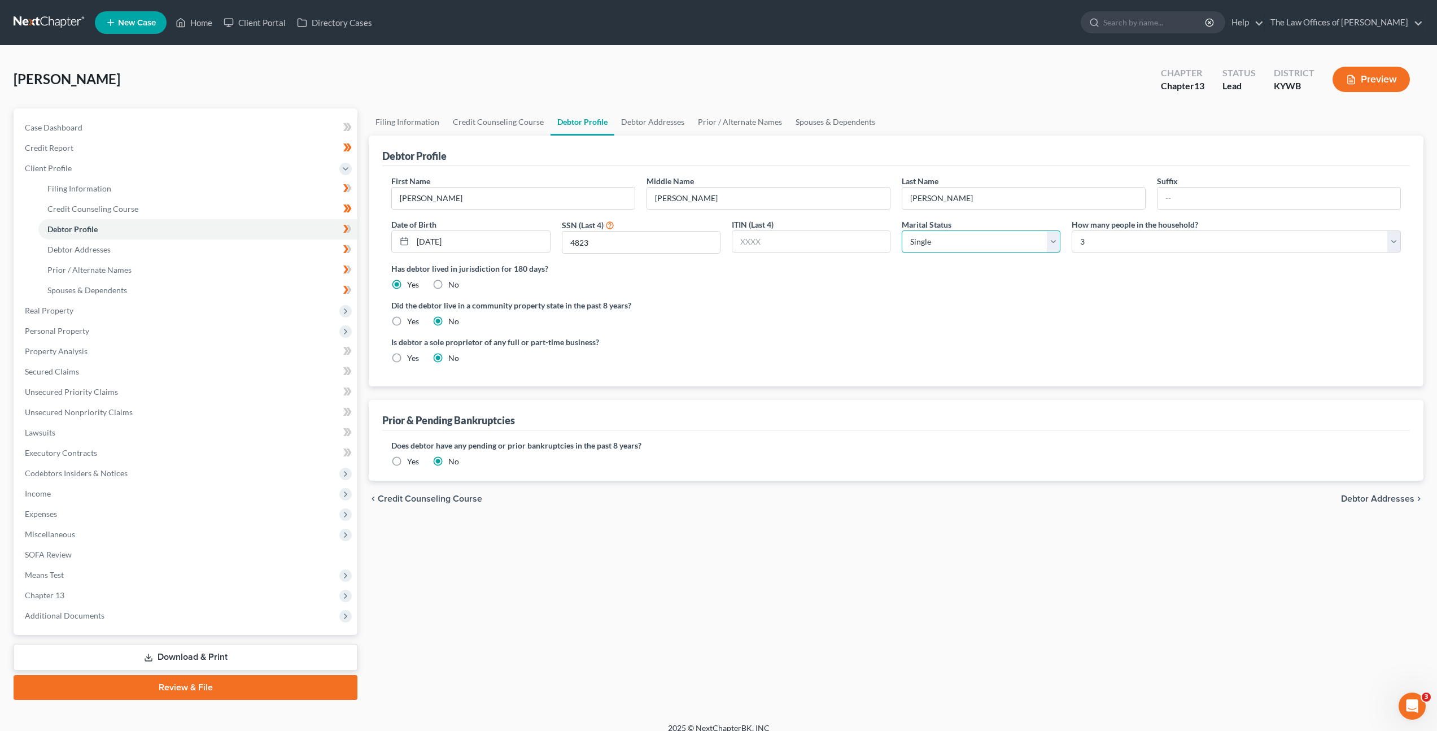
click at [1007, 243] on select "Select Single Married Separated Divorced Widowed" at bounding box center [981, 241] width 159 height 23
select select "3"
click at [902, 230] on select "Select Single Married Separated Divorced Widowed" at bounding box center [981, 241] width 159 height 23
click at [659, 128] on link "Debtor Addresses" at bounding box center [652, 121] width 77 height 27
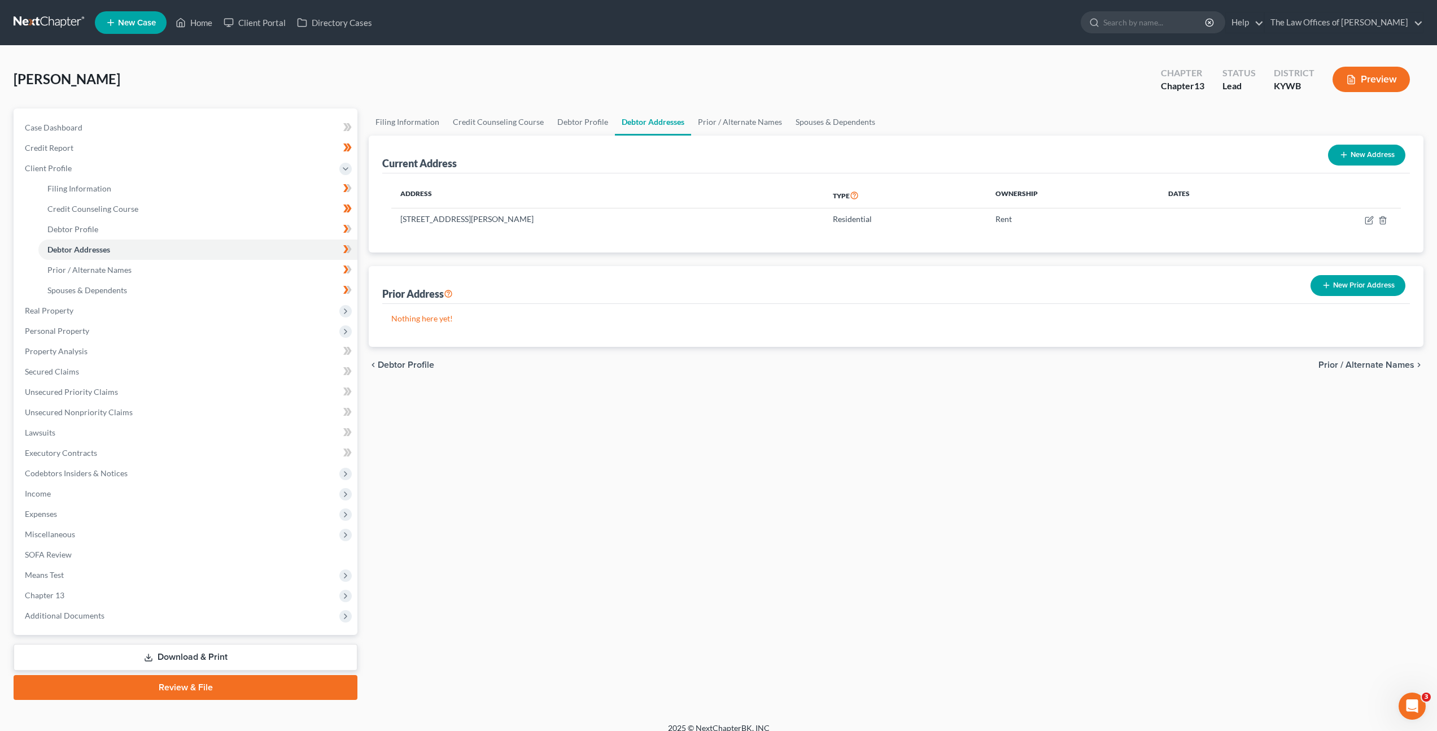
click at [986, 380] on div "chevron_left Debtor Profile Prior / Alternate Names chevron_right" at bounding box center [896, 365] width 1055 height 36
click at [1338, 282] on button "New Prior Address" at bounding box center [1357, 285] width 95 height 21
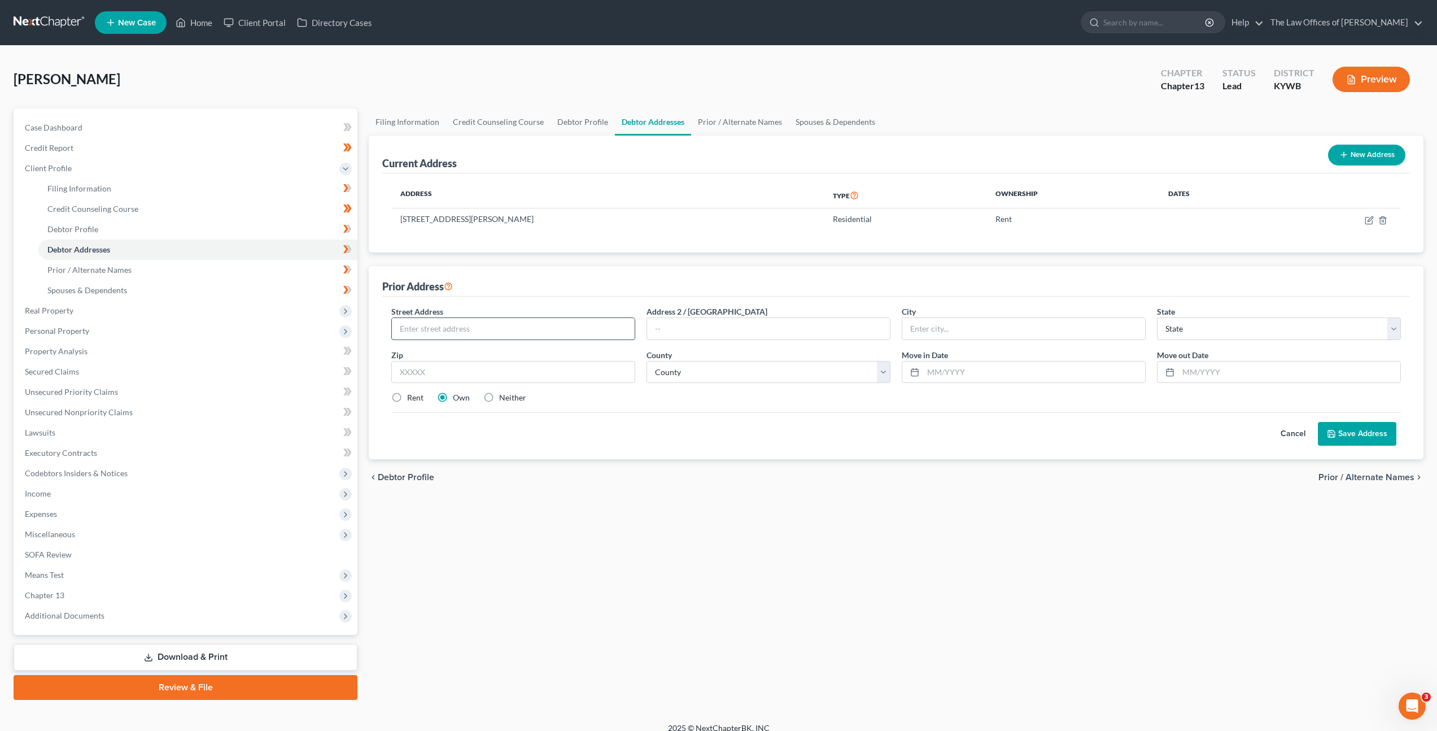
drag, startPoint x: 513, startPoint y: 325, endPoint x: 548, endPoint y: 317, distance: 35.9
click at [513, 325] on input "text" at bounding box center [513, 328] width 243 height 21
click at [442, 334] on input "text" at bounding box center [513, 328] width 243 height 21
type input "14094 Chase Rd"
type input "42451"
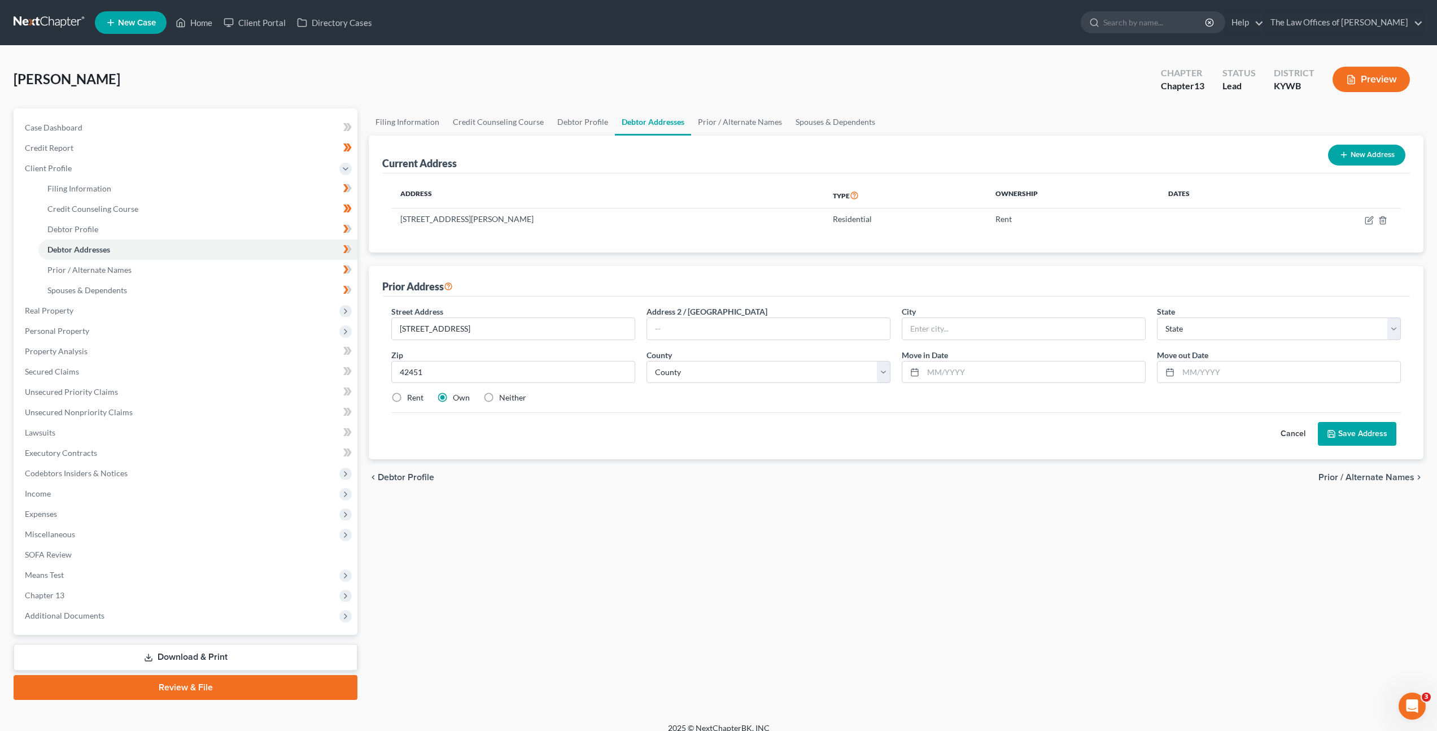
click at [545, 430] on div "Cancel Save Address" at bounding box center [895, 428] width 1009 height 33
type input "Reed"
select select "18"
click at [407, 397] on label "Rent" at bounding box center [415, 397] width 16 height 11
click at [412, 397] on input "Rent" at bounding box center [415, 395] width 7 height 7
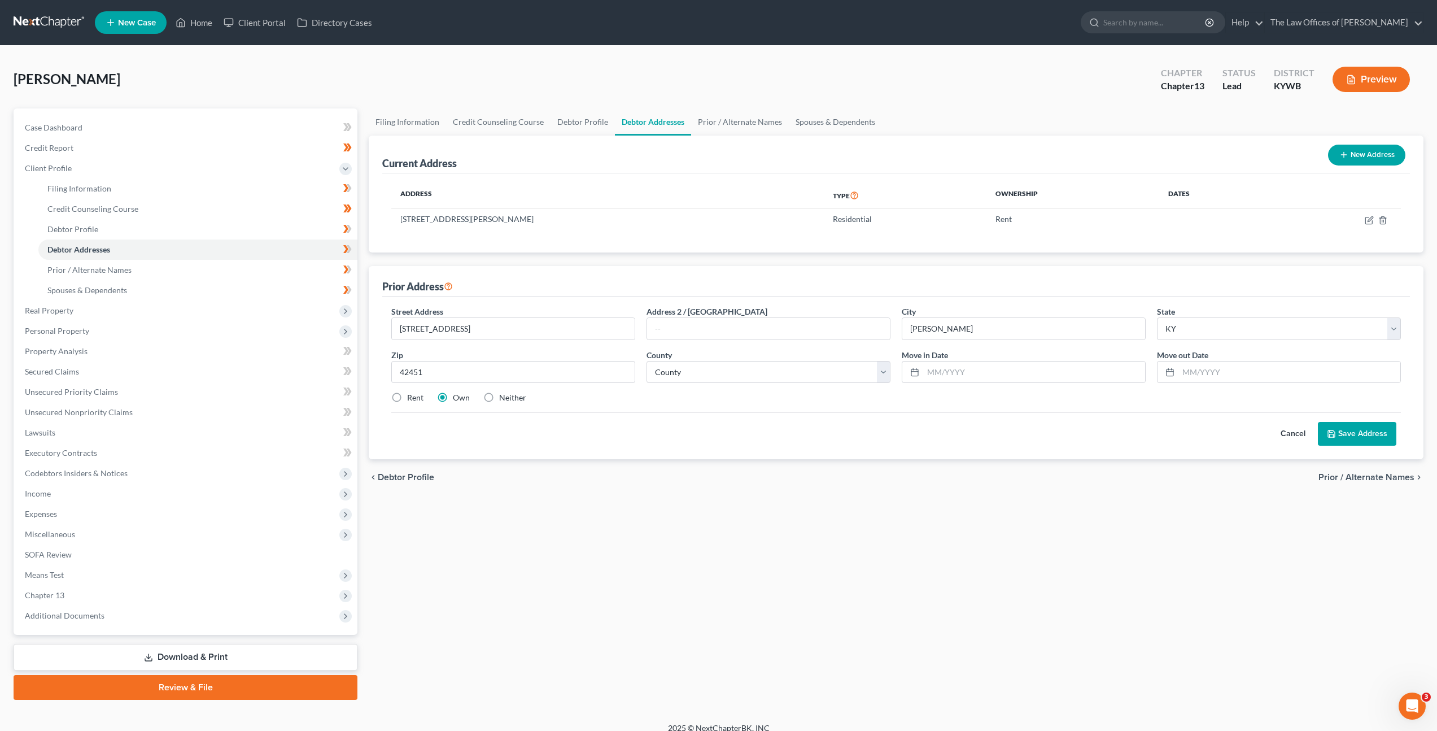
radio input "true"
drag, startPoint x: 733, startPoint y: 426, endPoint x: 739, endPoint y: 419, distance: 9.3
click at [736, 424] on div "Cancel Save Address" at bounding box center [895, 428] width 1009 height 33
click at [453, 398] on label "Own" at bounding box center [461, 397] width 17 height 11
click at [457, 398] on input "Own" at bounding box center [460, 395] width 7 height 7
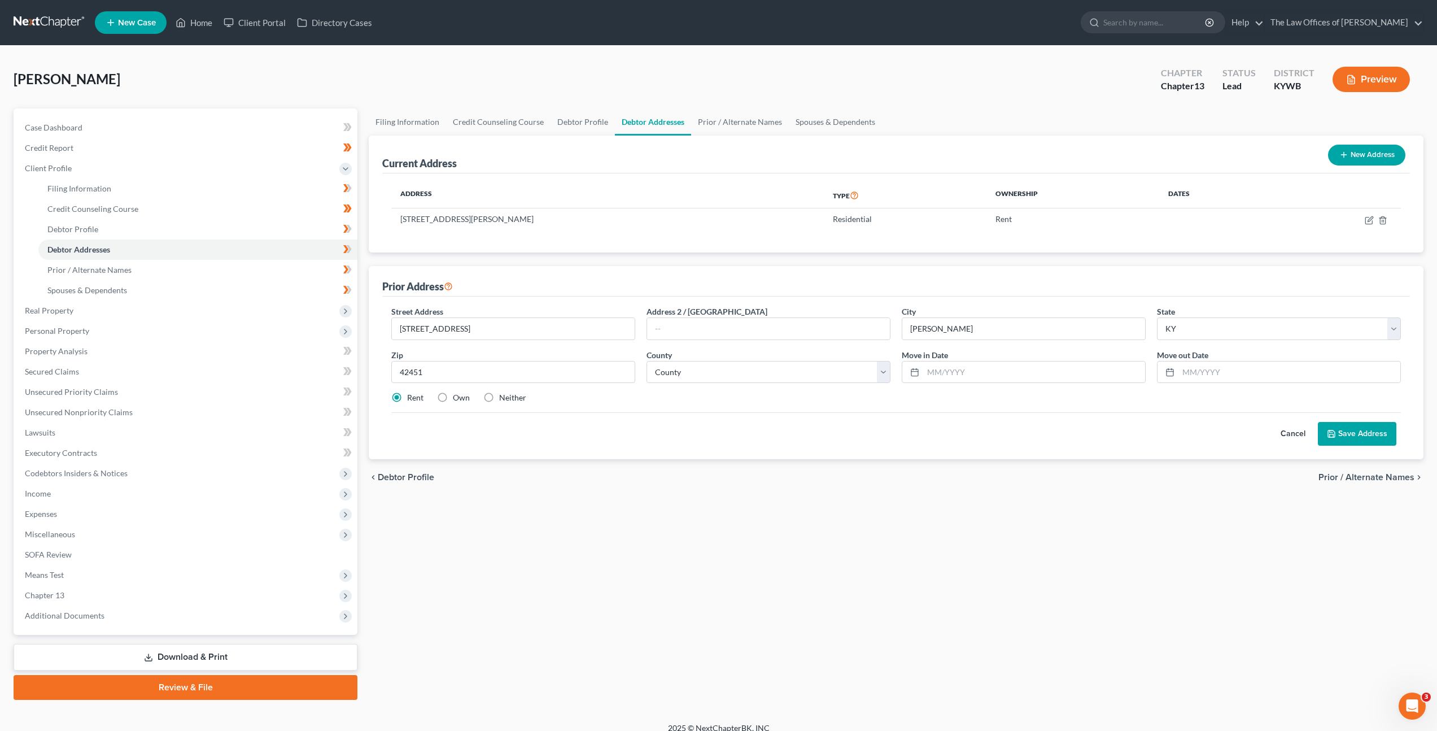
radio input "true"
click at [670, 432] on div "Cancel Save Address" at bounding box center [895, 428] width 1009 height 33
click at [741, 370] on select "County Adair County Allen County Anderson County Ballard County Barren County B…" at bounding box center [768, 372] width 244 height 23
select select "50"
click at [646, 361] on select "County Adair County Allen County Anderson County Ballard County Barren County B…" at bounding box center [768, 372] width 244 height 23
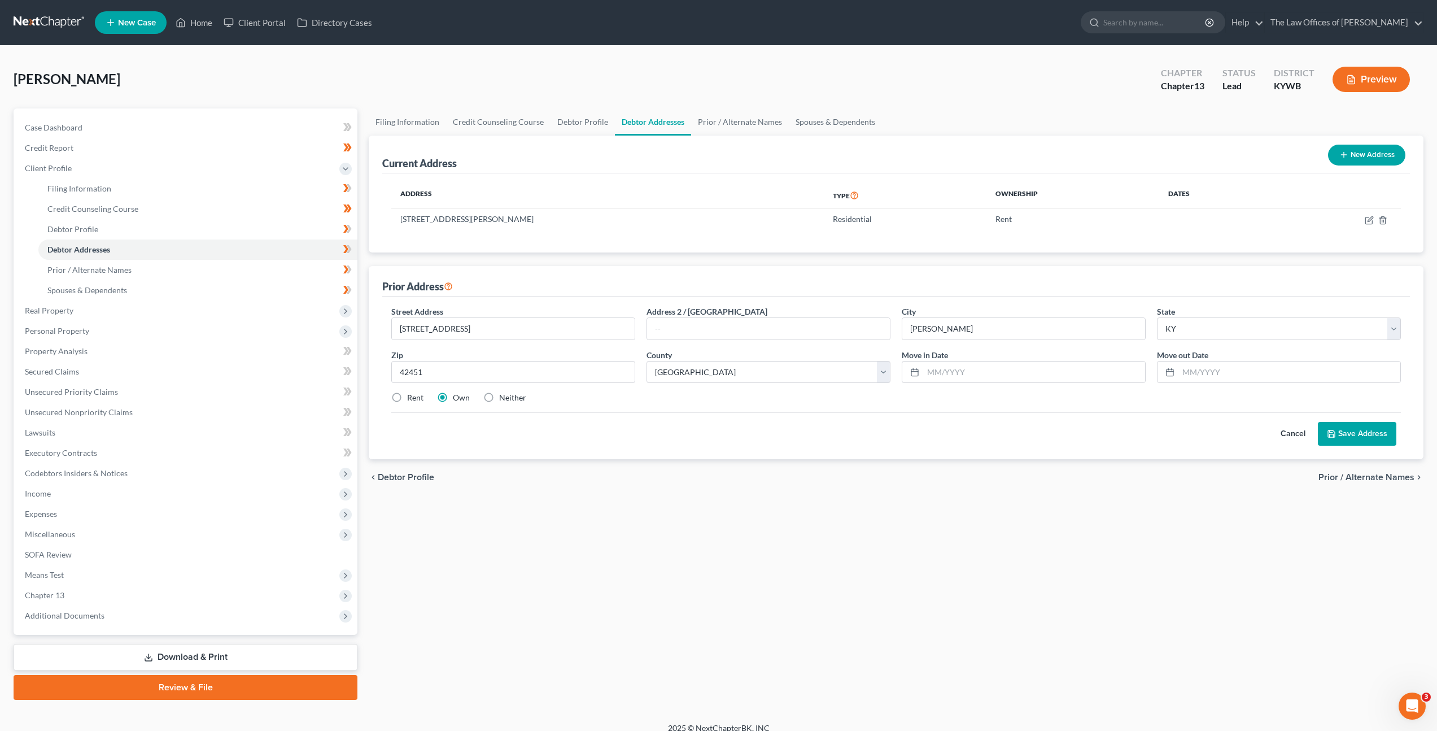
click at [847, 426] on div "Cancel Save Address" at bounding box center [895, 428] width 1009 height 33
click at [1019, 369] on input "text" at bounding box center [1034, 371] width 222 height 21
click at [1243, 364] on input "text" at bounding box center [1289, 371] width 222 height 21
type input "03/2023"
click at [991, 379] on input "text" at bounding box center [1034, 371] width 222 height 21
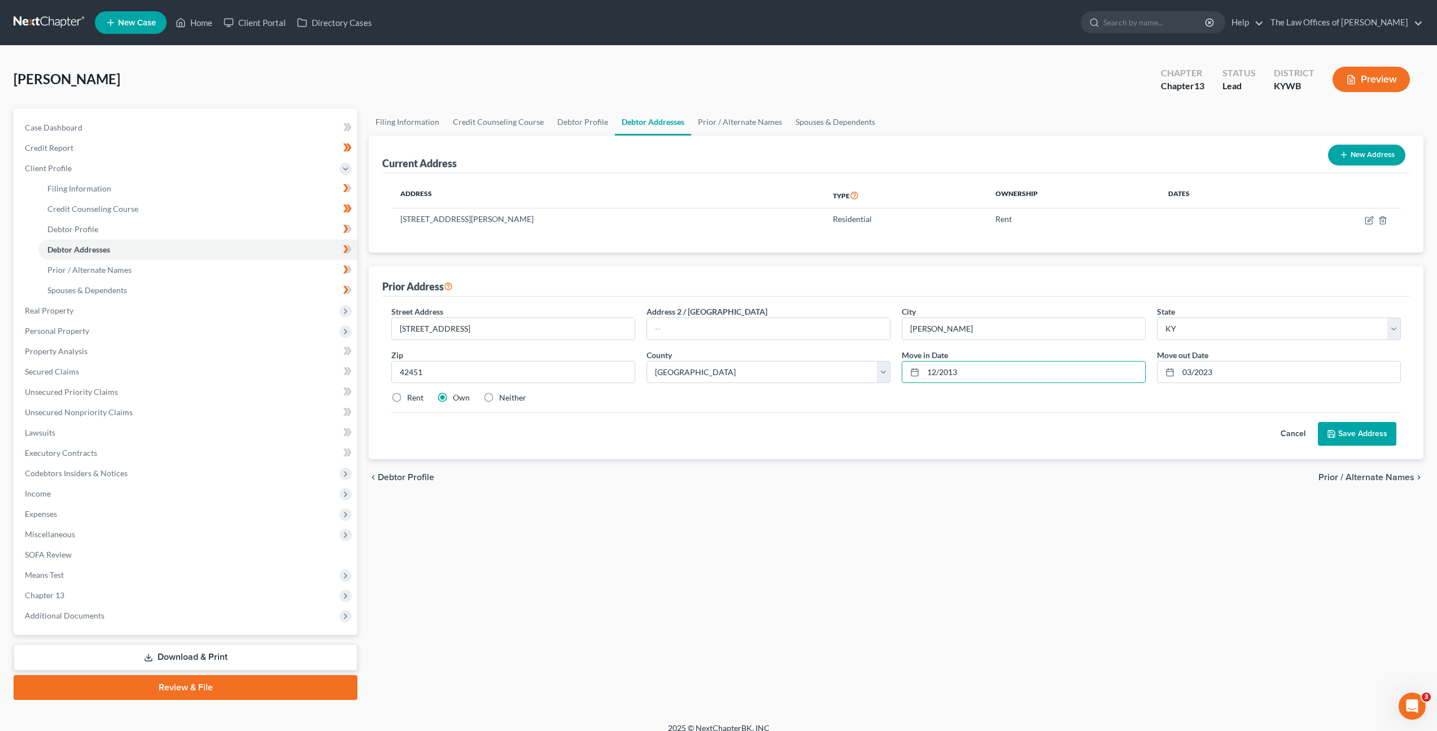
type input "12/2013"
drag, startPoint x: 1121, startPoint y: 426, endPoint x: 1250, endPoint y: 426, distance: 129.3
click at [1122, 424] on div "Cancel Save Address" at bounding box center [895, 428] width 1009 height 33
click at [1365, 432] on button "Save Address" at bounding box center [1357, 434] width 78 height 24
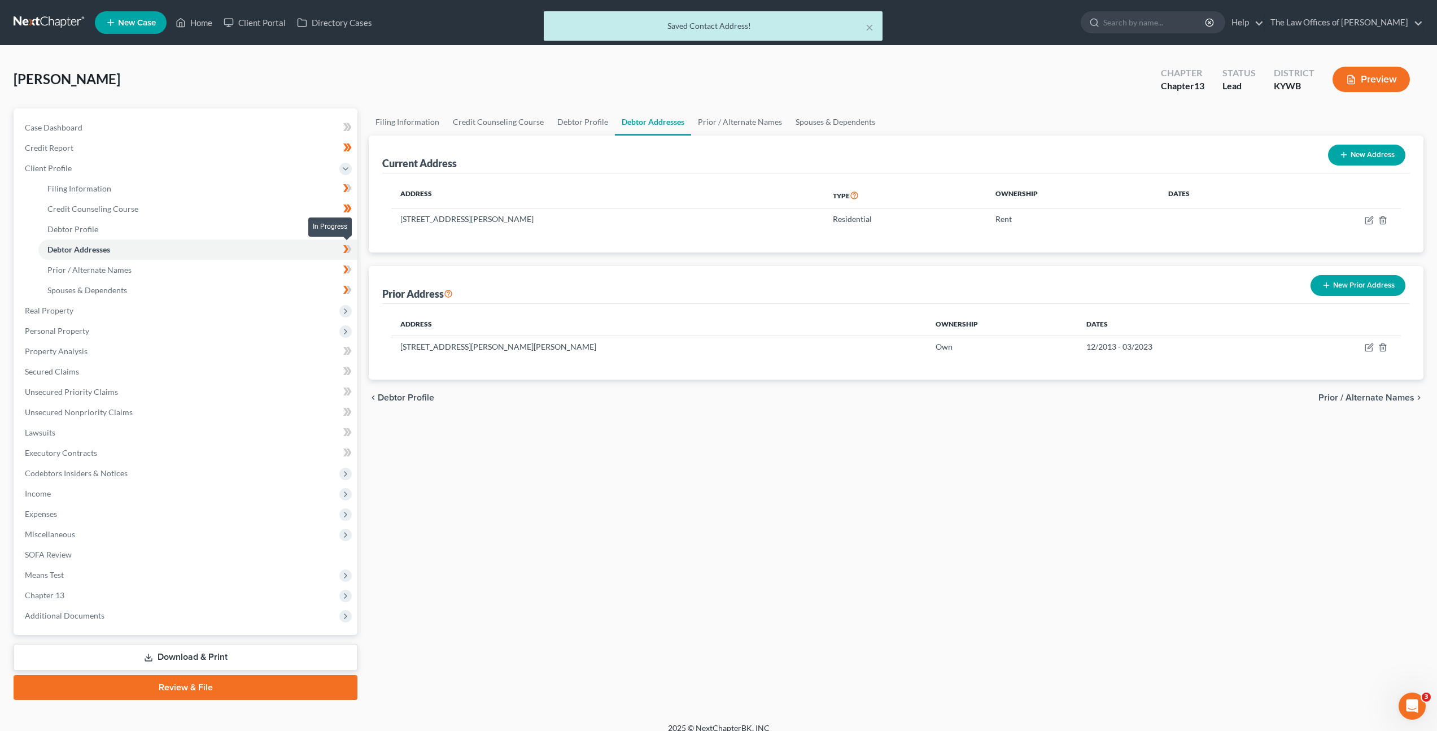
click at [354, 247] on span at bounding box center [348, 250] width 20 height 17
click at [327, 260] on link "Prior / Alternate Names" at bounding box center [197, 270] width 319 height 20
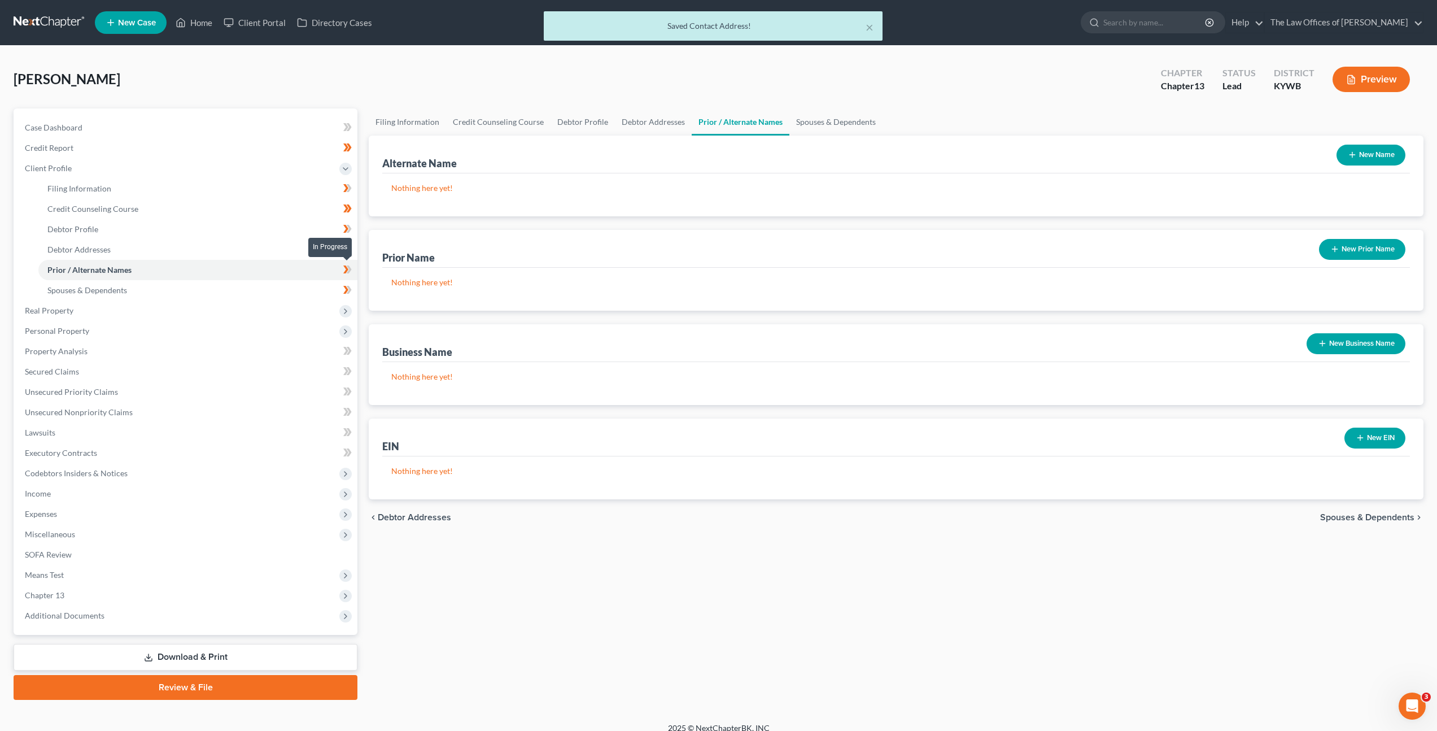
click at [353, 273] on span at bounding box center [348, 271] width 20 height 17
click at [261, 294] on link "Spouses & Dependents" at bounding box center [197, 290] width 319 height 20
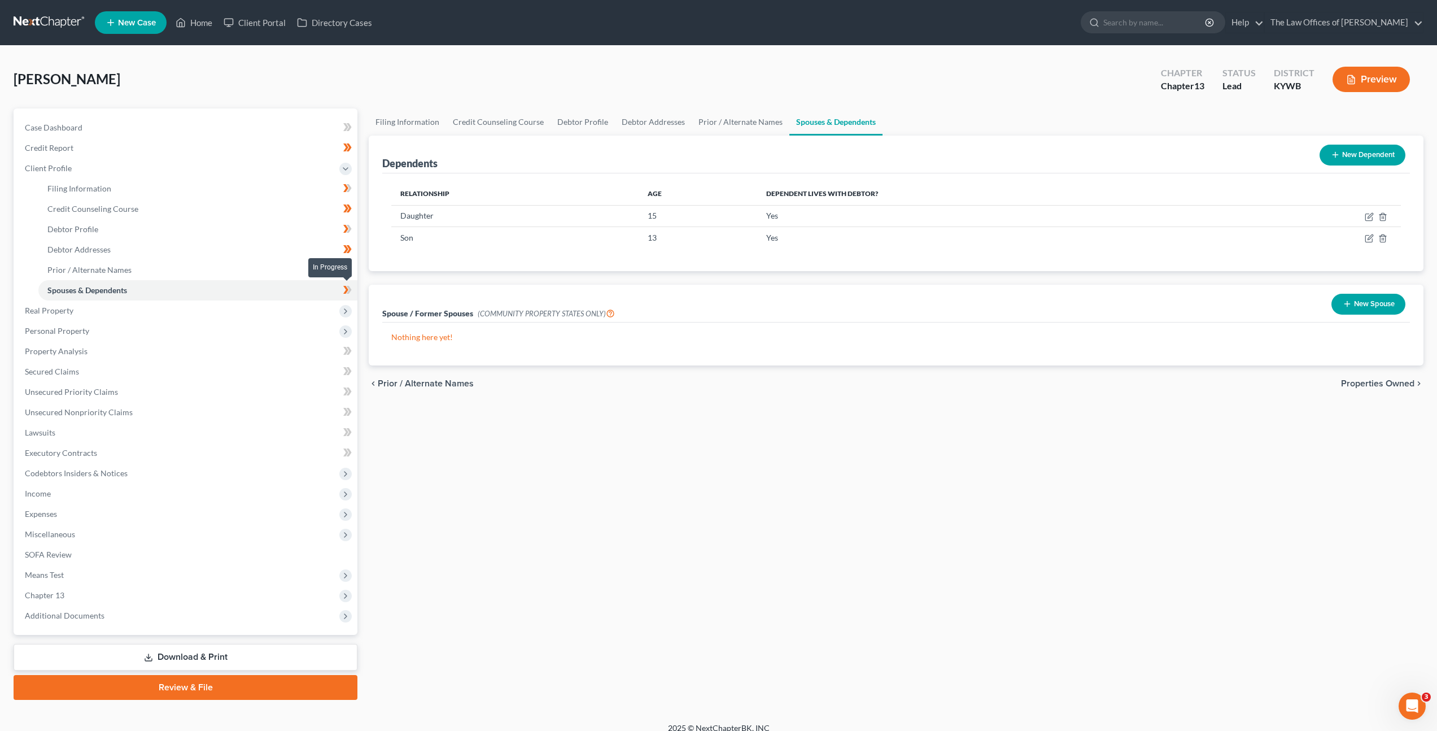
click at [352, 295] on span at bounding box center [348, 291] width 20 height 17
click at [645, 175] on div "Relationship Age Dependent lives with debtor? Daughter 15 Yes Son 13 Yes" at bounding box center [896, 222] width 1028 height 98
click at [309, 190] on link "Filing Information" at bounding box center [197, 188] width 319 height 20
select select "1"
select select "0"
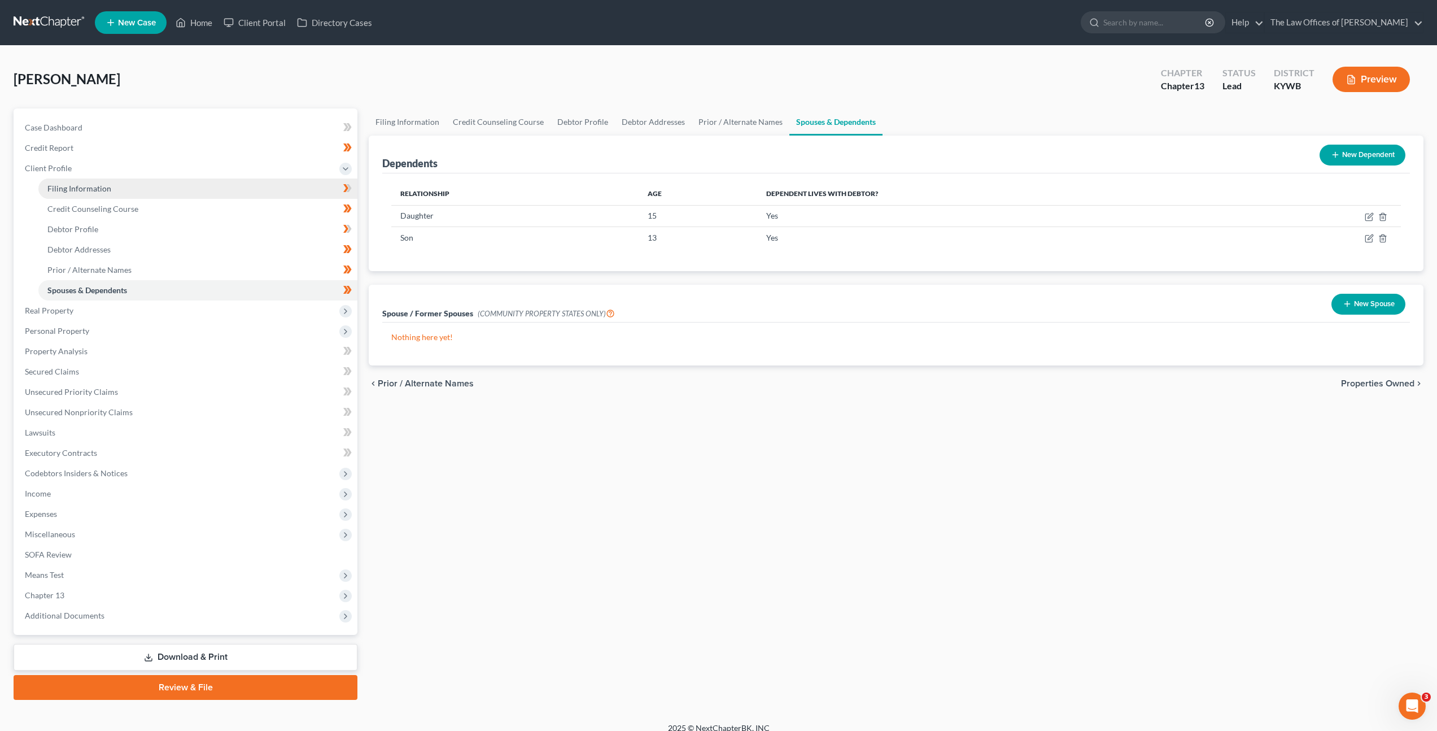
select select "3"
select select "33"
select select "5"
select select "18"
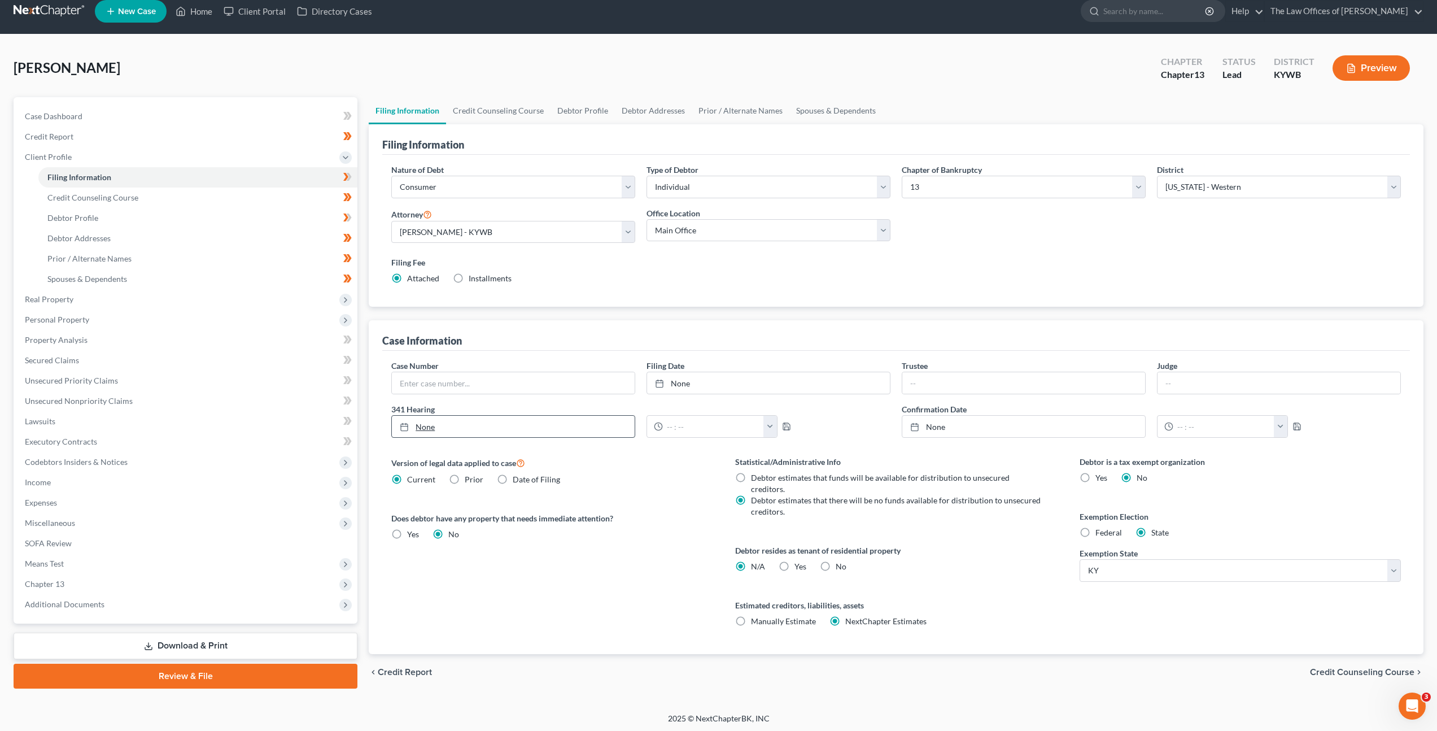
scroll to position [12, 0]
click at [794, 560] on label "Yes Yes" at bounding box center [800, 565] width 12 height 11
click at [799, 560] on input "Yes Yes" at bounding box center [802, 563] width 7 height 7
radio input "true"
radio input "false"
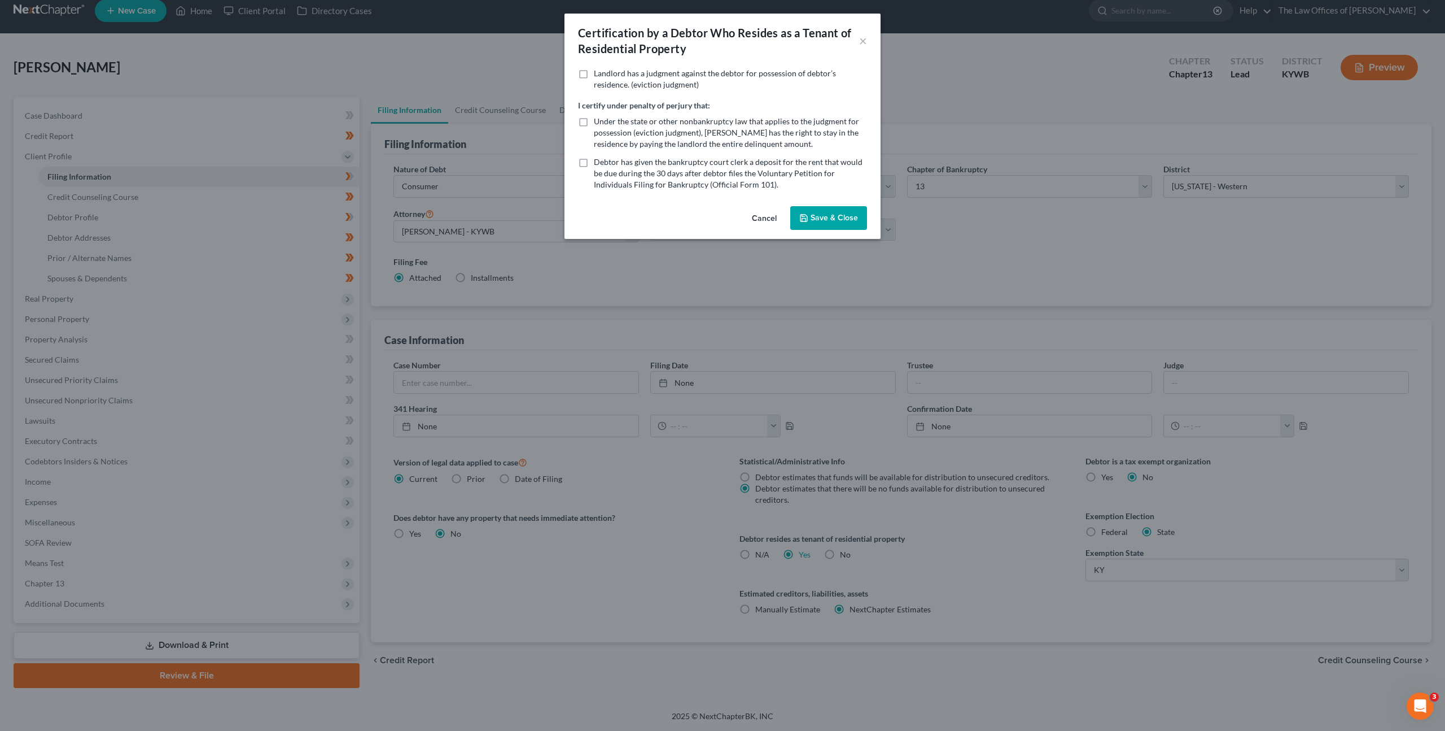
click at [829, 220] on button "Save & Close" at bounding box center [828, 218] width 77 height 24
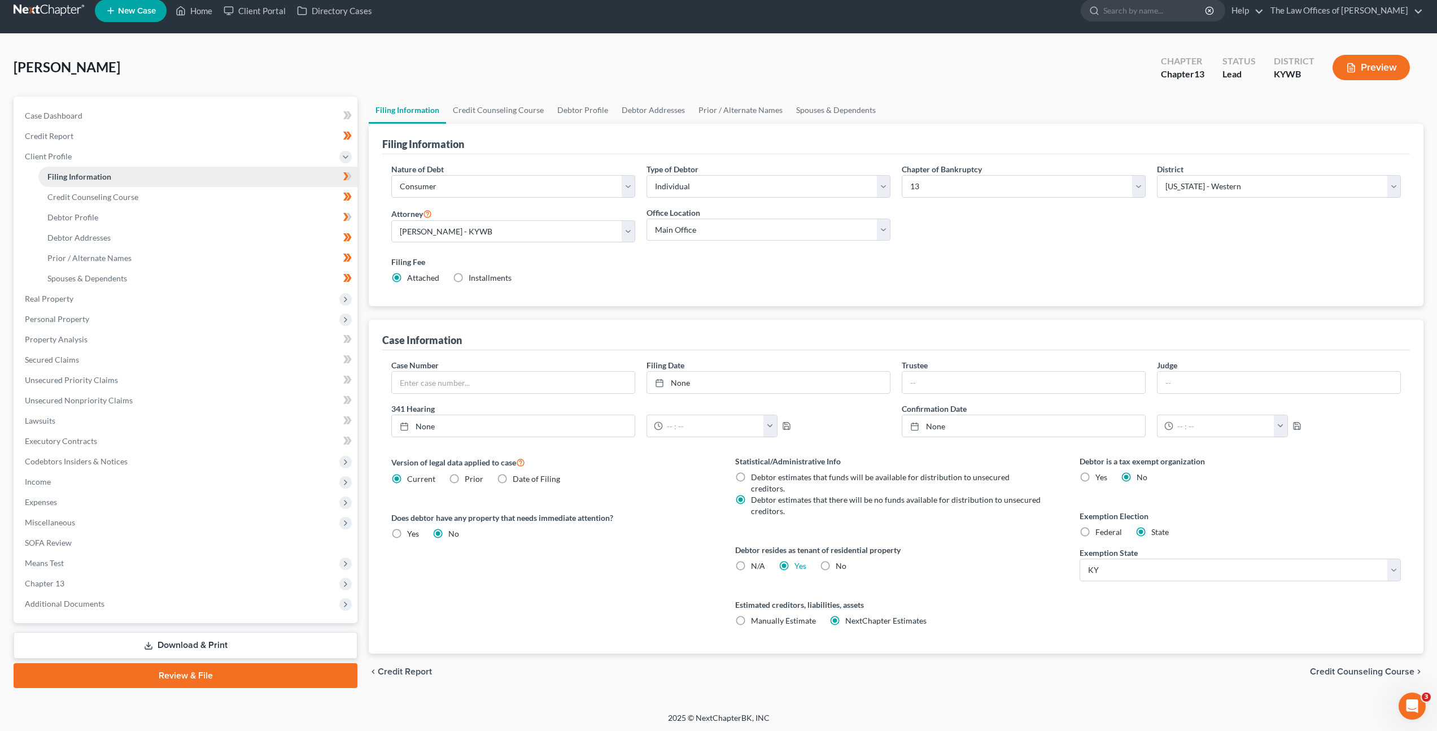
click at [346, 168] on link "Filing Information" at bounding box center [197, 177] width 319 height 20
click at [351, 181] on icon at bounding box center [347, 176] width 8 height 14
click at [255, 302] on span "Real Property" at bounding box center [187, 299] width 342 height 20
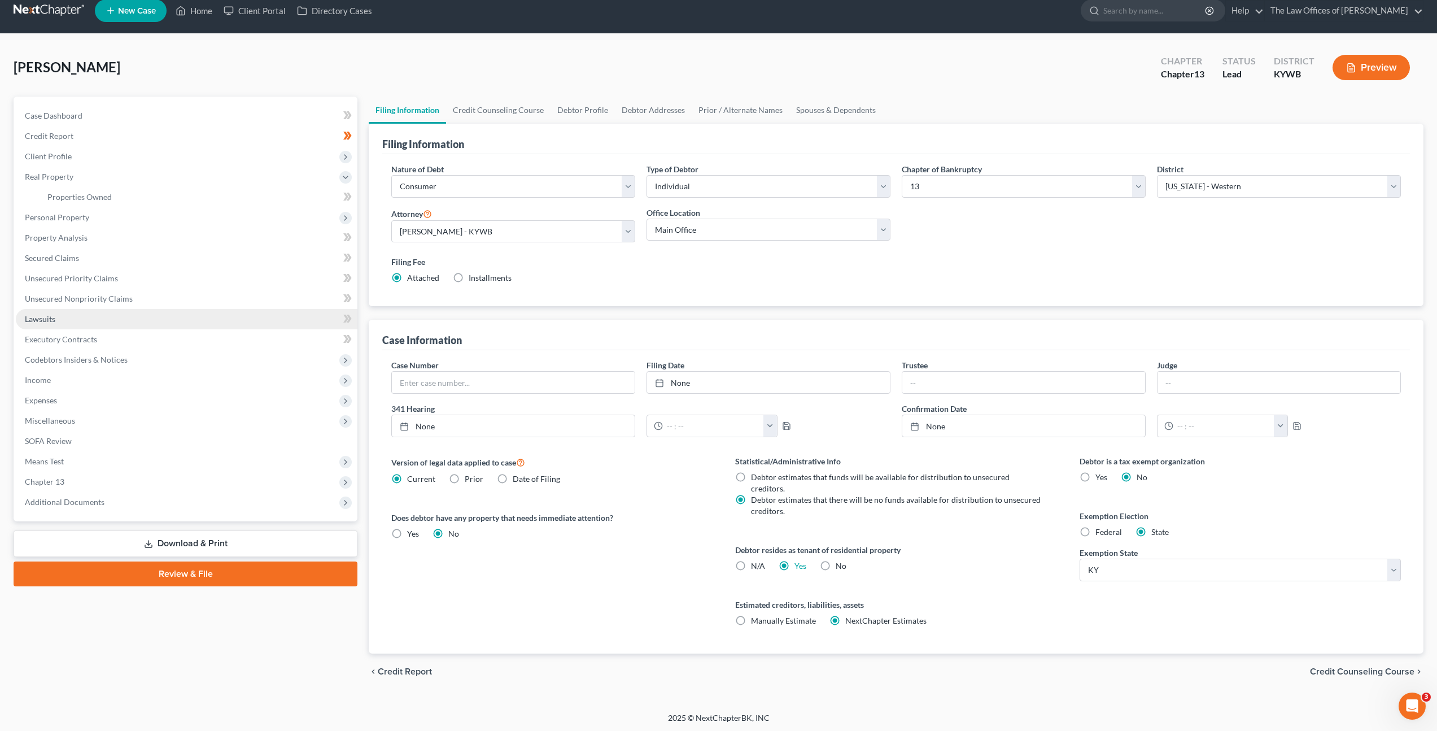
scroll to position [2, 0]
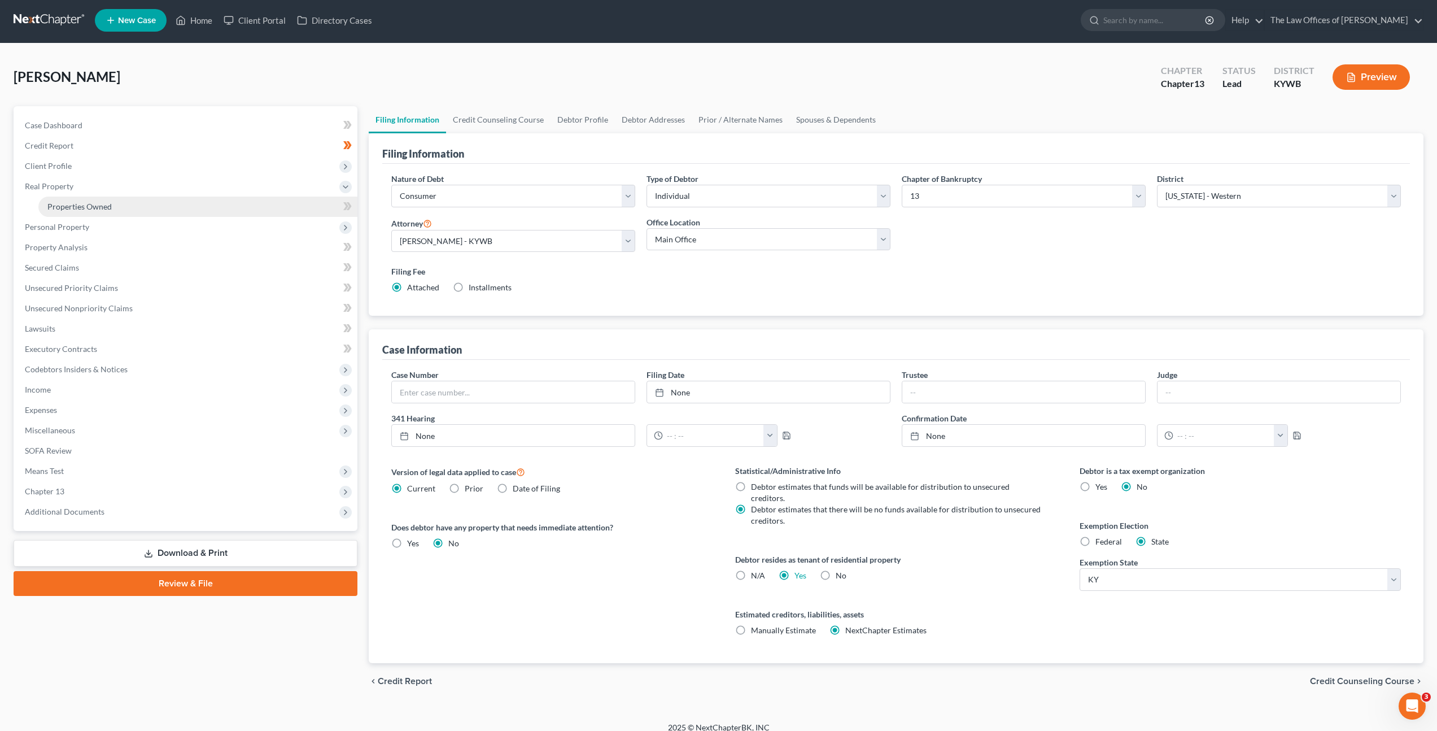
click at [225, 204] on link "Properties Owned" at bounding box center [197, 206] width 319 height 20
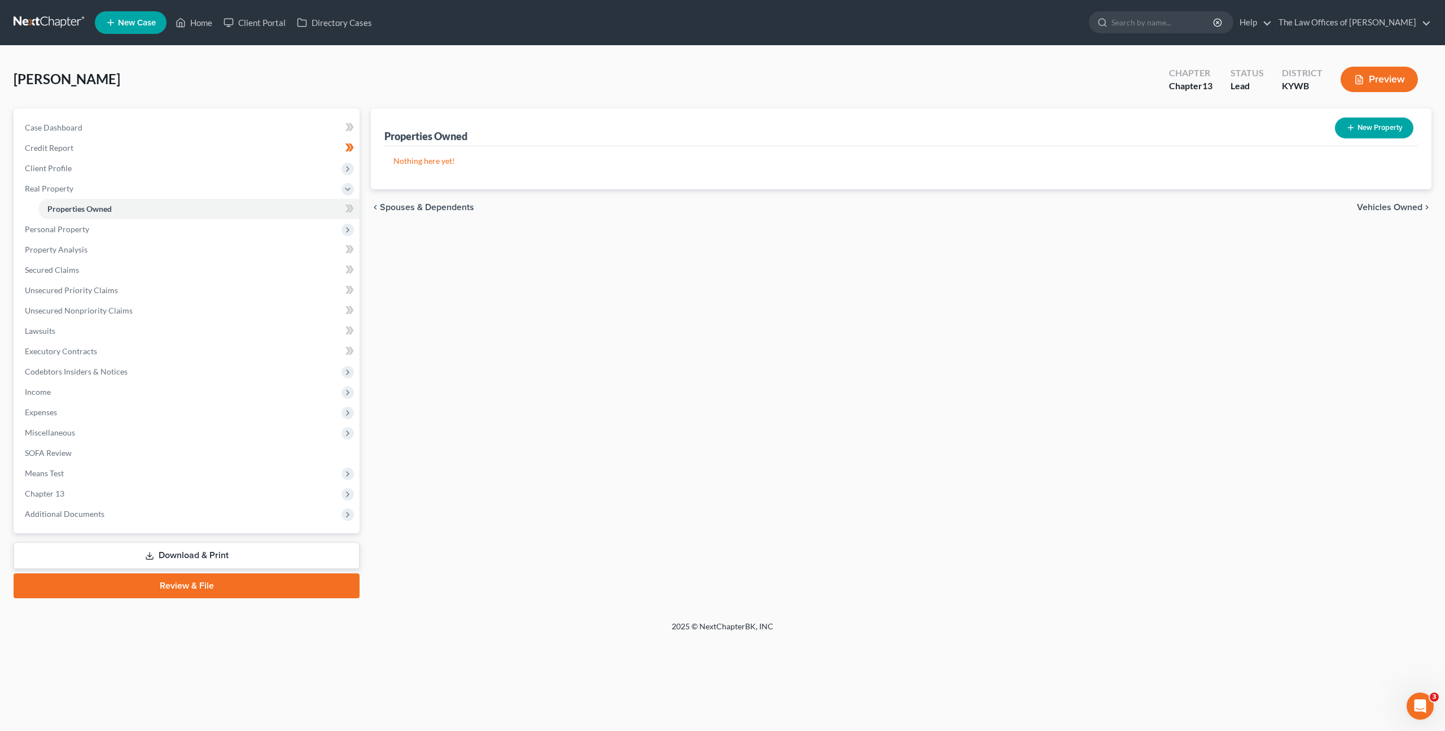
click at [692, 334] on div "Properties Owned New Property Nothing here yet! Property Market Value Liens Exe…" at bounding box center [901, 353] width 1072 height 490
click at [354, 206] on span at bounding box center [350, 210] width 20 height 17
click at [337, 225] on span "Personal Property" at bounding box center [188, 229] width 344 height 20
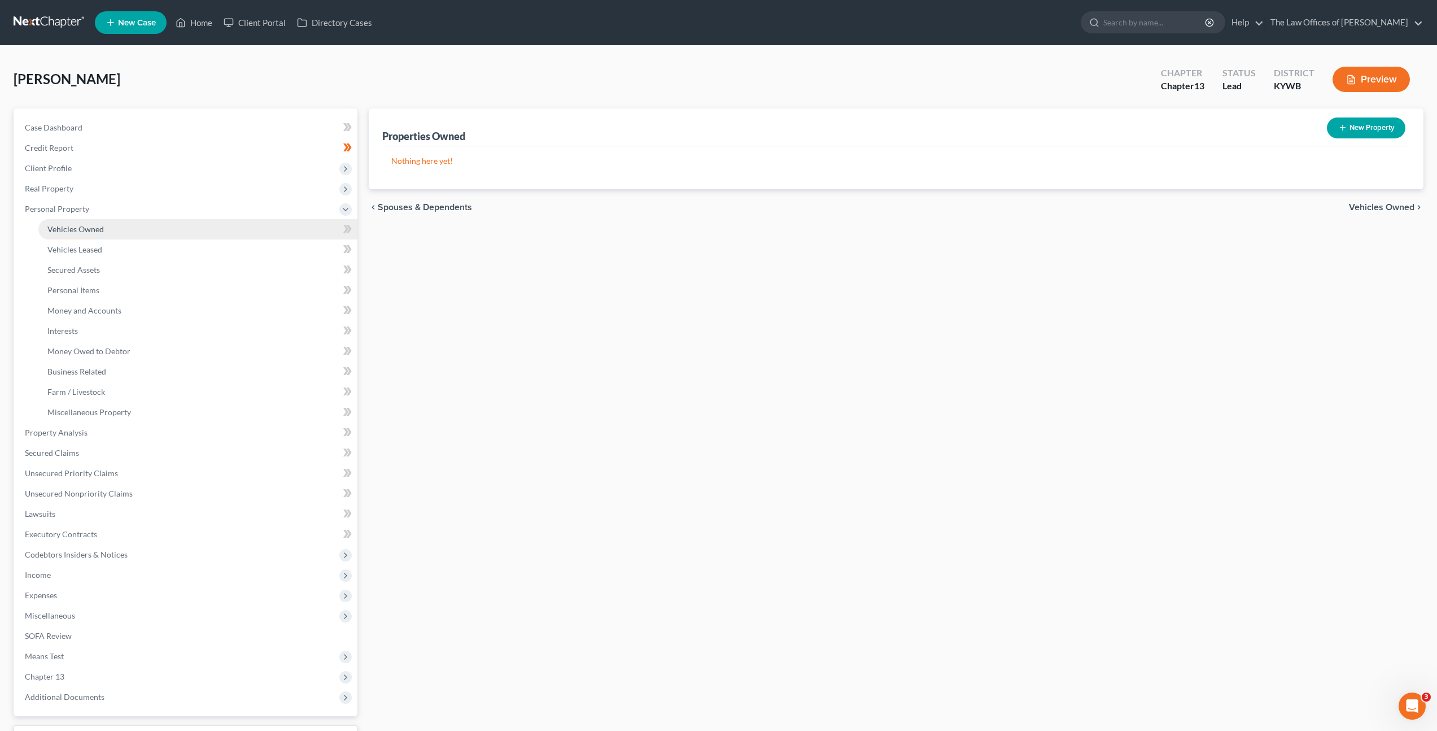
click at [303, 231] on link "Vehicles Owned" at bounding box center [197, 229] width 319 height 20
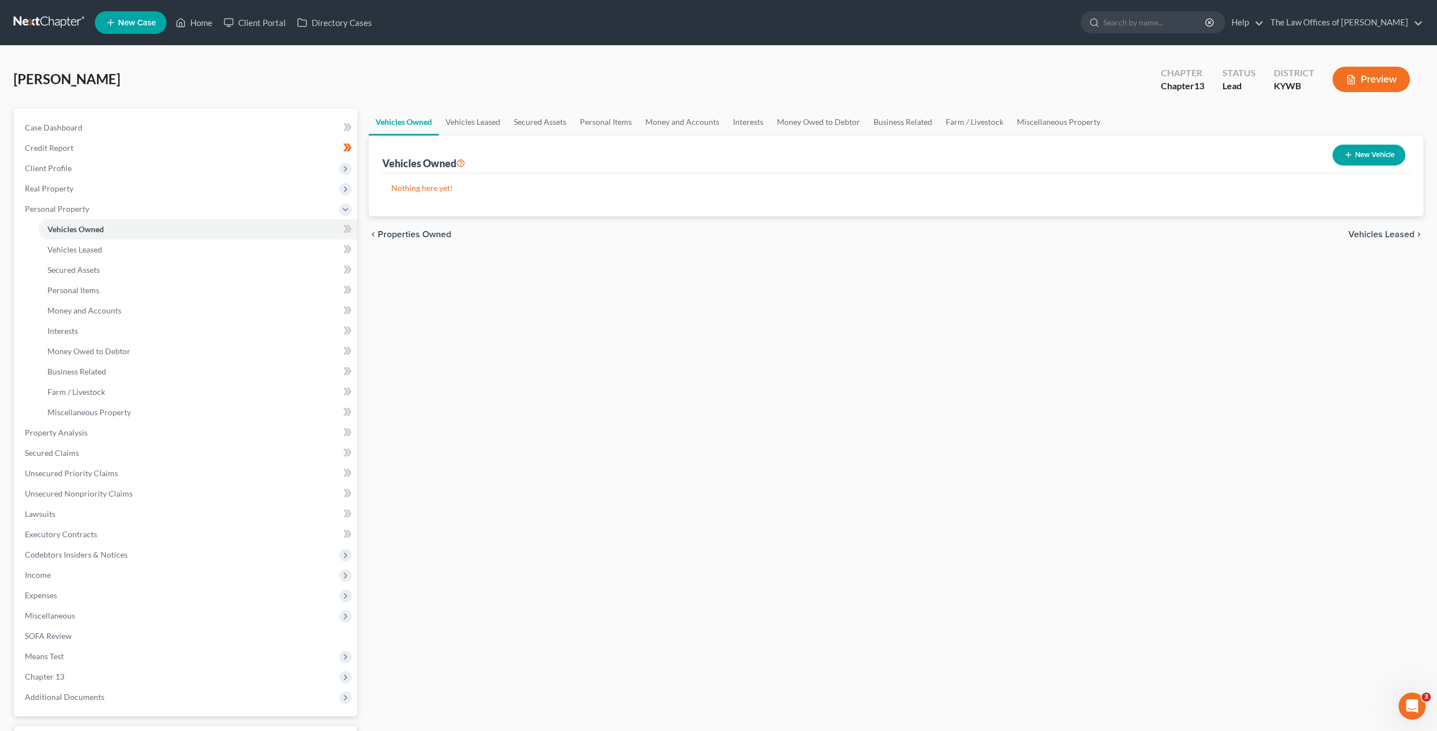
click at [1388, 163] on button "New Vehicle" at bounding box center [1368, 155] width 73 height 21
select select "0"
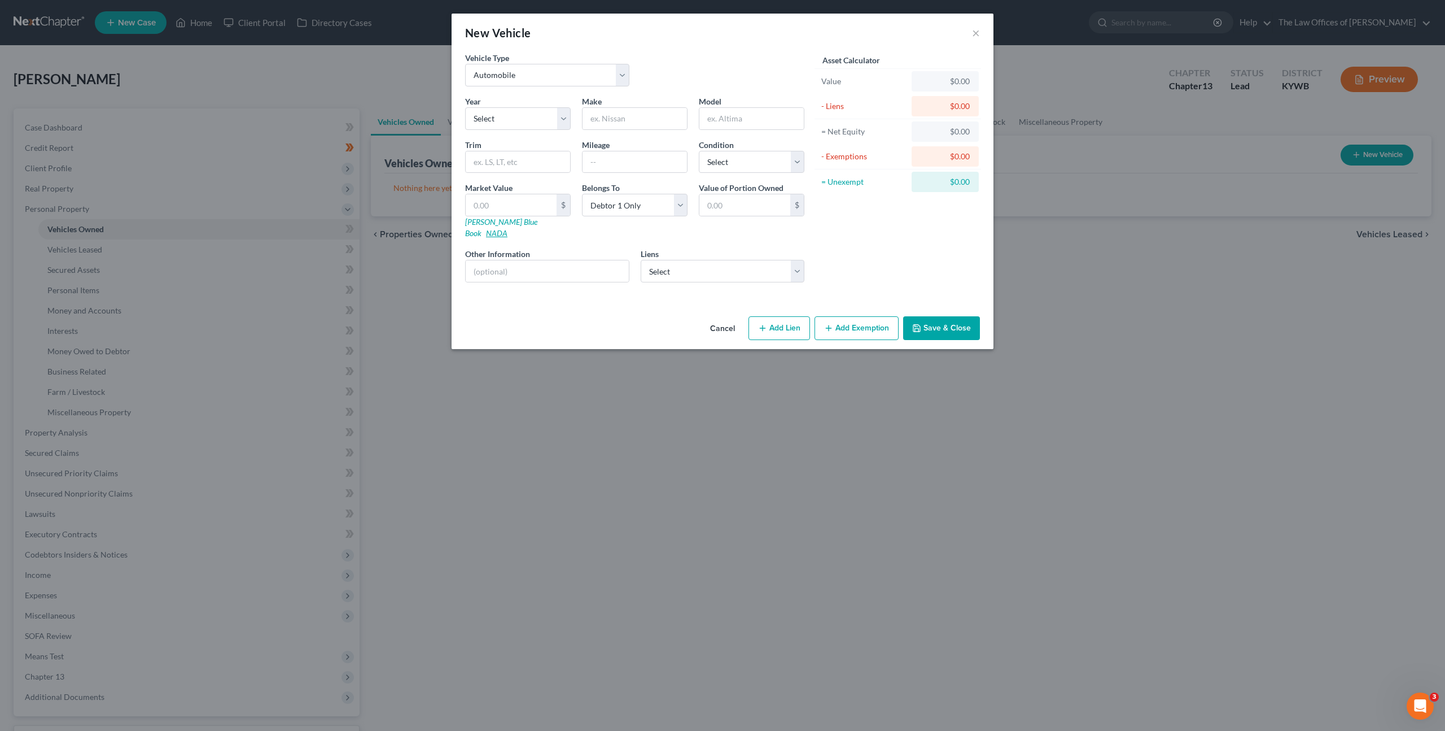
click at [508, 228] on link "NADA" at bounding box center [496, 233] width 21 height 10
click at [513, 116] on select "Select 2026 2025 2024 2023 2022 2021 2020 2019 2018 2017 2016 2015 2014 2013 20…" at bounding box center [518, 118] width 106 height 23
select select "8"
click at [465, 107] on select "Select 2026 2025 2024 2023 2022 2021 2020 2019 2018 2017 2016 2015 2014 2013 20…" at bounding box center [518, 118] width 106 height 23
drag, startPoint x: 614, startPoint y: 117, endPoint x: 706, endPoint y: 110, distance: 92.3
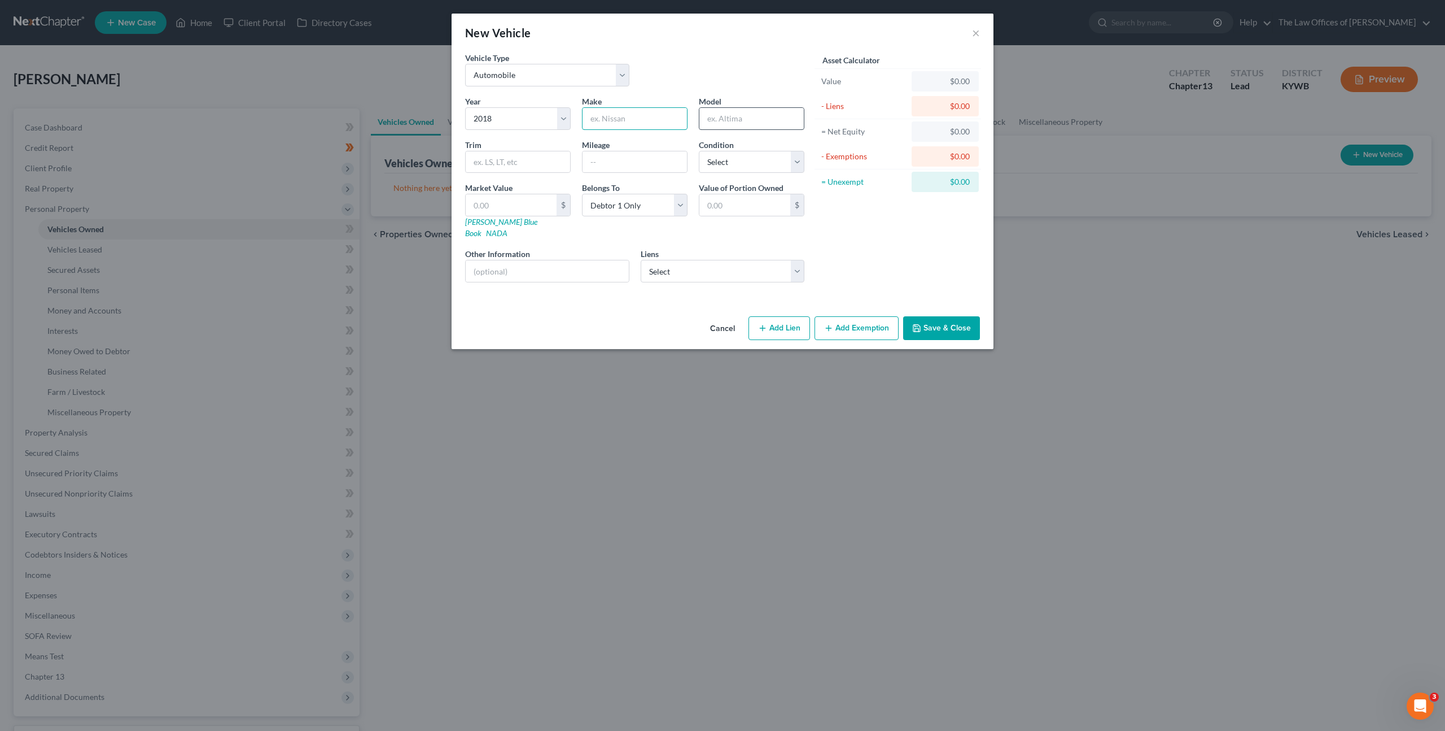
click at [618, 116] on input "text" at bounding box center [635, 118] width 104 height 21
type input "Jeep"
type input "E"
type input "Wrangler"
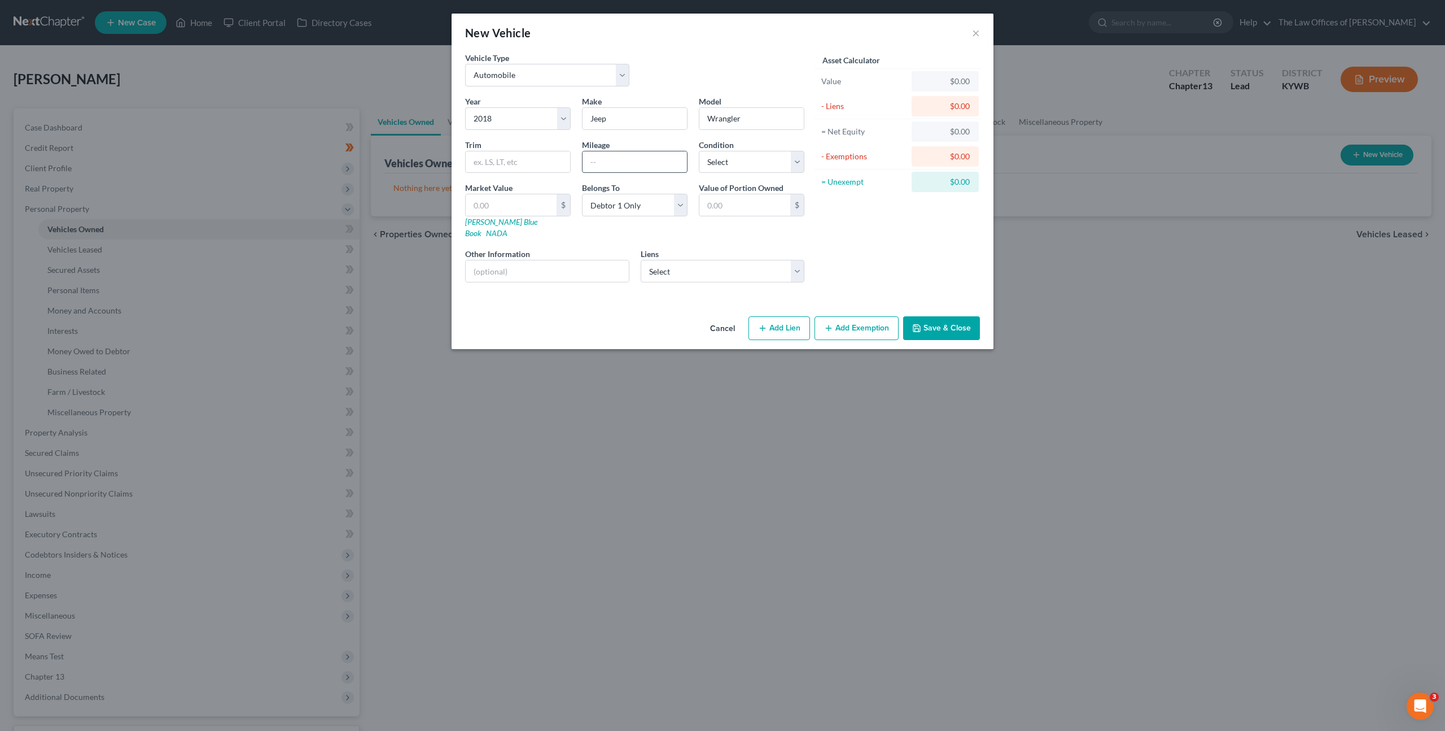
click at [627, 171] on input "text" at bounding box center [635, 161] width 104 height 21
type input "160,000"
click at [507, 160] on input "text" at bounding box center [518, 161] width 104 height 21
type input "Rubicon"
click at [720, 159] on select "Select Excellent Very Good Good Fair Poor" at bounding box center [752, 162] width 106 height 23
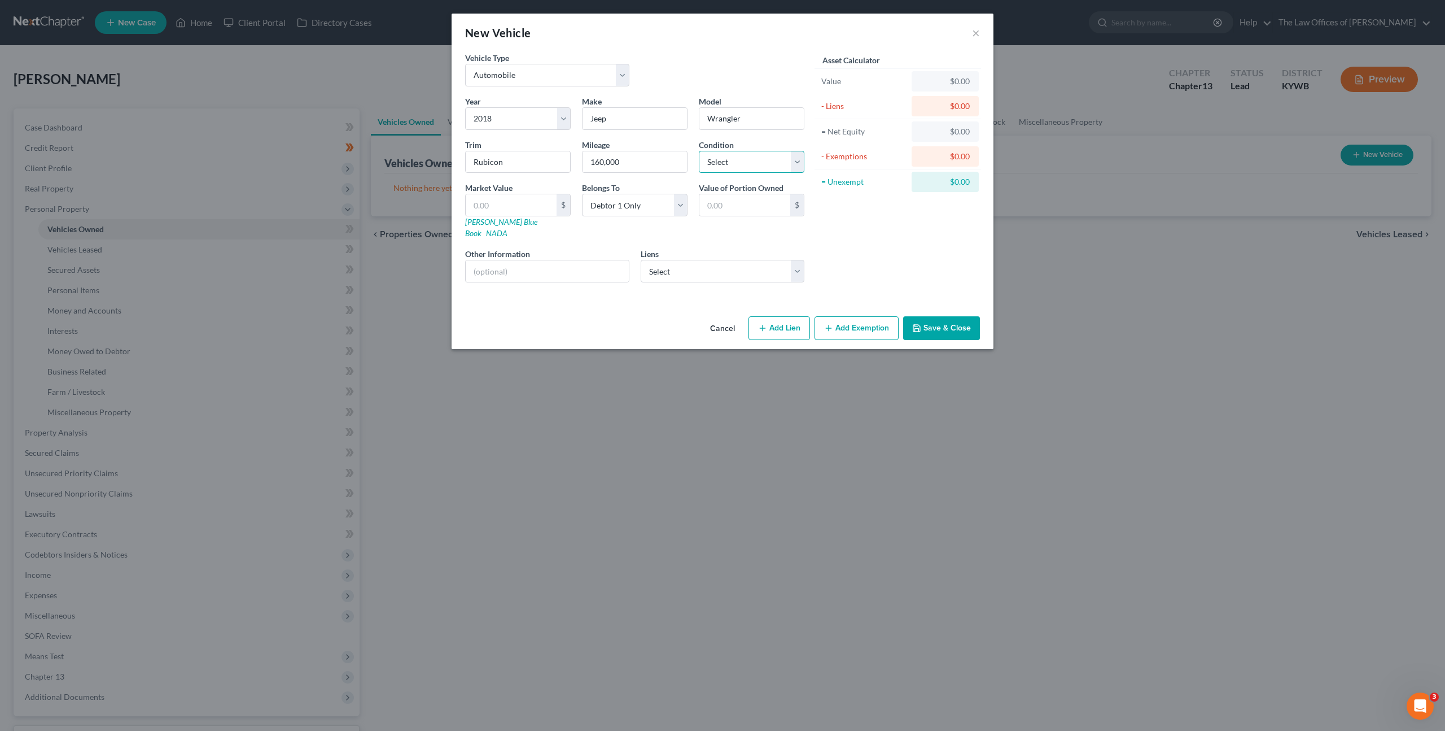
click at [766, 159] on select "Select Excellent Very Good Good Fair Poor" at bounding box center [752, 162] width 106 height 23
select select "2"
click at [699, 151] on select "Select Excellent Very Good Good Fair Poor" at bounding box center [752, 162] width 106 height 23
click at [699, 269] on select "Select Capital One Auto Fin - $31,808.00 21st Mortgage Corpor - $0.00 Arivo Acc…" at bounding box center [723, 271] width 164 height 23
select select "0"
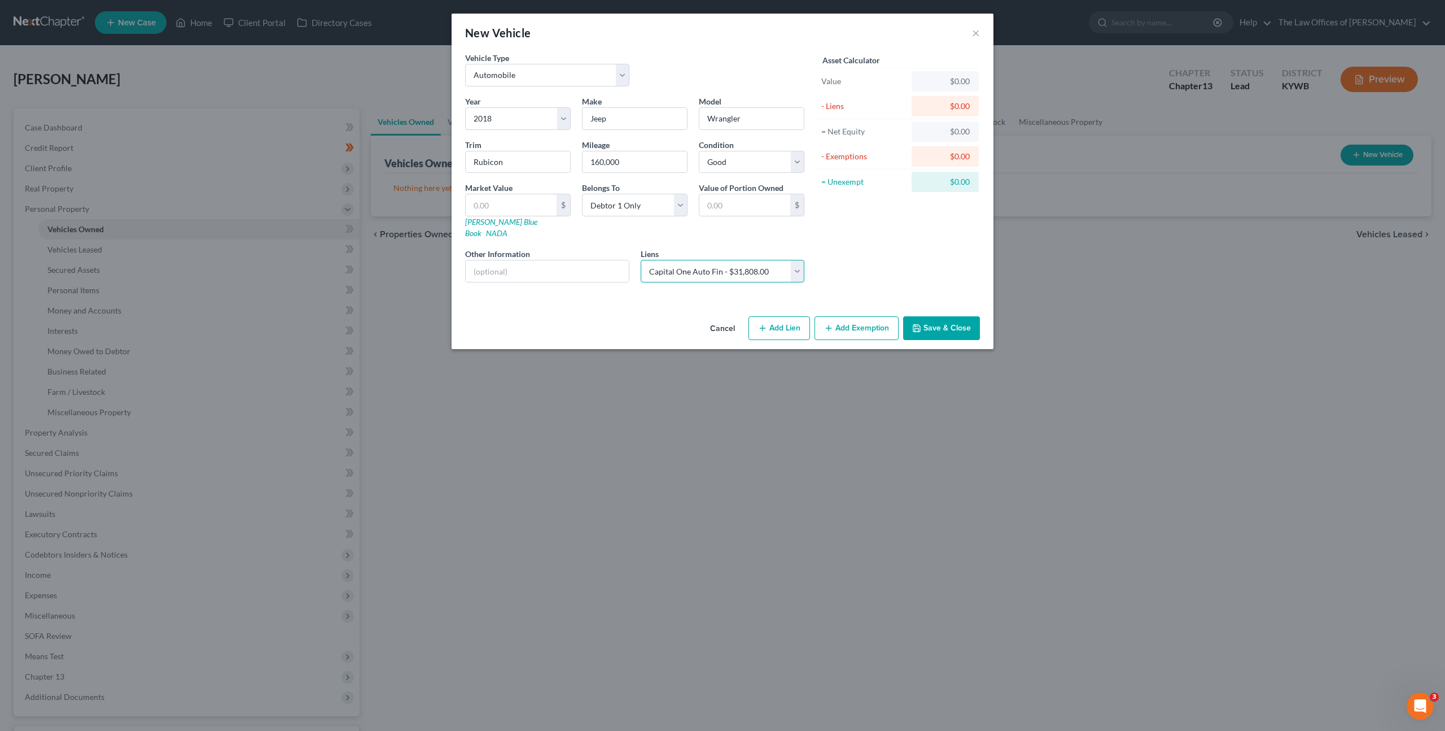
click at [641, 260] on select "Select Capital One Auto Fin - $31,808.00 21st Mortgage Corpor - $0.00 Arivo Acc…" at bounding box center [723, 271] width 164 height 23
select select
select select "45"
select select "0"
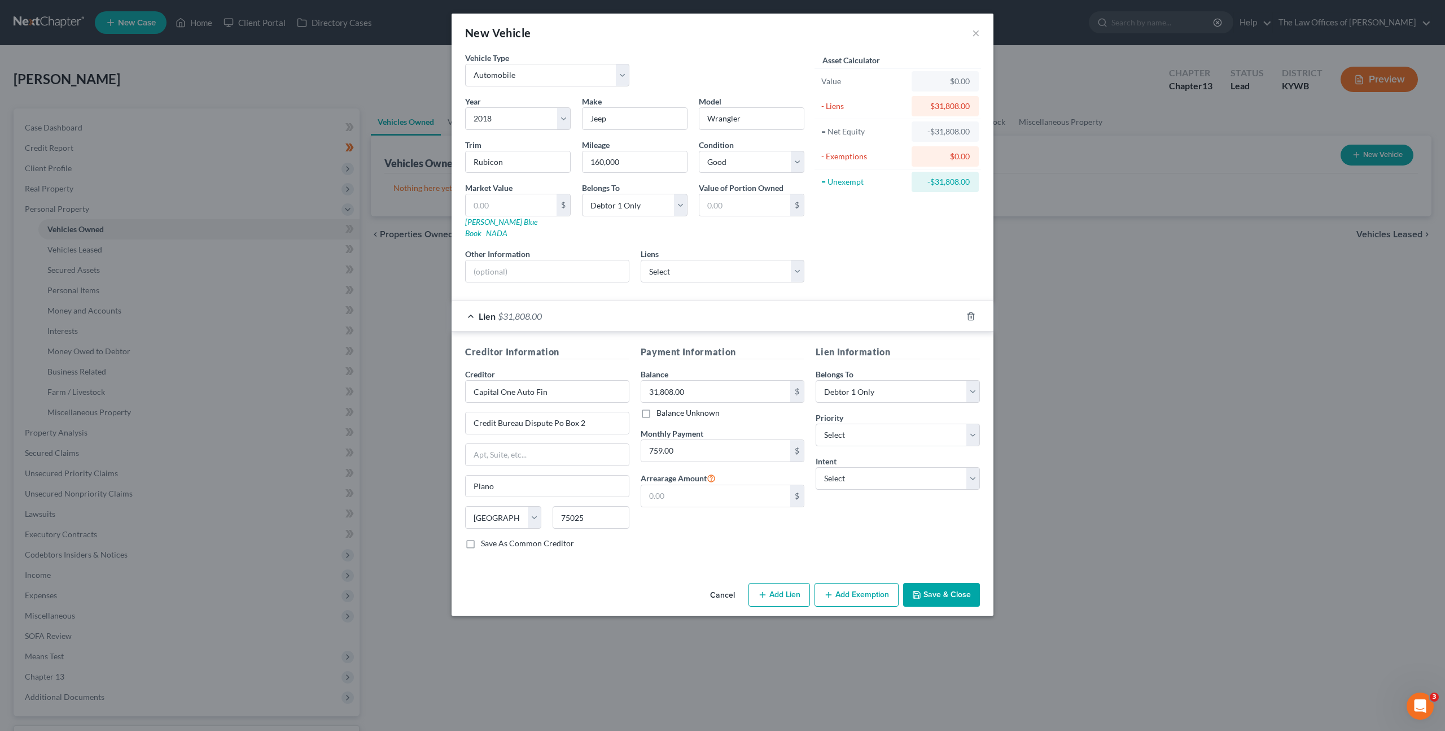
click at [871, 254] on div "Asset Calculator Value $0.00 - Liens $31,808.00 = Net Equity -$31,808.00 - Exem…" at bounding box center [898, 171] width 176 height 239
click at [506, 203] on input "text" at bounding box center [511, 204] width 91 height 21
click at [510, 208] on input "text" at bounding box center [511, 204] width 91 height 21
type input "1"
type input "1.00"
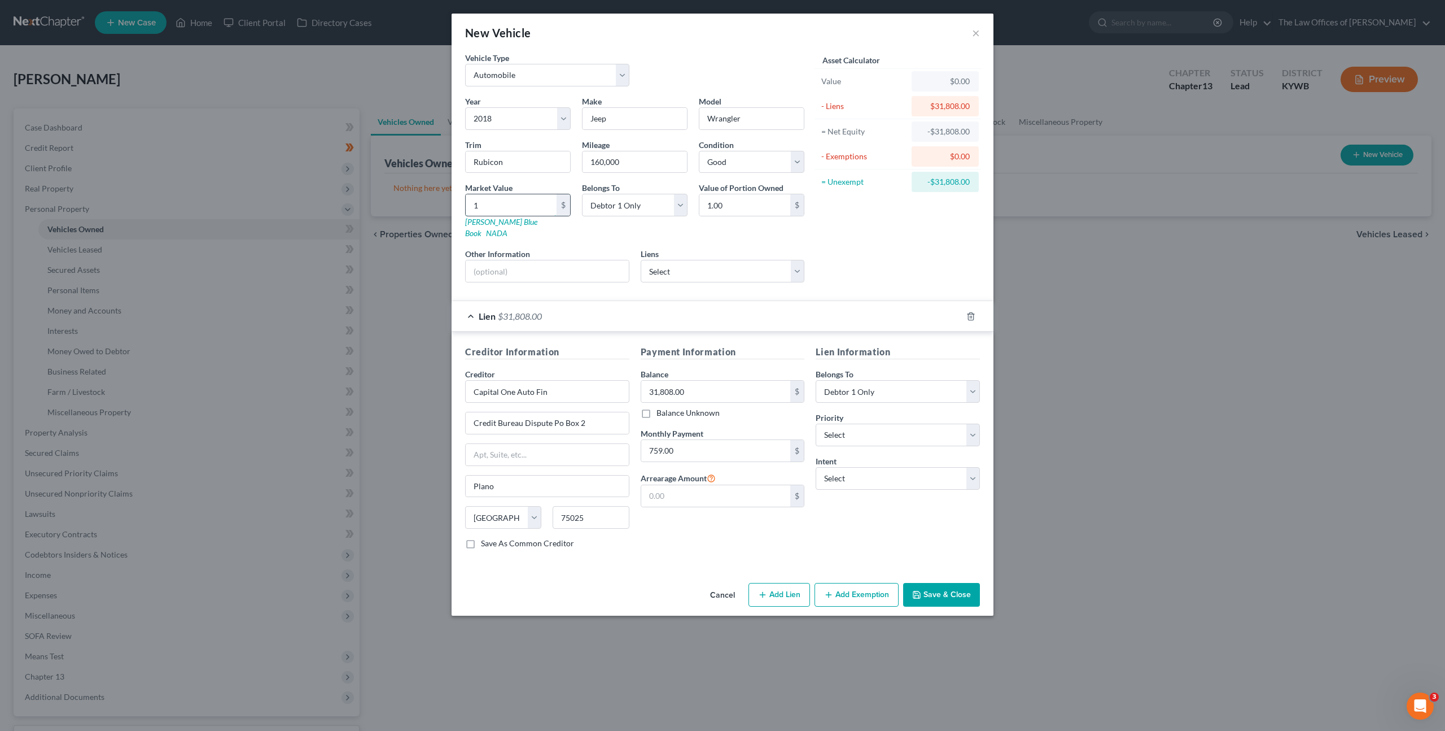
type input "15"
type input "15.00"
type input "153"
type input "153.00"
type input "1535"
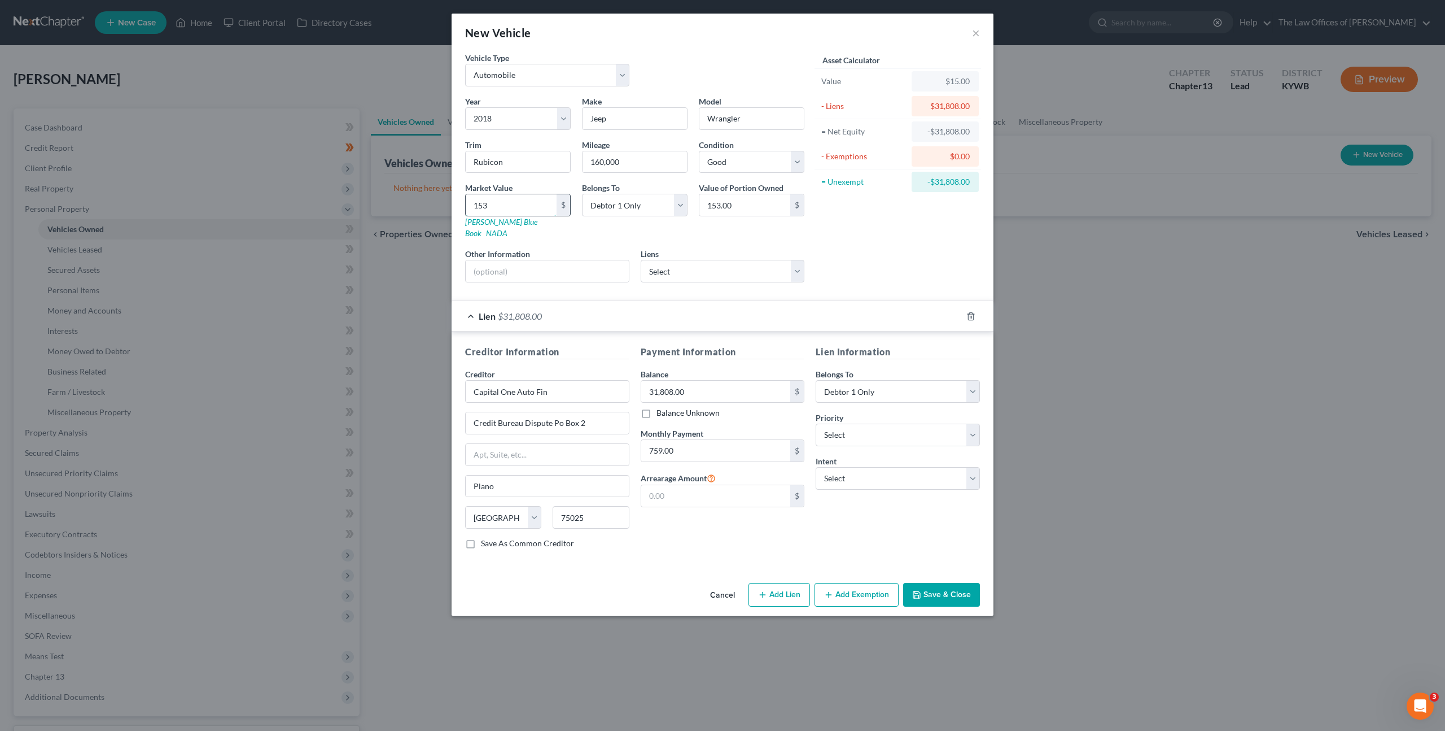
type input "1,535.00"
type input "1,5350"
type input "15,350.00"
type input "15,350"
click at [883, 202] on div "Asset Calculator Value $15,350.00 - Liens $31,808.00 = Net Equity -$31,793.00 -…" at bounding box center [898, 171] width 176 height 239
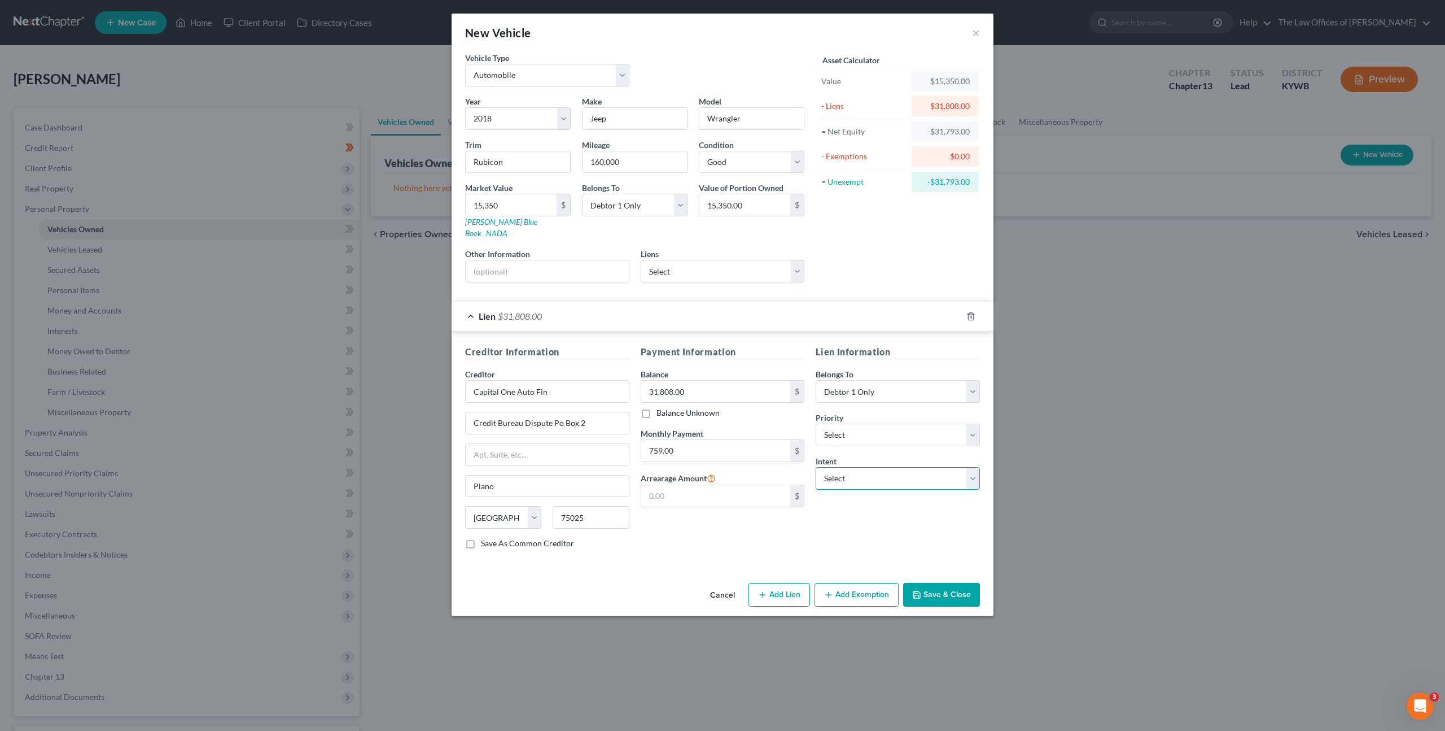
click at [859, 467] on select "Select Surrender Redeem Reaffirm Avoid Other" at bounding box center [898, 478] width 164 height 23
select select "2"
click at [816, 467] on select "Select Surrender Redeem Reaffirm Avoid Other" at bounding box center [898, 478] width 164 height 23
click at [840, 515] on div "Lien Information Belongs To * Select Debtor 1 Only Debtor 2 Only Debtor 1 And D…" at bounding box center [898, 451] width 176 height 213
click at [693, 487] on input "text" at bounding box center [716, 495] width 150 height 21
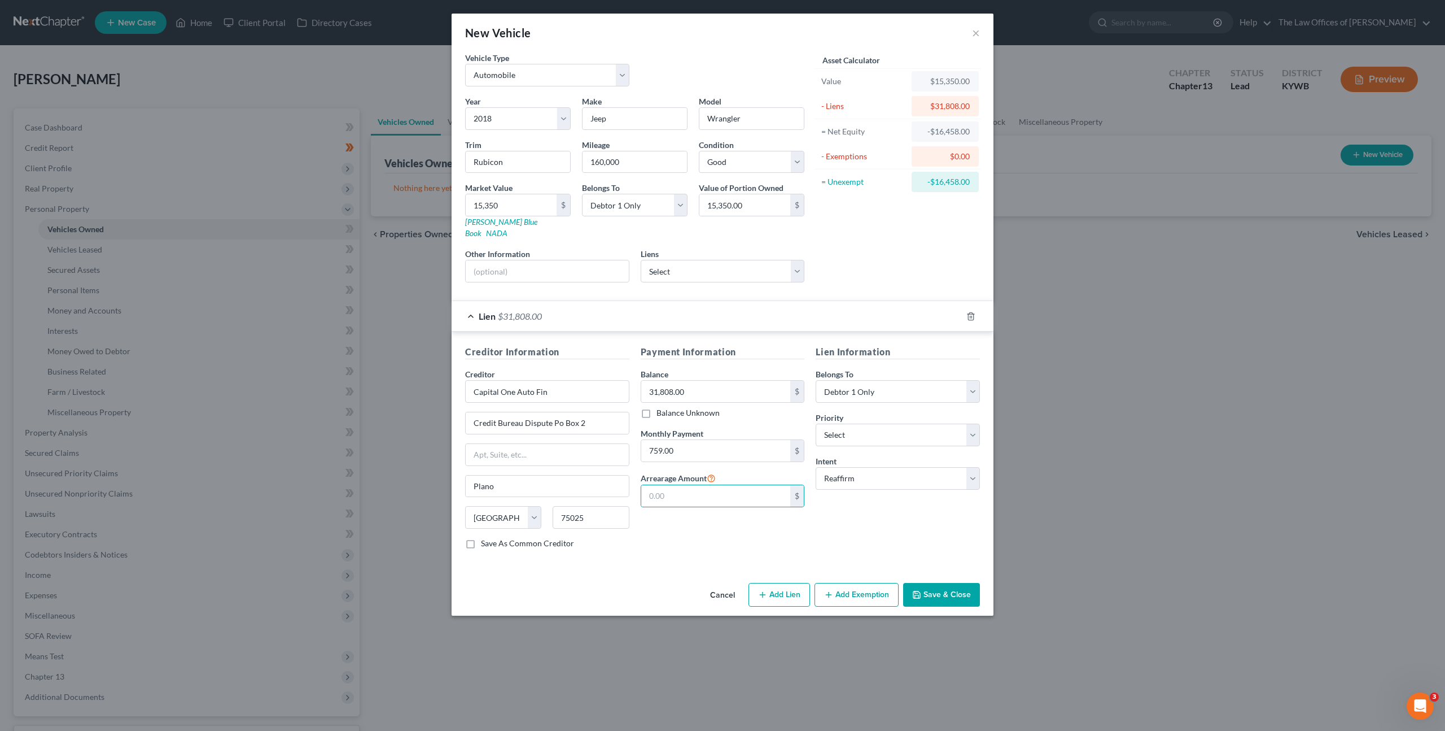
click at [954, 583] on button "Save & Close" at bounding box center [941, 595] width 77 height 24
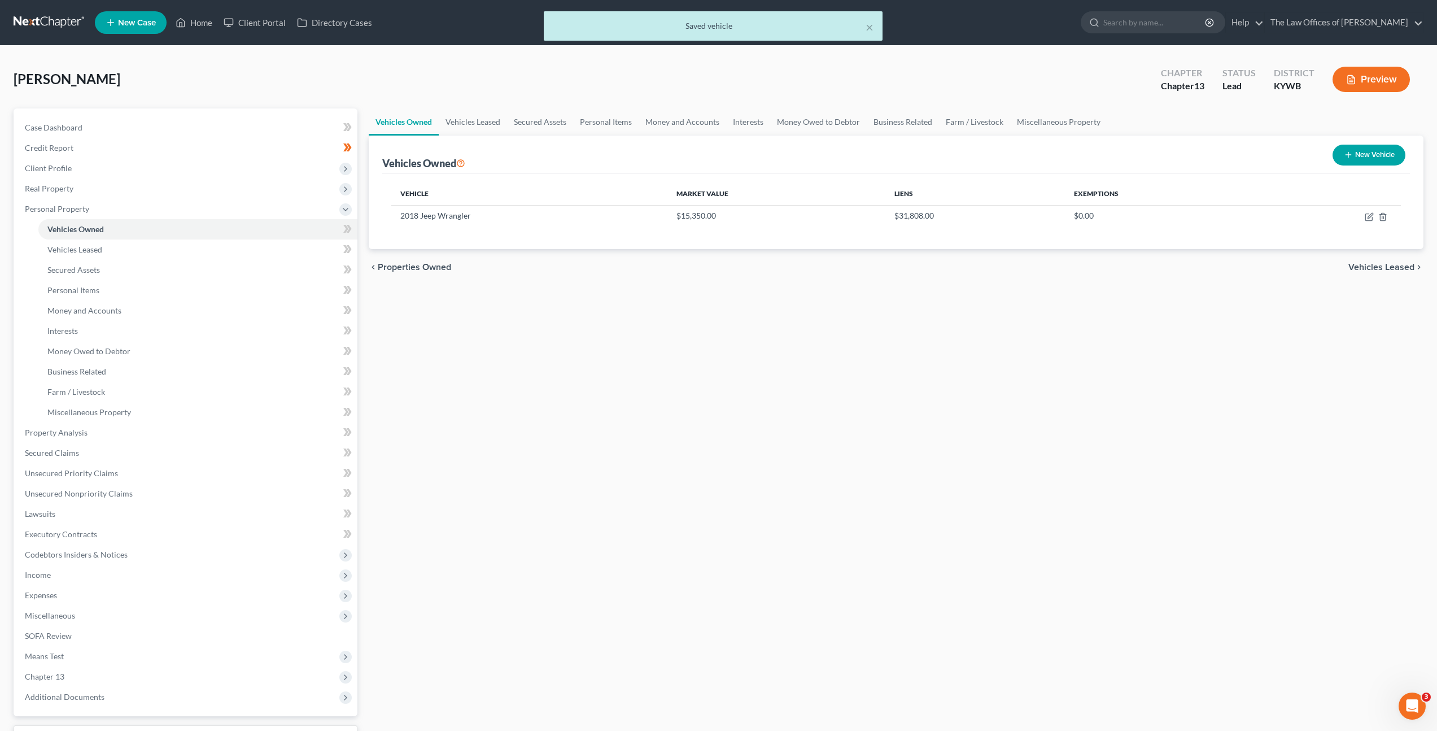
click at [710, 369] on div "Vehicles Owned Vehicles Leased Secured Assets Personal Items Money and Accounts…" at bounding box center [896, 444] width 1066 height 672
click at [212, 248] on link "Vehicles Leased" at bounding box center [197, 249] width 319 height 20
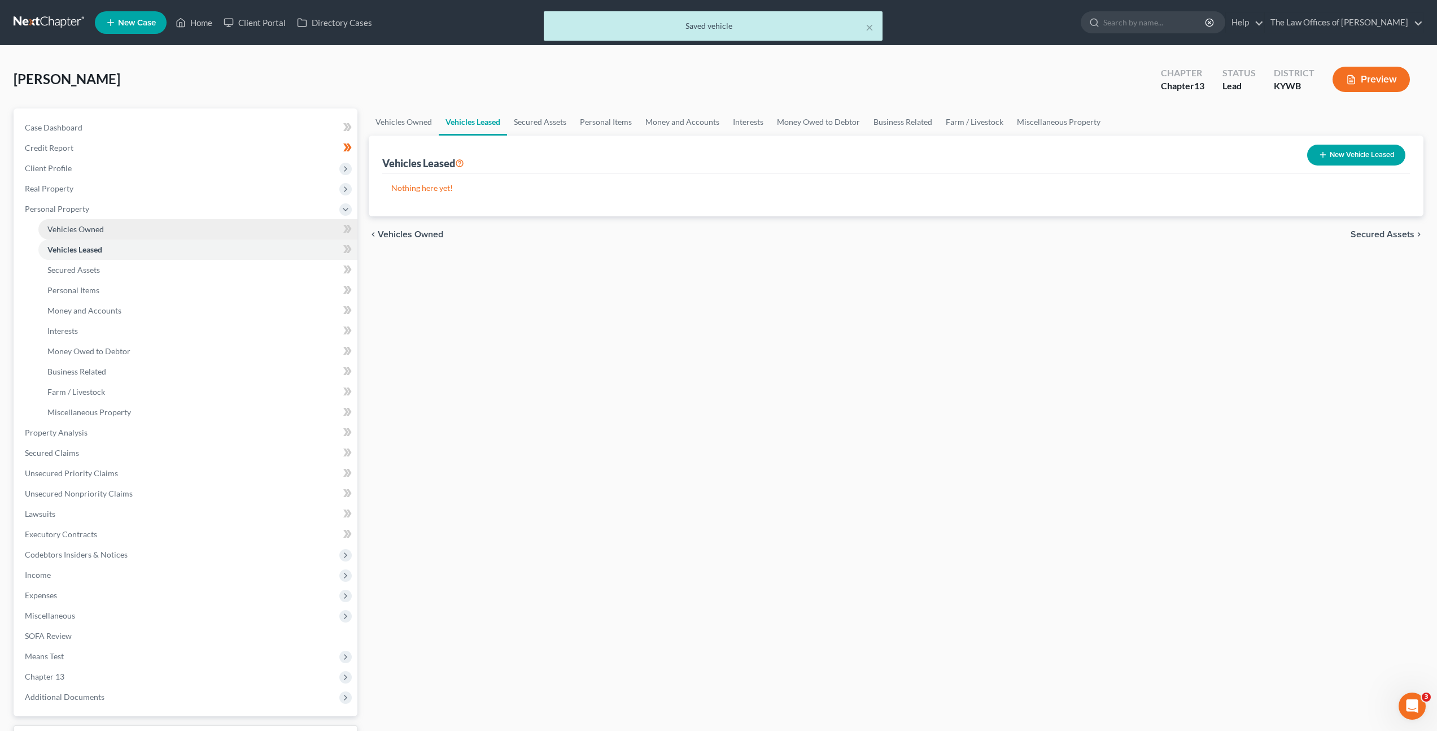
click at [294, 225] on link "Vehicles Owned" at bounding box center [197, 229] width 319 height 20
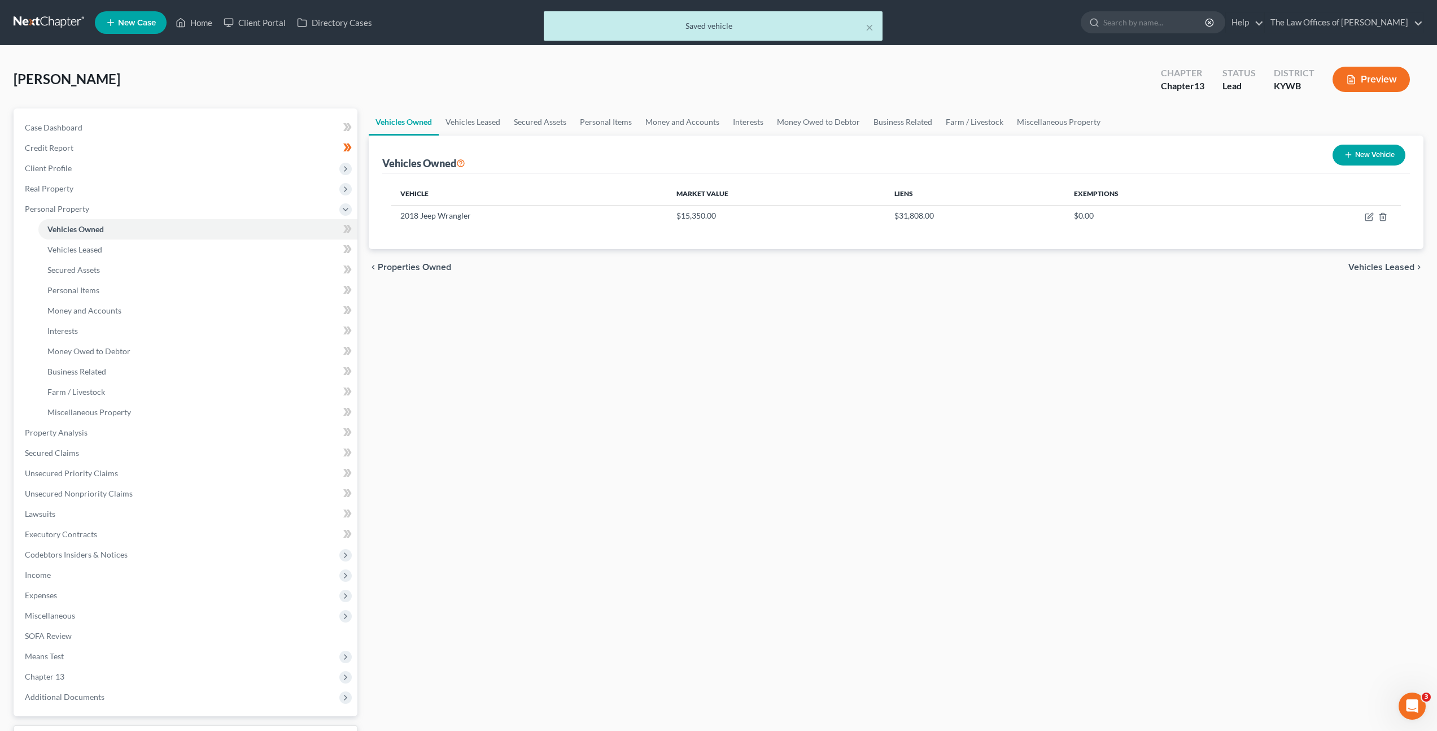
click at [1376, 156] on button "New Vehicle" at bounding box center [1368, 155] width 73 height 21
select select "0"
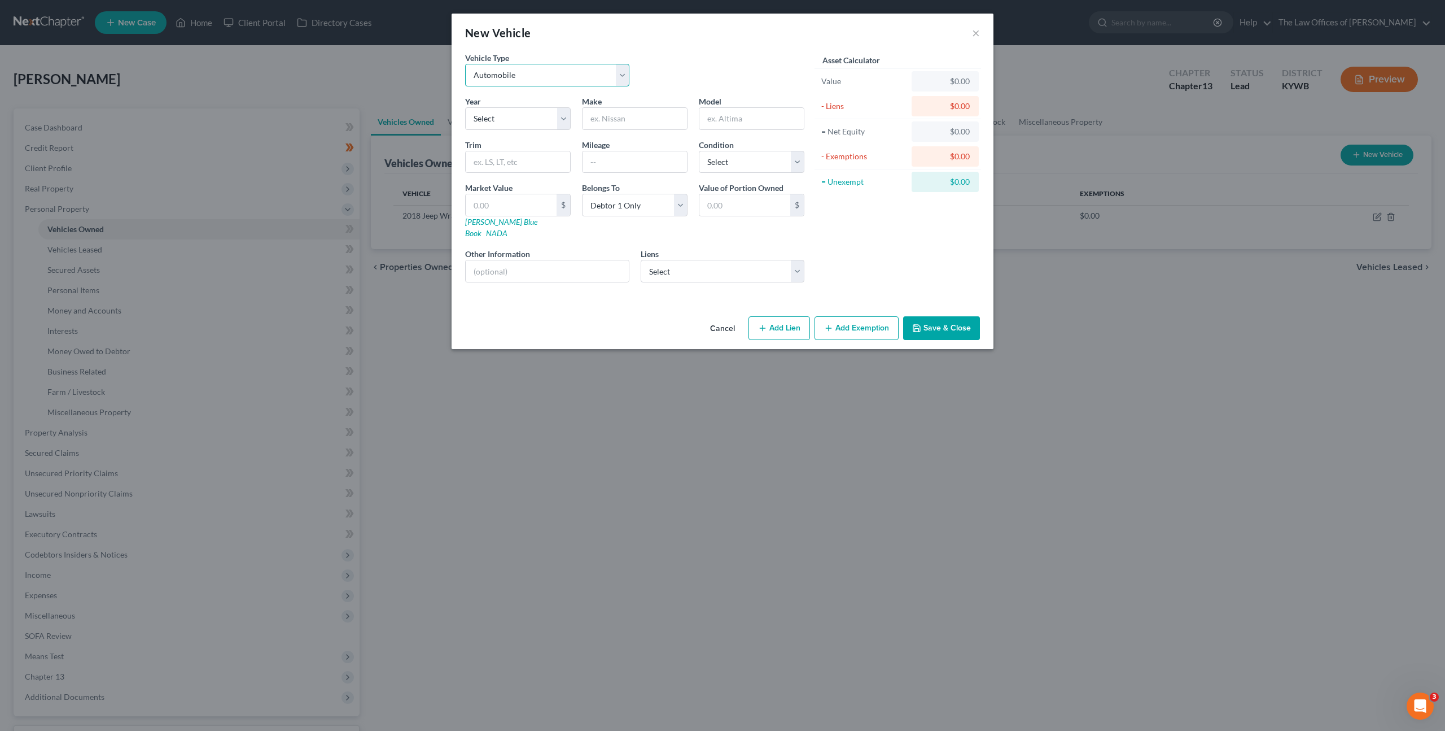
click at [558, 69] on select "Select Automobile Truck Trailer Watercraft Aircraft Motor Home Atv Other Vehicle" at bounding box center [547, 75] width 164 height 23
click at [718, 317] on button "Cancel" at bounding box center [722, 328] width 43 height 23
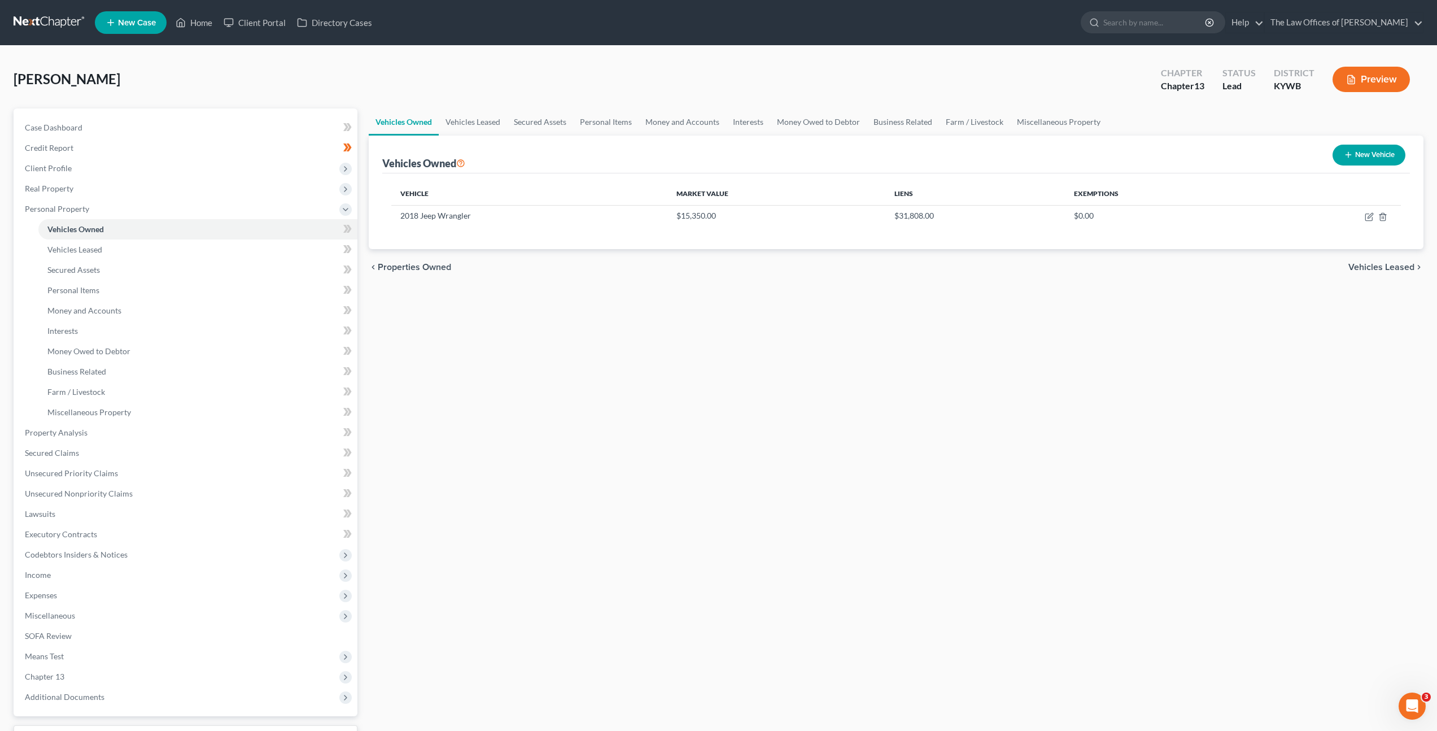
click at [542, 334] on div "Vehicles Owned Vehicles Leased Secured Assets Personal Items Money and Accounts…" at bounding box center [896, 444] width 1066 height 672
click at [345, 226] on icon at bounding box center [345, 229] width 5 height 8
click at [287, 250] on link "Vehicles Leased" at bounding box center [197, 249] width 319 height 20
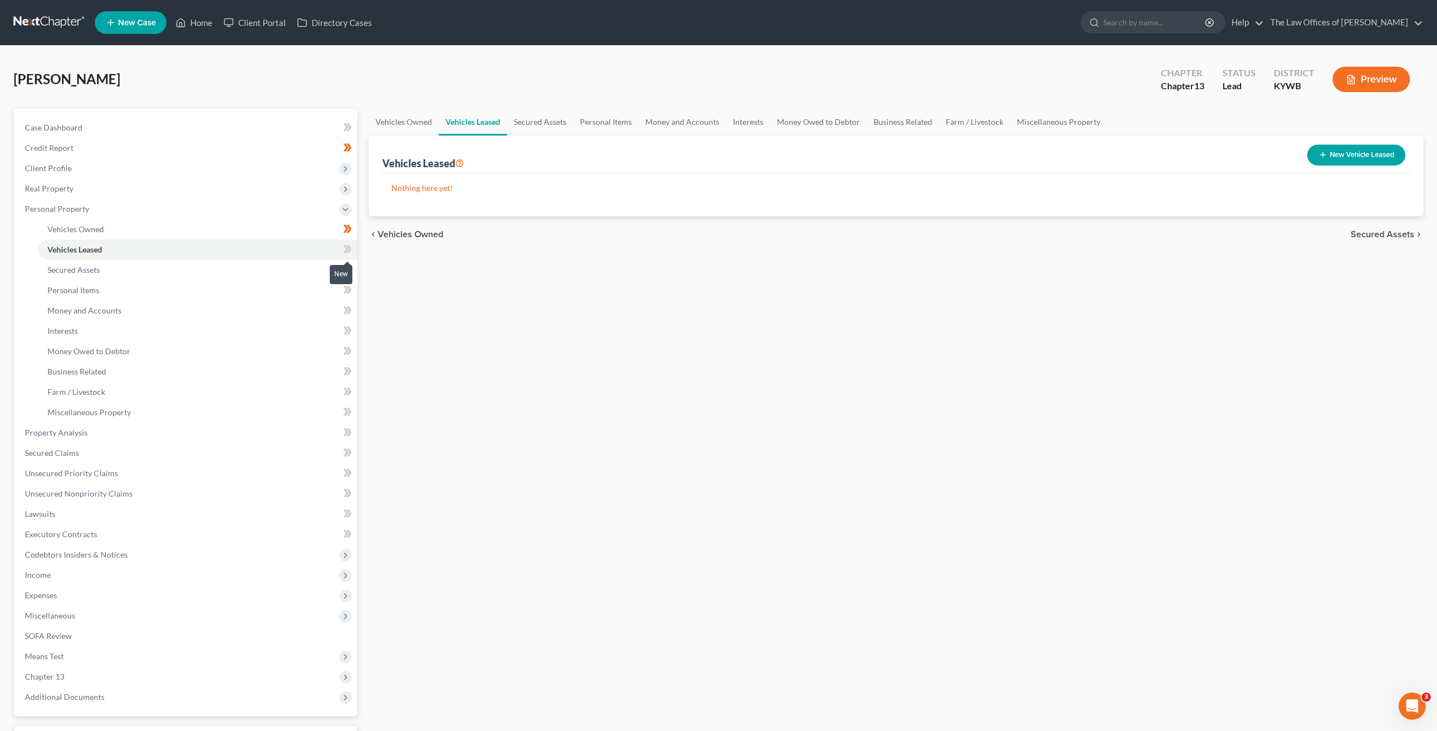
click at [350, 250] on icon at bounding box center [349, 249] width 5 height 8
click at [277, 263] on link "Secured Assets" at bounding box center [197, 270] width 319 height 20
click at [353, 268] on span at bounding box center [348, 271] width 20 height 17
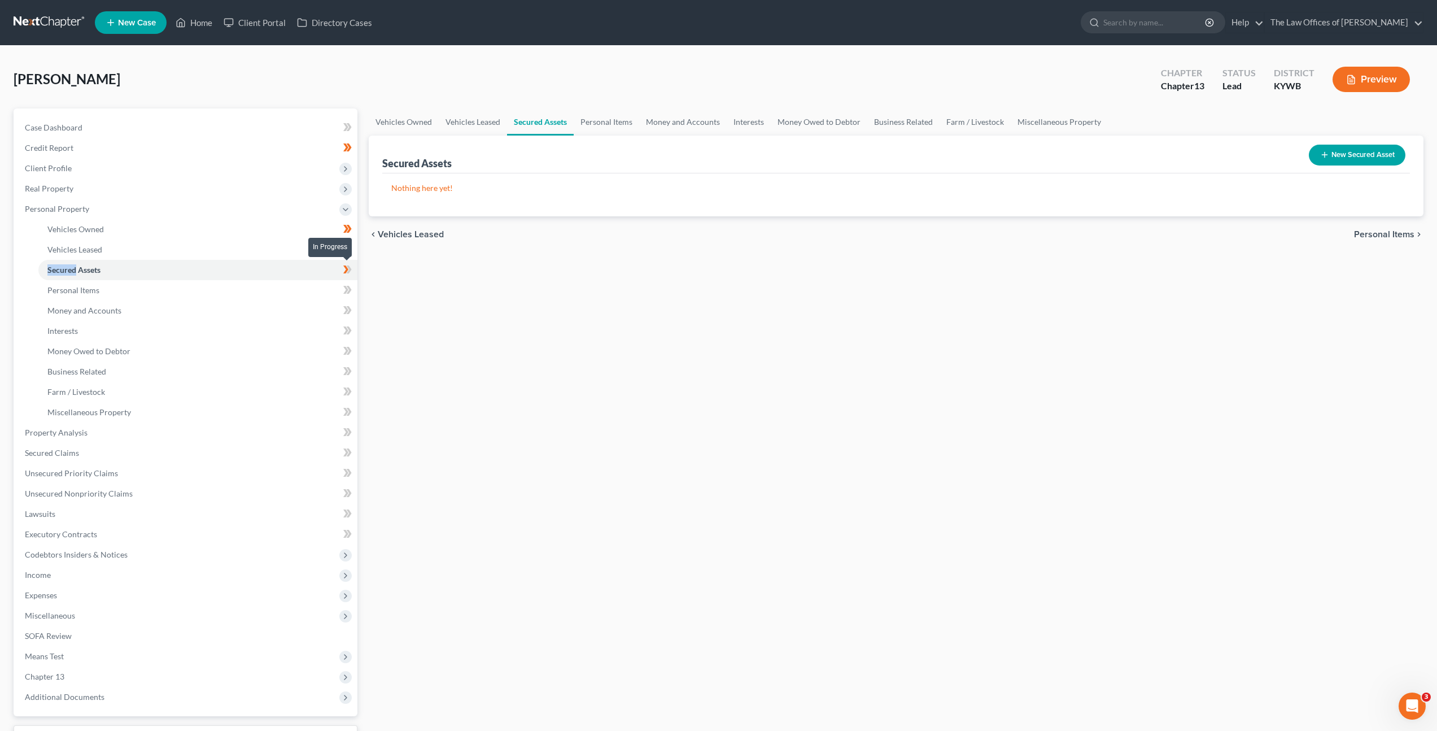
click at [353, 268] on span at bounding box center [348, 271] width 20 height 17
click at [278, 278] on link "Secured Assets" at bounding box center [197, 270] width 319 height 20
click at [287, 281] on link "Personal Items" at bounding box center [197, 290] width 319 height 20
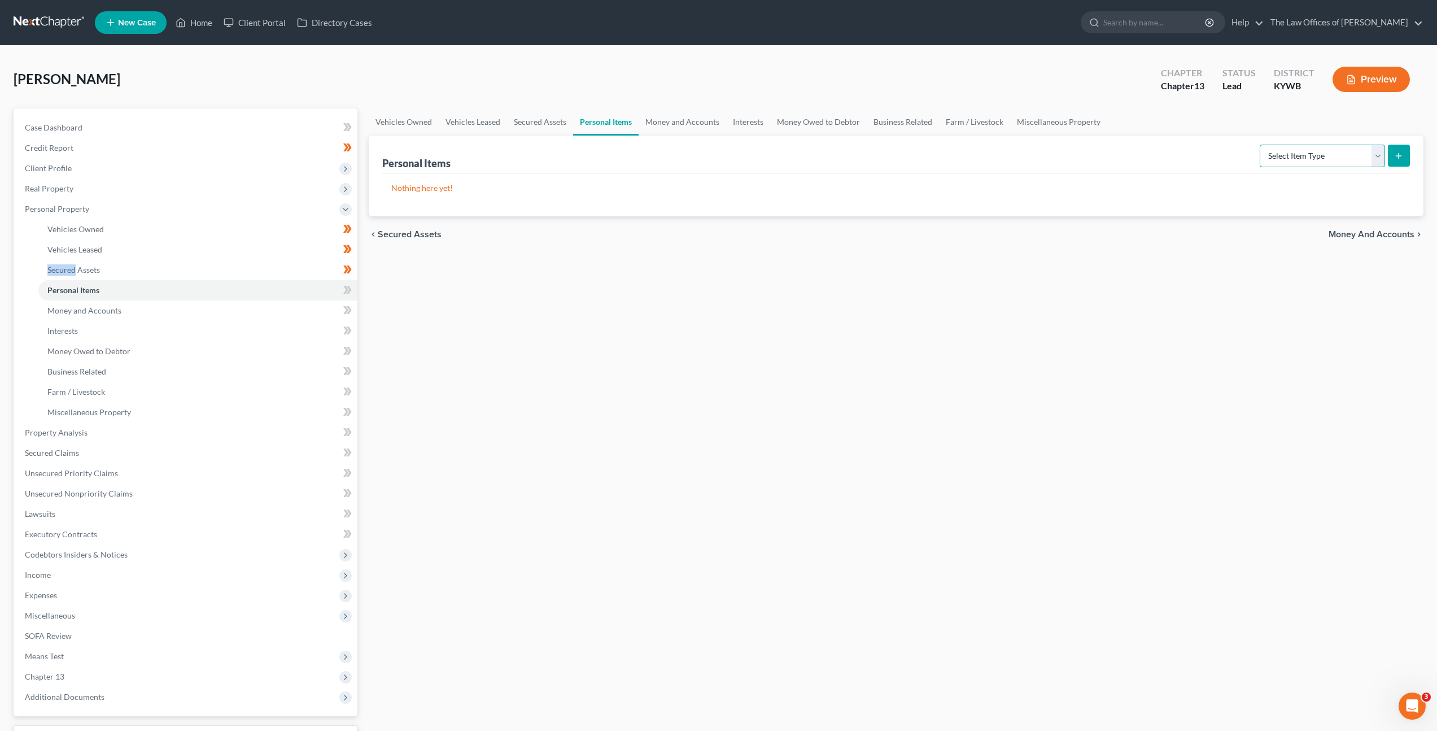
click at [1279, 162] on select "Select Item Type Clothing Collectibles Of Value Electronics Firearms Household …" at bounding box center [1322, 156] width 125 height 23
select select "clothing"
click at [1261, 145] on select "Select Item Type Clothing Collectibles Of Value Electronics Firearms Household …" at bounding box center [1322, 156] width 125 height 23
click at [1391, 155] on button "submit" at bounding box center [1399, 156] width 22 height 22
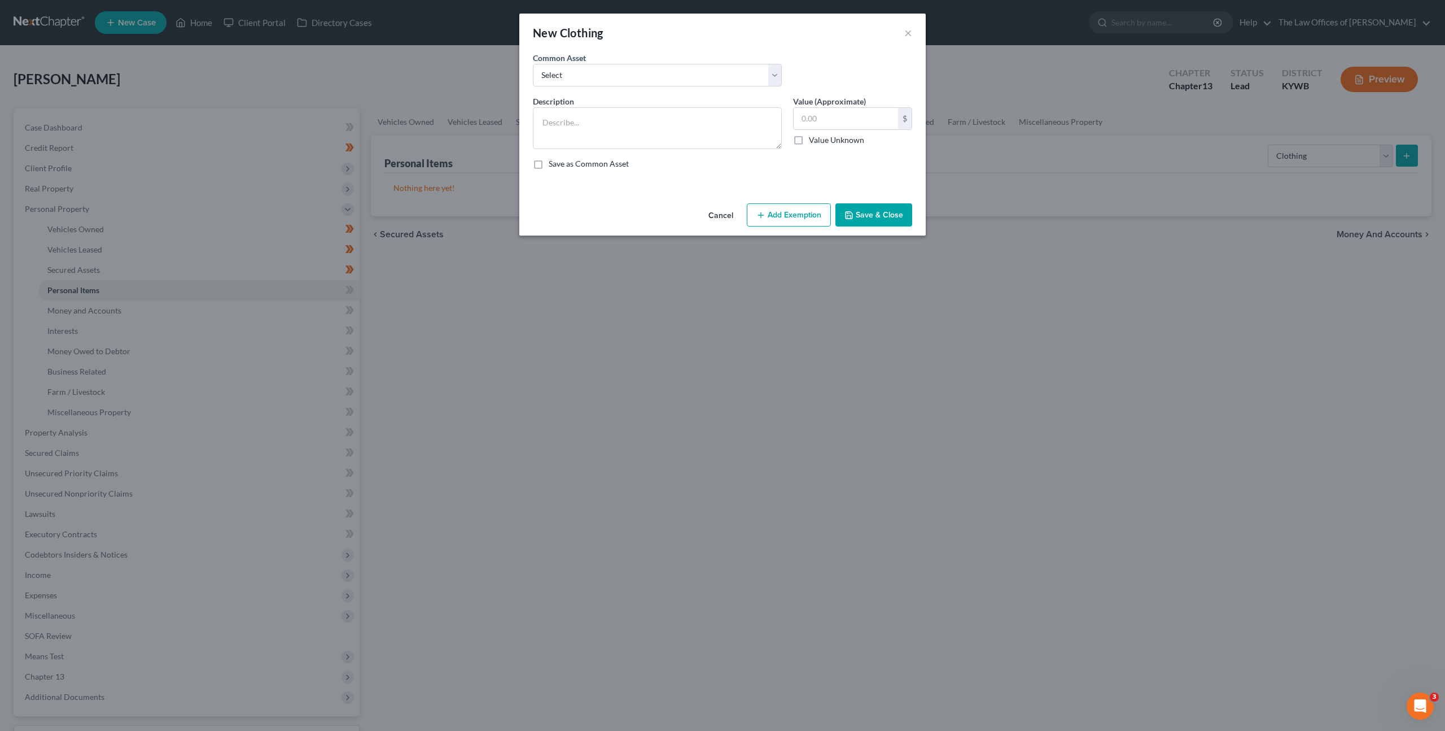
click at [615, 62] on div "Common Asset Select Debtor's Clothing Joint Debtor's Clothing" at bounding box center [657, 69] width 260 height 34
click at [609, 80] on select "Select Debtor's Clothing Joint Debtor's Clothing" at bounding box center [657, 75] width 249 height 23
select select "0"
click at [533, 64] on select "Select Debtor's Clothing Joint Debtor's Clothing" at bounding box center [657, 75] width 249 height 23
type textarea "Debtor's Clothing"
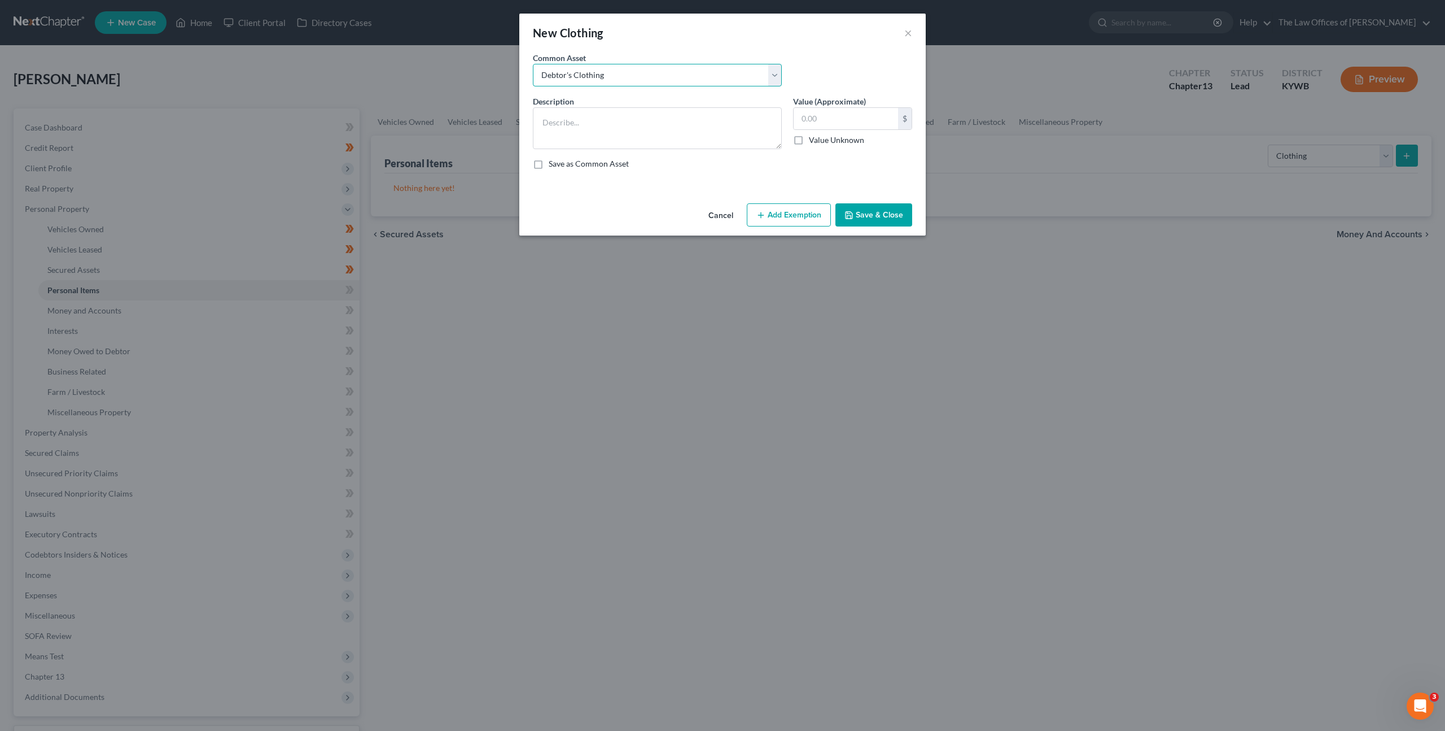
type input "50.00"
click at [648, 203] on div "Cancel Add Exemption Save & Close" at bounding box center [722, 217] width 407 height 37
drag, startPoint x: 886, startPoint y: 215, endPoint x: 823, endPoint y: 236, distance: 67.3
click at [886, 215] on button "Save & Close" at bounding box center [874, 215] width 77 height 24
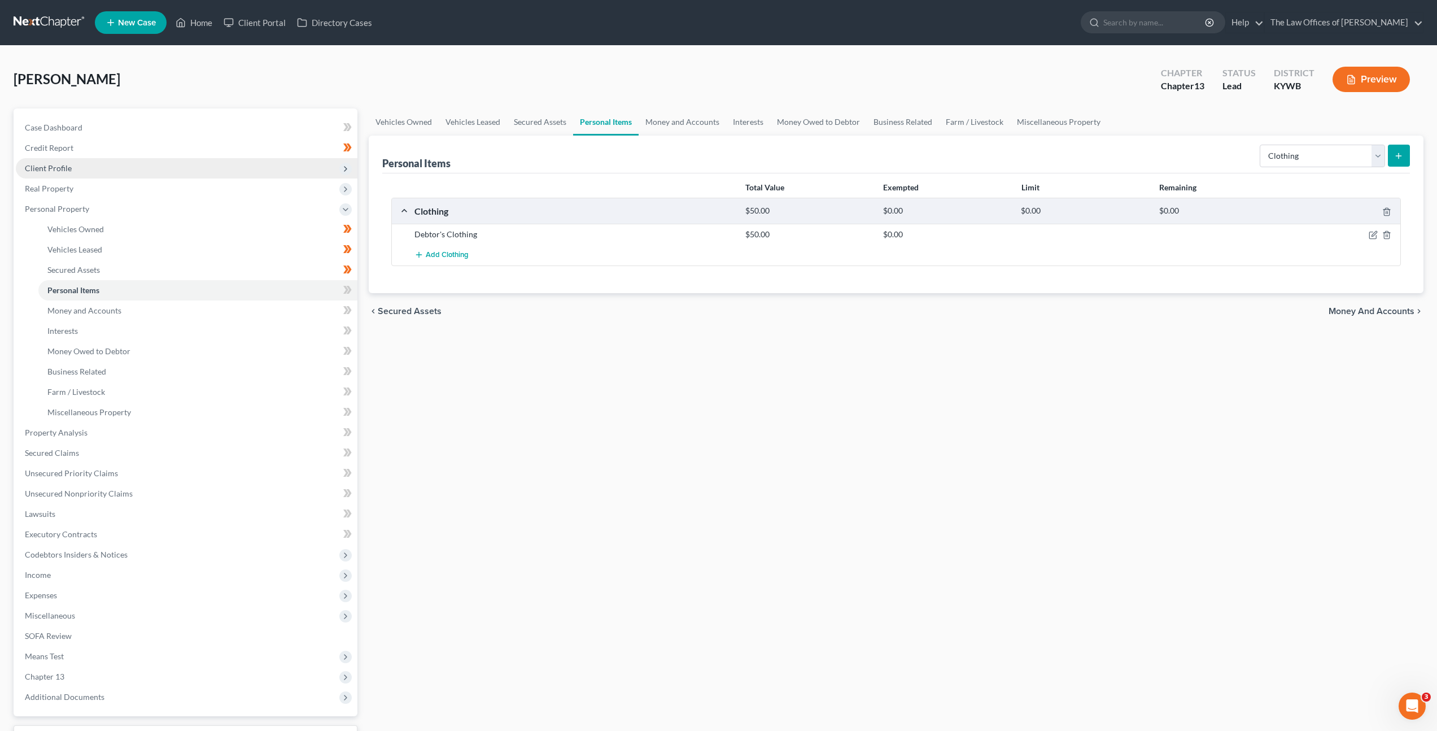
click at [247, 168] on span "Client Profile" at bounding box center [187, 168] width 342 height 20
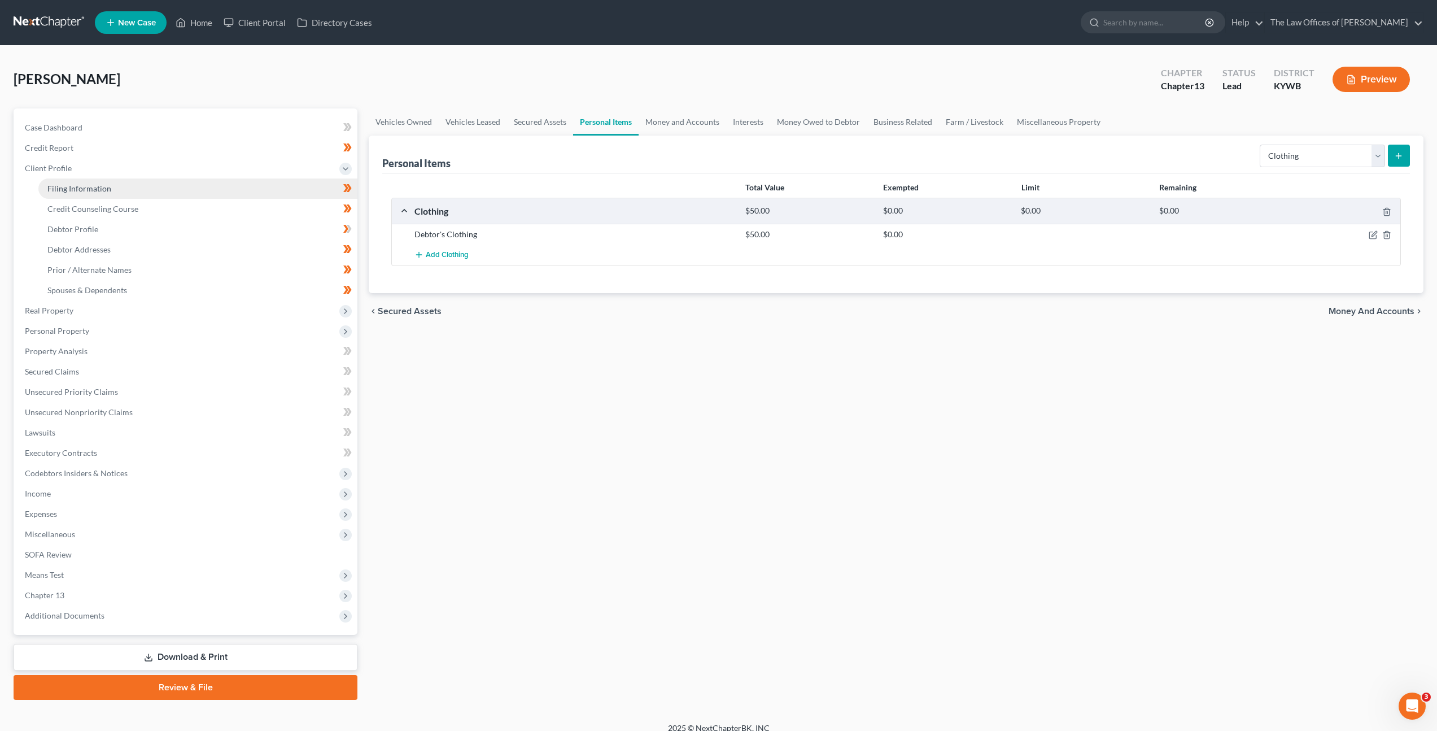
click at [204, 185] on link "Filing Information" at bounding box center [197, 188] width 319 height 20
select select "1"
select select "0"
select select "3"
select select "33"
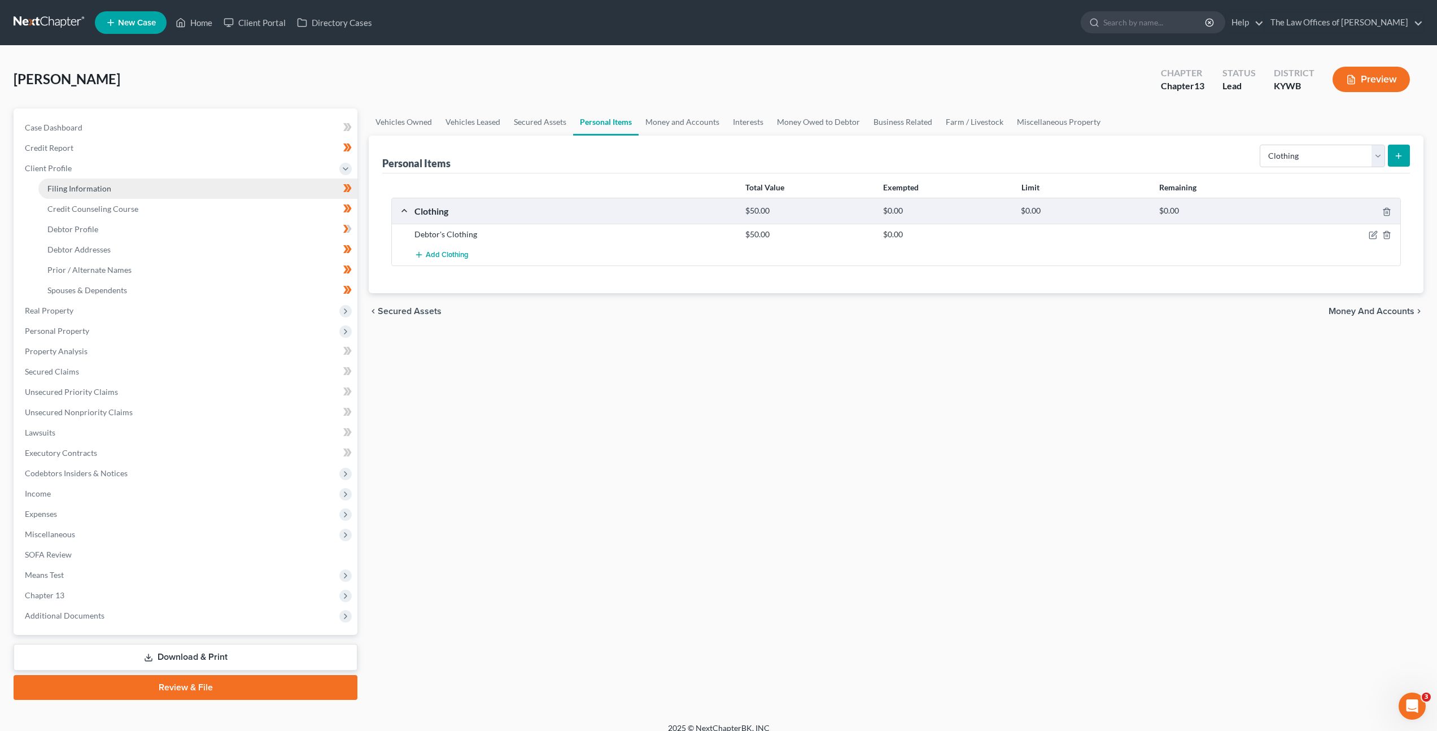
select select "5"
select select "18"
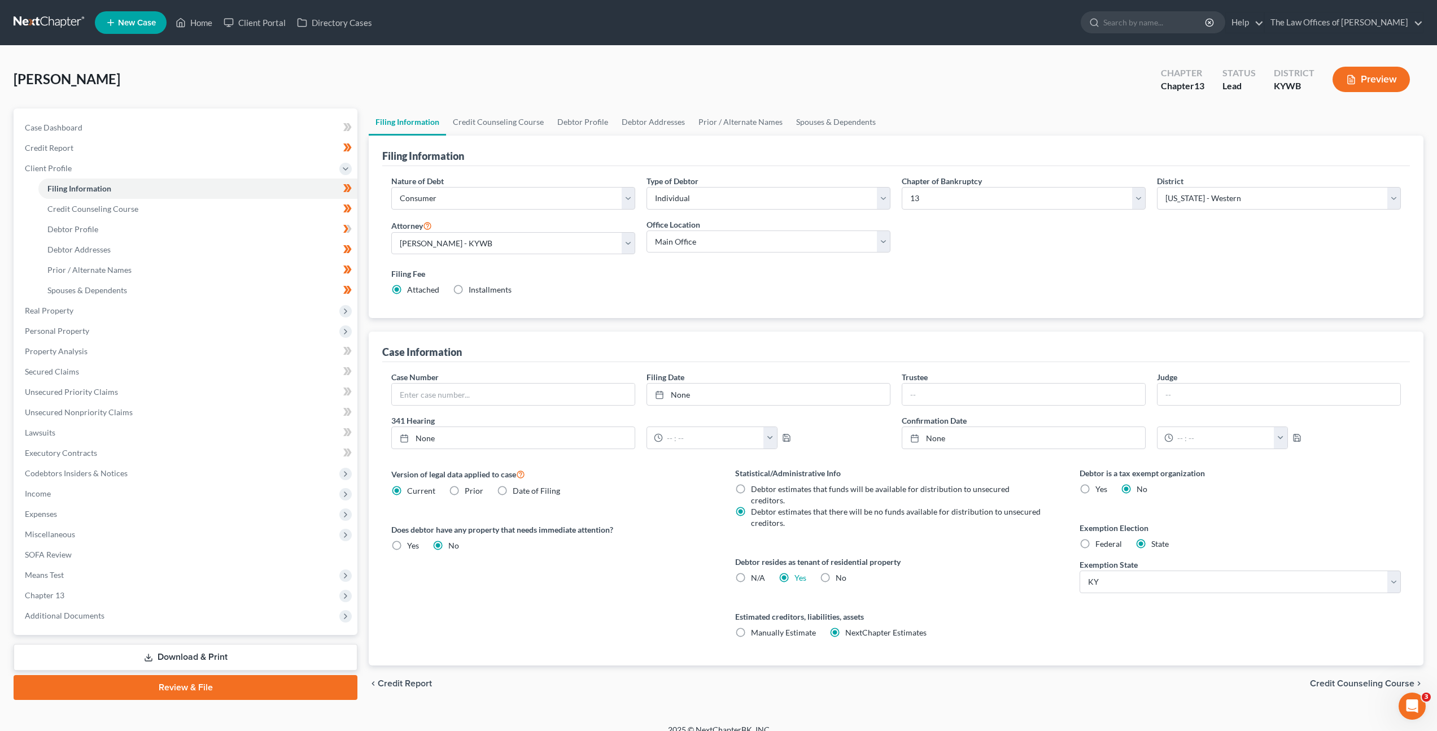
click at [1095, 542] on label "Federal" at bounding box center [1108, 543] width 27 height 11
click at [1100, 542] on input "Federal" at bounding box center [1103, 541] width 7 height 7
radio input "true"
radio input "false"
click at [1241, 509] on div "Debtor is a tax exempt organization Yes No Exemption Election Federal State" at bounding box center [1240, 566] width 344 height 198
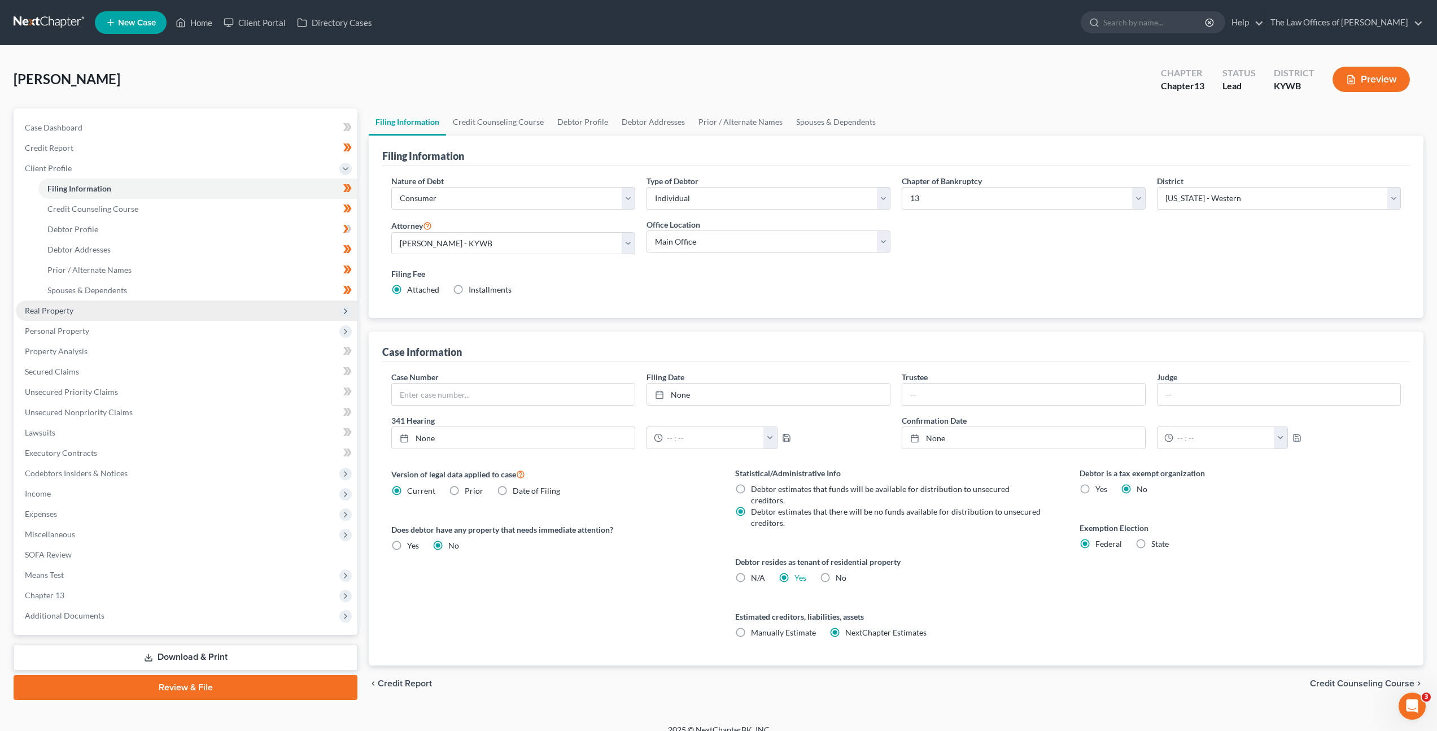
click at [125, 309] on span "Real Property" at bounding box center [187, 310] width 342 height 20
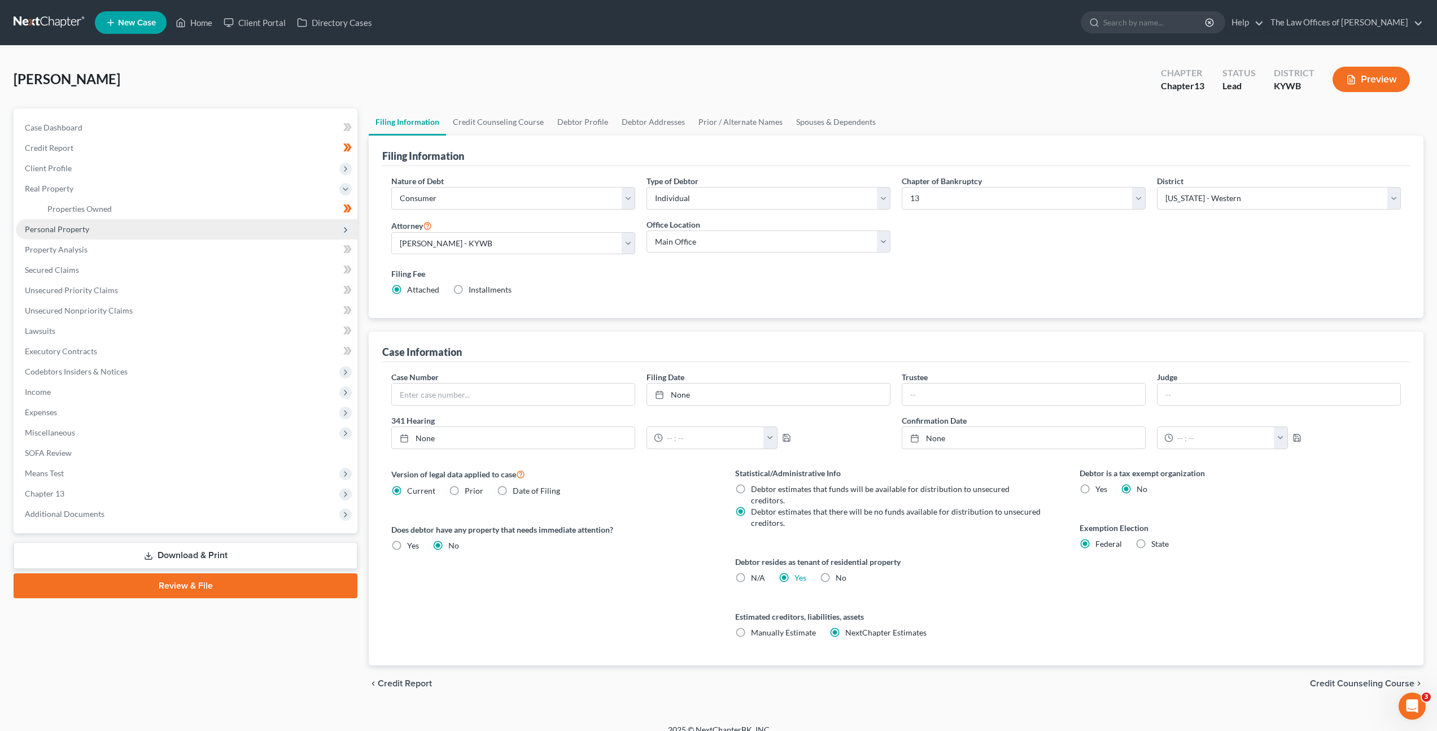
click at [120, 228] on span "Personal Property" at bounding box center [187, 229] width 342 height 20
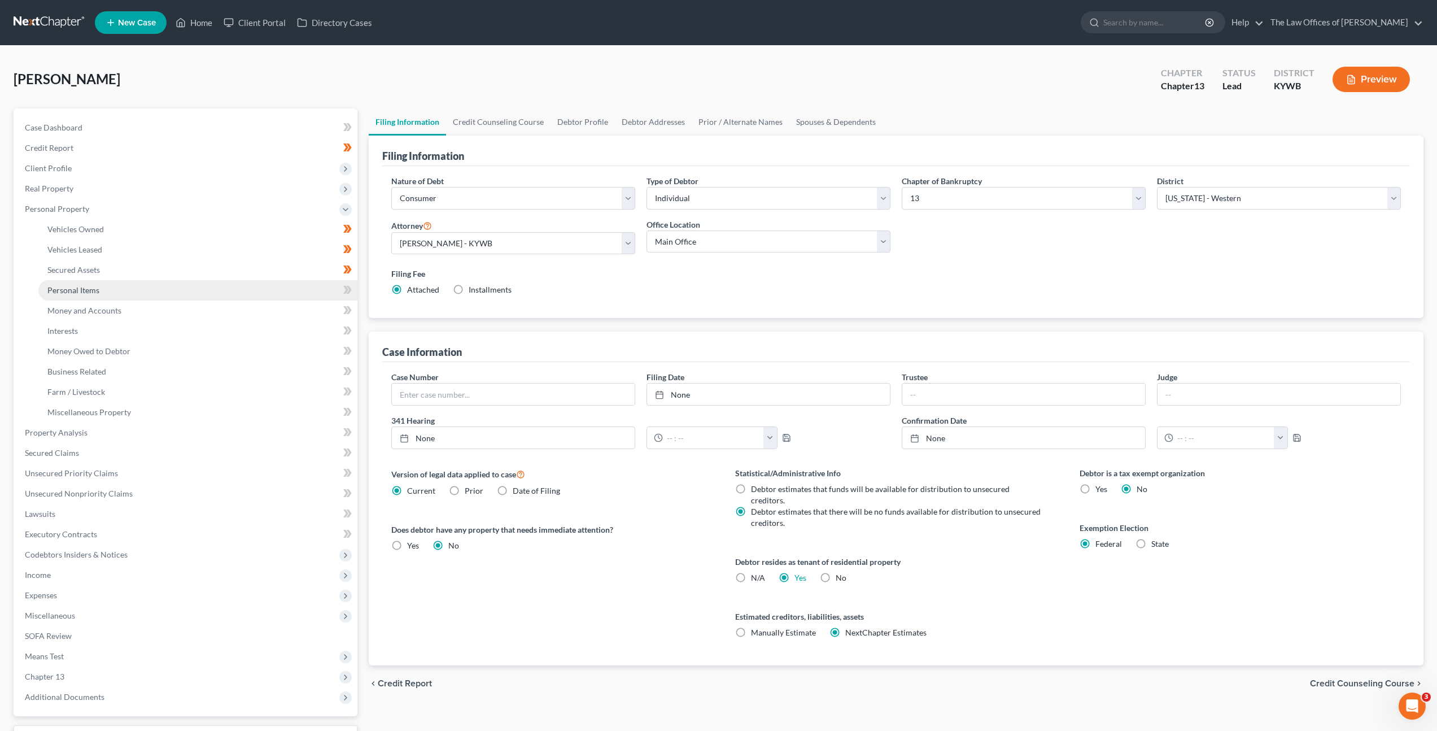
click at [117, 289] on link "Personal Items" at bounding box center [197, 290] width 319 height 20
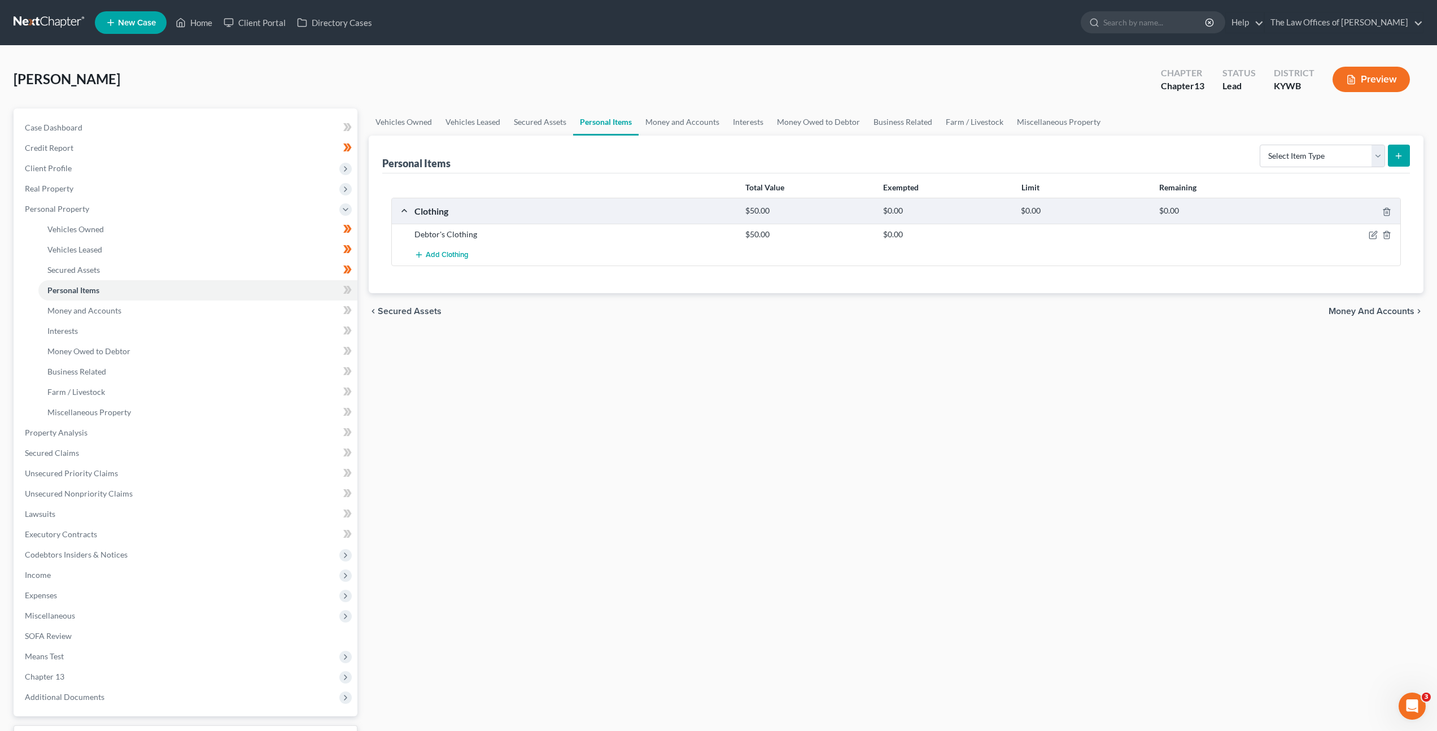
click at [744, 348] on div "Vehicles Owned Vehicles Leased Secured Assets Personal Items Money and Accounts…" at bounding box center [896, 444] width 1066 height 672
click at [1370, 237] on icon "button" at bounding box center [1373, 234] width 9 height 9
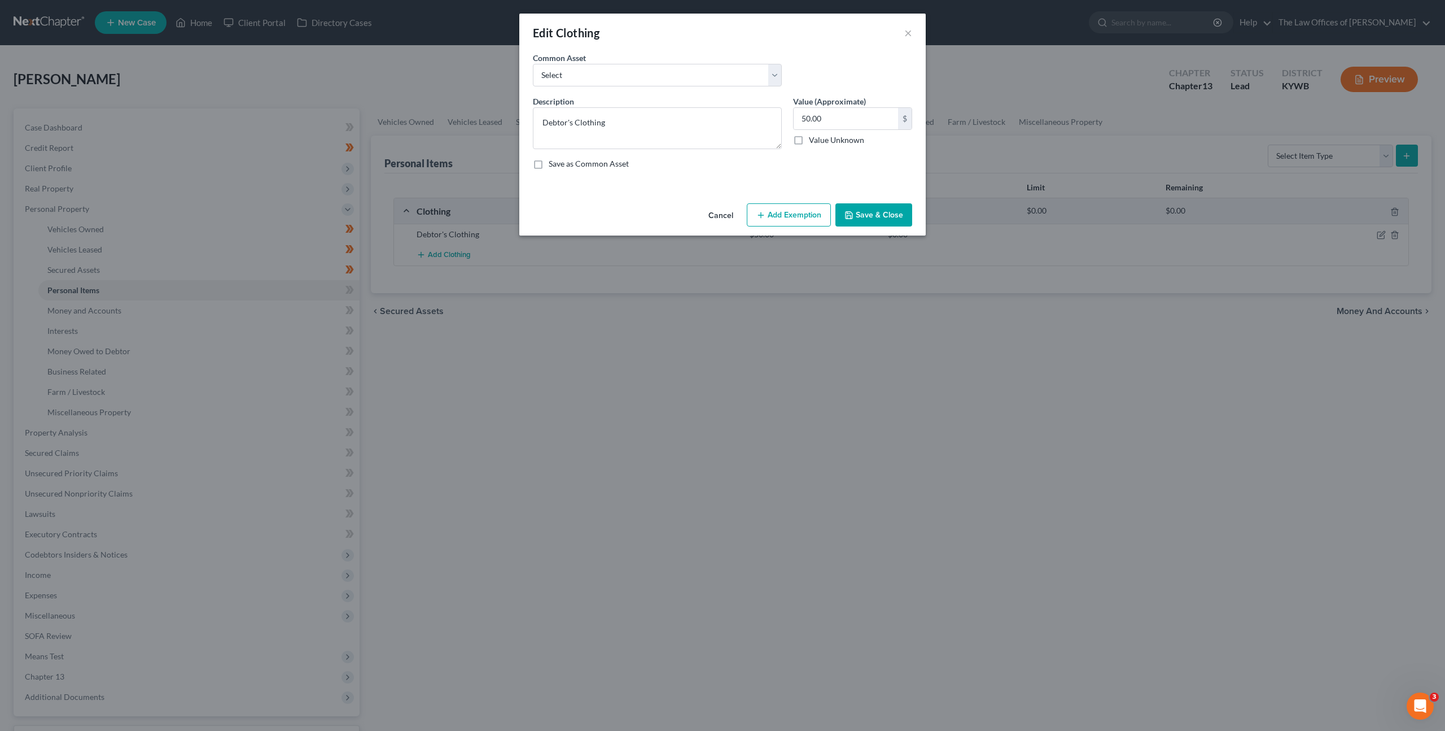
click at [772, 218] on button "Add Exemption" at bounding box center [789, 215] width 84 height 24
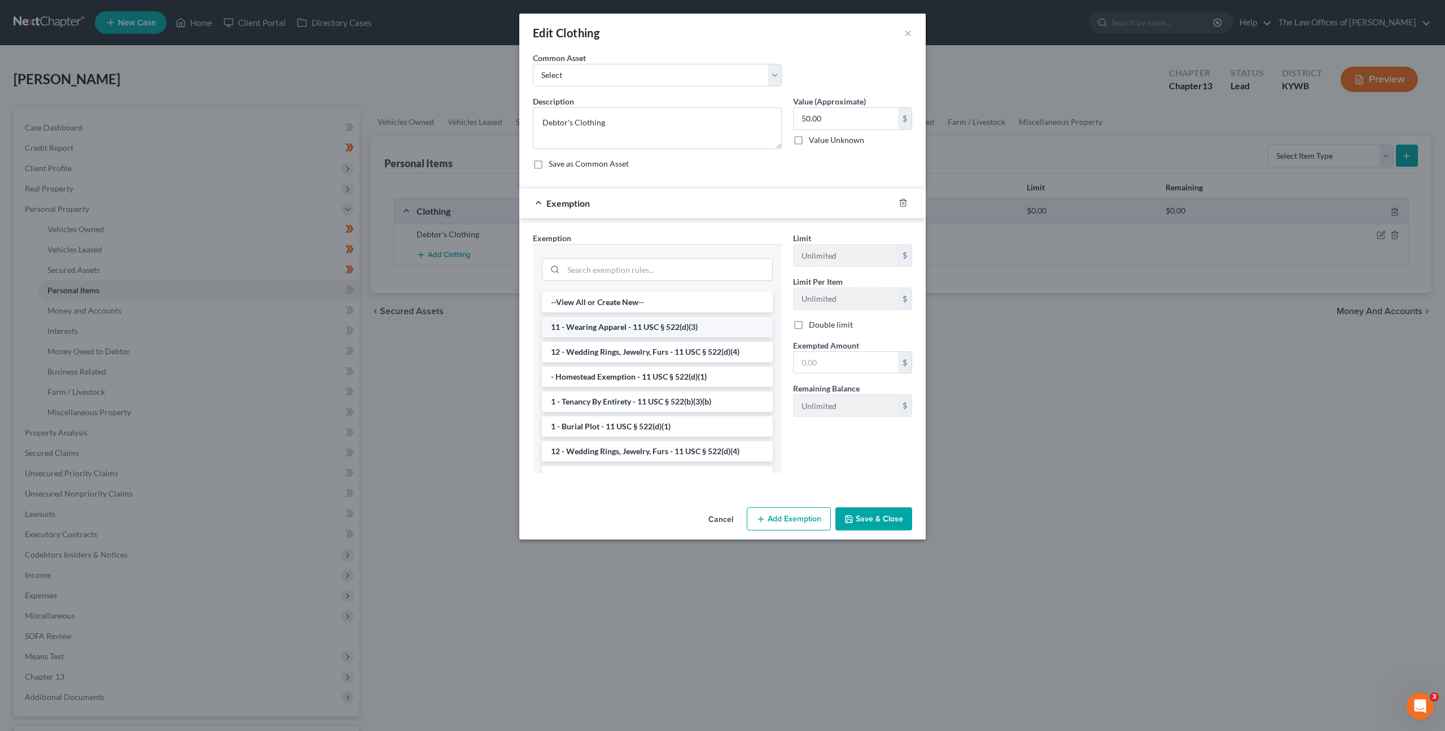
click at [592, 324] on li "11 - Wearing Apparel - 11 USC § 522(d)(3)" at bounding box center [657, 327] width 231 height 20
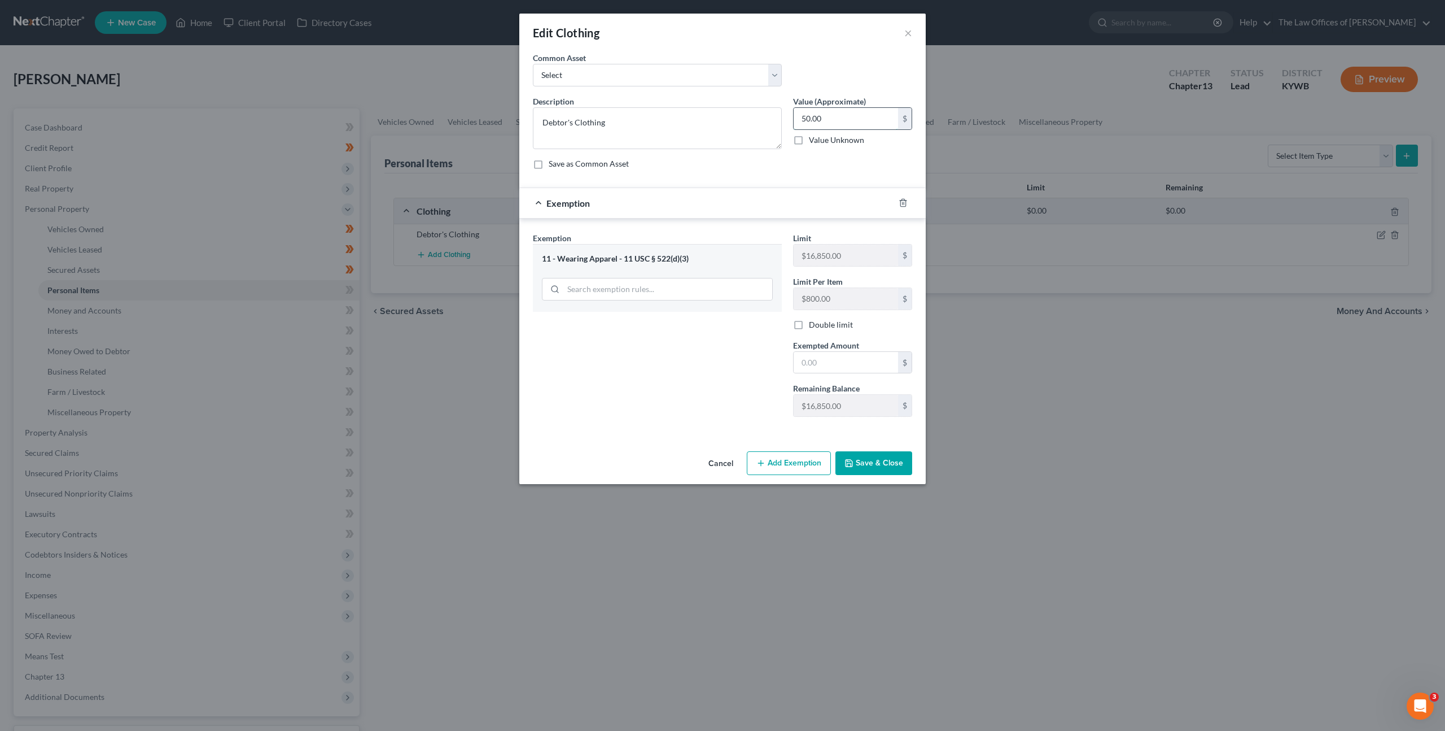
drag, startPoint x: 820, startPoint y: 125, endPoint x: 838, endPoint y: 106, distance: 26.4
click at [821, 124] on input "50.00" at bounding box center [846, 118] width 104 height 21
type input "800"
click at [816, 372] on input "text" at bounding box center [846, 362] width 104 height 21
type input "800"
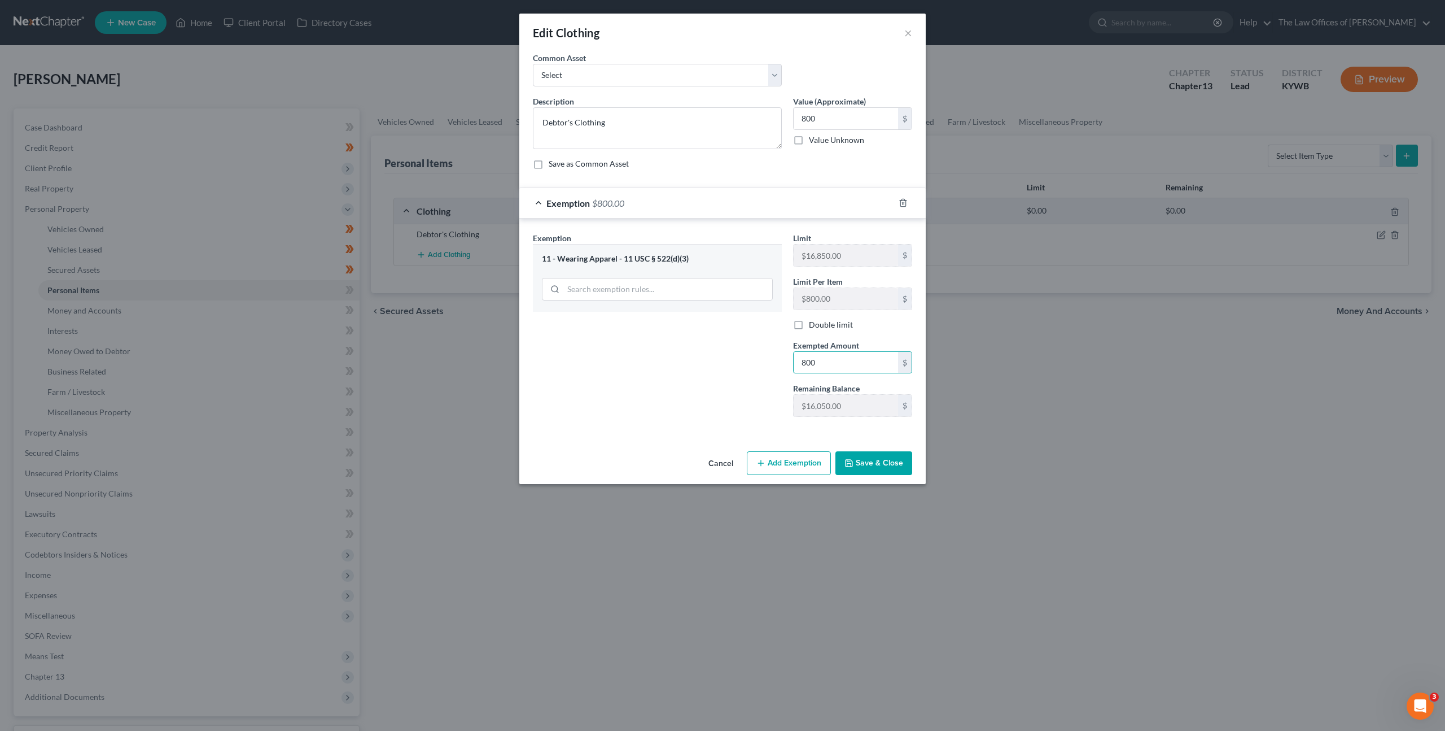
click at [759, 385] on div "Exemption Set must be selected for CA. Exemption * 11 - Wearing Apparel - 11 US…" at bounding box center [657, 329] width 260 height 194
click at [866, 461] on button "Save & Close" at bounding box center [874, 463] width 77 height 24
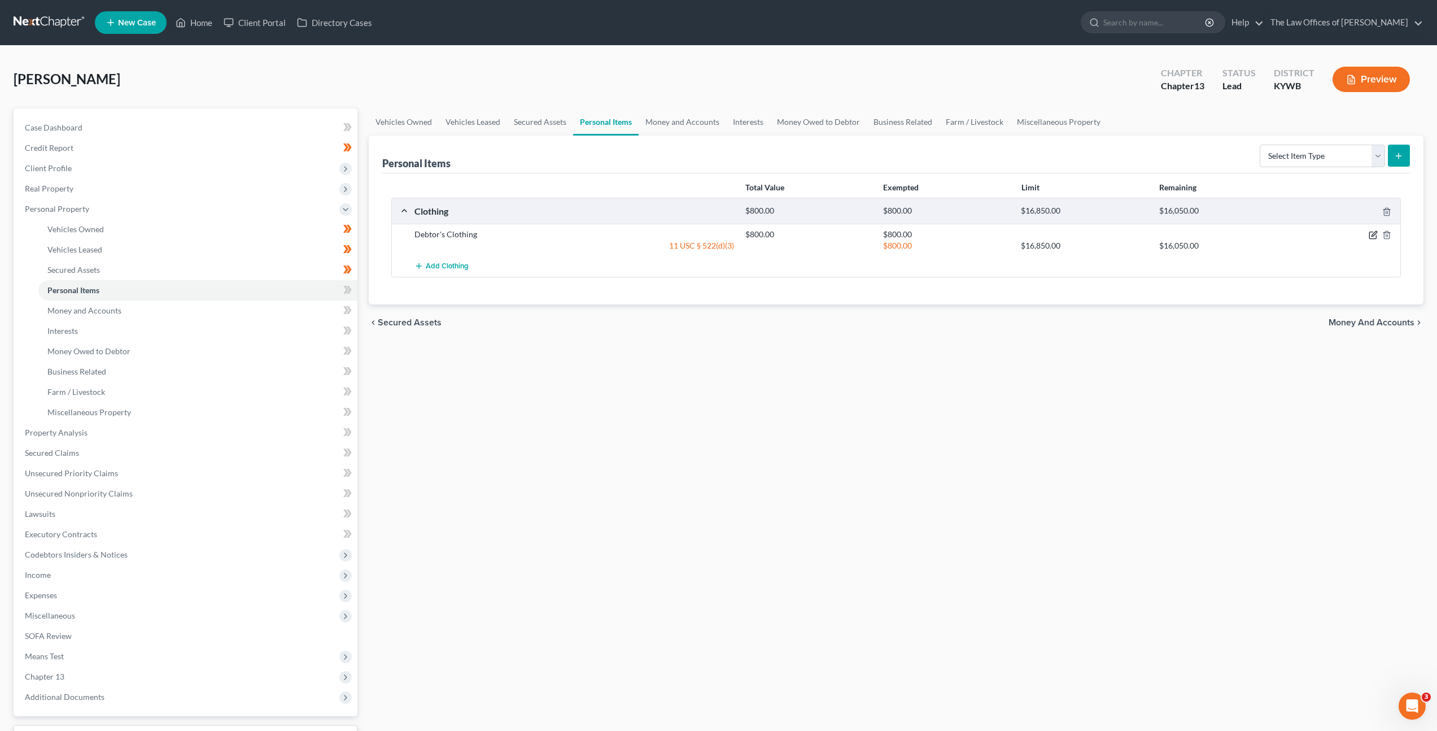
click at [1370, 237] on icon "button" at bounding box center [1373, 234] width 9 height 9
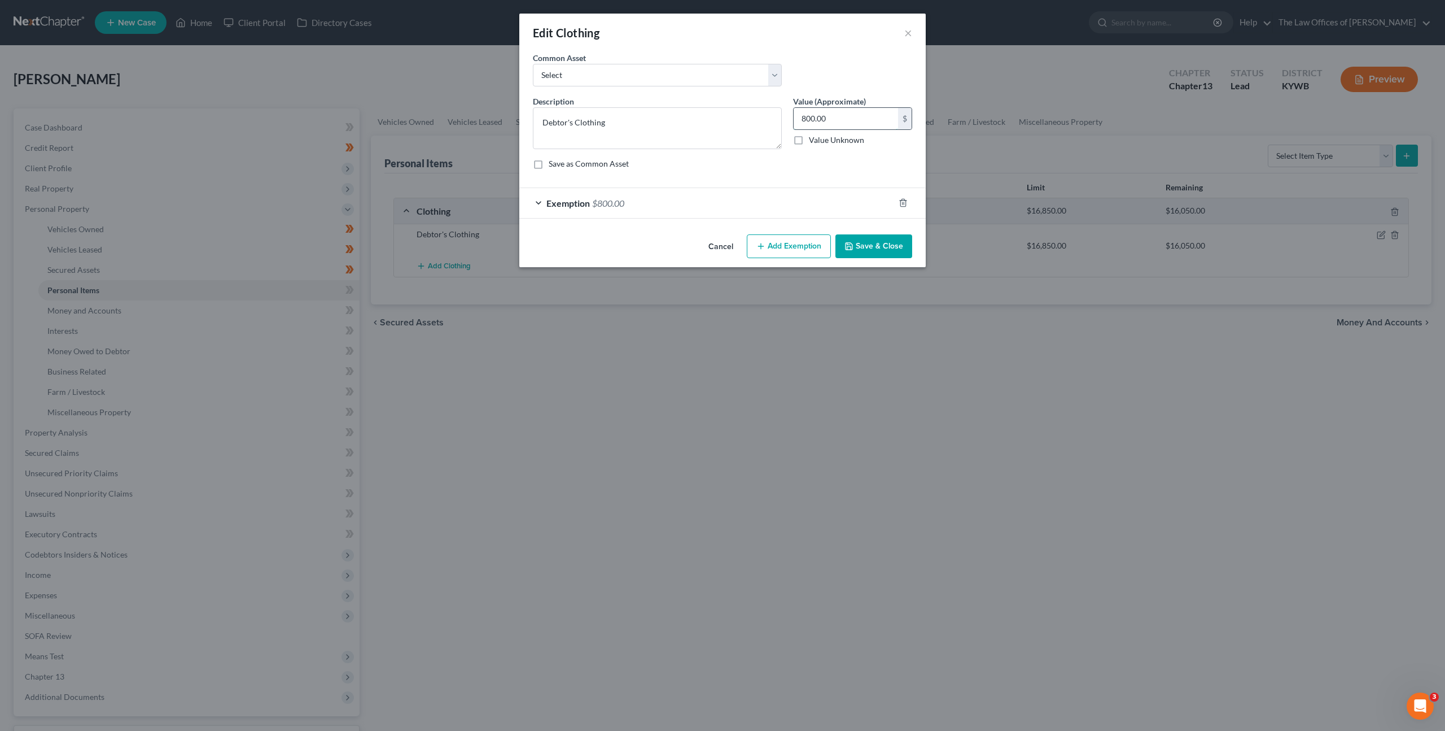
click at [846, 111] on input "800.00" at bounding box center [846, 118] width 104 height 21
type input "500"
click at [873, 250] on button "Save & Close" at bounding box center [874, 246] width 77 height 24
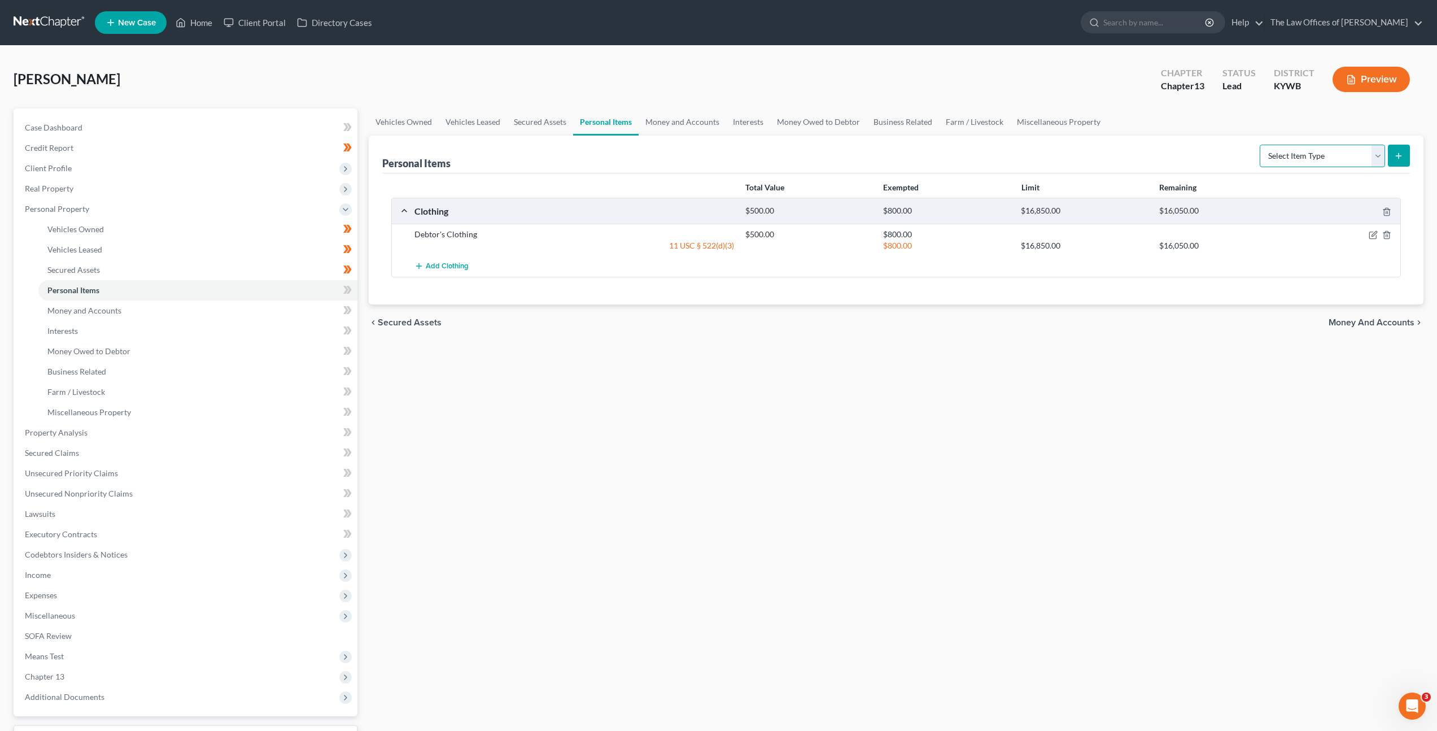
click at [1303, 155] on select "Select Item Type Clothing Collectibles Of Value Electronics Firearms Household …" at bounding box center [1322, 156] width 125 height 23
select select "sports_and_hobby_equipment"
click at [1261, 145] on select "Select Item Type Clothing Collectibles Of Value Electronics Firearms Household …" at bounding box center [1322, 156] width 125 height 23
click at [1406, 158] on button "submit" at bounding box center [1399, 156] width 22 height 22
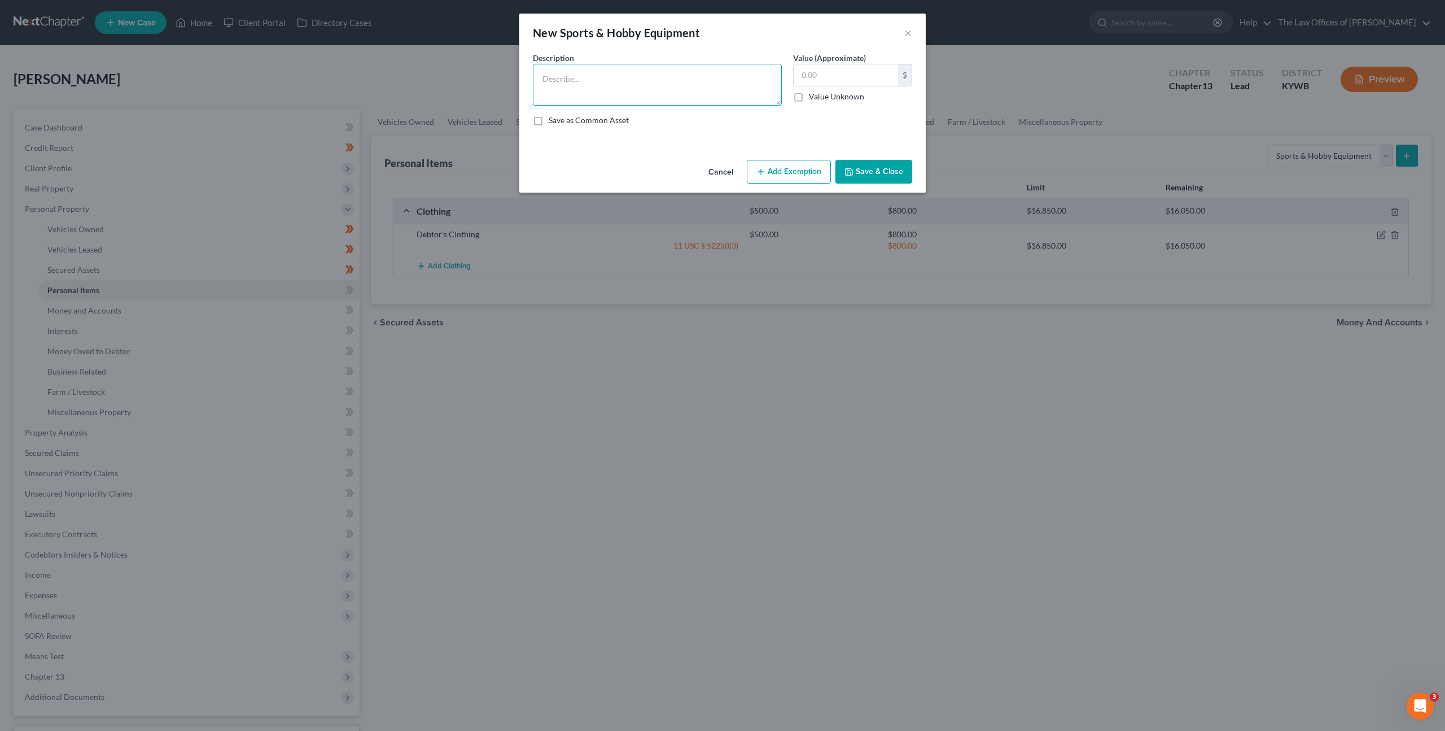
click at [621, 90] on textarea at bounding box center [657, 85] width 249 height 42
type textarea "Hunting Equipment"
click at [828, 78] on input "text" at bounding box center [846, 74] width 104 height 21
type input "500"
click at [879, 175] on button "Save & Close" at bounding box center [874, 172] width 77 height 24
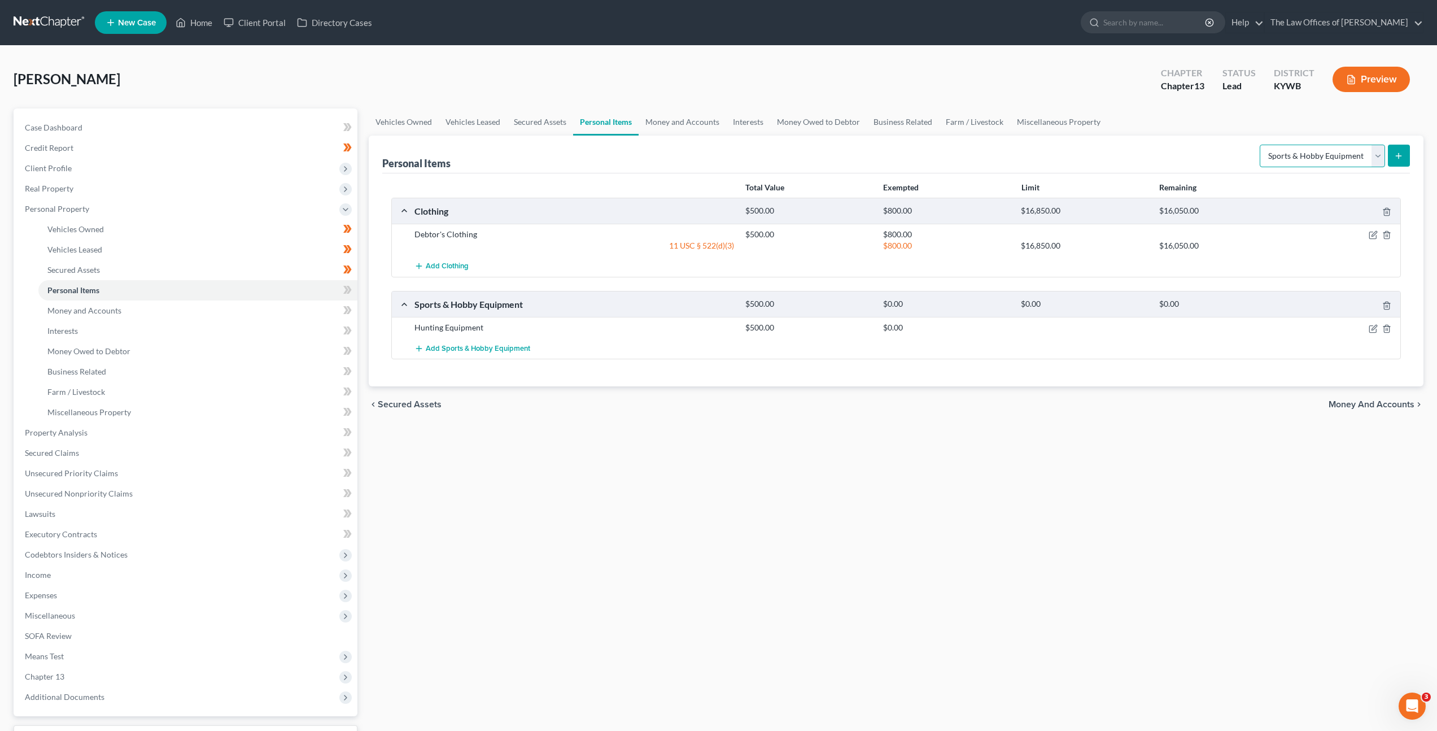
click at [1323, 147] on select "Select Item Type Clothing Collectibles Of Value Electronics Firearms Household …" at bounding box center [1322, 156] width 125 height 23
click at [1261, 145] on select "Select Item Type Clothing Collectibles Of Value Electronics Firearms Household …" at bounding box center [1322, 156] width 125 height 23
click at [1407, 153] on button "submit" at bounding box center [1399, 156] width 22 height 22
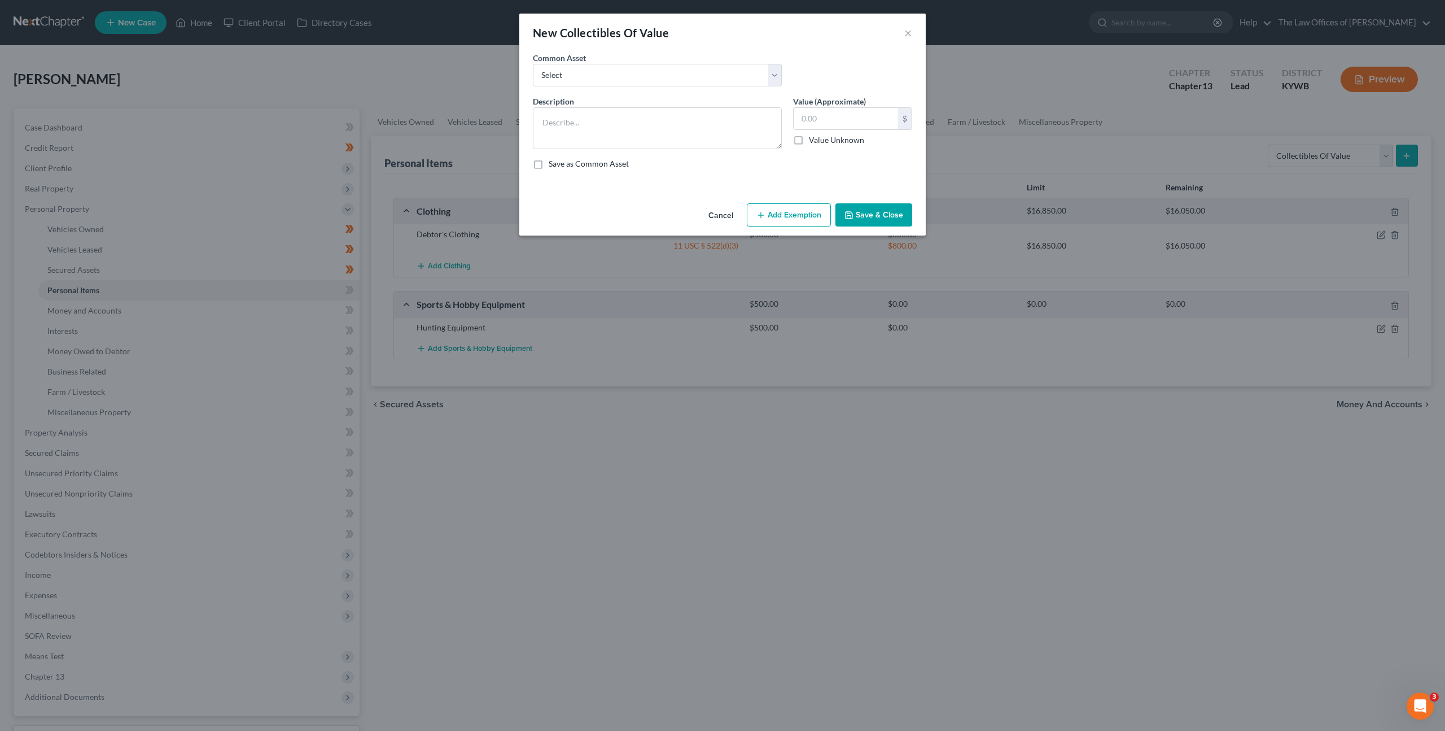
drag, startPoint x: 720, startPoint y: 216, endPoint x: 728, endPoint y: 215, distance: 8.6
click at [720, 216] on button "Cancel" at bounding box center [721, 215] width 43 height 23
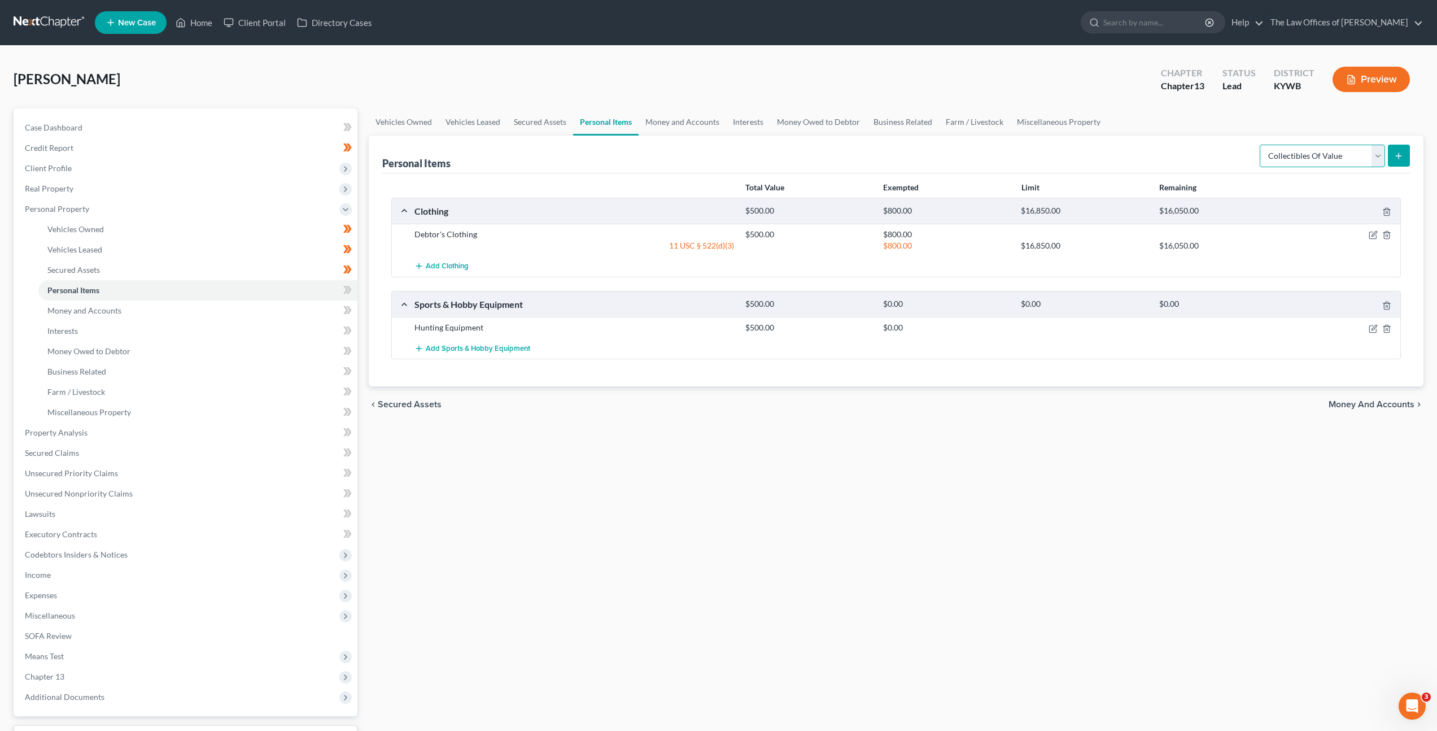
click at [1294, 150] on select "Select Item Type Clothing Collectibles Of Value Electronics Firearms Household …" at bounding box center [1322, 156] width 125 height 23
select select "electronics"
click at [1261, 145] on select "Select Item Type Clothing Collectibles Of Value Electronics Firearms Household …" at bounding box center [1322, 156] width 125 height 23
click at [1402, 156] on icon "submit" at bounding box center [1398, 155] width 9 height 9
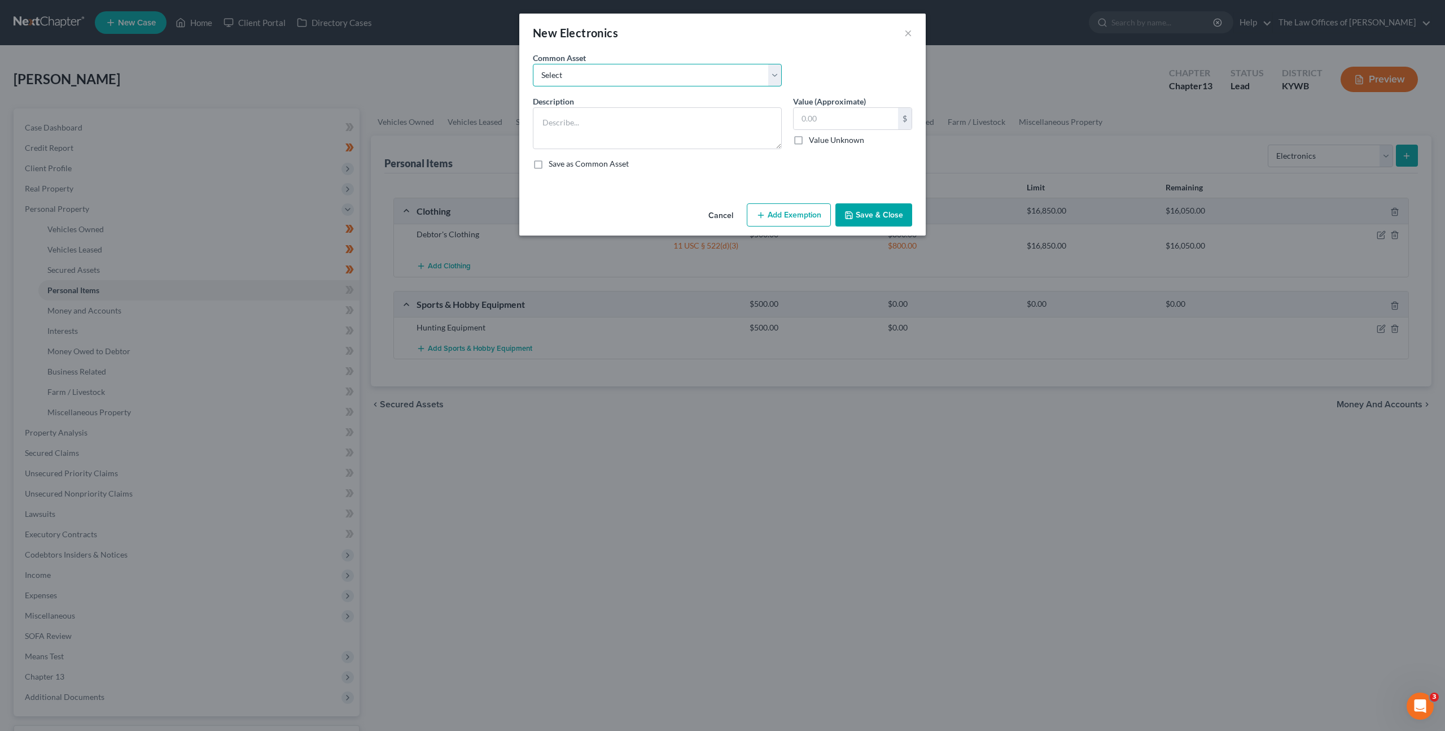
click at [710, 83] on select "Select Cell Phone (1), Television (2), Desktop Computer (1)" at bounding box center [657, 75] width 249 height 23
select select "0"
click at [533, 64] on select "Select Cell Phone (1), Television (2), Desktop Computer (1)" at bounding box center [657, 75] width 249 height 23
type textarea "Cell Phone (1), Television (2), Desktop Computer (1)"
click at [796, 218] on button "Add Exemption" at bounding box center [789, 215] width 84 height 24
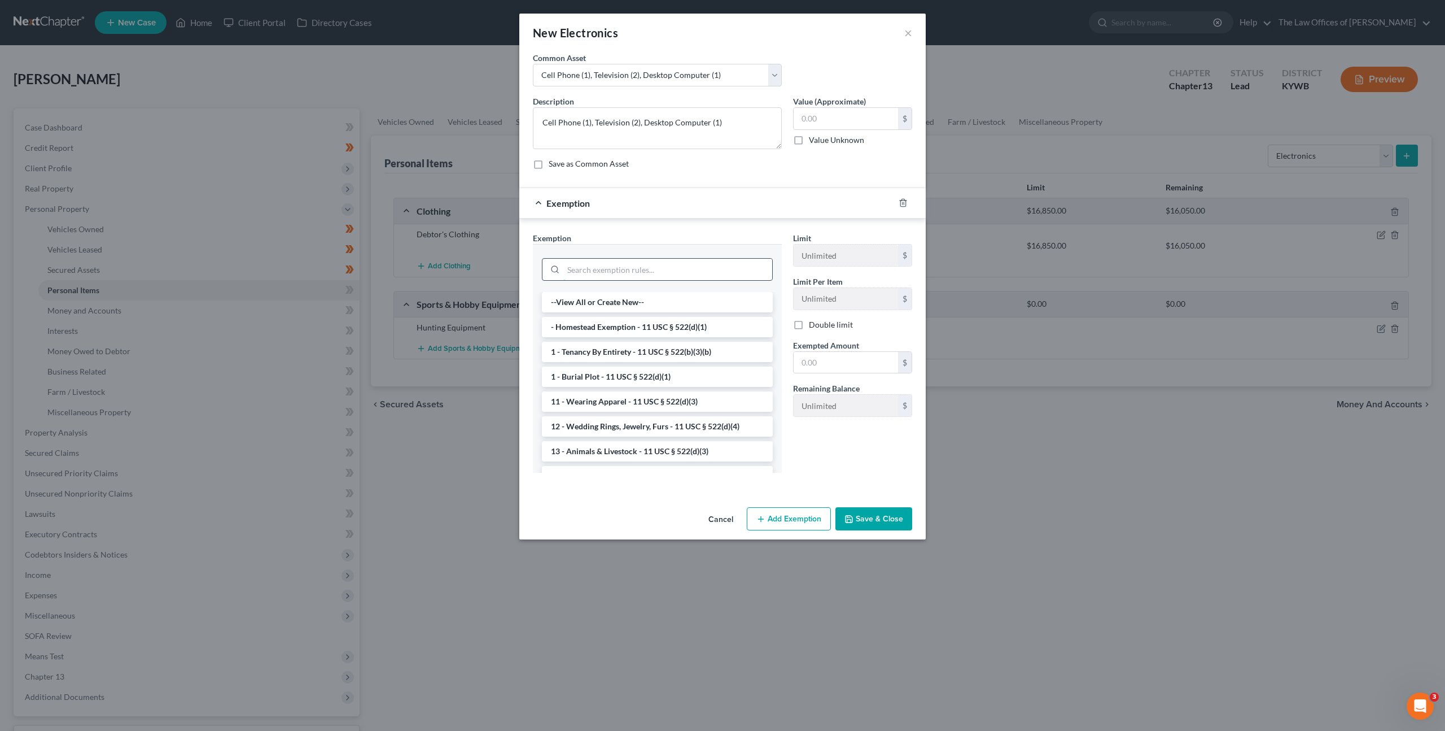
drag, startPoint x: 633, startPoint y: 276, endPoint x: 655, endPoint y: 267, distance: 23.6
click at [633, 275] on input "search" at bounding box center [667, 269] width 209 height 21
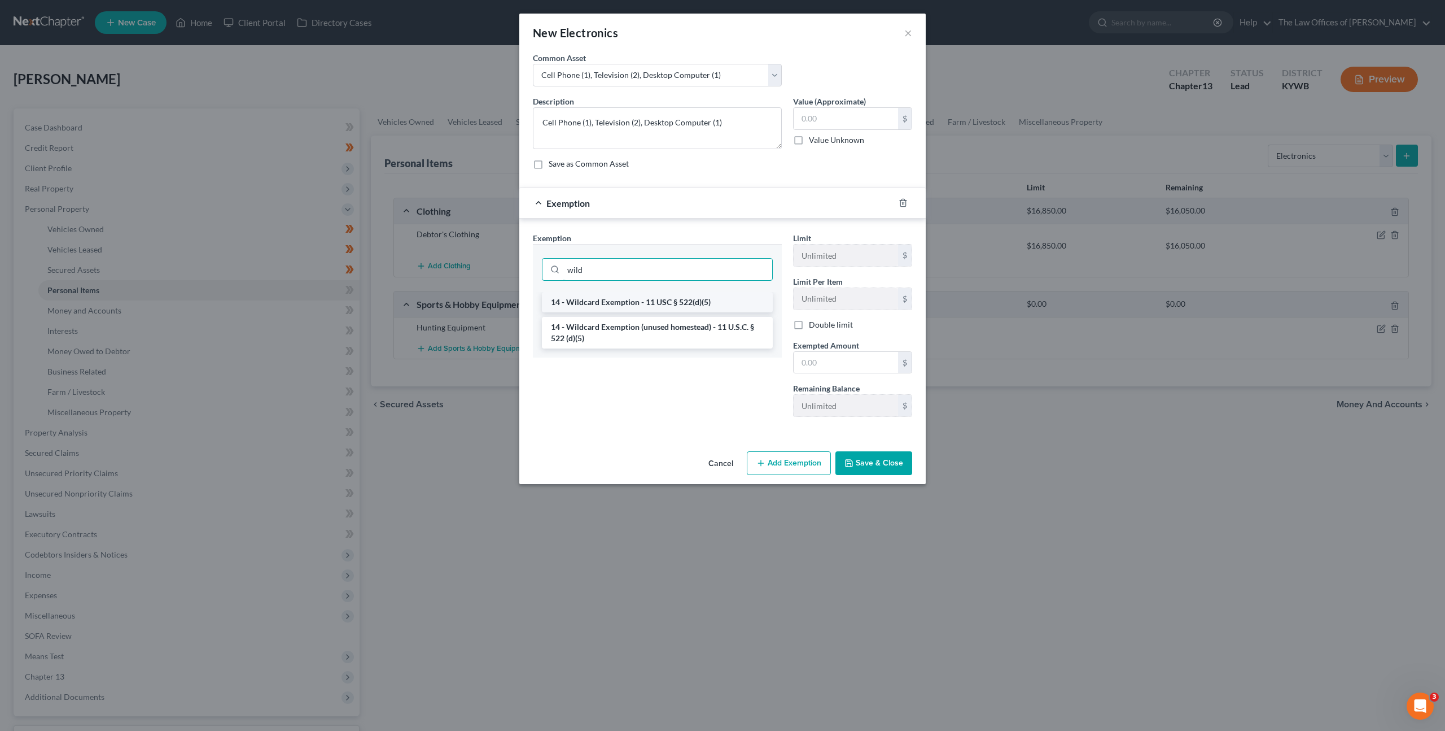
type input "wild"
click at [714, 311] on li "14 - Wildcard Exemption - 11 USC § 522(d)(5)" at bounding box center [657, 302] width 231 height 20
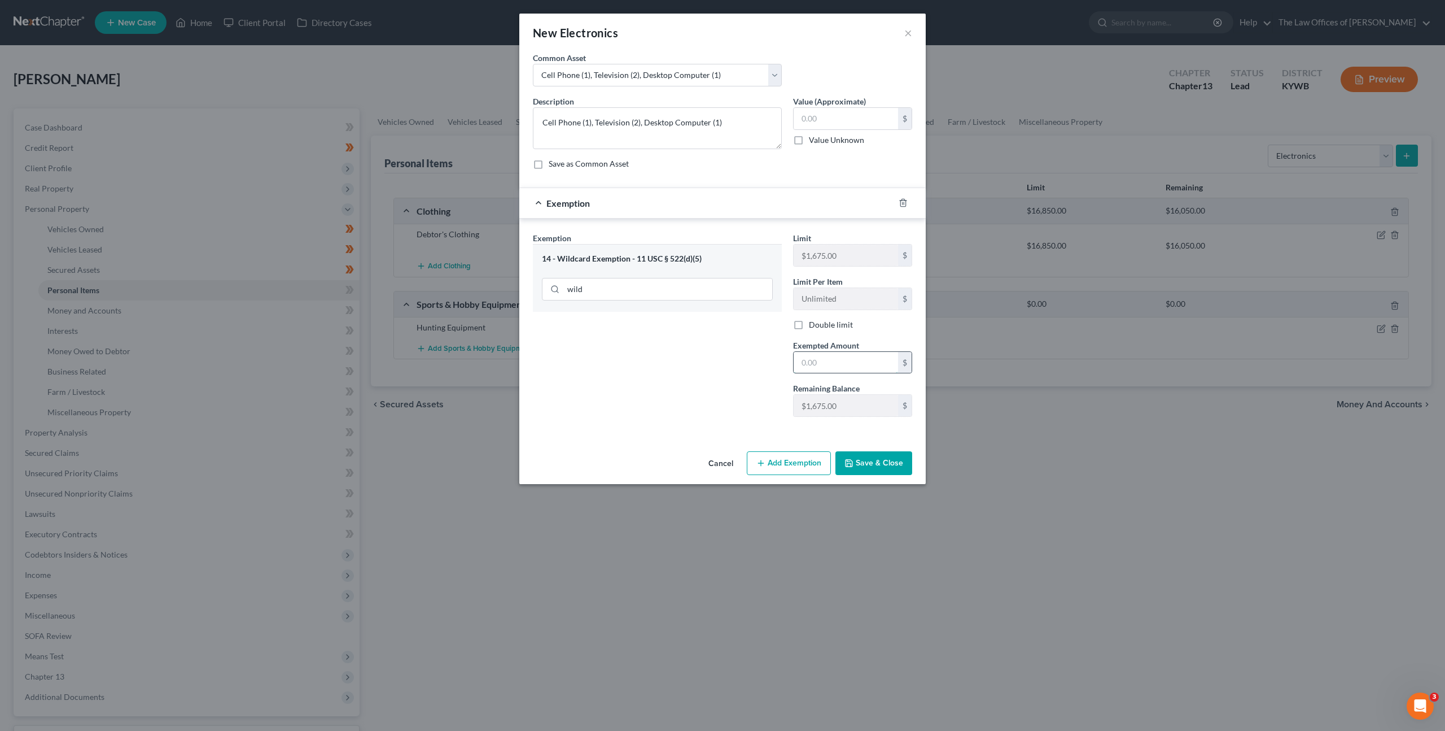
click at [824, 354] on input "text" at bounding box center [846, 362] width 104 height 21
click at [637, 122] on textarea "Cell Phone (1), Television (2), Desktop Computer (1)" at bounding box center [657, 128] width 249 height 42
click at [731, 123] on textarea "Cell Phone (1), Television (1), Desktop Computer (1)" at bounding box center [657, 128] width 249 height 42
click at [587, 124] on textarea "Cell Phone (1), Television (1), Gaming Console (1), Laptop (1)" at bounding box center [657, 128] width 249 height 42
type textarea "Cell Phone (3), Television (1), Gaming Console (1), Laptop (1)"
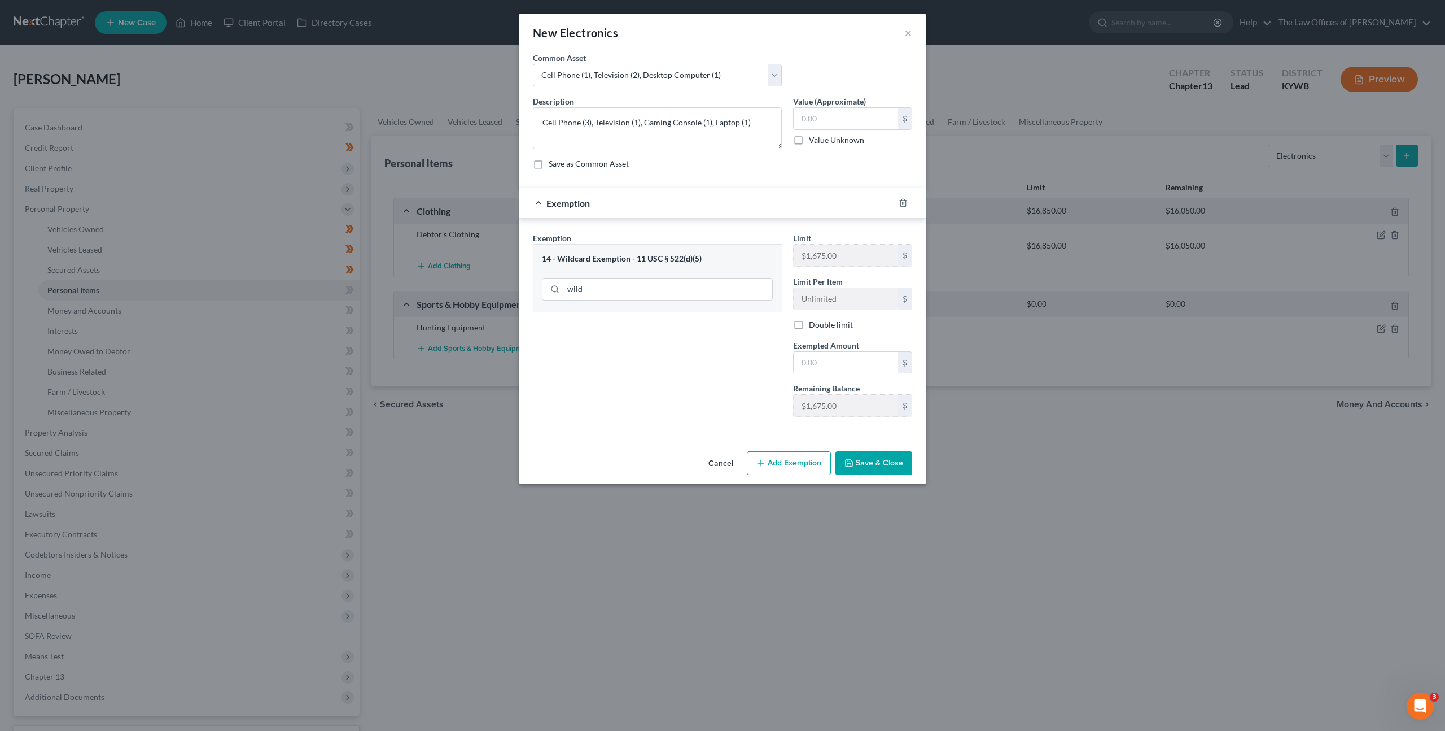
click at [724, 176] on div "Description * Cell Phone (3), Television (1), Gaming Console (1), Laptop (1) Va…" at bounding box center [722, 136] width 391 height 83
click at [810, 357] on input "text" at bounding box center [846, 362] width 104 height 21
click at [834, 116] on input "text" at bounding box center [846, 118] width 104 height 21
type input "1,000"
click at [808, 353] on input "text" at bounding box center [846, 362] width 104 height 21
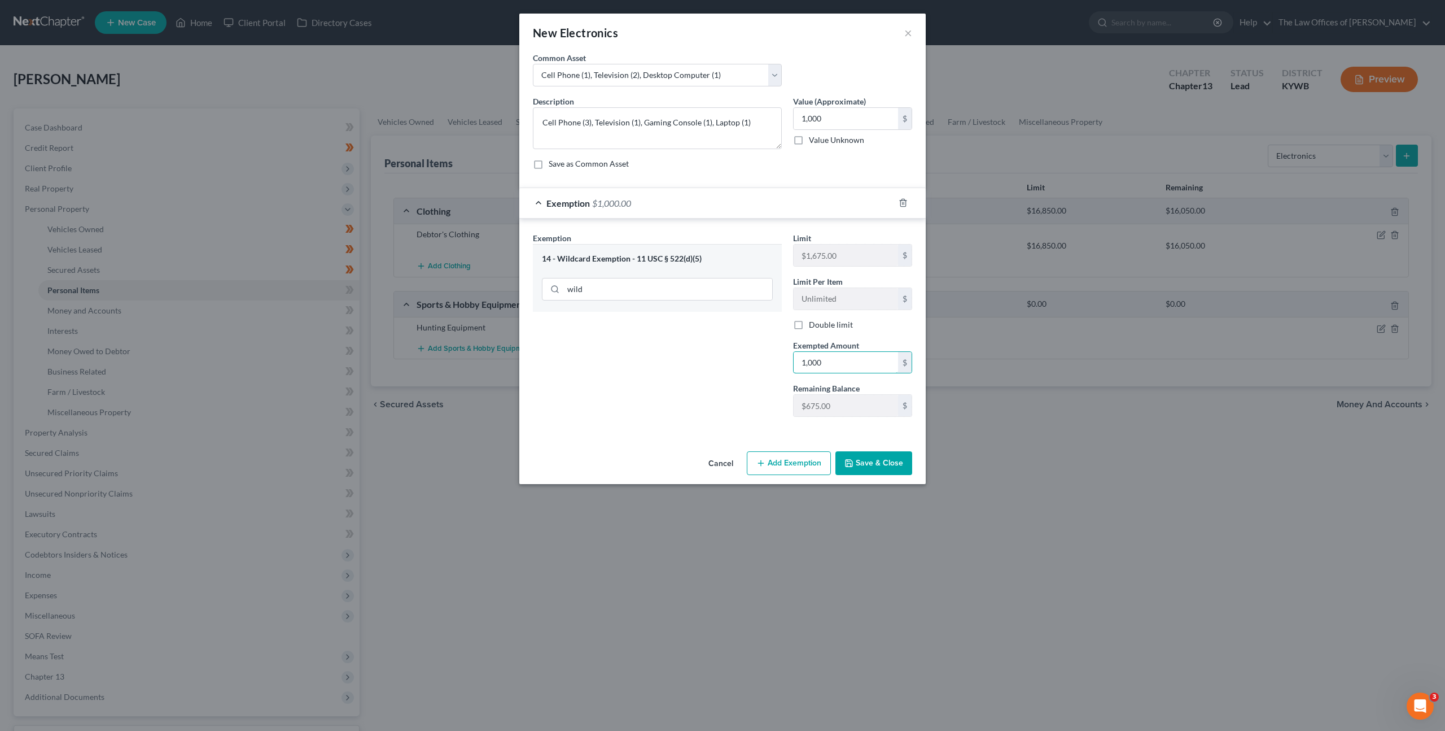
type input "1,000"
click at [878, 458] on button "Save & Close" at bounding box center [874, 463] width 77 height 24
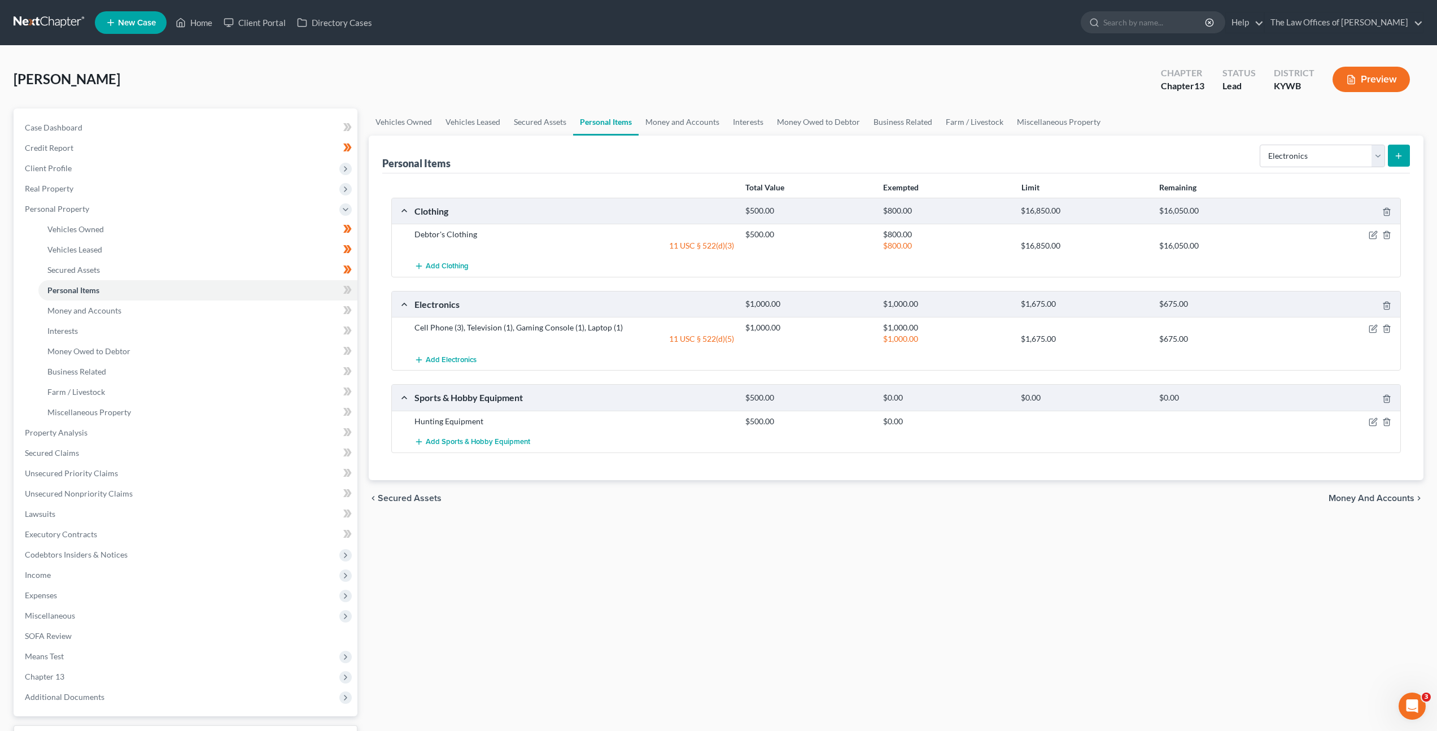
drag, startPoint x: 609, startPoint y: 493, endPoint x: 627, endPoint y: 482, distance: 20.5
click at [614, 489] on div "chevron_left Secured Assets Money and Accounts chevron_right" at bounding box center [896, 498] width 1055 height 36
click at [1288, 155] on select "Select Item Type Clothing Collectibles Of Value Electronics Firearms Household …" at bounding box center [1322, 156] width 125 height 23
select select "firearms"
click at [1261, 145] on select "Select Item Type Clothing Collectibles Of Value Electronics Firearms Household …" at bounding box center [1322, 156] width 125 height 23
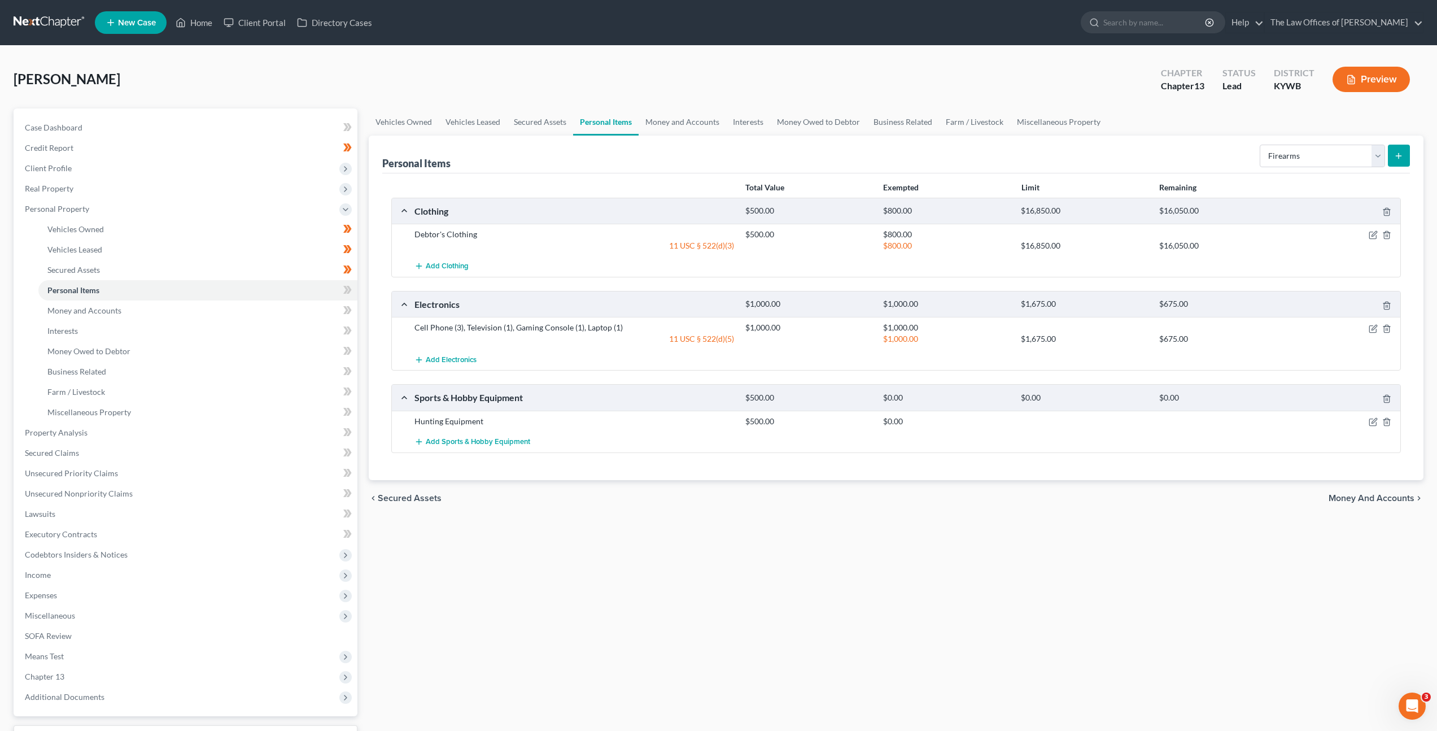
click at [1398, 158] on icon "submit" at bounding box center [1398, 155] width 9 height 9
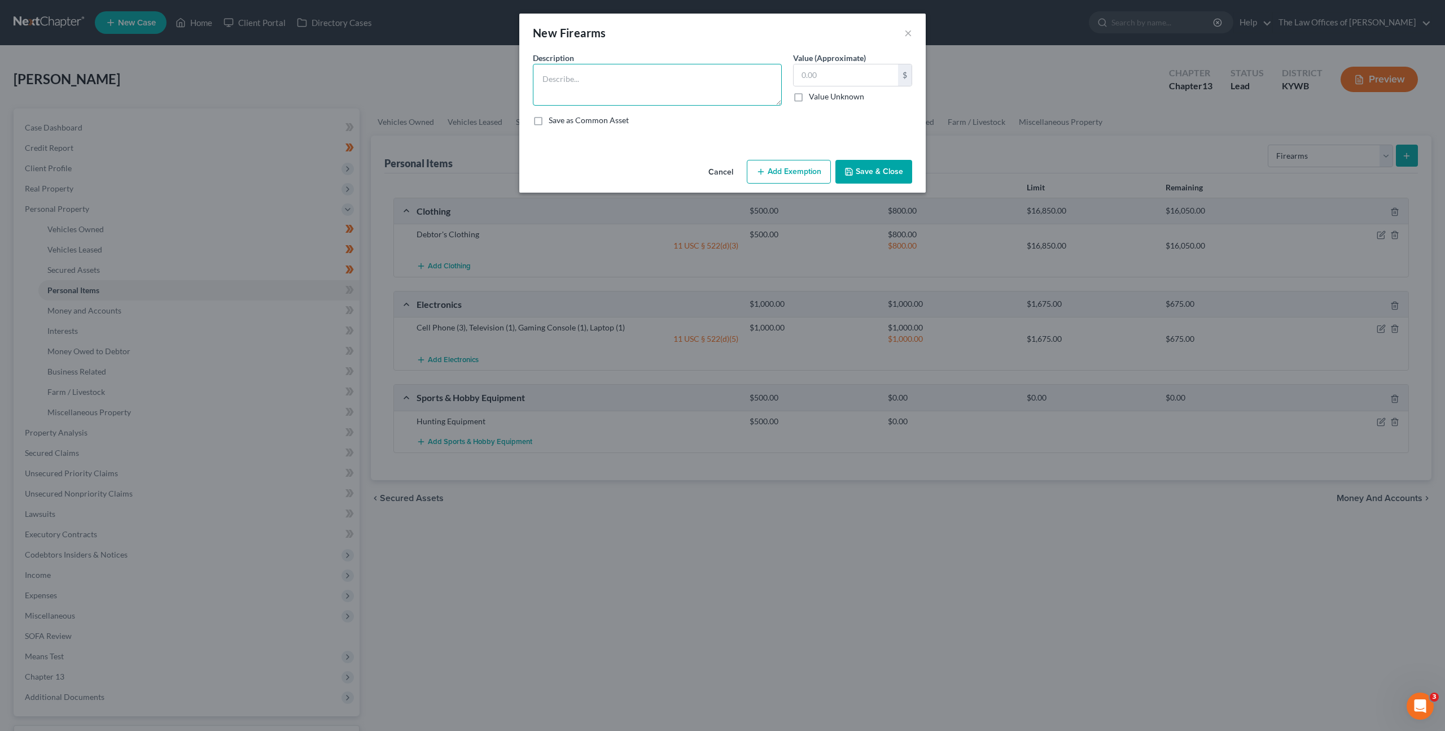
click at [714, 98] on textarea at bounding box center [657, 85] width 249 height 42
click at [765, 168] on icon "button" at bounding box center [761, 171] width 9 height 9
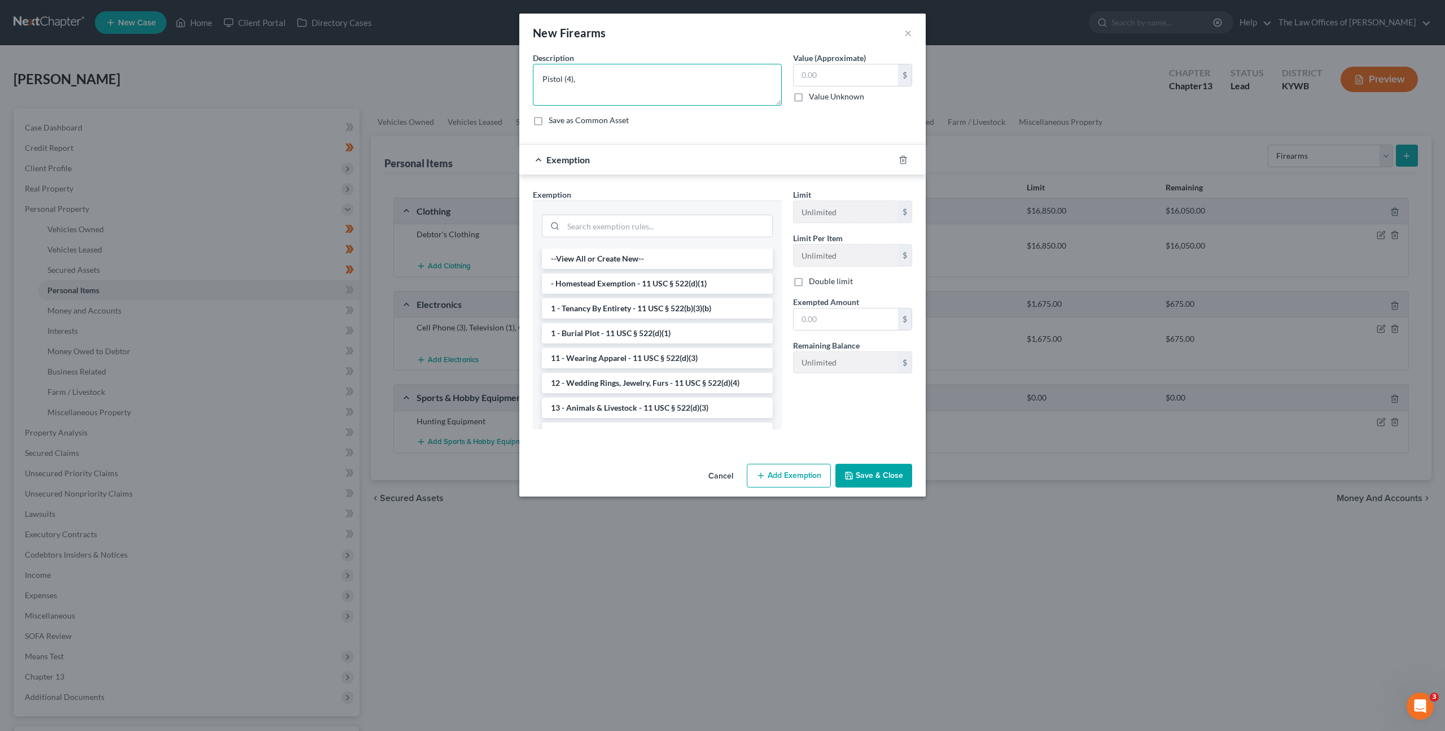
click at [598, 74] on textarea "Pistol (4)," at bounding box center [657, 85] width 249 height 42
type textarea "Pistol (4), Shotgun (2), Rifle (5)"
click at [608, 224] on input "search" at bounding box center [667, 225] width 209 height 21
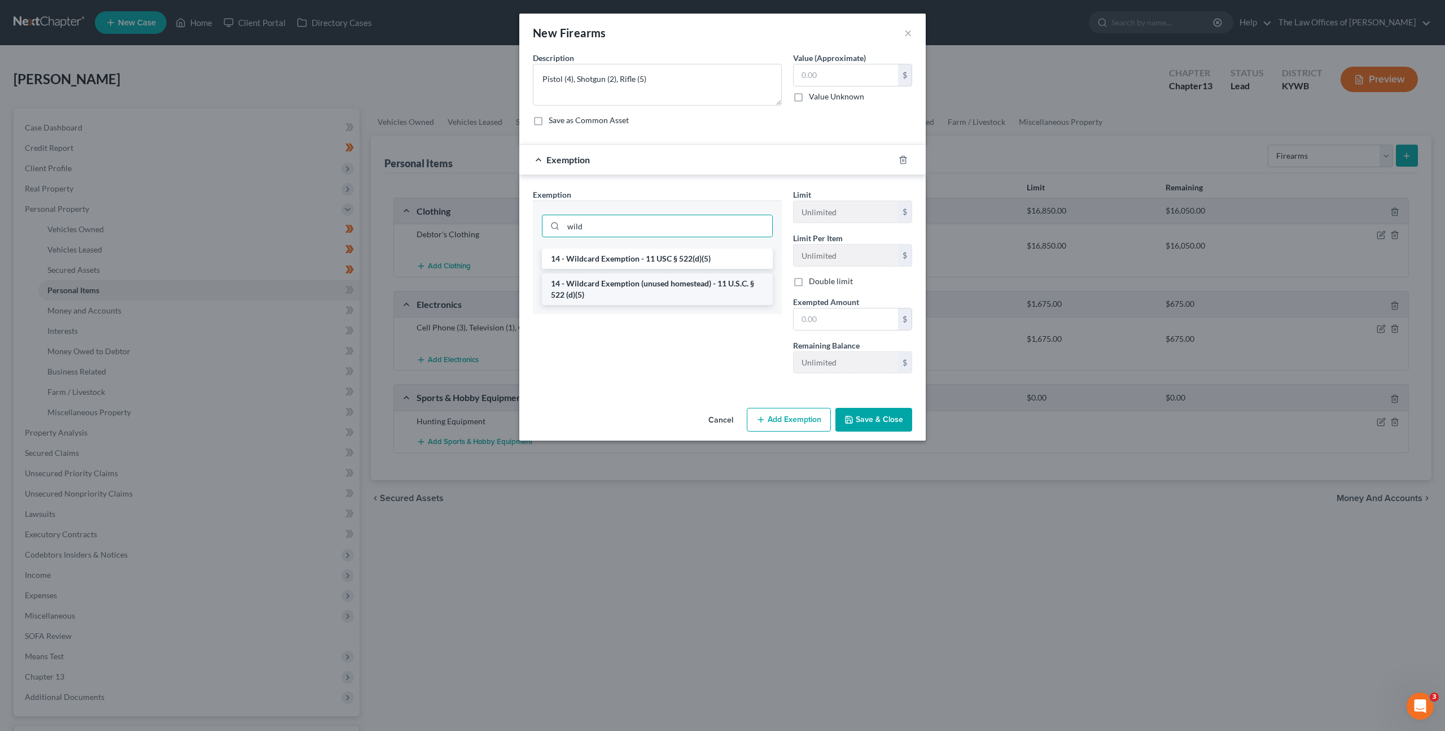
click at [631, 287] on li "14 - Wildcard Exemption (unused homestead) - 11 U.S.C. § 522 (d)(5)" at bounding box center [657, 289] width 231 height 32
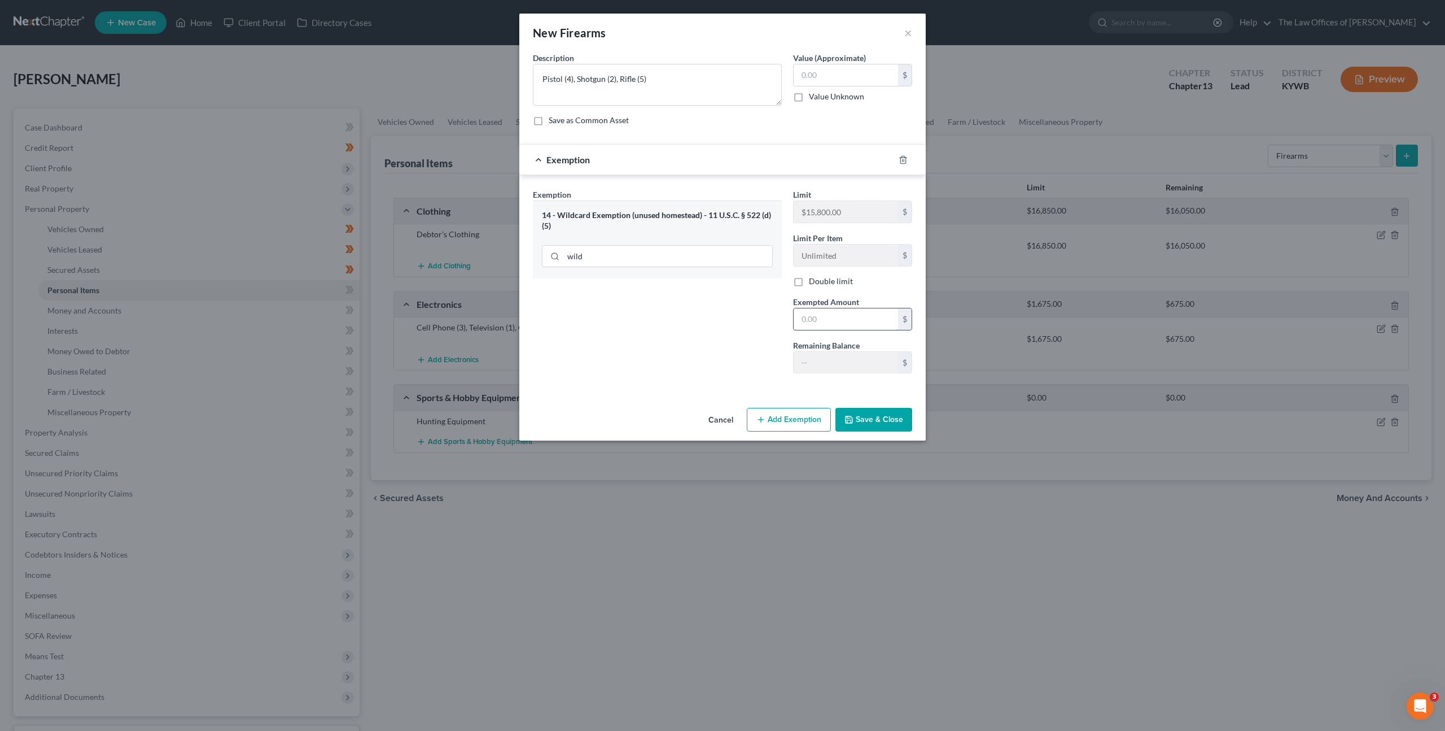
click at [825, 318] on input "text" at bounding box center [846, 318] width 104 height 21
click at [651, 263] on input "wild" at bounding box center [667, 256] width 209 height 21
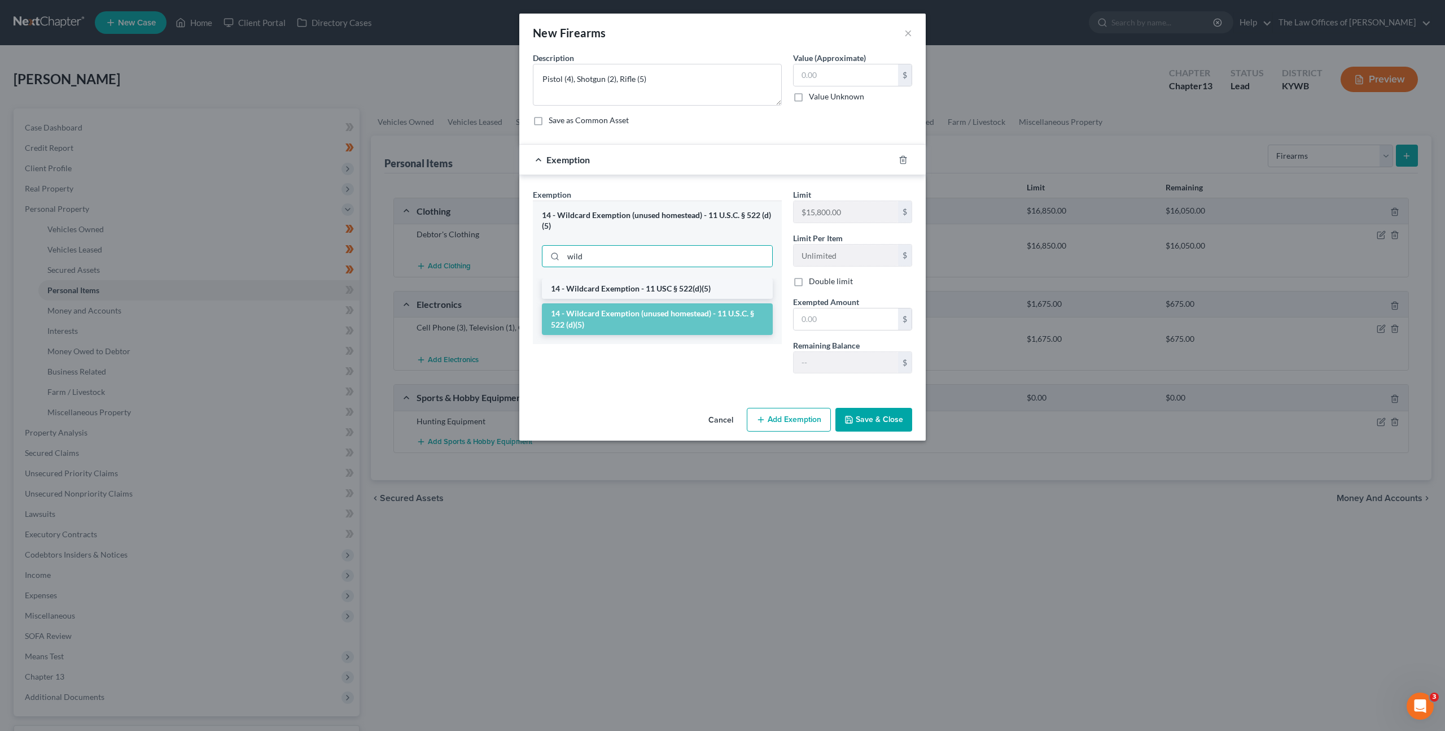
click at [674, 293] on li "14 - Wildcard Exemption - 11 USC § 522(d)(5)" at bounding box center [657, 288] width 231 height 20
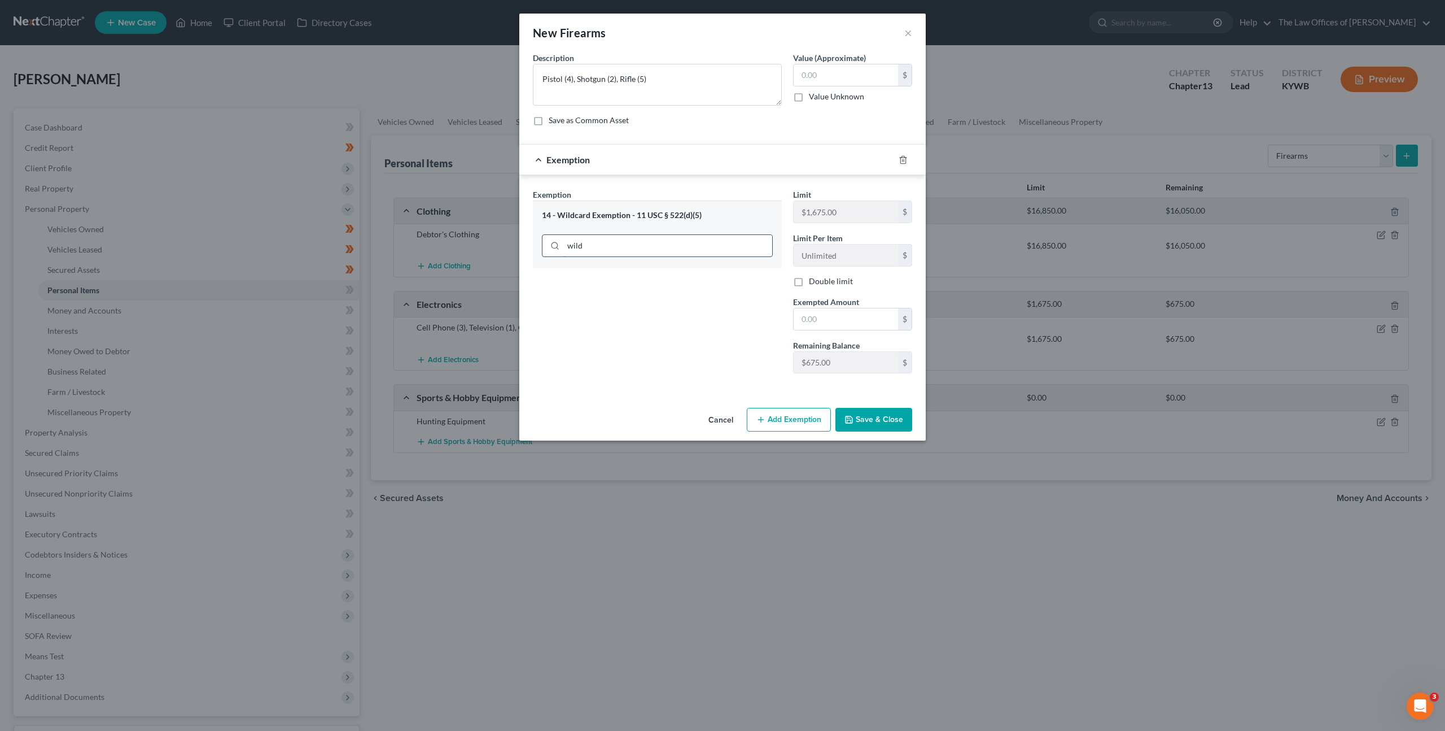
click at [616, 244] on input "wild" at bounding box center [667, 245] width 209 height 21
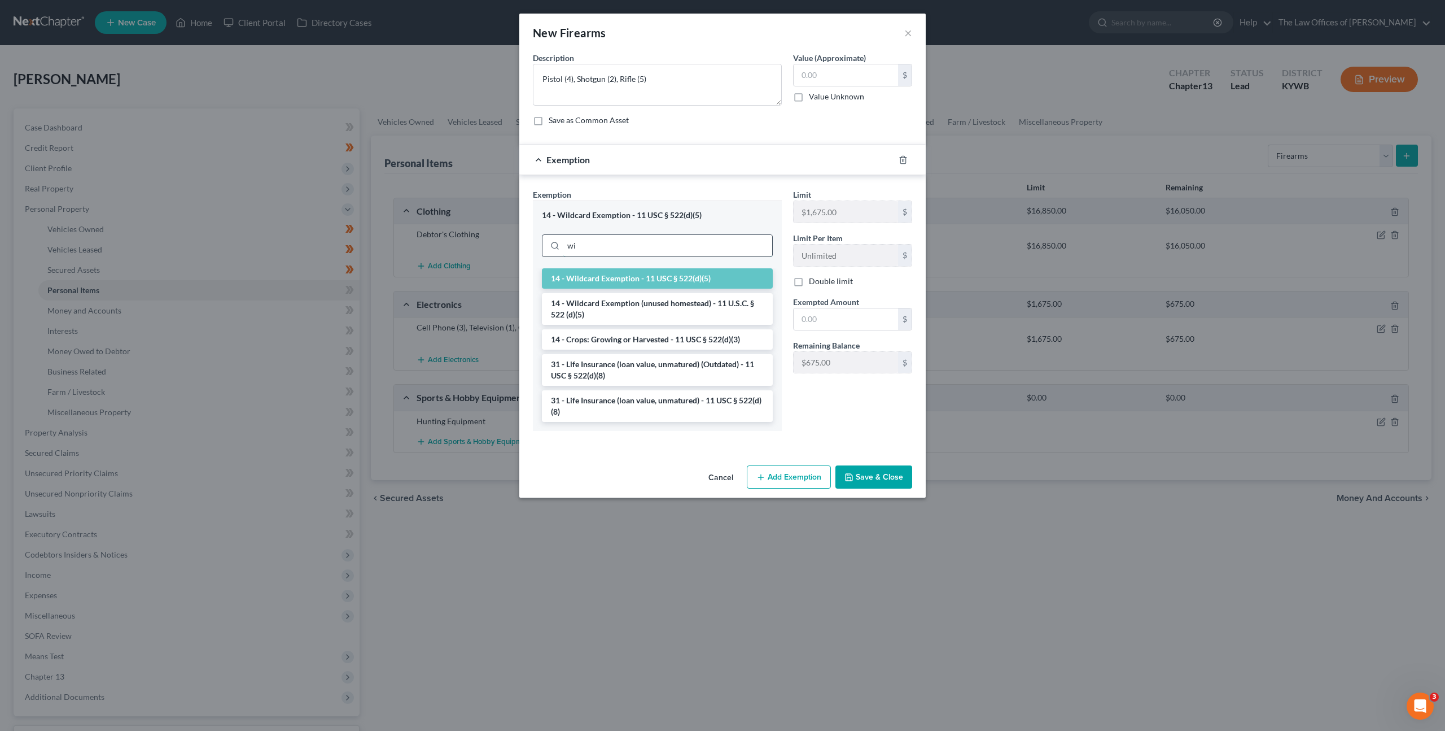
type input "w"
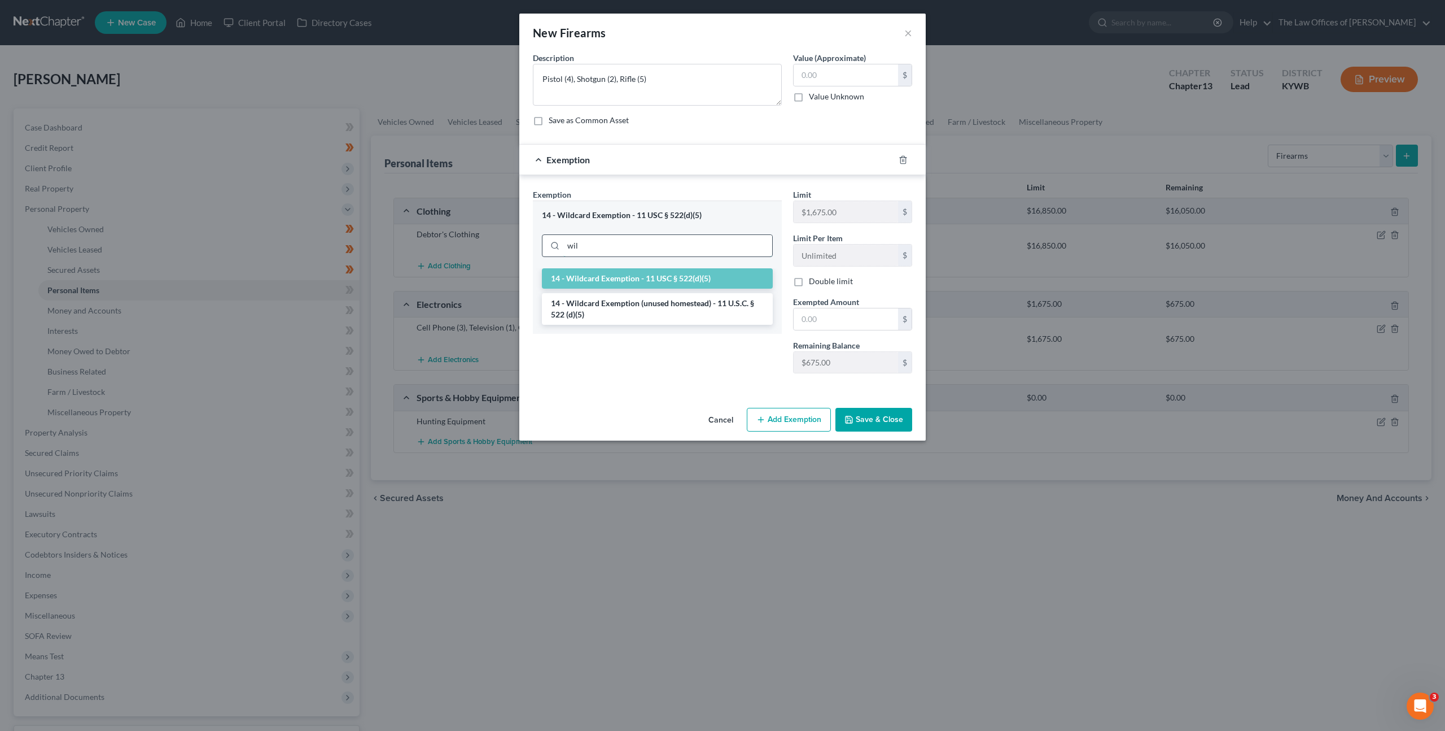
type input "wild"
click at [587, 308] on li "14 - Wildcard Exemption (unused homestead) - 11 U.S.C. § 522 (d)(5)" at bounding box center [657, 309] width 231 height 32
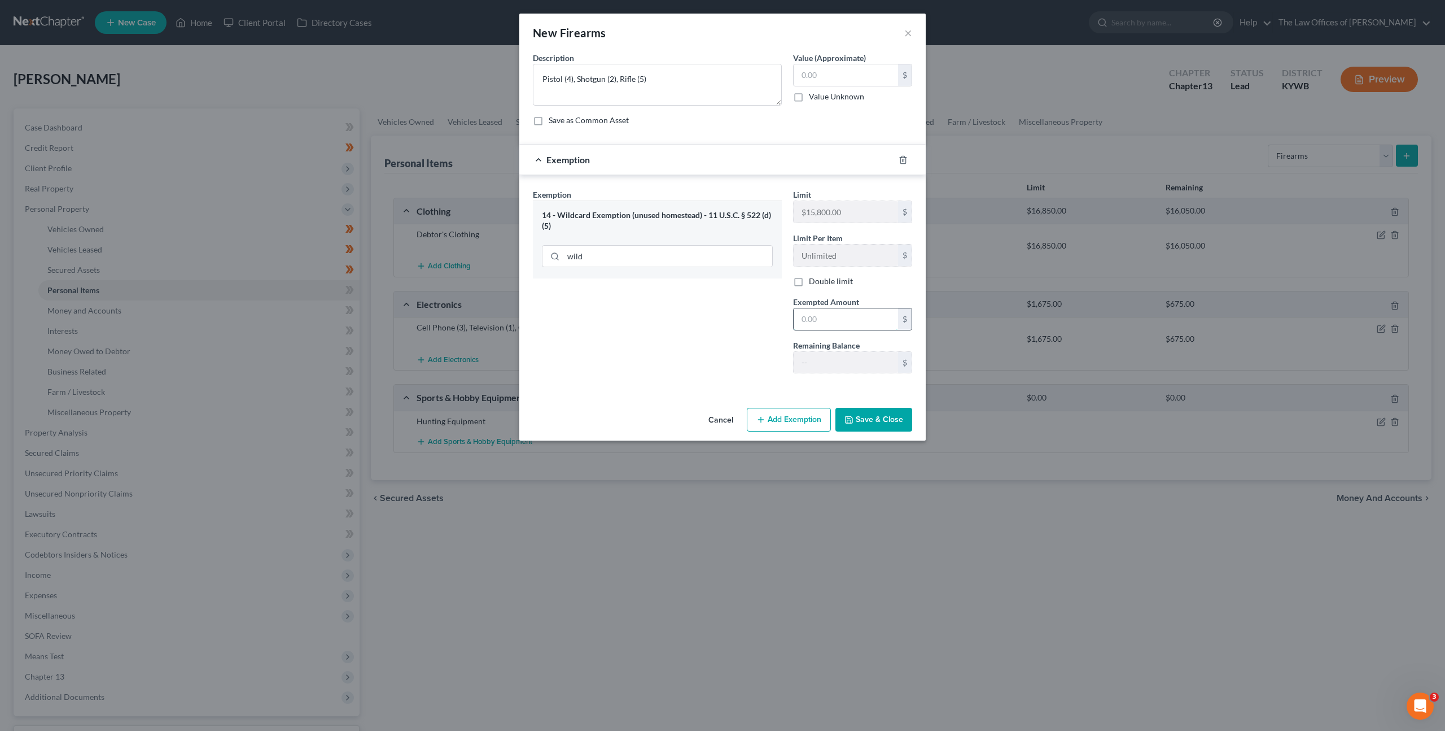
click at [819, 325] on input "text" at bounding box center [846, 318] width 104 height 21
type input "2,500"
click at [838, 74] on input "text" at bounding box center [846, 74] width 104 height 21
type input "2,500"
drag, startPoint x: 850, startPoint y: 417, endPoint x: 846, endPoint y: 462, distance: 45.3
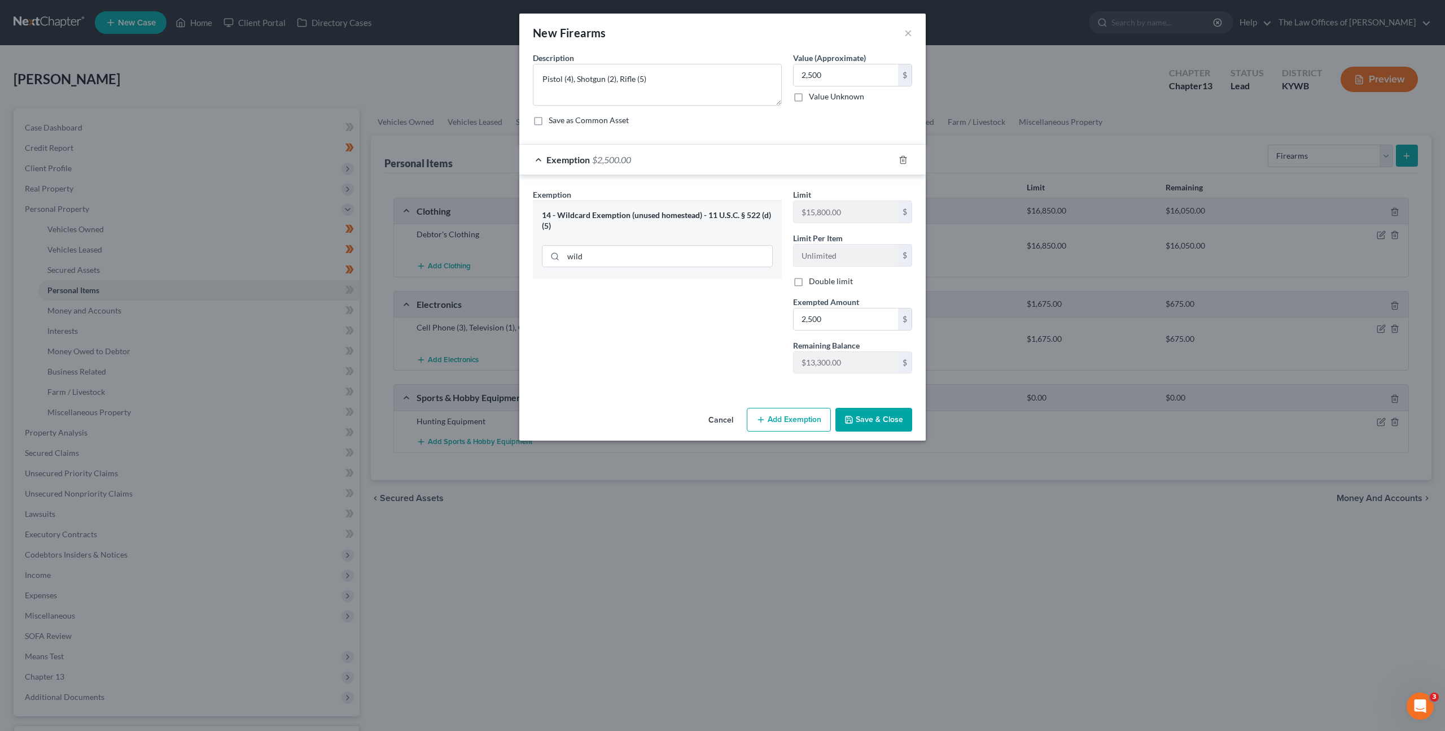
click at [850, 417] on icon "button" at bounding box center [849, 419] width 9 height 9
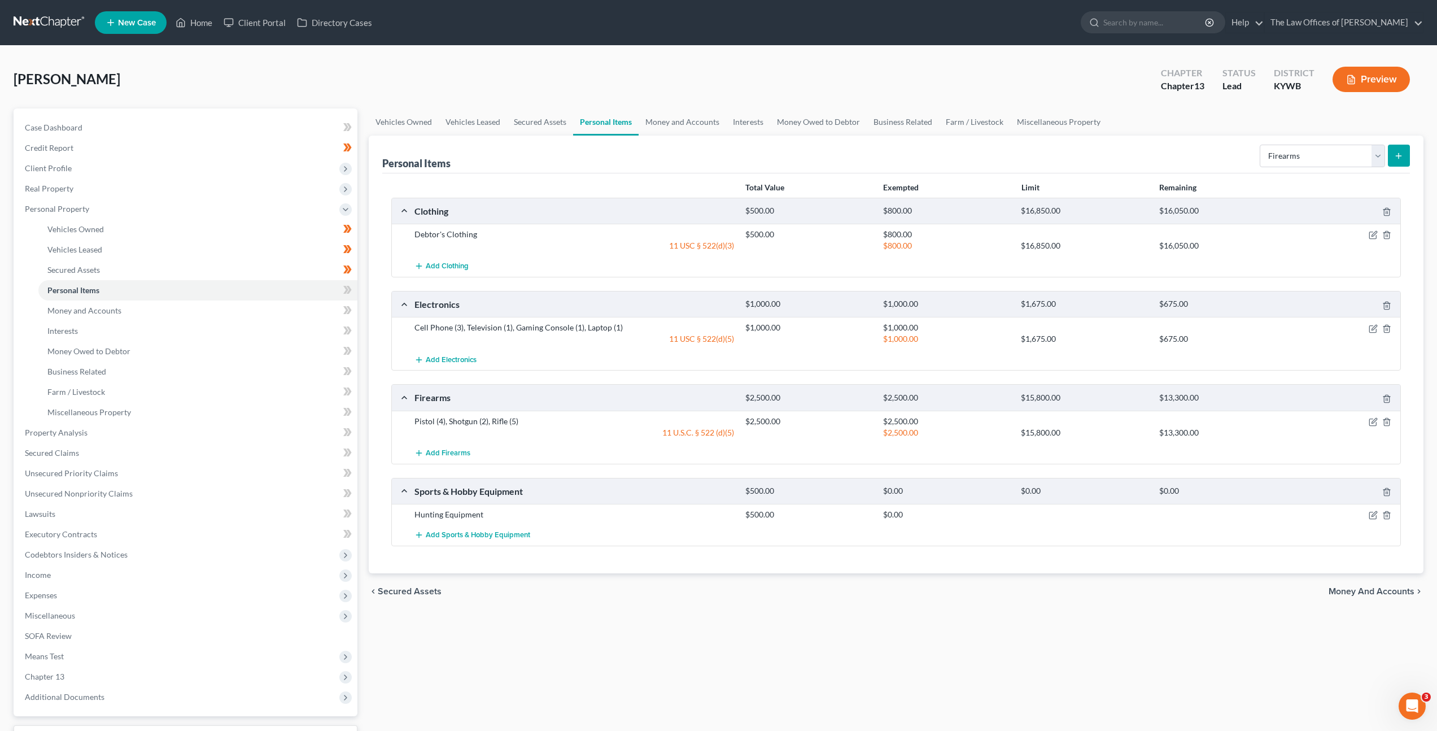
drag, startPoint x: 631, startPoint y: 594, endPoint x: 671, endPoint y: 587, distance: 40.7
click at [631, 593] on div "chevron_left Secured Assets Money and Accounts chevron_right" at bounding box center [896, 591] width 1055 height 36
click at [1296, 153] on select "Select Item Type Clothing Collectibles Of Value Electronics Firearms Household …" at bounding box center [1322, 156] width 125 height 23
click at [1261, 145] on select "Select Item Type Clothing Collectibles Of Value Electronics Firearms Household …" at bounding box center [1322, 156] width 125 height 23
click at [1406, 158] on button "submit" at bounding box center [1399, 156] width 22 height 22
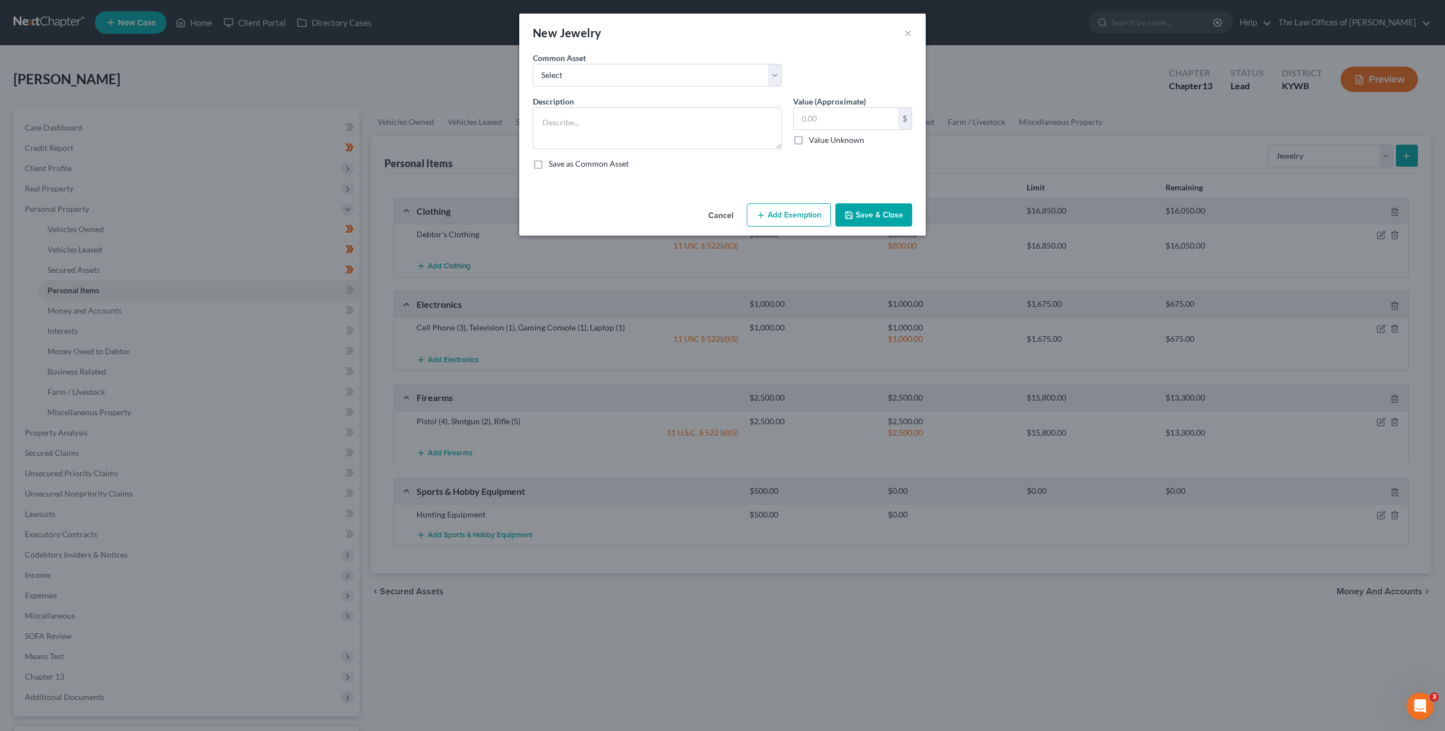
drag, startPoint x: 736, startPoint y: 212, endPoint x: 770, endPoint y: 205, distance: 34.5
click at [734, 212] on button "Cancel" at bounding box center [721, 215] width 43 height 23
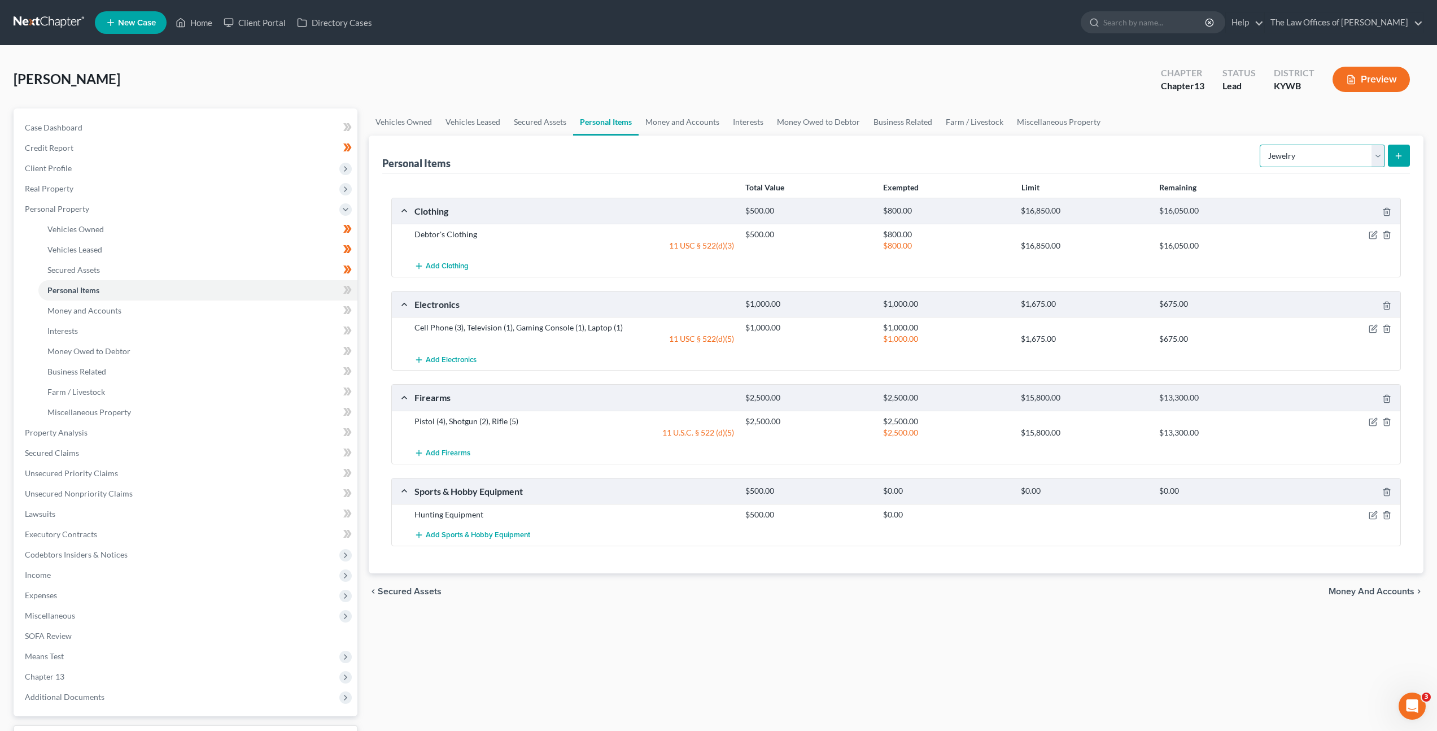
click at [1297, 156] on select "Select Item Type Clothing Collectibles Of Value Electronics Firearms Household …" at bounding box center [1322, 156] width 125 height 23
click at [1371, 516] on icon "button" at bounding box center [1373, 514] width 5 height 5
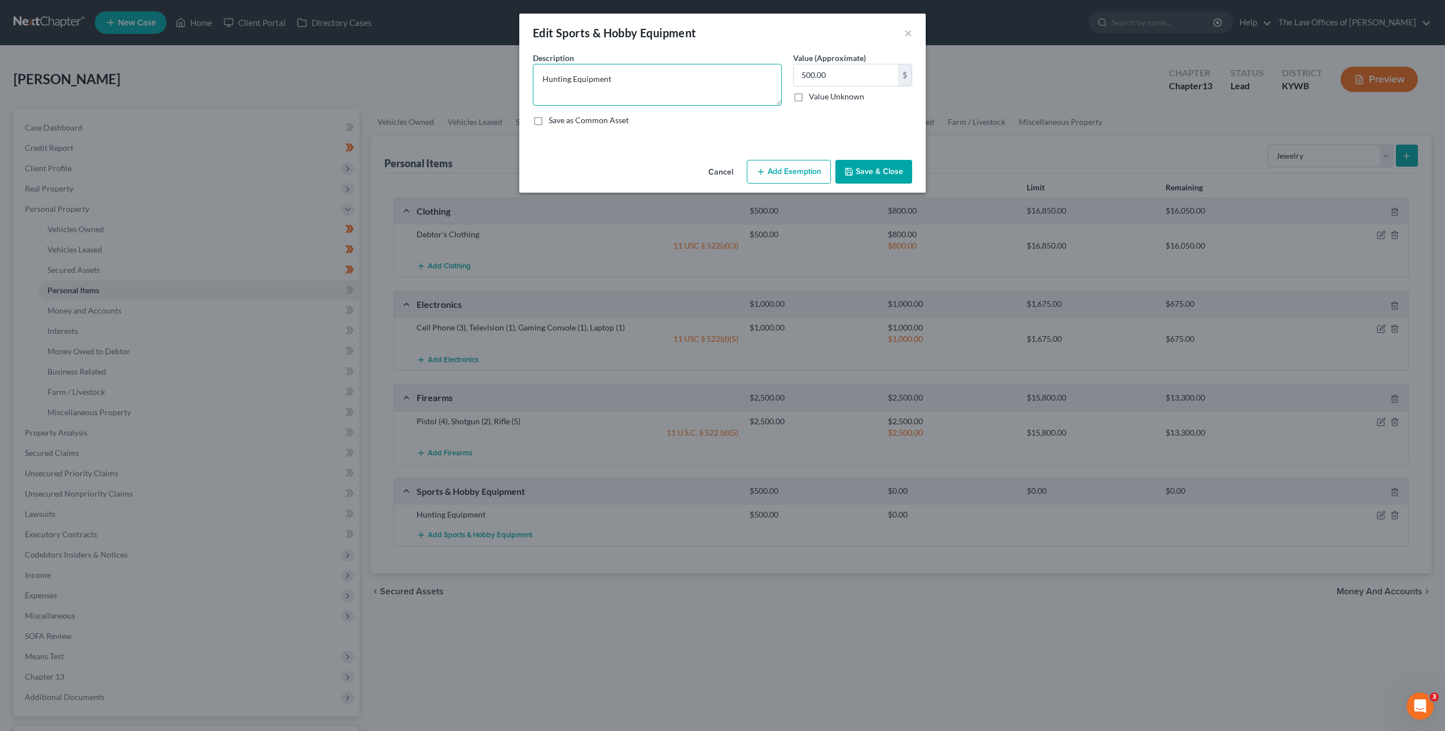
drag, startPoint x: 608, startPoint y: 81, endPoint x: 653, endPoint y: 97, distance: 47.9
click at [608, 81] on textarea "Hunting Equipment" at bounding box center [657, 85] width 249 height 42
click at [615, 76] on textarea "Hunting Equipment" at bounding box center [657, 85] width 249 height 42
click at [834, 80] on input "500.00" at bounding box center [846, 74] width 104 height 21
click at [856, 167] on button "Save & Close" at bounding box center [874, 172] width 77 height 24
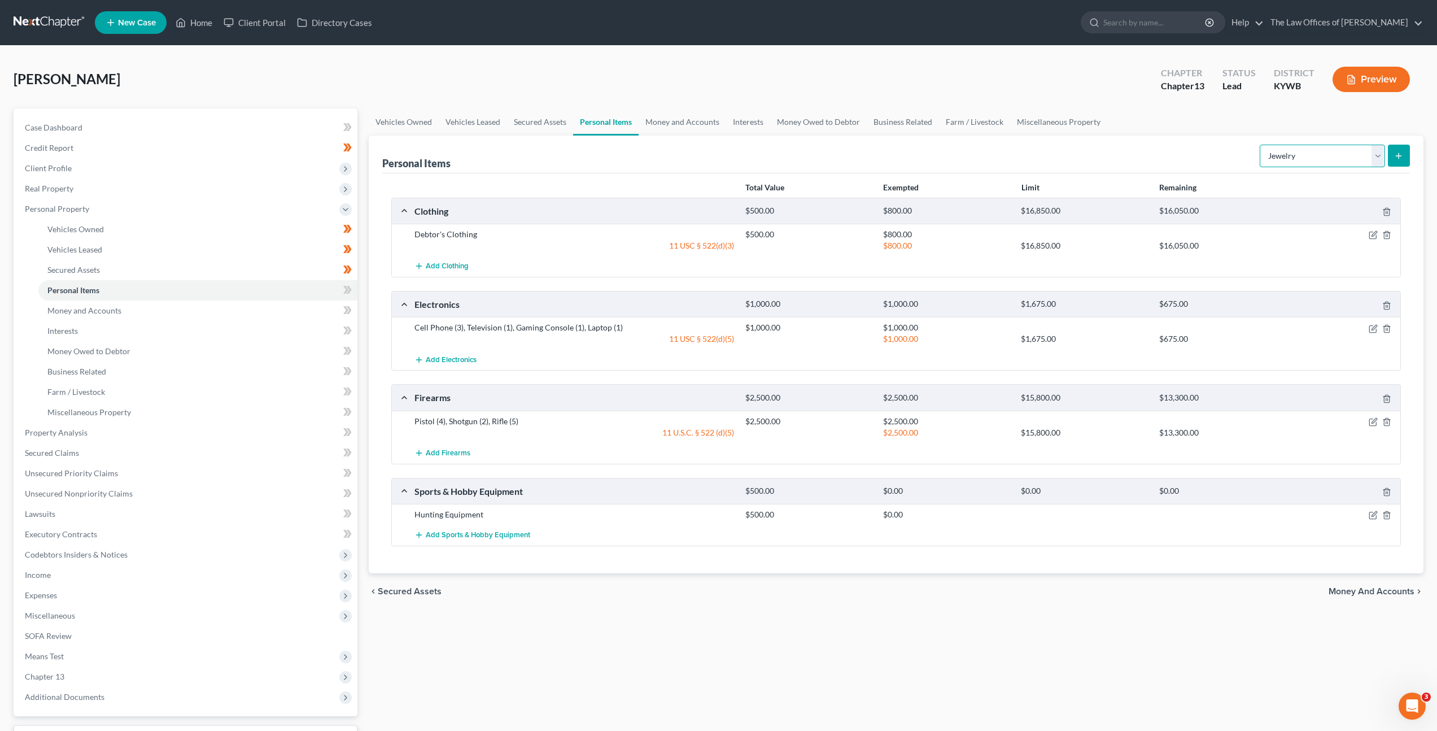
click at [1295, 154] on select "Select Item Type Clothing Collectibles Of Value Electronics Firearms Household …" at bounding box center [1322, 156] width 125 height 23
click at [1261, 145] on select "Select Item Type Clothing Collectibles Of Value Electronics Firearms Household …" at bounding box center [1322, 156] width 125 height 23
click at [1339, 154] on select "Select Item Type Clothing Collectibles Of Value Electronics Firearms Household …" at bounding box center [1322, 156] width 125 height 23
select select "pets"
click at [1261, 145] on select "Select Item Type Clothing Collectibles Of Value Electronics Firearms Household …" at bounding box center [1322, 156] width 125 height 23
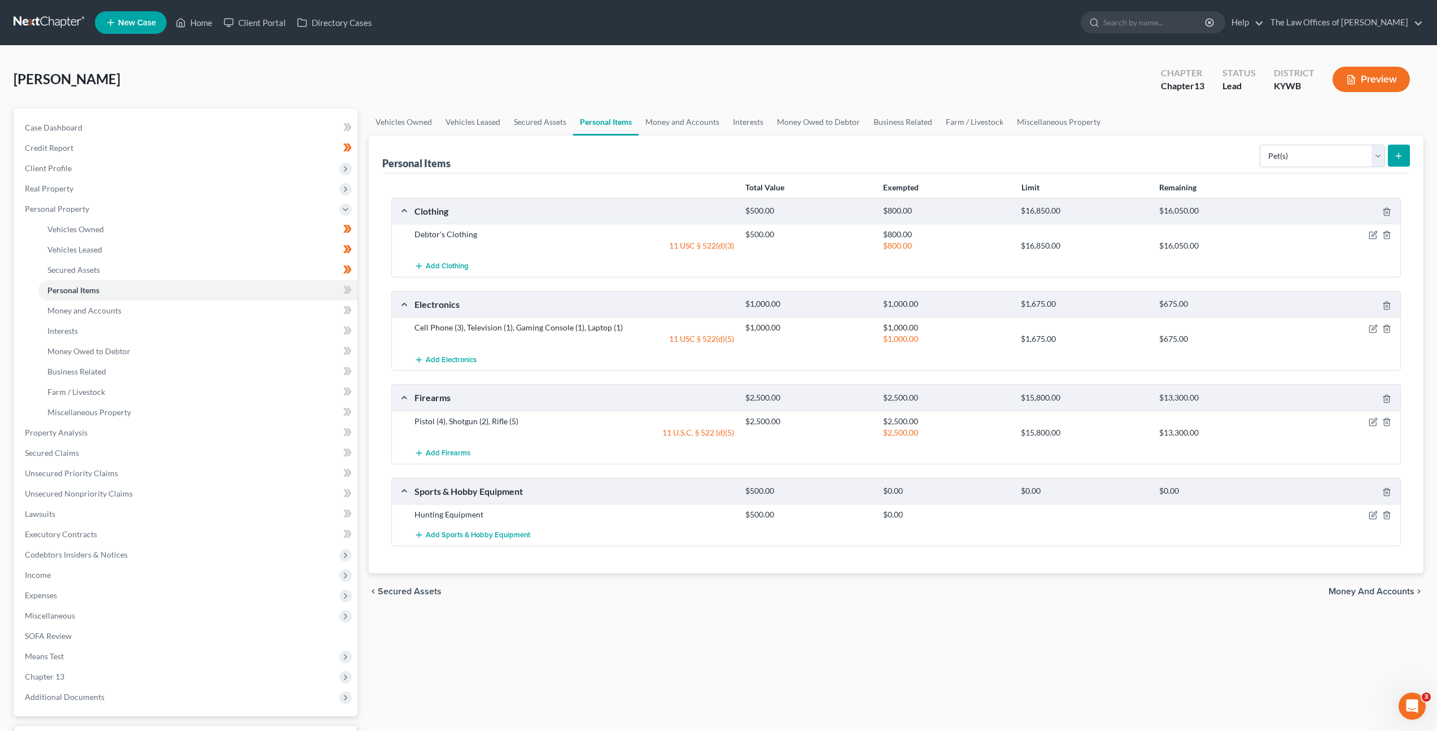
click at [1181, 169] on div "Personal Items Select Item Type Clothing Collectibles Of Value Electronics Fire…" at bounding box center [896, 155] width 1028 height 38
click at [1404, 146] on button "submit" at bounding box center [1399, 156] width 22 height 22
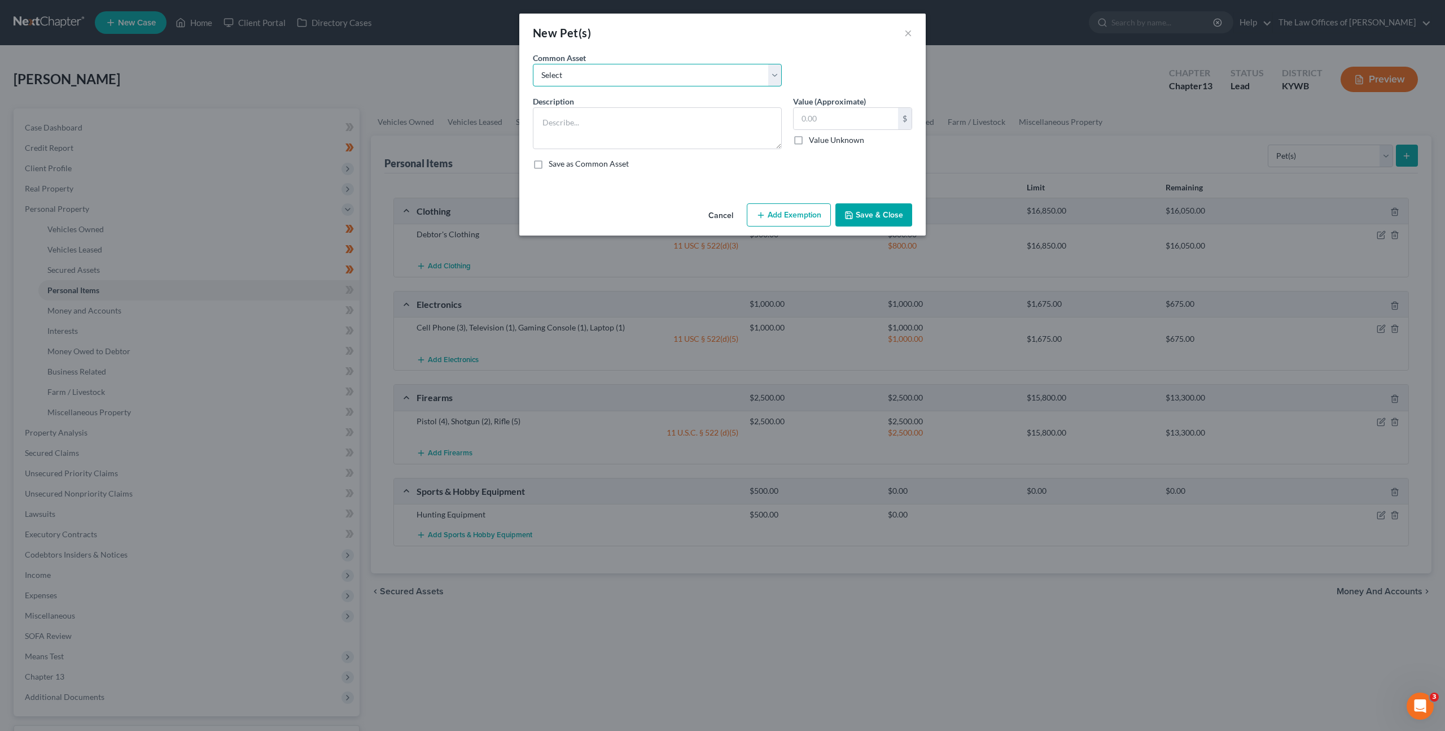
click at [738, 75] on select "Select Dog (1)" at bounding box center [657, 75] width 249 height 23
click at [628, 128] on textarea at bounding box center [657, 128] width 249 height 42
type textarea "S"
type textarea "Dog (2) Cat (1)"
click at [898, 213] on button "Save & Close" at bounding box center [874, 215] width 77 height 24
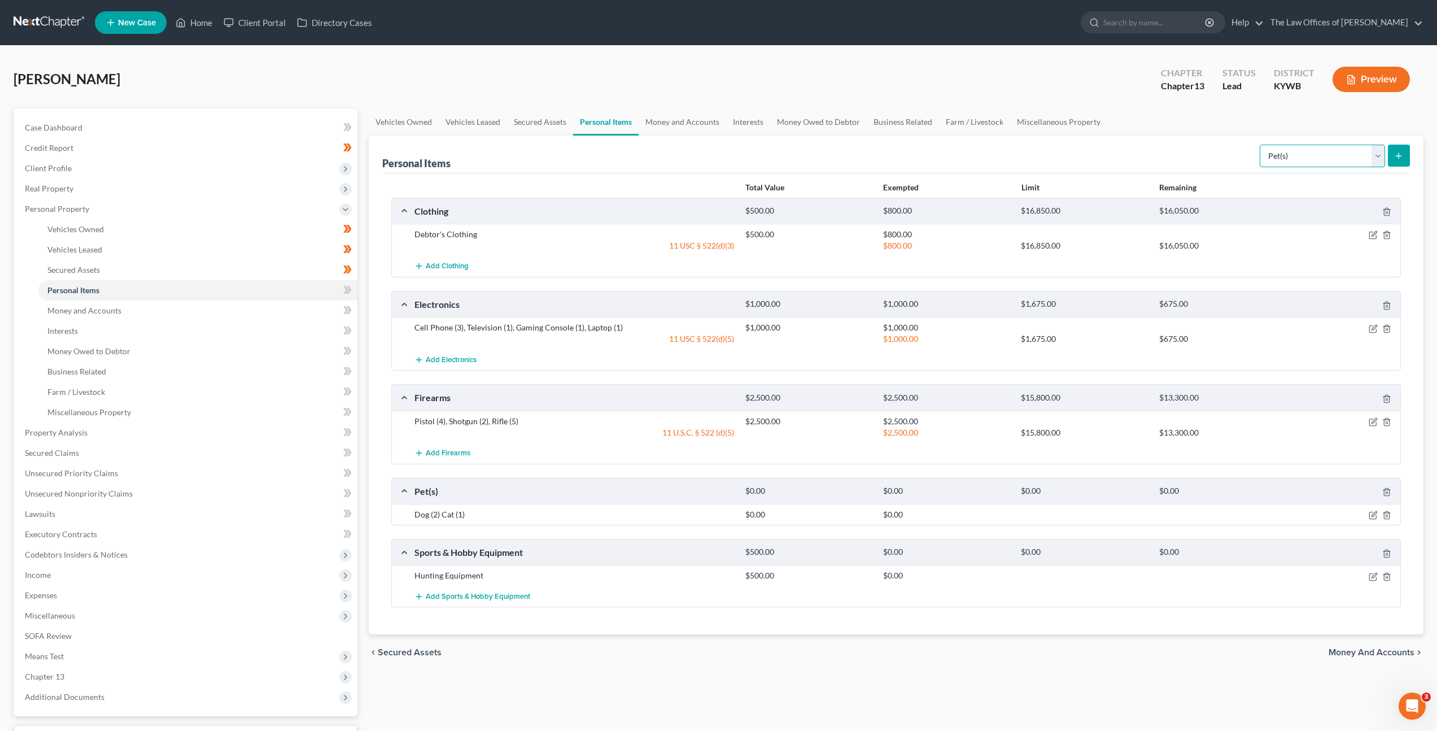
click at [1283, 160] on select "Select Item Type Clothing Collectibles Of Value Electronics Firearms Household …" at bounding box center [1322, 156] width 125 height 23
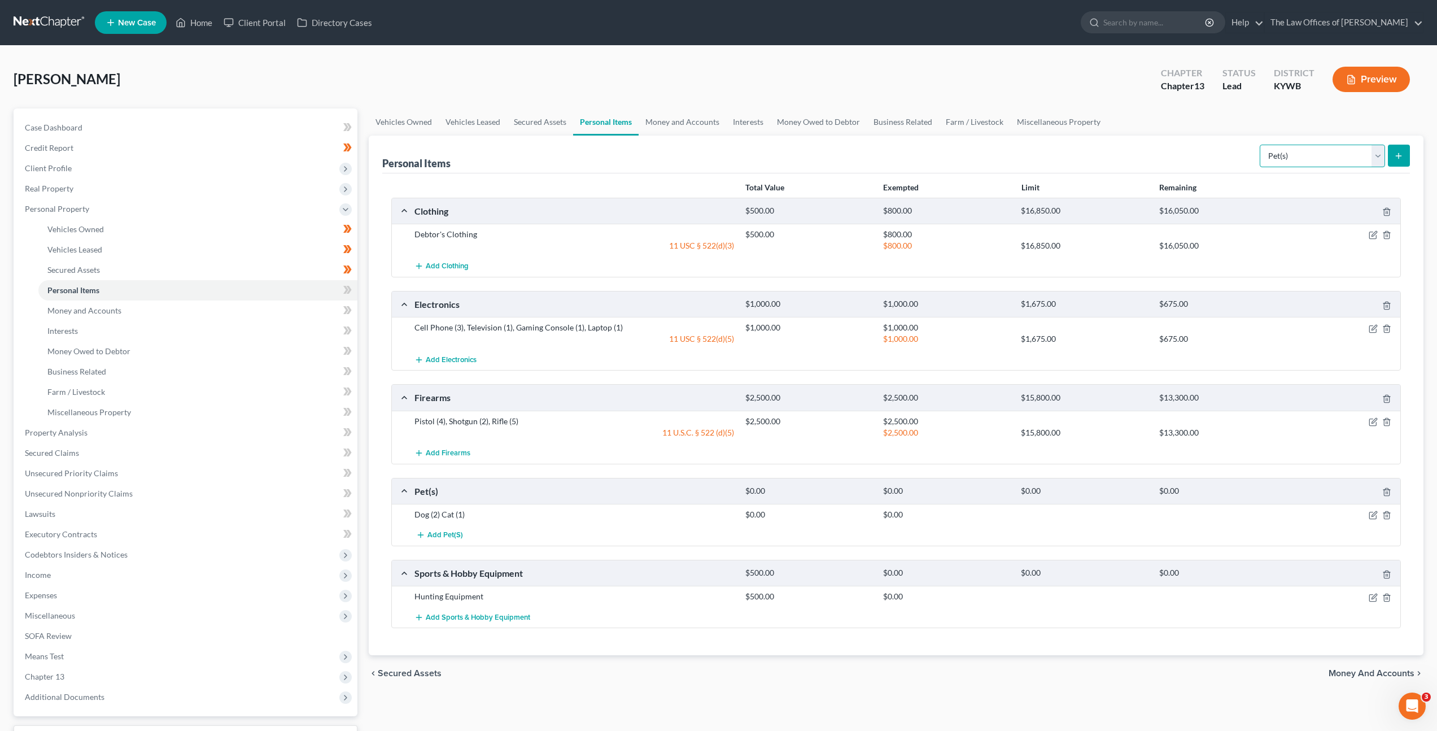
select select "household_goods"
click at [1261, 145] on select "Select Item Type Clothing Collectibles Of Value Electronics Firearms Household …" at bounding box center [1322, 156] width 125 height 23
click at [1396, 158] on icon "submit" at bounding box center [1398, 155] width 9 height 9
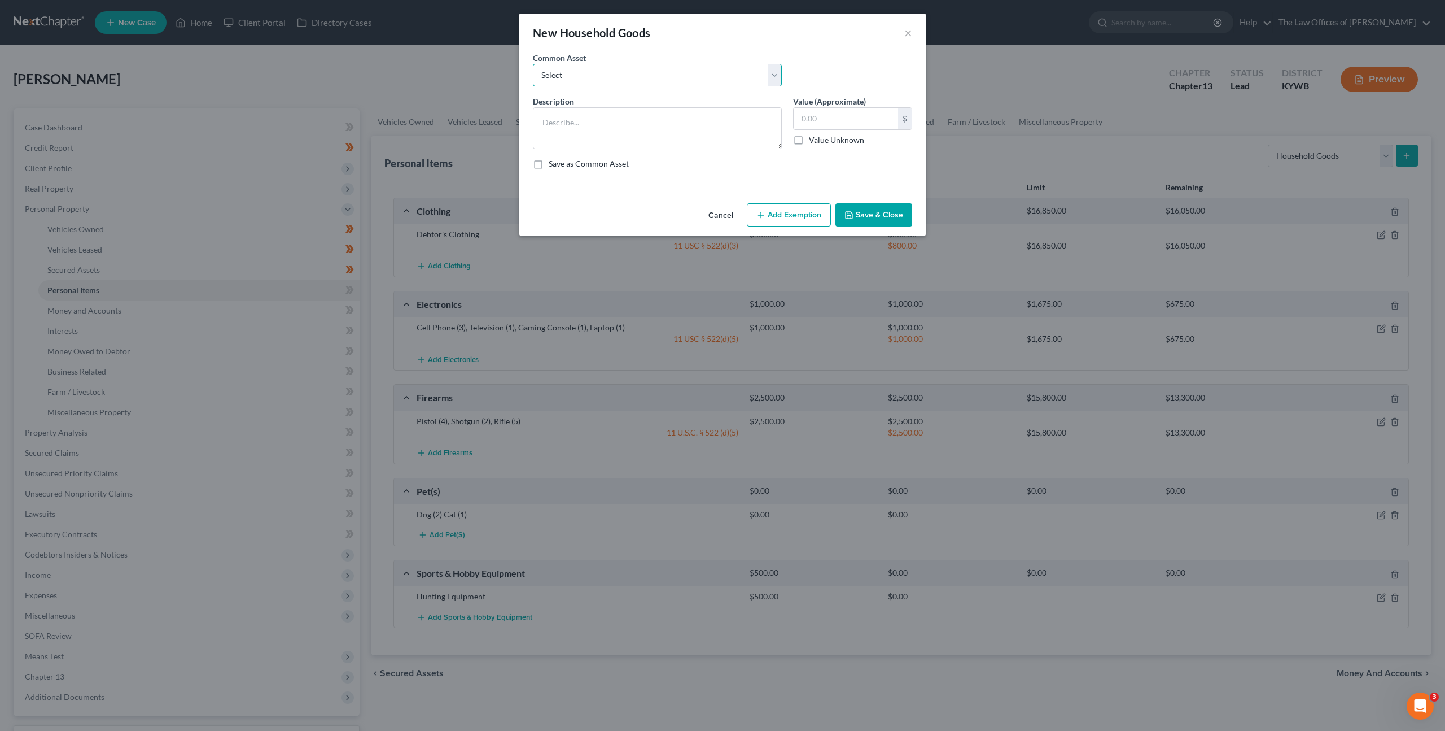
click at [698, 76] on select "Select Living Room Suite, Dining Room Suite, Bedroom Suite, Washer, Dryer, Refr…" at bounding box center [657, 75] width 249 height 23
select select "0"
click at [533, 64] on select "Select Living Room Suite, Dining Room Suite, Bedroom Suite, Washer, Dryer, Refr…" at bounding box center [657, 75] width 249 height 23
type textarea "Living Room Suite, Dining Room Suite, Bedroom Suite, Washer, Dryer, Refrigerato…"
type input "300.00"
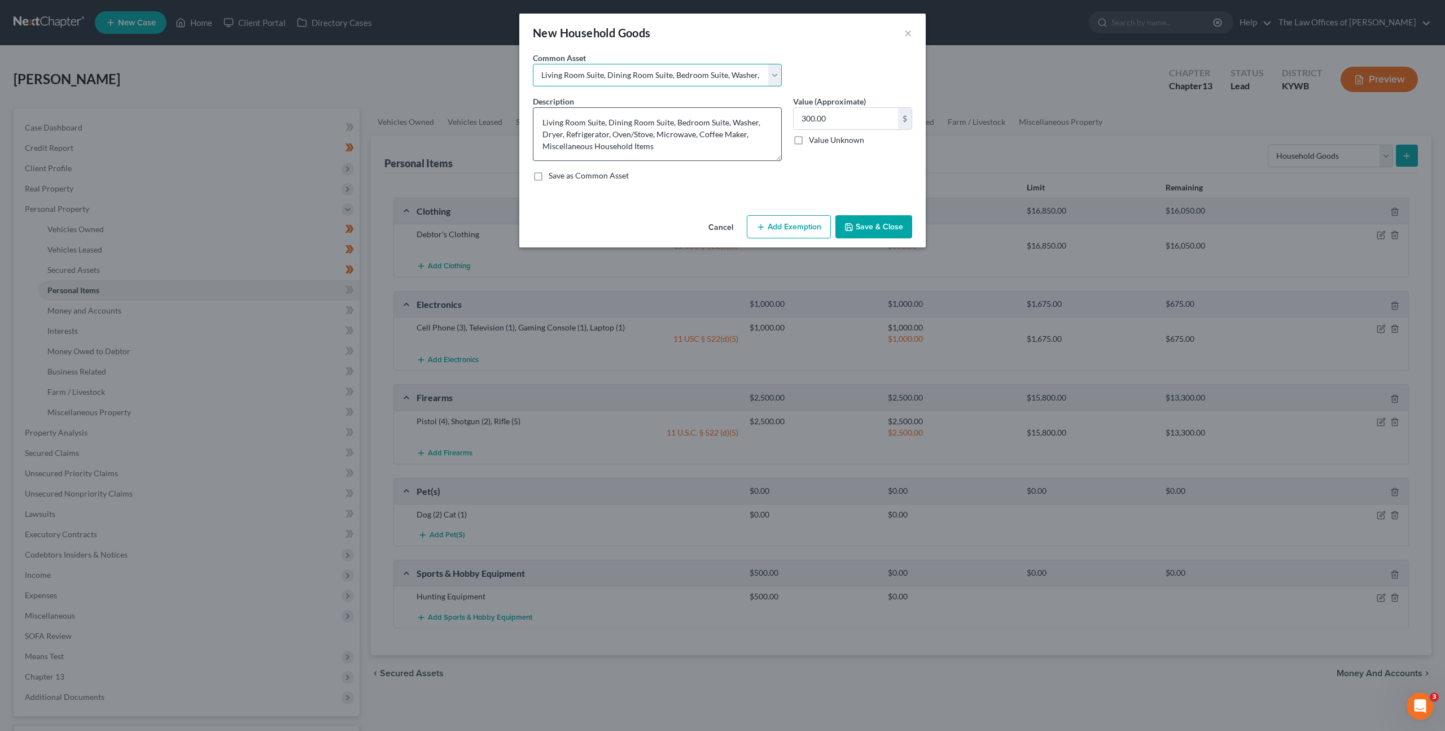
drag, startPoint x: 775, startPoint y: 146, endPoint x: 770, endPoint y: 159, distance: 13.9
click at [770, 160] on textarea "Living Room Suite, Dining Room Suite, Bedroom Suite, Washer, Dryer, Refrigerato…" at bounding box center [657, 134] width 249 height 54
drag, startPoint x: 654, startPoint y: 134, endPoint x: 565, endPoint y: 135, distance: 89.2
click at [565, 135] on textarea "Living Room Suite, Dining Room Suite, Bedroom Suite, Washer, Dryer, Refrigerato…" at bounding box center [657, 135] width 249 height 56
drag, startPoint x: 655, startPoint y: 134, endPoint x: 570, endPoint y: 135, distance: 85.3
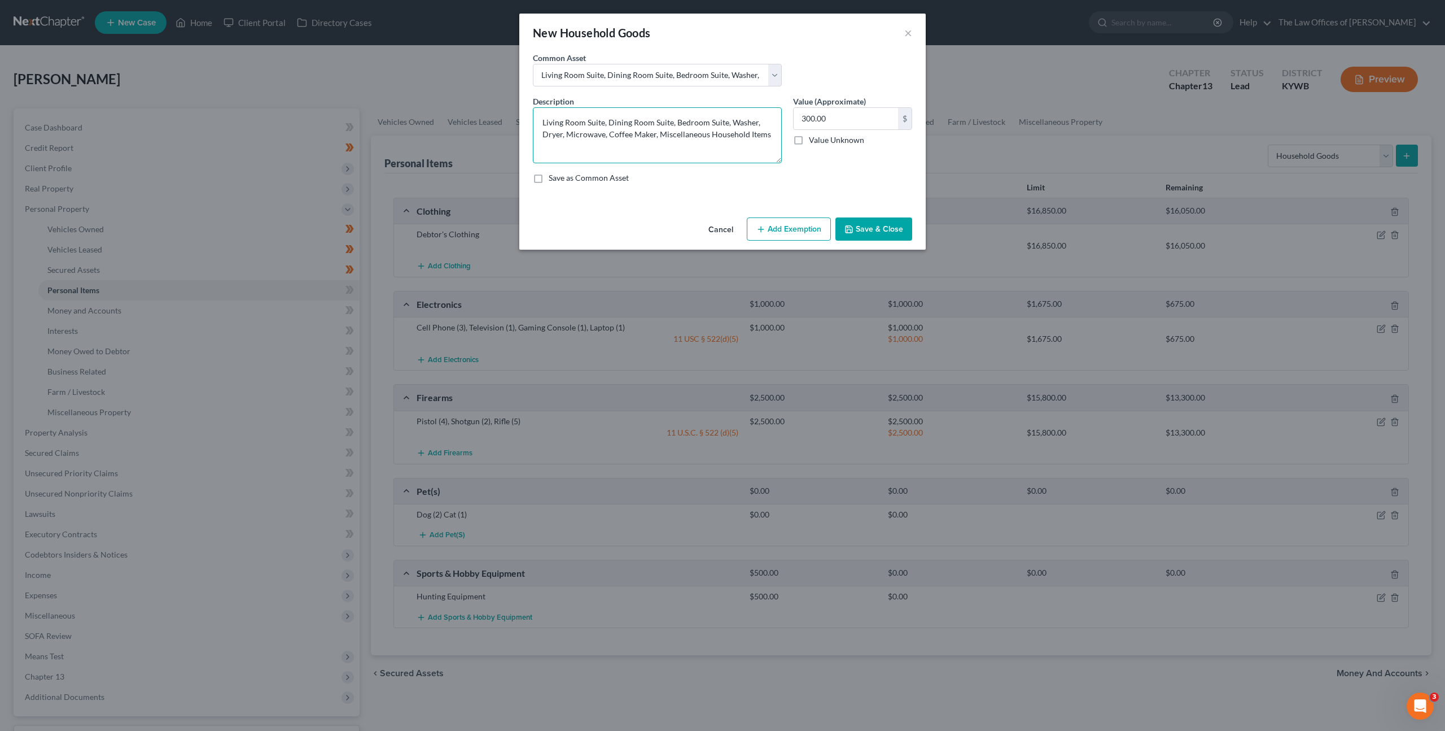
click at [570, 135] on textarea "Living Room Suite, Dining Room Suite, Bedroom Suite, Washer, Dryer, Microwave, …" at bounding box center [657, 135] width 249 height 56
click at [600, 132] on textarea "Living Room Suite, Dining Room Suite, Bedroom Suite, Washer, Dryer, Microwave, …" at bounding box center [657, 135] width 249 height 56
drag, startPoint x: 602, startPoint y: 134, endPoint x: 567, endPoint y: 133, distance: 35.0
click at [567, 133] on textarea "Living Room Suite, Dining Room Suite, Bedroom Suite, Washer, Dryer, Microwave, …" at bounding box center [657, 135] width 249 height 56
click at [598, 133] on textarea "Living Room Suite, Dining Room Suite, Bedroom Suite, Washer, Dryer, Microwave, …" at bounding box center [657, 135] width 249 height 56
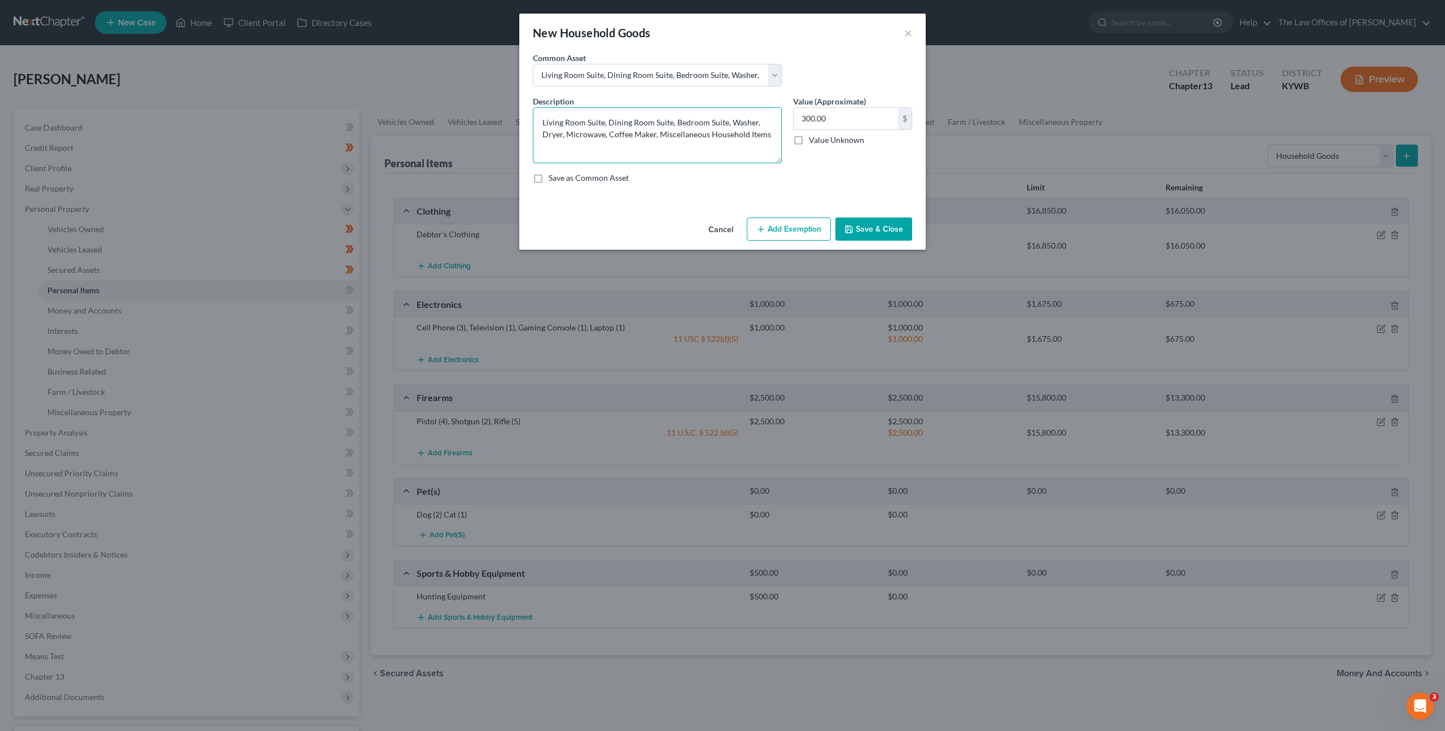
drag, startPoint x: 605, startPoint y: 133, endPoint x: 567, endPoint y: 134, distance: 38.4
click at [567, 134] on textarea "Living Room Suite, Dining Room Suite, Bedroom Suite, Washer, Dryer, Microwave, …" at bounding box center [657, 135] width 249 height 56
type textarea "Living Room Suite, Dining Room Suite, Bedroom Suite, Washer, Dryer, Air Fryer. …"
drag, startPoint x: 841, startPoint y: 113, endPoint x: 852, endPoint y: 68, distance: 47.0
click at [842, 113] on input "300.00" at bounding box center [846, 118] width 104 height 21
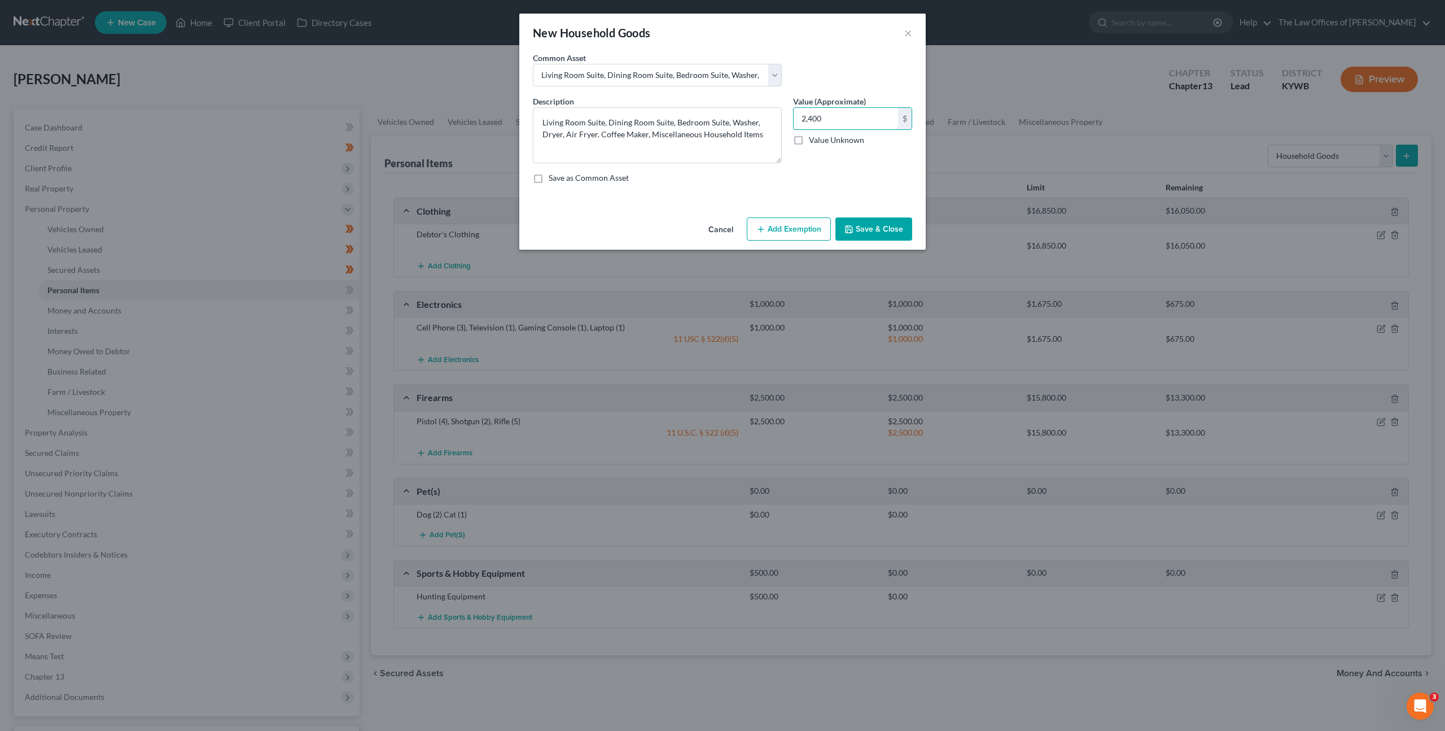
type input "2,400"
click at [787, 231] on button "Add Exemption" at bounding box center [789, 229] width 84 height 24
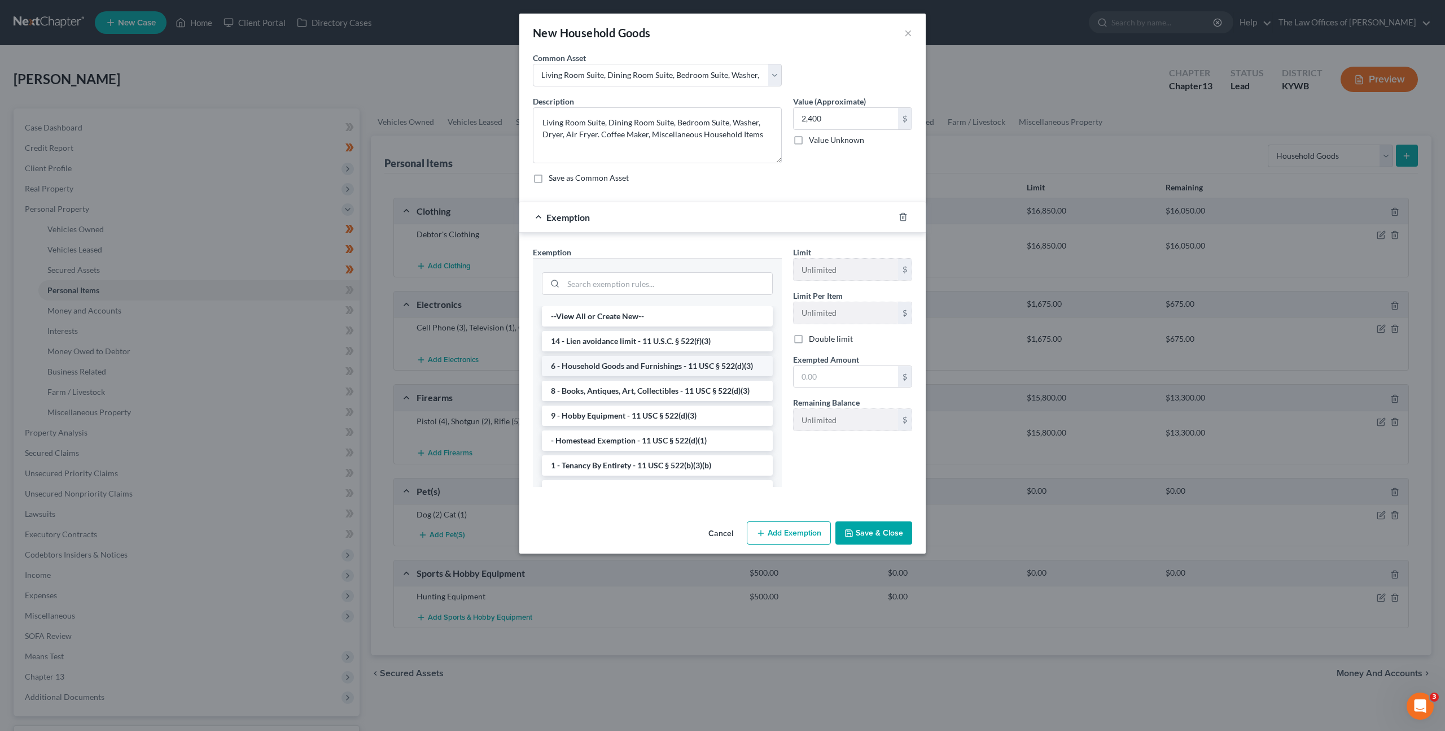
click at [588, 360] on li "6 - Household Goods and Furnishings - 11 USC § 522(d)(3)" at bounding box center [657, 366] width 231 height 20
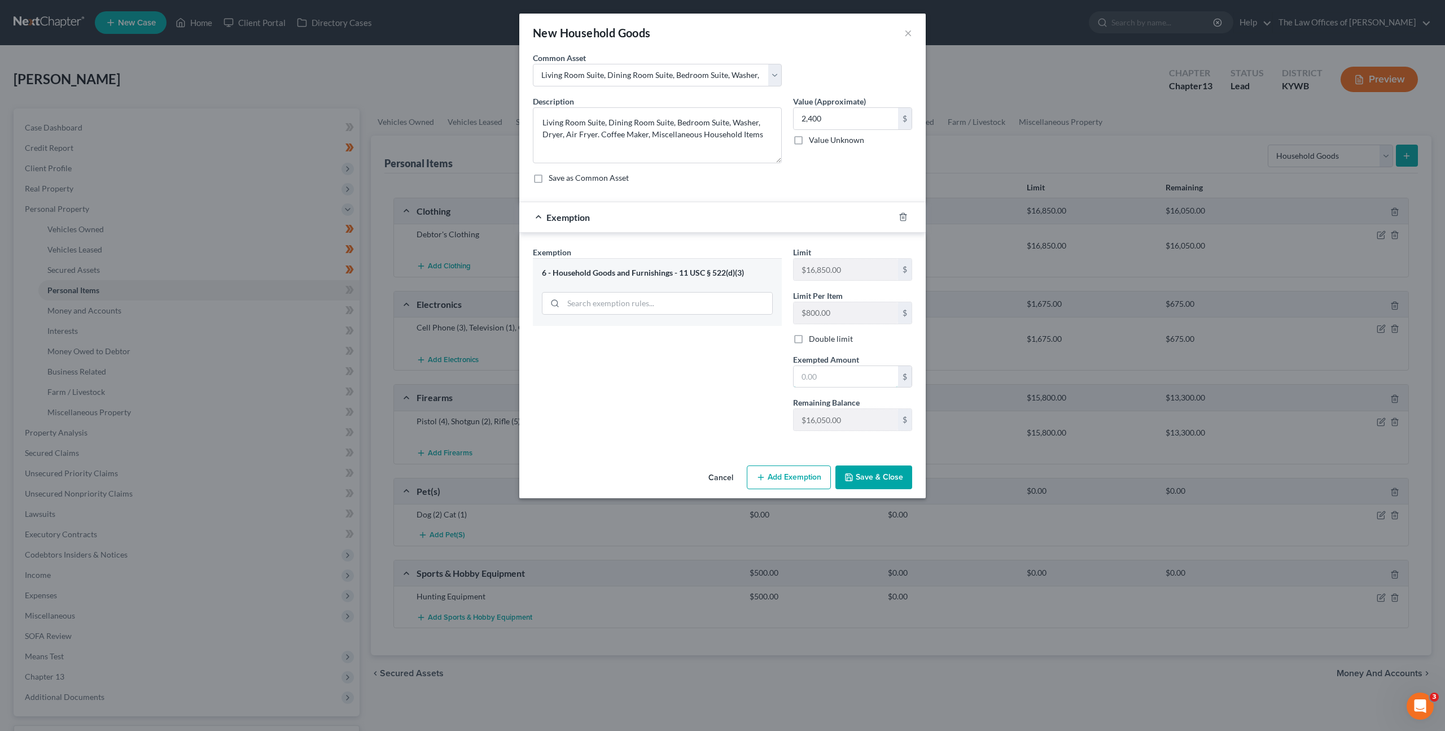
drag, startPoint x: 802, startPoint y: 381, endPoint x: 745, endPoint y: 365, distance: 59.3
click at [802, 381] on input "text" at bounding box center [846, 376] width 104 height 21
type input "2,400"
click at [685, 356] on div "Exemption Set must be selected for CA. Exemption * 6 - Household Goods and Furn…" at bounding box center [657, 343] width 260 height 194
click at [875, 472] on button "Save & Close" at bounding box center [874, 477] width 77 height 24
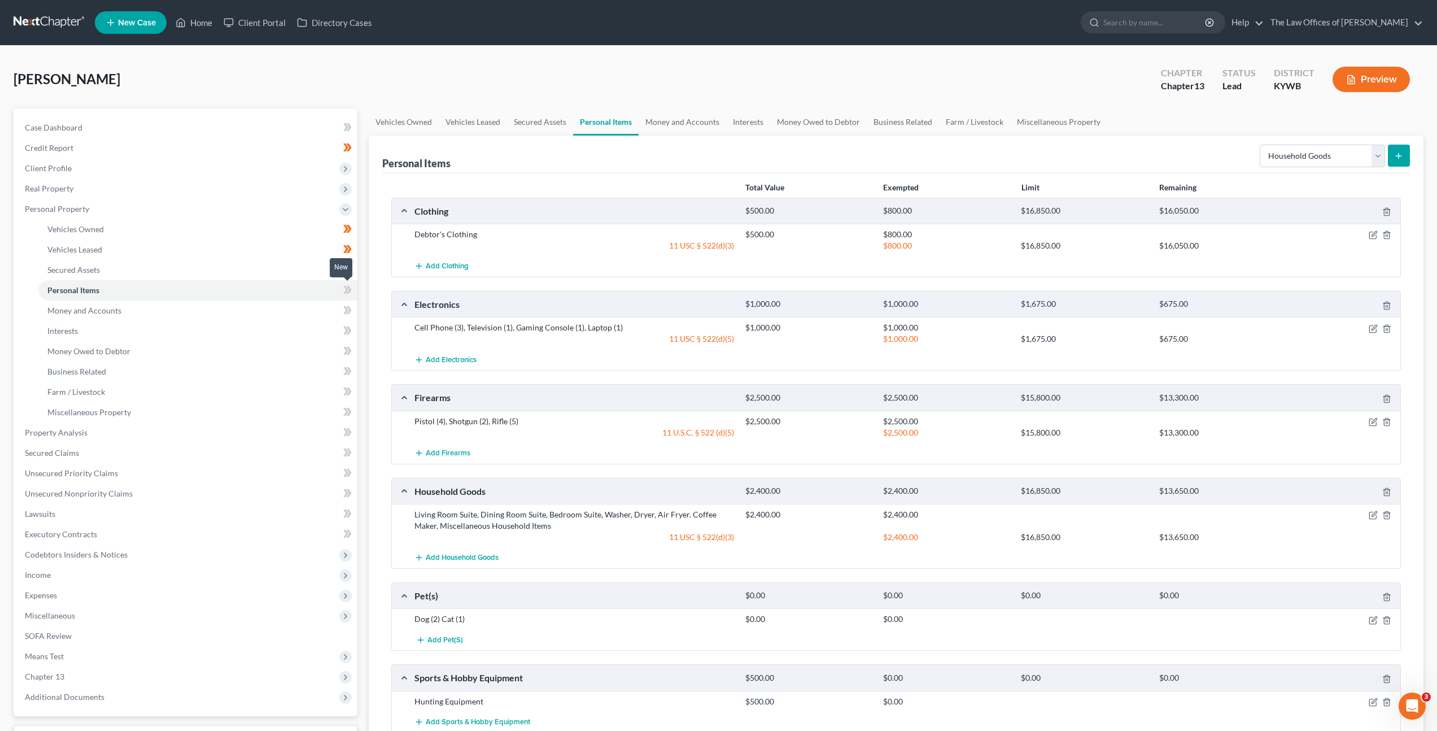
click at [348, 287] on icon at bounding box center [349, 290] width 5 height 8
click at [347, 287] on icon at bounding box center [345, 290] width 5 height 8
click at [313, 301] on link "Money and Accounts" at bounding box center [197, 310] width 319 height 20
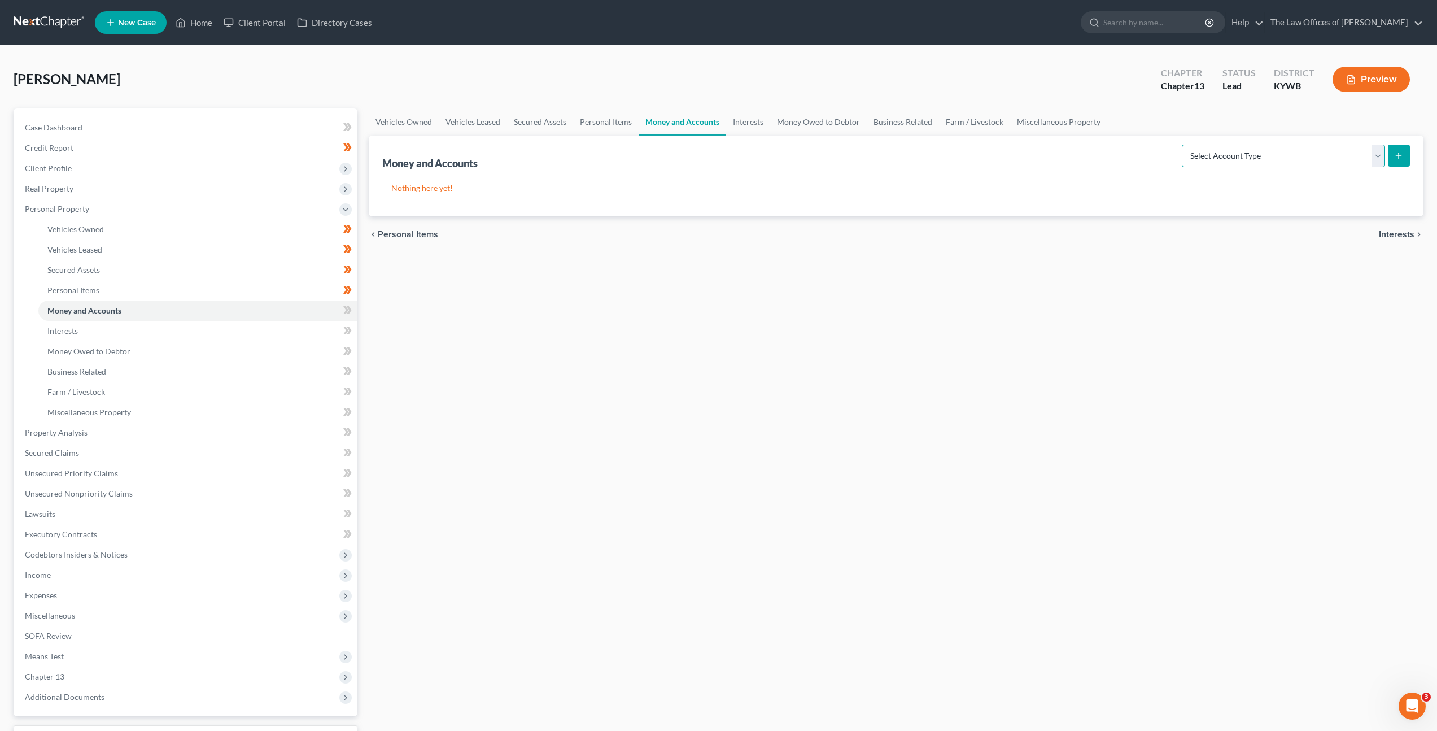
click at [1229, 145] on select "Select Account Type Brokerage Cash on Hand Certificates of Deposit Checking Acc…" at bounding box center [1283, 156] width 203 height 23
select select "checking"
click at [1184, 145] on select "Select Account Type Brokerage Cash on Hand Certificates of Deposit Checking Acc…" at bounding box center [1283, 156] width 203 height 23
click at [1393, 151] on button "submit" at bounding box center [1399, 156] width 22 height 22
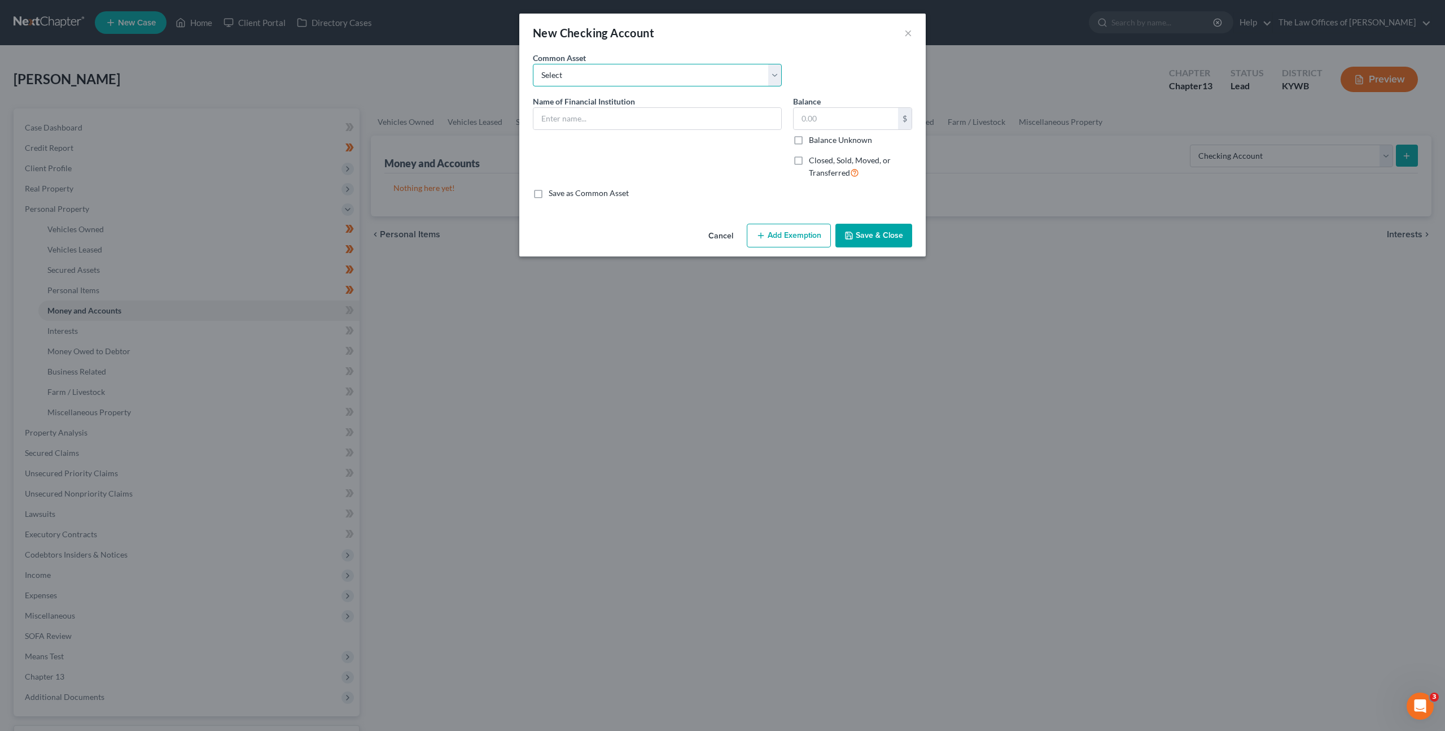
click at [659, 72] on select "Select PNC Bank Woodforest National Bank Heritage Federal Credit Union Account …" at bounding box center [657, 75] width 249 height 23
click at [579, 118] on input "text" at bounding box center [658, 118] width 248 height 21
type input "Independence Bank Account Ending in x9642"
click at [876, 226] on button "Save & Close" at bounding box center [874, 236] width 77 height 24
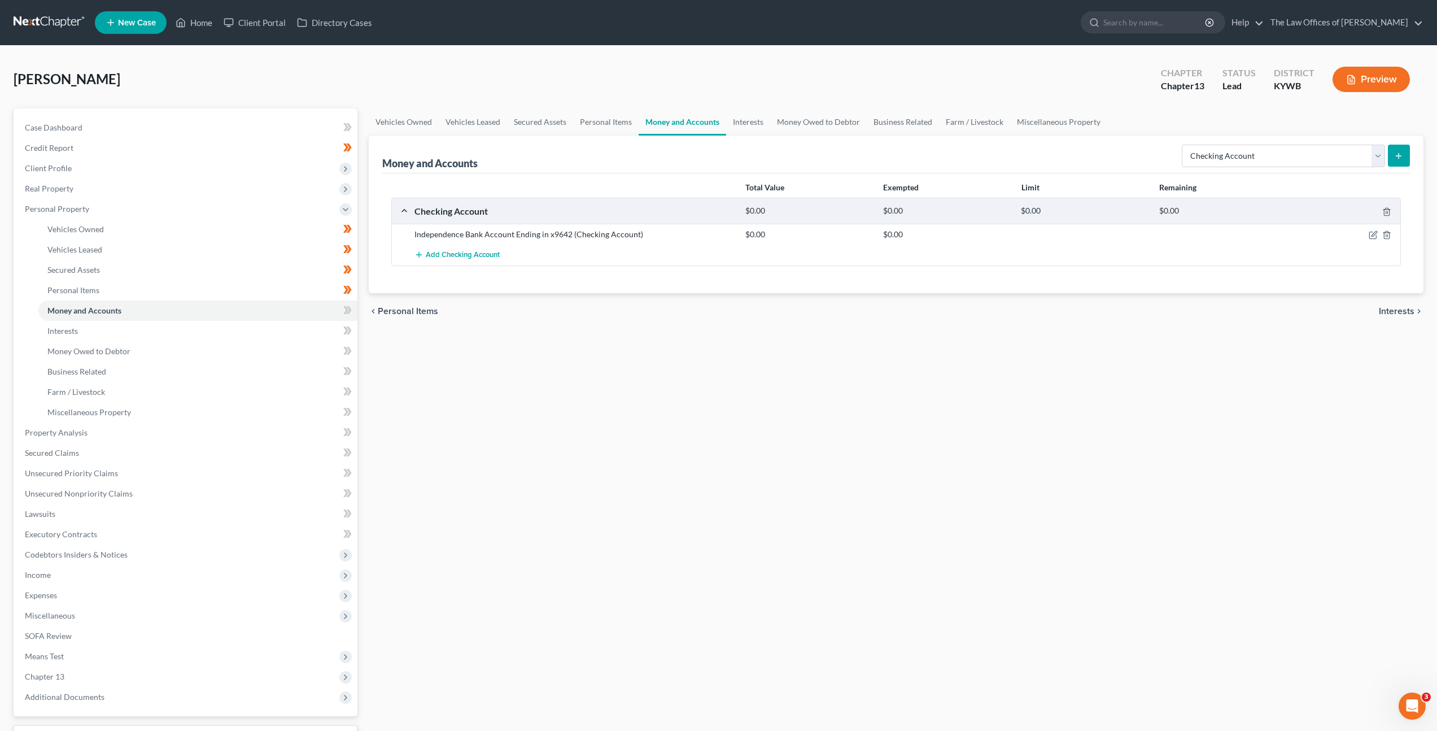
drag, startPoint x: 864, startPoint y: 328, endPoint x: 894, endPoint y: 330, distance: 30.0
click at [865, 328] on div "chevron_left Personal Items Interests chevron_right" at bounding box center [896, 311] width 1055 height 36
click at [745, 116] on link "Interests" at bounding box center [748, 121] width 44 height 27
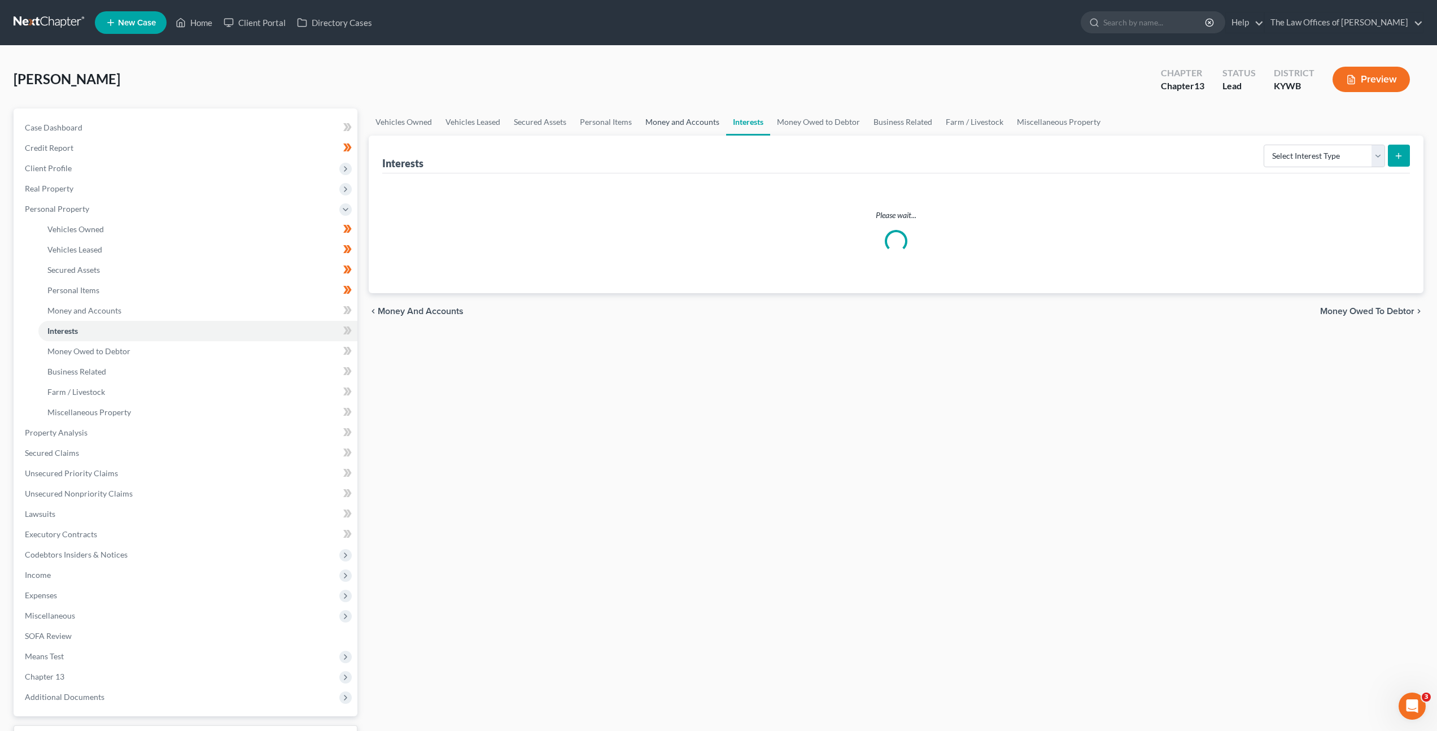
click at [685, 124] on link "Money and Accounts" at bounding box center [683, 121] width 88 height 27
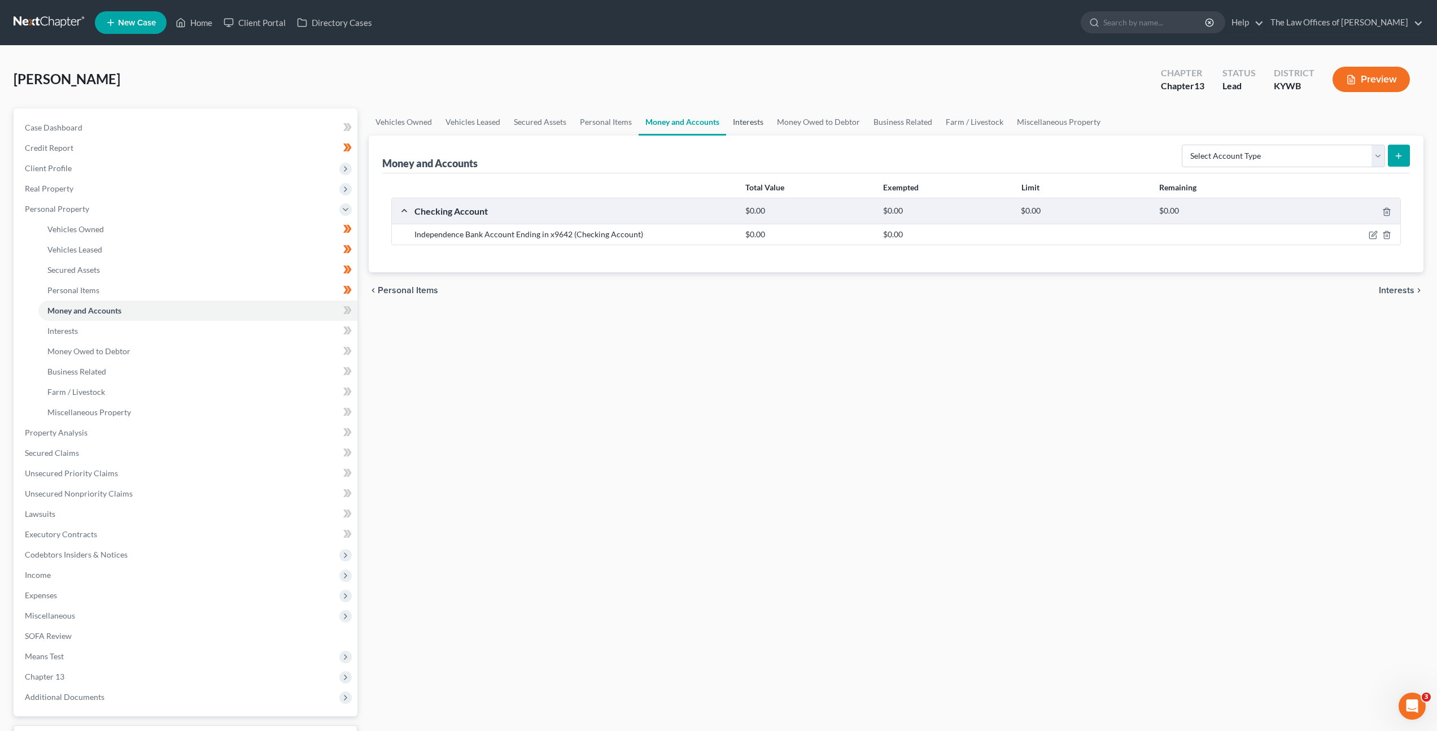
click at [744, 124] on link "Interests" at bounding box center [748, 121] width 44 height 27
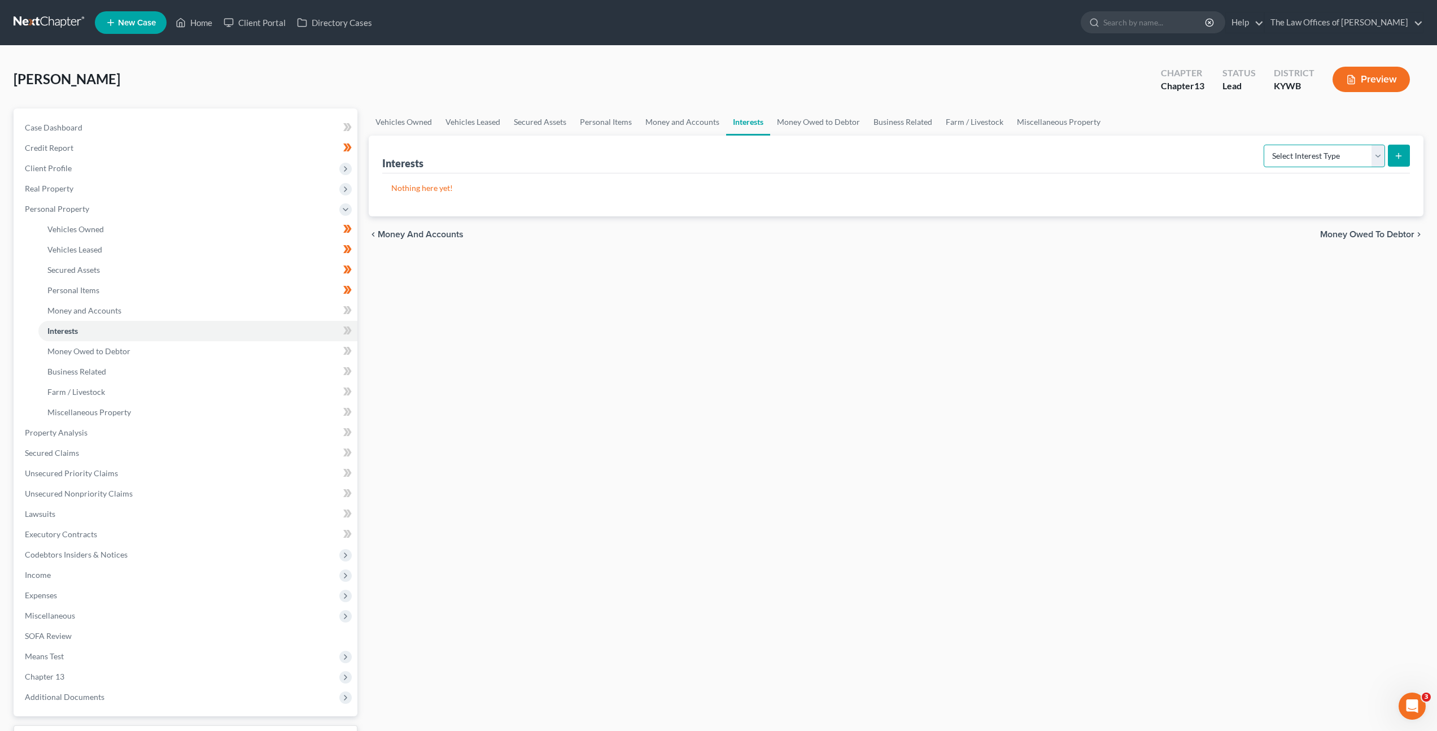
click at [1268, 156] on select "Select Interest Type 401K Annuity Bond Education IRA Government Bond Government…" at bounding box center [1324, 156] width 121 height 23
select select "401k"
click at [1265, 145] on select "Select Interest Type 401K Annuity Bond Education IRA Government Bond Government…" at bounding box center [1324, 156] width 121 height 23
drag, startPoint x: 1149, startPoint y: 278, endPoint x: 1286, endPoint y: 215, distance: 151.1
click at [1150, 278] on div "Vehicles Owned Vehicles Leased Secured Assets Personal Items Money and Accounts…" at bounding box center [896, 444] width 1066 height 672
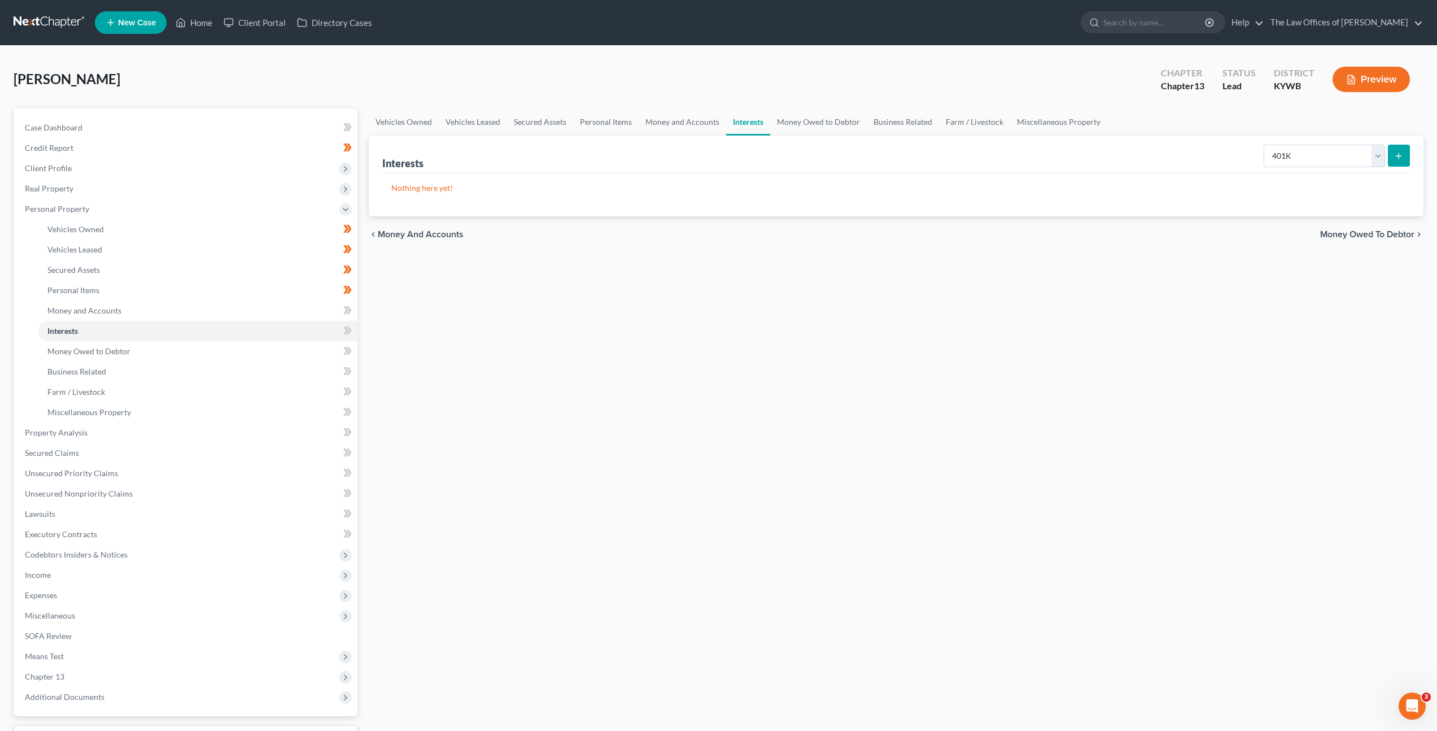
click at [1394, 156] on icon "submit" at bounding box center [1398, 155] width 9 height 9
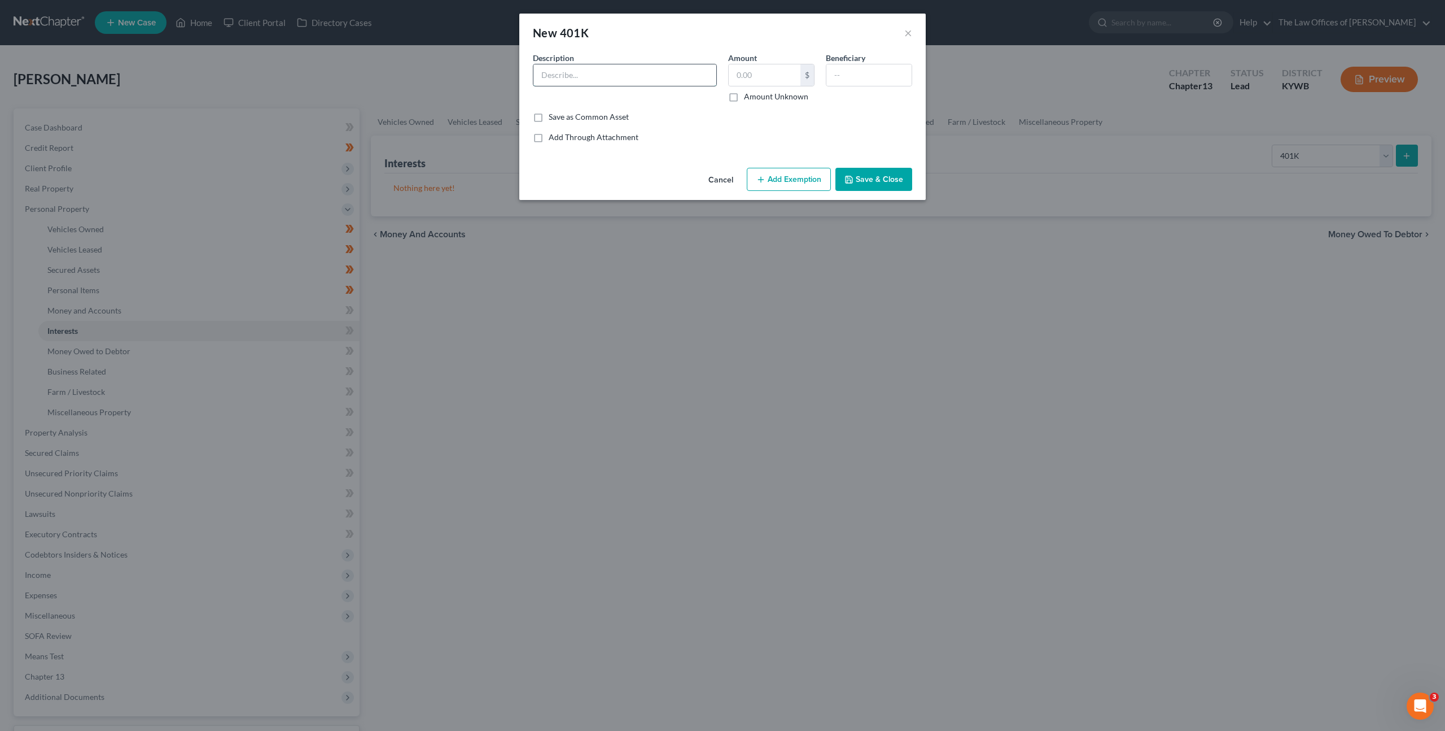
click at [609, 70] on input "text" at bounding box center [625, 74] width 183 height 21
type input "Foya Financial 401K"
click at [784, 173] on button "Add Exemption" at bounding box center [789, 180] width 84 height 24
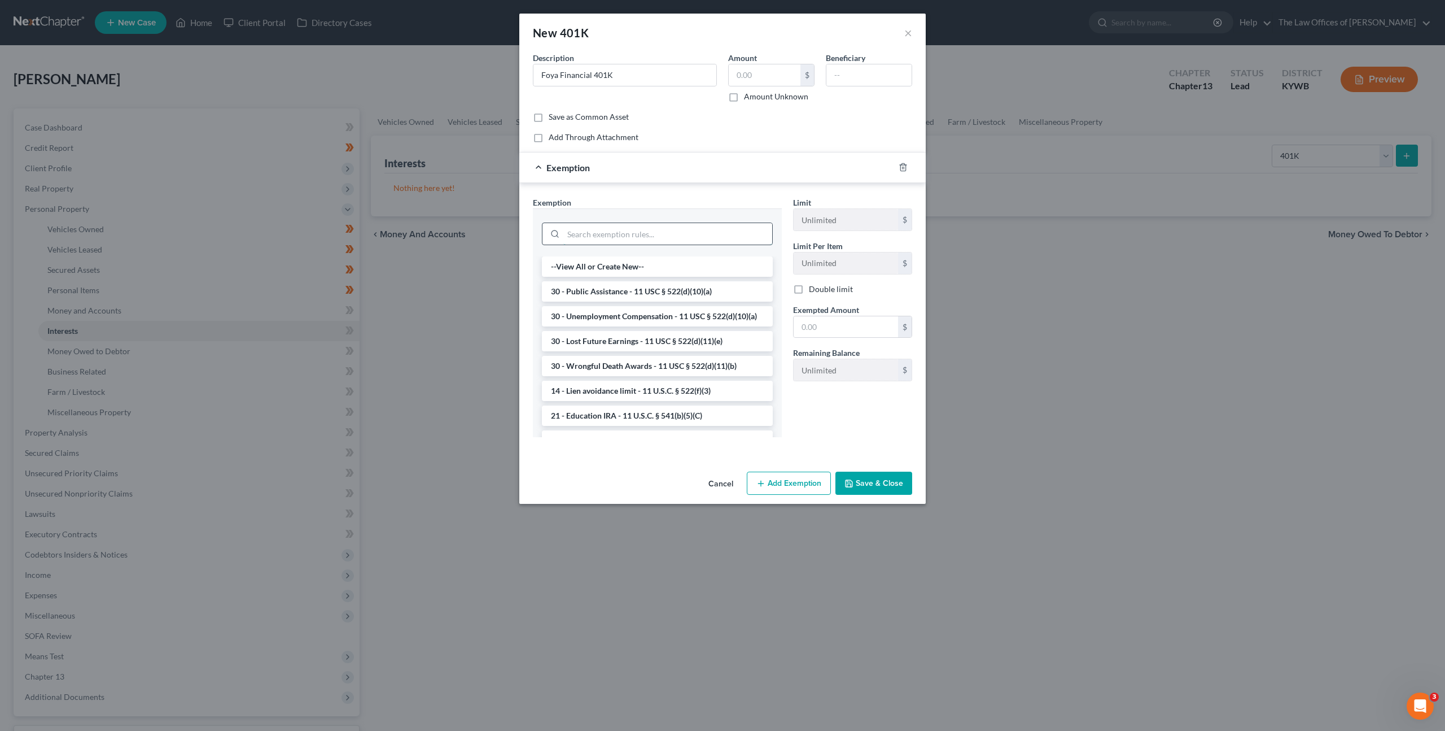
click at [661, 234] on input "search" at bounding box center [667, 233] width 209 height 21
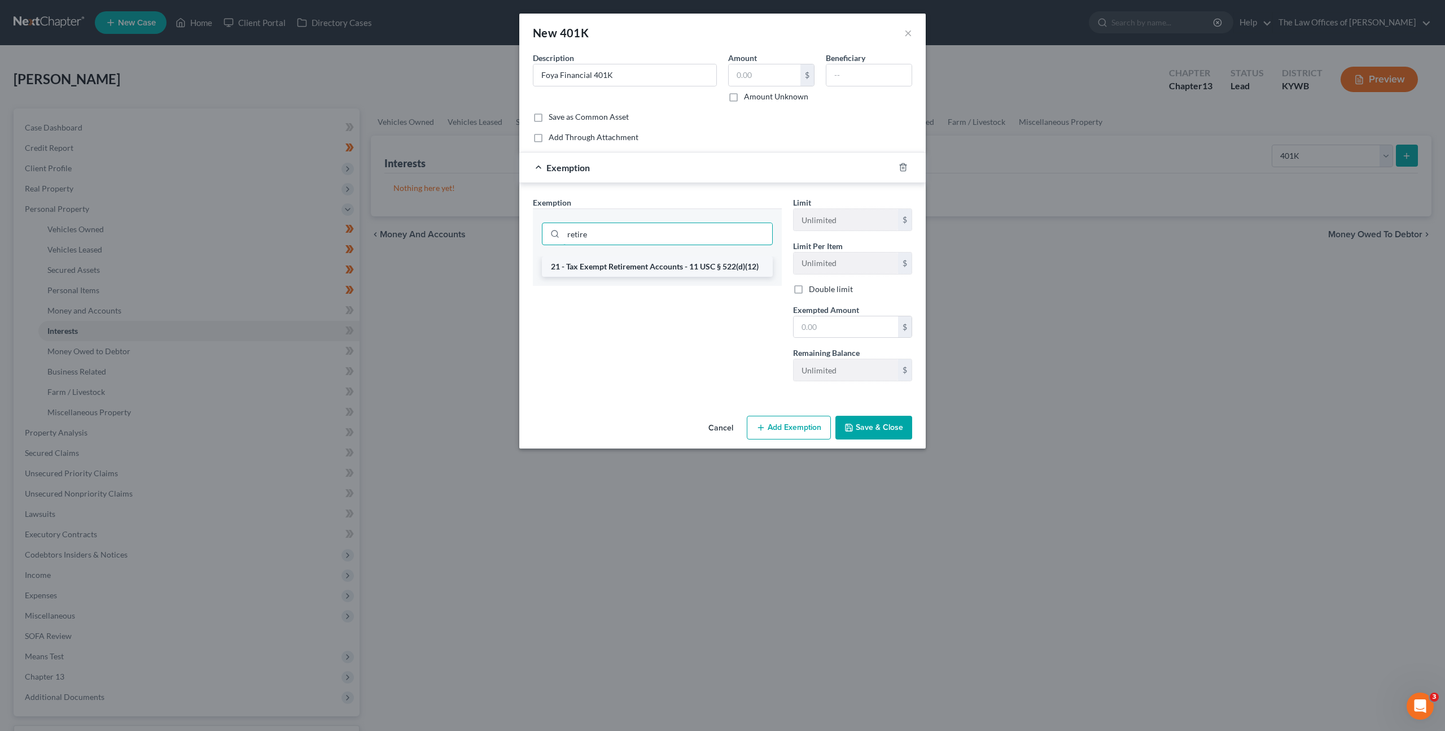
type input "retire"
click at [641, 261] on li "21 - Tax Exempt Retirement Accounts - 11 USC § 522(d)(12)" at bounding box center [657, 266] width 231 height 20
click at [823, 330] on input "text" at bounding box center [846, 326] width 104 height 21
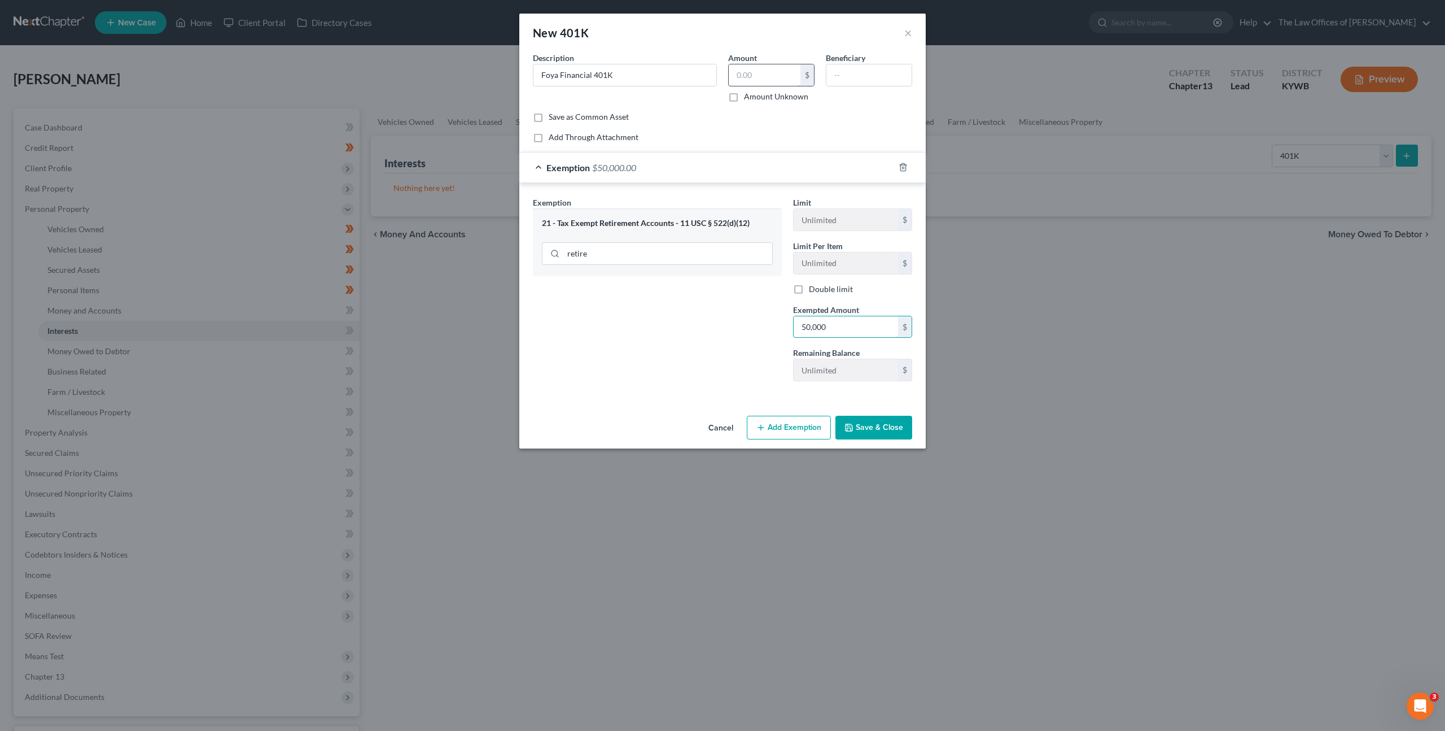
type input "50,000"
click at [760, 75] on input "text" at bounding box center [765, 74] width 72 height 21
type input "50,000"
click at [887, 430] on button "Save & Close" at bounding box center [874, 428] width 77 height 24
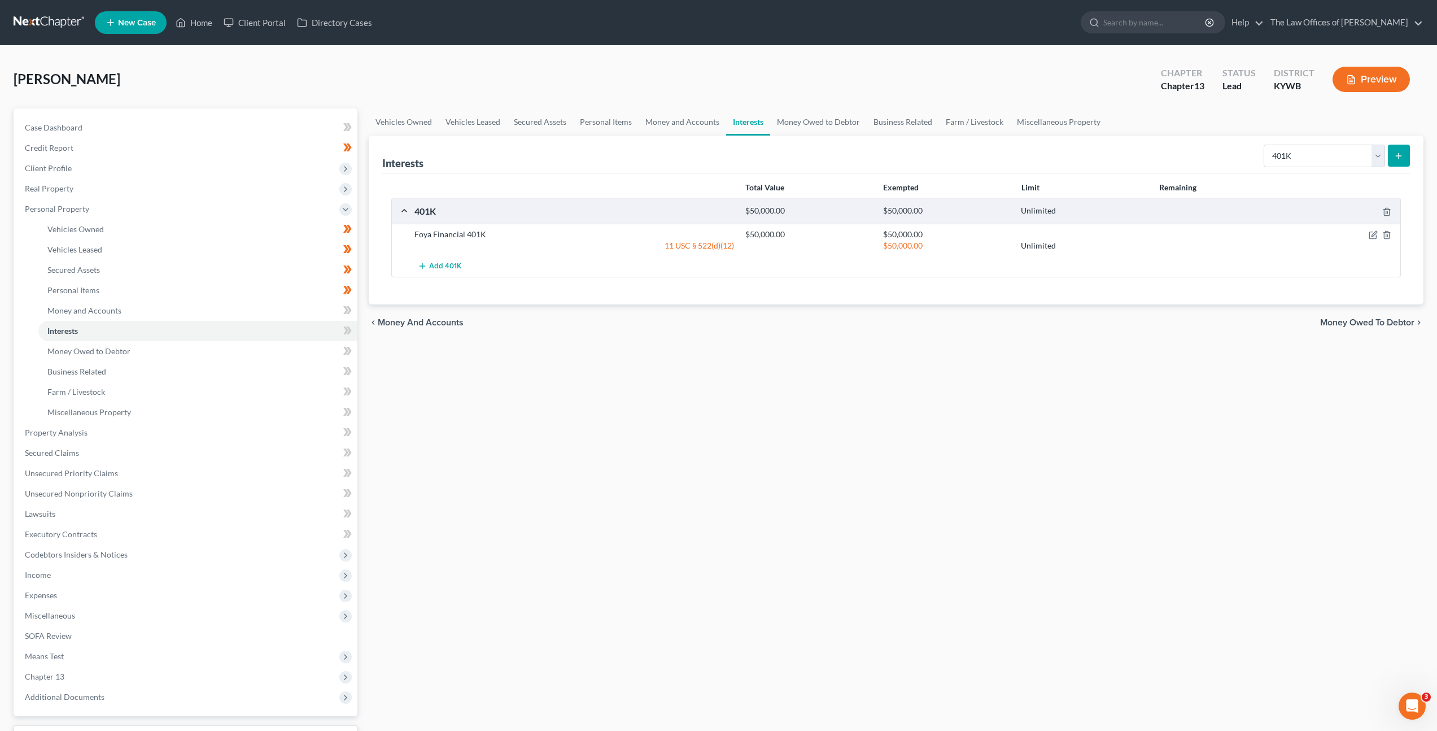
drag, startPoint x: 713, startPoint y: 438, endPoint x: 923, endPoint y: 259, distance: 275.9
click at [715, 435] on div "Vehicles Owned Vehicles Leased Secured Assets Personal Items Money and Accounts…" at bounding box center [896, 444] width 1066 height 672
click at [1288, 148] on select "Select Interest Type 401K Annuity Bond Education IRA Government Bond Government…" at bounding box center [1324, 156] width 121 height 23
select select "term_life_insurance"
click at [1265, 145] on select "Select Interest Type 401K Annuity Bond Education IRA Government Bond Government…" at bounding box center [1324, 156] width 121 height 23
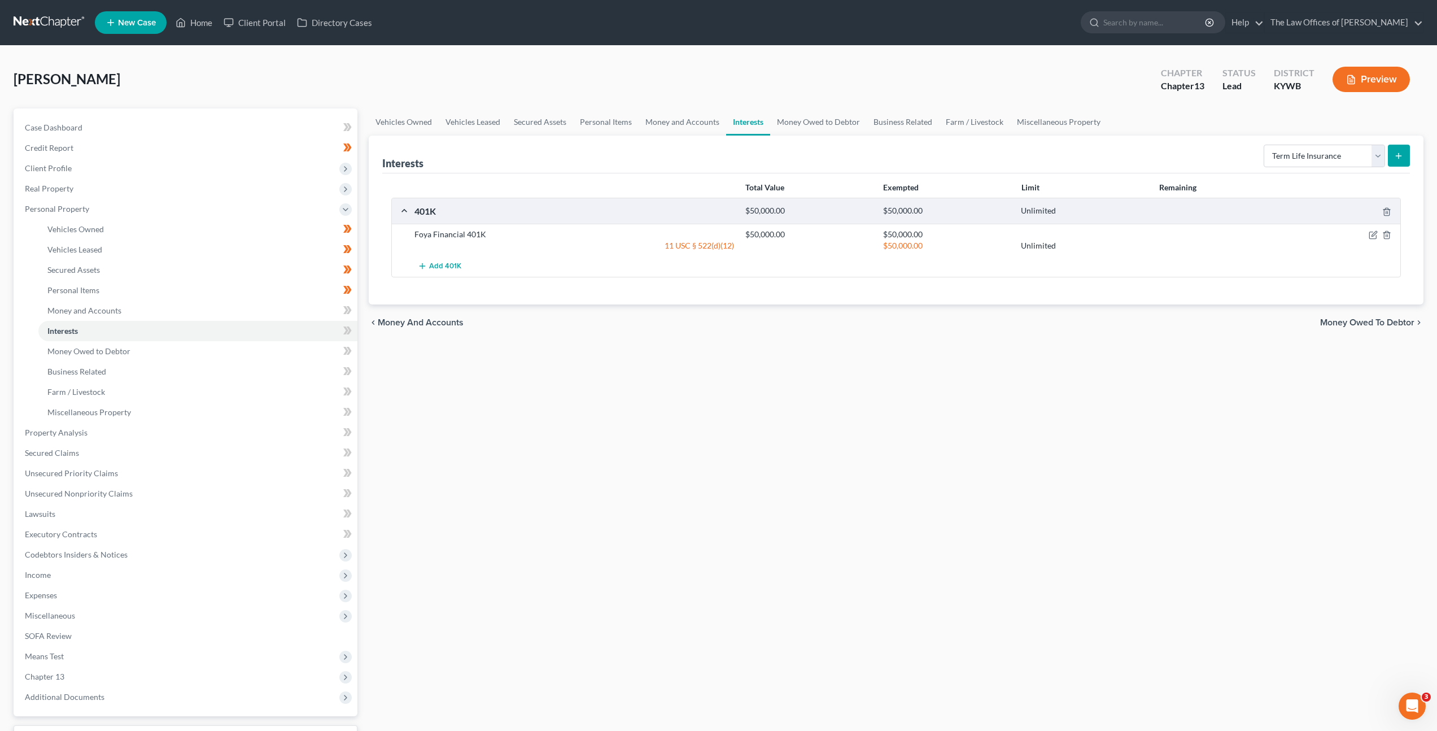
click at [1163, 416] on div "Vehicles Owned Vehicles Leased Secured Assets Personal Items Money and Accounts…" at bounding box center [896, 444] width 1066 height 672
click at [1410, 153] on div "Interests Select Interest Type 401K Annuity Bond Education IRA Government Bond …" at bounding box center [896, 220] width 1055 height 169
click at [1402, 155] on icon "submit" at bounding box center [1398, 155] width 9 height 9
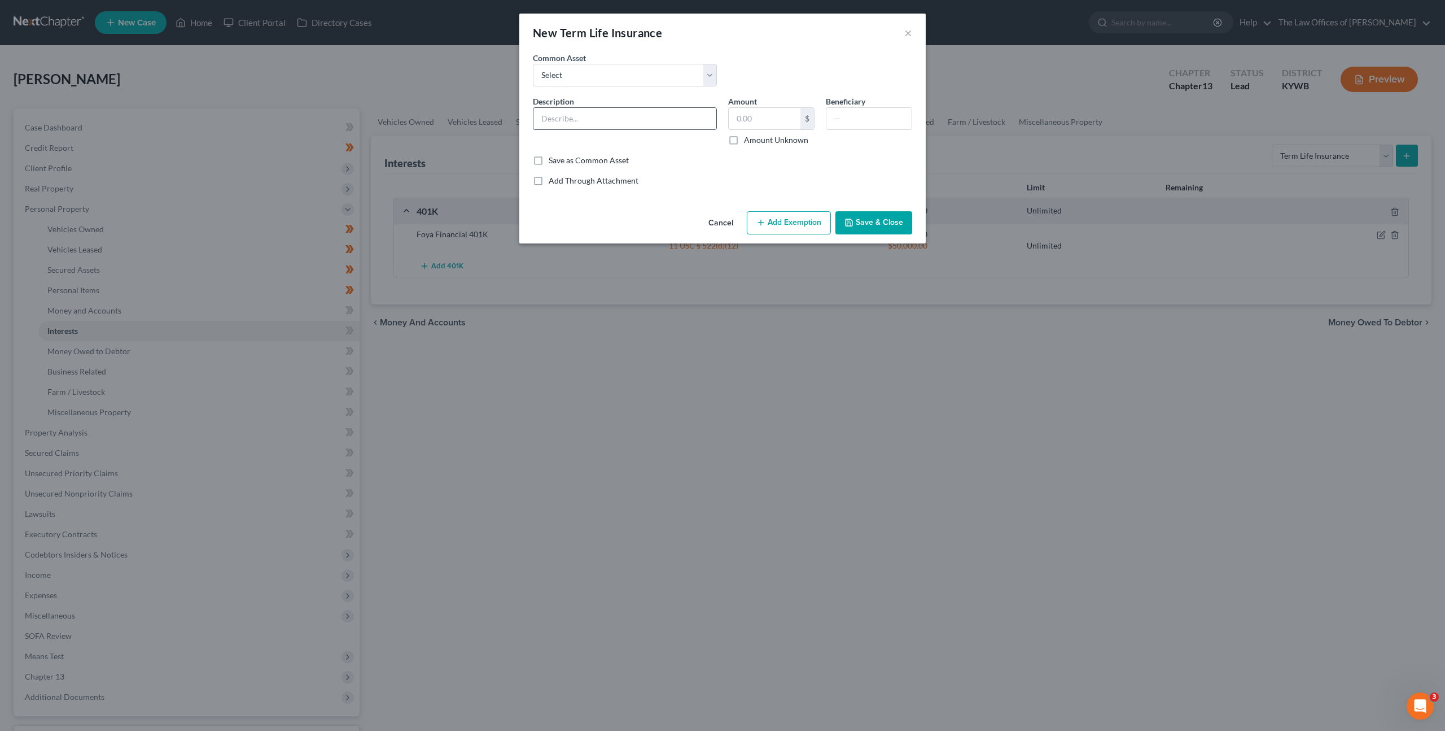
click at [622, 115] on input "text" at bounding box center [625, 118] width 183 height 21
click at [634, 67] on select "Select $250,000.00 Term Life Insurance Policy Through State Farm" at bounding box center [625, 75] width 184 height 23
select select "0"
click at [533, 64] on select "Select $250,000.00 Term Life Insurance Policy Through State Farm" at bounding box center [625, 75] width 184 height 23
click at [549, 119] on input "$250,000.00 Term Life Insurance Policy Through State Farm" at bounding box center [625, 118] width 183 height 21
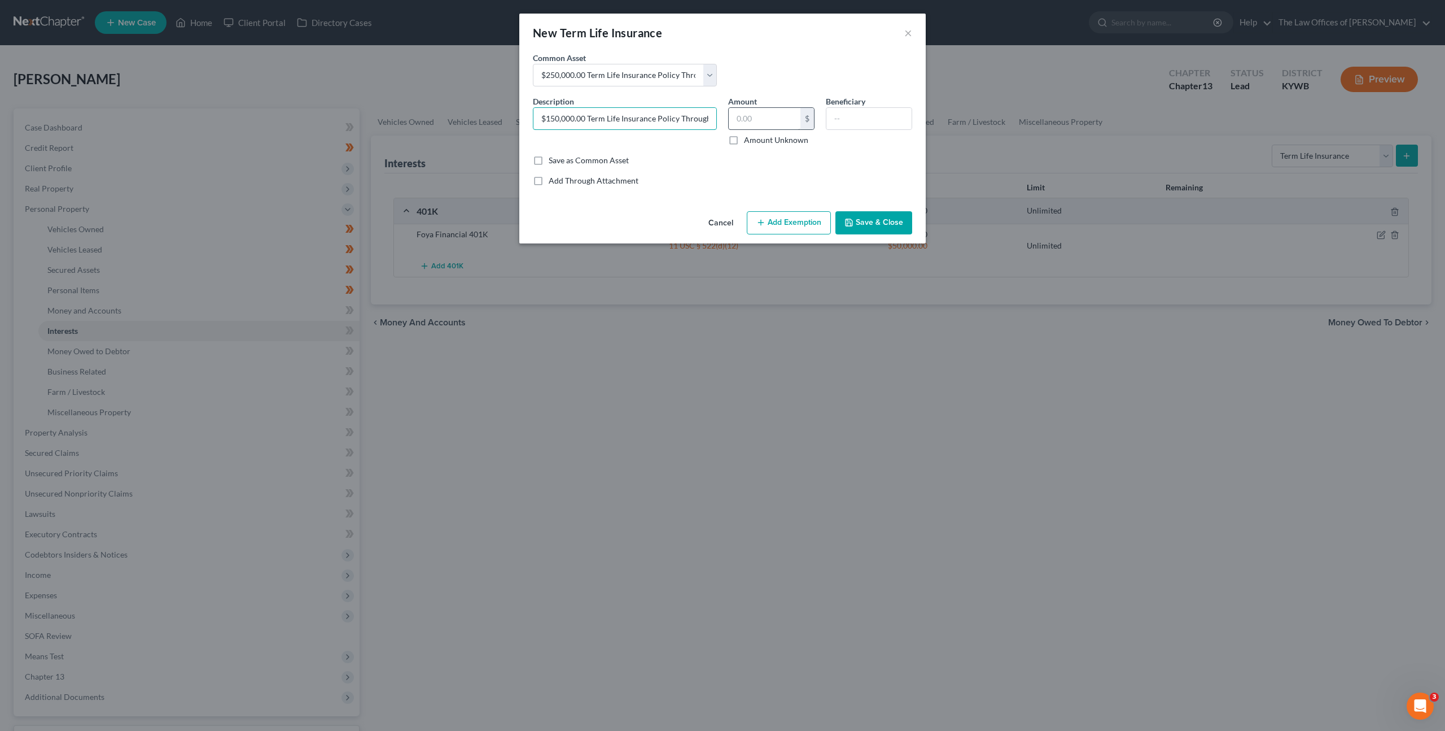
scroll to position [0, 40]
drag, startPoint x: 704, startPoint y: 119, endPoint x: 732, endPoint y: 117, distance: 28.3
click at [732, 117] on div "Description * $150,000.00 Term Life Insurance Policy Through State Farm Amount …" at bounding box center [722, 124] width 391 height 59
click at [703, 119] on input "$150,000.00 Term Life Insurance Policy Through State Farm" at bounding box center [625, 118] width 183 height 21
drag, startPoint x: 706, startPoint y: 117, endPoint x: 671, endPoint y: 116, distance: 35.0
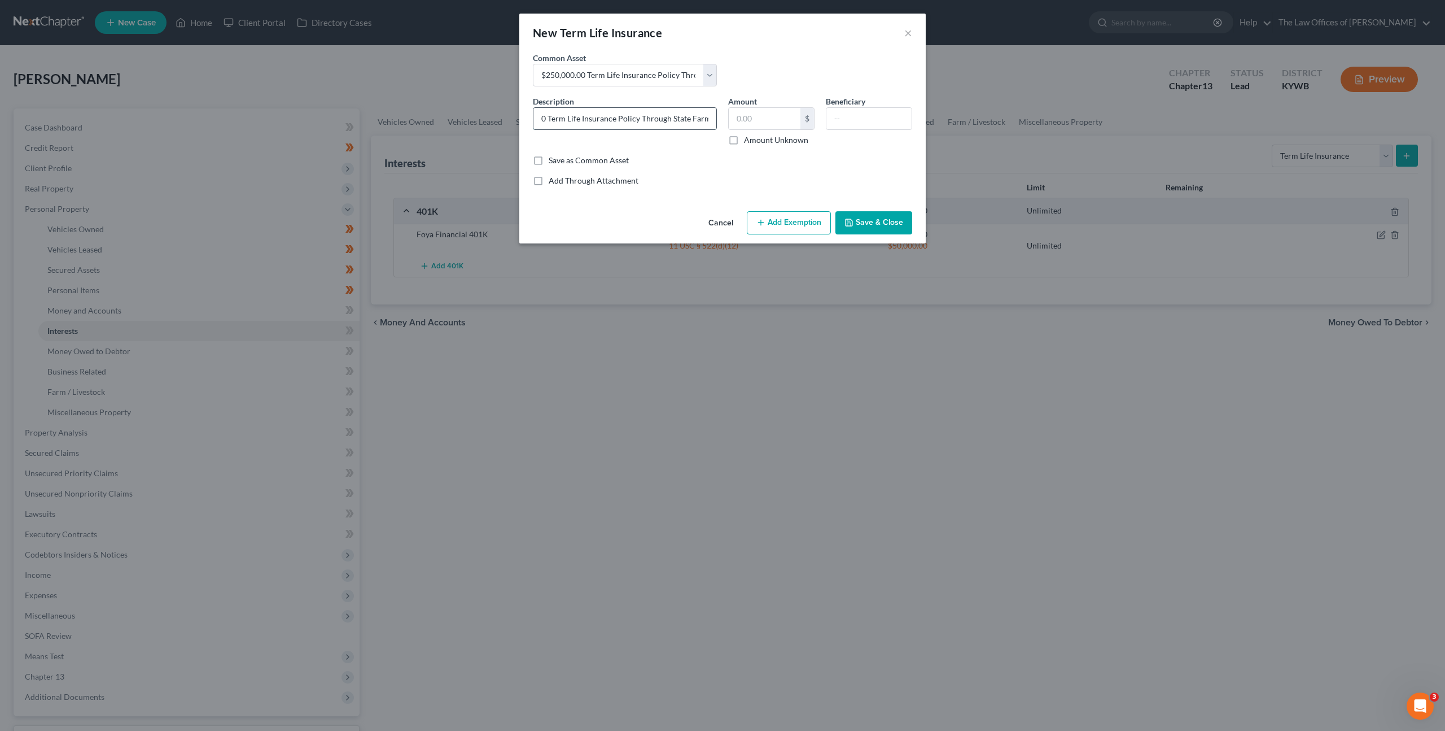
click at [671, 116] on input "$150,000.00 Term Life Insurance Policy Through State Farm" at bounding box center [625, 118] width 183 height 21
type input "$150,000.00 Term Life Insurance Policy Through Foya"
click at [889, 214] on button "Save & Close" at bounding box center [874, 223] width 77 height 24
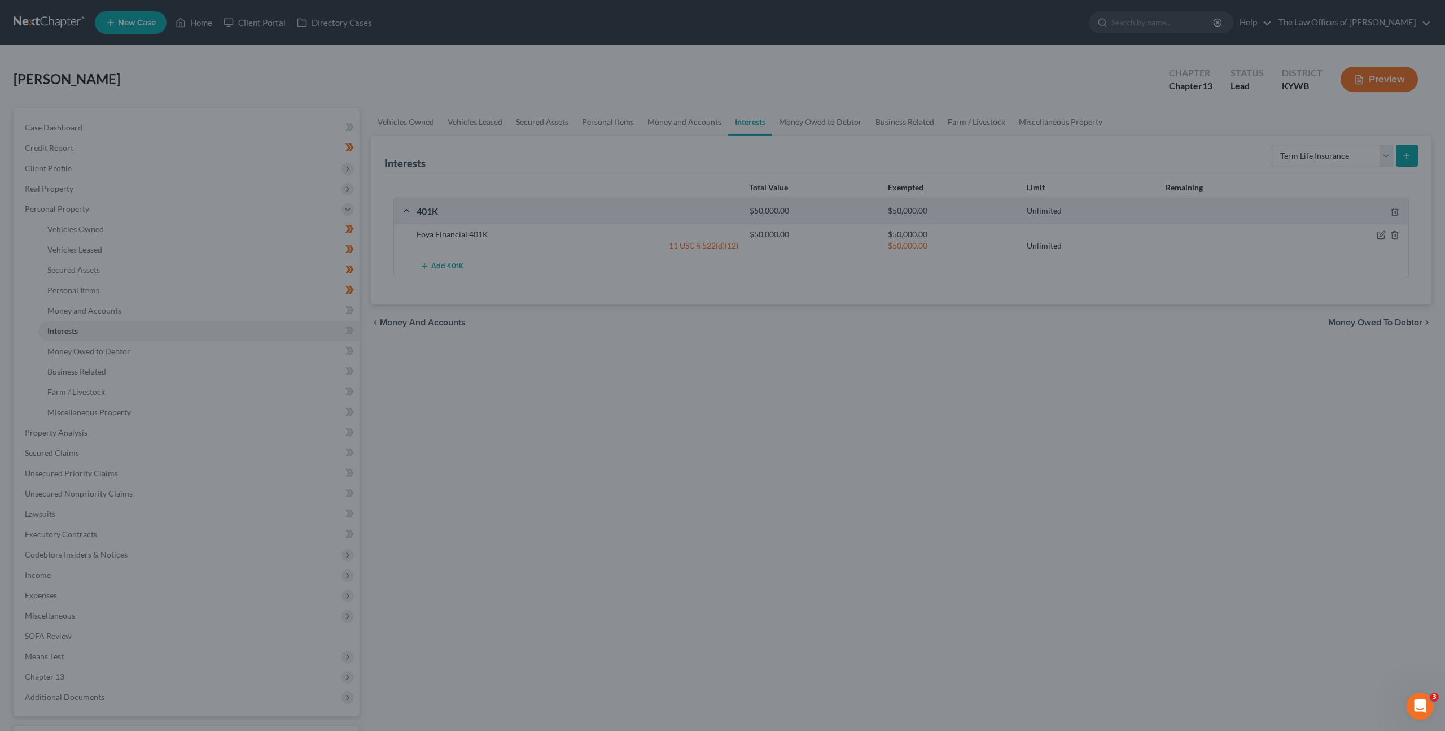
scroll to position [0, 0]
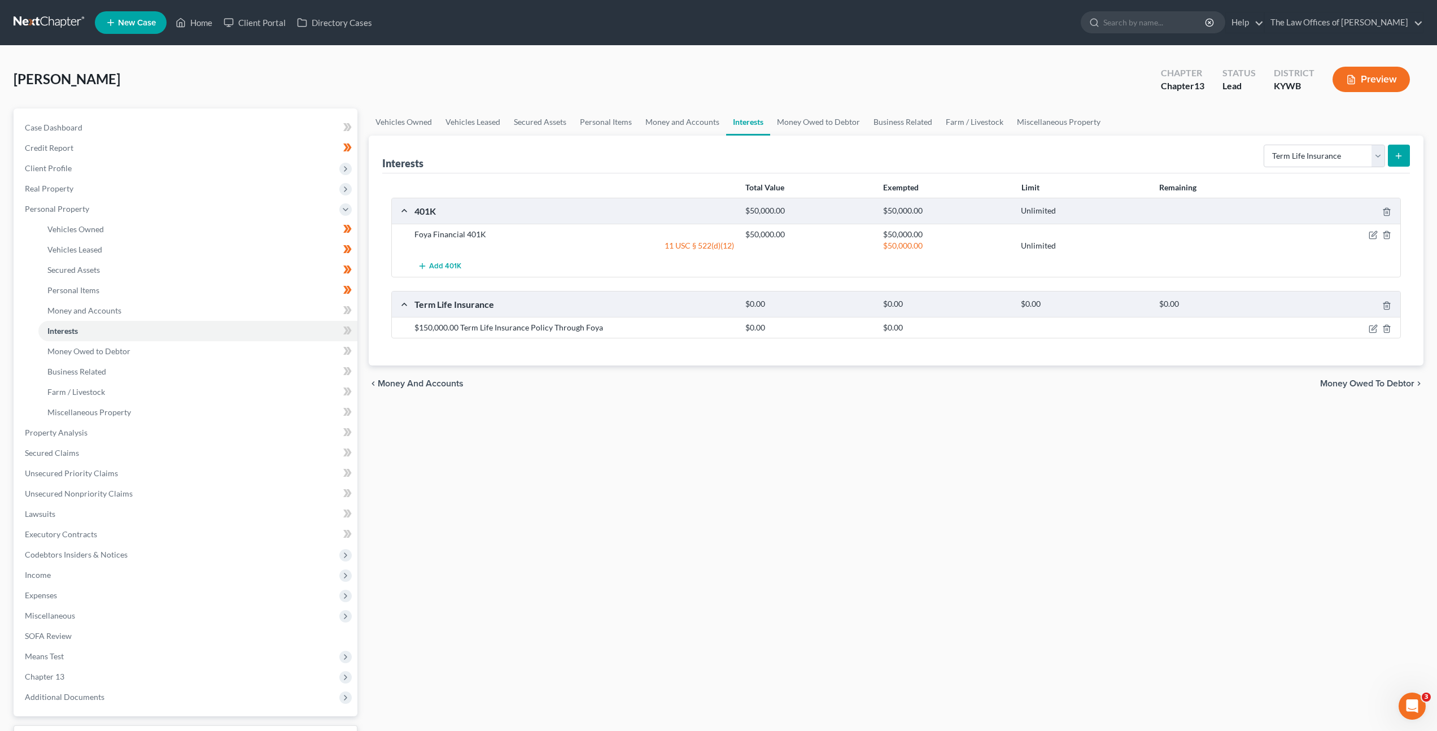
drag, startPoint x: 798, startPoint y: 499, endPoint x: 634, endPoint y: 493, distance: 164.4
click at [794, 497] on div "Vehicles Owned Vehicles Leased Secured Assets Personal Items Money and Accounts…" at bounding box center [896, 444] width 1066 height 672
click at [347, 313] on icon at bounding box center [347, 310] width 8 height 14
click at [347, 328] on icon at bounding box center [347, 331] width 8 height 14
click at [348, 331] on icon at bounding box center [349, 330] width 5 height 8
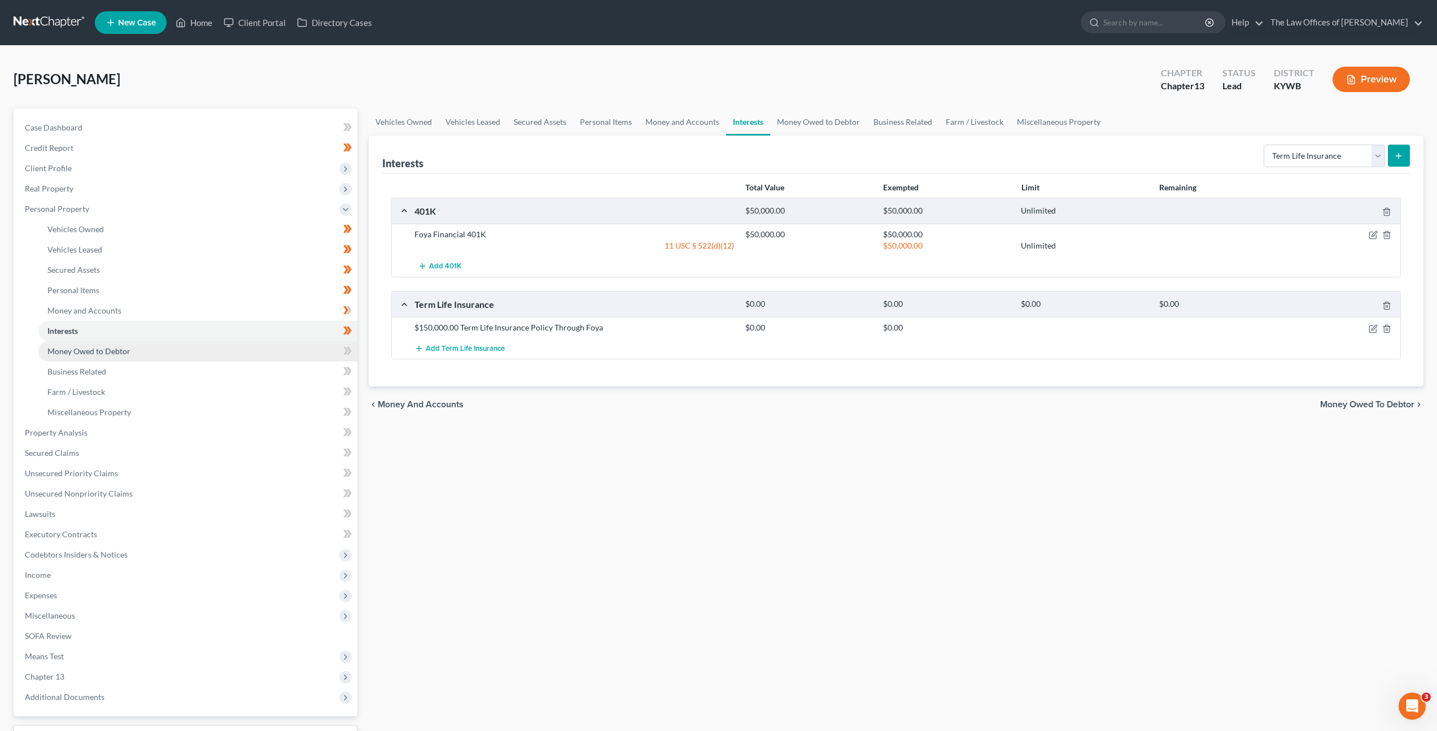
click at [317, 346] on link "Money Owed to Debtor" at bounding box center [197, 351] width 319 height 20
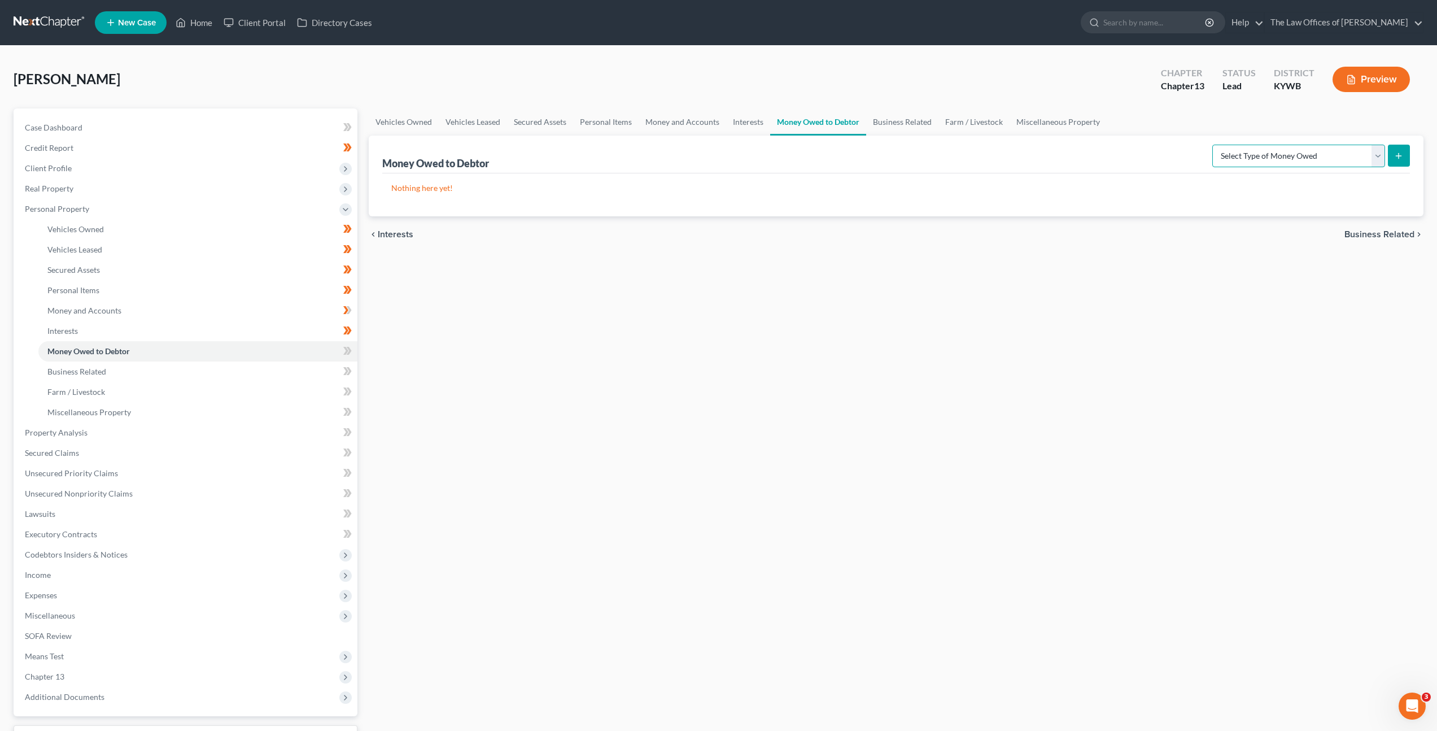
click at [1264, 161] on select "Select Type of Money Owed Accounts Receivable Alimony Child Support Claims Agai…" at bounding box center [1298, 156] width 173 height 23
click at [1127, 336] on div "Vehicles Owned Vehicles Leased Secured Assets Personal Items Money and Accounts…" at bounding box center [896, 444] width 1066 height 672
click at [1260, 148] on select "Select Type of Money Owed Accounts Receivable Alimony Child Support Claims Agai…" at bounding box center [1298, 156] width 173 height 23
click at [1229, 148] on select "Select Type of Money Owed Accounts Receivable Alimony Child Support Claims Agai…" at bounding box center [1298, 156] width 173 height 23
select select "claims_against_third_parties"
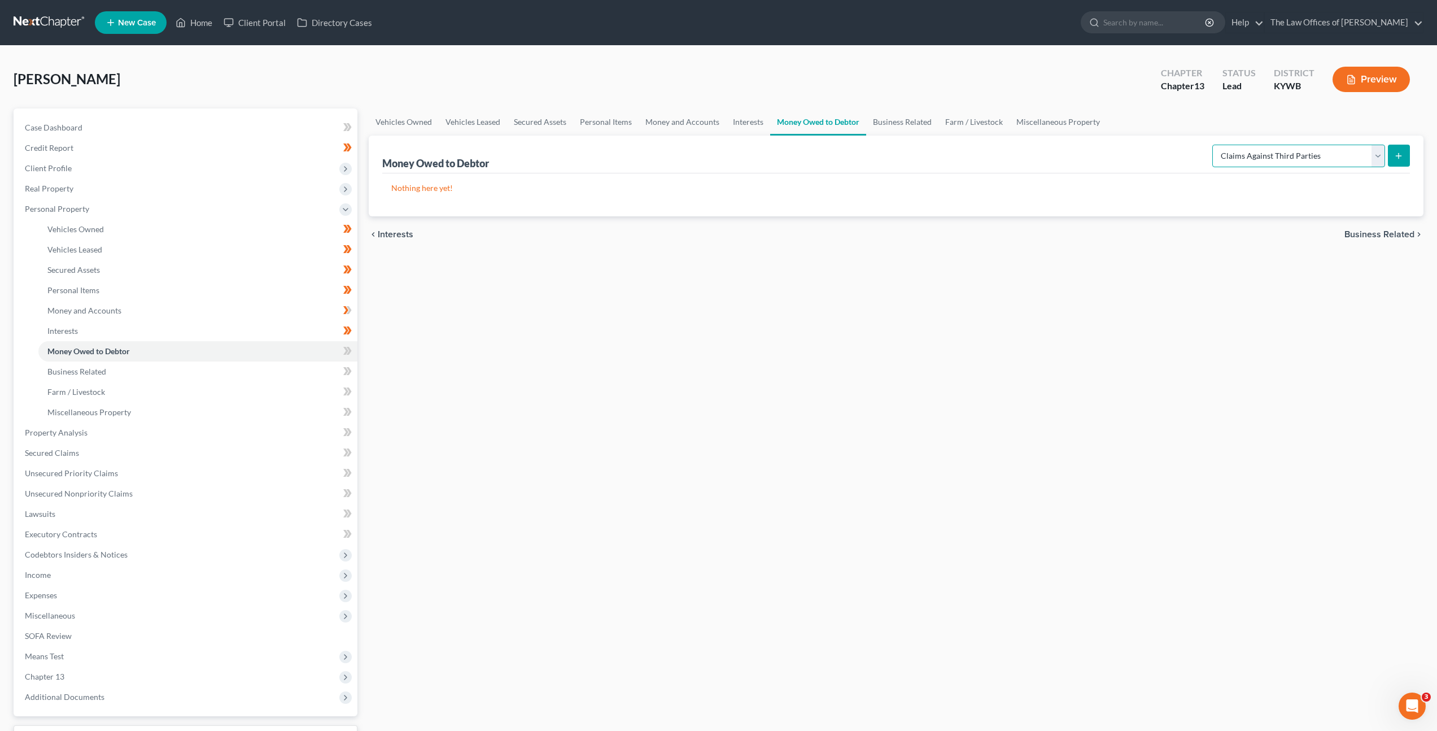
click at [1214, 145] on select "Select Type of Money Owed Accounts Receivable Alimony Child Support Claims Agai…" at bounding box center [1298, 156] width 173 height 23
click at [1398, 158] on icon "submit" at bounding box center [1398, 155] width 9 height 9
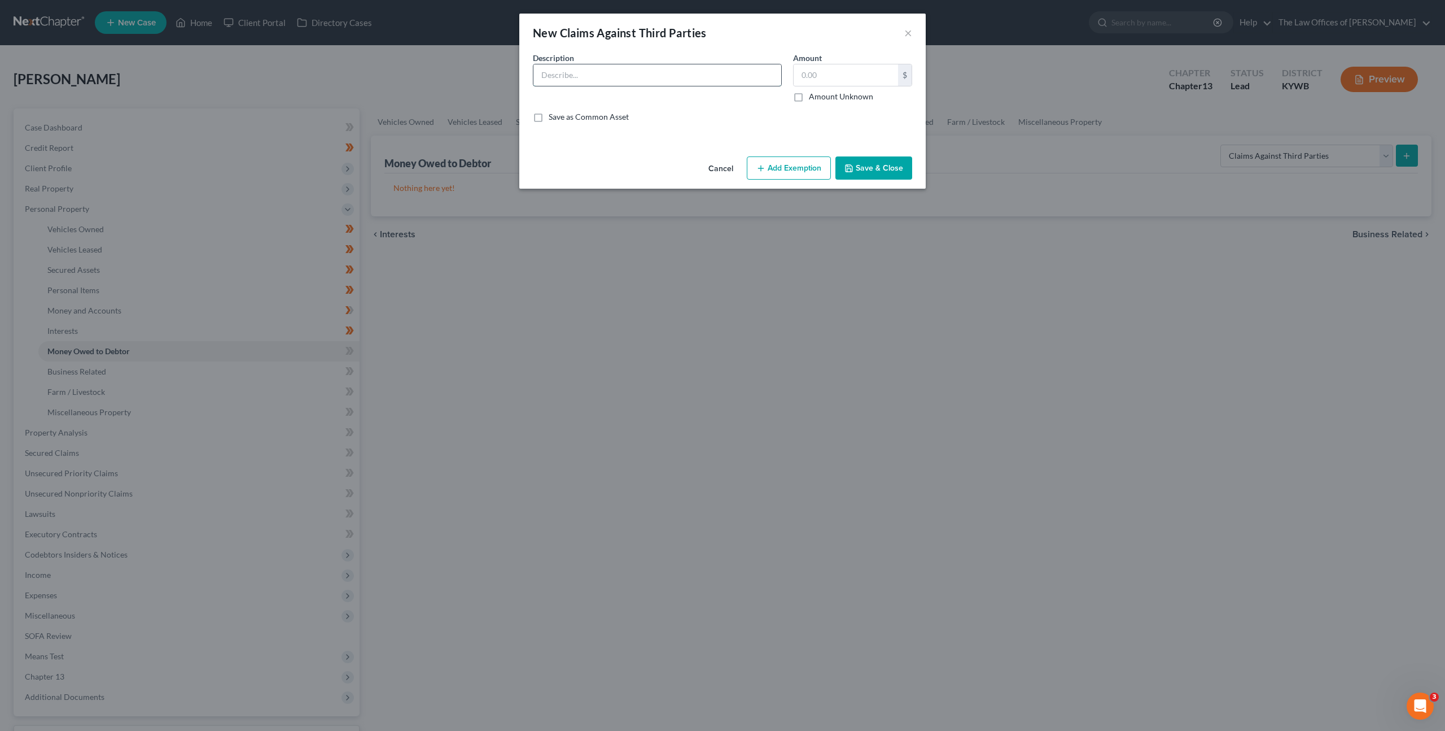
click at [683, 81] on input "text" at bounding box center [658, 74] width 248 height 21
type input "O"
type input "Restitution"
type input "5,600"
click at [876, 166] on button "Save & Close" at bounding box center [874, 168] width 77 height 24
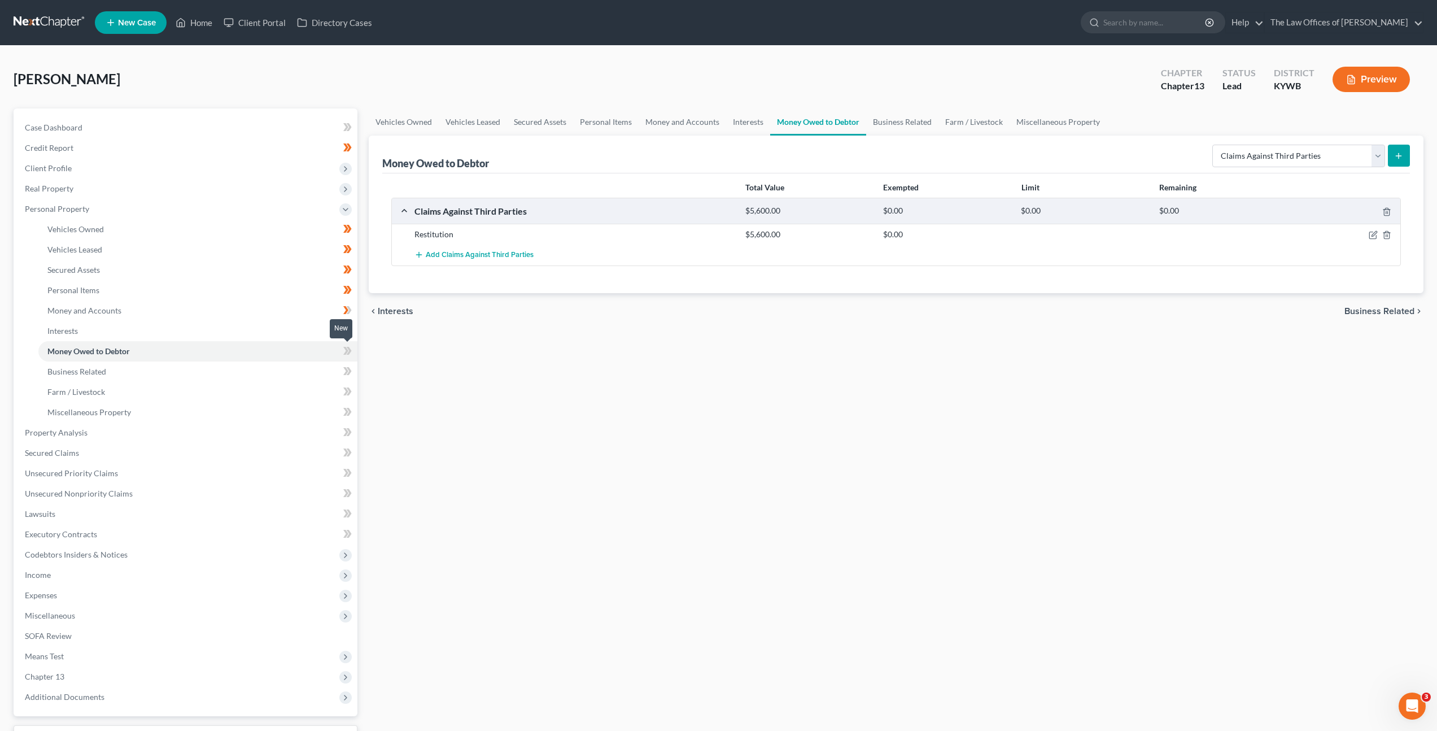
click at [350, 353] on icon at bounding box center [347, 351] width 8 height 14
click at [317, 379] on link "Business Related" at bounding box center [197, 371] width 319 height 20
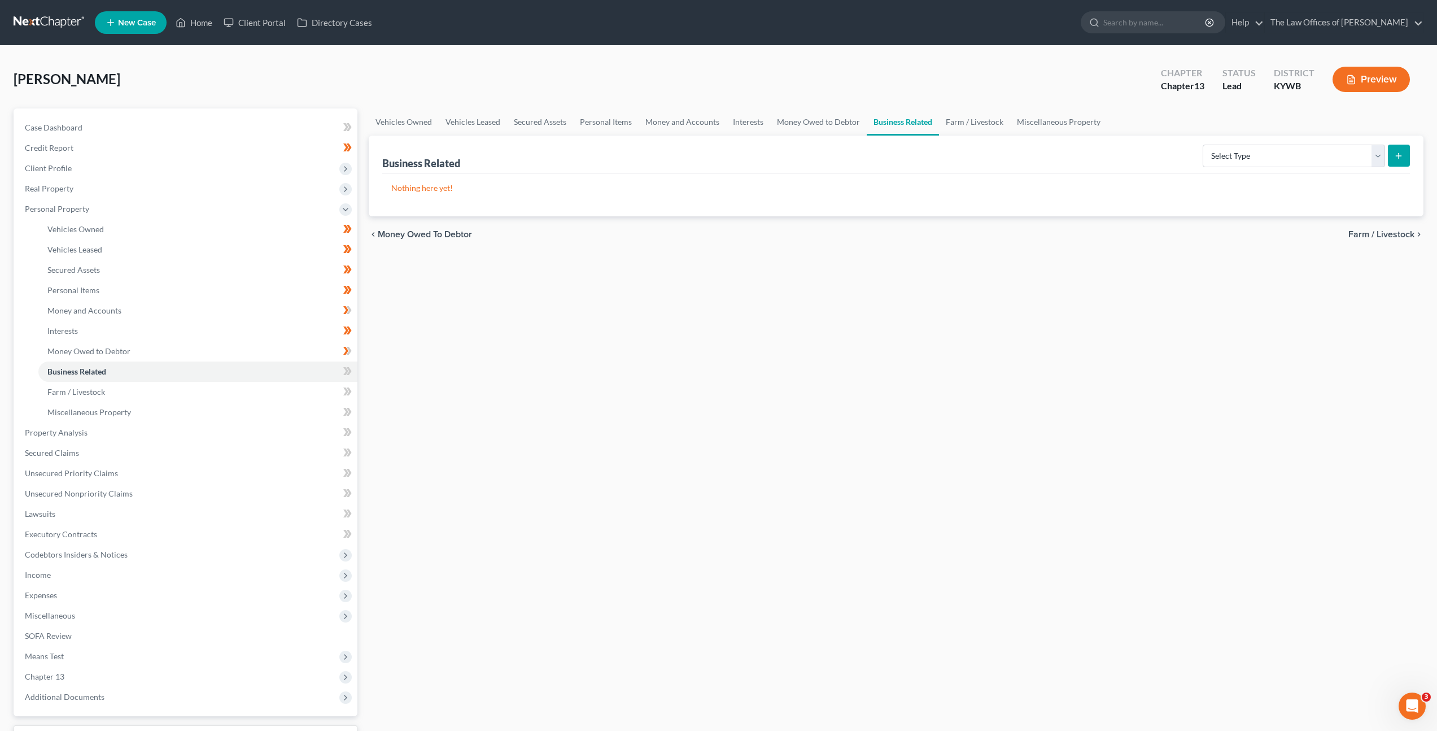
click at [584, 393] on div "Vehicles Owned Vehicles Leased Secured Assets Personal Items Money and Accounts…" at bounding box center [896, 444] width 1066 height 672
click at [351, 374] on icon at bounding box center [347, 371] width 8 height 14
click at [445, 358] on div "Vehicles Owned Vehicles Leased Secured Assets Personal Items Money and Accounts…" at bounding box center [896, 444] width 1066 height 672
click at [268, 396] on link "Farm / Livestock" at bounding box center [197, 392] width 319 height 20
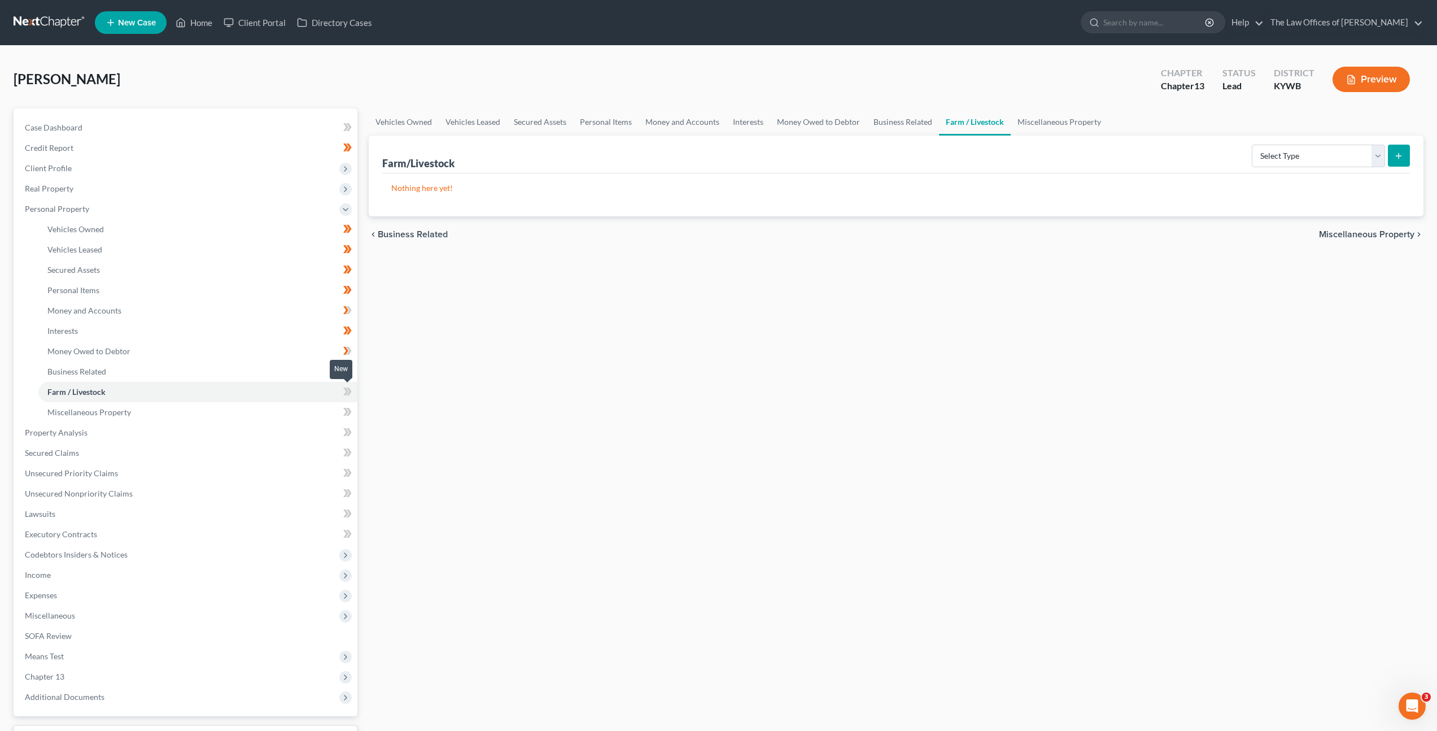
click at [346, 389] on icon at bounding box center [345, 391] width 5 height 8
drag, startPoint x: 467, startPoint y: 360, endPoint x: 442, endPoint y: 370, distance: 26.8
click at [467, 360] on div "Vehicles Owned Vehicles Leased Secured Assets Personal Items Money and Accounts…" at bounding box center [896, 444] width 1066 height 672
click at [316, 411] on link "Miscellaneous Property" at bounding box center [197, 412] width 319 height 20
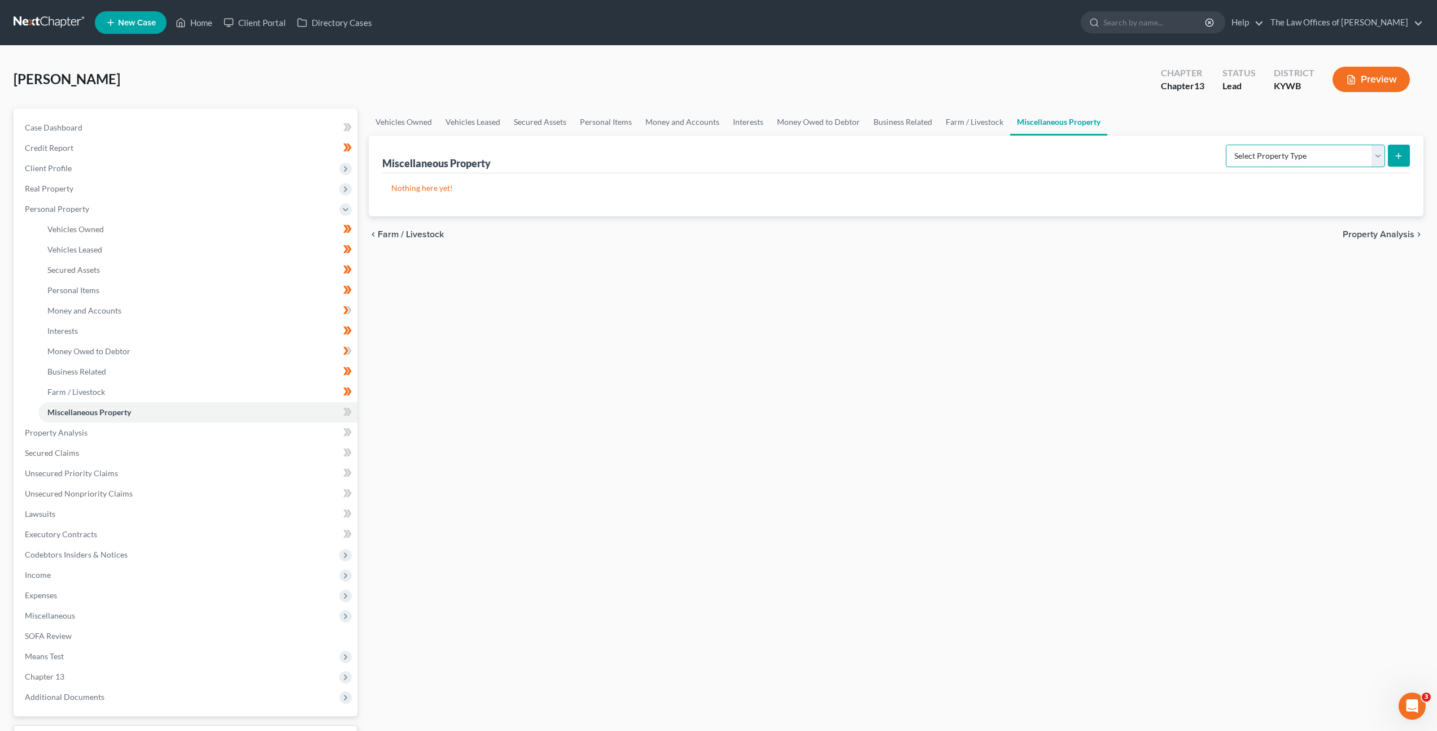
click at [1265, 161] on select "Select Property Type Assigned for Creditor Benefit Within 1 Year Holding for An…" at bounding box center [1305, 156] width 159 height 23
select select "stored_within_1_year"
click at [1226, 145] on select "Select Property Type Assigned for Creditor Benefit Within 1 Year Holding for An…" at bounding box center [1305, 156] width 159 height 23
click at [1395, 153] on icon "submit" at bounding box center [1398, 155] width 9 height 9
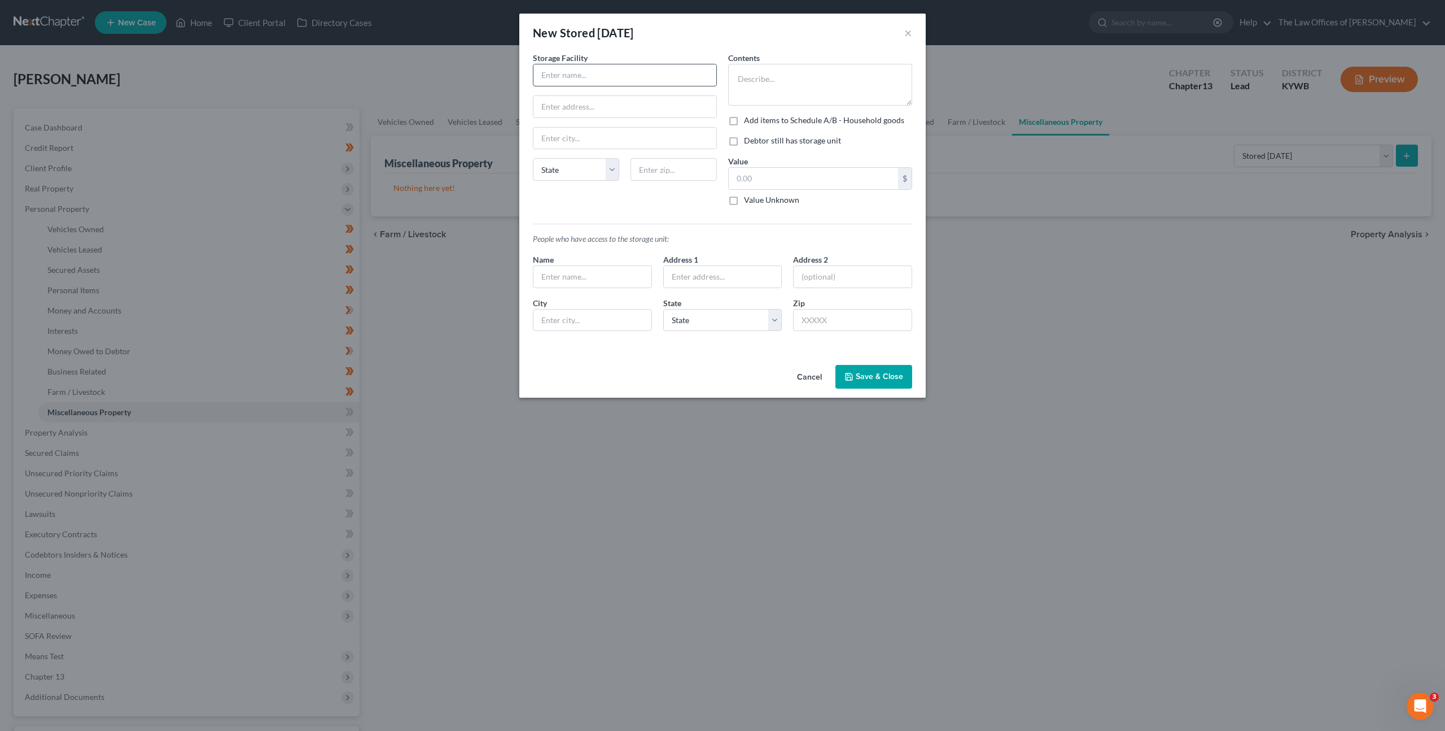
click at [597, 71] on input "text" at bounding box center [625, 74] width 183 height 21
type input "Lighthouse Storage"
type input "2429 US 60 E"
type input "42420"
click at [727, 85] on div "Contents * Add items to Schedule A/B - Household goods Debtor still has storage…" at bounding box center [820, 133] width 195 height 163
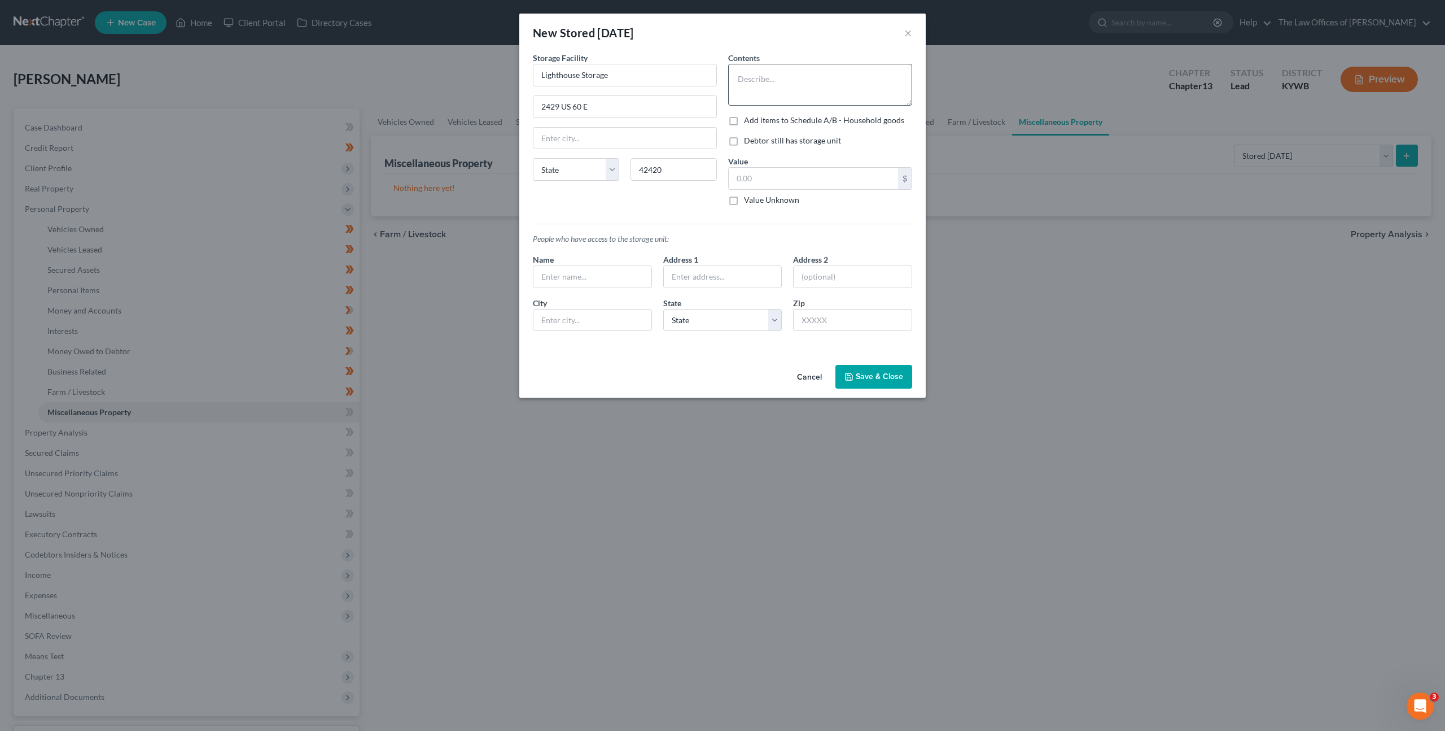
type input "Henderson"
select select "18"
click at [747, 82] on textarea at bounding box center [820, 85] width 184 height 42
click at [810, 81] on textarea "Clothing, Taxidermy, misc household goods" at bounding box center [820, 85] width 184 height 42
type textarea "Clothing, Taxidermy, and misc household goods"
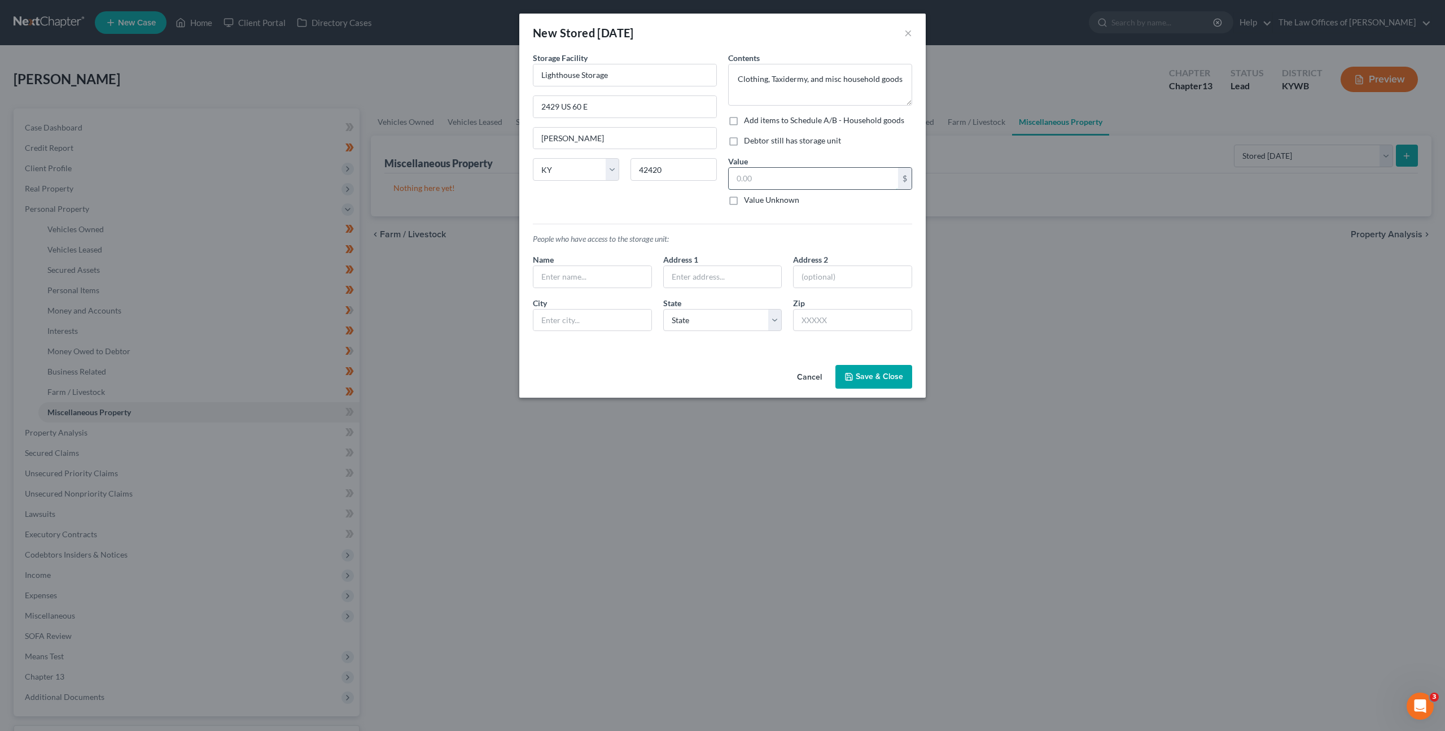
click at [798, 184] on input "text" at bounding box center [813, 178] width 169 height 21
click at [744, 115] on label "Add items to Schedule A/B - Household goods" at bounding box center [824, 120] width 160 height 11
click at [749, 115] on input "Add items to Schedule A/B - Household goods" at bounding box center [752, 118] width 7 height 7
checkbox input "true"
click at [744, 139] on label "Debtor still has storage unit" at bounding box center [792, 140] width 97 height 11
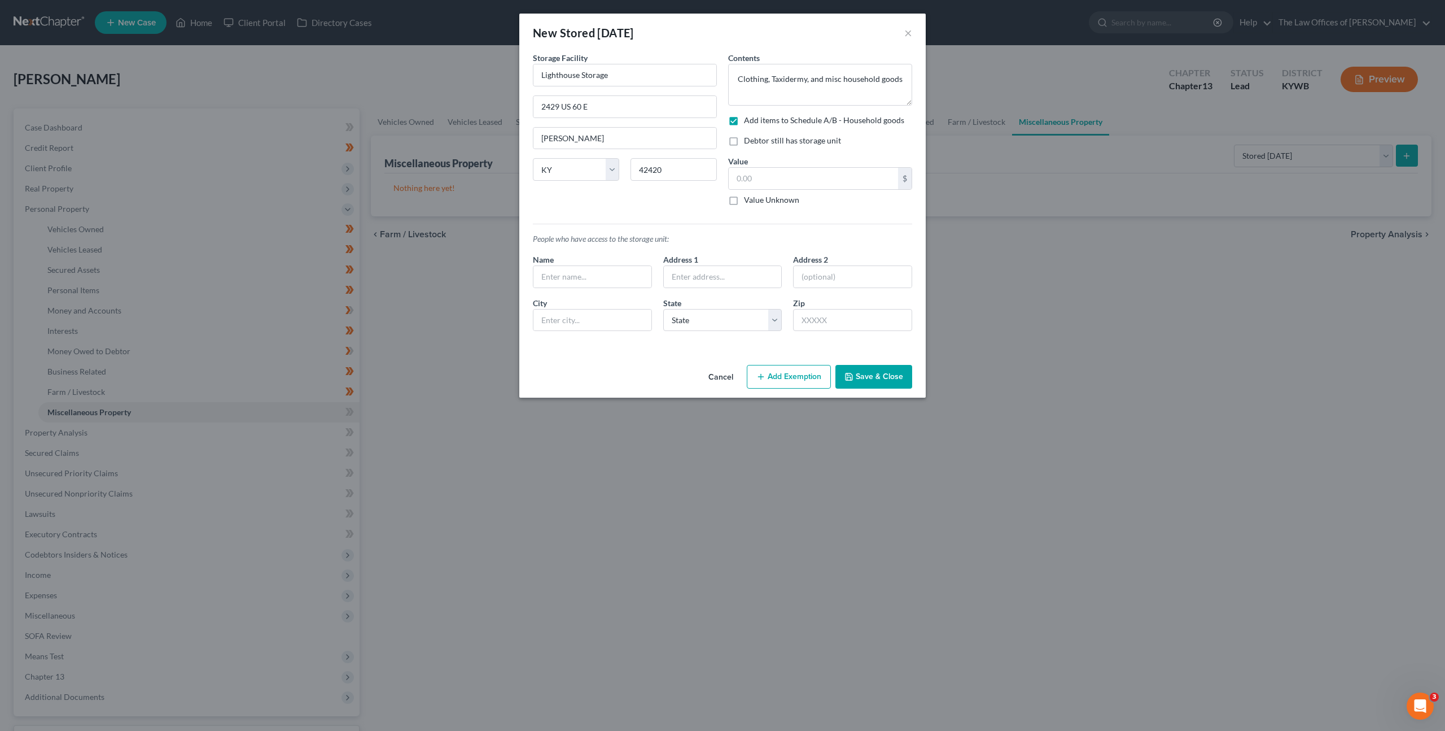
click at [749, 139] on input "Debtor still has storage unit" at bounding box center [752, 138] width 7 height 7
checkbox input "true"
click at [760, 375] on icon "button" at bounding box center [761, 376] width 9 height 9
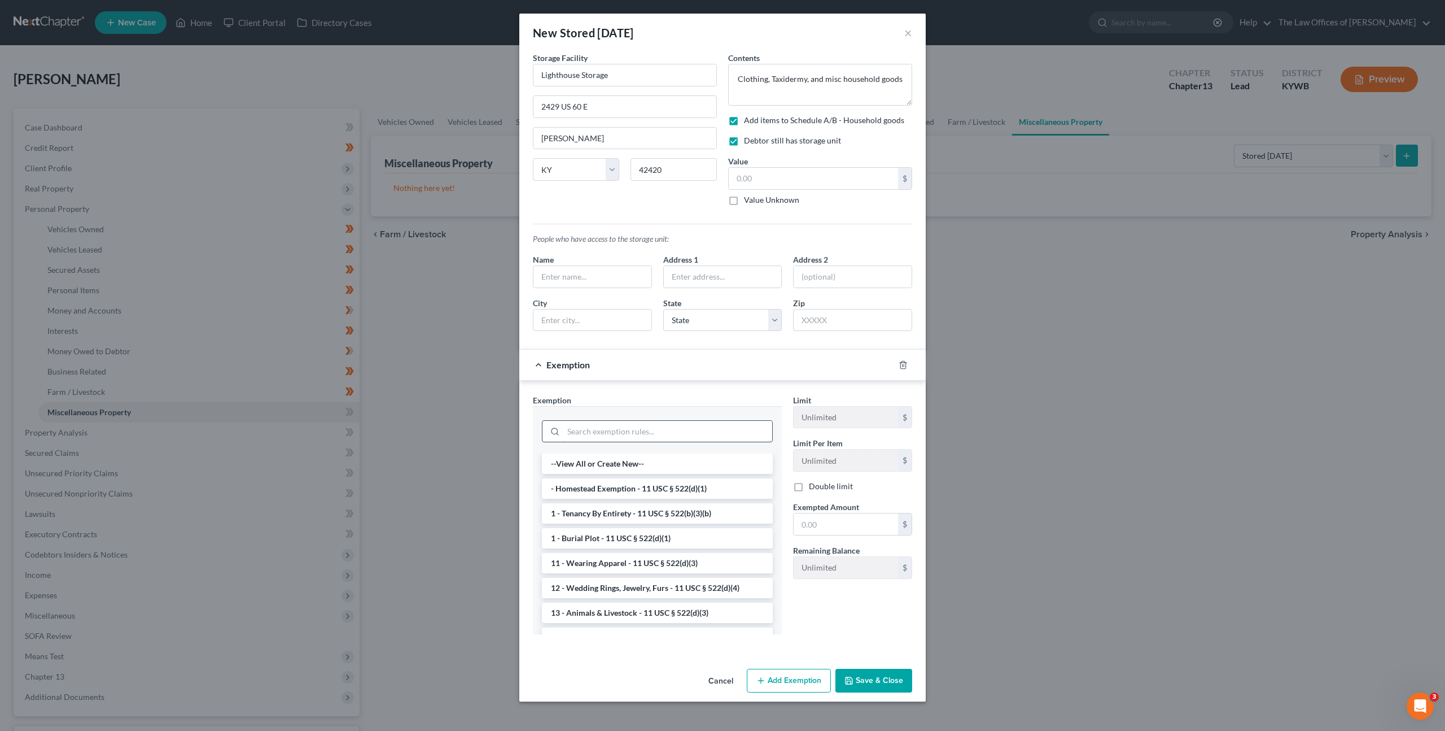
click at [718, 425] on input "search" at bounding box center [667, 431] width 209 height 21
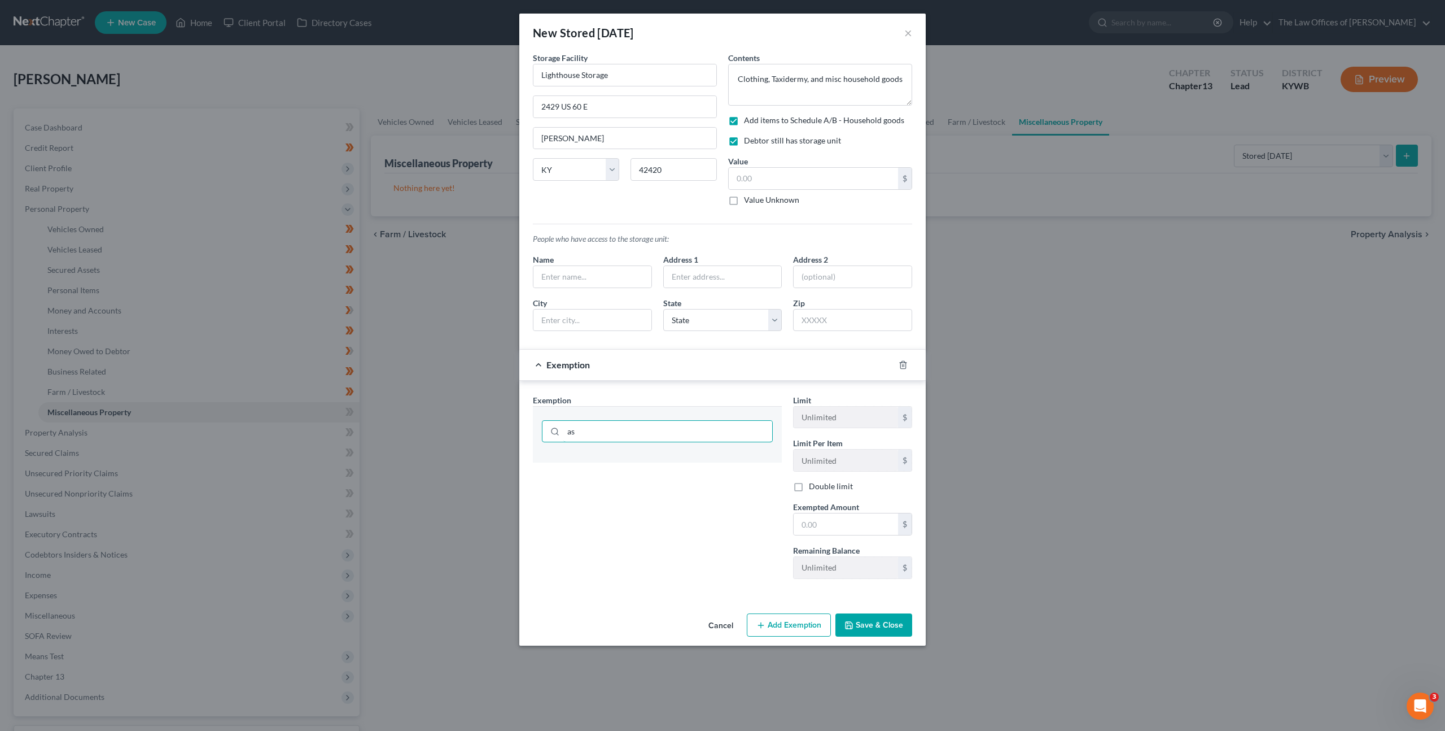
type input "a"
type input "house"
click at [652, 465] on li "6 - Household Goods and Furnishings - 11 USC § 522(d)(3)" at bounding box center [657, 463] width 231 height 20
click at [861, 525] on input "text" at bounding box center [846, 523] width 104 height 21
click at [755, 184] on input "text" at bounding box center [813, 178] width 169 height 21
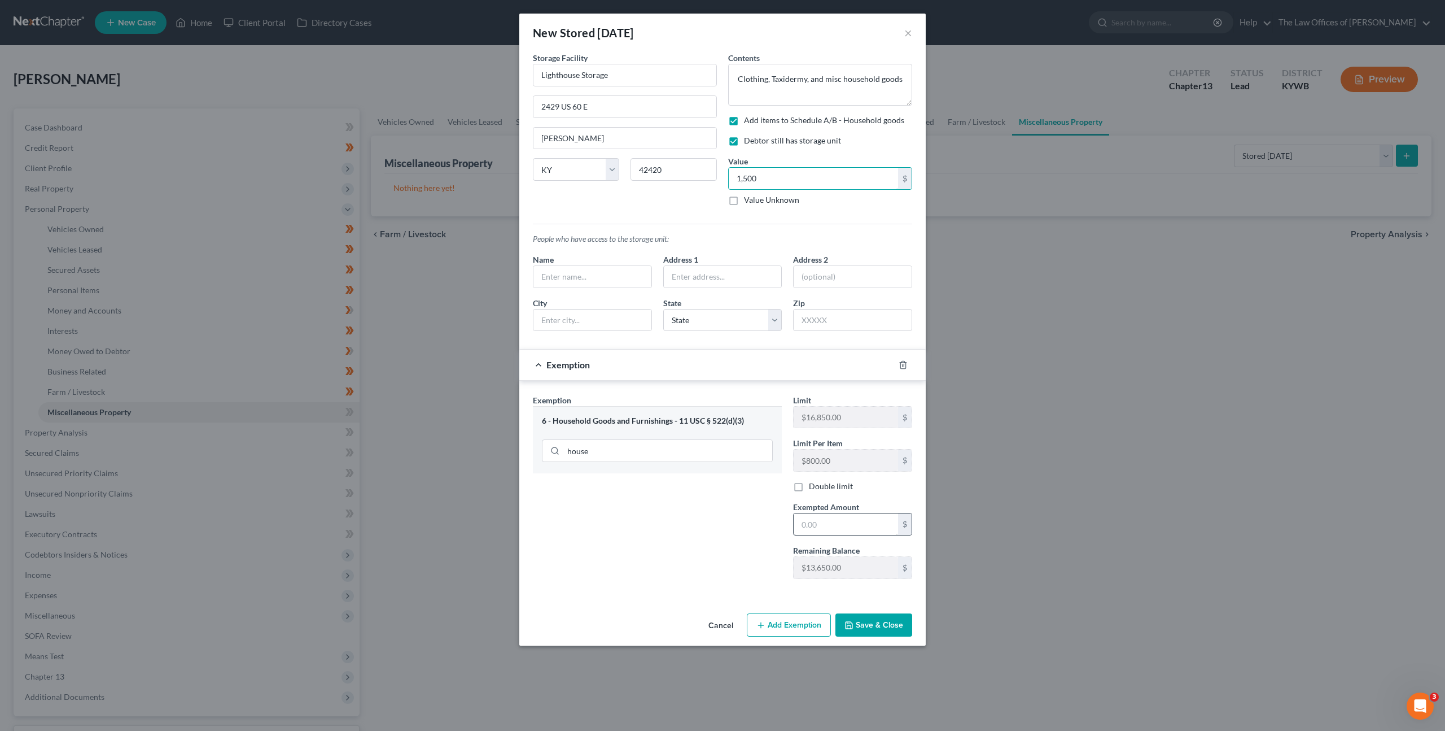
type input "1,500"
click at [821, 533] on input "text" at bounding box center [846, 523] width 104 height 21
type input "1,500"
click at [690, 515] on div "Exemption Set must be selected for CA. Exemption * 6 - Household Goods and Furn…" at bounding box center [657, 491] width 260 height 194
click at [774, 180] on input "1,500" at bounding box center [813, 178] width 169 height 21
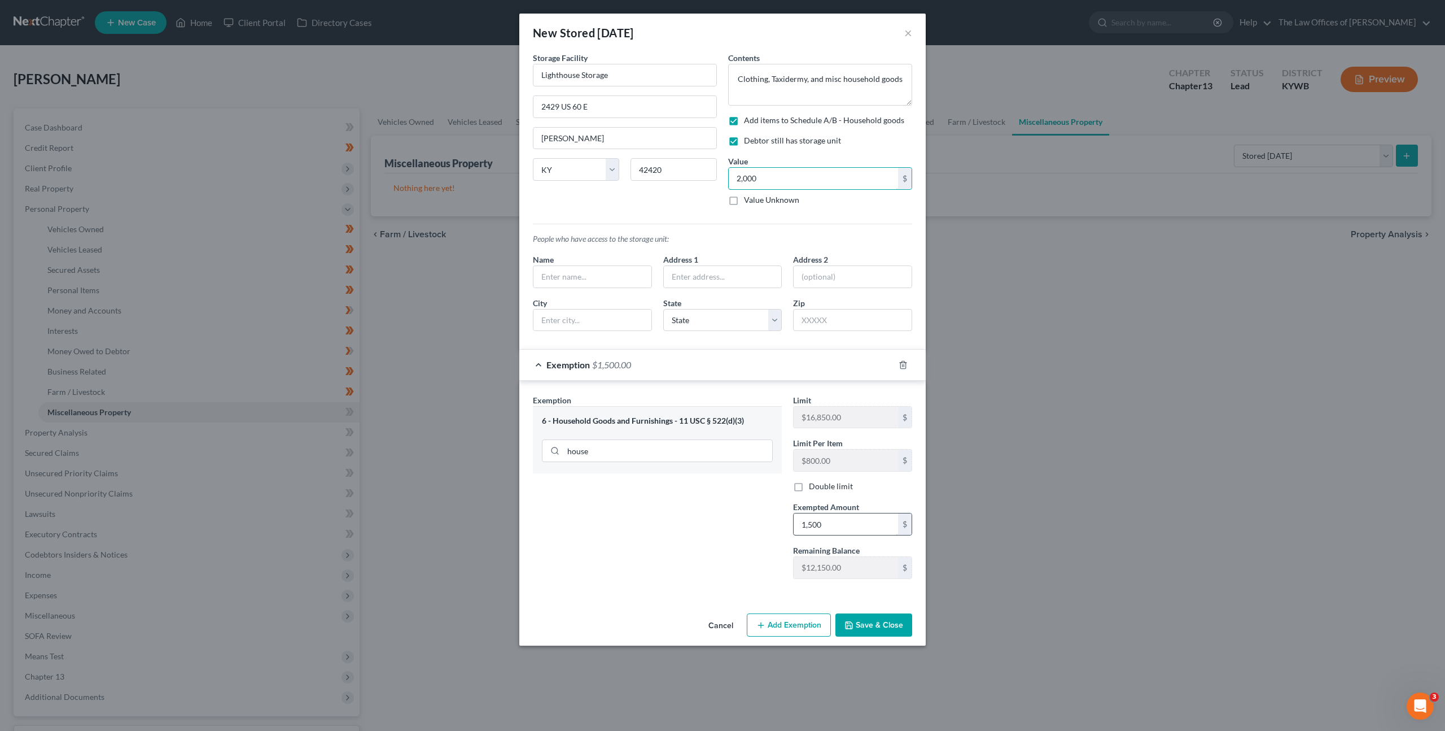
type input "2,000"
click at [832, 523] on input "1,500" at bounding box center [846, 523] width 104 height 21
type input "2,000"
click at [728, 530] on div "Exemption Set must be selected for CA. Exemption * 6 - Household Goods and Furn…" at bounding box center [657, 491] width 260 height 194
click at [871, 626] on button "Save & Close" at bounding box center [874, 625] width 77 height 24
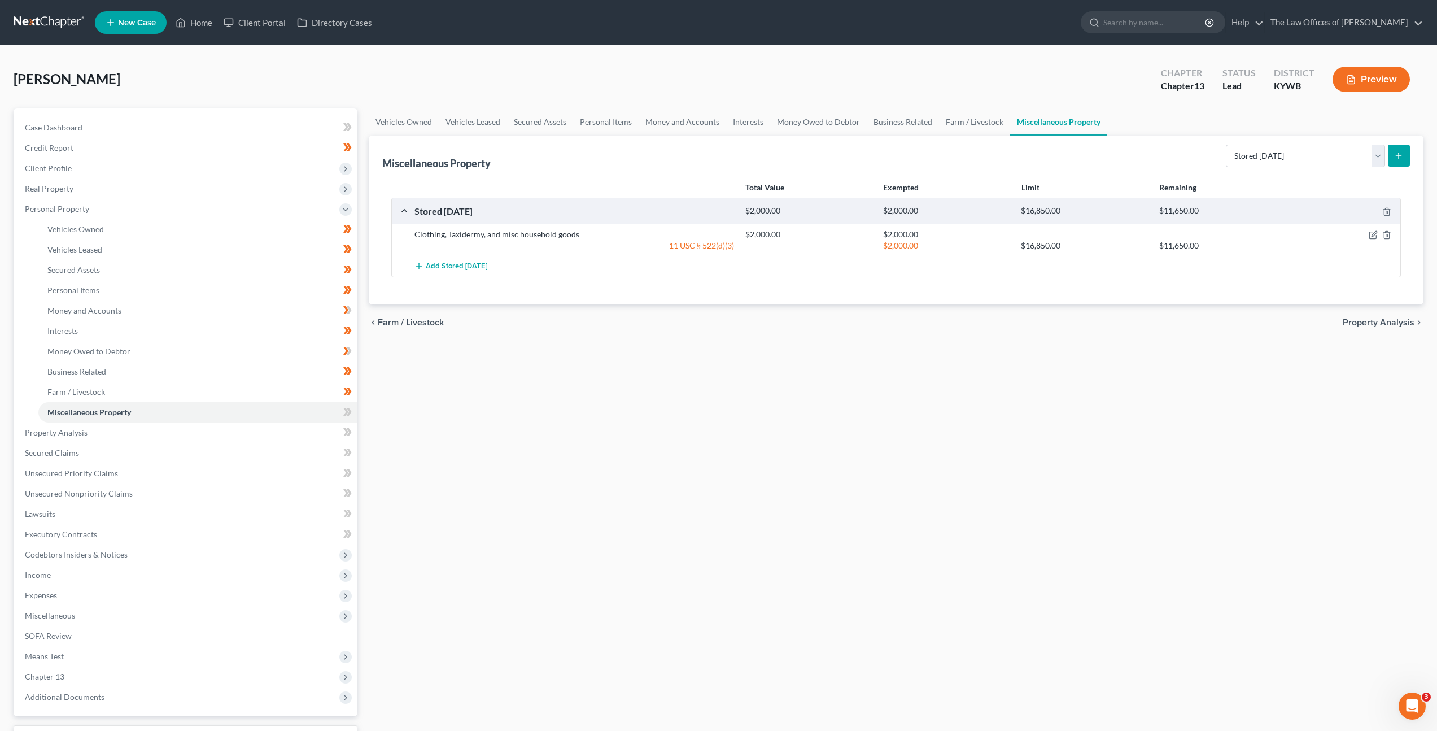
drag, startPoint x: 729, startPoint y: 422, endPoint x: 687, endPoint y: 439, distance: 45.4
click at [729, 422] on div "Vehicles Owned Vehicles Leased Secured Assets Personal Items Money and Accounts…" at bounding box center [896, 444] width 1066 height 672
click at [353, 414] on span at bounding box center [348, 413] width 20 height 17
drag, startPoint x: 466, startPoint y: 412, endPoint x: 613, endPoint y: 399, distance: 147.4
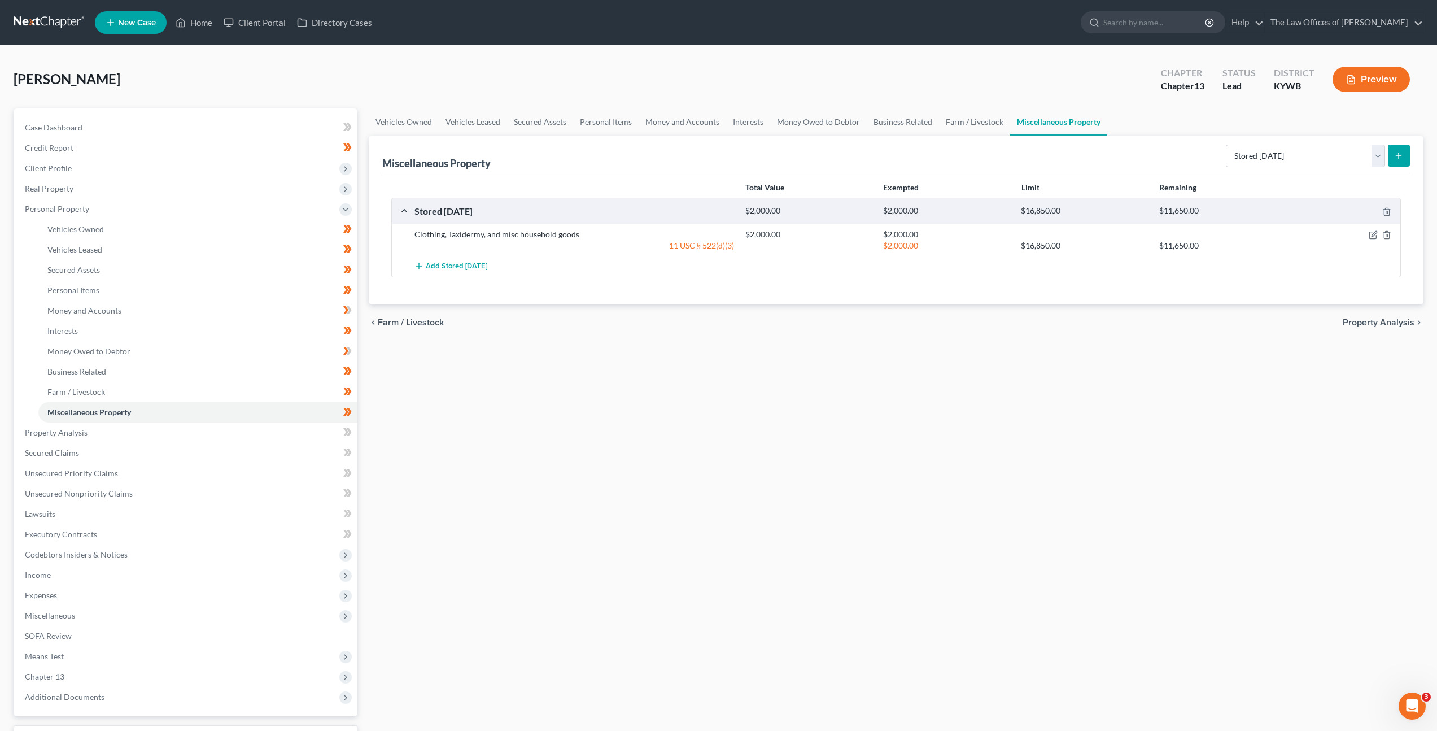
click at [469, 411] on div "Vehicles Owned Vehicles Leased Secured Assets Personal Items Money and Accounts…" at bounding box center [896, 444] width 1066 height 672
click at [1312, 158] on select "Select Property Type Assigned for Creditor Benefit Within 1 Year Holding for An…" at bounding box center [1305, 156] width 159 height 23
click at [1226, 159] on select "Select Property Type Assigned for Creditor Benefit Within 1 Year Holding for An…" at bounding box center [1305, 156] width 159 height 23
select select "transferred"
click at [1226, 145] on select "Select Property Type Assigned for Creditor Benefit Within 1 Year Holding for An…" at bounding box center [1305, 156] width 159 height 23
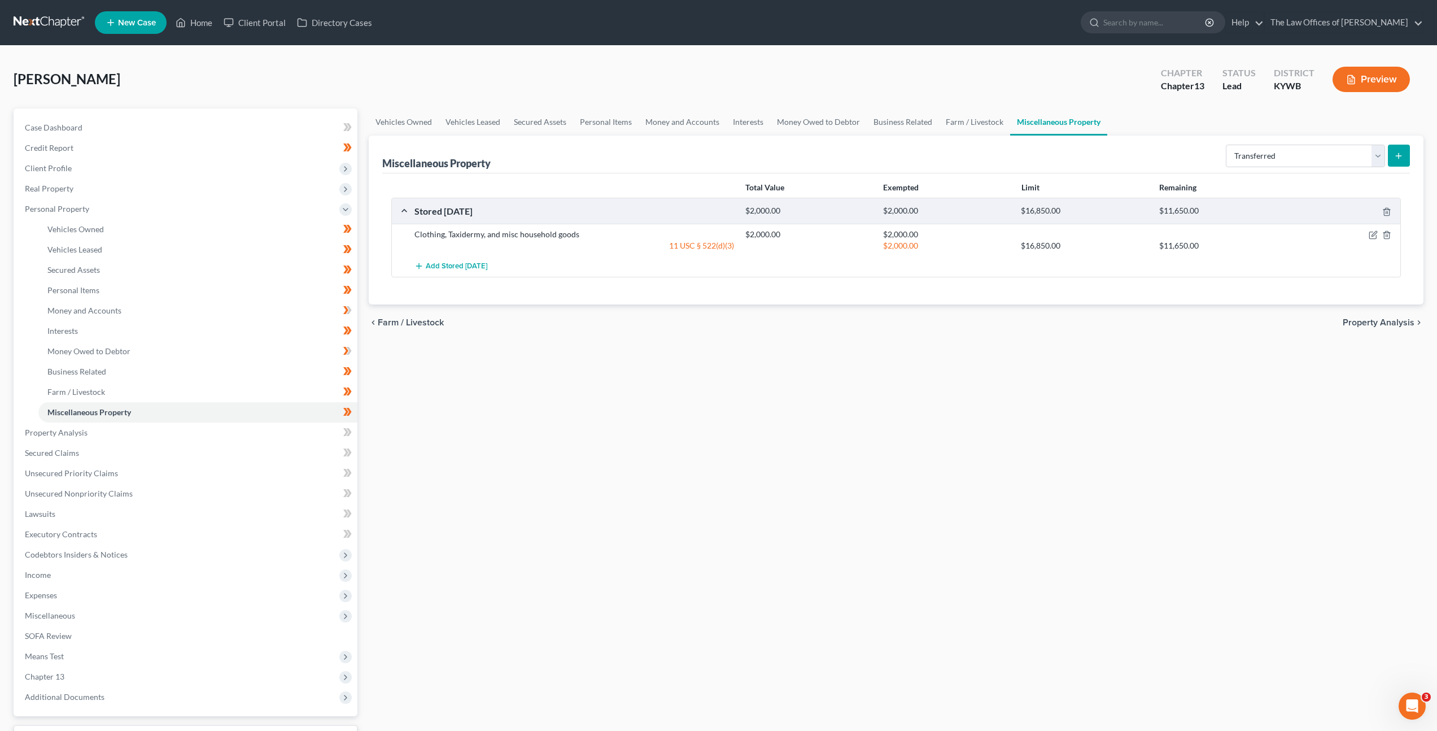
click at [1404, 148] on button "submit" at bounding box center [1399, 156] width 22 height 22
select select "Ordinary (within 2 years)"
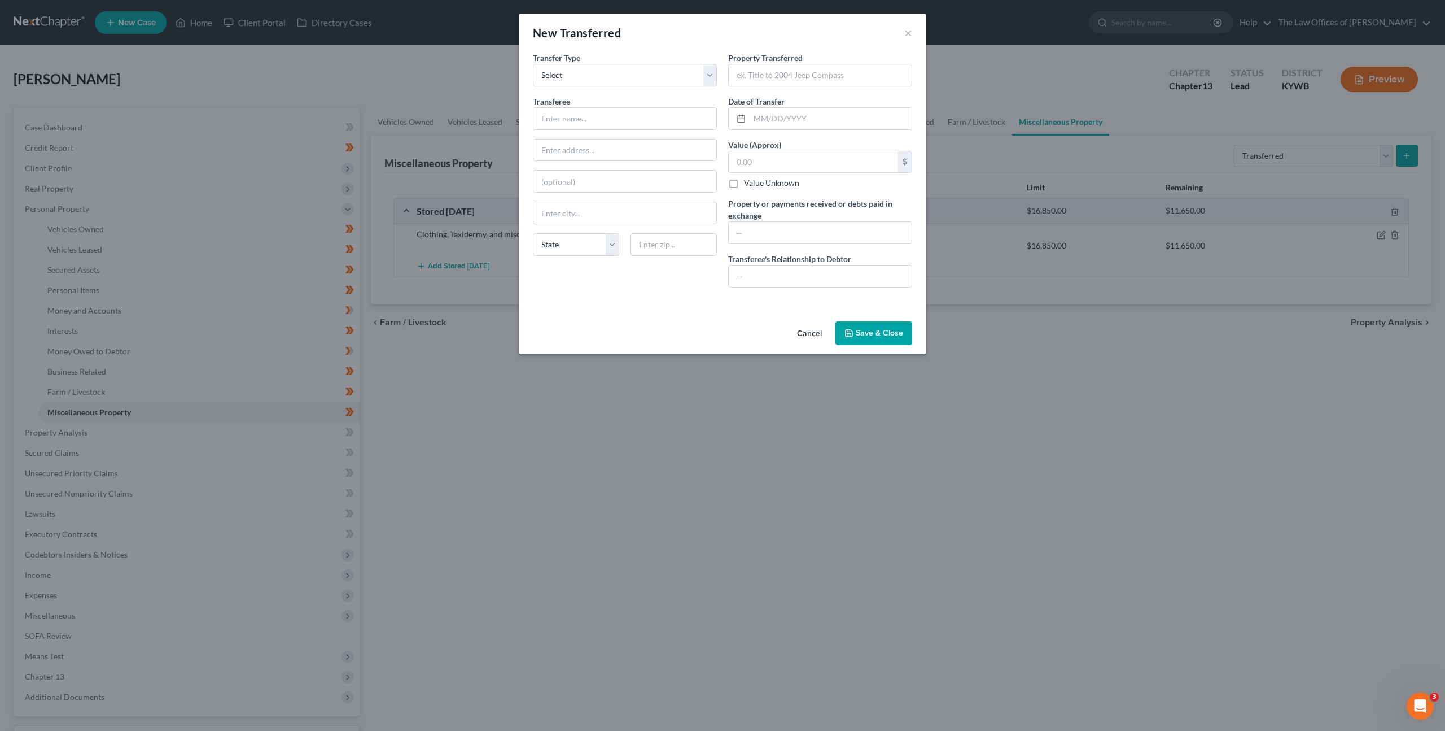
click at [799, 334] on button "Cancel" at bounding box center [809, 333] width 43 height 23
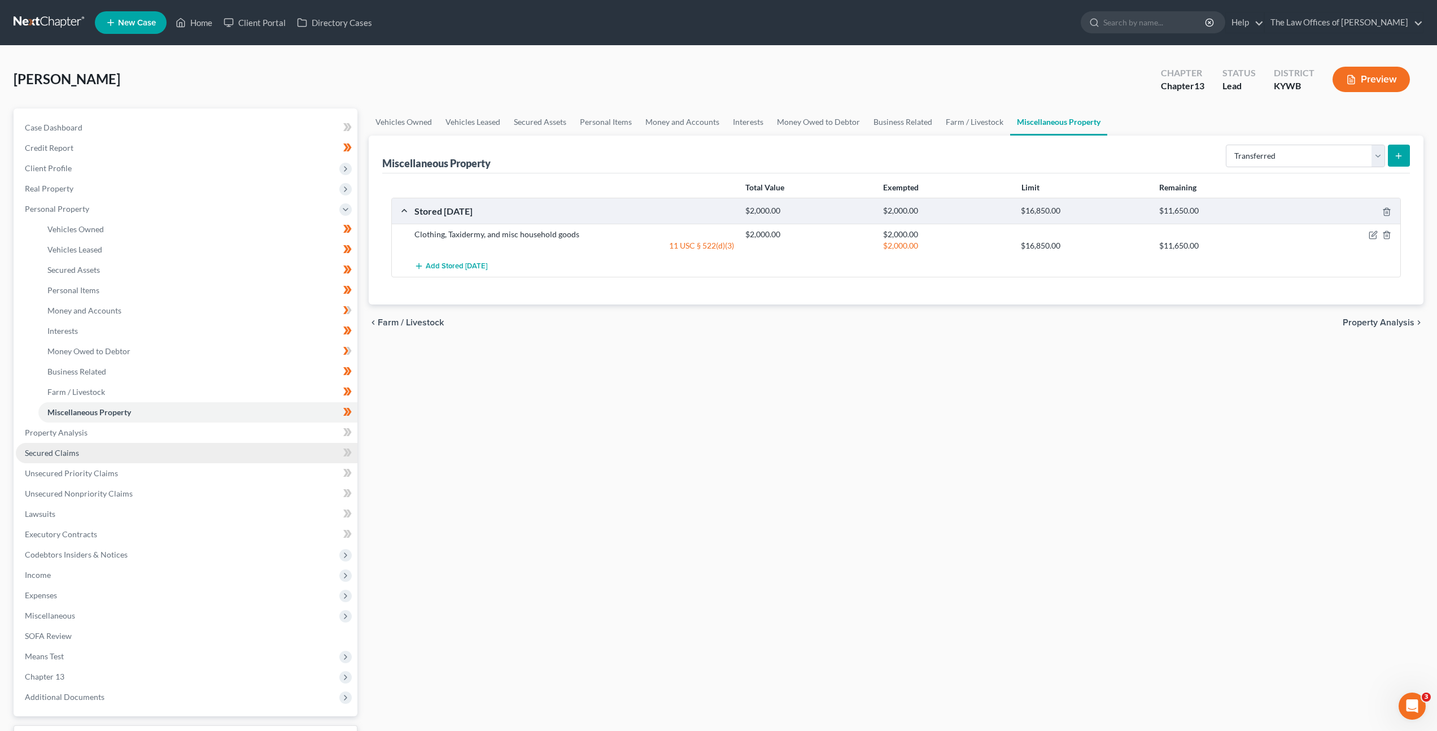
click at [256, 447] on link "Secured Claims" at bounding box center [187, 453] width 342 height 20
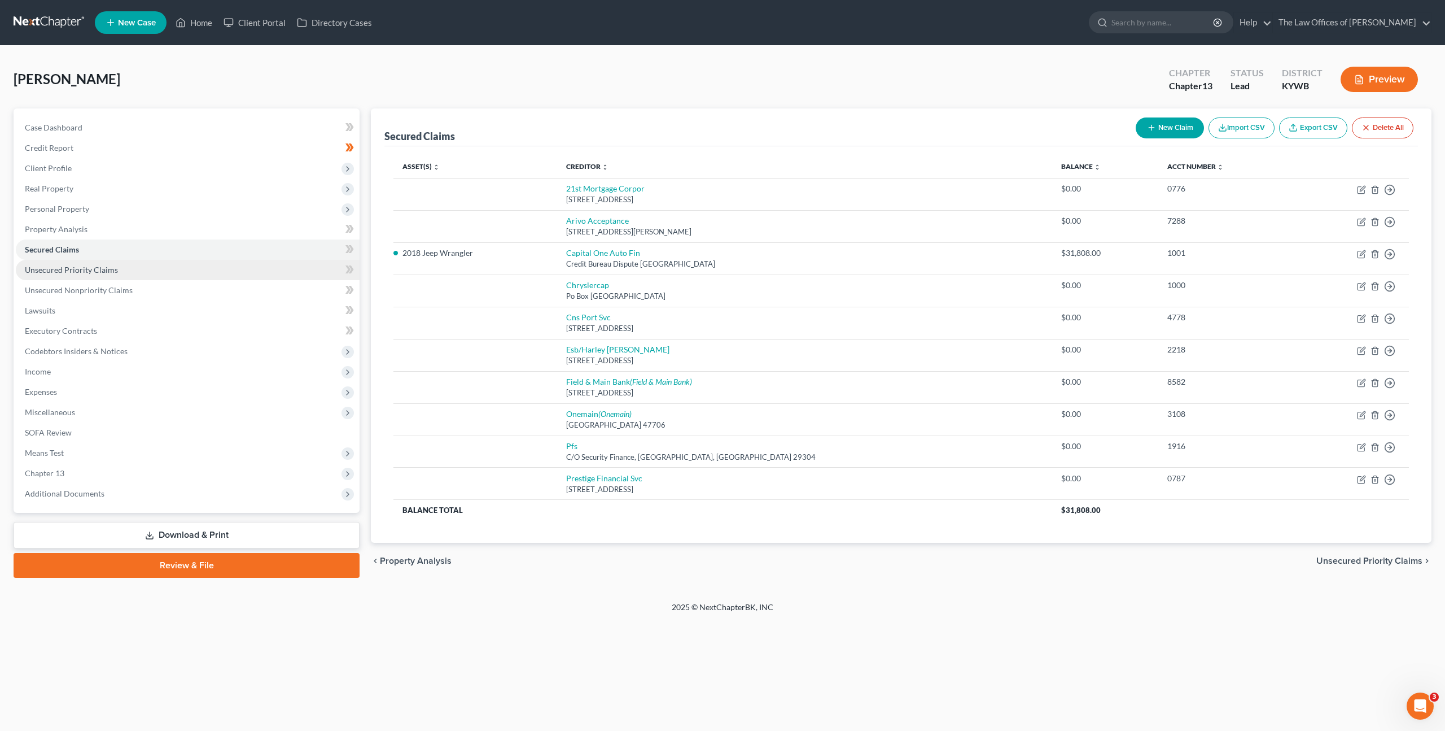
click at [47, 278] on link "Unsecured Priority Claims" at bounding box center [188, 270] width 344 height 20
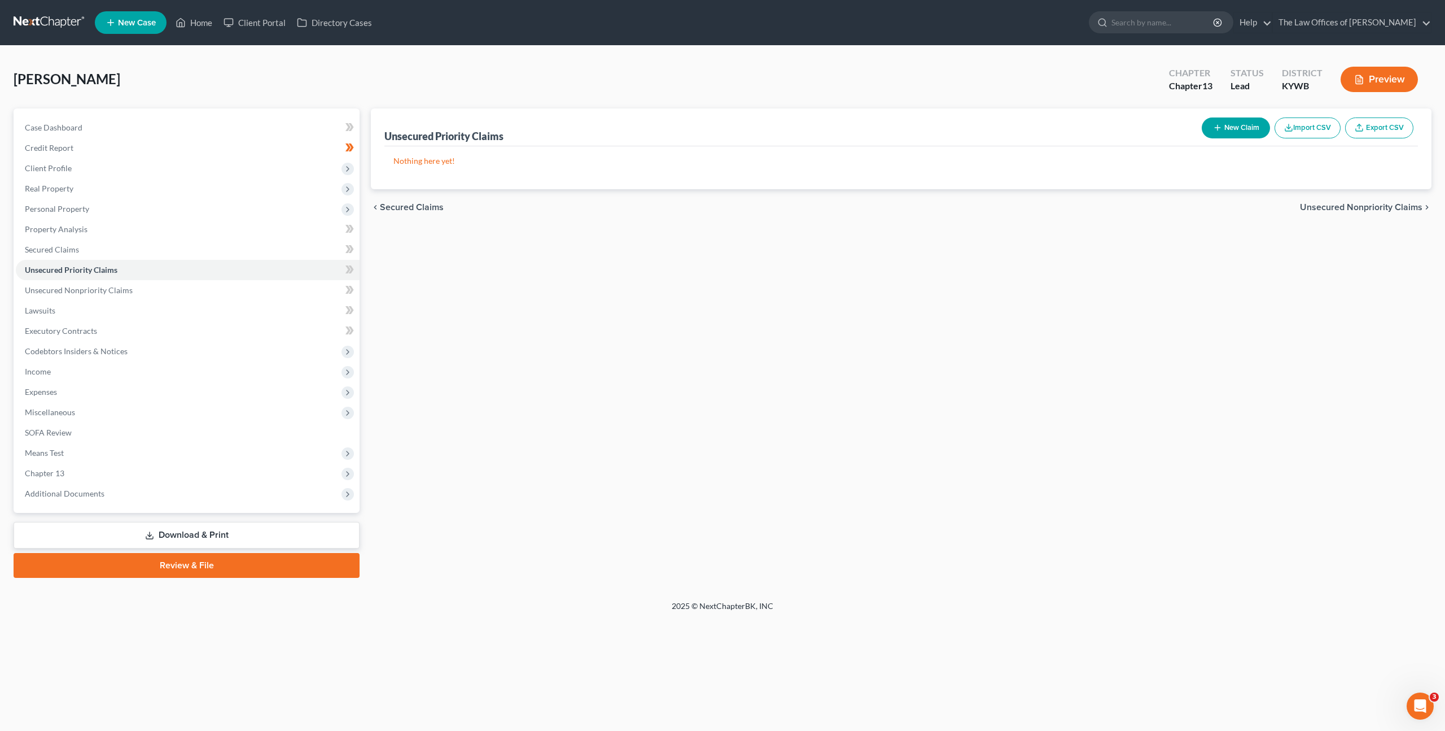
click at [1233, 131] on button "New Claim" at bounding box center [1236, 127] width 68 height 21
select select "0"
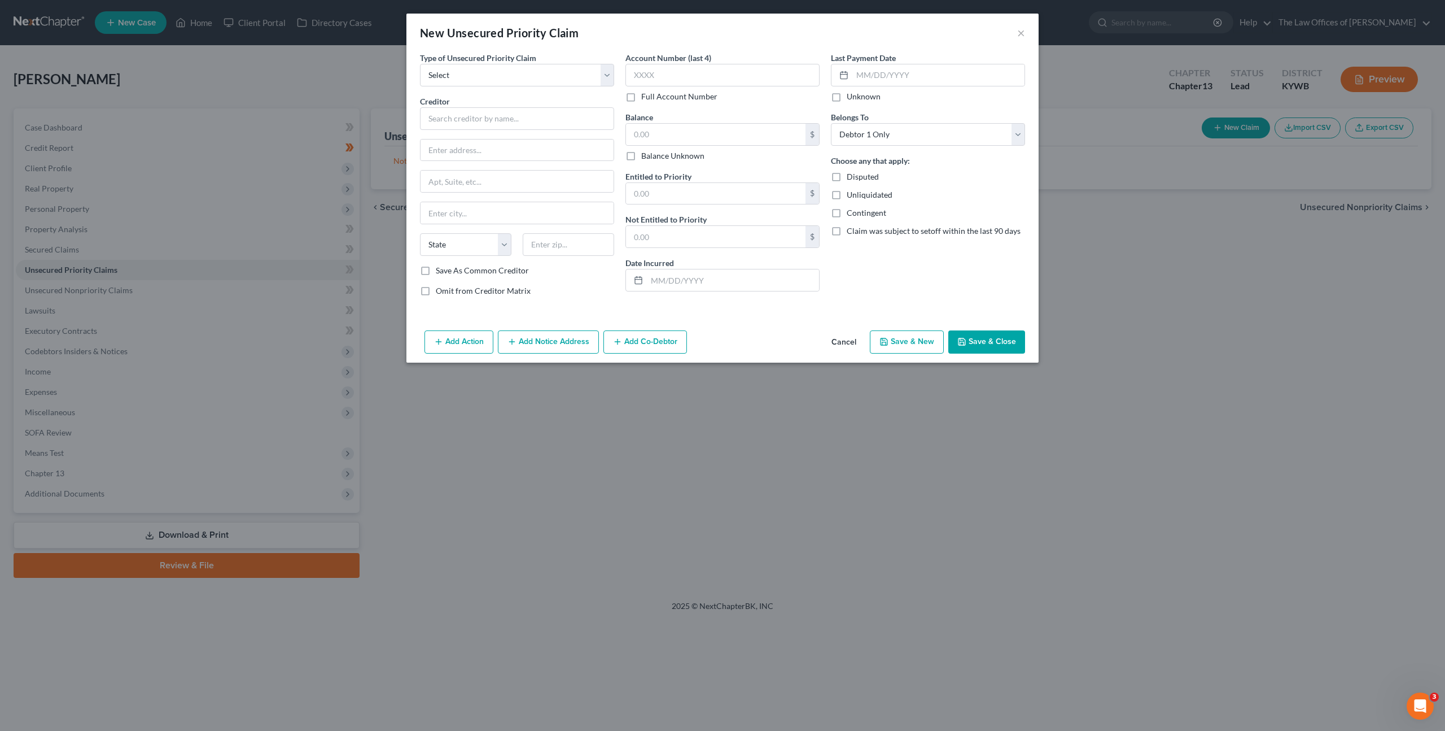
click at [841, 338] on button "Cancel" at bounding box center [844, 342] width 43 height 23
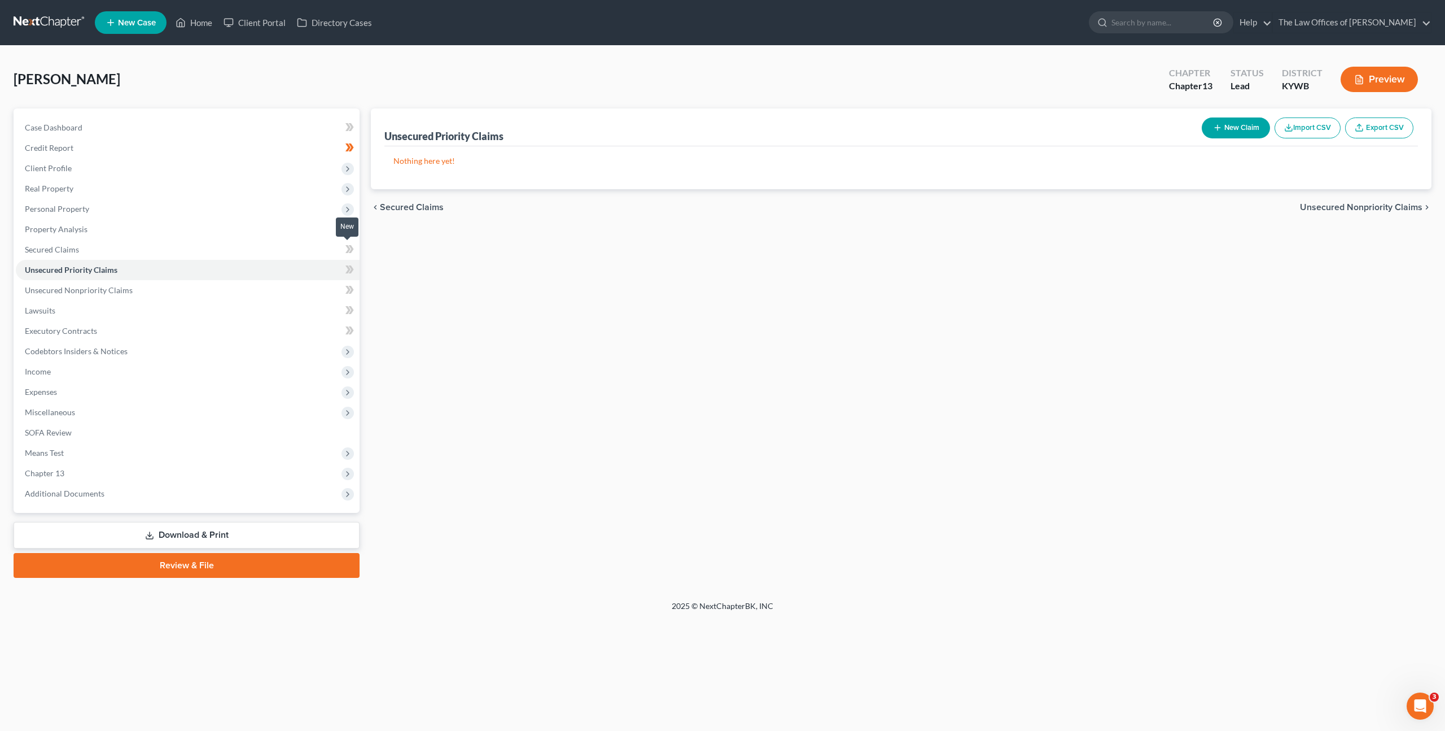
click at [347, 250] on icon at bounding box center [350, 249] width 8 height 14
click at [352, 272] on icon at bounding box center [350, 270] width 8 height 14
click at [305, 285] on link "Unsecured Nonpriority Claims" at bounding box center [188, 290] width 344 height 20
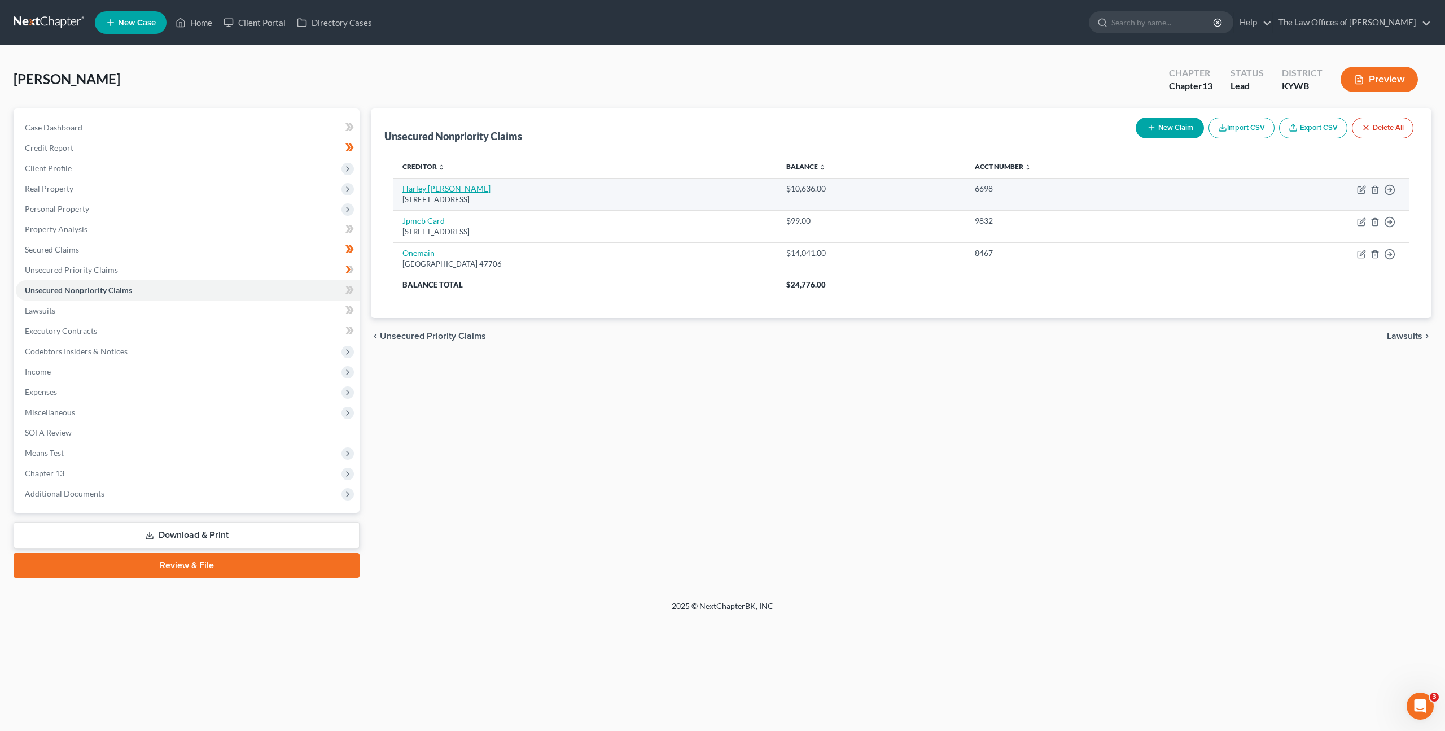
click at [455, 189] on link "Harley Davidson Fina" at bounding box center [447, 188] width 88 height 10
select select "31"
select select "1"
select select "0"
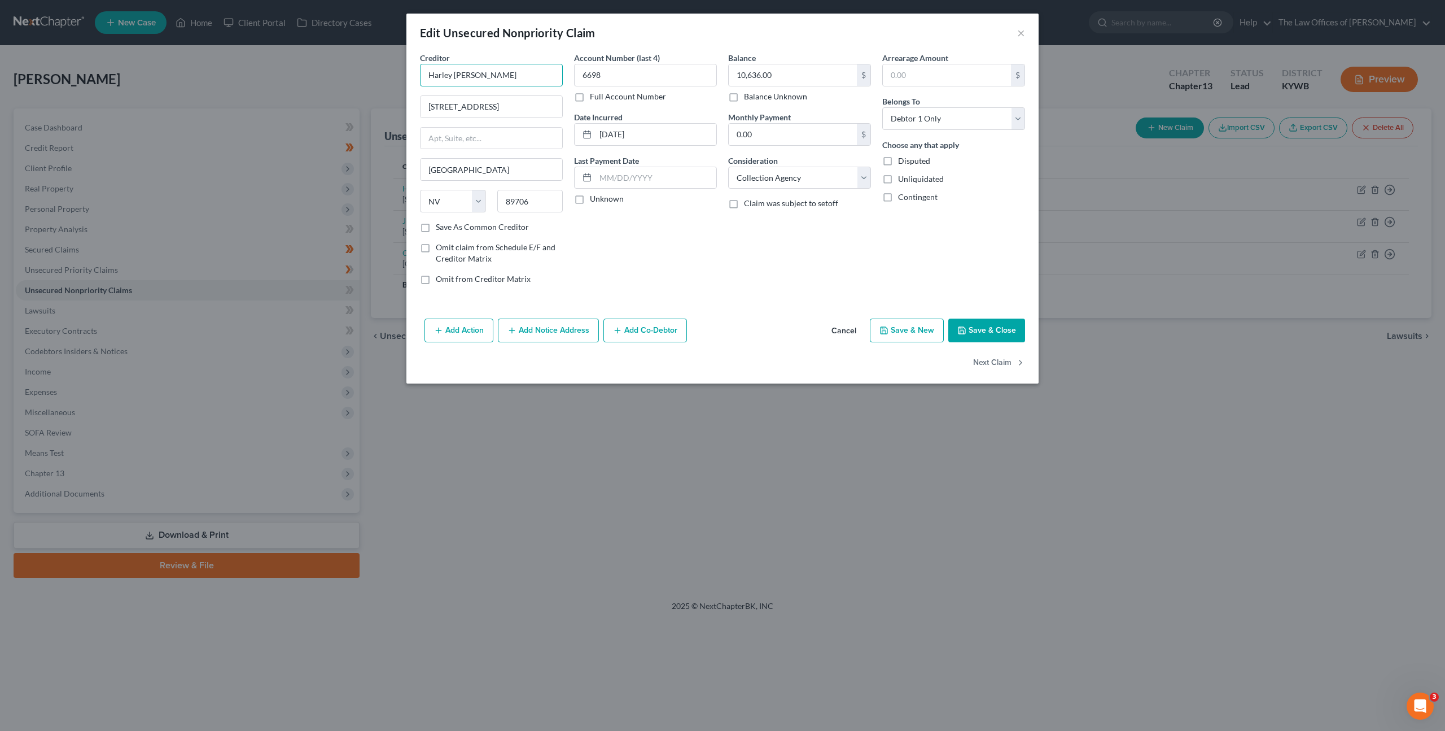
click at [517, 75] on input "Harley Davidson Fina" at bounding box center [491, 75] width 143 height 23
click at [837, 334] on button "Cancel" at bounding box center [844, 331] width 43 height 23
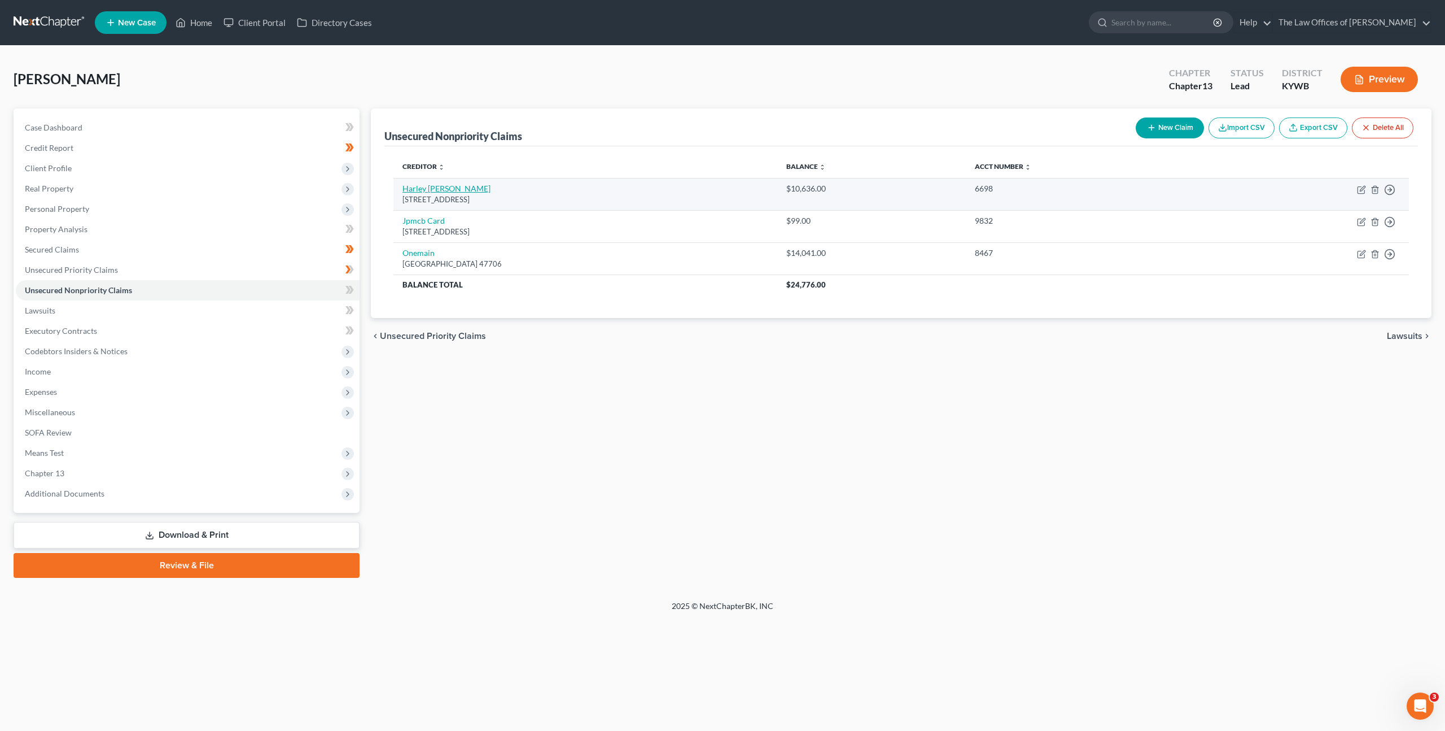
click at [451, 191] on link "Harley Davidson Fina" at bounding box center [447, 188] width 88 height 10
select select "31"
select select "1"
select select "0"
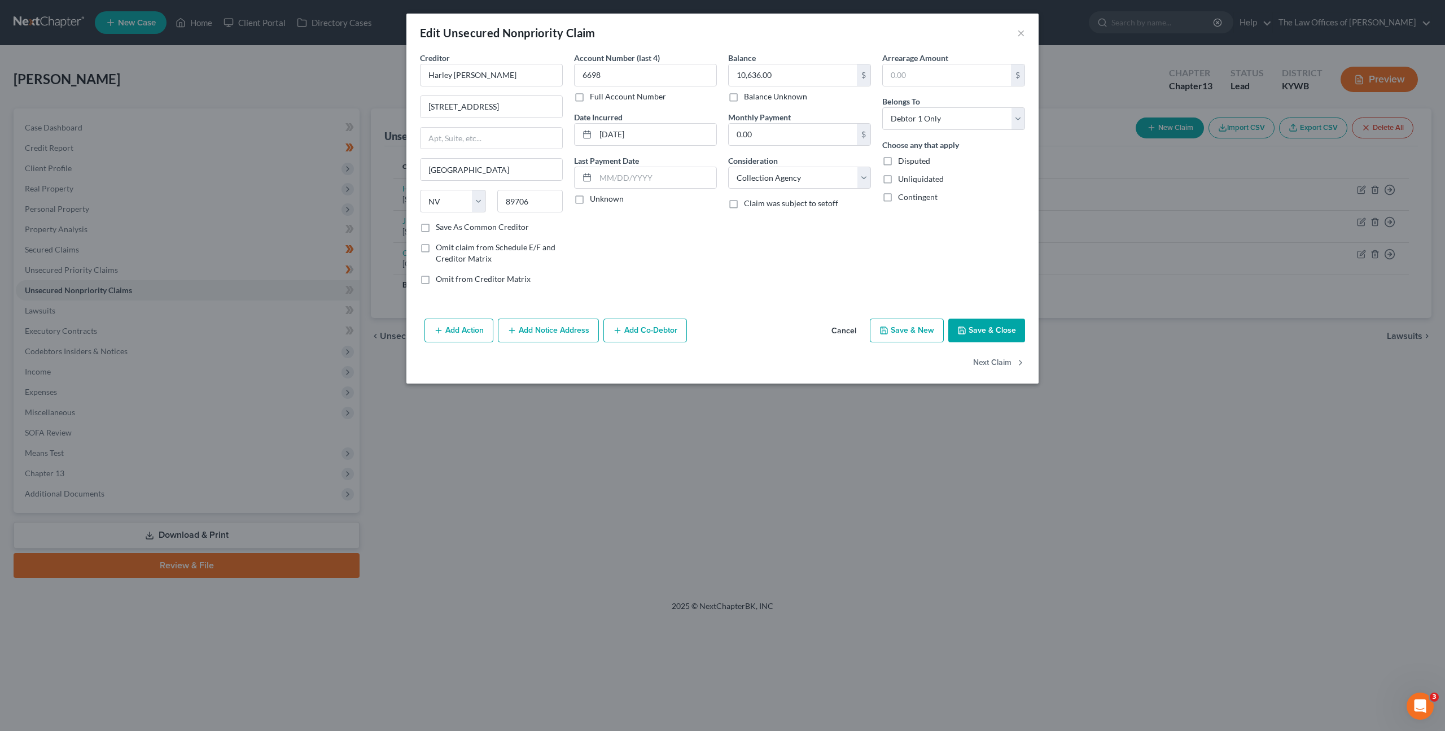
click at [552, 325] on button "Add Notice Address" at bounding box center [548, 330] width 101 height 24
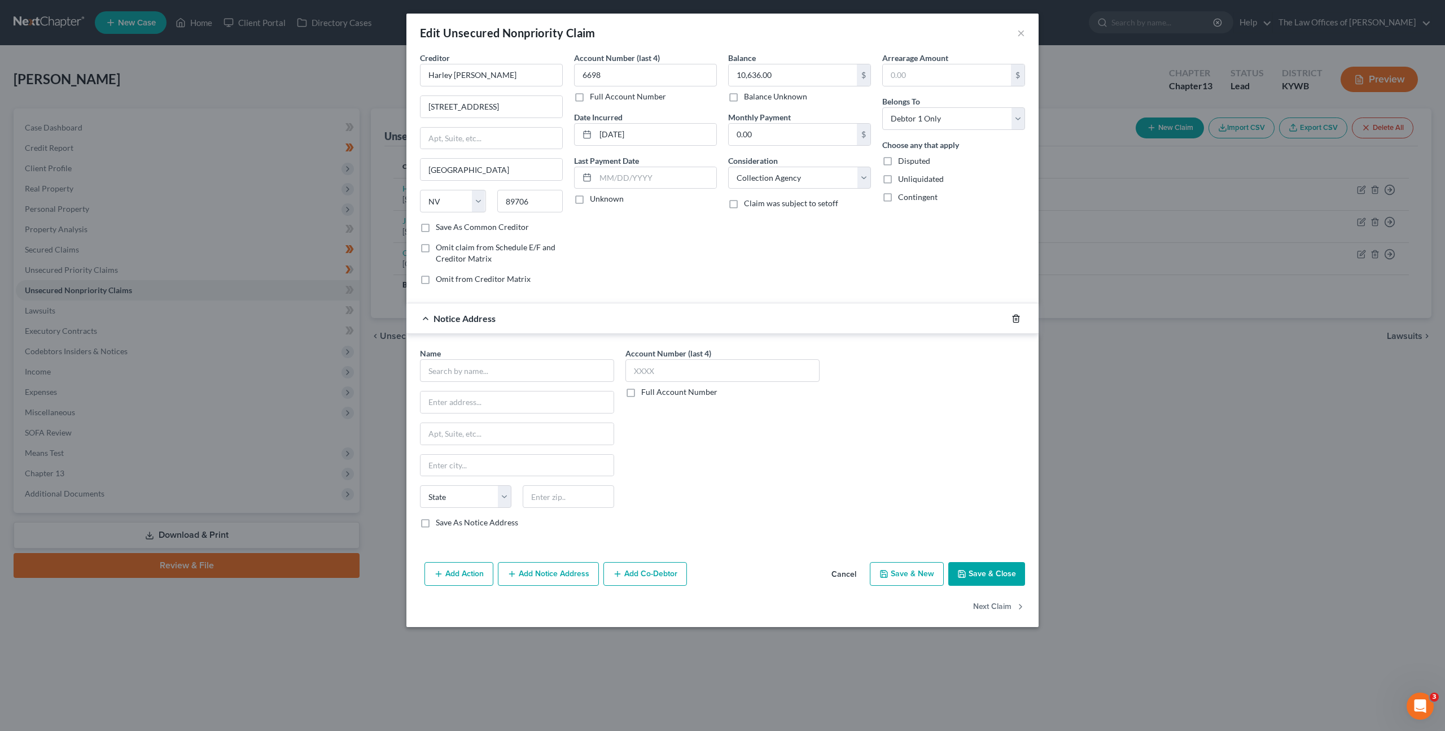
click at [1014, 318] on icon "button" at bounding box center [1016, 318] width 9 height 9
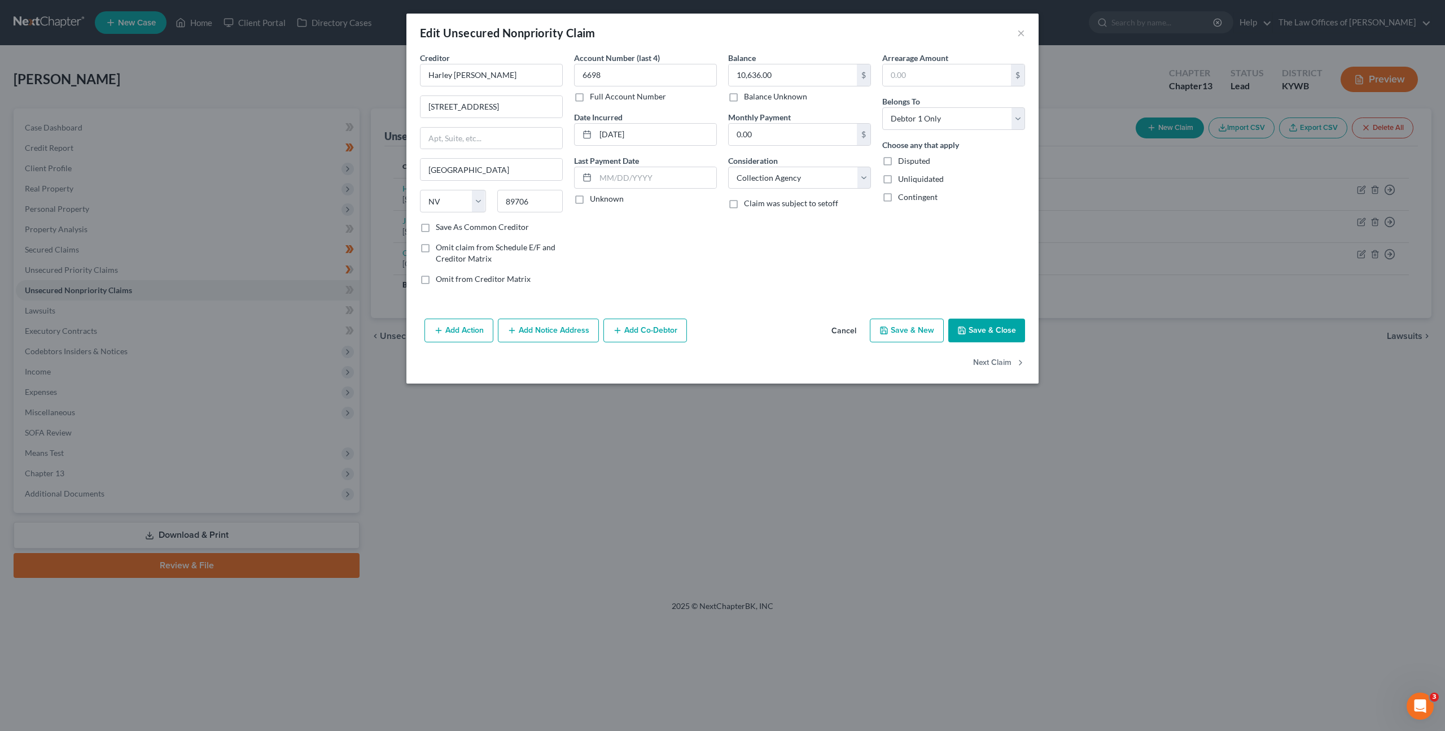
click at [467, 333] on button "Add Action" at bounding box center [459, 330] width 69 height 24
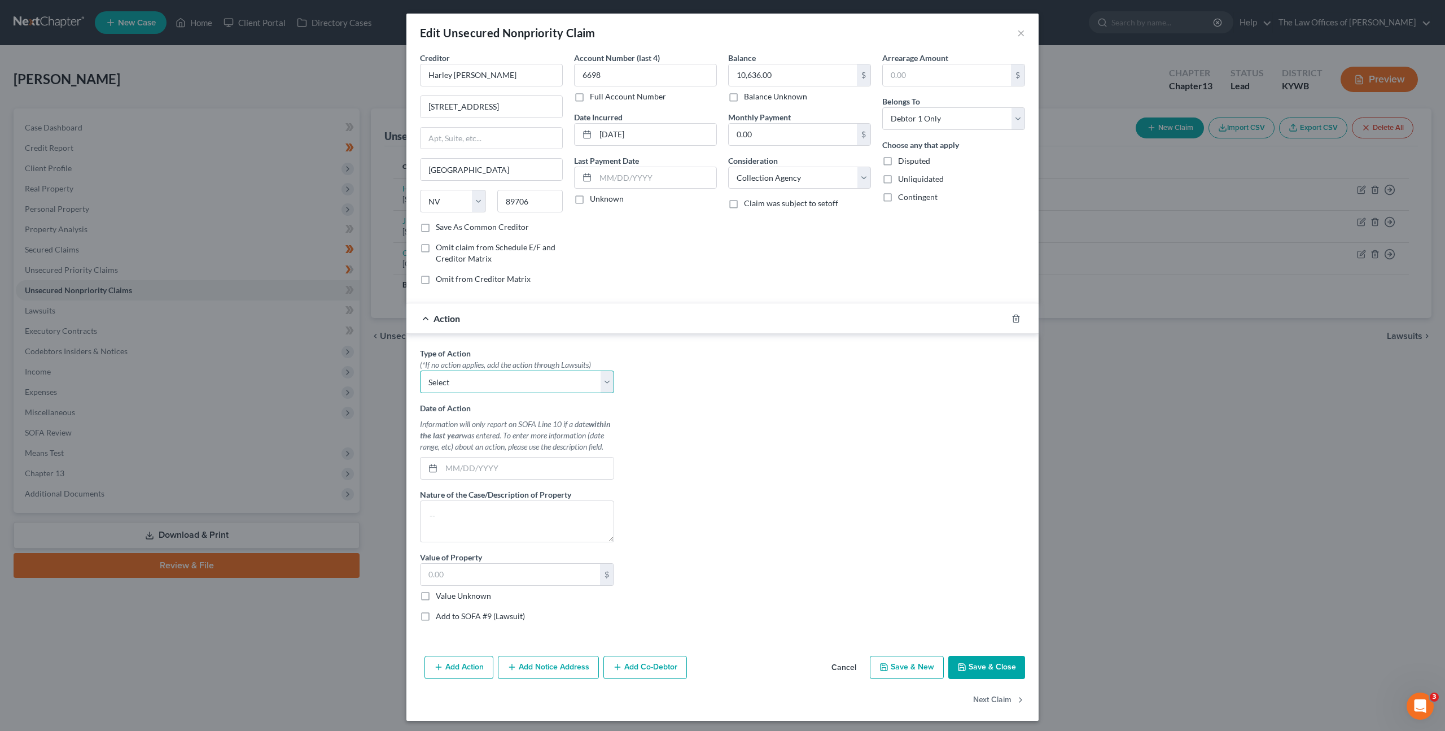
click at [513, 383] on select "Select Repossession Garnishment Foreclosure Personal Injury Attached, Seized, O…" at bounding box center [517, 381] width 194 height 23
click at [420, 370] on select "Select Repossession Garnishment Foreclosure Personal Injury Attached, Seized, O…" at bounding box center [517, 381] width 194 height 23
drag, startPoint x: 500, startPoint y: 462, endPoint x: 528, endPoint y: 458, distance: 29.1
click at [500, 462] on input "text" at bounding box center [528, 467] width 172 height 21
click at [854, 665] on button "Cancel" at bounding box center [844, 668] width 43 height 23
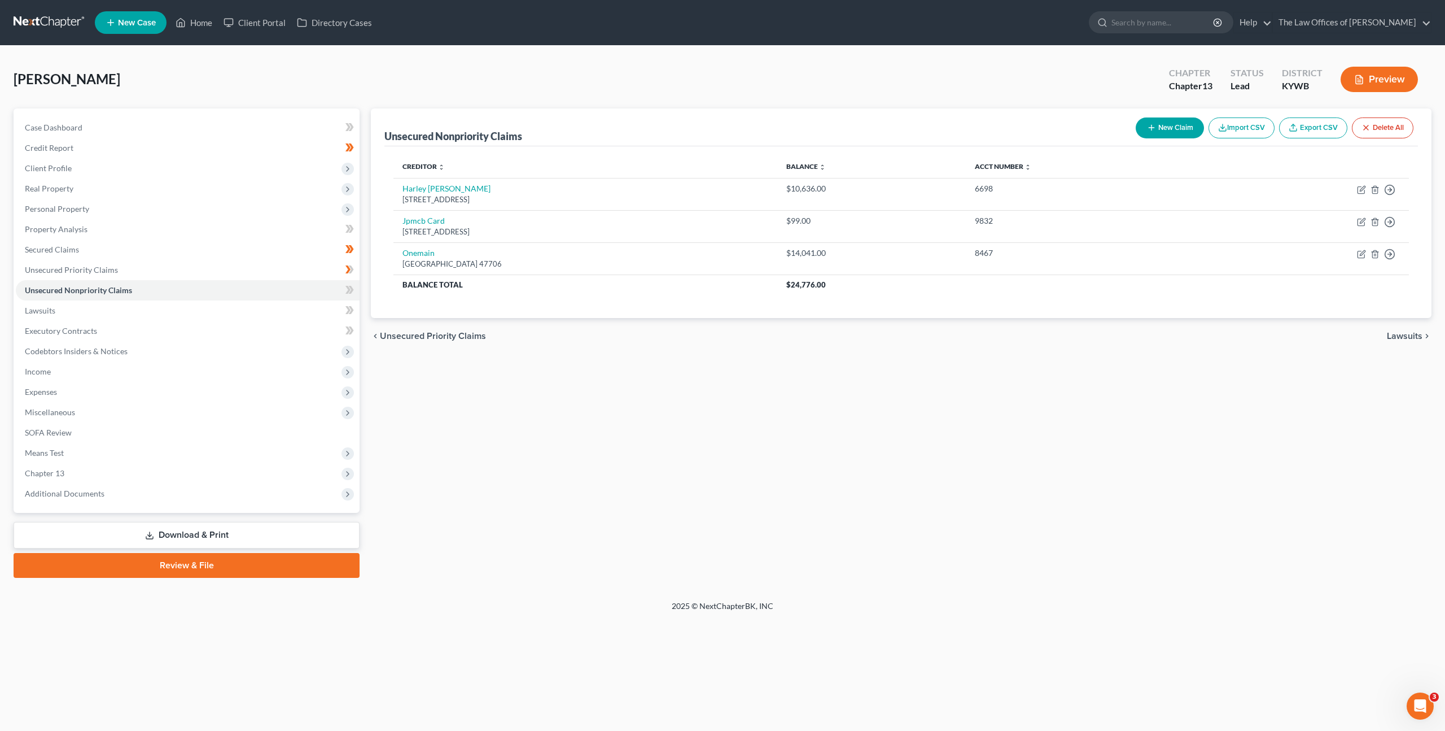
click at [767, 433] on div "Unsecured Nonpriority Claims New Claim Import CSV Export CSV Delete All Credito…" at bounding box center [901, 342] width 1072 height 469
click at [1375, 218] on icon "button" at bounding box center [1375, 221] width 9 height 9
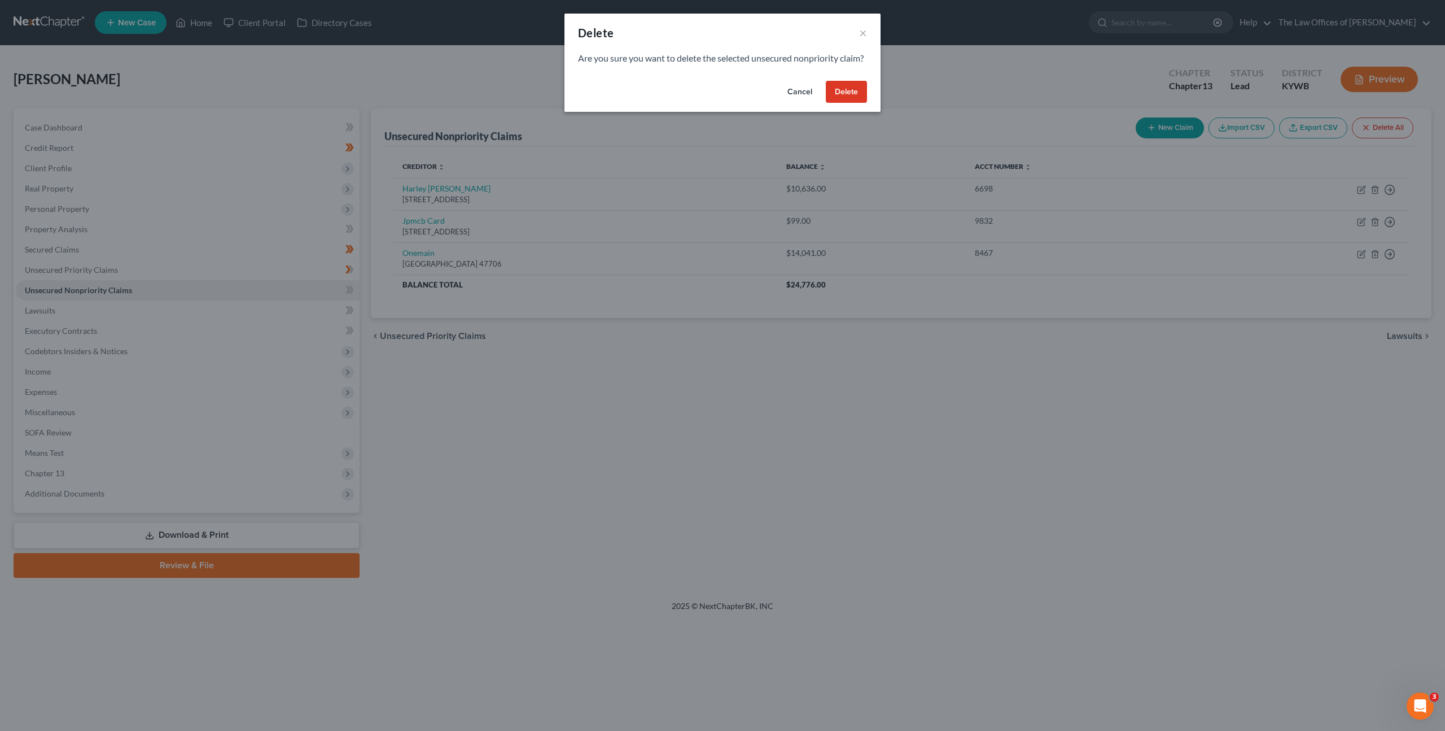
click at [851, 100] on button "Delete" at bounding box center [846, 92] width 41 height 23
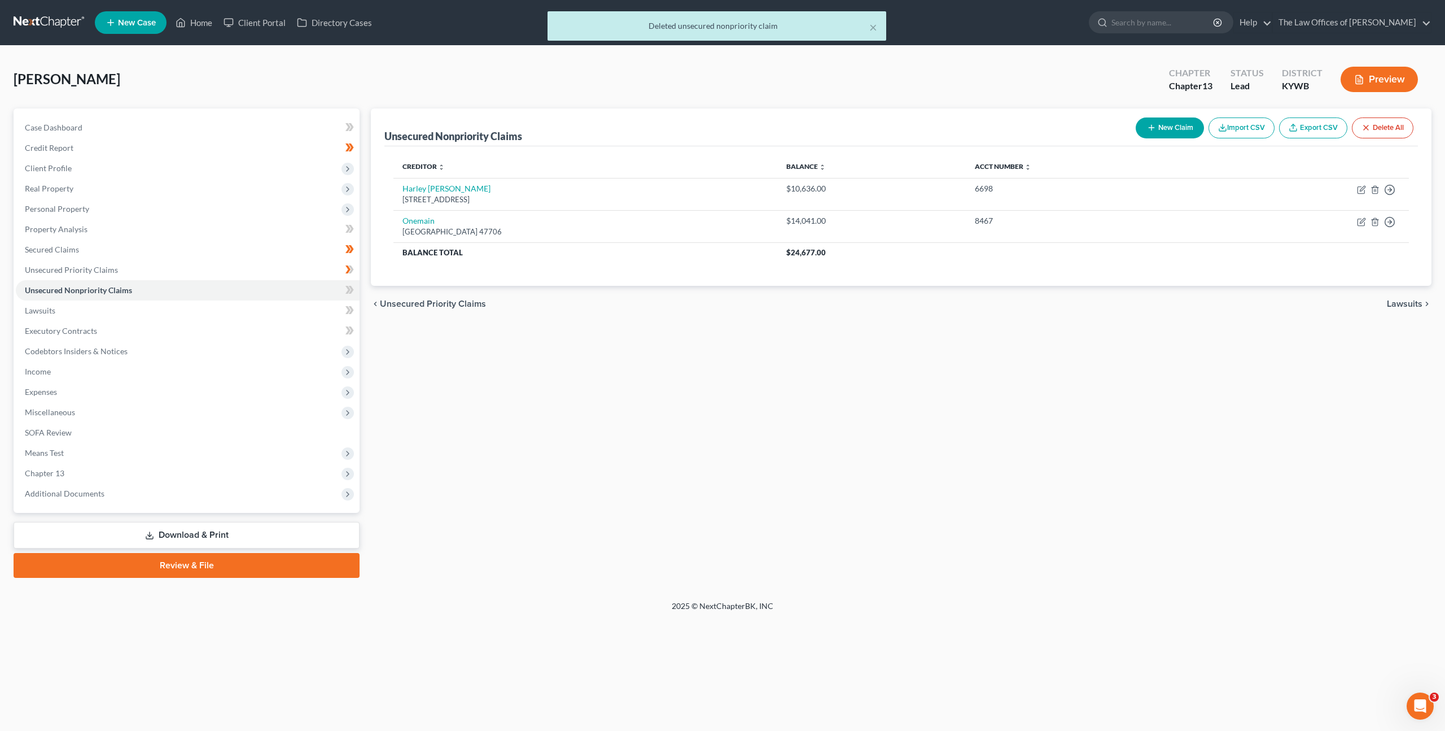
click at [746, 352] on div "Unsecured Nonpriority Claims New Claim Import CSV Export CSV Delete All Credito…" at bounding box center [901, 342] width 1072 height 469
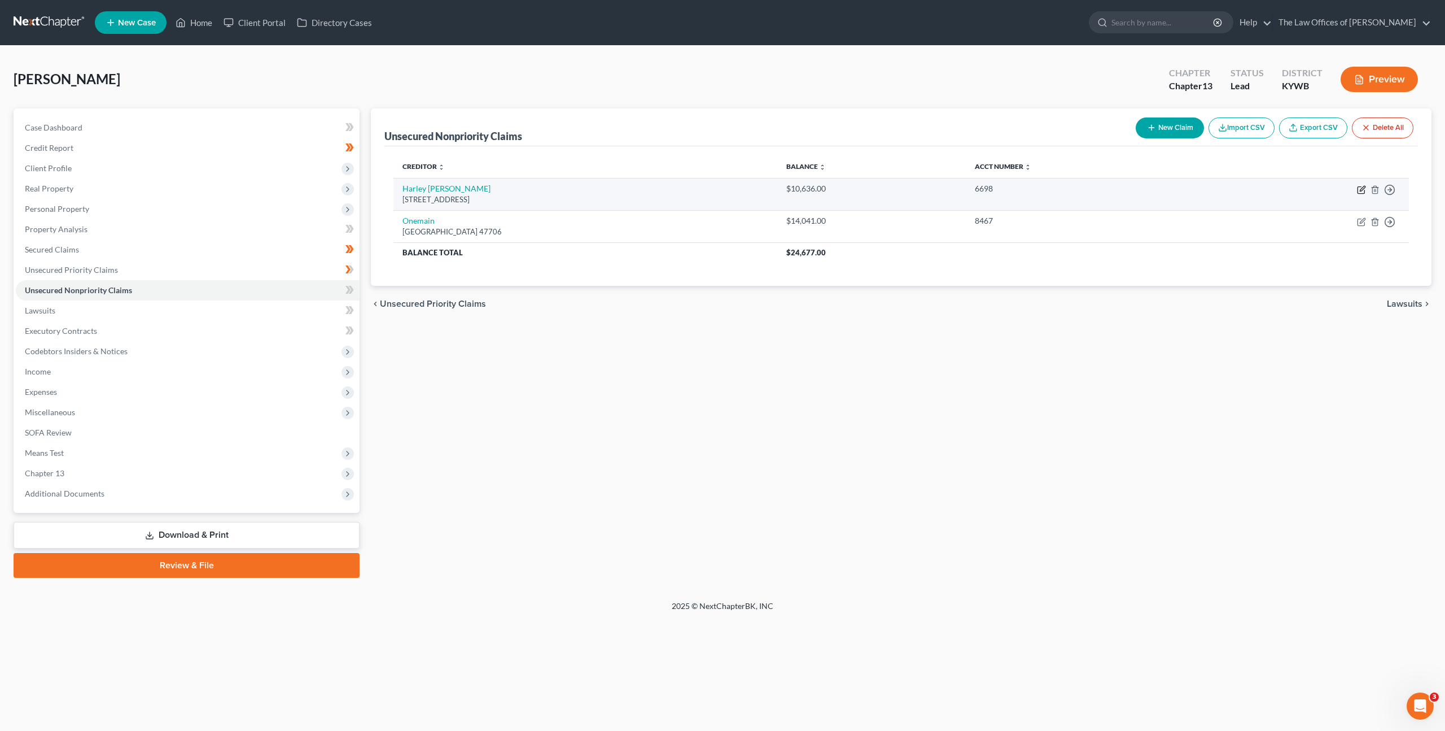
click at [1361, 188] on icon "button" at bounding box center [1361, 189] width 9 height 9
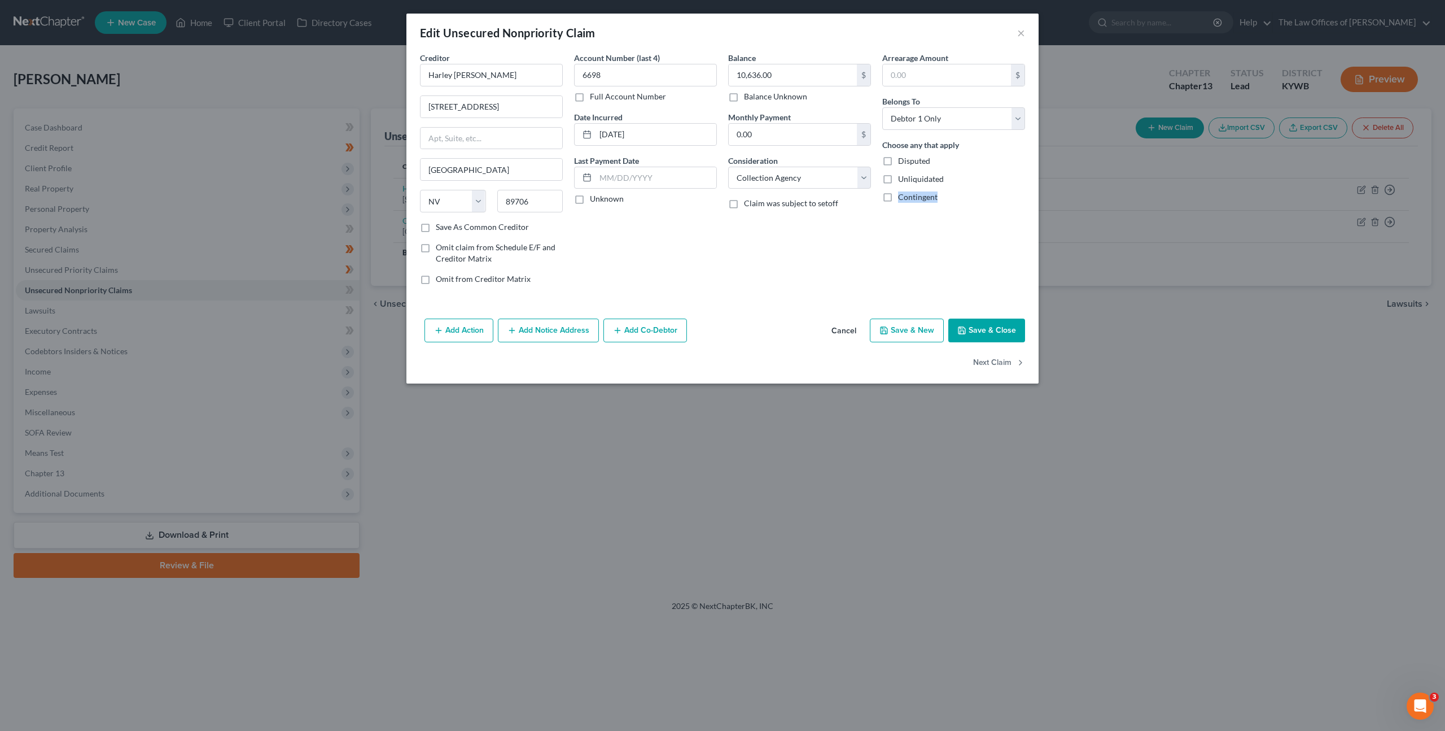
click at [845, 330] on button "Cancel" at bounding box center [844, 331] width 43 height 23
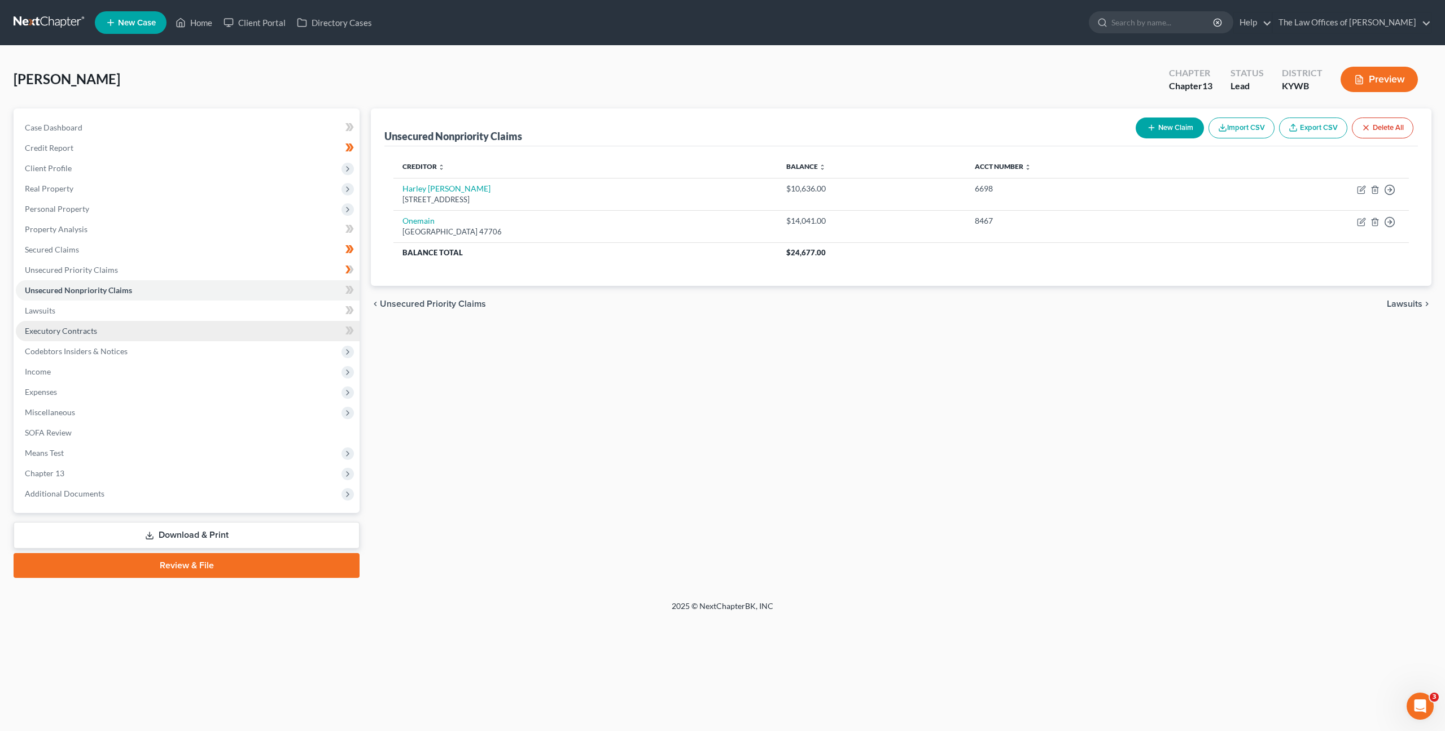
click at [323, 325] on link "Executory Contracts" at bounding box center [188, 331] width 344 height 20
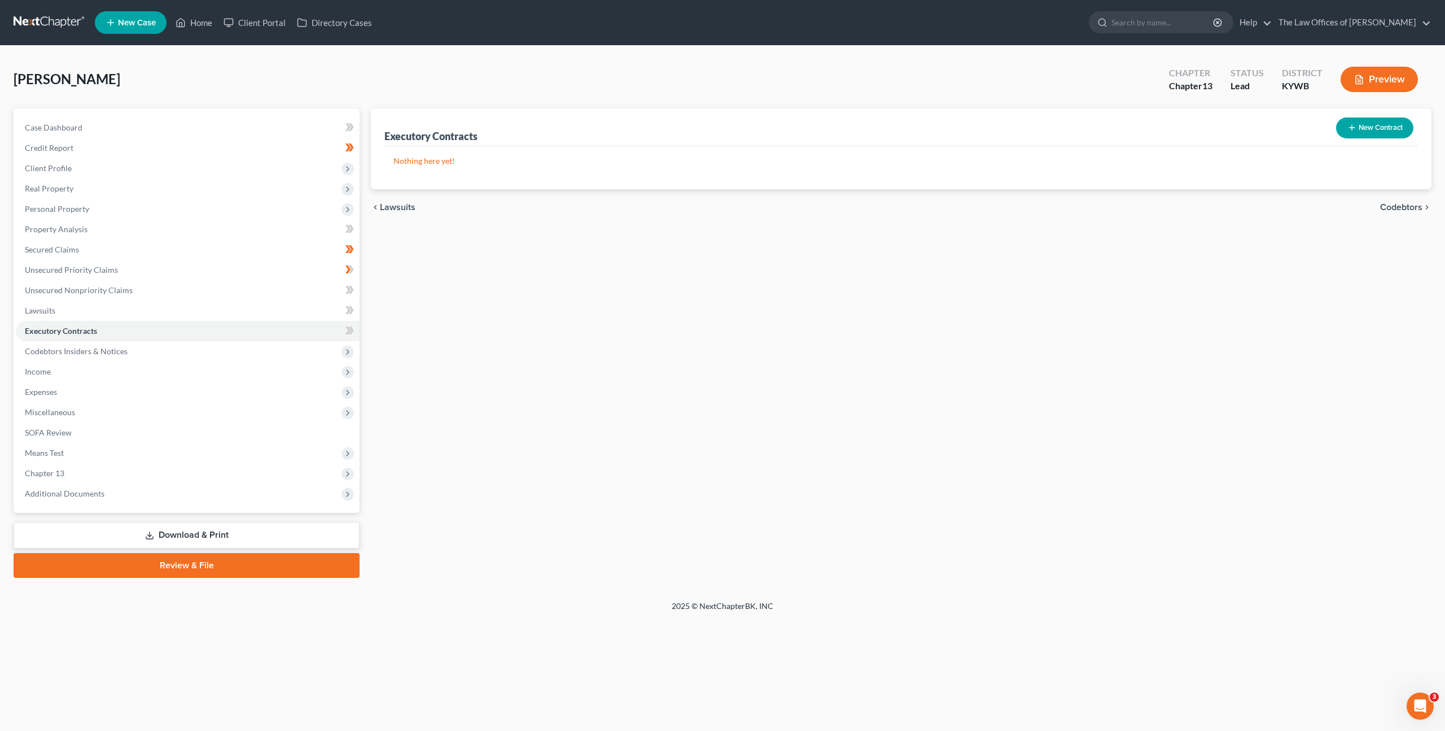
click at [1352, 122] on button "New Contract" at bounding box center [1374, 127] width 77 height 21
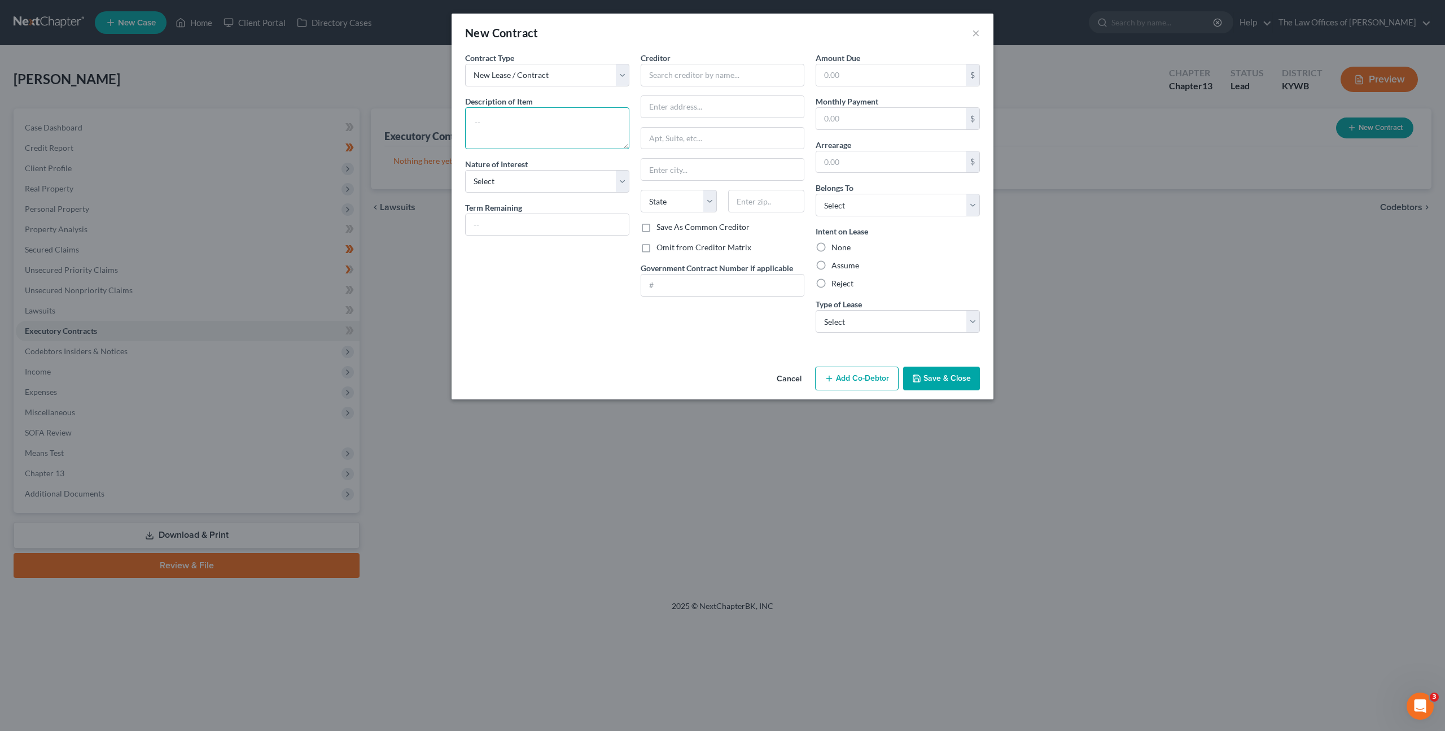
click at [545, 124] on textarea at bounding box center [547, 128] width 164 height 42
click at [500, 119] on textarea at bounding box center [547, 128] width 164 height 42
click at [486, 131] on textarea "Resdiental Lease:" at bounding box center [547, 128] width 164 height 42
click at [493, 120] on textarea "Resdiental Lease:" at bounding box center [547, 128] width 164 height 42
click at [556, 124] on textarea "Residential Lease:" at bounding box center [547, 128] width 164 height 42
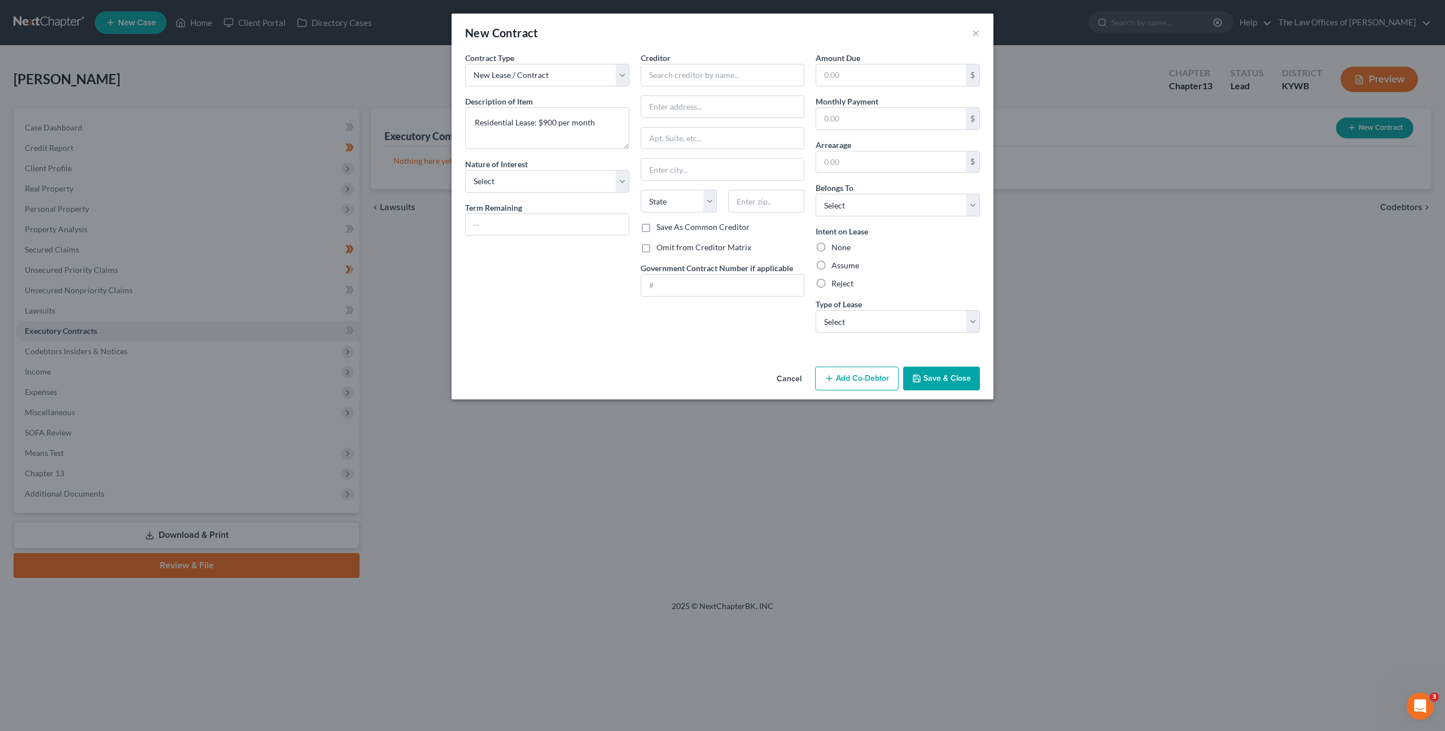
click at [722, 60] on div "Creditor *" at bounding box center [723, 69] width 164 height 34
click at [718, 66] on input "text" at bounding box center [723, 75] width 164 height 23
click at [657, 250] on label "Omit from Creditor Matrix" at bounding box center [704, 247] width 95 height 11
click at [661, 249] on input "Omit from Creditor Matrix" at bounding box center [664, 245] width 7 height 7
drag, startPoint x: 640, startPoint y: 345, endPoint x: 731, endPoint y: 324, distance: 93.4
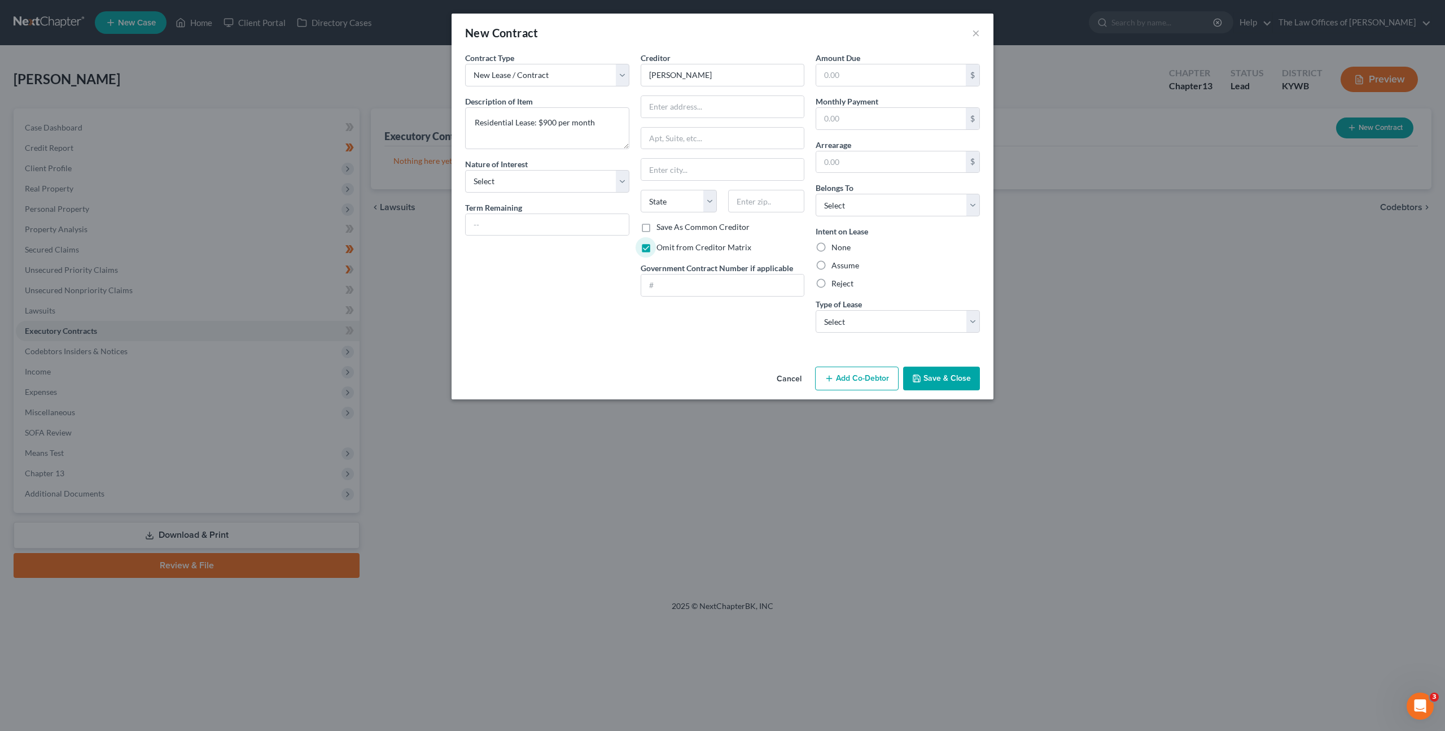
click at [641, 345] on div "Contract Type New Lease / Contract New Timeshare Description of non-residential…" at bounding box center [723, 207] width 542 height 310
click at [832, 268] on label "Assume" at bounding box center [846, 265] width 28 height 11
click at [836, 267] on input "Assume" at bounding box center [839, 263] width 7 height 7
click at [861, 116] on input "text" at bounding box center [891, 118] width 150 height 21
click at [833, 321] on select "Select Real Estate Car Other" at bounding box center [898, 321] width 164 height 23
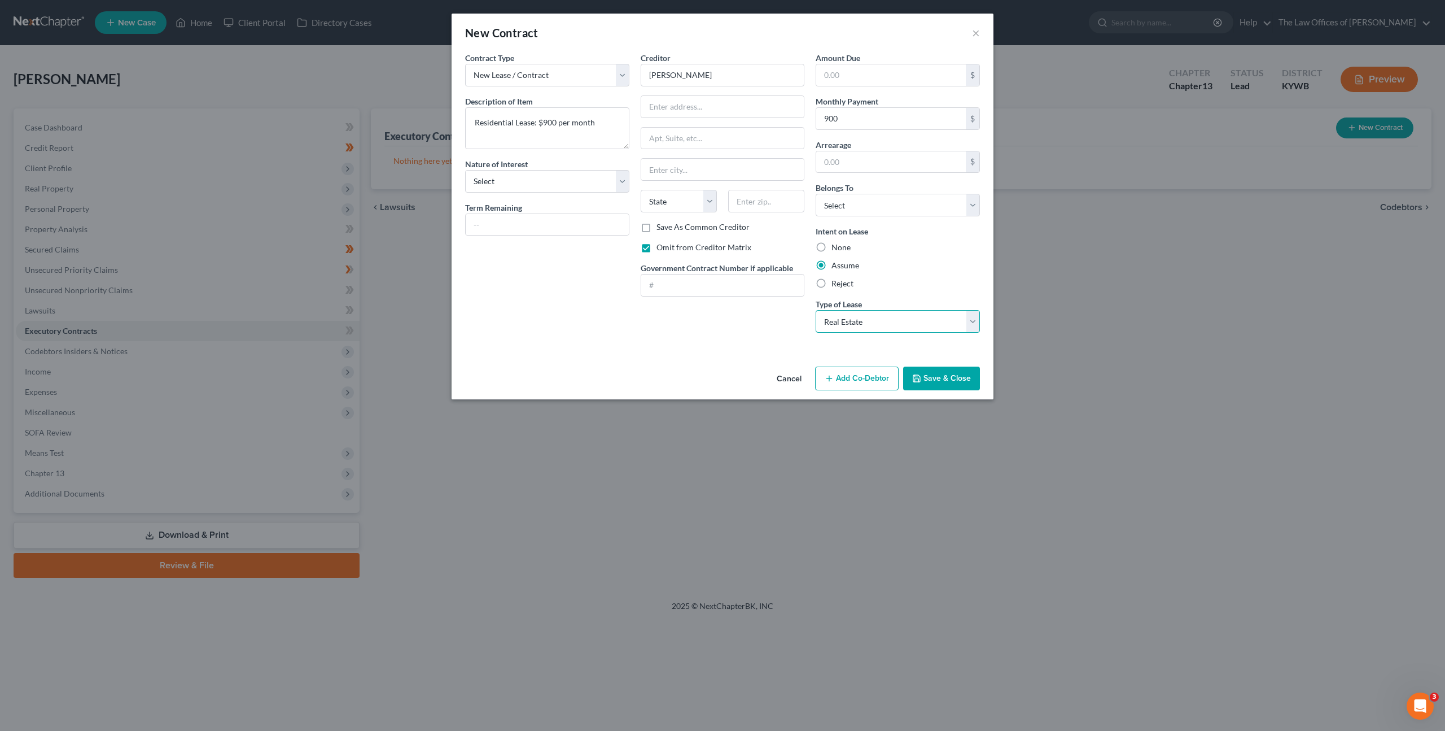
click at [816, 310] on select "Select Real Estate Car Other" at bounding box center [898, 321] width 164 height 23
click at [875, 209] on select "Select Debtor 1 Only Debtor 2 Only Debtor 1 And Debtor 2 Only At Least One Of T…" at bounding box center [898, 205] width 164 height 23
click at [816, 194] on select "Select Debtor 1 Only Debtor 2 Only Debtor 1 And Debtor 2 Only At Least One Of T…" at bounding box center [898, 205] width 164 height 23
click at [736, 366] on div "Cancel Add Co-Debtor Save & Close" at bounding box center [723, 380] width 542 height 37
click at [945, 382] on button "Save & Close" at bounding box center [941, 378] width 77 height 24
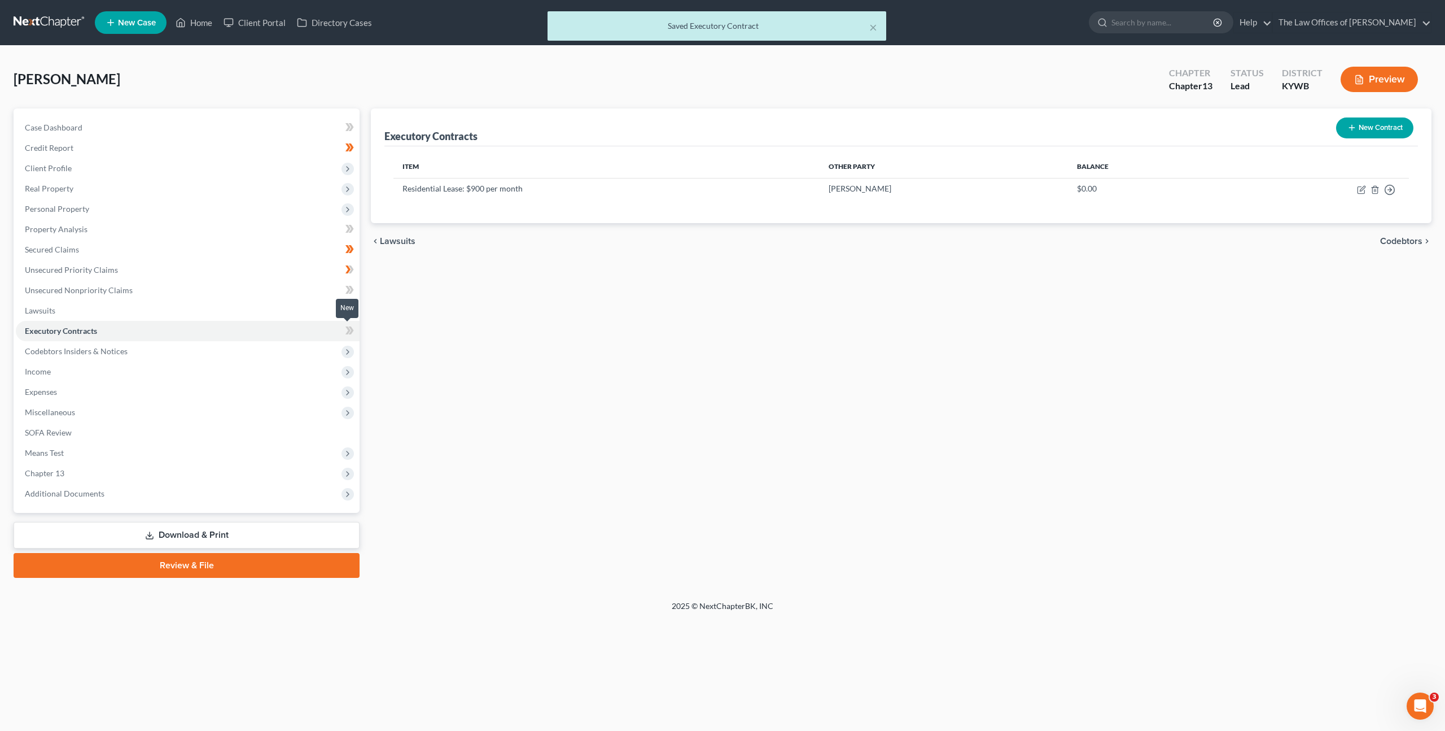
click at [344, 332] on span at bounding box center [350, 332] width 20 height 17
click at [250, 361] on span "Income" at bounding box center [188, 371] width 344 height 20
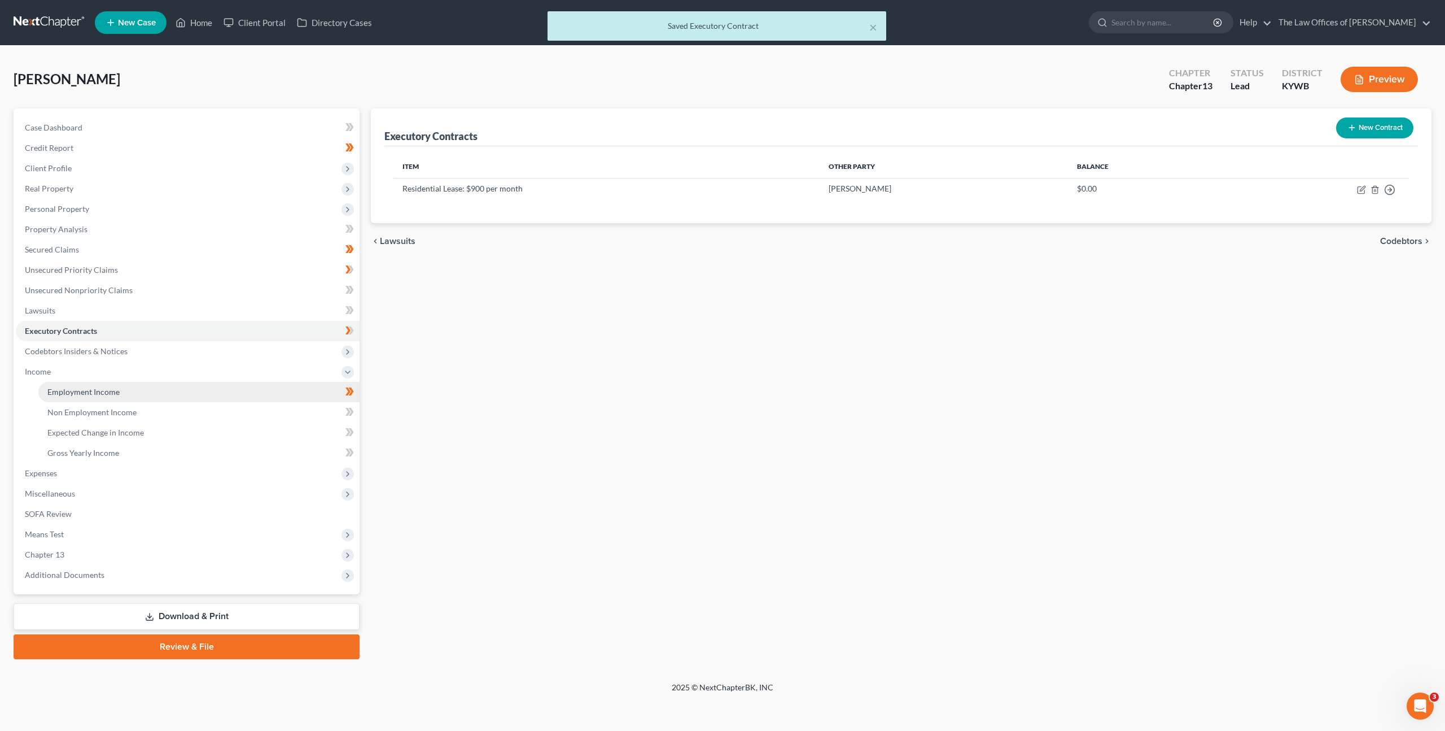
click at [234, 388] on link "Employment Income" at bounding box center [198, 392] width 321 height 20
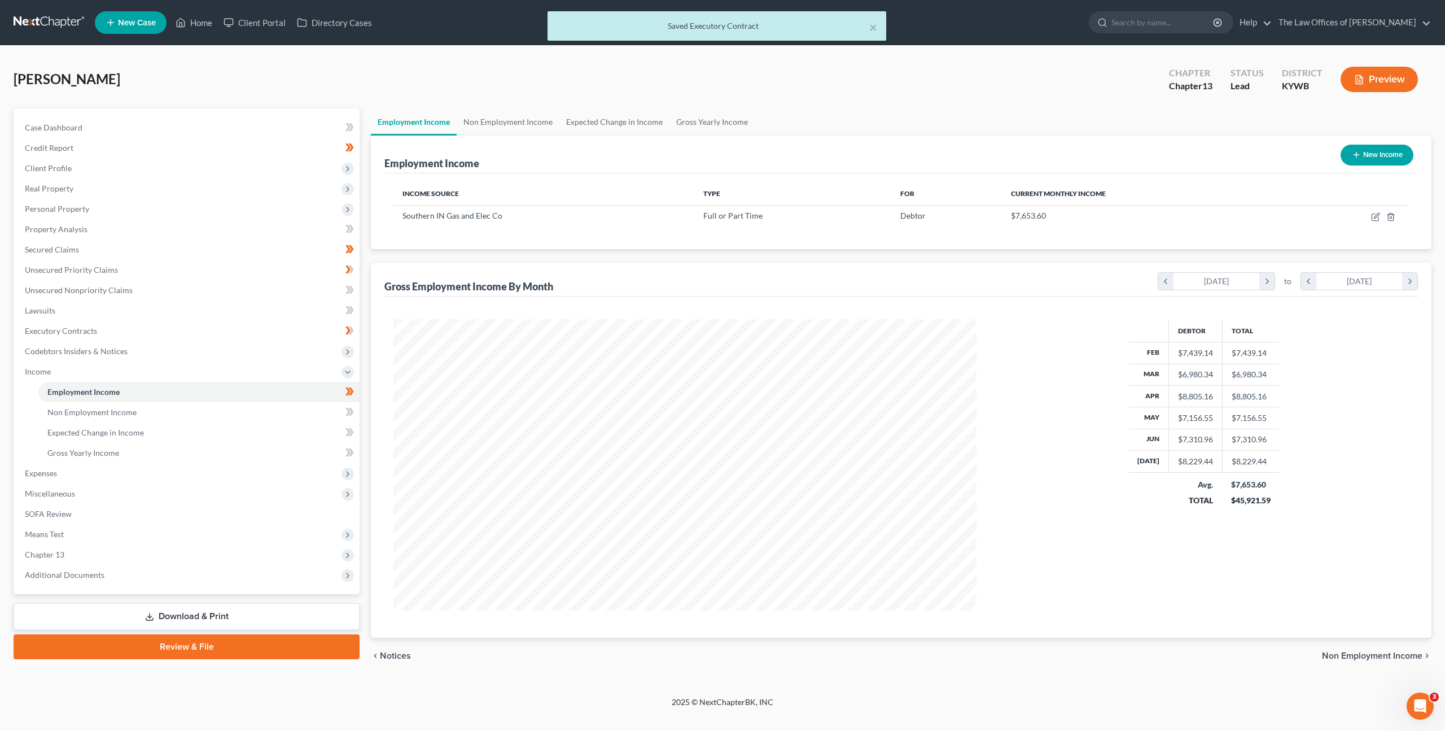
scroll to position [291, 606]
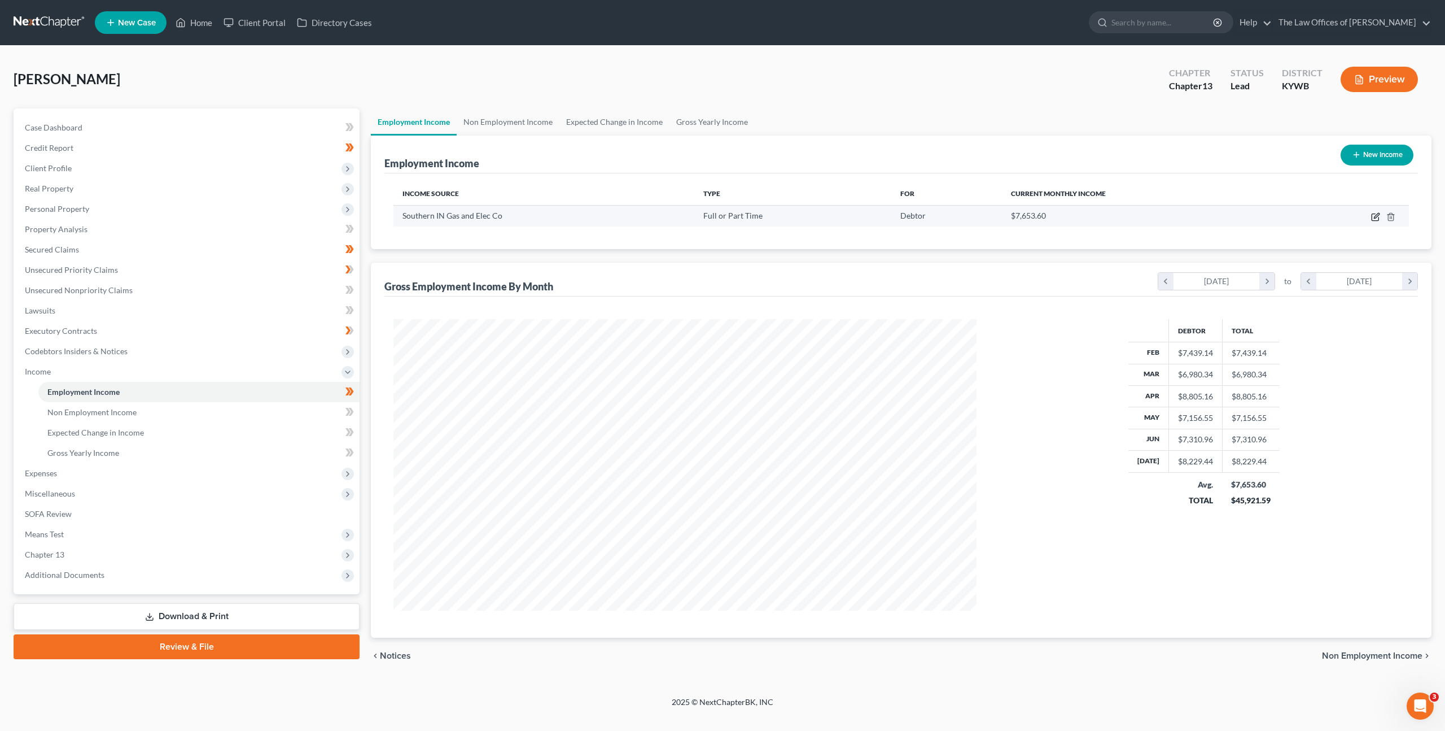
click at [1373, 216] on icon "button" at bounding box center [1375, 216] width 9 height 9
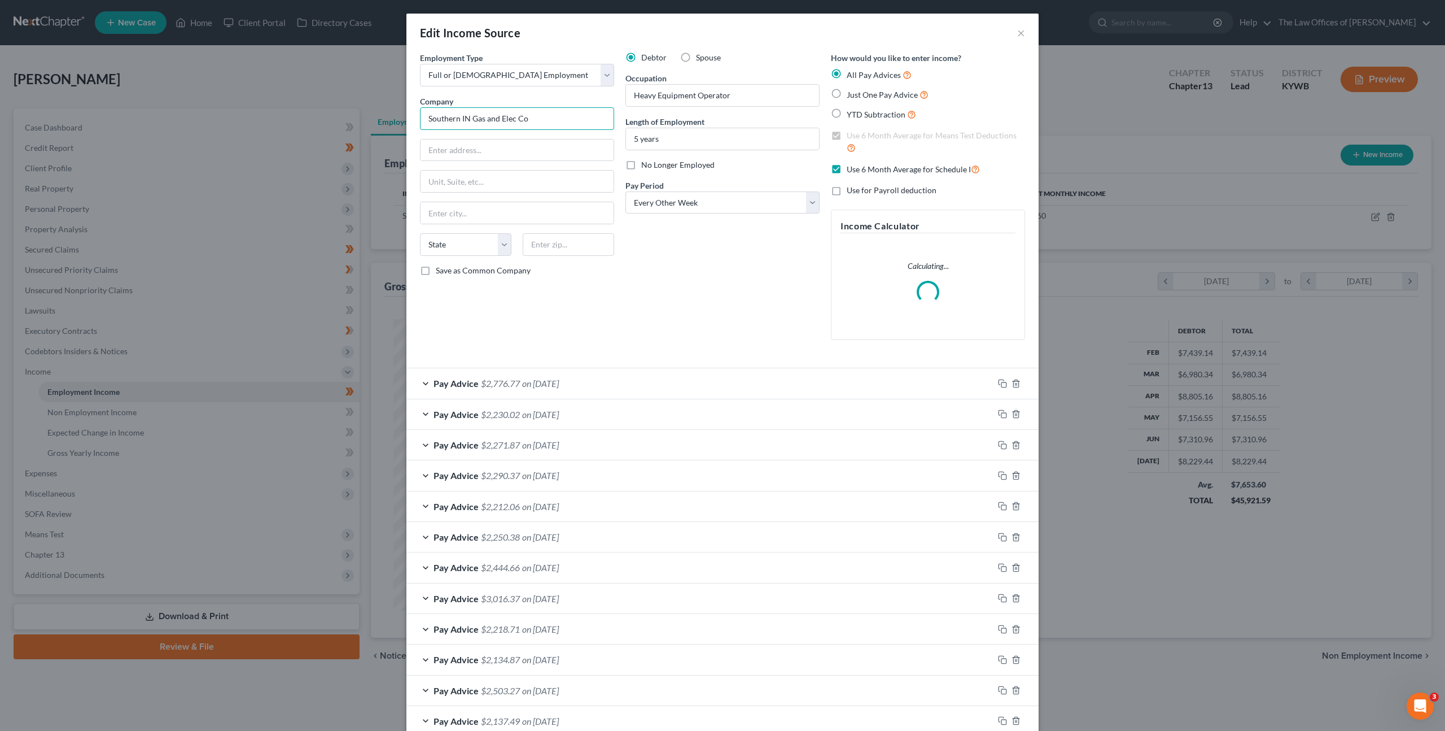
click at [548, 122] on input "Southern IN Gas and Elec Co" at bounding box center [517, 118] width 194 height 23
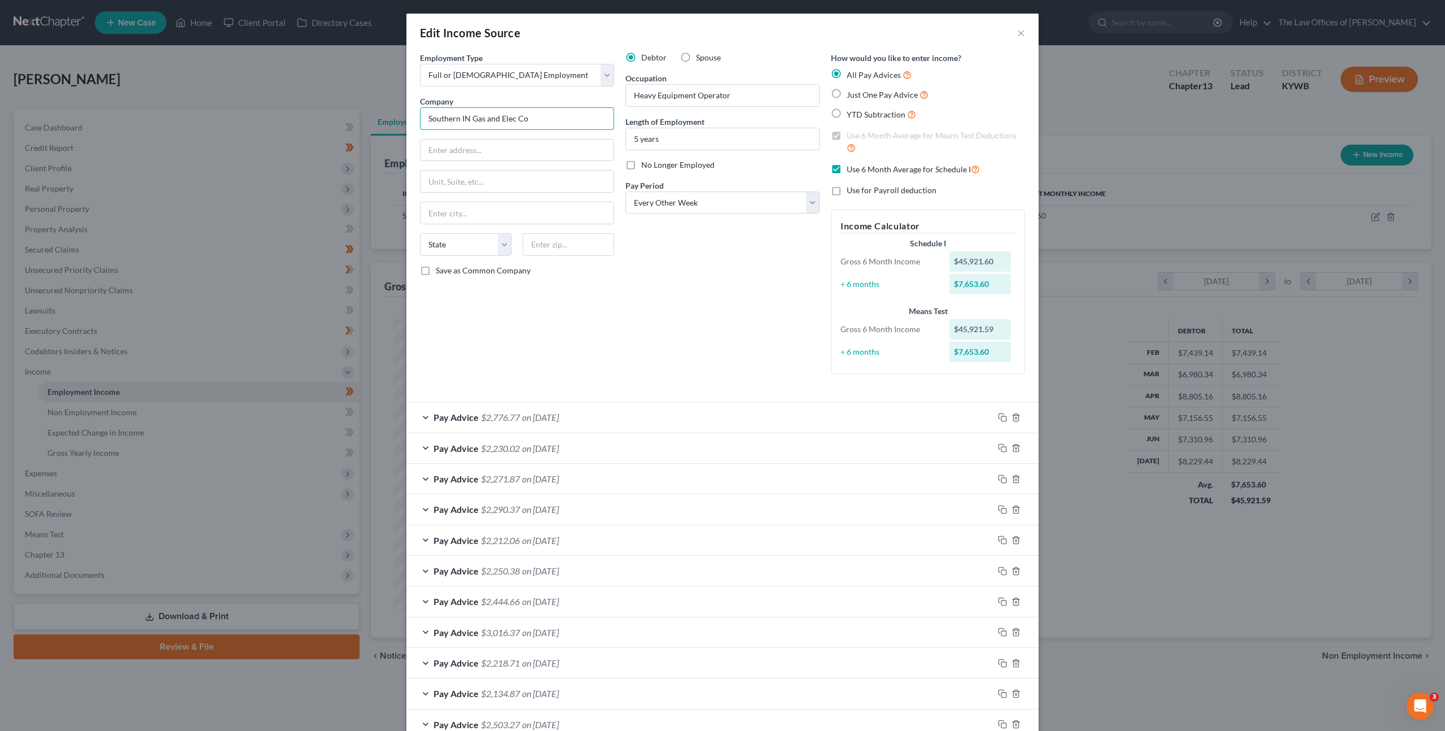
drag, startPoint x: 530, startPoint y: 117, endPoint x: 446, endPoint y: 121, distance: 84.2
click at [354, 107] on div "Edit Income Source × Employment Type * Select Full or Part Time Employment Self…" at bounding box center [722, 365] width 1445 height 731
drag, startPoint x: 685, startPoint y: 282, endPoint x: 692, endPoint y: 291, distance: 11.0
click at [686, 282] on div "Debtor Spouse Occupation Heavy Equipment Operator Length of Employment 5 years …" at bounding box center [723, 217] width 206 height 331
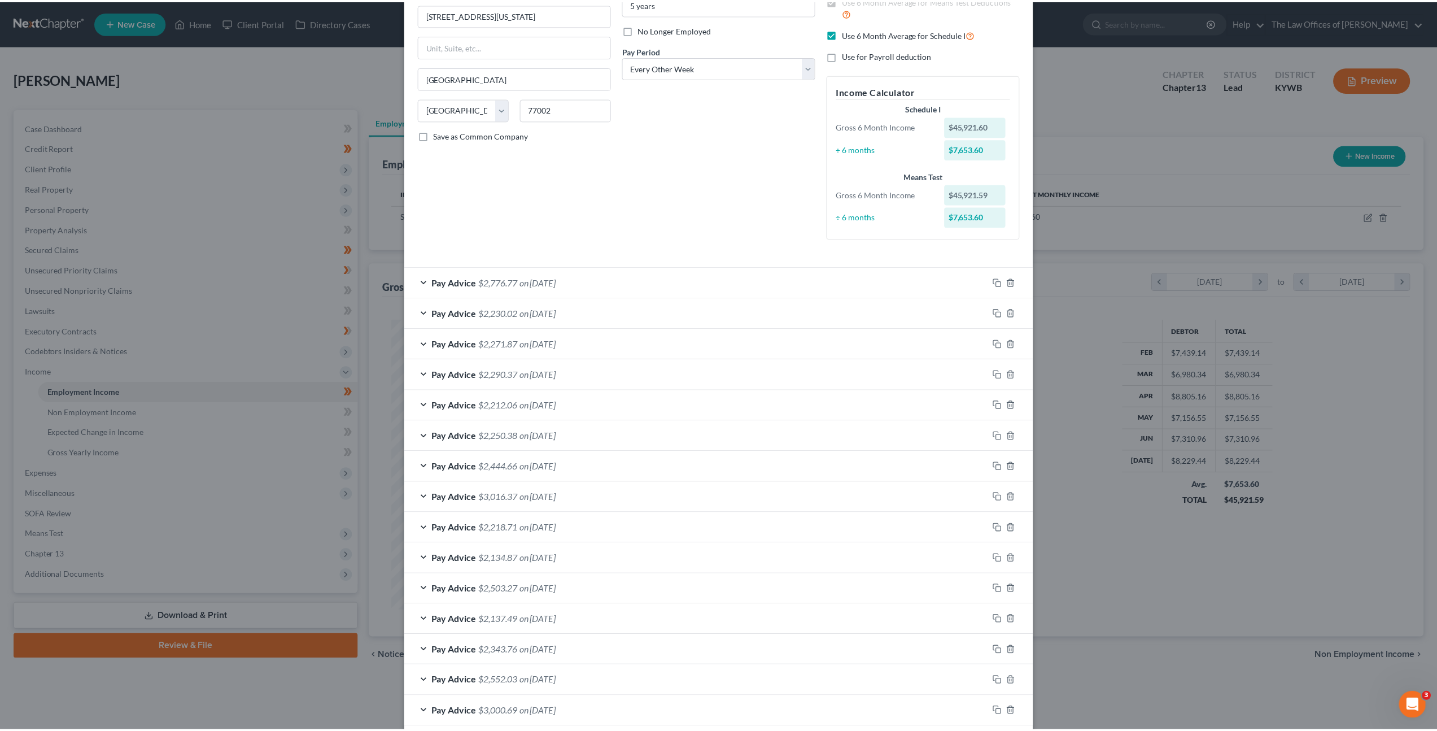
scroll to position [194, 0]
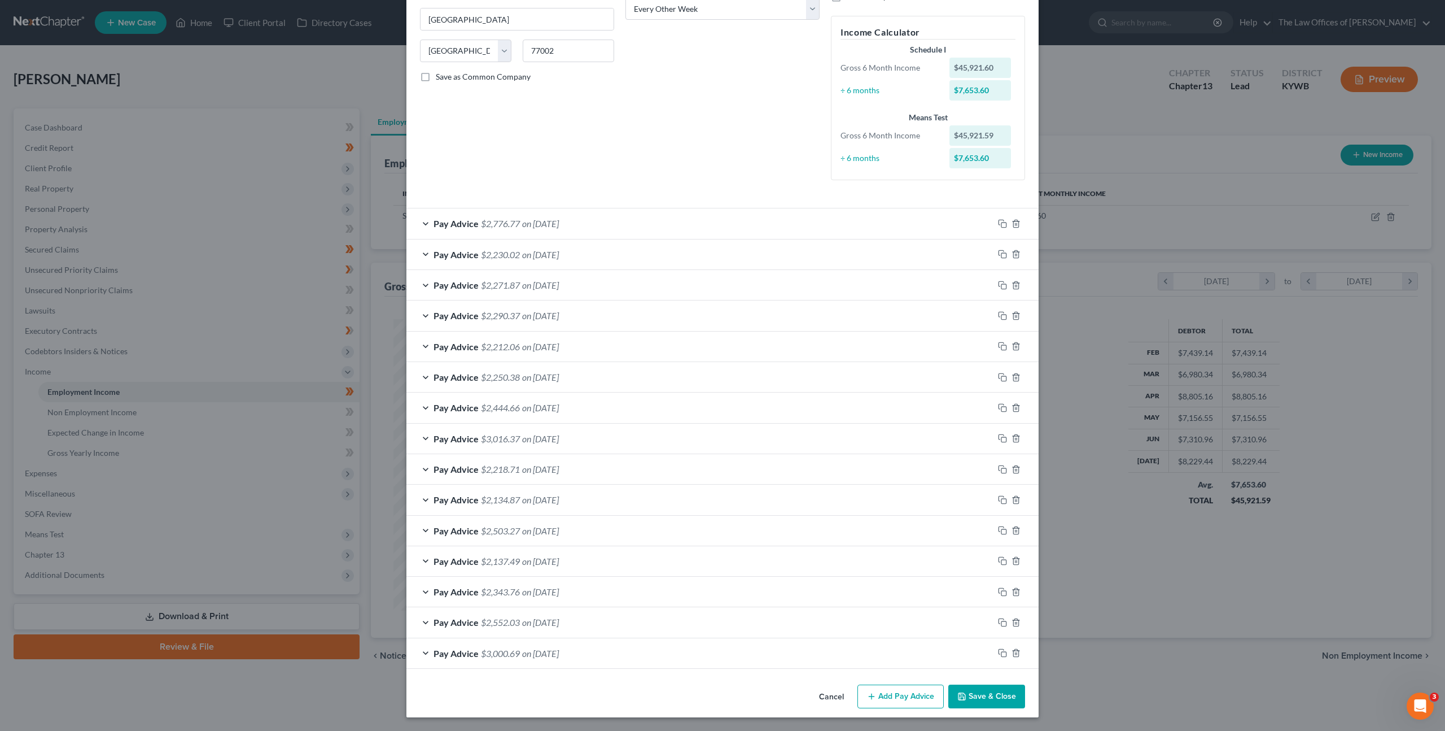
drag, startPoint x: 961, startPoint y: 690, endPoint x: 864, endPoint y: 272, distance: 429.4
click at [961, 690] on button "Save & Close" at bounding box center [987, 696] width 77 height 24
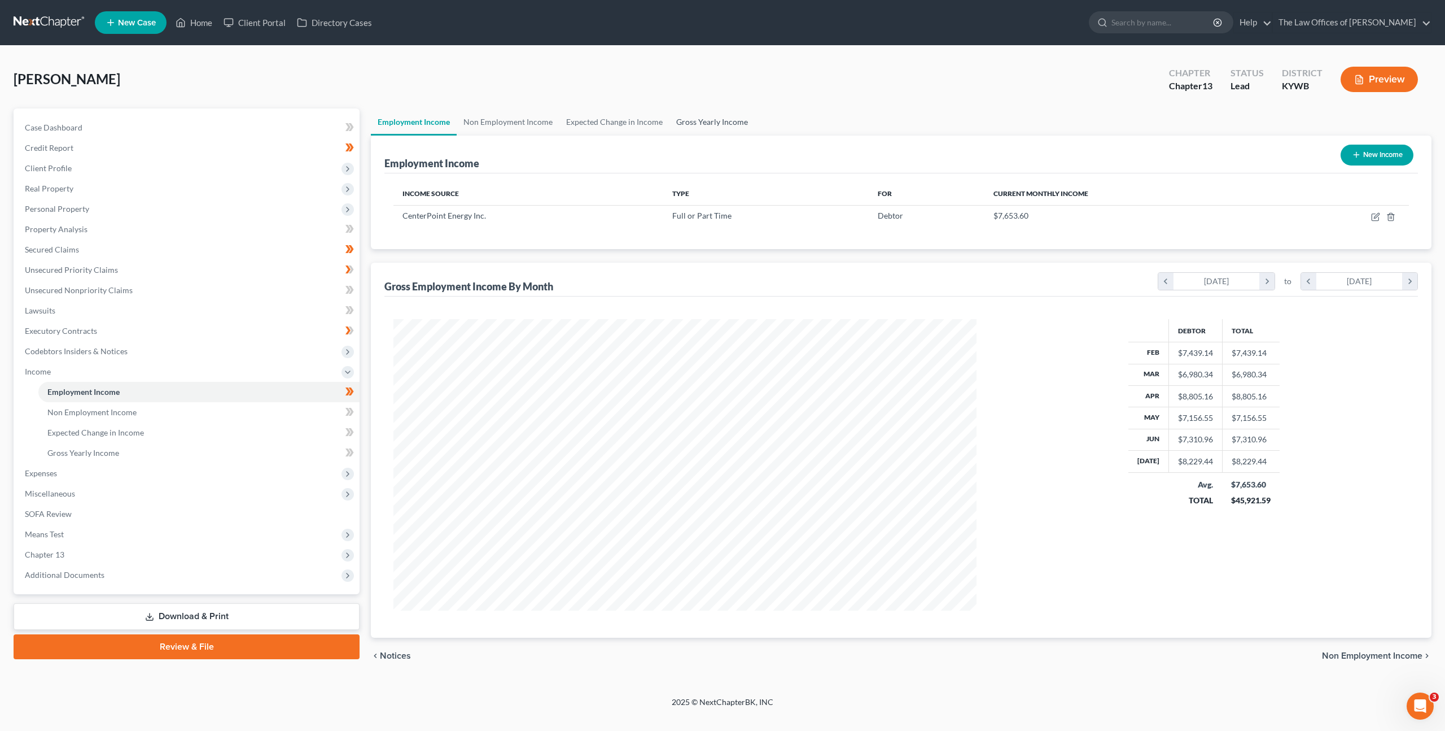
click at [687, 127] on link "Gross Yearly Income" at bounding box center [712, 121] width 85 height 27
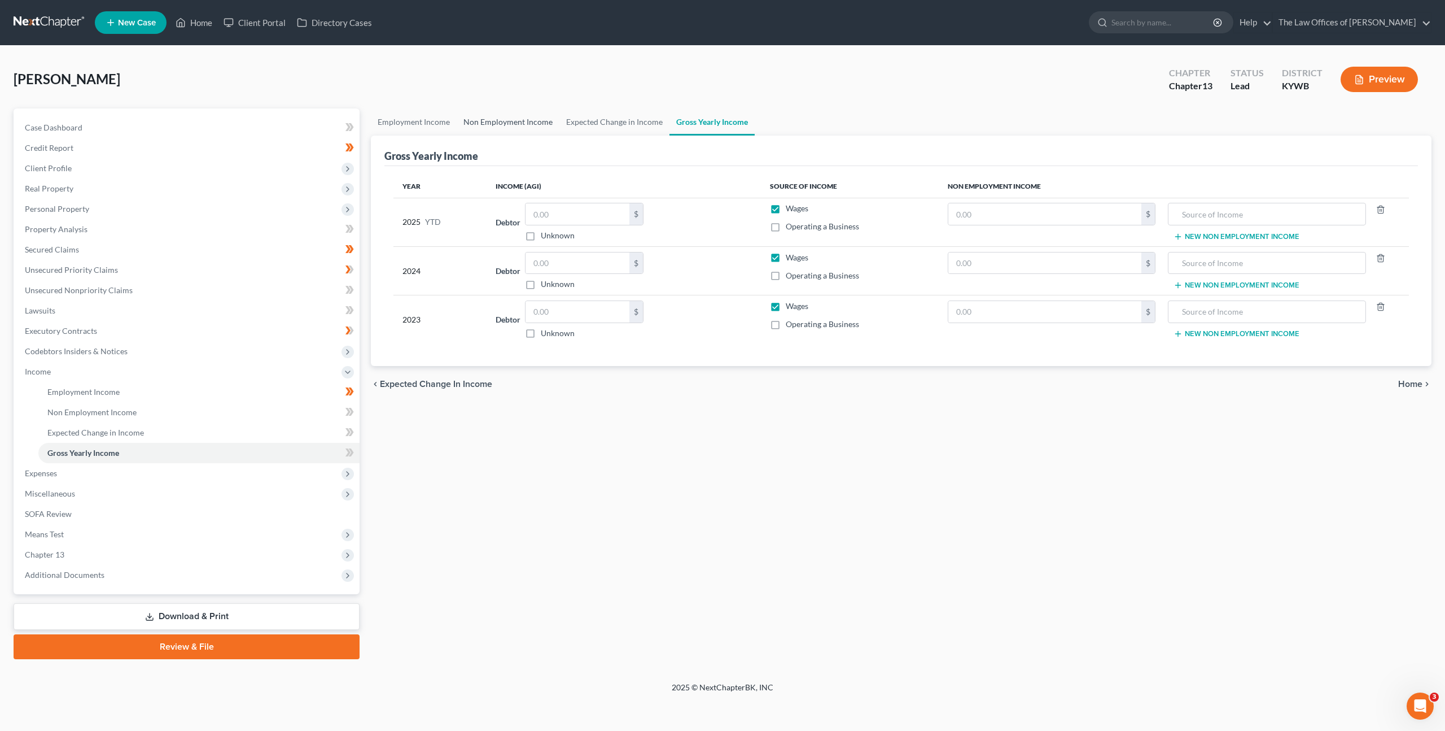
click at [482, 126] on link "Non Employment Income" at bounding box center [508, 121] width 103 height 27
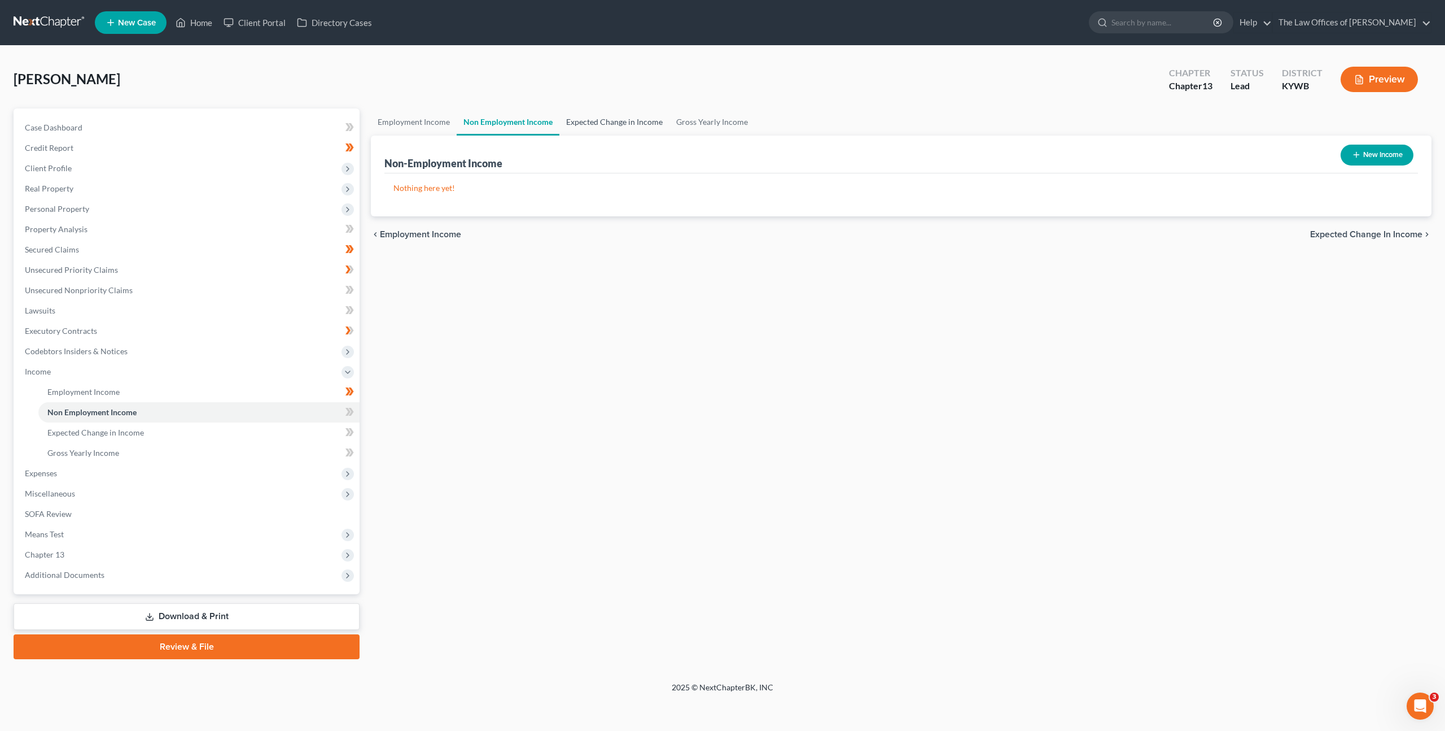
click at [596, 125] on link "Expected Change in Income" at bounding box center [615, 121] width 110 height 27
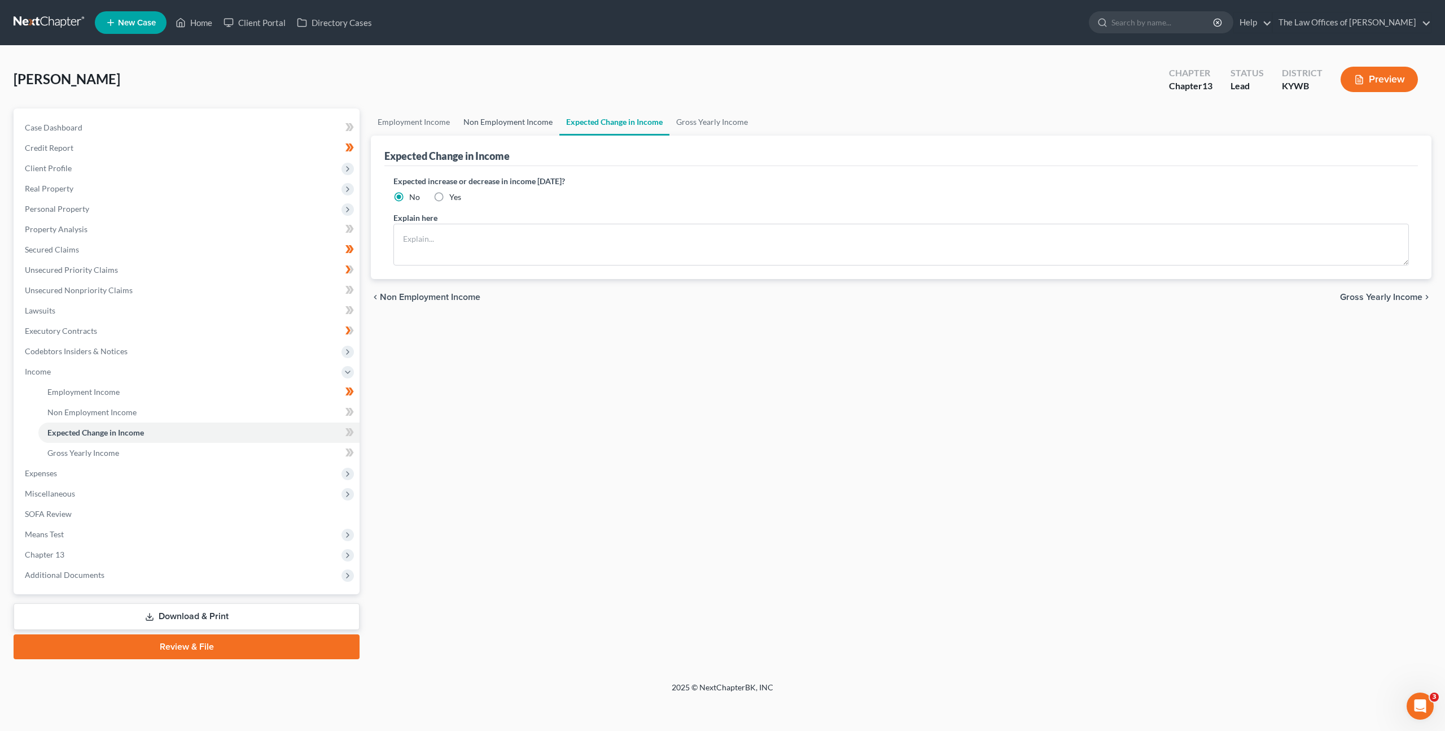
click at [496, 121] on link "Non Employment Income" at bounding box center [508, 121] width 103 height 27
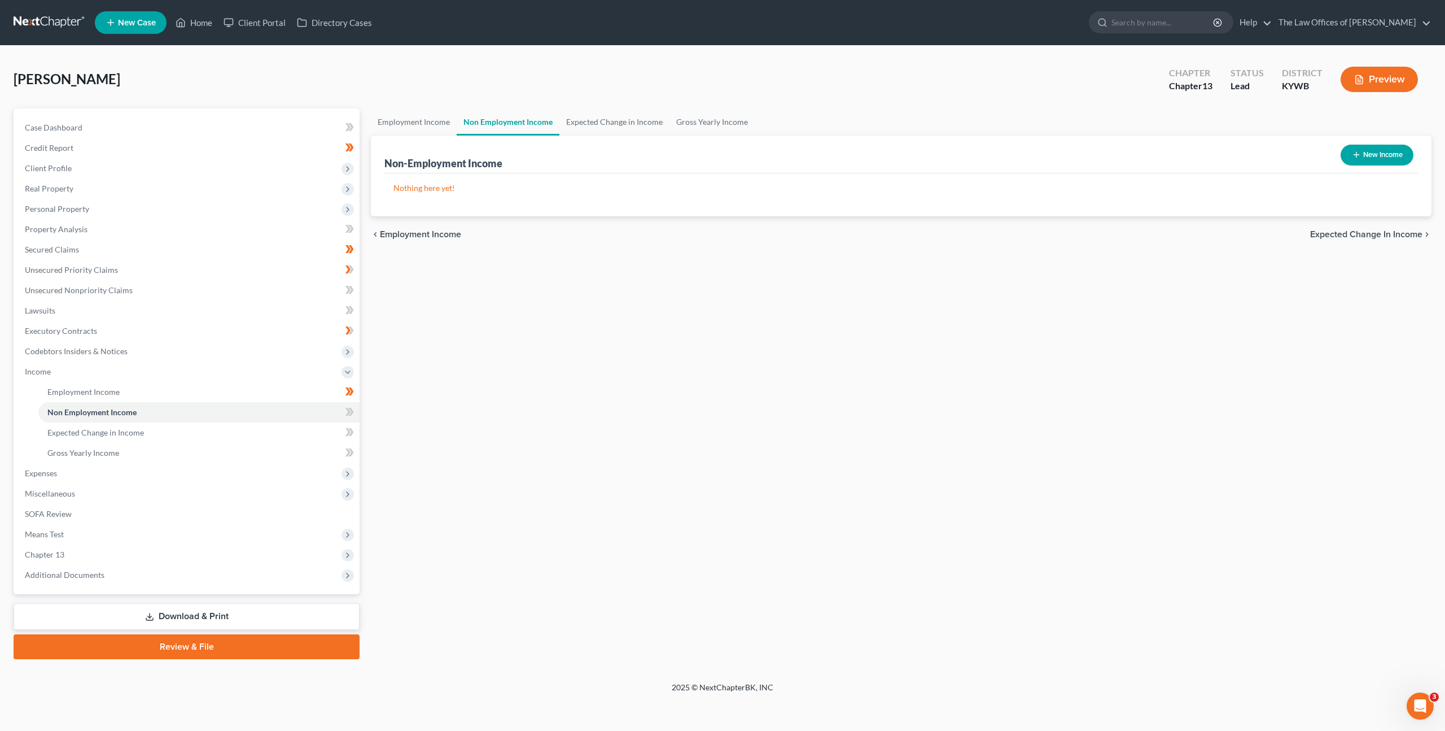
click at [1373, 160] on button "New Income" at bounding box center [1377, 155] width 73 height 21
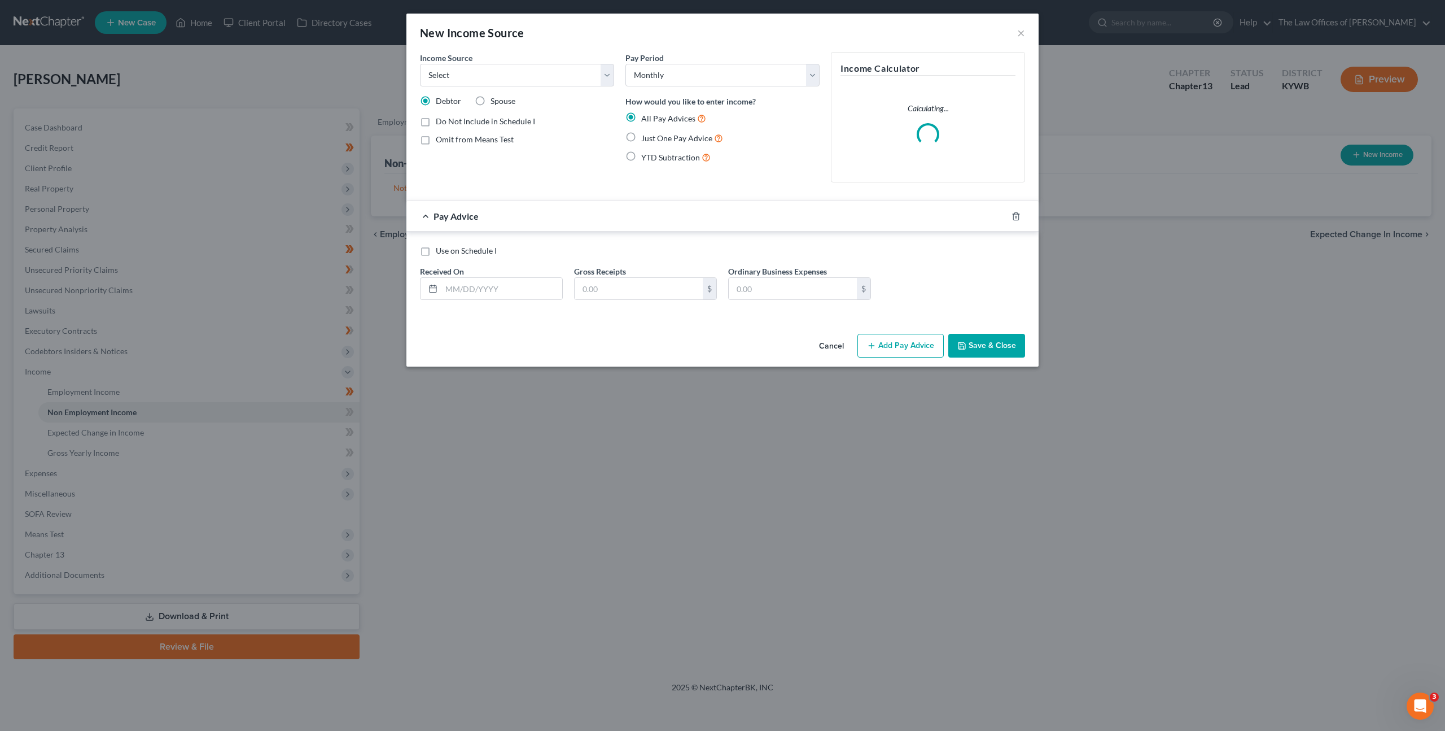
drag, startPoint x: 831, startPoint y: 337, endPoint x: 825, endPoint y: 341, distance: 6.9
click at [826, 342] on button "Cancel" at bounding box center [831, 346] width 43 height 23
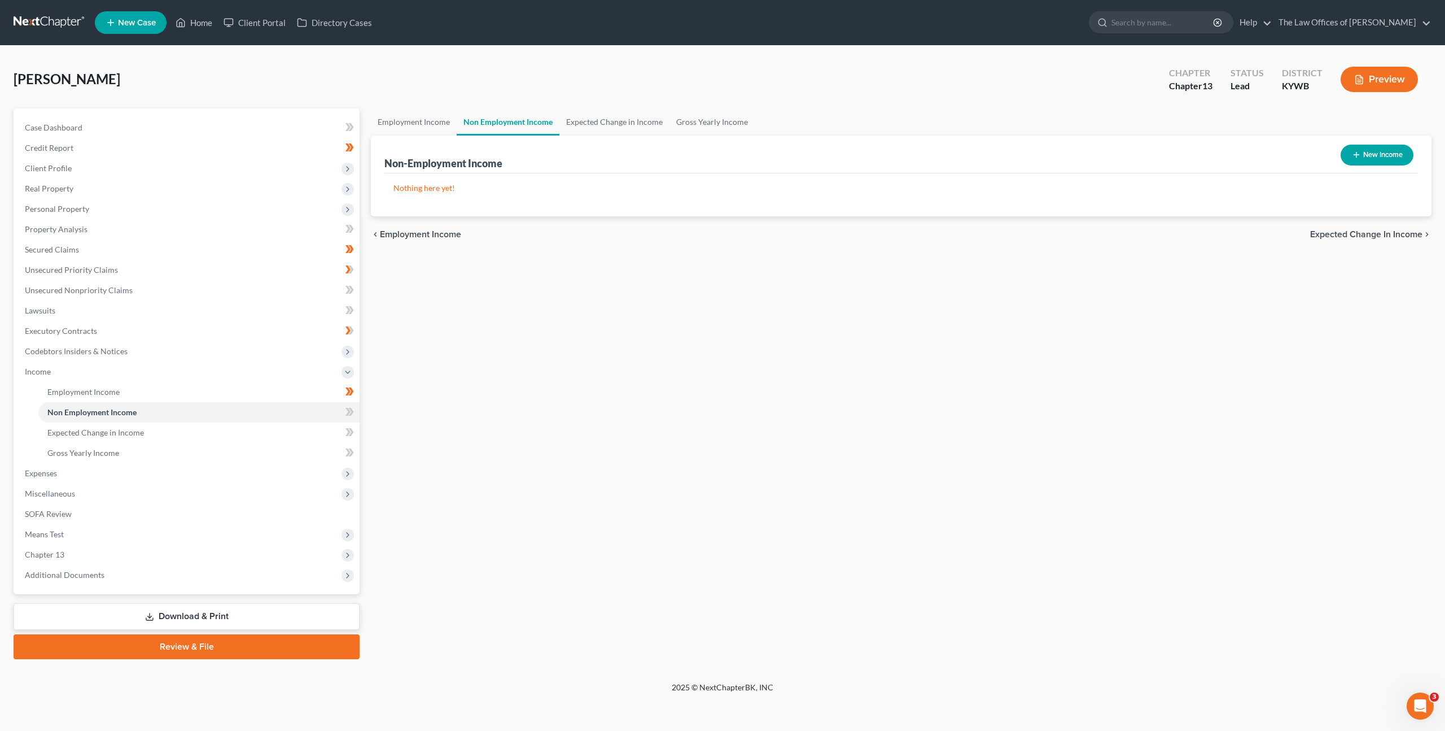
click at [602, 318] on div "Employment Income Non Employment Income Expected Change in Income Gross Yearly …" at bounding box center [901, 383] width 1072 height 550
click at [269, 431] on link "Expected Change in Income" at bounding box center [198, 432] width 321 height 20
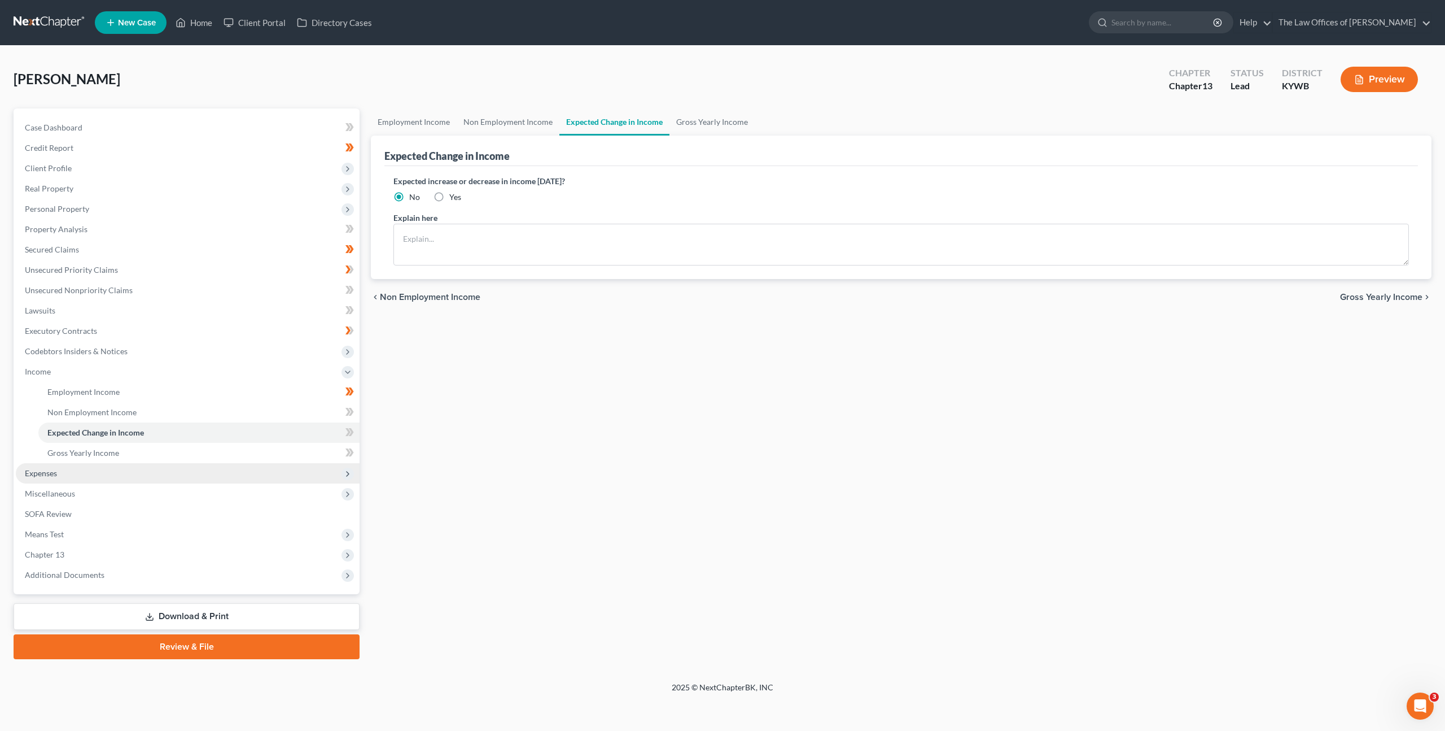
click at [228, 463] on span "Expenses" at bounding box center [188, 473] width 344 height 20
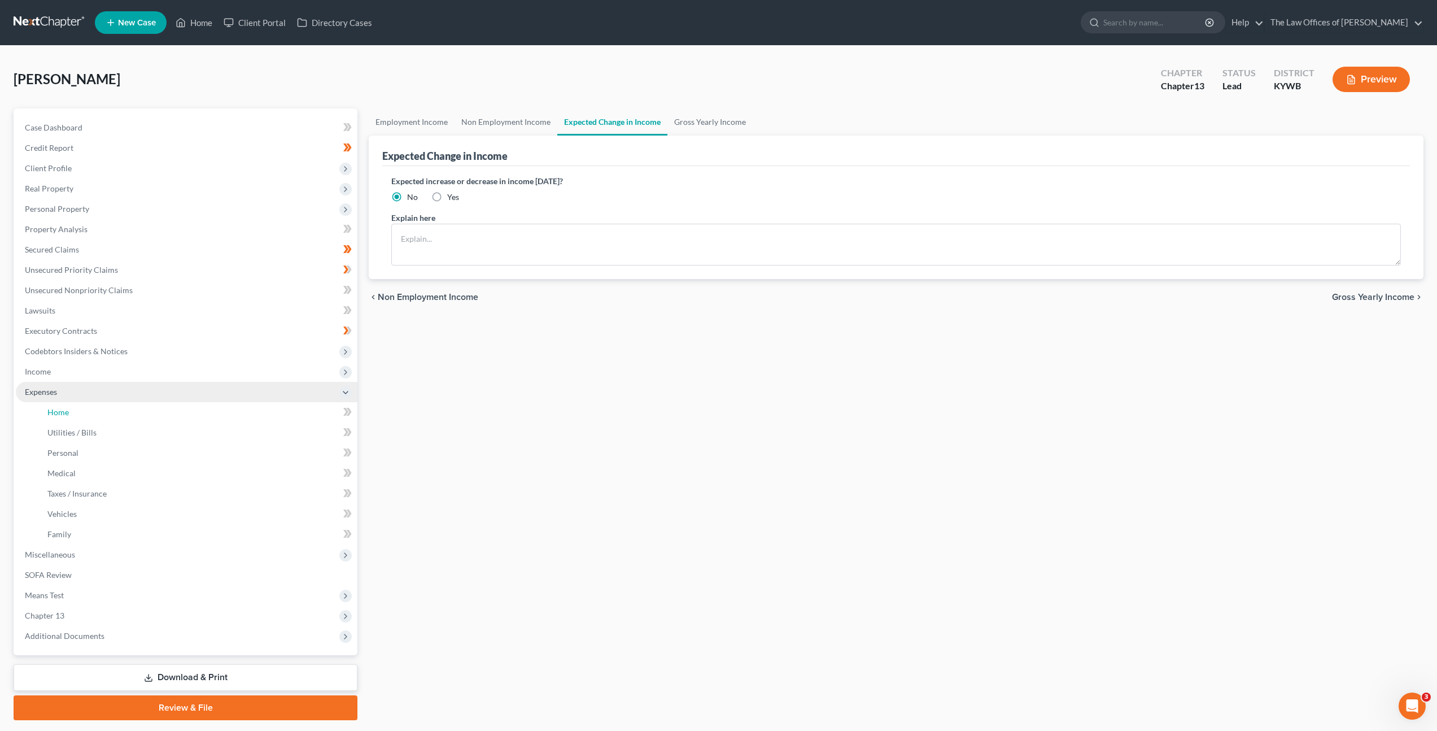
click at [232, 413] on link "Home" at bounding box center [197, 412] width 319 height 20
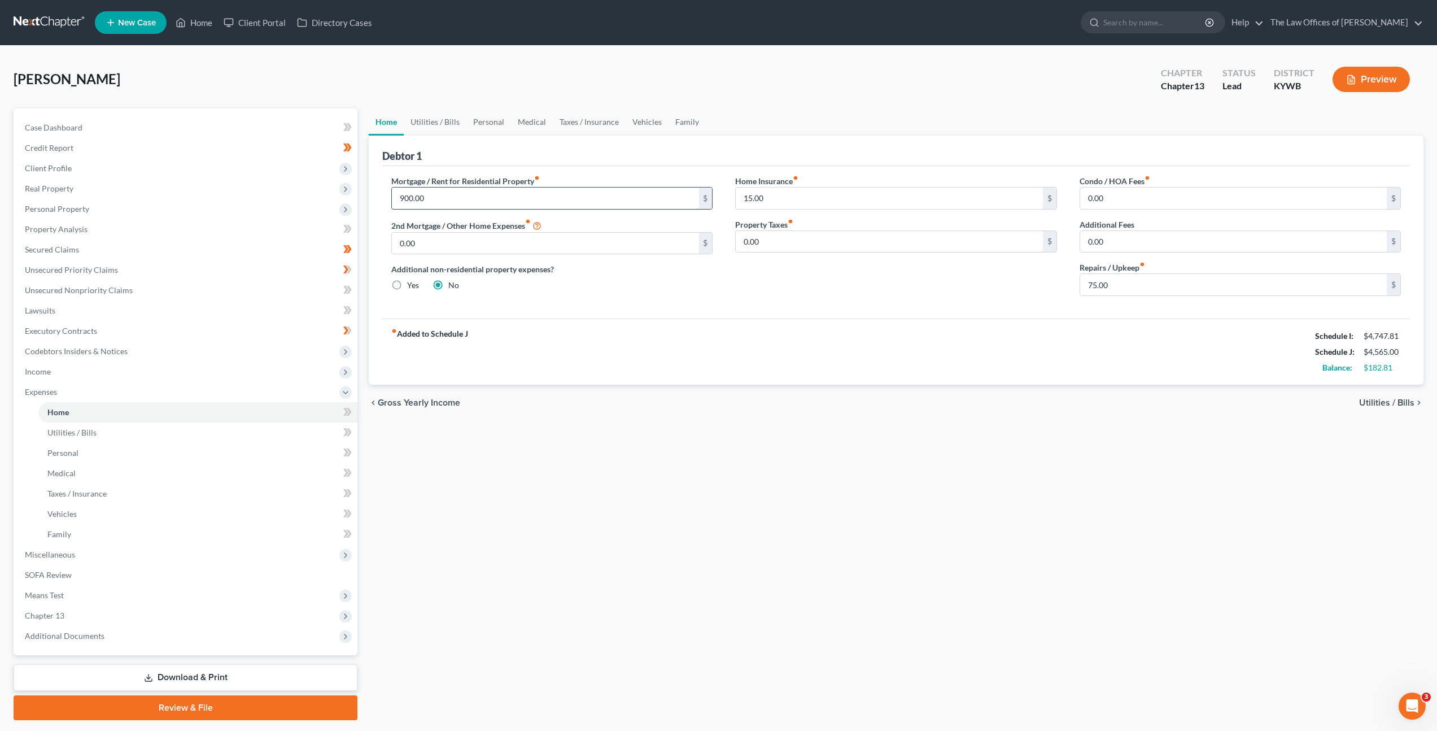
click at [515, 196] on input "900.00" at bounding box center [545, 197] width 307 height 21
click at [792, 200] on input "15.00" at bounding box center [889, 197] width 307 height 21
click at [798, 203] on input "15.00" at bounding box center [889, 197] width 307 height 21
click at [1138, 290] on input "75.00" at bounding box center [1233, 284] width 307 height 21
click at [962, 300] on div "Home Insurance fiber_manual_record 15.00 $ Property Taxes fiber_manual_record 0…" at bounding box center [896, 240] width 344 height 130
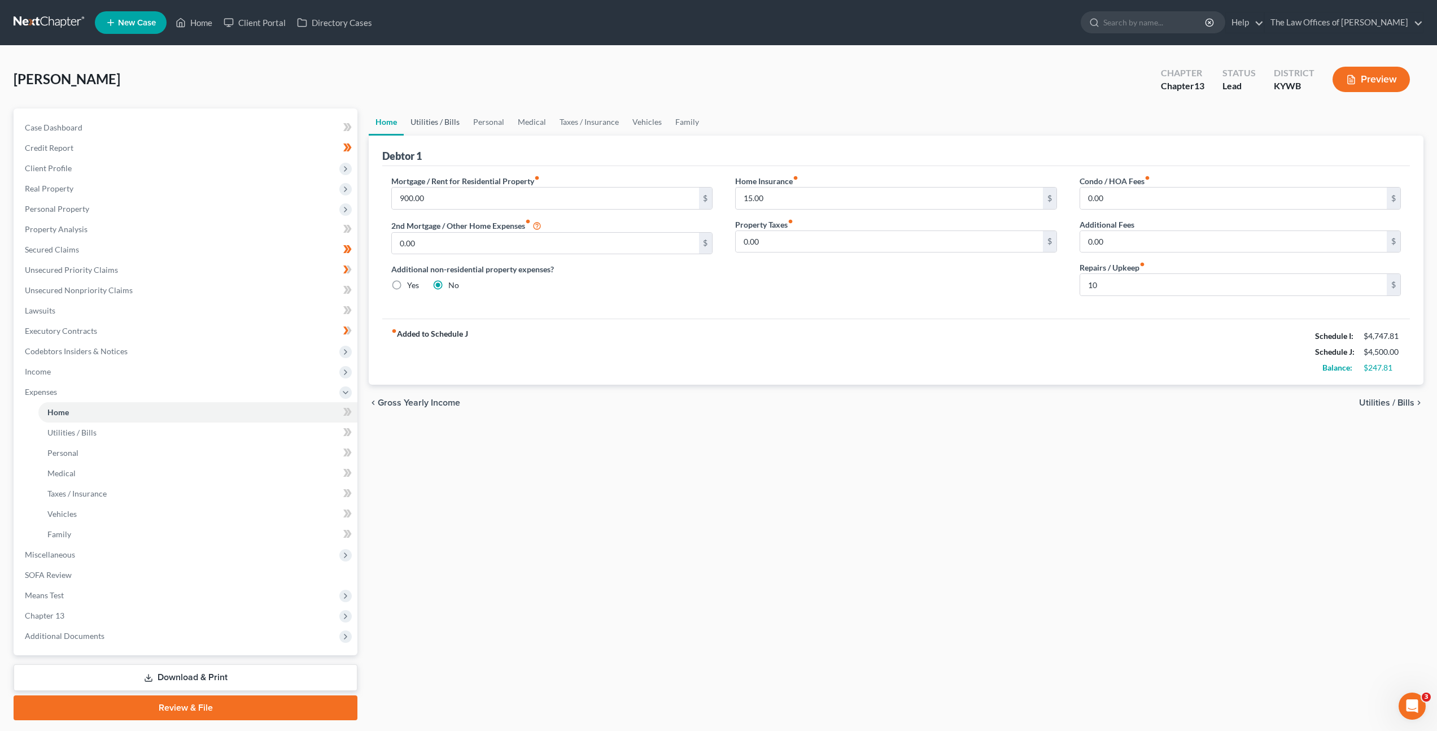
click at [453, 129] on link "Utilities / Bills" at bounding box center [435, 121] width 63 height 27
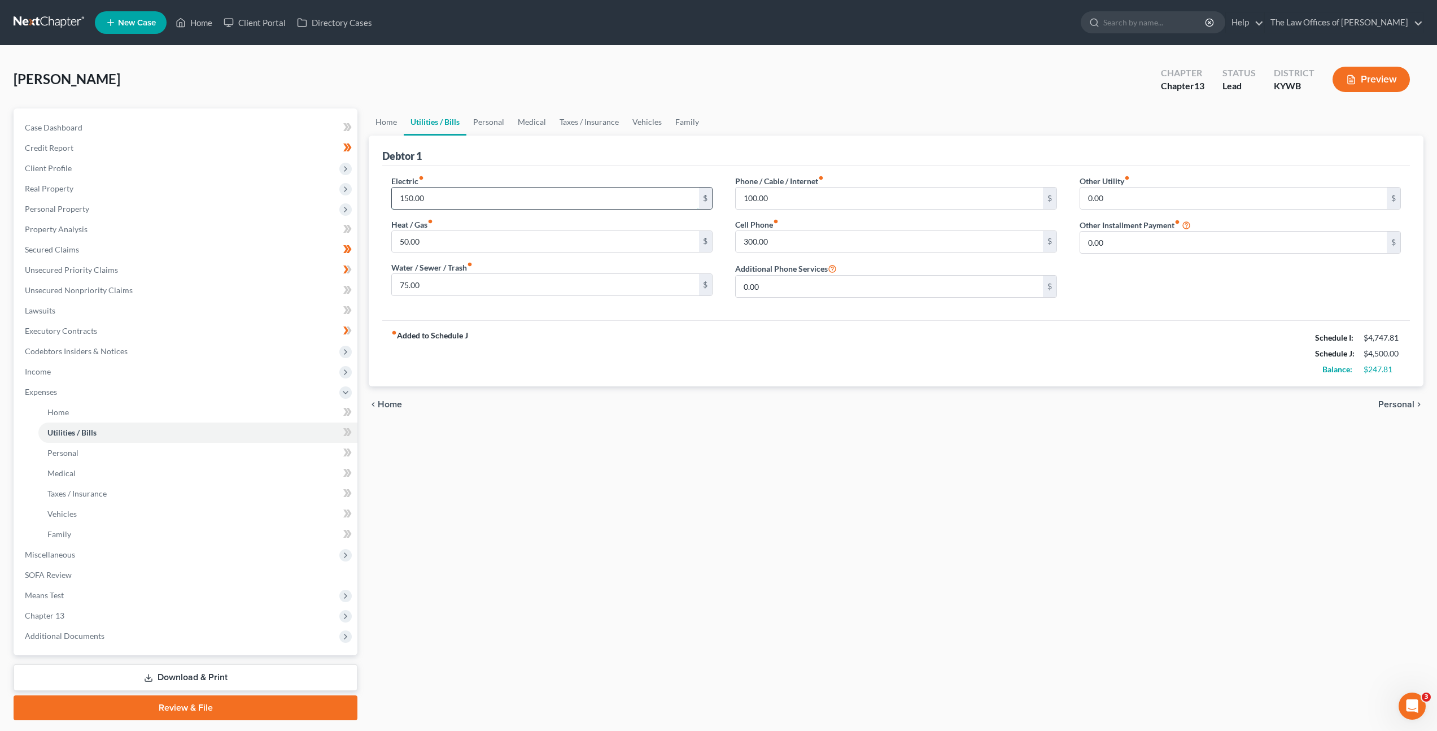
click at [492, 199] on input "150.00" at bounding box center [545, 197] width 307 height 21
click at [501, 304] on div "Electric fiber_manual_record 180 $ Heat / Gas fiber_manual_record 50.00 $ Water…" at bounding box center [552, 241] width 344 height 132
click at [504, 241] on input "50.00" at bounding box center [545, 241] width 307 height 21
click at [563, 327] on div "fiber_manual_record Added to Schedule J Schedule I: $4,747.81 Schedule J: $4,53…" at bounding box center [896, 353] width 1028 height 66
click at [499, 243] on input "50.00" at bounding box center [545, 241] width 307 height 21
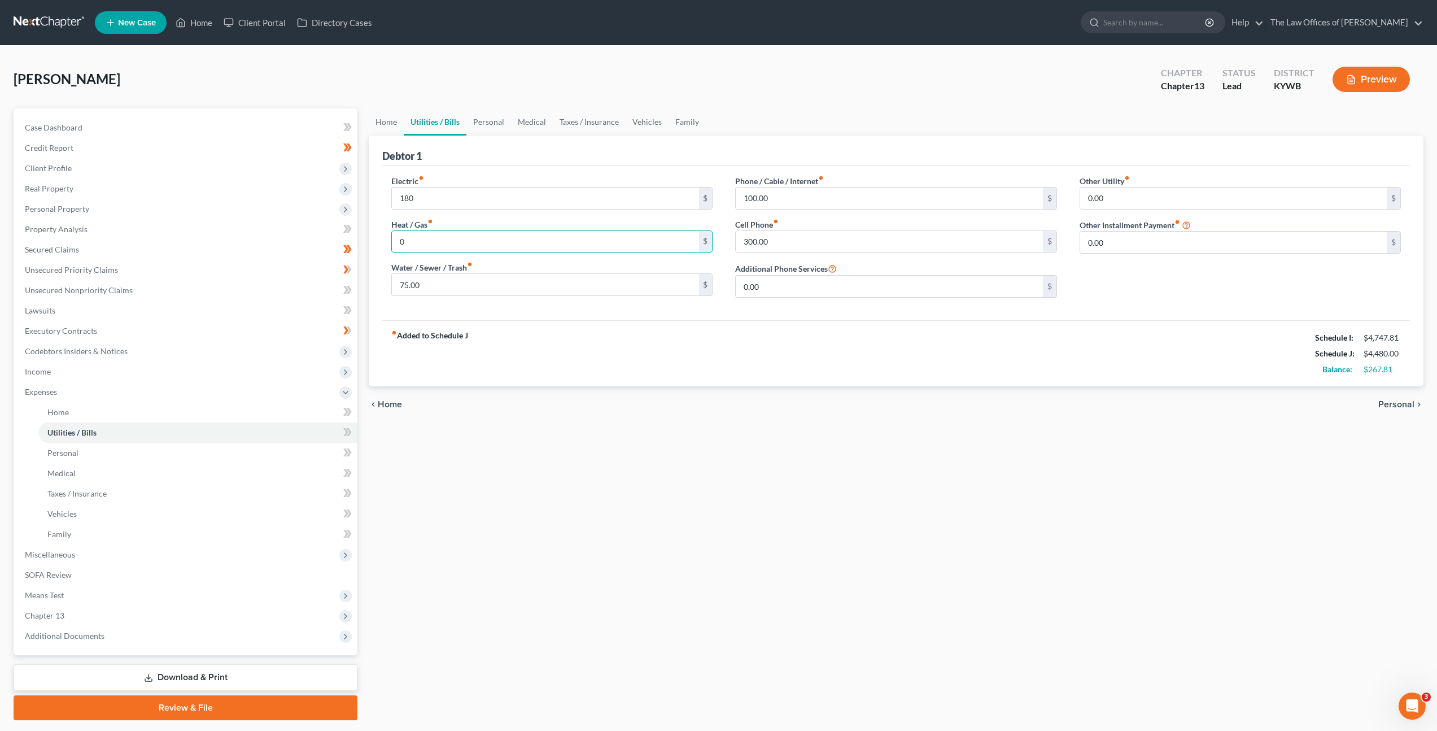
click at [501, 320] on div "Electric fiber_manual_record 180 $ Heat / Gas fiber_manual_record 0 $ Water / S…" at bounding box center [896, 243] width 1028 height 154
drag, startPoint x: 423, startPoint y: 197, endPoint x: 433, endPoint y: 193, distance: 10.9
click at [423, 197] on input "180" at bounding box center [545, 197] width 307 height 21
drag, startPoint x: 558, startPoint y: 347, endPoint x: 629, endPoint y: 323, distance: 75.0
click at [558, 346] on div "fiber_manual_record Added to Schedule J Schedule I: $4,747.81 Schedule J: $4,43…" at bounding box center [896, 353] width 1028 height 66
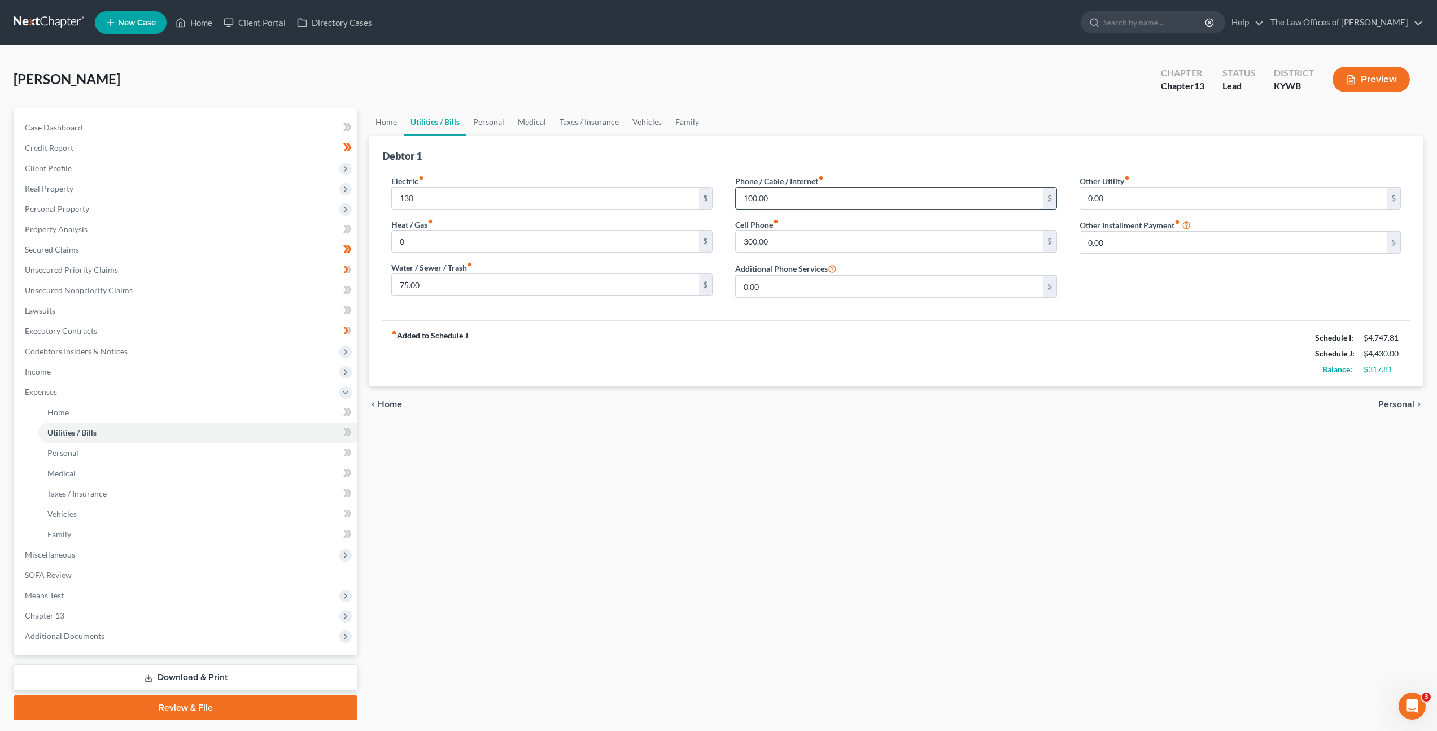
click at [789, 203] on input "100.00" at bounding box center [889, 197] width 307 height 21
click at [871, 178] on div "Phone / Cable / Internet fiber_manual_record 100.00 $" at bounding box center [895, 192] width 321 height 34
click at [801, 242] on input "300.00" at bounding box center [889, 241] width 307 height 21
click at [502, 131] on link "Personal" at bounding box center [488, 121] width 45 height 27
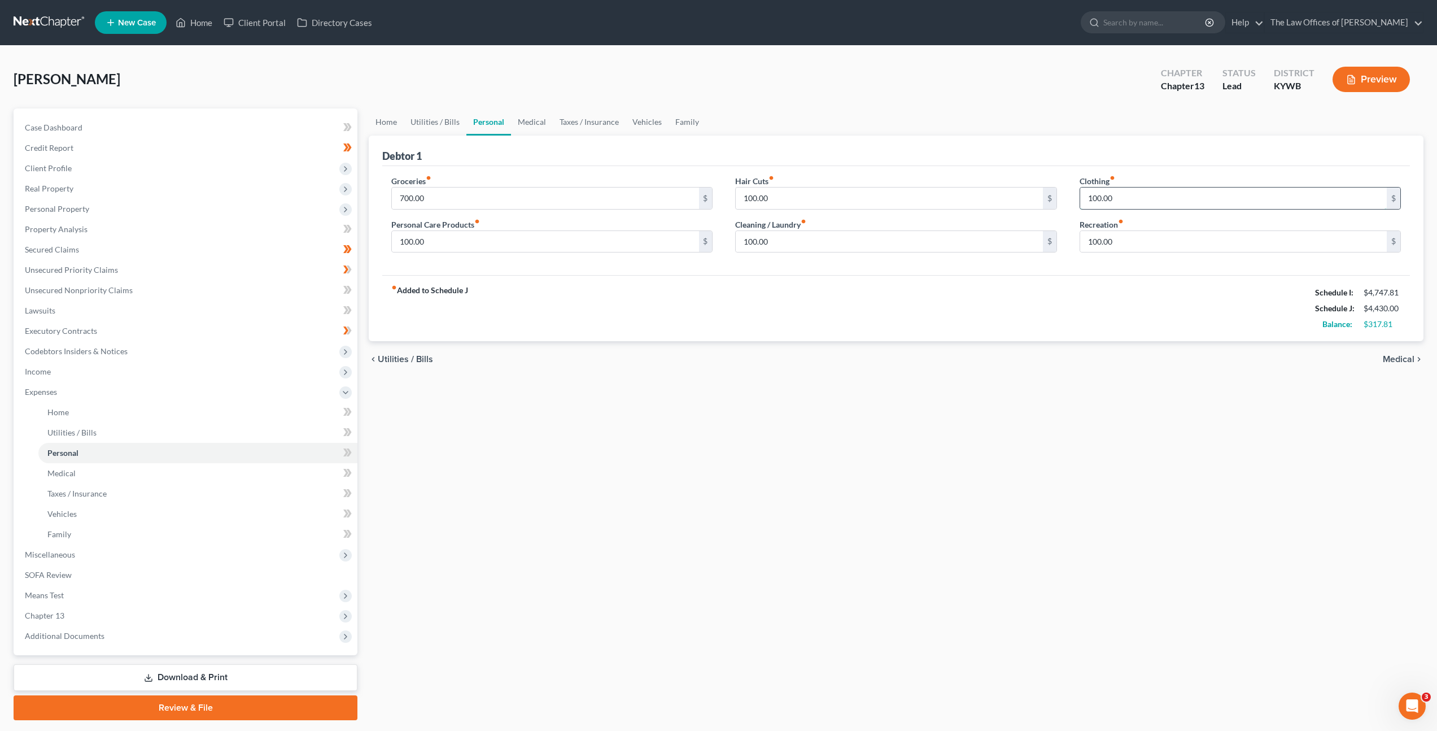
click at [1126, 199] on input "100.00" at bounding box center [1233, 197] width 307 height 21
click at [958, 164] on div "Debtor 1" at bounding box center [896, 151] width 1028 height 30
click at [536, 120] on link "Medical" at bounding box center [532, 121] width 42 height 27
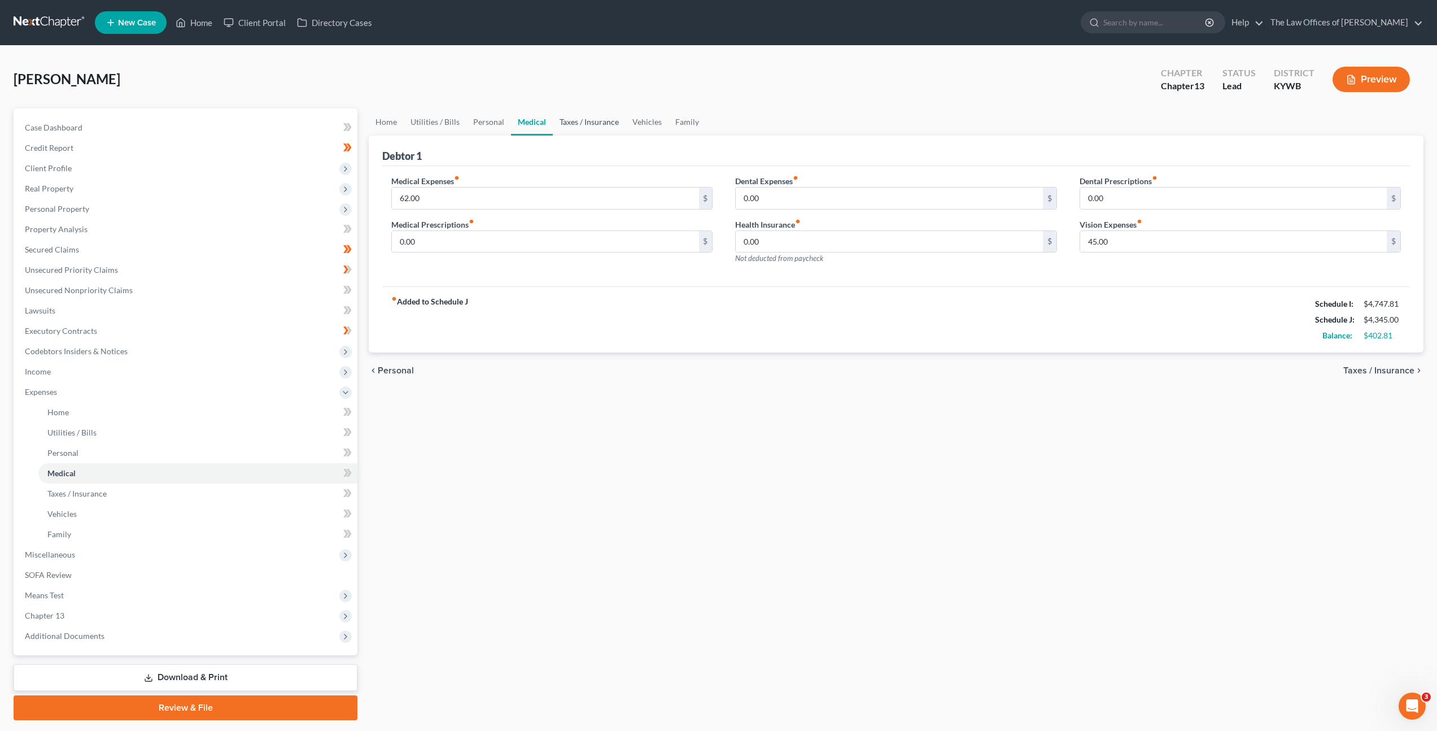
click at [572, 126] on link "Taxes / Insurance" at bounding box center [589, 121] width 73 height 27
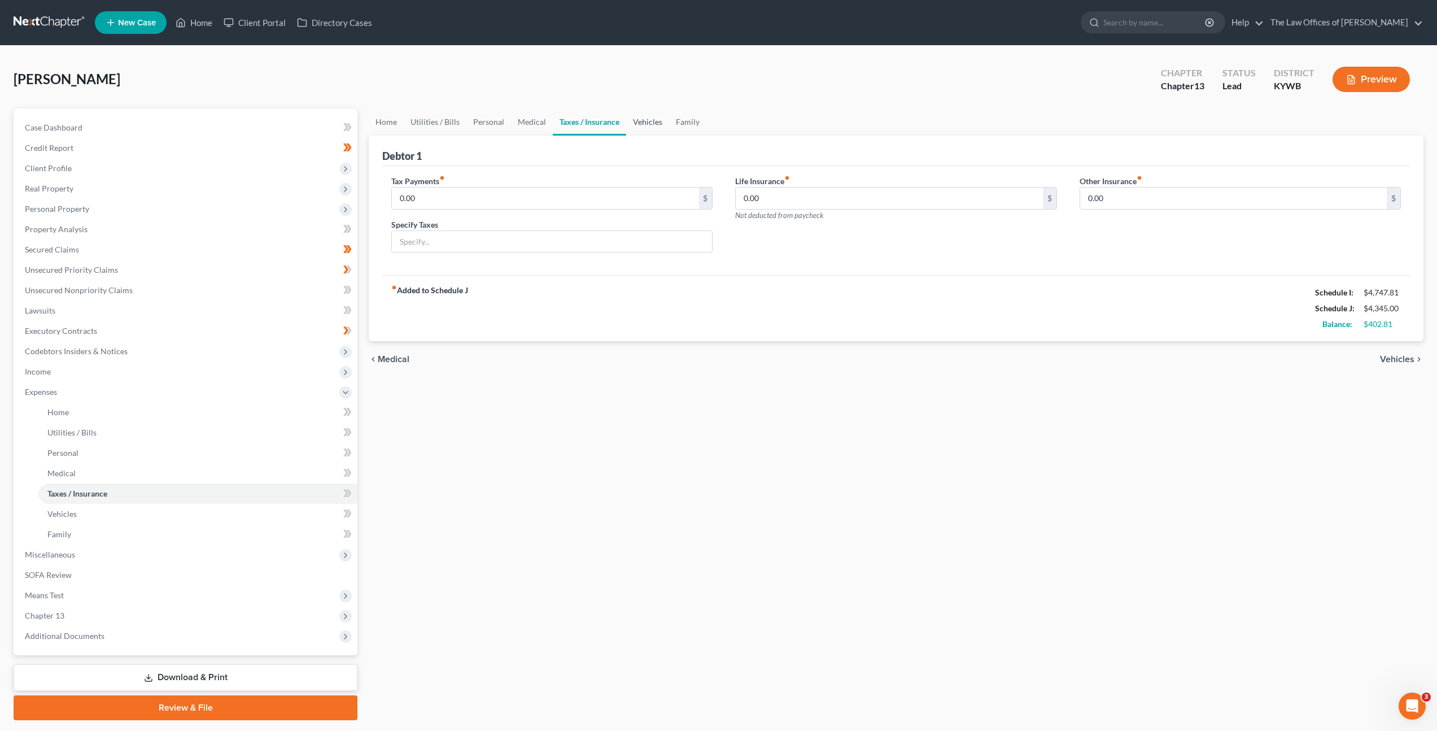
click at [644, 121] on link "Vehicles" at bounding box center [647, 121] width 43 height 27
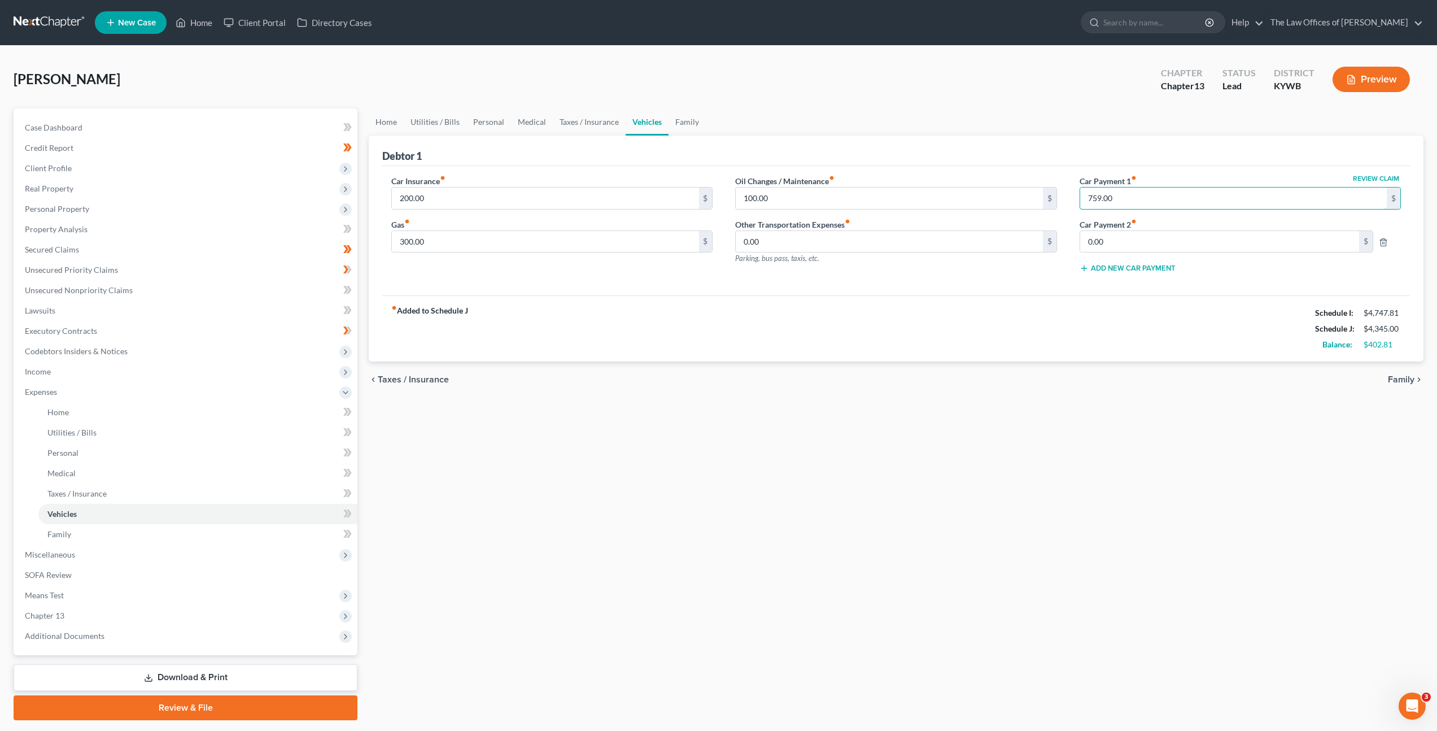
drag, startPoint x: 1140, startPoint y: 205, endPoint x: 1057, endPoint y: 201, distance: 82.5
click at [1057, 201] on div "Car Insurance fiber_manual_record 200.00 $ Gas fiber_manual_record 300.00 $ Oil…" at bounding box center [896, 228] width 1032 height 107
drag, startPoint x: 1057, startPoint y: 201, endPoint x: 1080, endPoint y: 196, distance: 22.6
click at [1060, 201] on div "Oil Changes / Maintenance fiber_manual_record 100.00 $ Other Transportation Exp…" at bounding box center [896, 228] width 344 height 107
click at [1386, 243] on icon "button" at bounding box center [1382, 241] width 5 height 7
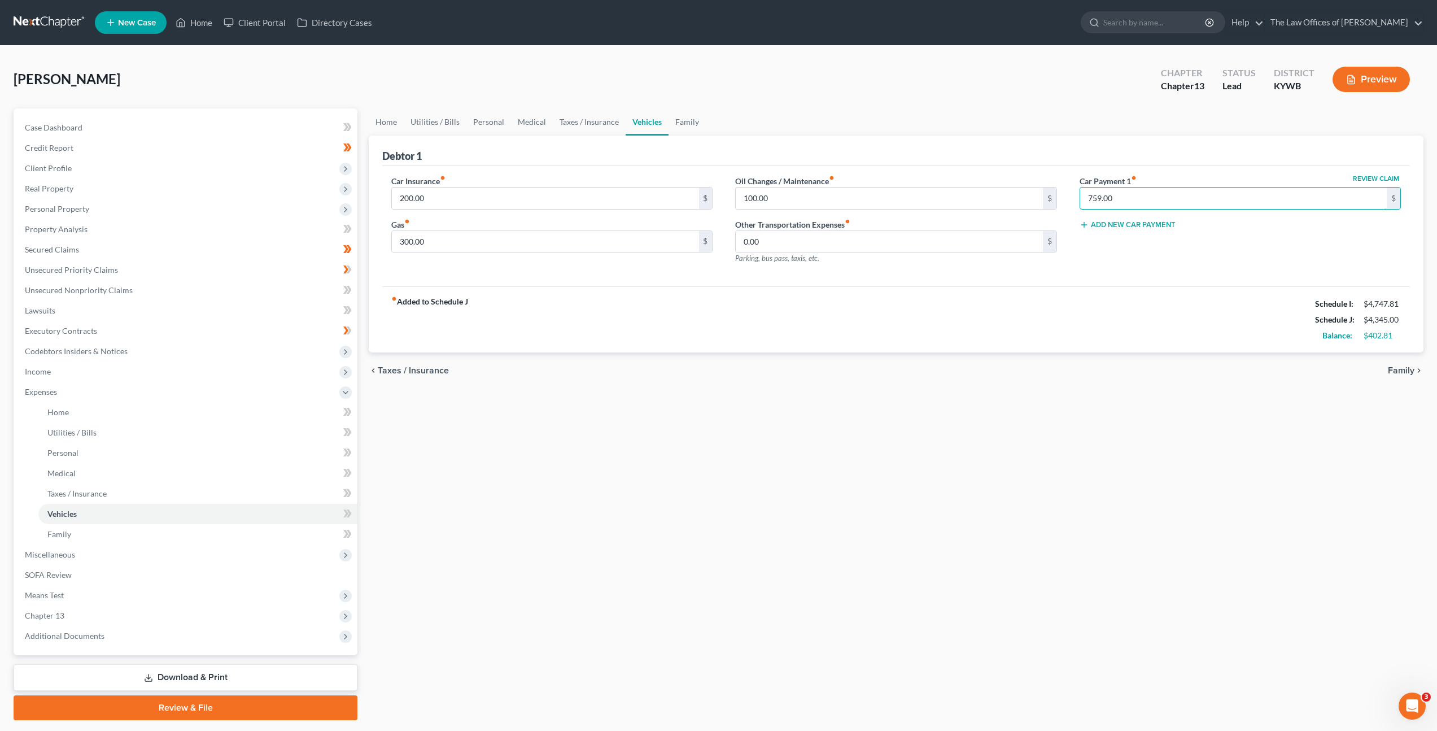
drag, startPoint x: 1182, startPoint y: 198, endPoint x: 963, endPoint y: 173, distance: 219.9
click at [963, 173] on div "Car Insurance fiber_manual_record 200.00 $ Gas fiber_manual_record 300.00 $ Oil…" at bounding box center [896, 226] width 1028 height 121
click at [1088, 192] on input "759.00" at bounding box center [1233, 197] width 307 height 21
click at [1112, 296] on div "fiber_manual_record Added to Schedule J Schedule I: $4,747.81 Schedule J: $4,34…" at bounding box center [896, 319] width 1028 height 66
click at [558, 122] on link "Taxes / Insurance" at bounding box center [589, 121] width 73 height 27
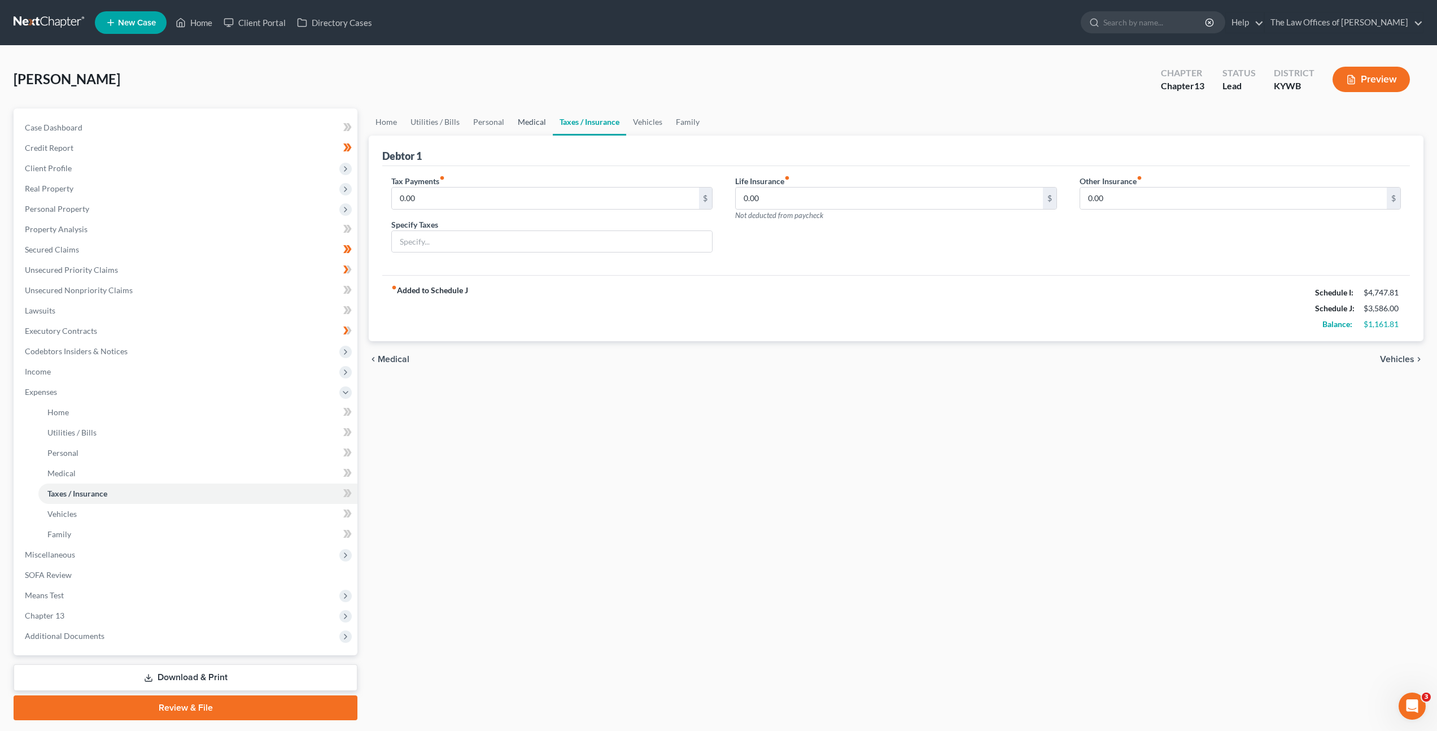
click at [528, 123] on link "Medical" at bounding box center [532, 121] width 42 height 27
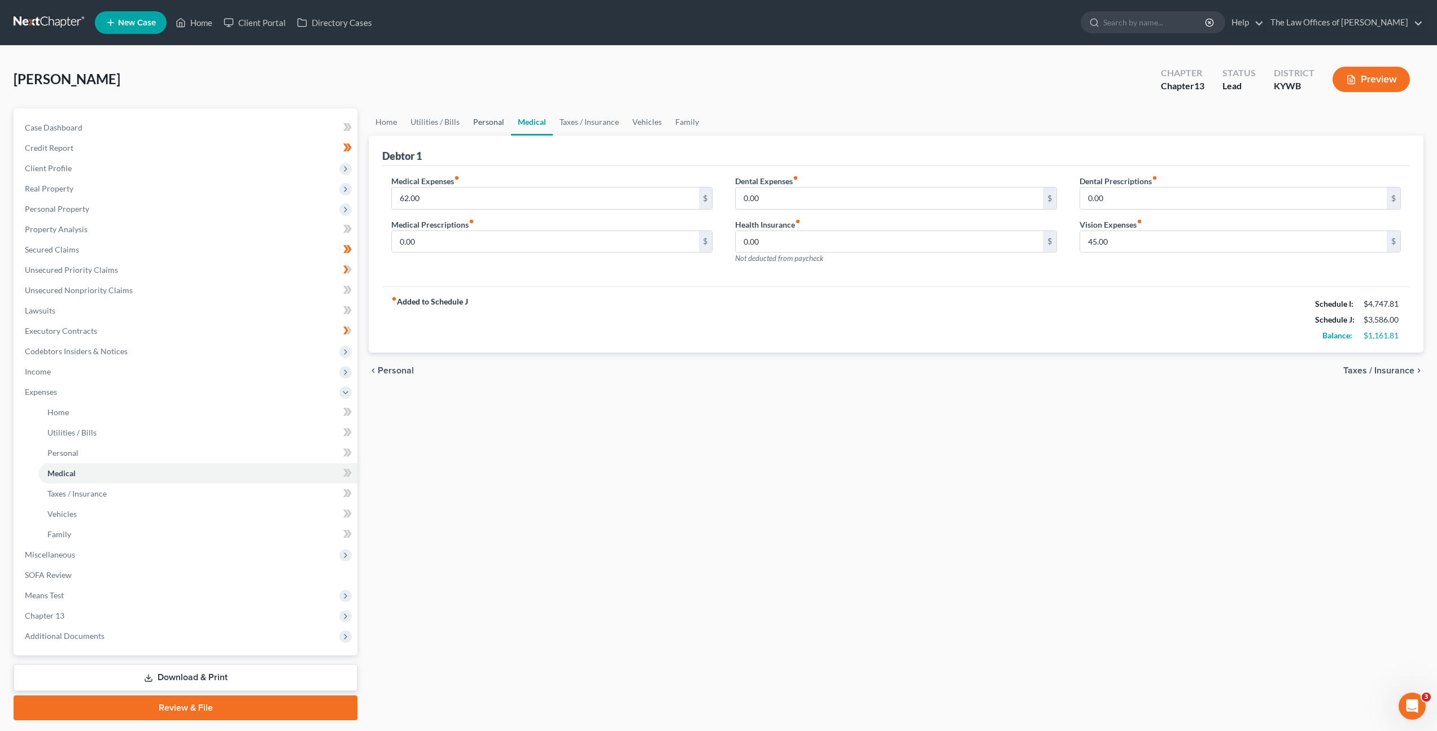
click at [488, 123] on link "Personal" at bounding box center [488, 121] width 45 height 27
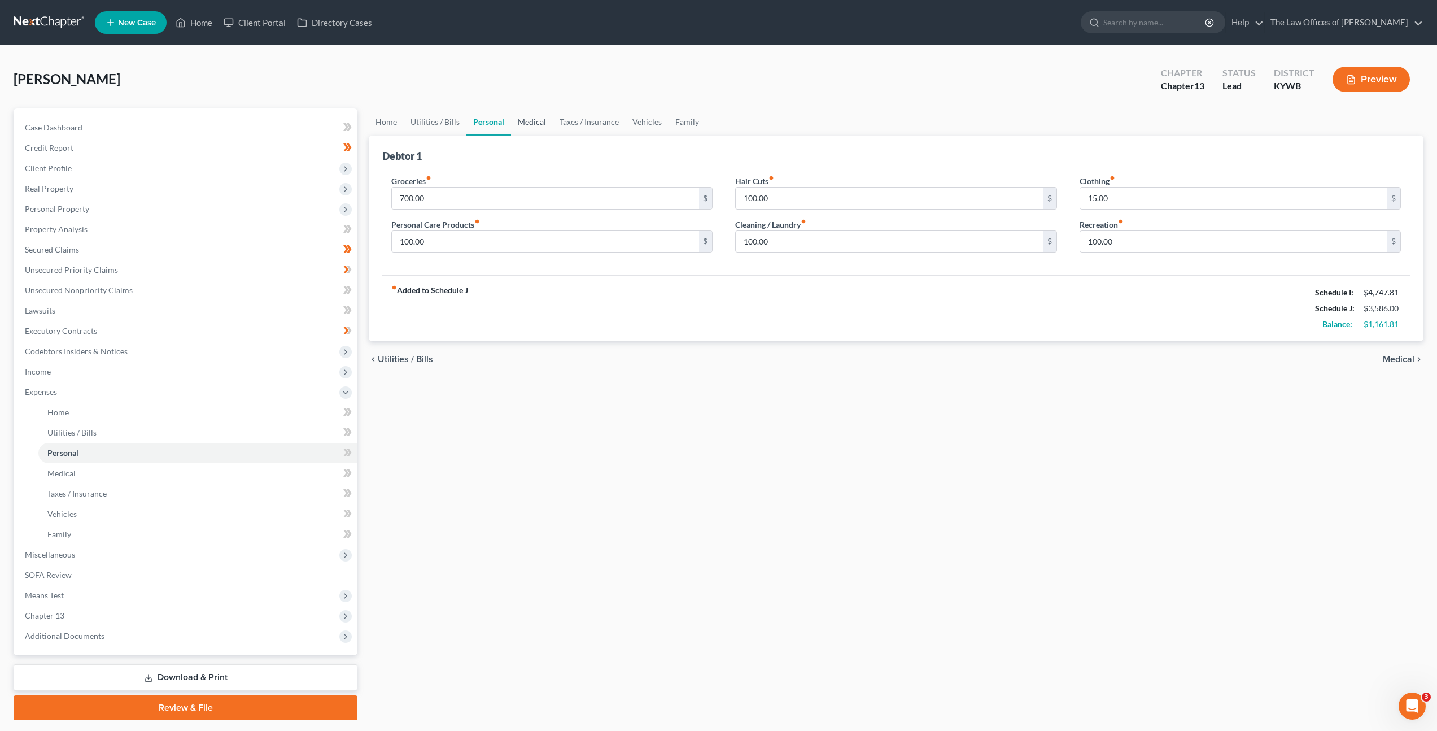
click at [537, 123] on link "Medical" at bounding box center [532, 121] width 42 height 27
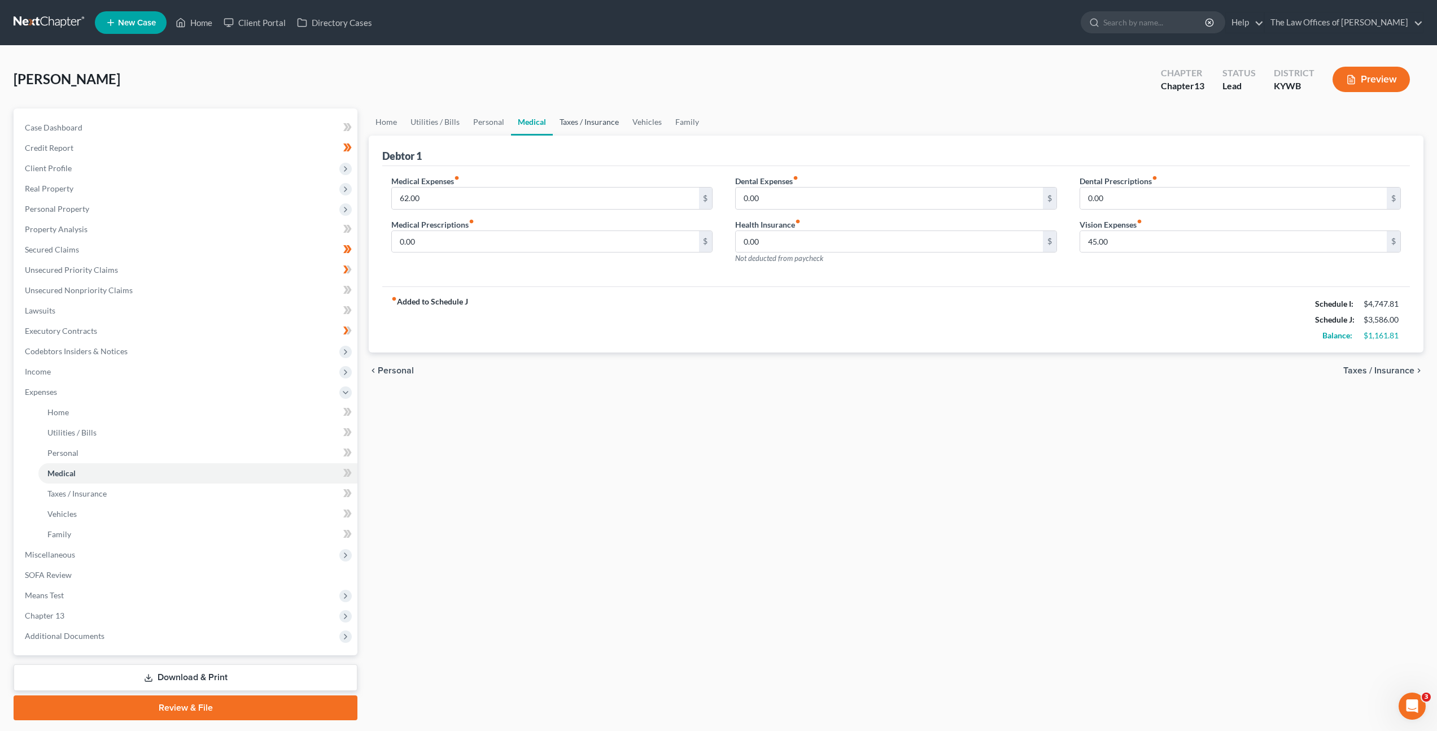
click at [581, 123] on link "Taxes / Insurance" at bounding box center [589, 121] width 73 height 27
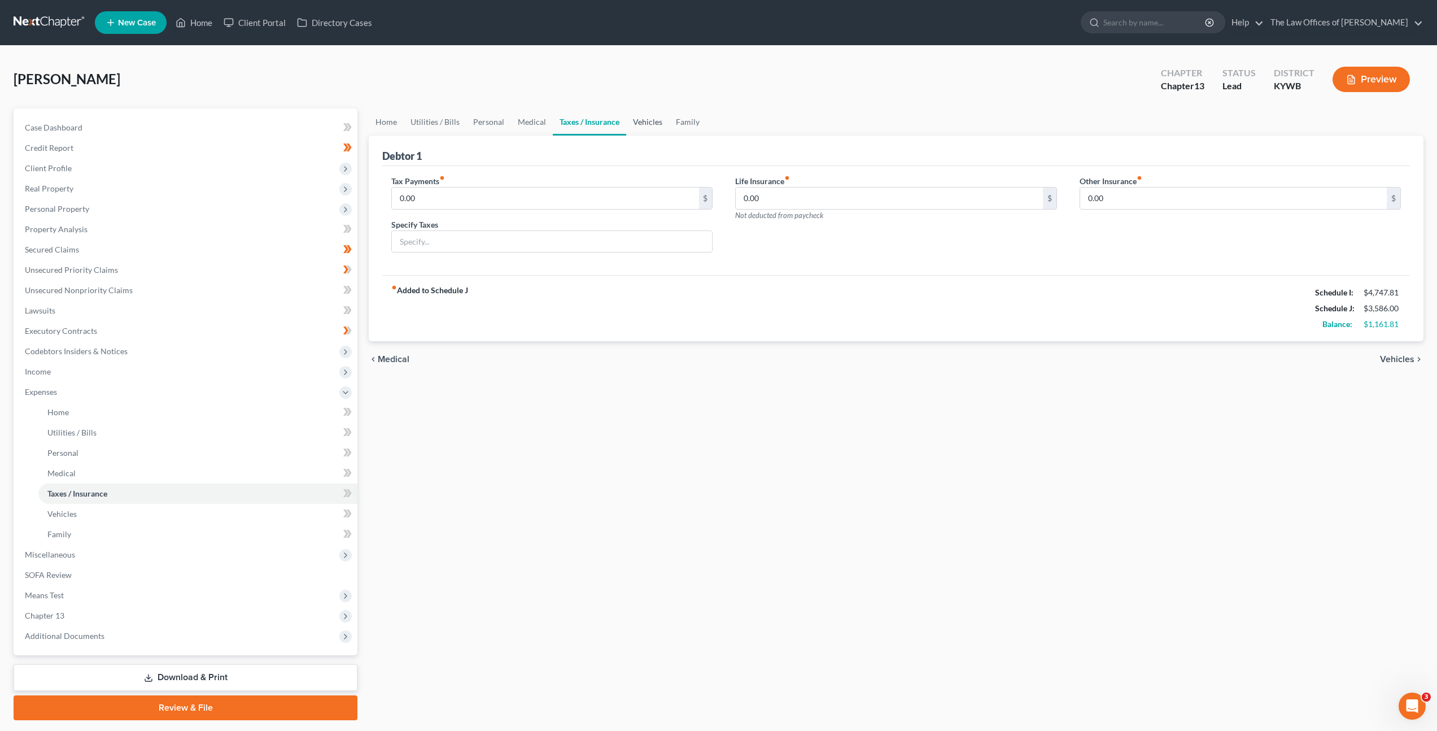
click at [635, 124] on link "Vehicles" at bounding box center [647, 121] width 43 height 27
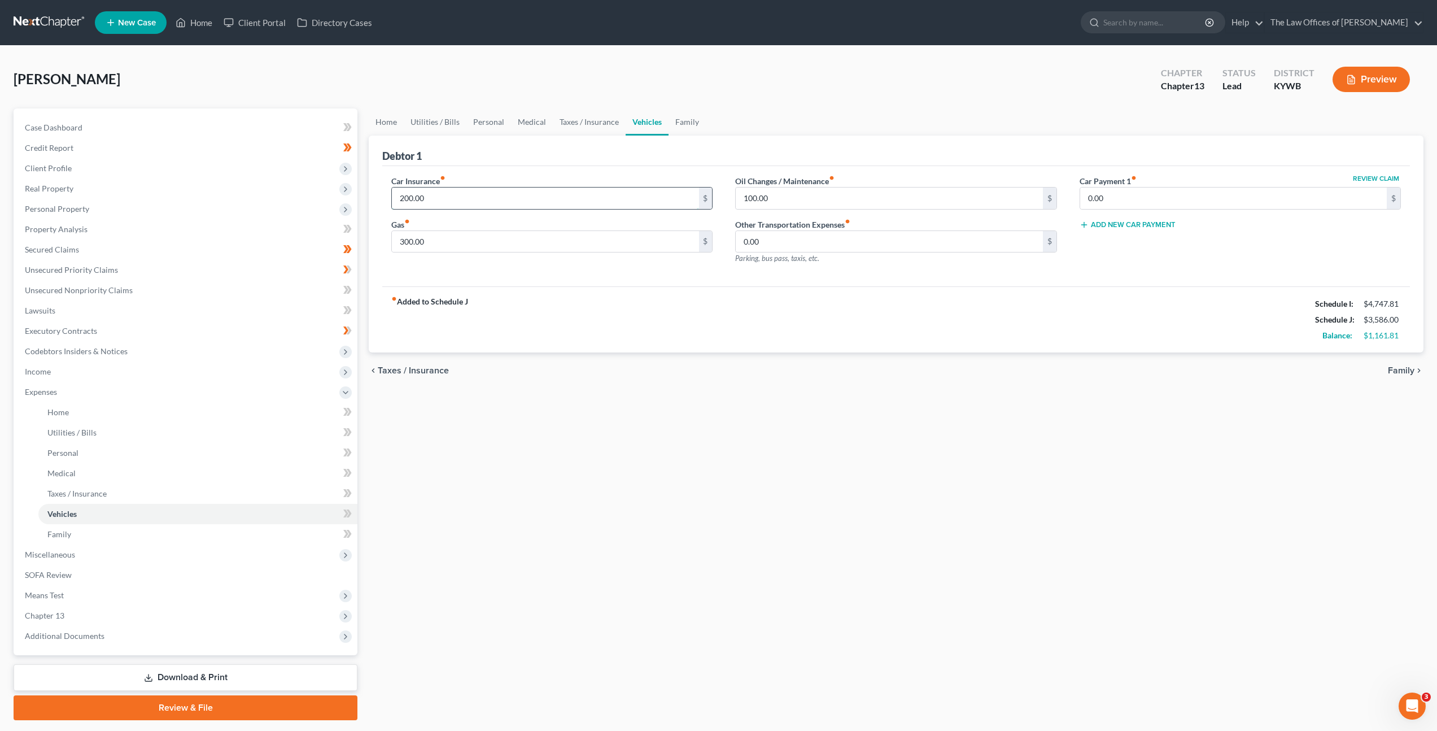
click at [460, 194] on input "200.00" at bounding box center [545, 197] width 307 height 21
click at [492, 278] on div "Car Insurance fiber_manual_record 200.00 $ Gas fiber_manual_record 300.00 $ Oil…" at bounding box center [896, 226] width 1028 height 121
click at [466, 191] on input "200.00" at bounding box center [545, 197] width 307 height 21
click at [549, 231] on input "300.00" at bounding box center [545, 241] width 307 height 21
click at [582, 126] on link "Taxes / Insurance" at bounding box center [589, 121] width 73 height 27
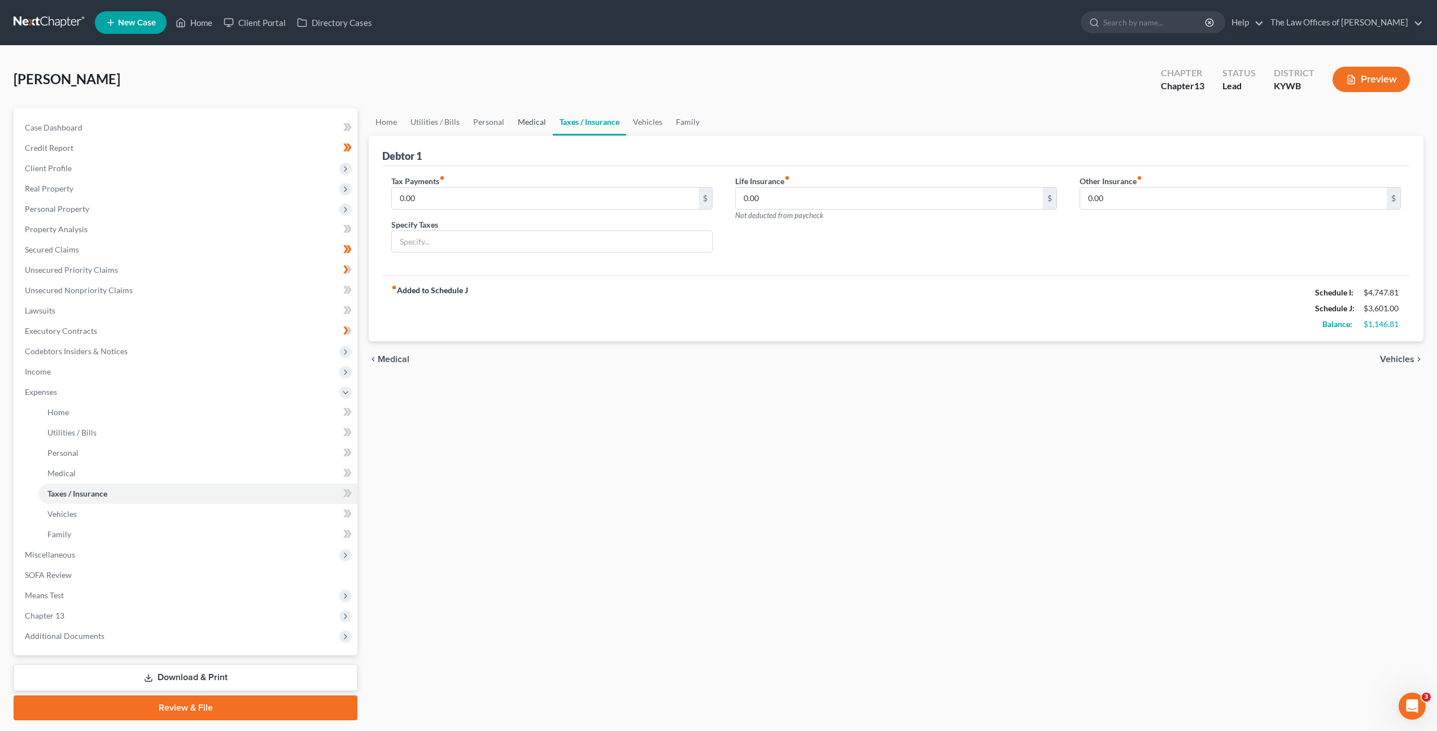
click at [527, 123] on link "Medical" at bounding box center [532, 121] width 42 height 27
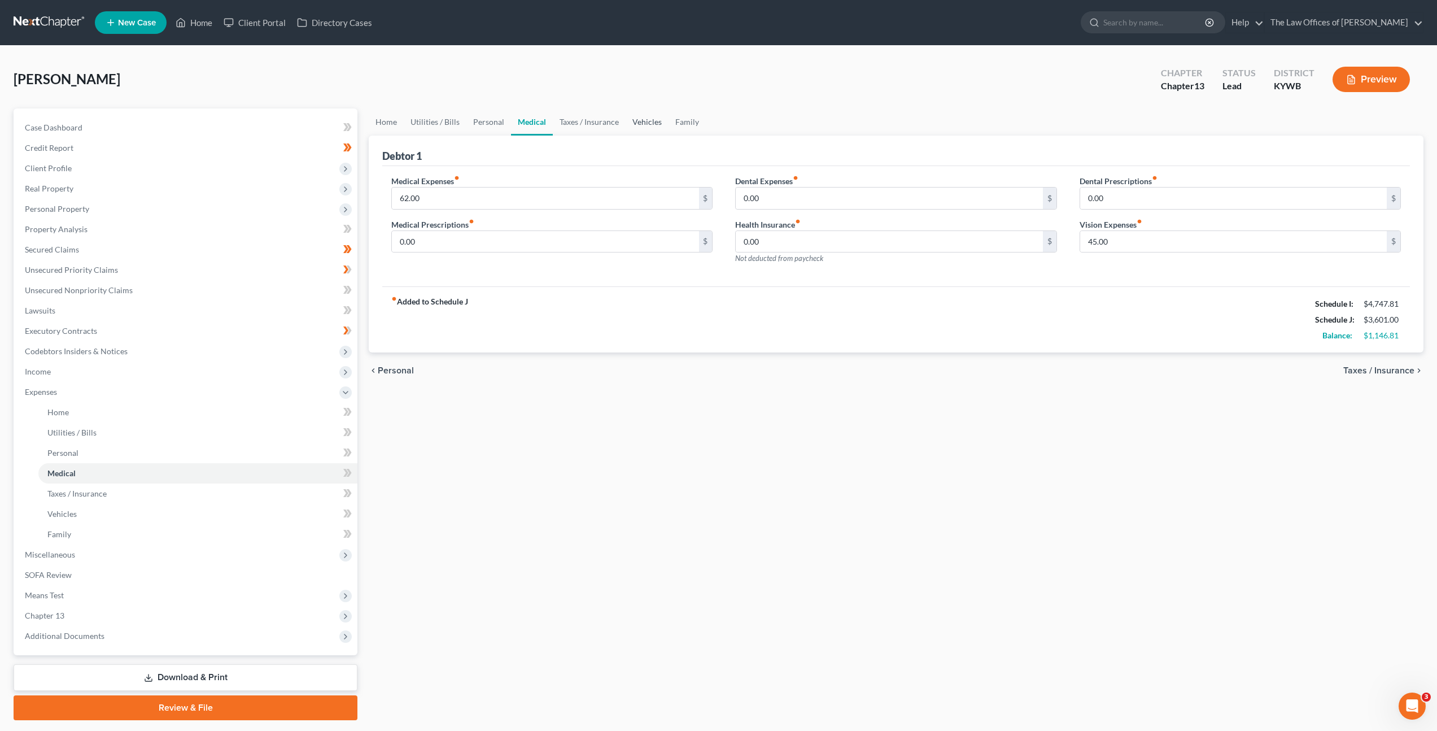
click at [650, 128] on link "Vehicles" at bounding box center [647, 121] width 43 height 27
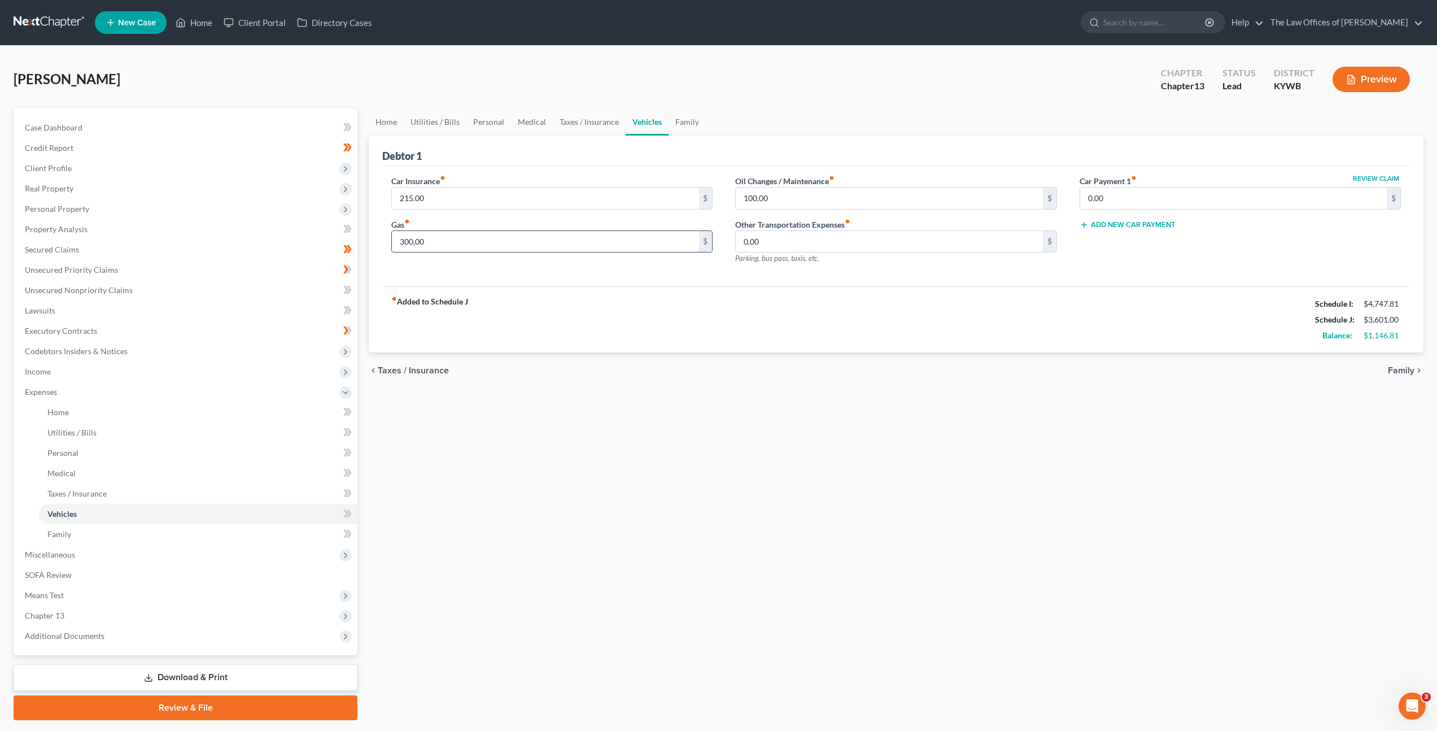
click at [576, 247] on input "300.00" at bounding box center [545, 241] width 307 height 21
click at [783, 199] on input "100.00" at bounding box center [889, 197] width 307 height 21
click at [675, 130] on link "Family" at bounding box center [686, 121] width 37 height 27
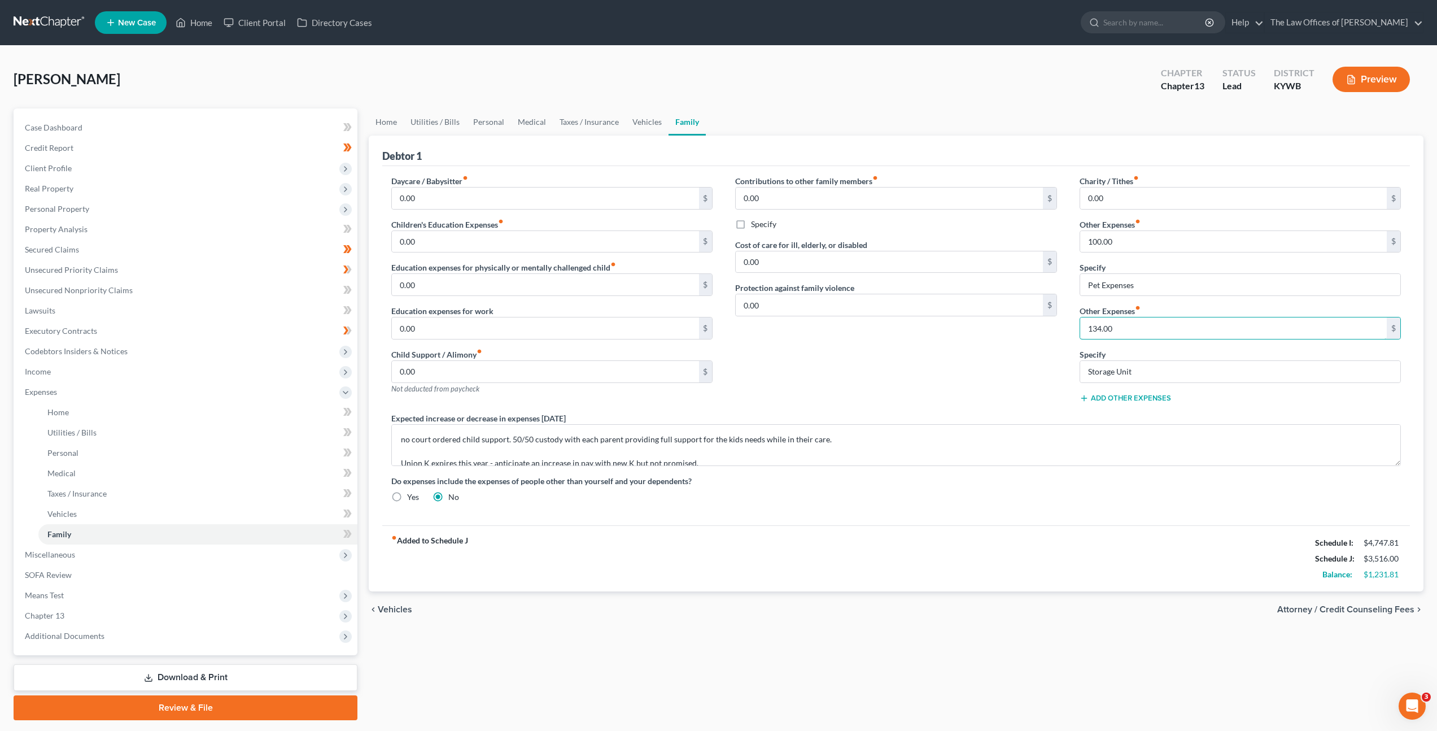
drag, startPoint x: 1070, startPoint y: 321, endPoint x: 1064, endPoint y: 320, distance: 6.4
click at [1064, 320] on div "Daycare / Babysitter fiber_manual_record 0.00 $ Children's Education Expenses f…" at bounding box center [896, 343] width 1032 height 336
click at [1026, 339] on div "Contributions to other family members fiber_manual_record 0.00 $ Specify Cost o…" at bounding box center [896, 293] width 344 height 237
drag, startPoint x: 1073, startPoint y: 237, endPoint x: 1061, endPoint y: 237, distance: 11.9
click at [1061, 237] on div "Daycare / Babysitter fiber_manual_record 0.00 $ Children's Education Expenses f…" at bounding box center [896, 343] width 1032 height 336
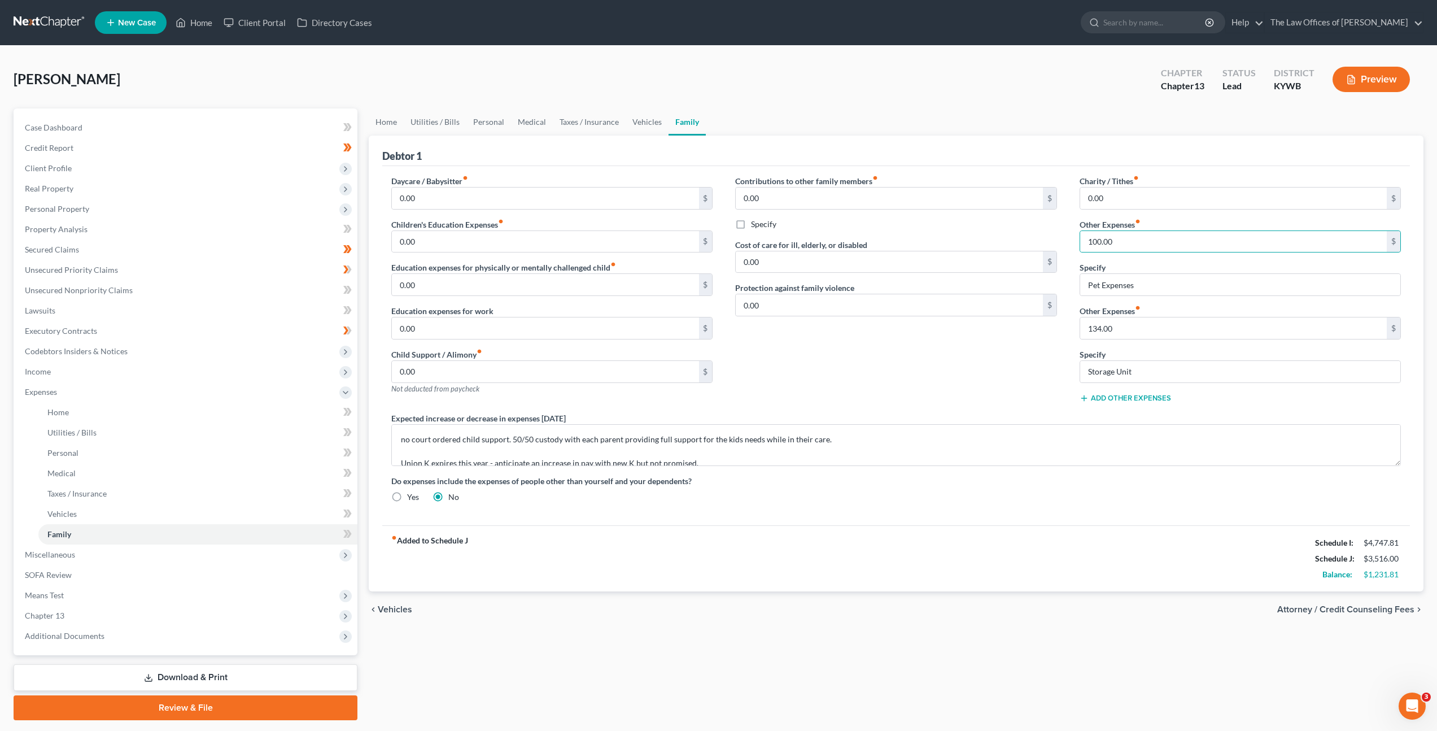
click at [989, 348] on div "Contributions to other family members fiber_manual_record 0.00 $ Specify Cost o…" at bounding box center [896, 293] width 344 height 237
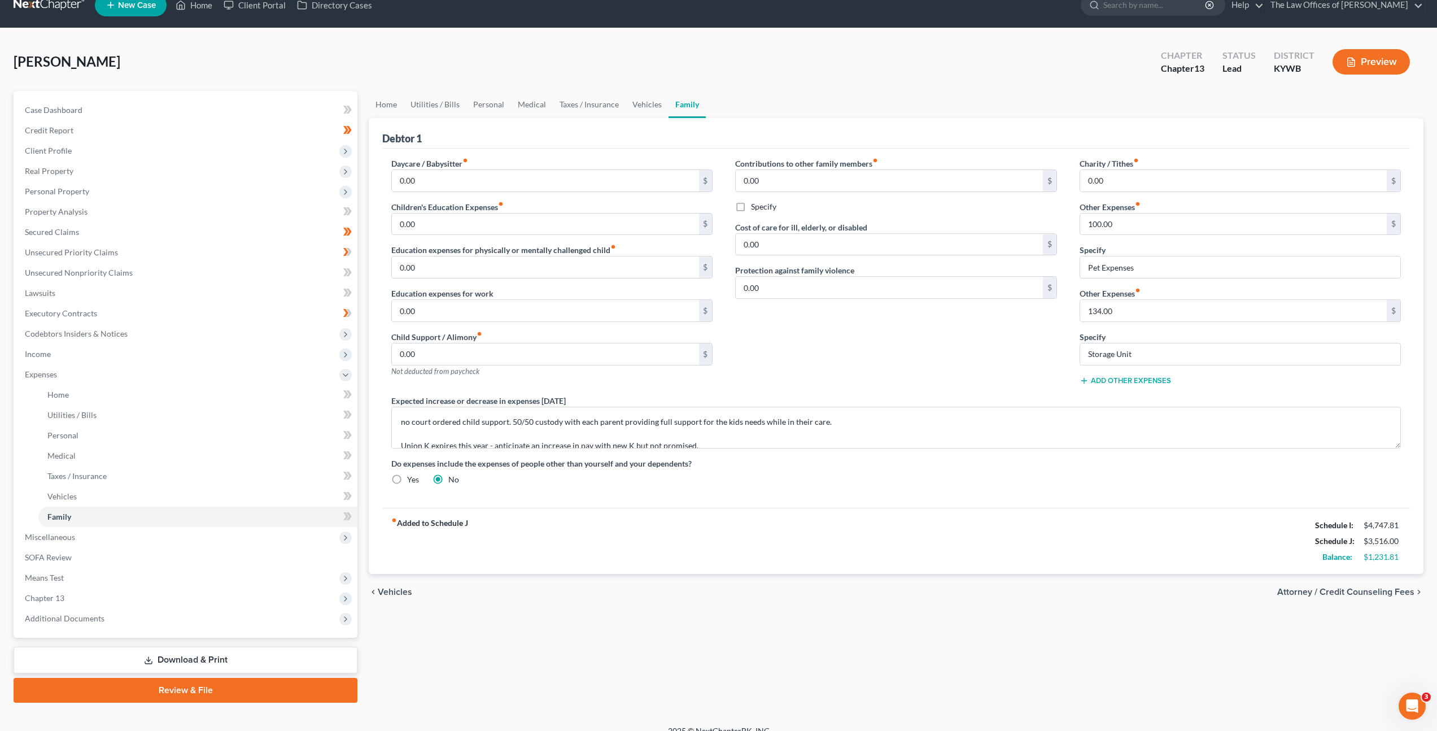
click at [833, 375] on div "Contributions to other family members fiber_manual_record 0.00 $ Specify Cost o…" at bounding box center [896, 276] width 344 height 237
click at [233, 528] on span "Miscellaneous" at bounding box center [187, 537] width 342 height 20
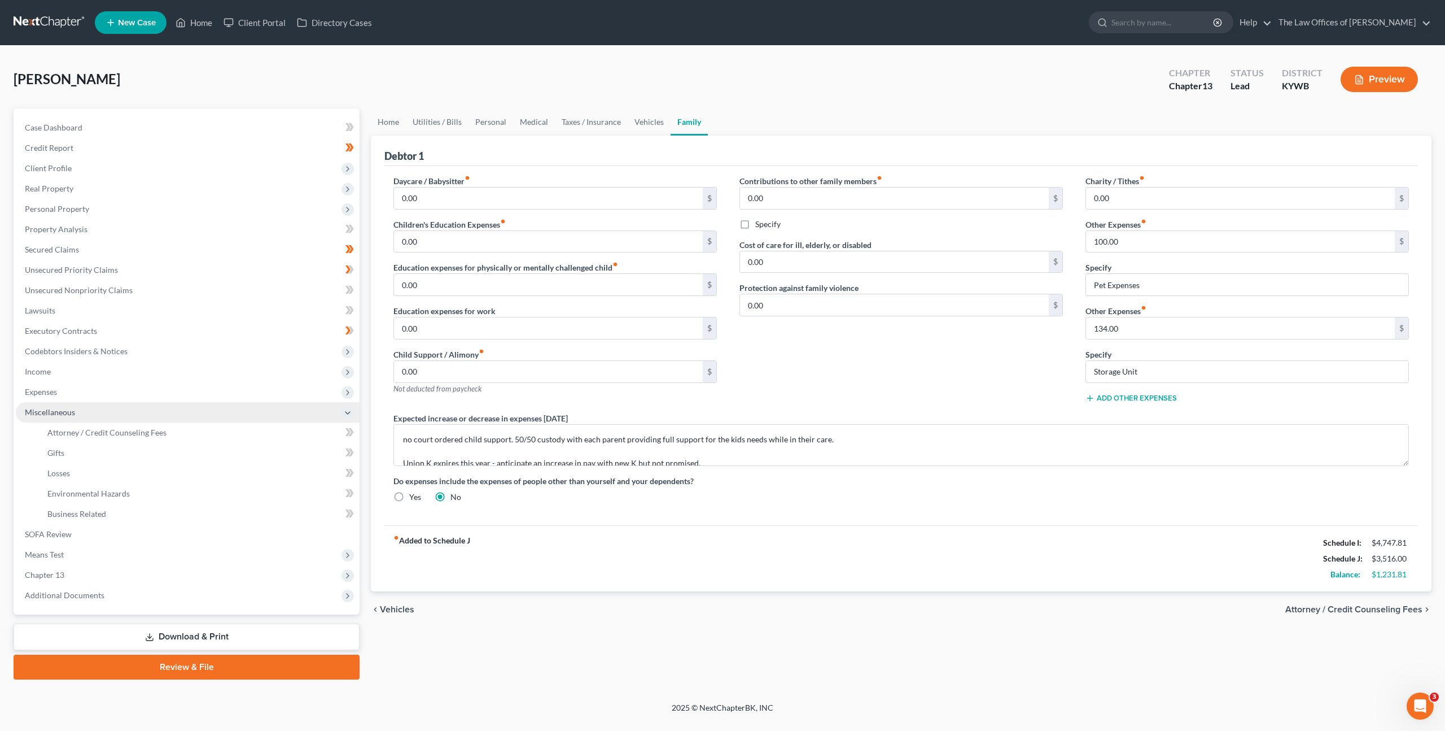
drag, startPoint x: 223, startPoint y: 396, endPoint x: 245, endPoint y: 413, distance: 27.4
click at [223, 396] on span "Expenses" at bounding box center [188, 392] width 344 height 20
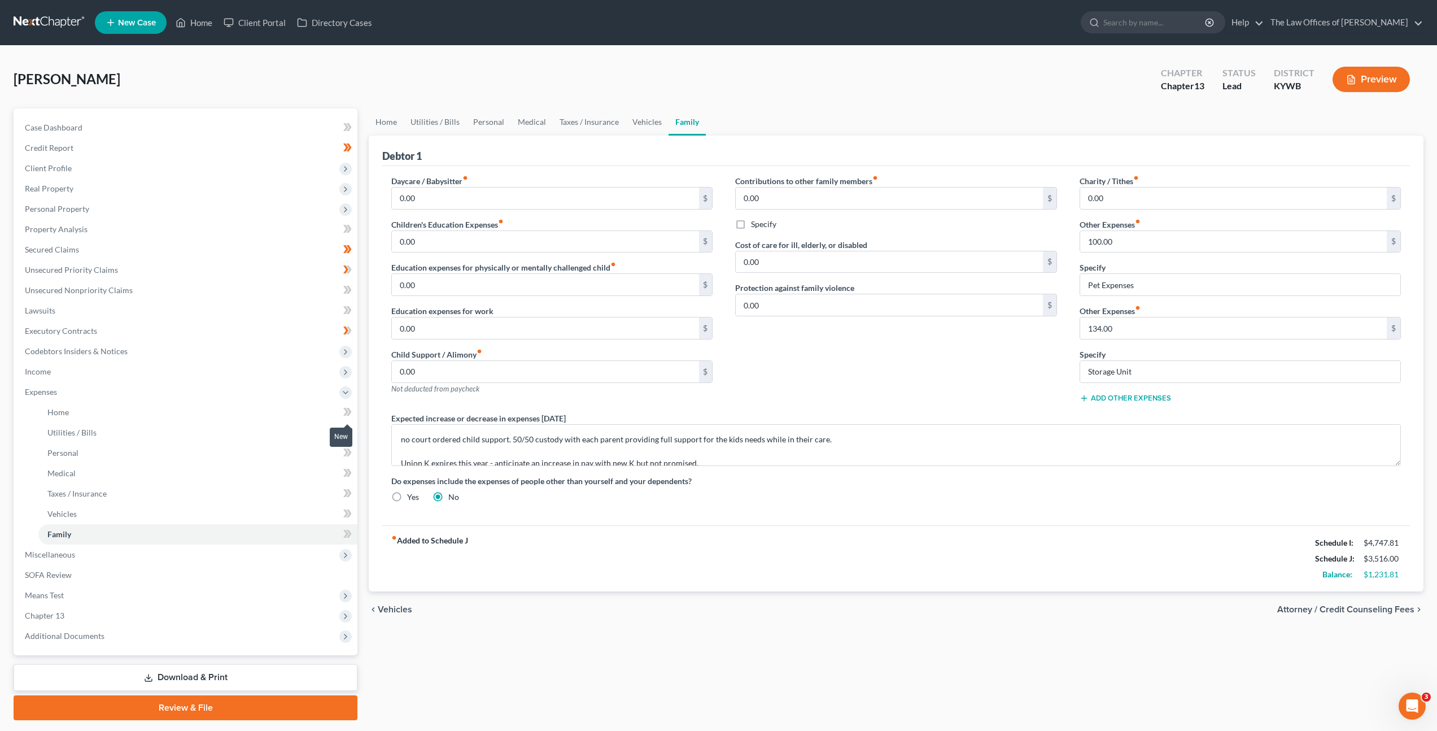
click at [349, 414] on icon at bounding box center [349, 412] width 5 height 8
click at [347, 432] on icon at bounding box center [345, 432] width 5 height 8
click at [347, 458] on icon at bounding box center [347, 452] width 8 height 14
click at [349, 474] on icon at bounding box center [349, 473] width 5 height 8
click at [348, 491] on icon at bounding box center [349, 493] width 5 height 8
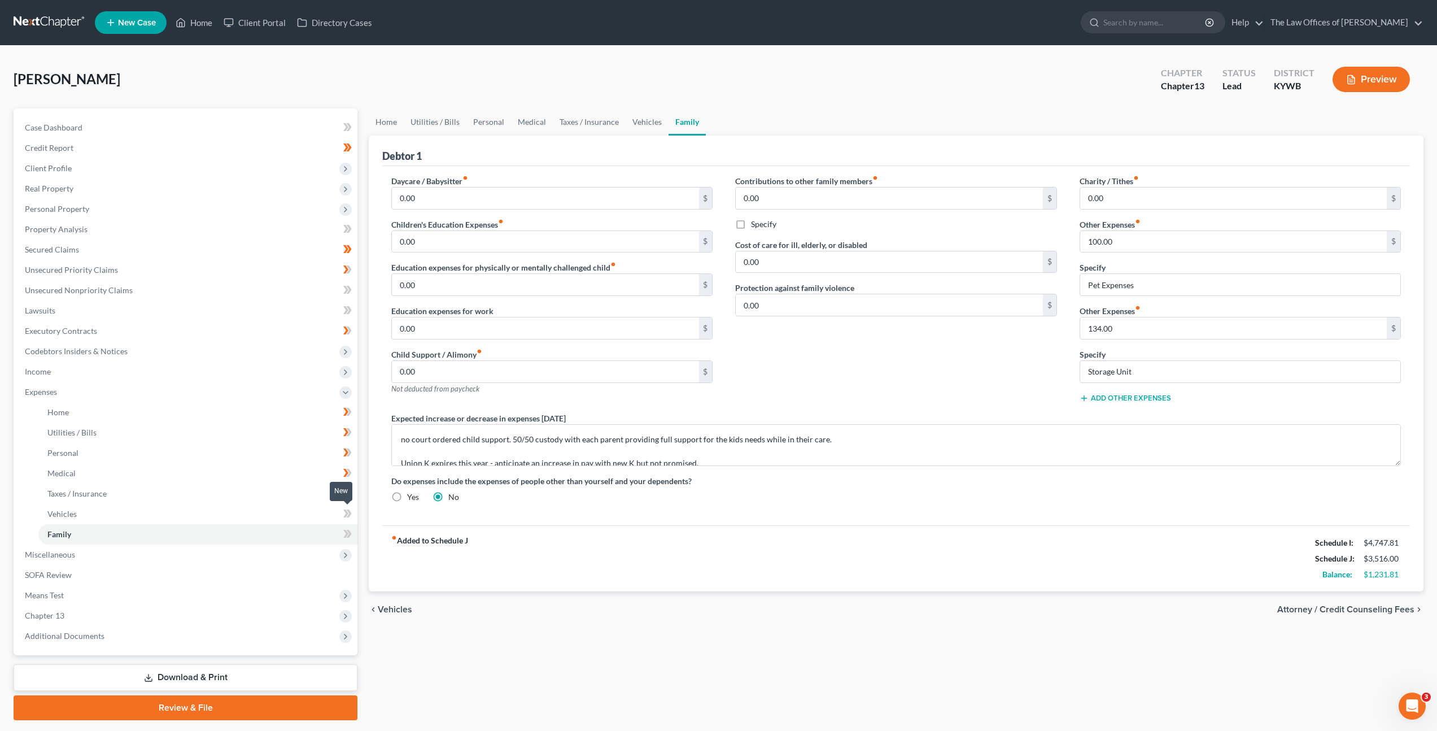
click at [353, 517] on span at bounding box center [348, 514] width 20 height 17
click at [349, 526] on li "Family" at bounding box center [197, 534] width 319 height 20
click at [342, 532] on span at bounding box center [348, 535] width 20 height 17
click at [231, 549] on span "Miscellaneous" at bounding box center [187, 554] width 342 height 20
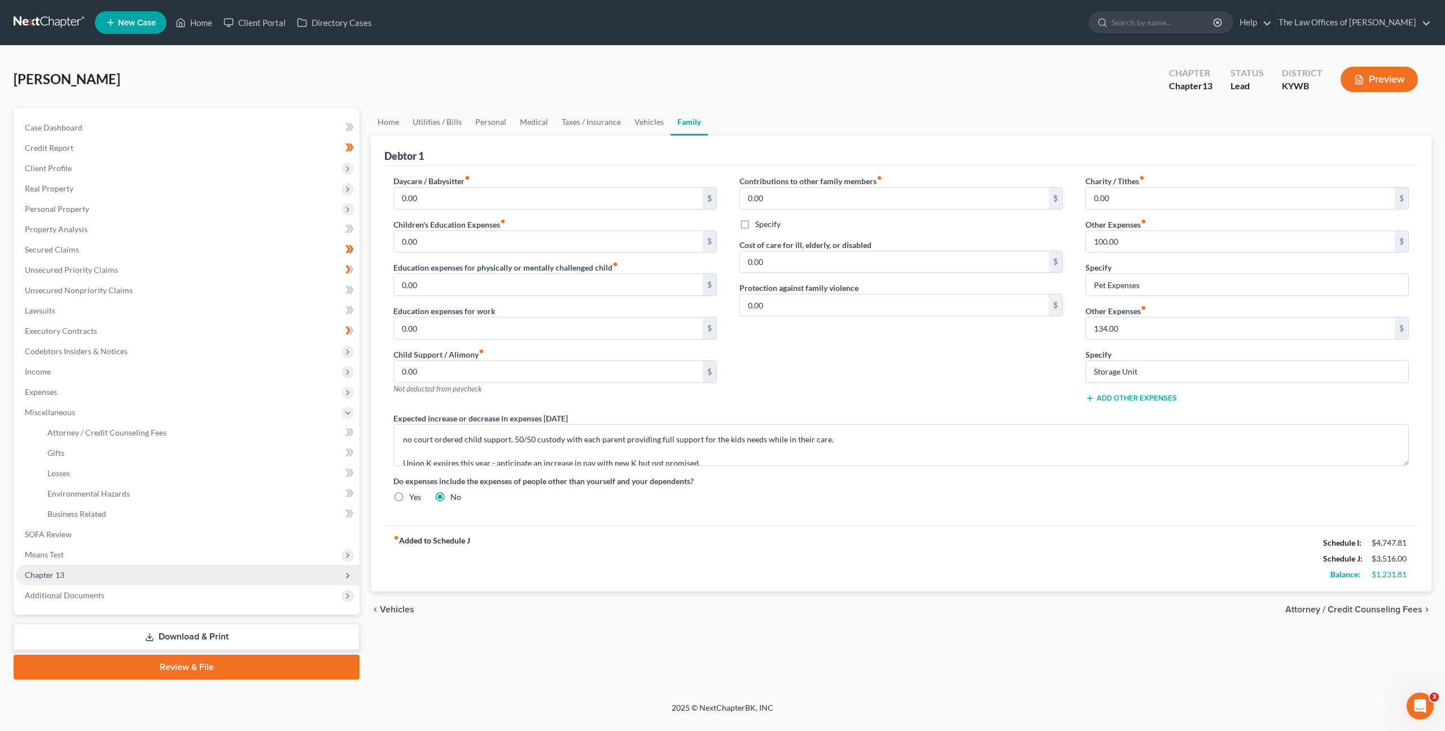
click at [223, 566] on span "Chapter 13" at bounding box center [188, 575] width 344 height 20
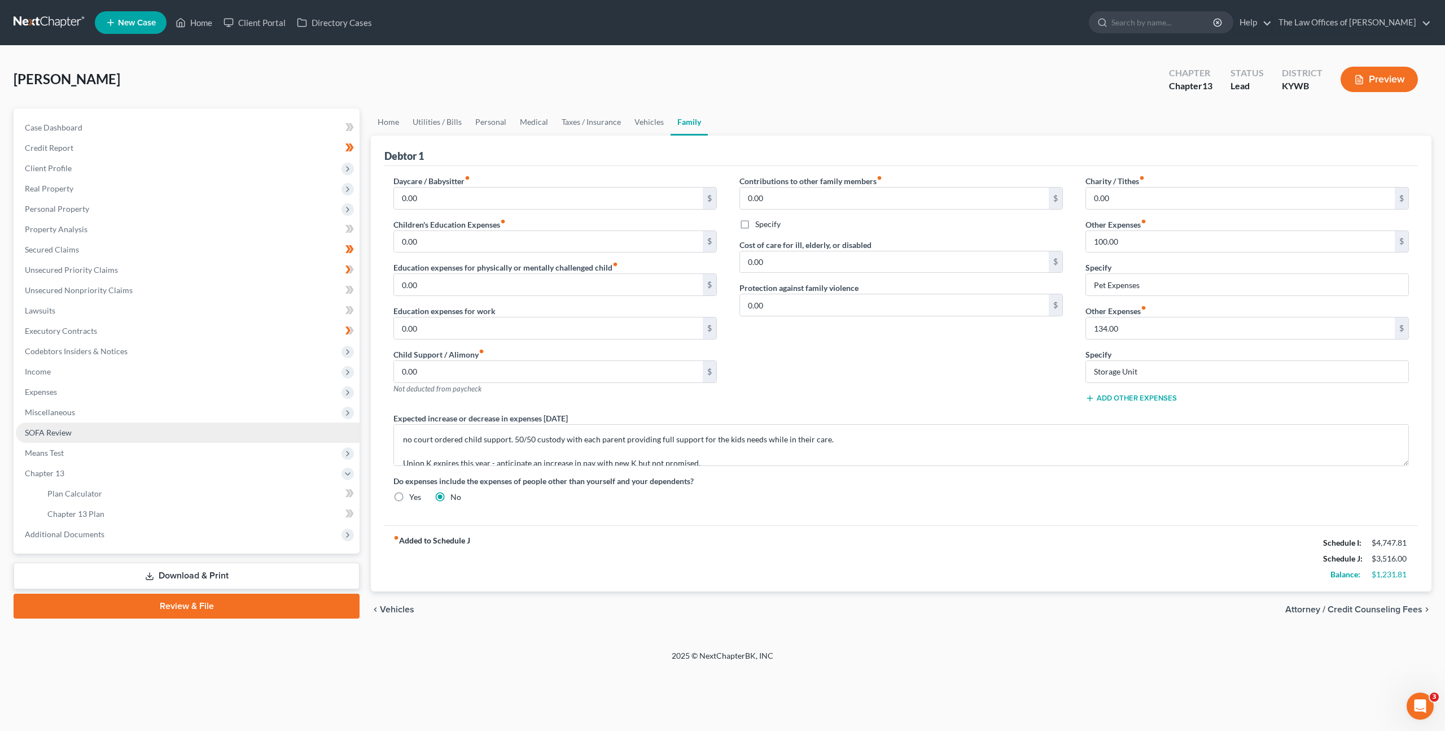
click at [176, 432] on link "SOFA Review" at bounding box center [188, 432] width 344 height 20
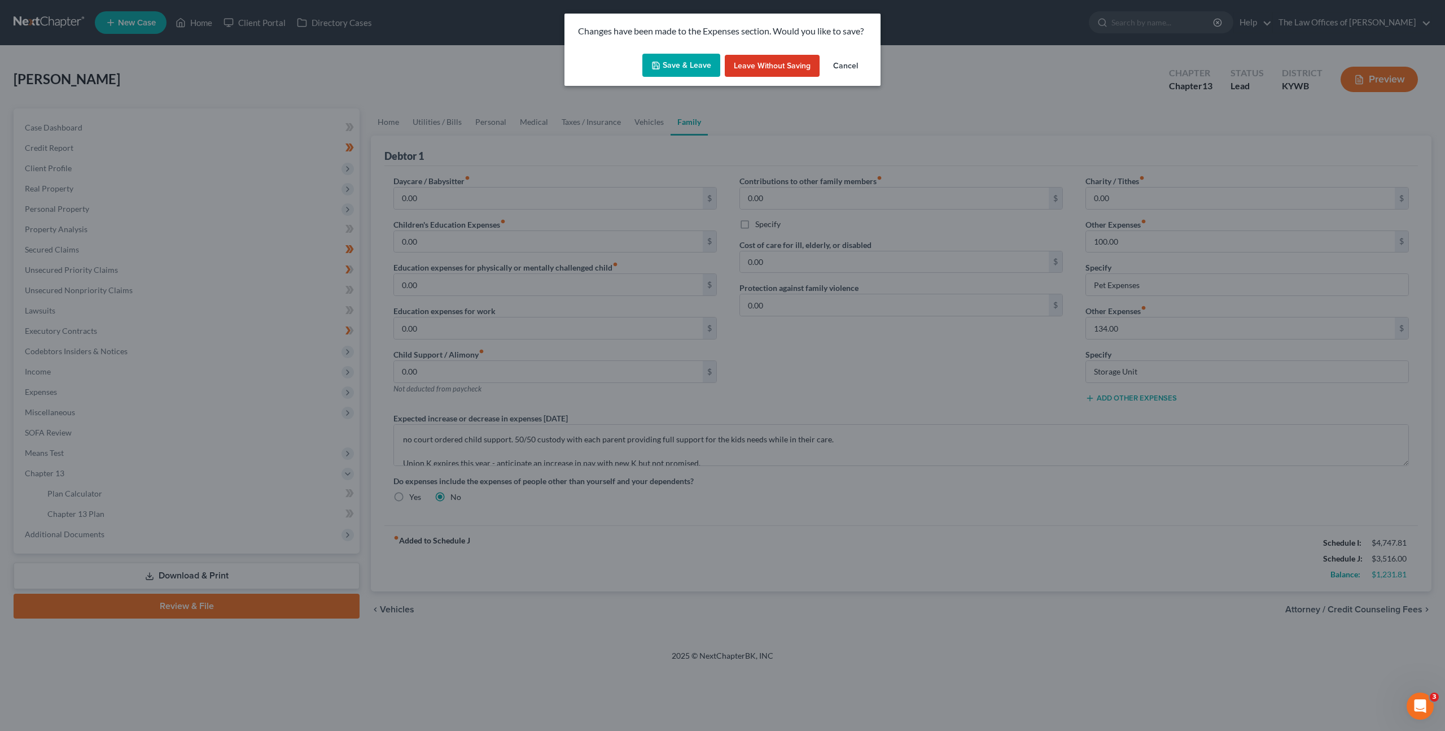
click at [701, 71] on button "Save & Leave" at bounding box center [682, 66] width 78 height 24
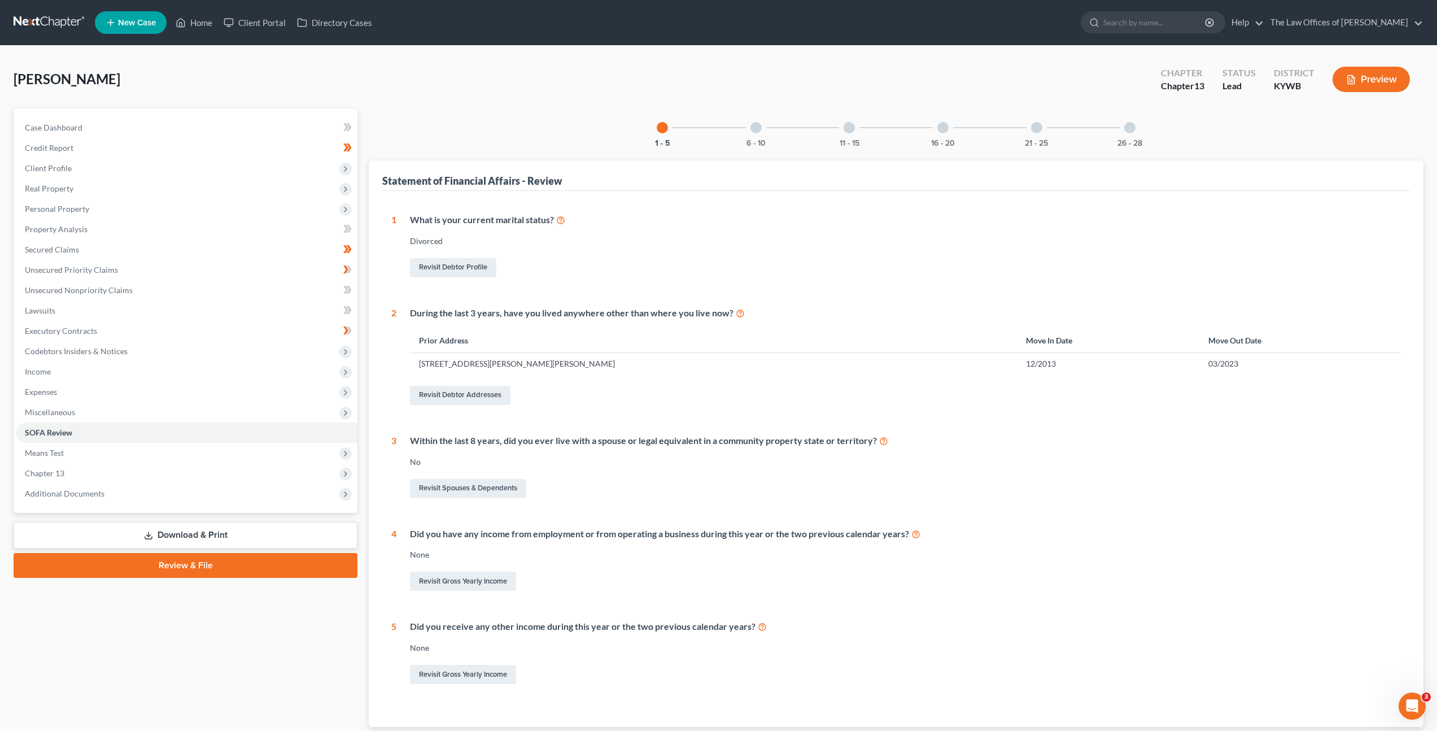
click at [757, 126] on div at bounding box center [755, 127] width 11 height 11
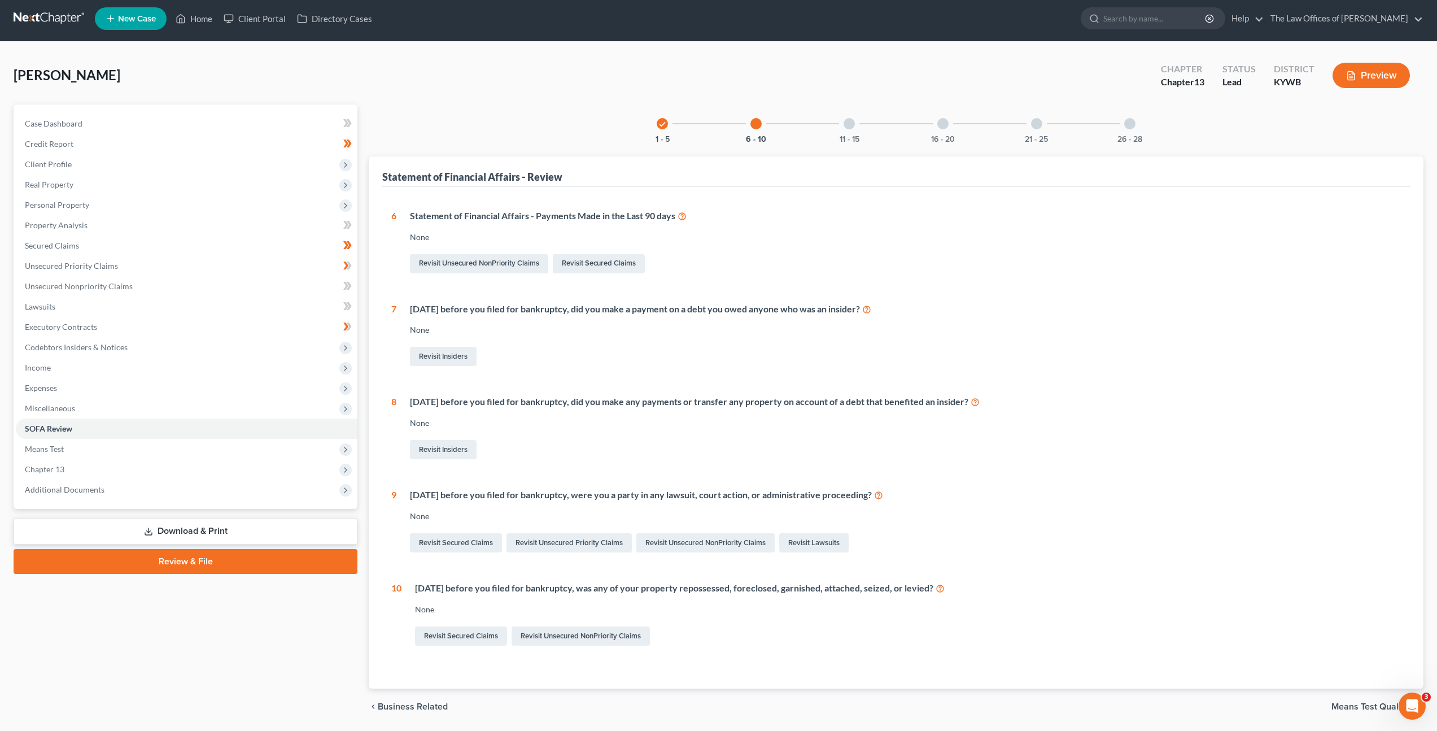
scroll to position [5, 0]
click at [843, 125] on div "11 - 15" at bounding box center [849, 123] width 38 height 38
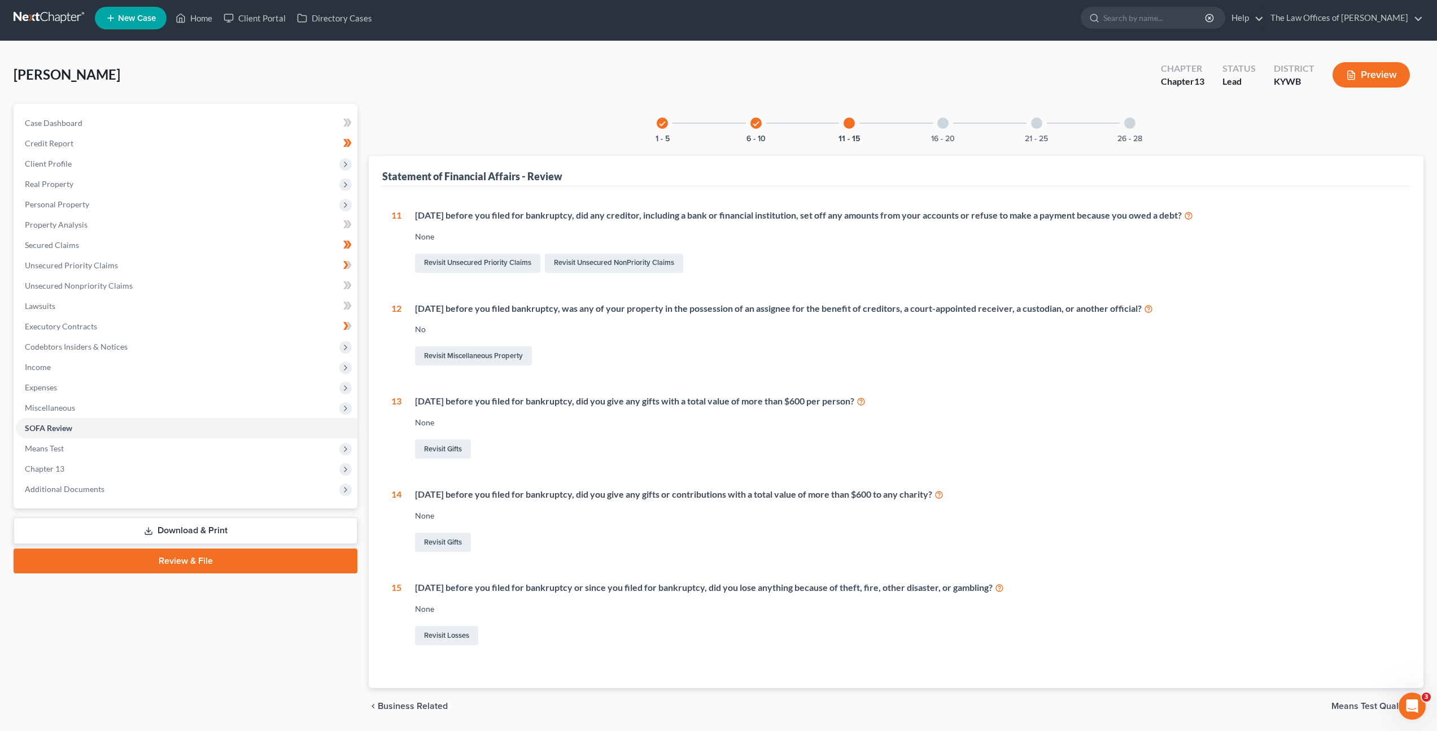
click at [945, 130] on div "16 - 20" at bounding box center [943, 123] width 38 height 38
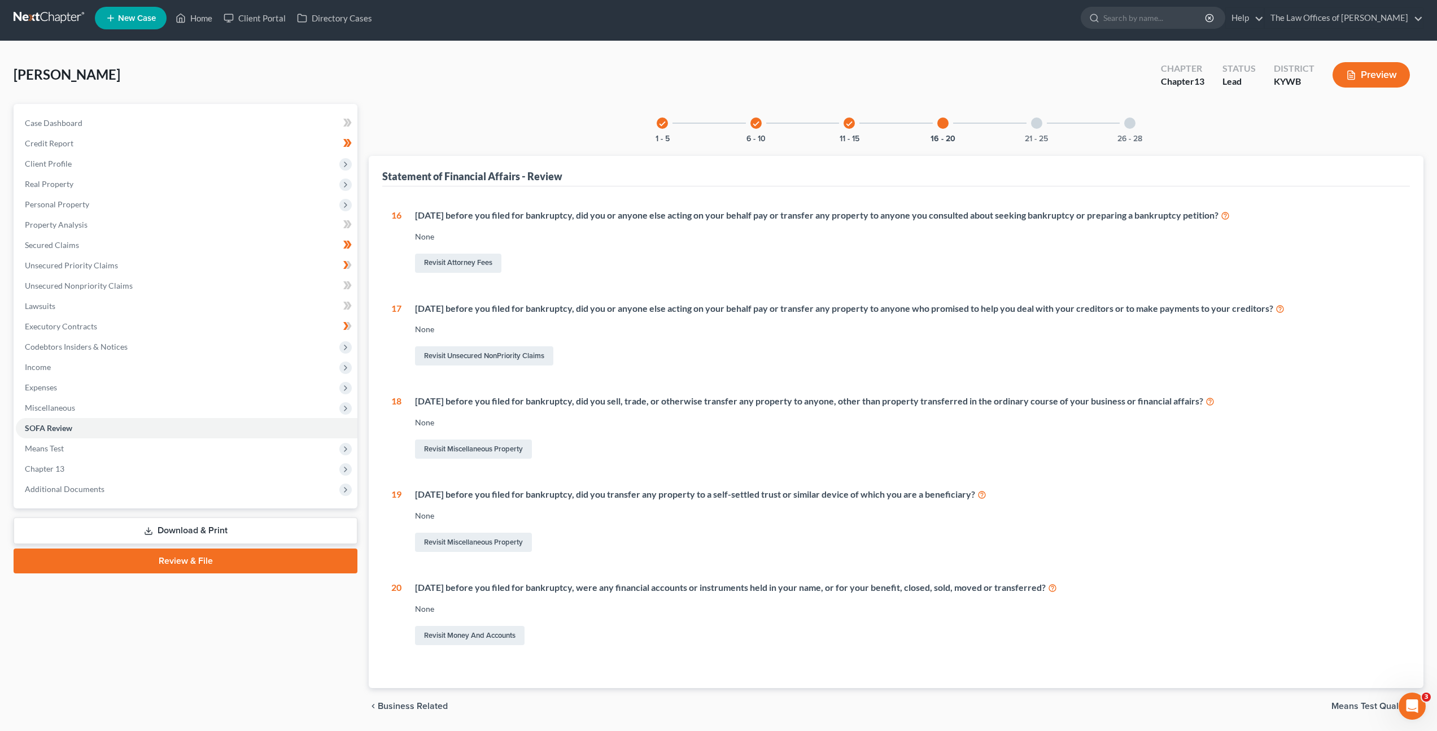
click at [1031, 119] on div "21 - 25" at bounding box center [1036, 123] width 38 height 38
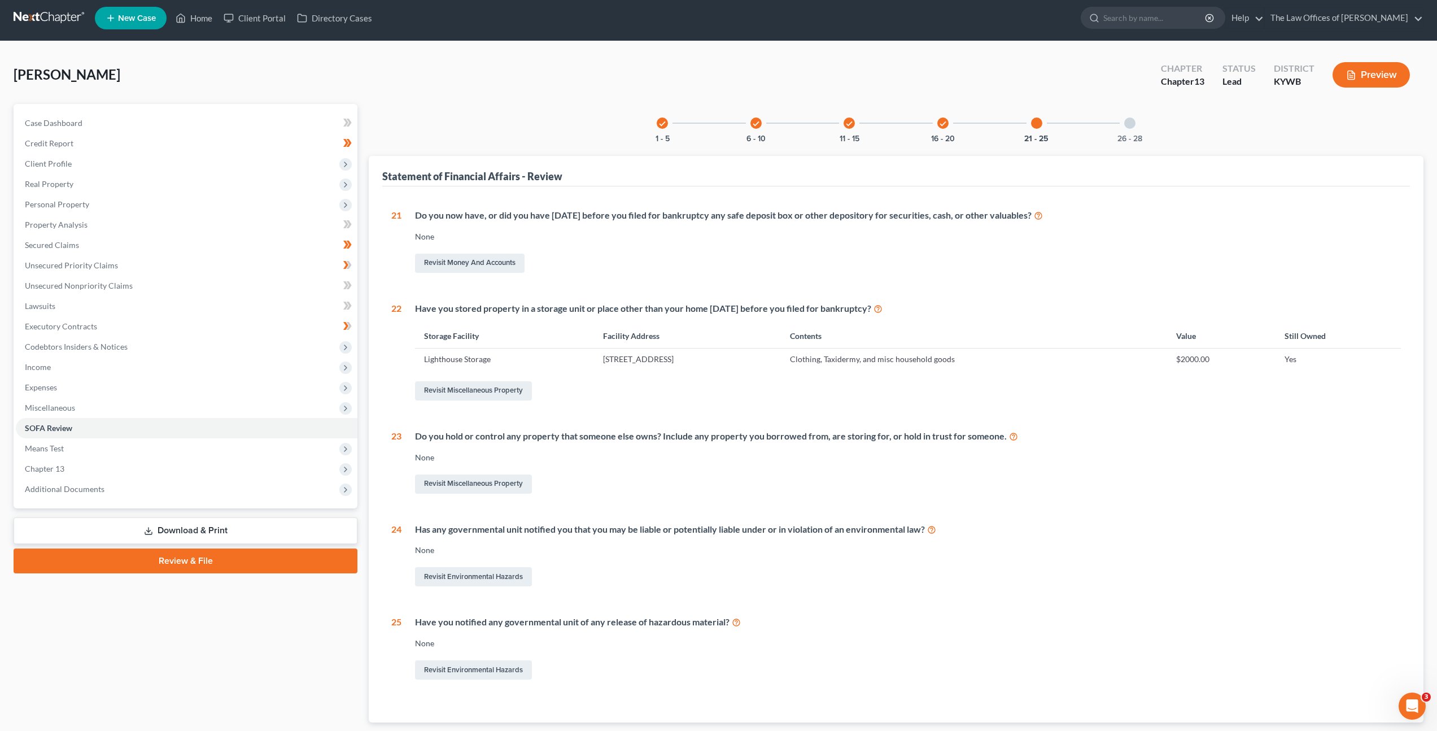
click at [1130, 123] on div at bounding box center [1129, 122] width 11 height 11
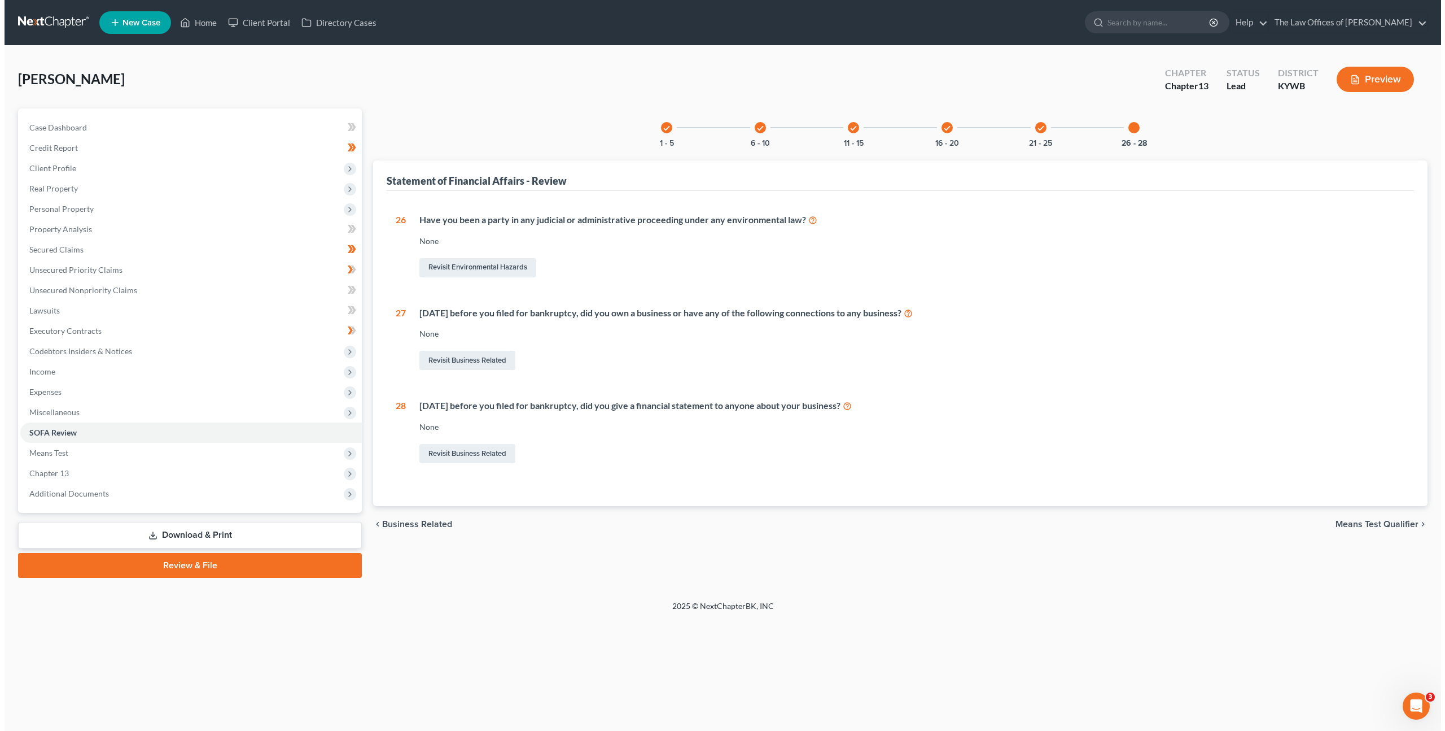
scroll to position [0, 0]
click at [917, 274] on div "Revisit Environmental Hazards" at bounding box center [913, 268] width 992 height 24
drag, startPoint x: 41, startPoint y: 24, endPoint x: 335, endPoint y: 168, distance: 327.5
click at [41, 24] on link at bounding box center [50, 22] width 72 height 20
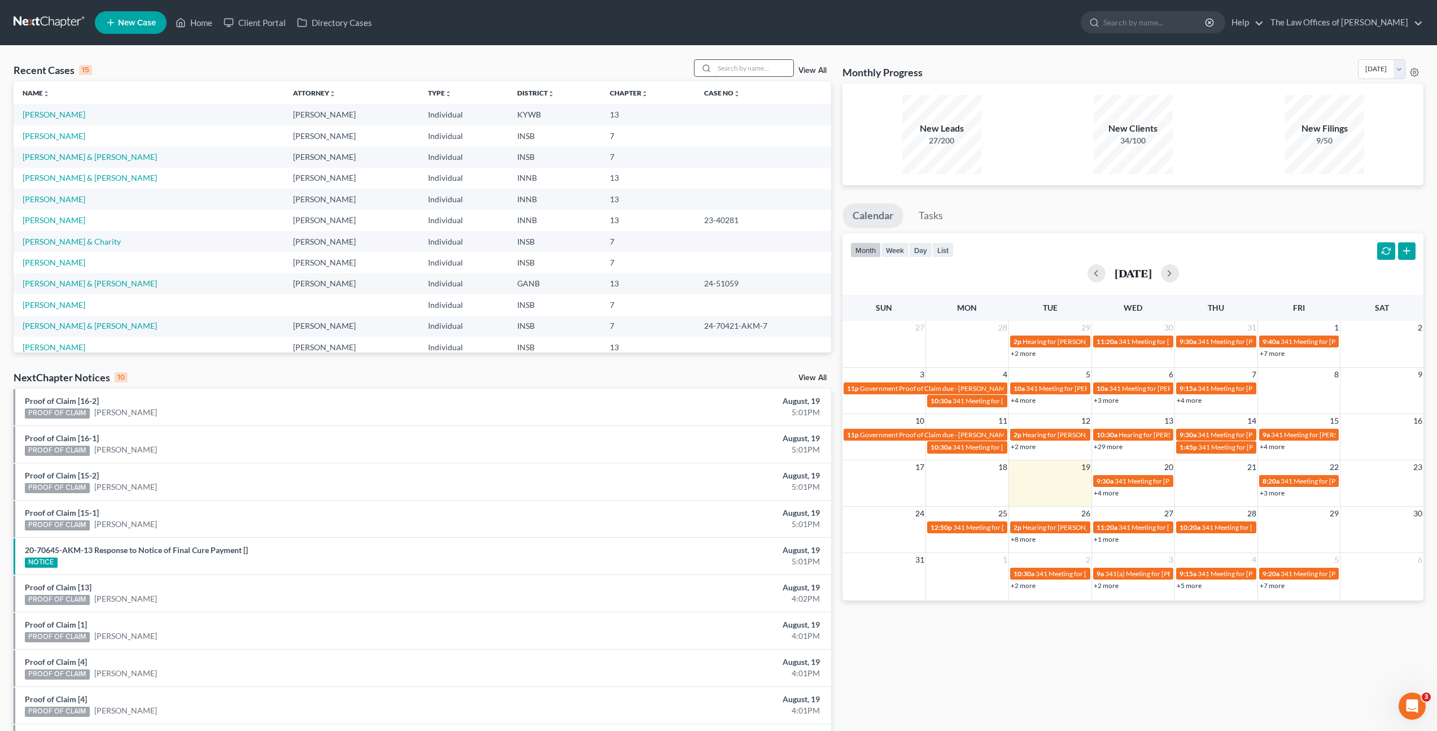
click at [735, 65] on input "search" at bounding box center [753, 68] width 79 height 16
type input "[PERSON_NAME]"
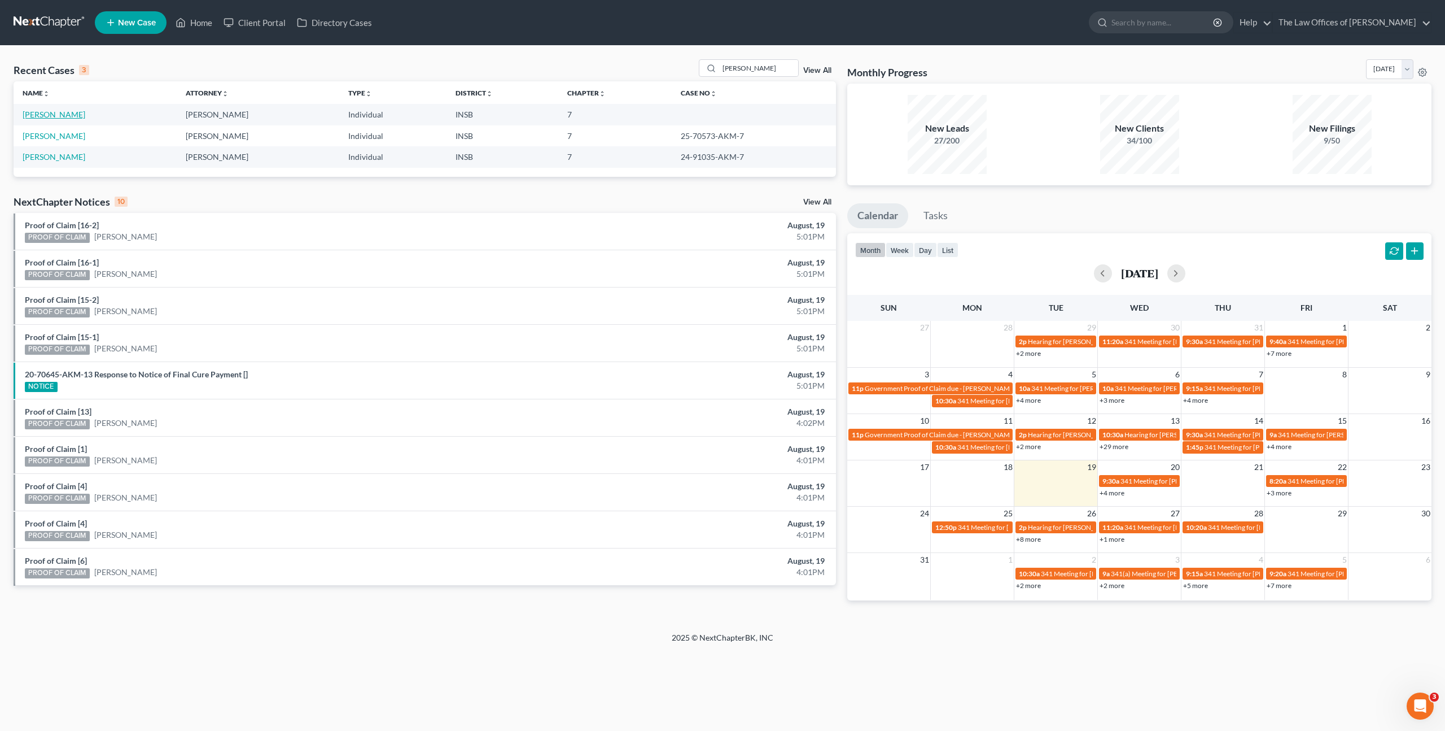
click at [54, 117] on link "[PERSON_NAME]" at bounding box center [54, 115] width 63 height 10
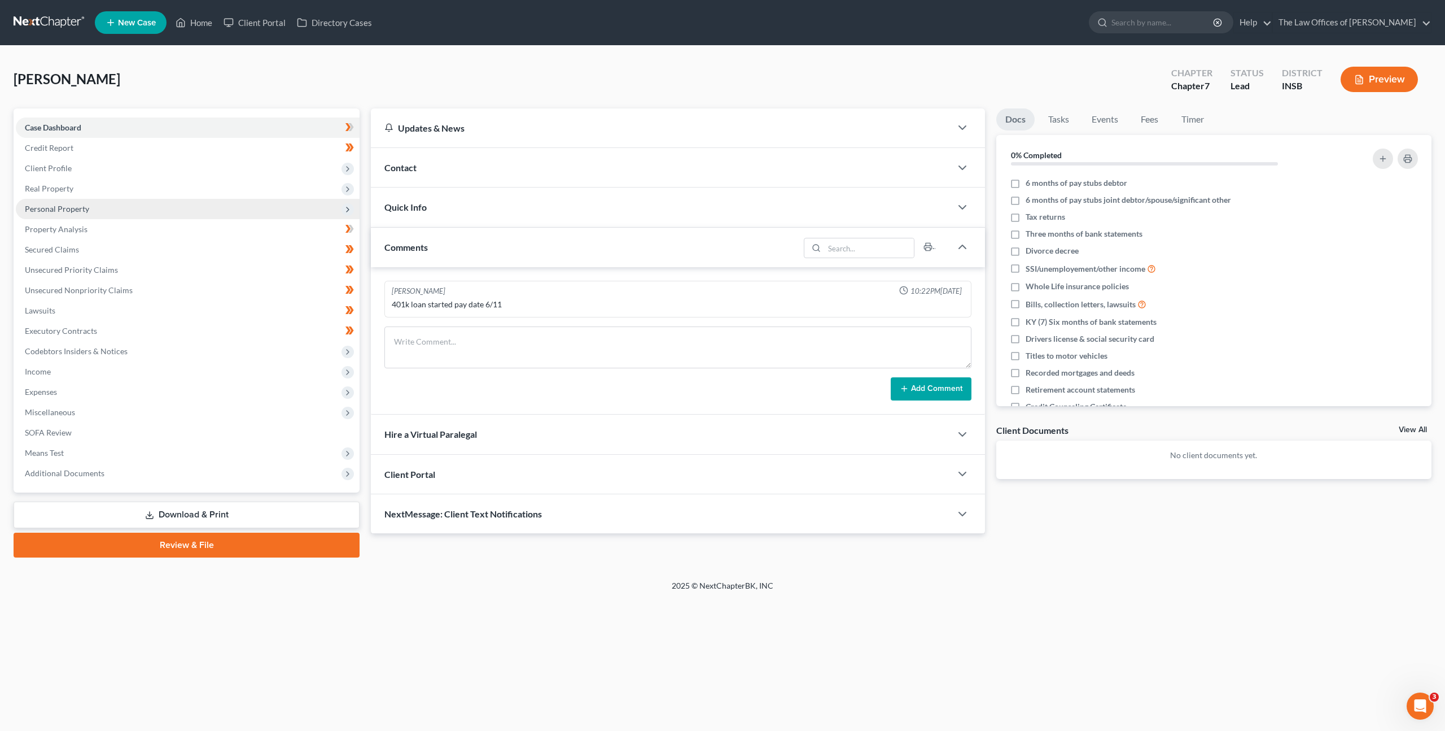
click at [224, 214] on span "Personal Property" at bounding box center [188, 209] width 344 height 20
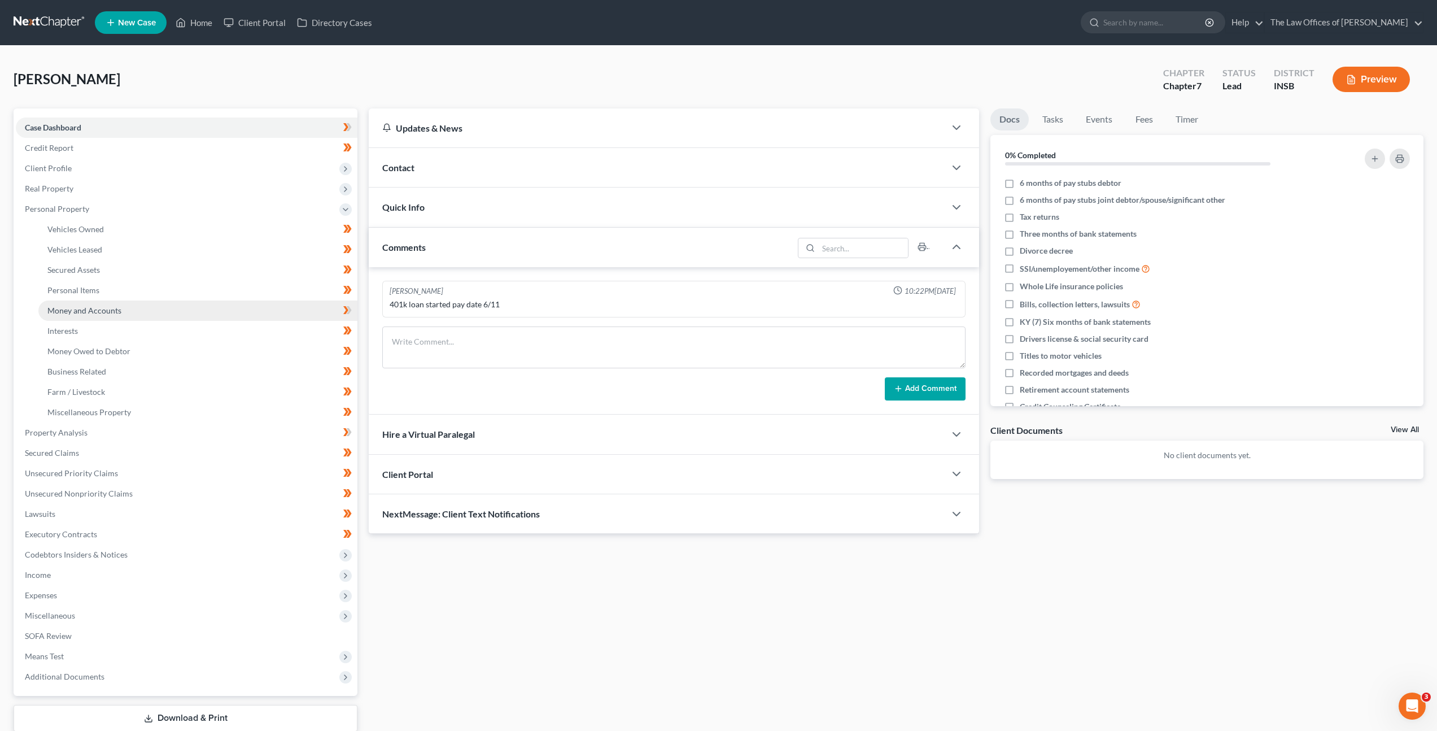
click at [211, 308] on link "Money and Accounts" at bounding box center [197, 310] width 319 height 20
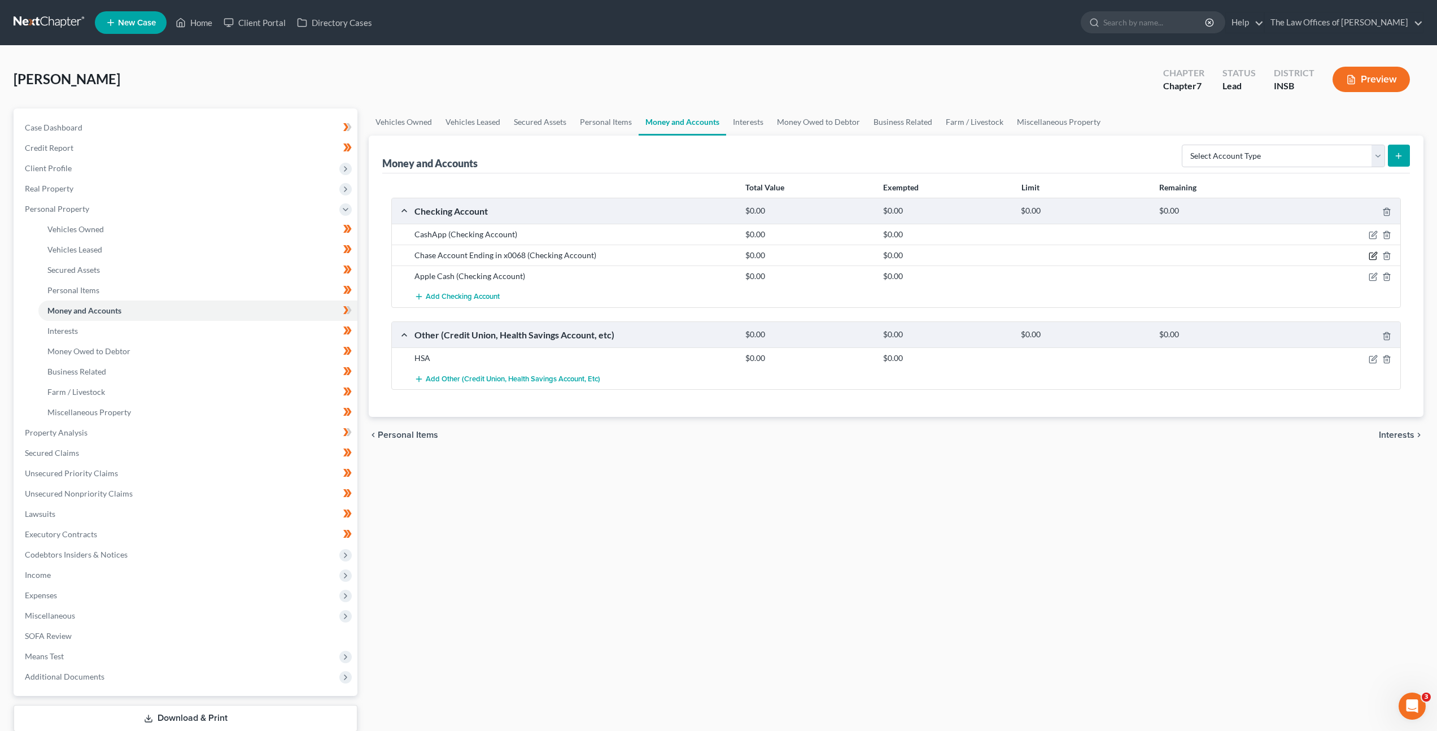
click at [1371, 255] on icon "button" at bounding box center [1373, 255] width 9 height 9
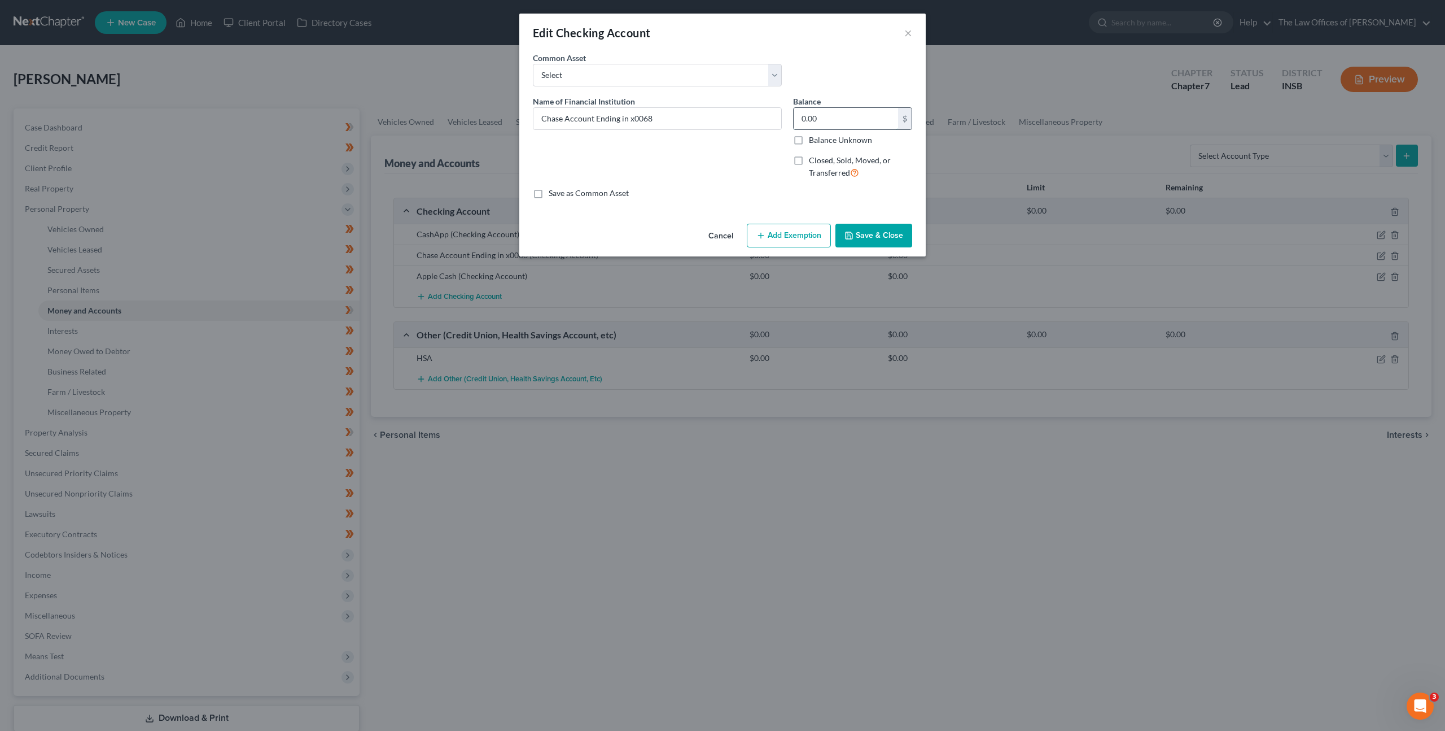
click at [832, 116] on input "0.00" at bounding box center [846, 118] width 104 height 21
type input "300"
click at [763, 231] on icon "button" at bounding box center [761, 235] width 9 height 9
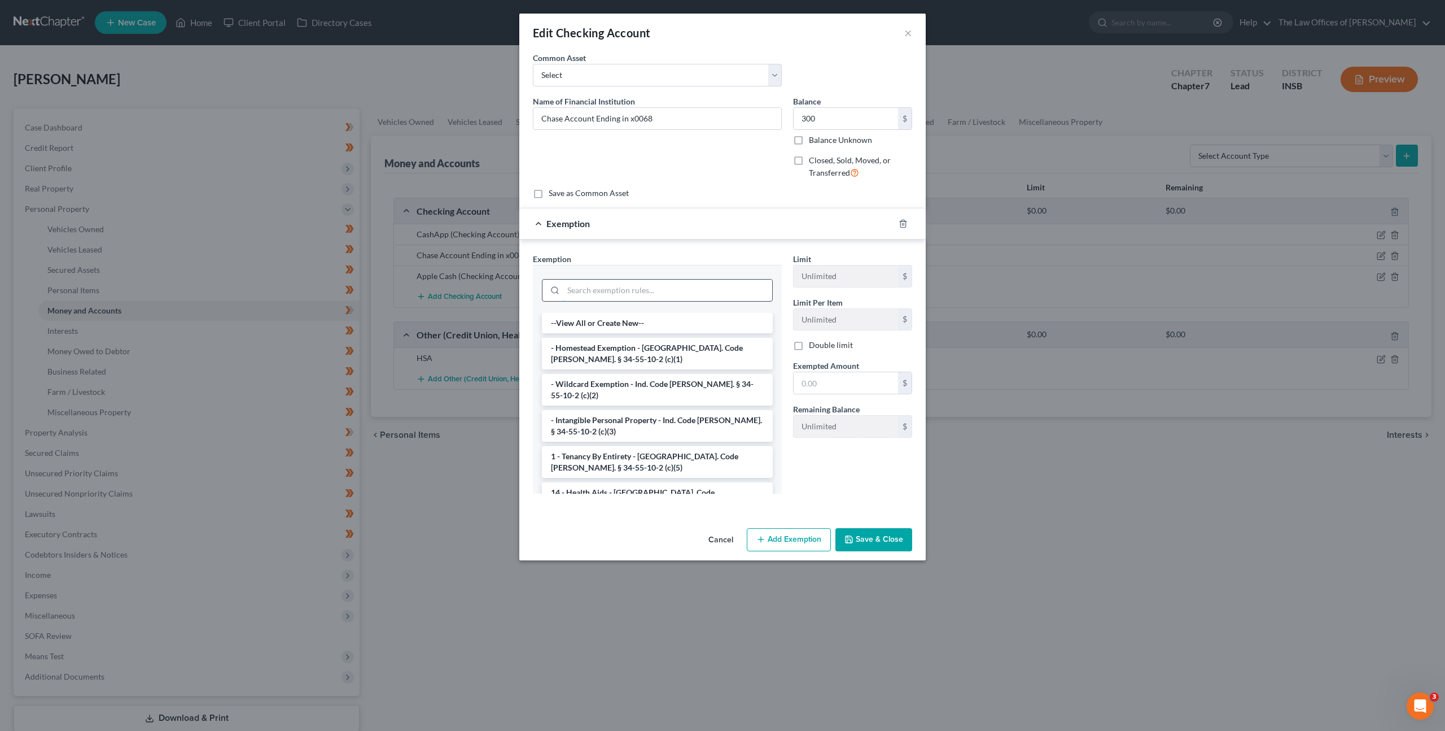
click at [652, 282] on input "search" at bounding box center [667, 289] width 209 height 21
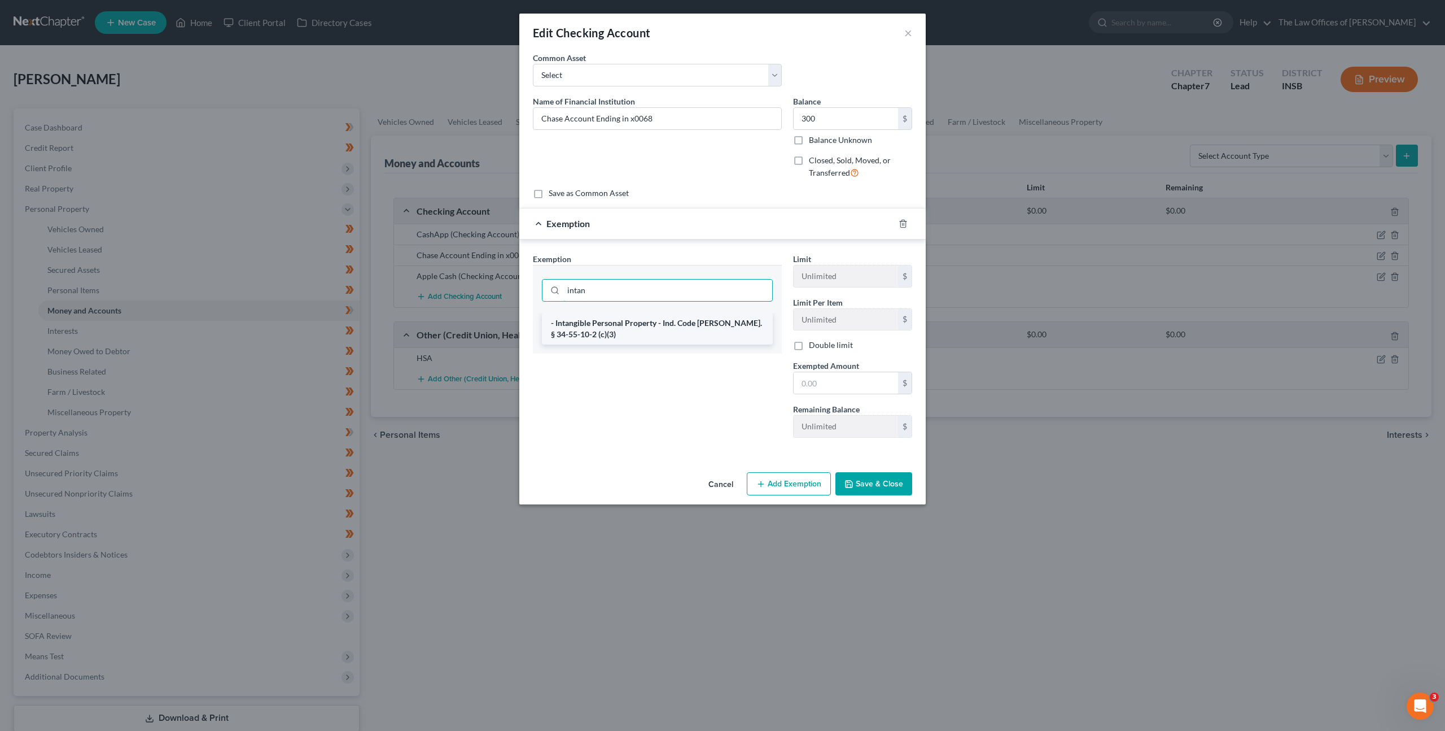
type input "intan"
click at [626, 335] on li "- Intangible Personal Property - Ind. Code [PERSON_NAME]. § 34-55-10-2 (c)(3)" at bounding box center [657, 329] width 231 height 32
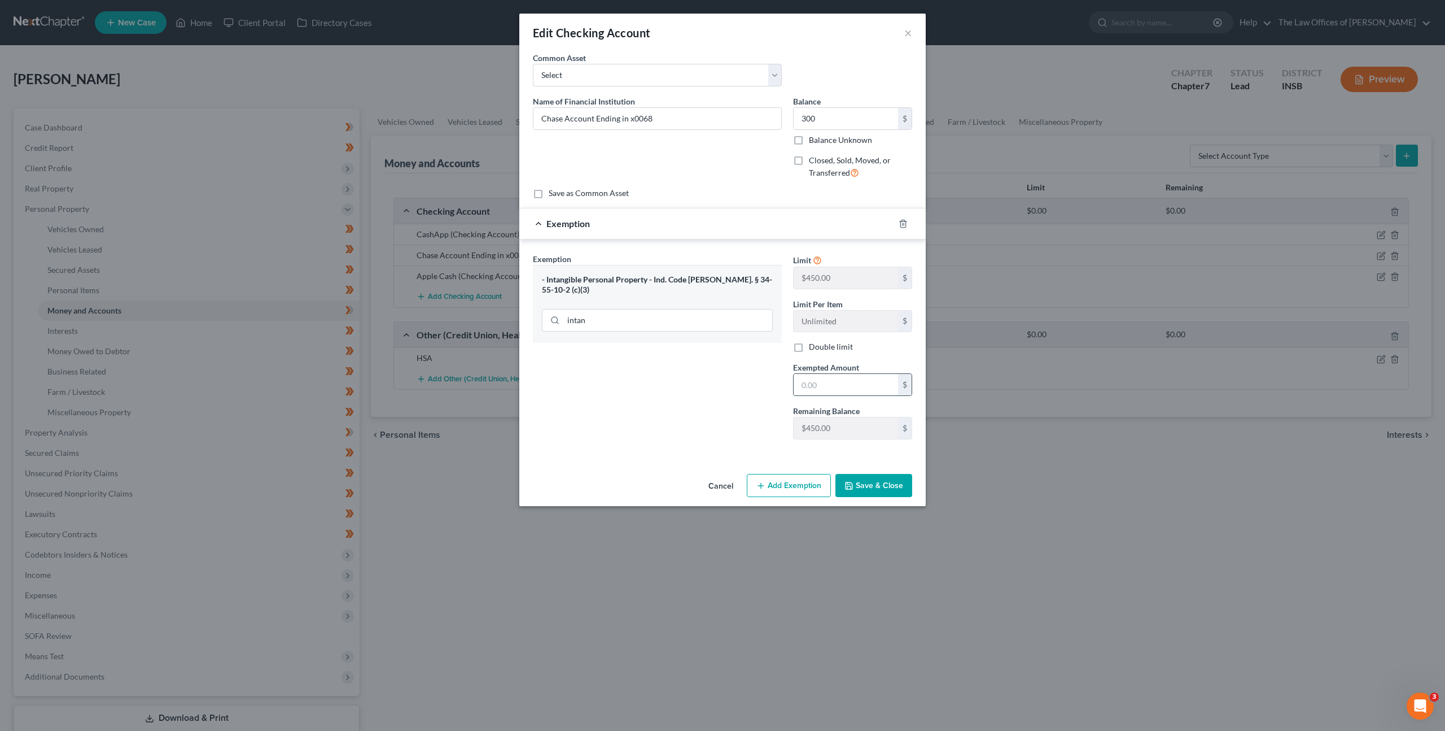
click at [835, 385] on input "text" at bounding box center [846, 384] width 104 height 21
type input "300"
click at [850, 492] on button "Save & Close" at bounding box center [874, 486] width 77 height 24
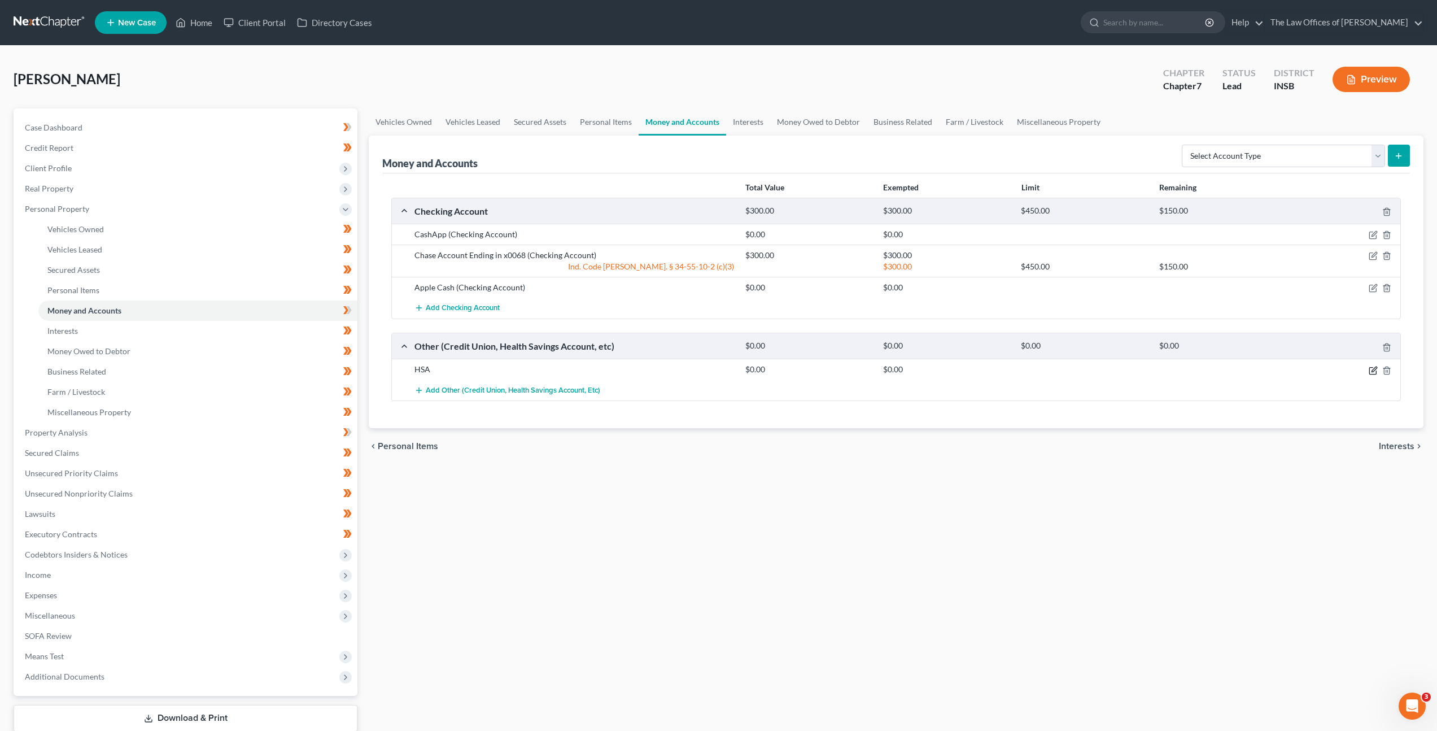
click at [1373, 368] on icon "button" at bounding box center [1373, 370] width 9 height 9
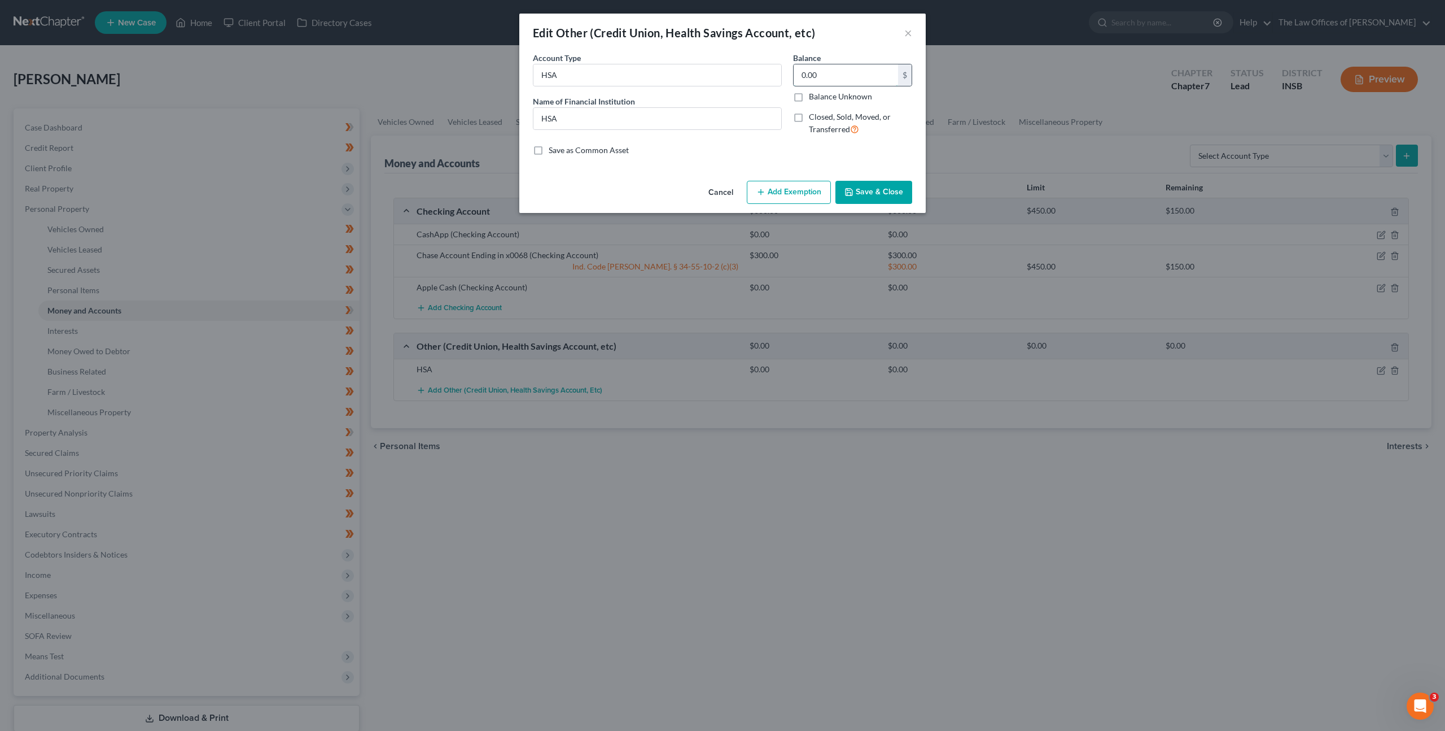
click at [831, 73] on input "0.00" at bounding box center [846, 74] width 104 height 21
type input "1,200"
click at [787, 186] on button "Add Exemption" at bounding box center [789, 193] width 84 height 24
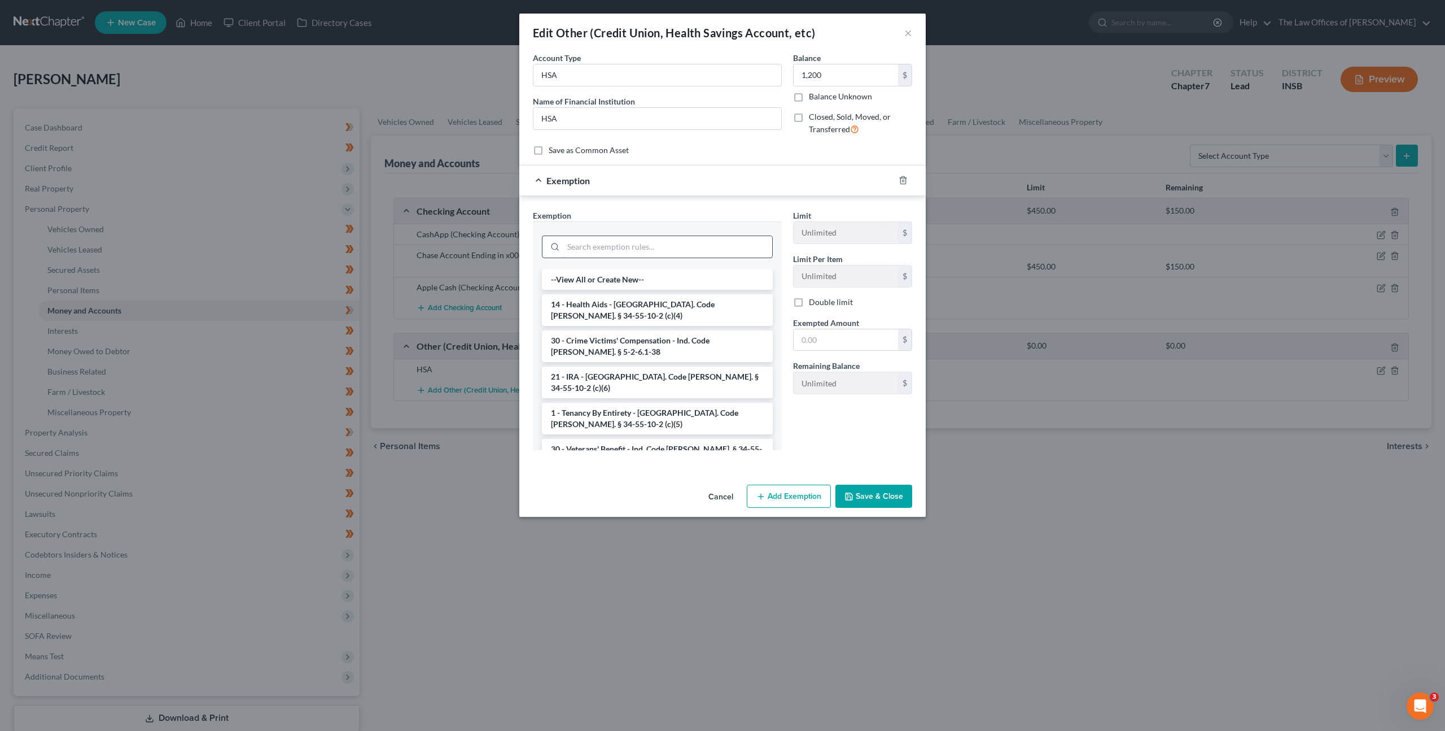
click at [710, 241] on input "search" at bounding box center [667, 246] width 209 height 21
click at [661, 301] on li "14 - Health Aids - [GEOGRAPHIC_DATA]. Code [PERSON_NAME]. § 34-55-10-2 (c)(4)" at bounding box center [657, 310] width 231 height 32
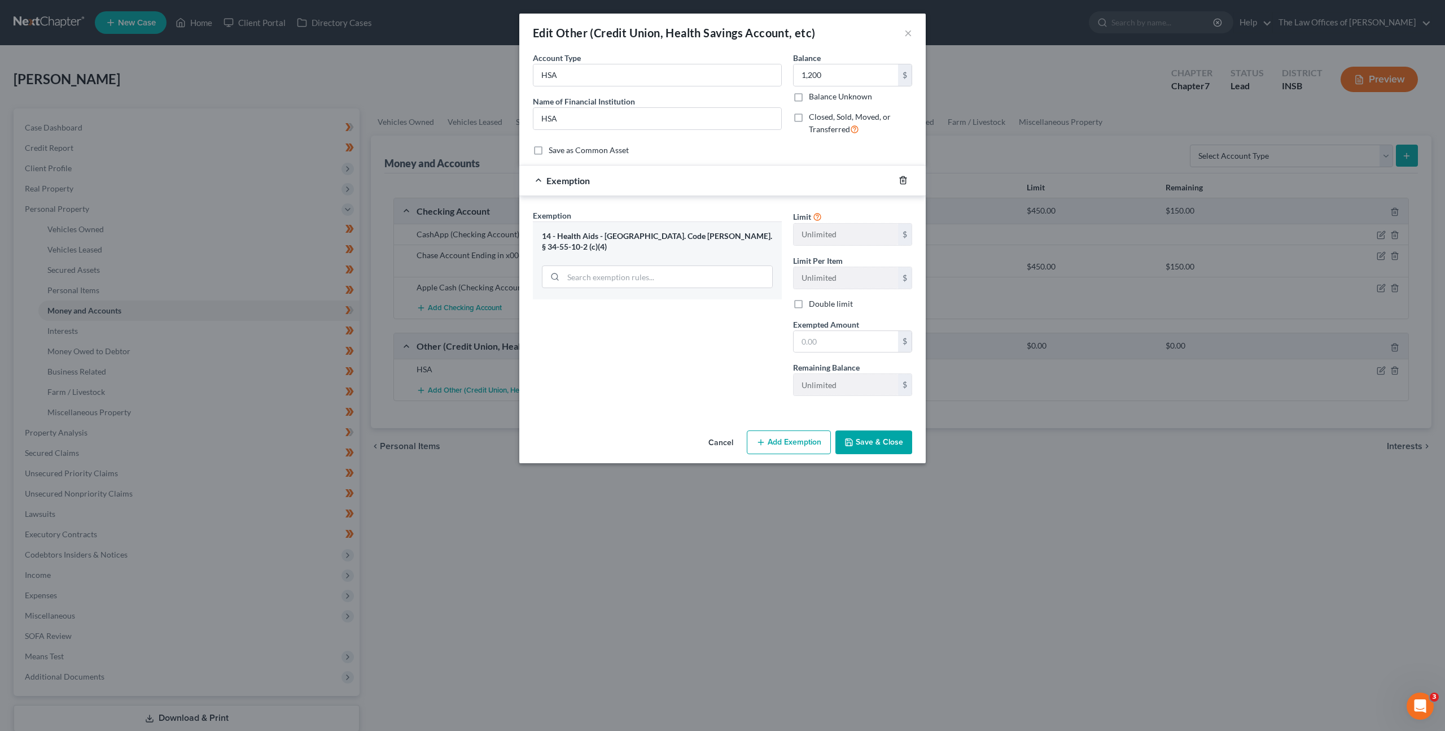
click at [899, 179] on icon "button" at bounding box center [903, 180] width 9 height 9
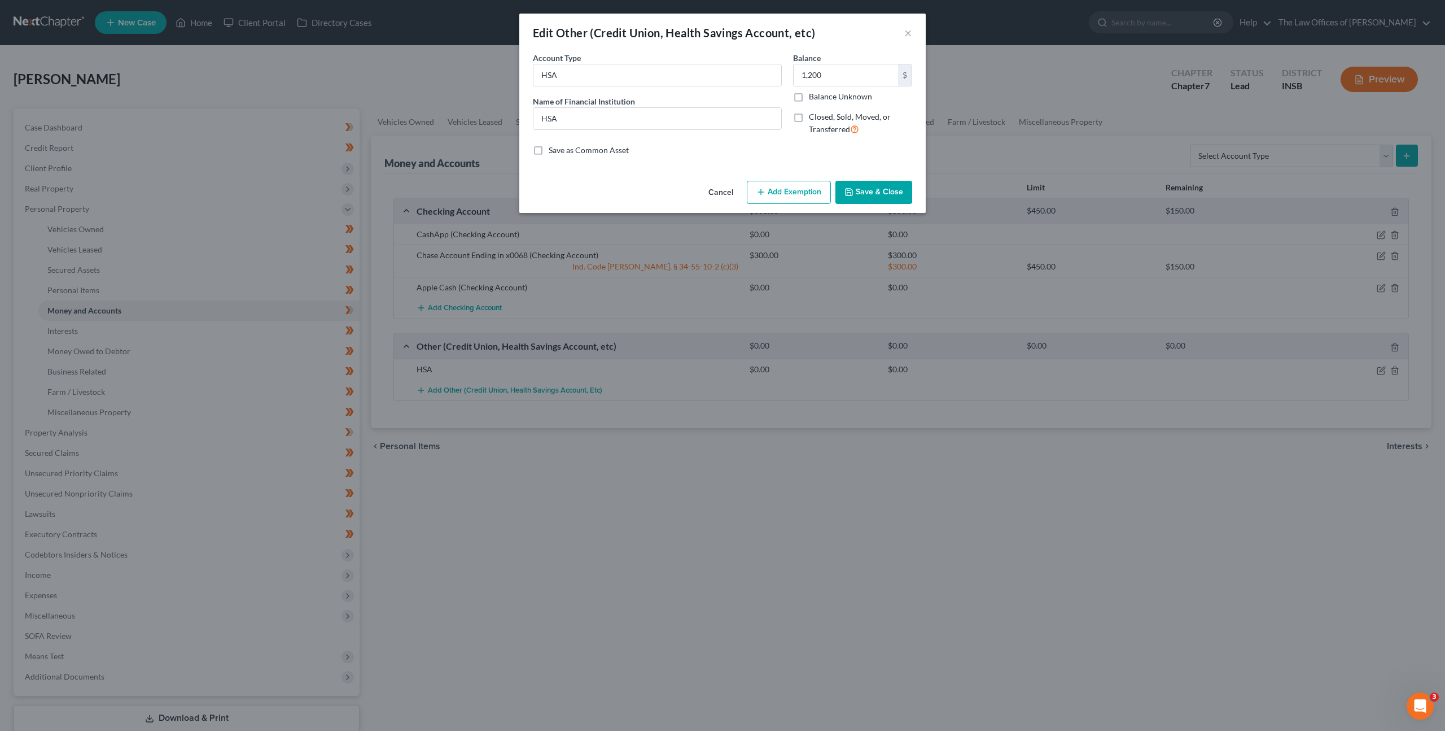
click at [867, 195] on button "Save & Close" at bounding box center [874, 193] width 77 height 24
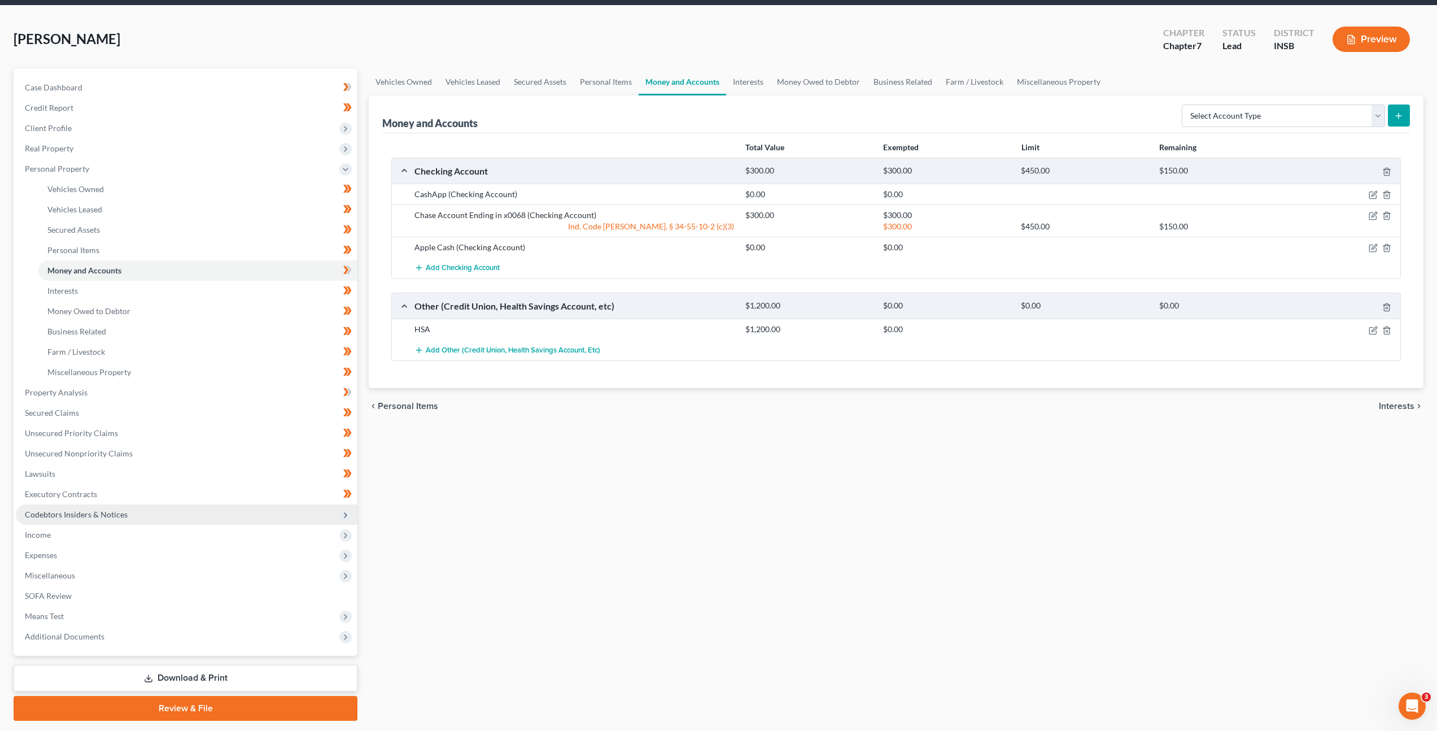
scroll to position [73, 0]
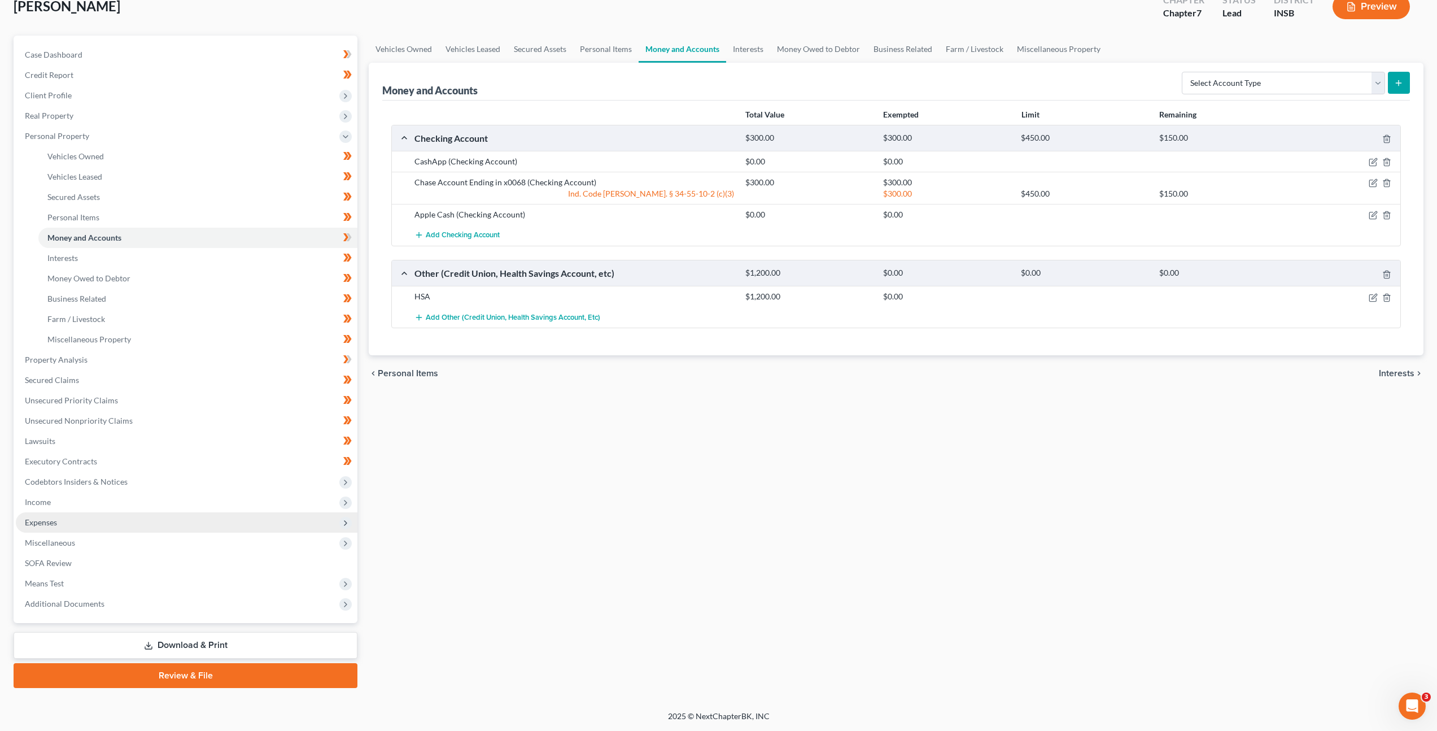
click at [203, 528] on span "Expenses" at bounding box center [187, 522] width 342 height 20
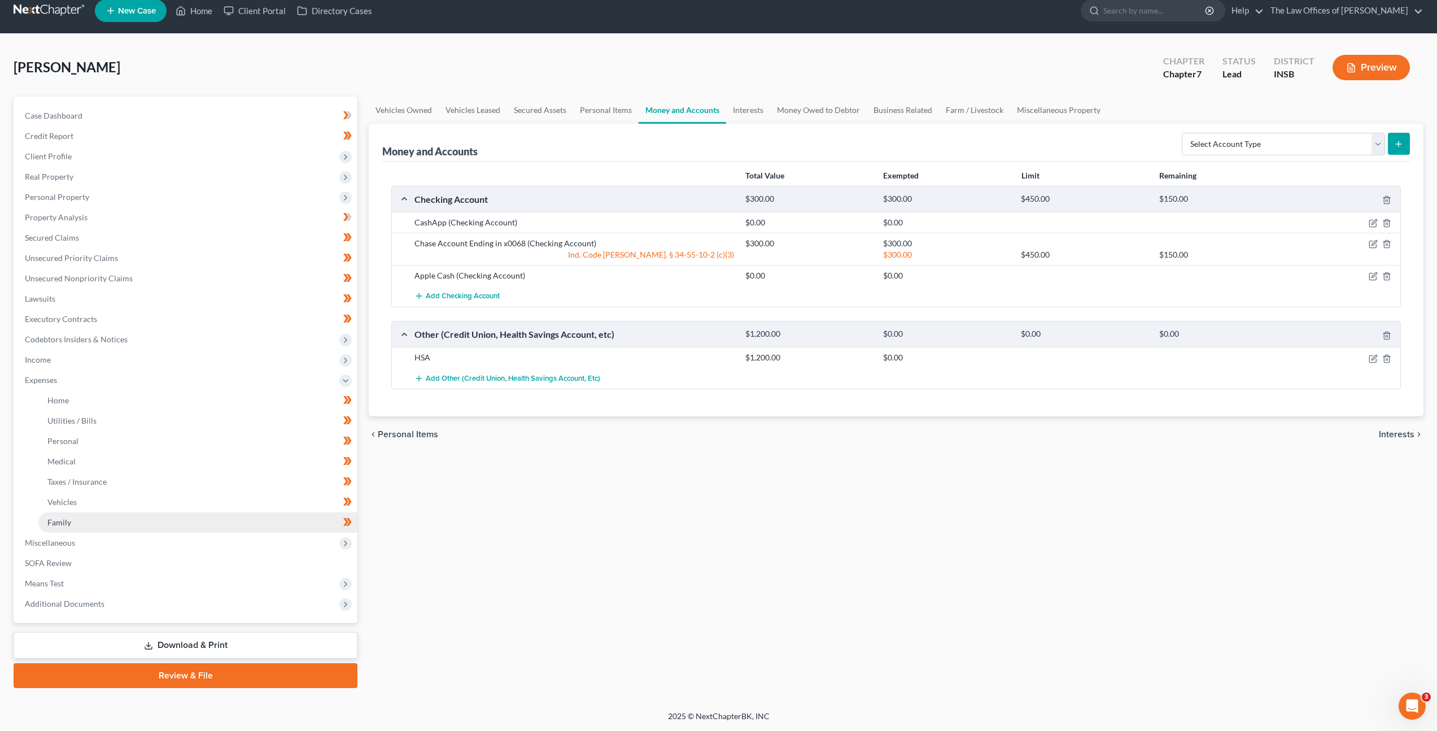
scroll to position [12, 0]
click at [178, 543] on span "Miscellaneous" at bounding box center [187, 542] width 342 height 20
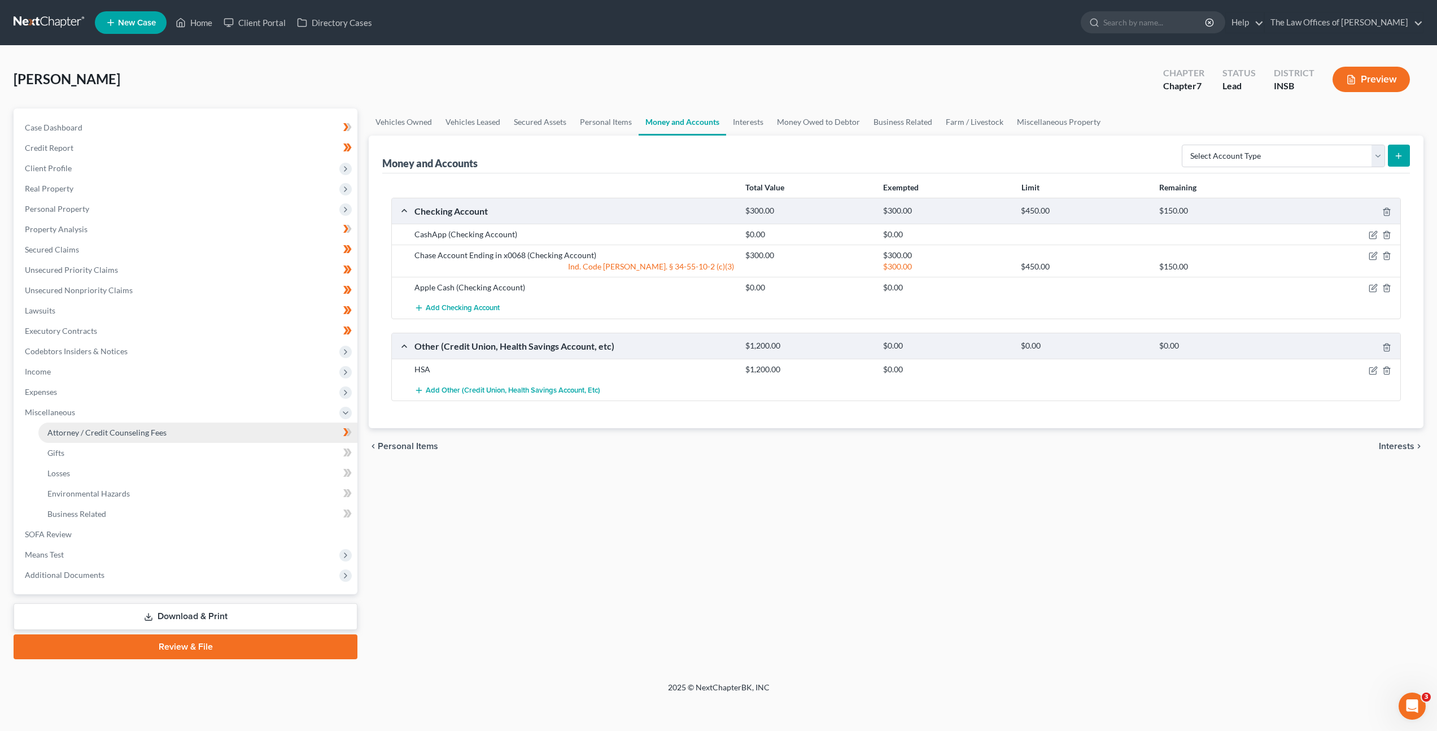
scroll to position [0, 0]
click at [197, 429] on link "Attorney / Credit Counseling Fees" at bounding box center [198, 432] width 321 height 20
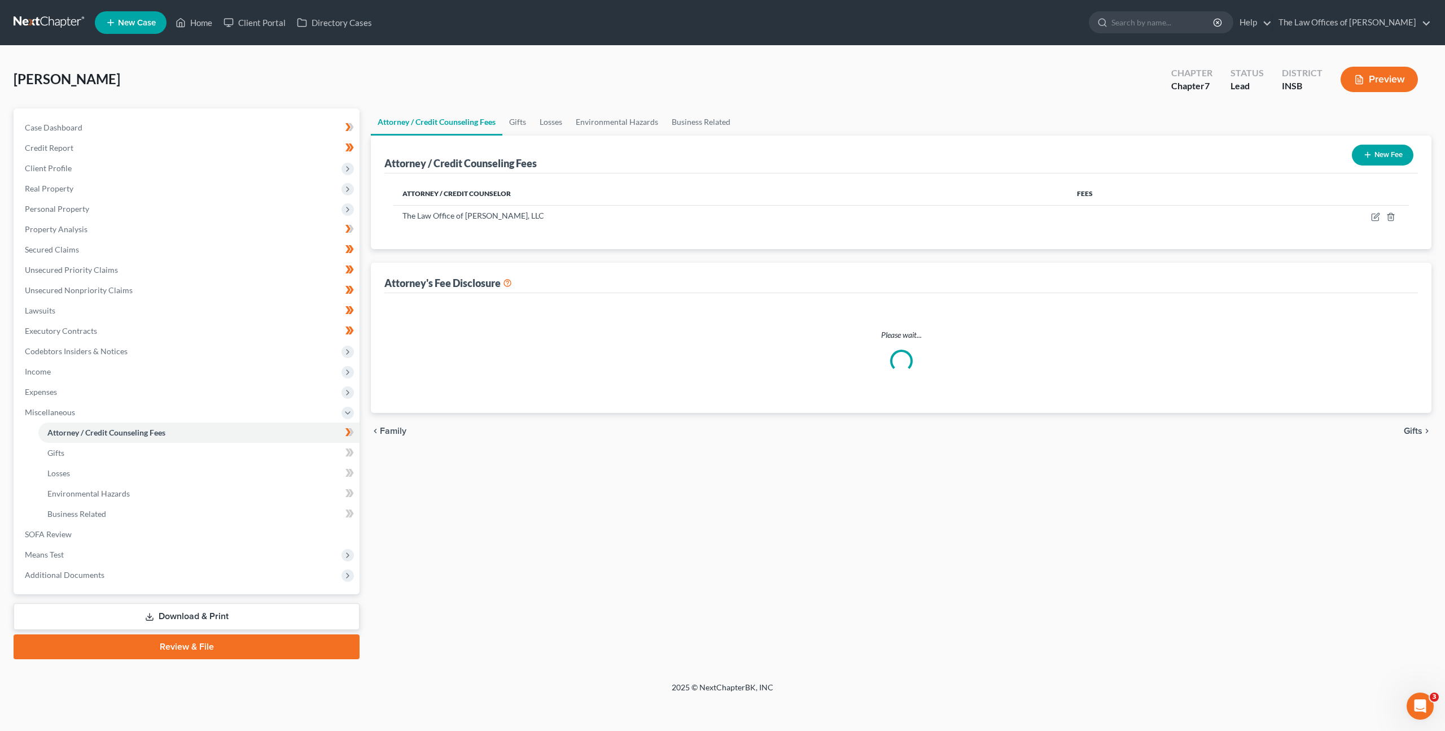
select select "18"
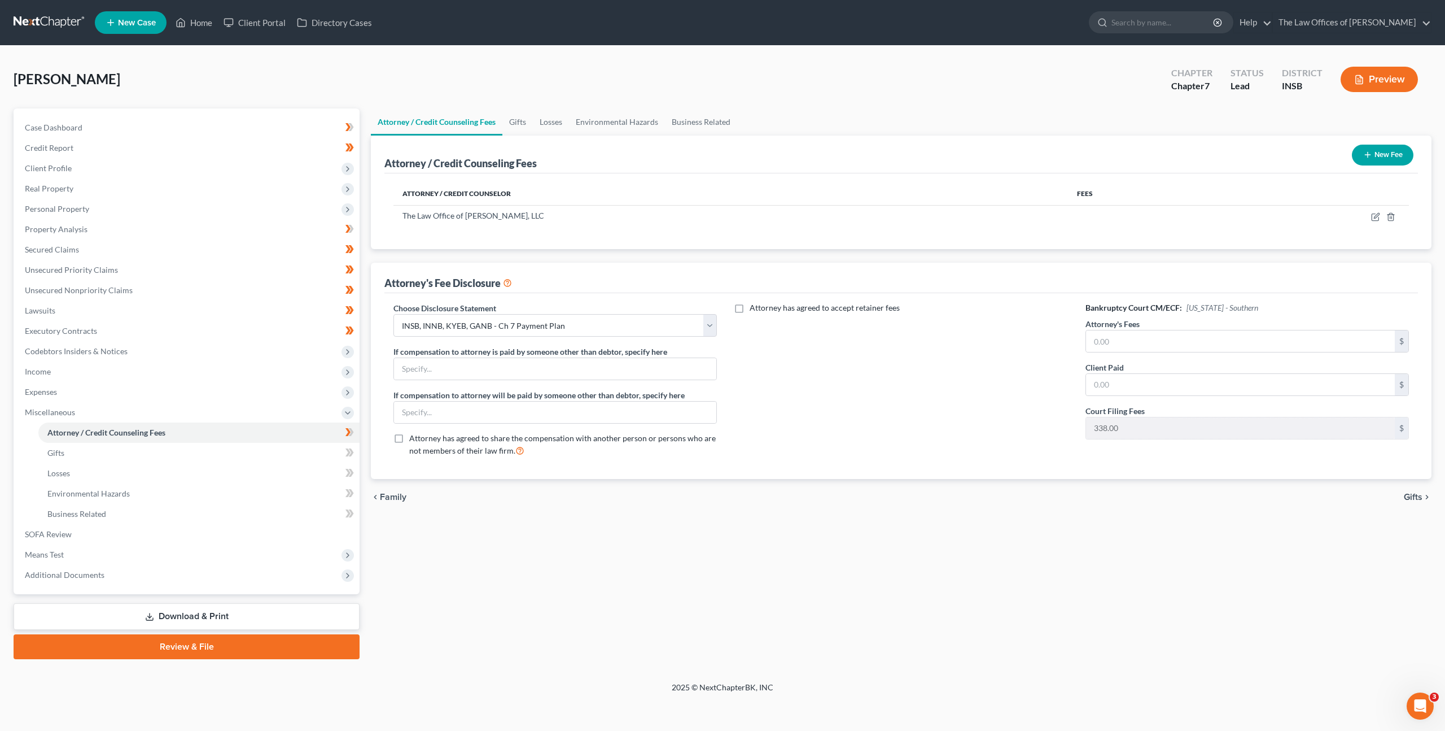
click at [1371, 152] on icon "button" at bounding box center [1367, 154] width 9 height 9
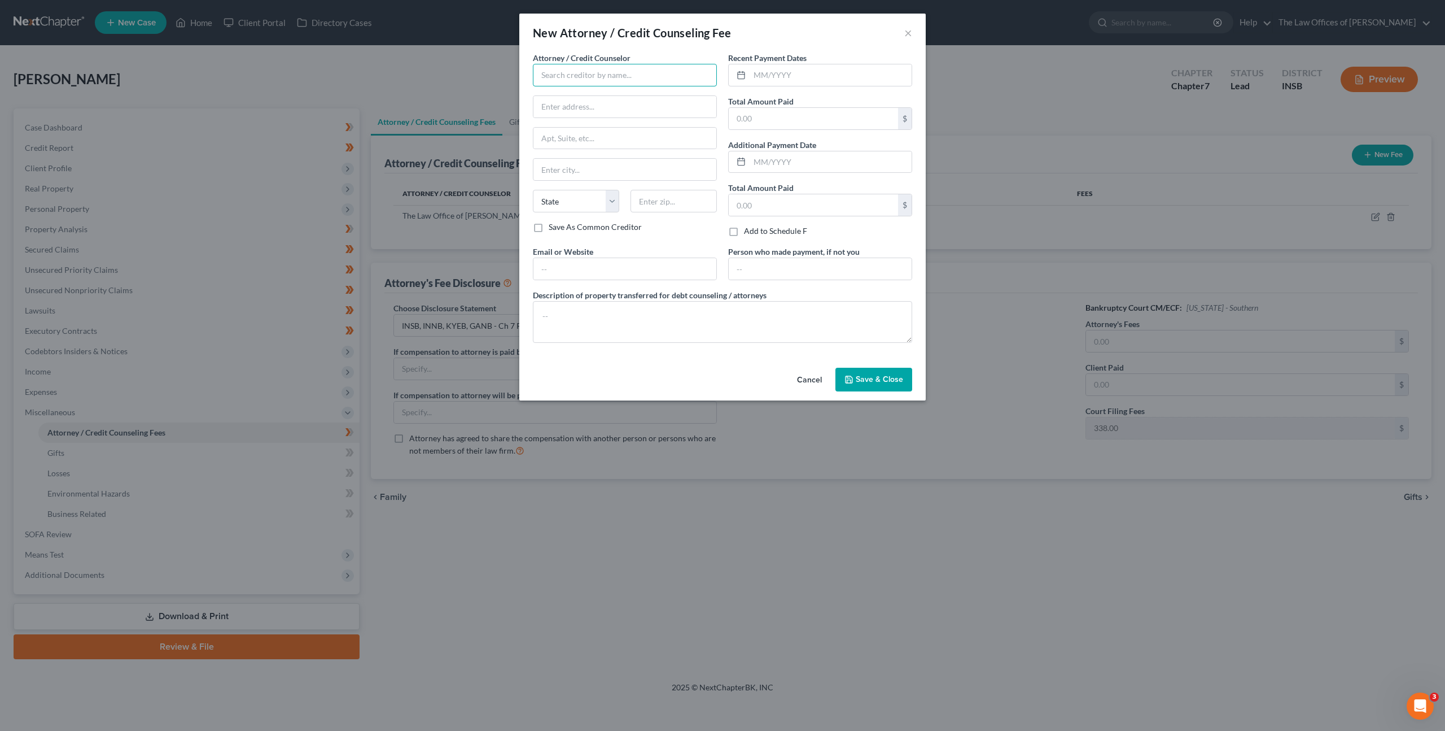
drag, startPoint x: 604, startPoint y: 82, endPoint x: 630, endPoint y: 81, distance: 26.0
click at [604, 81] on input "text" at bounding box center [625, 75] width 184 height 23
click at [588, 96] on div "The Law Office of [PERSON_NAME], LLC" at bounding box center [614, 94] width 145 height 11
type input "The Law Office of [PERSON_NAME], LLC"
type input "[STREET_ADDRESS]"
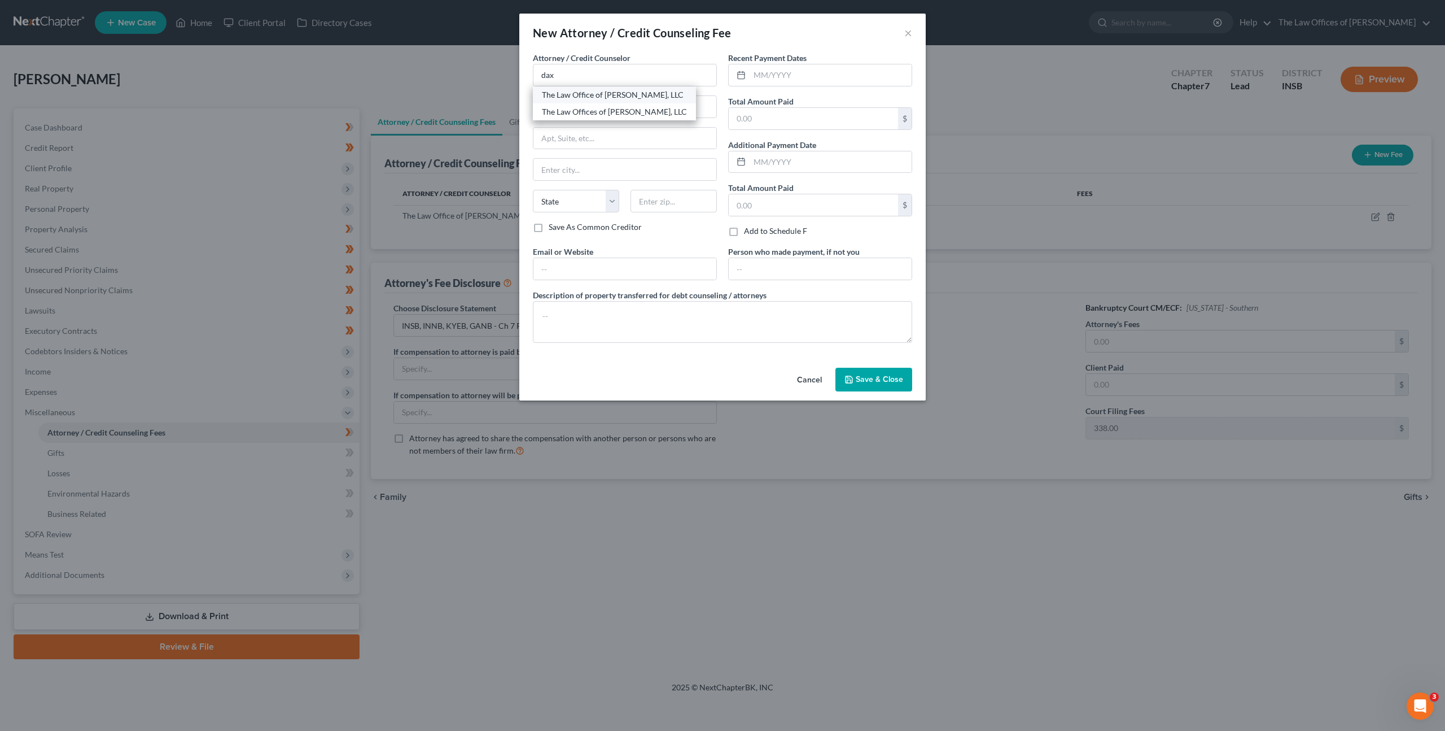
type input "Suite 111"
type input "[GEOGRAPHIC_DATA]"
select select "15"
type input "47708"
click at [763, 73] on input "text" at bounding box center [831, 74] width 162 height 21
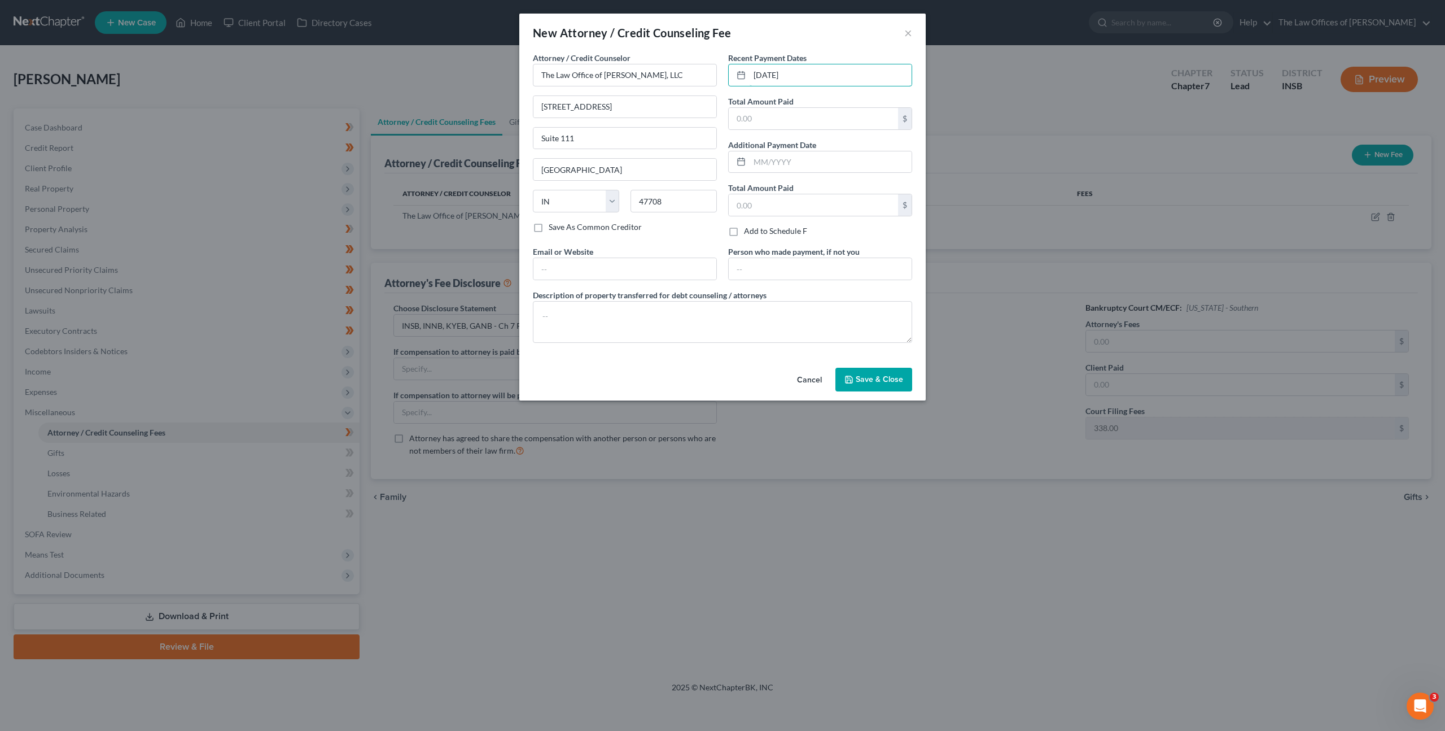
type input "[DATE]"
type input "499"
click at [656, 259] on input "text" at bounding box center [625, 268] width 183 height 21
type input "[EMAIL_ADDRESS][DOMAIN_NAME]"
paste textarea "$499.00 - Court Filing Fee $338.00, Credit Reports $38.25, Credit Counseling $1…"
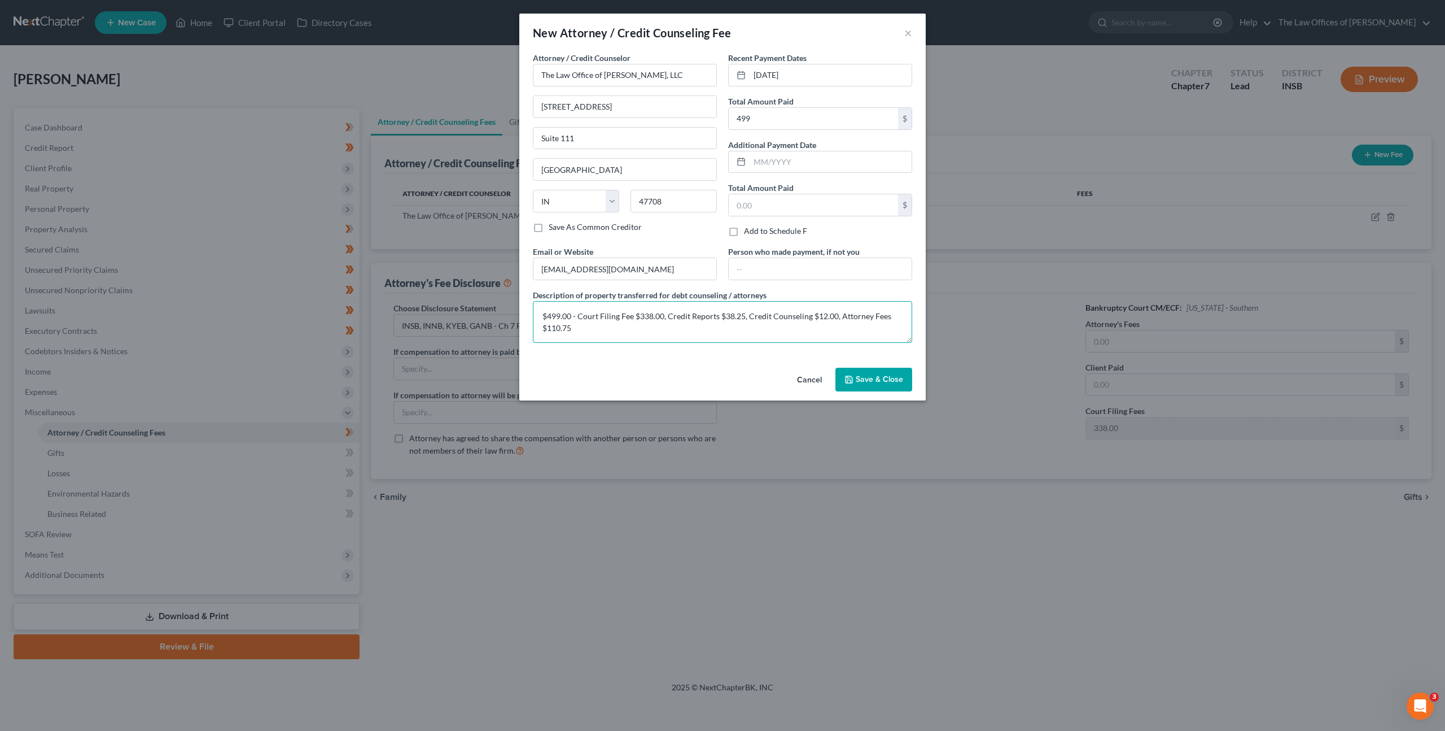
type textarea "$499.00 - Court Filing Fee $338.00, Credit Reports $38.25, Credit Counseling $1…"
click at [869, 379] on span "Save & Close" at bounding box center [879, 379] width 47 height 10
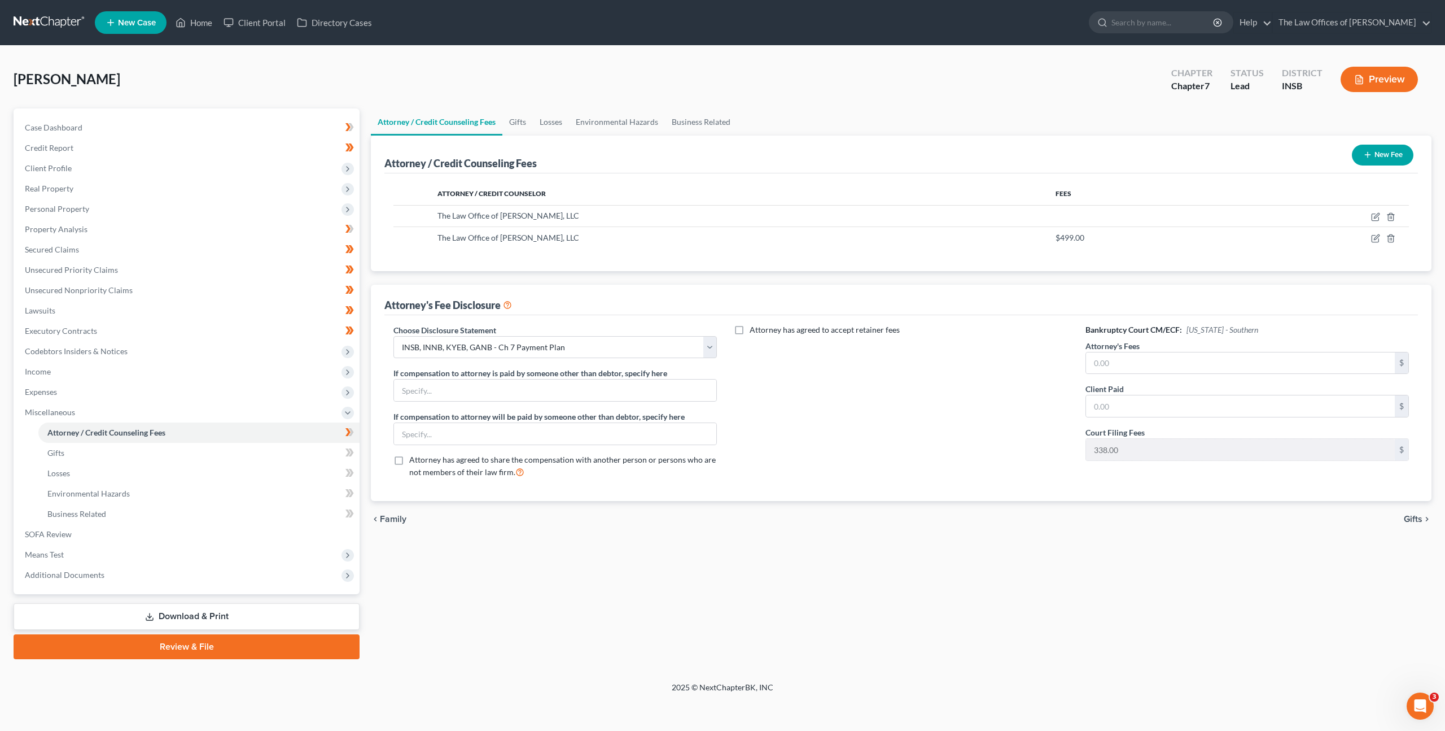
click at [1120, 381] on div "Bankruptcy Court CM/ECF: [US_STATE] - Southern Attorney's Fees $ Client Paid $ …" at bounding box center [1247, 405] width 346 height 163
click at [1098, 405] on input "text" at bounding box center [1240, 405] width 309 height 21
type input "110.75"
click at [1129, 361] on input "text" at bounding box center [1240, 362] width 309 height 21
type input "2,060.75"
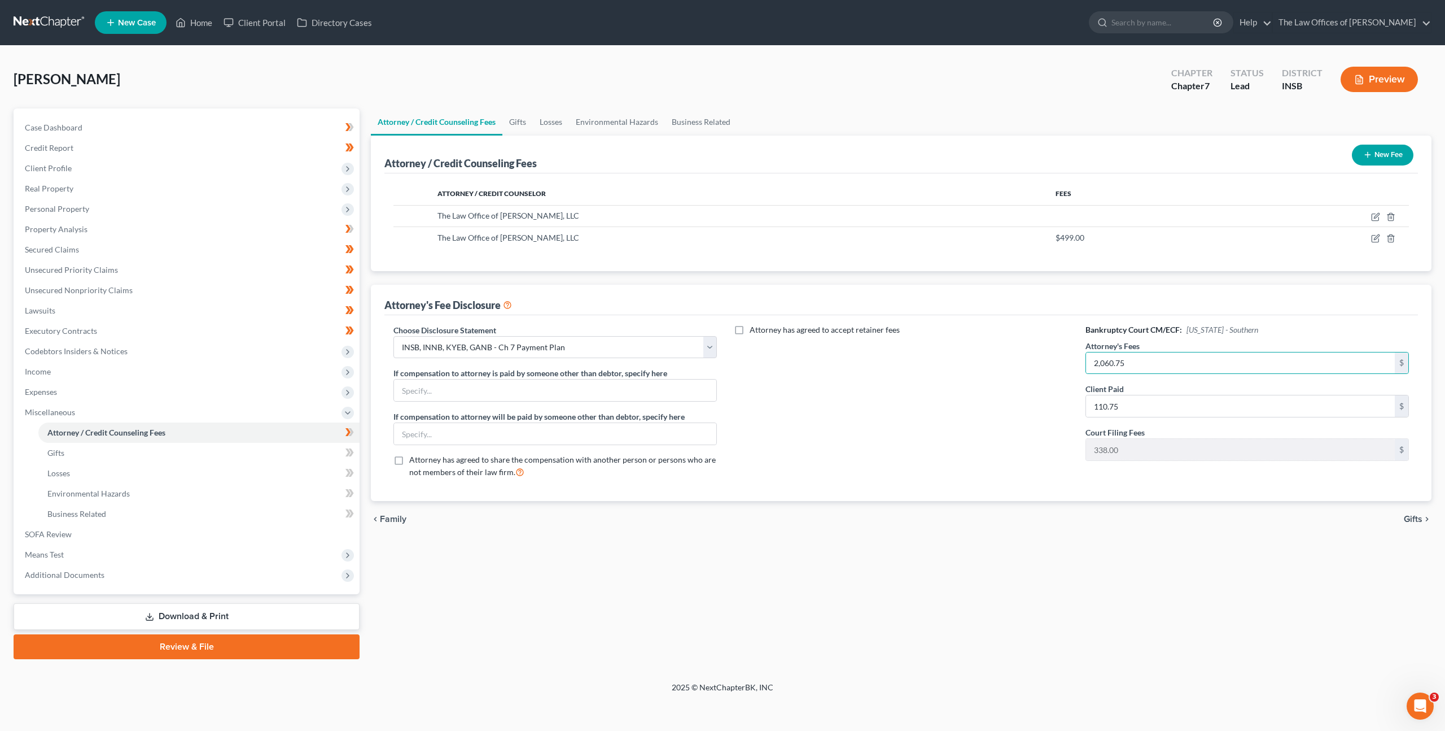
click at [995, 364] on div "Attorney has agreed to accept retainer fees" at bounding box center [901, 405] width 346 height 163
click at [348, 429] on icon at bounding box center [348, 432] width 5 height 8
click at [538, 570] on div "Attorney / Credit Counseling Fees Gifts Losses Environmental Hazards Business R…" at bounding box center [901, 383] width 1072 height 550
click at [164, 255] on link "Secured Claims" at bounding box center [188, 249] width 344 height 20
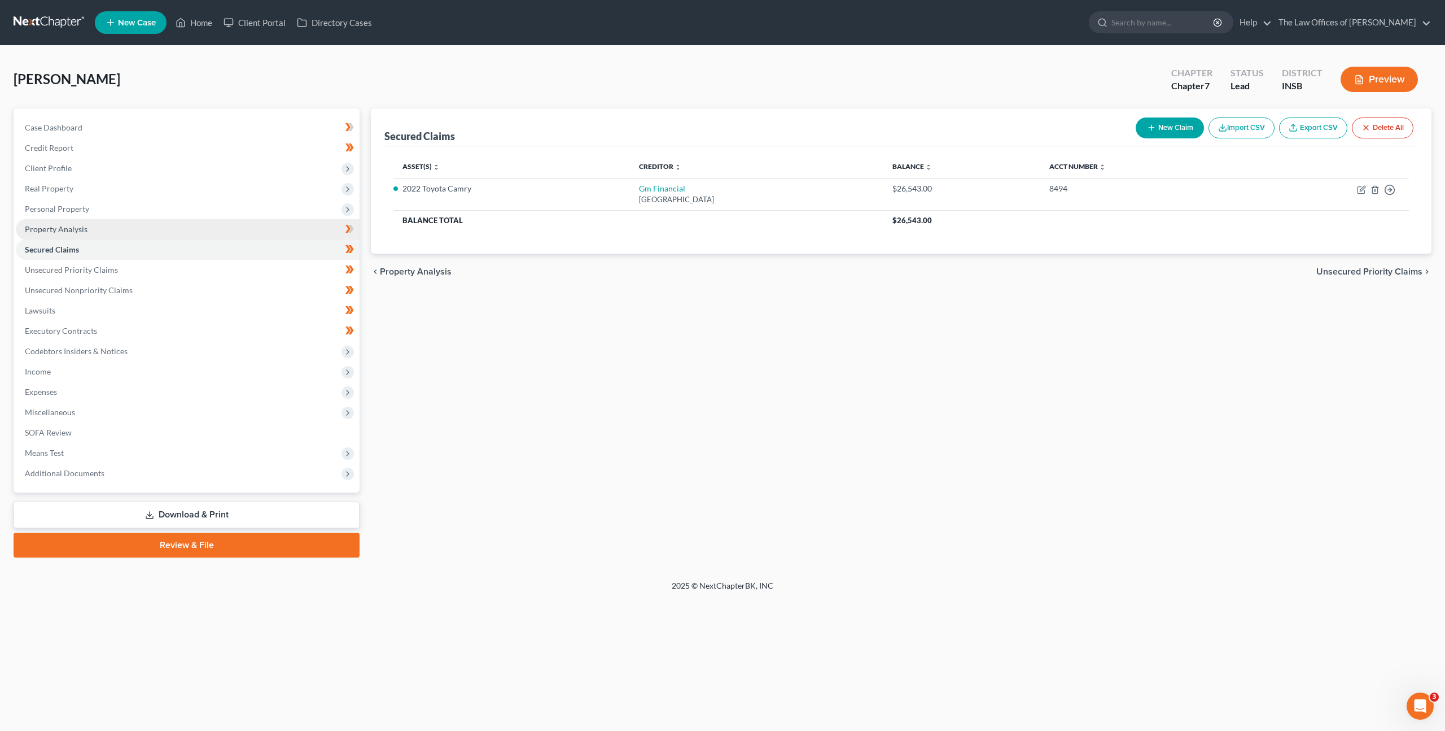
click at [151, 228] on link "Property Analysis" at bounding box center [188, 229] width 344 height 20
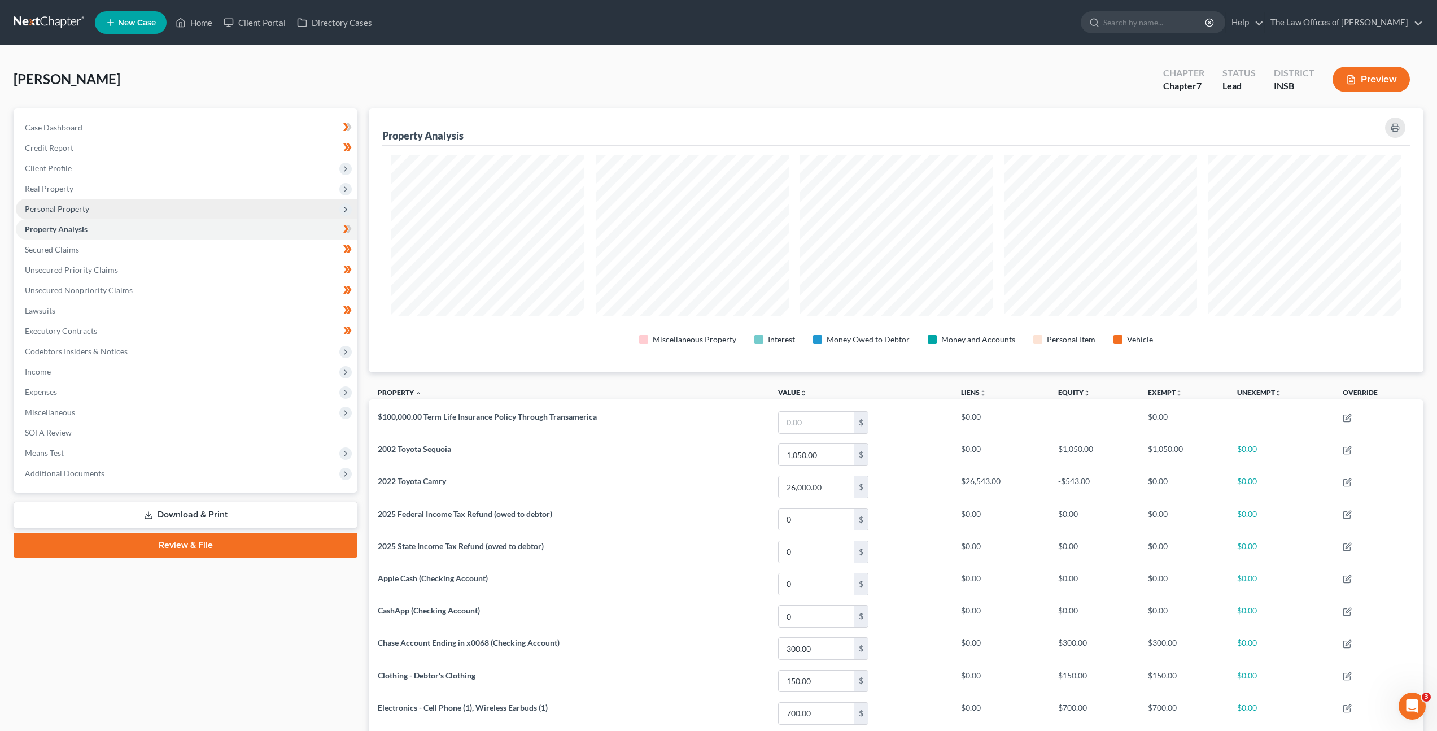
scroll to position [264, 1055]
click at [152, 211] on span "Personal Property" at bounding box center [187, 209] width 342 height 20
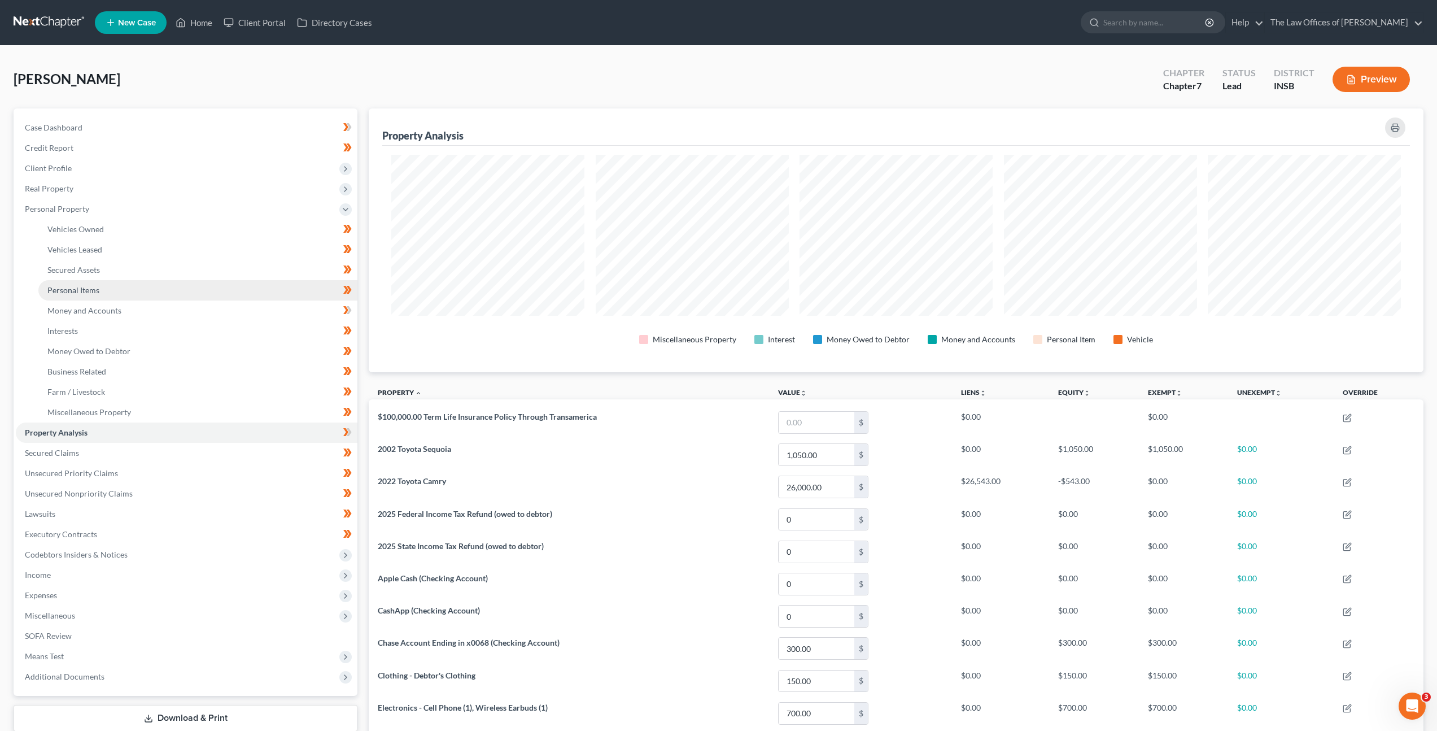
click at [124, 296] on link "Personal Items" at bounding box center [197, 290] width 319 height 20
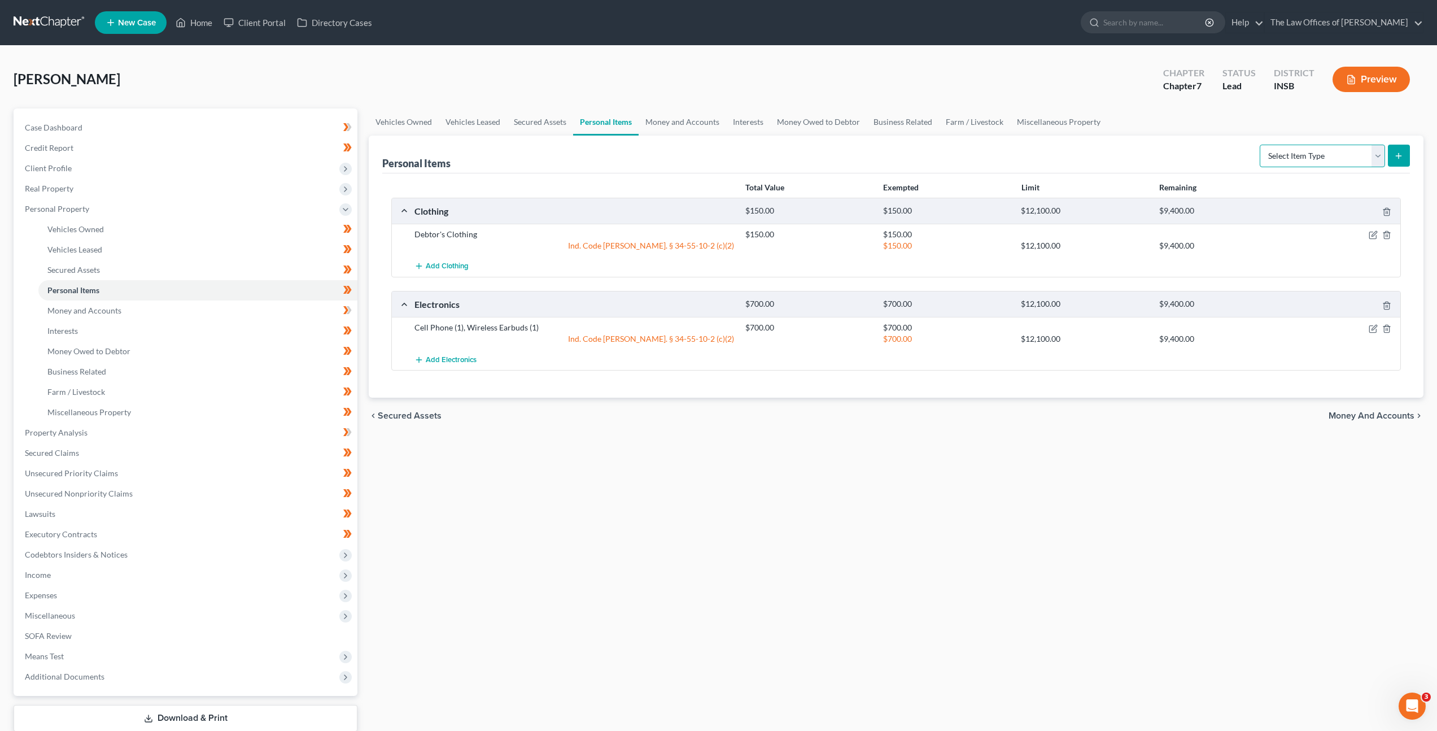
click at [1324, 159] on select "Select Item Type Clothing Collectibles Of Value Electronics Firearms Household …" at bounding box center [1322, 156] width 125 height 23
select select "collectibles_of_value"
click at [1261, 145] on select "Select Item Type Clothing Collectibles Of Value Electronics Firearms Household …" at bounding box center [1322, 156] width 125 height 23
click at [1390, 155] on button "submit" at bounding box center [1399, 156] width 22 height 22
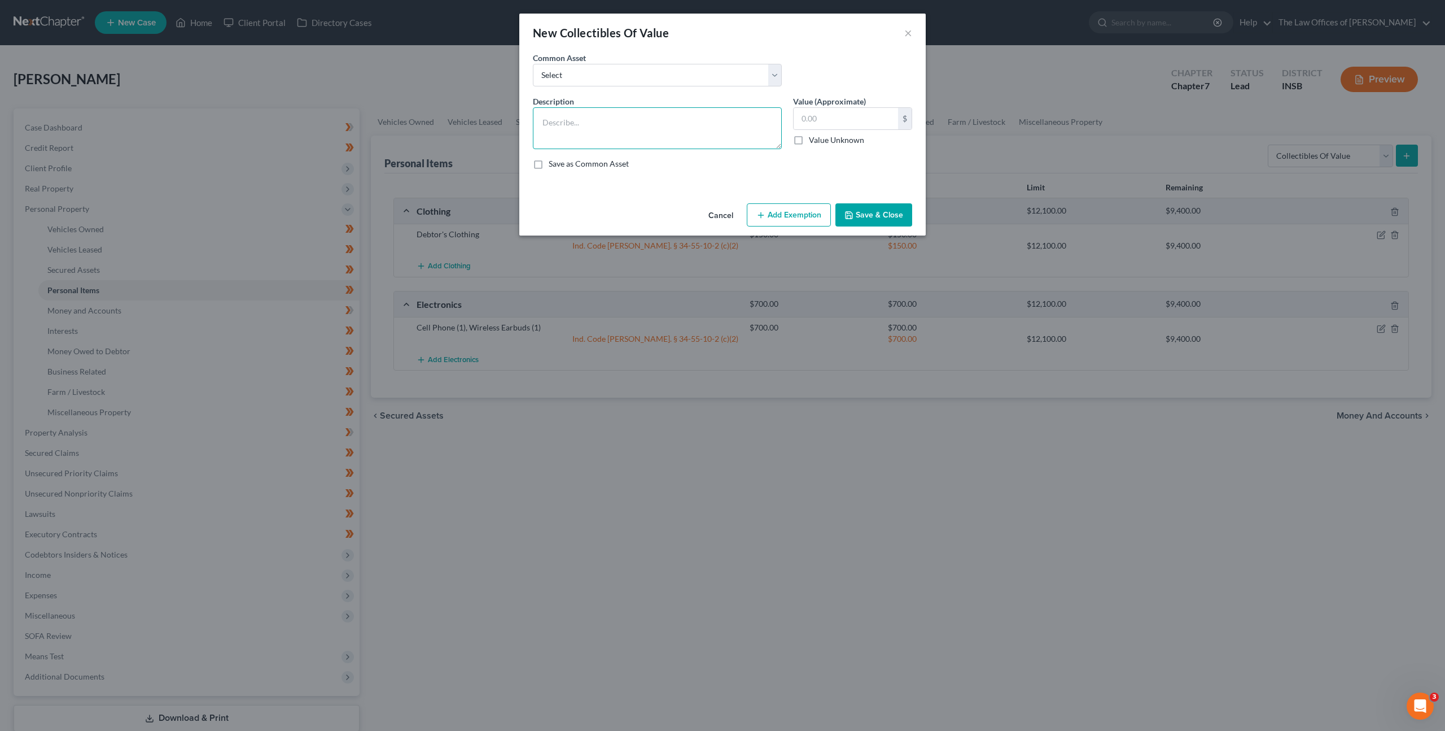
click at [681, 143] on textarea at bounding box center [657, 128] width 249 height 42
type textarea "Shoe Collection"
click at [841, 123] on input "text" at bounding box center [846, 118] width 104 height 21
type input "800"
click at [785, 222] on button "Add Exemption" at bounding box center [789, 215] width 84 height 24
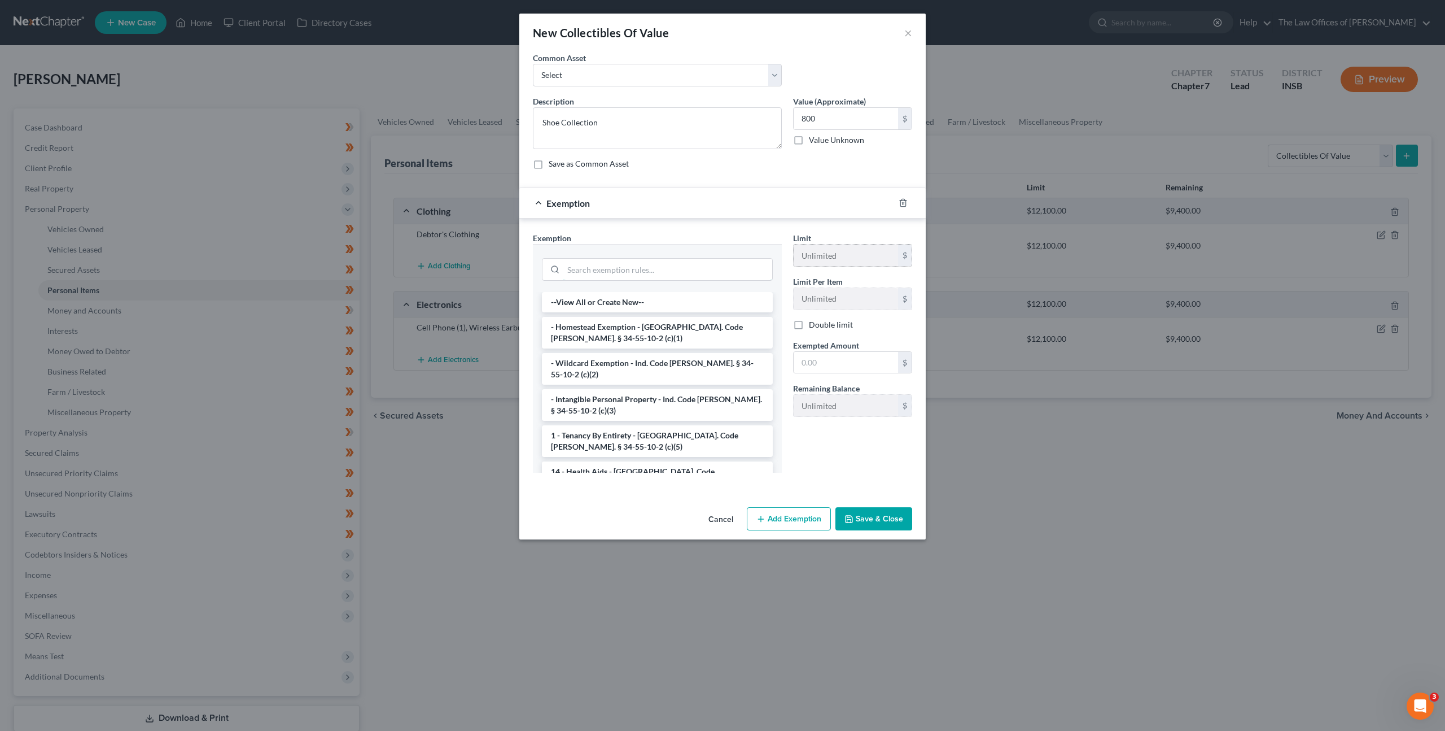
drag, startPoint x: 705, startPoint y: 276, endPoint x: 818, endPoint y: 260, distance: 114.1
click at [707, 274] on input "search" at bounding box center [667, 269] width 209 height 21
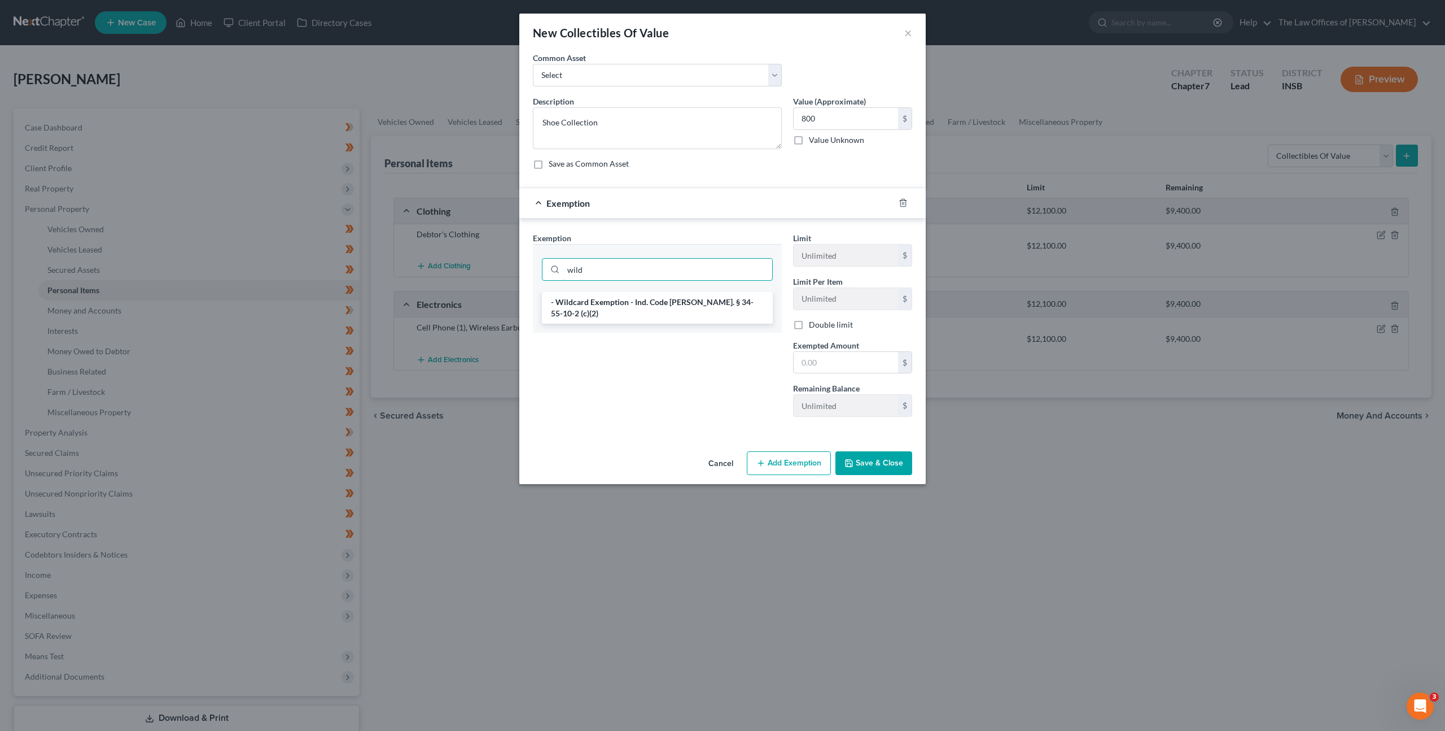
type input "wild"
drag, startPoint x: 600, startPoint y: 314, endPoint x: 605, endPoint y: 312, distance: 5.8
click at [604, 312] on div "- Wildcard Exemption - Ind. Code [PERSON_NAME]. § 34-55-10-2 (c)(2)" at bounding box center [657, 312] width 249 height 41
click at [610, 308] on li "- Wildcard Exemption - Ind. Code [PERSON_NAME]. § 34-55-10-2 (c)(2)" at bounding box center [657, 308] width 231 height 32
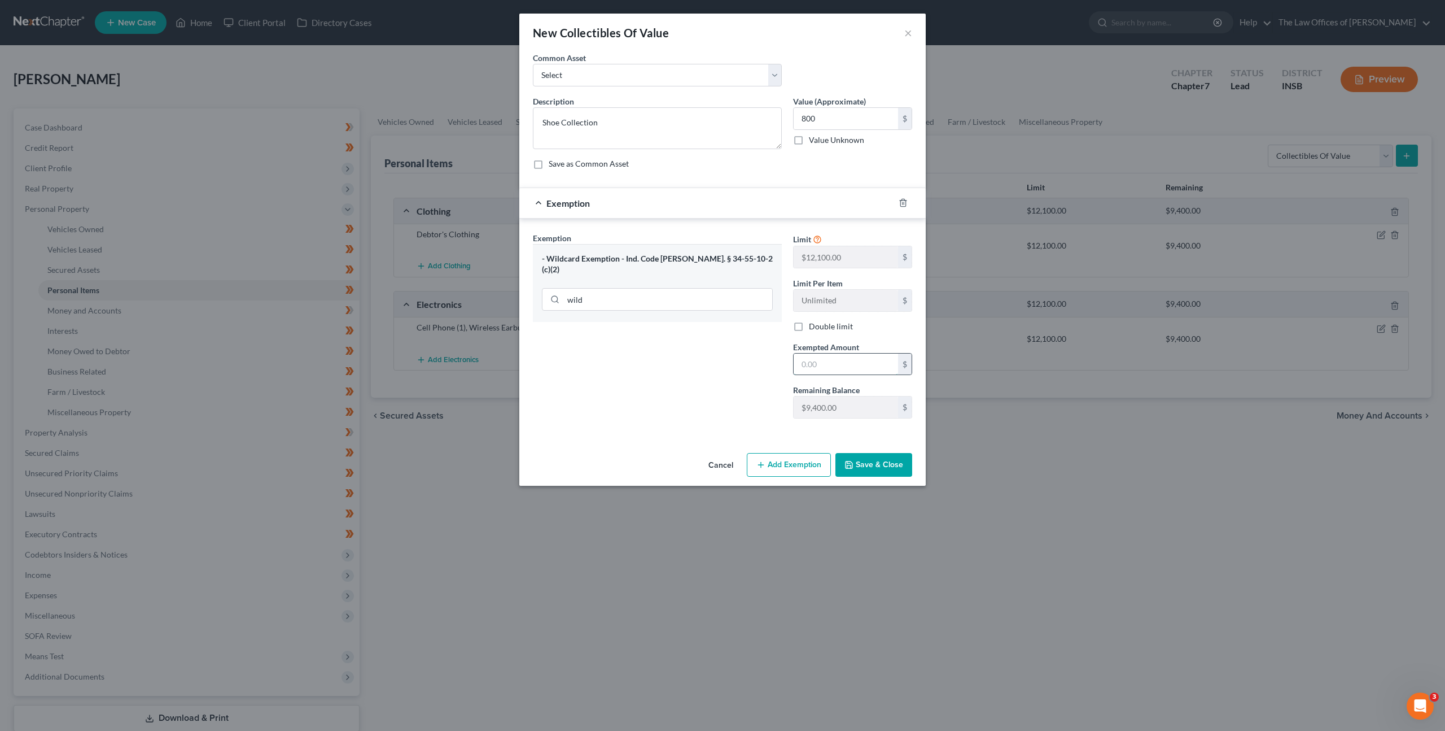
click at [803, 357] on input "text" at bounding box center [846, 363] width 104 height 21
type input "800"
drag, startPoint x: 849, startPoint y: 454, endPoint x: 866, endPoint y: 431, distance: 28.7
click at [850, 453] on button "Save & Close" at bounding box center [874, 465] width 77 height 24
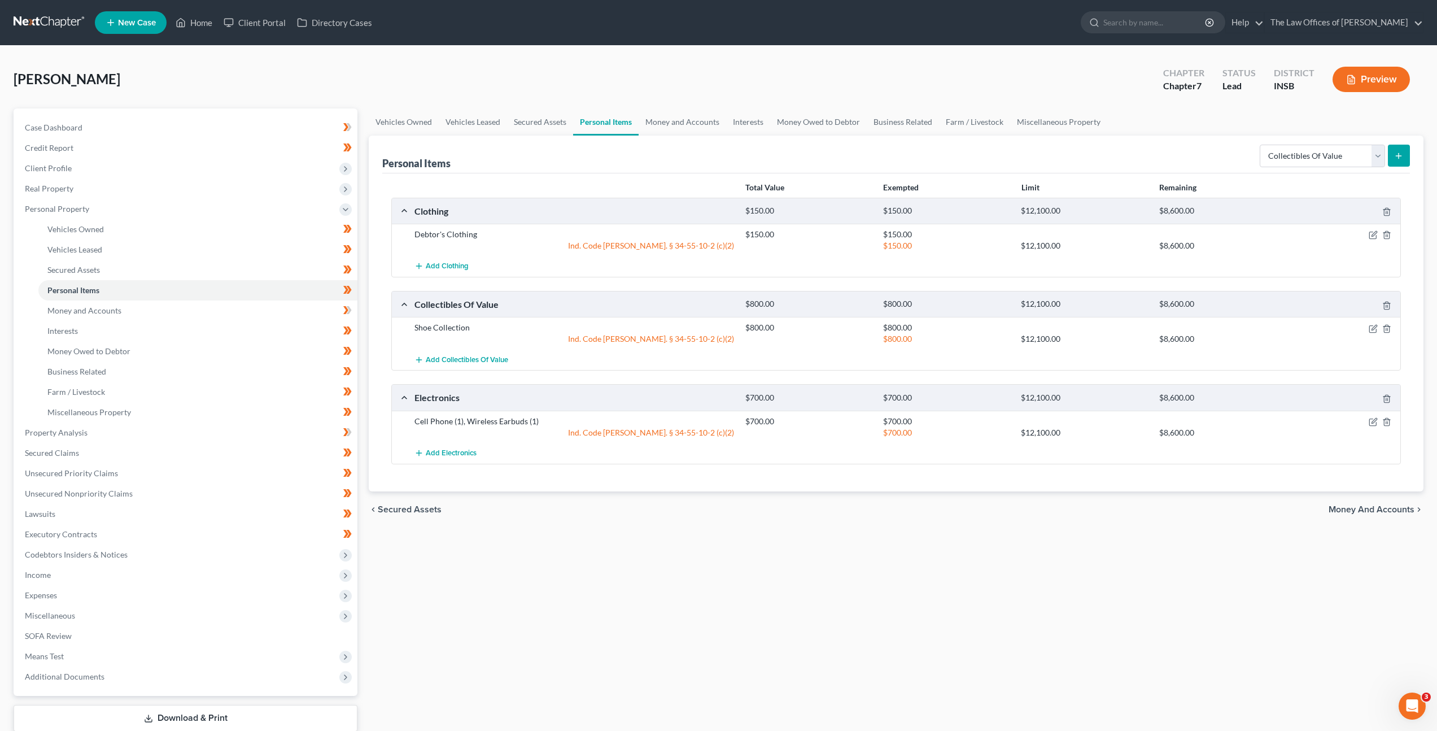
click at [811, 490] on div "Total Value Exempted Limit Remaining Clothing $150.00 $150.00 $12,100.00 $8,600…" at bounding box center [896, 332] width 1028 height 318
click at [302, 305] on link "Money and Accounts" at bounding box center [197, 310] width 319 height 20
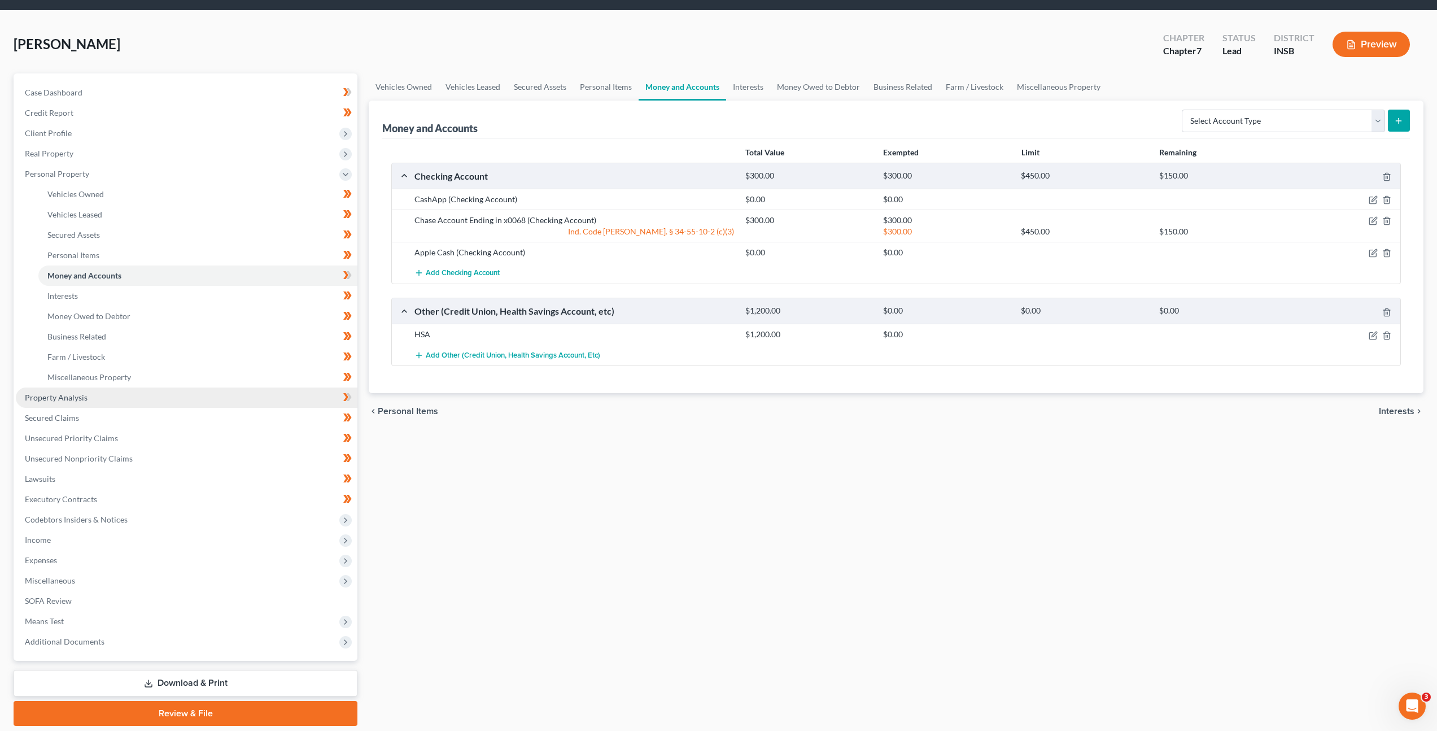
scroll to position [36, 0]
click at [695, 483] on div "Vehicles Owned Vehicles Leased Secured Assets Personal Items Money and Accounts…" at bounding box center [896, 399] width 1066 height 652
click at [871, 495] on div "Vehicles Owned Vehicles Leased Secured Assets Personal Items Money and Accounts…" at bounding box center [896, 399] width 1066 height 652
click at [1372, 335] on icon "button" at bounding box center [1373, 333] width 5 height 5
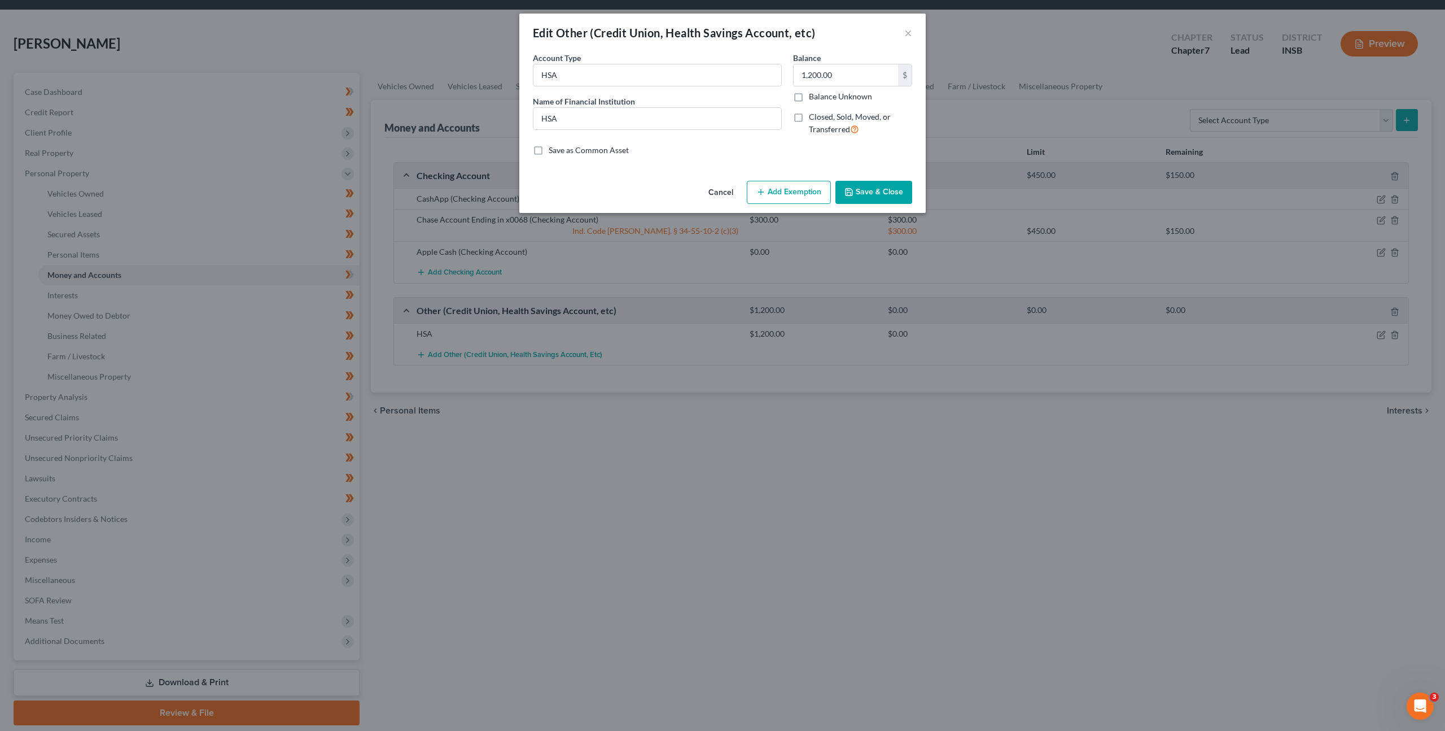
click at [763, 187] on icon "button" at bounding box center [761, 191] width 9 height 9
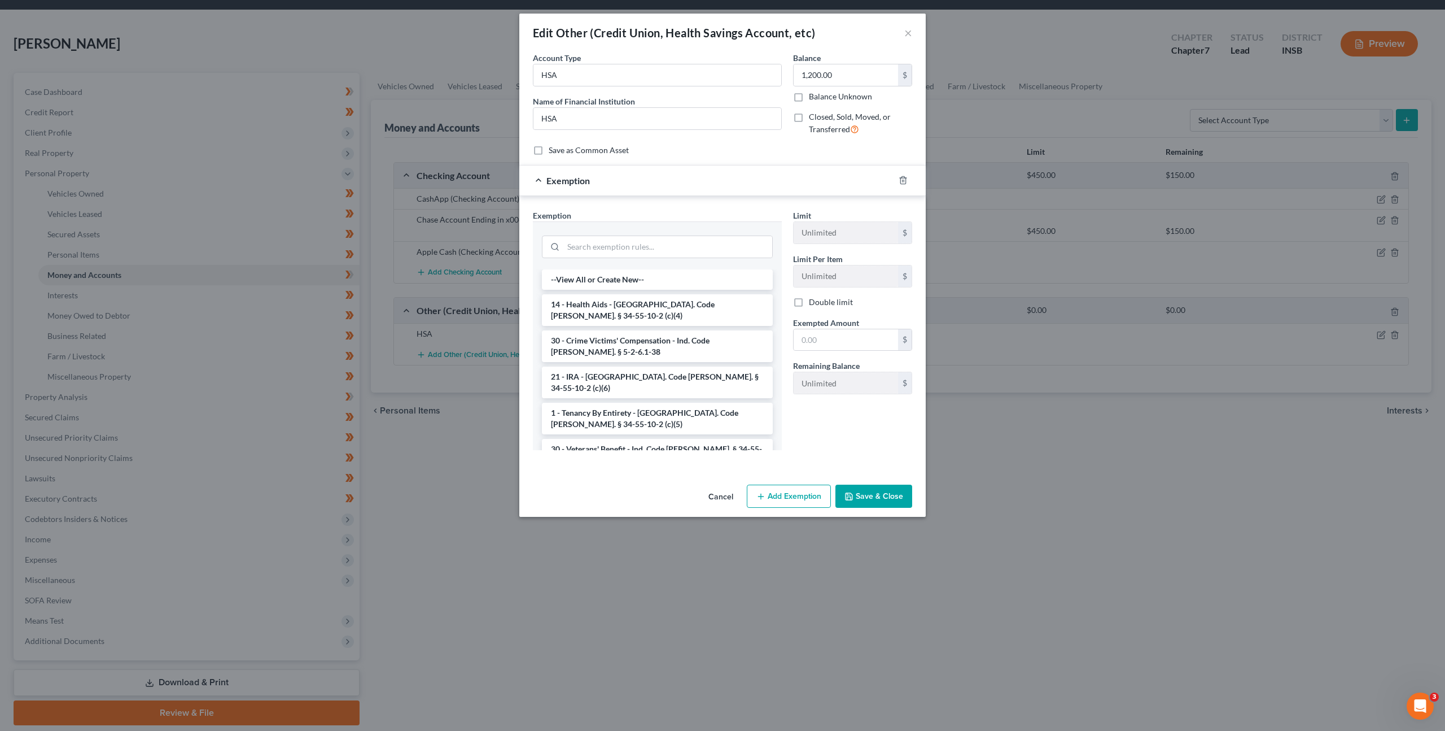
click at [720, 496] on button "Cancel" at bounding box center [721, 497] width 43 height 23
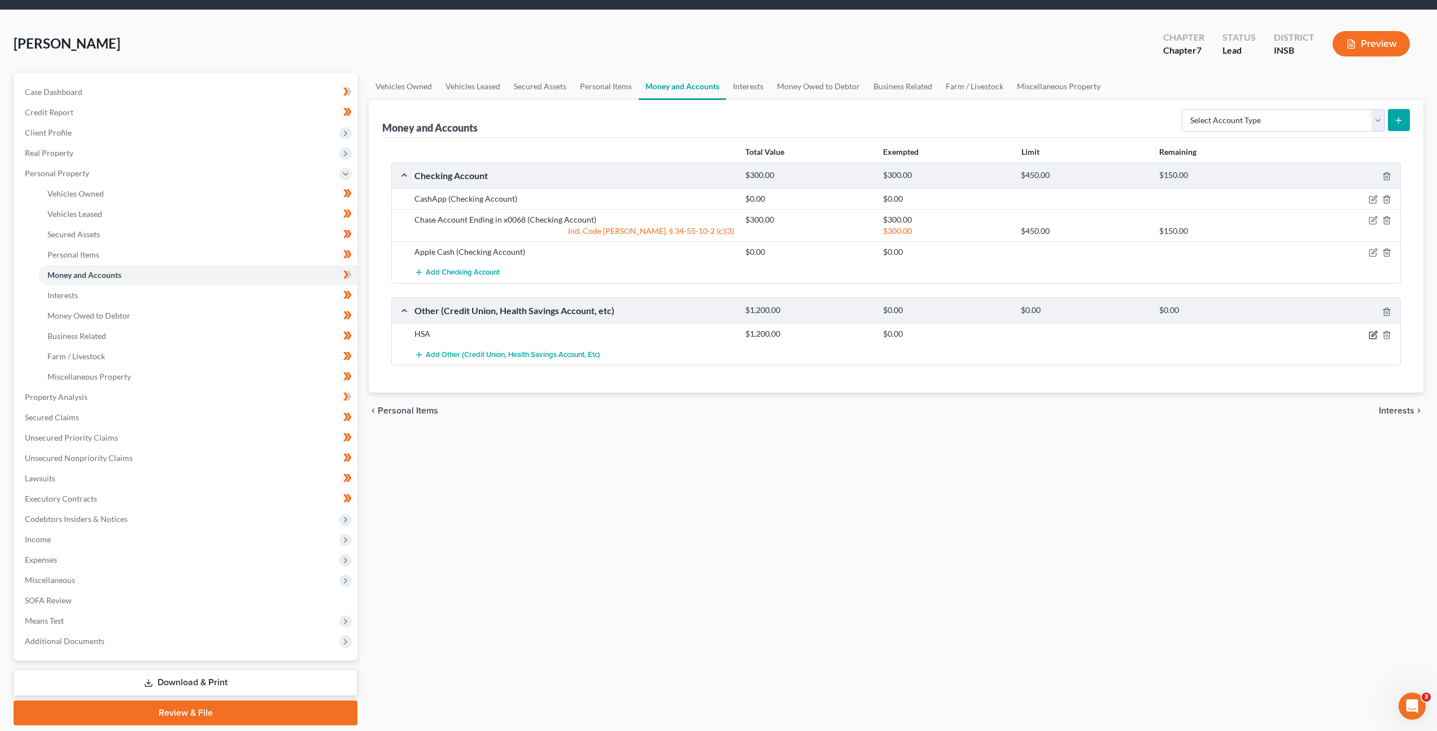
click at [1369, 331] on icon "button" at bounding box center [1372, 334] width 7 height 7
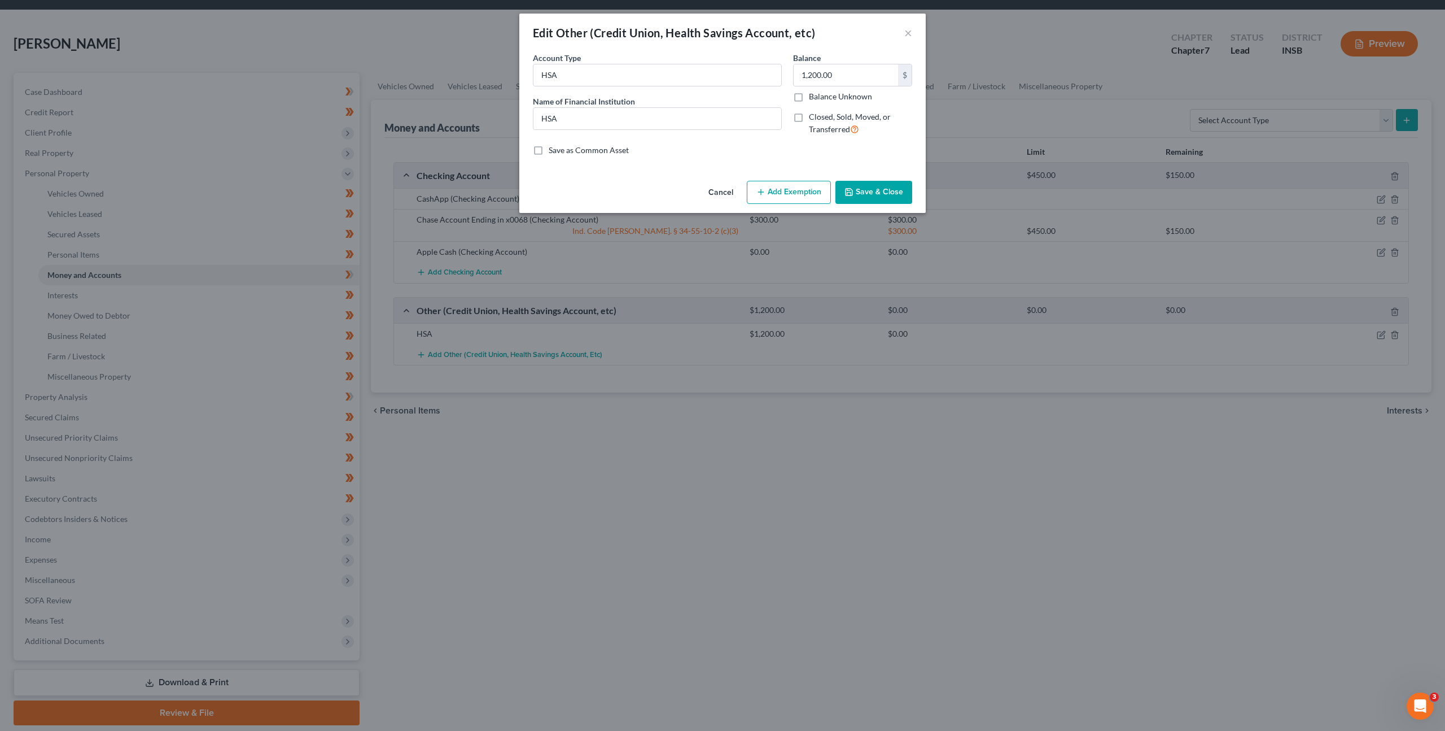
click at [770, 184] on button "Add Exemption" at bounding box center [789, 193] width 84 height 24
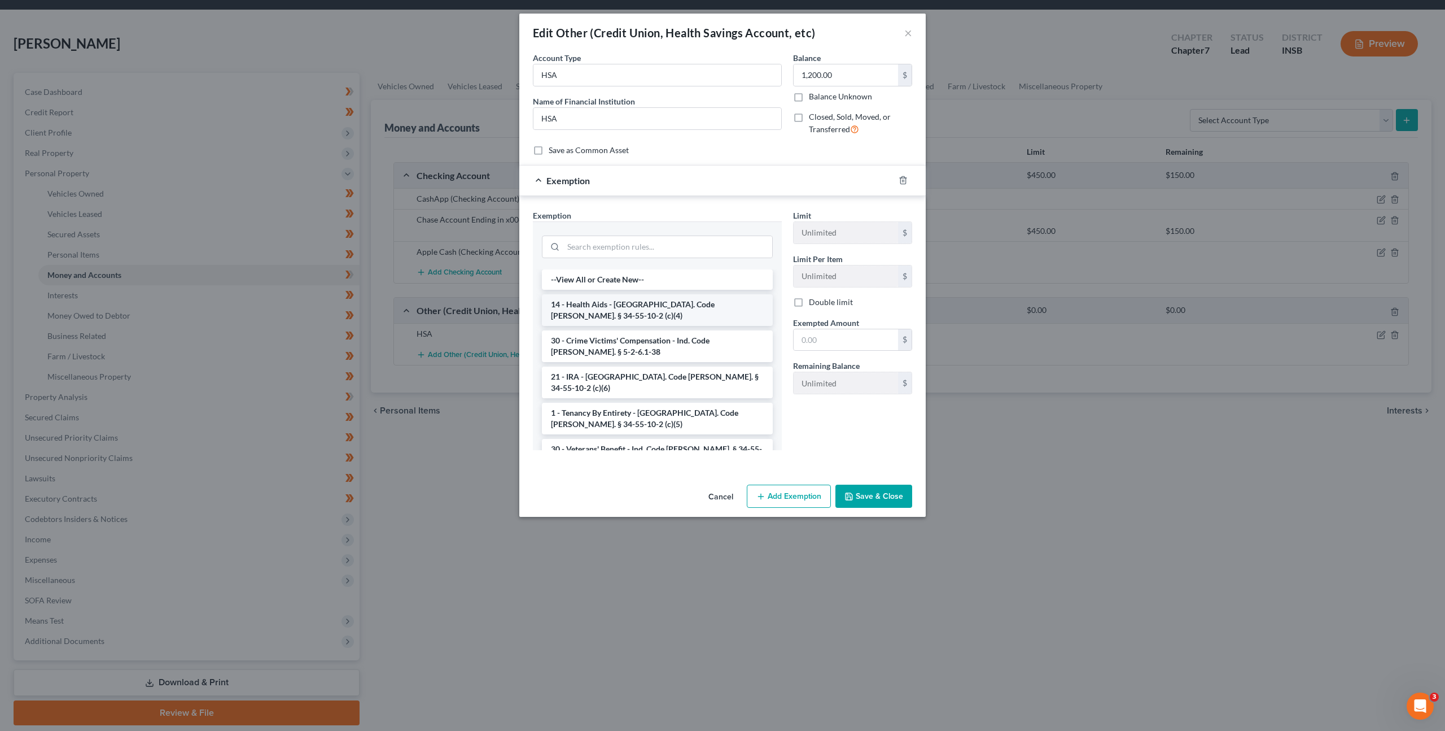
click at [647, 301] on li "14 - Health Aids - [GEOGRAPHIC_DATA]. Code [PERSON_NAME]. § 34-55-10-2 (c)(4)" at bounding box center [657, 310] width 231 height 32
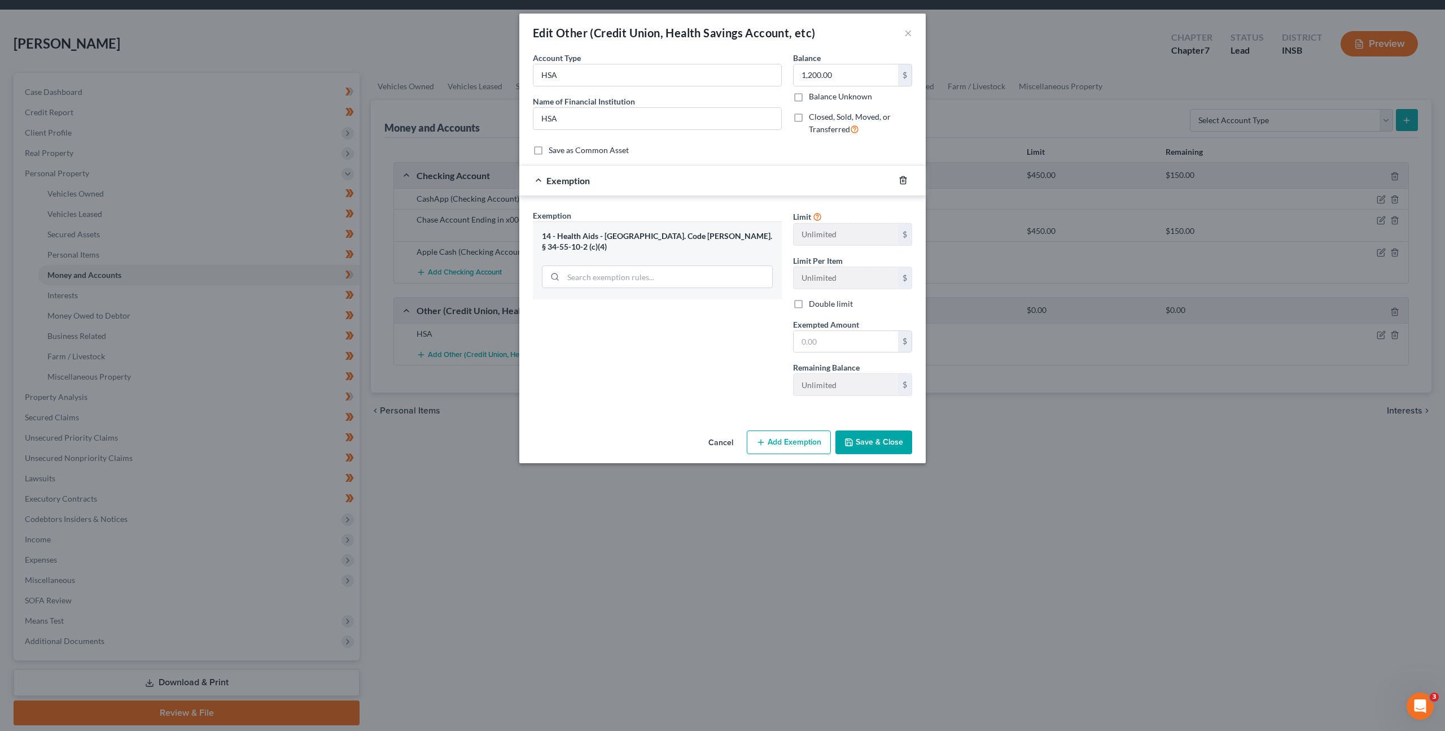
click at [901, 184] on icon "button" at bounding box center [903, 180] width 5 height 7
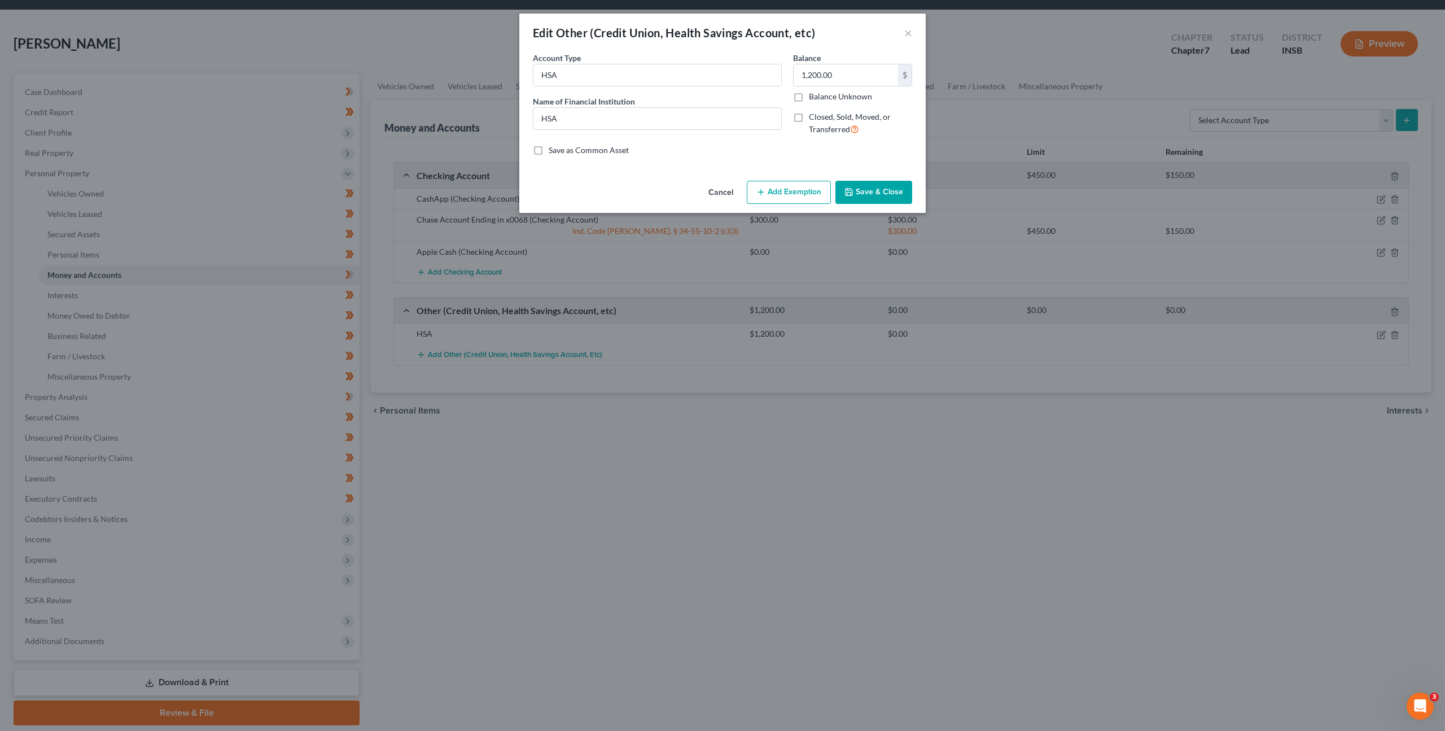
click at [889, 195] on button "Save & Close" at bounding box center [874, 193] width 77 height 24
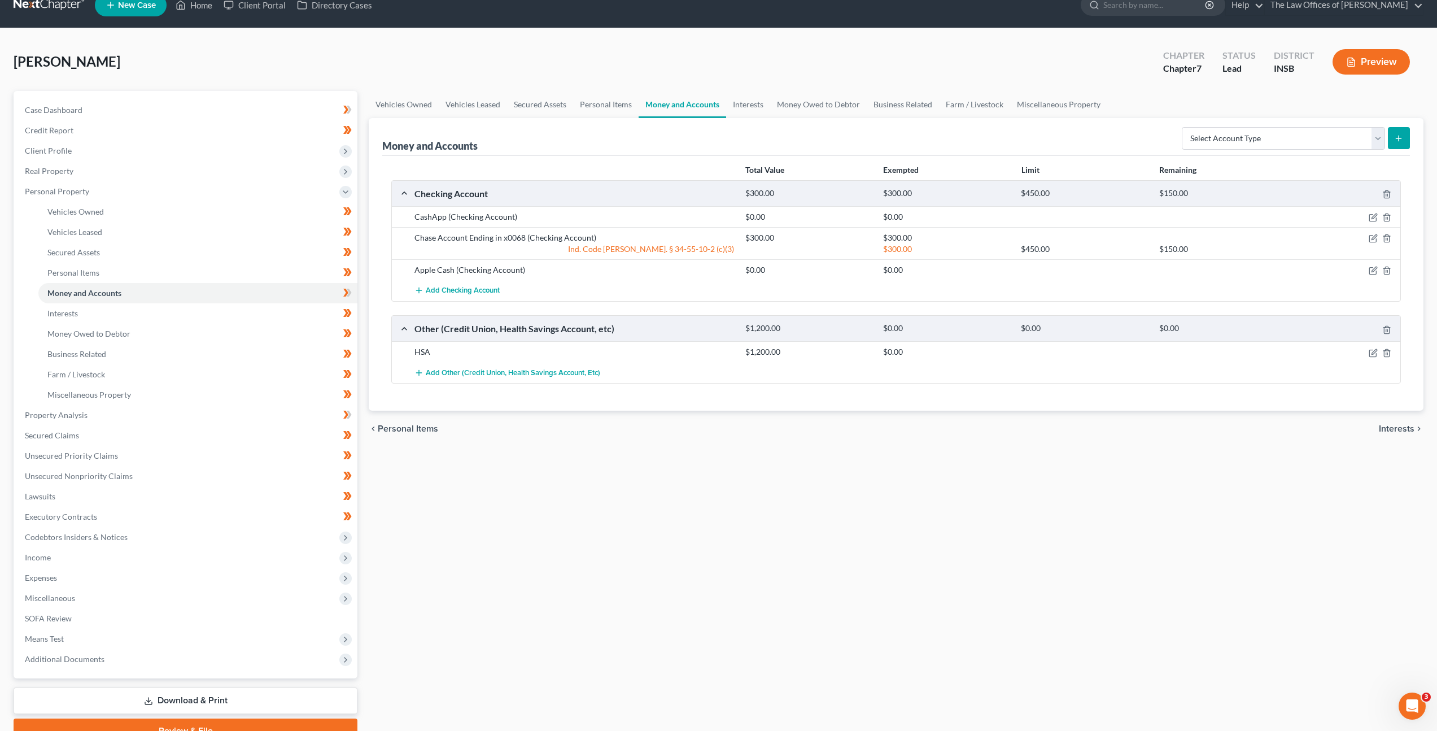
scroll to position [0, 0]
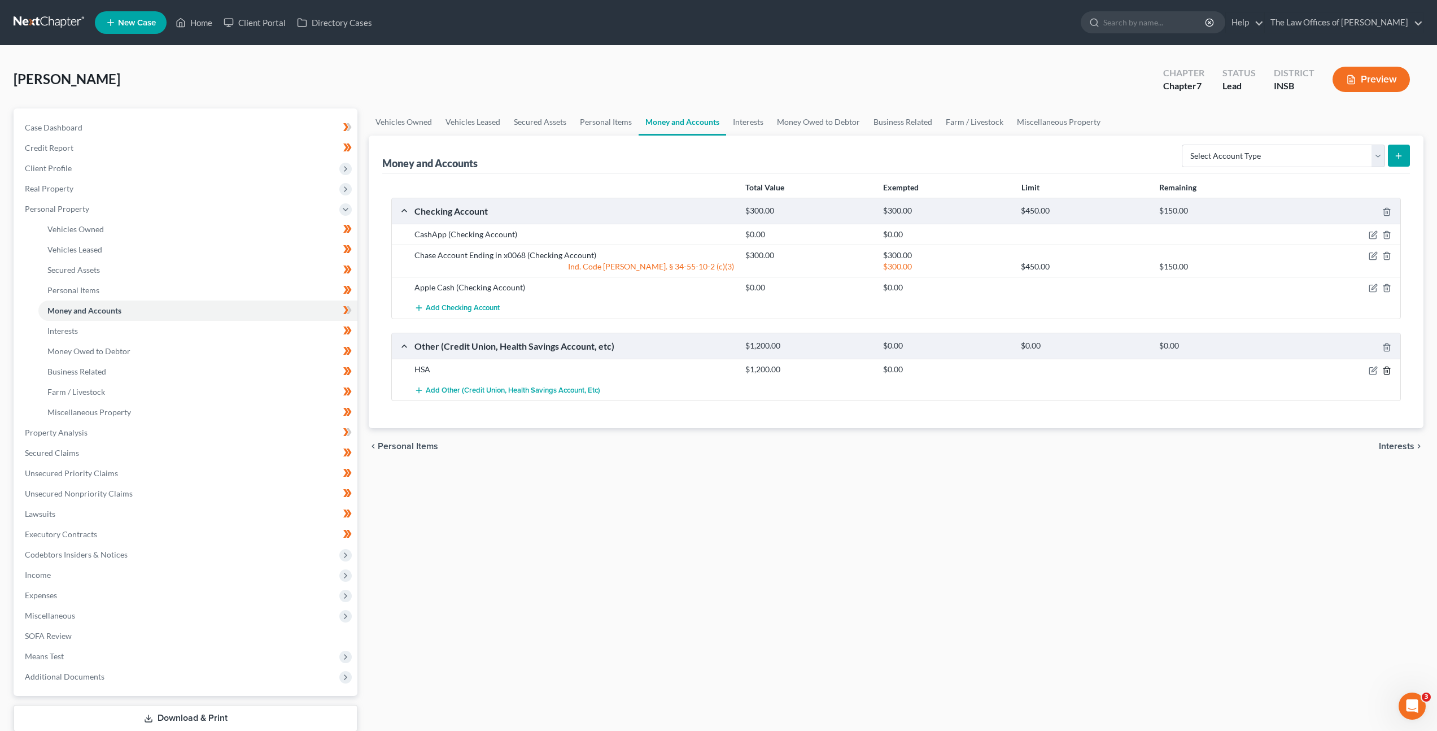
click at [1384, 372] on icon "button" at bounding box center [1386, 369] width 5 height 7
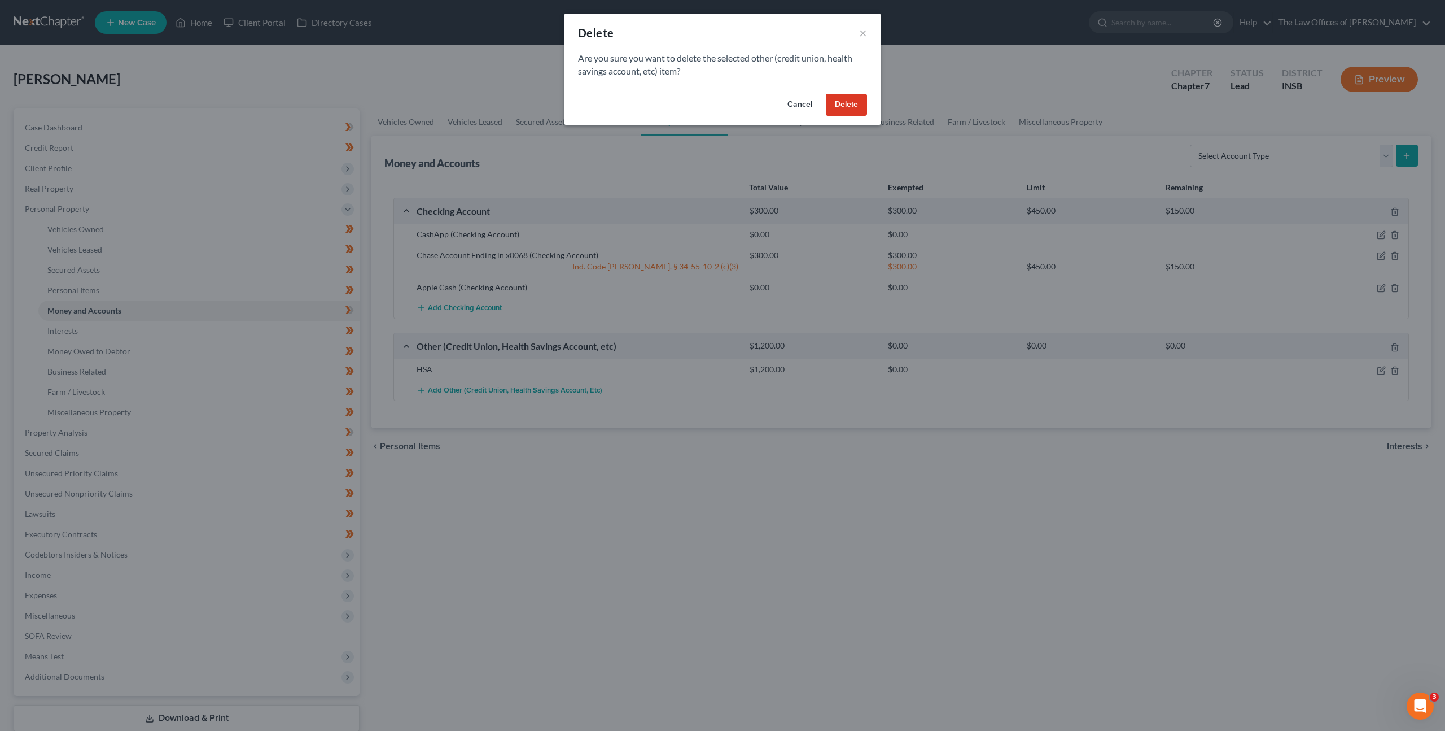
click at [796, 104] on button "Cancel" at bounding box center [800, 105] width 43 height 23
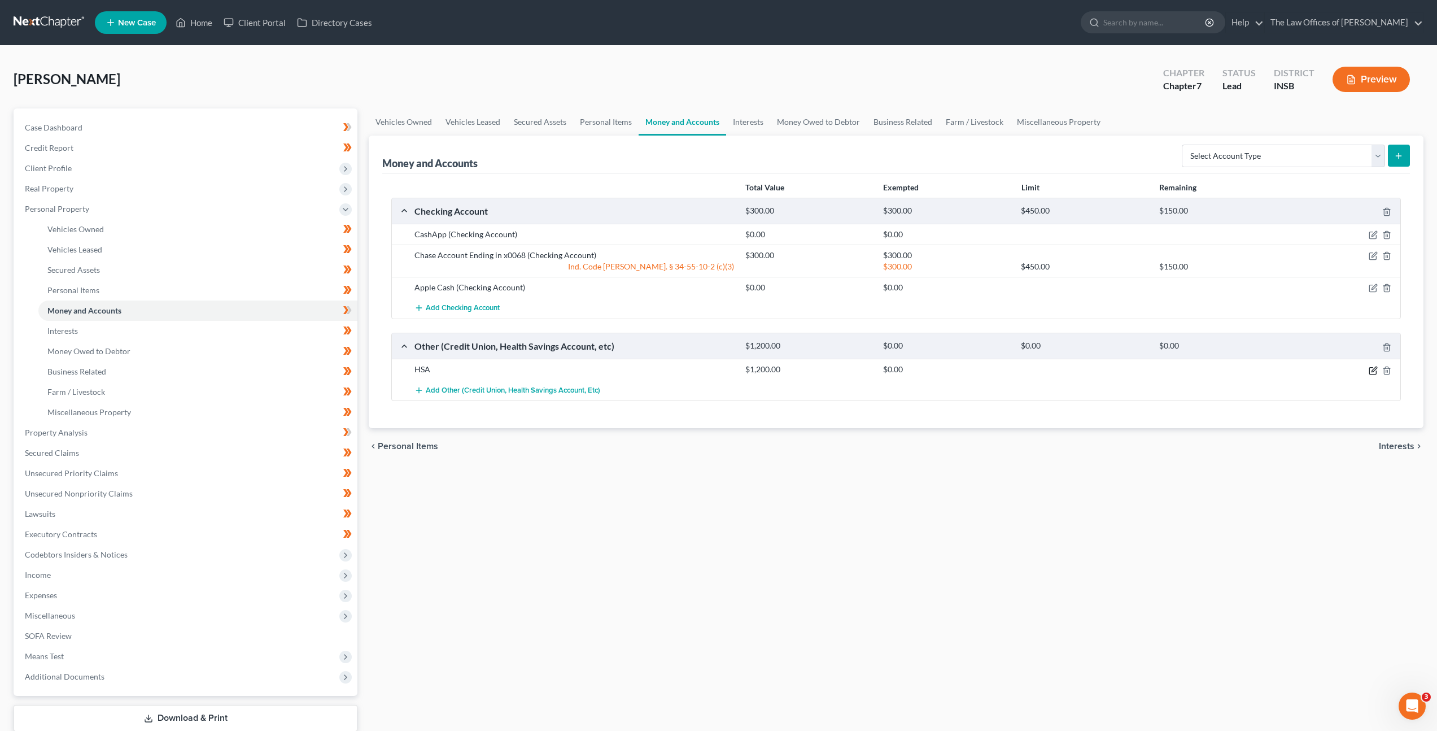
click at [1369, 369] on icon "button" at bounding box center [1372, 370] width 7 height 7
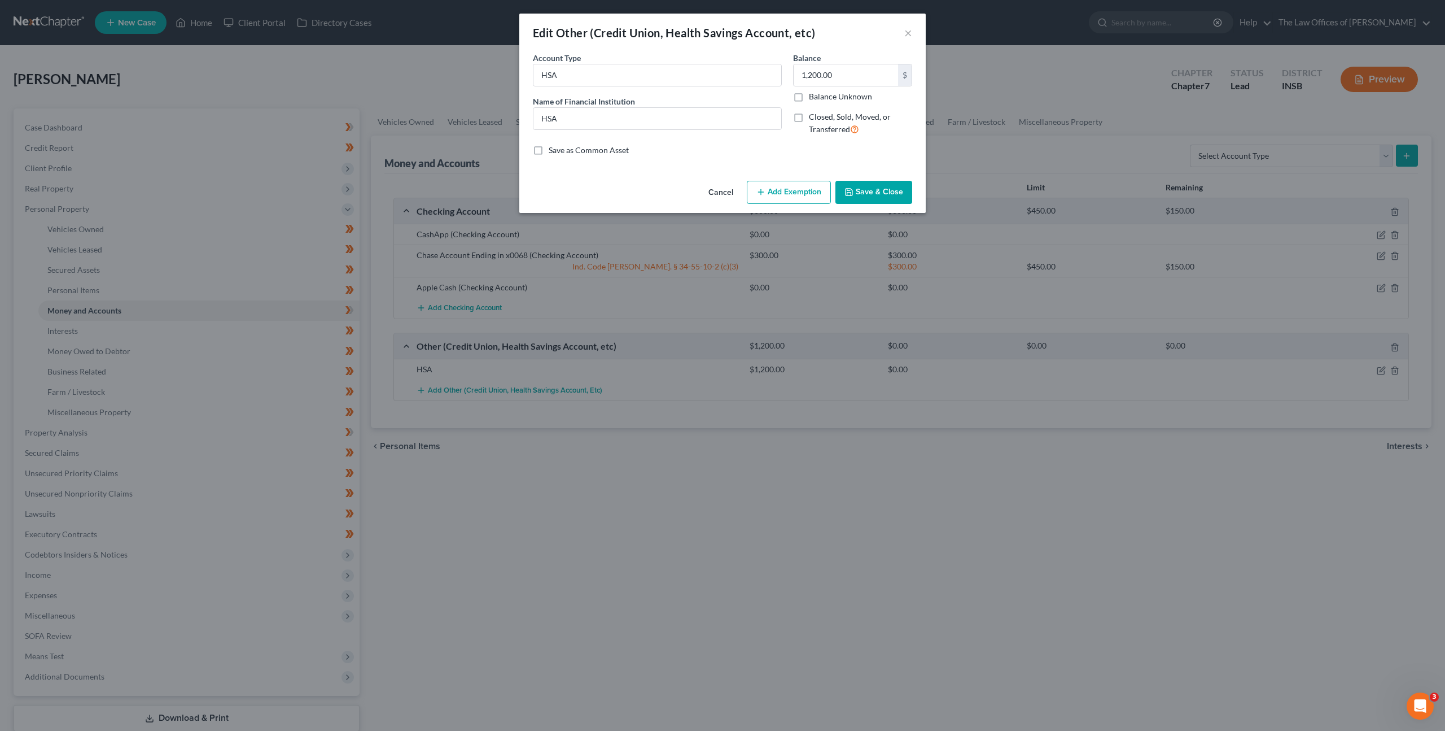
click at [777, 185] on button "Add Exemption" at bounding box center [789, 193] width 84 height 24
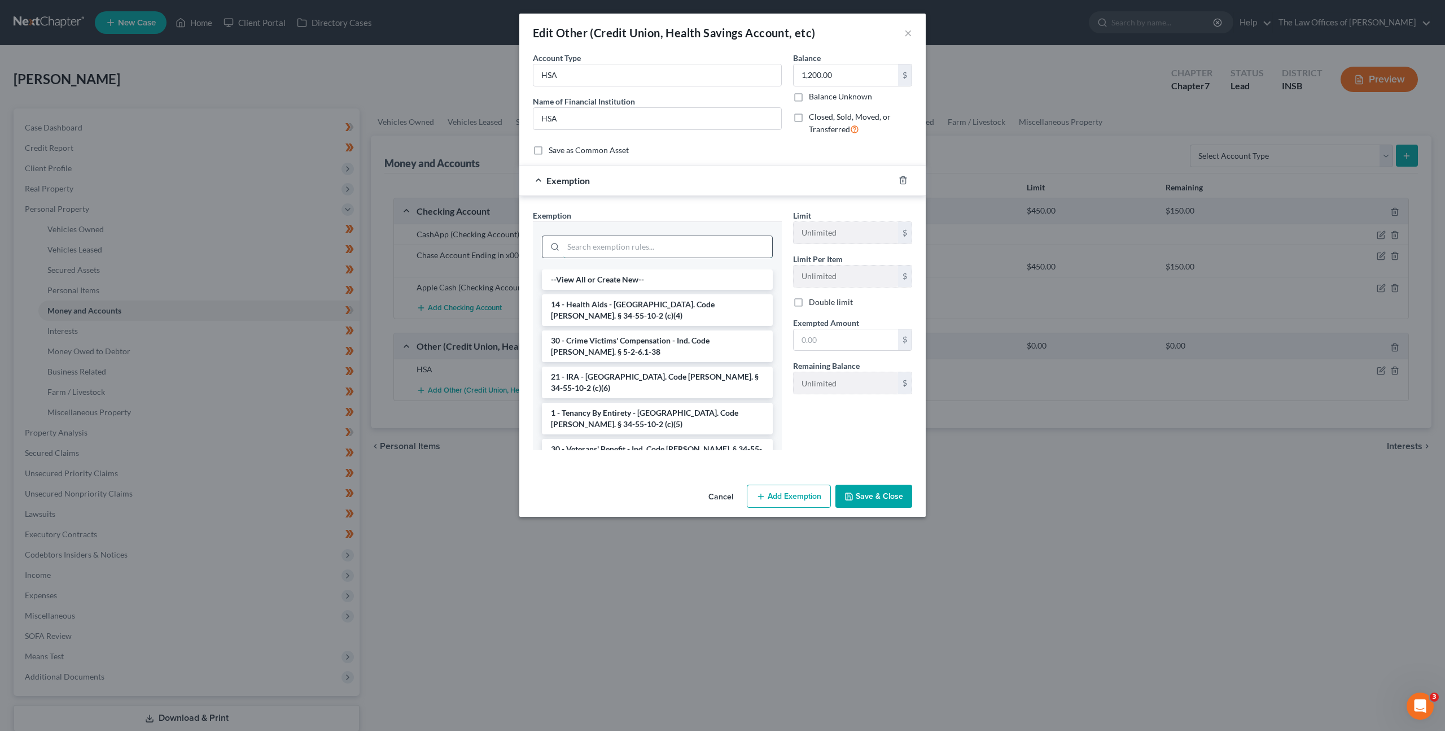
click at [697, 238] on input "search" at bounding box center [667, 246] width 209 height 21
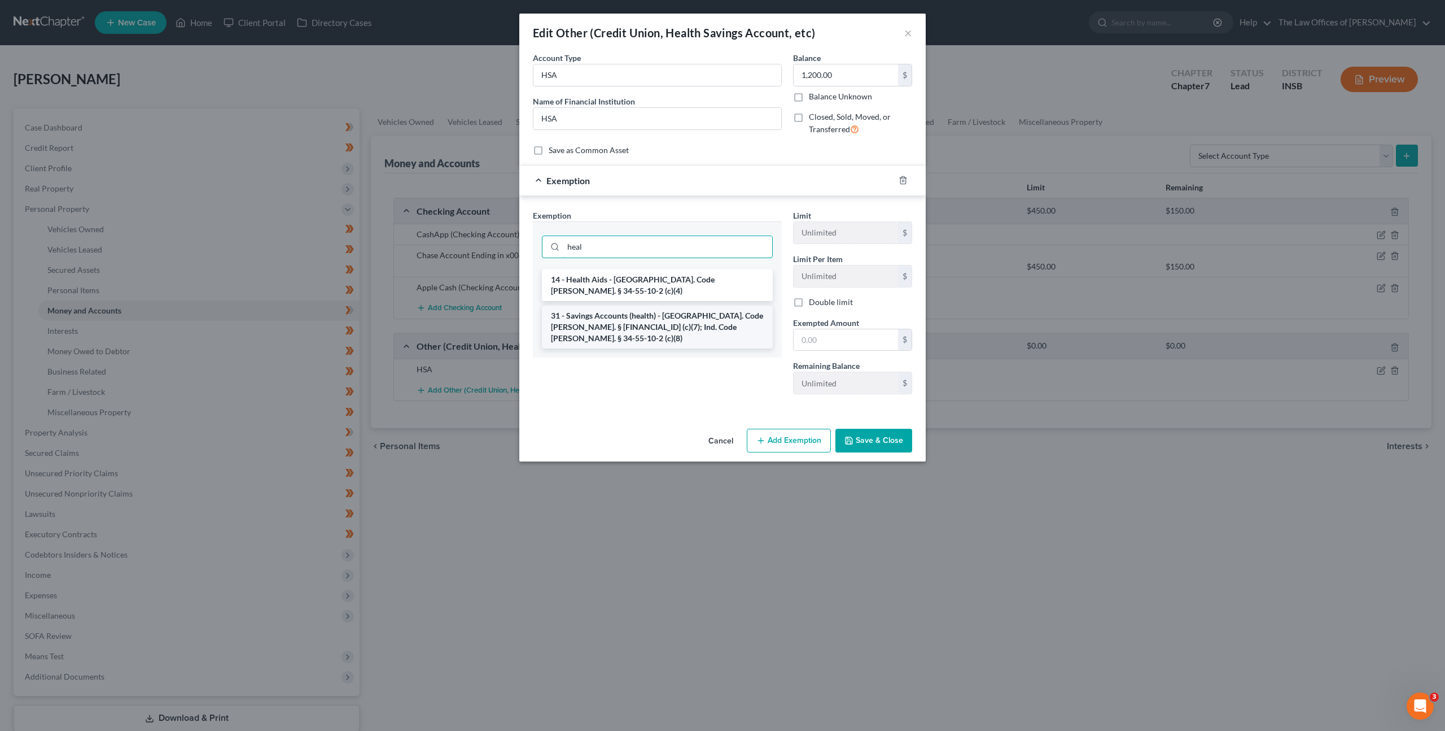
type input "heal"
click at [751, 305] on li "31 - Savings Accounts (health) - [GEOGRAPHIC_DATA]. Code [PERSON_NAME]. § [FINA…" at bounding box center [657, 326] width 231 height 43
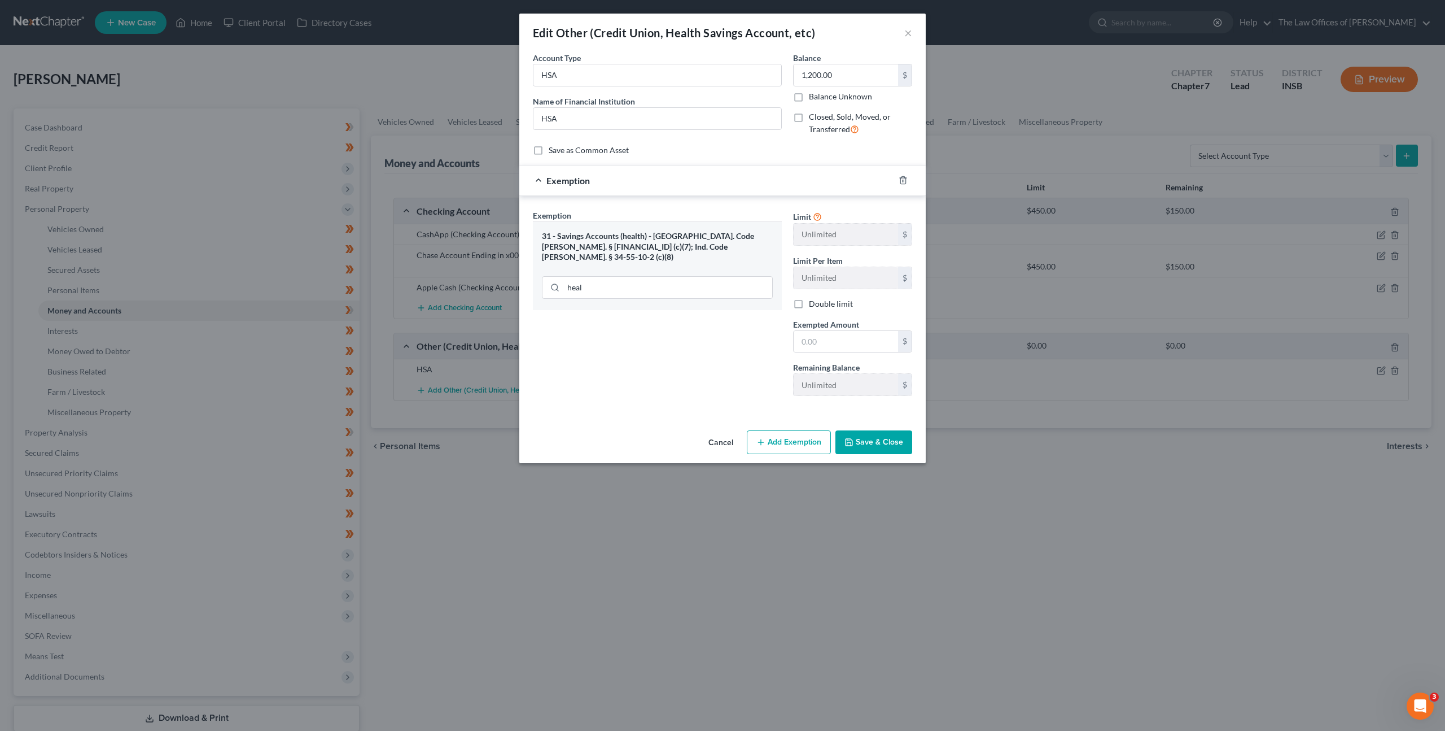
click at [827, 328] on span "Exempted Amount" at bounding box center [826, 325] width 66 height 10
click at [823, 334] on input "text" at bounding box center [846, 341] width 104 height 21
type input "1,200"
click at [712, 323] on div "Exemption Set must be selected for CA. Exemption * 31 - Savings Accounts (healt…" at bounding box center [657, 306] width 260 height 195
click at [901, 451] on button "Save & Close" at bounding box center [874, 442] width 77 height 24
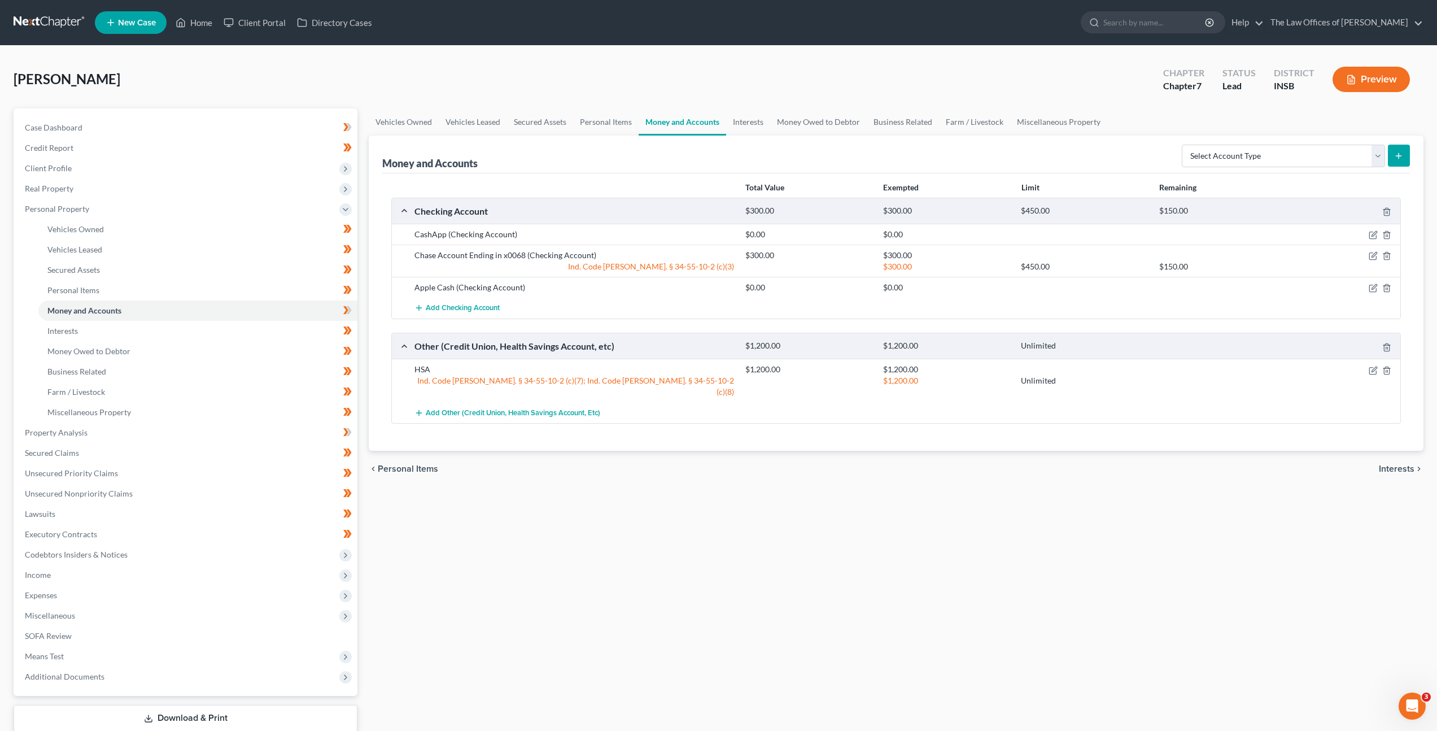
click at [804, 525] on div "Vehicles Owned Vehicles Leased Secured Assets Personal Items Money and Accounts…" at bounding box center [896, 434] width 1066 height 652
click at [343, 311] on icon at bounding box center [347, 310] width 8 height 14
click at [262, 431] on link "Property Analysis" at bounding box center [187, 432] width 342 height 20
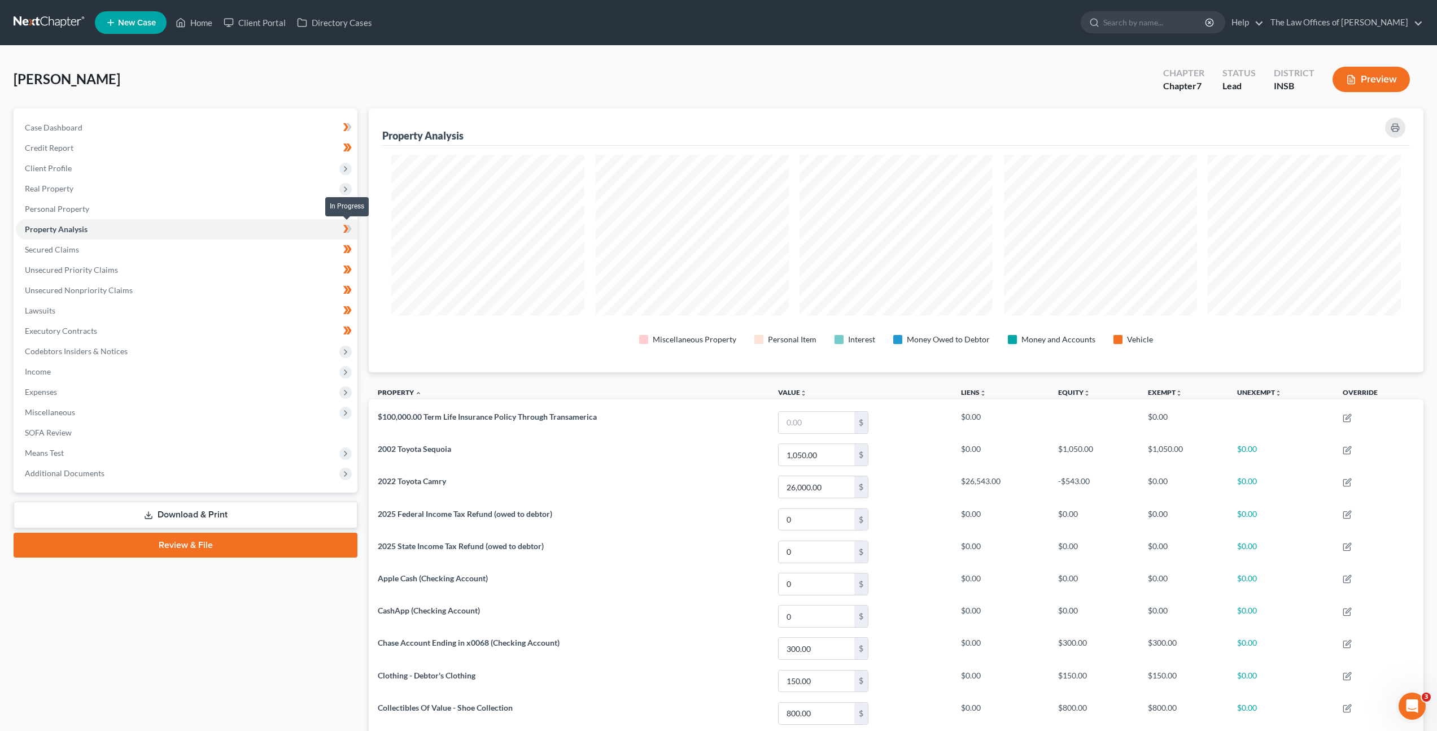
click at [344, 226] on icon at bounding box center [347, 229] width 8 height 14
click at [44, 21] on link at bounding box center [50, 22] width 72 height 20
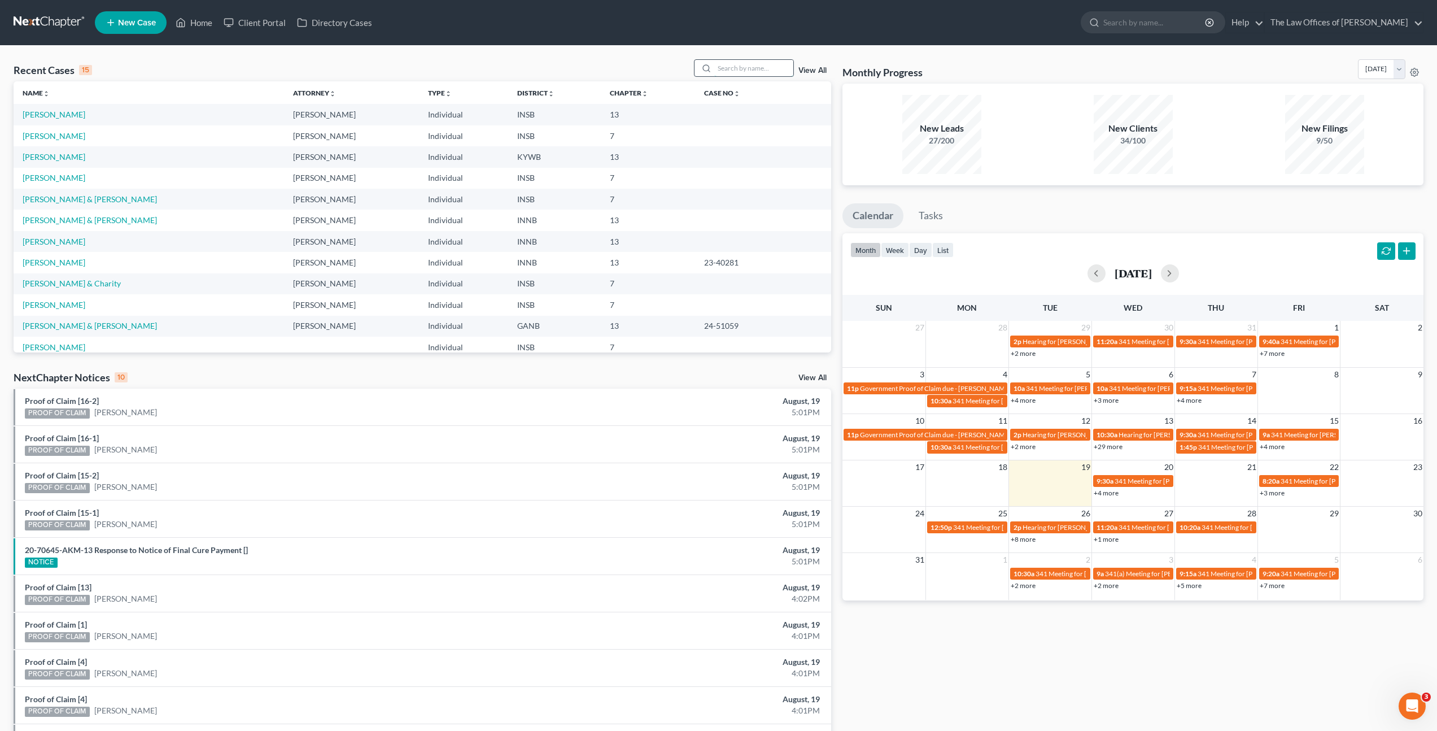
click at [738, 66] on input "search" at bounding box center [753, 68] width 79 height 16
type input "[PERSON_NAME]"
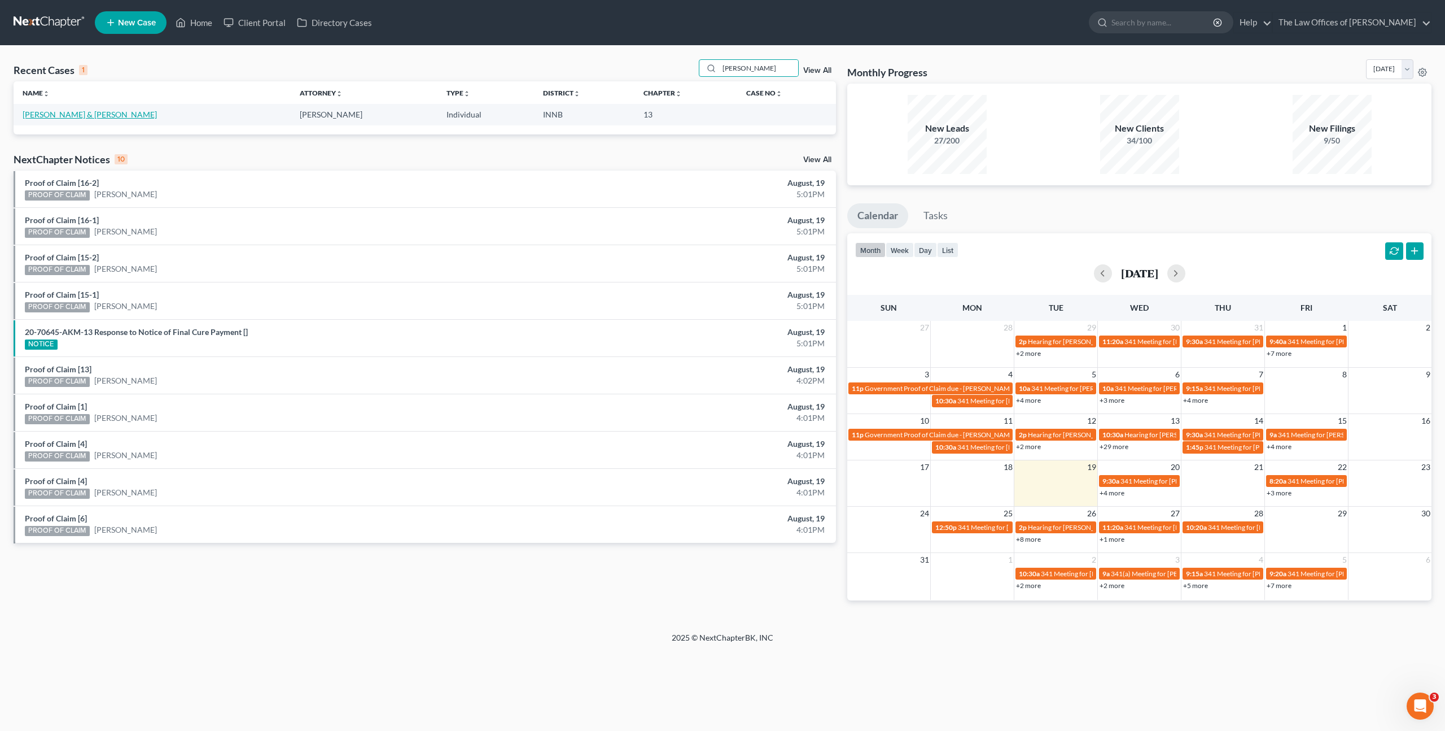
click at [82, 116] on link "[PERSON_NAME] & [PERSON_NAME]" at bounding box center [90, 115] width 134 height 10
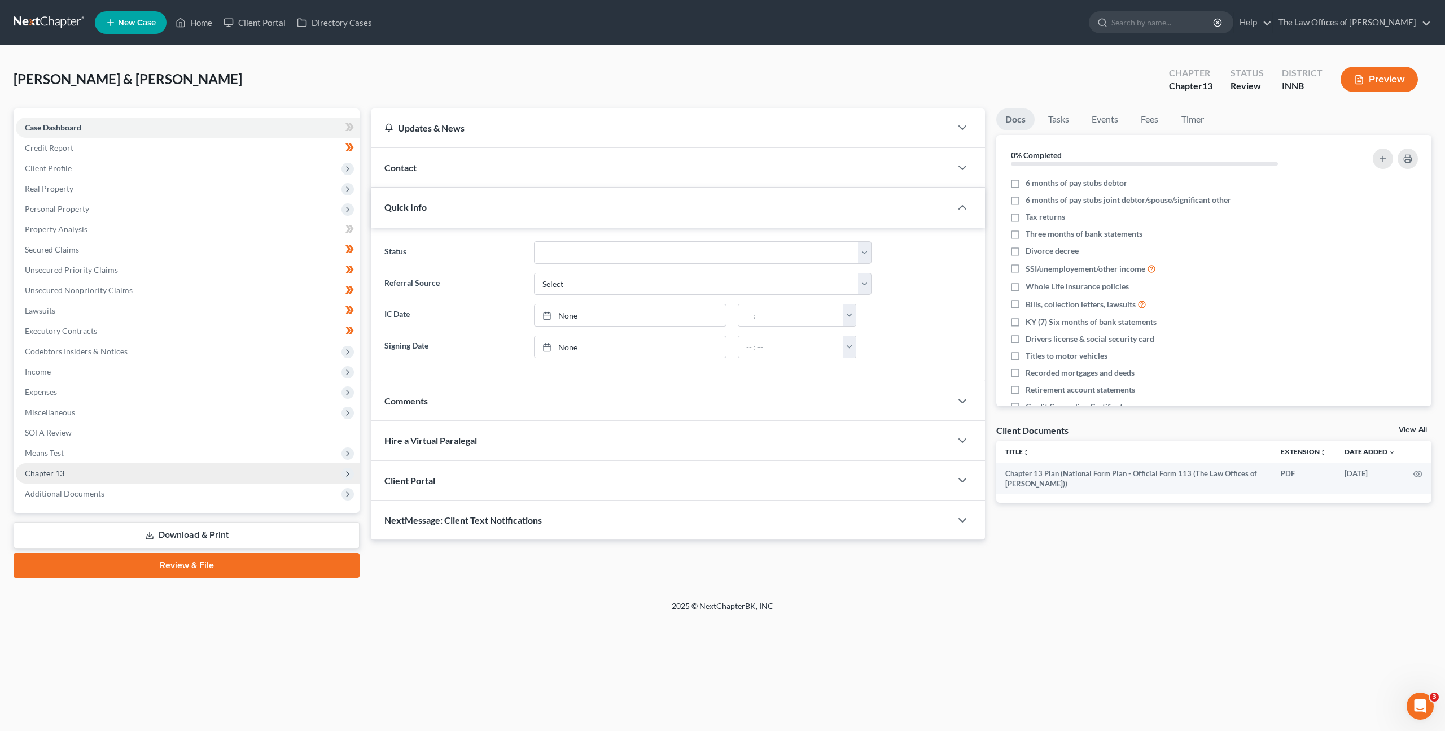
click at [211, 467] on span "Chapter 13" at bounding box center [188, 473] width 344 height 20
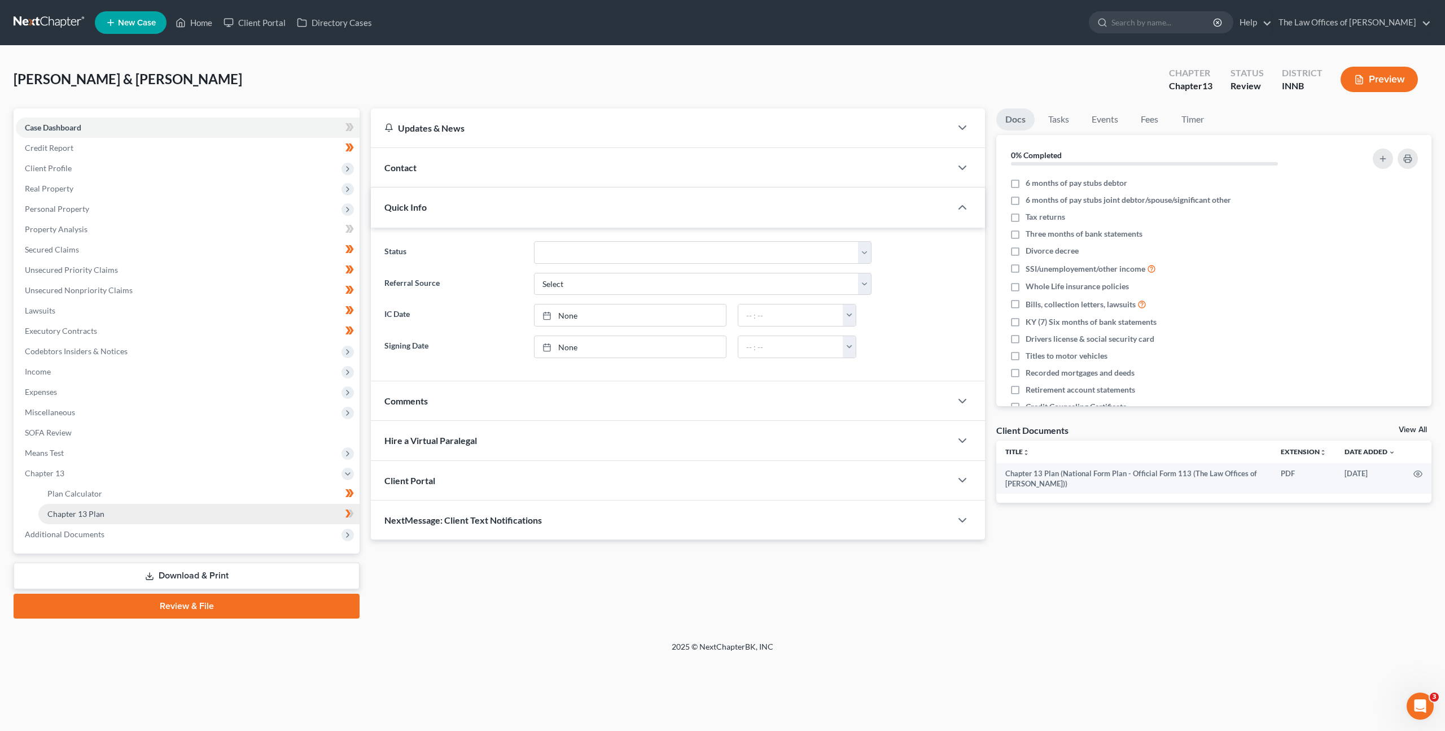
click at [186, 506] on link "Chapter 13 Plan" at bounding box center [198, 514] width 321 height 20
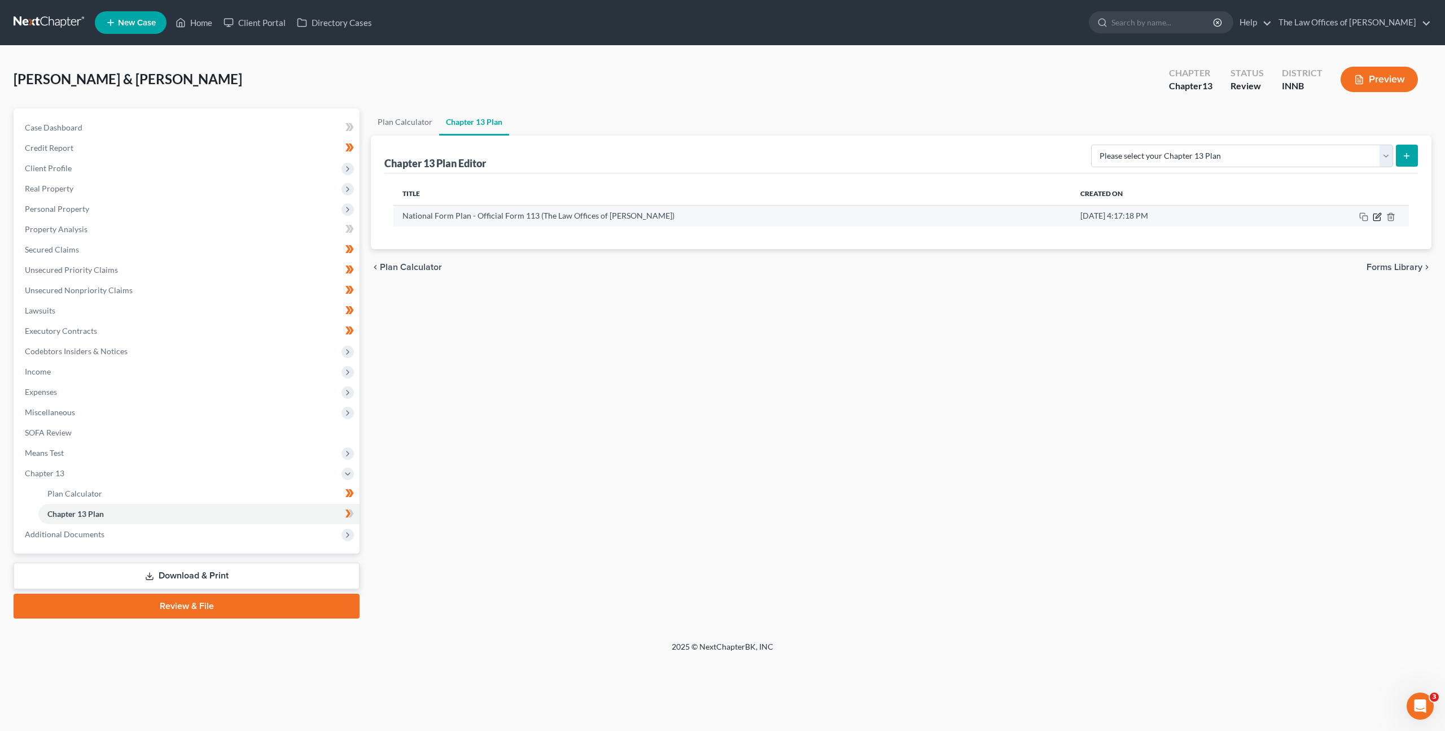
click at [1380, 215] on icon "button" at bounding box center [1378, 215] width 5 height 5
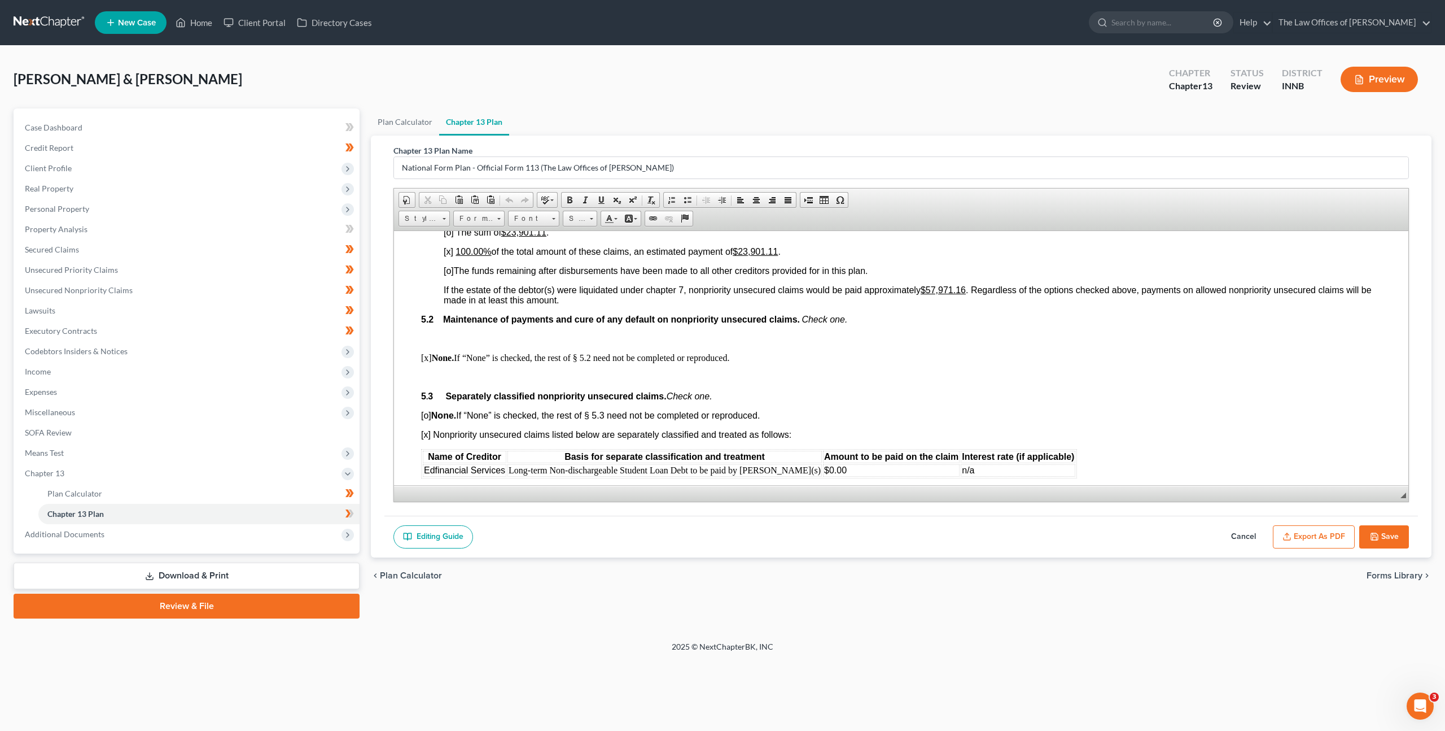
scroll to position [2568, 0]
click at [938, 285] on u "$57,971.16" at bounding box center [943, 290] width 45 height 10
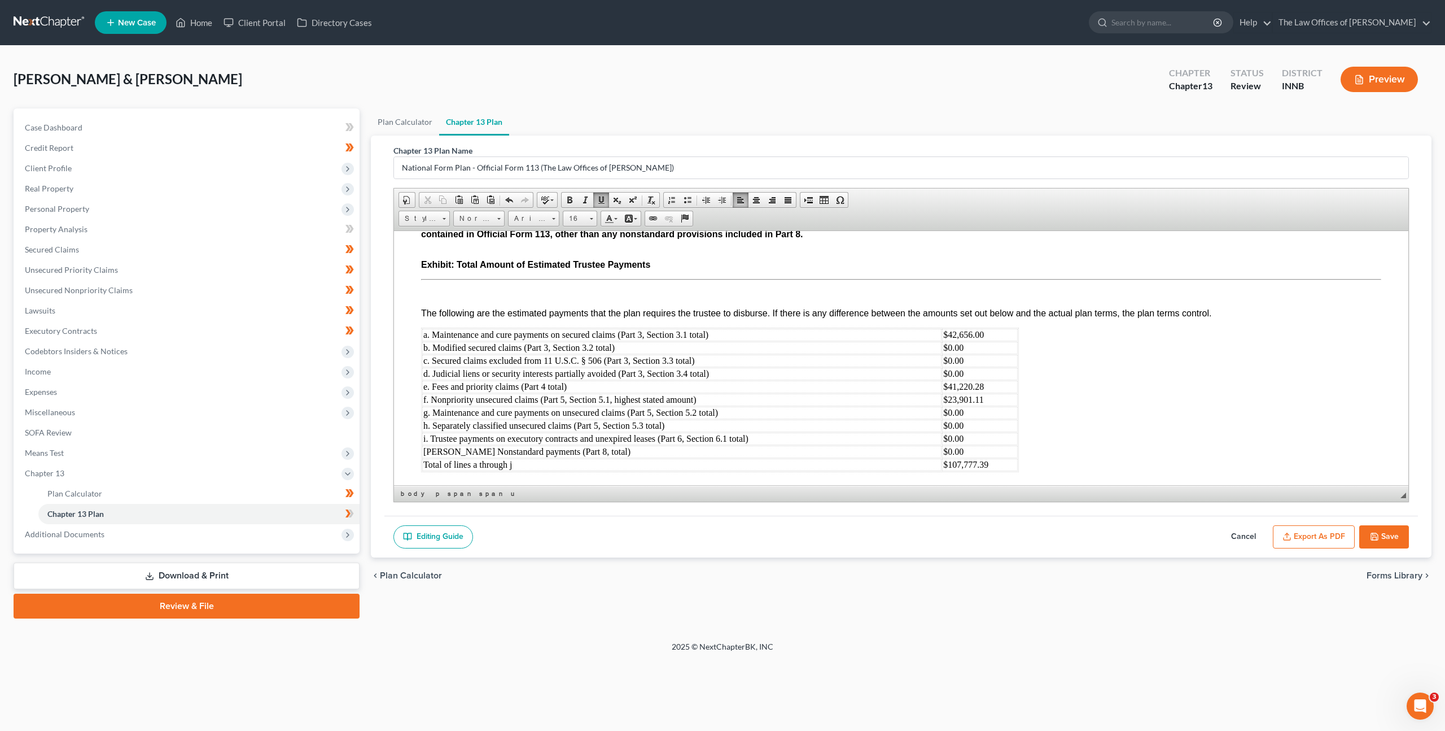
scroll to position [3698, 0]
click at [957, 389] on td "$23,901.11" at bounding box center [979, 395] width 75 height 12
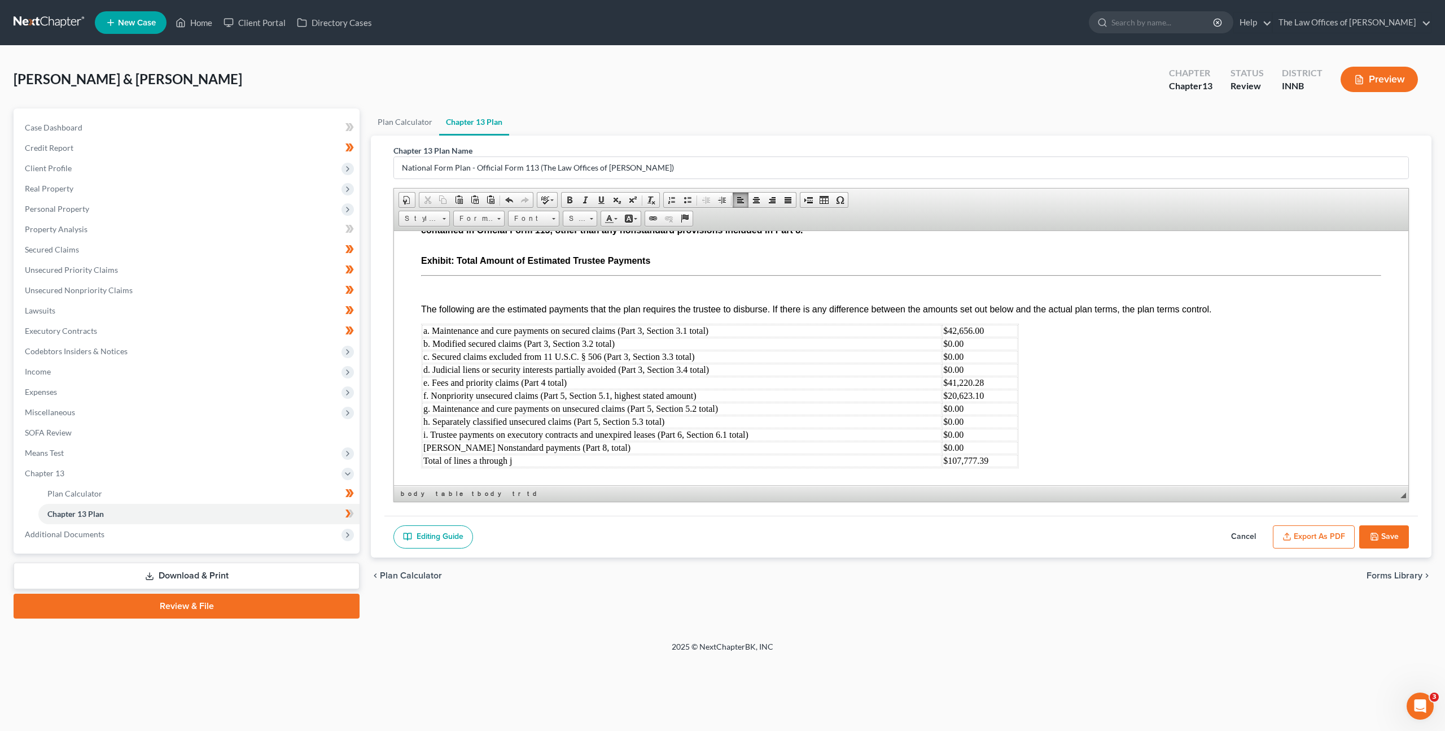
click at [974, 350] on td "$0.00" at bounding box center [979, 356] width 75 height 12
click at [973, 376] on td "$41,220.28" at bounding box center [979, 382] width 75 height 12
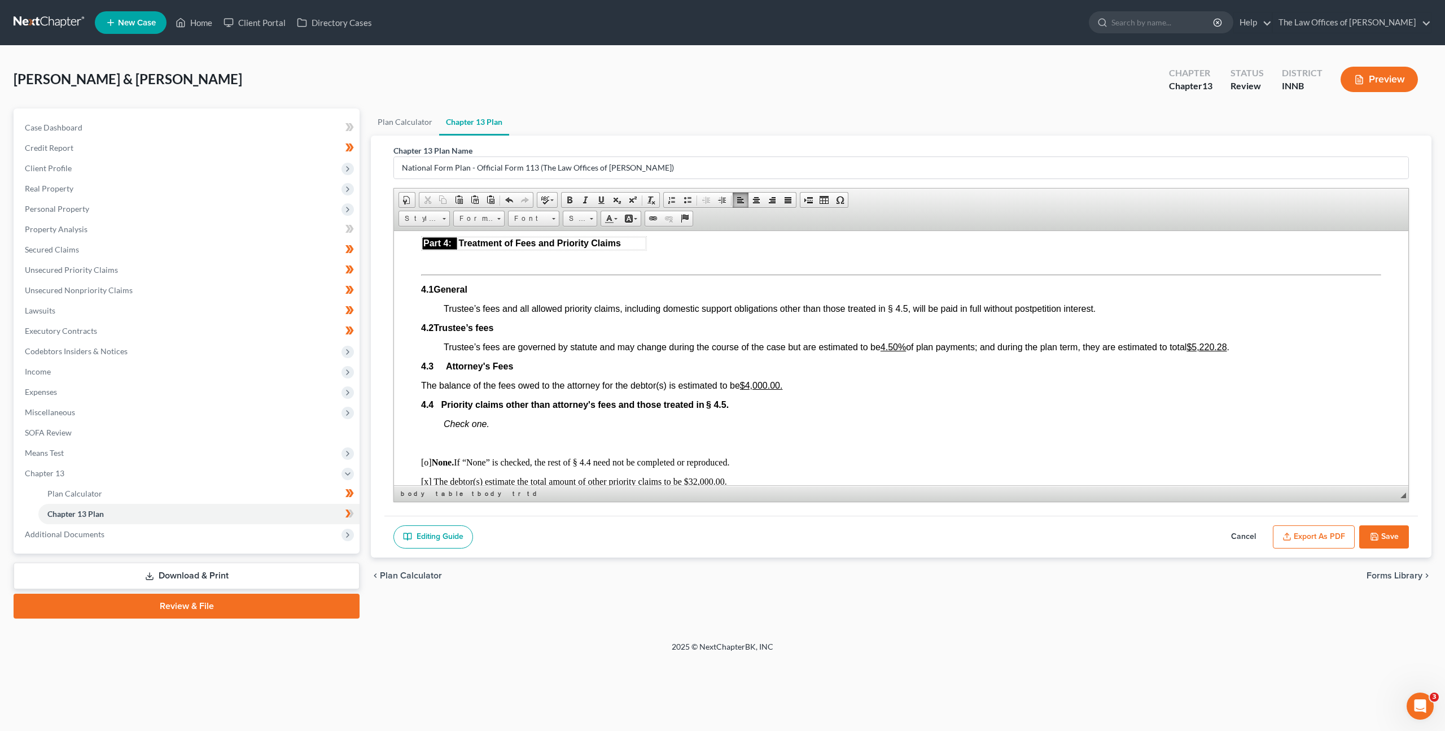
scroll to position [2054, 0]
click at [1223, 339] on u "$5,220.28" at bounding box center [1207, 344] width 40 height 10
drag, startPoint x: 1209, startPoint y: 335, endPoint x: 1234, endPoint y: 339, distance: 25.2
click at [1209, 339] on u "$5,77 .28" at bounding box center [1204, 344] width 35 height 10
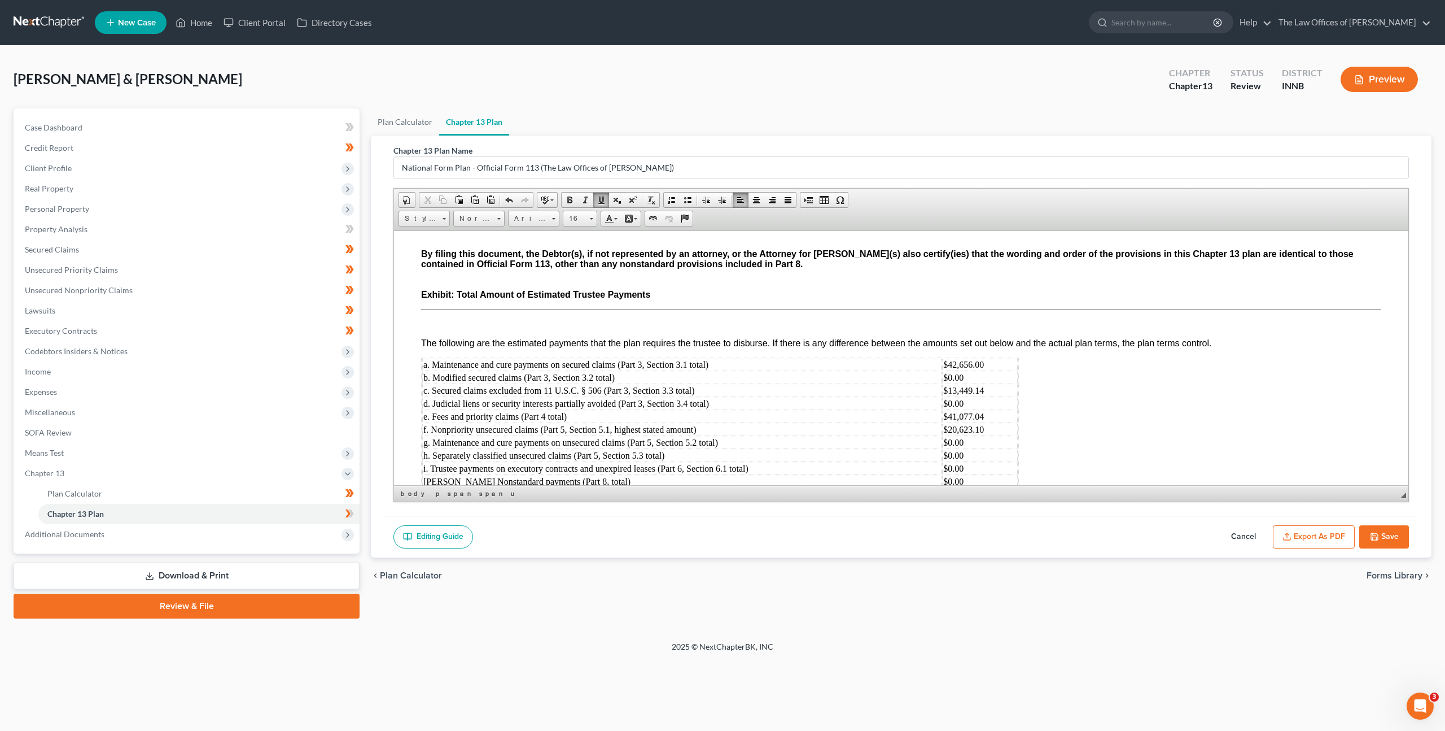
scroll to position [3665, 0]
click at [972, 409] on td "$41,077.04" at bounding box center [979, 415] width 75 height 12
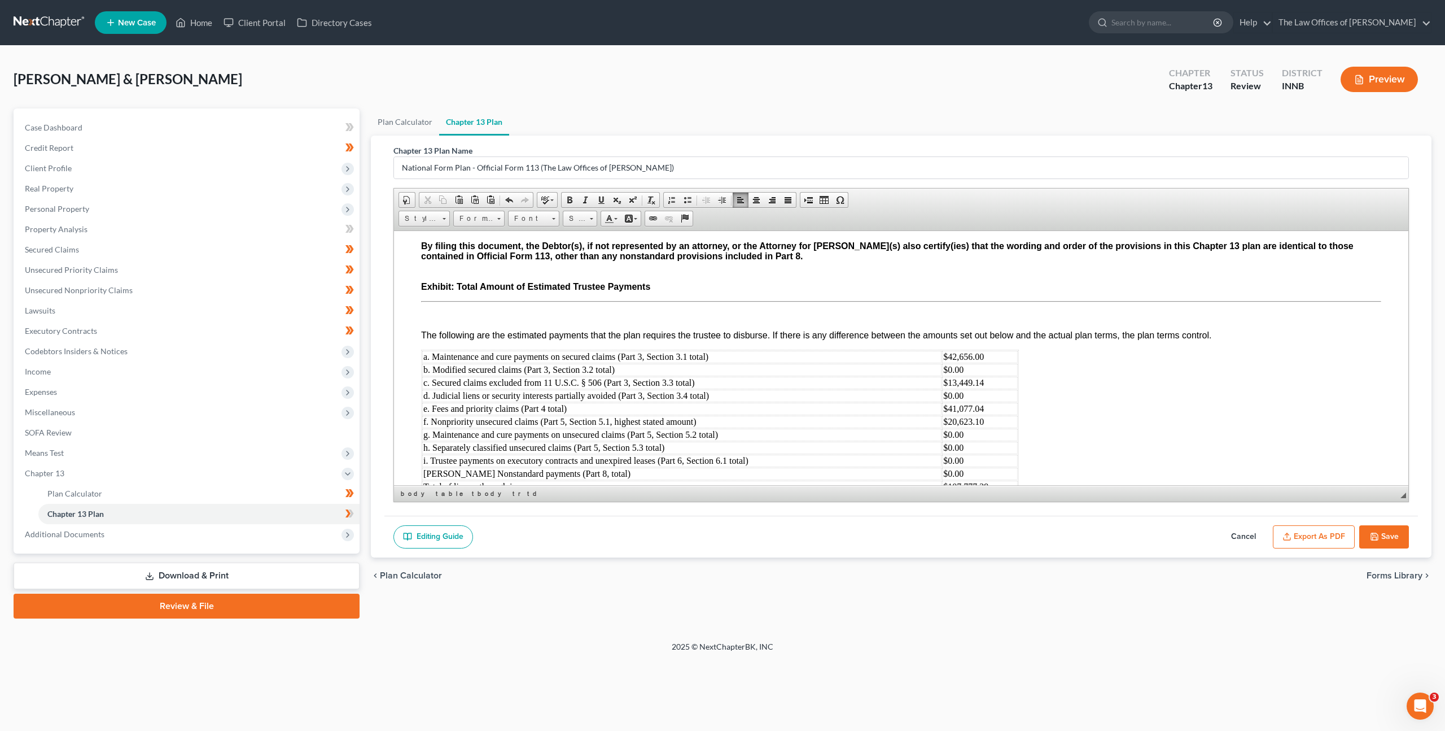
scroll to position [3674, 0]
click at [973, 413] on td "$20,623.10" at bounding box center [979, 419] width 75 height 12
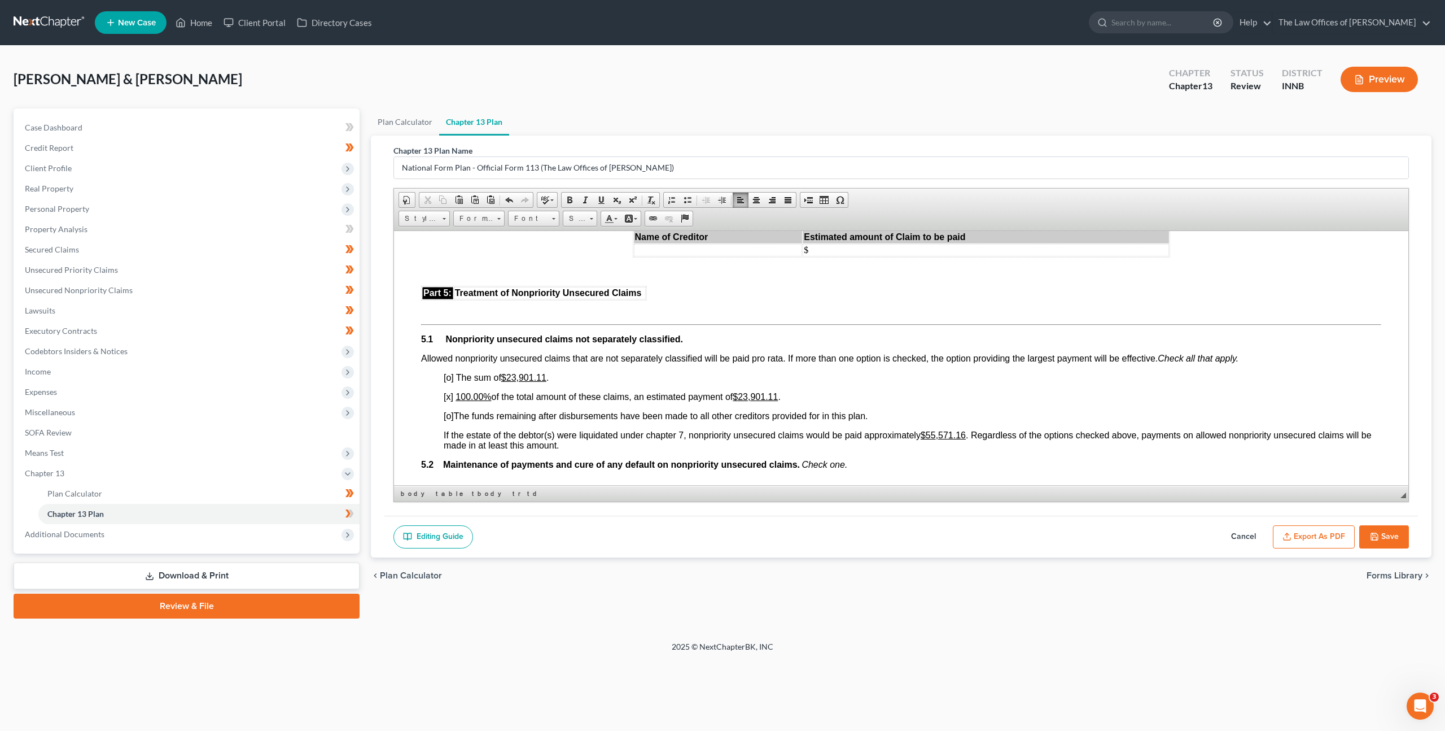
scroll to position [2433, 0]
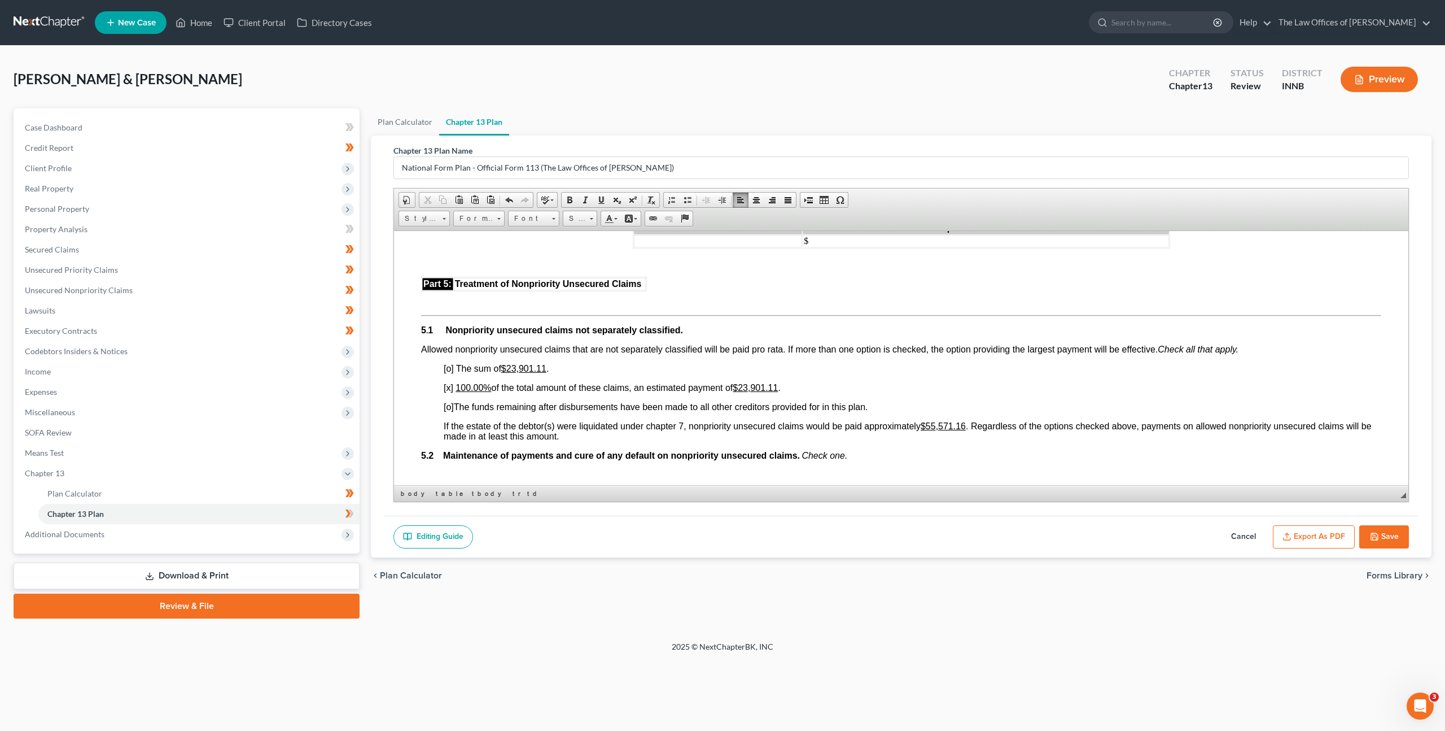
click at [529, 363] on u "$23,901.11" at bounding box center [523, 368] width 45 height 10
drag, startPoint x: 476, startPoint y: 374, endPoint x: 525, endPoint y: 374, distance: 48.6
click at [476, 382] on u "100.00%" at bounding box center [474, 387] width 36 height 10
click at [752, 382] on u "$23,901.11" at bounding box center [755, 387] width 45 height 10
click at [753, 382] on u "$23,901.11" at bounding box center [755, 387] width 45 height 10
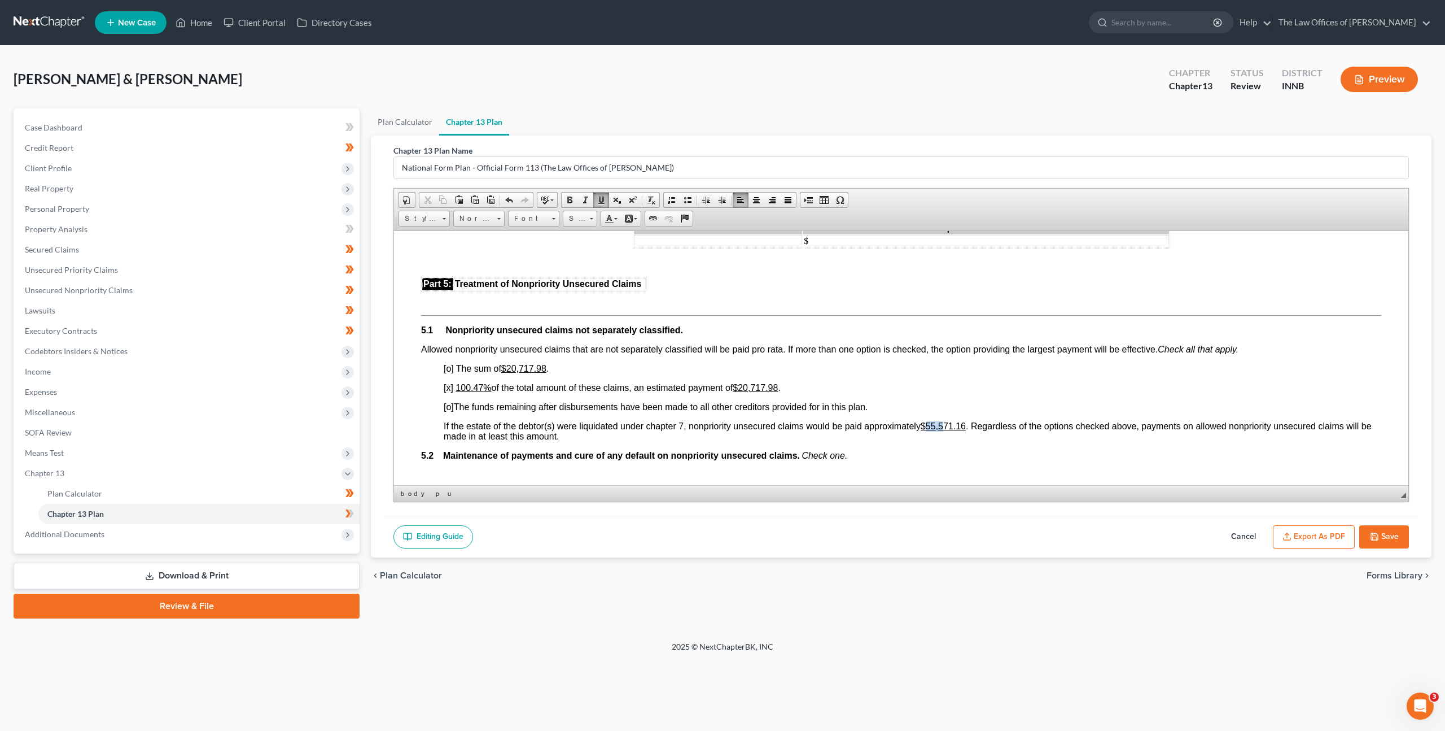
drag, startPoint x: 931, startPoint y: 413, endPoint x: 950, endPoint y: 414, distance: 18.7
click at [950, 421] on u "$55 ,571 .16" at bounding box center [943, 426] width 45 height 10
click at [917, 450] on p "5.2 Maintenance of payments and cure of any default on nonpriority unsecured cl…" at bounding box center [901, 455] width 960 height 10
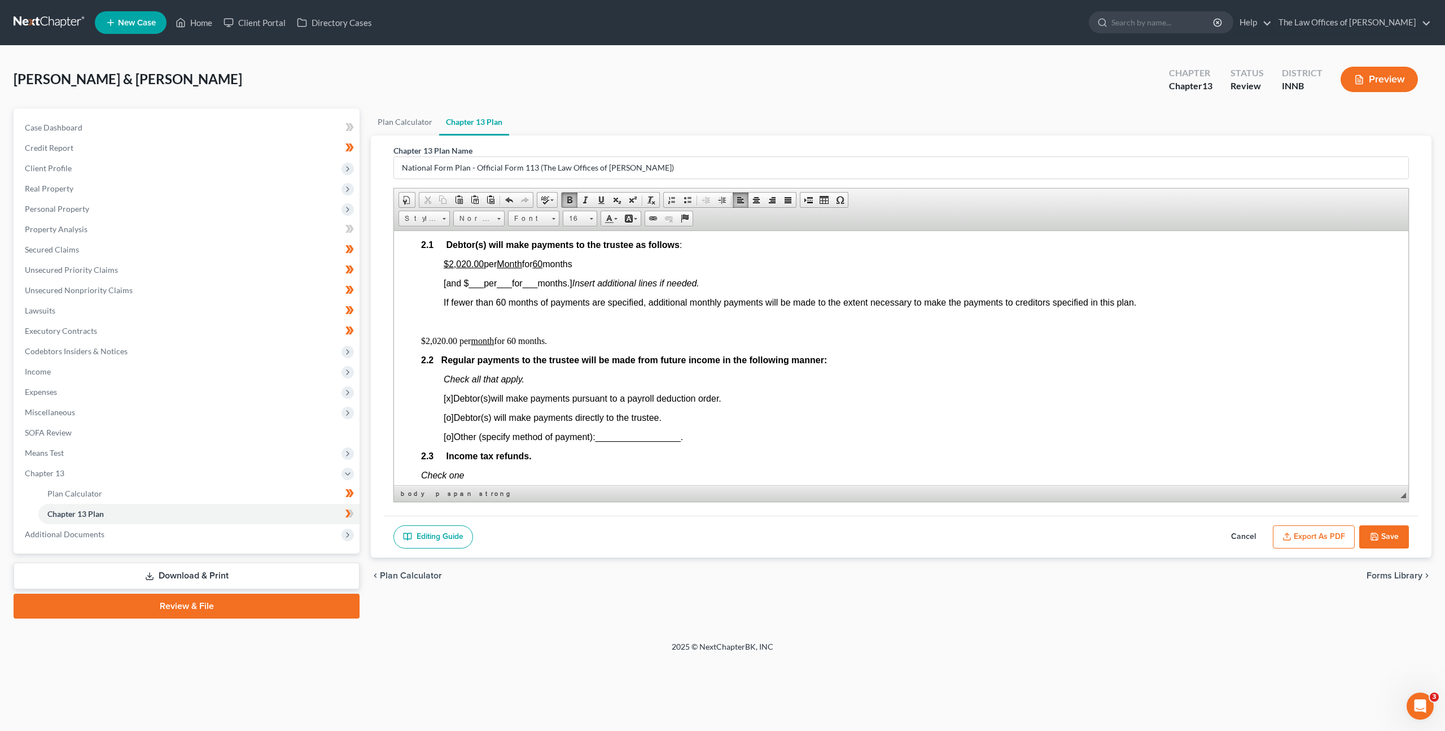
scroll to position [630, 0]
click at [470, 266] on u "$2,020.00" at bounding box center [464, 264] width 40 height 10
click at [444, 340] on p "$2,020.00 per month for 60 months." at bounding box center [901, 341] width 960 height 10
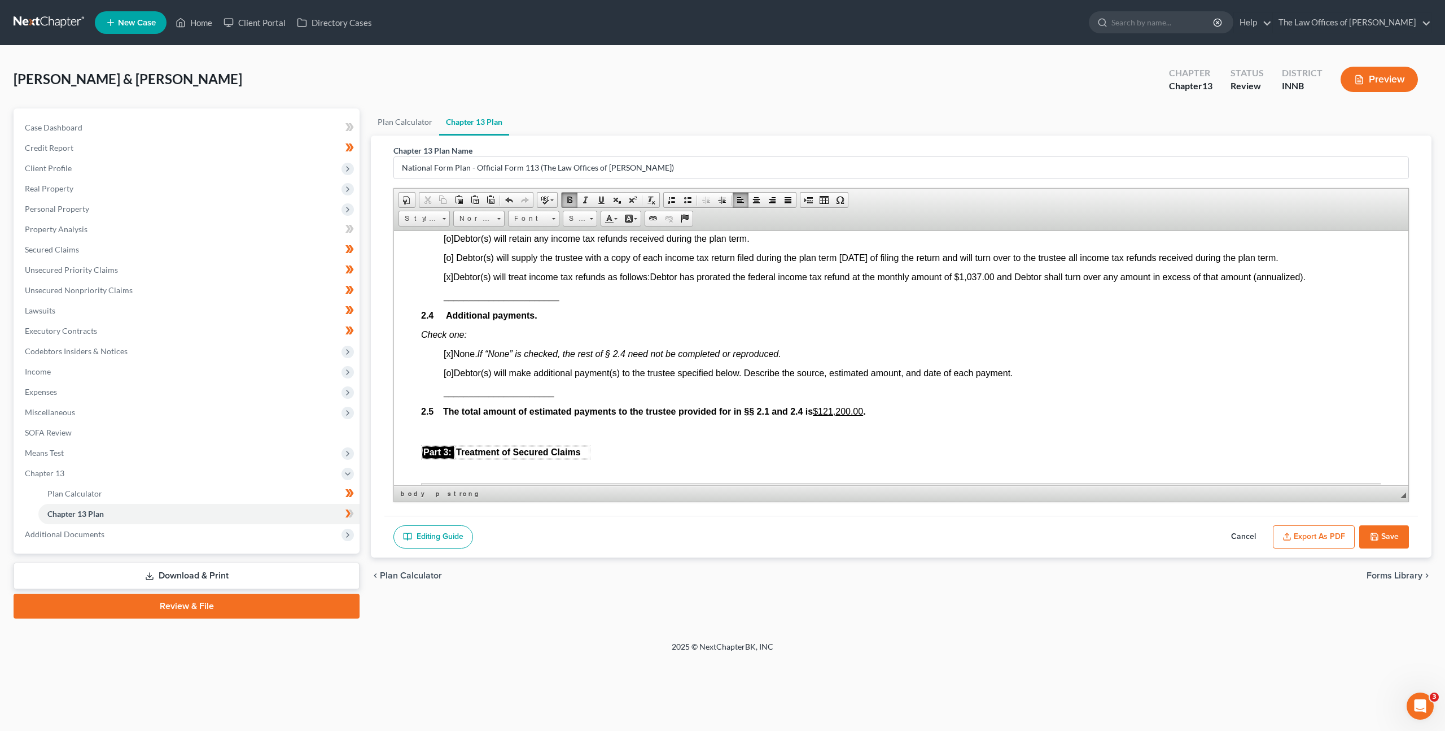
scroll to position [887, 0]
click at [839, 413] on u "$121,200.00" at bounding box center [838, 410] width 50 height 10
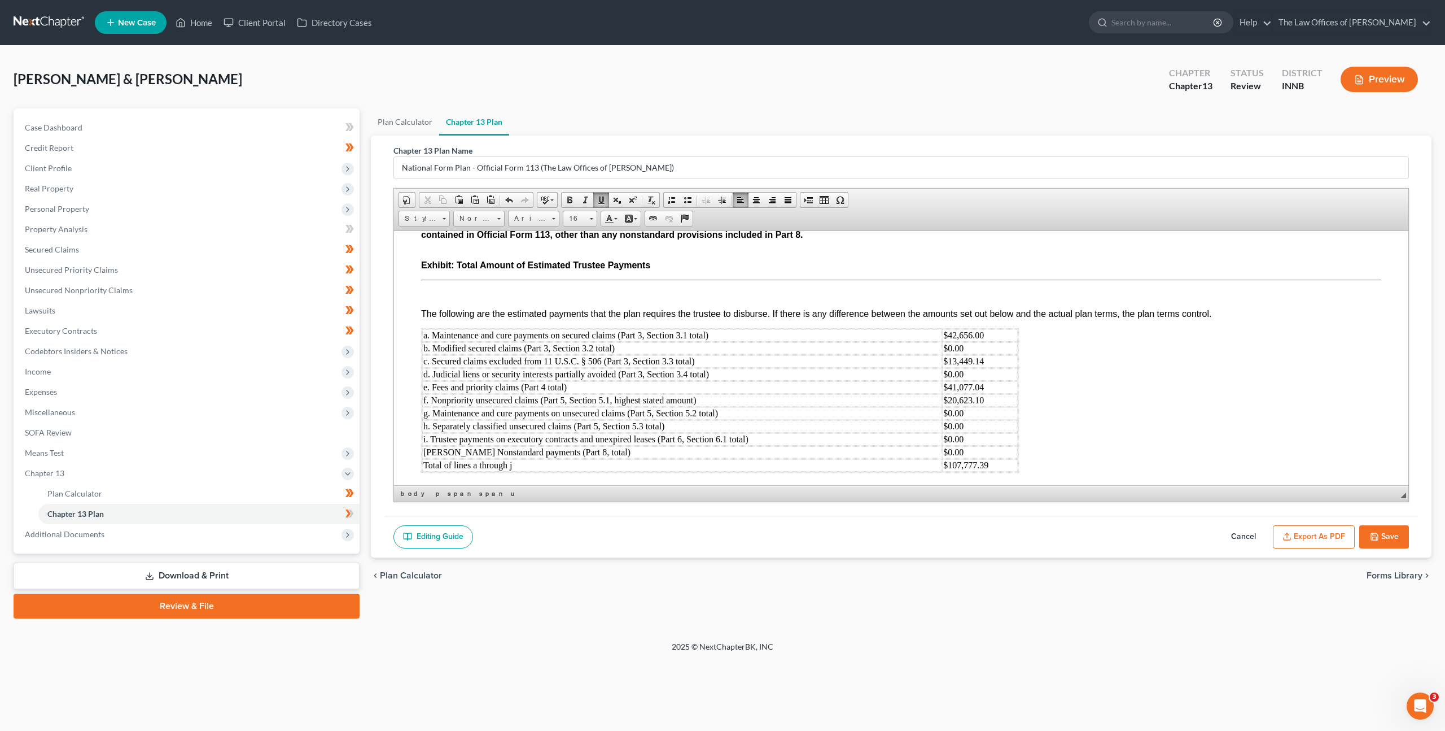
scroll to position [3694, 0]
click at [965, 458] on td "$107,777.39" at bounding box center [979, 464] width 75 height 12
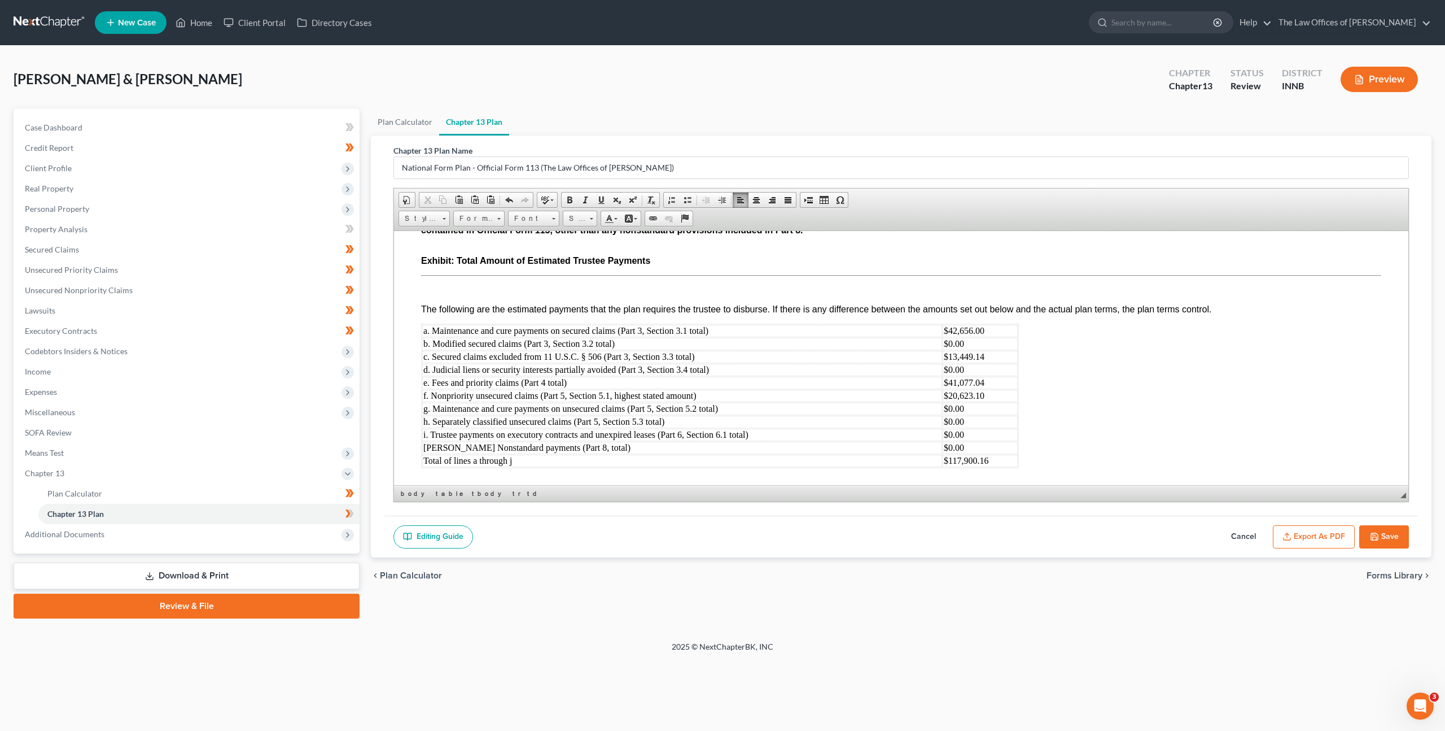
click at [1379, 532] on button "Save" at bounding box center [1385, 537] width 50 height 24
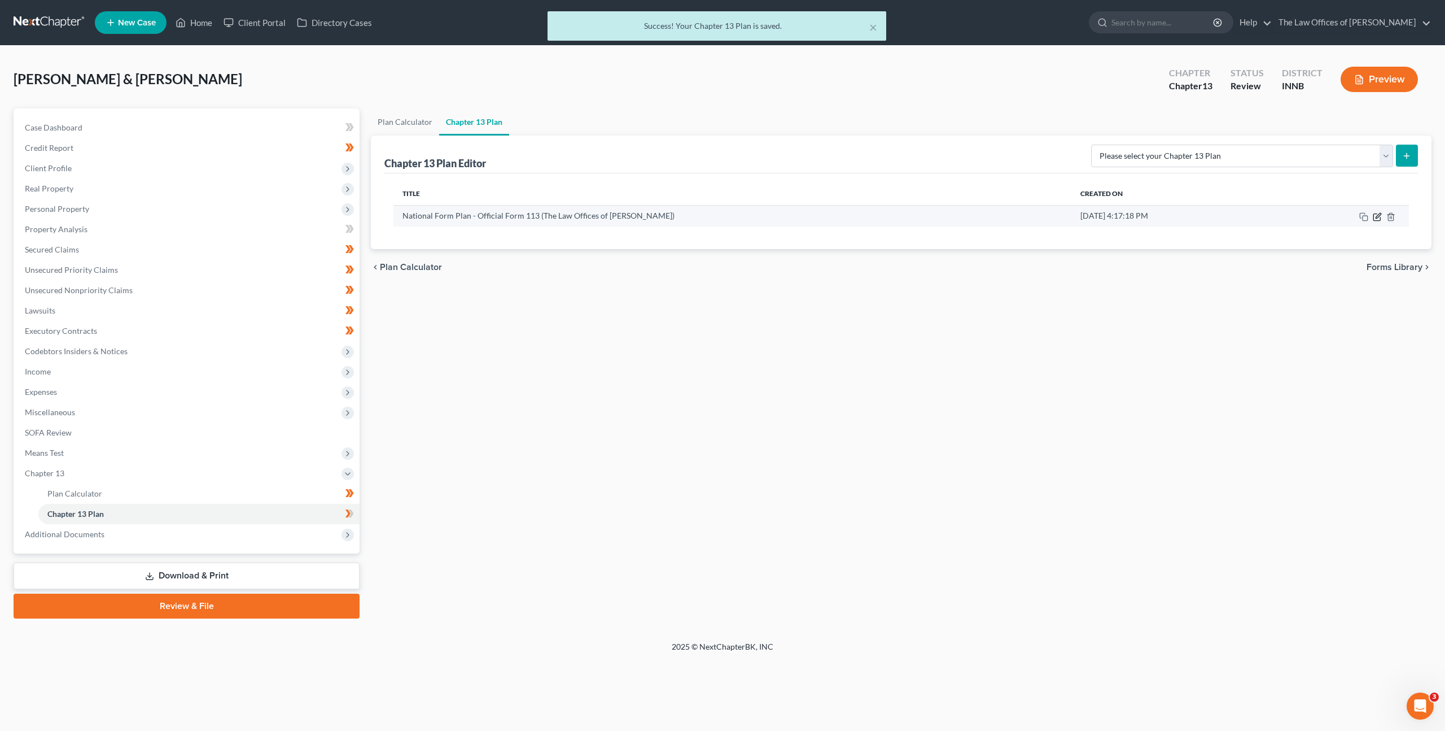
click at [1376, 213] on icon "button" at bounding box center [1377, 216] width 7 height 7
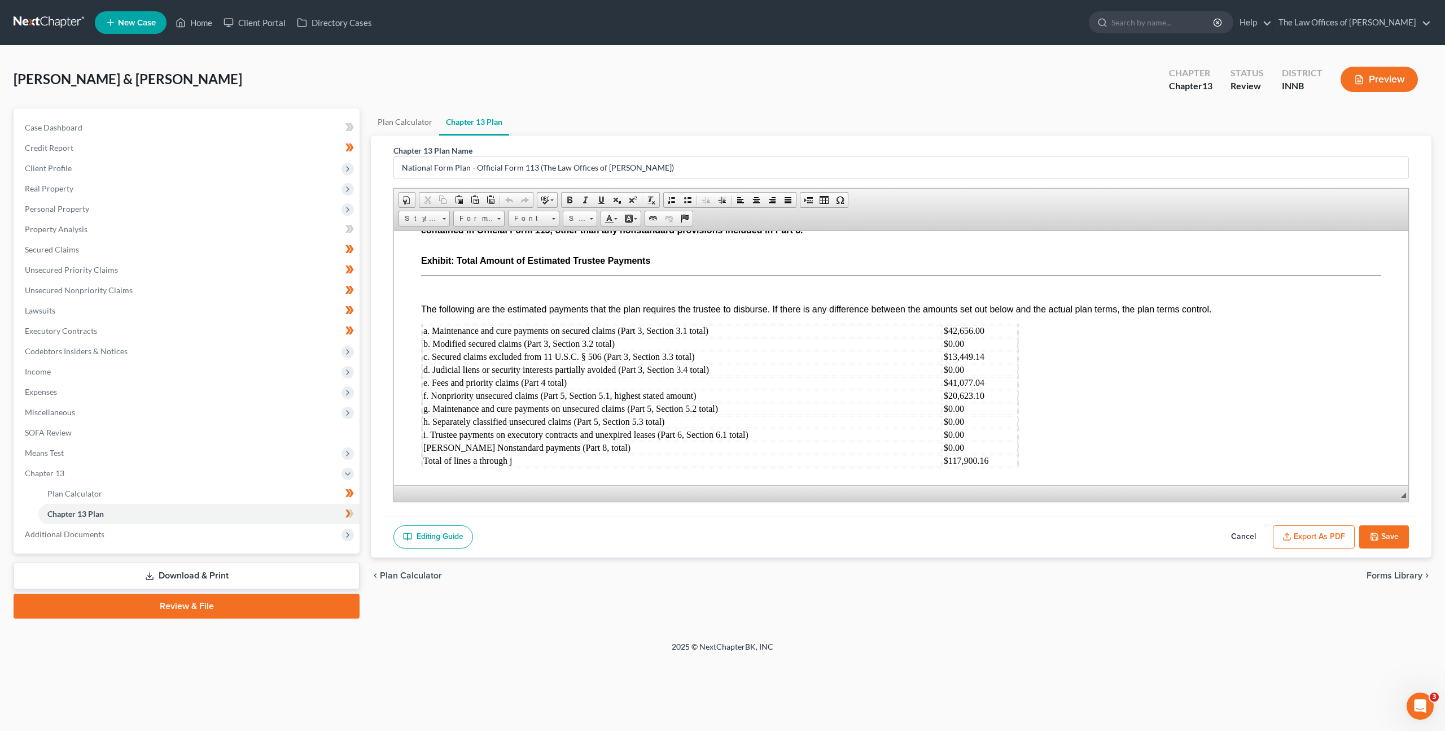
click at [1245, 531] on button "Cancel" at bounding box center [1244, 537] width 50 height 24
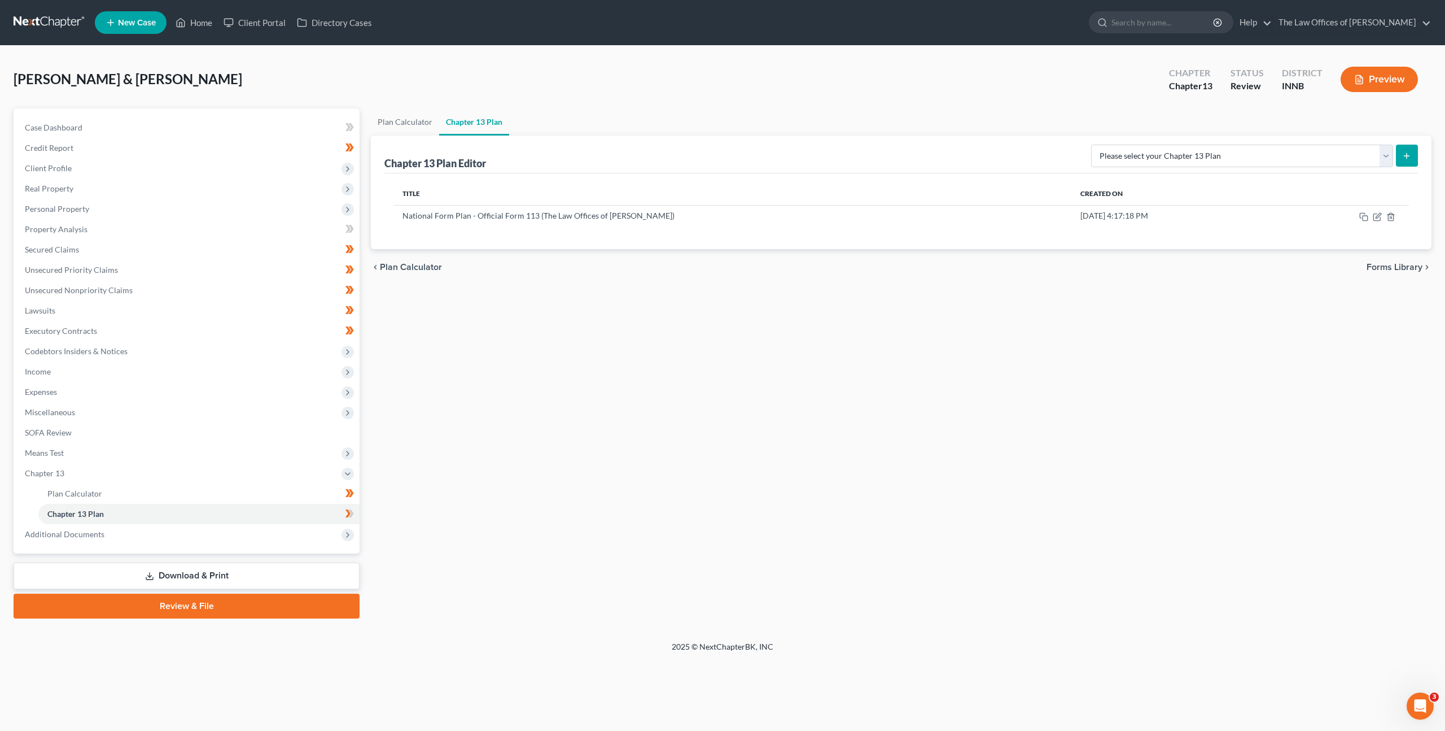
click at [813, 401] on div "Plan Calculator Chapter 13 Plan Chapter 13 Plan Editor Please select your Chapt…" at bounding box center [901, 363] width 1072 height 510
click at [710, 395] on div "Plan Calculator Chapter 13 Plan Chapter 13 Plan Editor Please select your Chapt…" at bounding box center [901, 363] width 1072 height 510
click at [136, 491] on link "Plan Calculator" at bounding box center [198, 493] width 321 height 20
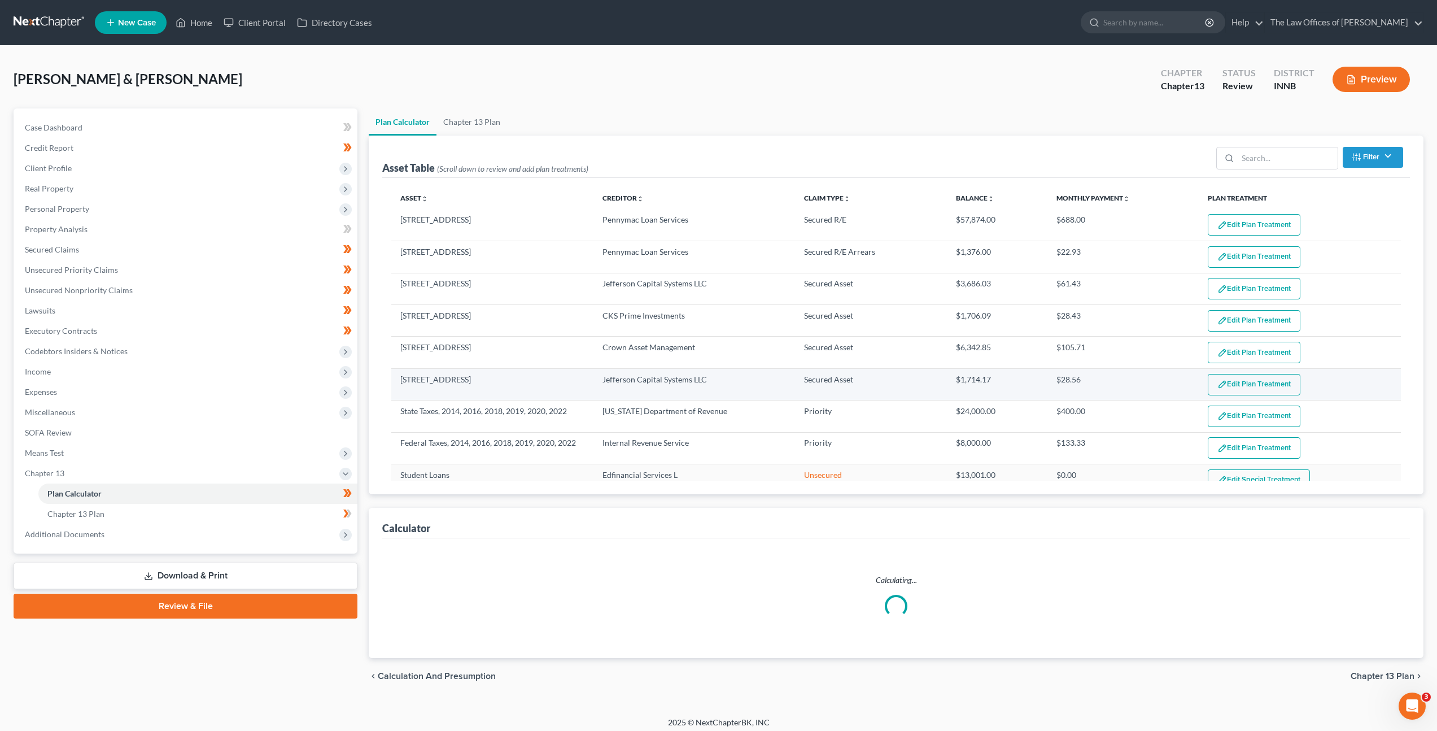
scroll to position [486, 0]
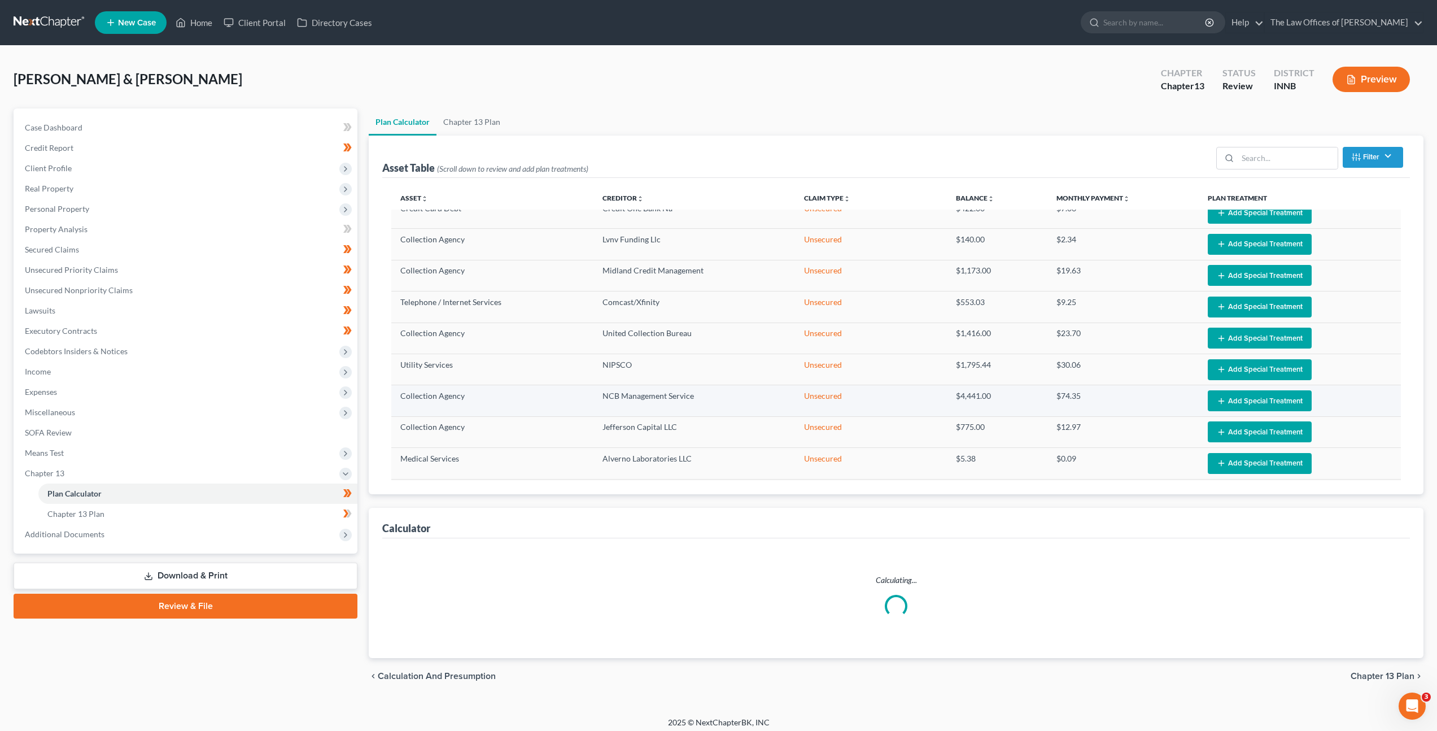
select select "59"
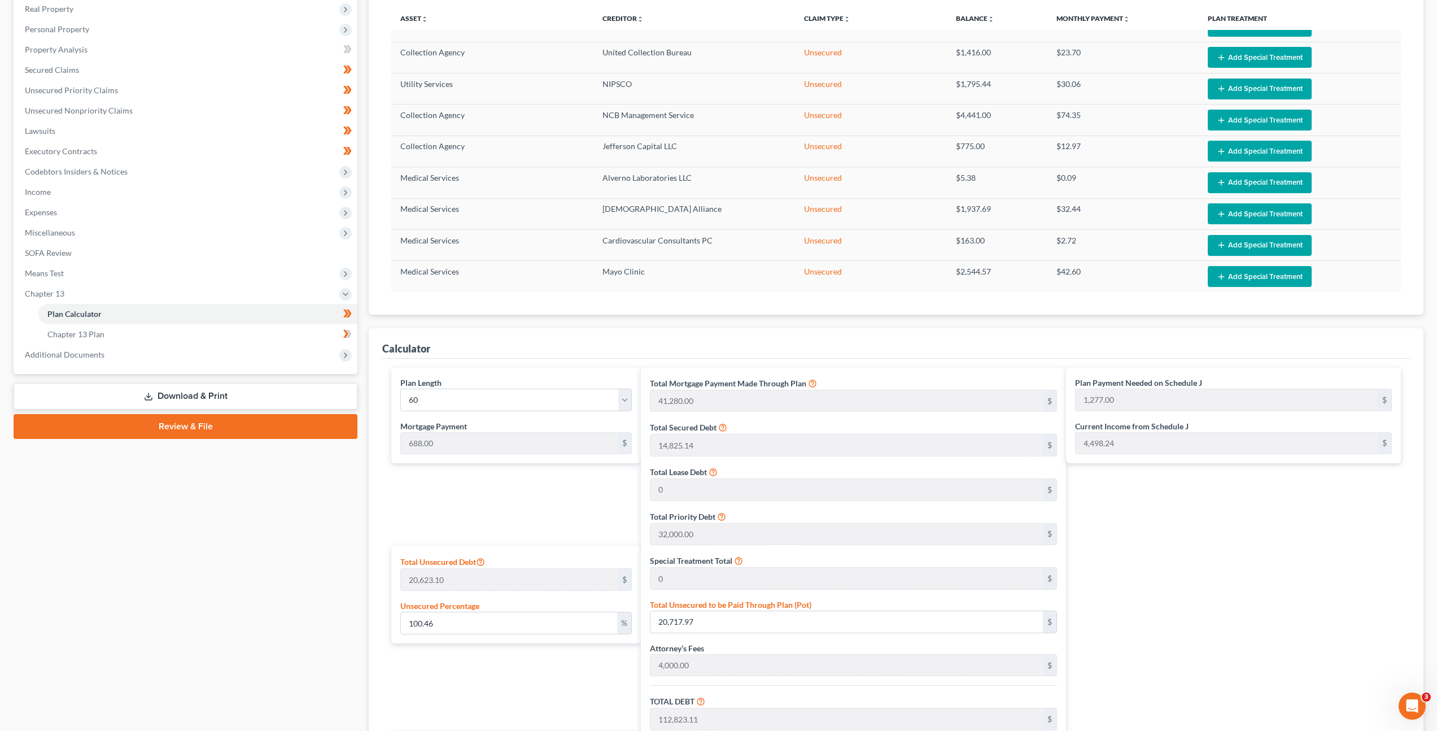
scroll to position [0, 0]
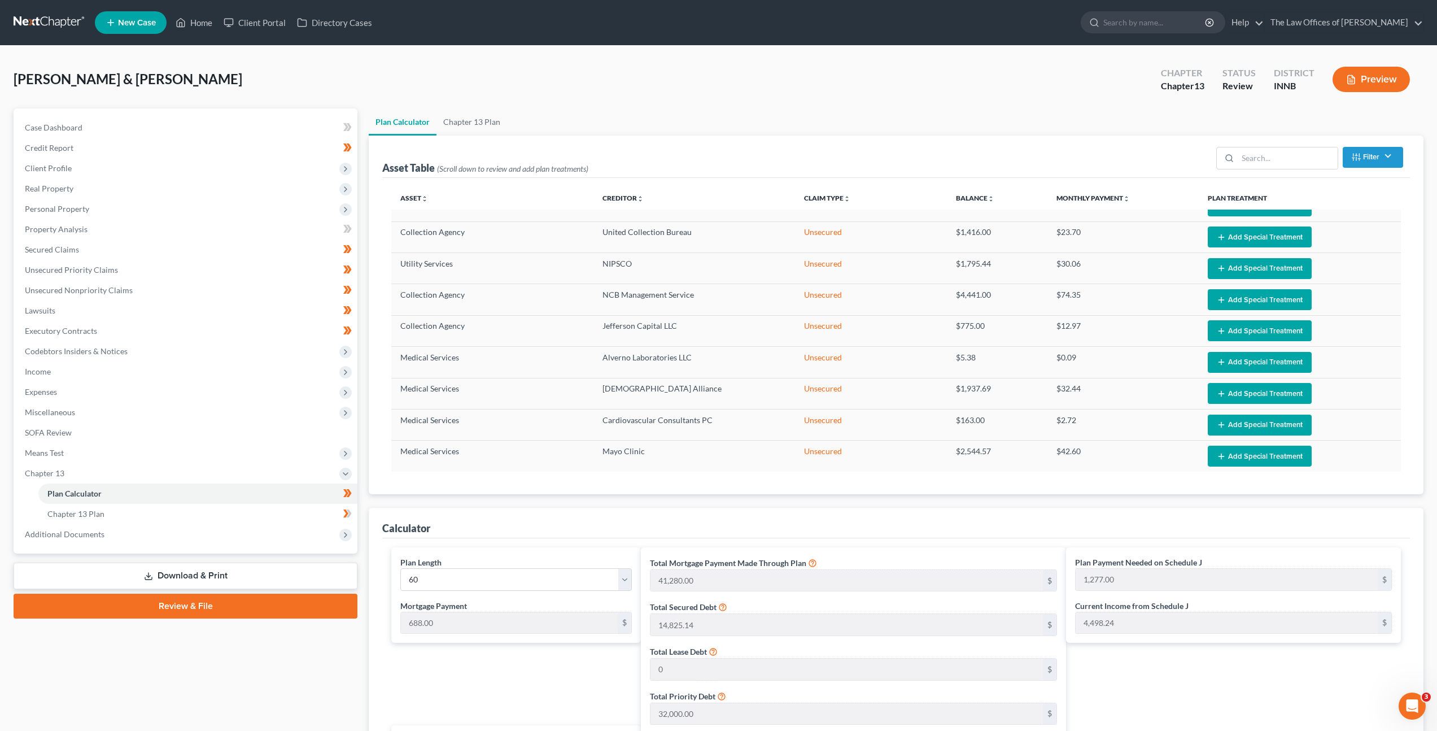
click at [45, 22] on link at bounding box center [50, 22] width 72 height 20
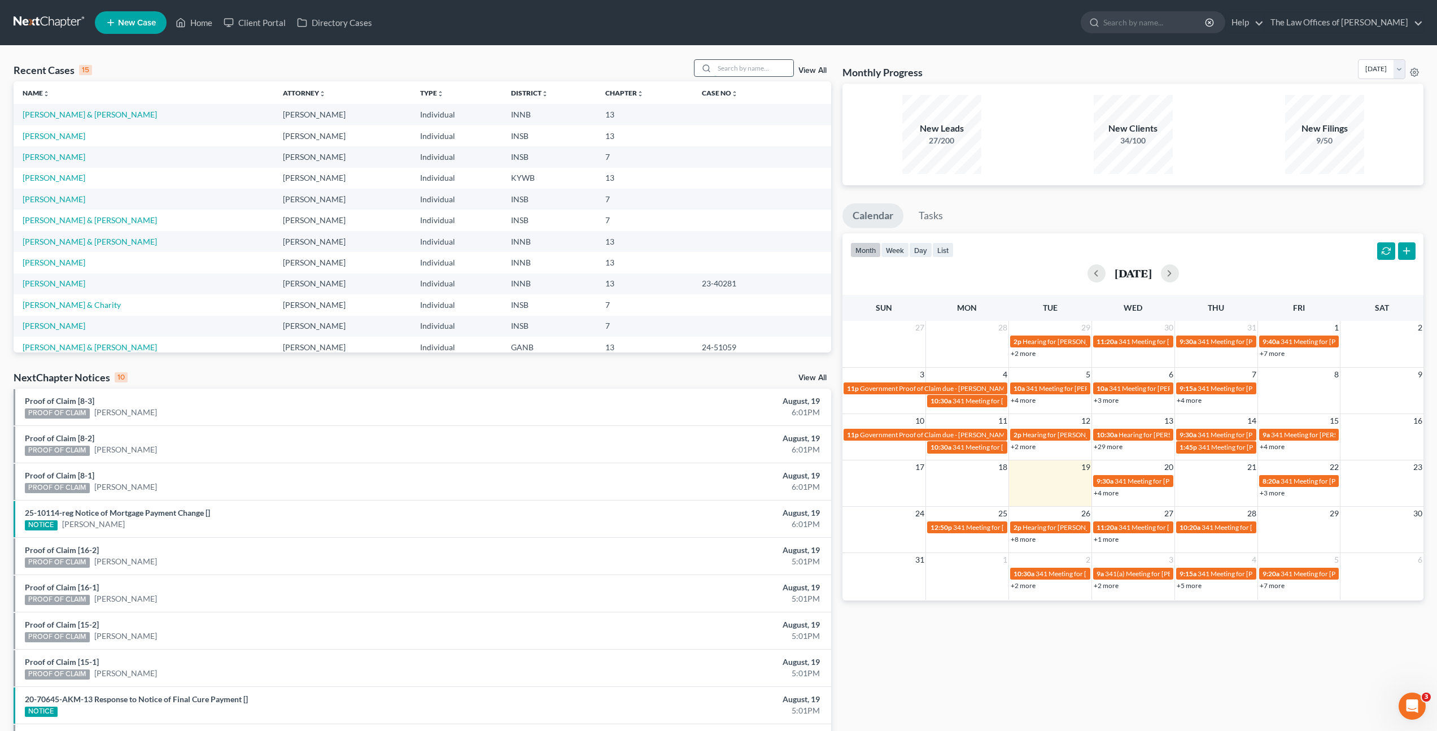
click at [762, 71] on input "search" at bounding box center [753, 68] width 79 height 16
click at [722, 65] on input "search" at bounding box center [753, 68] width 79 height 16
type input "[PERSON_NAME]"
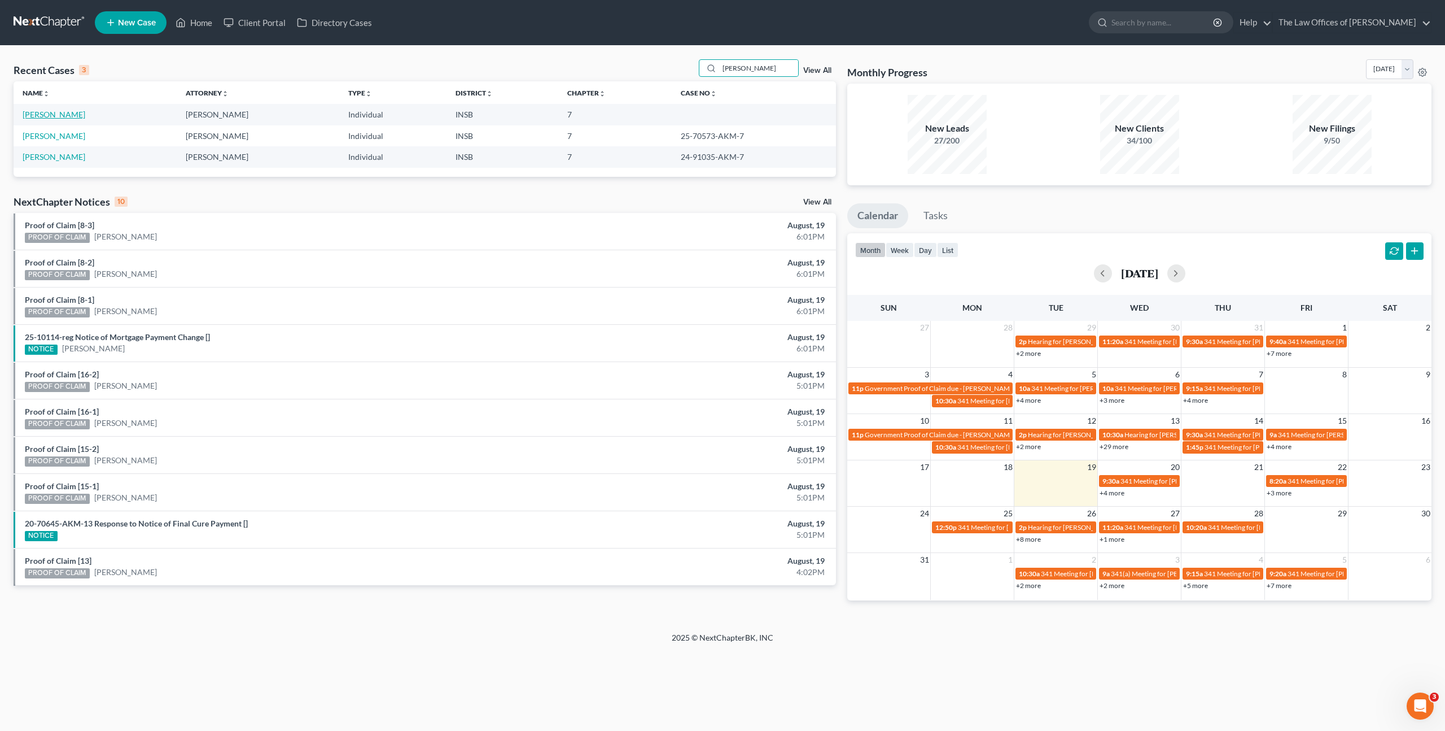
click at [62, 116] on link "[PERSON_NAME]" at bounding box center [54, 115] width 63 height 10
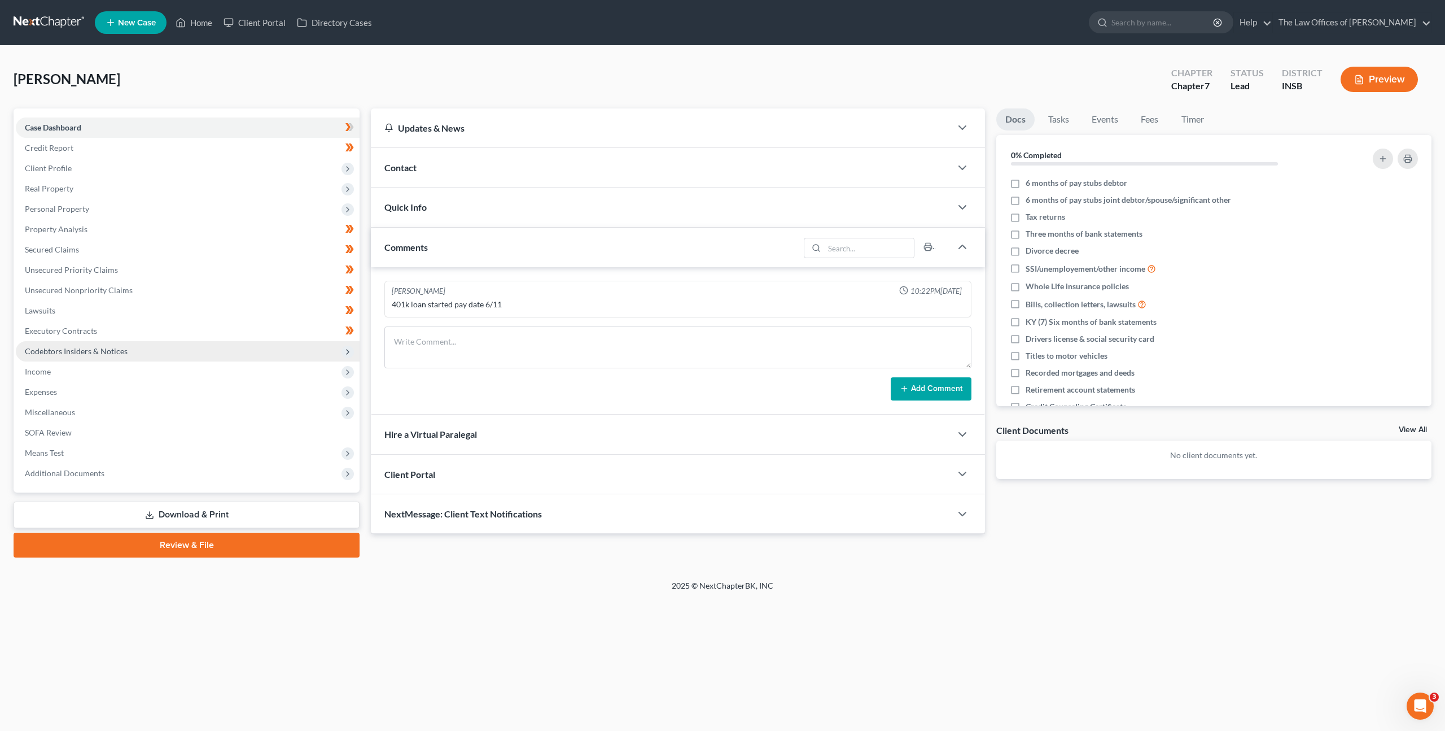
click at [231, 344] on span "Codebtors Insiders & Notices" at bounding box center [188, 351] width 344 height 20
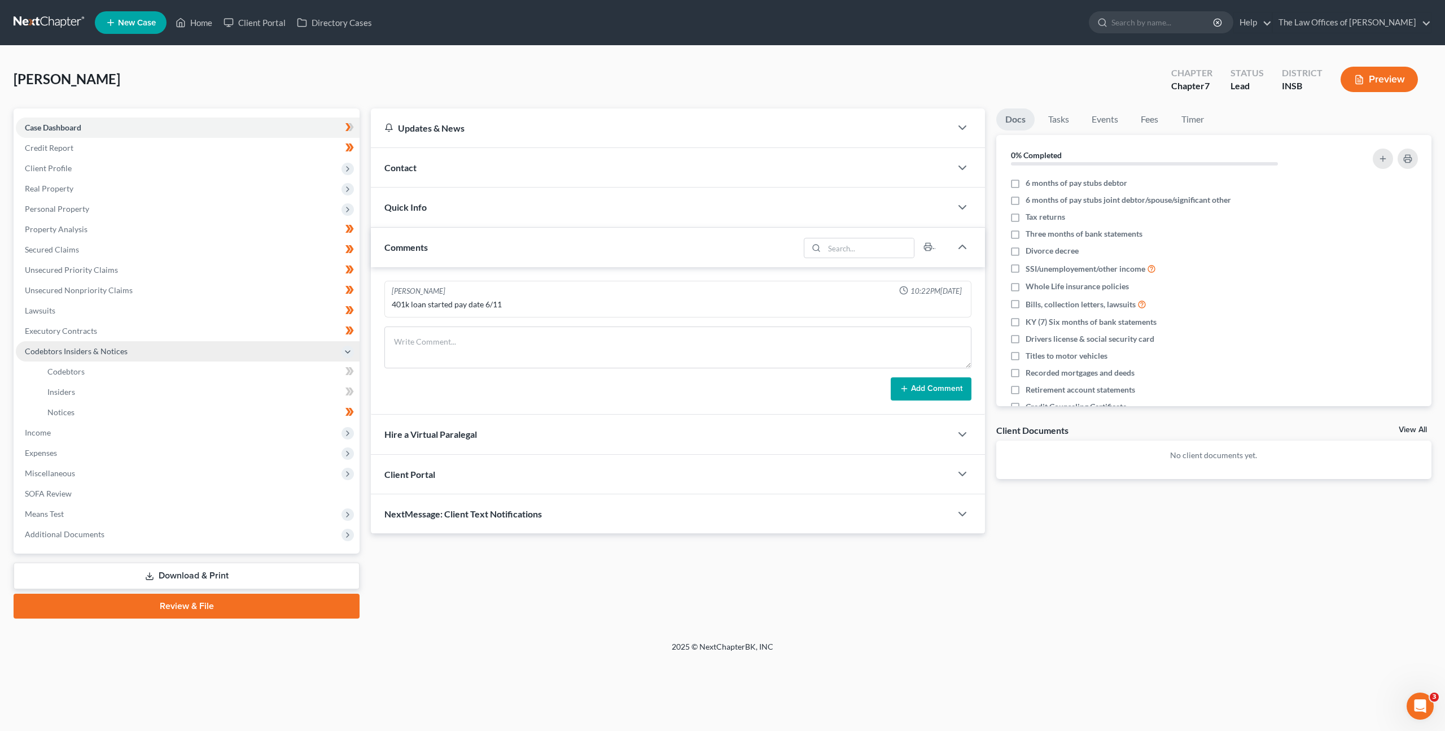
click at [231, 344] on span "Codebtors Insiders & Notices" at bounding box center [188, 351] width 344 height 20
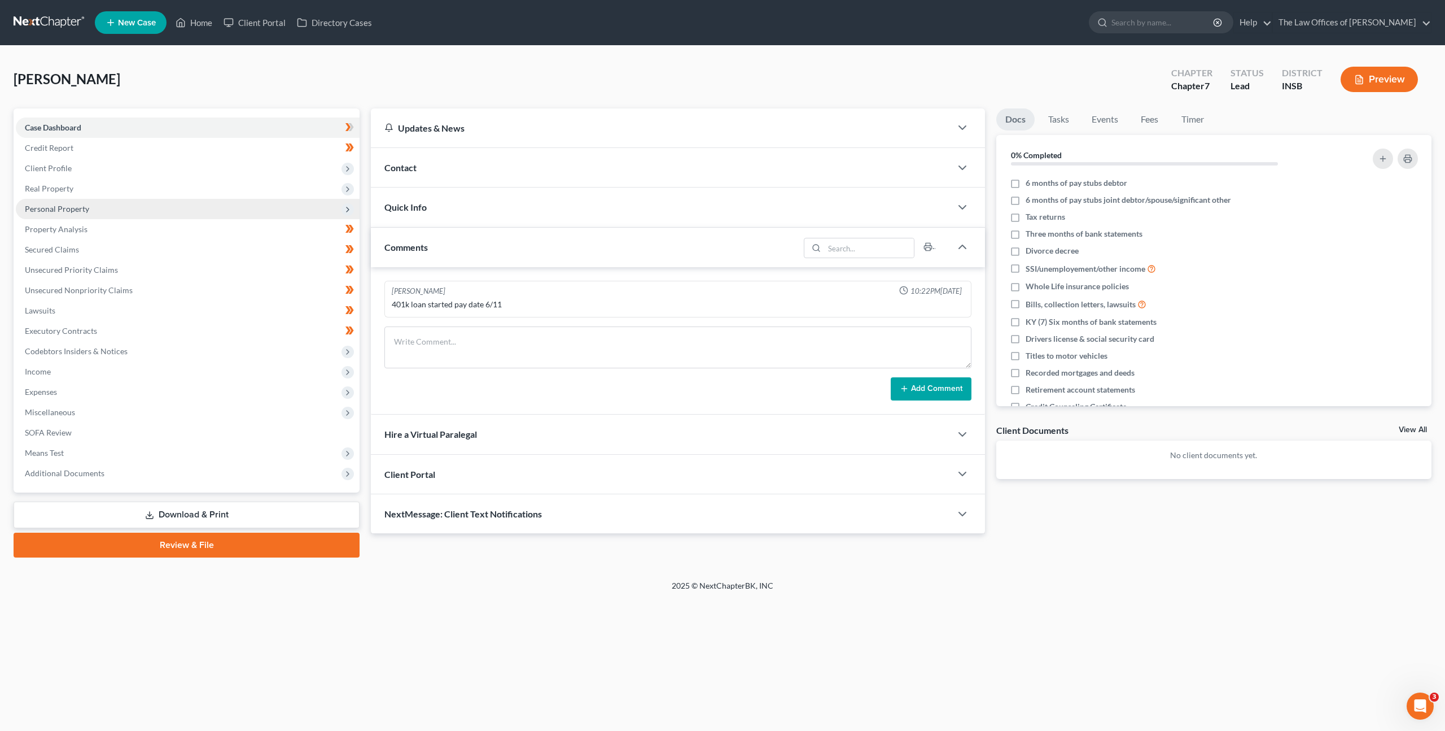
click at [210, 209] on span "Personal Property" at bounding box center [188, 209] width 344 height 20
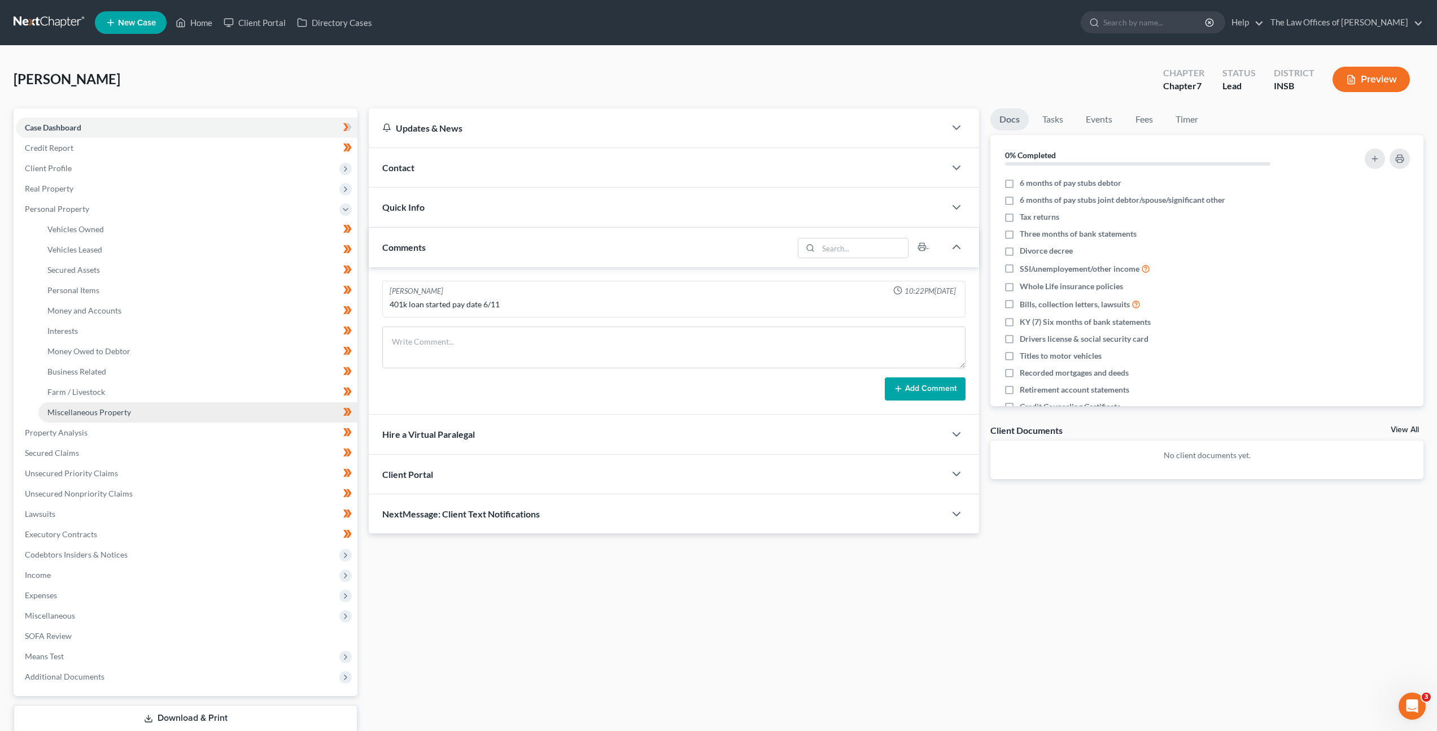
click at [168, 412] on link "Miscellaneous Property" at bounding box center [197, 412] width 319 height 20
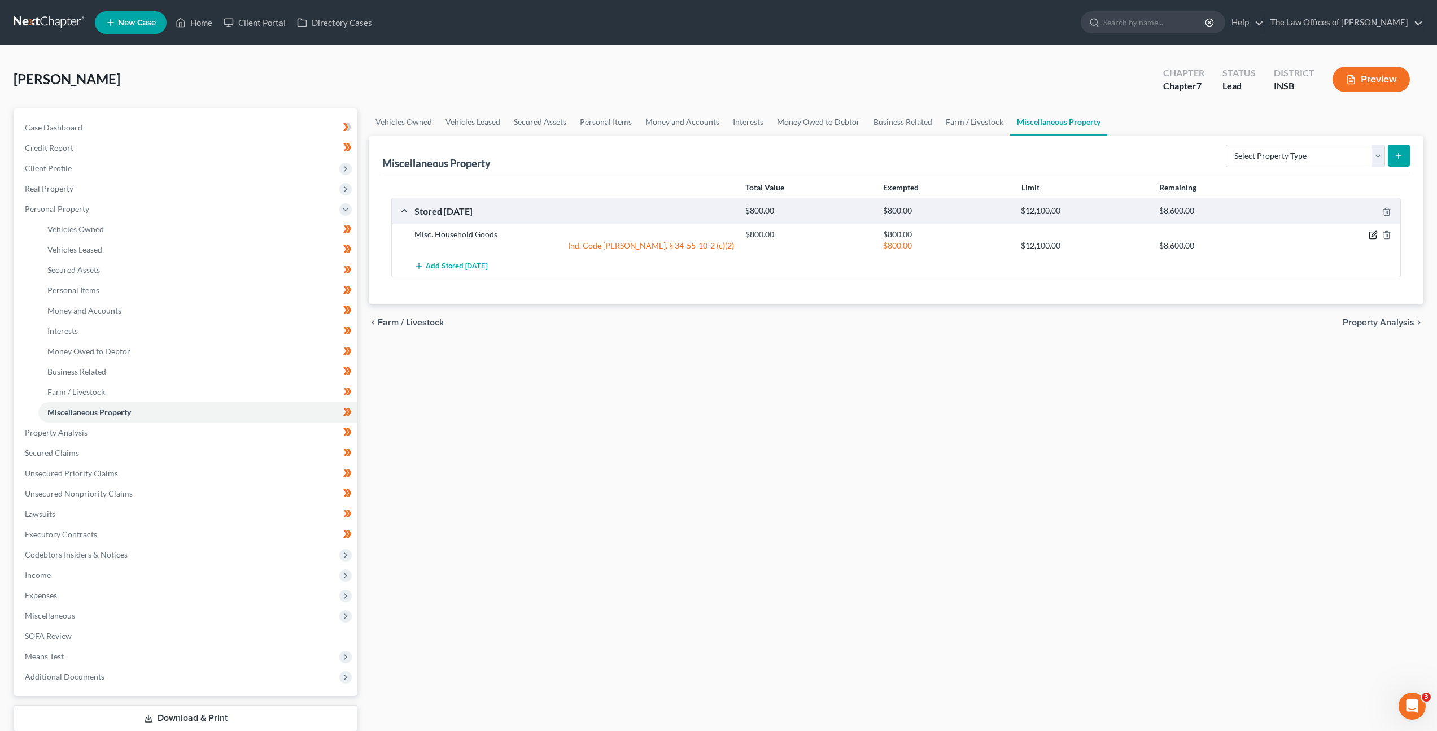
click at [1375, 233] on icon "button" at bounding box center [1373, 234] width 9 height 9
select select "15"
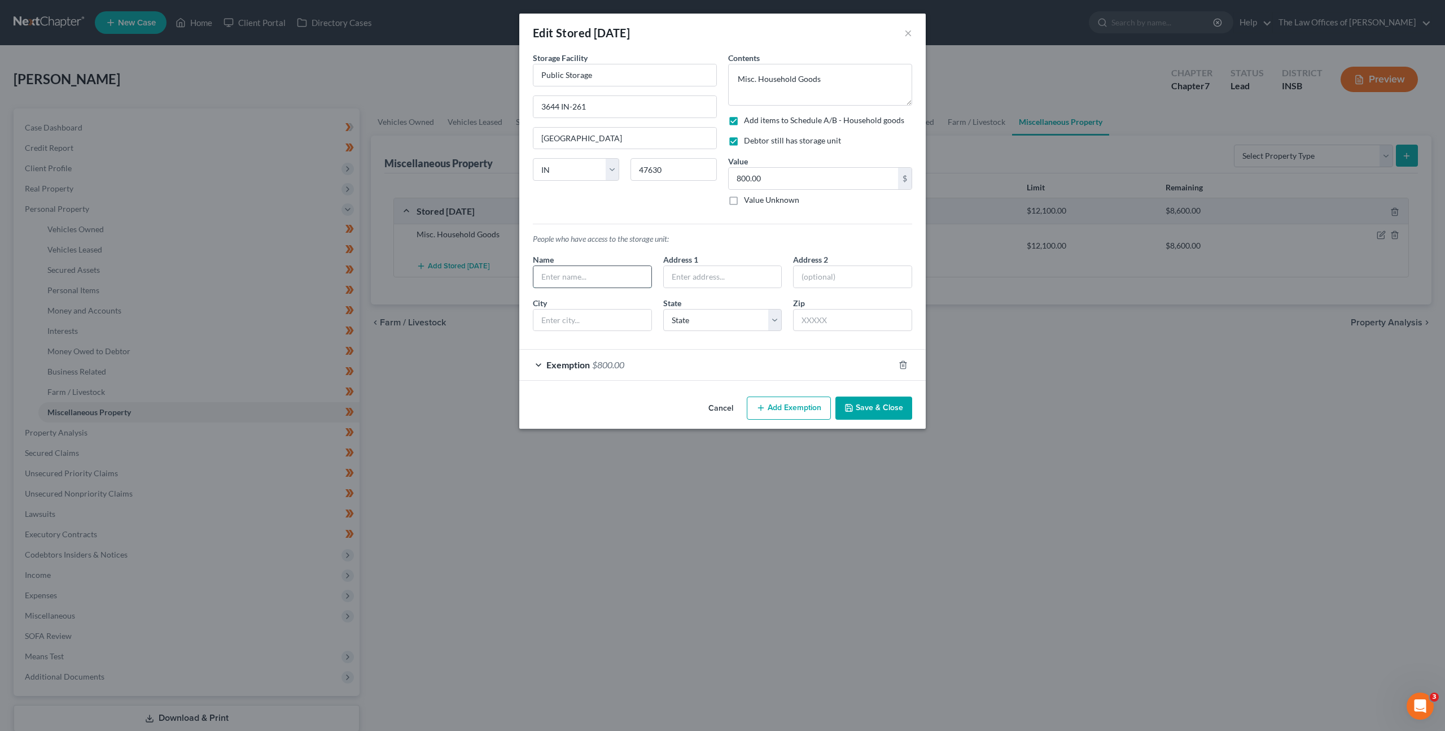
click at [625, 281] on input "text" at bounding box center [593, 276] width 118 height 21
type input "[PERSON_NAME]"
type input "[STREET_ADDRESS]"
type input "47715"
click at [596, 395] on div "Cancel Add Exemption Save & Close" at bounding box center [722, 410] width 407 height 37
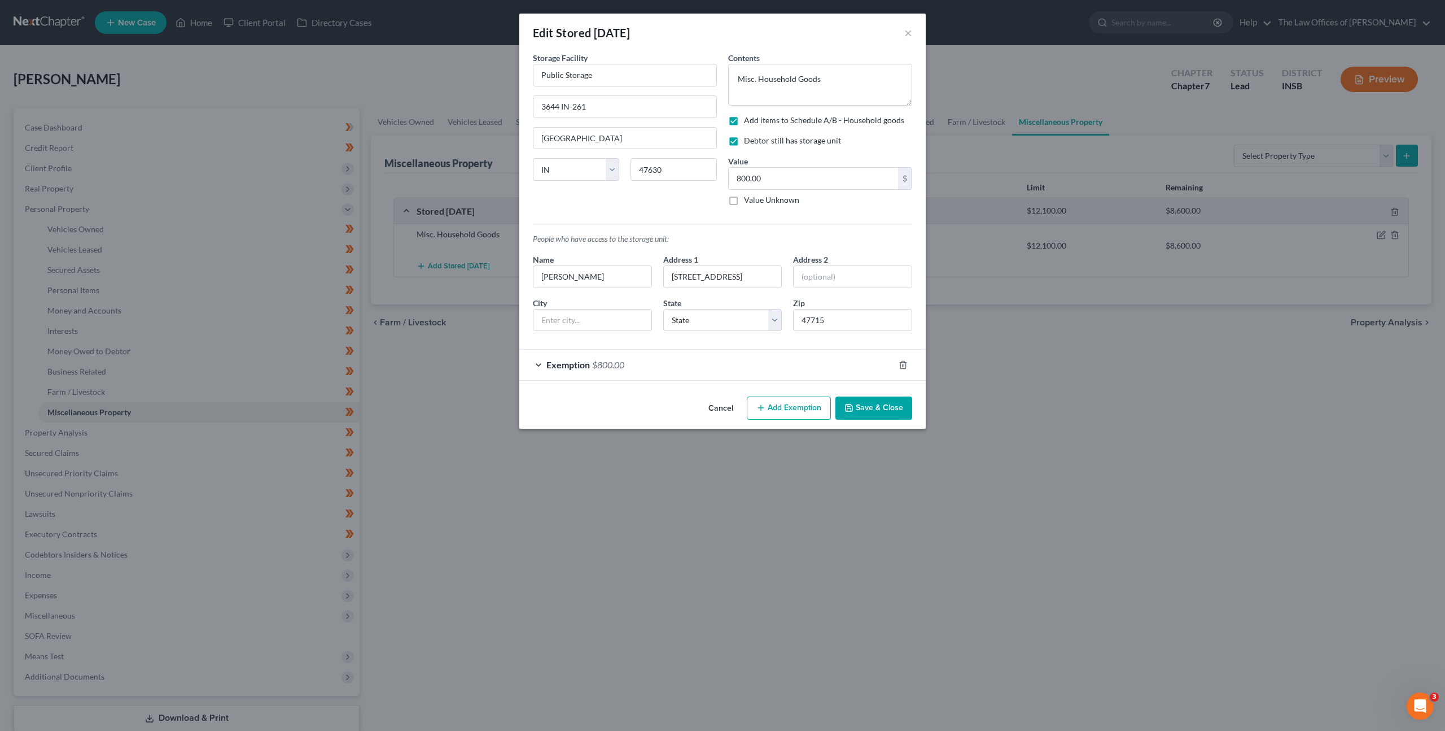
type input "[GEOGRAPHIC_DATA]"
select select "15"
click at [874, 412] on button "Save & Close" at bounding box center [874, 408] width 77 height 24
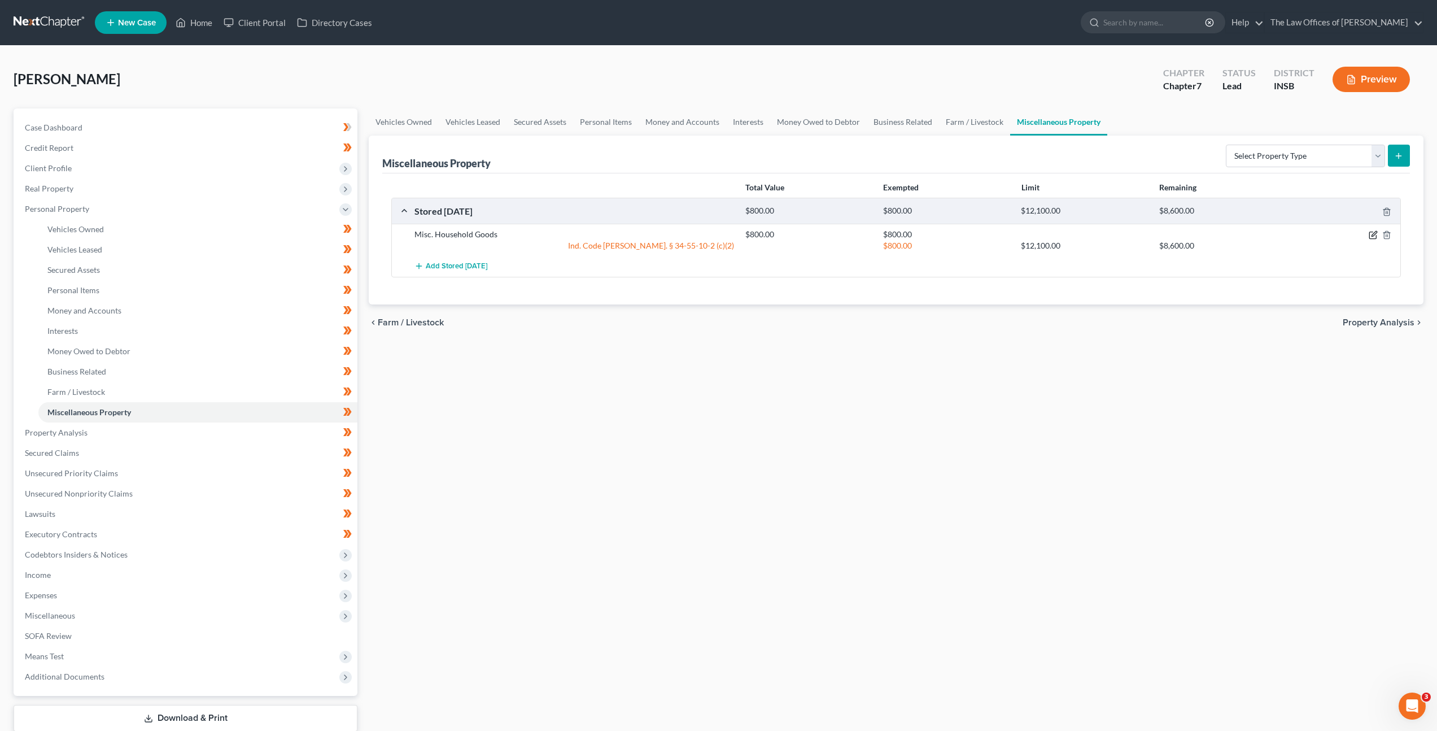
click at [1369, 234] on icon "button" at bounding box center [1372, 235] width 7 height 7
select select "15"
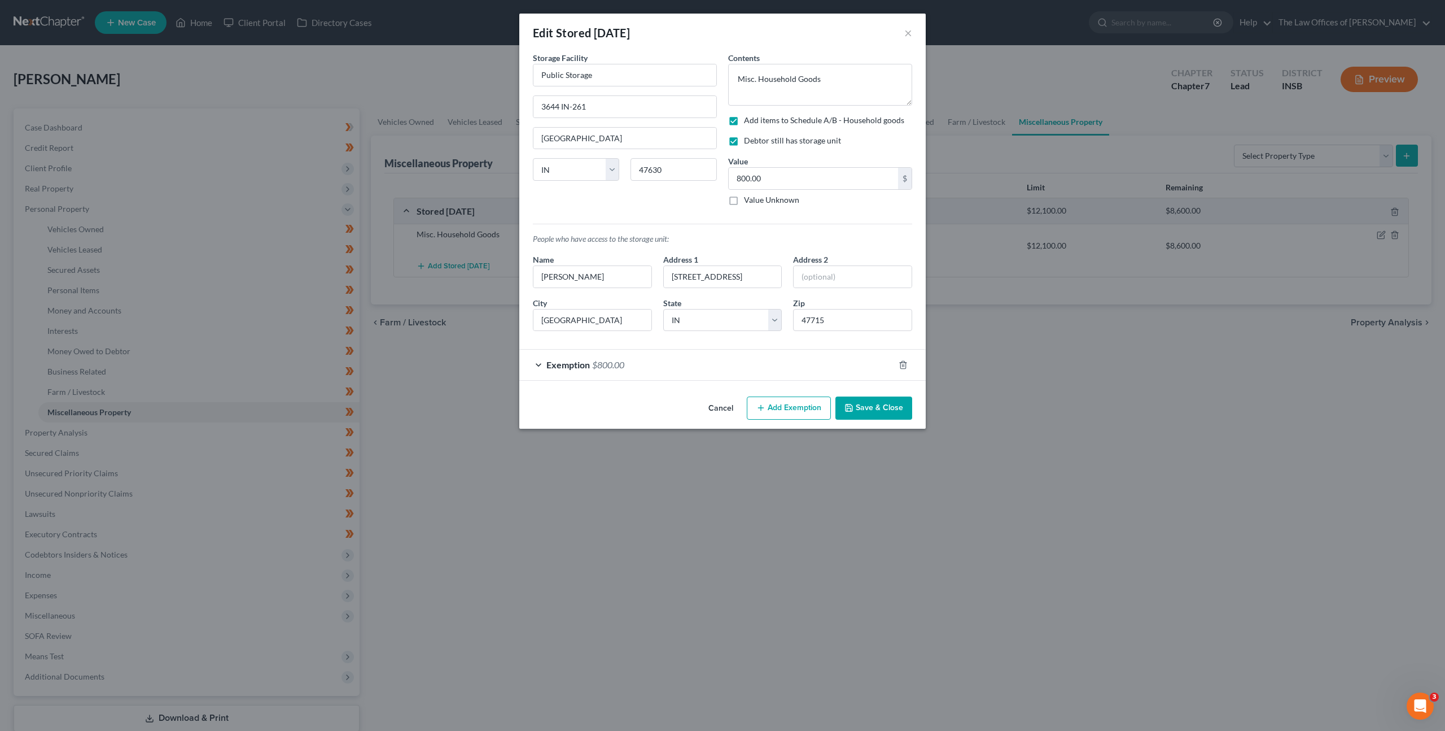
click at [883, 405] on button "Save & Close" at bounding box center [874, 408] width 77 height 24
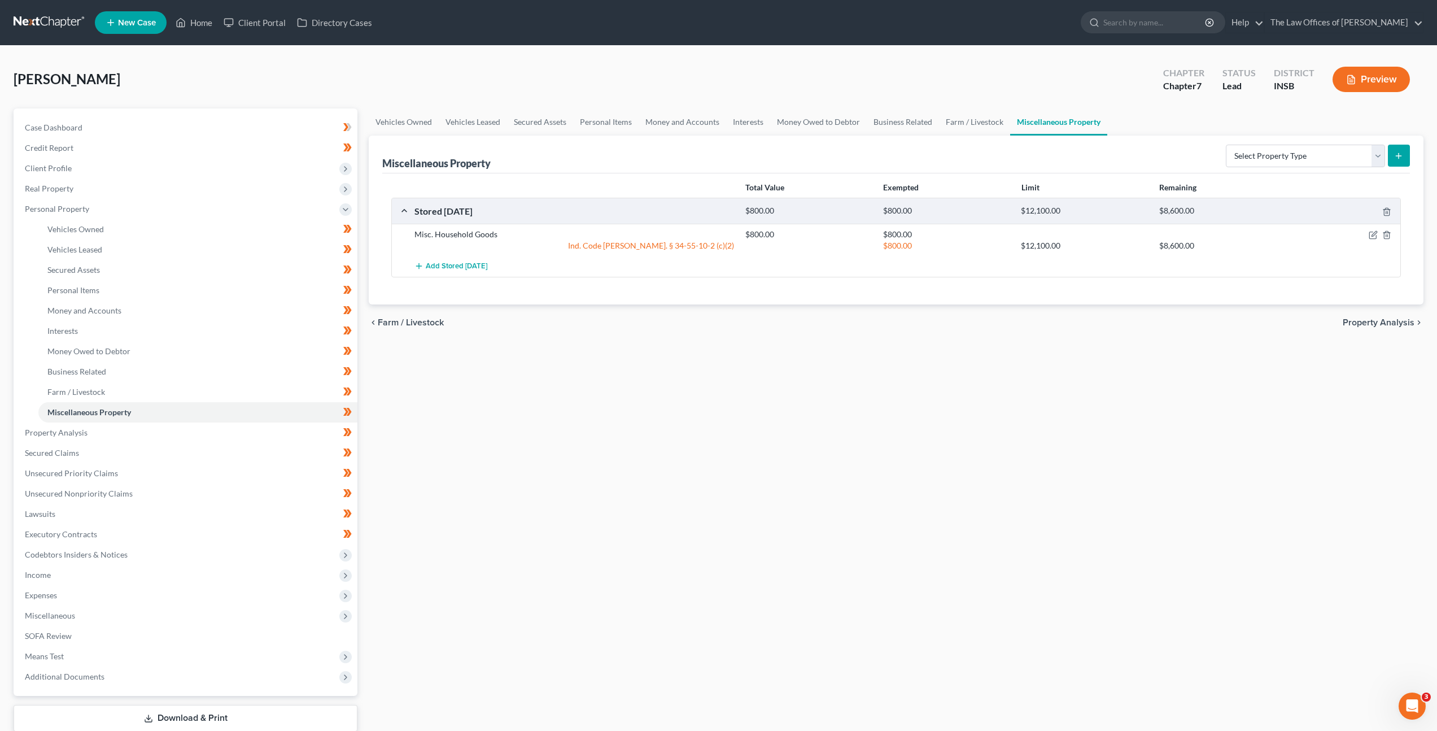
click at [973, 457] on div "Vehicles Owned Vehicles Leased Secured Assets Personal Items Money and Accounts…" at bounding box center [896, 434] width 1066 height 652
click at [689, 375] on div "Vehicles Owned Vehicles Leased Secured Assets Personal Items Money and Accounts…" at bounding box center [896, 434] width 1066 height 652
click at [248, 426] on link "Property Analysis" at bounding box center [187, 432] width 342 height 20
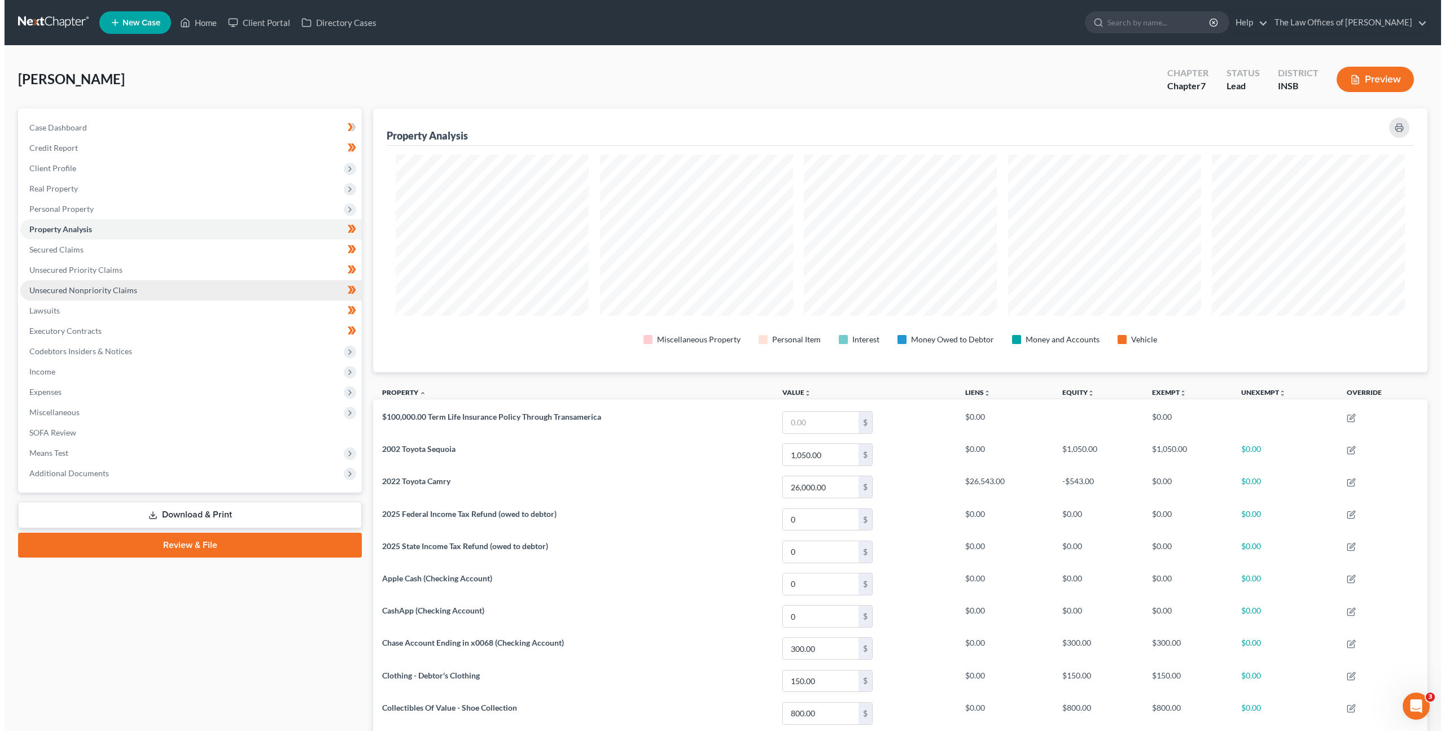
scroll to position [264, 1055]
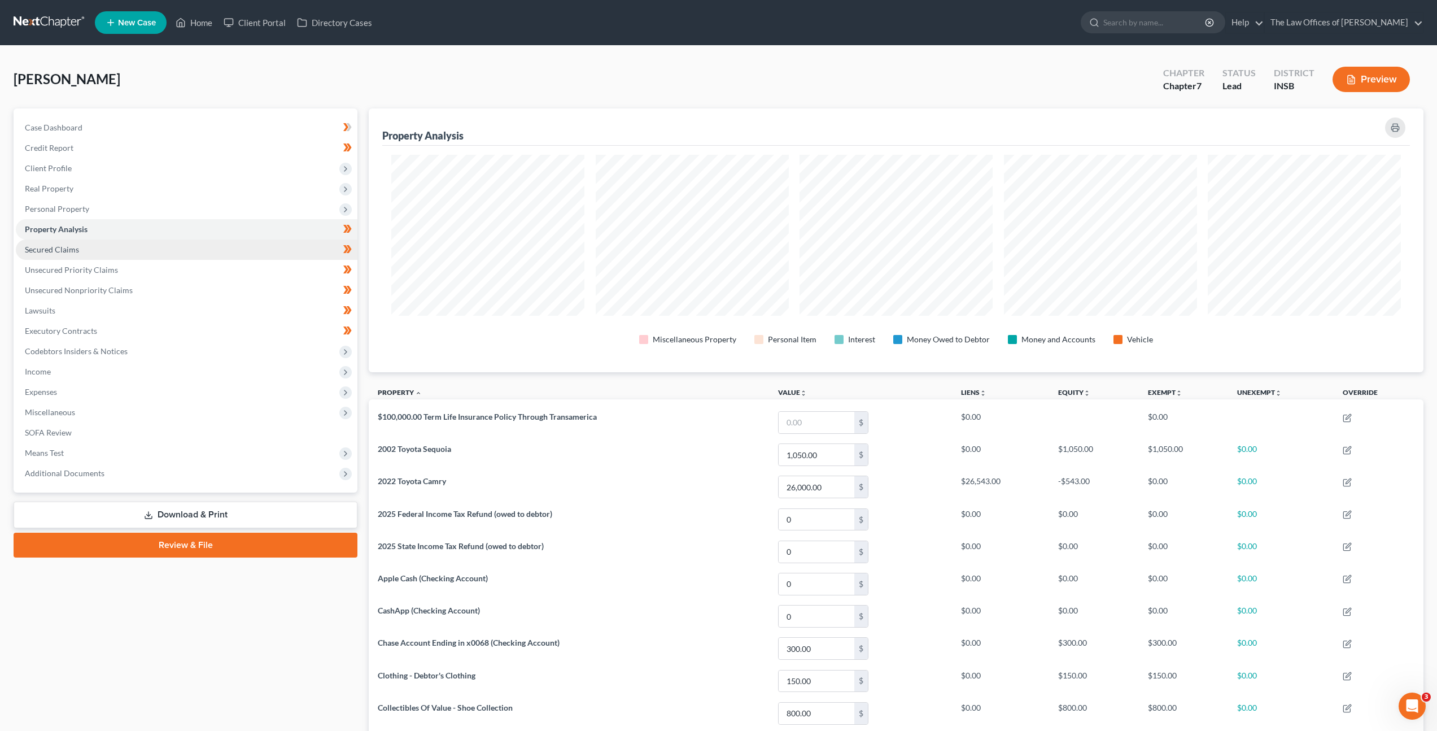
click at [225, 248] on link "Secured Claims" at bounding box center [187, 249] width 342 height 20
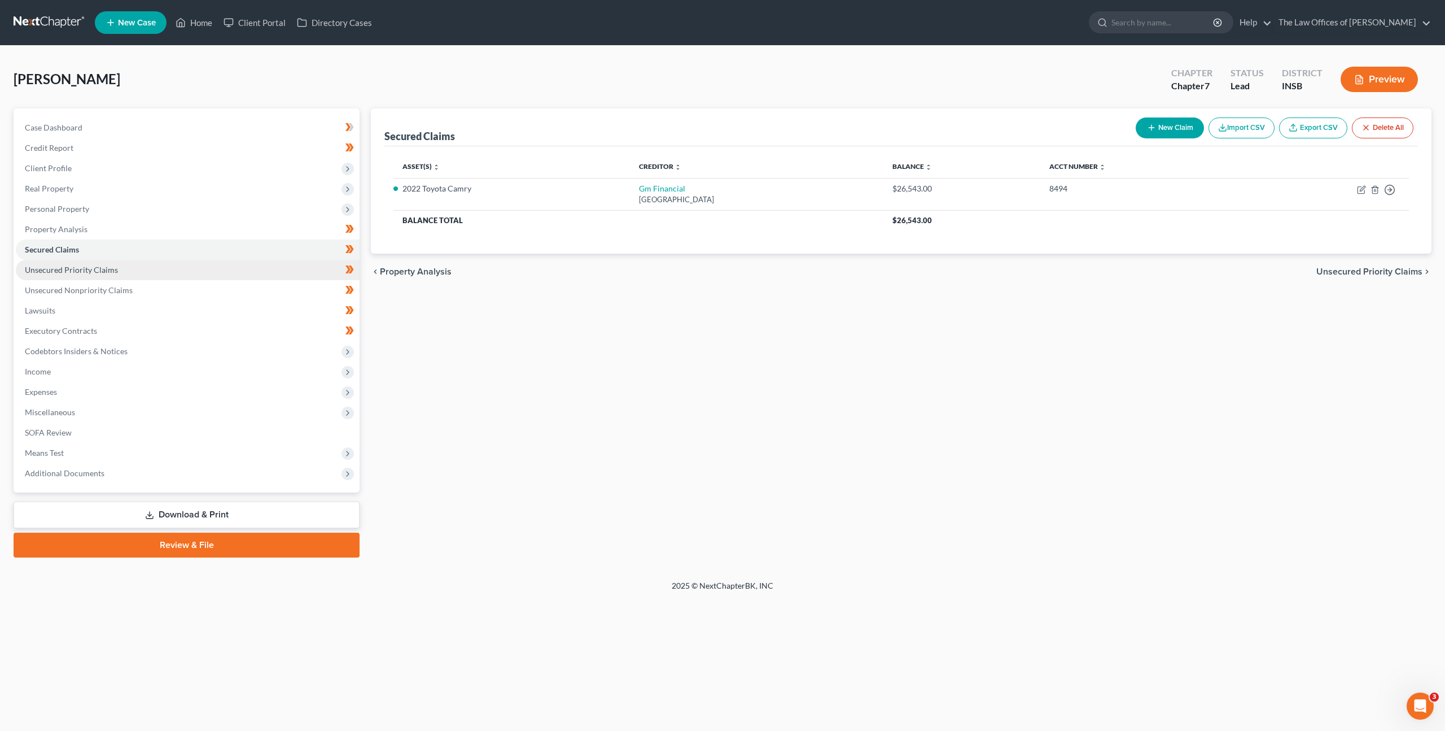
click at [218, 262] on link "Unsecured Priority Claims" at bounding box center [188, 270] width 344 height 20
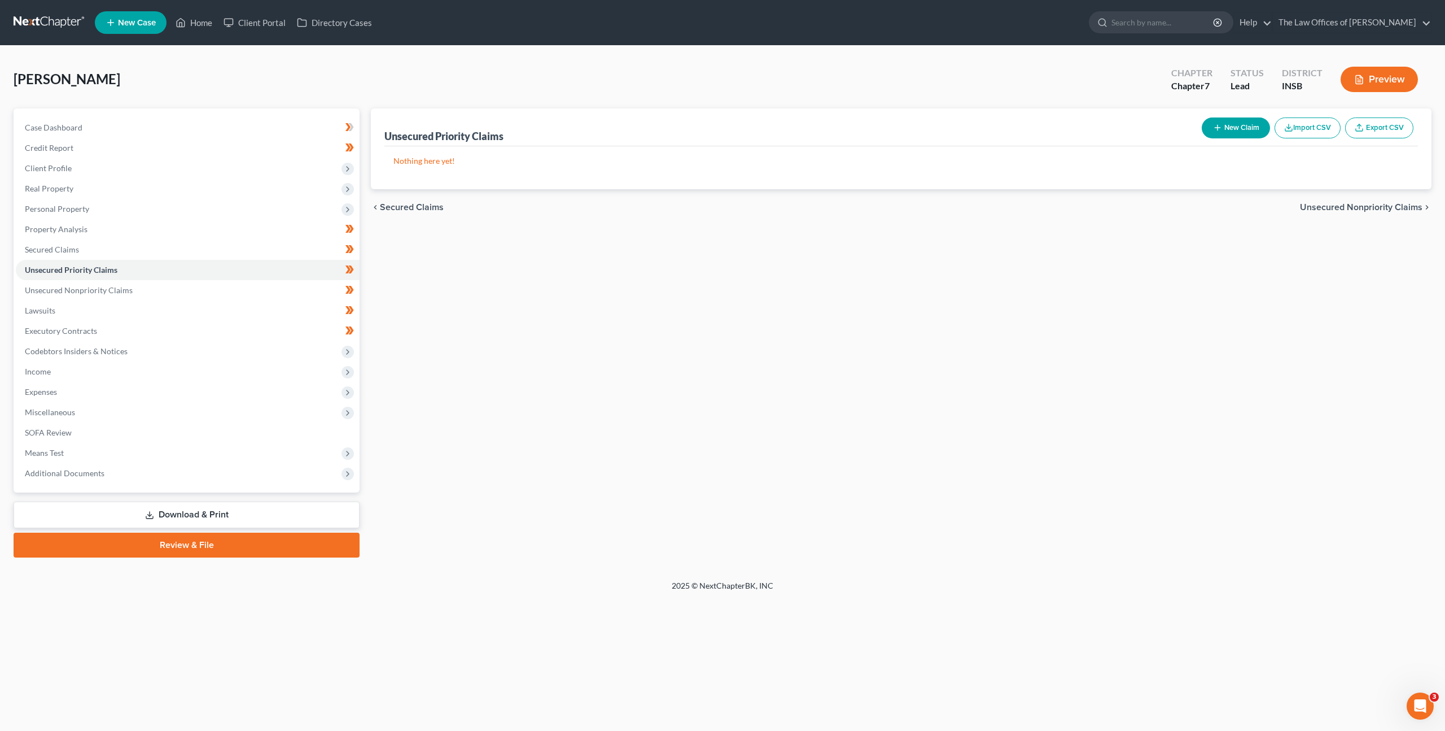
click at [270, 506] on link "Download & Print" at bounding box center [187, 514] width 346 height 27
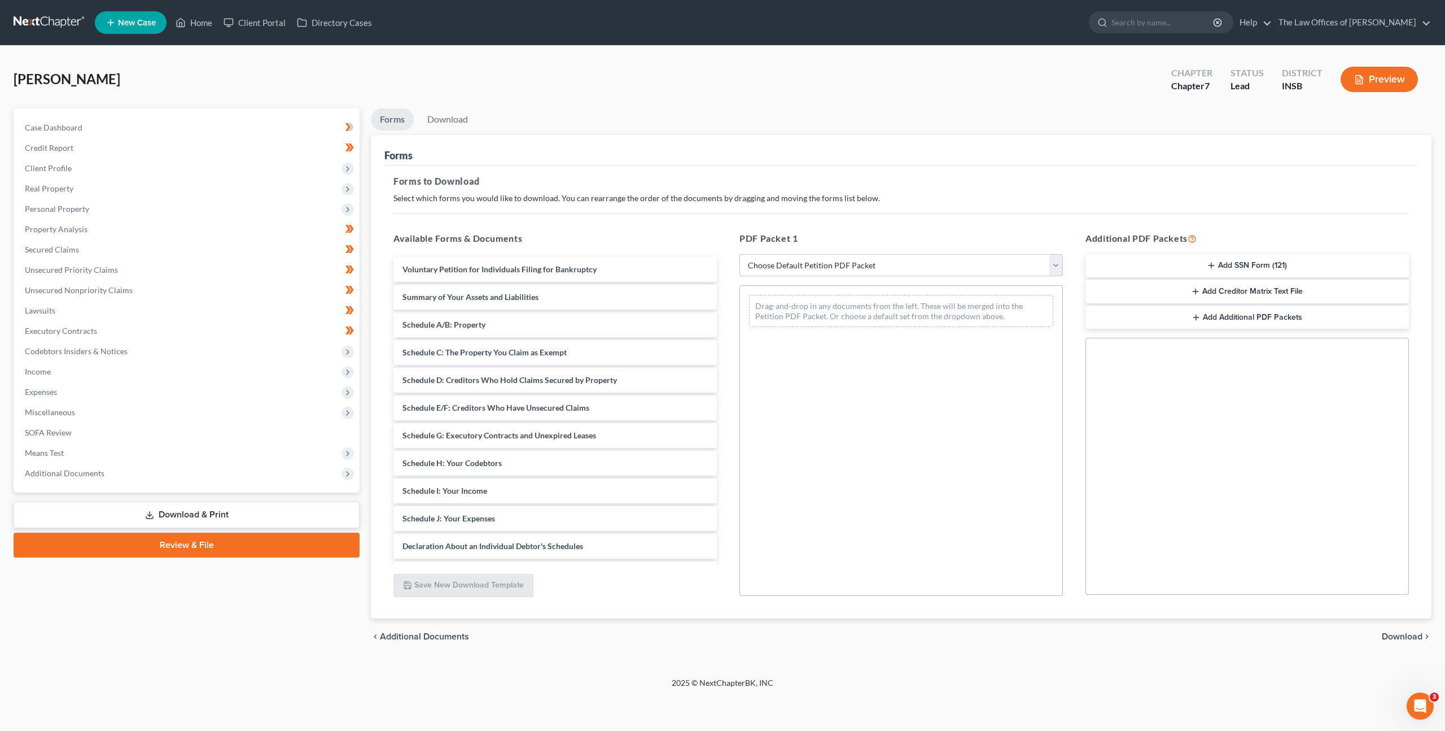
click at [956, 269] on select "Choose Default Petition PDF Packet Complete Bankruptcy Petition (all forms and …" at bounding box center [902, 265] width 324 height 23
select select "0"
click at [740, 254] on select "Choose Default Petition PDF Packet Complete Bankruptcy Petition (all forms and …" at bounding box center [902, 265] width 324 height 23
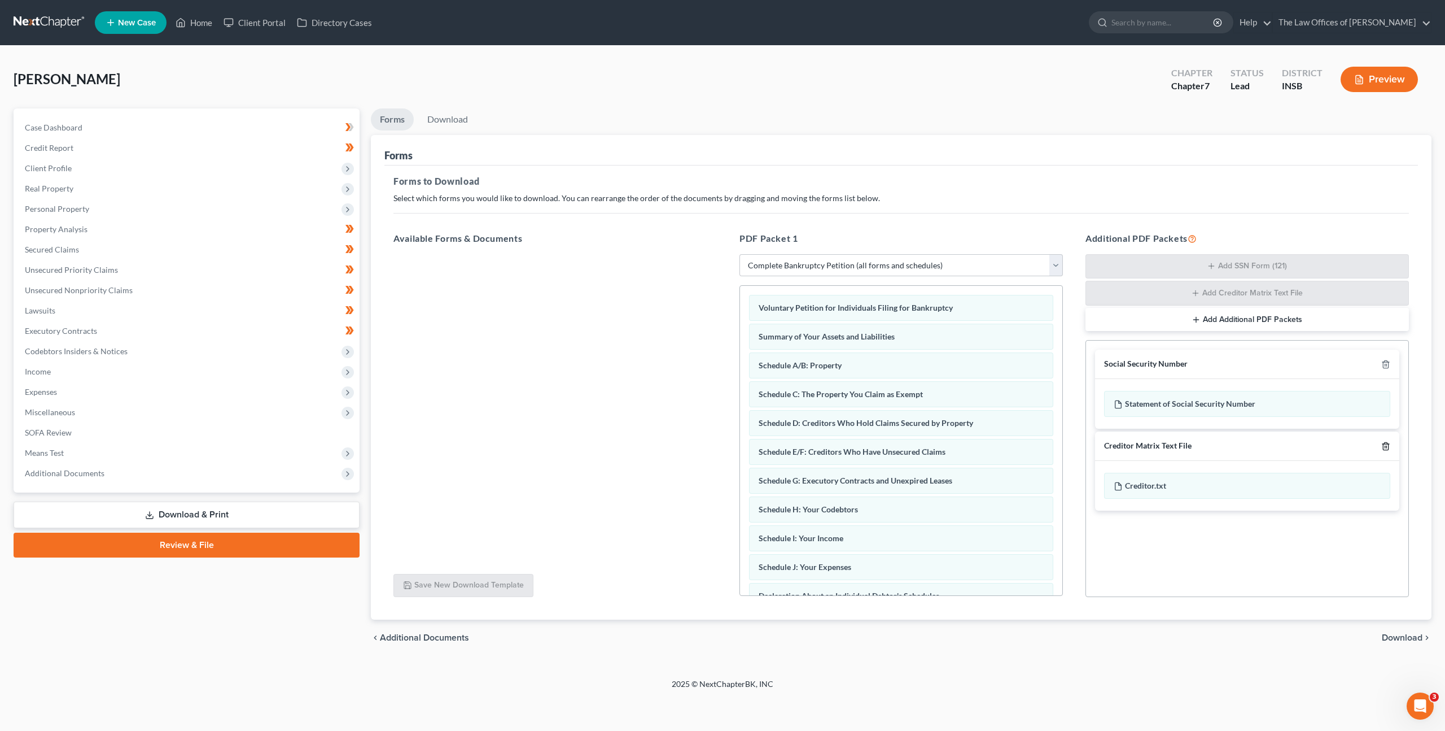
click at [1382, 444] on icon "button" at bounding box center [1386, 446] width 9 height 9
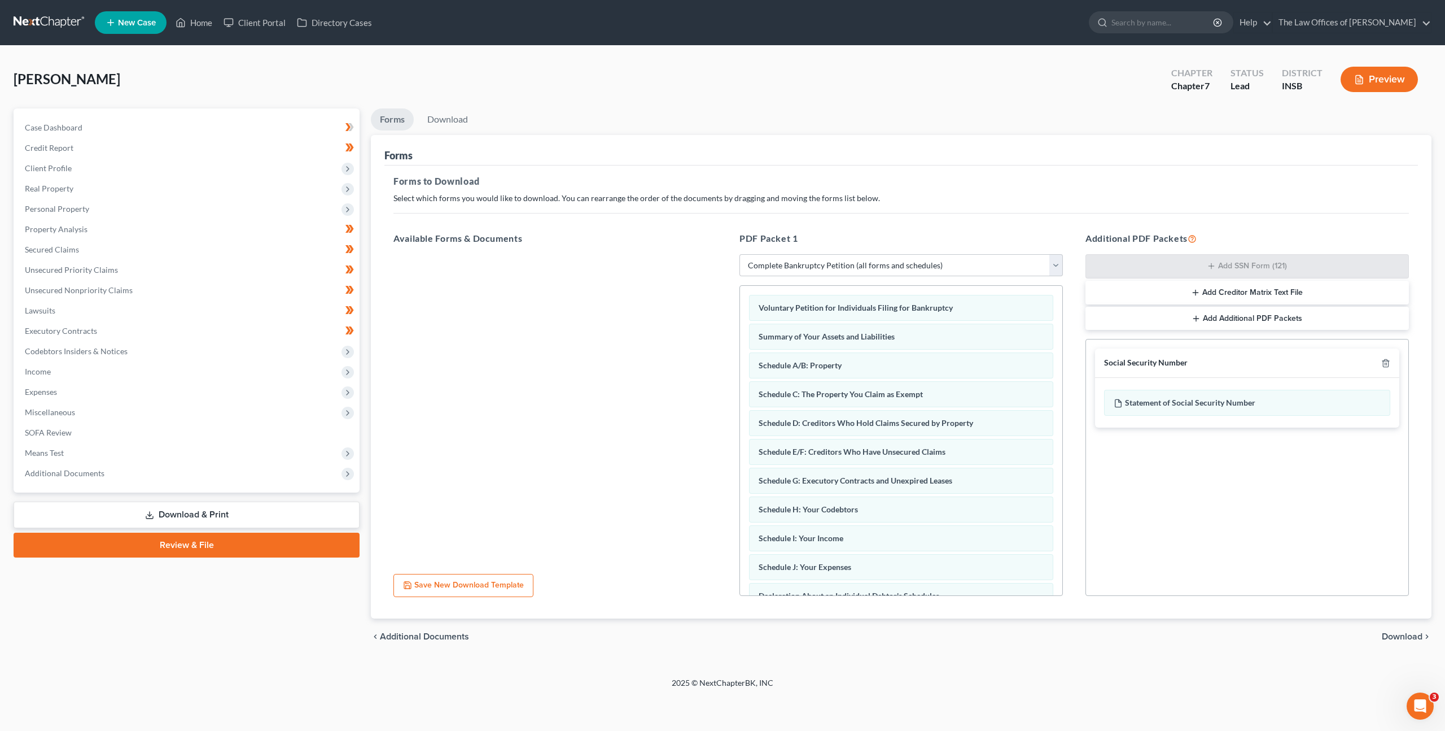
click at [1386, 643] on div "chevron_left Additional Documents Download chevron_right" at bounding box center [901, 636] width 1061 height 36
click at [1389, 641] on span "Download" at bounding box center [1402, 636] width 41 height 9
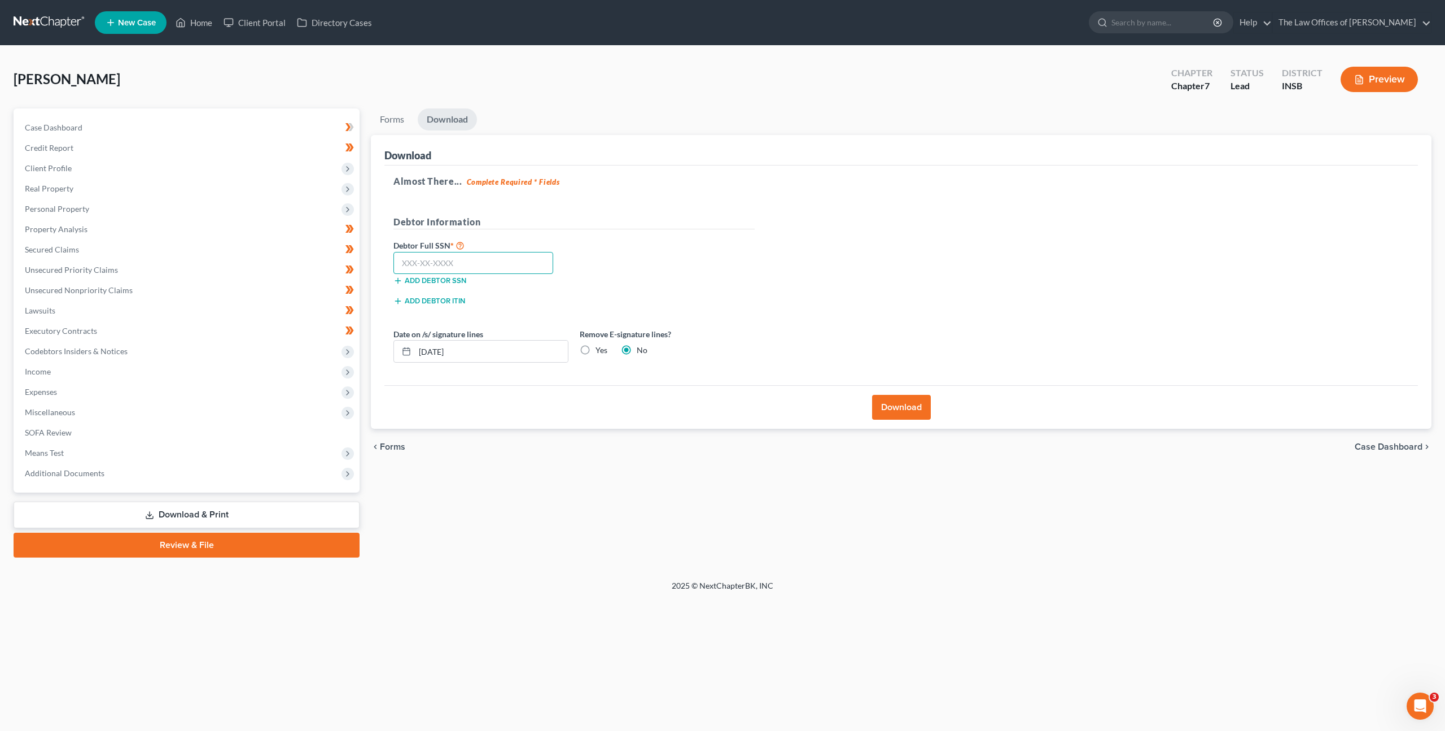
click at [403, 257] on input "text" at bounding box center [474, 263] width 160 height 23
drag, startPoint x: 466, startPoint y: 257, endPoint x: 532, endPoint y: 259, distance: 65.5
click at [467, 259] on input "text" at bounding box center [474, 263] width 160 height 23
paste input "406-51-4088"
type input "406-51-4088"
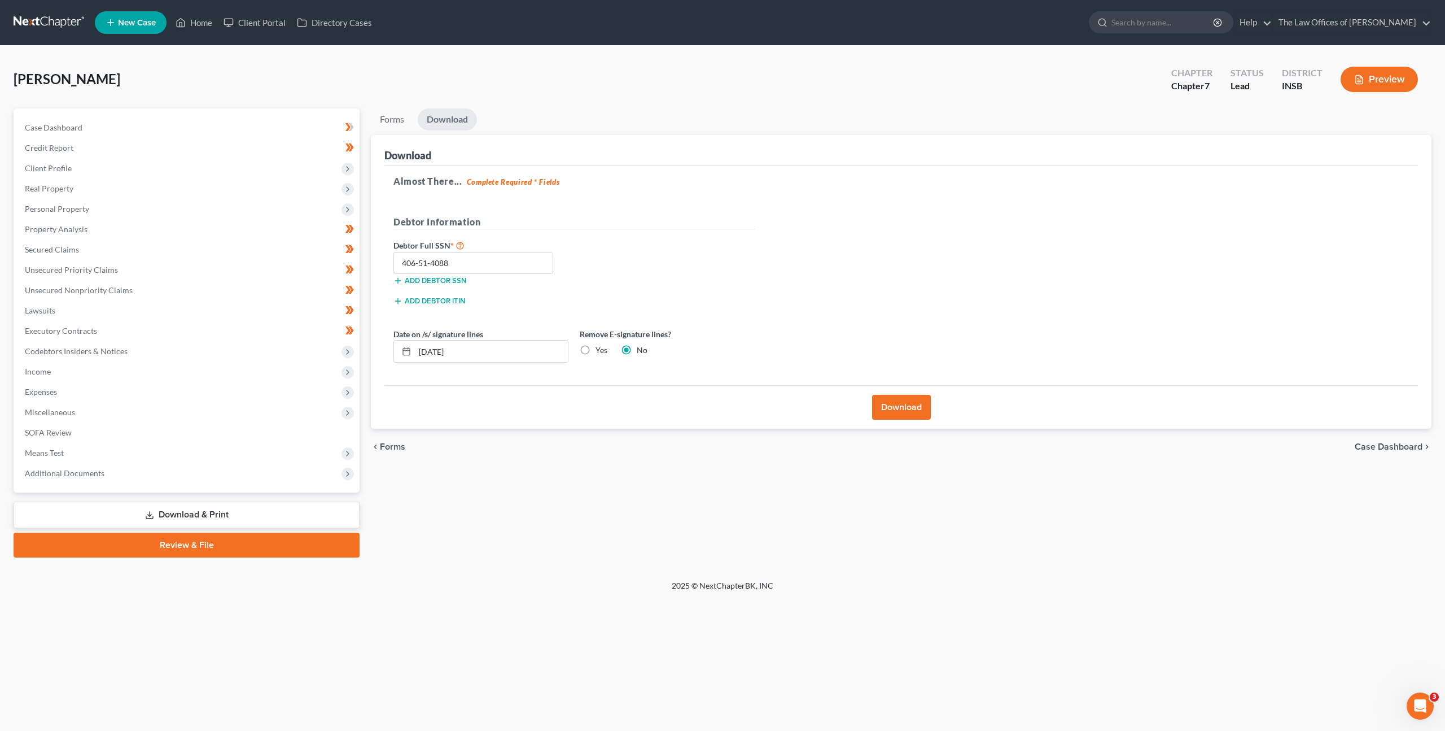
click at [626, 253] on div "Debtor Full SSN * 406-51-4088 Add debtor SSN" at bounding box center [574, 266] width 373 height 56
click at [890, 406] on button "Download" at bounding box center [901, 407] width 59 height 25
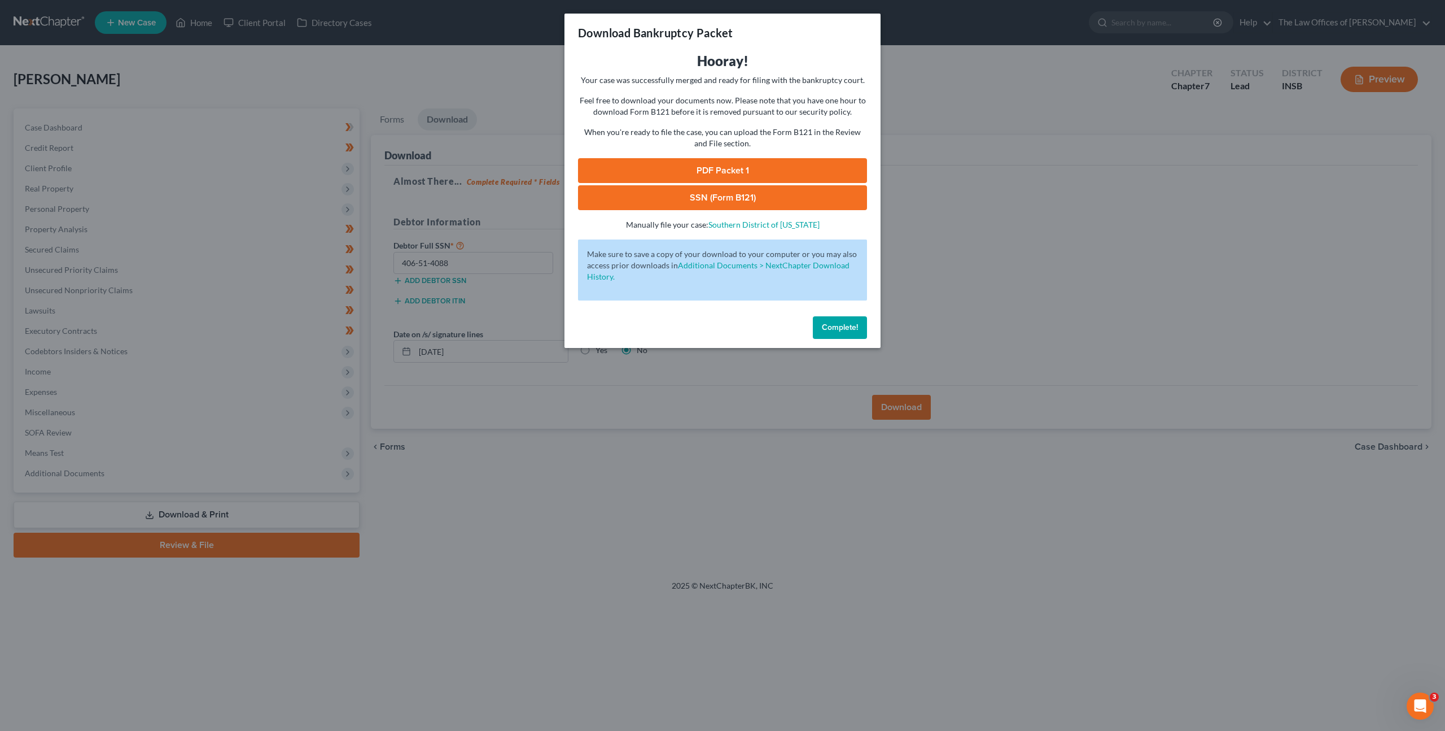
click at [781, 170] on link "PDF Packet 1" at bounding box center [722, 170] width 289 height 25
click at [611, 198] on link "SSN (Form B121)" at bounding box center [722, 197] width 289 height 25
click at [821, 317] on button "Complete!" at bounding box center [840, 327] width 54 height 23
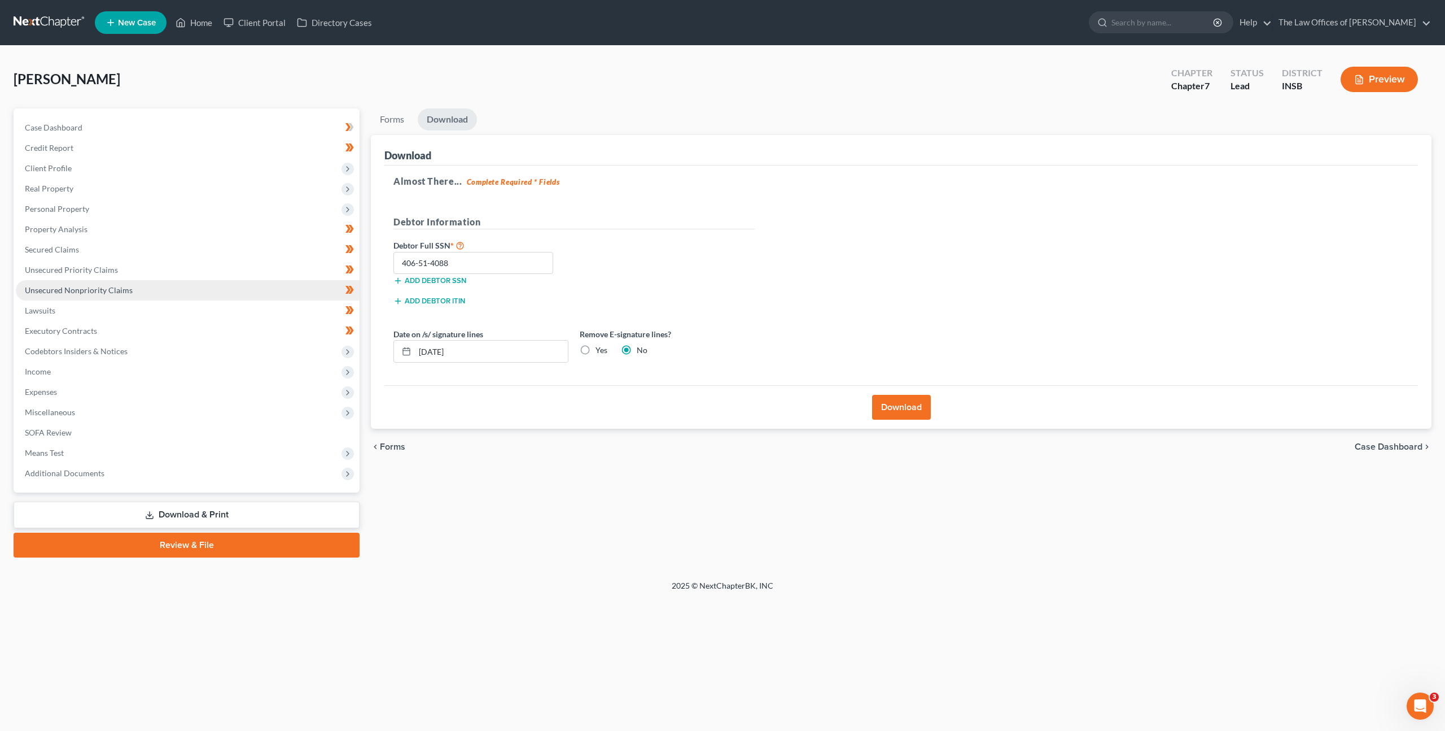
click at [230, 282] on link "Unsecured Nonpriority Claims" at bounding box center [188, 290] width 344 height 20
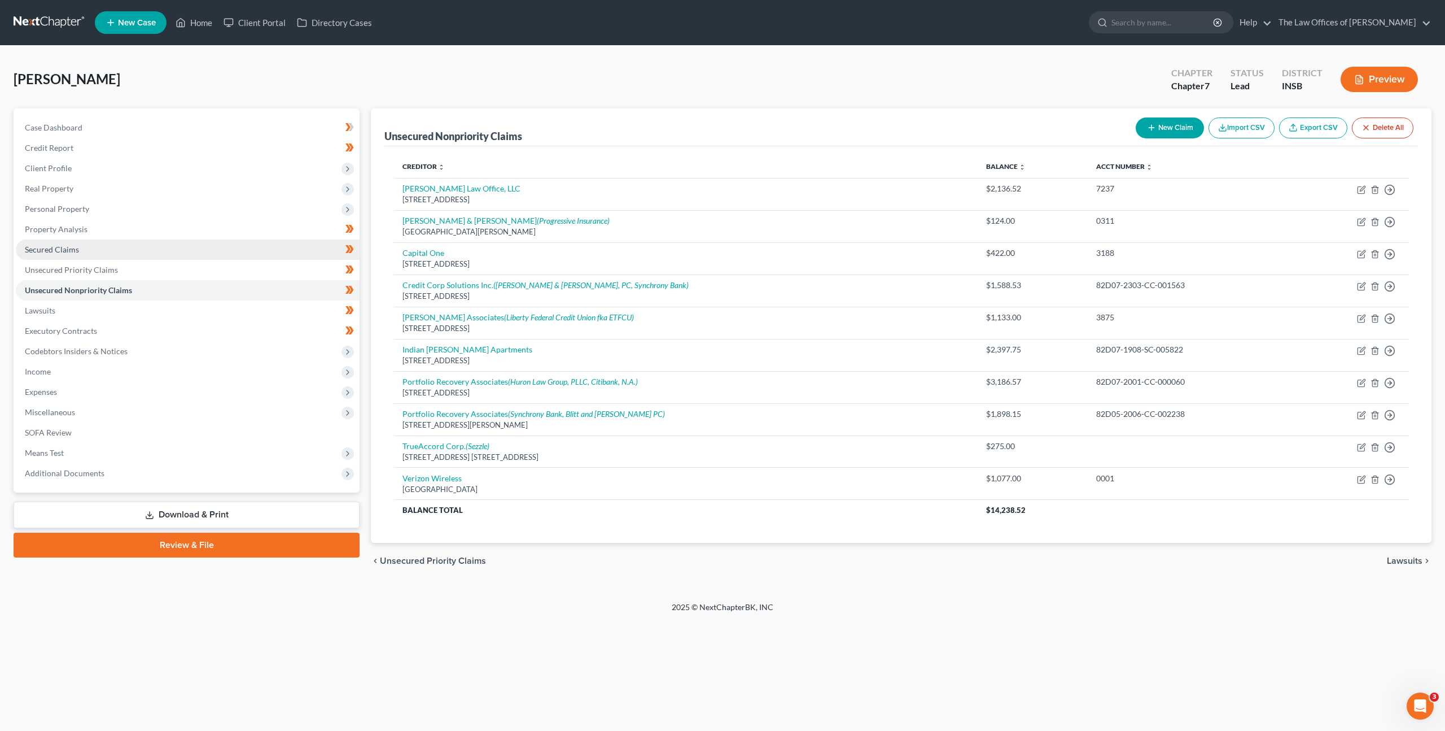
click at [208, 241] on link "Secured Claims" at bounding box center [188, 249] width 344 height 20
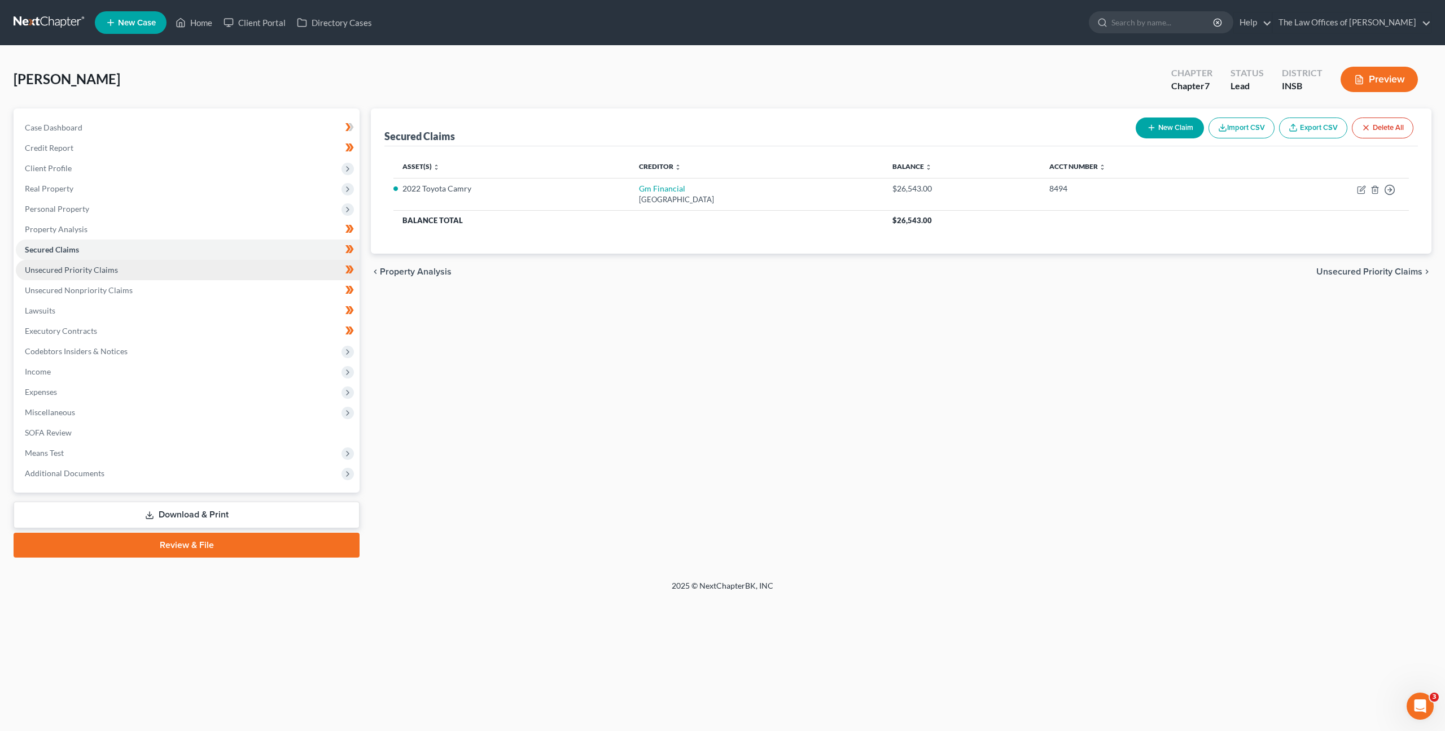
click at [276, 272] on link "Unsecured Priority Claims" at bounding box center [188, 270] width 344 height 20
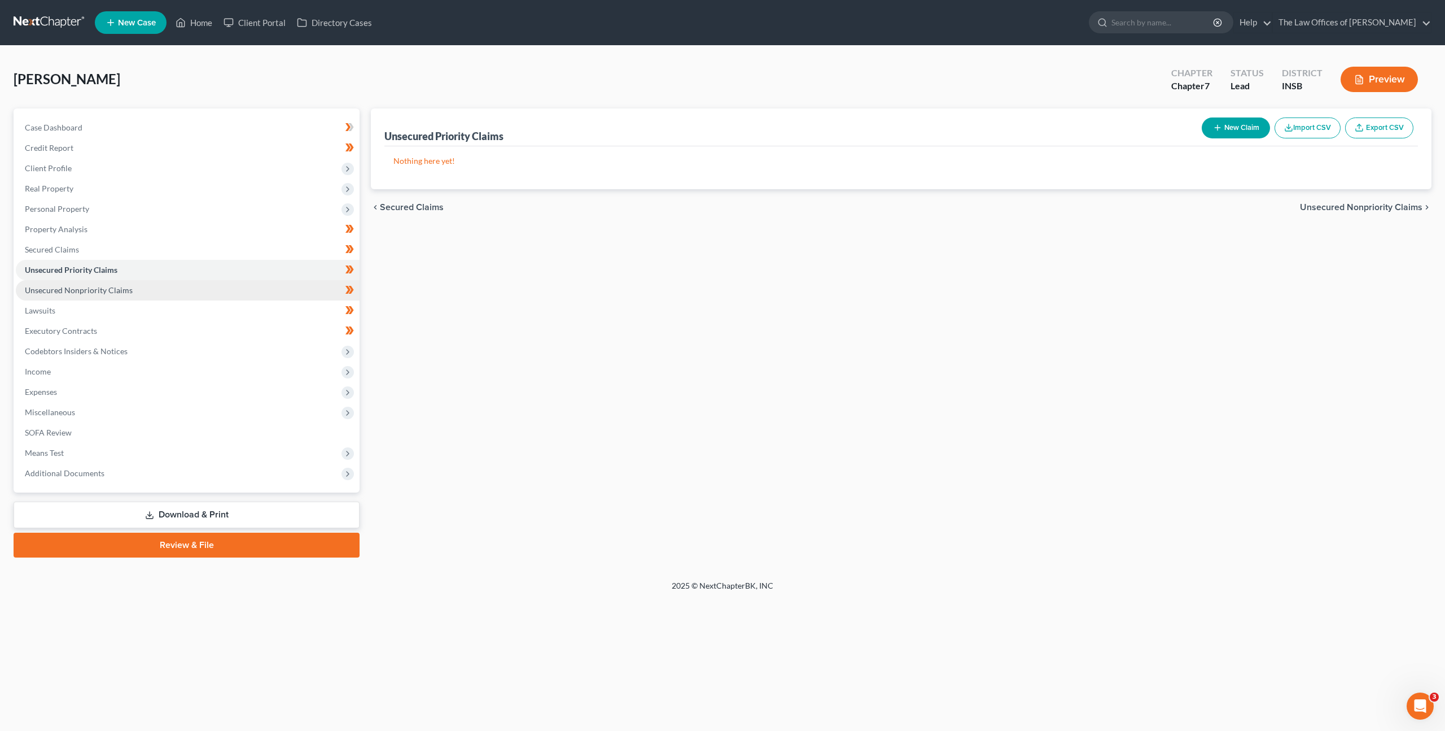
drag, startPoint x: 266, startPoint y: 286, endPoint x: 333, endPoint y: 292, distance: 66.9
click at [267, 286] on link "Unsecured Nonpriority Claims" at bounding box center [188, 290] width 344 height 20
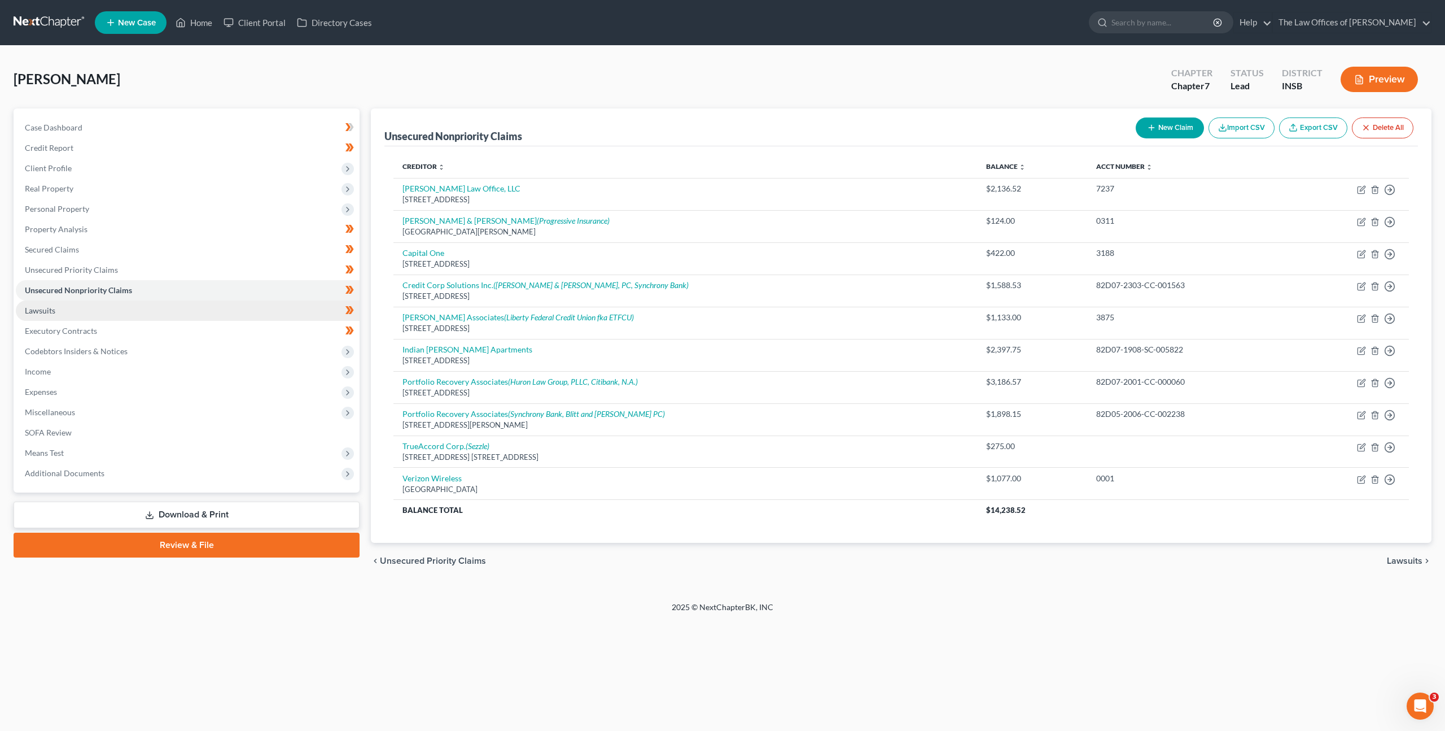
click at [335, 313] on link "Lawsuits" at bounding box center [188, 310] width 344 height 20
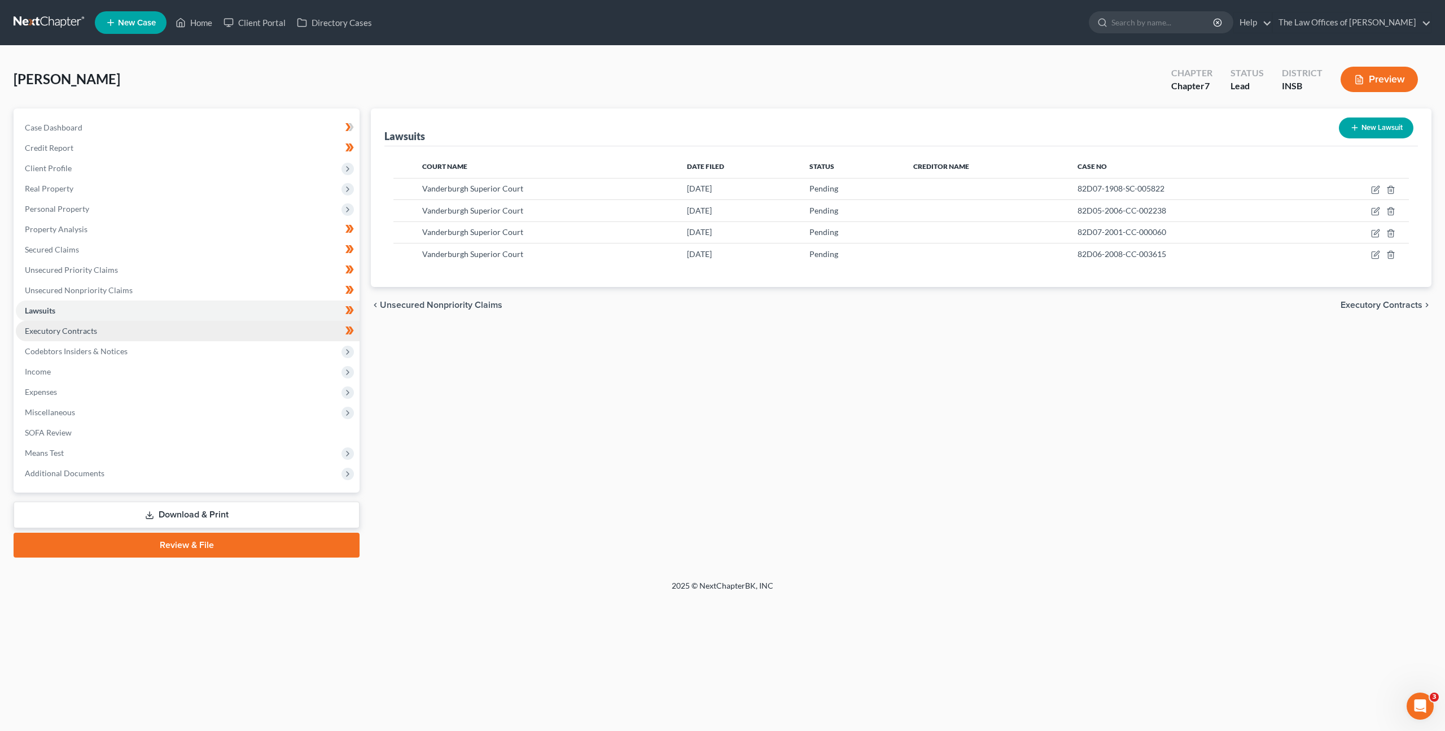
click at [278, 330] on link "Executory Contracts" at bounding box center [188, 331] width 344 height 20
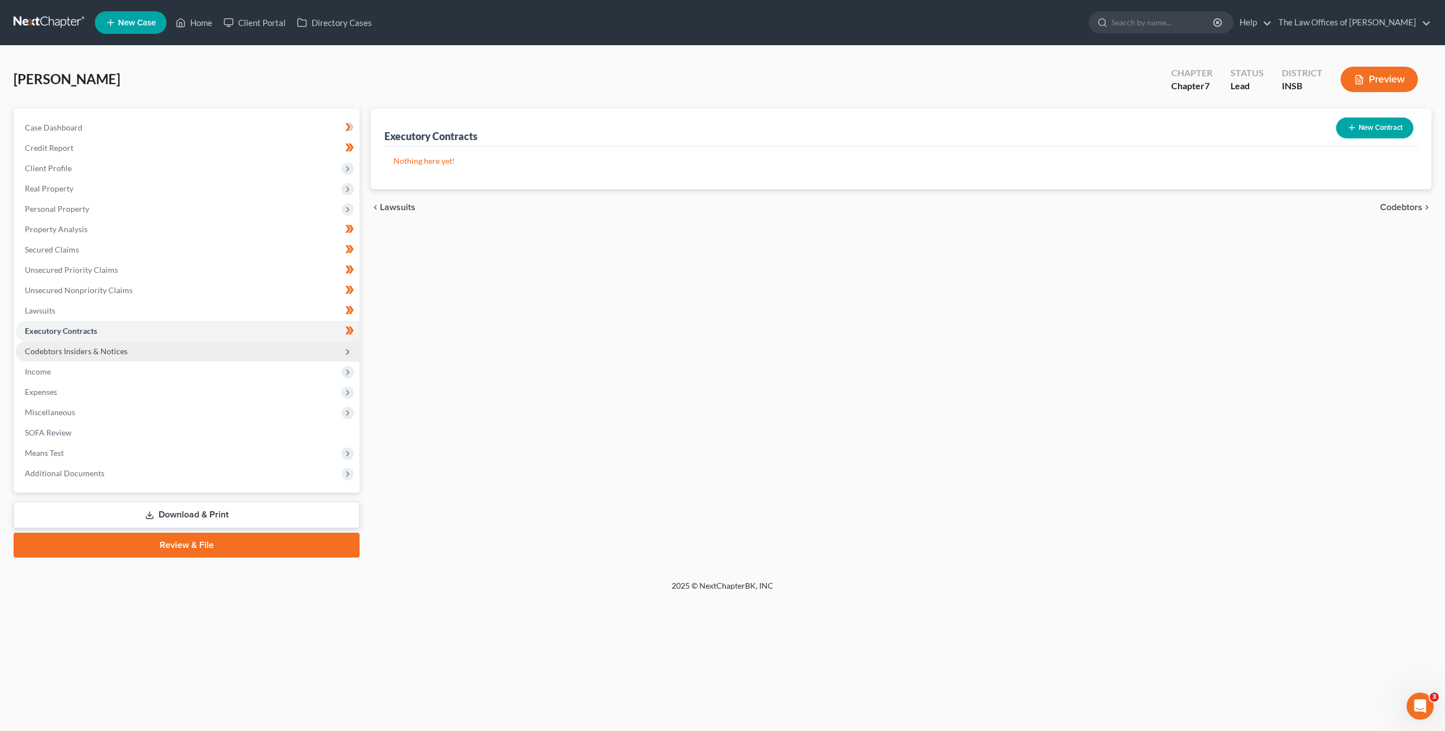
click at [273, 356] on span "Codebtors Insiders & Notices" at bounding box center [188, 351] width 344 height 20
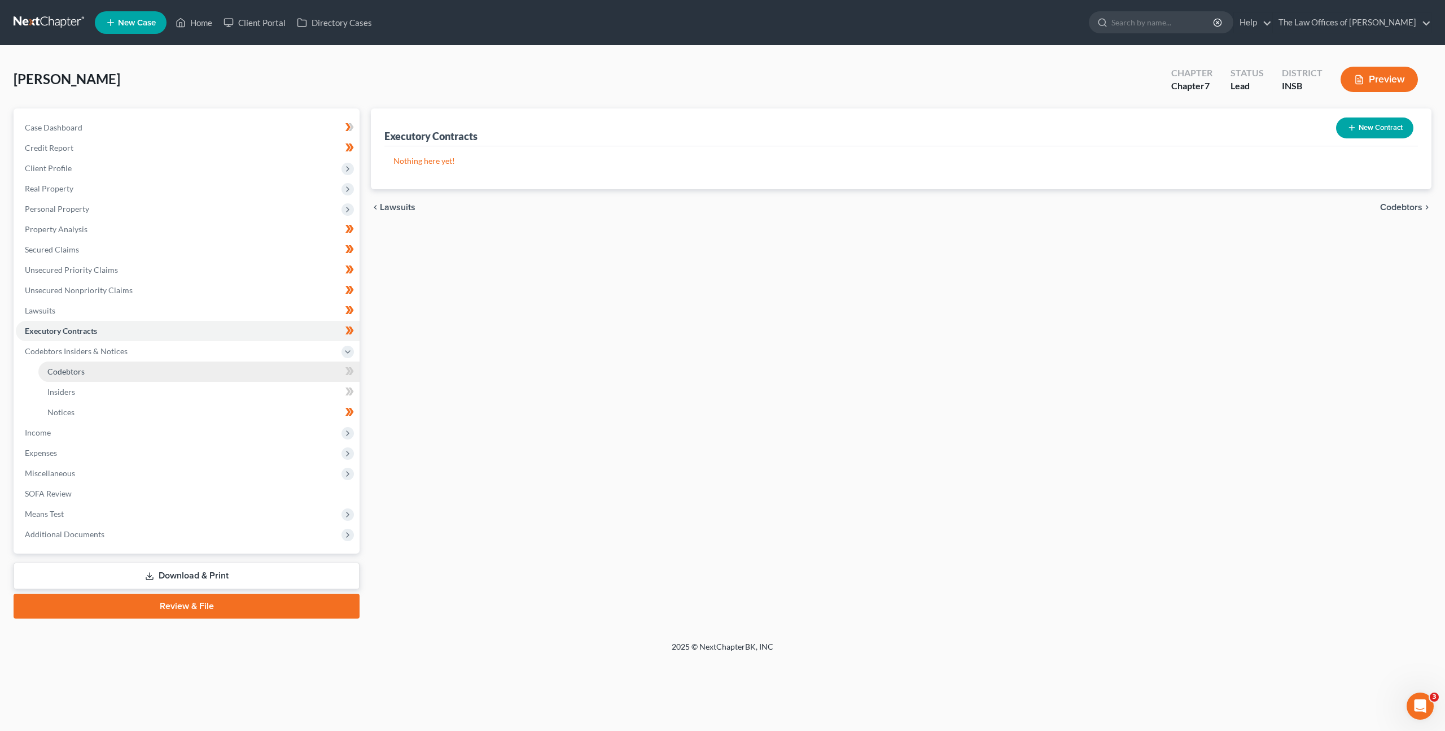
click at [259, 365] on link "Codebtors" at bounding box center [198, 371] width 321 height 20
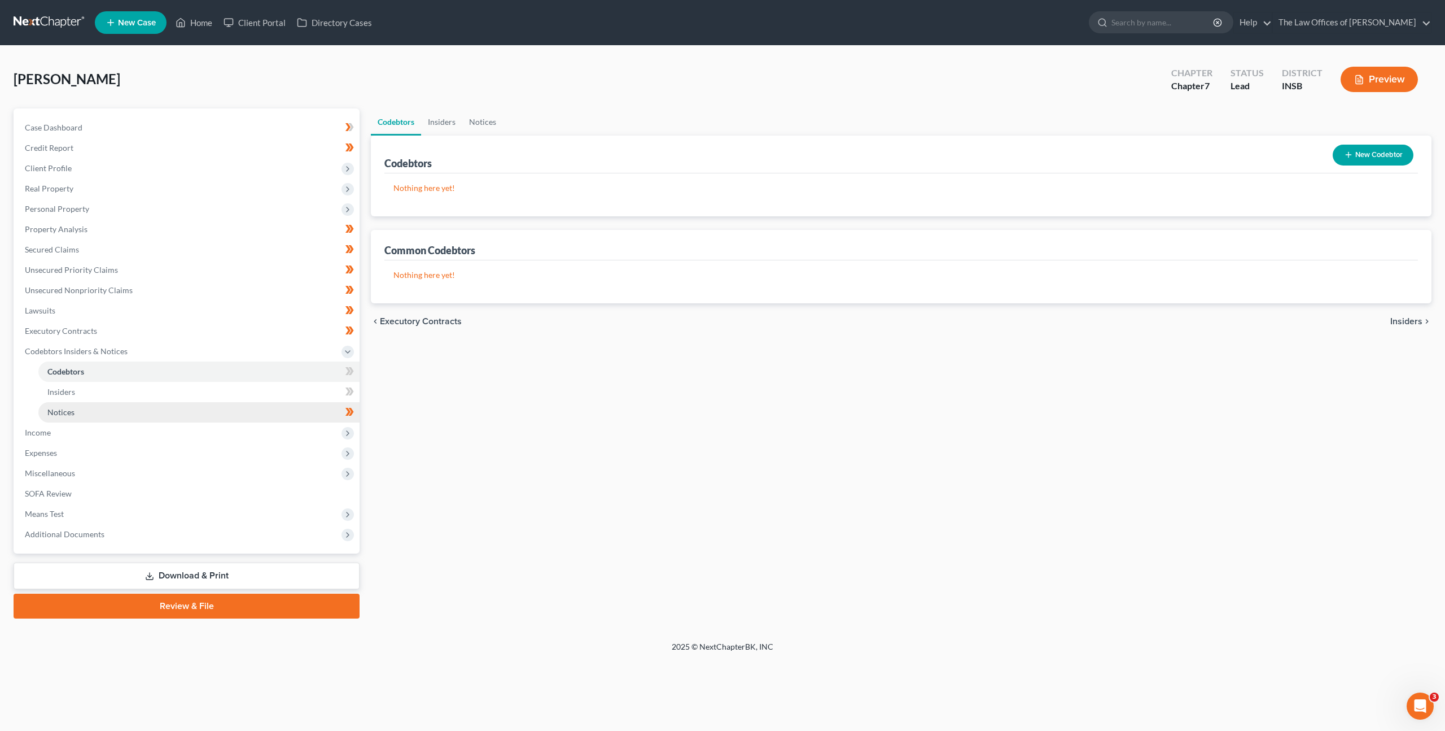
click at [248, 405] on link "Notices" at bounding box center [198, 412] width 321 height 20
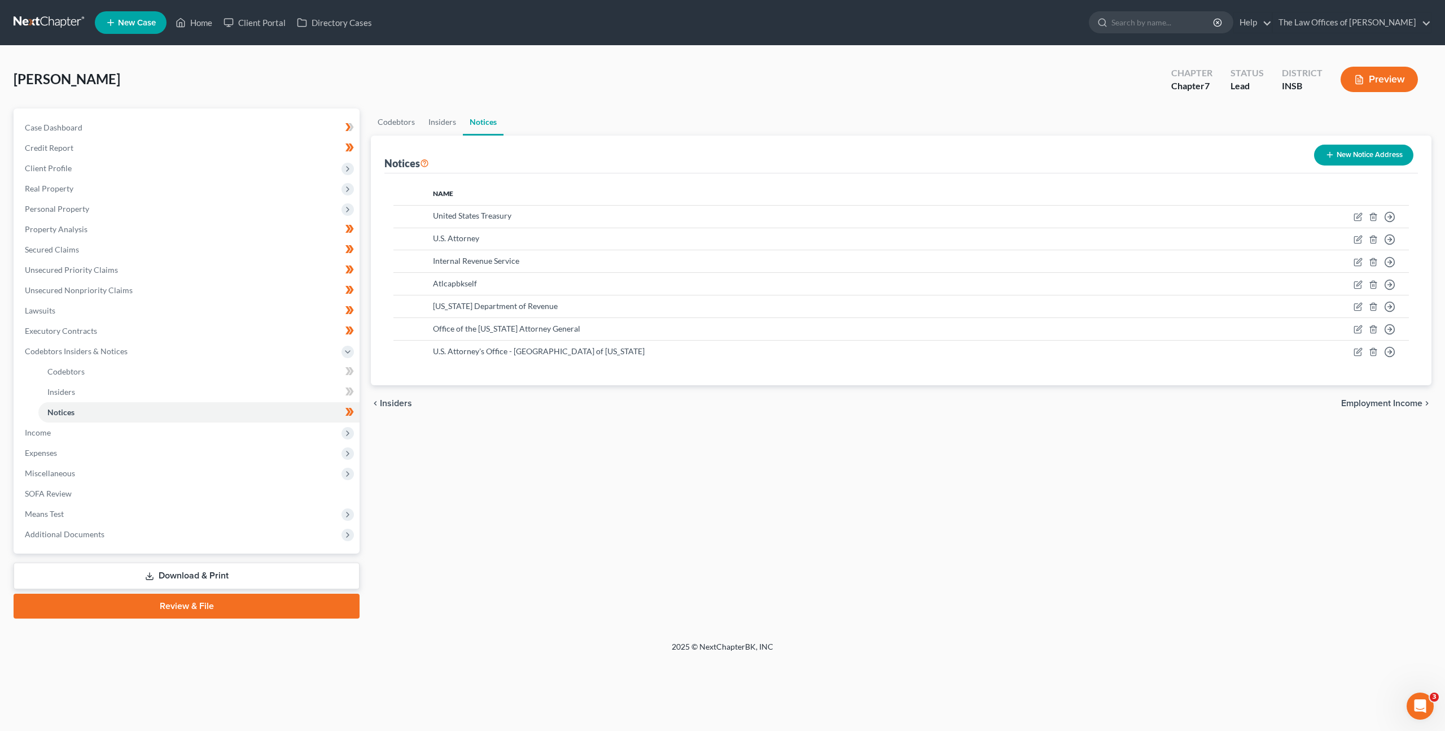
click at [550, 411] on div "chevron_left Insiders Employment Income chevron_right" at bounding box center [901, 403] width 1061 height 36
click at [235, 349] on span "Codebtors Insiders & Notices" at bounding box center [188, 351] width 344 height 20
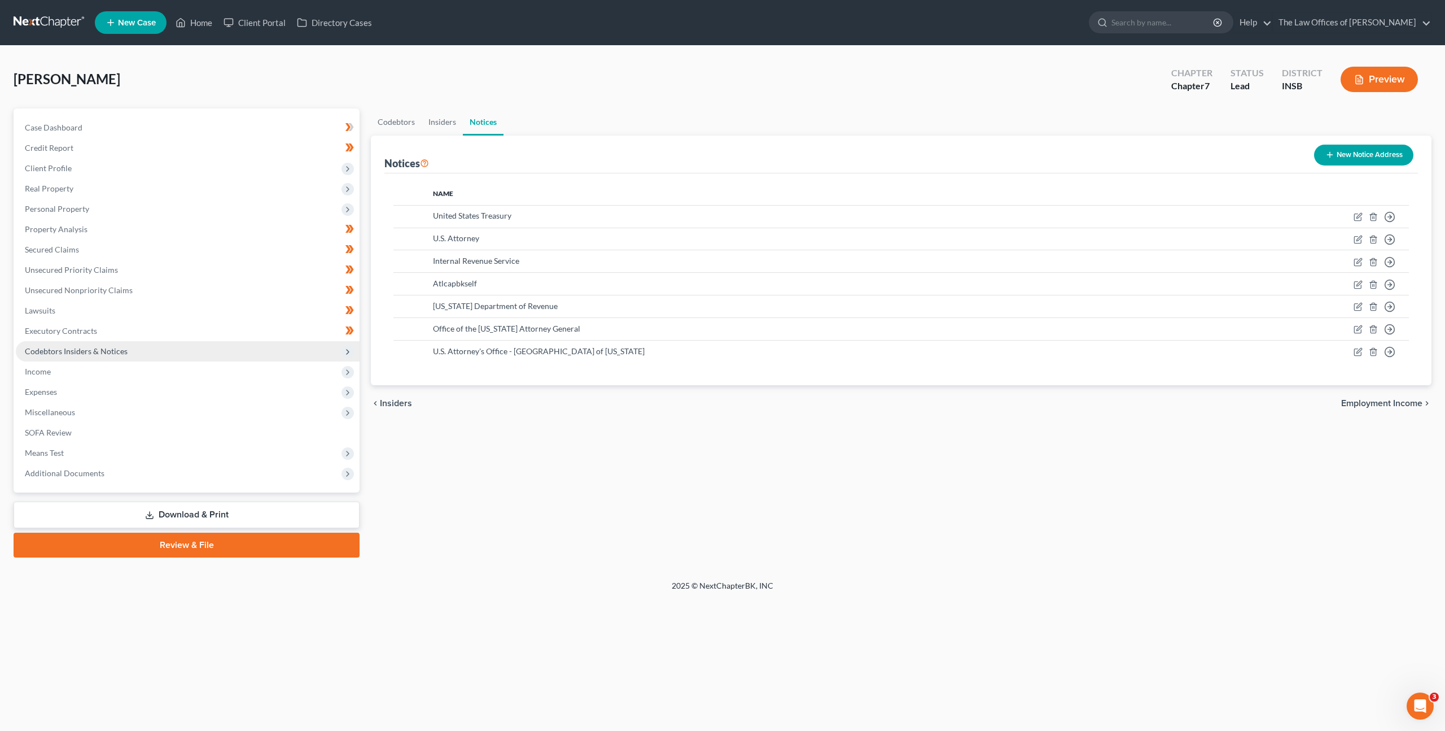
click at [235, 349] on span "Codebtors Insiders & Notices" at bounding box center [188, 351] width 344 height 20
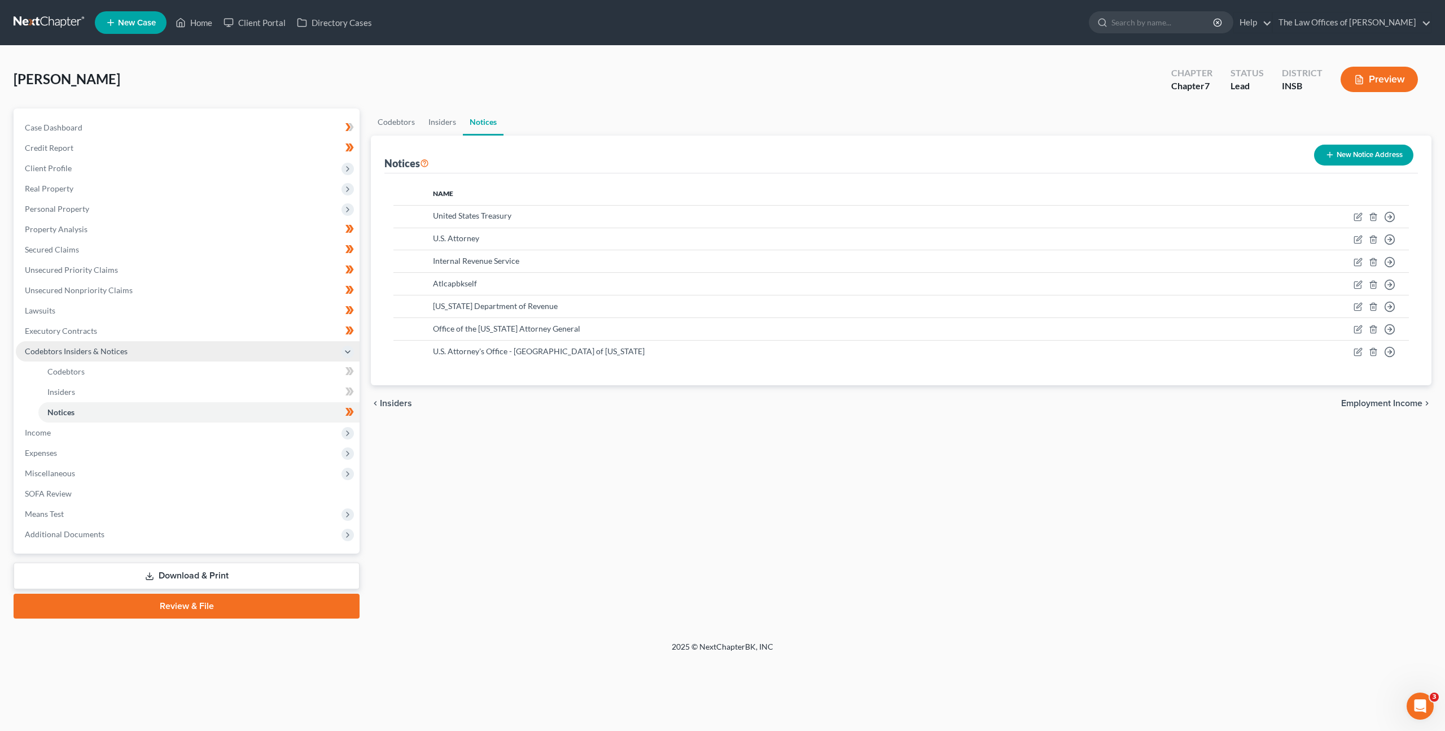
click at [235, 349] on span "Codebtors Insiders & Notices" at bounding box center [188, 351] width 344 height 20
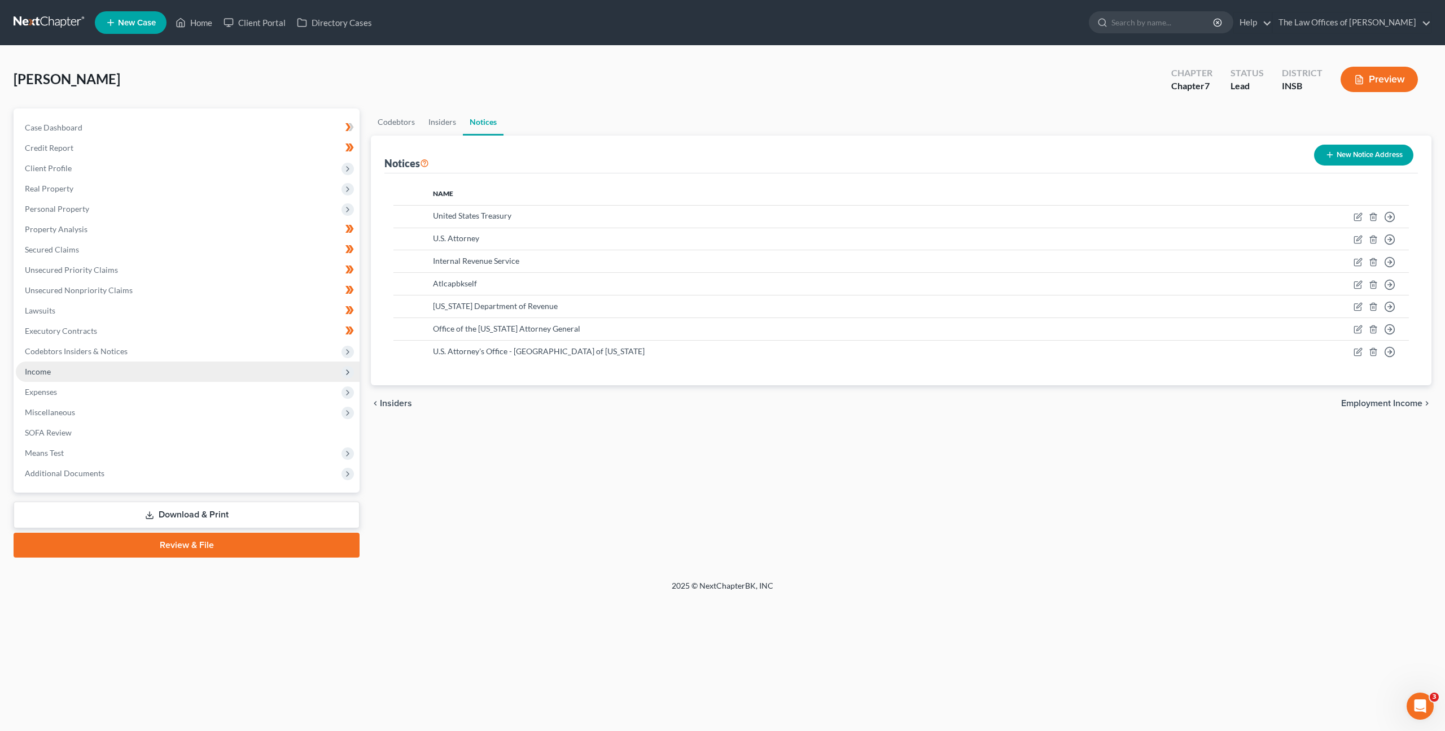
click at [239, 379] on span "Income" at bounding box center [188, 371] width 344 height 20
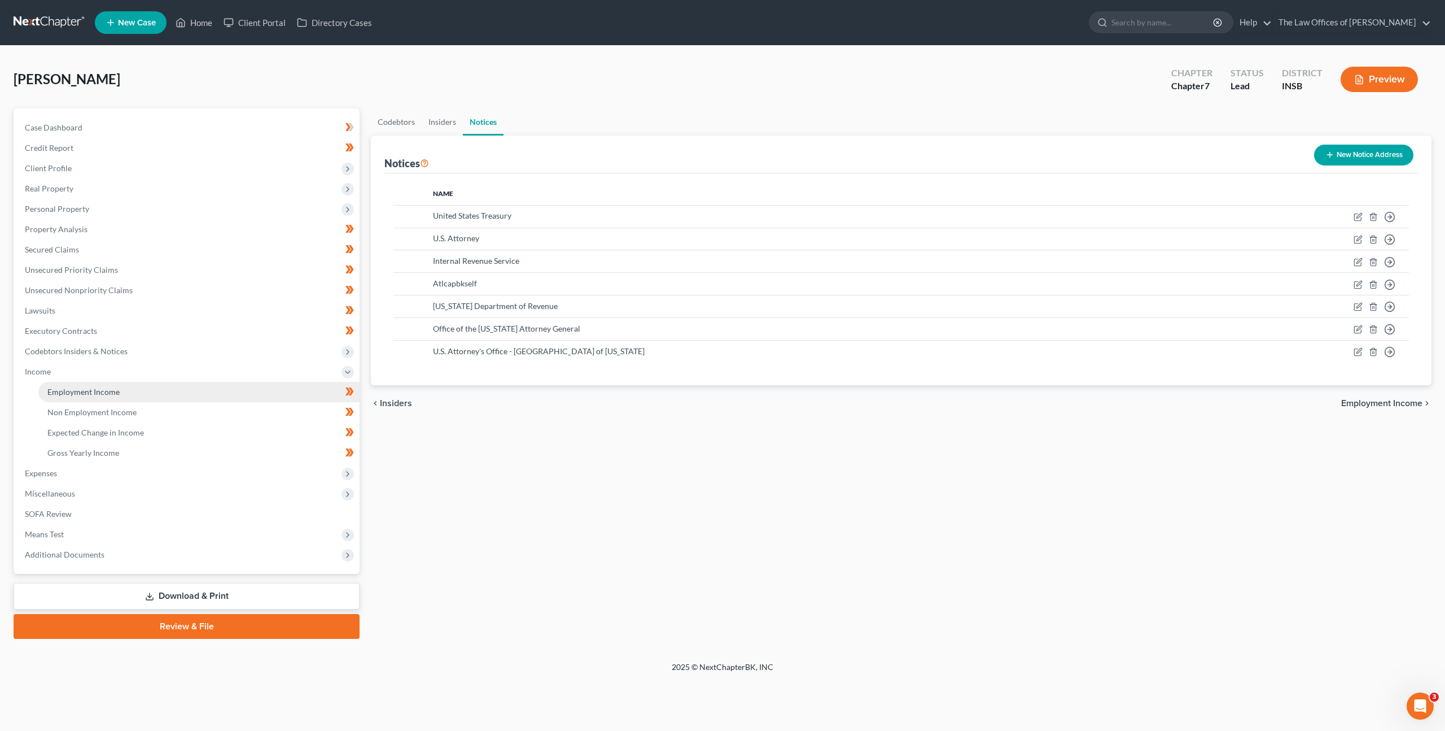
click at [228, 390] on link "Employment Income" at bounding box center [198, 392] width 321 height 20
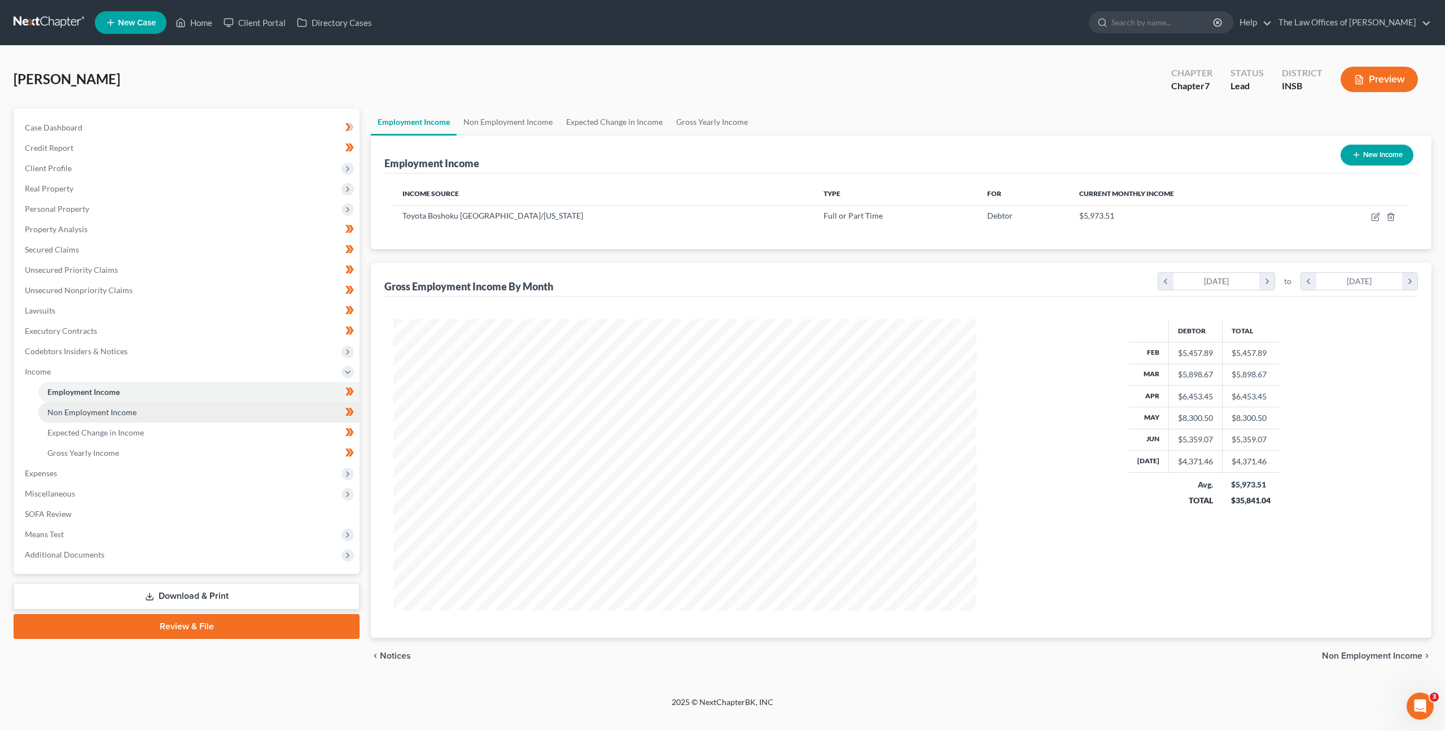
scroll to position [291, 606]
click at [252, 407] on link "Non Employment Income" at bounding box center [198, 412] width 321 height 20
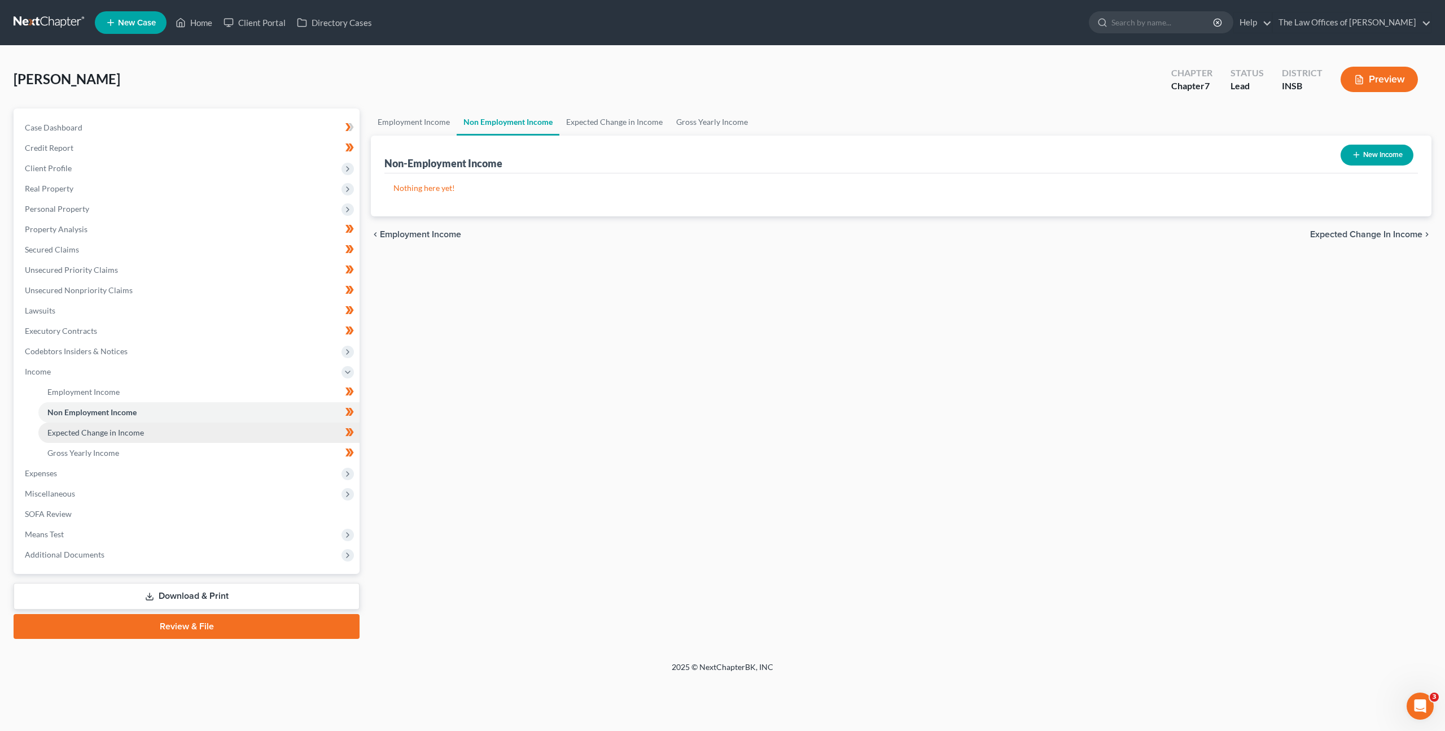
click at [240, 429] on link "Expected Change in Income" at bounding box center [198, 432] width 321 height 20
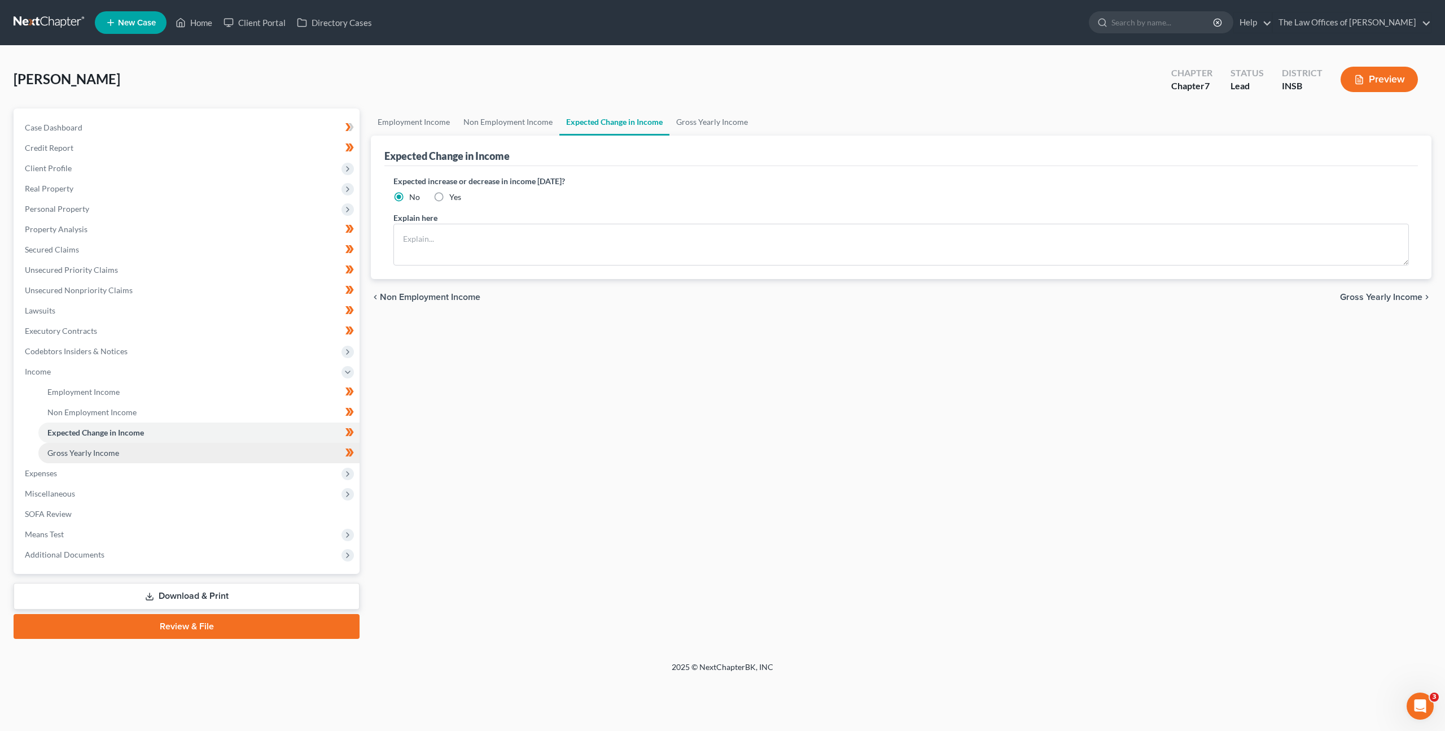
click at [230, 451] on link "Gross Yearly Income" at bounding box center [198, 453] width 321 height 20
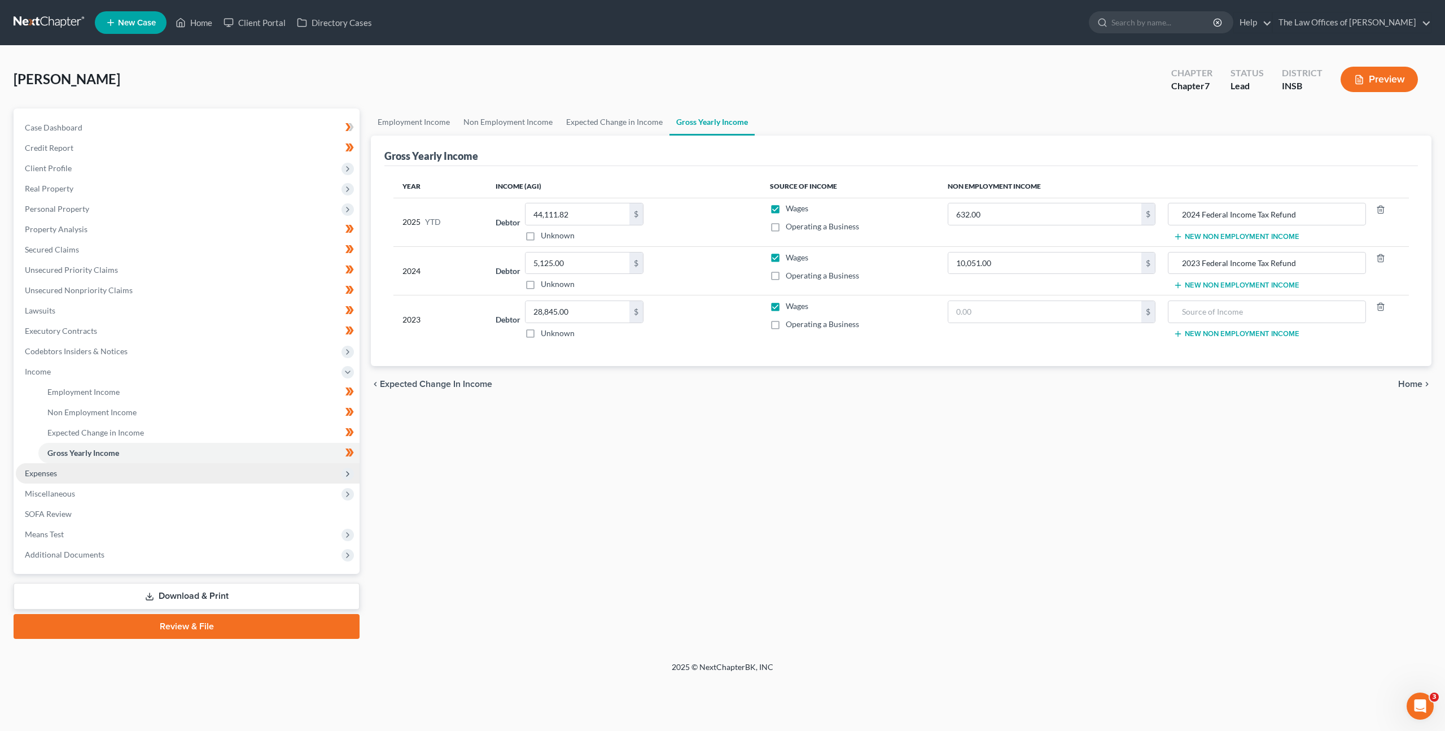
click at [323, 477] on span "Expenses" at bounding box center [188, 473] width 344 height 20
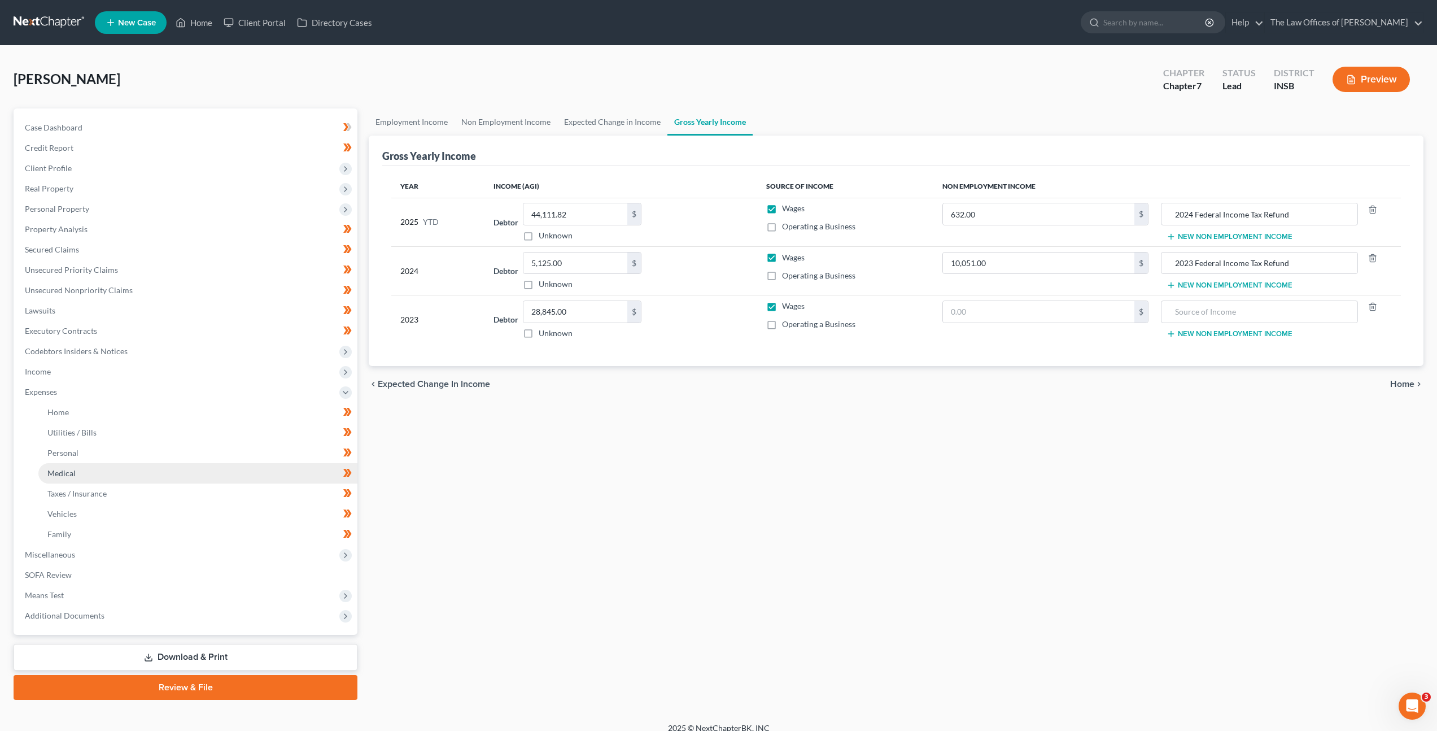
click at [277, 481] on link "Medical" at bounding box center [197, 473] width 319 height 20
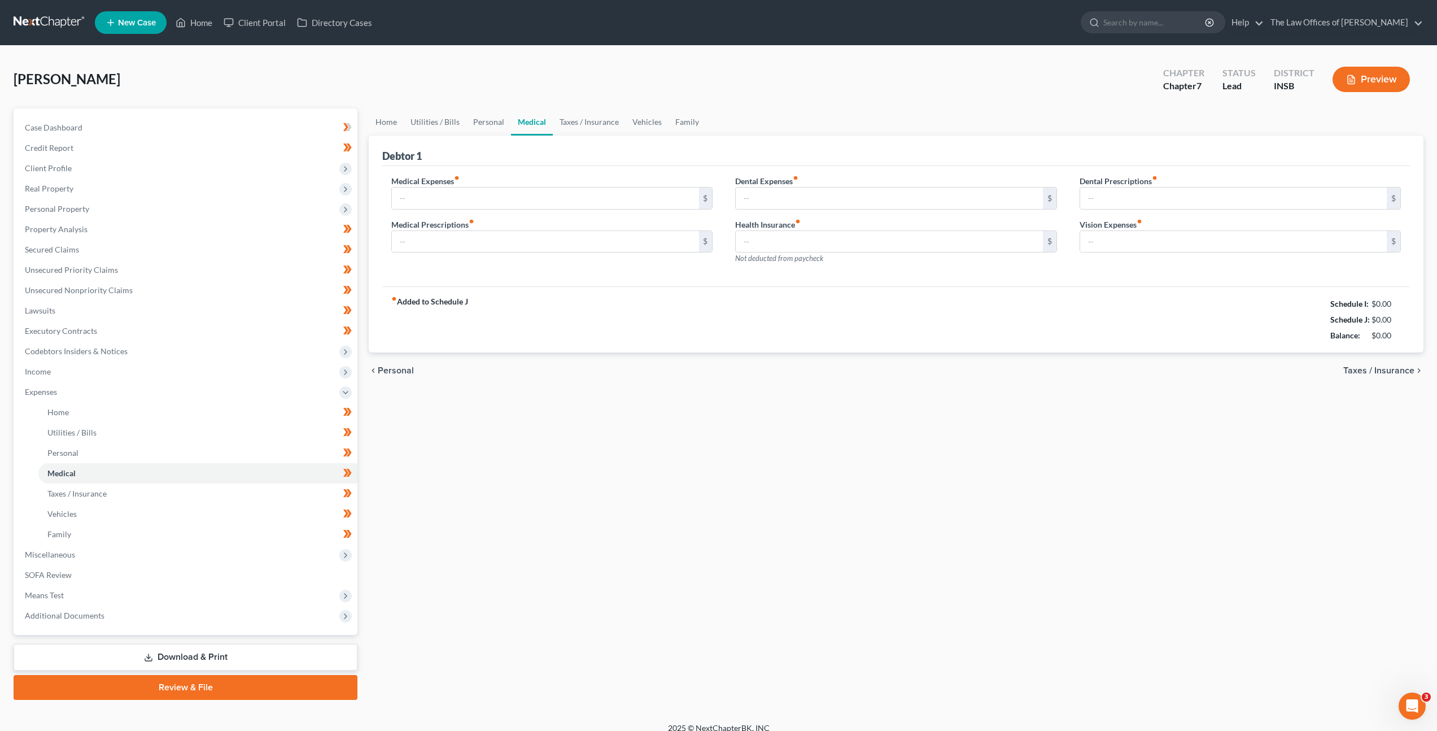
type input "25.00"
type input "0.00"
type input "15.00"
type input "0.00"
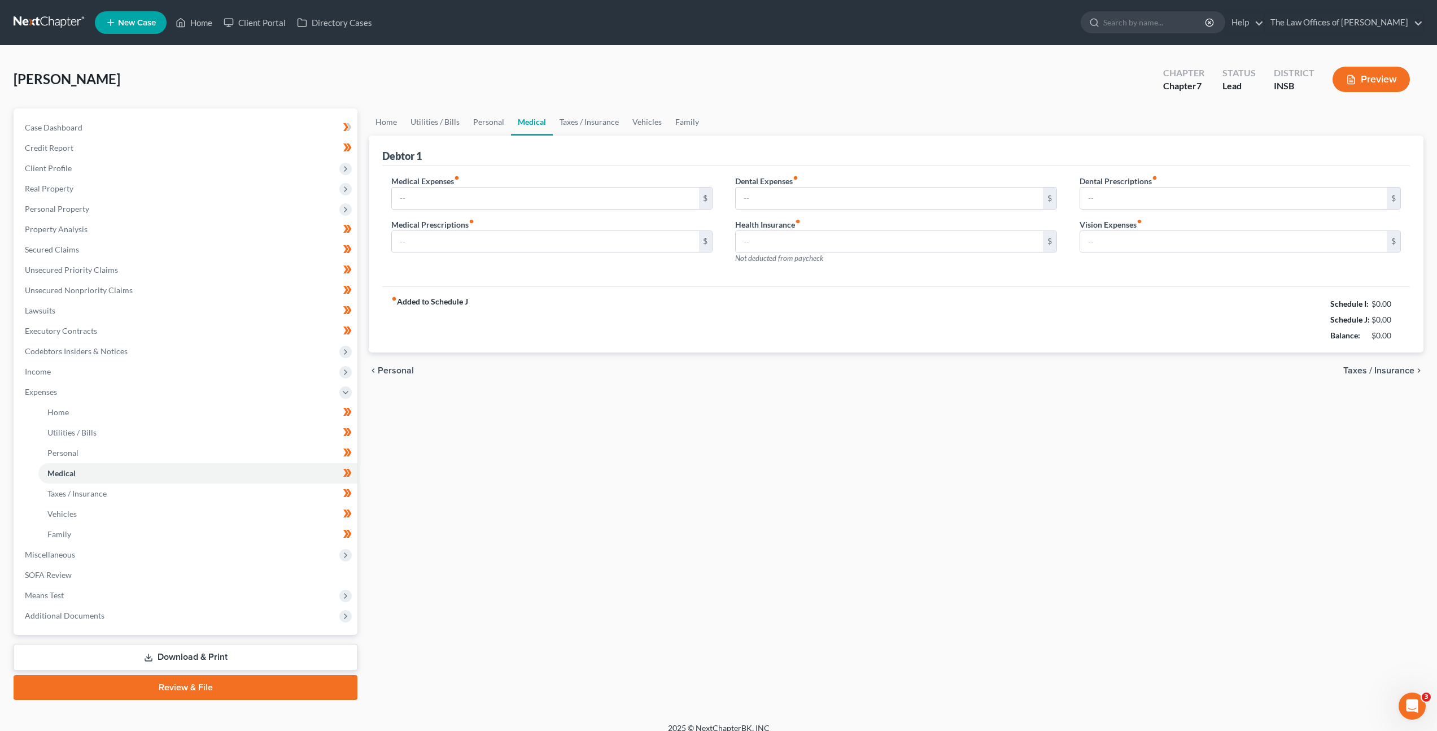
type input "0.00"
click at [184, 294] on link "Unsecured Nonpriority Claims" at bounding box center [187, 290] width 342 height 20
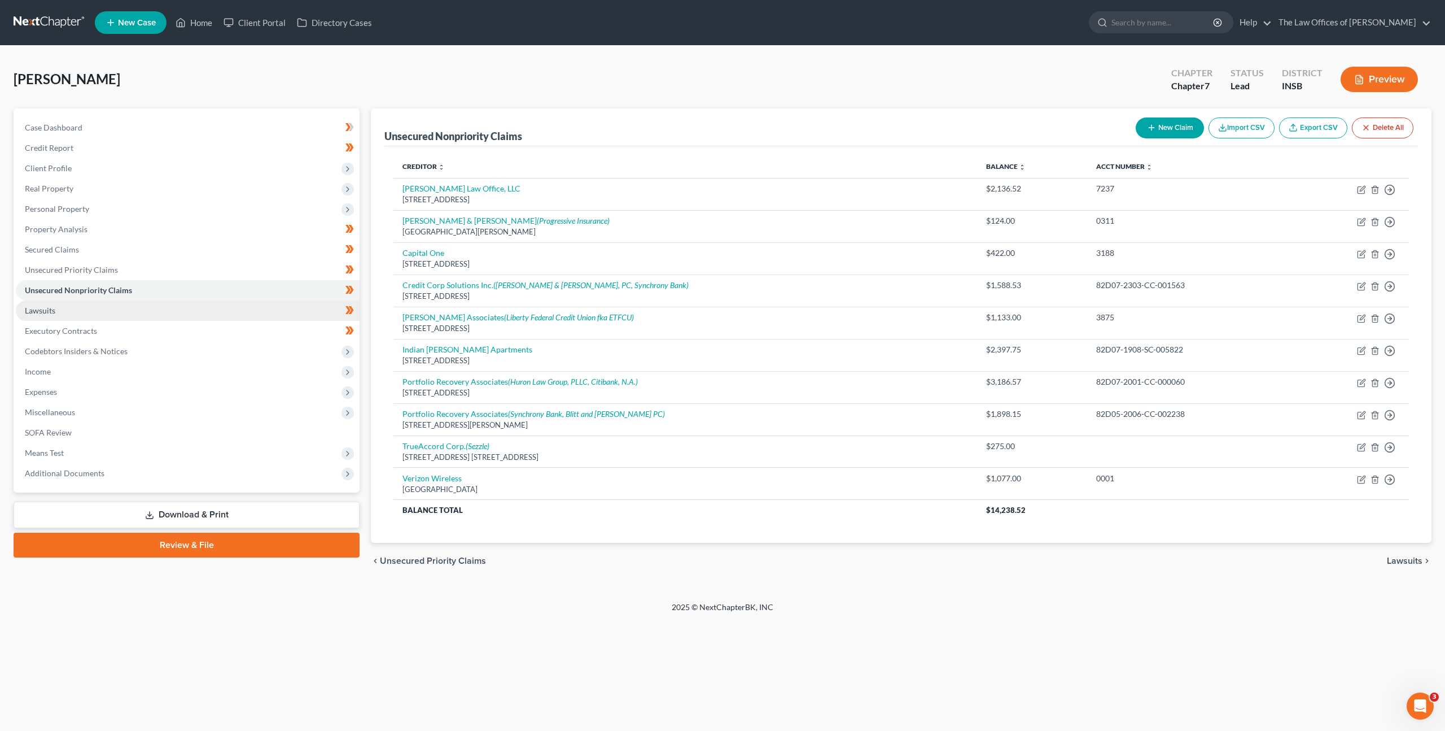
click at [184, 314] on link "Lawsuits" at bounding box center [188, 310] width 344 height 20
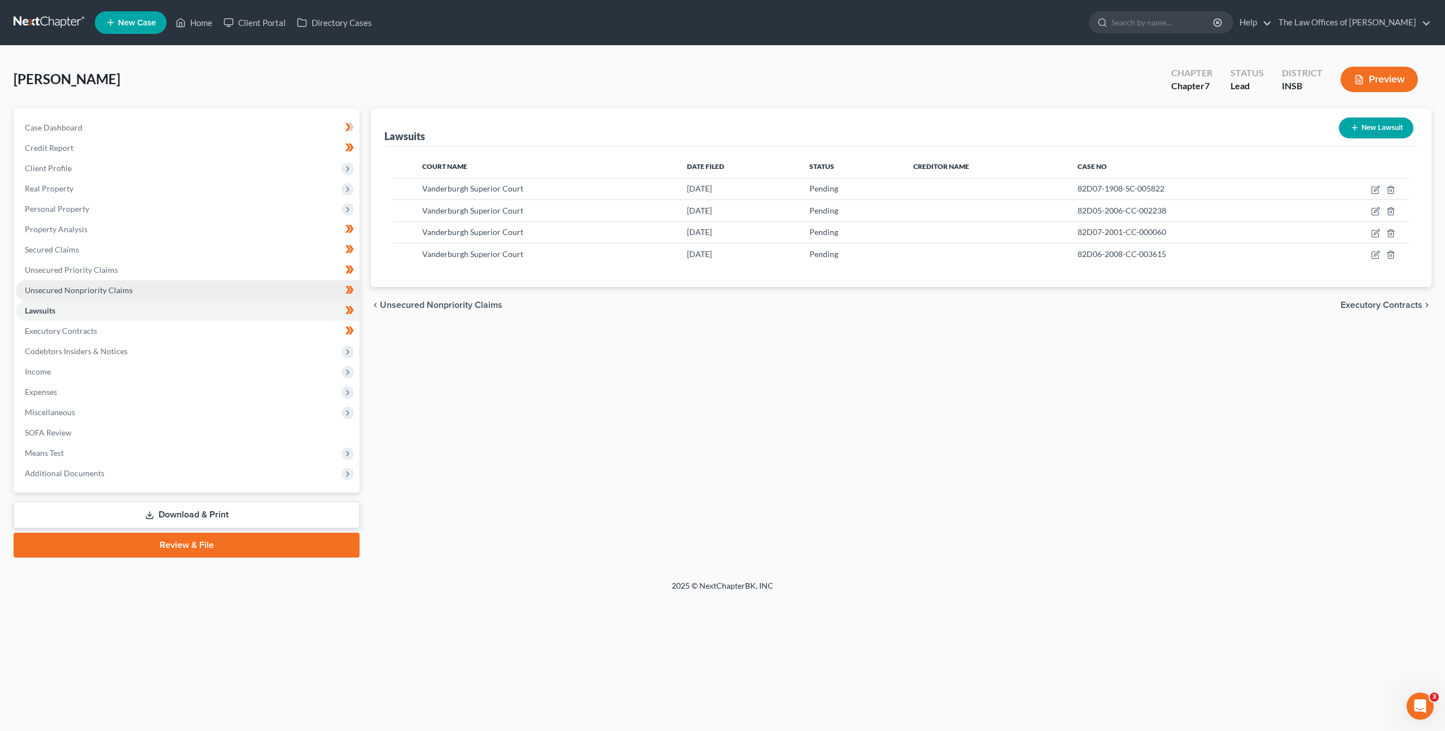
click at [175, 289] on link "Unsecured Nonpriority Claims" at bounding box center [188, 290] width 344 height 20
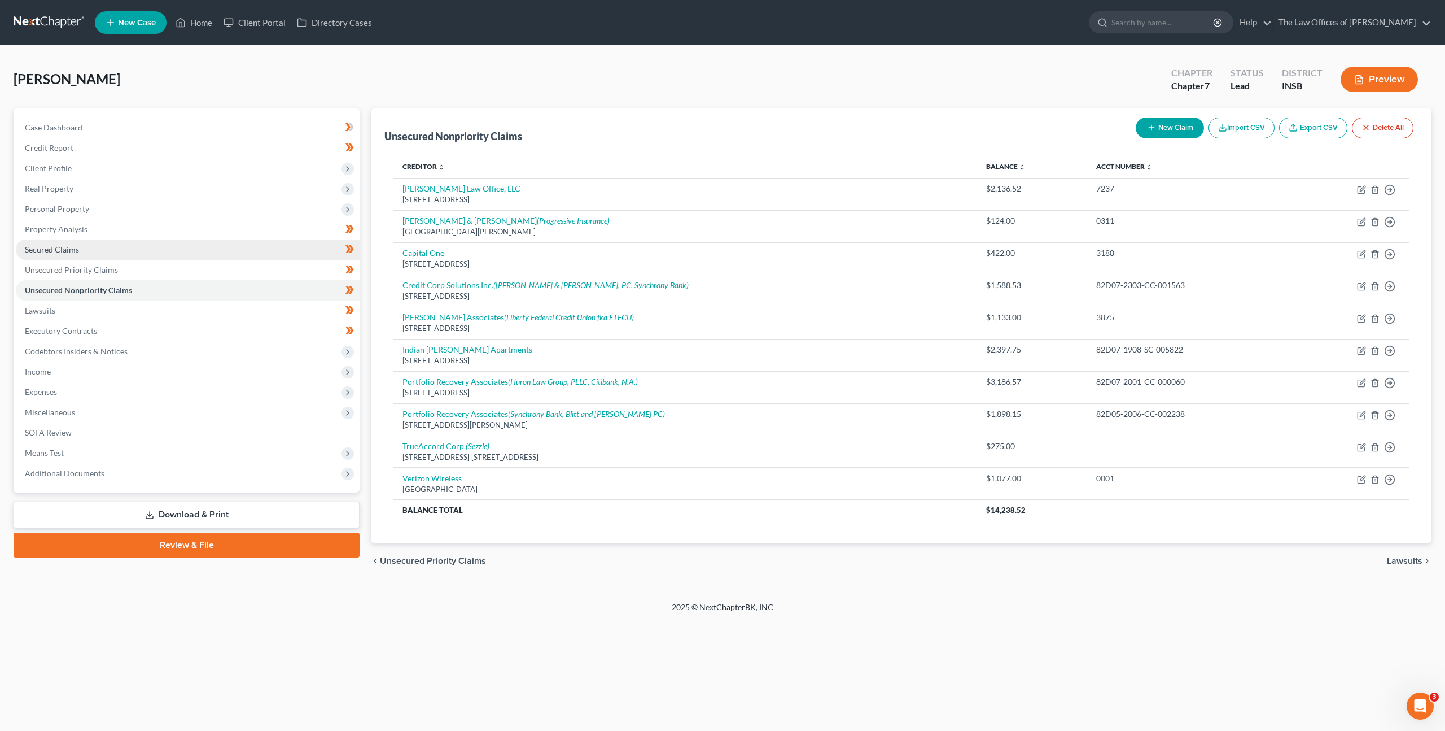
click at [180, 247] on link "Secured Claims" at bounding box center [188, 249] width 344 height 20
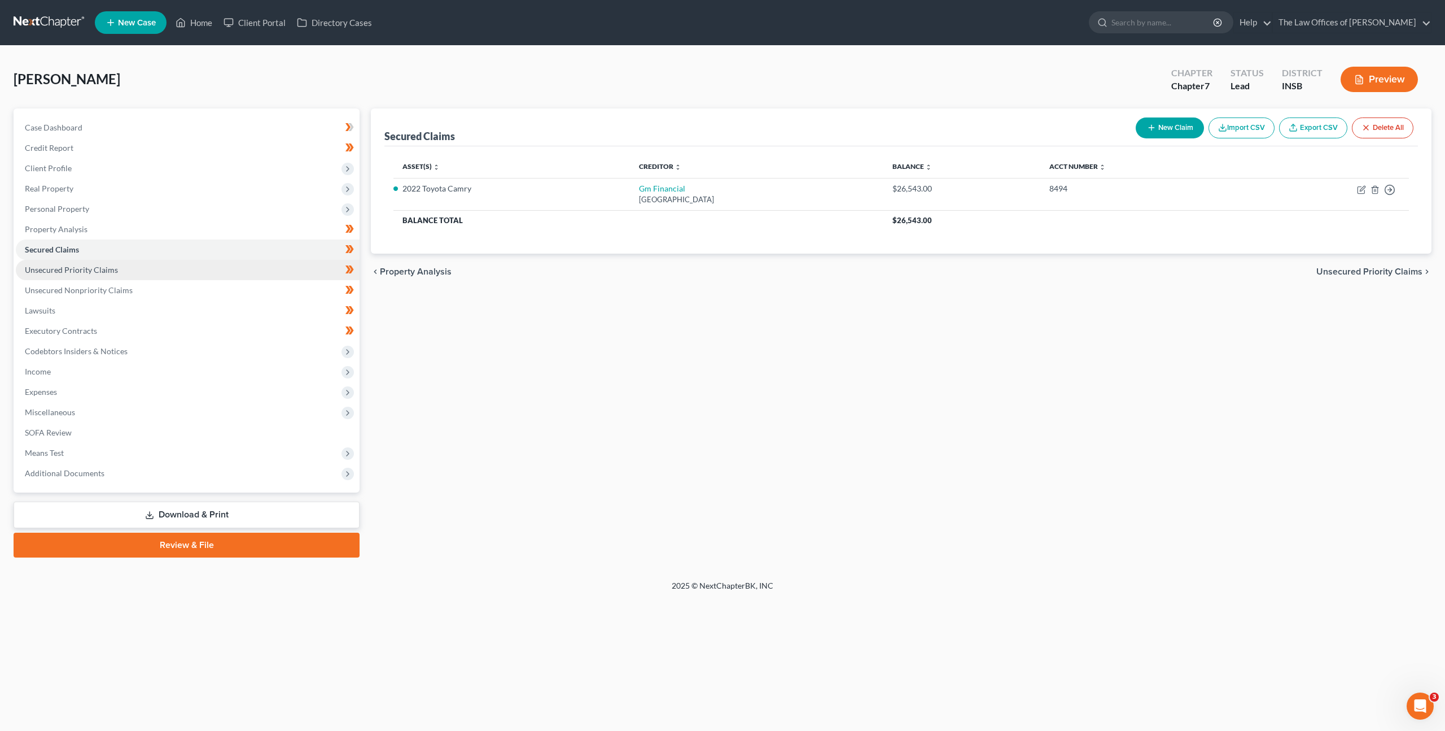
click at [164, 270] on link "Unsecured Priority Claims" at bounding box center [188, 270] width 344 height 20
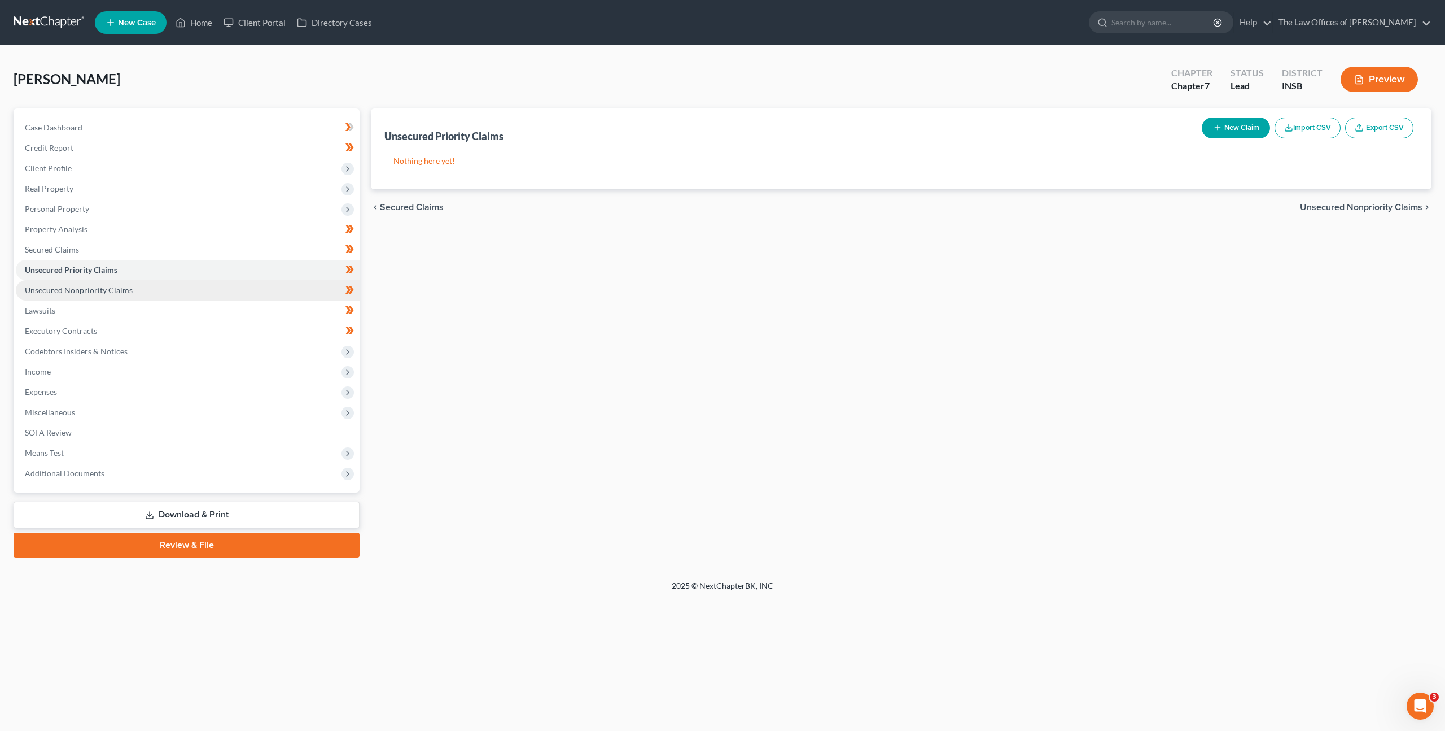
click at [154, 288] on link "Unsecured Nonpriority Claims" at bounding box center [188, 290] width 344 height 20
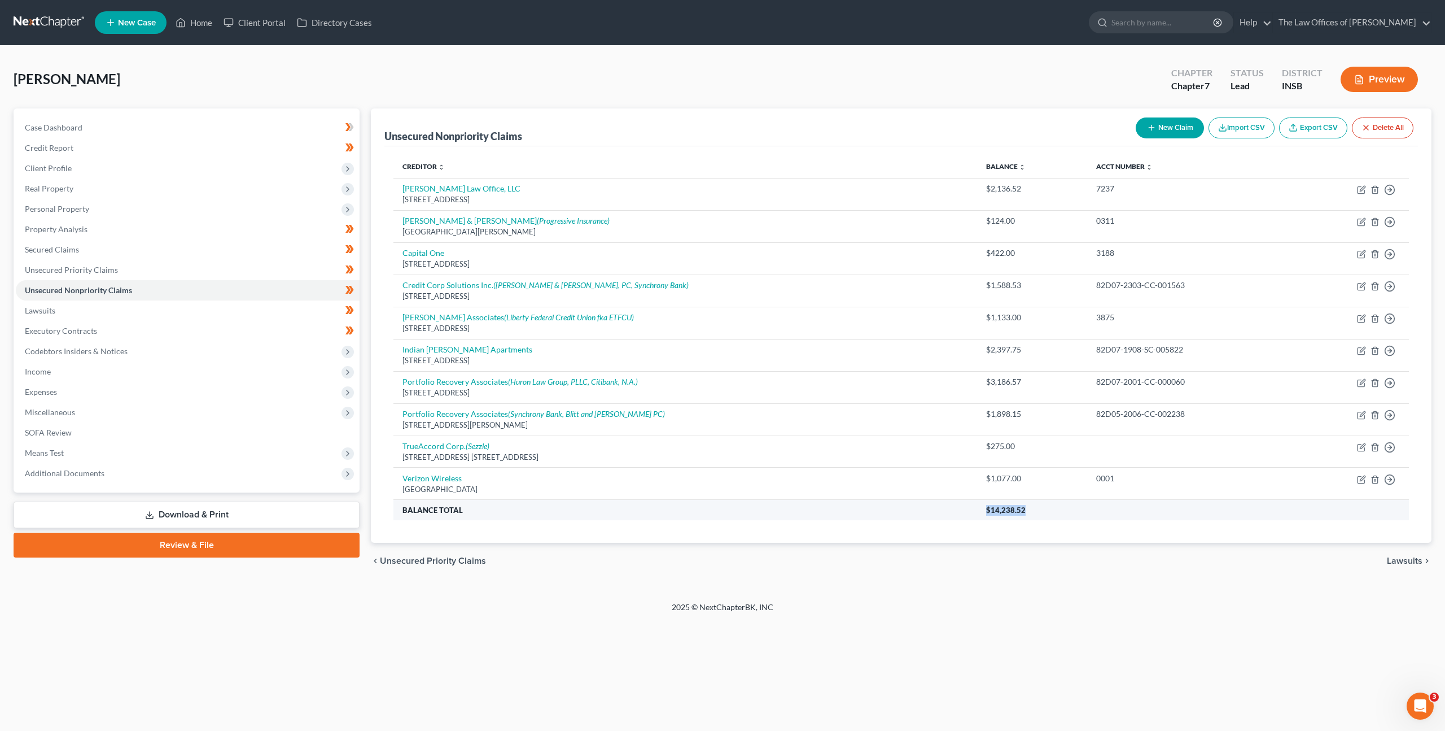
drag, startPoint x: 977, startPoint y: 509, endPoint x: 931, endPoint y: 506, distance: 46.4
click at [977, 506] on th "$14,238.52" at bounding box center [1193, 510] width 432 height 20
click at [924, 512] on th "Balance Total" at bounding box center [686, 510] width 584 height 20
click at [164, 381] on span "Income" at bounding box center [188, 371] width 344 height 20
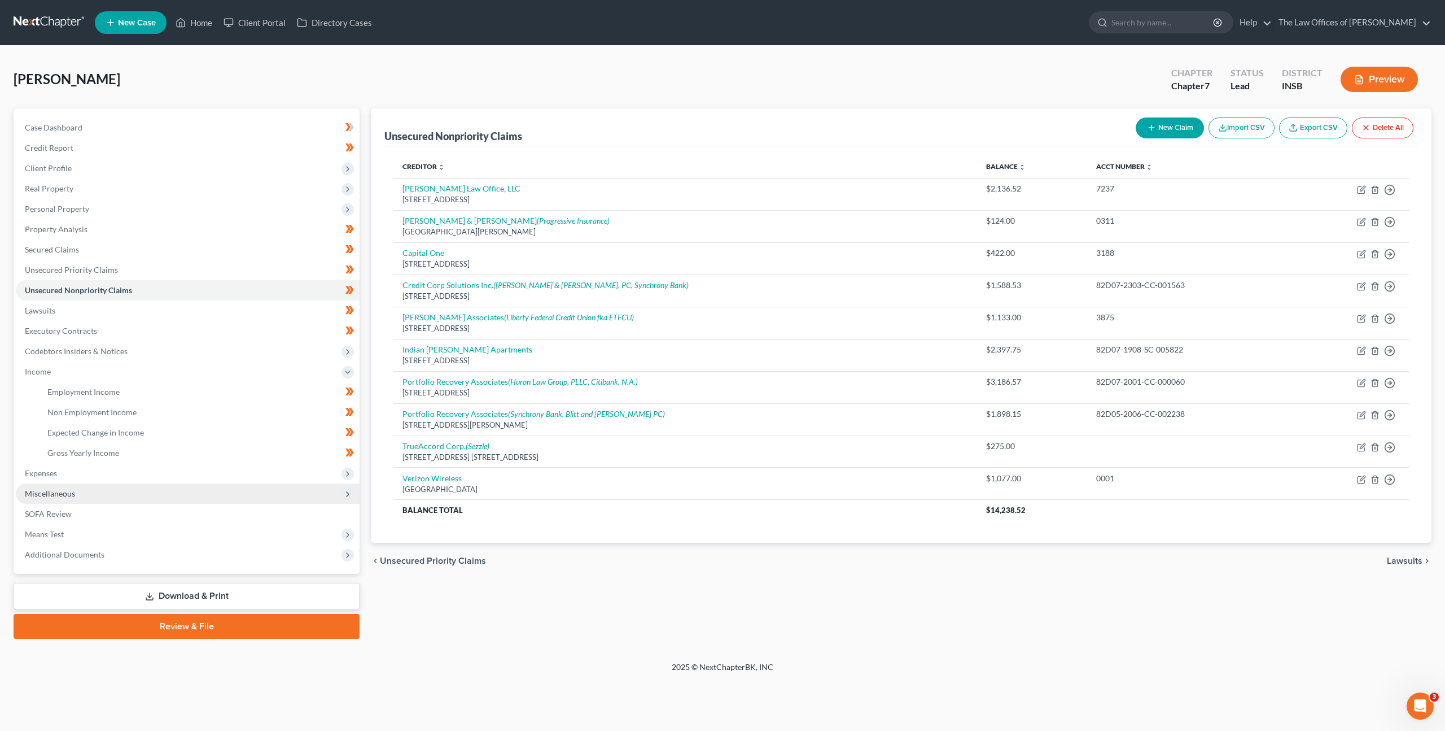
click at [56, 483] on span "Miscellaneous" at bounding box center [188, 493] width 344 height 20
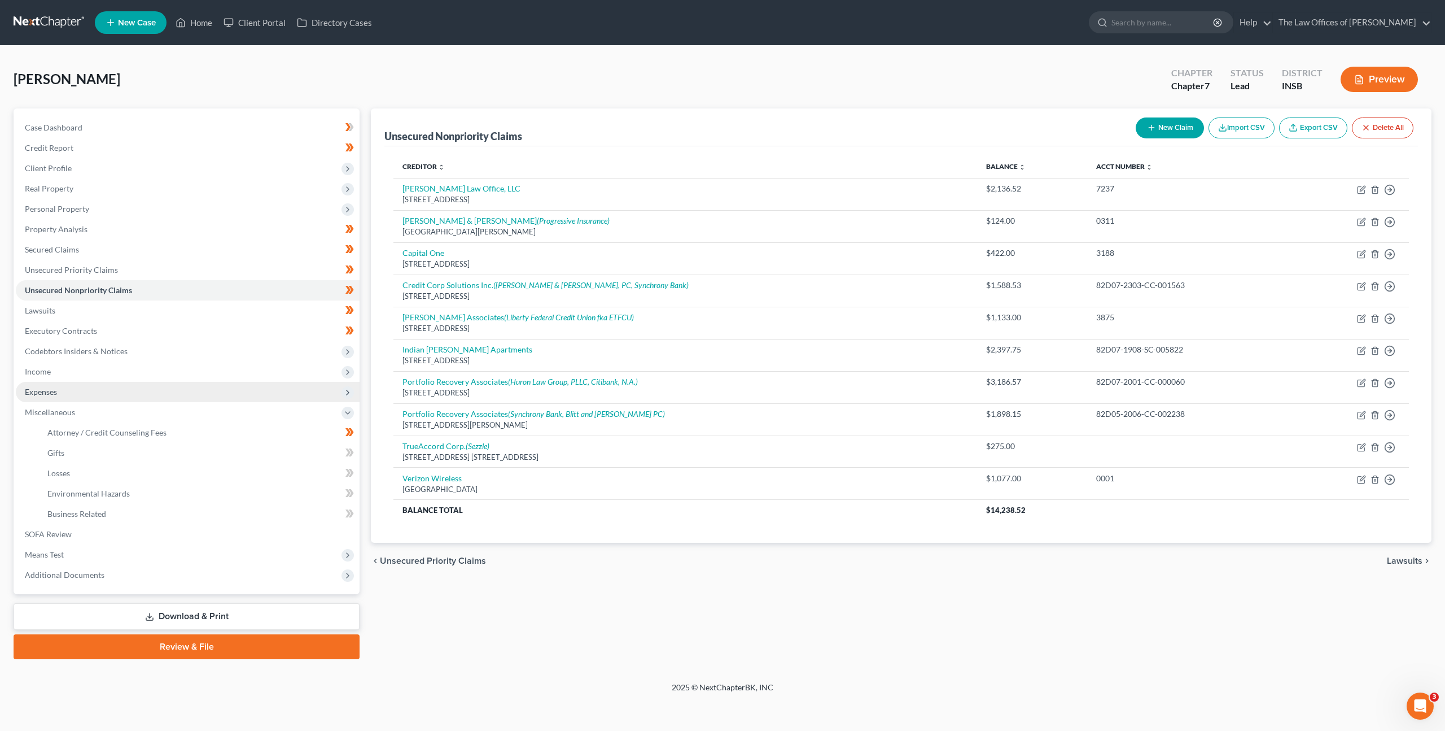
click at [68, 391] on span "Expenses" at bounding box center [188, 392] width 344 height 20
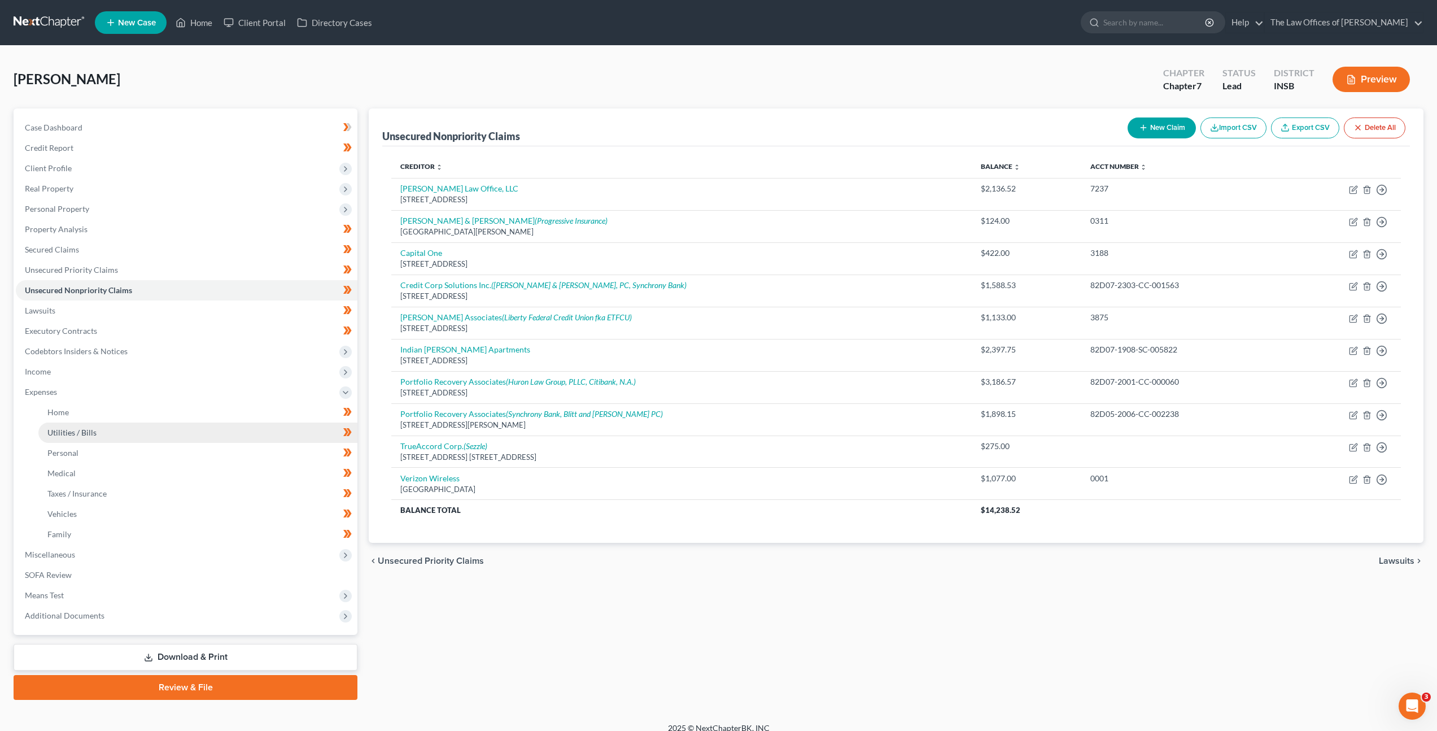
click at [85, 422] on link "Utilities / Bills" at bounding box center [197, 432] width 319 height 20
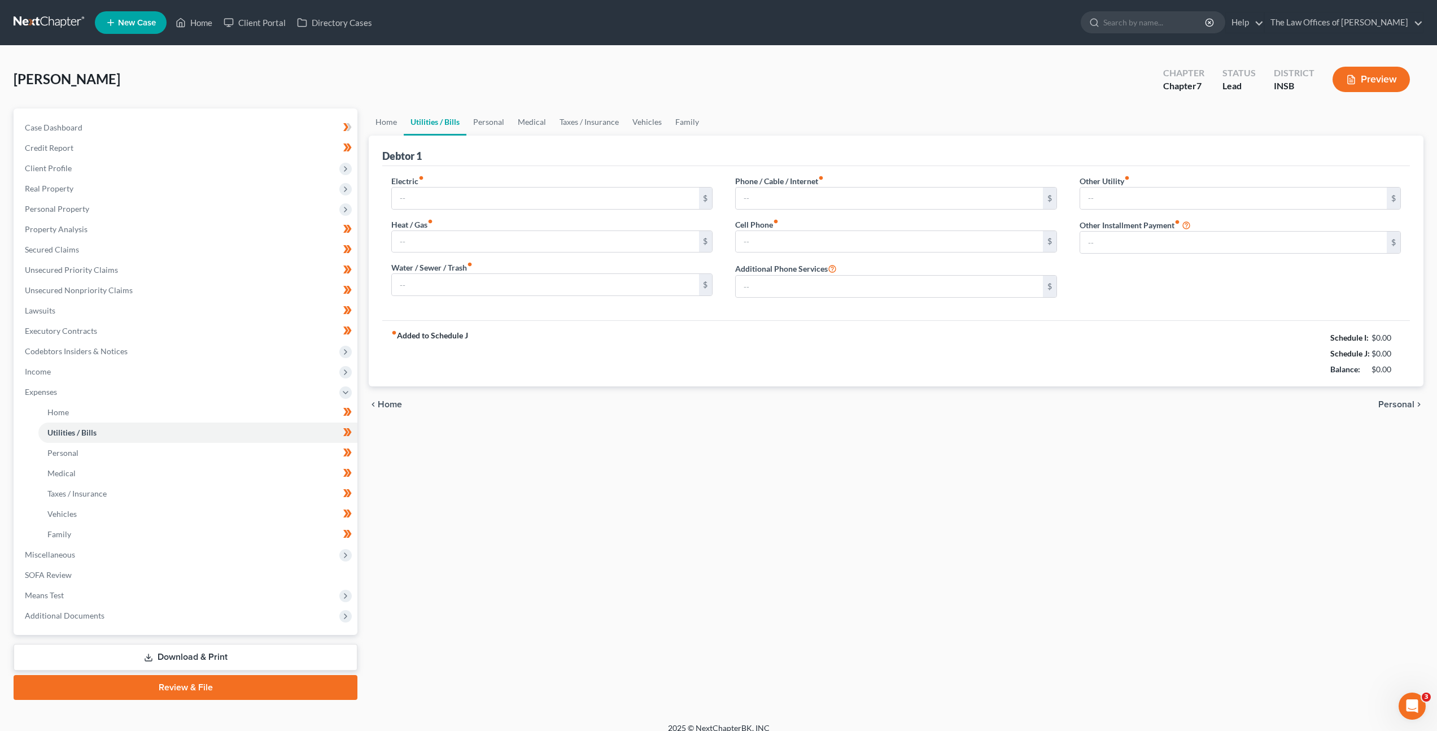
type input "0.00"
type input "60.00"
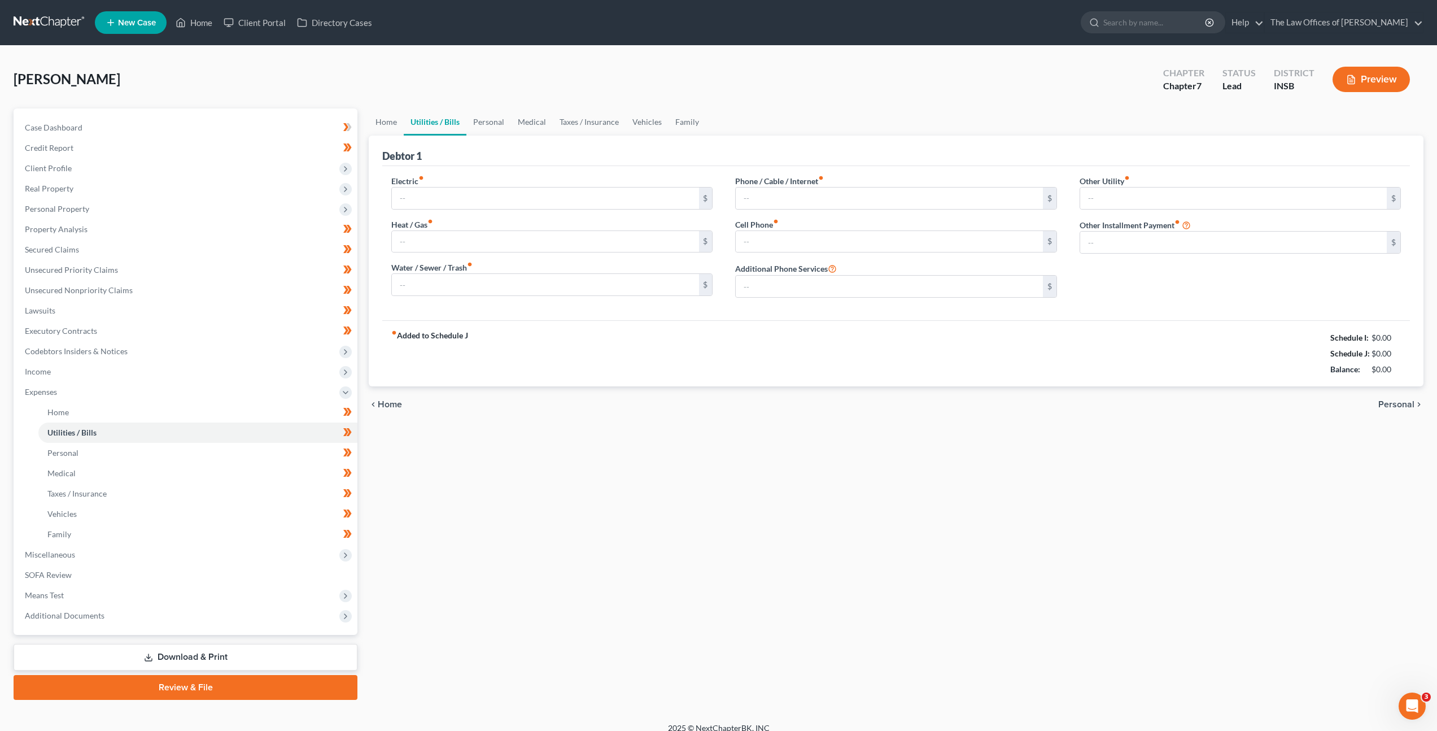
type input "0.00"
click at [630, 379] on div "fiber_manual_record Added to Schedule J Schedule I: $4,417.87 Schedule J: $3,10…" at bounding box center [896, 353] width 1028 height 66
click at [243, 596] on span "Means Test" at bounding box center [187, 595] width 342 height 20
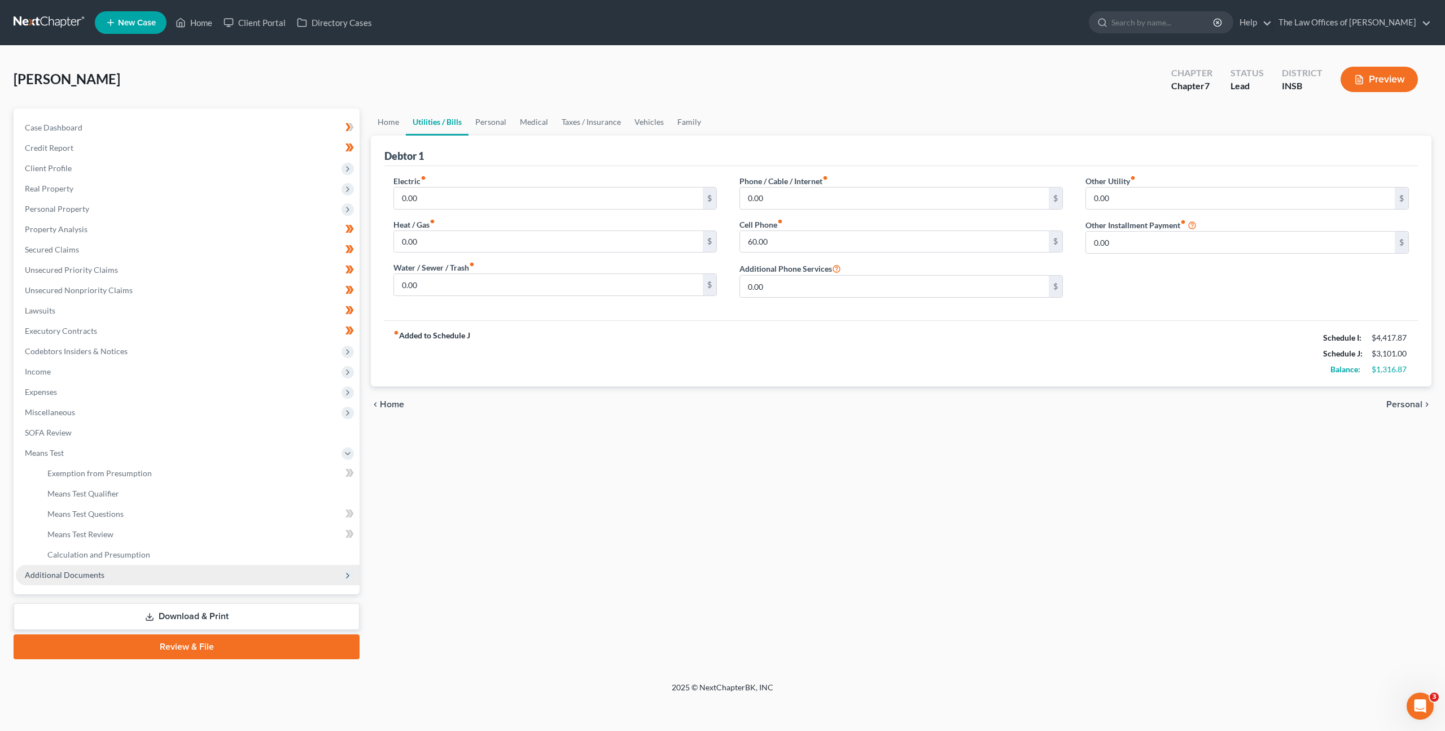
click at [230, 572] on span "Additional Documents" at bounding box center [188, 575] width 344 height 20
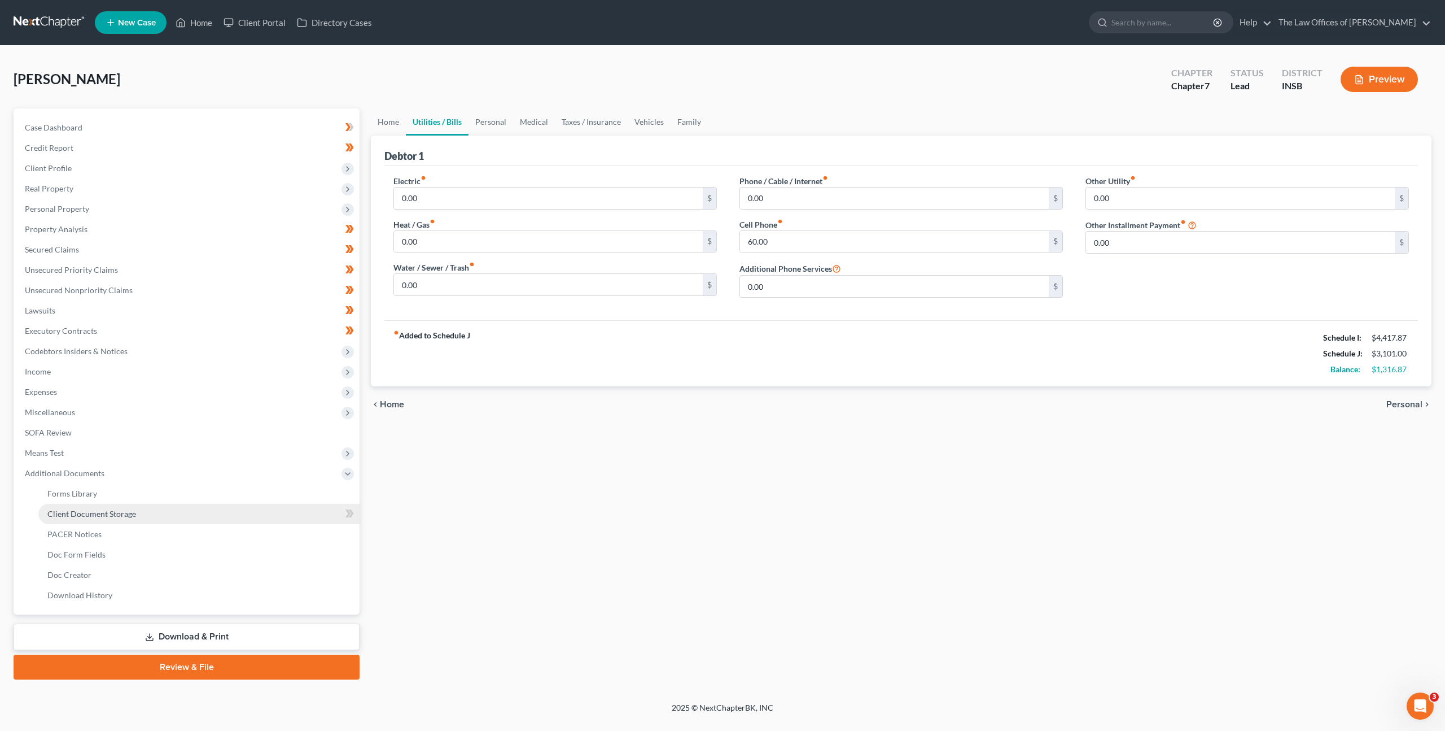
click at [235, 505] on link "Client Document Storage" at bounding box center [198, 514] width 321 height 20
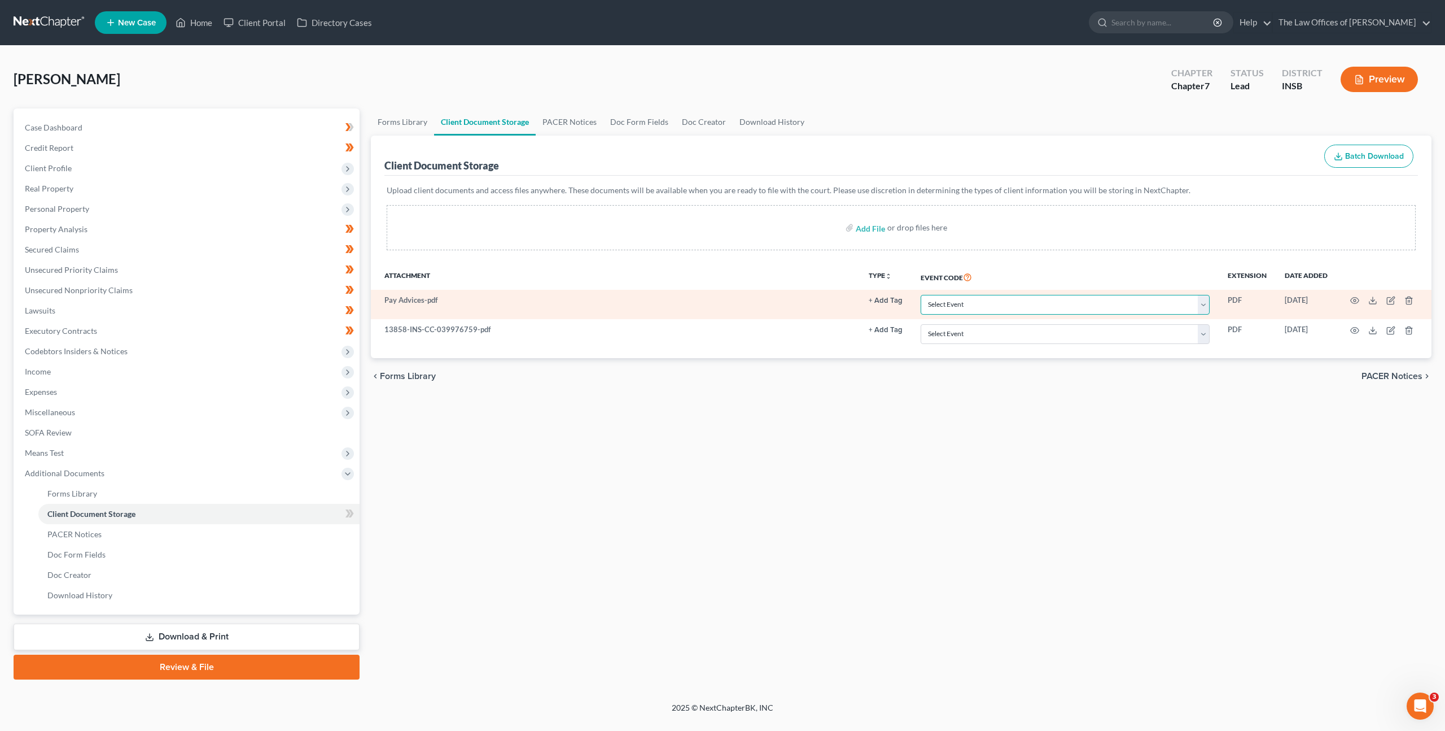
click at [1000, 310] on select "Select Event 20 Largest Unsecured Creditors Amended/Corrected Petition Ch 7 Mea…" at bounding box center [1065, 305] width 289 height 20
select select "15"
click at [921, 295] on select "Select Event 20 Largest Unsecured Creditors Amended/Corrected Petition Ch 7 Mea…" at bounding box center [1065, 305] width 289 height 20
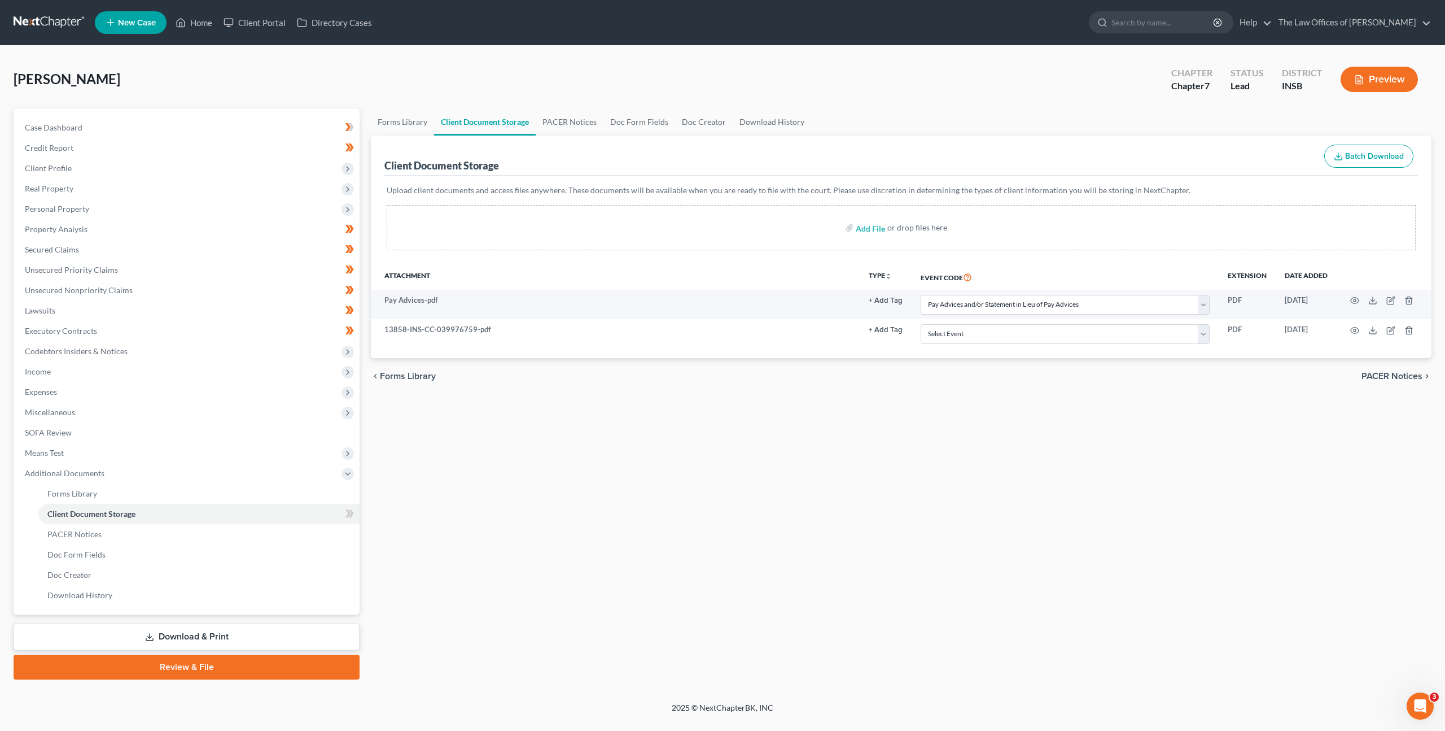
drag, startPoint x: 938, startPoint y: 413, endPoint x: 920, endPoint y: 403, distance: 20.5
click at [920, 403] on div "Forms Library Client Document Storage PACER Notices Doc Form Fields Doc Creator…" at bounding box center [901, 393] width 1072 height 571
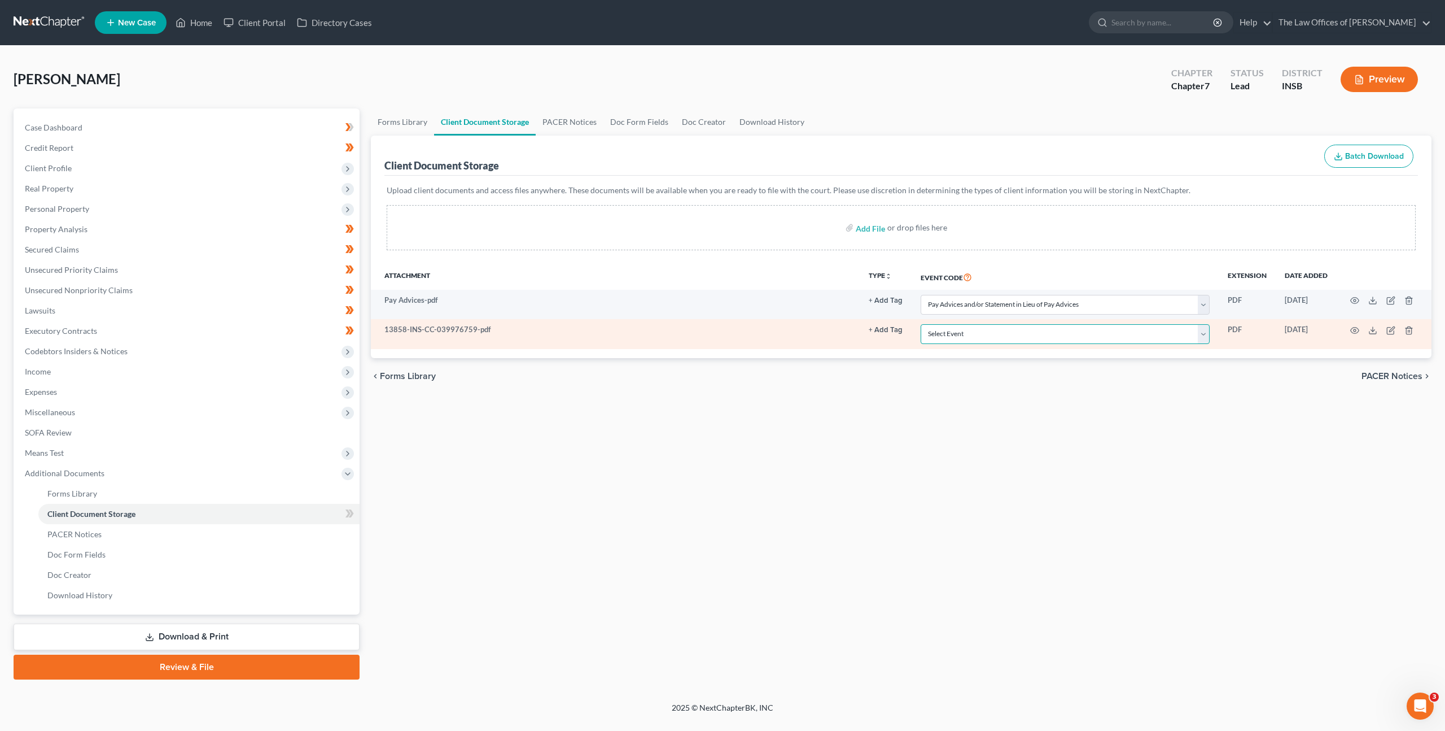
click at [1021, 336] on select "Select Event 20 Largest Unsecured Creditors Amended/Corrected Petition Ch 7 Mea…" at bounding box center [1065, 334] width 289 height 20
select select "9"
click at [921, 324] on select "Select Event 20 Largest Unsecured Creditors Amended/Corrected Petition Ch 7 Mea…" at bounding box center [1065, 334] width 289 height 20
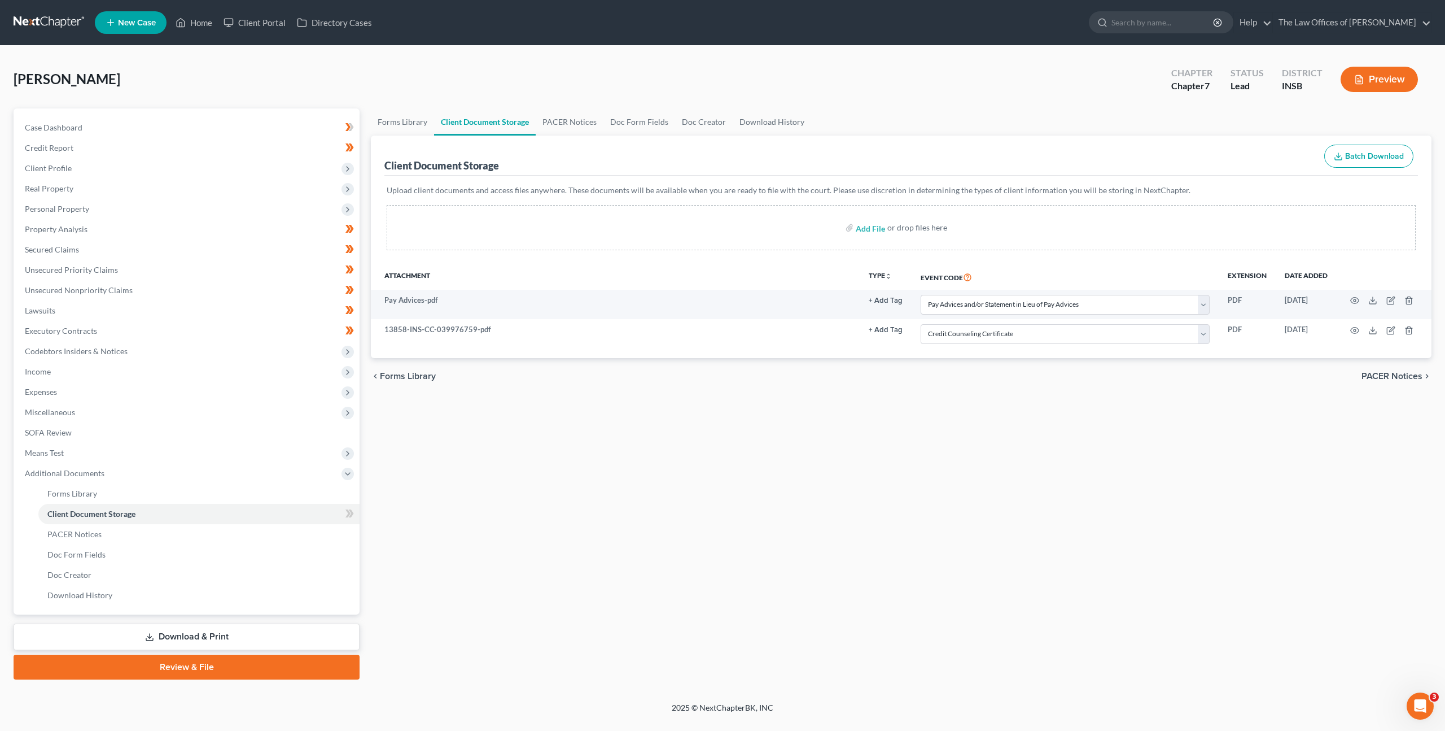
click at [907, 443] on div "Forms Library Client Document Storage PACER Notices Doc Form Fields Doc Creator…" at bounding box center [901, 393] width 1072 height 571
click at [347, 509] on icon at bounding box center [348, 513] width 5 height 8
click at [474, 495] on div "Forms Library Client Document Storage PACER Notices Doc Form Fields Doc Creator…" at bounding box center [901, 393] width 1072 height 571
click at [547, 514] on div "Forms Library Client Document Storage PACER Notices Doc Form Fields Doc Creator…" at bounding box center [901, 393] width 1072 height 571
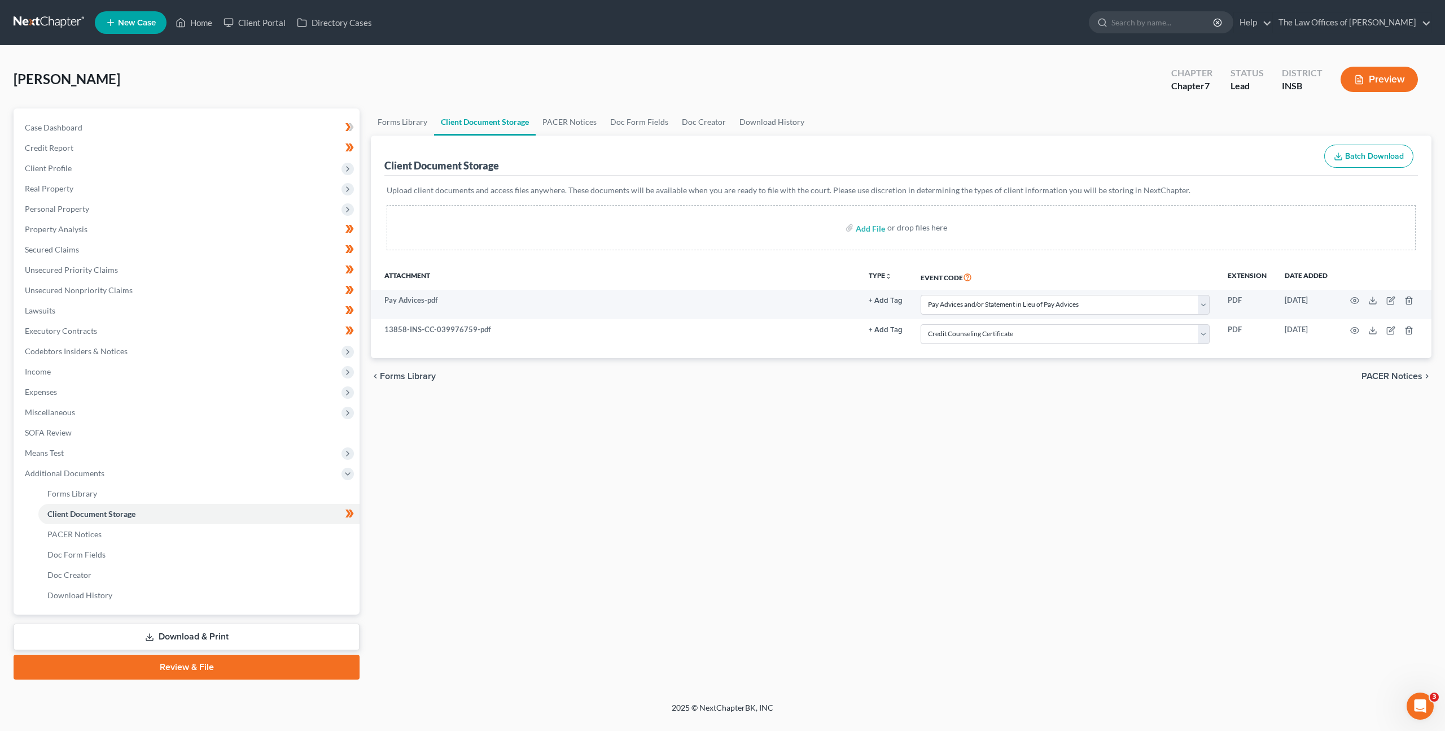
click at [62, 23] on link at bounding box center [50, 22] width 72 height 20
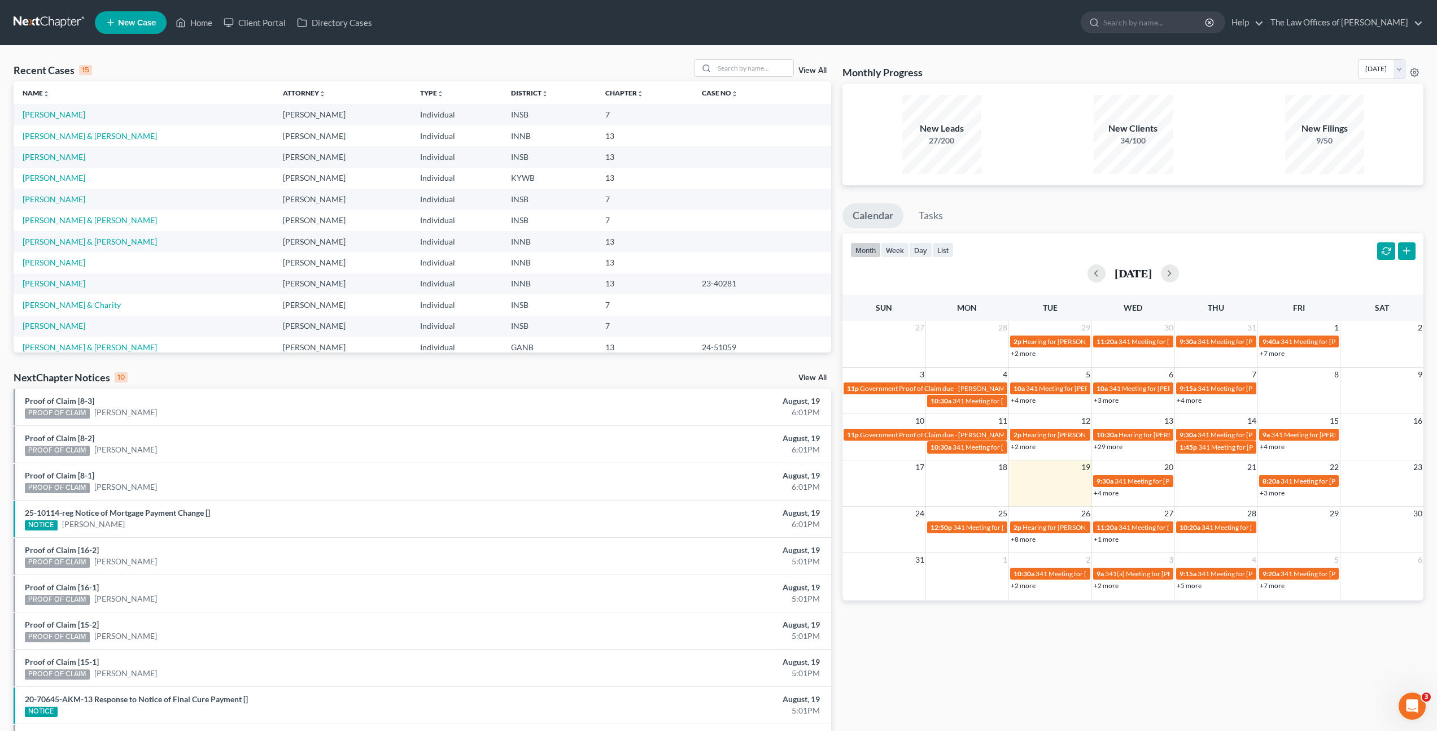
click at [25, 28] on link at bounding box center [50, 22] width 72 height 20
